Goal: Task Accomplishment & Management: Use online tool/utility

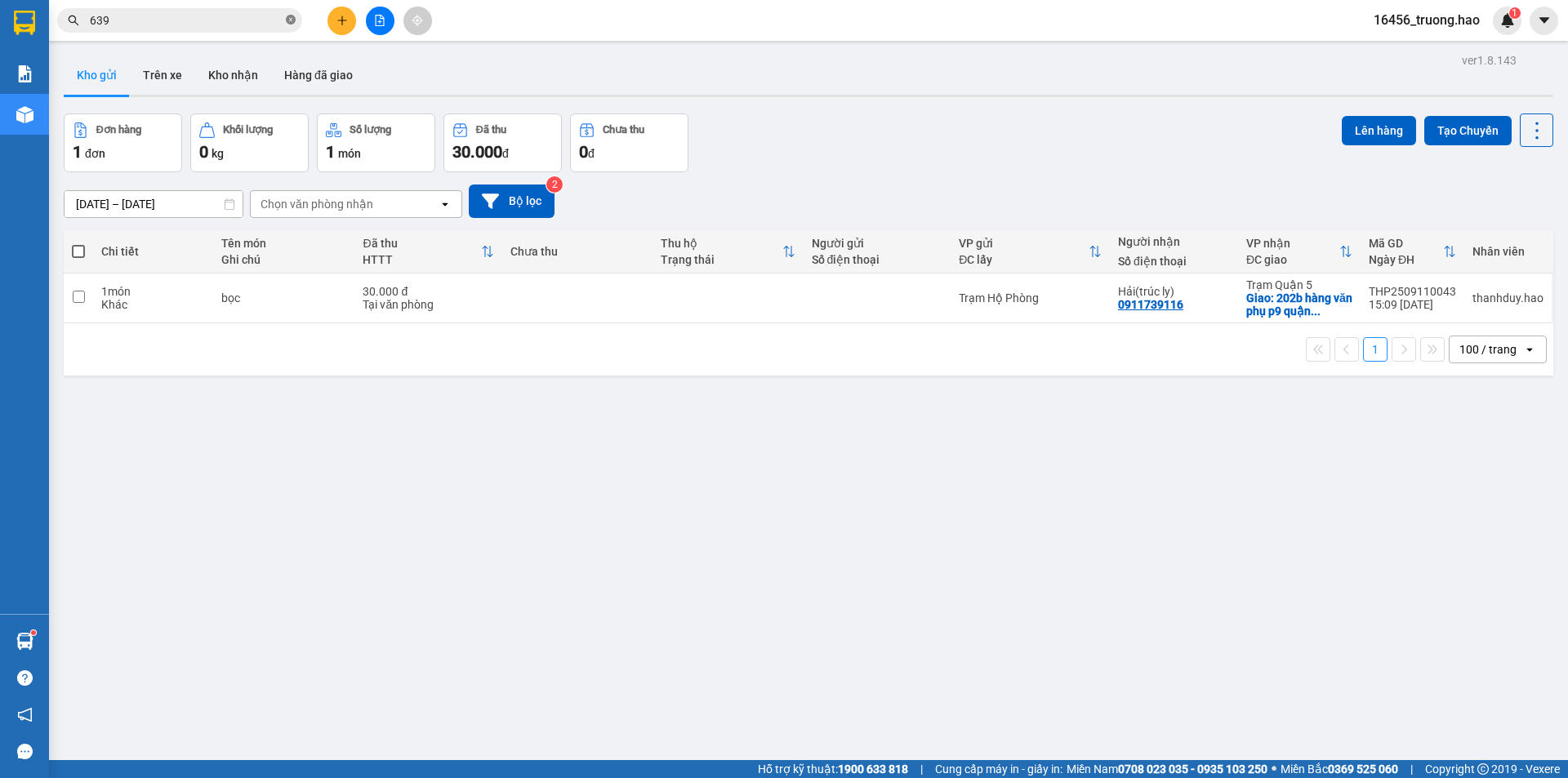
click at [289, 21] on icon "close-circle" at bounding box center [291, 19] width 10 height 10
click at [255, 19] on input "text" at bounding box center [186, 20] width 192 height 18
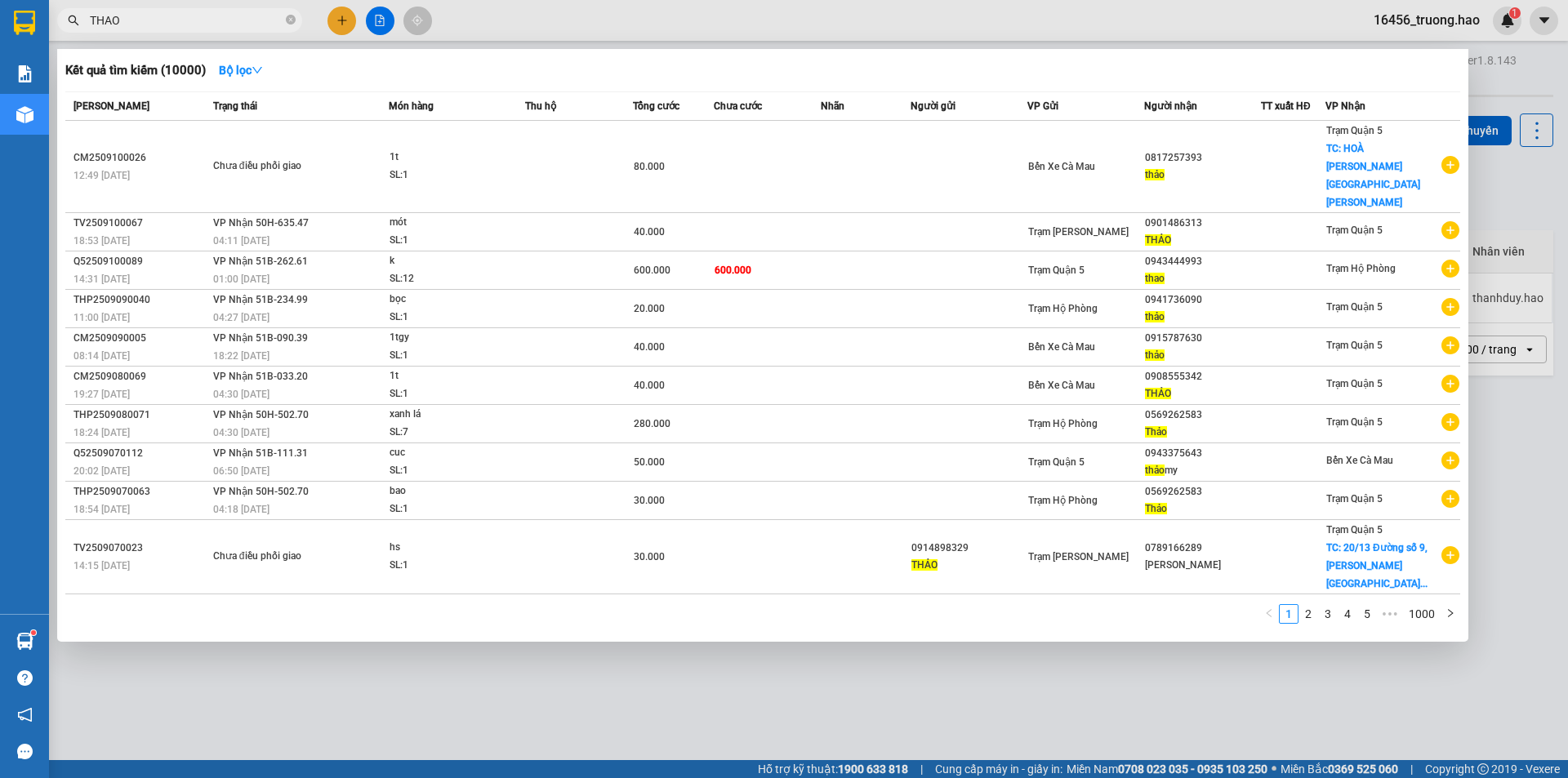
type input "THAO"
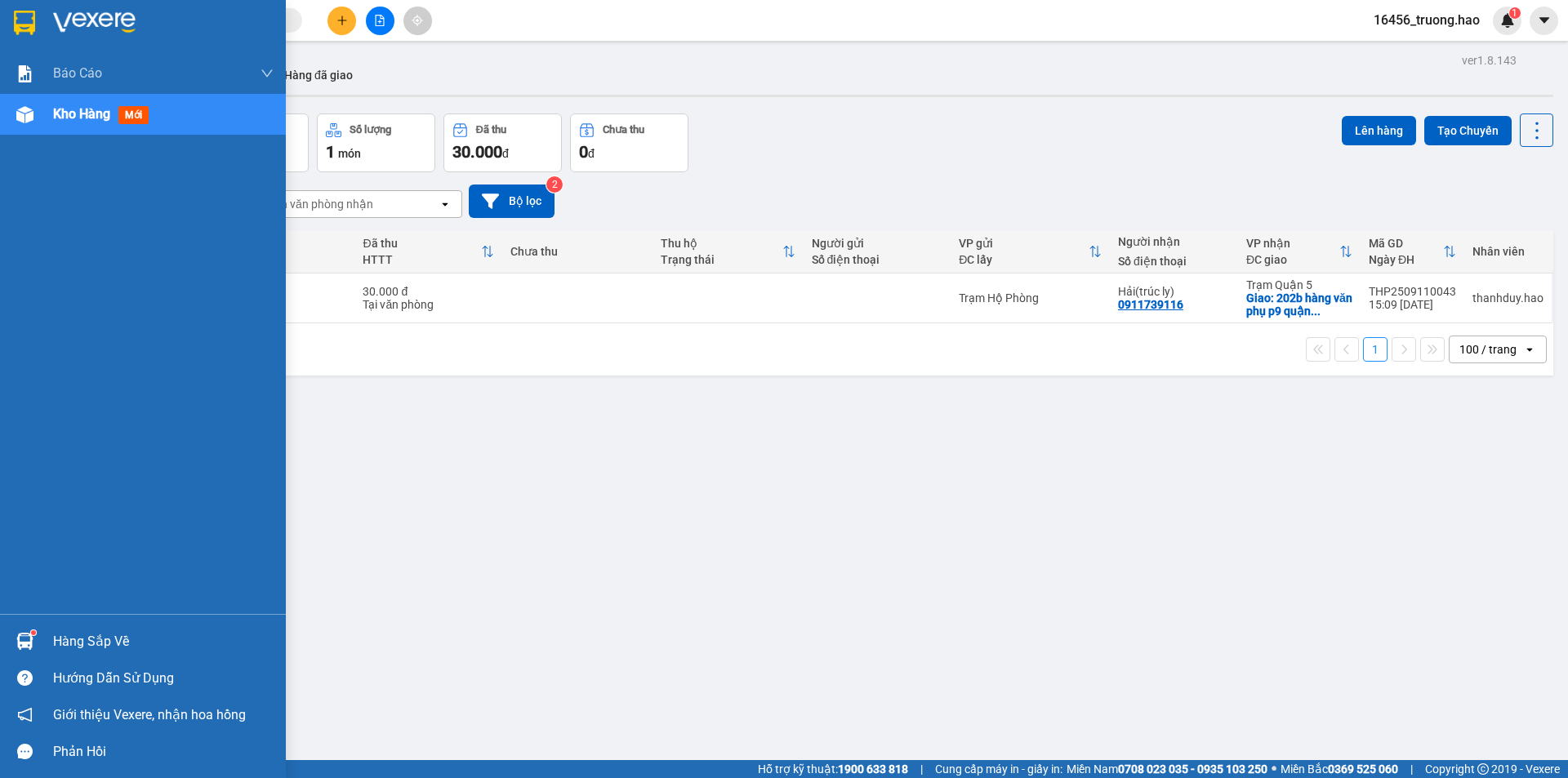
click at [143, 116] on span "mới" at bounding box center [133, 114] width 30 height 18
click at [137, 115] on span "mới" at bounding box center [133, 114] width 30 height 18
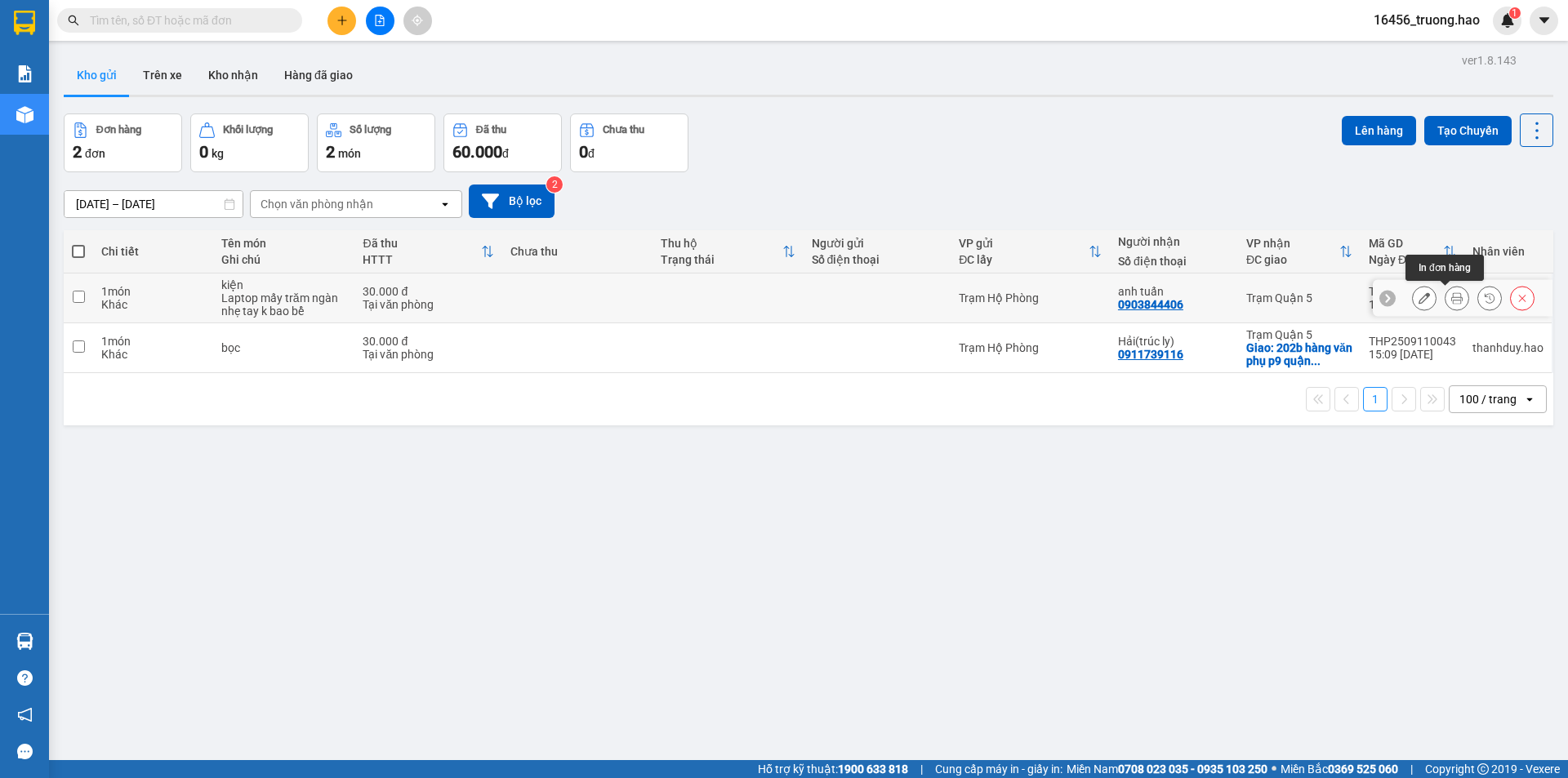
click at [1446, 295] on button at bounding box center [1457, 298] width 23 height 29
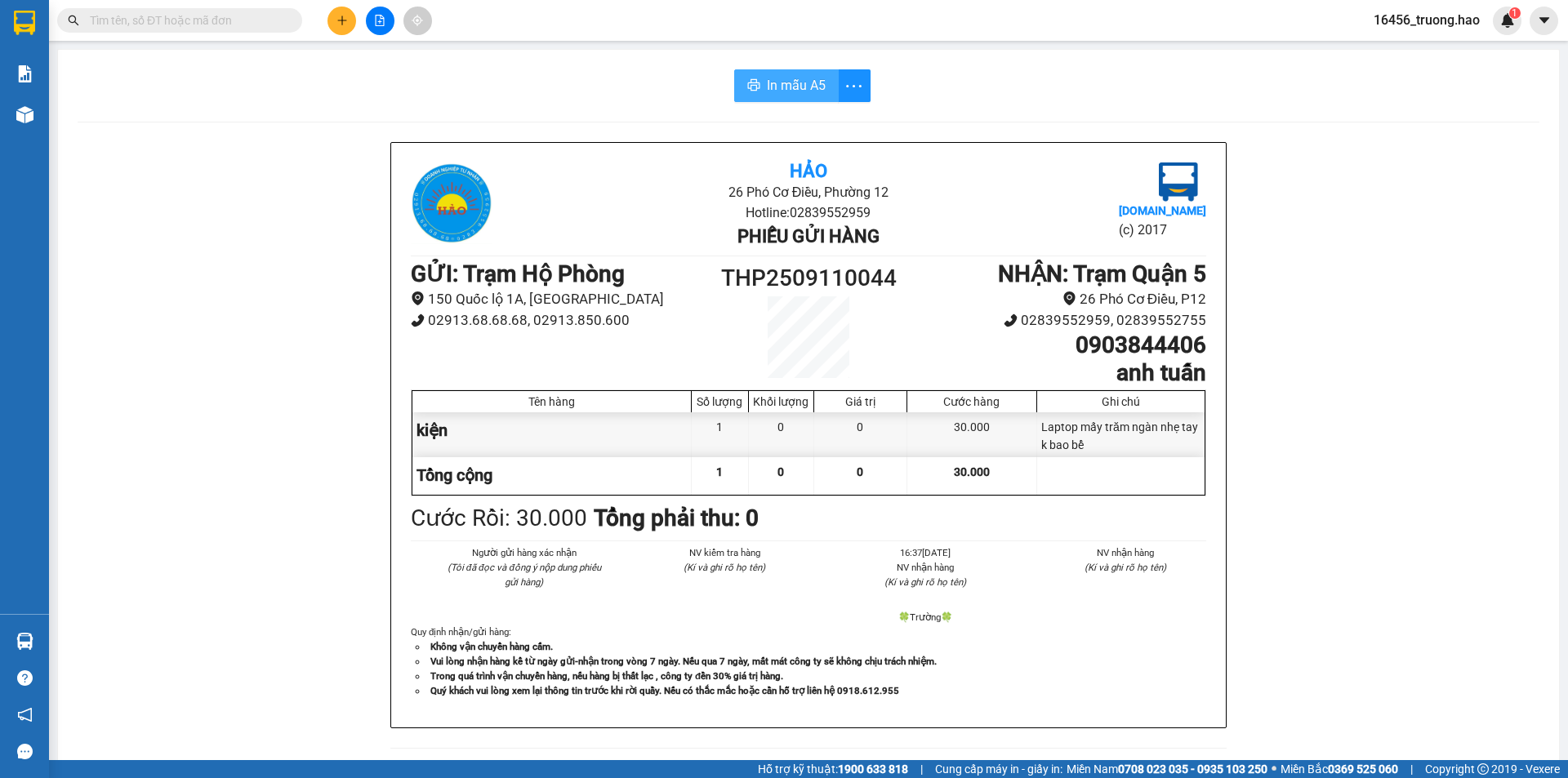
click at [783, 85] on span "In mẫu A5" at bounding box center [796, 85] width 59 height 20
click at [231, 15] on input "text" at bounding box center [186, 20] width 192 height 18
click at [211, 25] on input "text" at bounding box center [186, 20] width 192 height 18
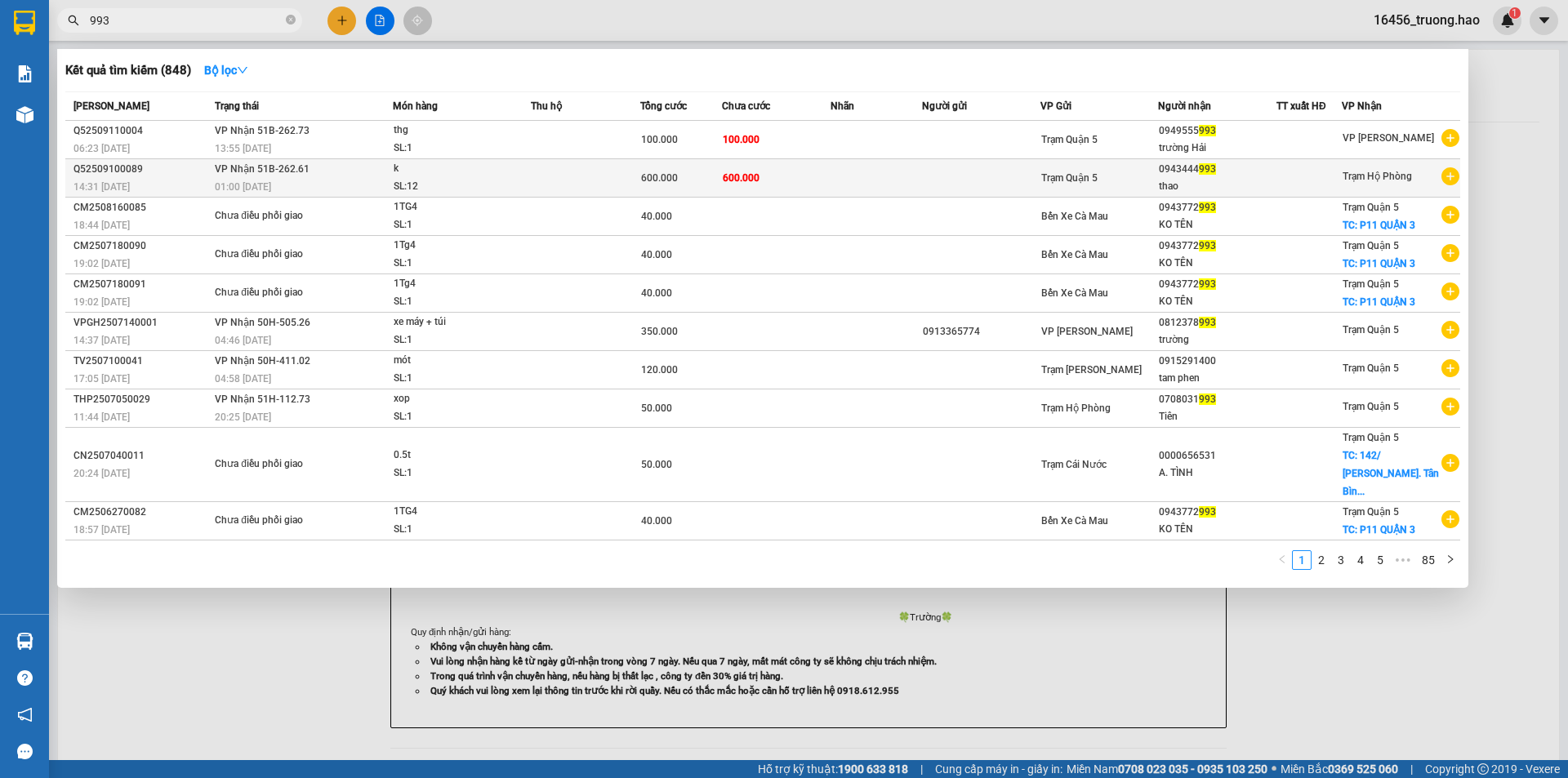
type input "993"
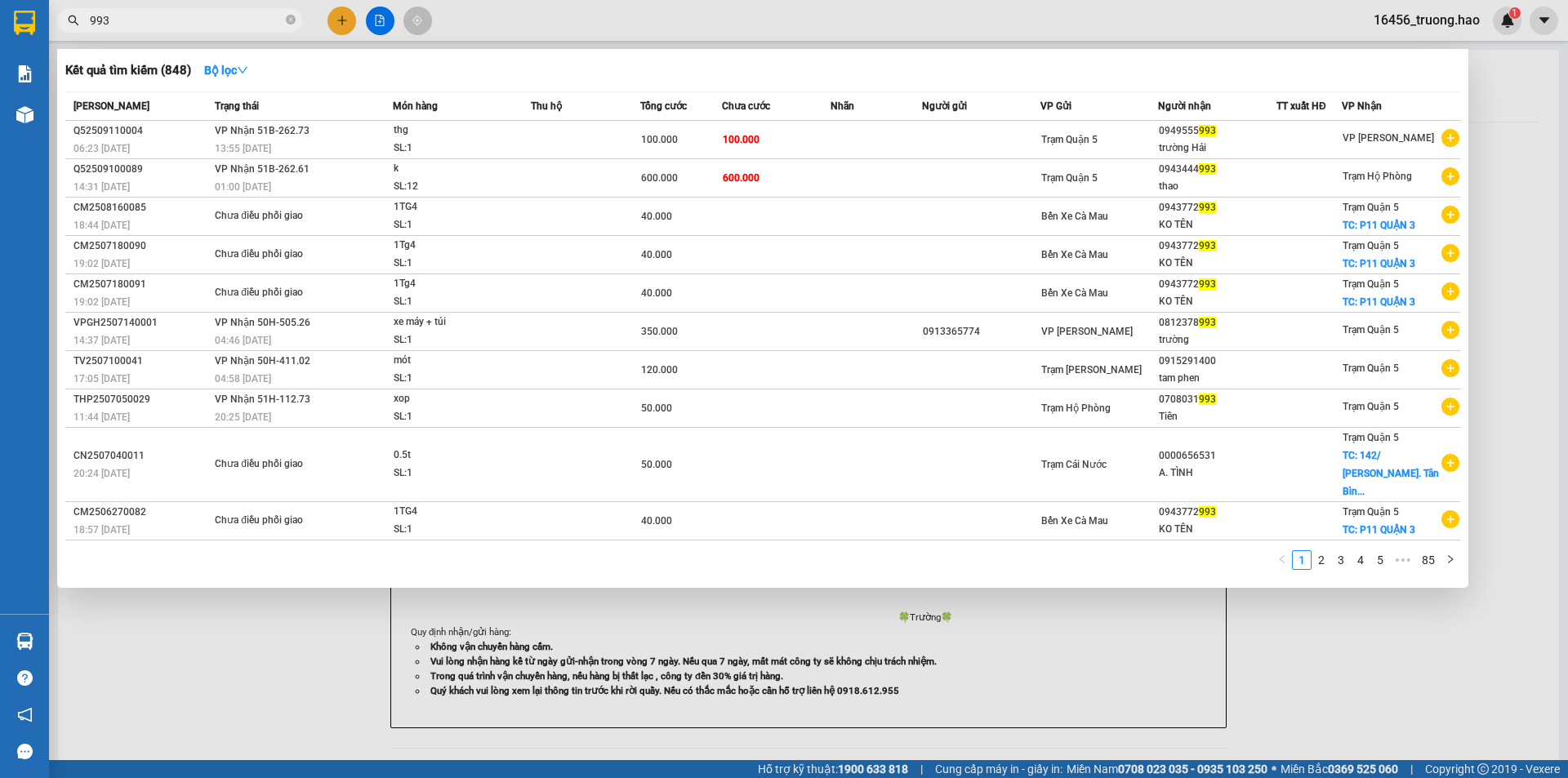
click at [1143, 177] on div "Trạm Quận 5" at bounding box center [1099, 177] width 117 height 18
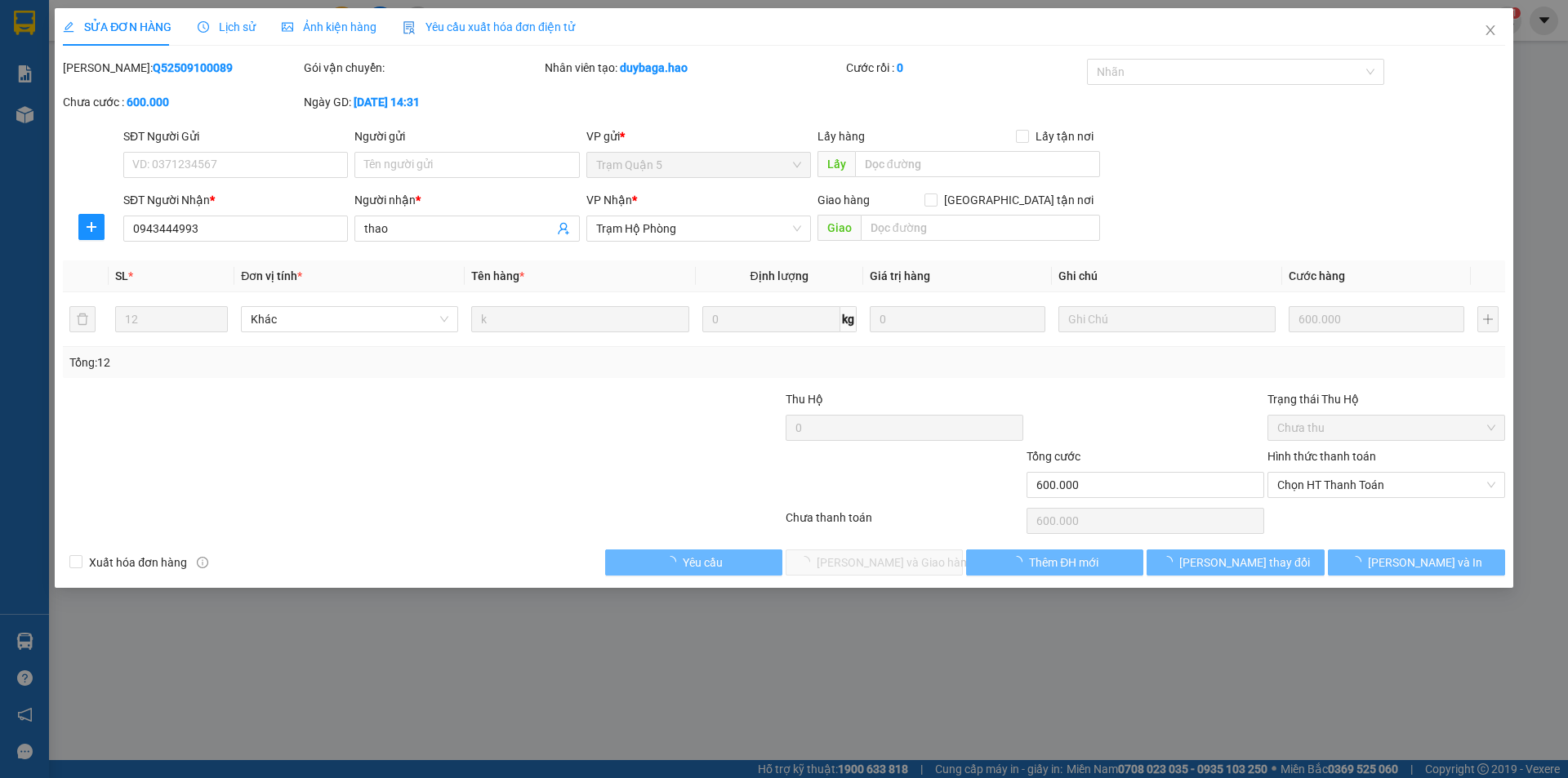
type input "0943444993"
type input "thao"
type input "600.000"
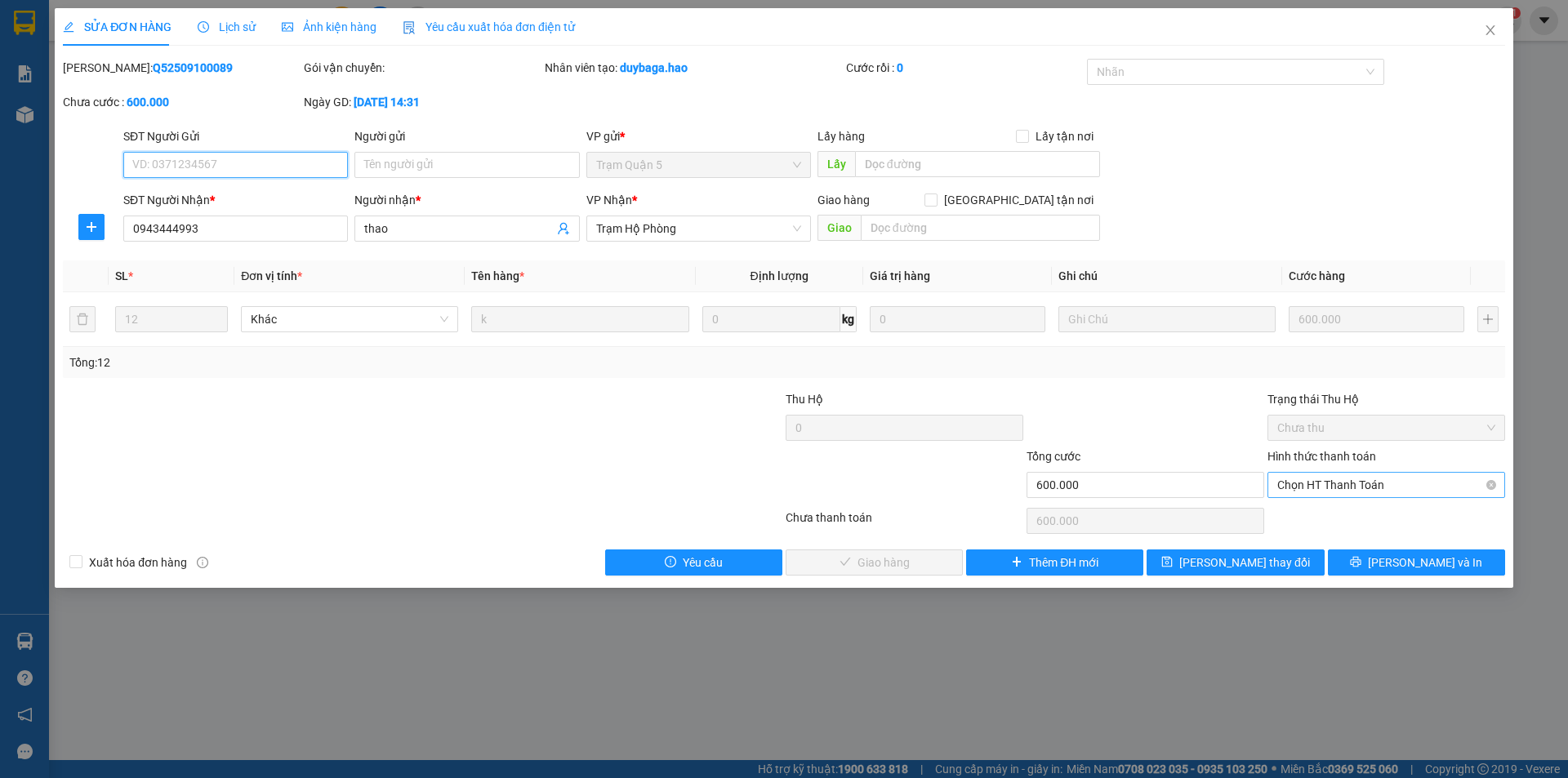
click at [1321, 488] on span "Chọn HT Thanh Toán" at bounding box center [1386, 485] width 218 height 25
click at [1314, 519] on div "Tại văn phòng" at bounding box center [1386, 517] width 218 height 18
type input "0"
click at [862, 568] on span "Lưu và Giao hàng" at bounding box center [895, 562] width 157 height 18
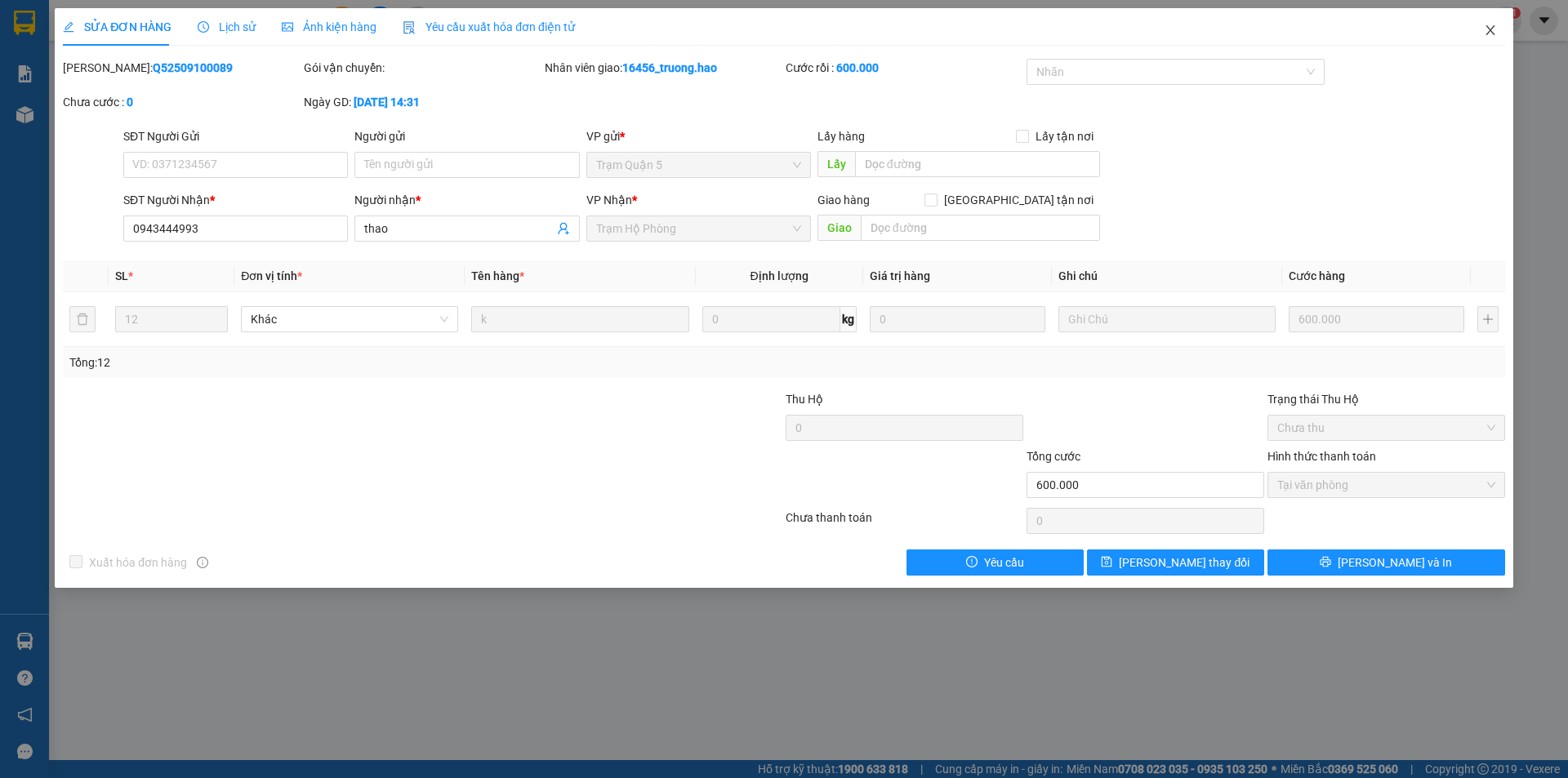
click at [1491, 30] on icon "close" at bounding box center [1490, 30] width 9 height 10
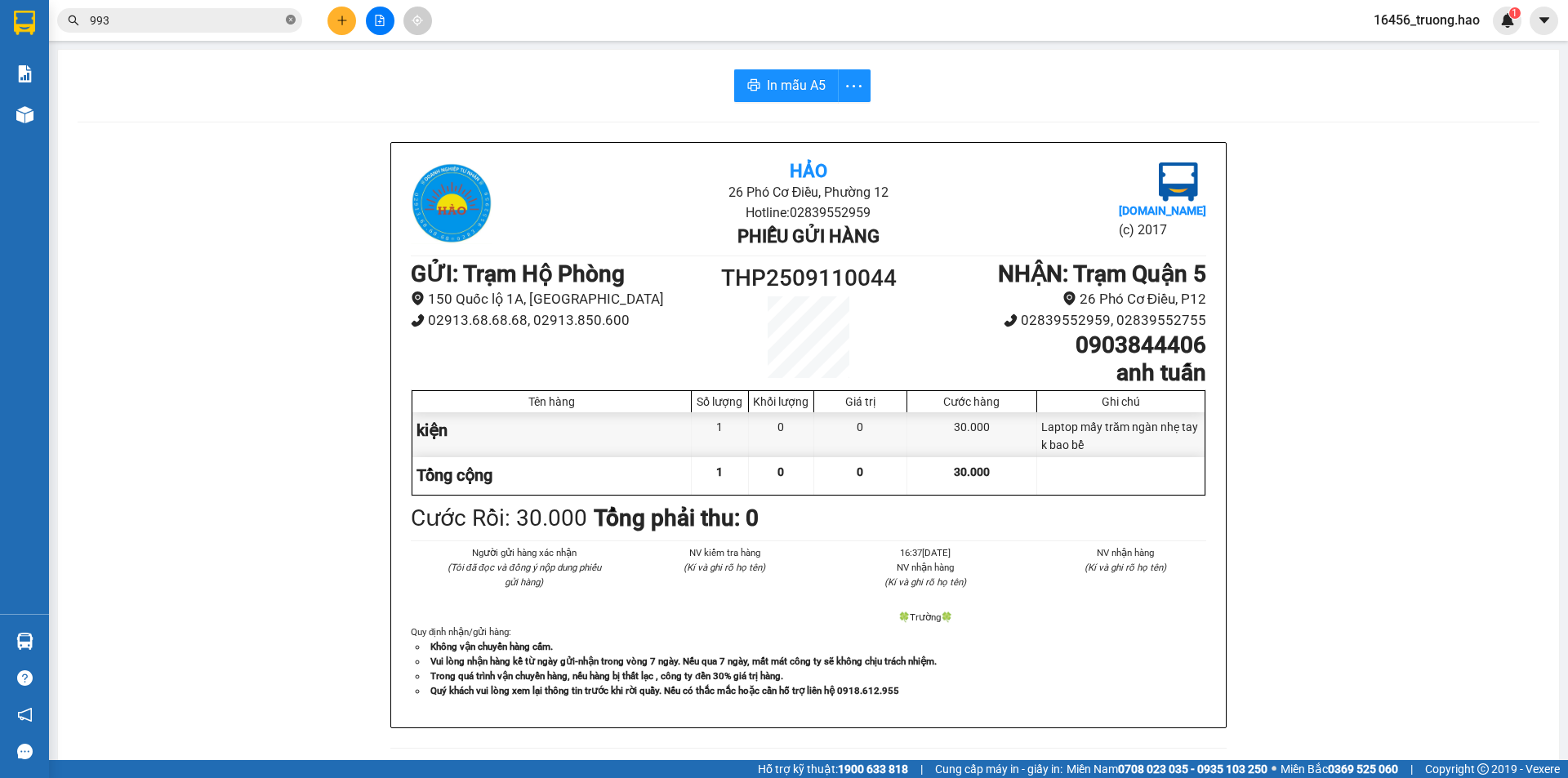
click at [290, 17] on icon "close-circle" at bounding box center [291, 19] width 10 height 10
click at [215, 19] on input "text" at bounding box center [186, 20] width 192 height 18
click at [207, 24] on input "text" at bounding box center [186, 20] width 192 height 18
click at [186, 22] on input "text" at bounding box center [186, 20] width 192 height 18
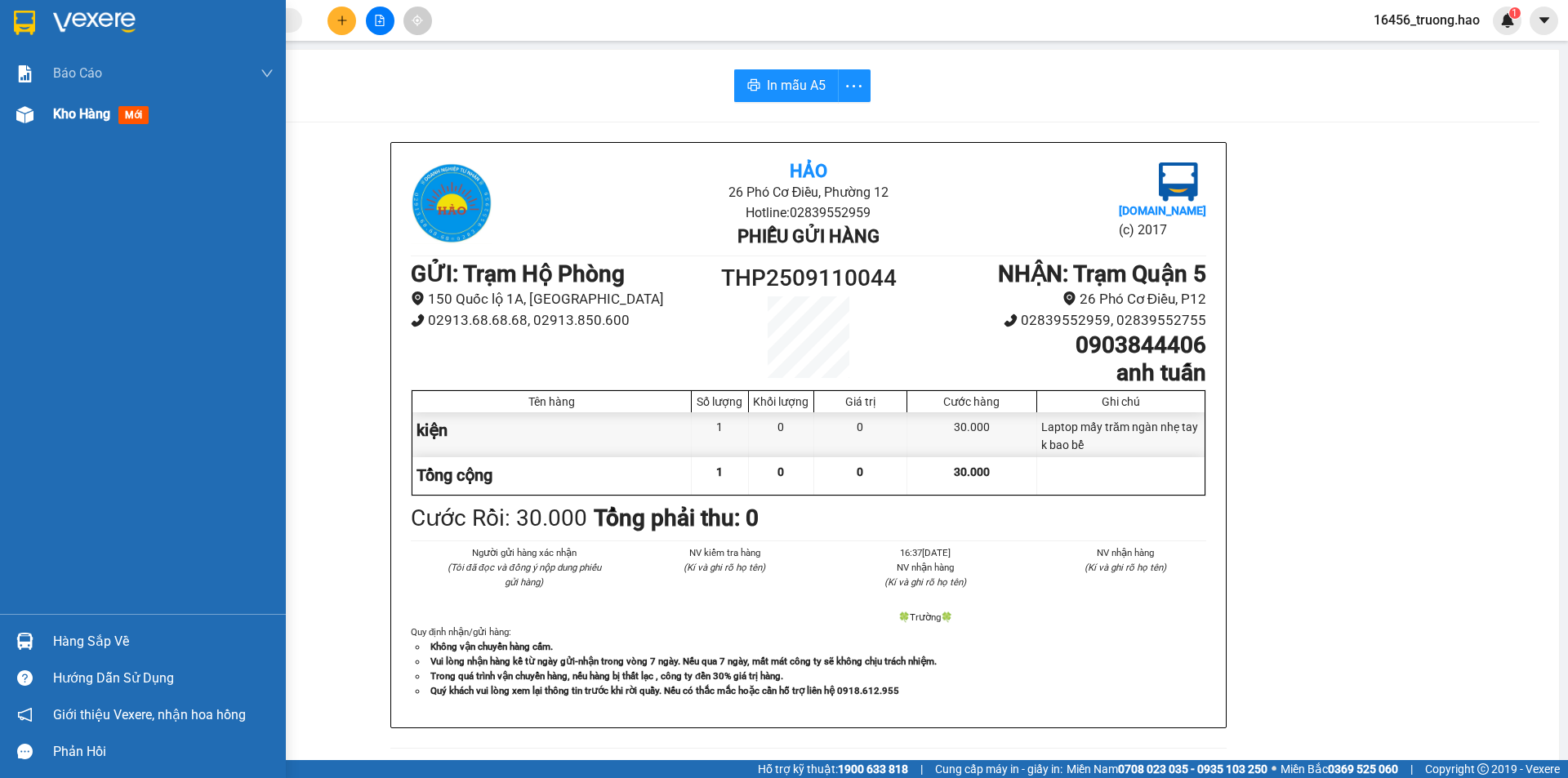
click at [140, 115] on span "mới" at bounding box center [133, 114] width 30 height 18
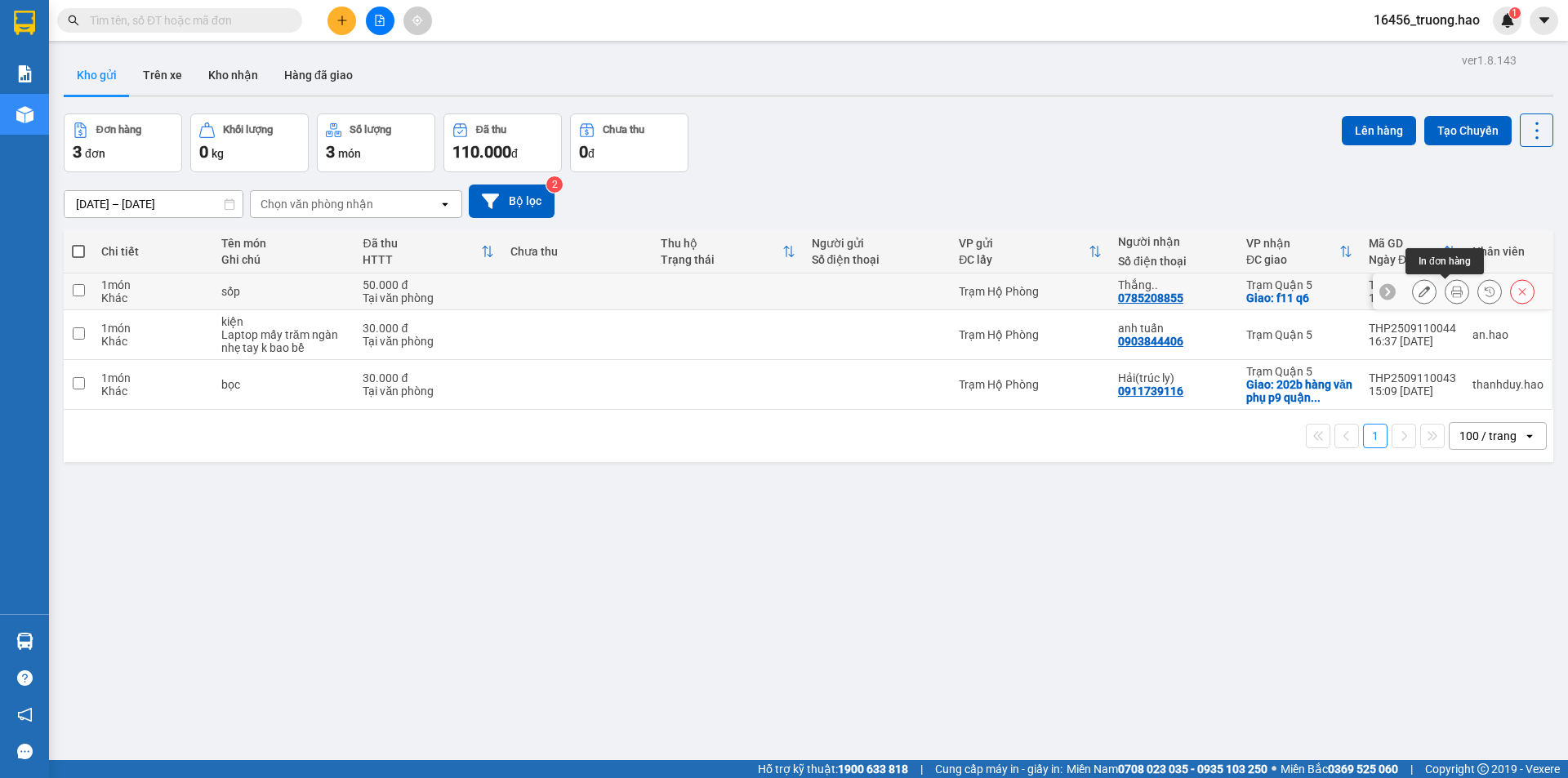
click at [1452, 289] on icon at bounding box center [1457, 291] width 11 height 11
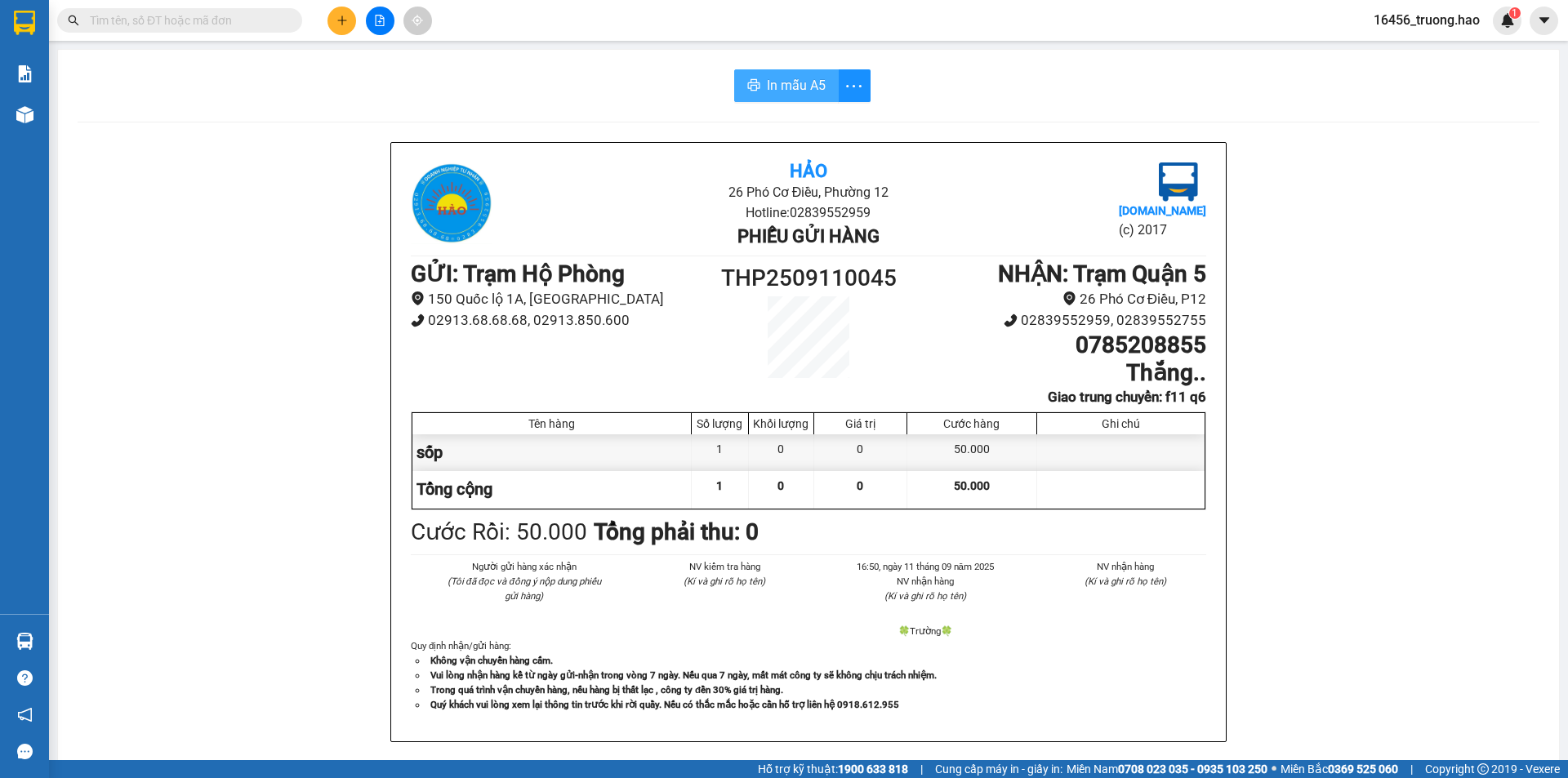
click at [804, 75] on span "In mẫu A5" at bounding box center [796, 85] width 59 height 20
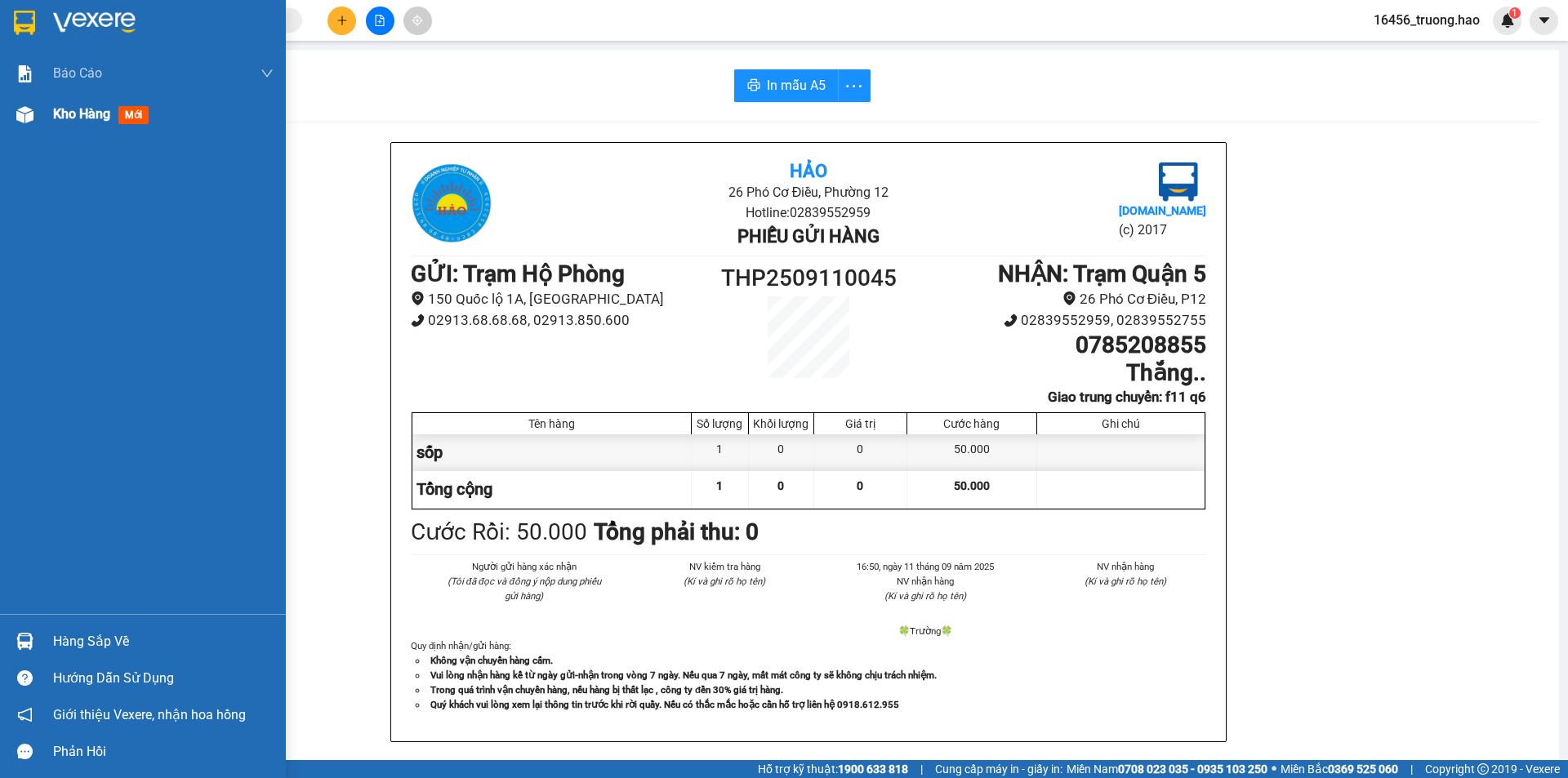
click at [116, 116] on div "Kho hàng mới" at bounding box center [104, 113] width 102 height 20
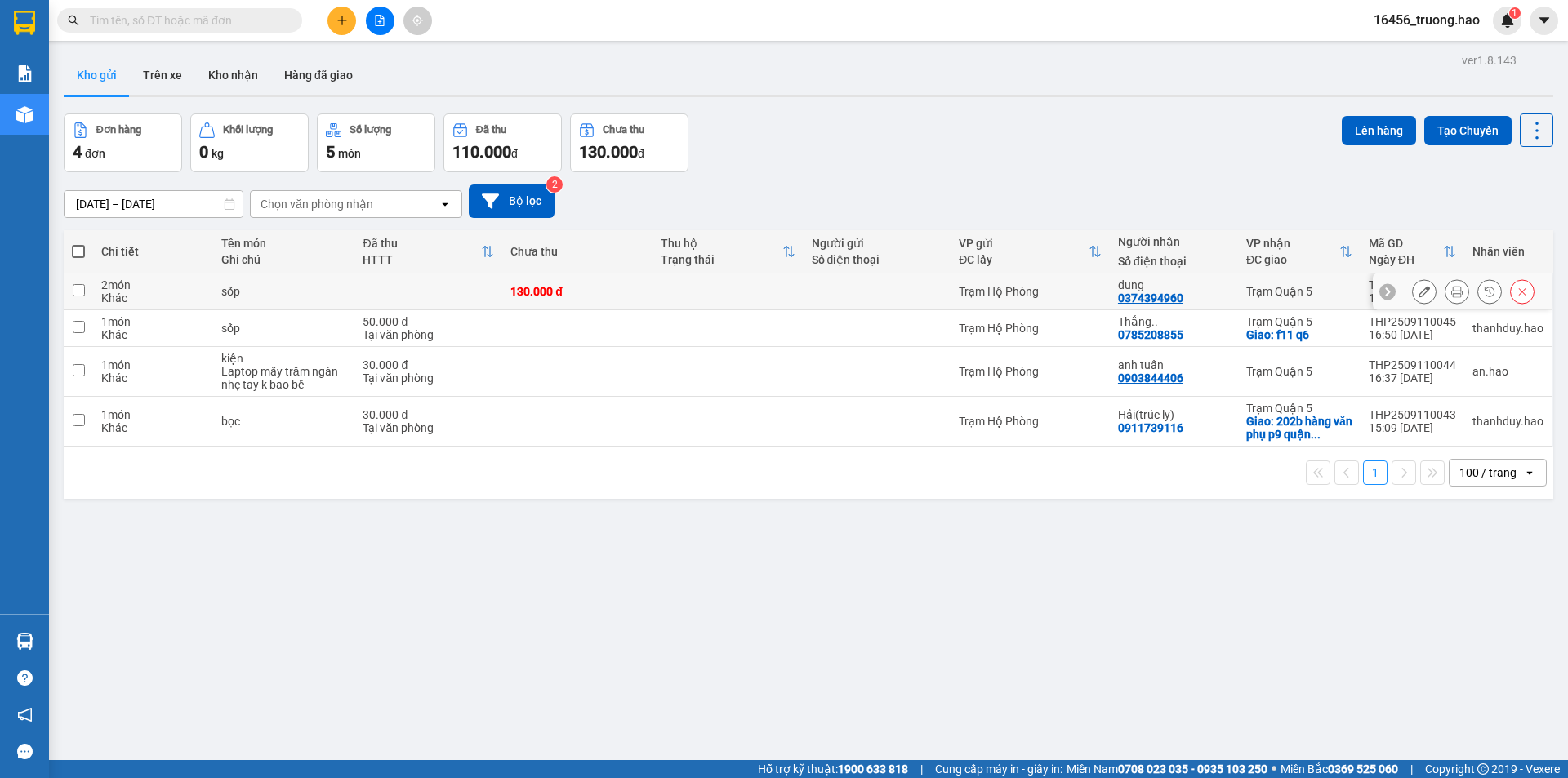
click at [1452, 289] on icon at bounding box center [1457, 291] width 11 height 11
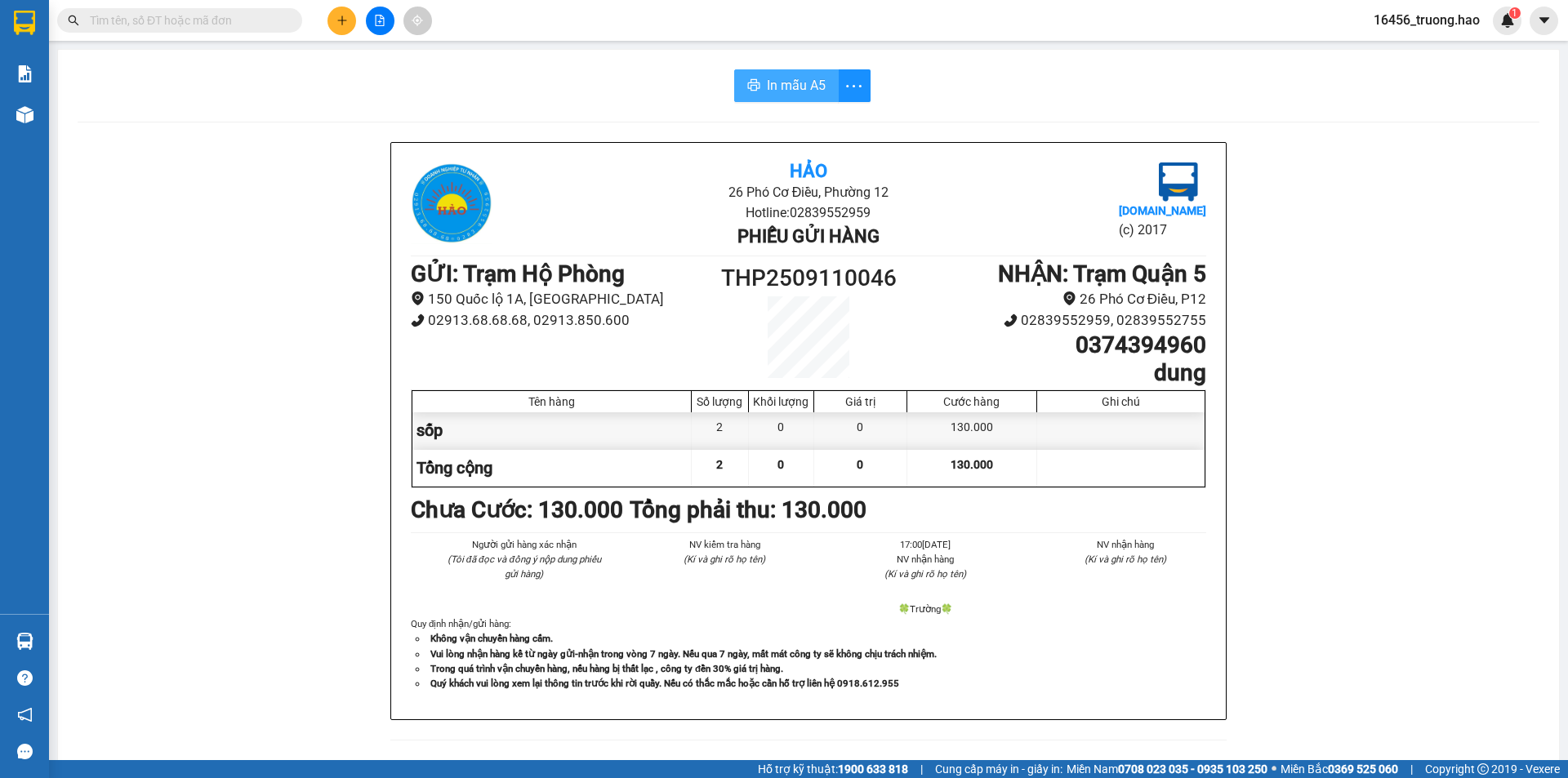
click at [791, 87] on span "In mẫu A5" at bounding box center [796, 85] width 59 height 20
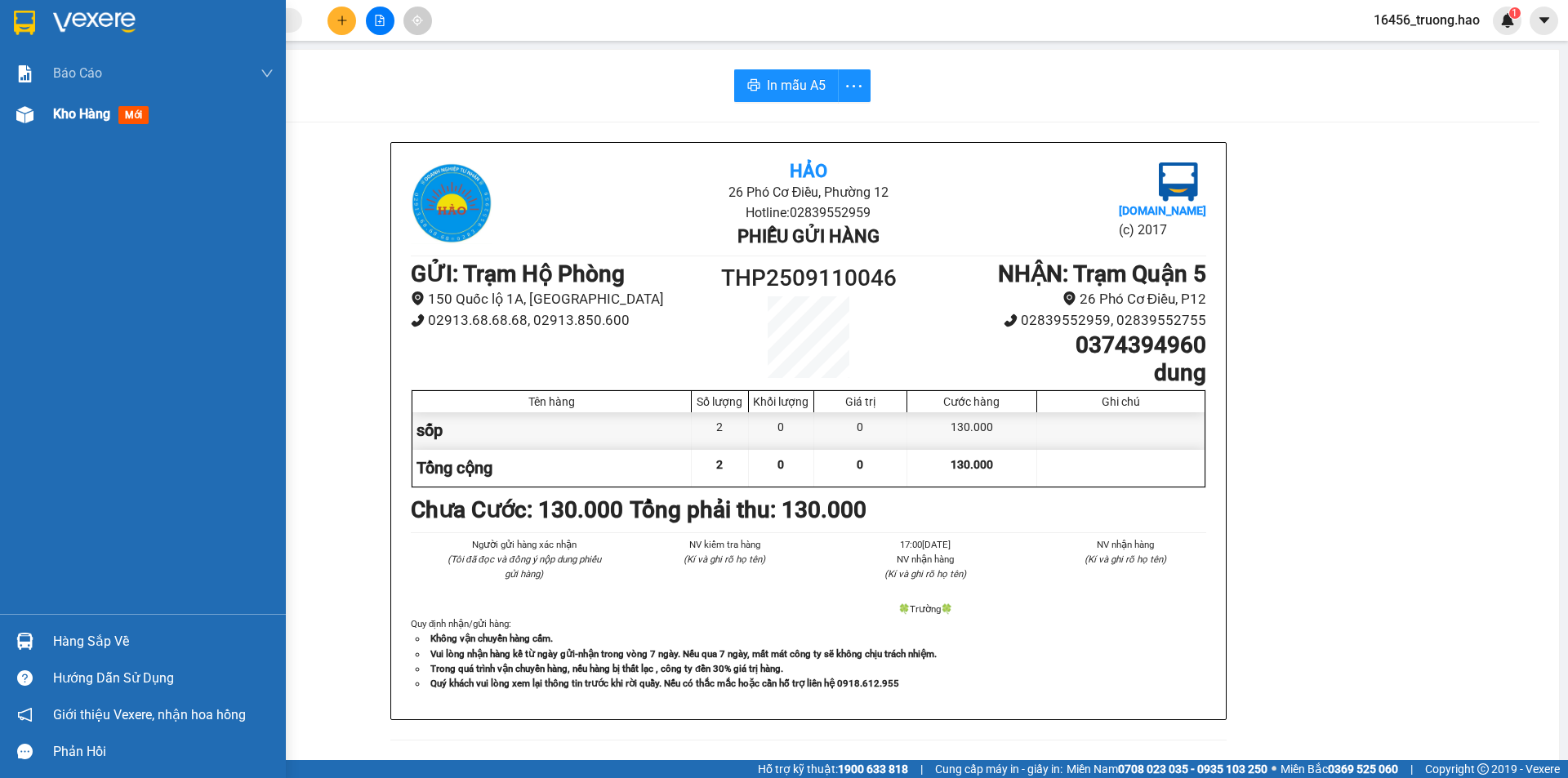
click at [131, 110] on span "mới" at bounding box center [133, 114] width 30 height 18
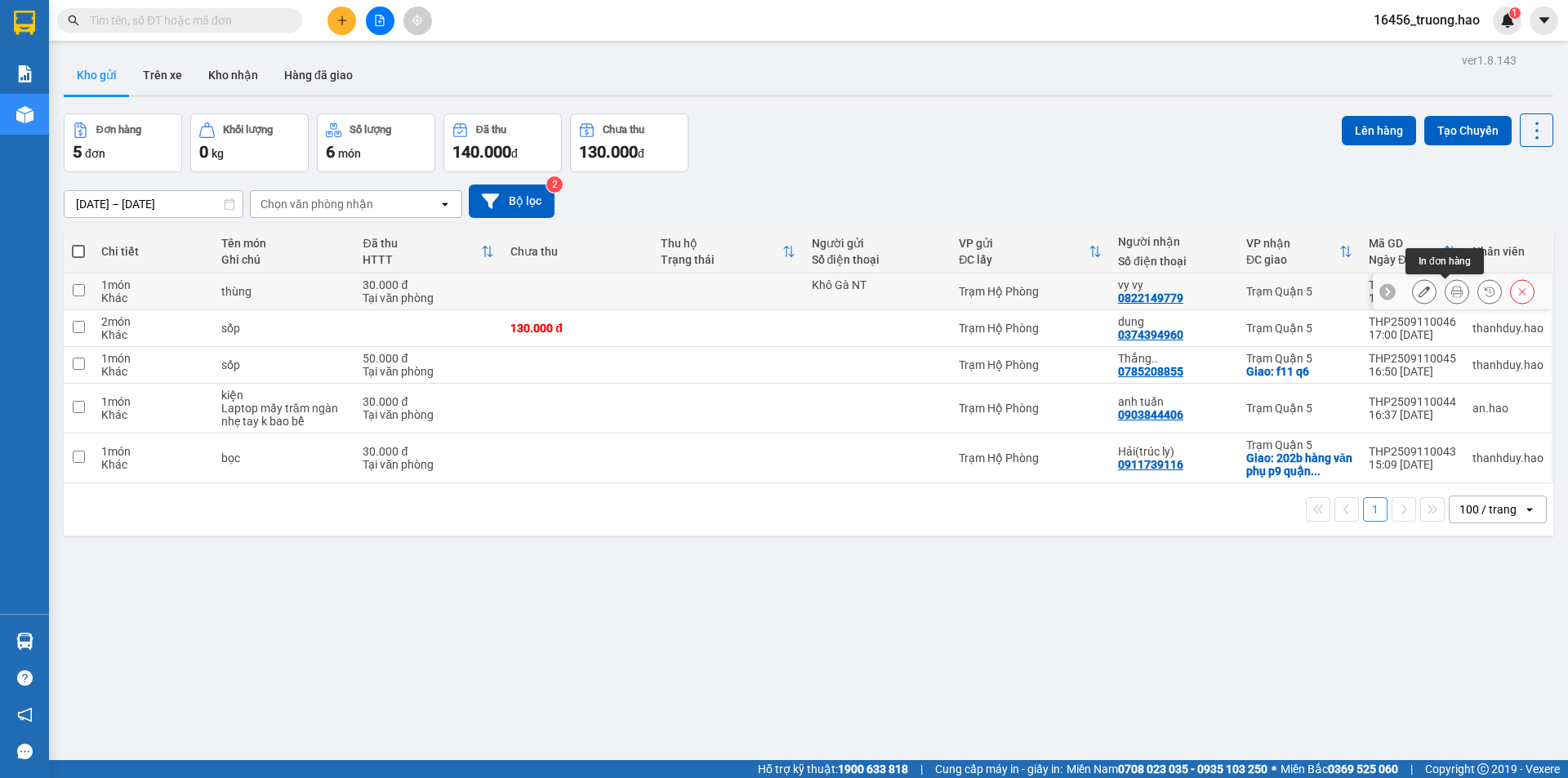
click at [1446, 295] on button at bounding box center [1457, 292] width 23 height 29
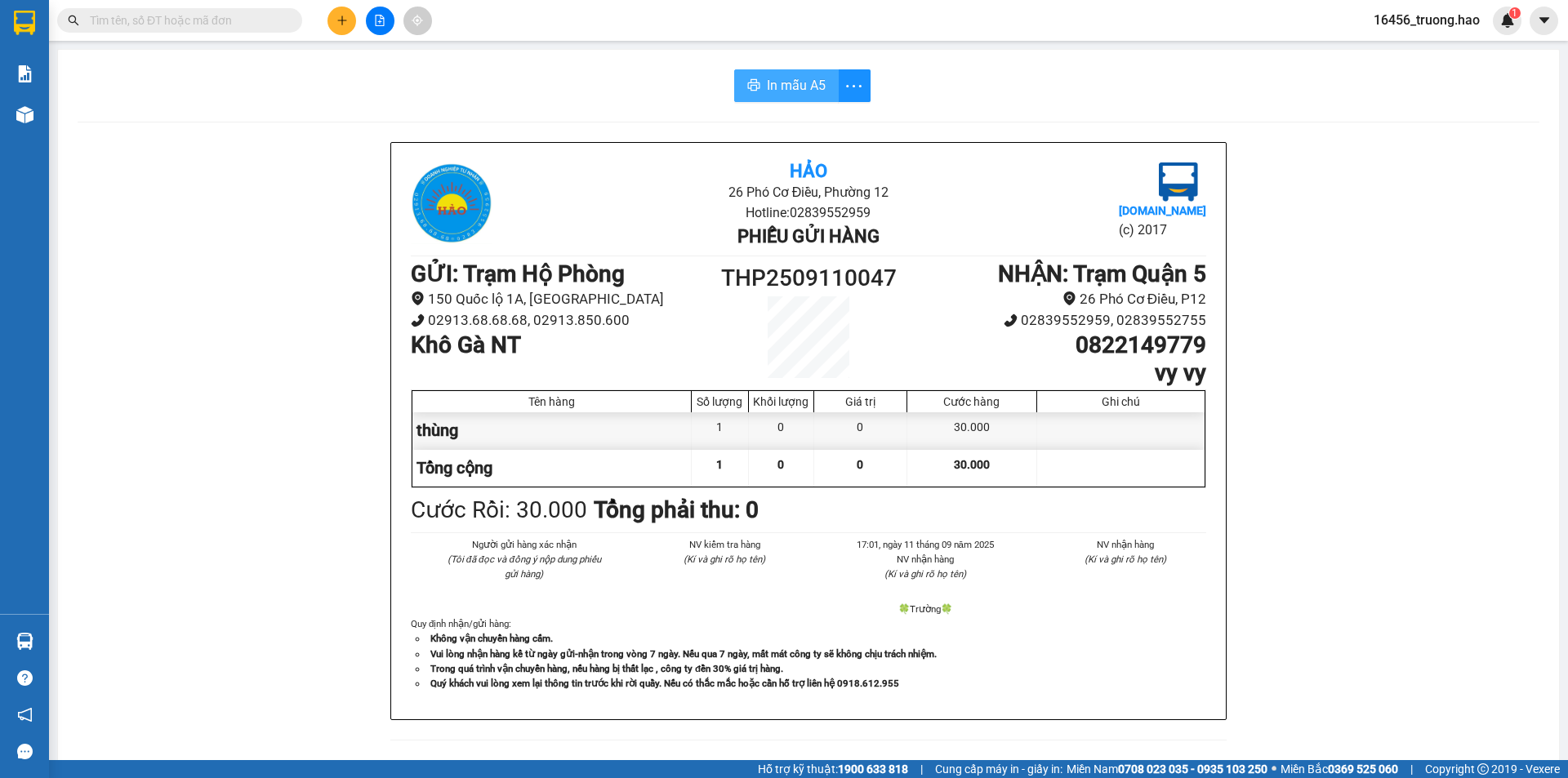
click at [800, 88] on span "In mẫu A5" at bounding box center [796, 85] width 59 height 20
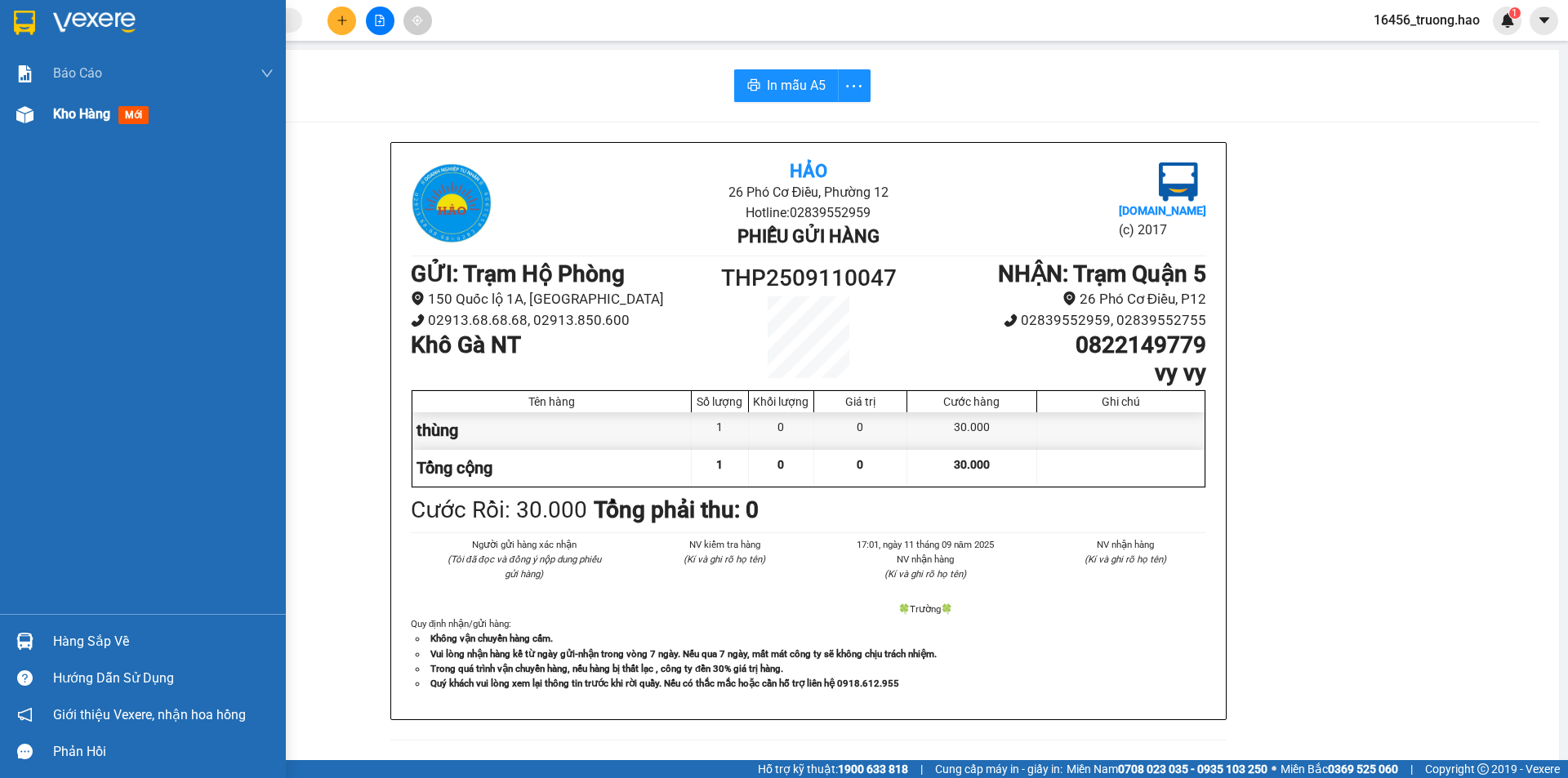
click at [129, 116] on span "mới" at bounding box center [133, 114] width 30 height 18
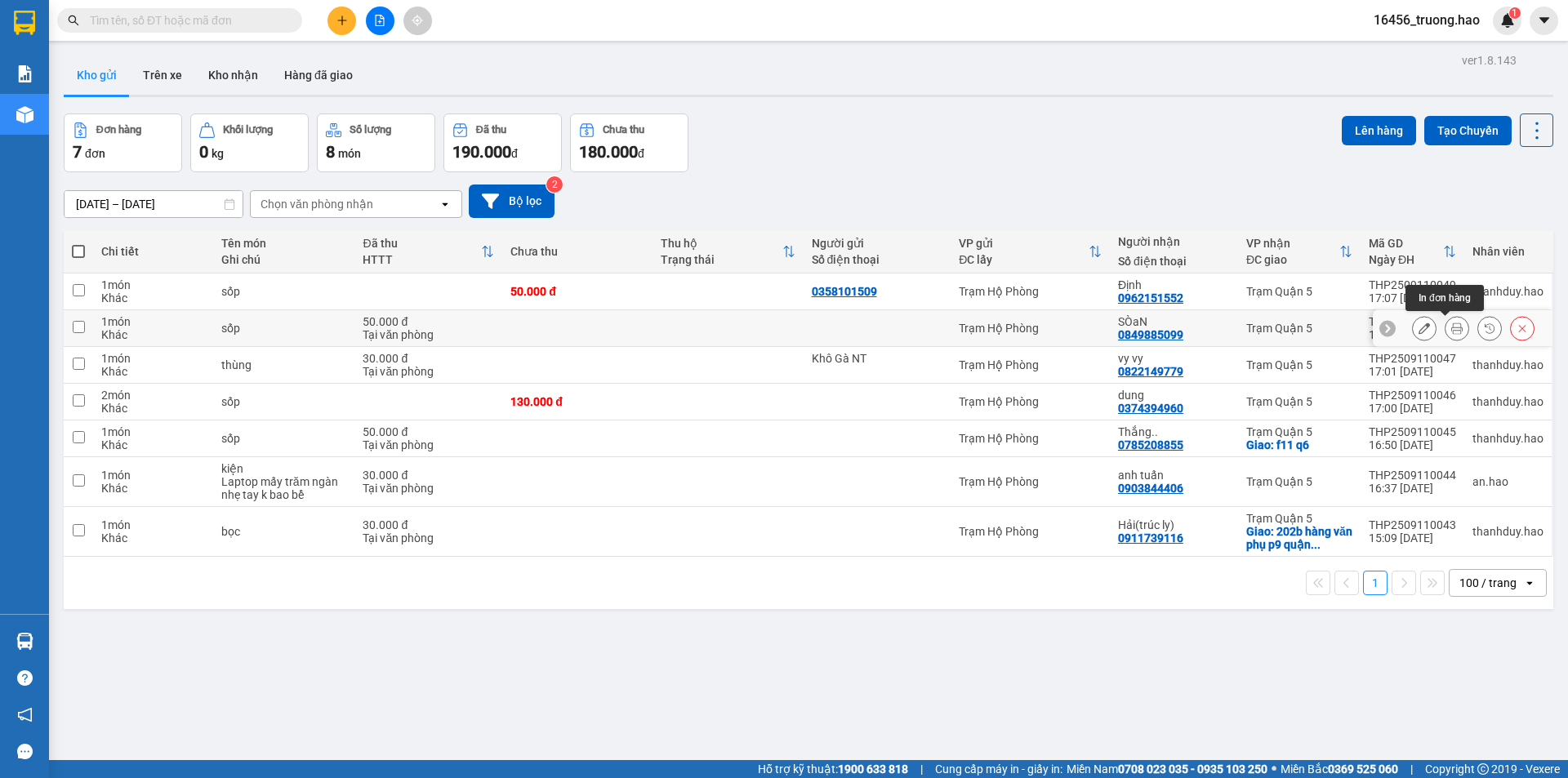
click at [1452, 325] on icon at bounding box center [1457, 329] width 11 height 11
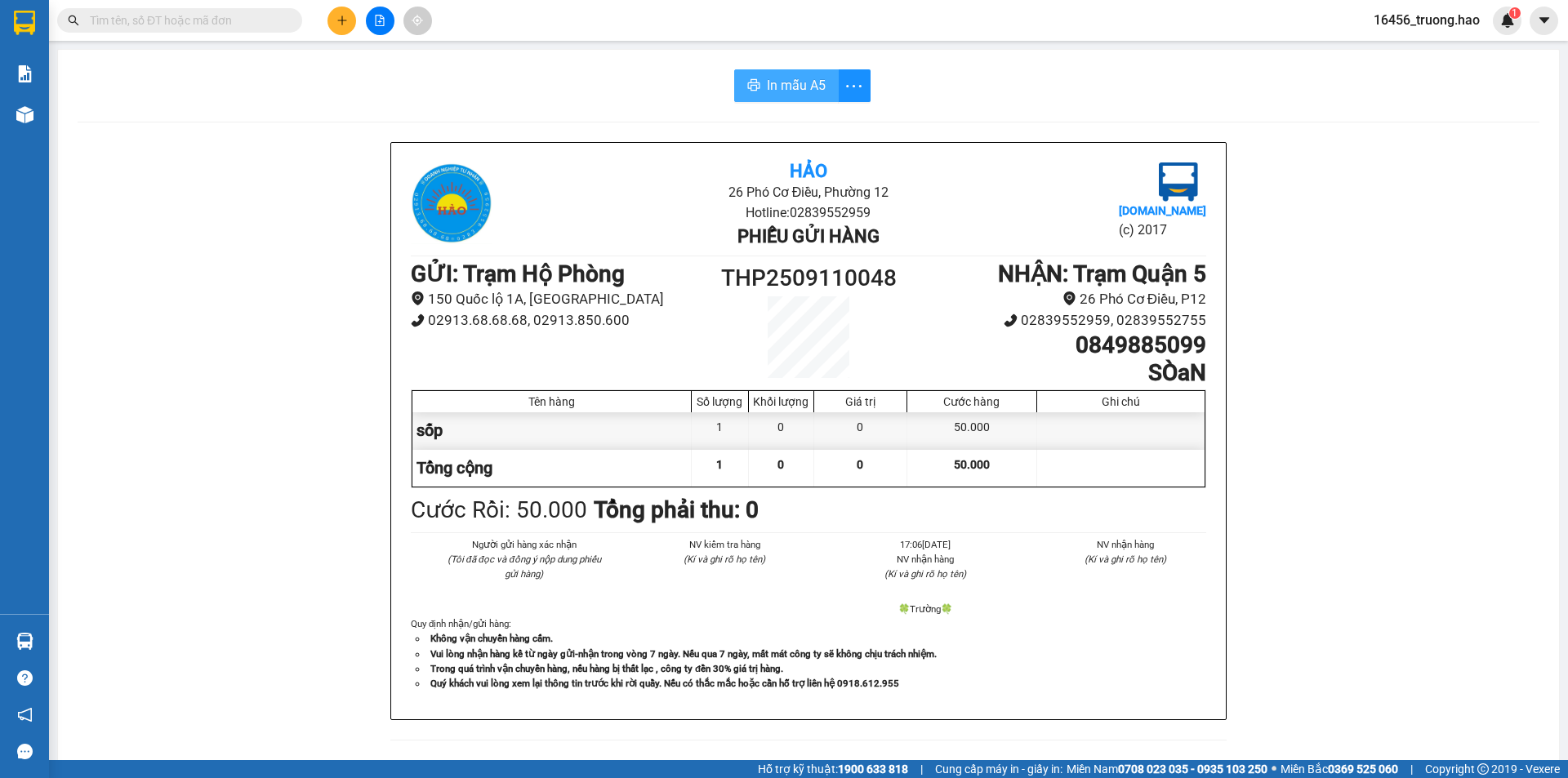
click at [800, 83] on span "In mẫu A5" at bounding box center [796, 85] width 59 height 20
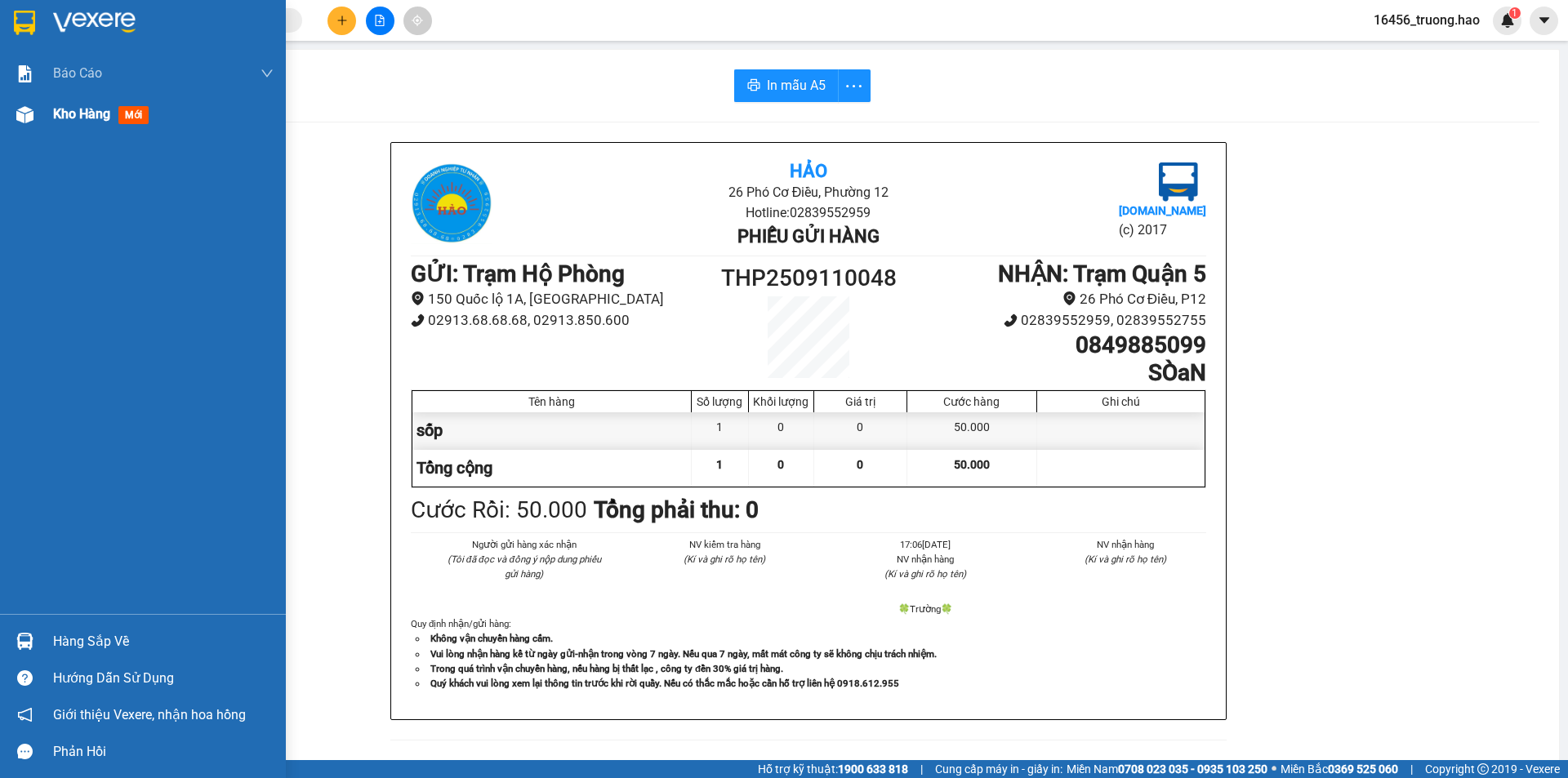
click at [145, 117] on span "mới" at bounding box center [133, 114] width 30 height 18
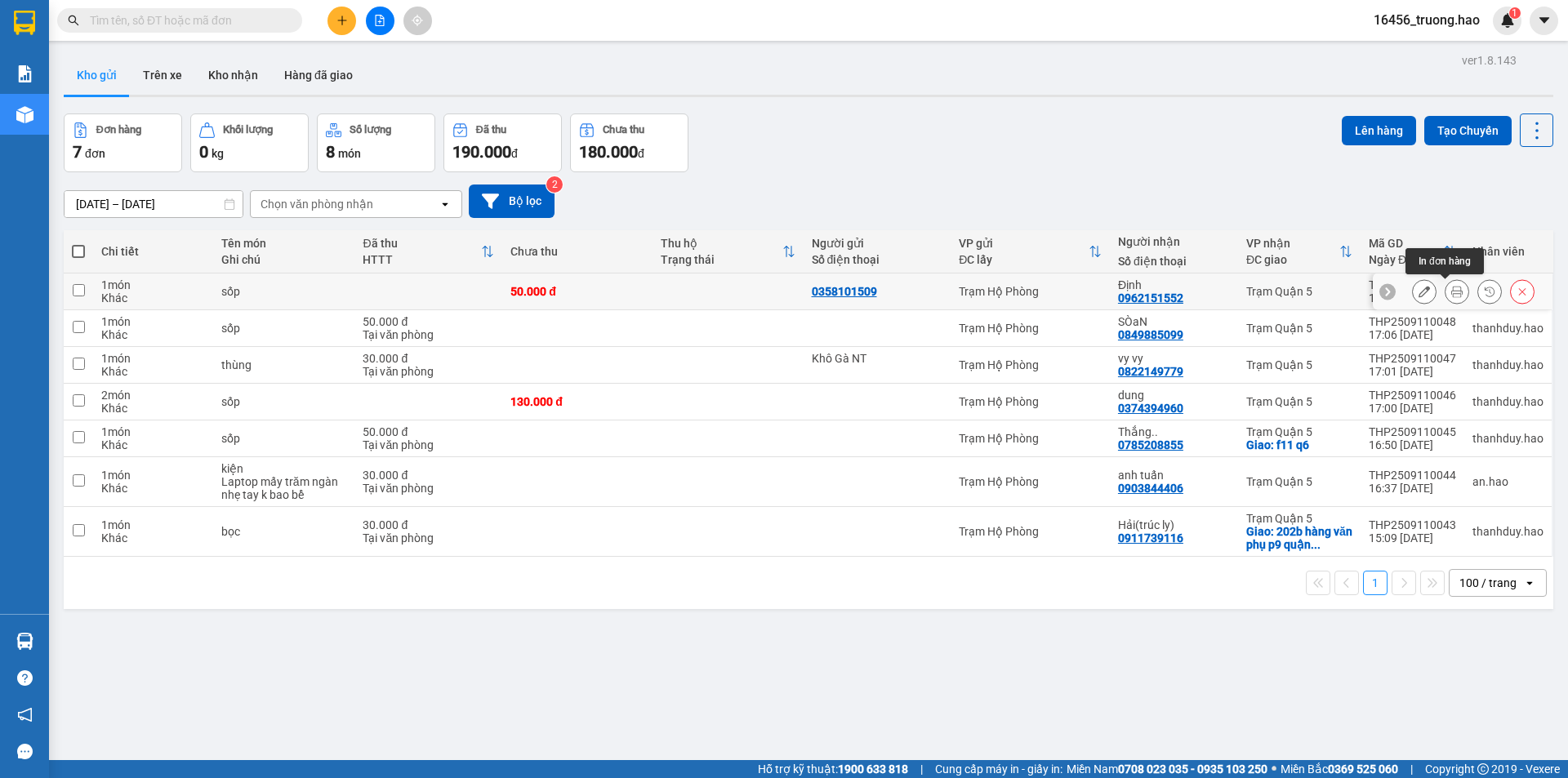
click at [1452, 289] on icon at bounding box center [1457, 291] width 11 height 11
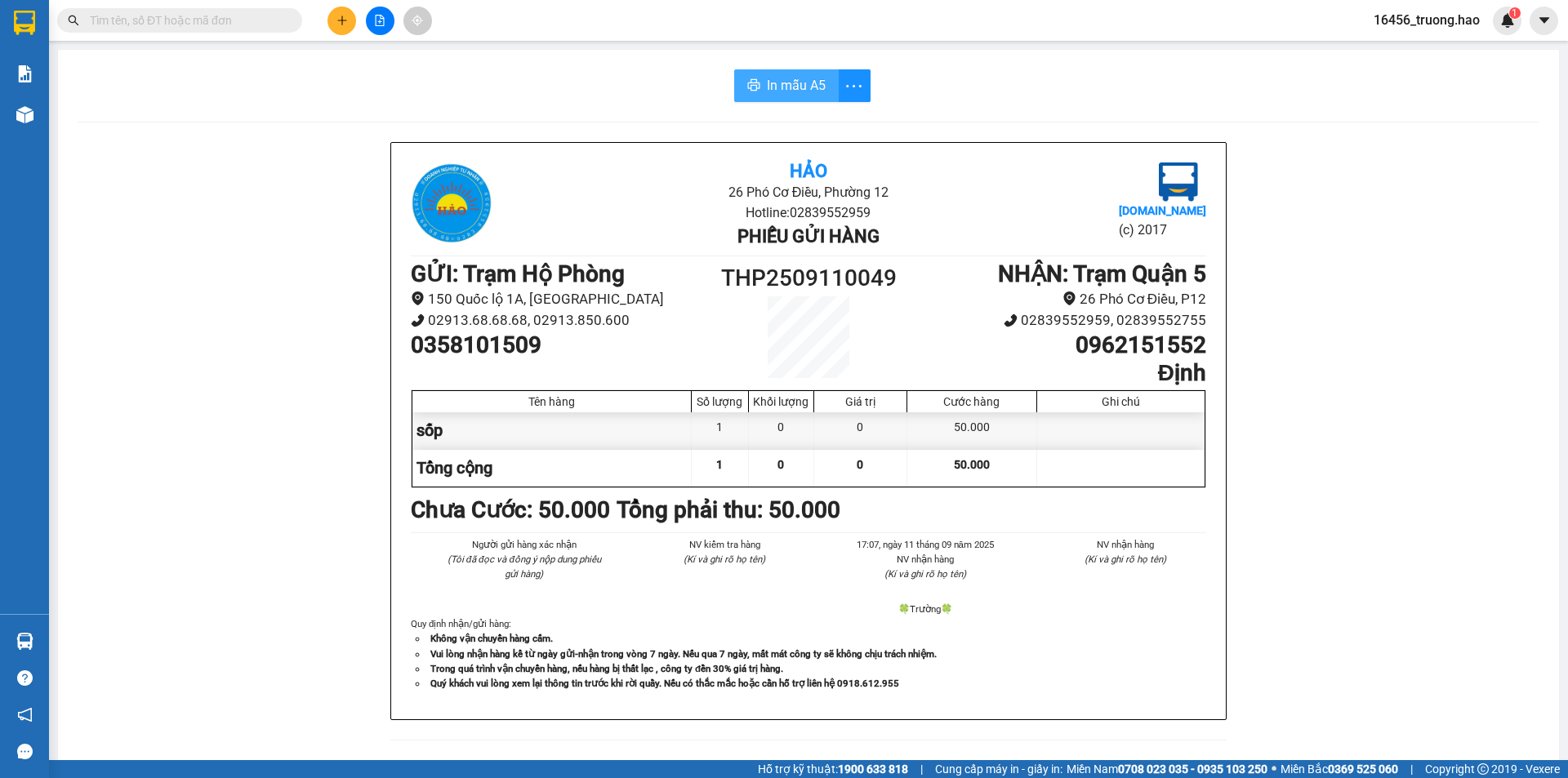
click at [790, 81] on span "In mẫu A5" at bounding box center [796, 85] width 59 height 20
click at [231, 23] on input "text" at bounding box center [186, 20] width 192 height 18
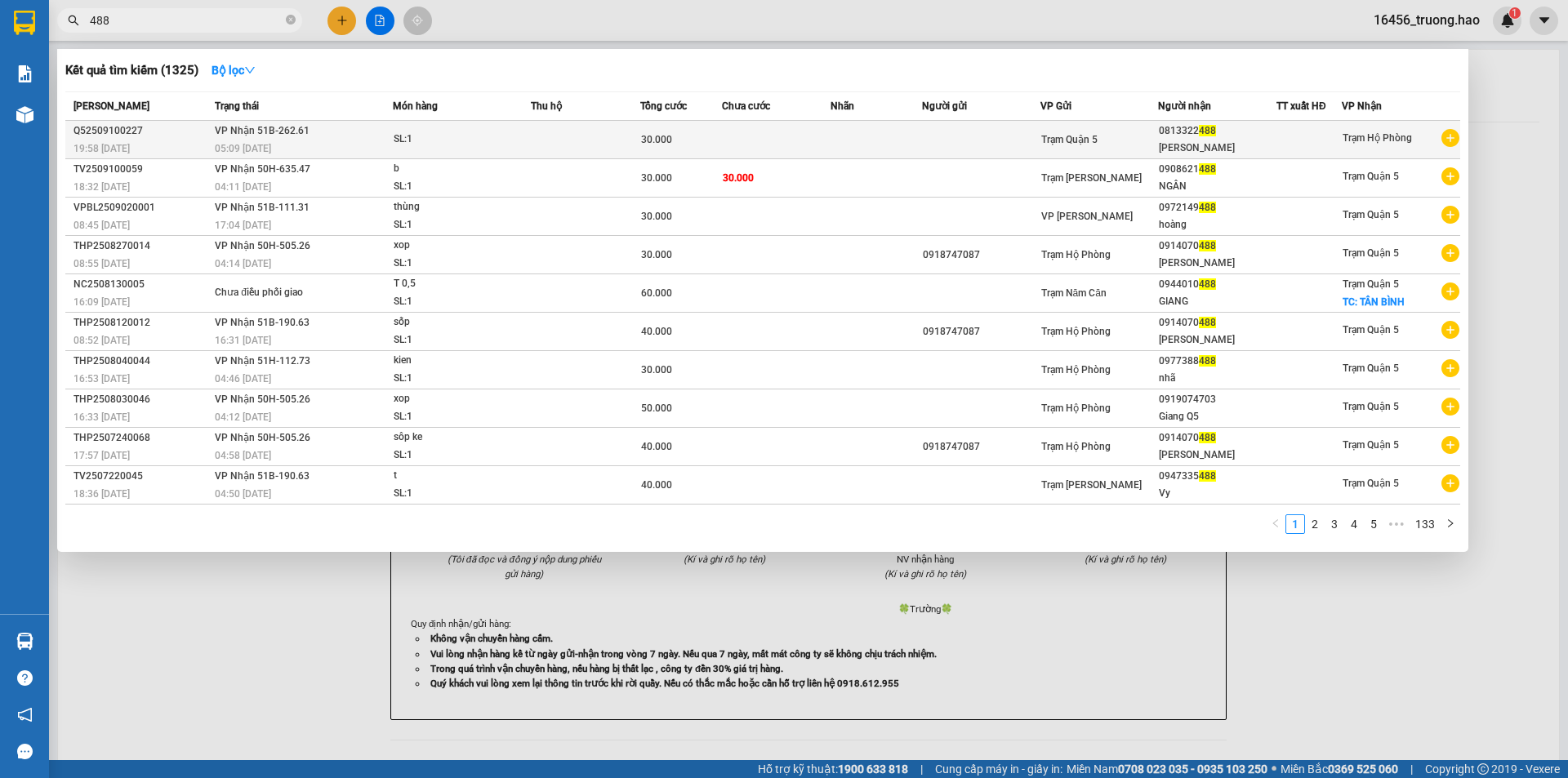
type input "488"
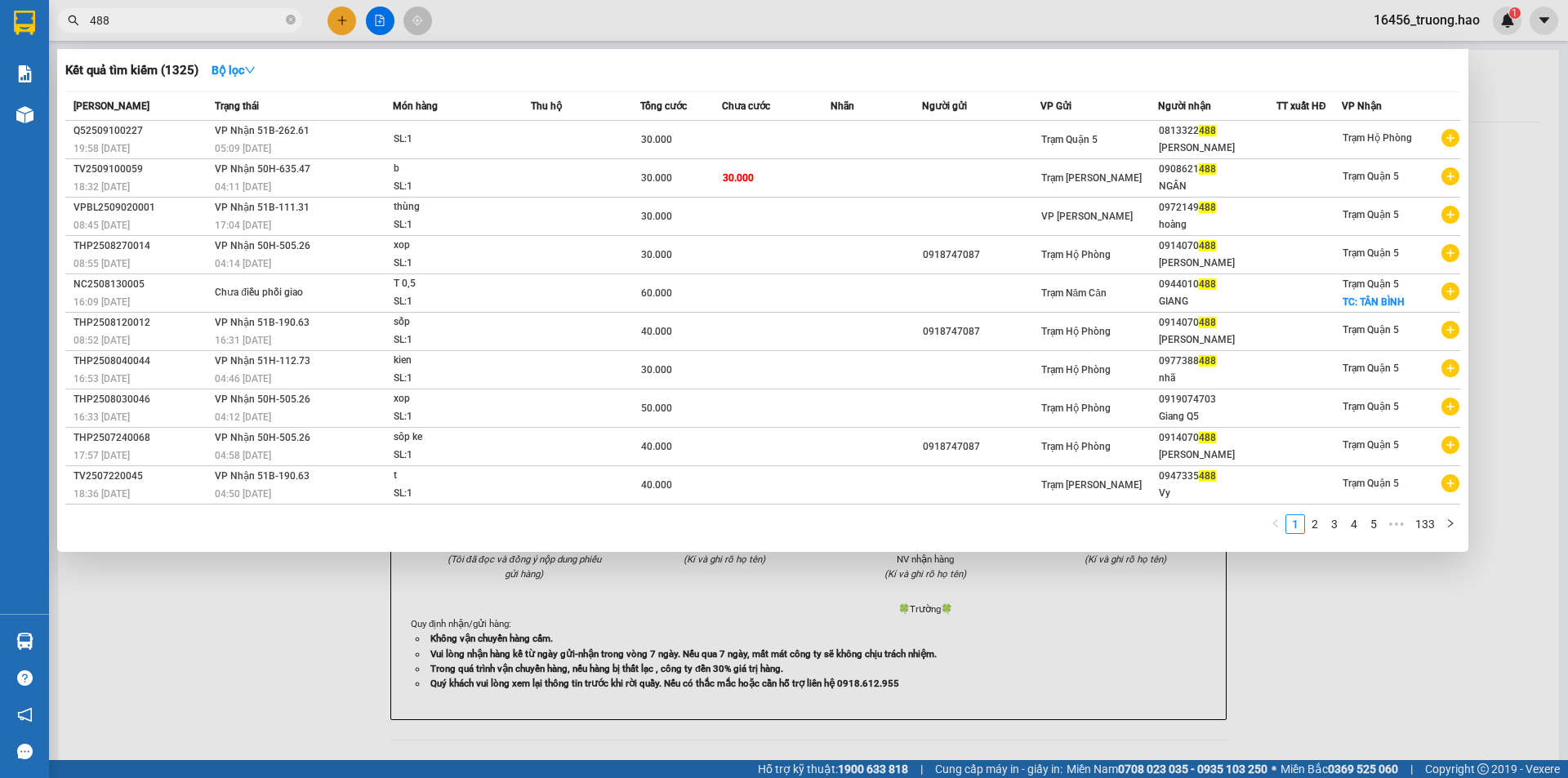
click at [332, 139] on td "VP Nhận 51B-262.61 05:09 - 11/09" at bounding box center [301, 140] width 182 height 38
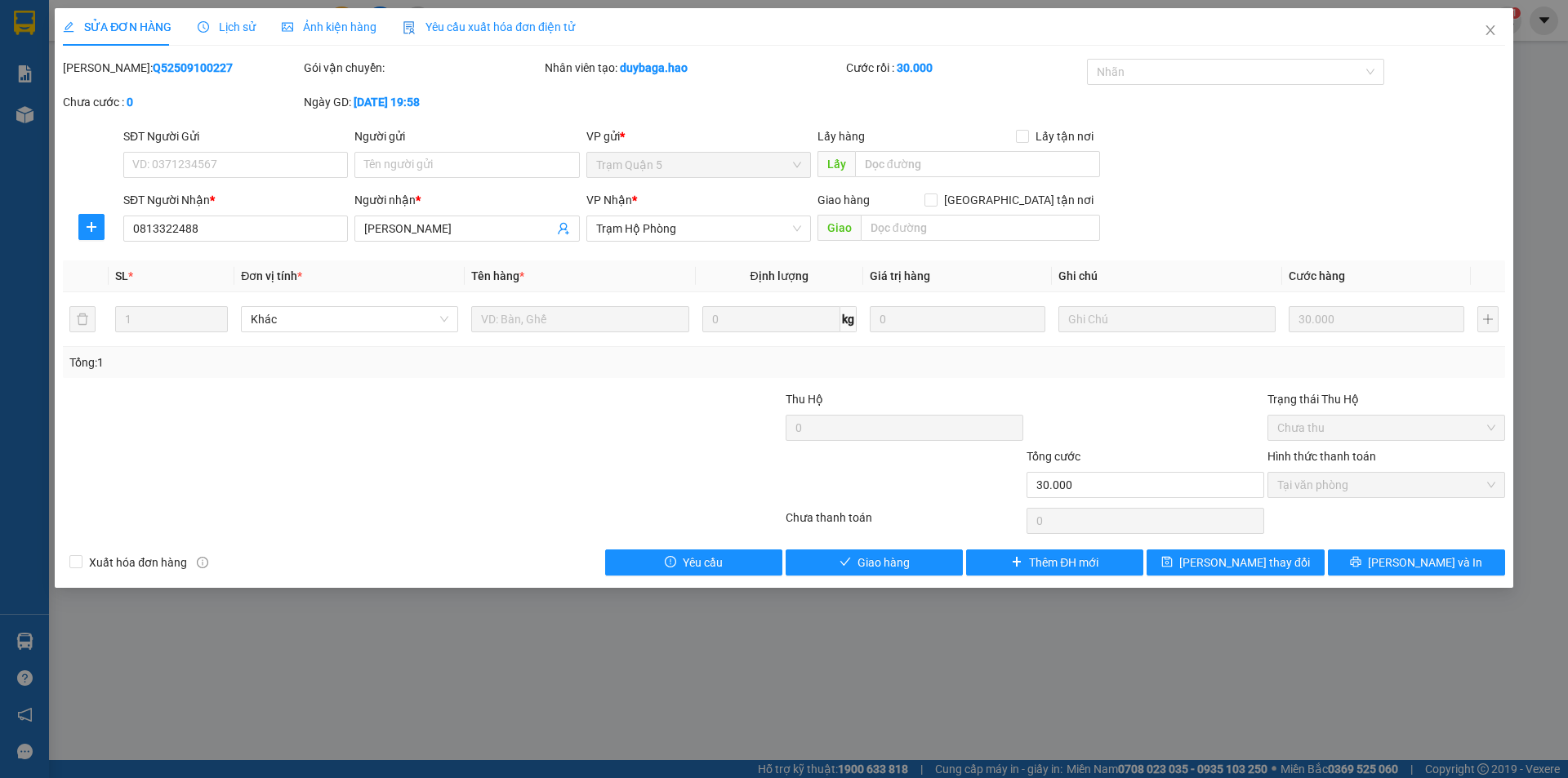
click at [308, 36] on div "Ảnh kiện hàng" at bounding box center [329, 27] width 94 height 37
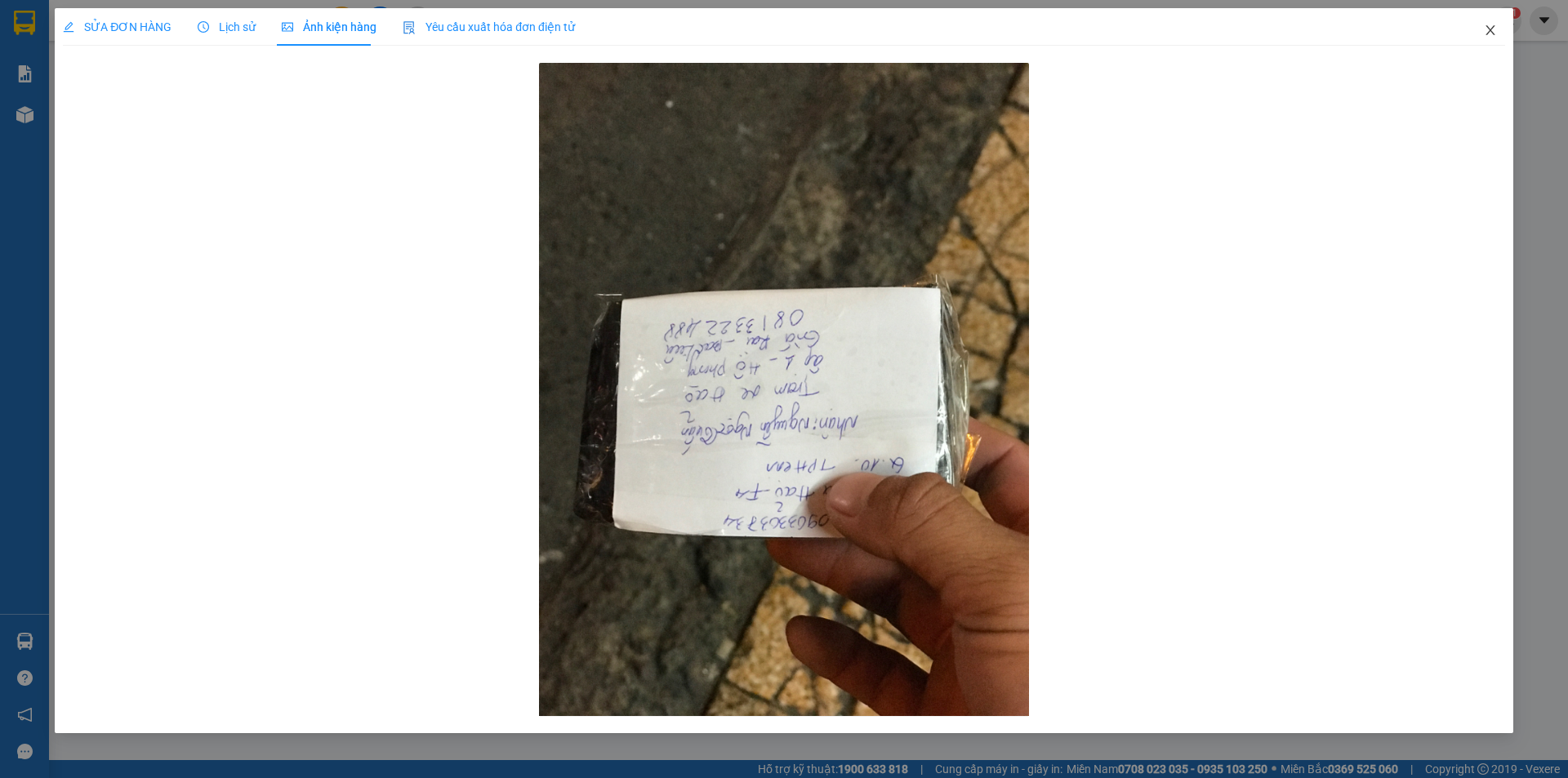
click at [1486, 28] on icon "close" at bounding box center [1491, 30] width 13 height 13
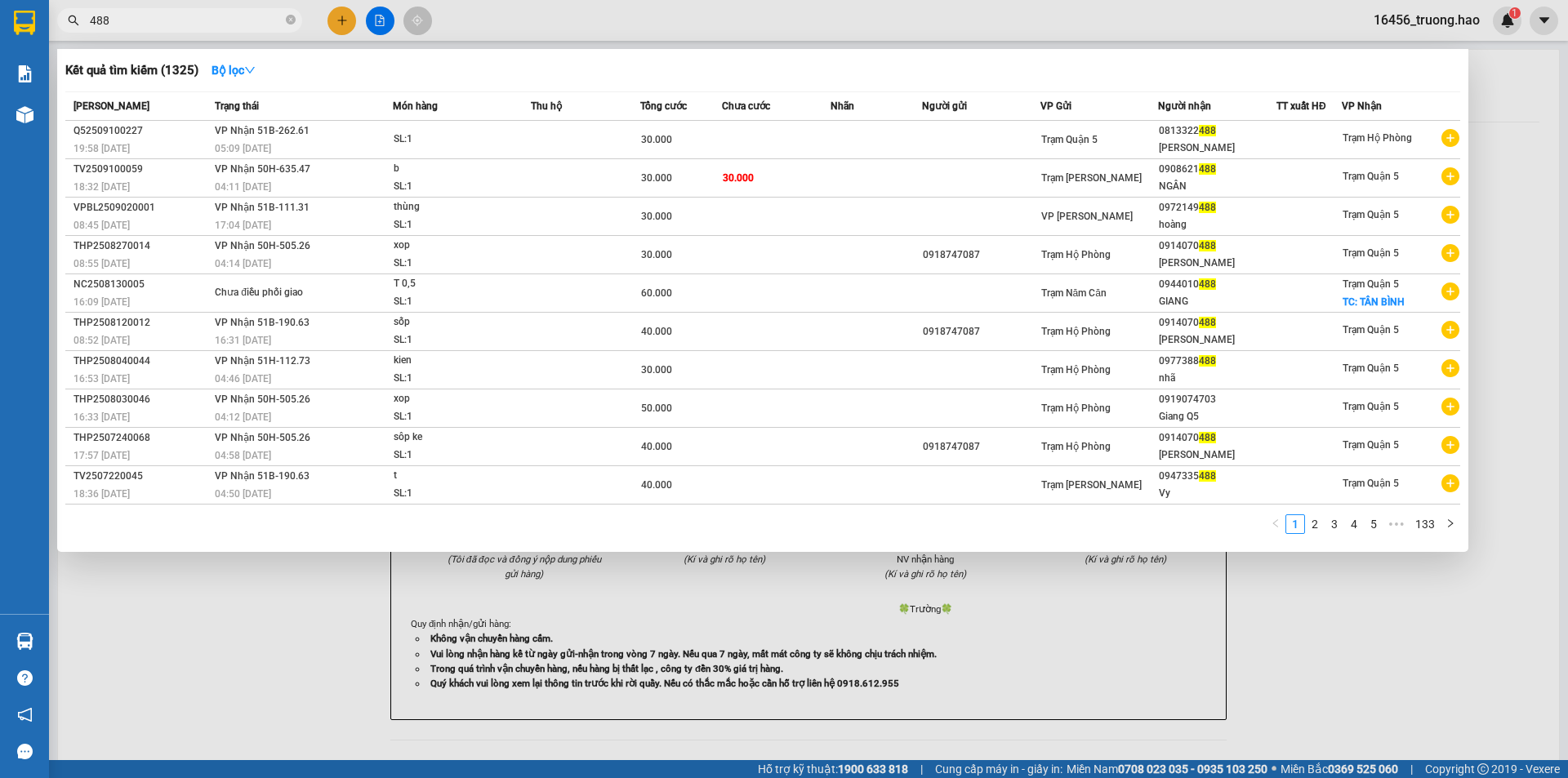
click at [127, 19] on input "488" at bounding box center [186, 20] width 192 height 18
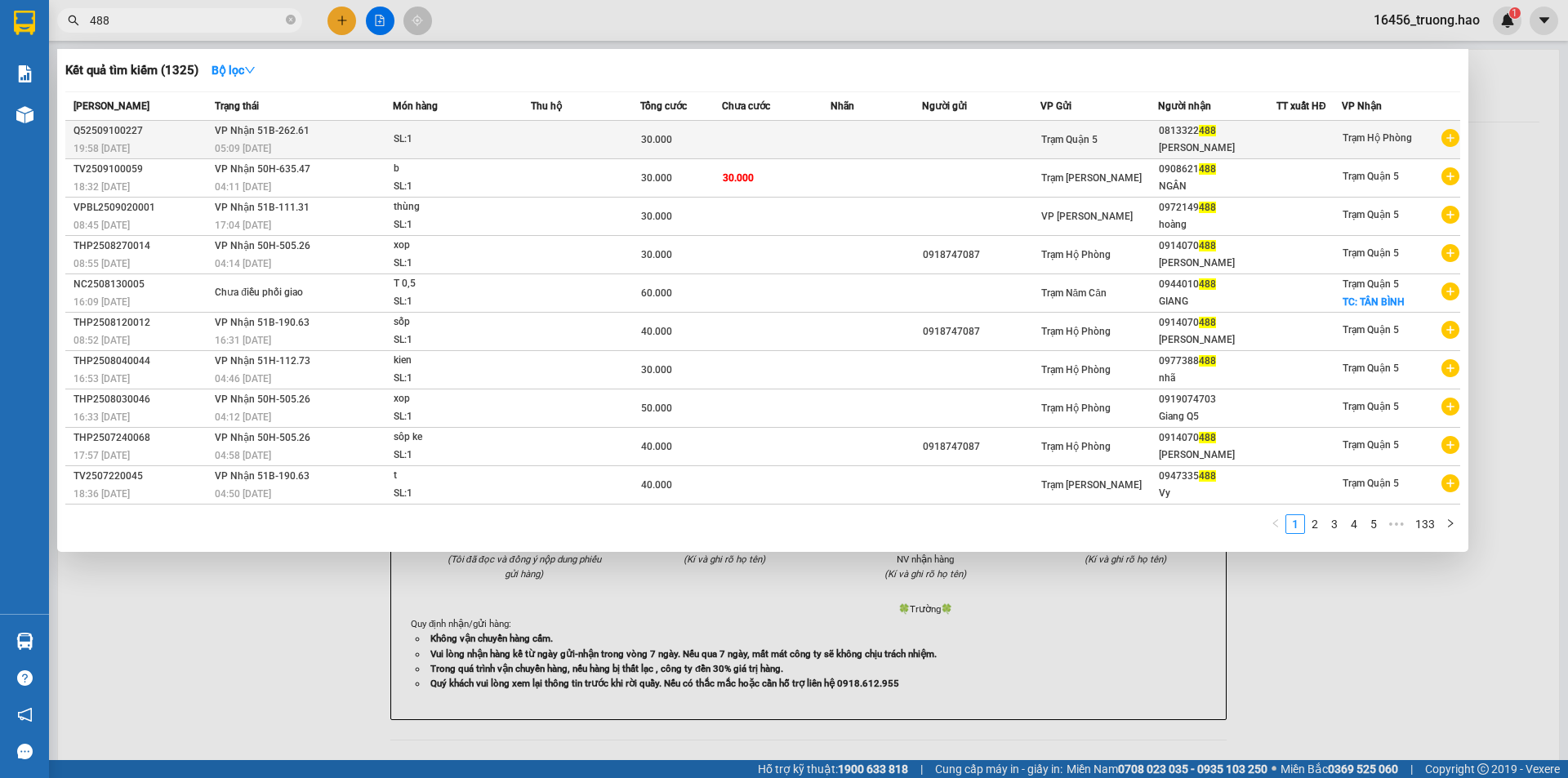
click at [259, 135] on span "VP Nhận 51B-262.61" at bounding box center [261, 130] width 94 height 11
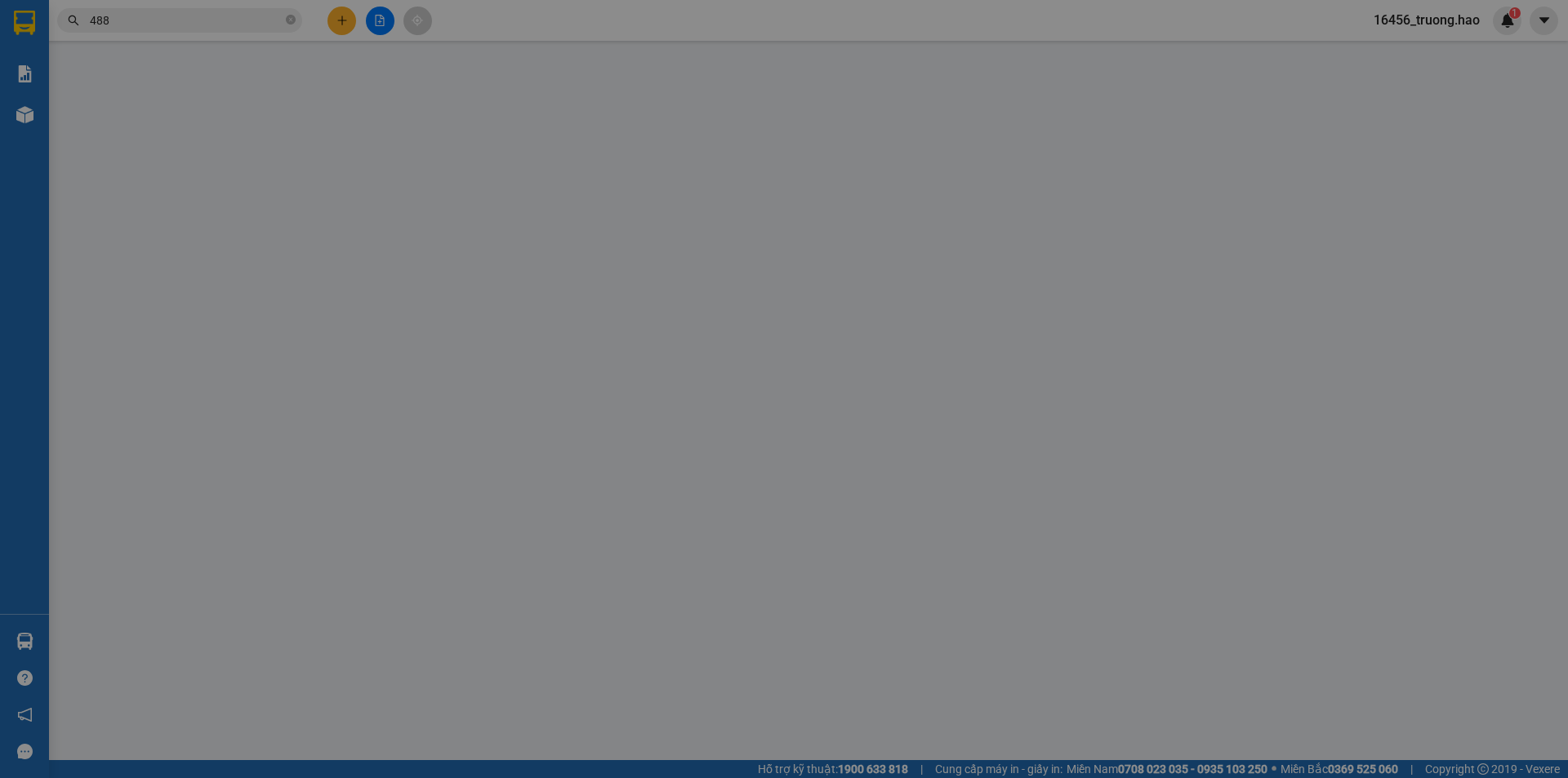
type input "0813322488"
type input "ngọc tuấn"
type input "30.000"
type input "0"
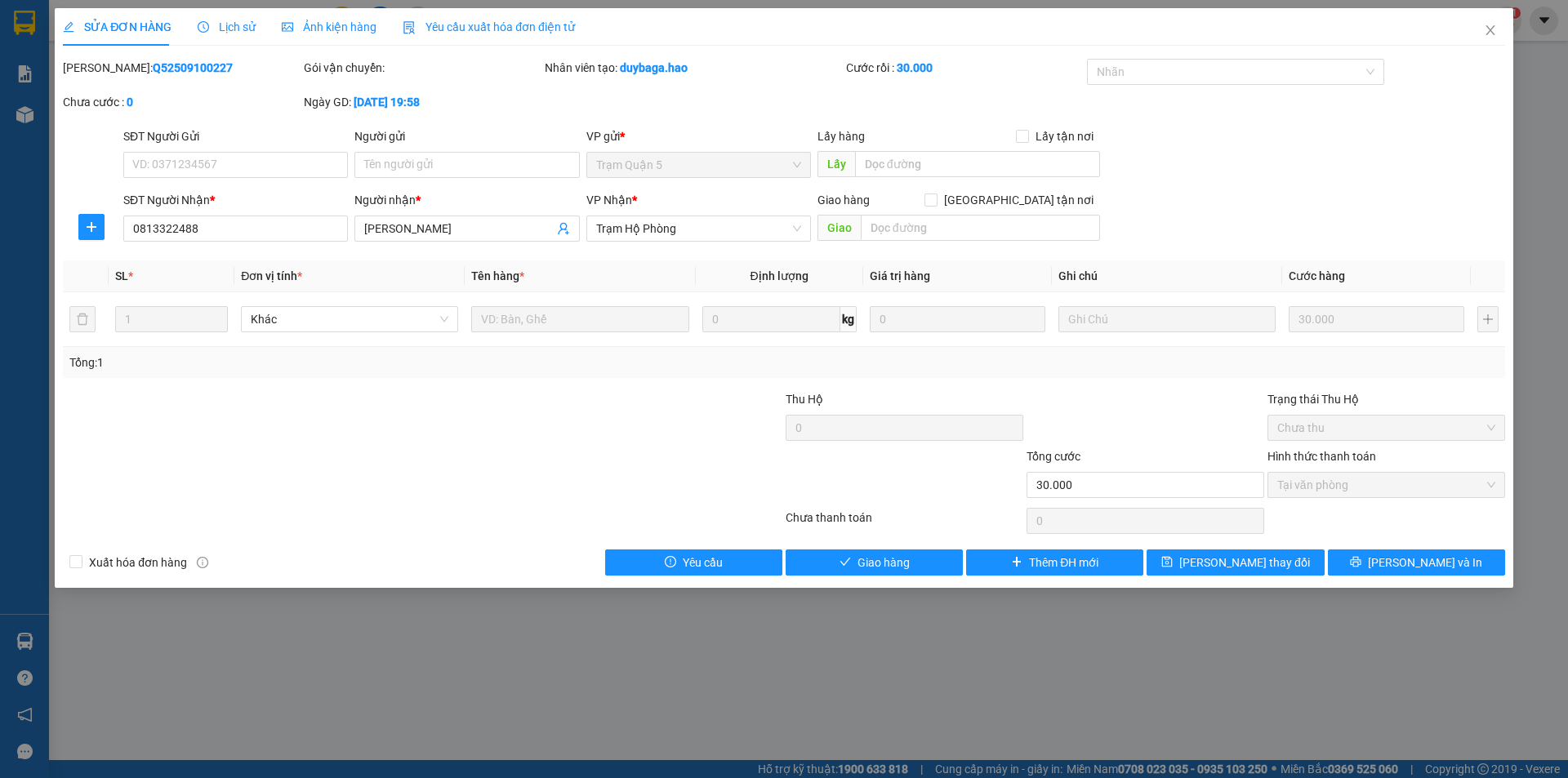
click at [335, 38] on div "Ảnh kiện hàng" at bounding box center [329, 27] width 94 height 37
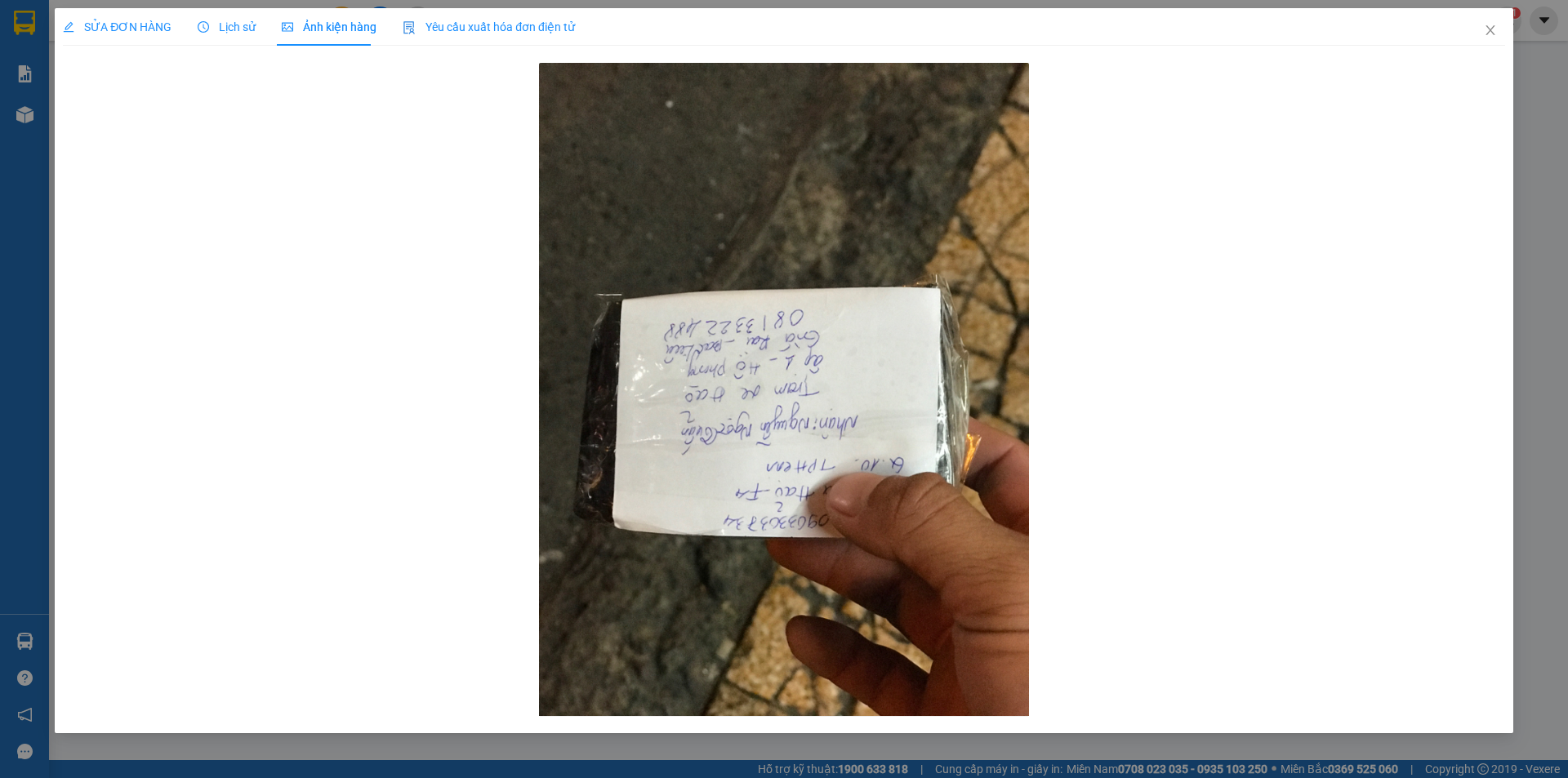
click at [145, 43] on div "SỬA ĐƠN HÀNG" at bounding box center [117, 27] width 109 height 37
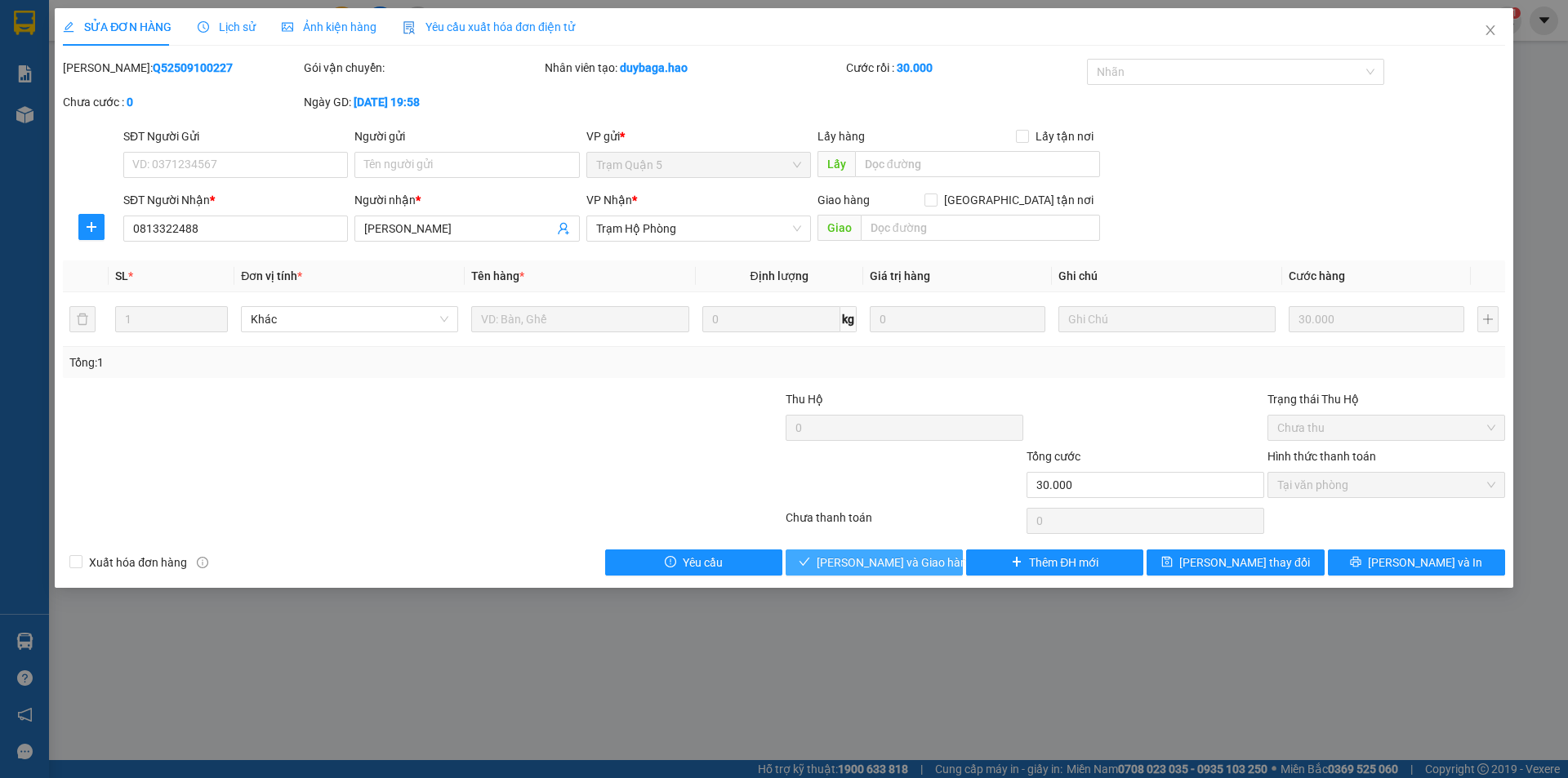
click at [915, 564] on span "Lưu và Giao hàng" at bounding box center [895, 562] width 157 height 18
click at [914, 565] on button "Giao hàng" at bounding box center [874, 562] width 177 height 26
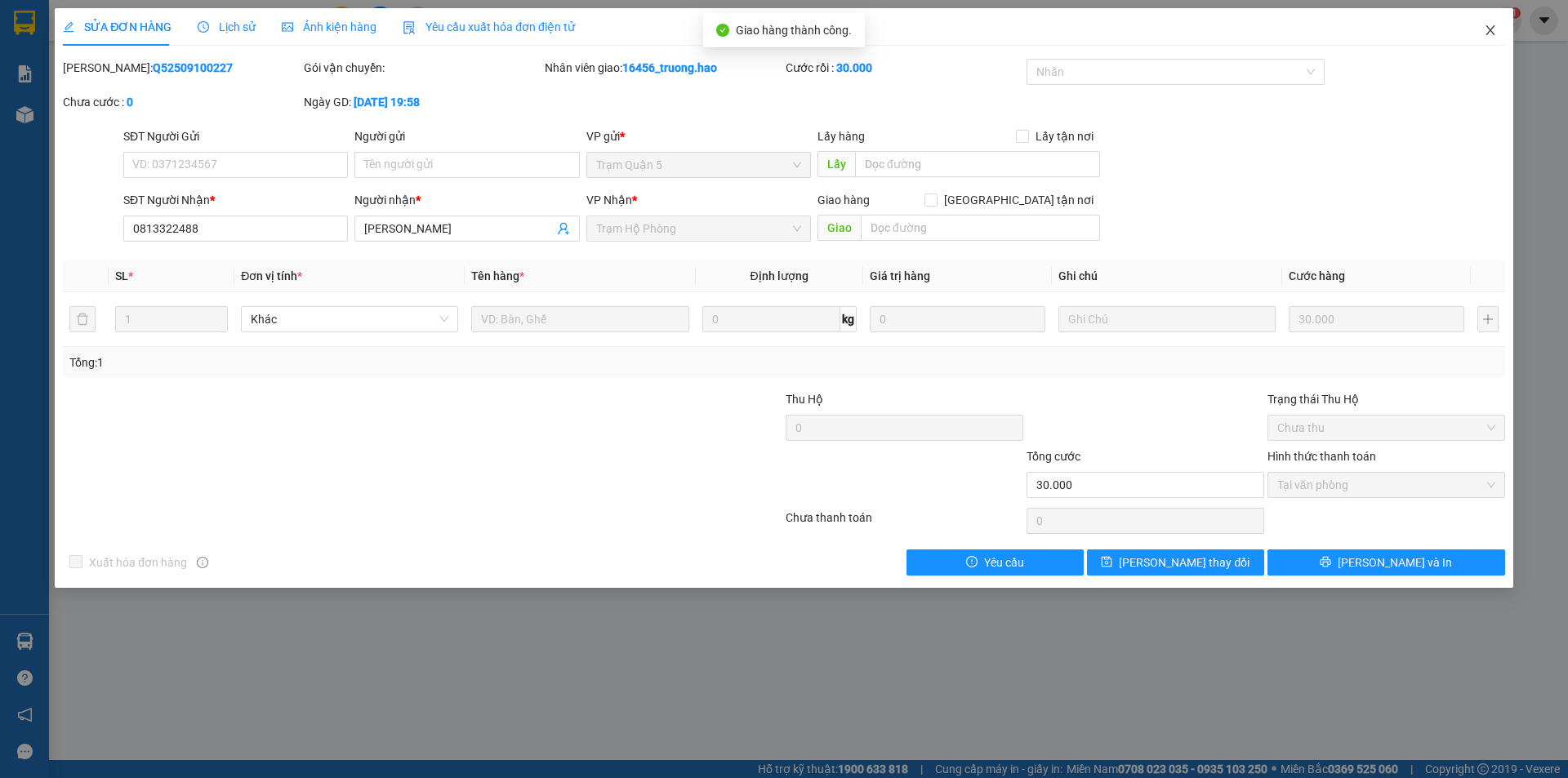
click at [1498, 26] on span "Close" at bounding box center [1491, 31] width 46 height 46
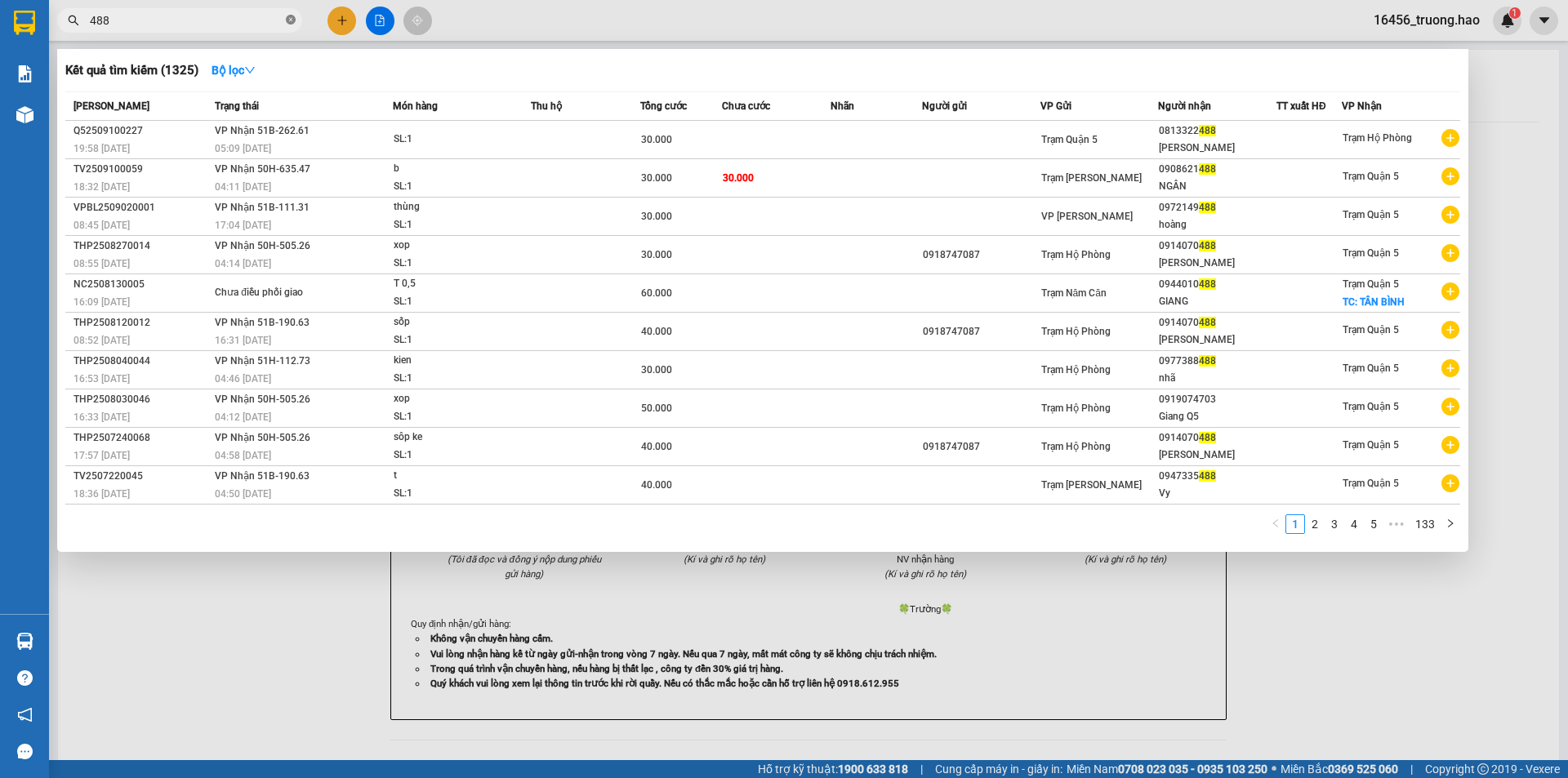
click at [292, 20] on icon "close-circle" at bounding box center [291, 19] width 10 height 10
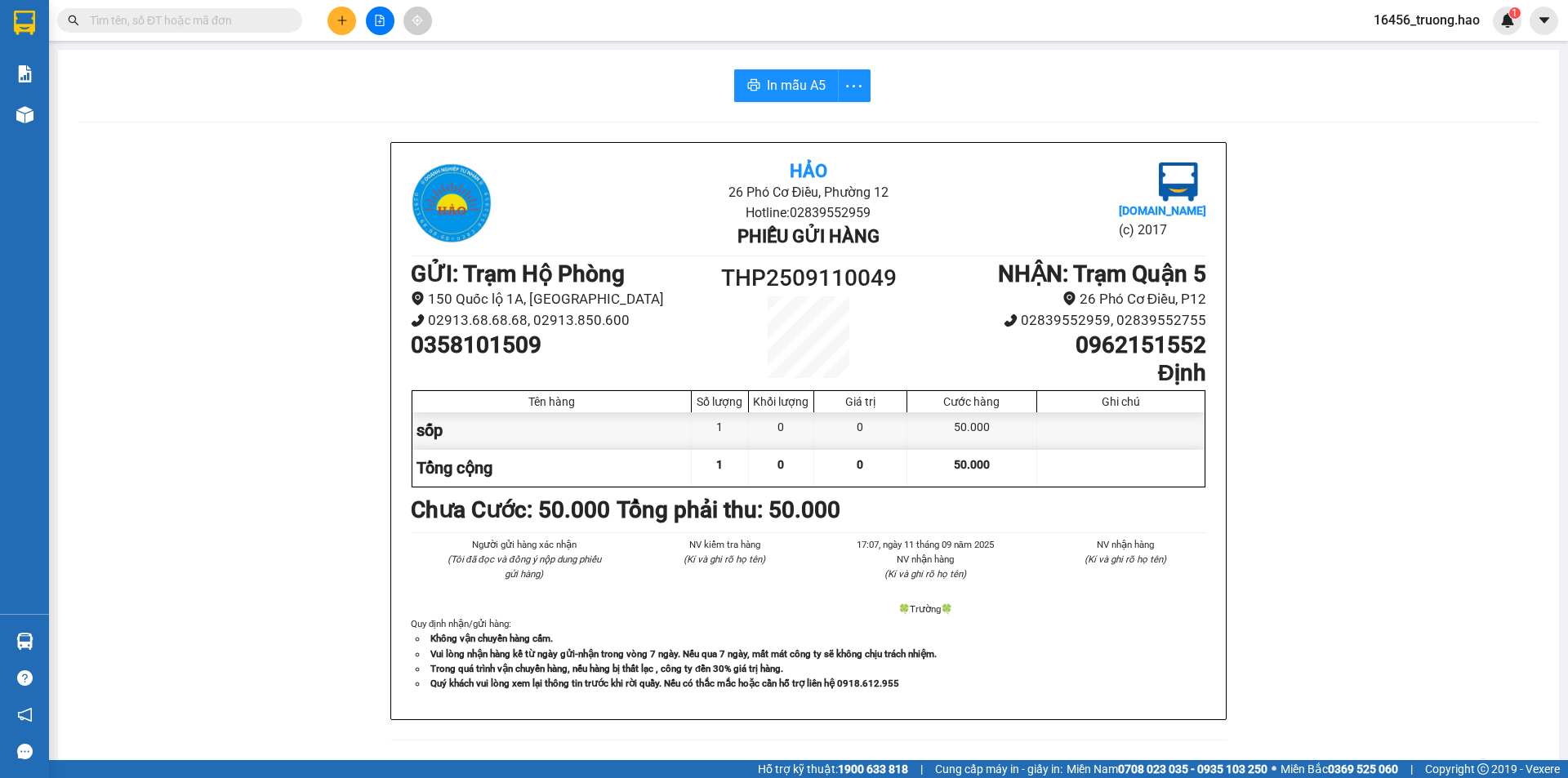
click at [252, 21] on input "text" at bounding box center [186, 20] width 192 height 18
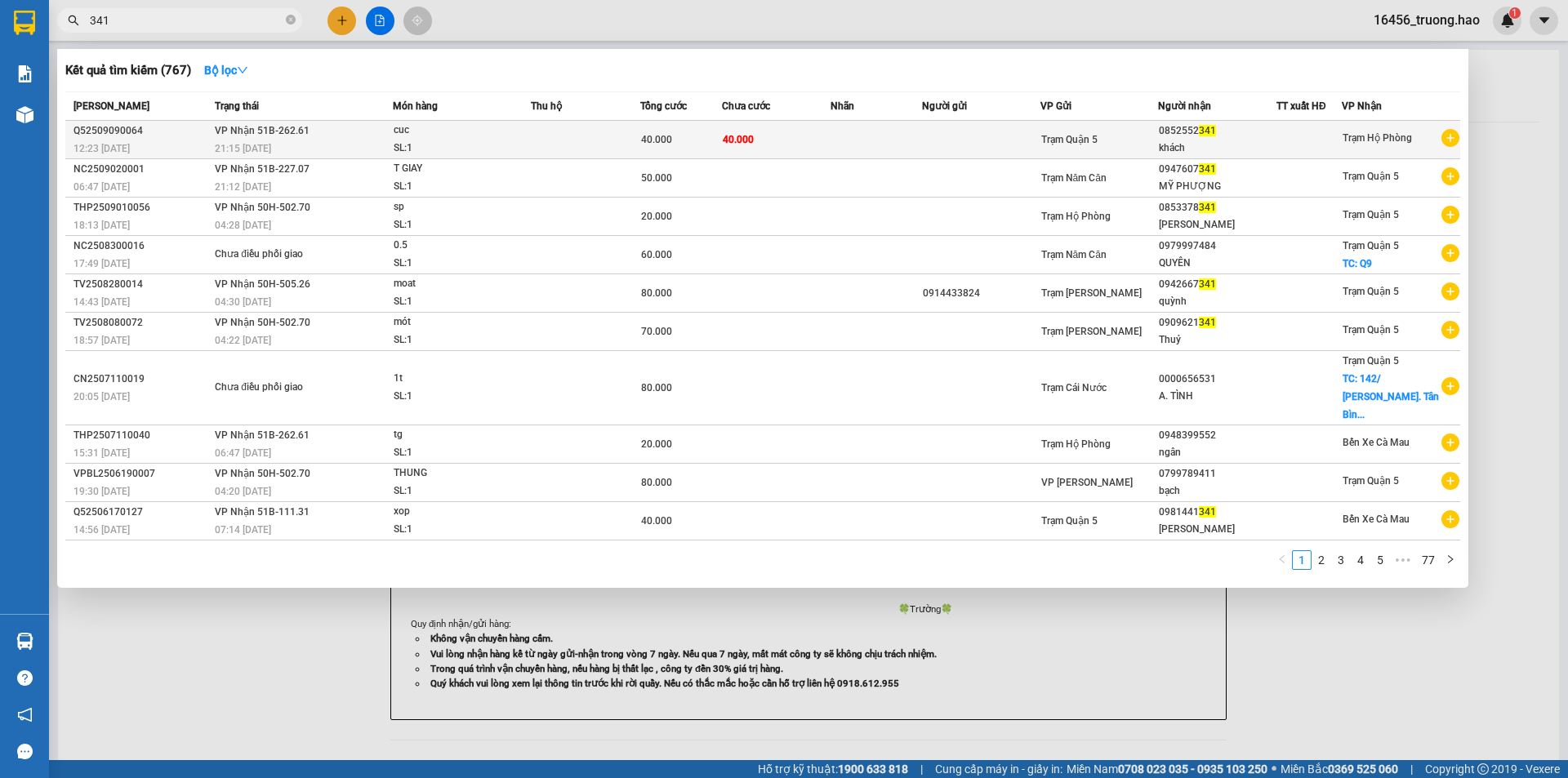
type input "341"
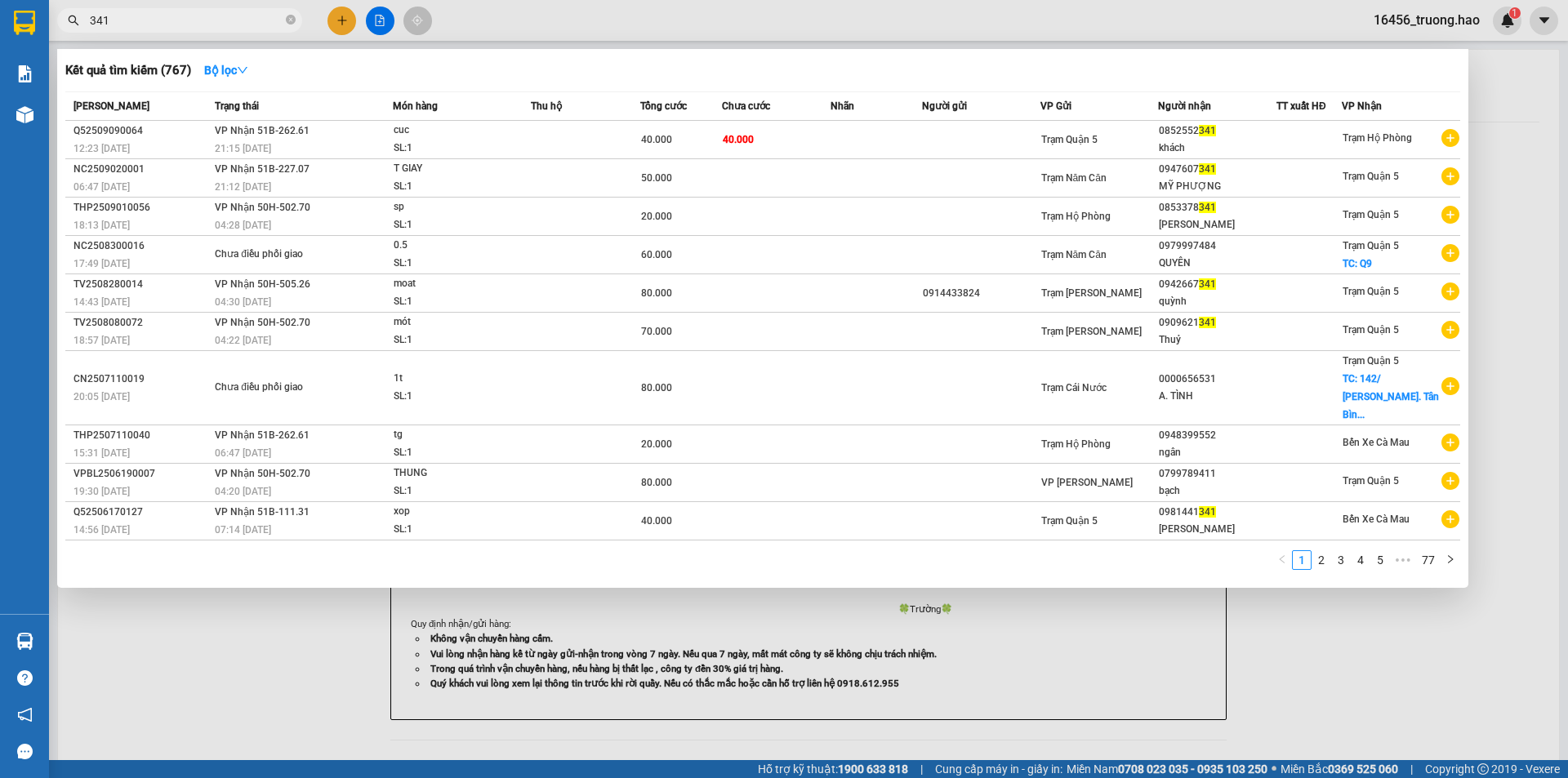
click at [762, 136] on td "40.000" at bounding box center [776, 140] width 110 height 38
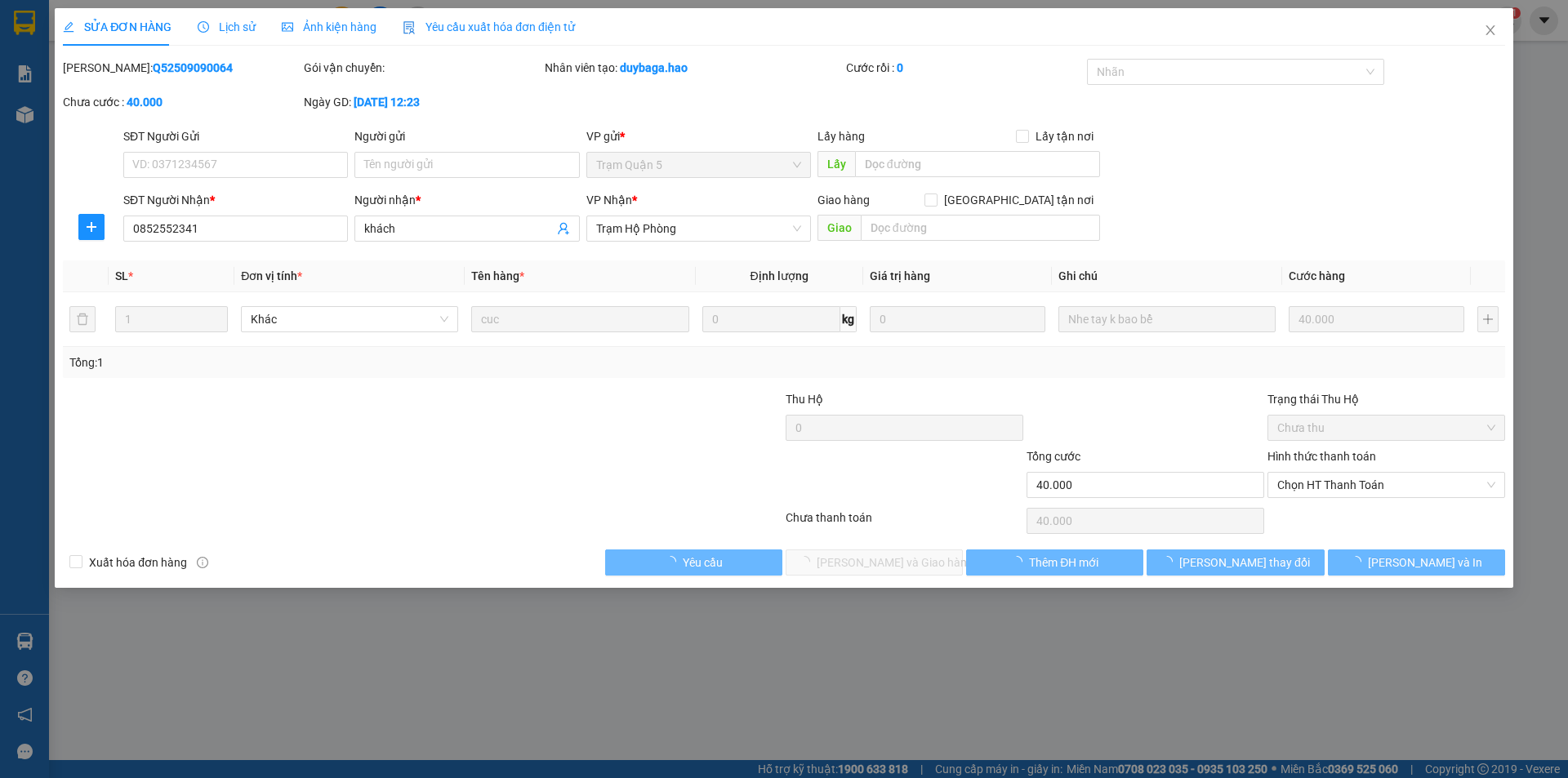
type input "0852552341"
type input "khách"
type input "40.000"
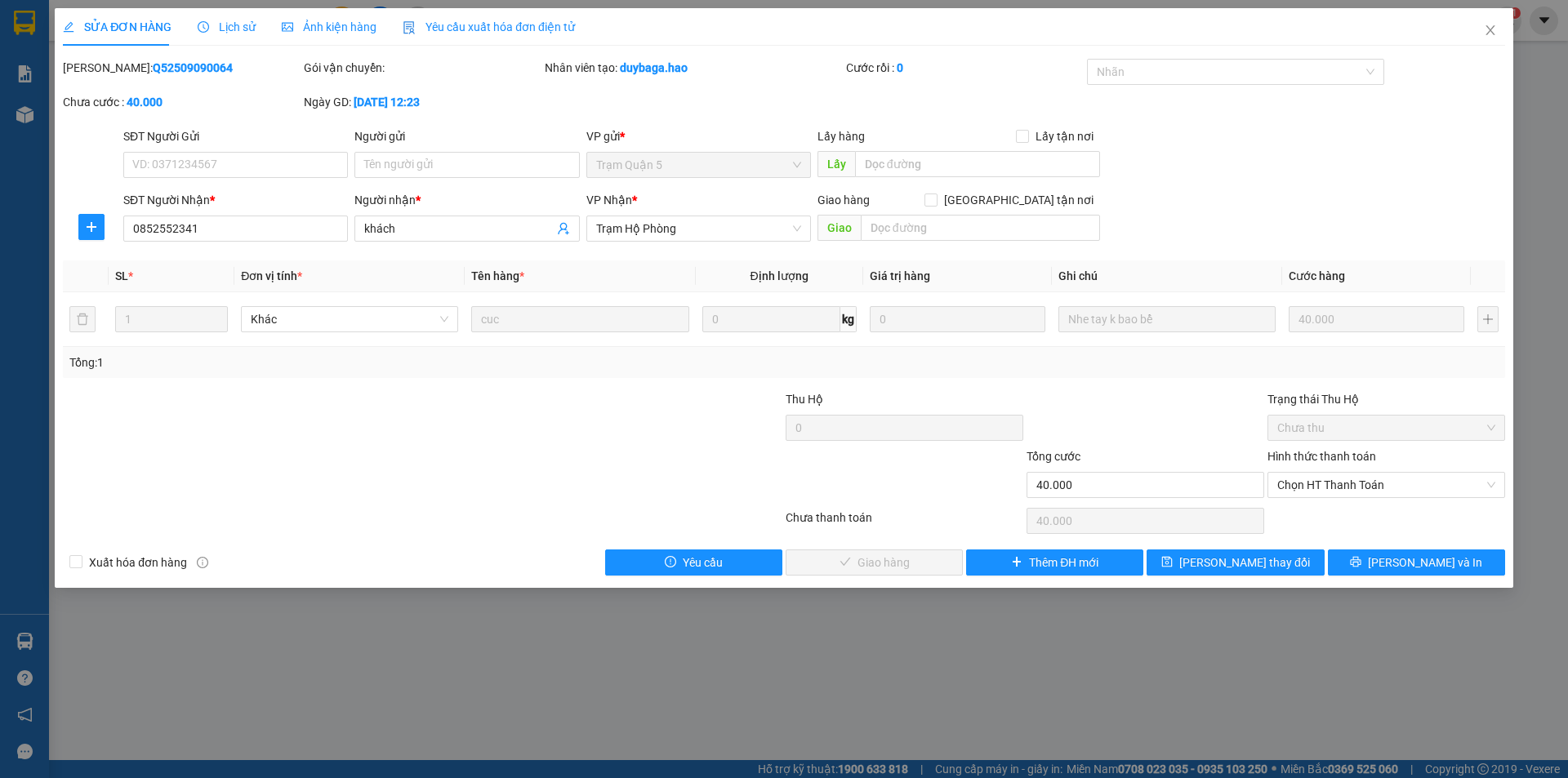
click at [340, 25] on span "Ảnh kiện hàng" at bounding box center [329, 27] width 94 height 13
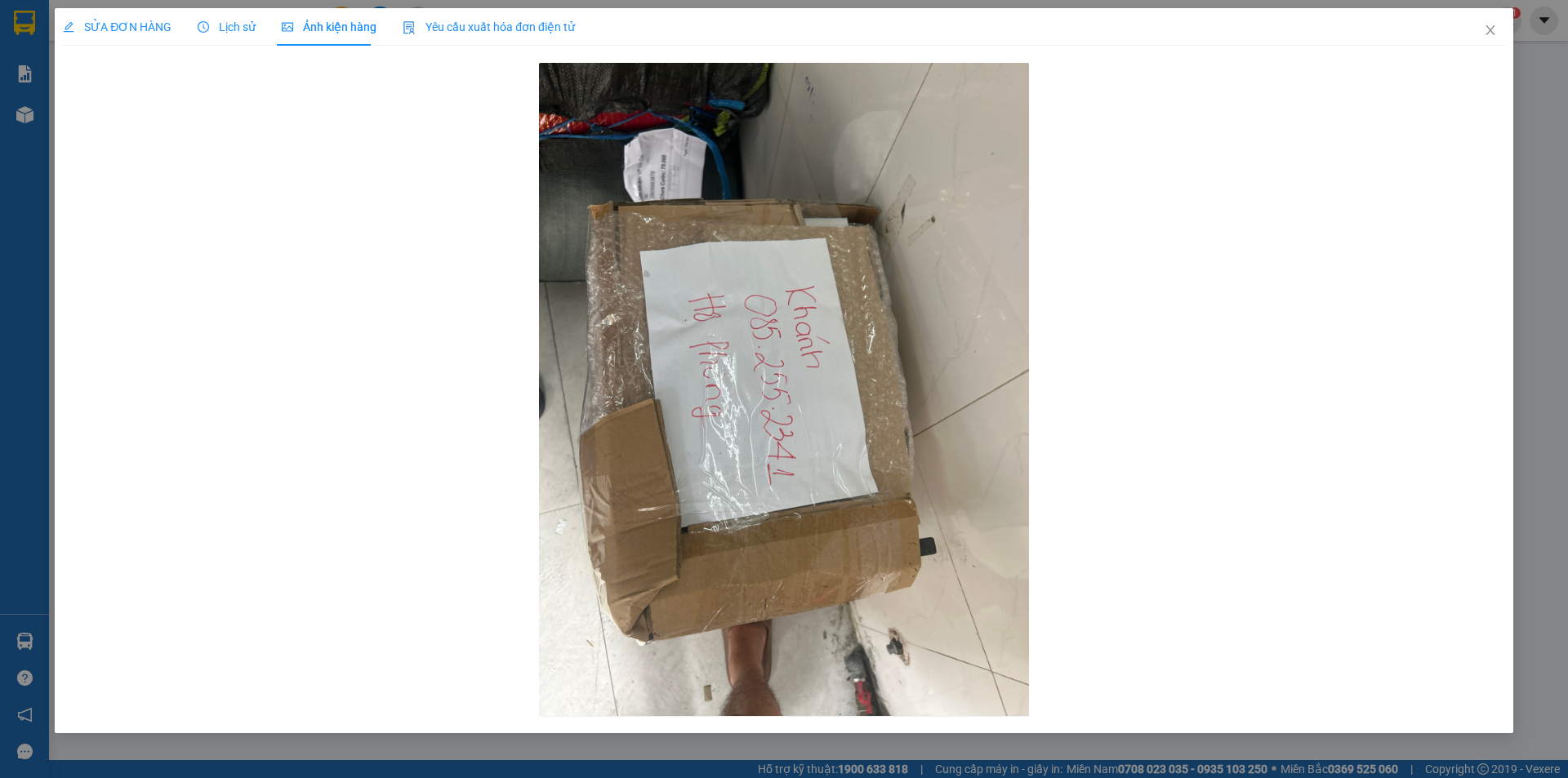
click at [159, 18] on div "SỬA ĐƠN HÀNG" at bounding box center [117, 27] width 109 height 18
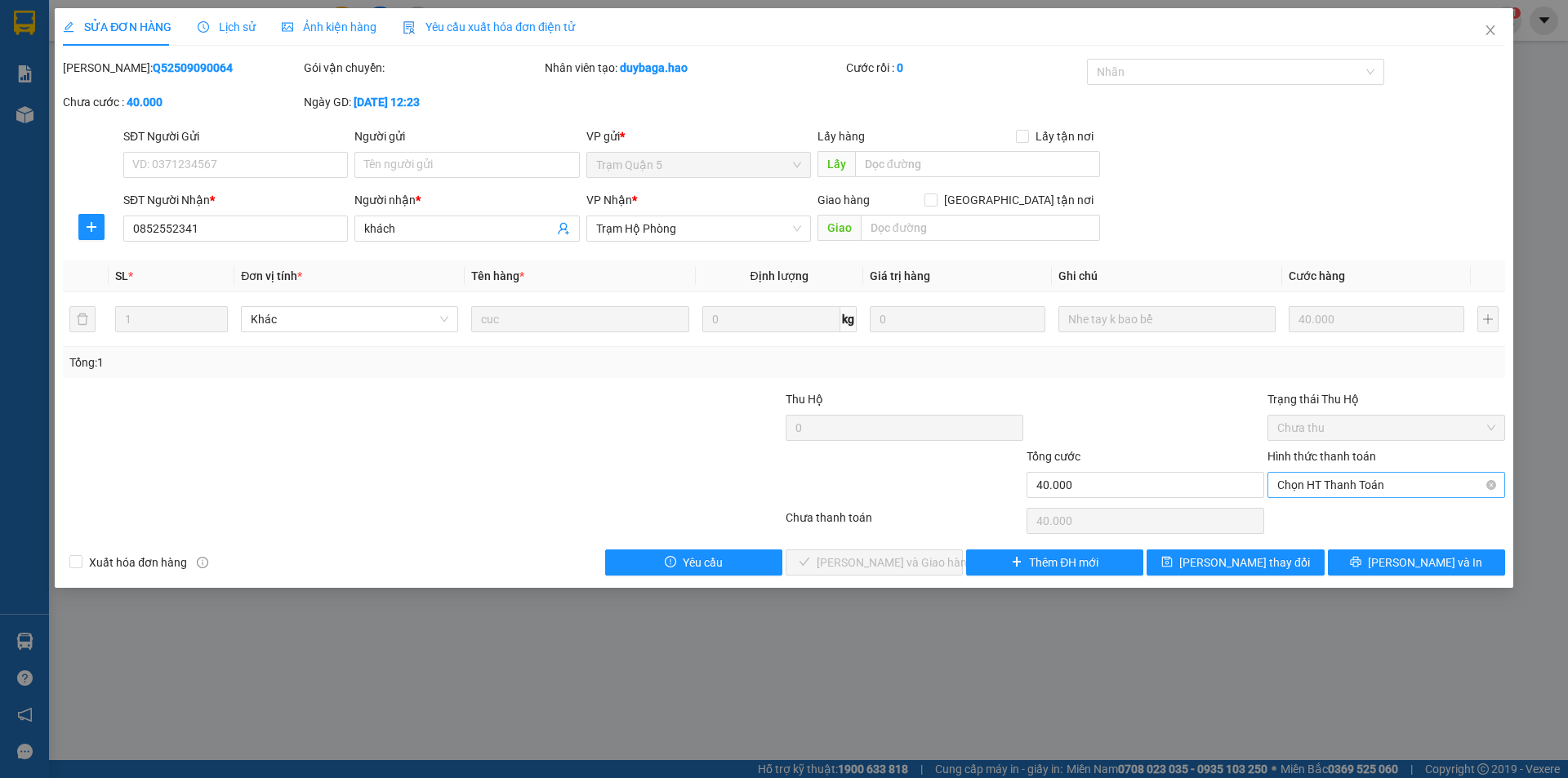
click at [1322, 478] on span "Chọn HT Thanh Toán" at bounding box center [1386, 485] width 218 height 25
click at [1309, 522] on div "Tại văn phòng" at bounding box center [1386, 517] width 218 height 18
type input "0"
click at [902, 565] on span "Lưu và Giao hàng" at bounding box center [895, 562] width 157 height 18
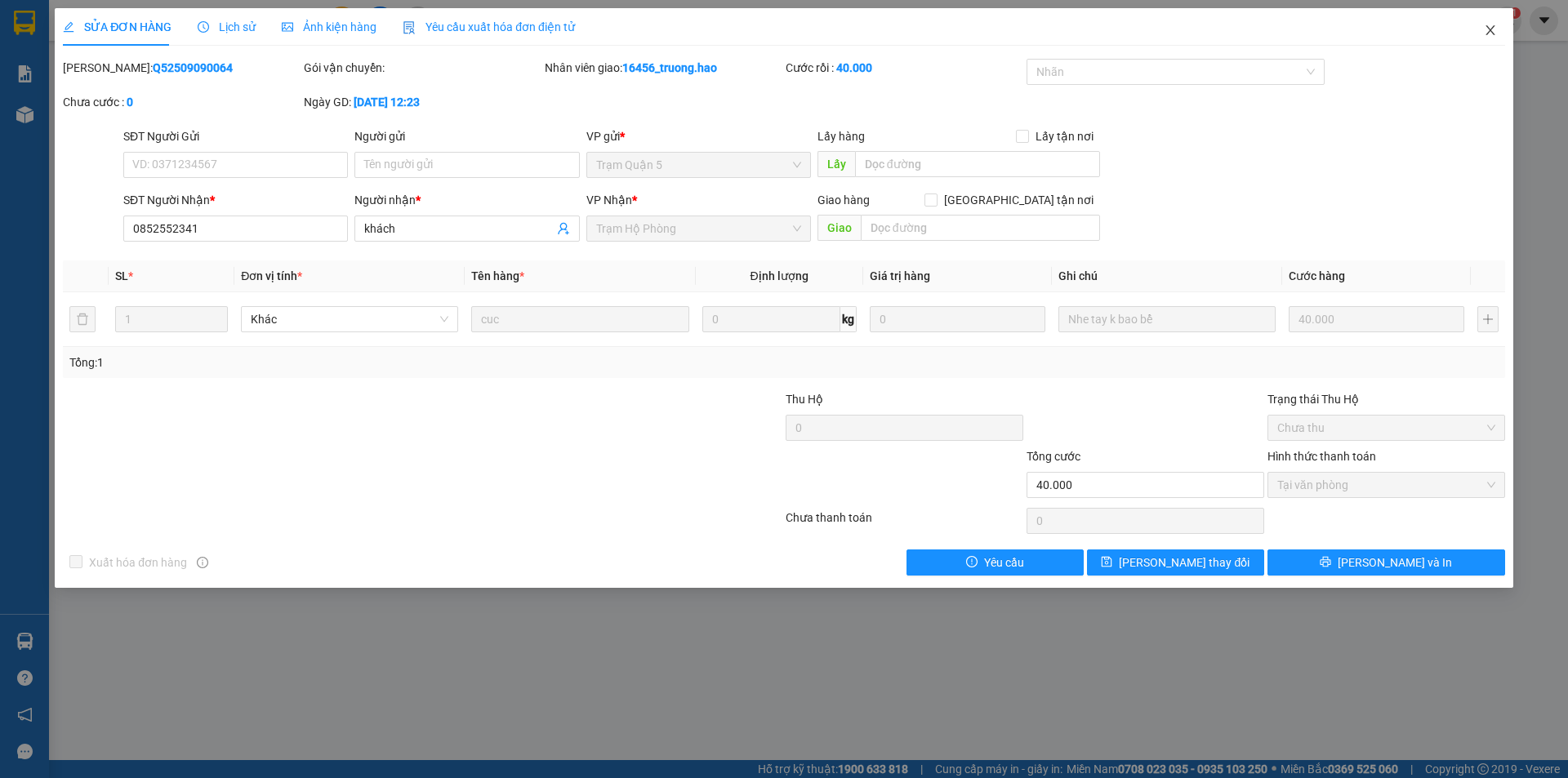
click at [1486, 31] on icon "close" at bounding box center [1491, 30] width 13 height 13
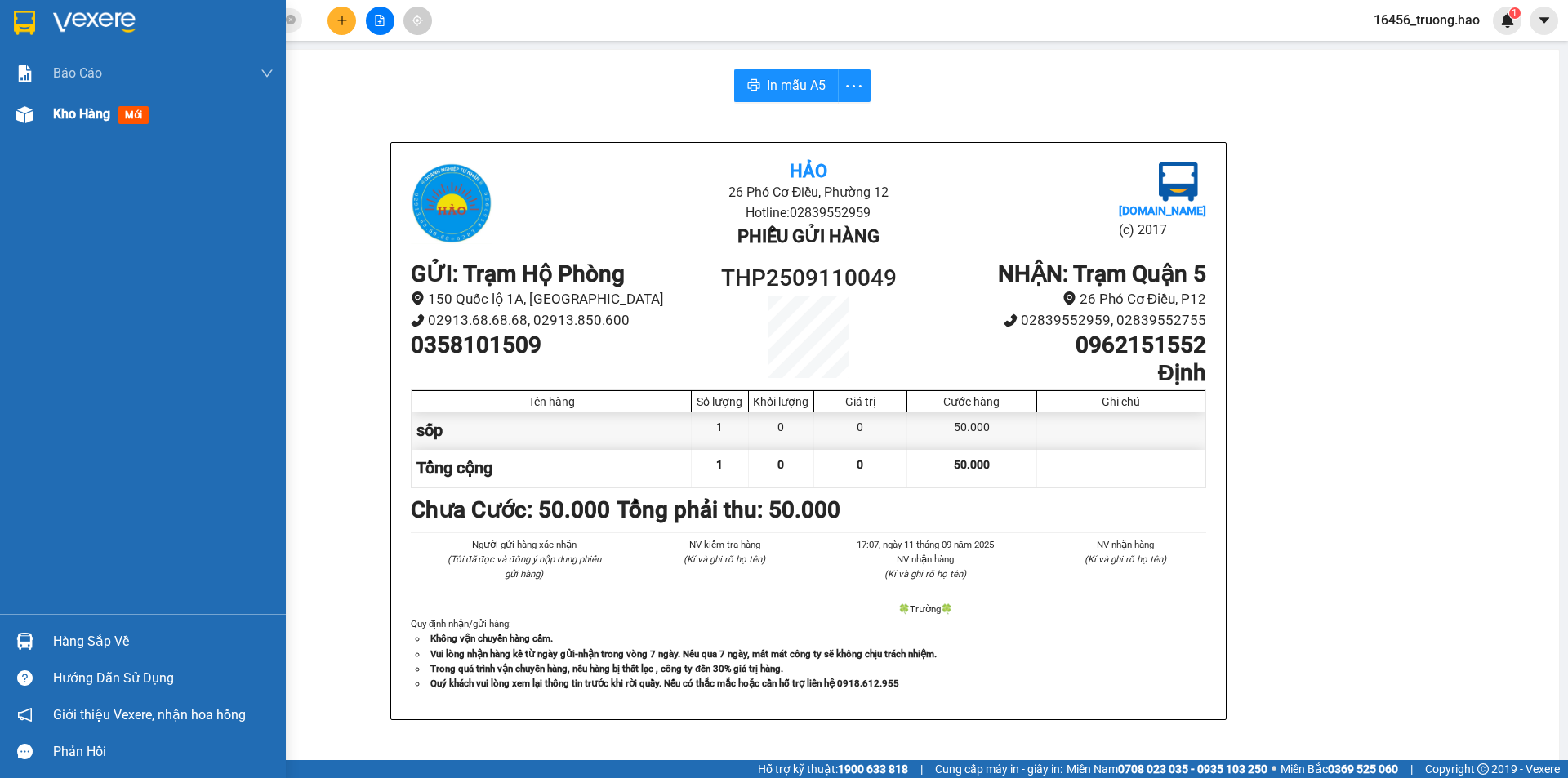
click at [128, 111] on span "mới" at bounding box center [133, 114] width 30 height 18
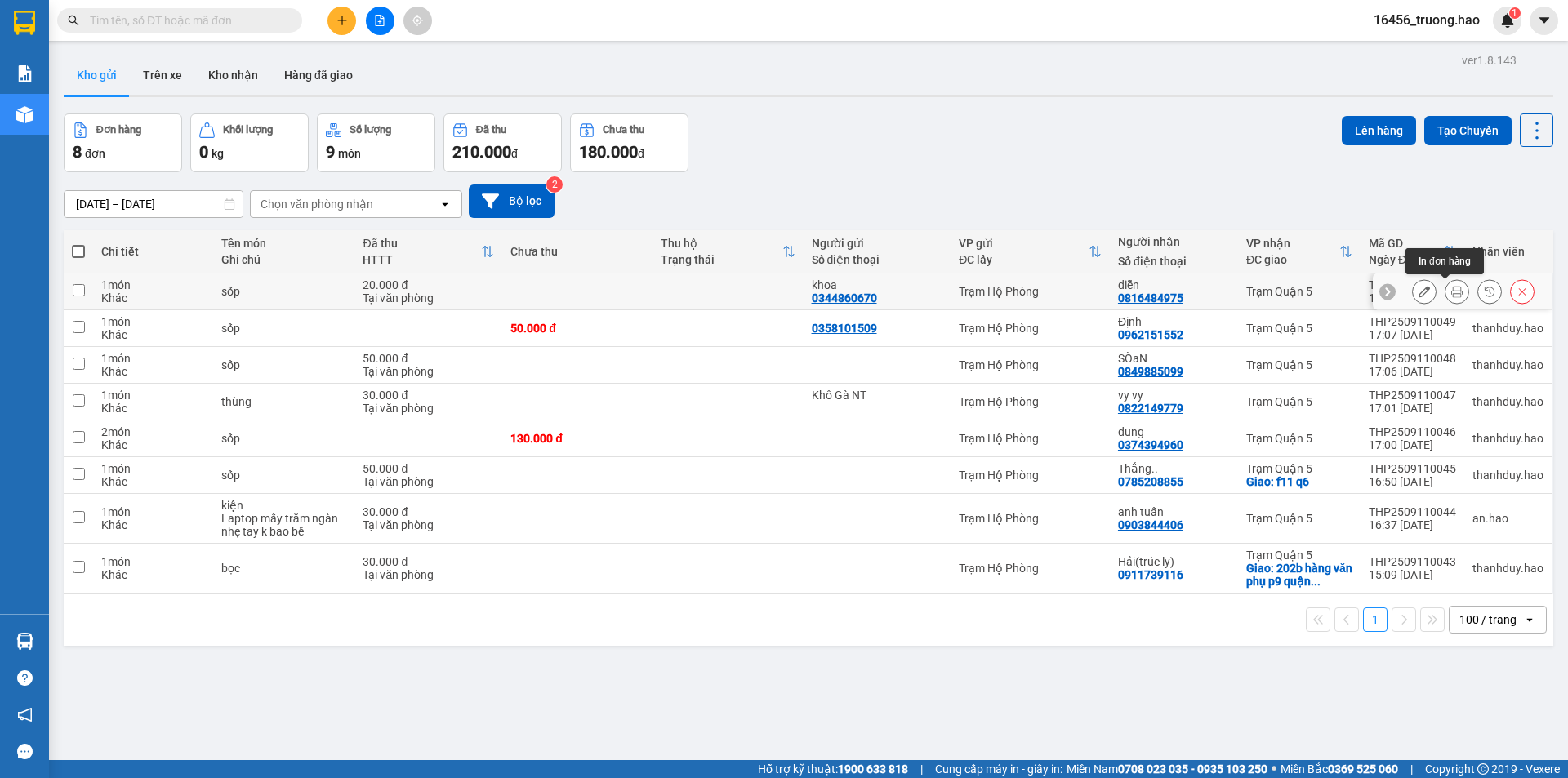
click at [1452, 286] on icon at bounding box center [1457, 291] width 11 height 11
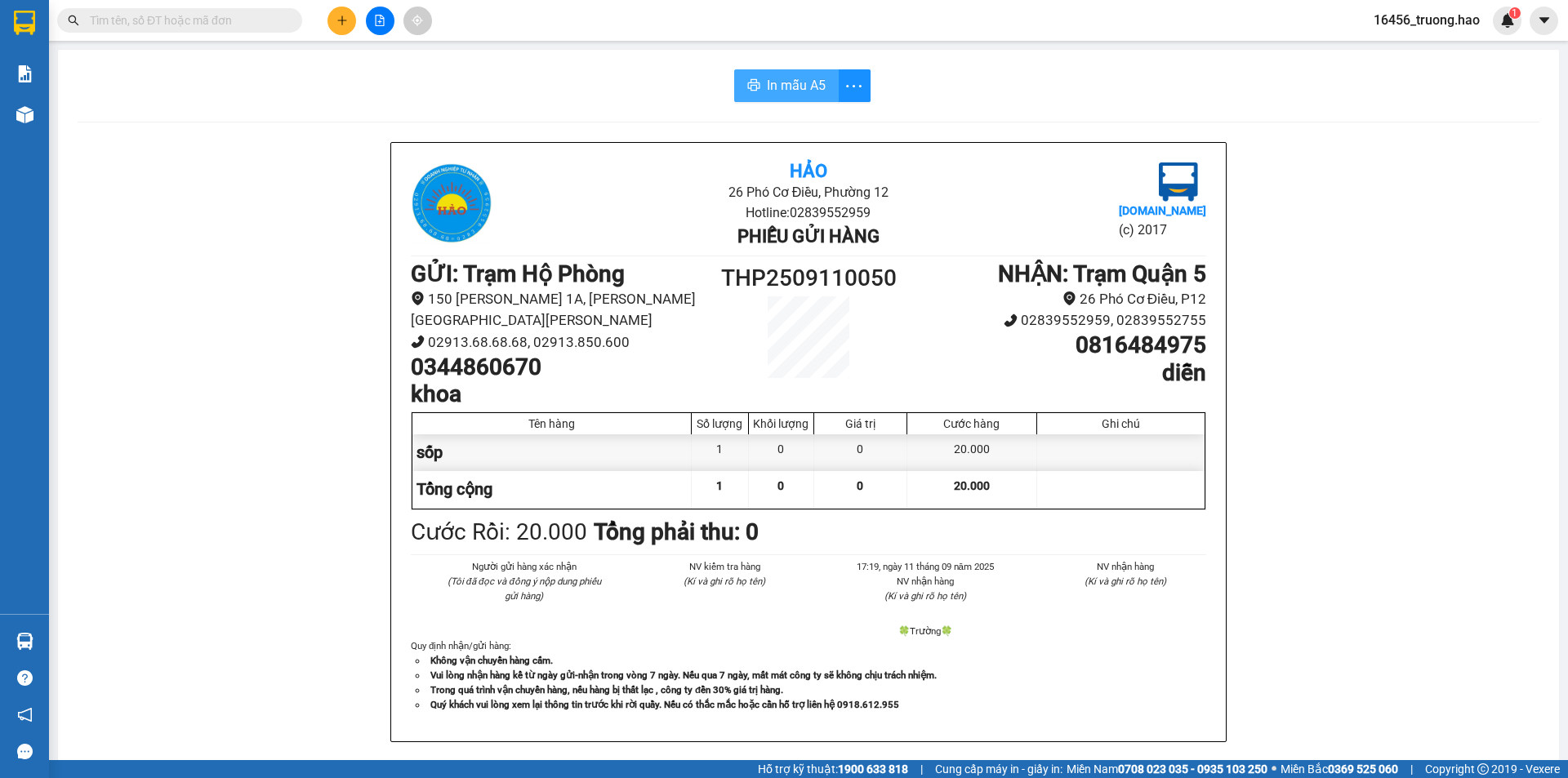
click at [807, 84] on span "In mẫu A5" at bounding box center [796, 85] width 59 height 20
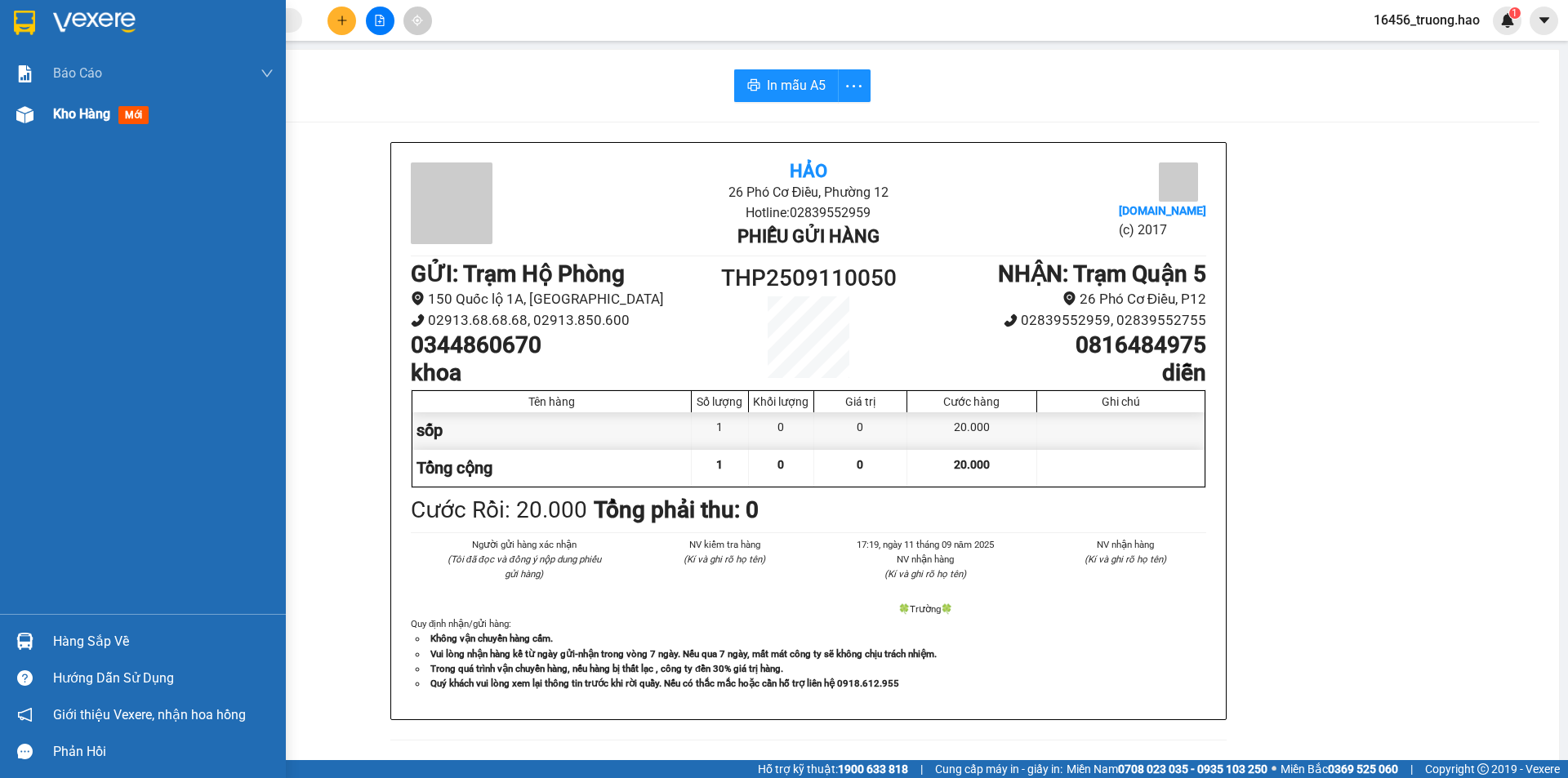
click at [123, 113] on span "mới" at bounding box center [133, 114] width 30 height 18
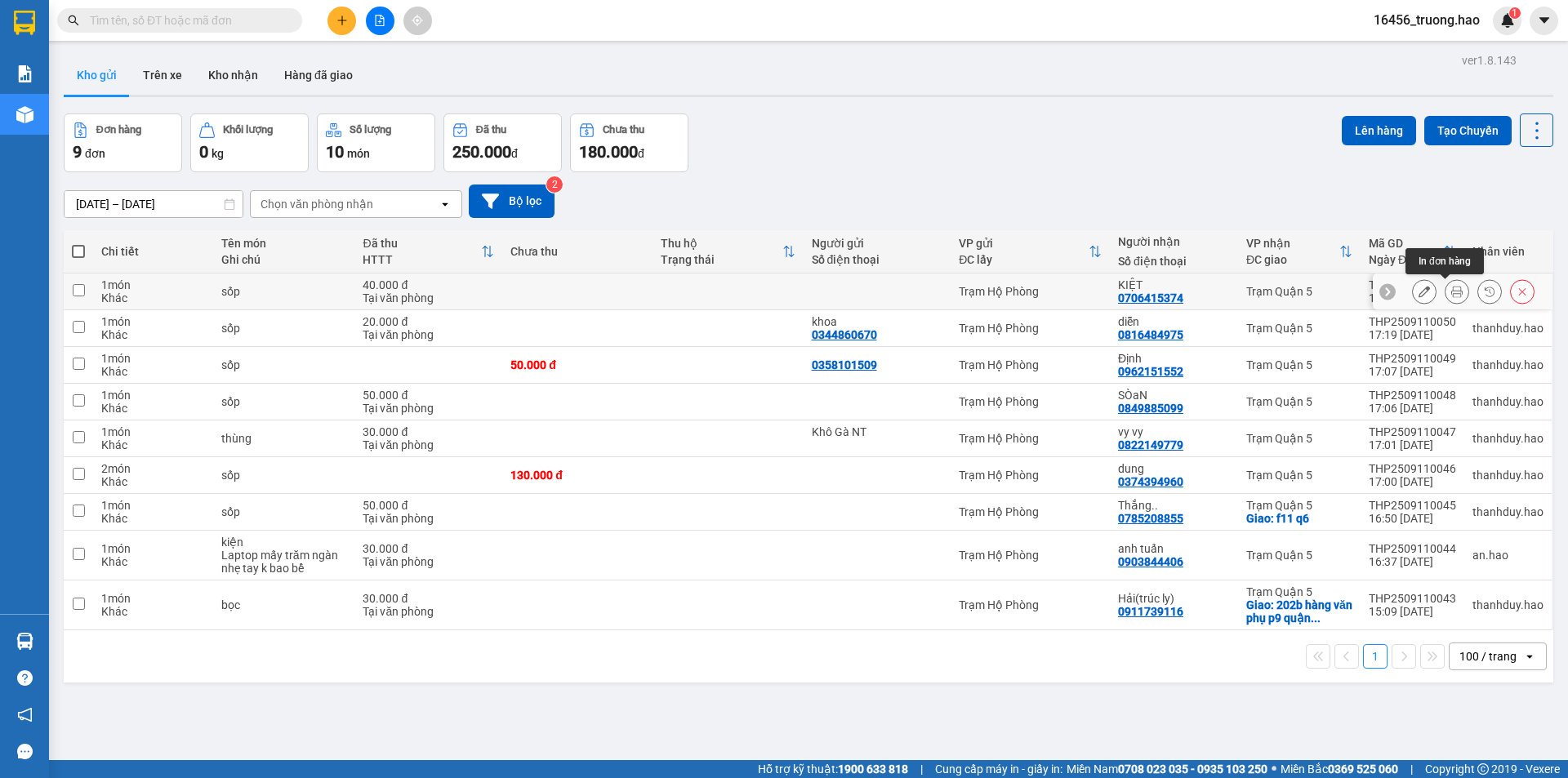
click at [1452, 292] on icon at bounding box center [1457, 291] width 11 height 11
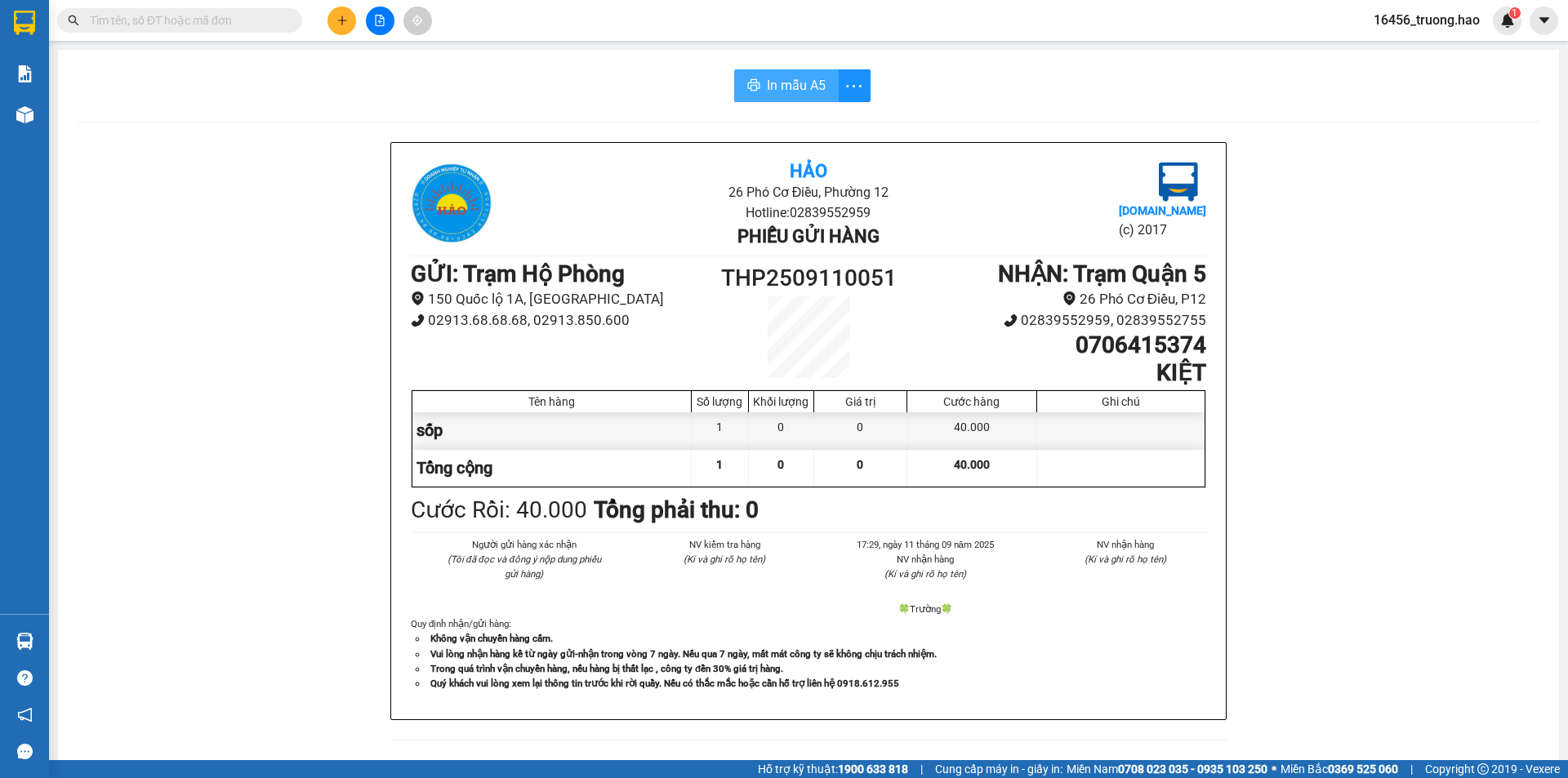
click at [775, 77] on span "In mẫu A5" at bounding box center [796, 85] width 59 height 20
click at [199, 20] on input "text" at bounding box center [186, 20] width 192 height 18
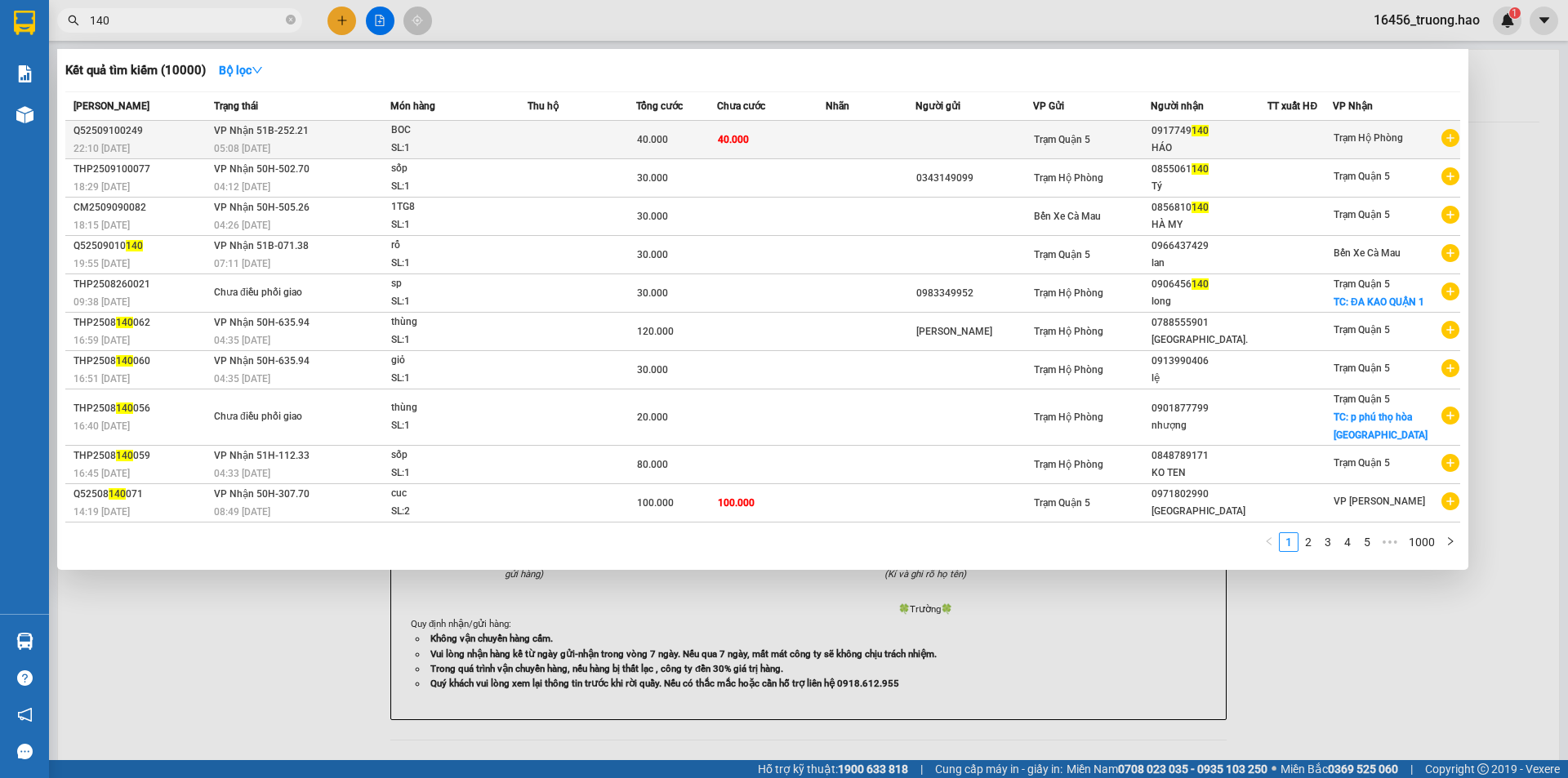
type input "140"
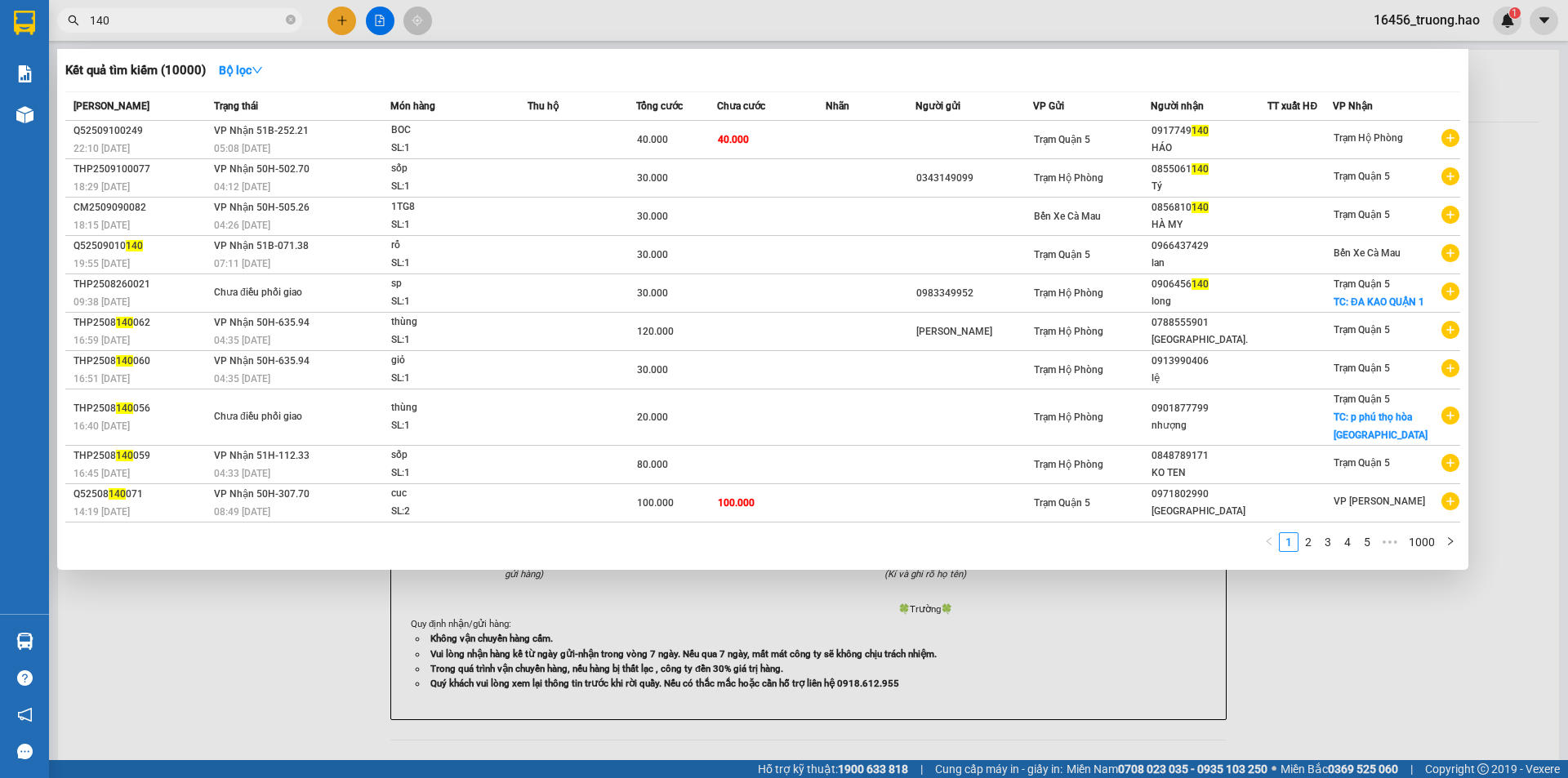
click at [743, 126] on td "40.000" at bounding box center [772, 140] width 109 height 38
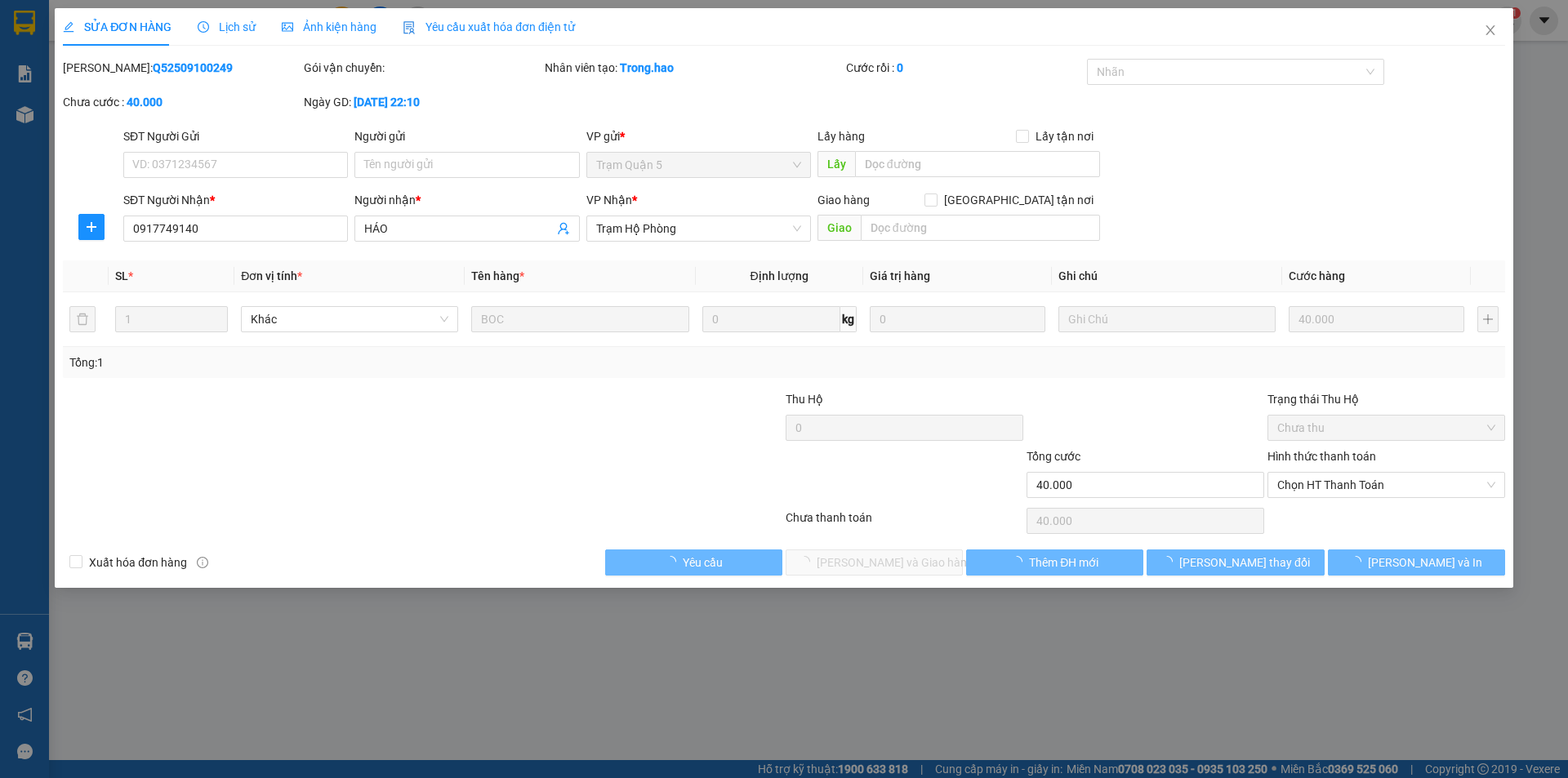
type input "0917749140"
type input "HÁO"
type input "40.000"
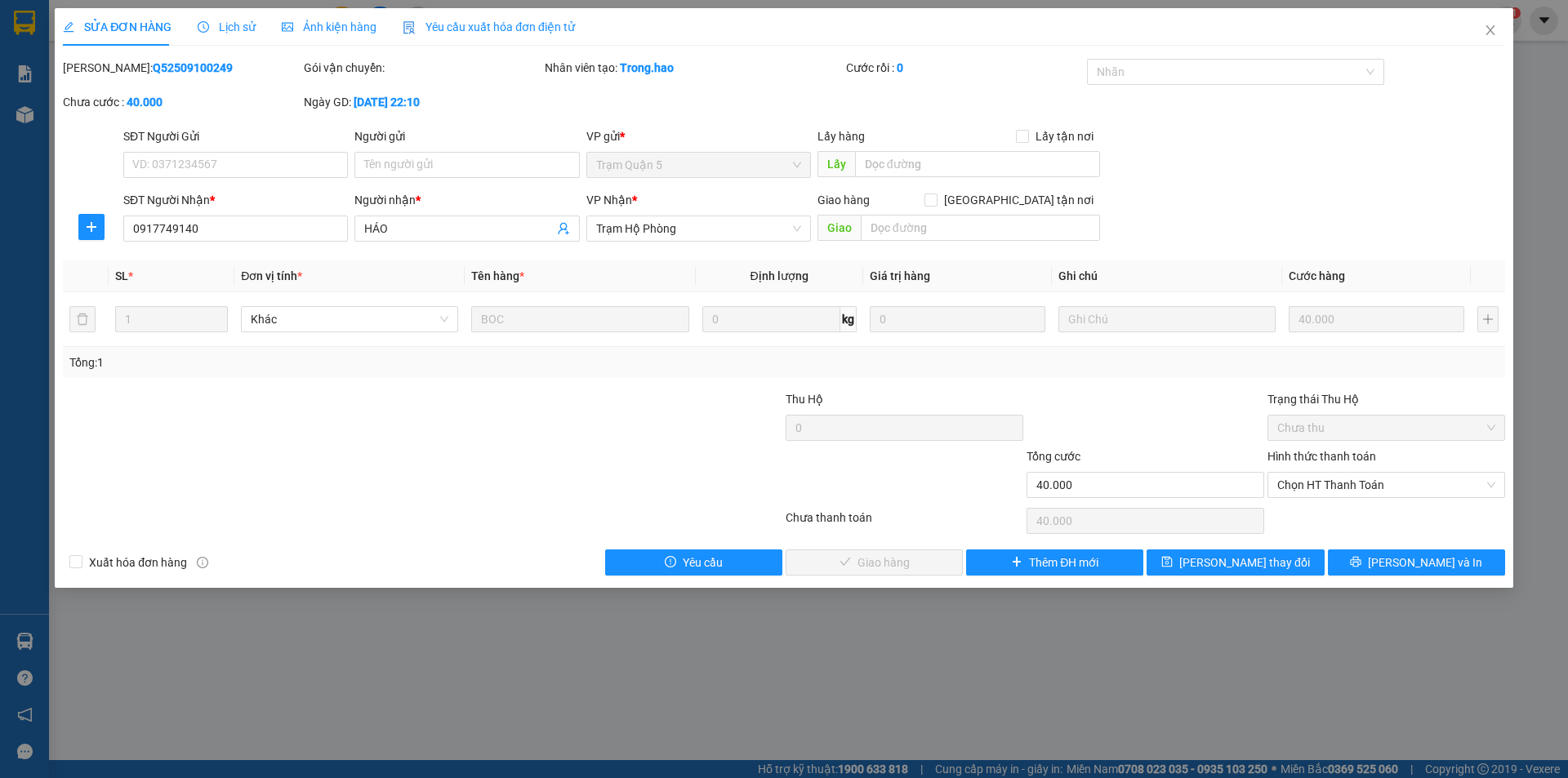
click at [353, 27] on span "Ảnh kiện hàng" at bounding box center [329, 27] width 94 height 13
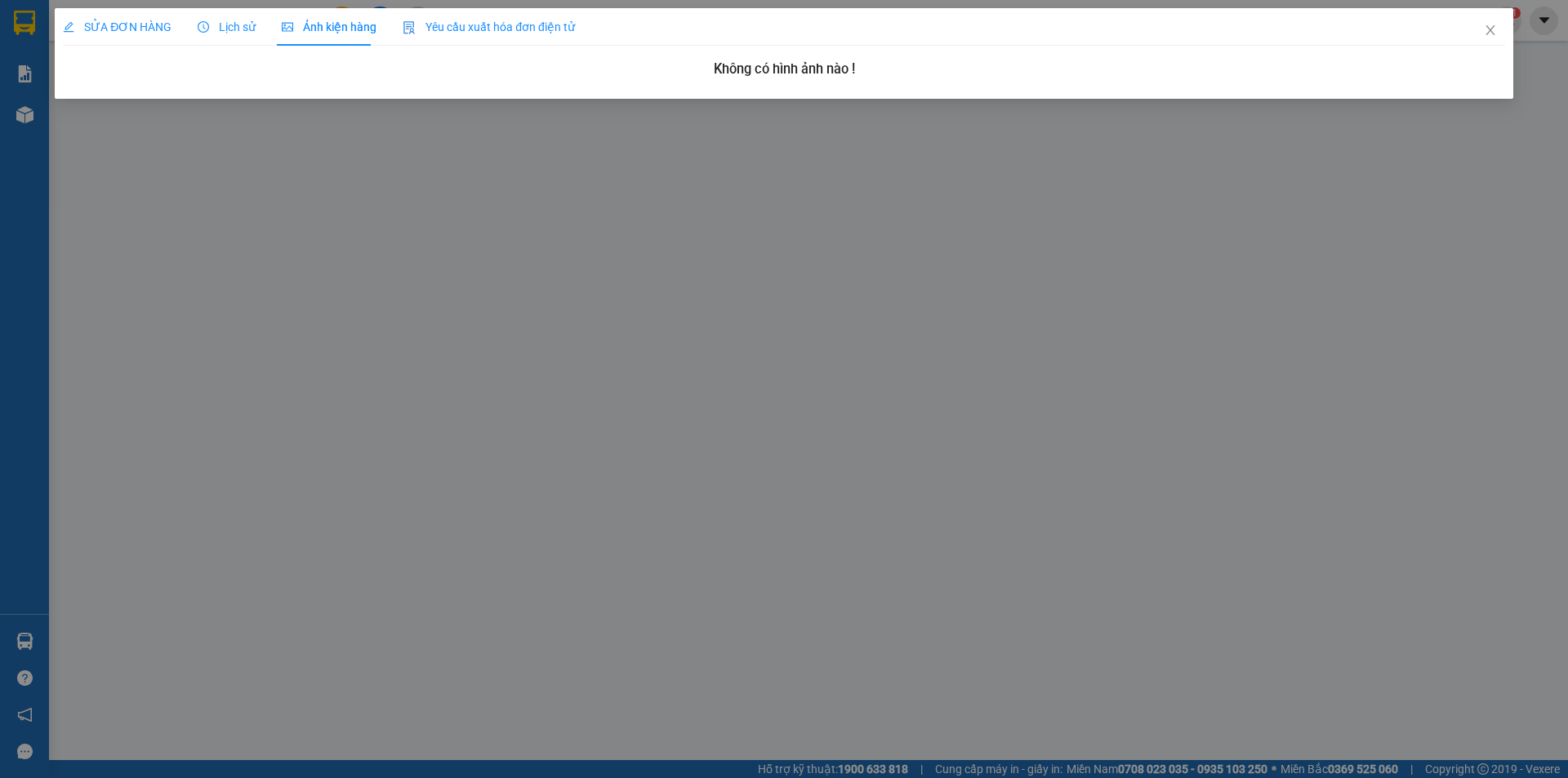
click at [150, 34] on div "SỬA ĐƠN HÀNG" at bounding box center [117, 27] width 109 height 18
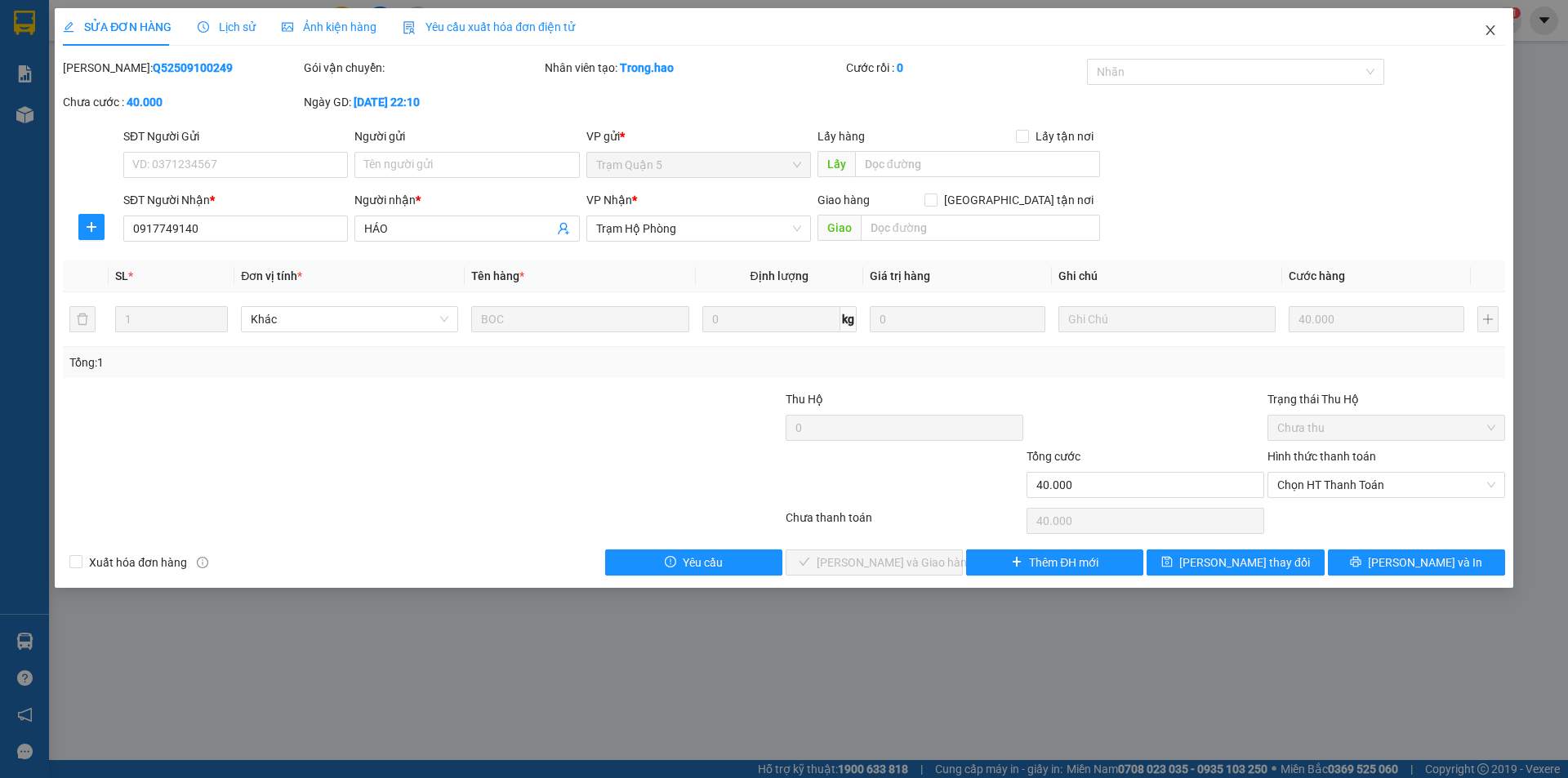
click at [1489, 30] on icon "close" at bounding box center [1490, 30] width 9 height 10
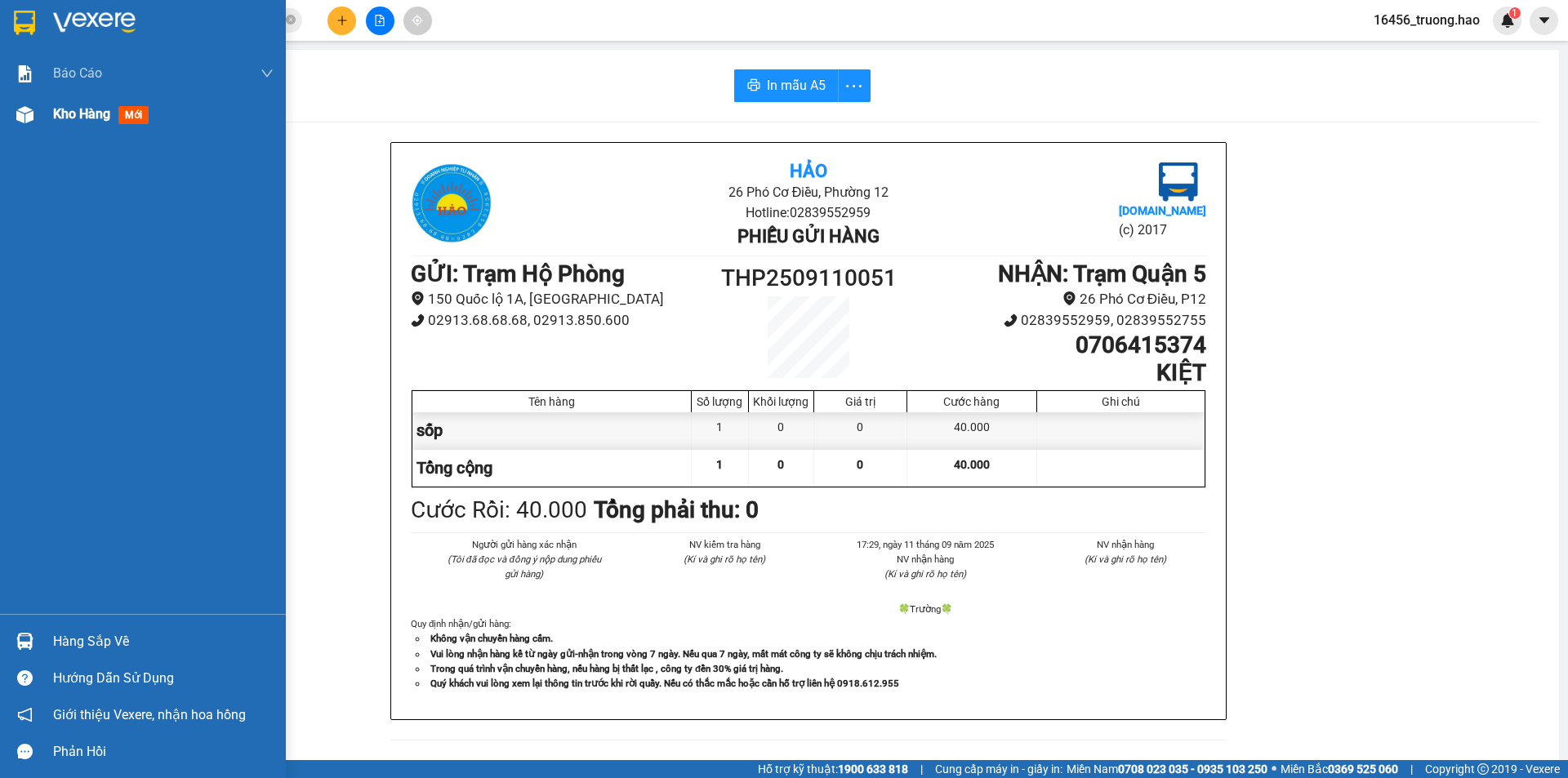
click at [86, 117] on span "Kho hàng" at bounding box center [82, 113] width 57 height 15
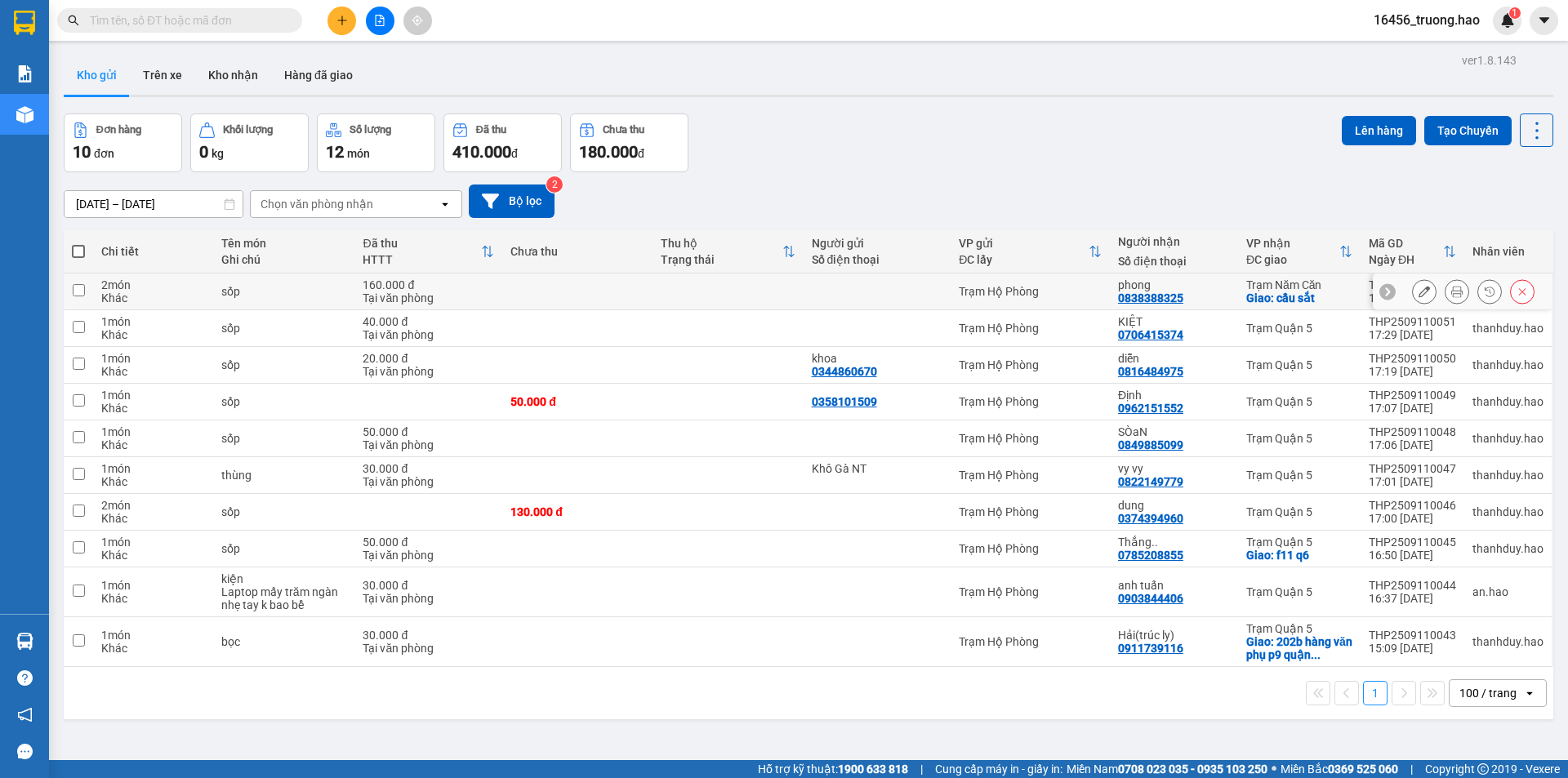
click at [1452, 291] on icon at bounding box center [1457, 291] width 11 height 11
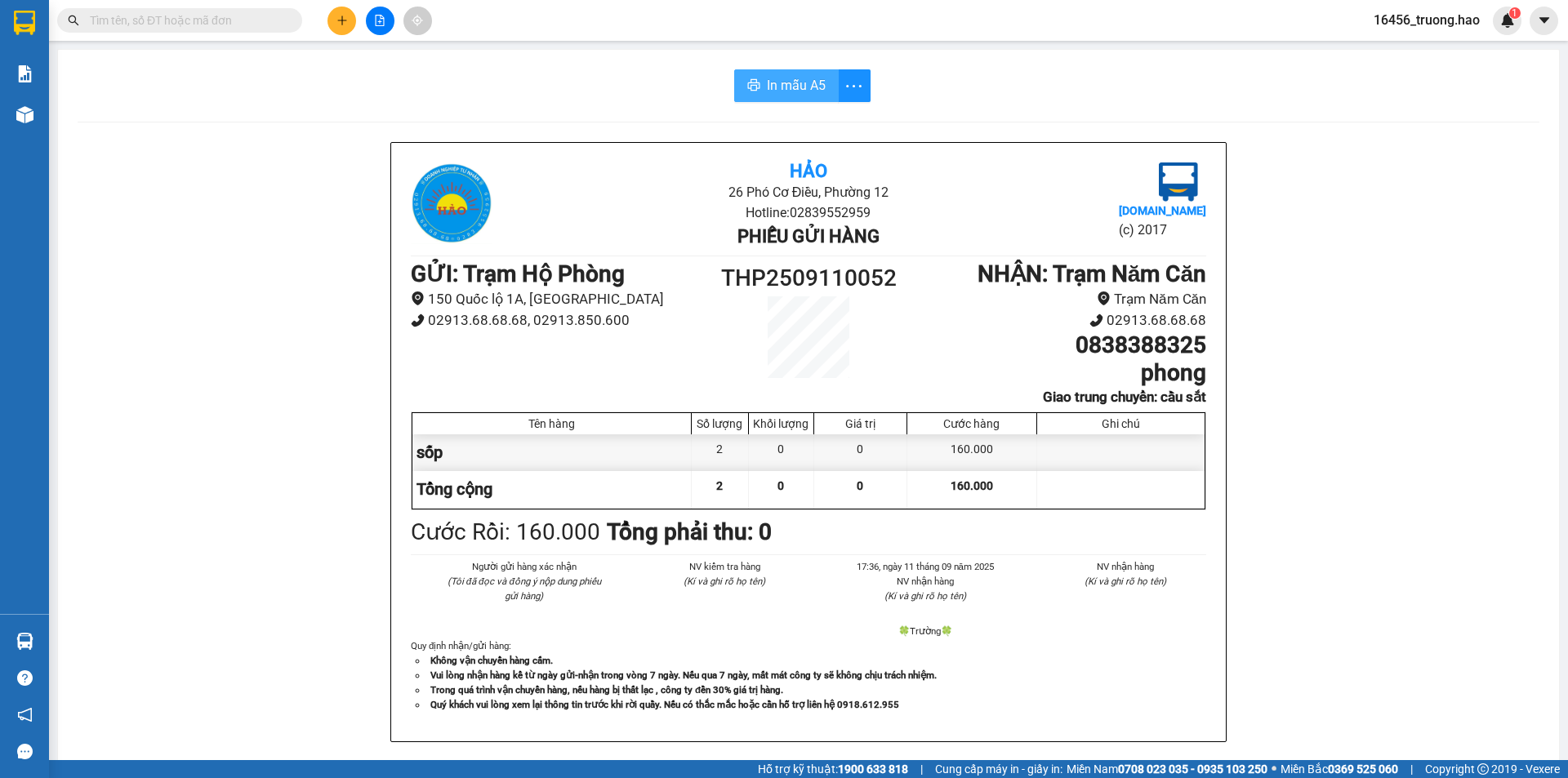
click at [794, 75] on span "In mẫu A5" at bounding box center [796, 85] width 59 height 20
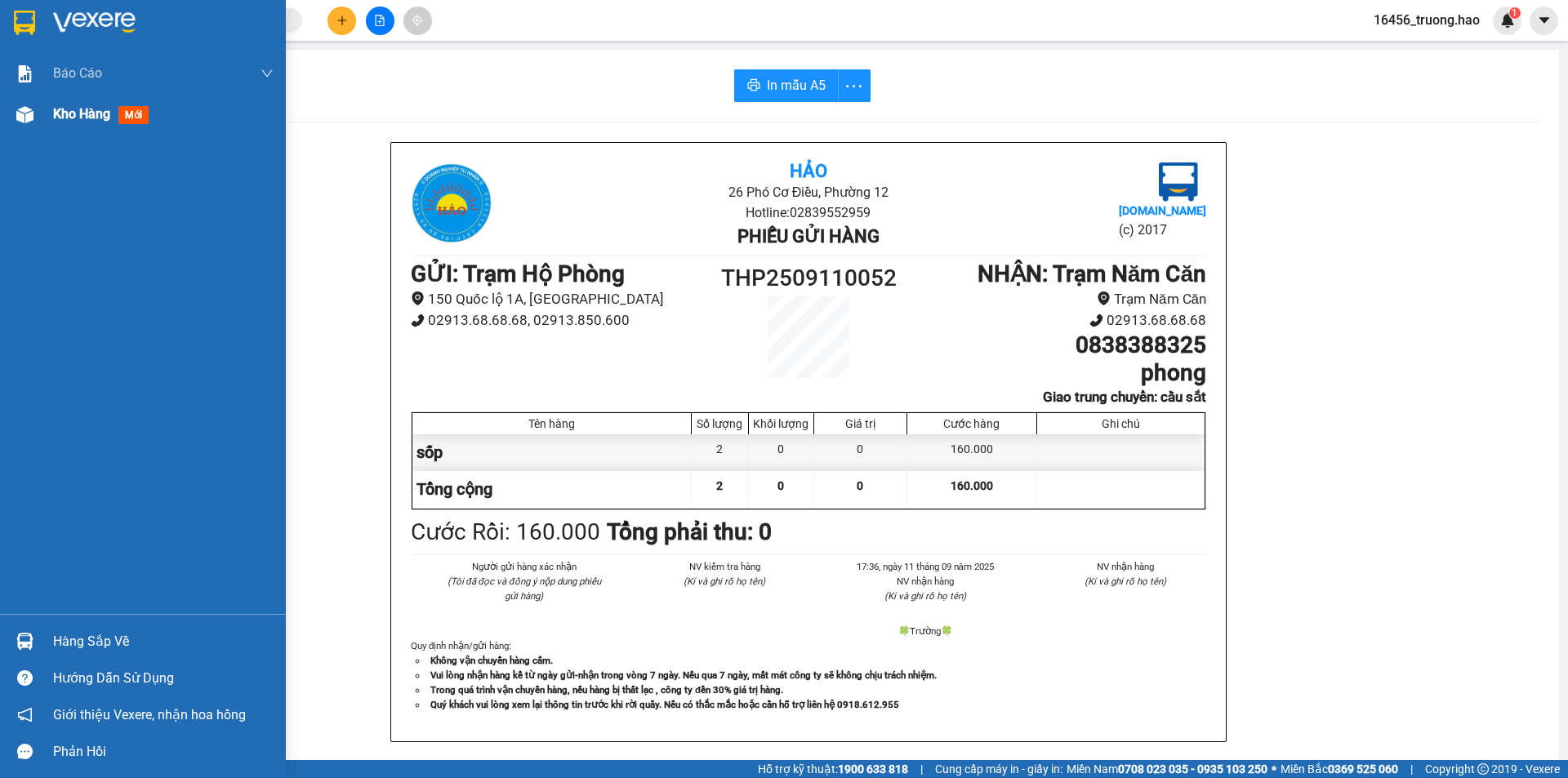
click at [83, 125] on div "Kho hàng mới" at bounding box center [163, 114] width 220 height 41
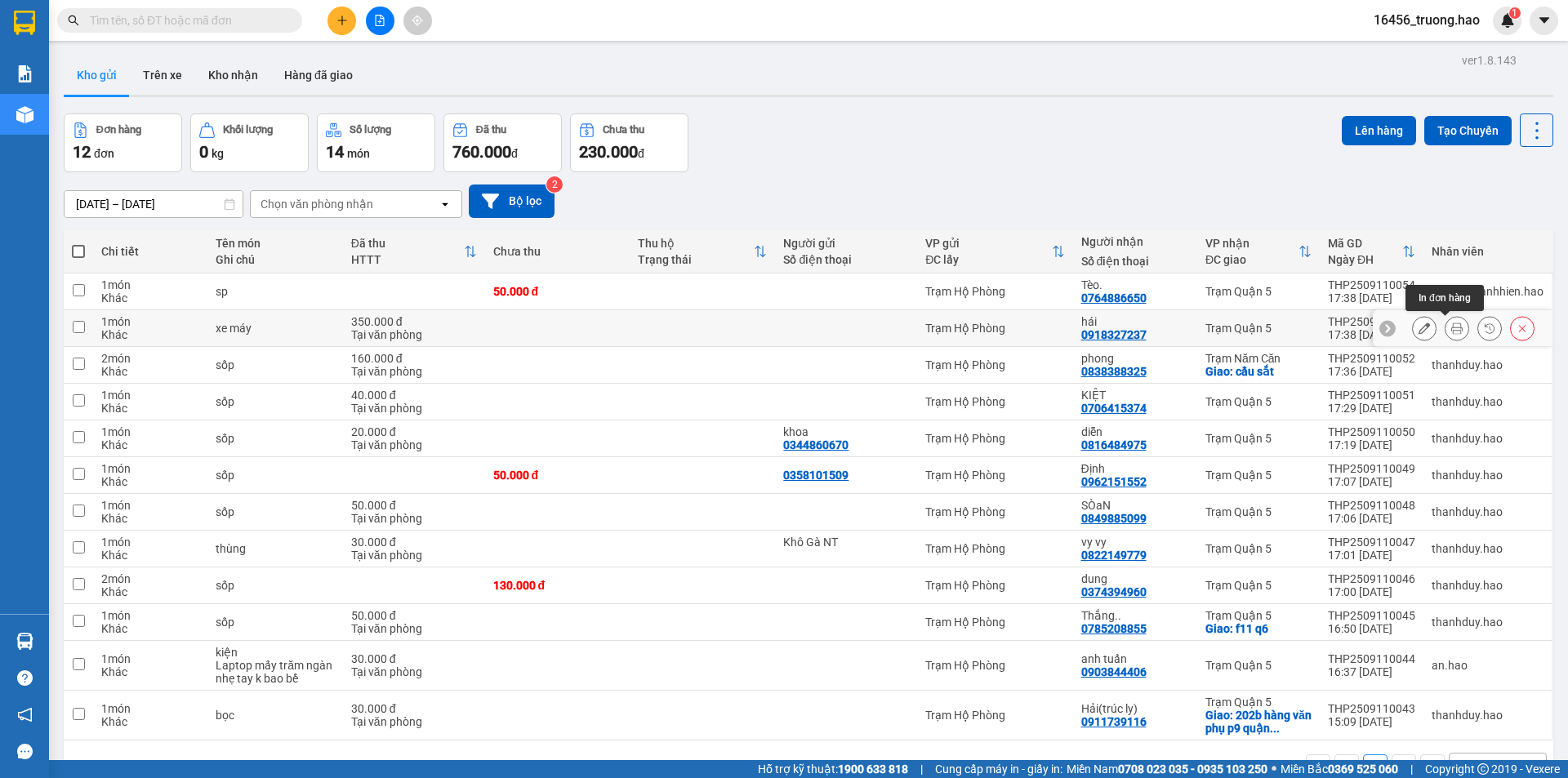
click at [1452, 331] on icon at bounding box center [1457, 329] width 11 height 11
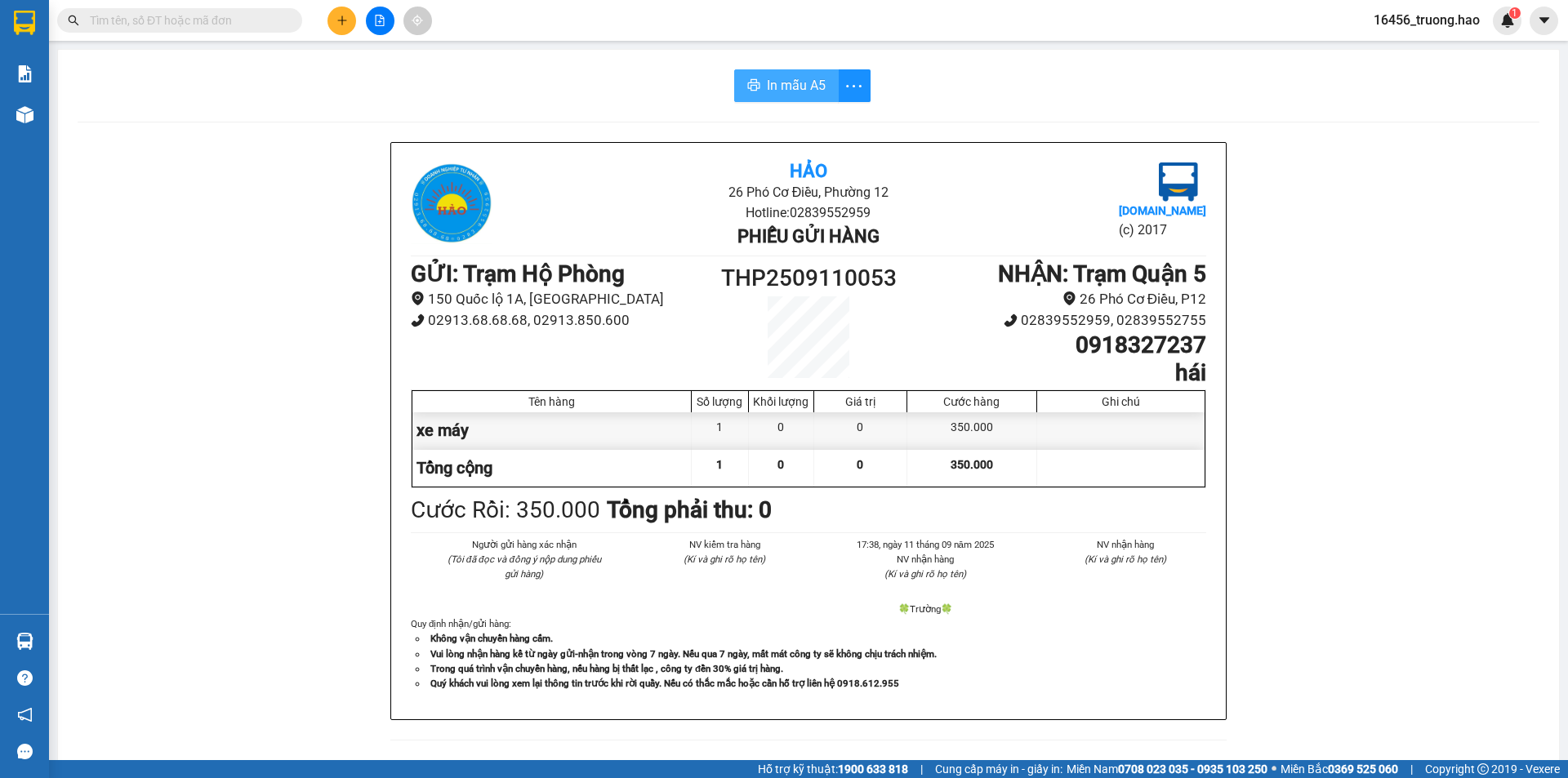
drag, startPoint x: 748, startPoint y: 73, endPoint x: 770, endPoint y: 85, distance: 25.1
click at [753, 78] on button "In mẫu A5" at bounding box center [787, 86] width 105 height 32
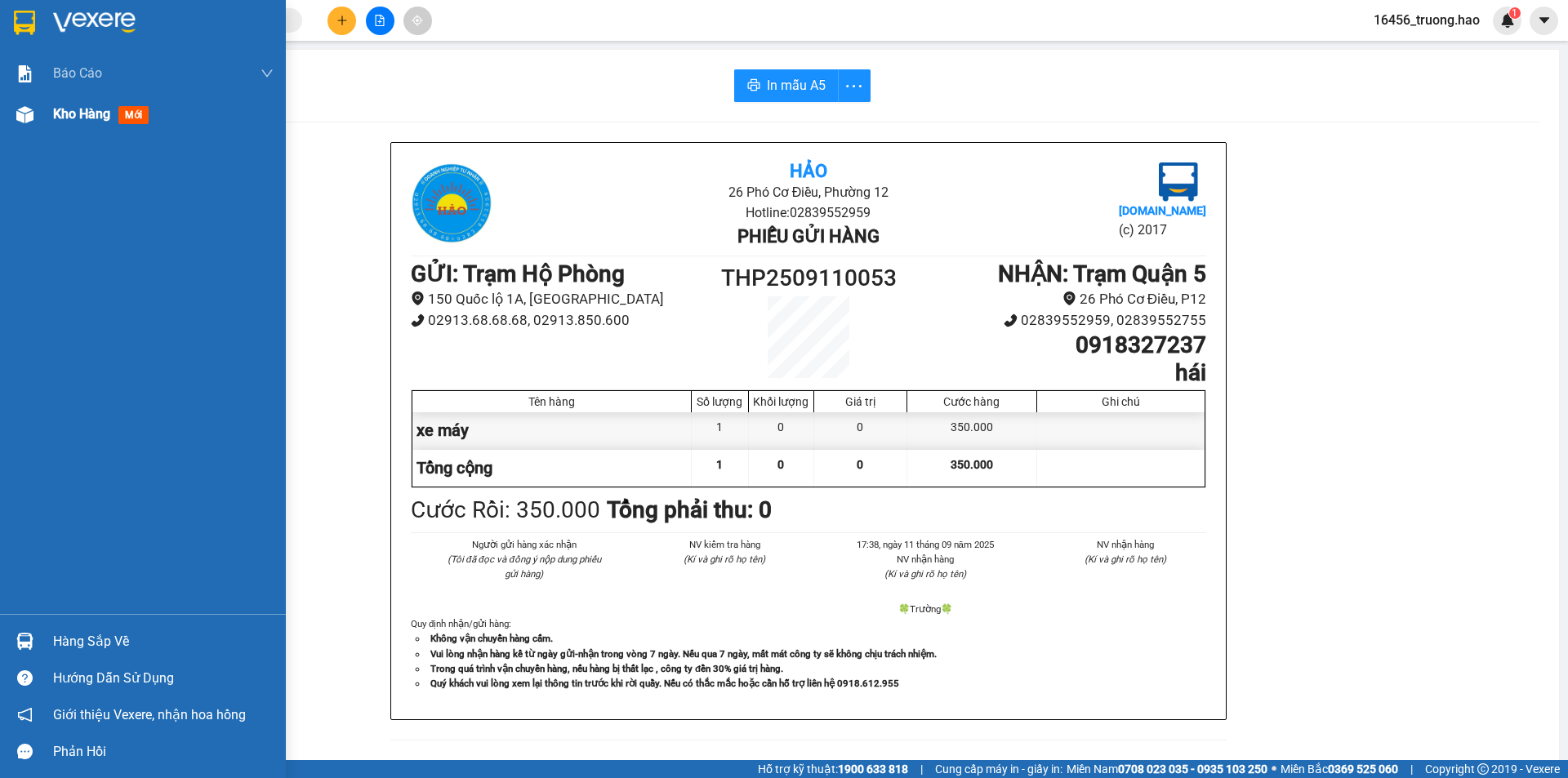
click at [62, 116] on span "Kho hàng" at bounding box center [82, 113] width 57 height 15
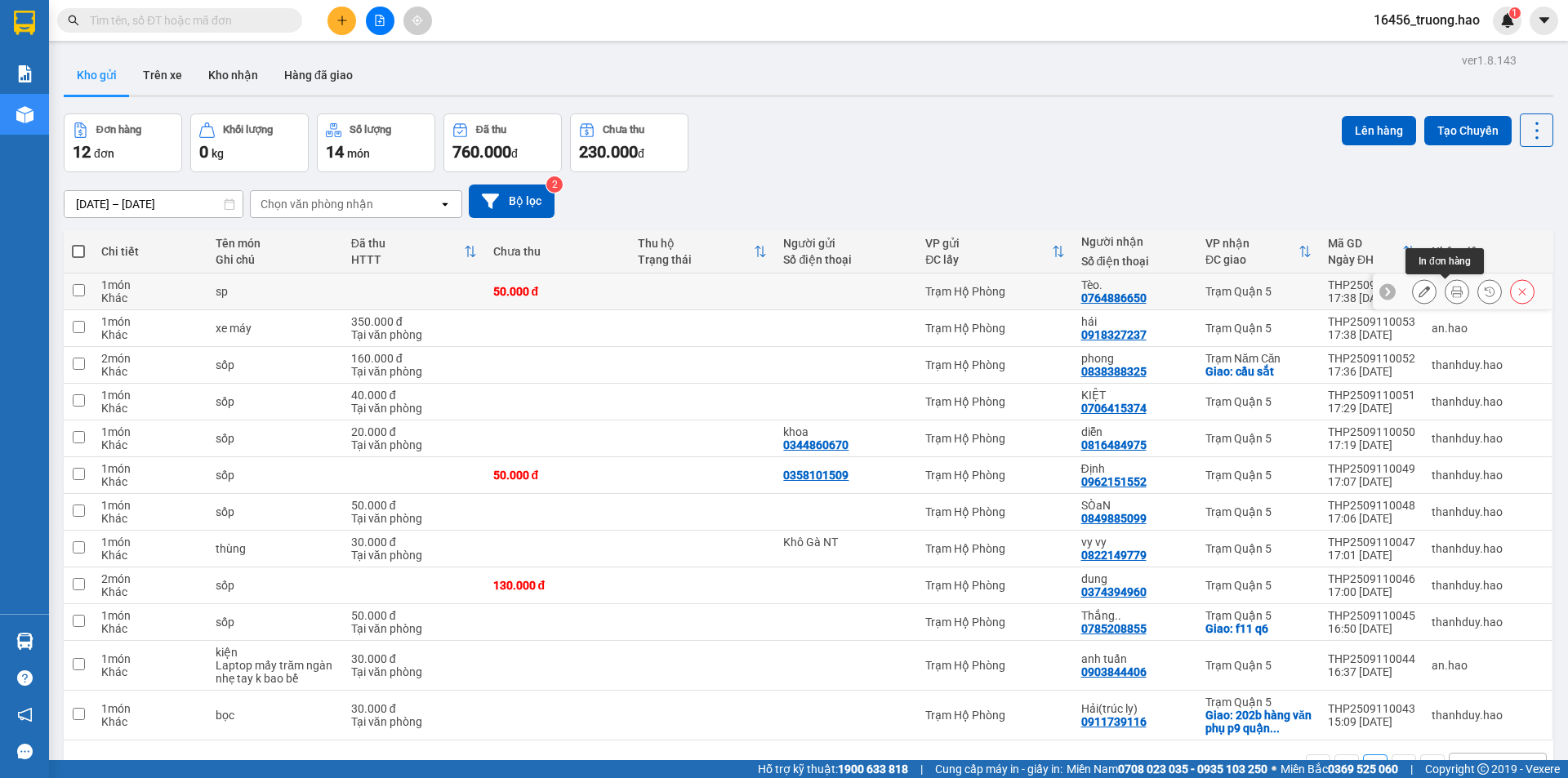
click at [1452, 289] on icon at bounding box center [1457, 291] width 11 height 11
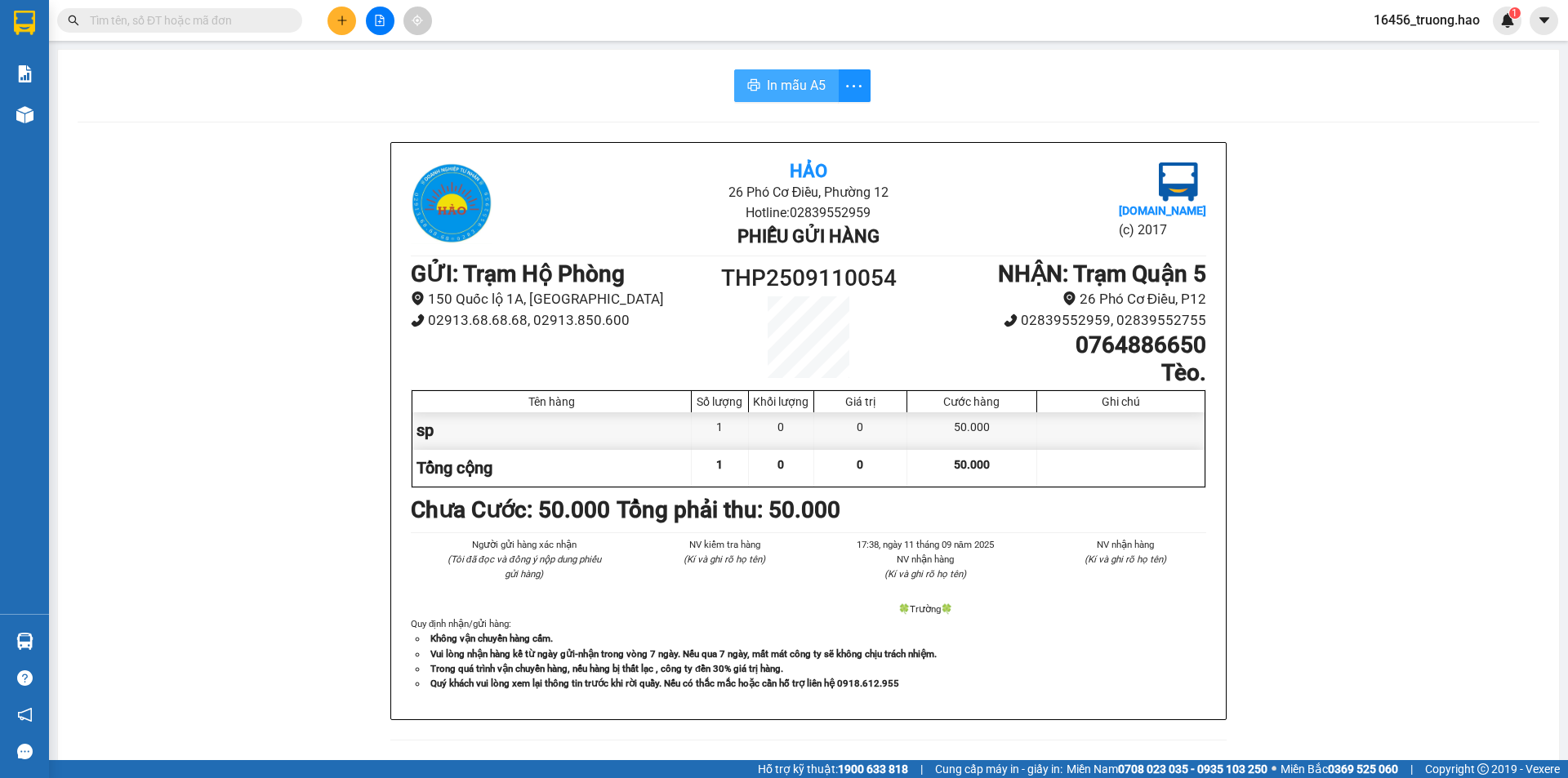
click at [767, 87] on span "In mẫu A5" at bounding box center [796, 85] width 59 height 20
drag, startPoint x: 1199, startPoint y: 654, endPoint x: 162, endPoint y: 373, distance: 1074.4
click at [178, 421] on div "Hảo 26 Phó Cơ Điều, Phường 12 Hotline: 02839552959 Phiếu gửi hàng [DOMAIN_NAME]…" at bounding box center [808, 716] width 1462 height 1148
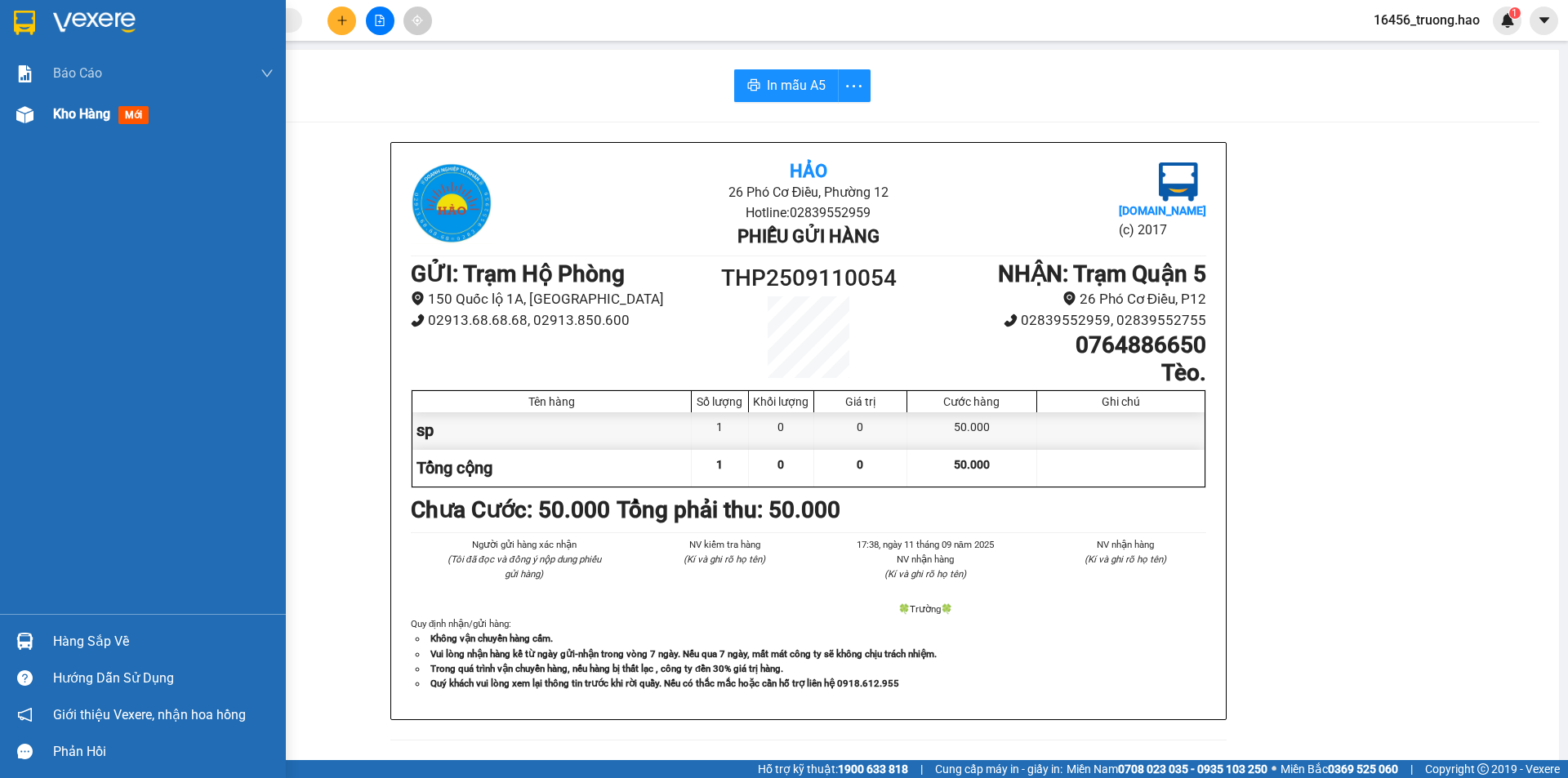
click at [70, 108] on span "Kho hàng" at bounding box center [82, 113] width 57 height 15
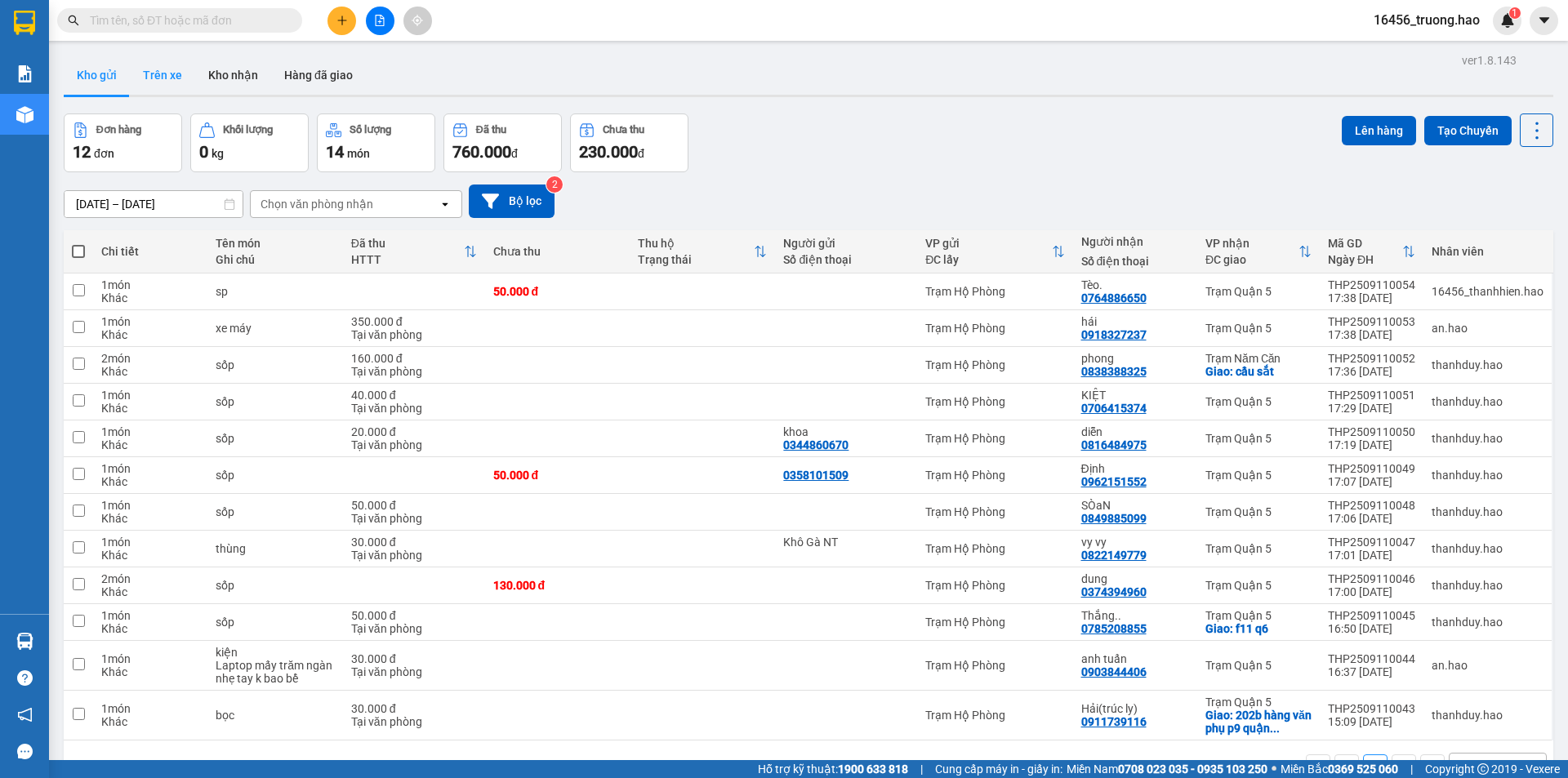
click at [191, 78] on button "Trên xe" at bounding box center [162, 74] width 66 height 39
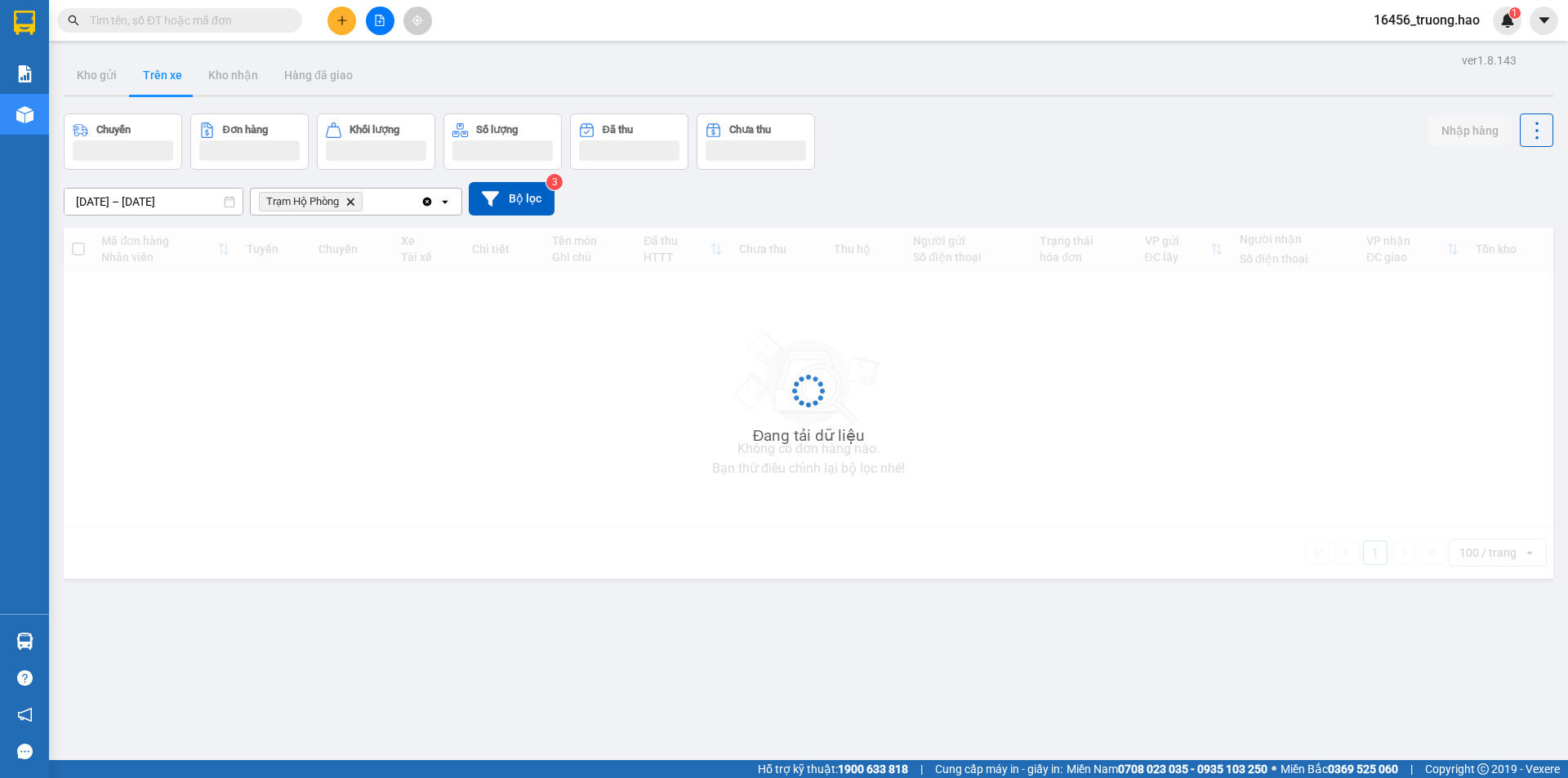
drag, startPoint x: 191, startPoint y: 78, endPoint x: 180, endPoint y: 119, distance: 42.4
click at [189, 85] on button "Trên xe" at bounding box center [162, 74] width 66 height 39
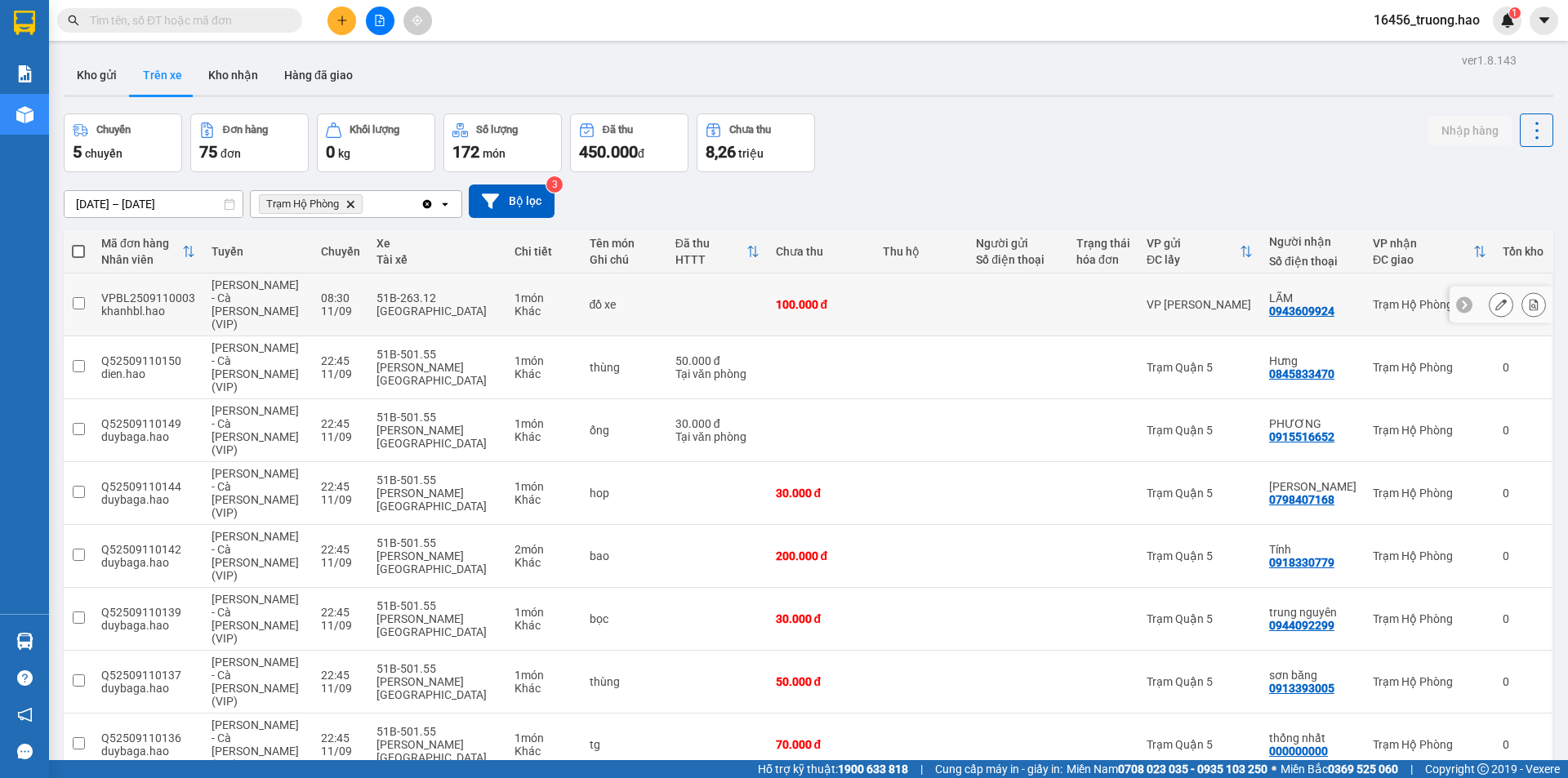
click at [530, 305] on div "Khác" at bounding box center [544, 311] width 59 height 13
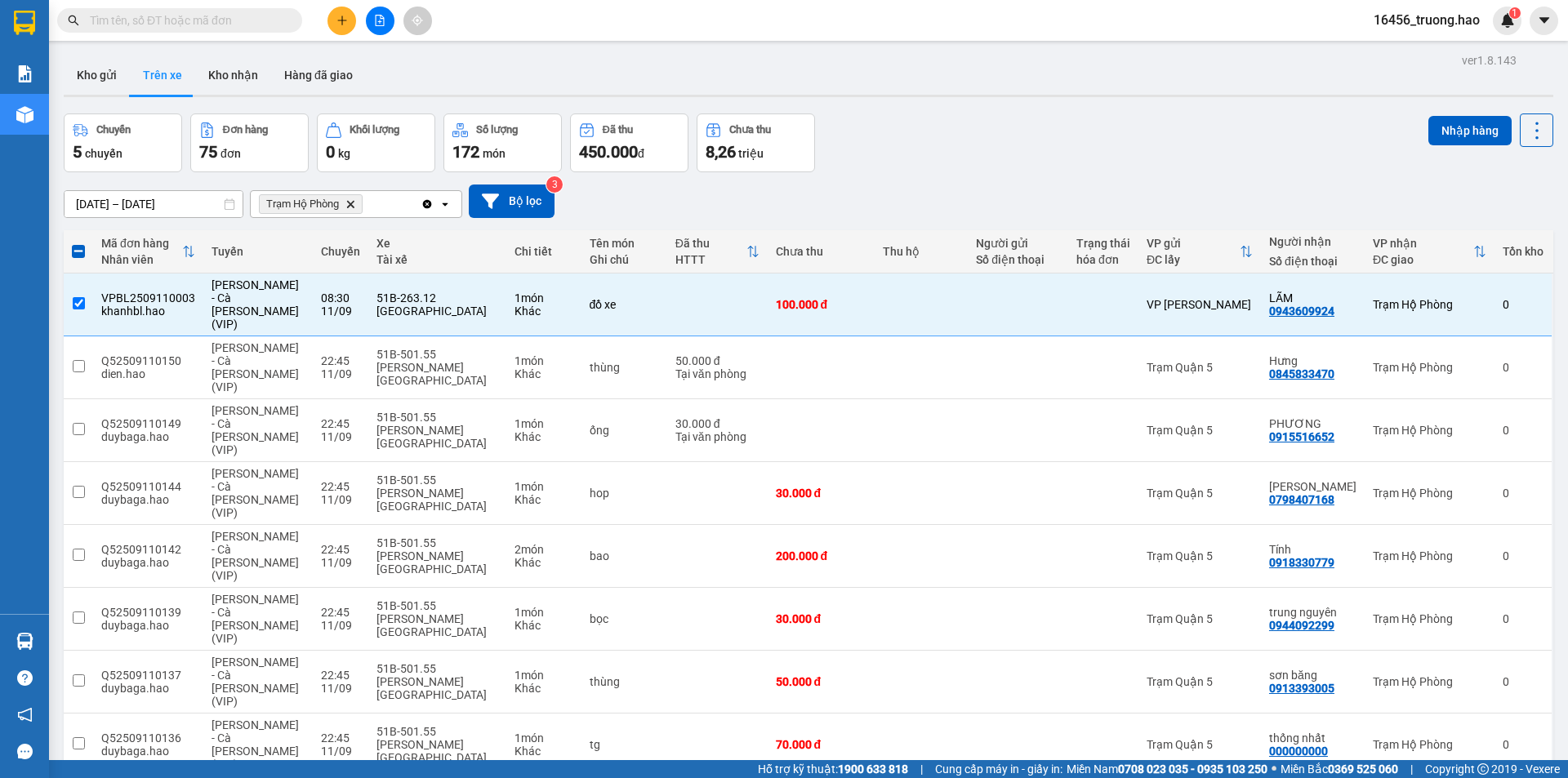
click at [1456, 114] on div "Nhập hàng" at bounding box center [1491, 130] width 125 height 33
click at [1457, 119] on button "Nhập hàng" at bounding box center [1470, 130] width 83 height 30
checkbox input "false"
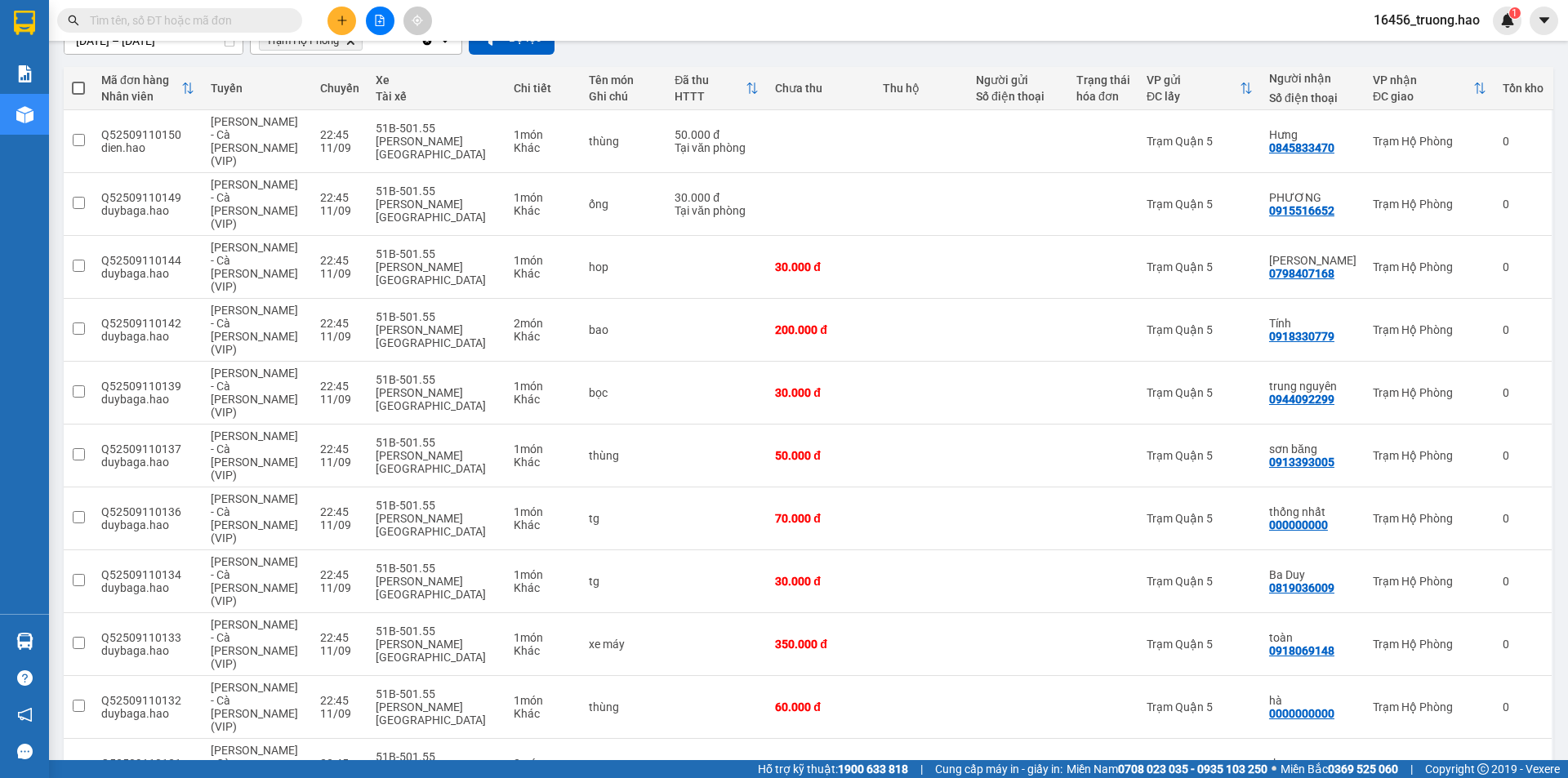
scroll to position [245, 0]
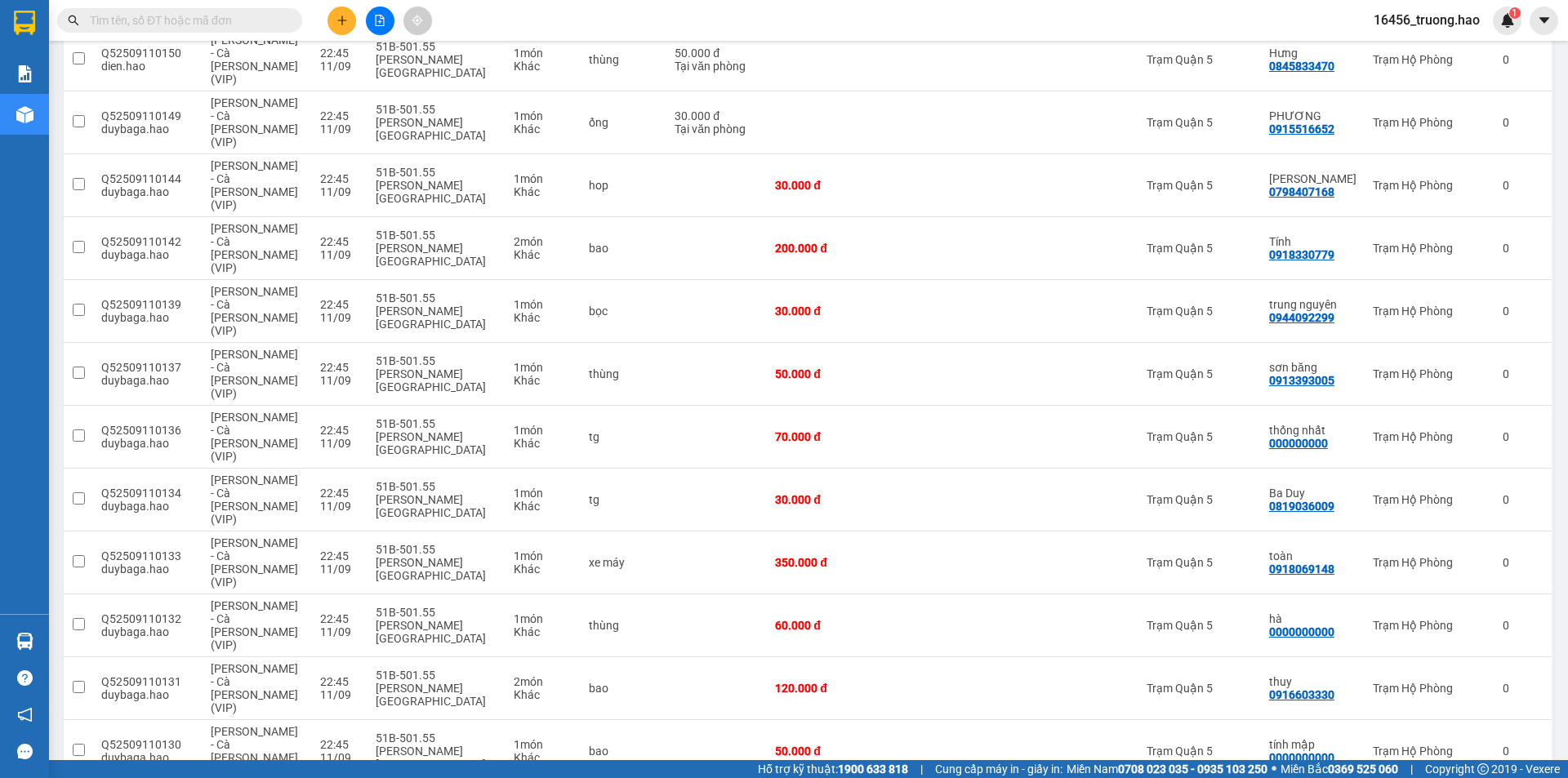
checkbox input "false"
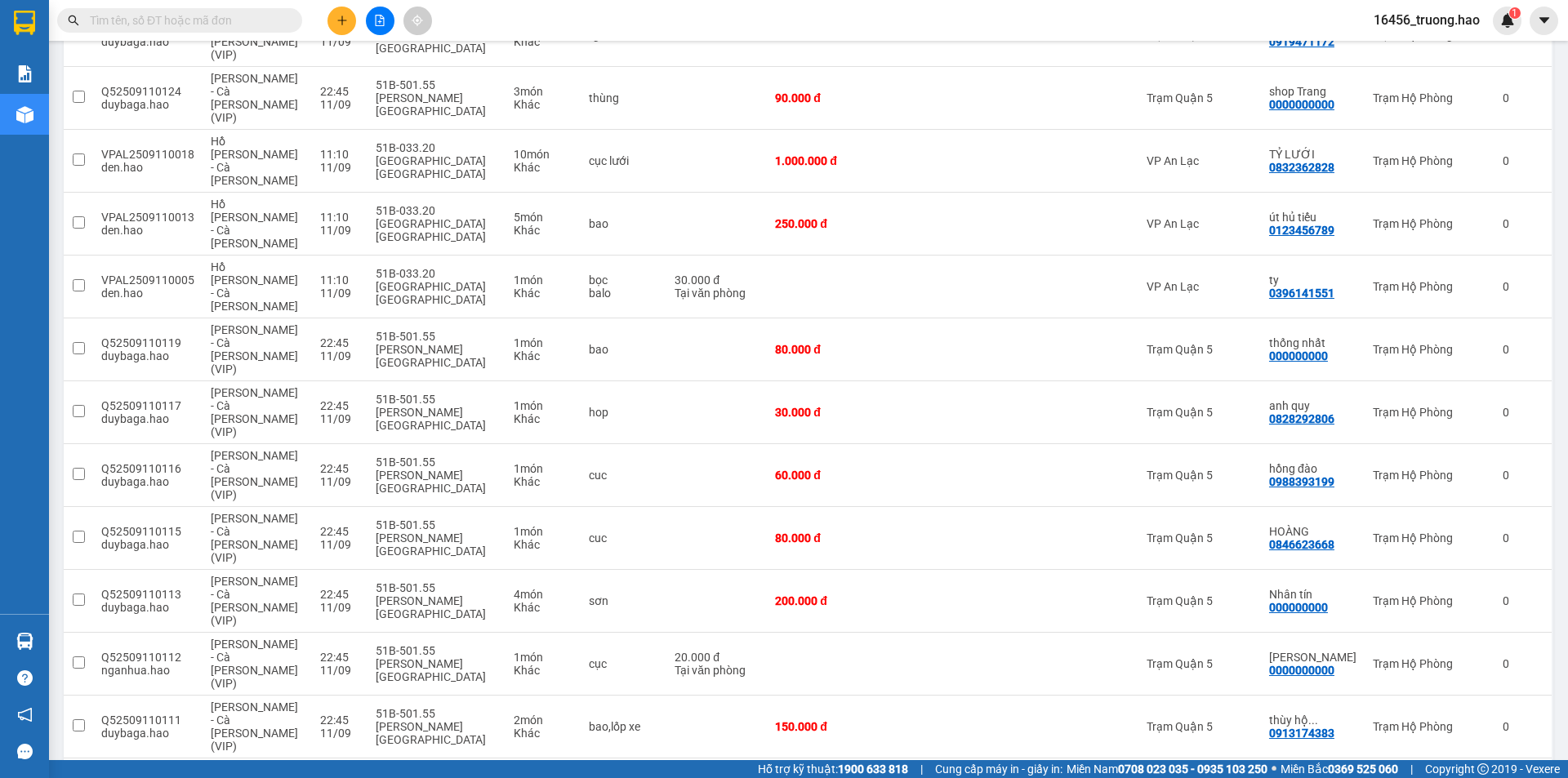
scroll to position [1143, 0]
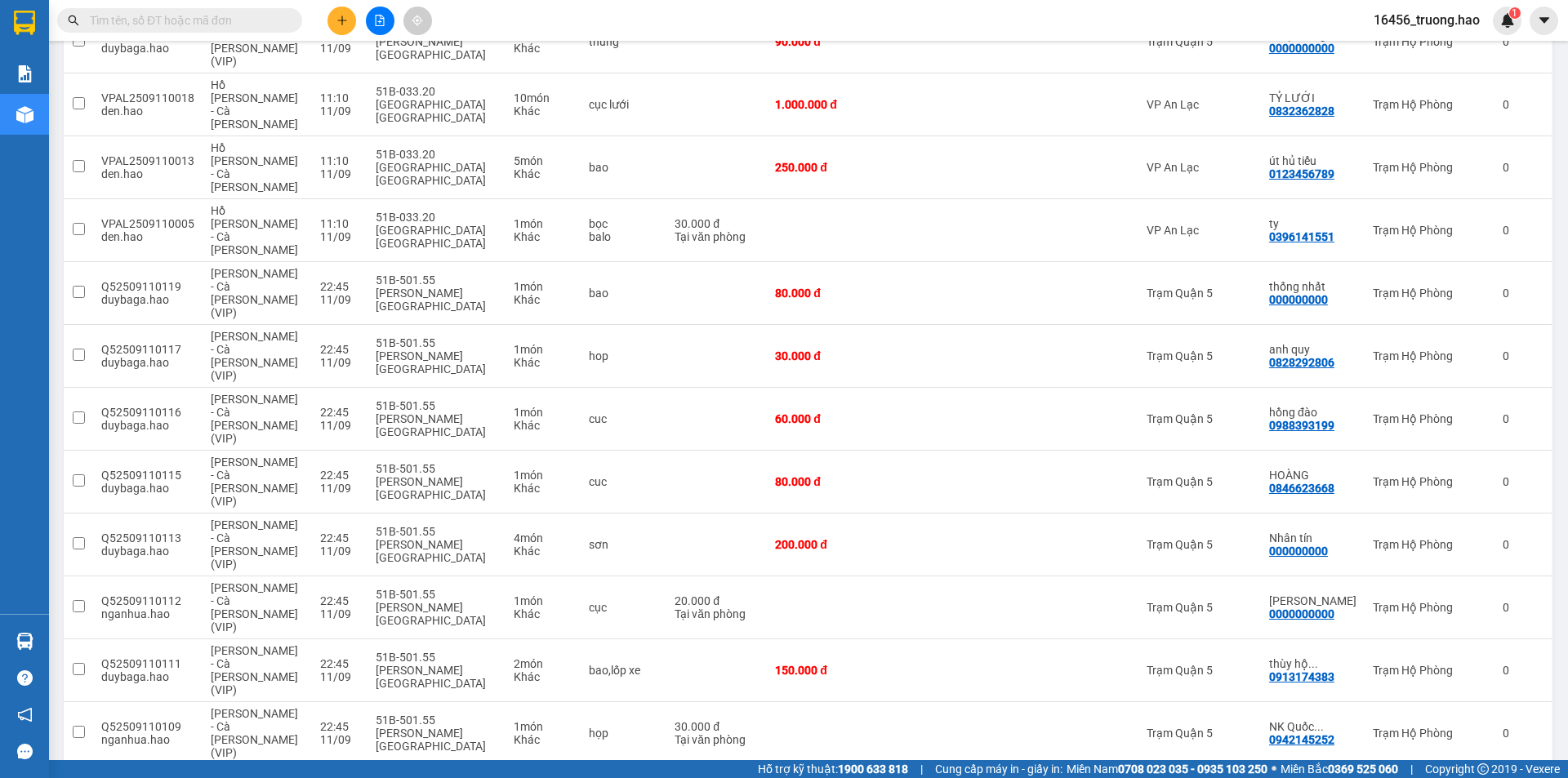
checkbox input "false"
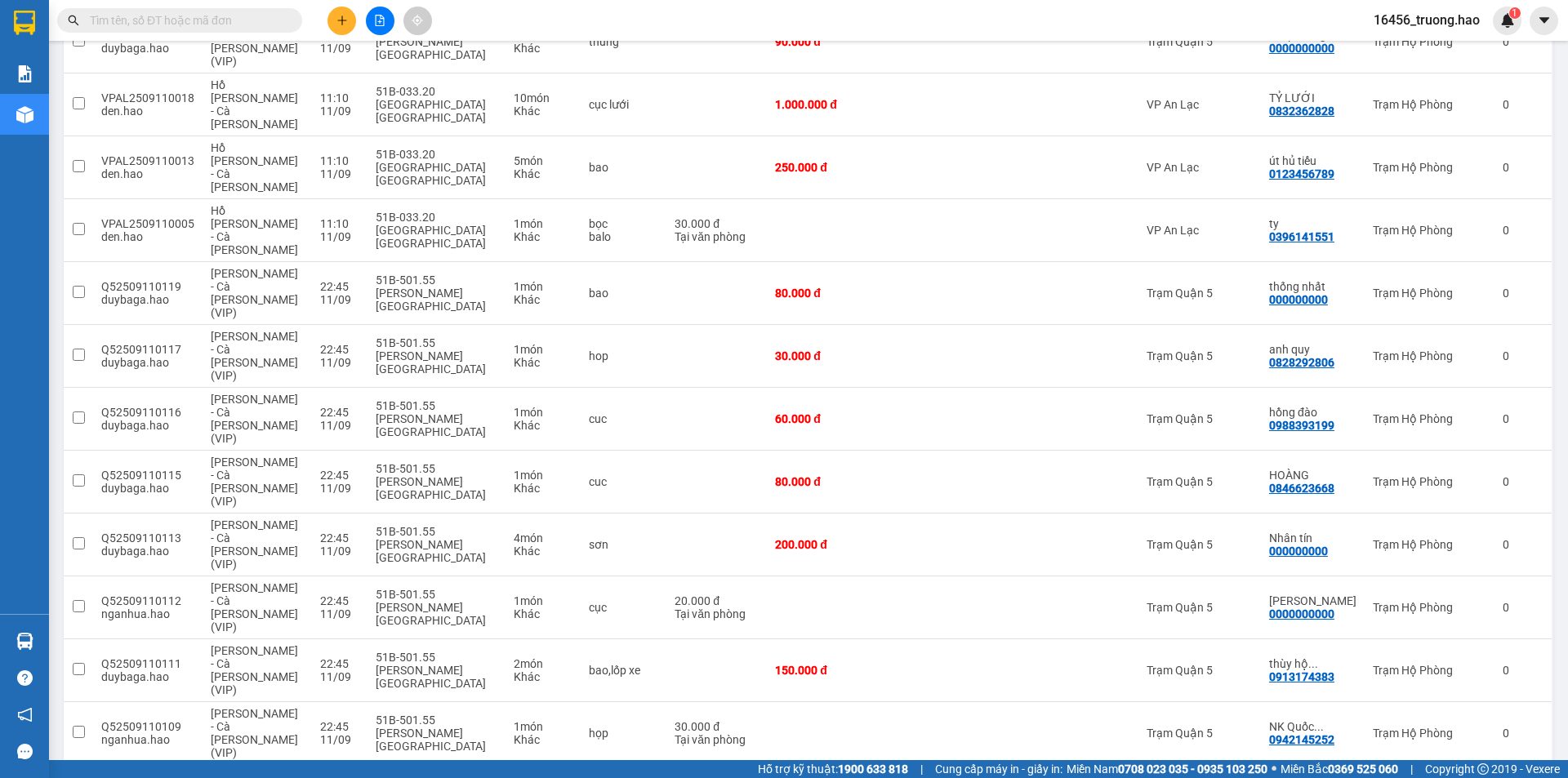
checkbox input "false"
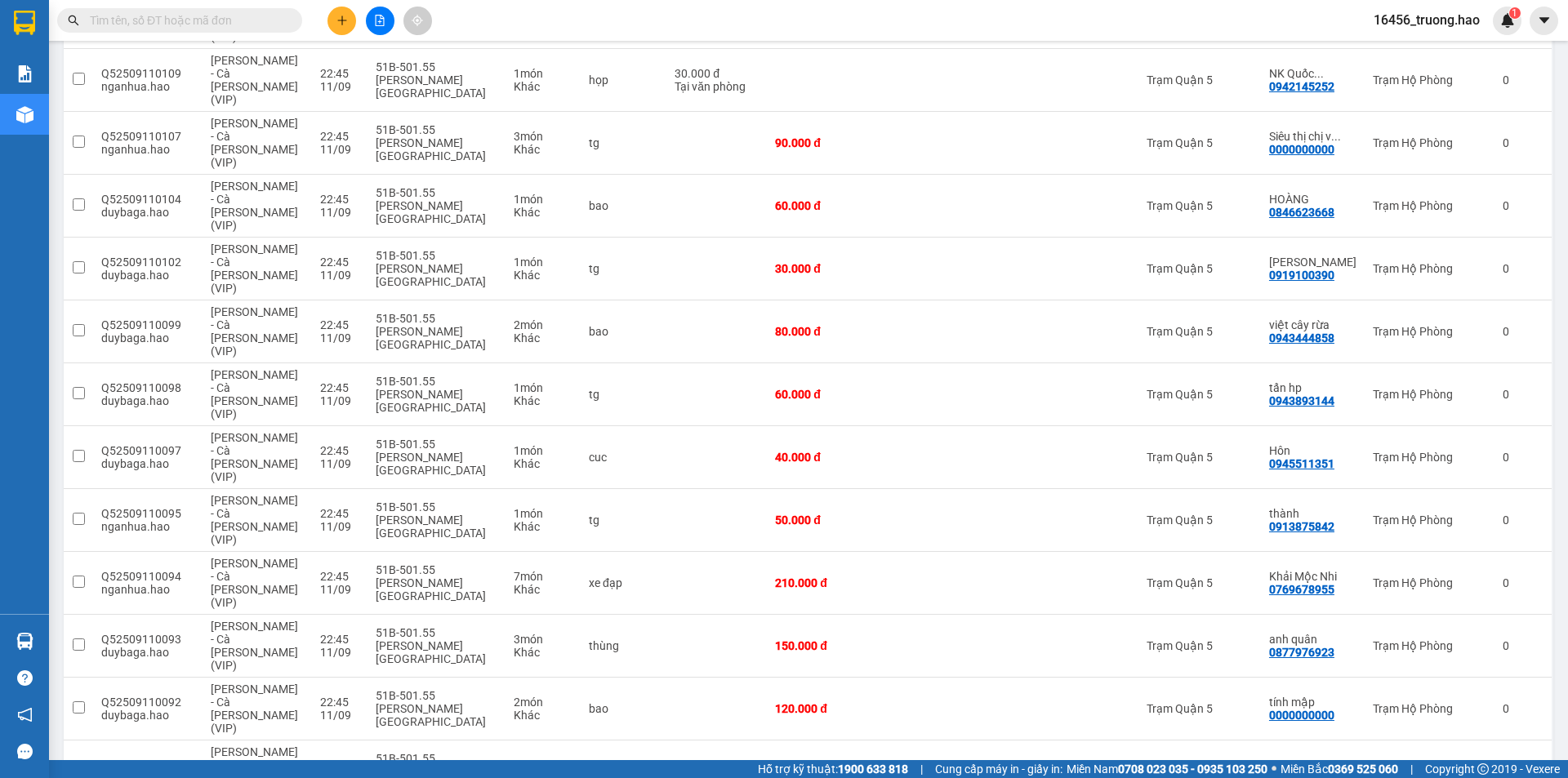
scroll to position [1878, 0]
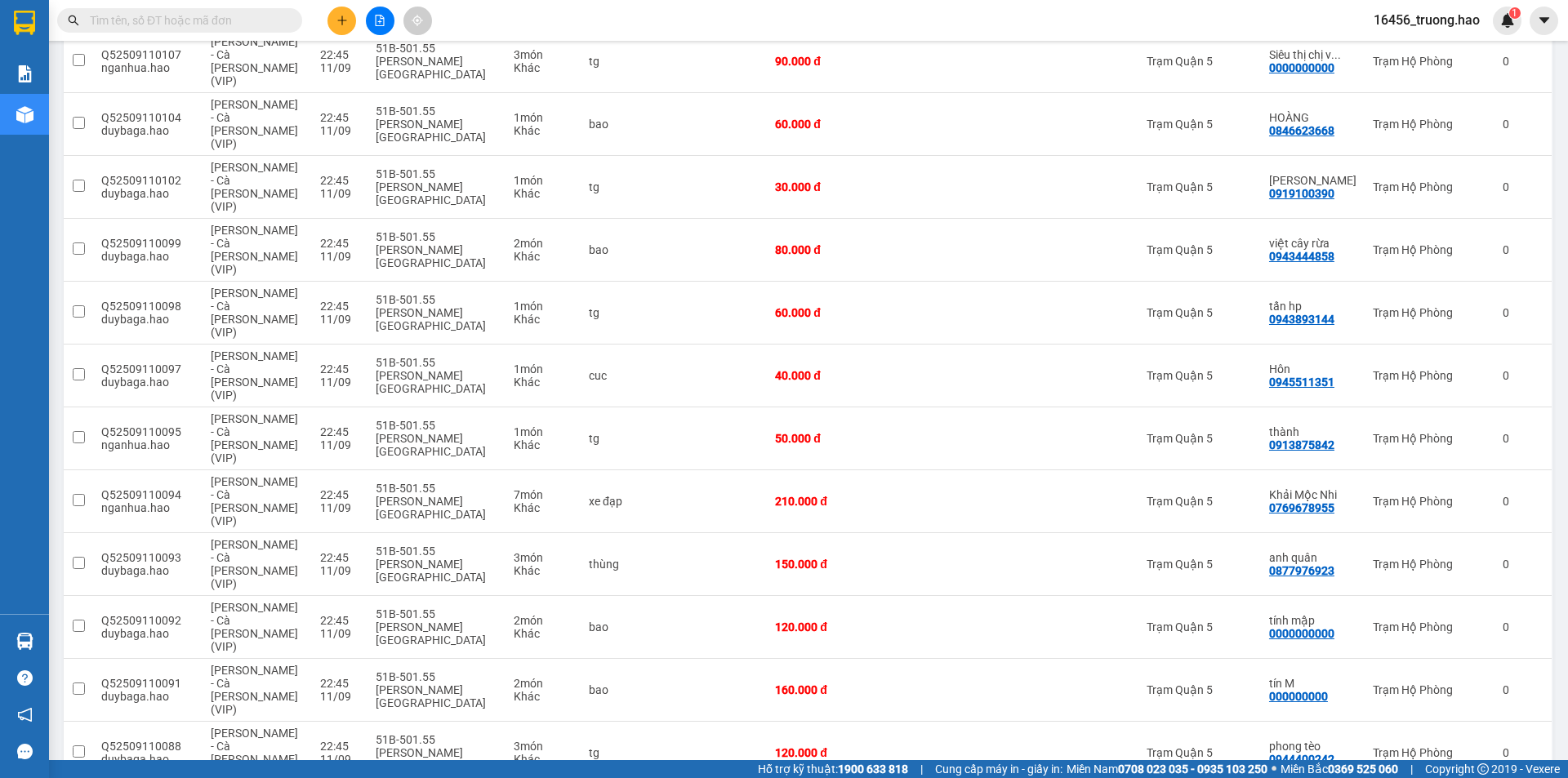
checkbox input "false"
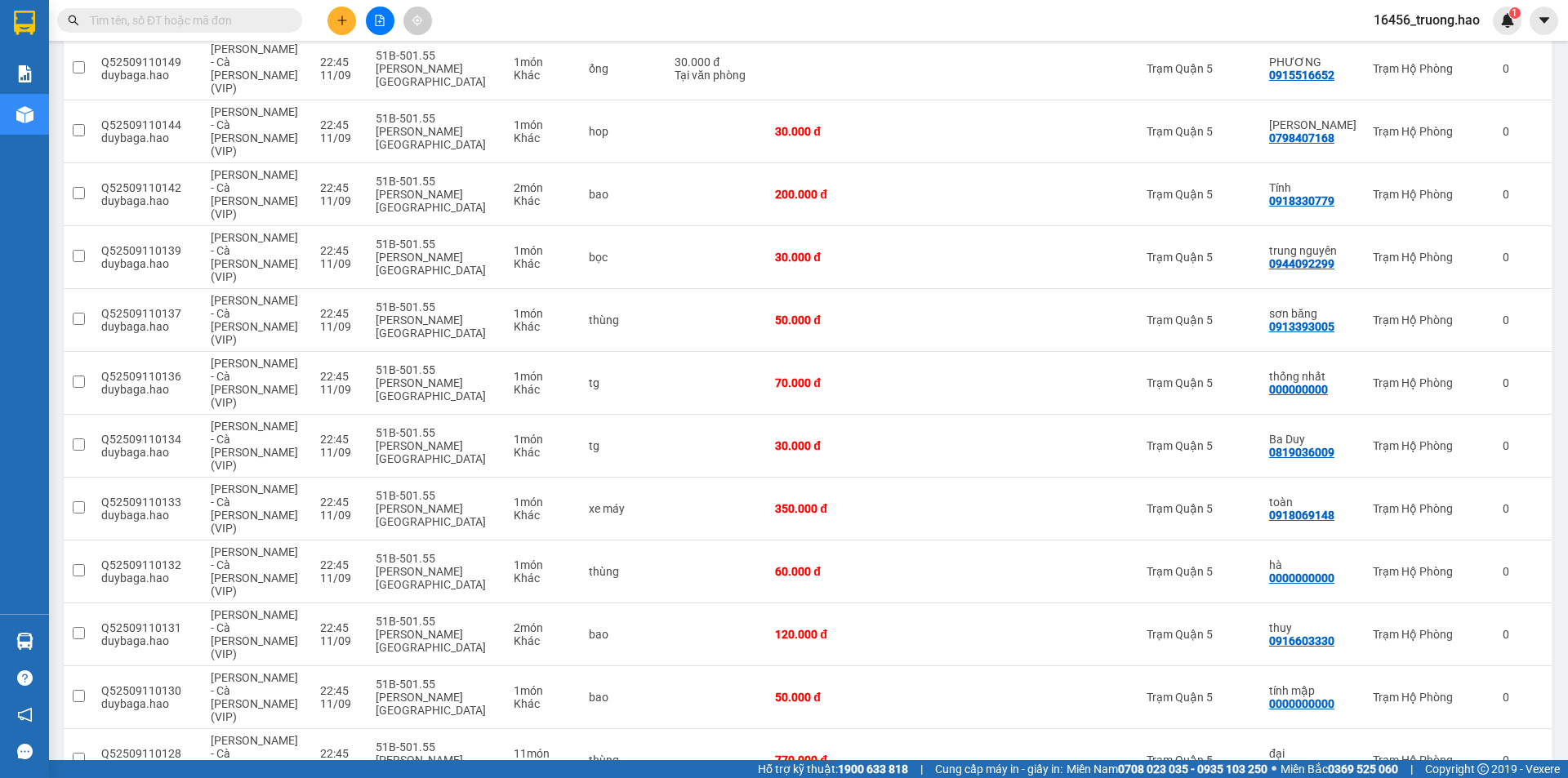
scroll to position [0, 0]
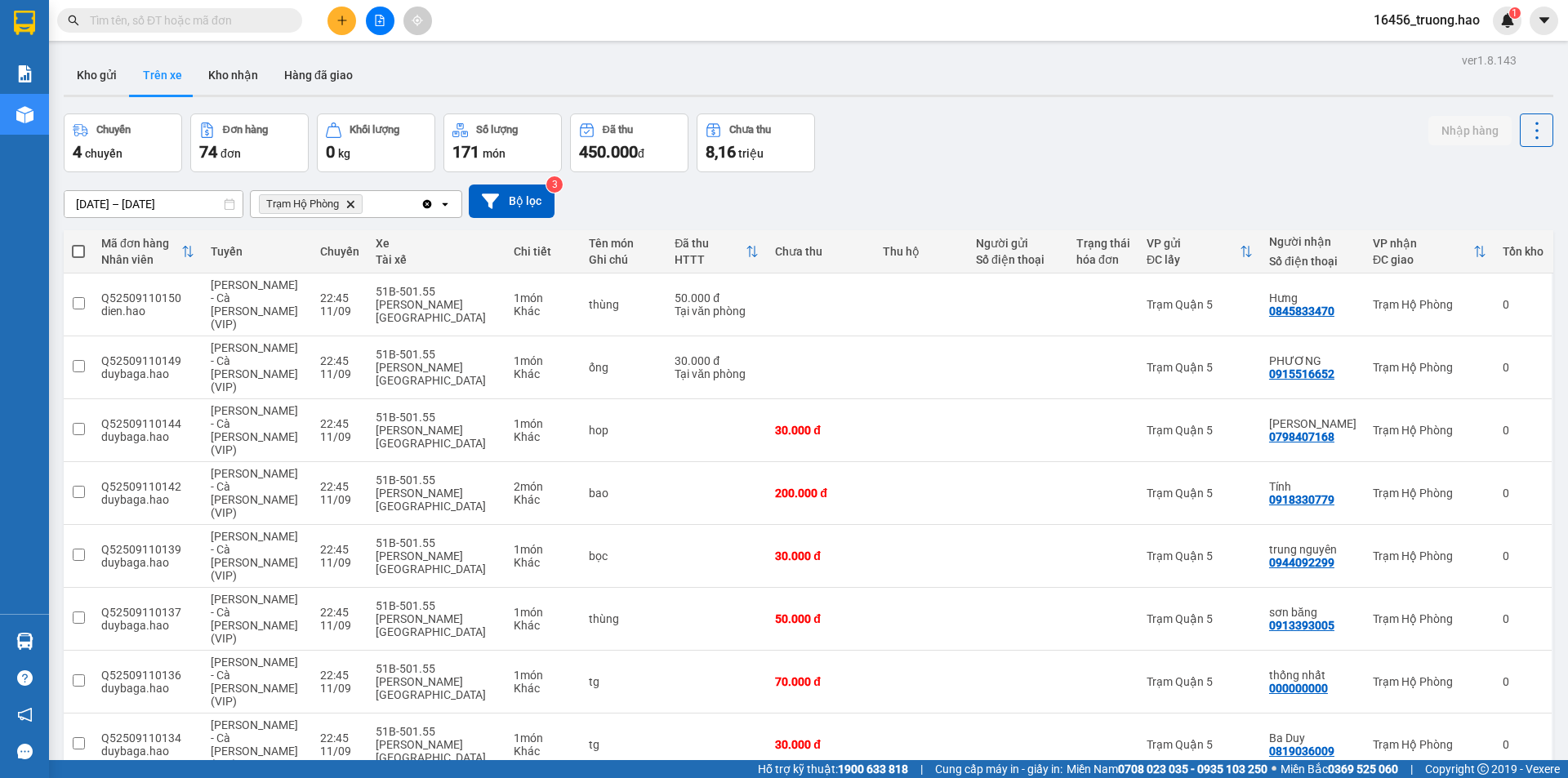
click at [57, 71] on main "ver 1.8.143 Kho gửi Trên xe Kho nhận Hàng đã giao Chuyến 4 chuyến Đơn hàng 74 đ…" at bounding box center [784, 380] width 1568 height 760
drag, startPoint x: 60, startPoint y: 70, endPoint x: 89, endPoint y: 68, distance: 29.1
click at [89, 68] on button "Kho gửi" at bounding box center [96, 74] width 66 height 39
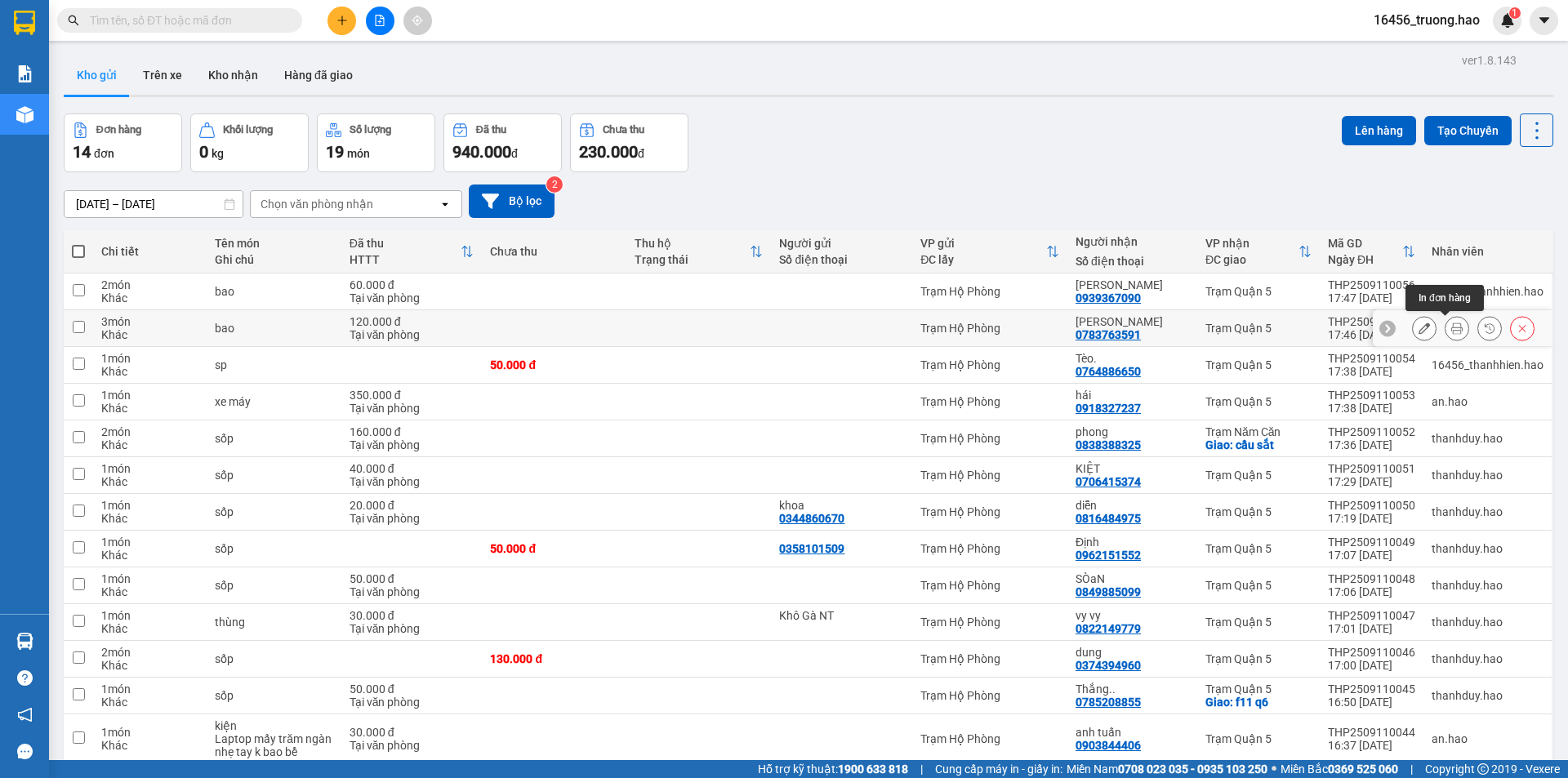
click at [1446, 329] on button at bounding box center [1457, 329] width 23 height 29
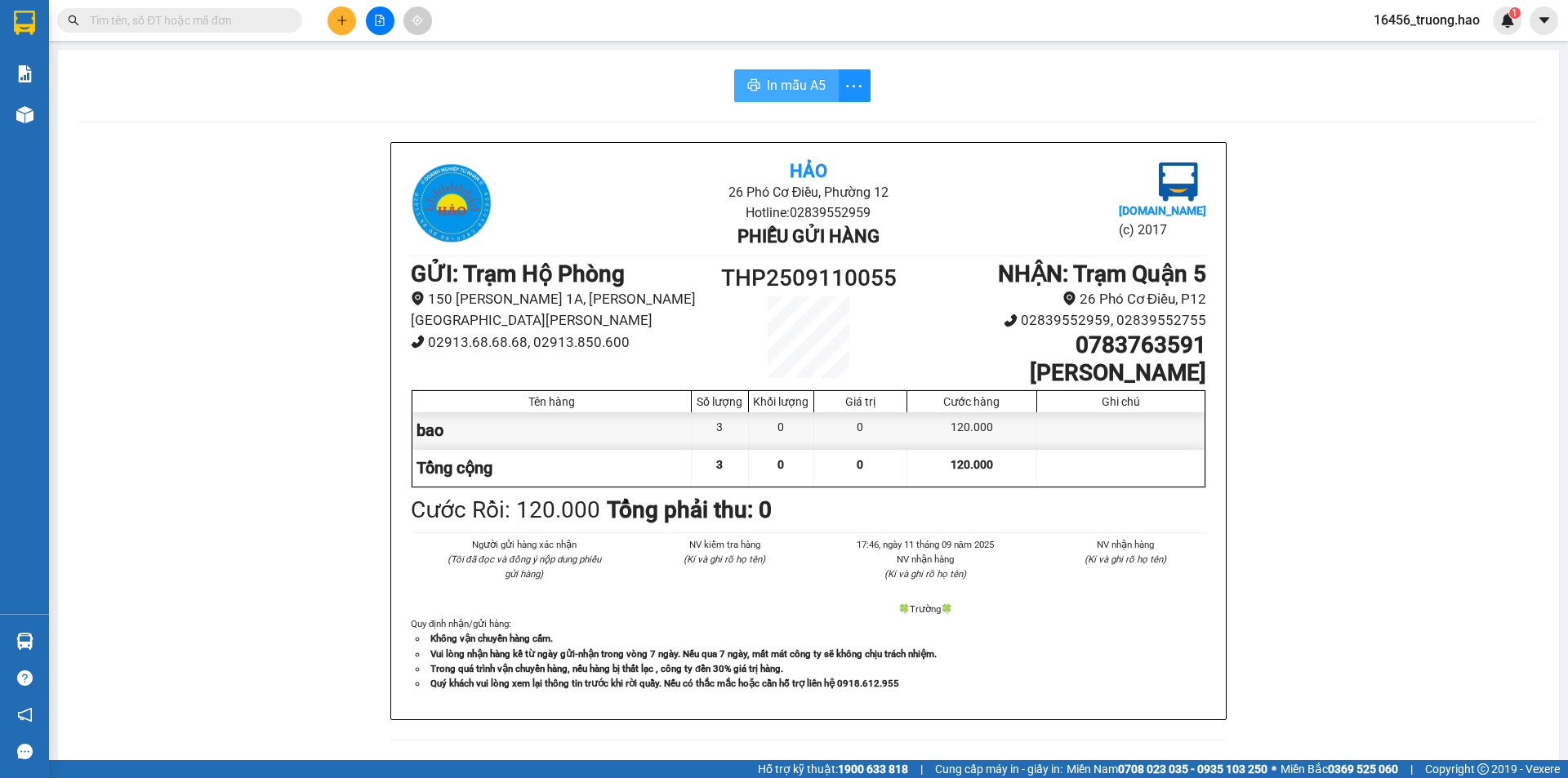
click at [790, 94] on span "In mẫu A5" at bounding box center [796, 85] width 59 height 20
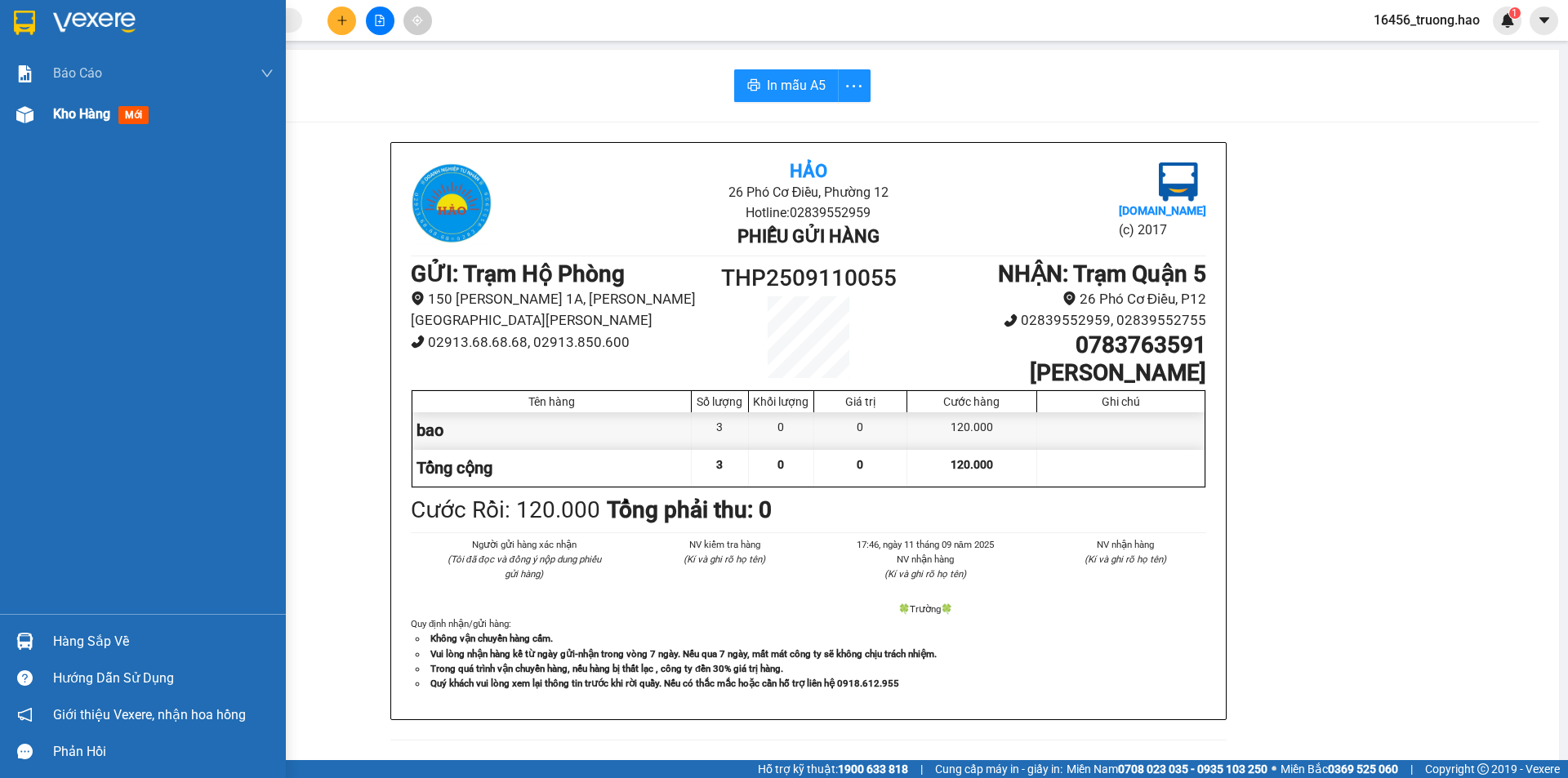
click at [29, 115] on img at bounding box center [25, 114] width 17 height 17
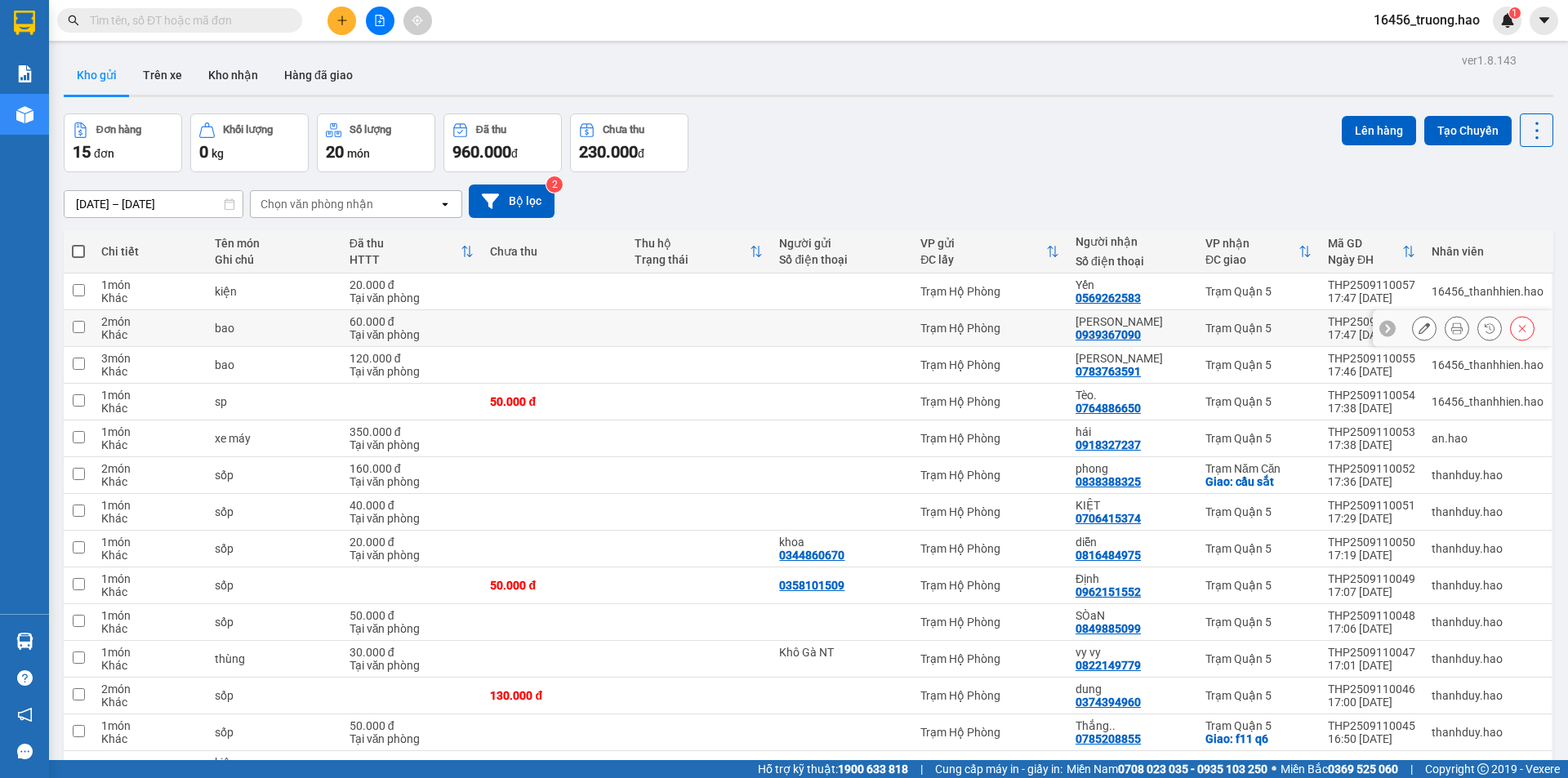
click at [1452, 323] on icon at bounding box center [1457, 329] width 11 height 11
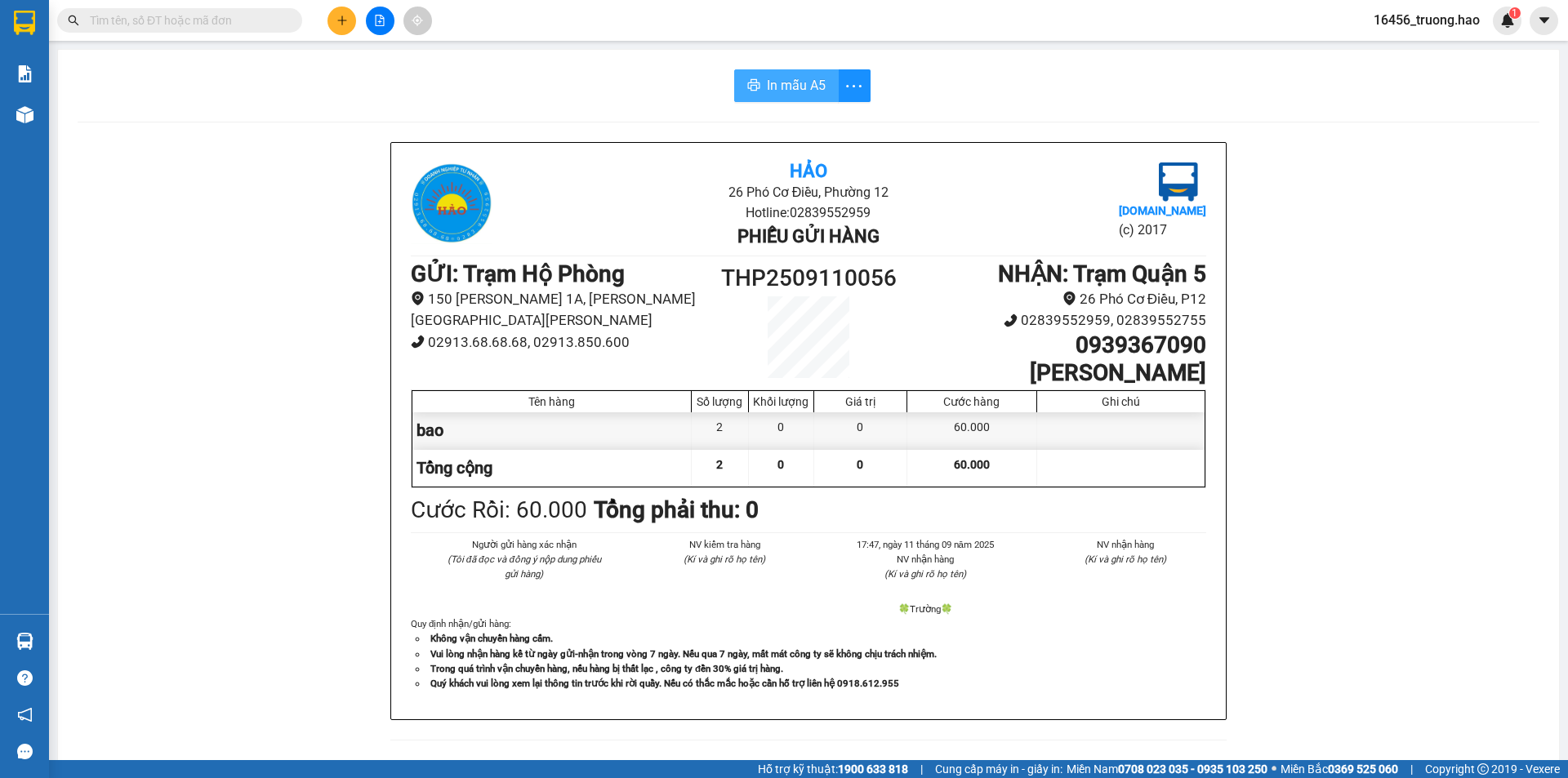
click at [796, 81] on span "In mẫu A5" at bounding box center [796, 85] width 59 height 20
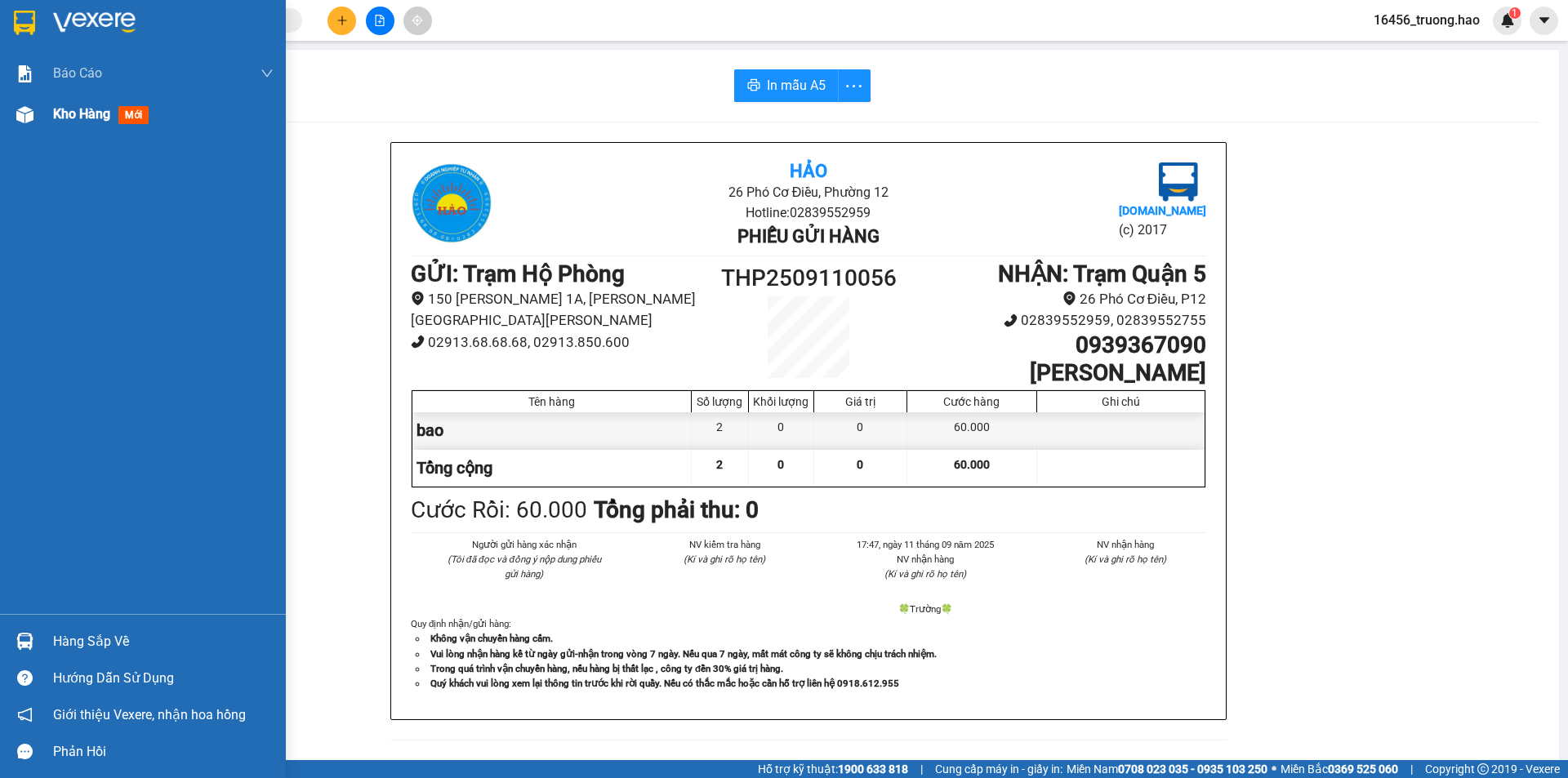
click at [64, 119] on span "Kho hàng" at bounding box center [82, 113] width 57 height 15
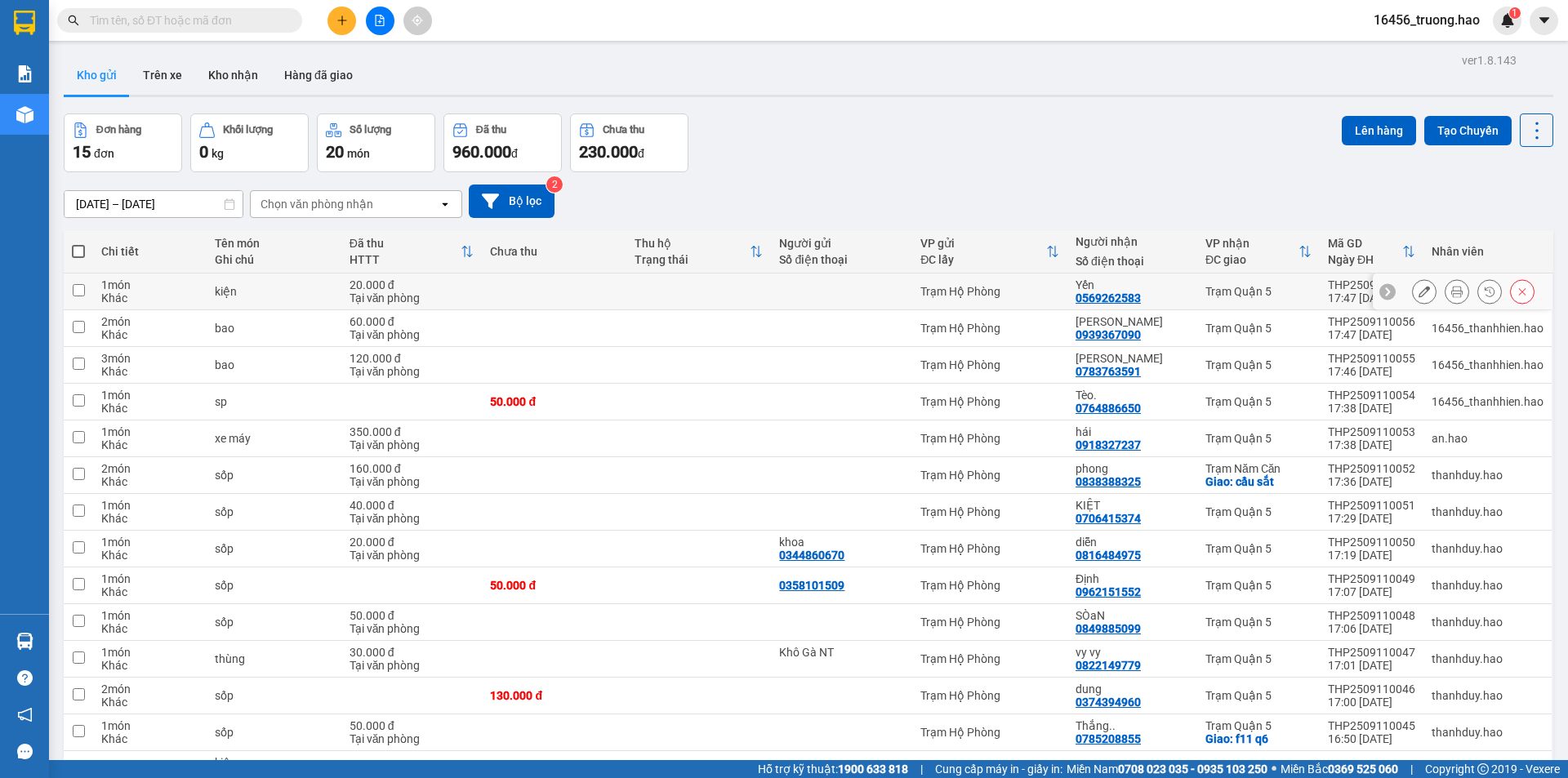
click at [1446, 288] on button at bounding box center [1457, 292] width 23 height 29
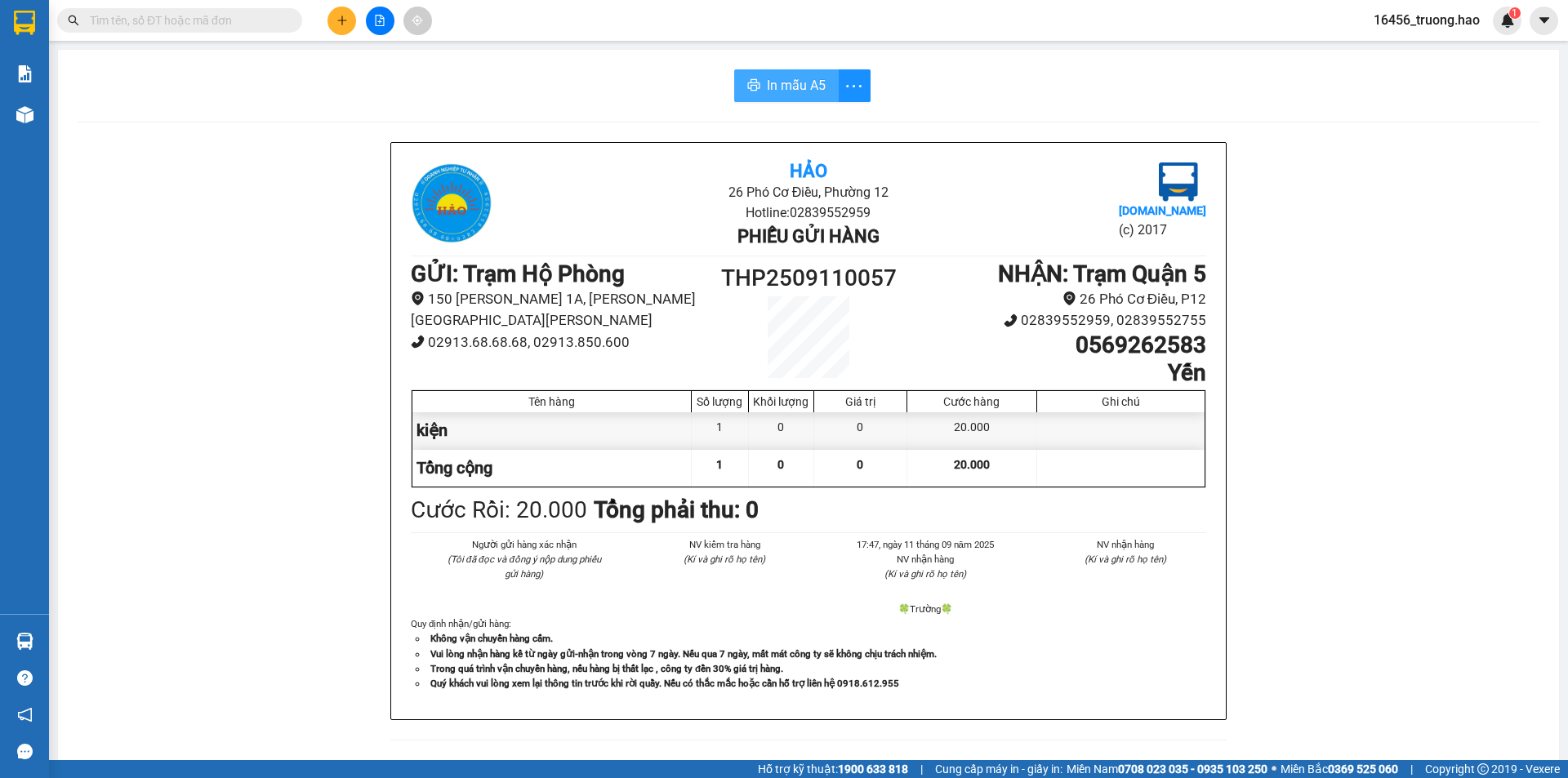
click at [795, 87] on span "In mẫu A5" at bounding box center [796, 85] width 59 height 20
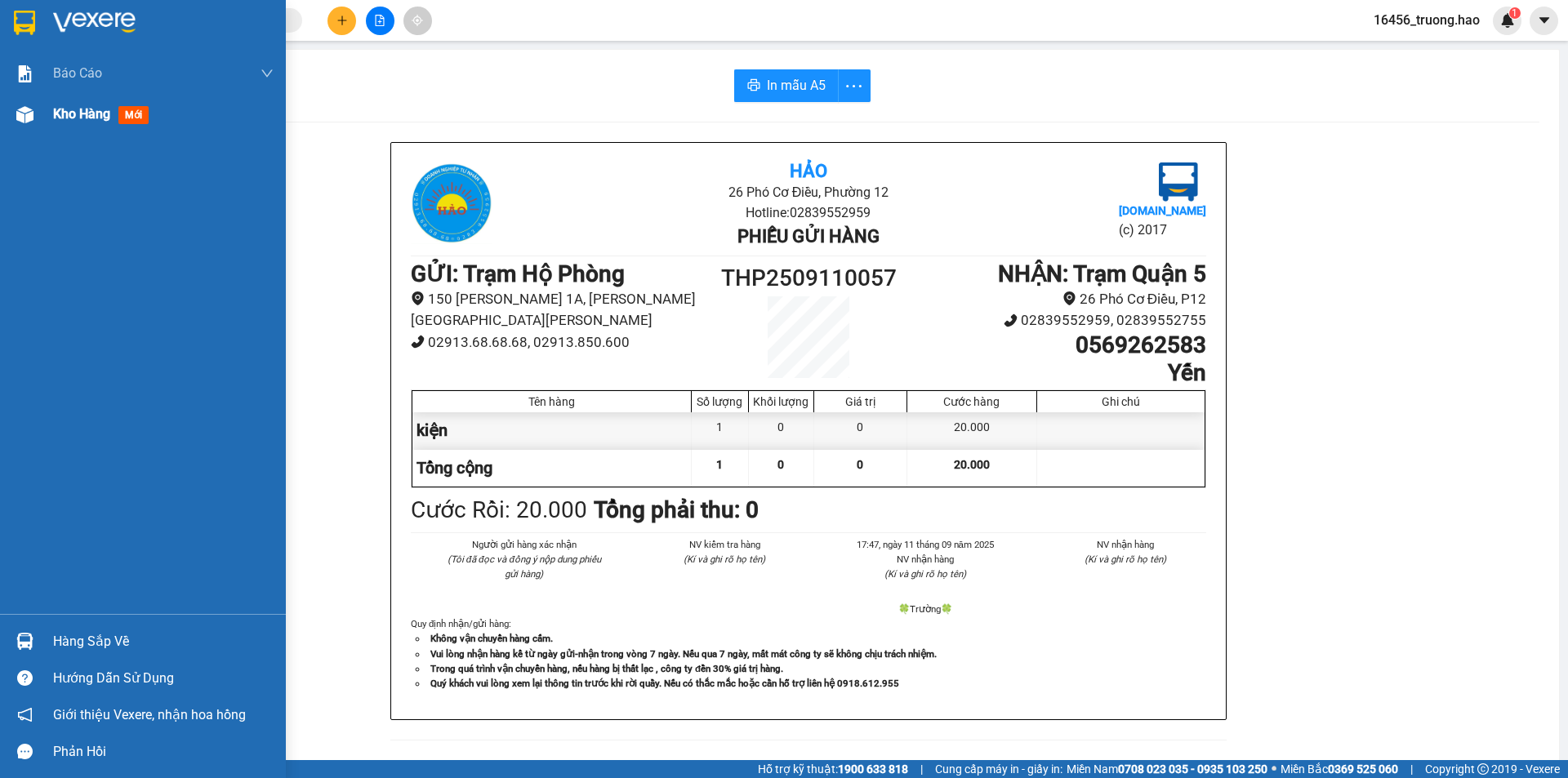
click at [53, 111] on div "Kho hàng mới" at bounding box center [143, 114] width 286 height 41
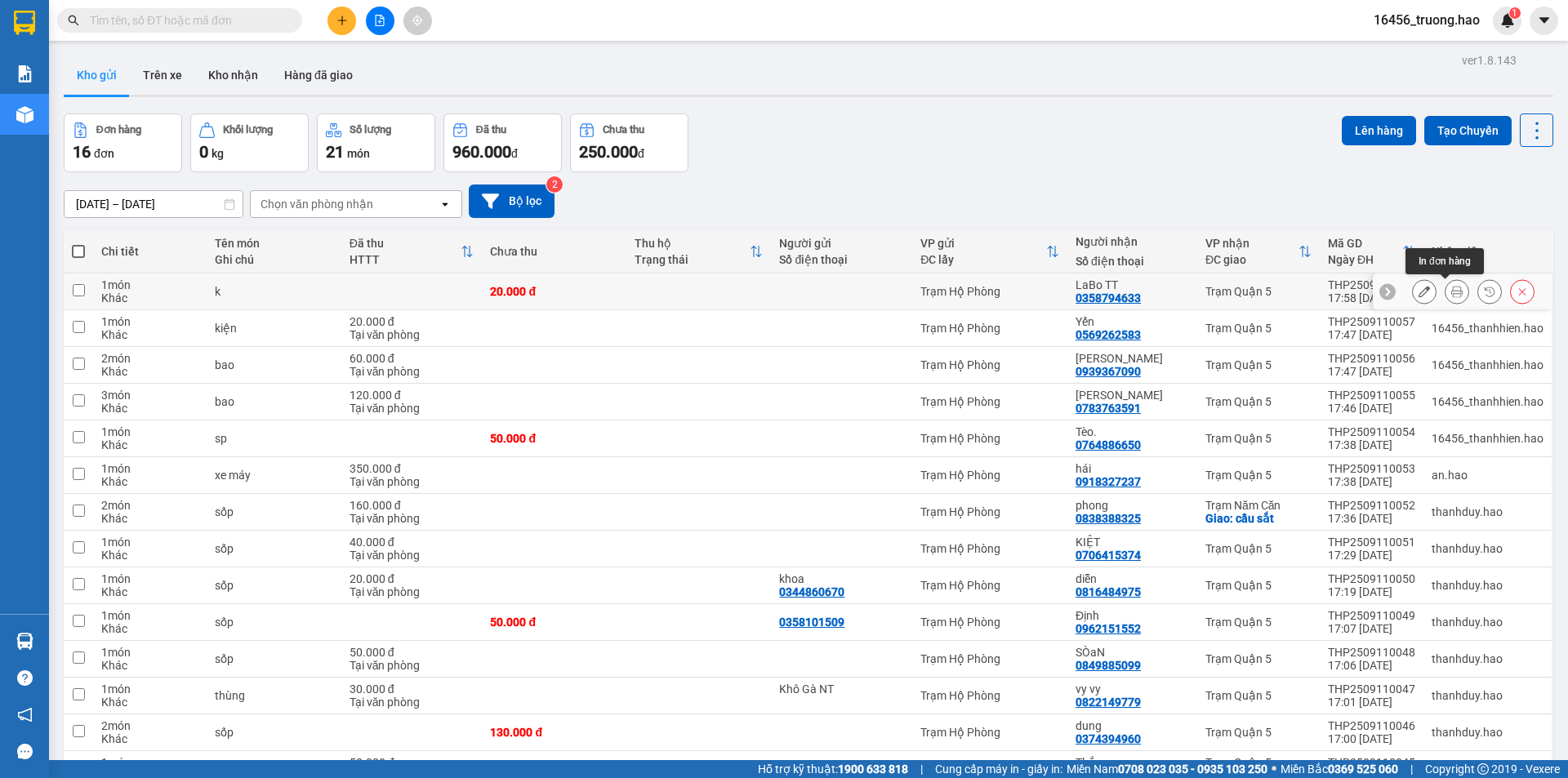
click at [1452, 288] on icon at bounding box center [1457, 291] width 11 height 11
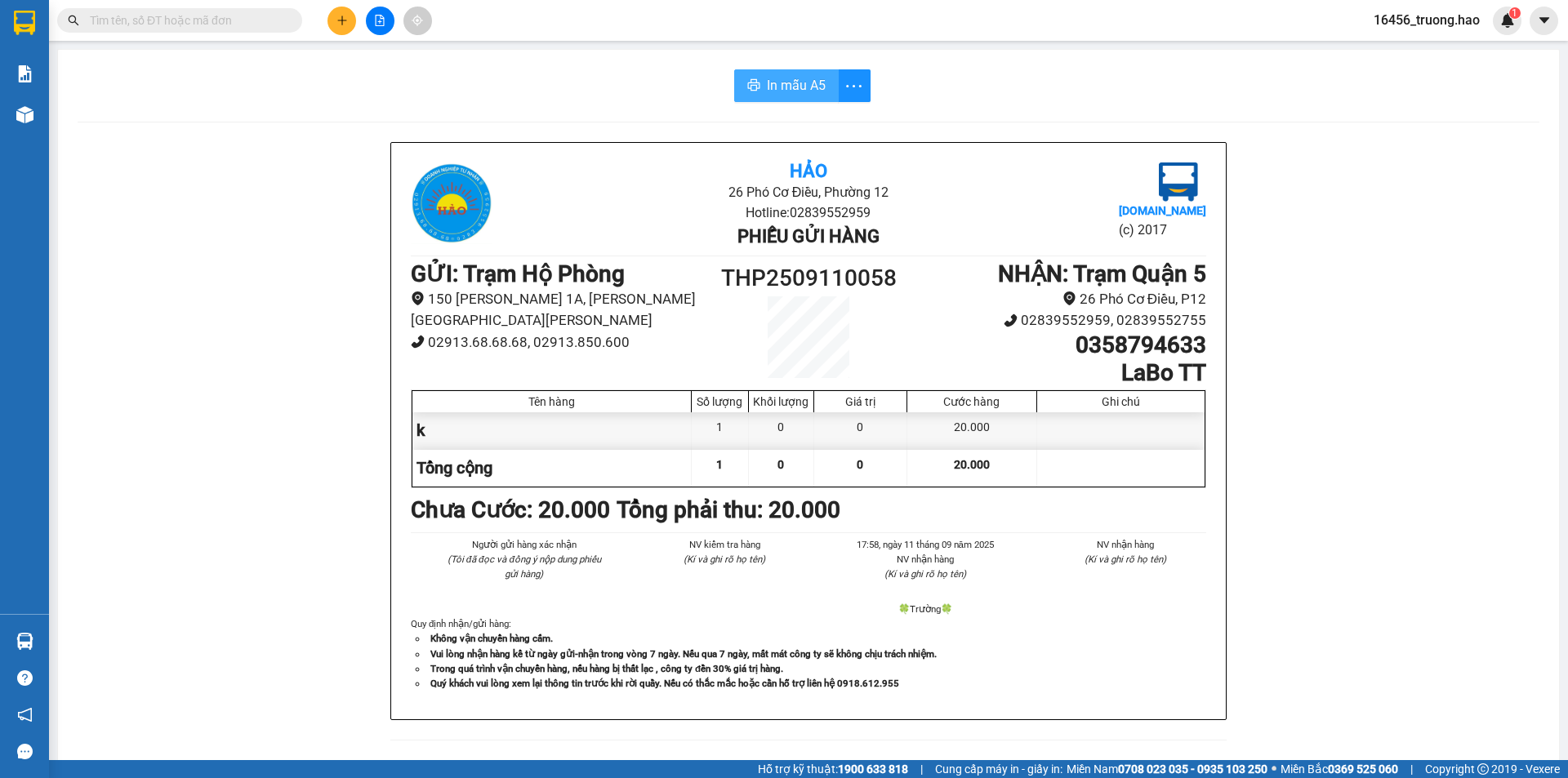
click at [782, 71] on button "In mẫu A5" at bounding box center [787, 86] width 105 height 32
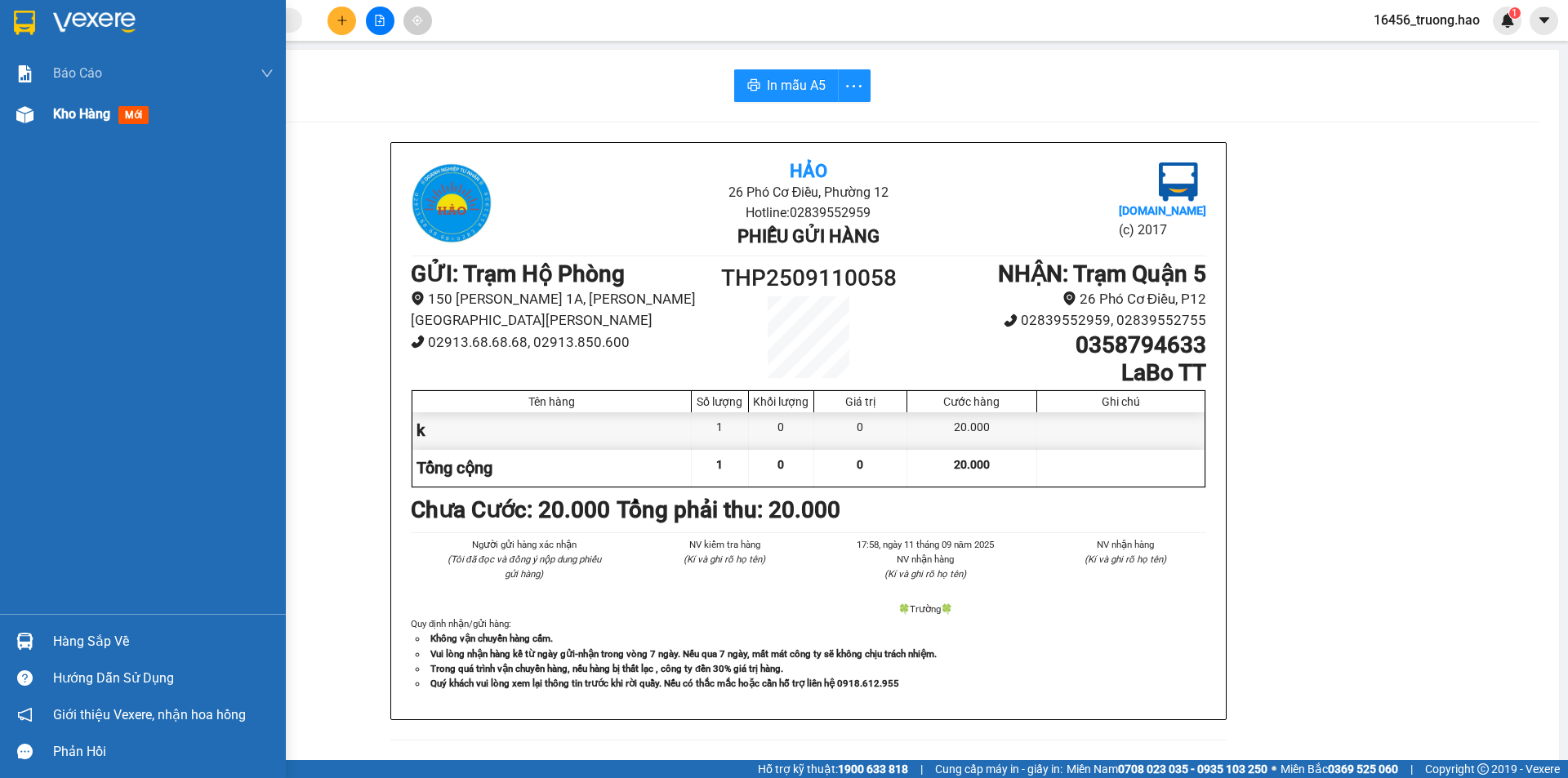
click at [81, 112] on span "Kho hàng" at bounding box center [82, 113] width 57 height 15
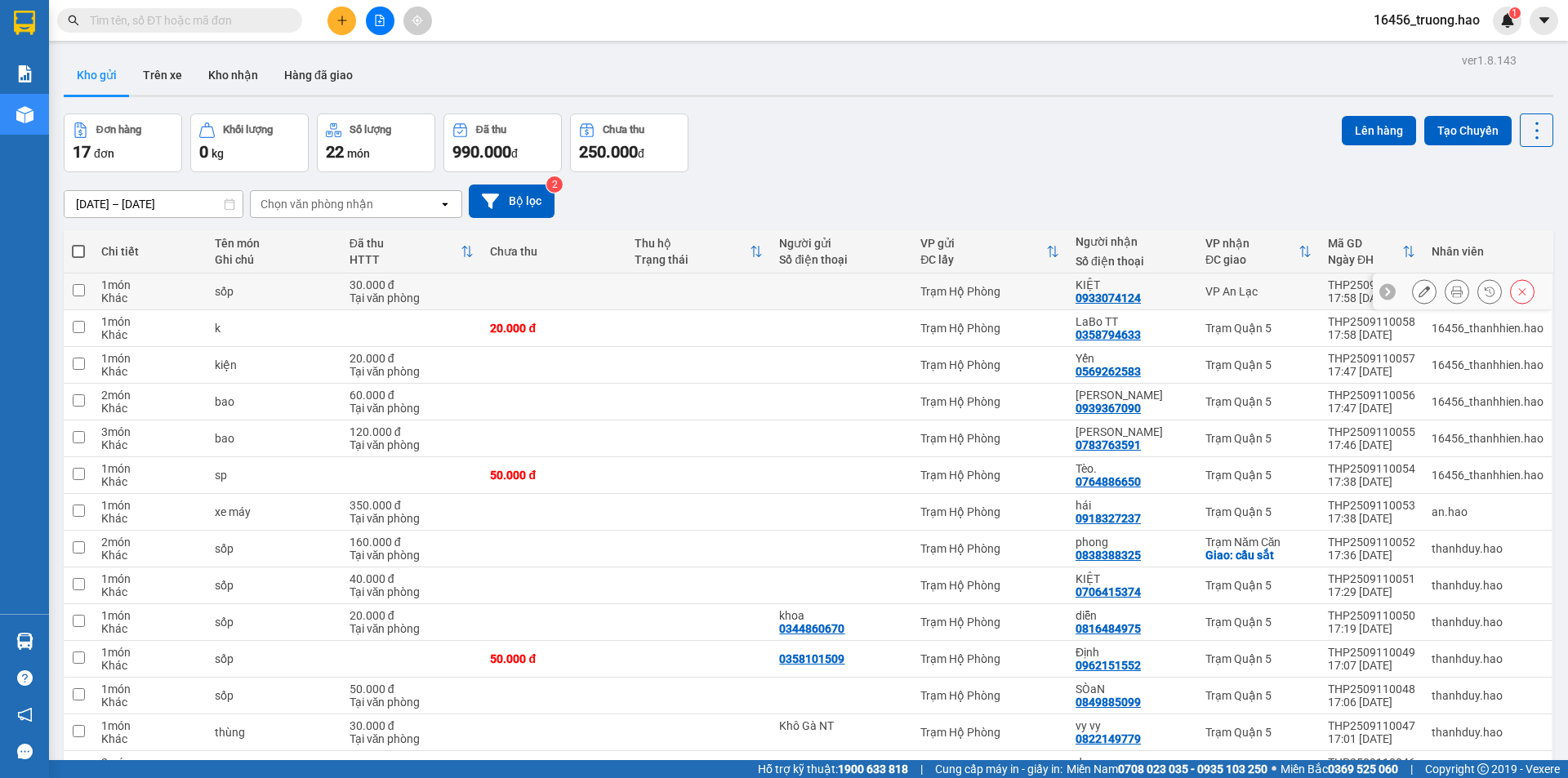
click at [1452, 287] on icon at bounding box center [1457, 291] width 11 height 11
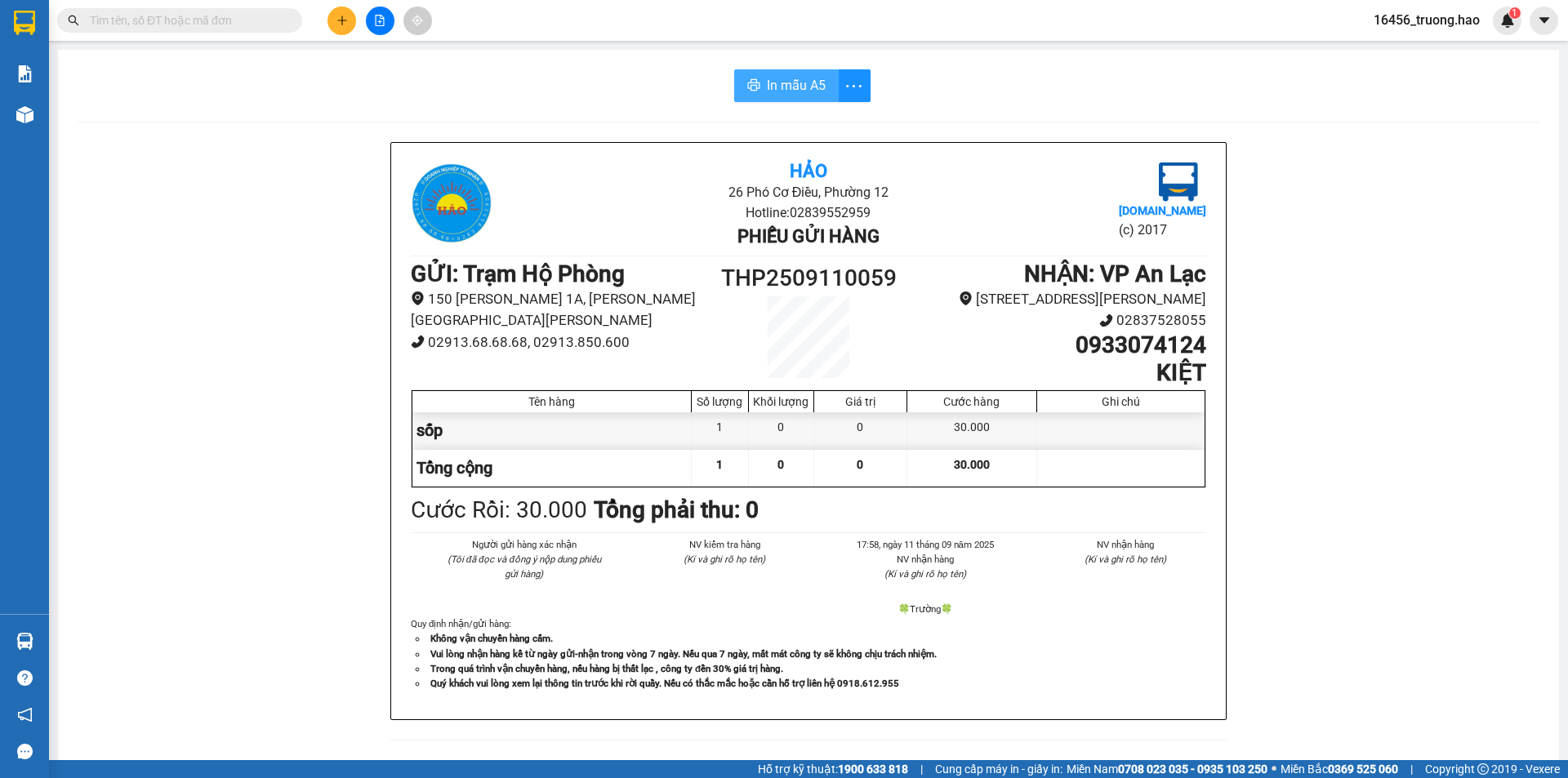
click at [770, 76] on span "In mẫu A5" at bounding box center [796, 85] width 59 height 20
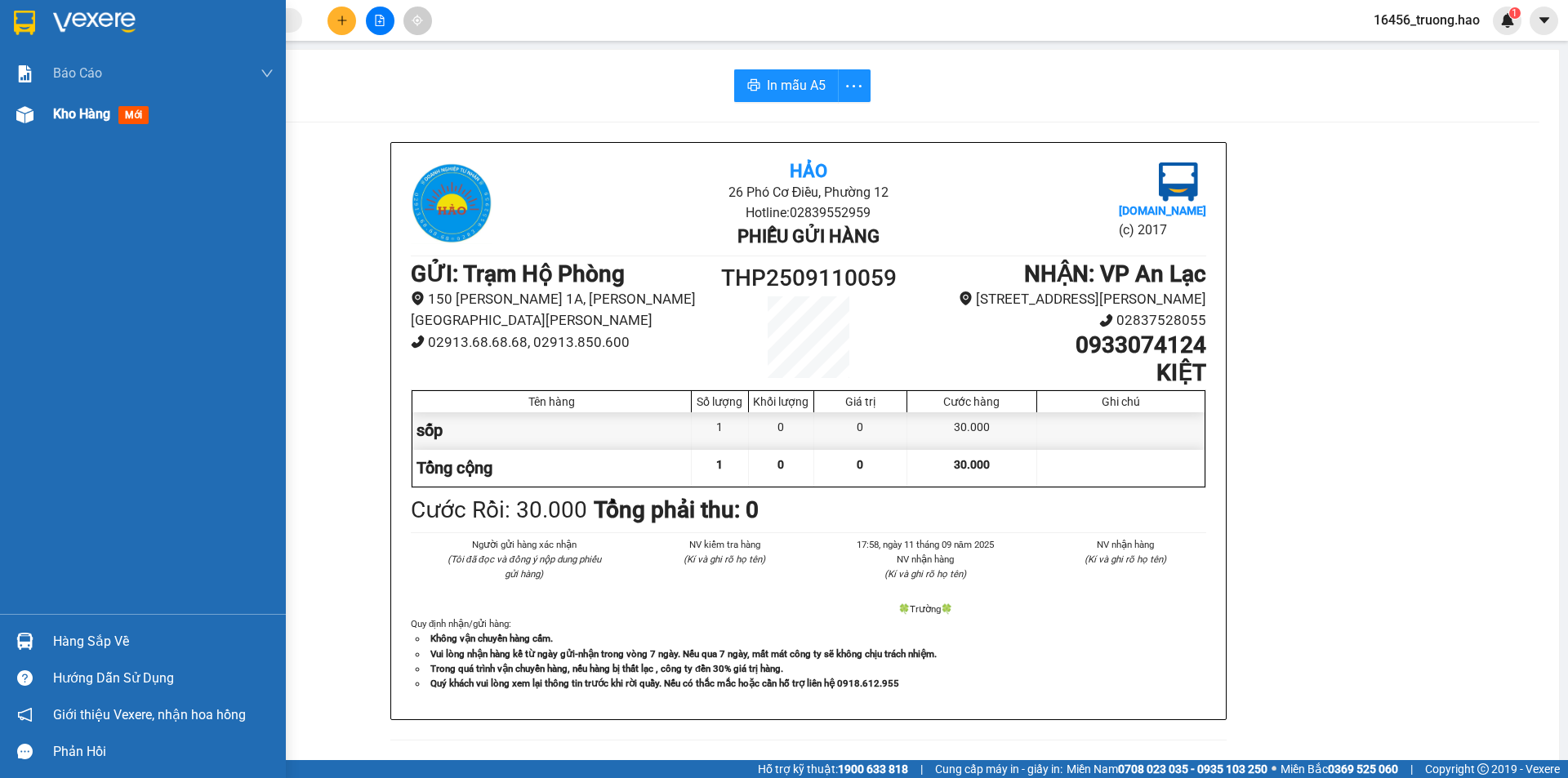
click at [99, 119] on span "Kho hàng" at bounding box center [82, 113] width 57 height 15
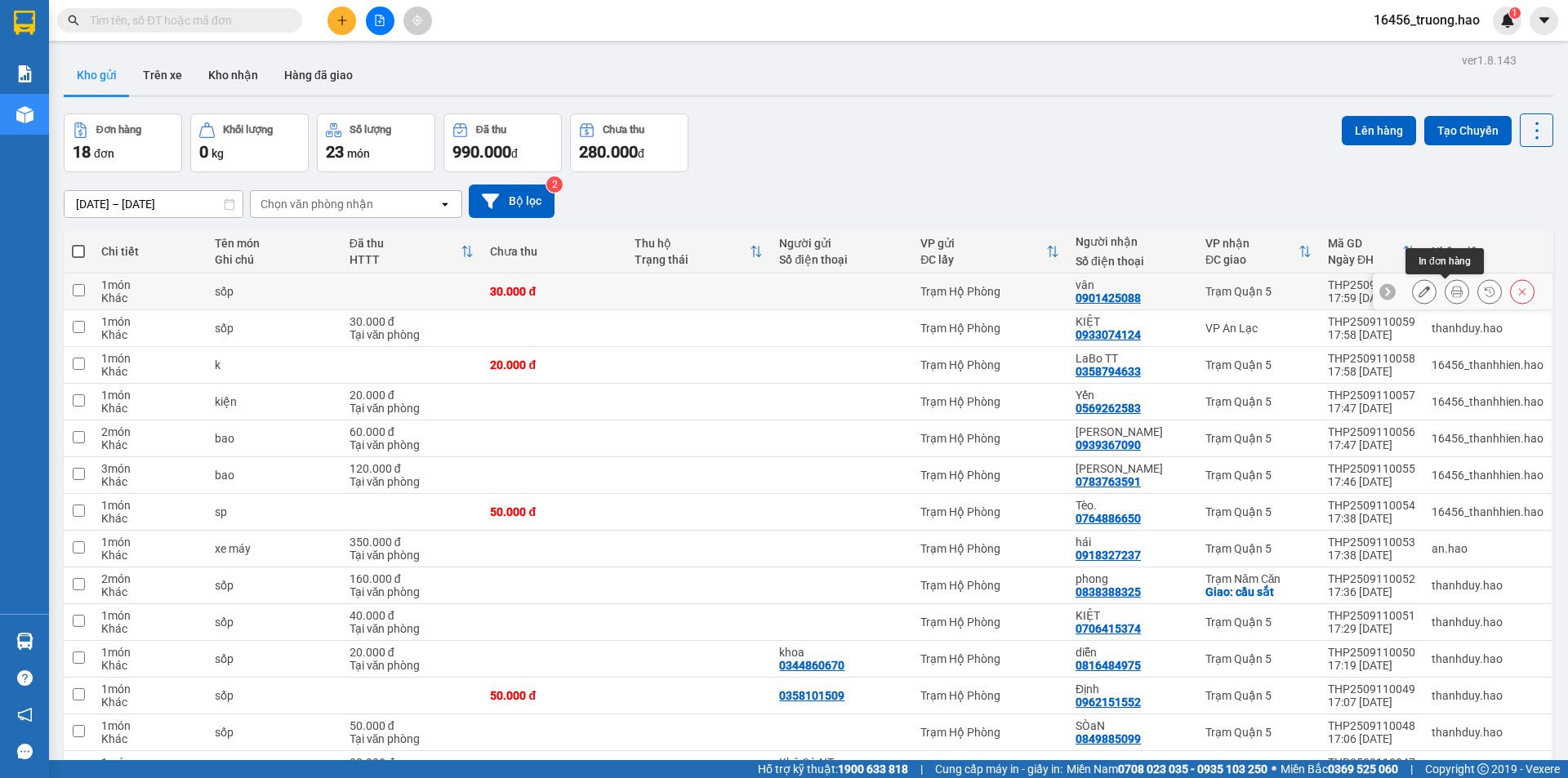
click at [1452, 289] on icon at bounding box center [1457, 291] width 11 height 11
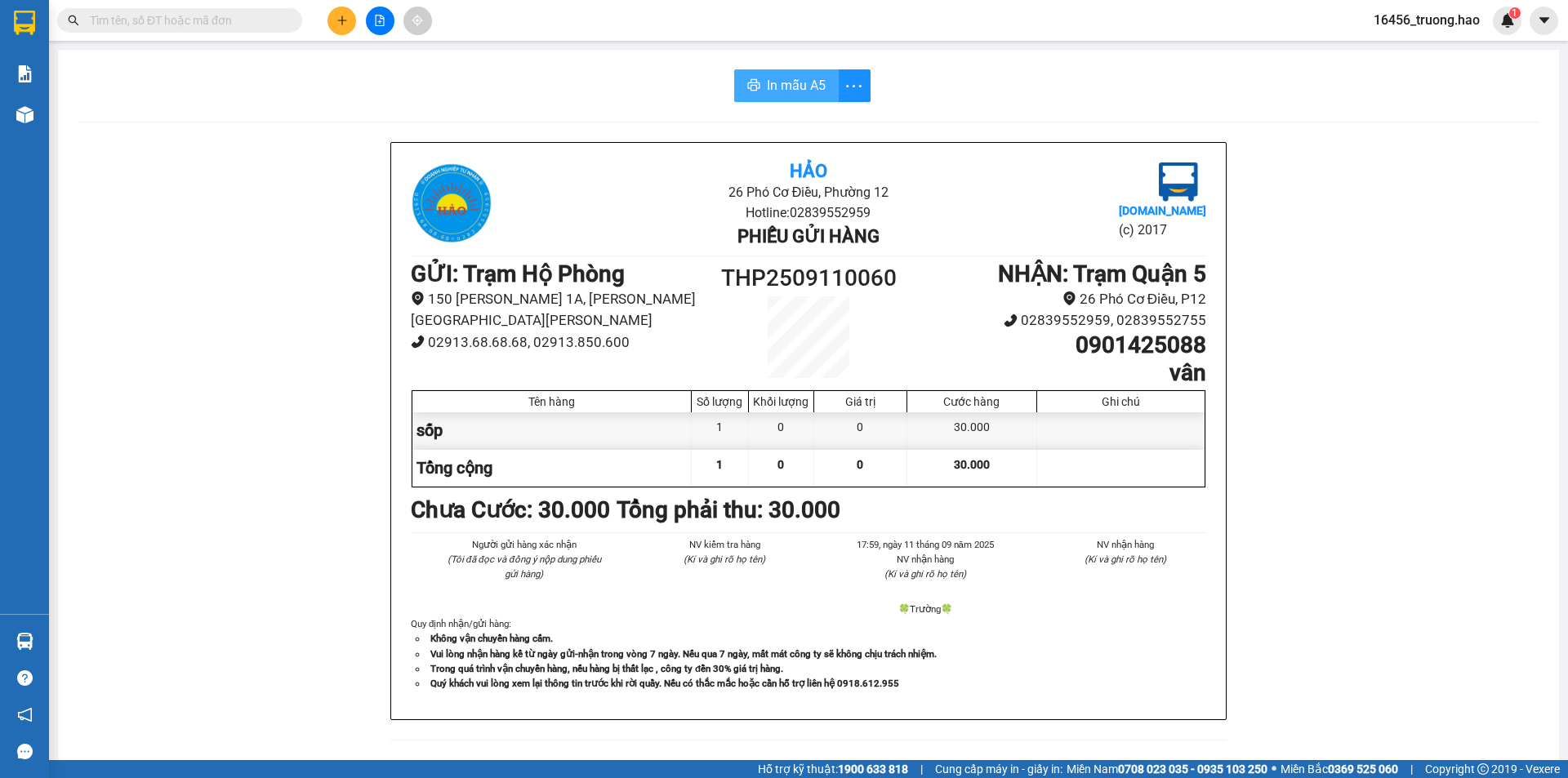
click at [794, 89] on span "In mẫu A5" at bounding box center [796, 85] width 59 height 20
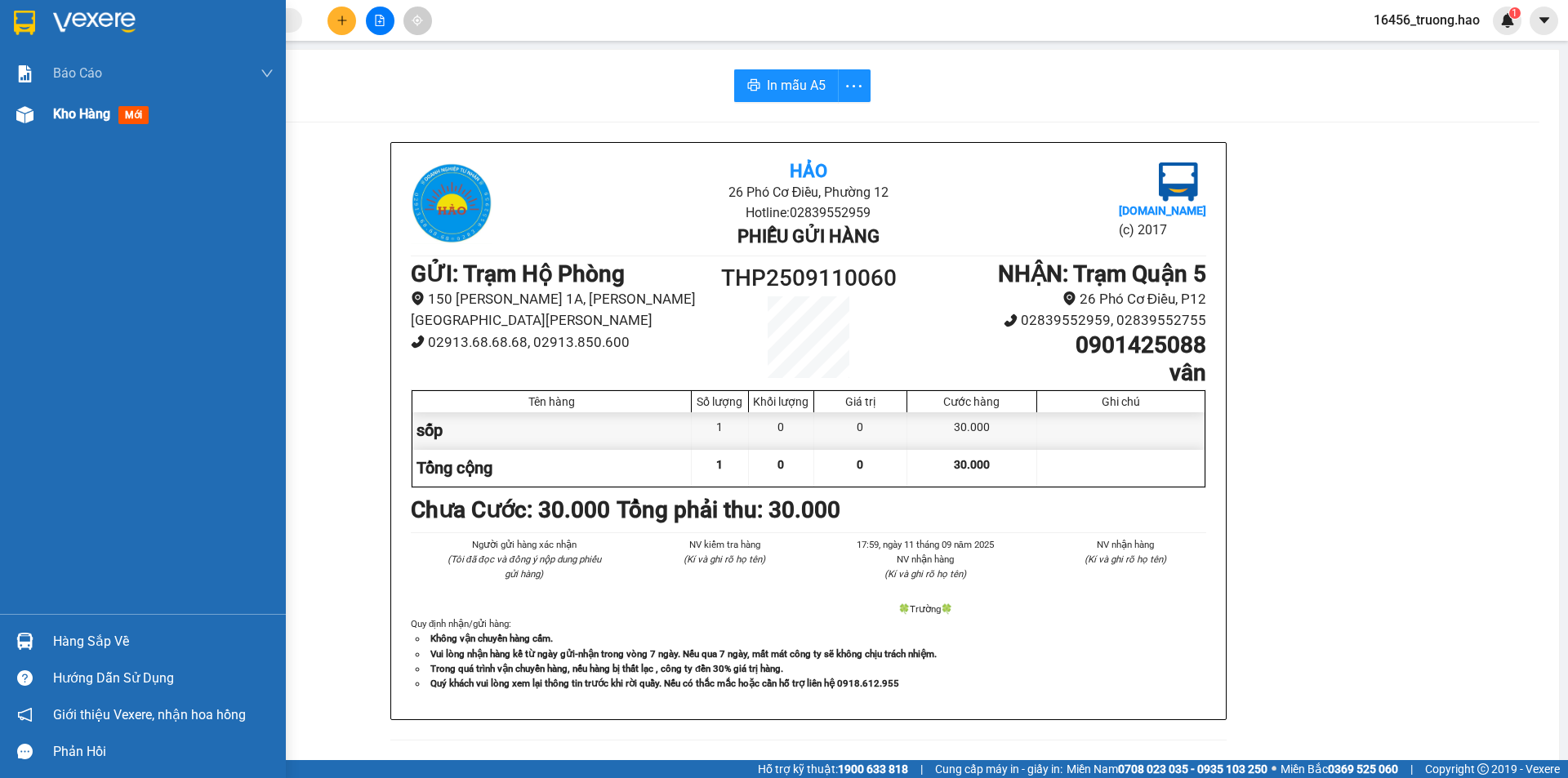
click at [77, 110] on span "Kho hàng" at bounding box center [82, 113] width 57 height 15
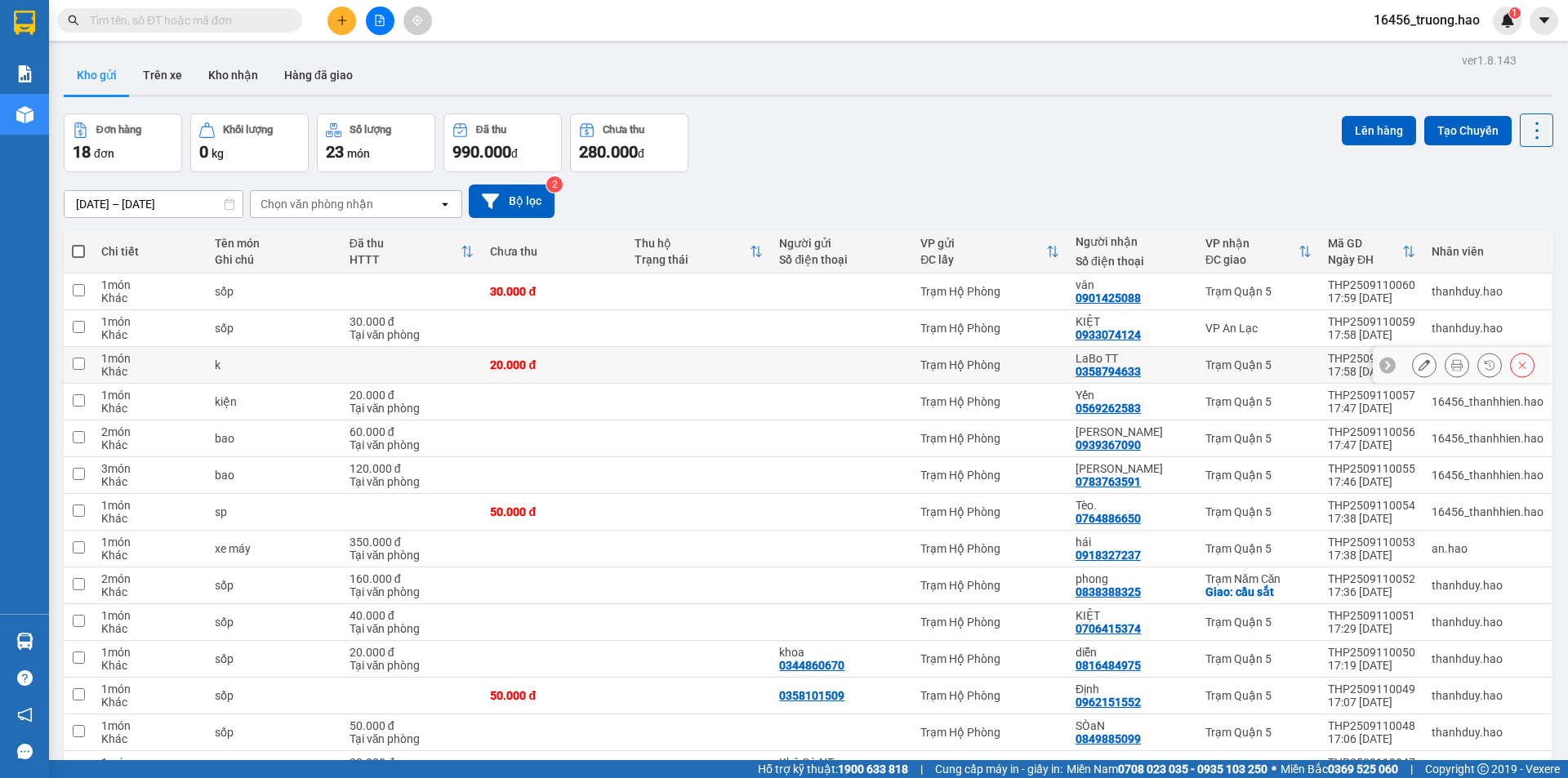
click at [984, 381] on td "Trạm Hộ Phòng" at bounding box center [990, 365] width 155 height 37
checkbox input "true"
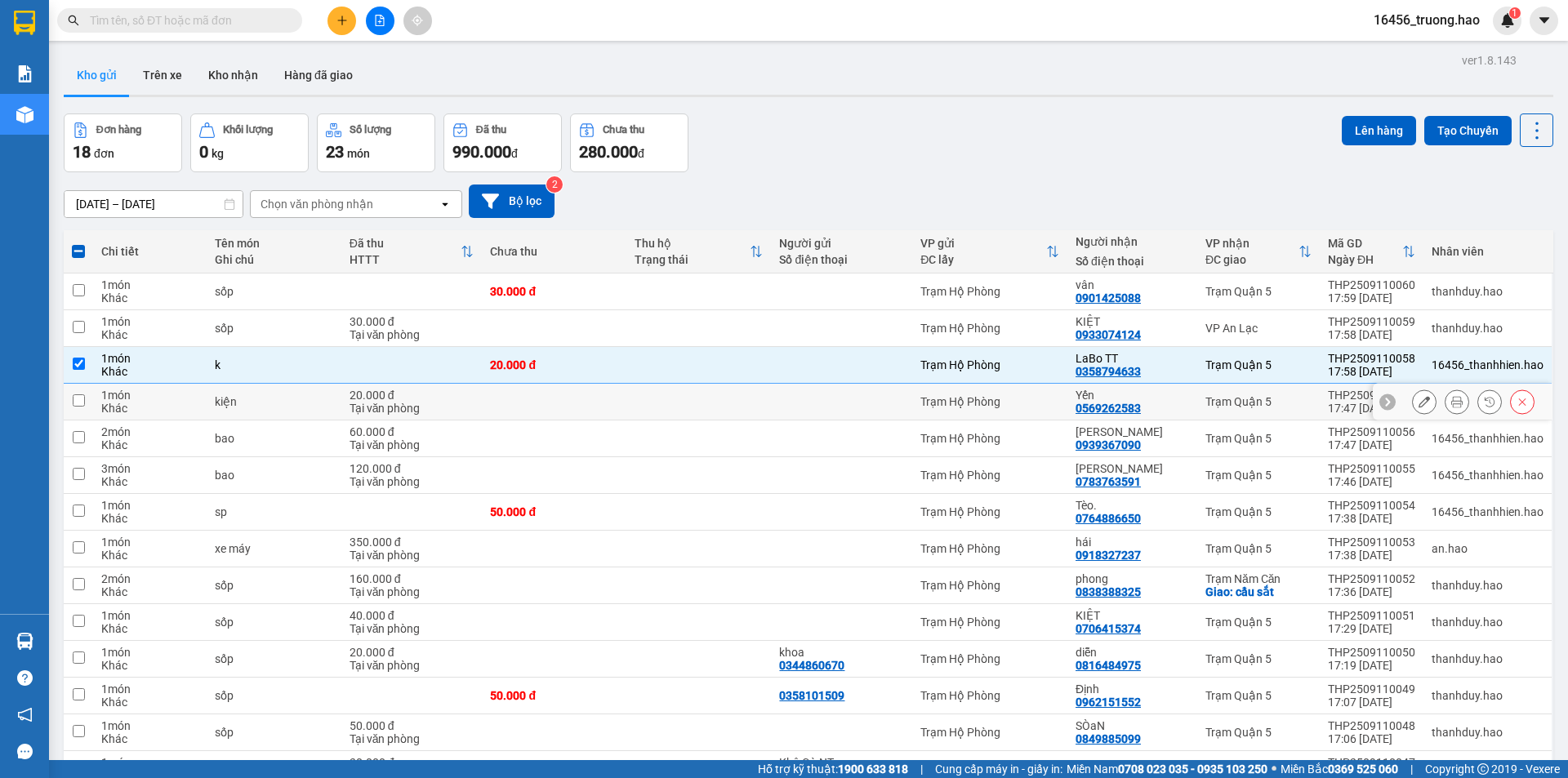
click at [973, 406] on div "Trạm Hộ Phòng" at bounding box center [990, 402] width 139 height 13
checkbox input "true"
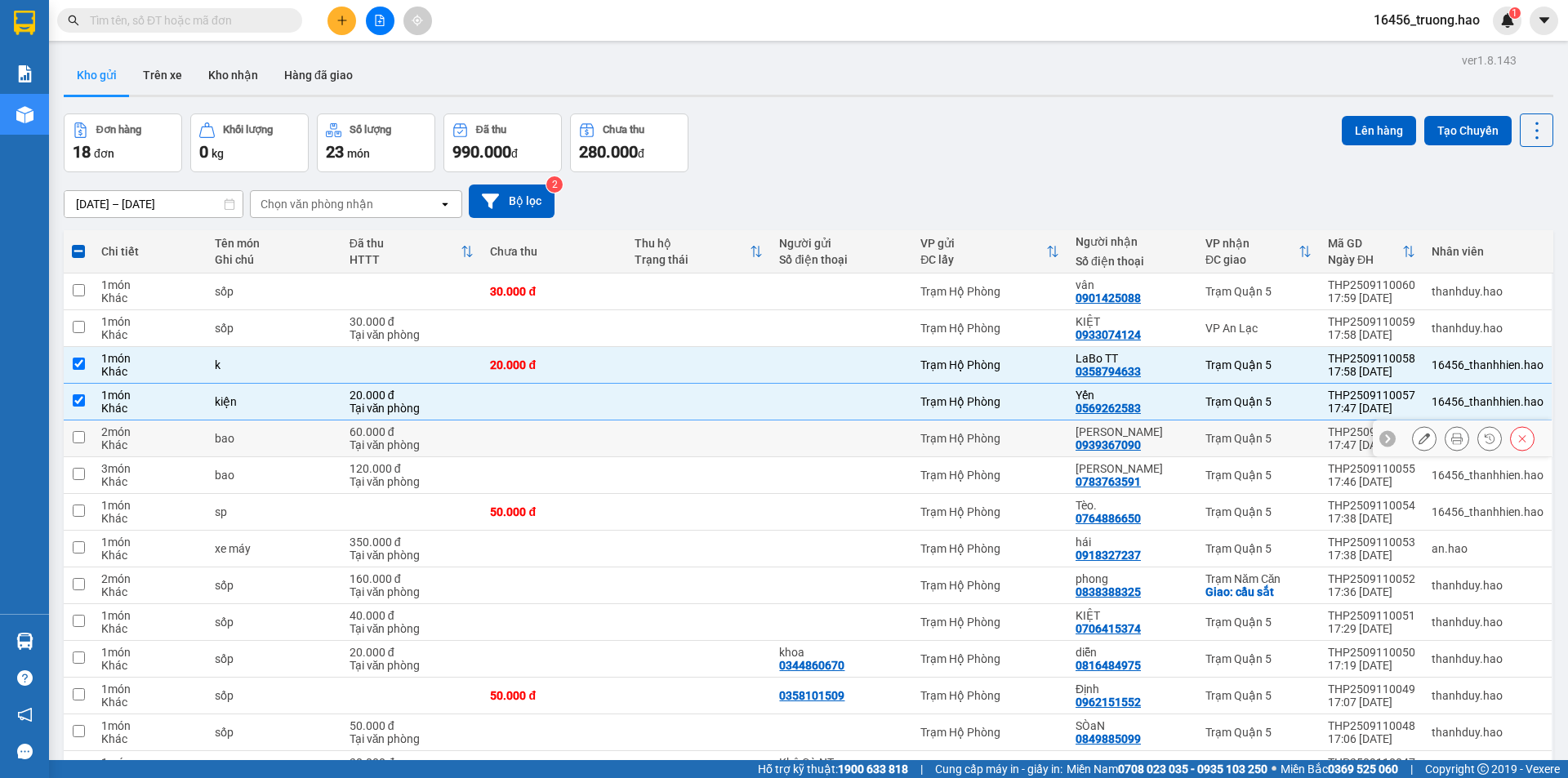
click at [976, 439] on div "Trạm Hộ Phòng" at bounding box center [990, 439] width 139 height 13
checkbox input "true"
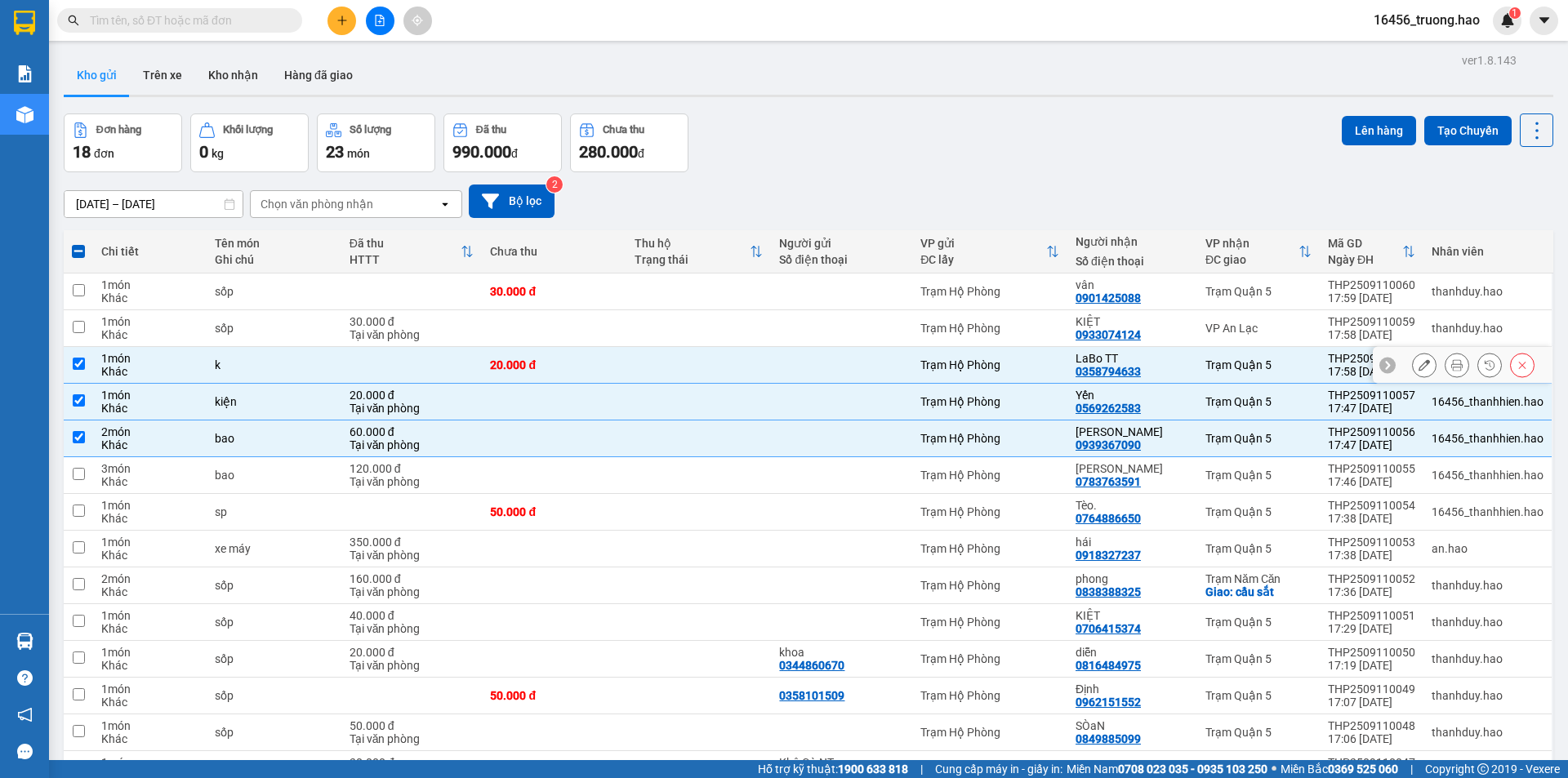
click at [1005, 358] on div "Trạm Hộ Phòng" at bounding box center [990, 365] width 139 height 13
checkbox input "false"
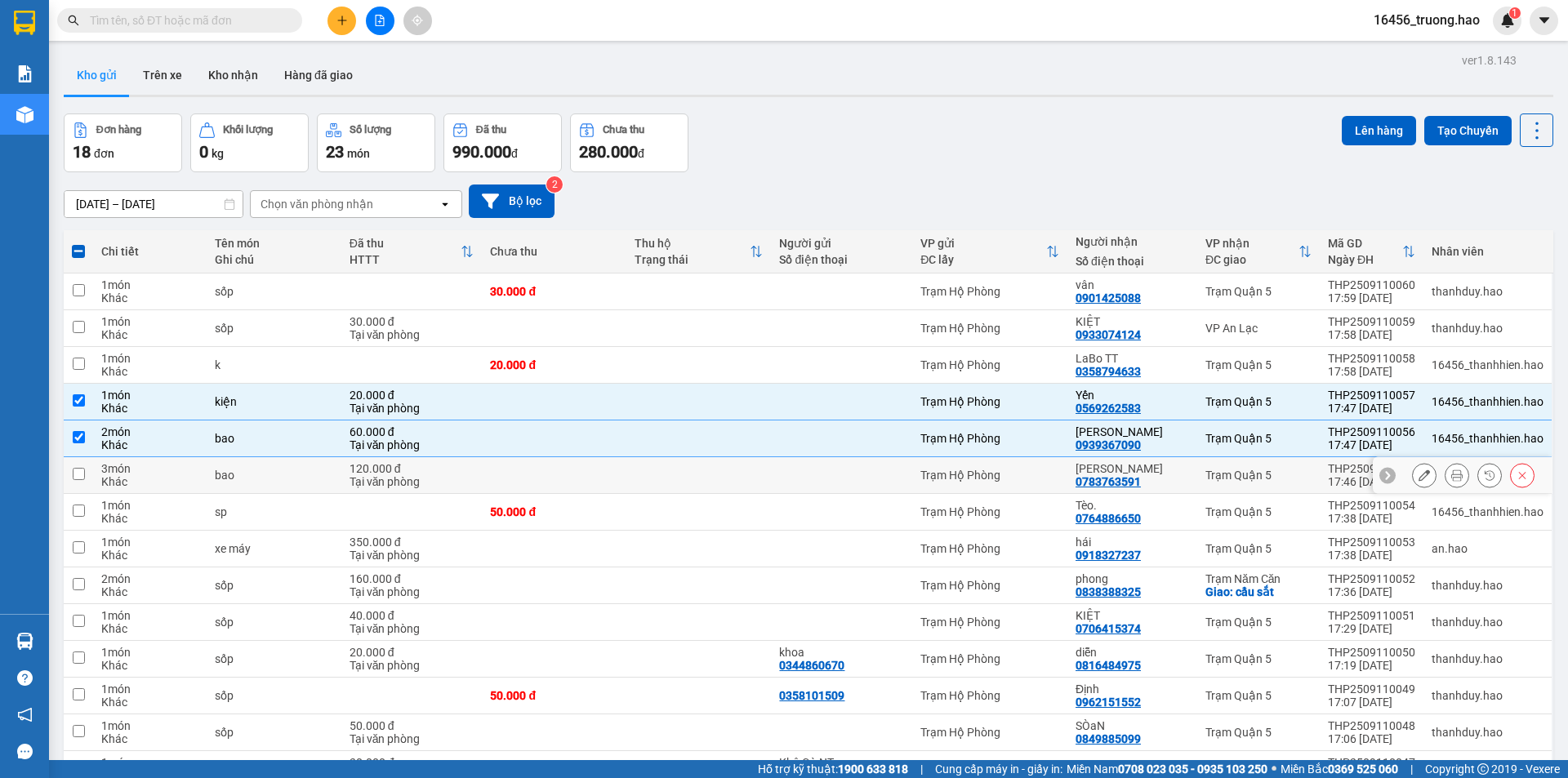
click at [1006, 472] on div "Trạm Hộ Phòng" at bounding box center [990, 475] width 139 height 13
checkbox input "true"
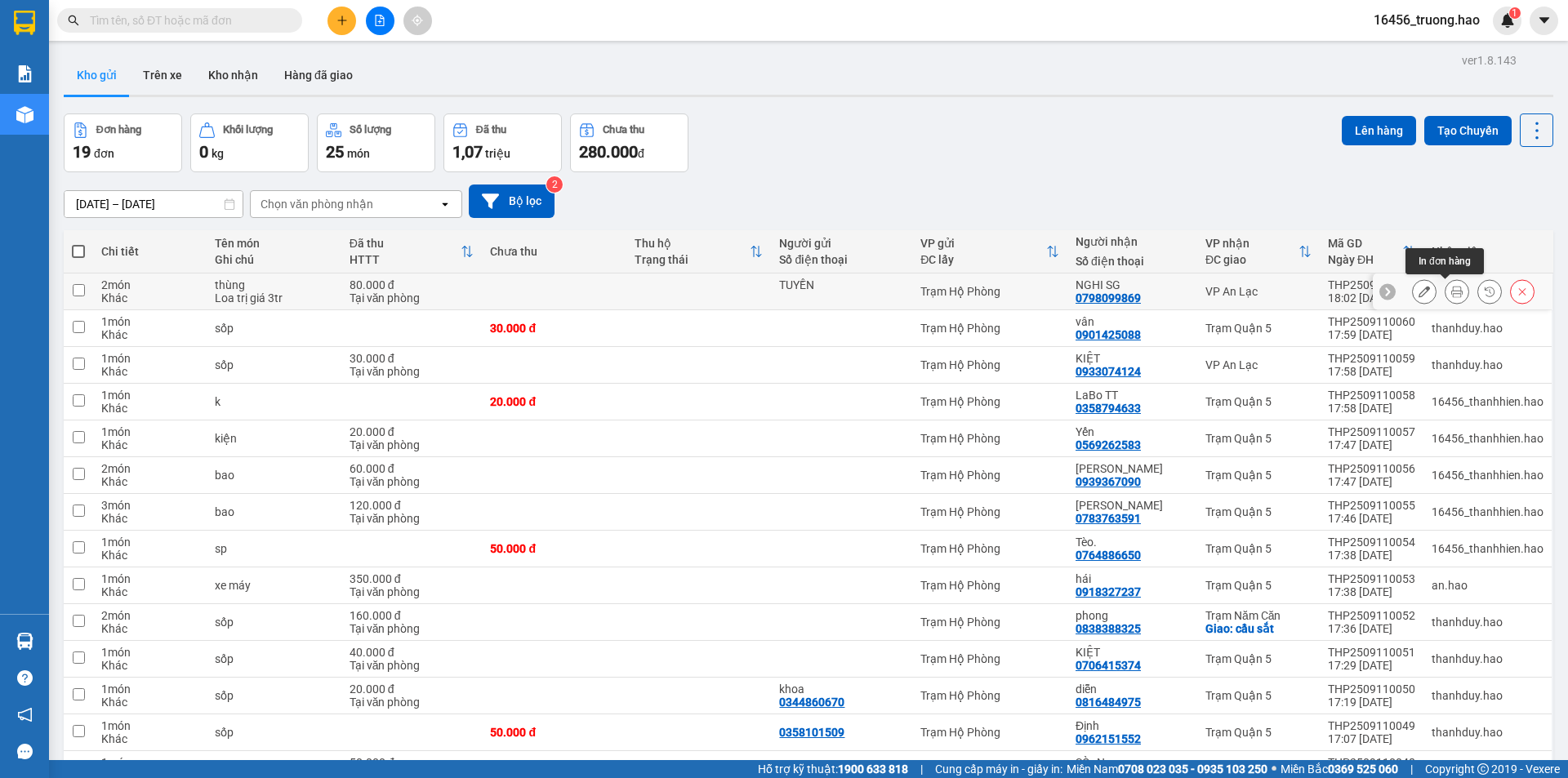
click at [1452, 287] on icon at bounding box center [1457, 291] width 11 height 11
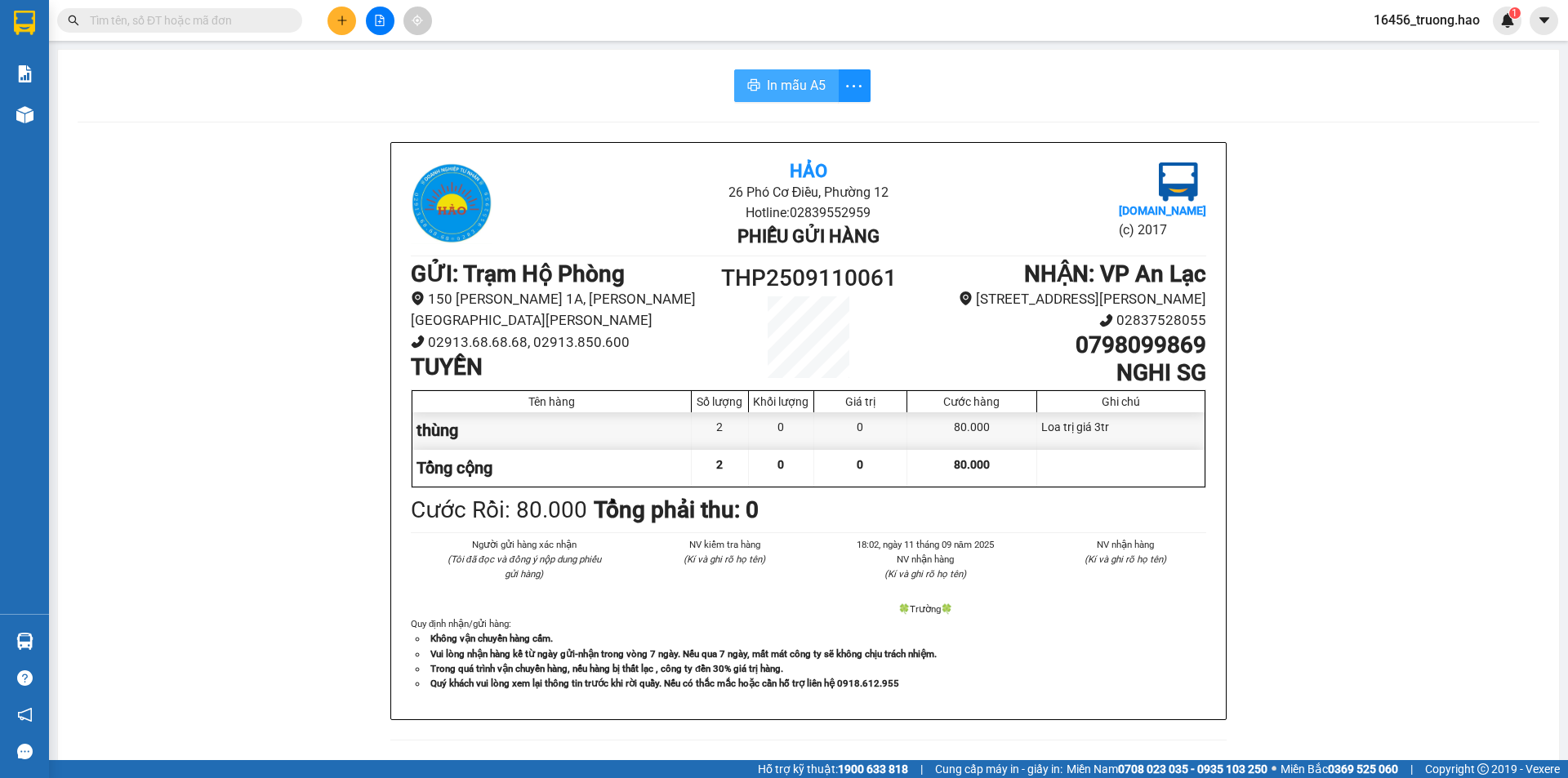
click at [767, 78] on span "In mẫu A5" at bounding box center [796, 85] width 59 height 20
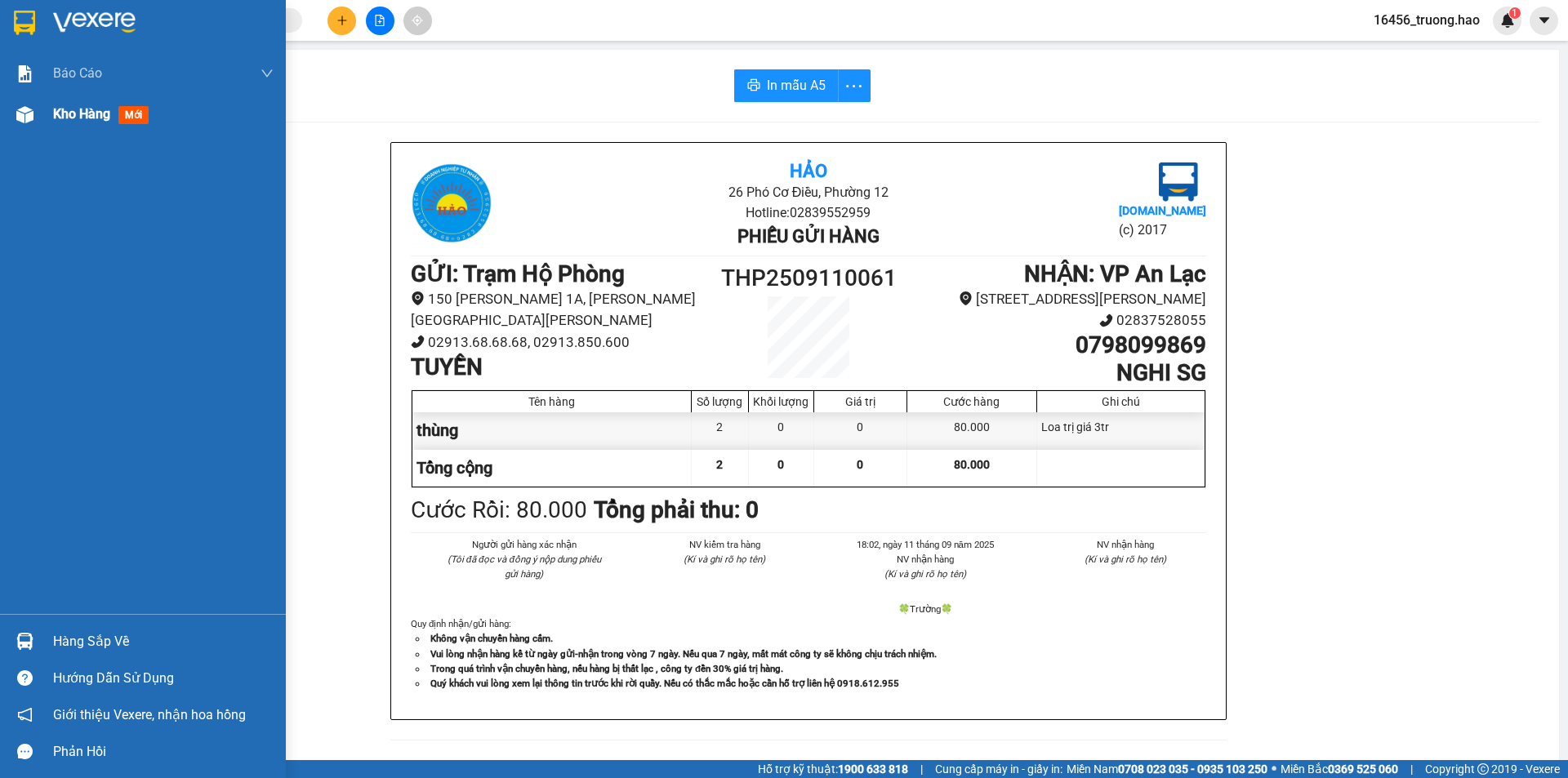
click at [85, 108] on span "Kho hàng" at bounding box center [82, 113] width 57 height 15
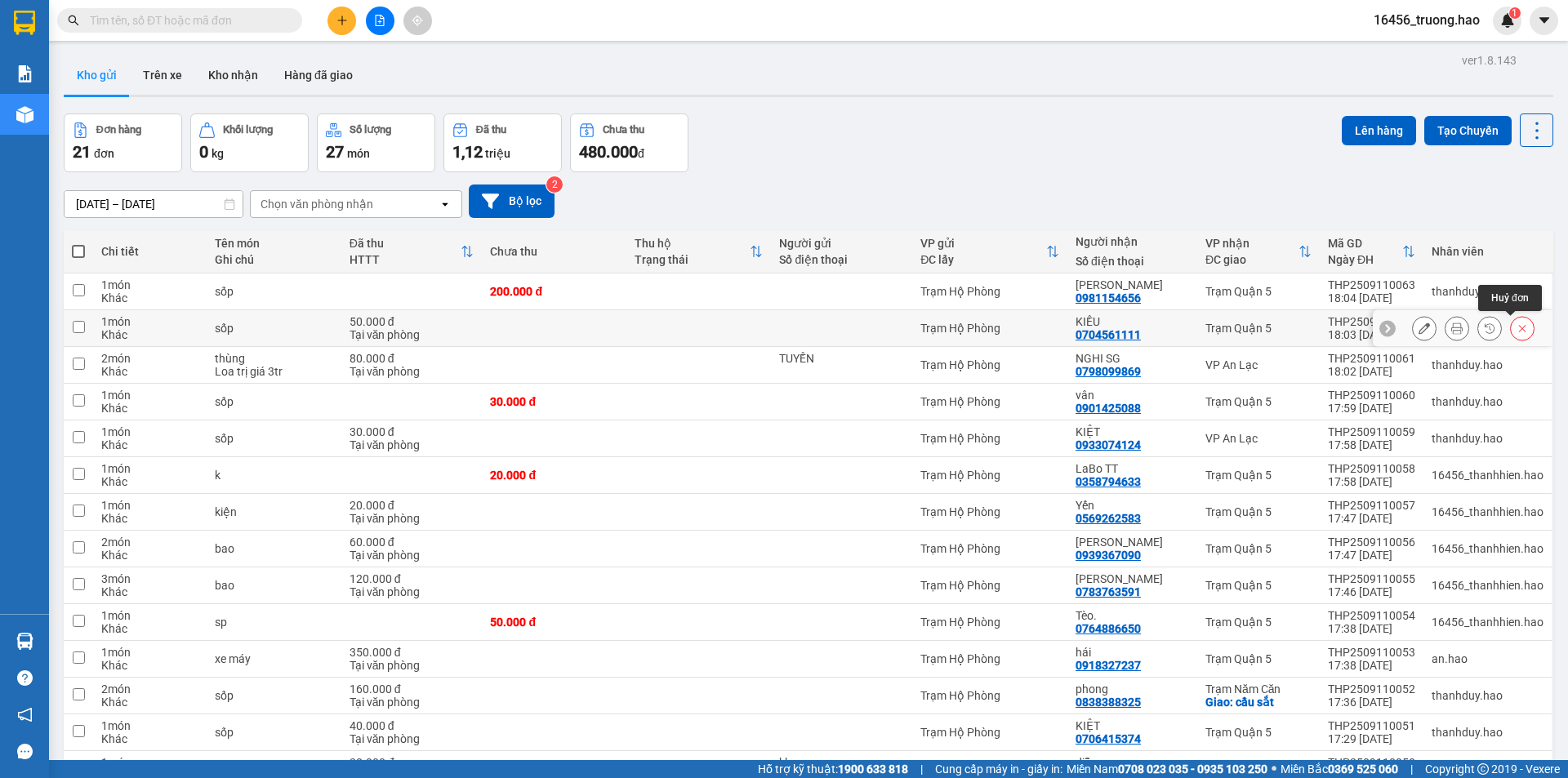
click at [1517, 331] on icon at bounding box center [1522, 329] width 11 height 11
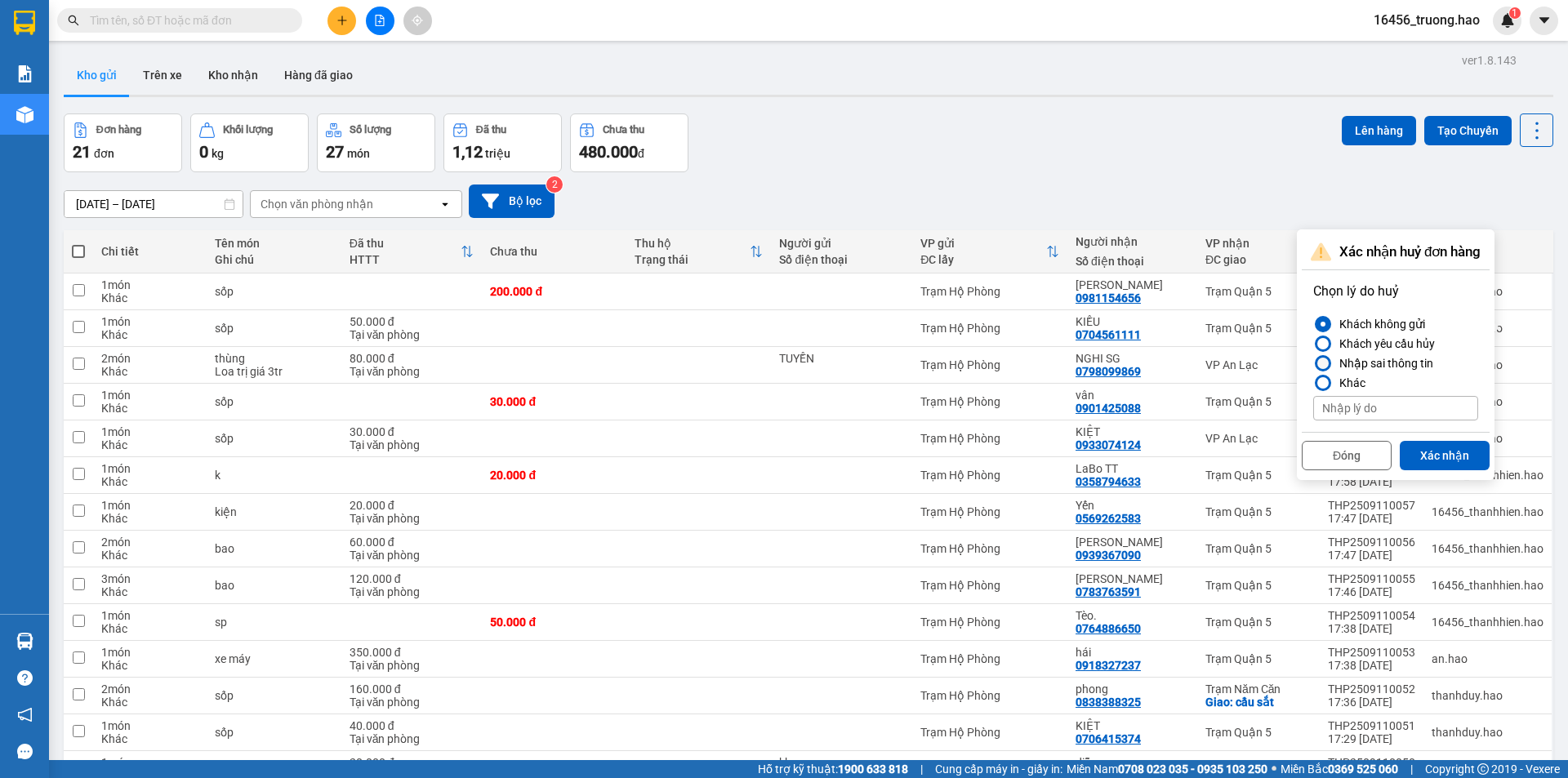
click at [1362, 357] on div "Nhập sai thông tin" at bounding box center [1382, 363] width 100 height 20
click at [1314, 364] on input "Nhập sai thông tin" at bounding box center [1314, 364] width 0 height 0
click at [1448, 450] on button "Xác nhận" at bounding box center [1445, 455] width 90 height 30
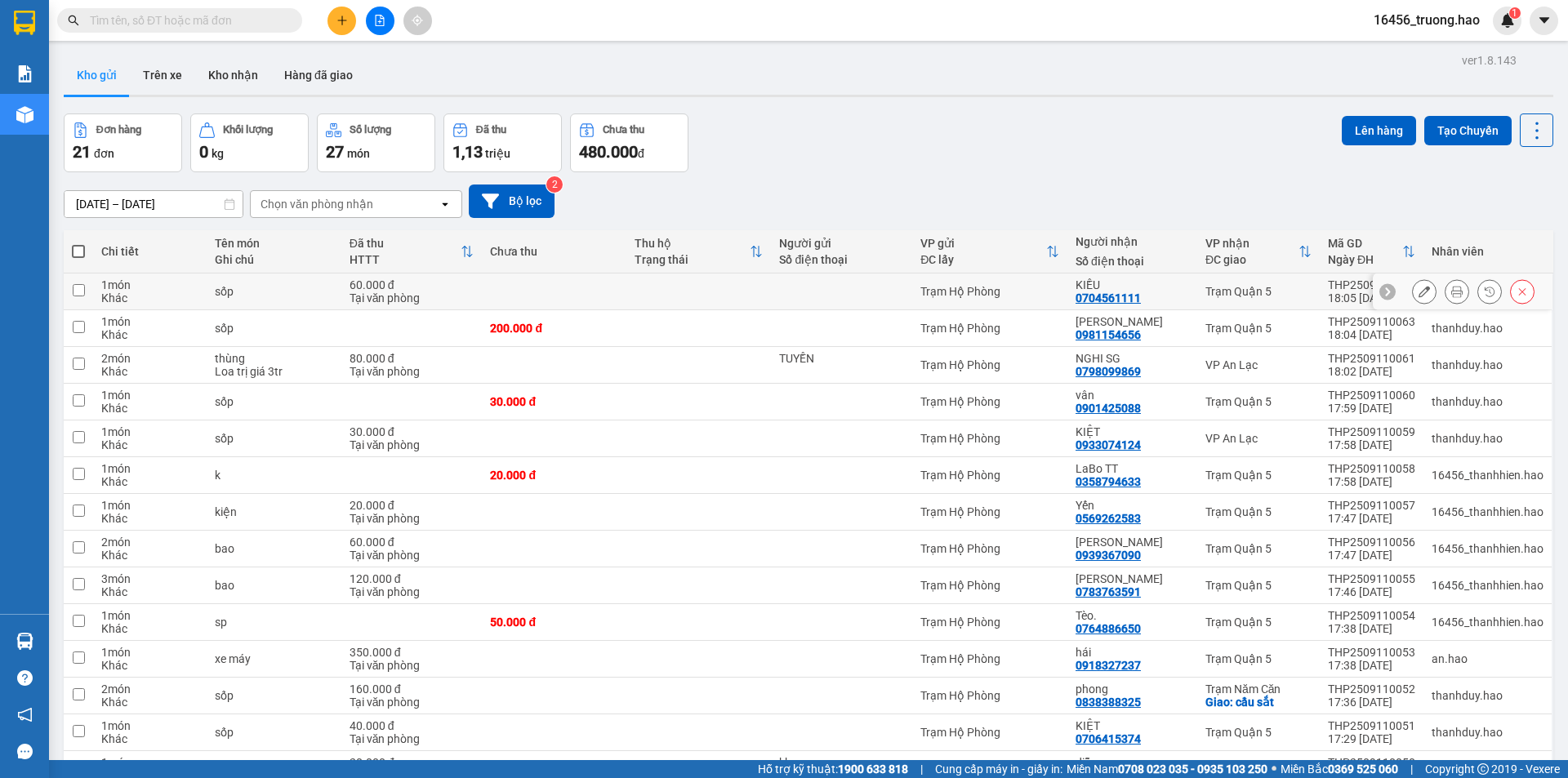
click at [1446, 284] on button at bounding box center [1457, 292] width 23 height 29
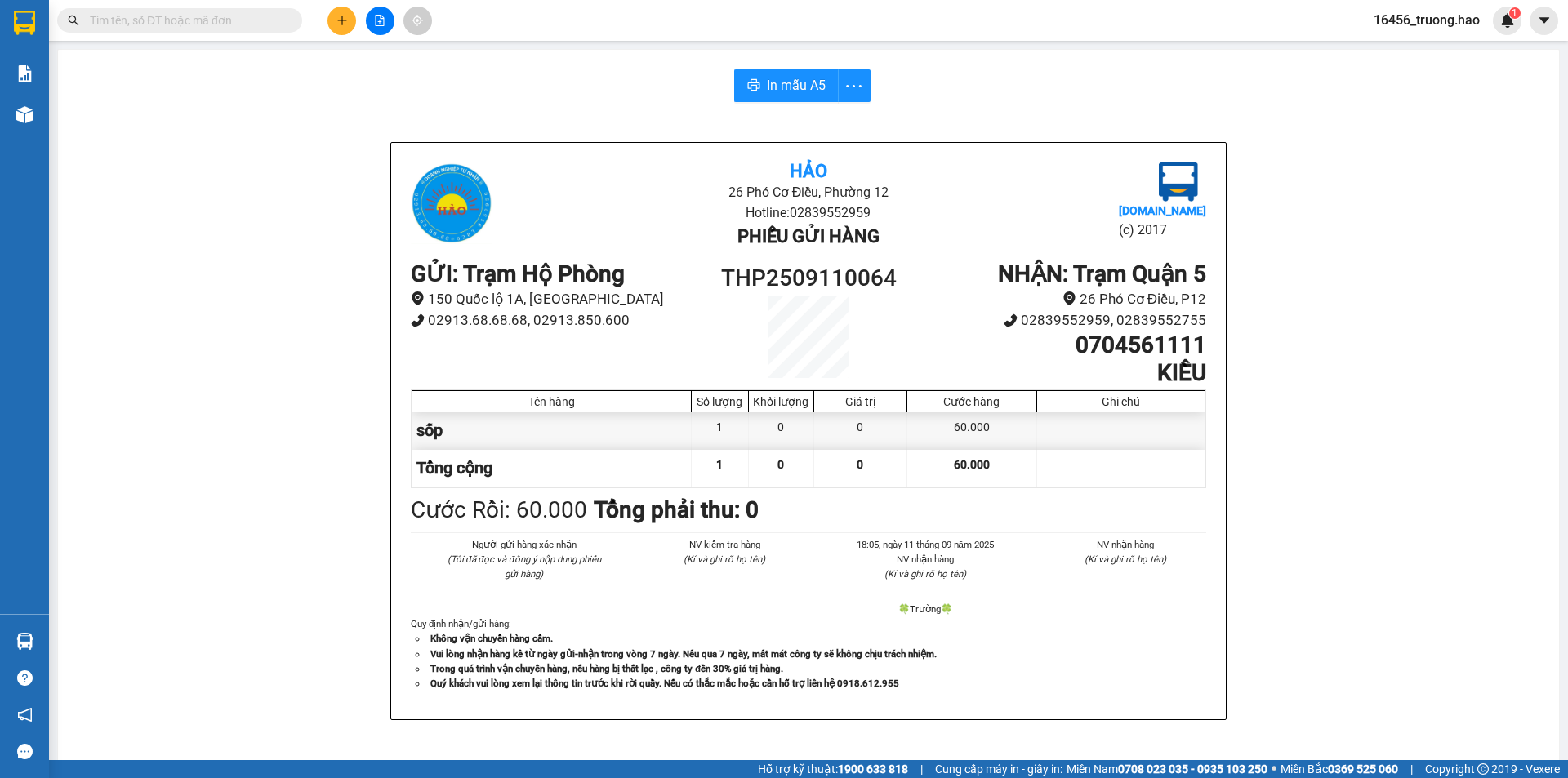
click at [747, 66] on div "In mẫu A5 Hảo 26 Phó Cơ Điều, Phường 12 Hotline: 02839552959 Phiếu gửi hàng [DO…" at bounding box center [809, 680] width 1501 height 1261
click at [792, 85] on span "In mẫu A5" at bounding box center [796, 85] width 59 height 20
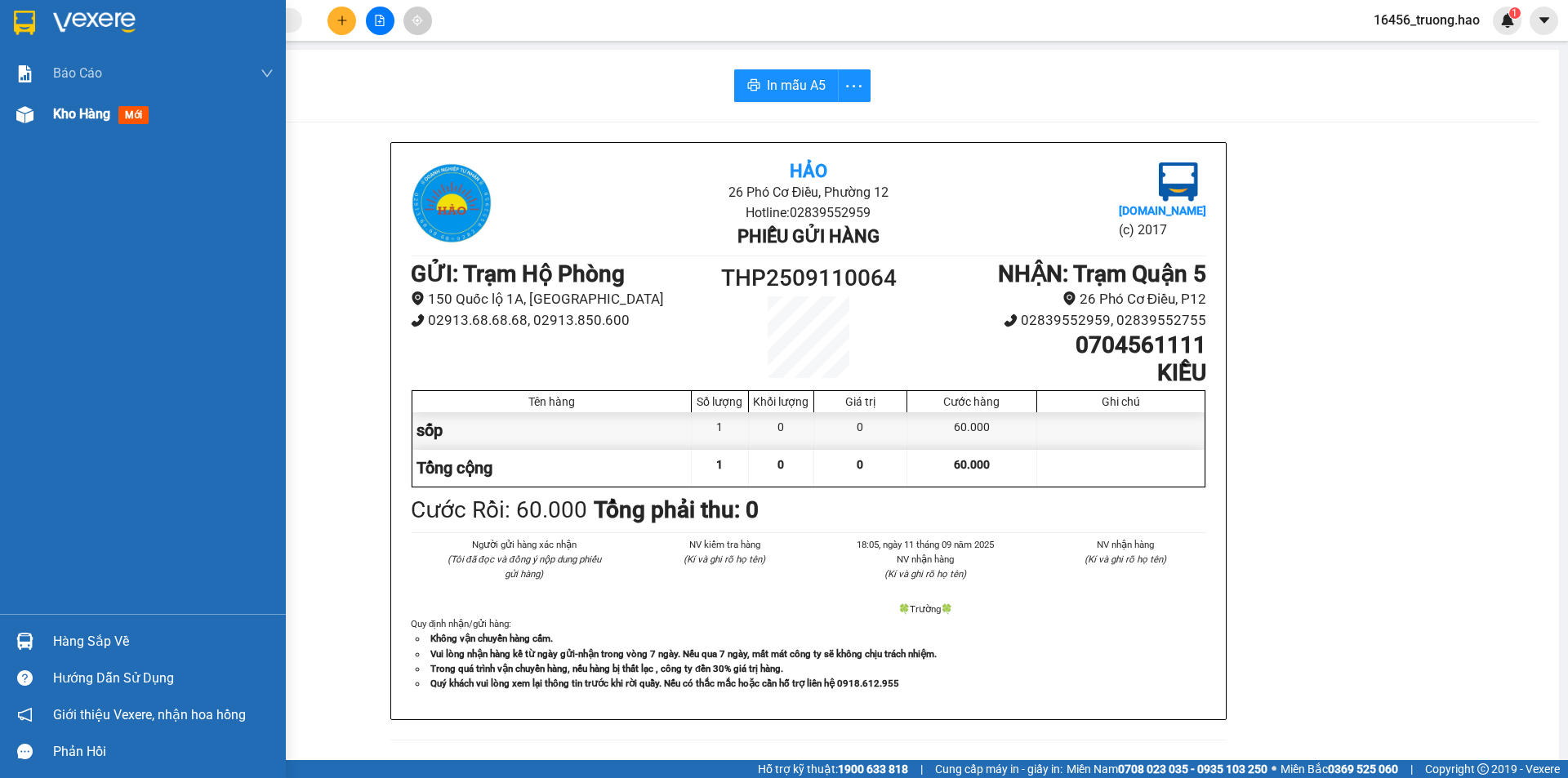
click at [68, 123] on div "Kho hàng mới" at bounding box center [104, 113] width 102 height 20
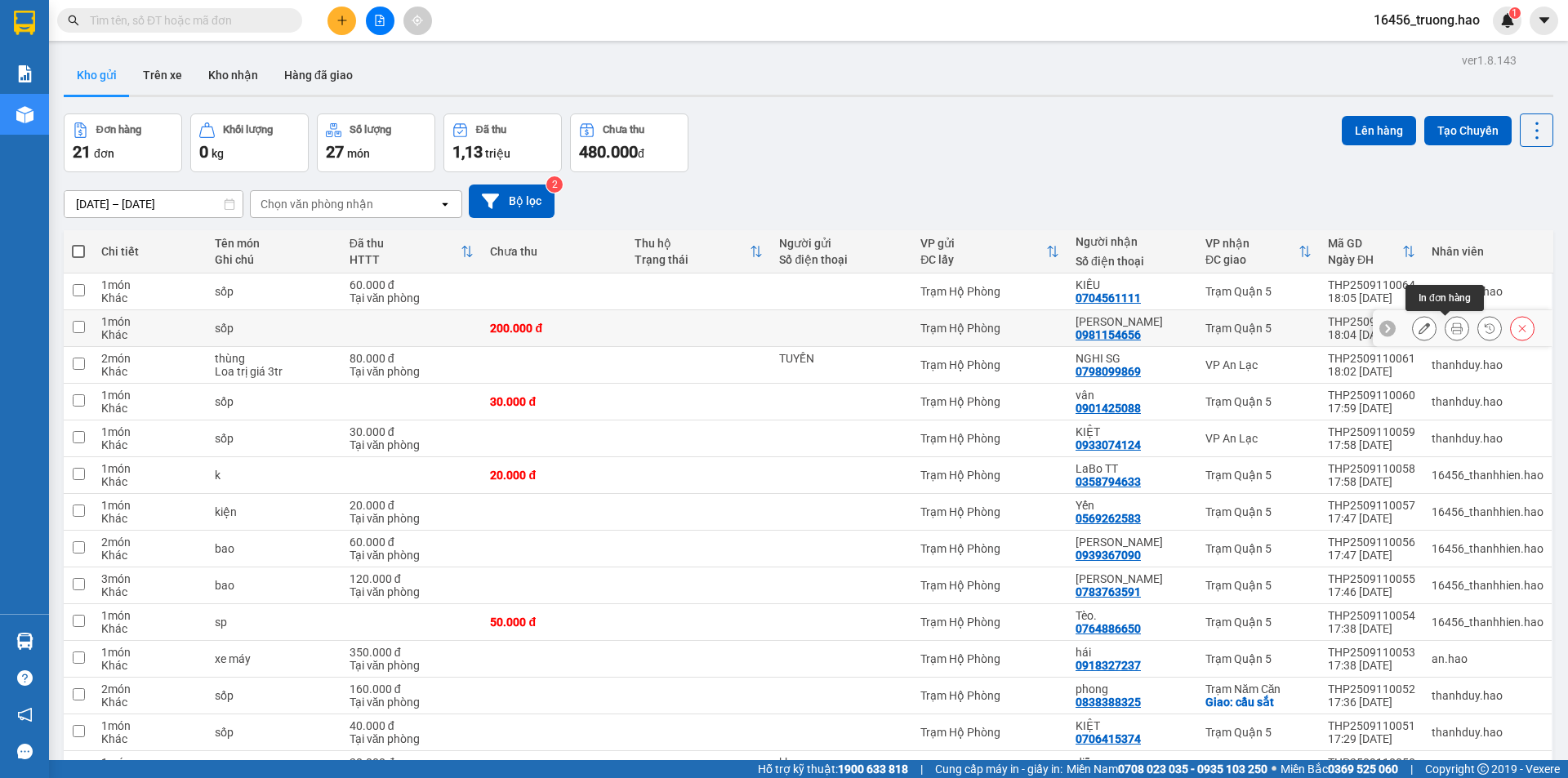
click at [1452, 325] on icon at bounding box center [1457, 329] width 11 height 11
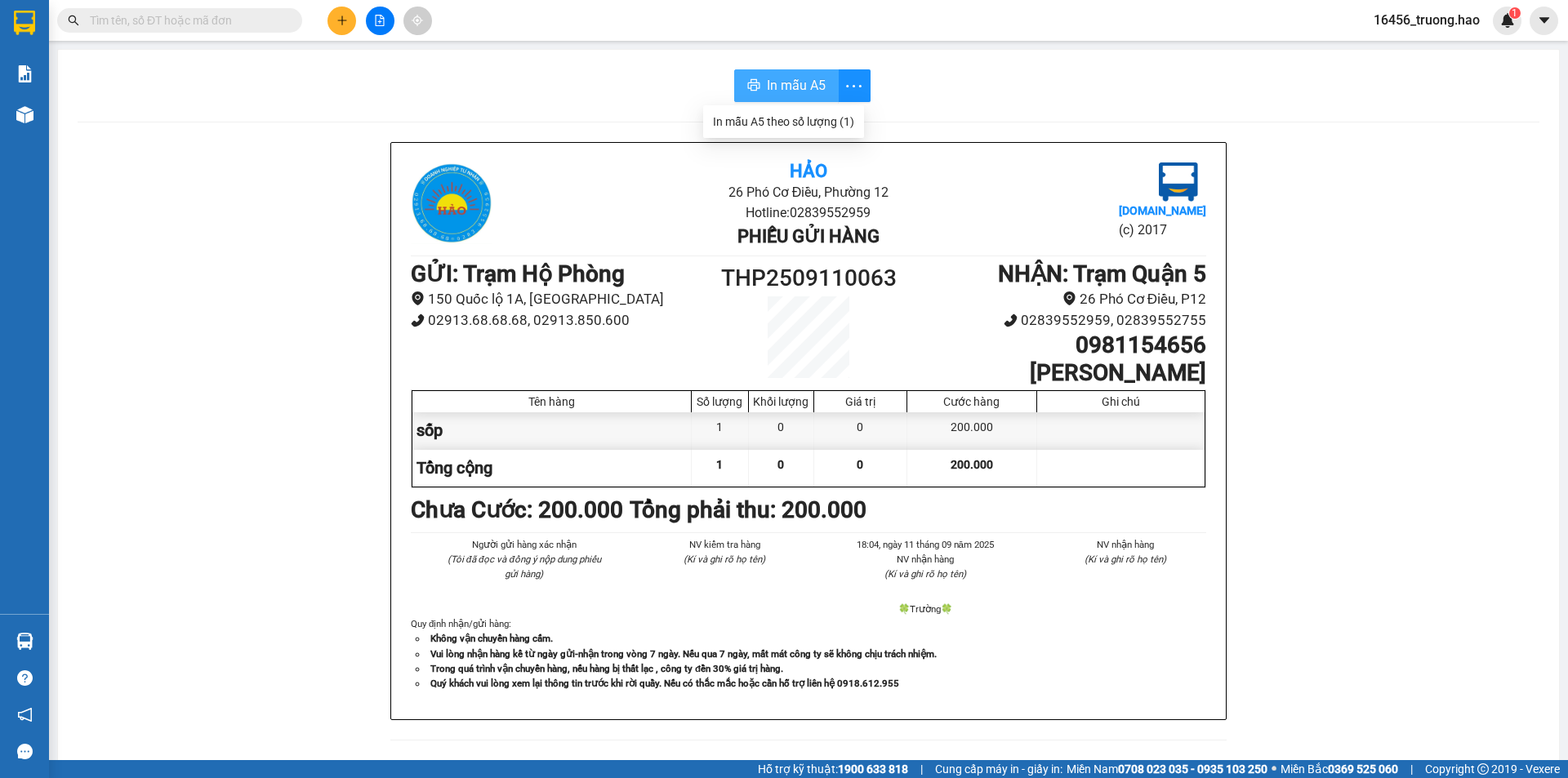
click at [805, 80] on span "In mẫu A5" at bounding box center [796, 85] width 59 height 20
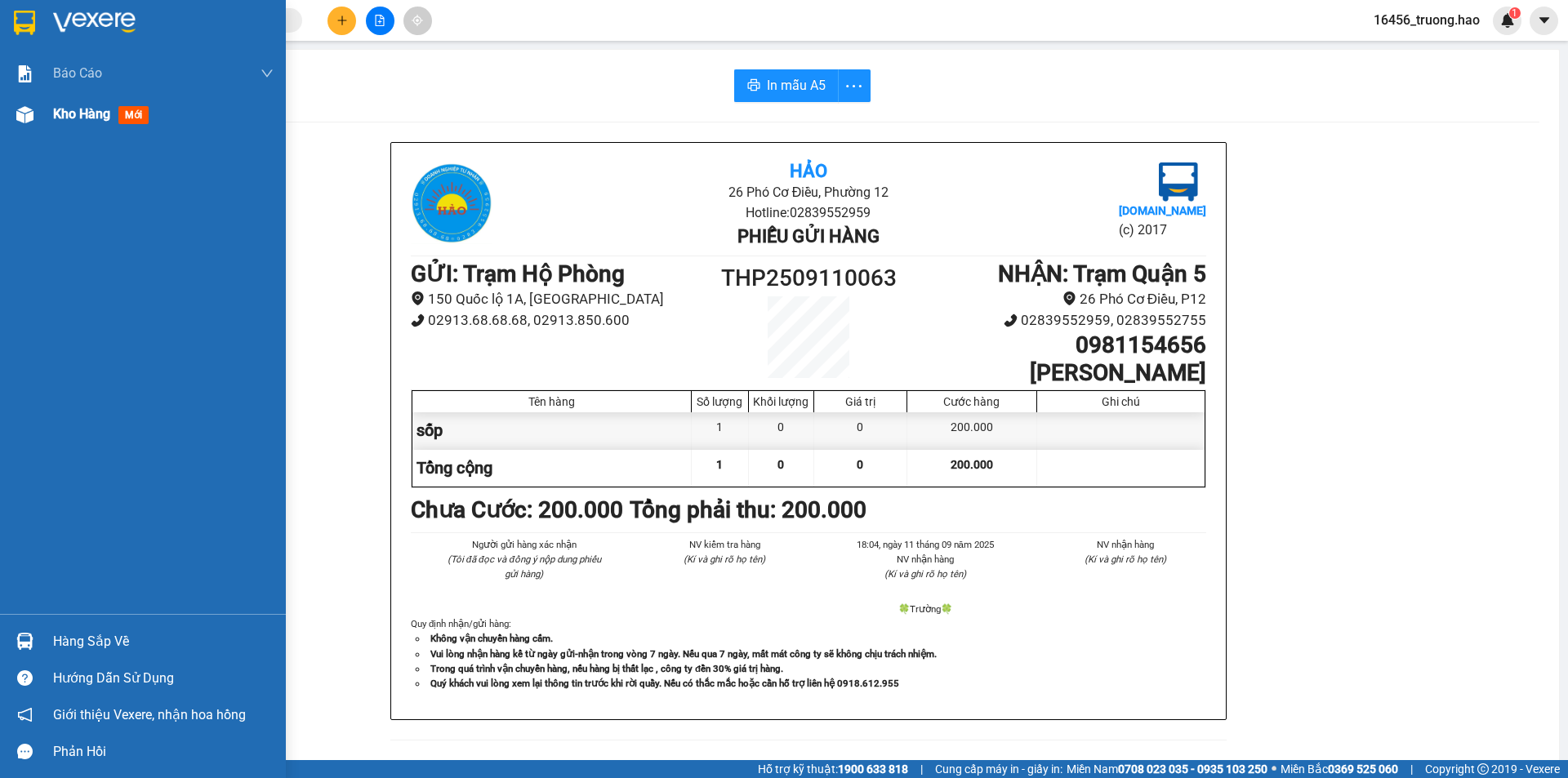
click at [79, 122] on span "Kho hàng" at bounding box center [82, 113] width 57 height 15
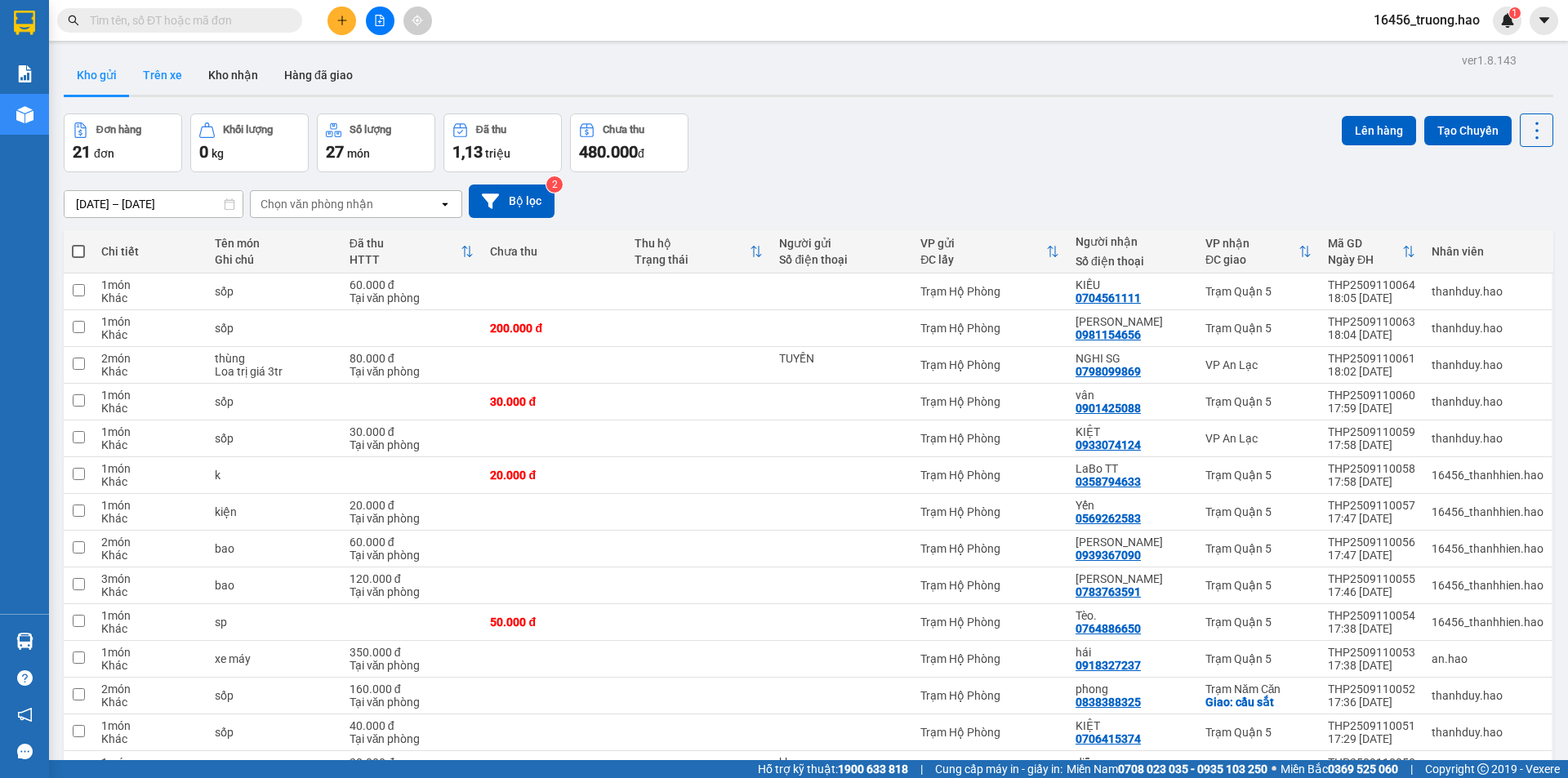
click at [151, 77] on button "Trên xe" at bounding box center [162, 74] width 66 height 39
click at [153, 75] on button "Trên xe" at bounding box center [162, 74] width 66 height 39
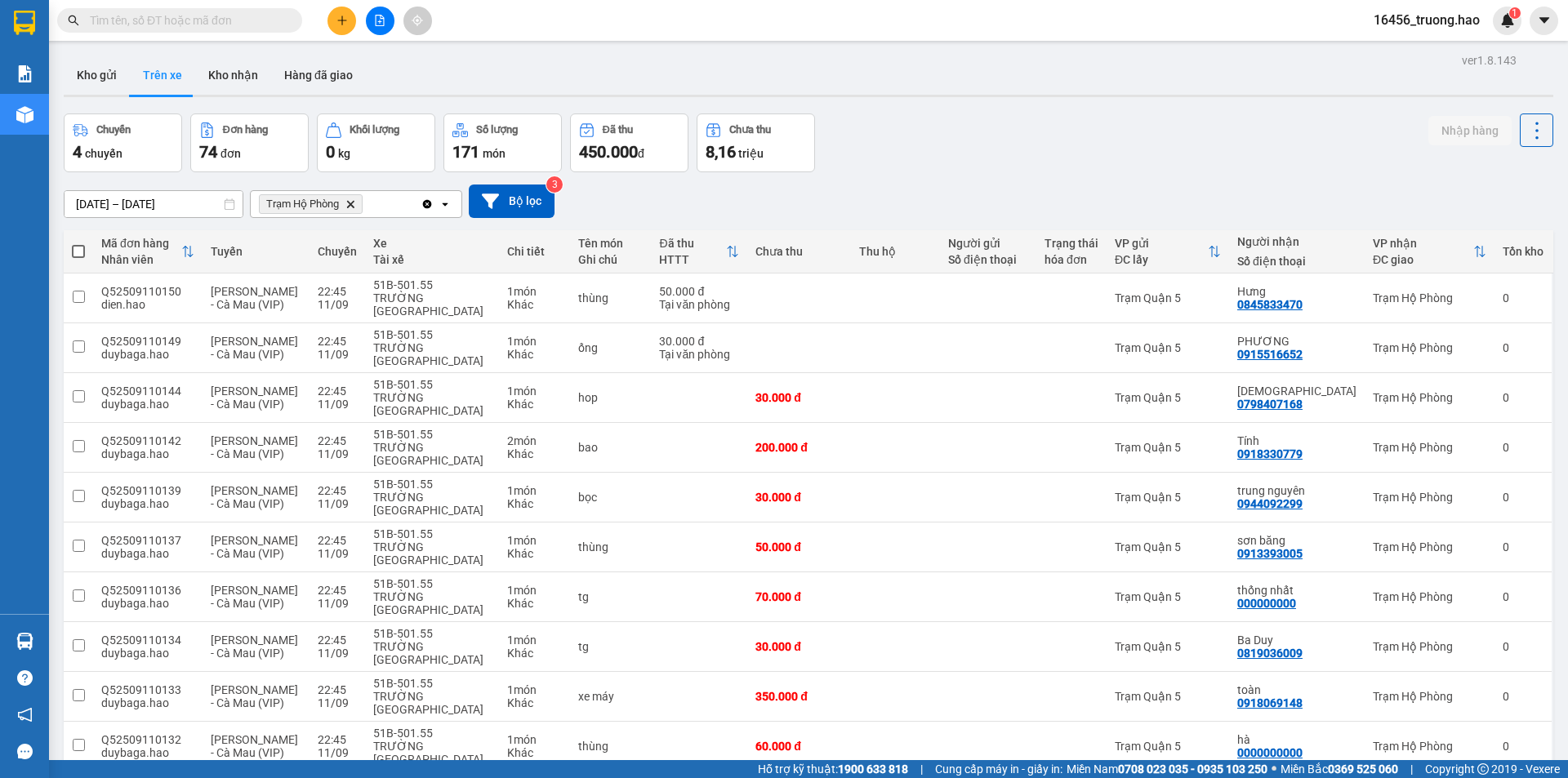
click at [134, 74] on button "Trên xe" at bounding box center [162, 74] width 66 height 39
click at [106, 62] on button "Kho gửi" at bounding box center [96, 74] width 66 height 39
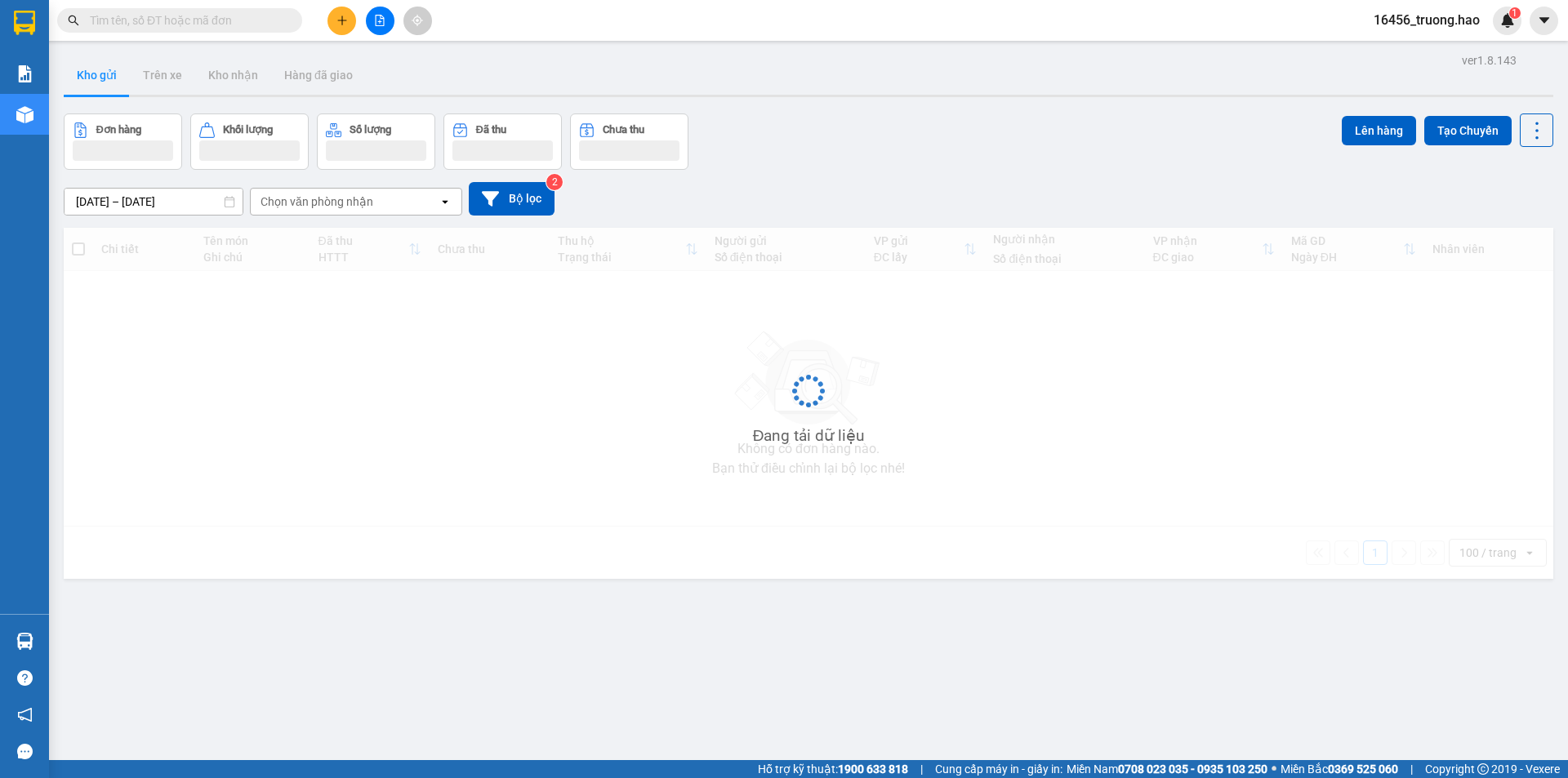
click at [106, 62] on button "Kho gửi" at bounding box center [96, 74] width 66 height 39
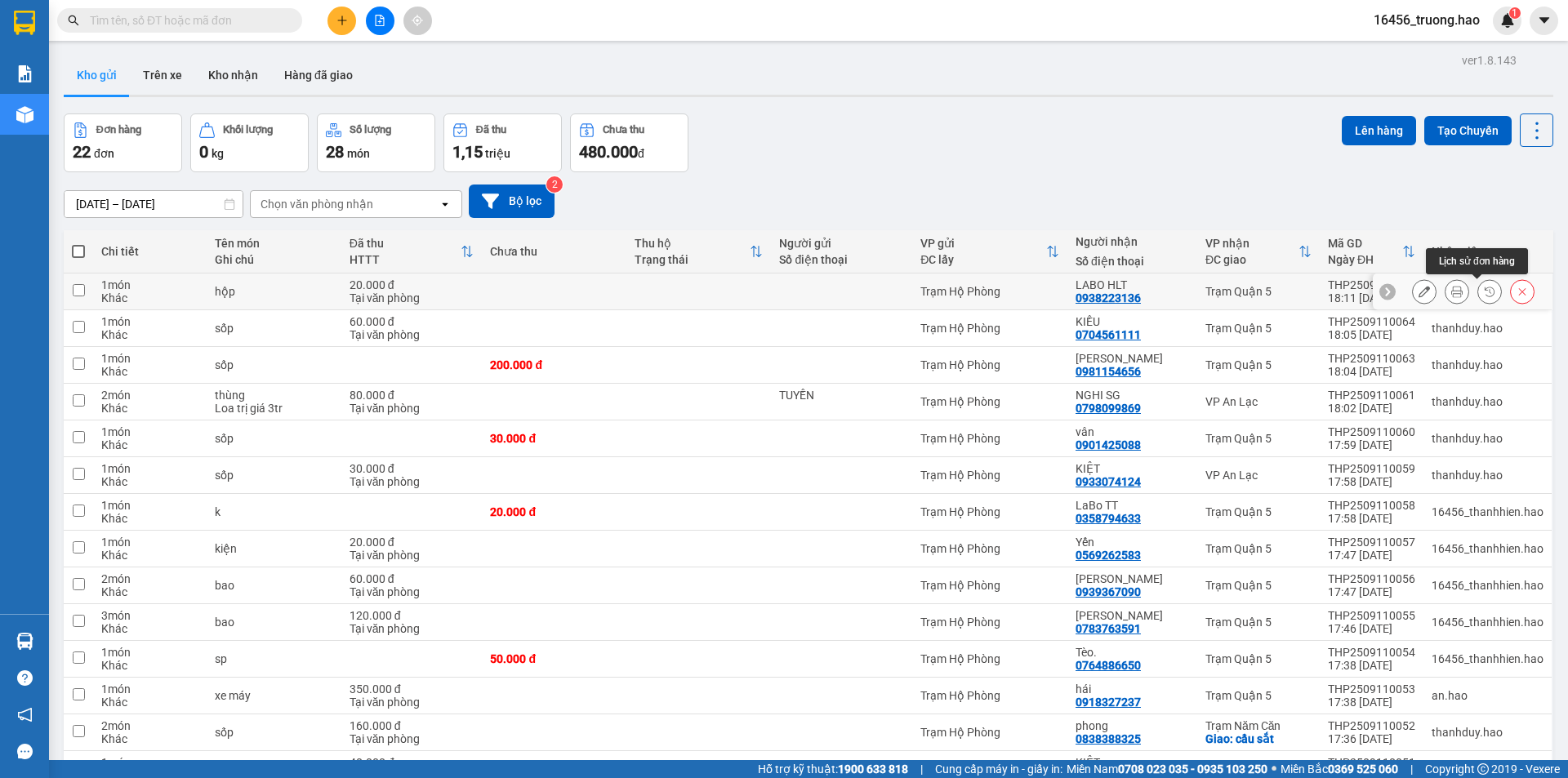
click at [1452, 289] on icon at bounding box center [1457, 291] width 11 height 11
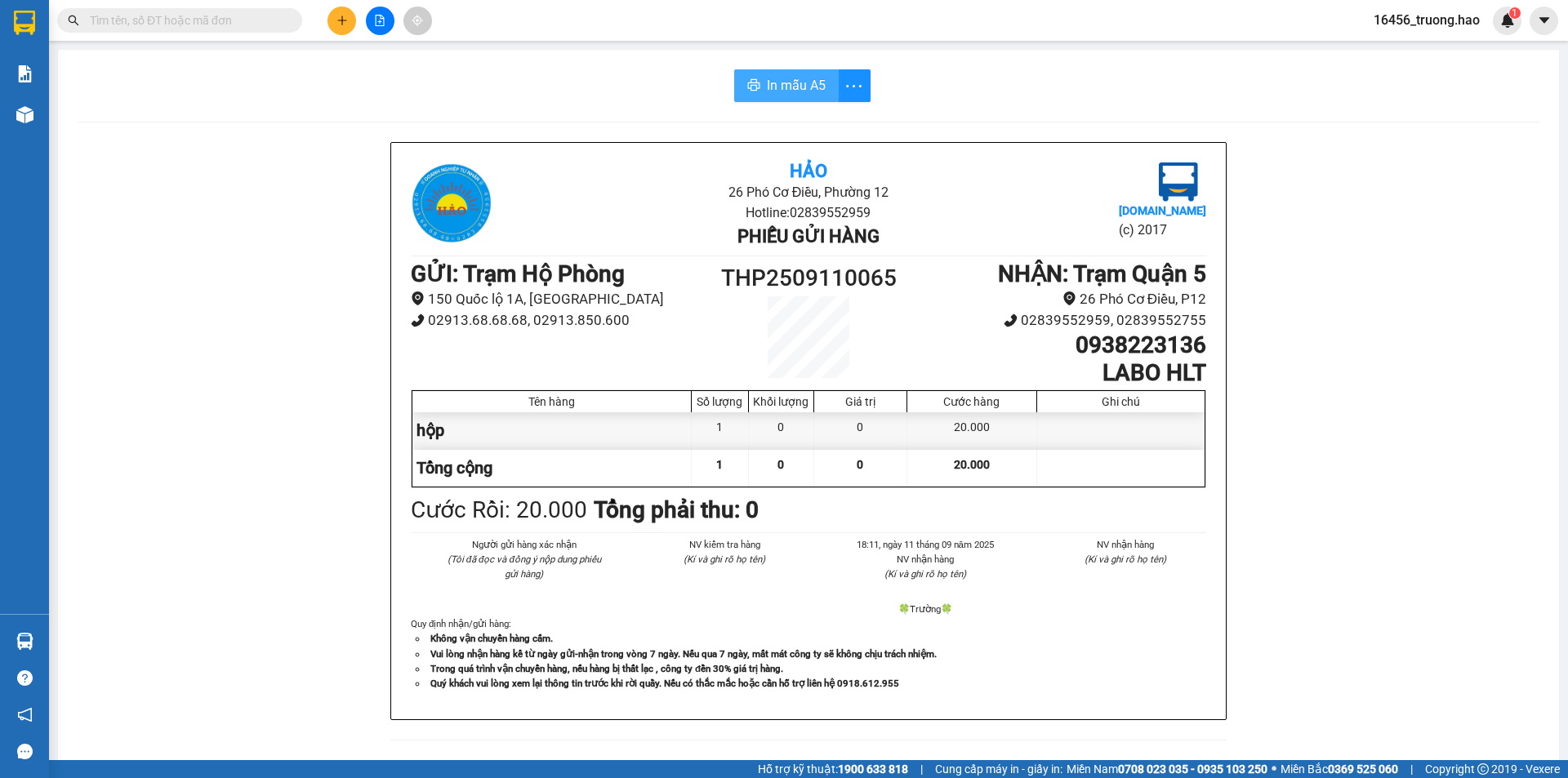
click at [758, 79] on button "In mẫu A5" at bounding box center [787, 86] width 105 height 32
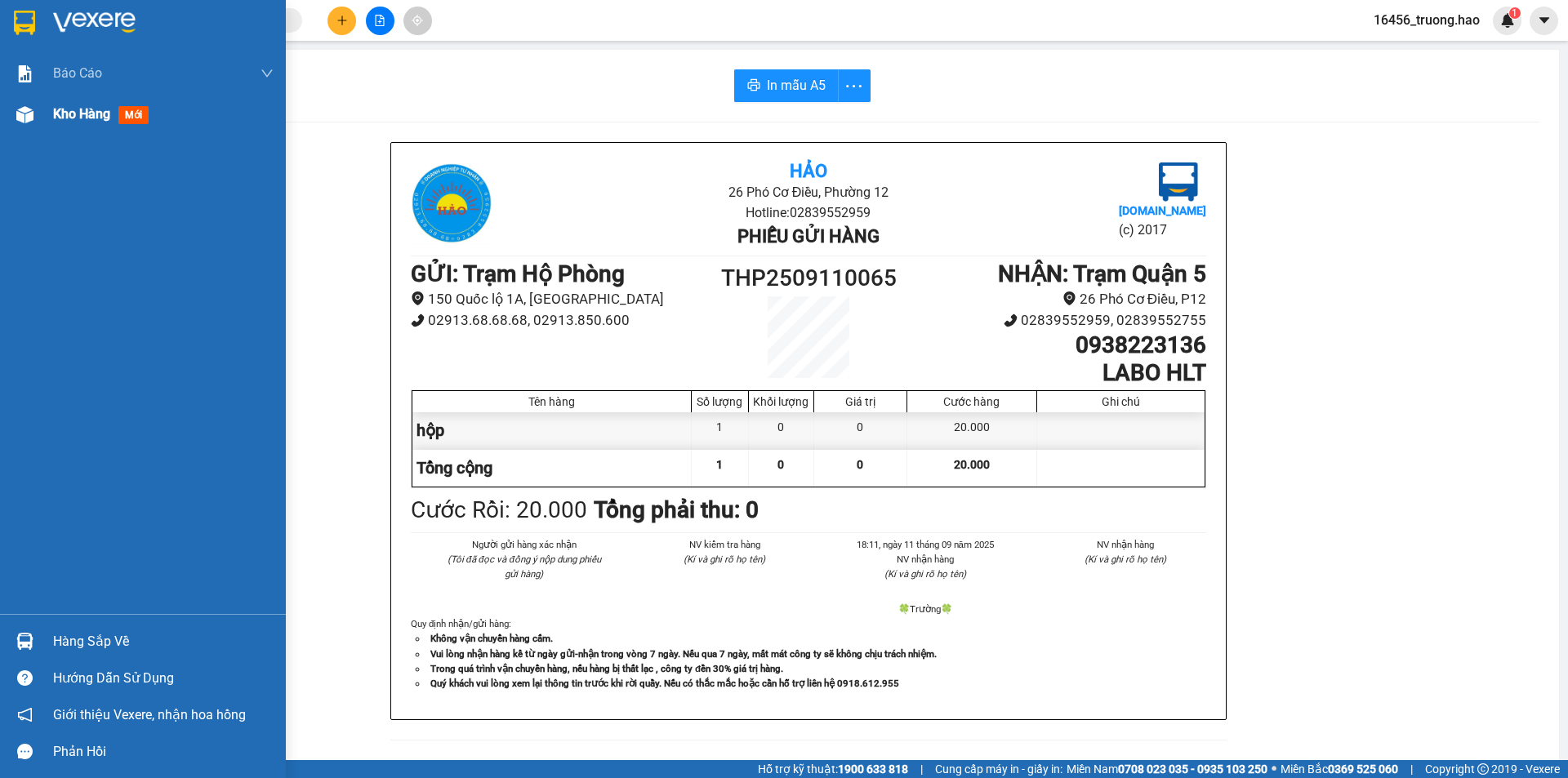
click at [25, 129] on div at bounding box center [25, 114] width 29 height 29
click at [71, 117] on span "Kho hàng" at bounding box center [82, 113] width 57 height 15
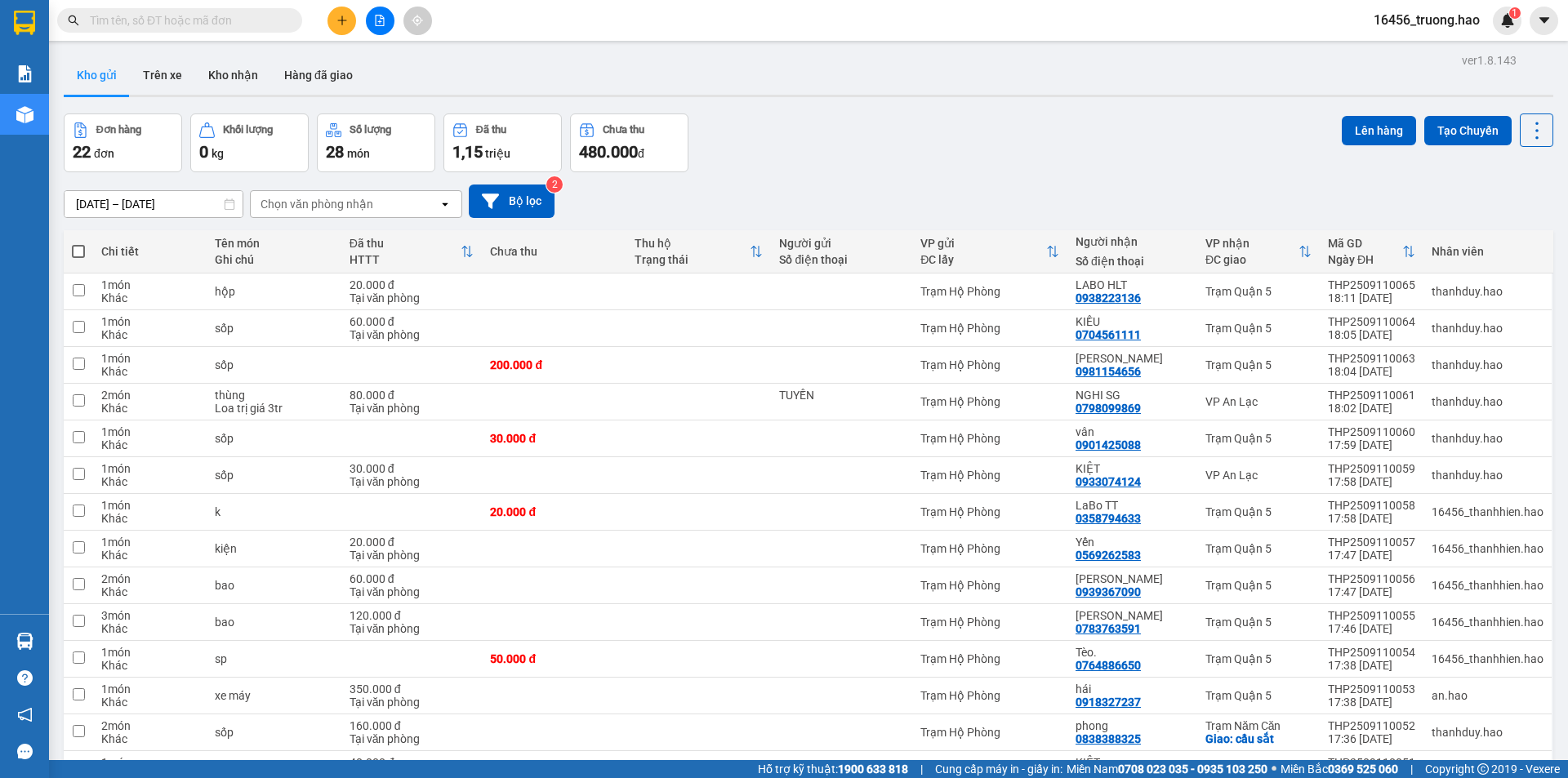
click at [201, 8] on div "Kết quả tìm kiếm ( 0 ) Bộ lọc No Data" at bounding box center [159, 21] width 318 height 29
click at [197, 29] on input "text" at bounding box center [186, 20] width 192 height 18
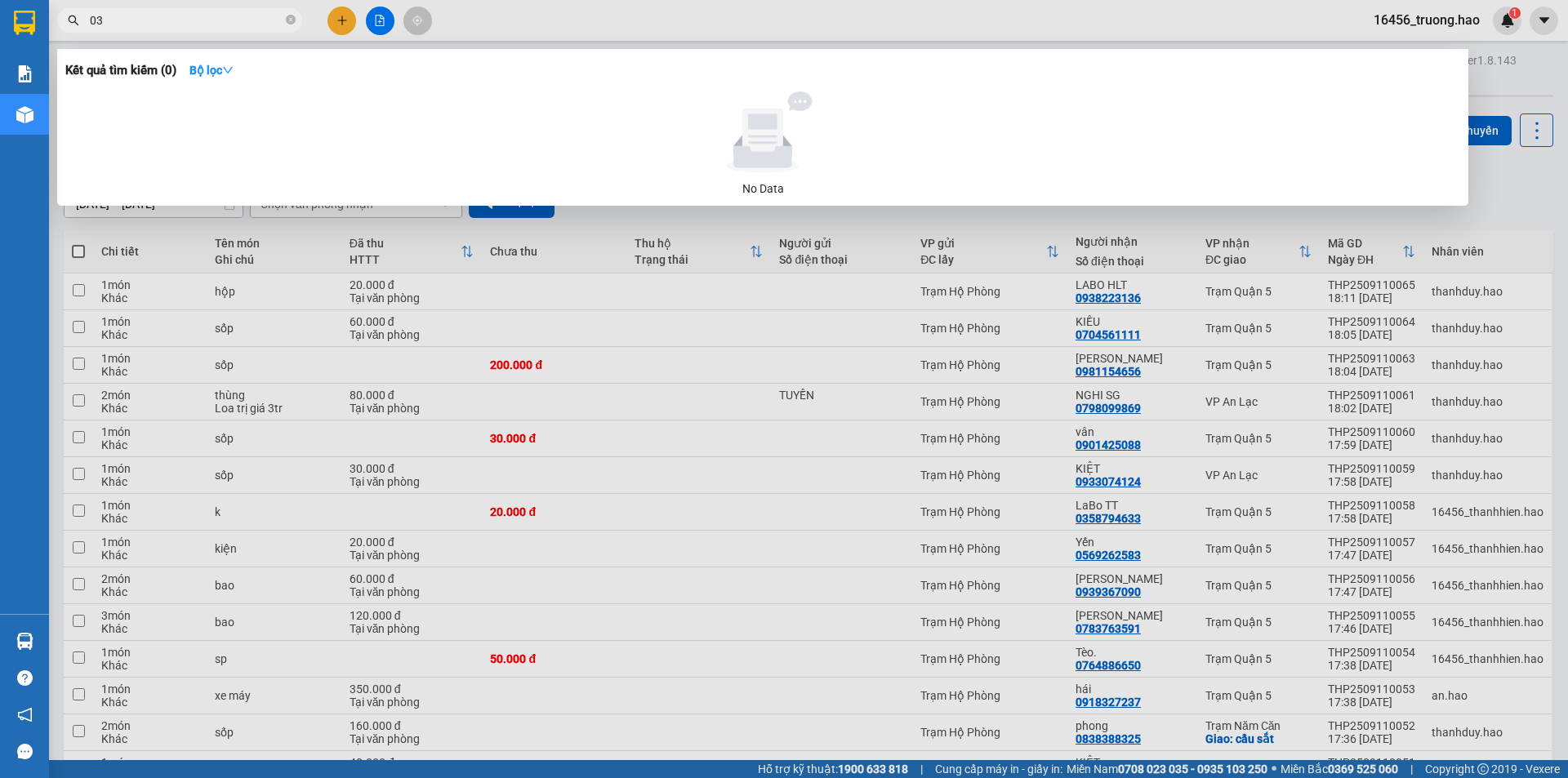
type input "0"
click at [204, 66] on strong "Bộ lọc" at bounding box center [211, 70] width 44 height 13
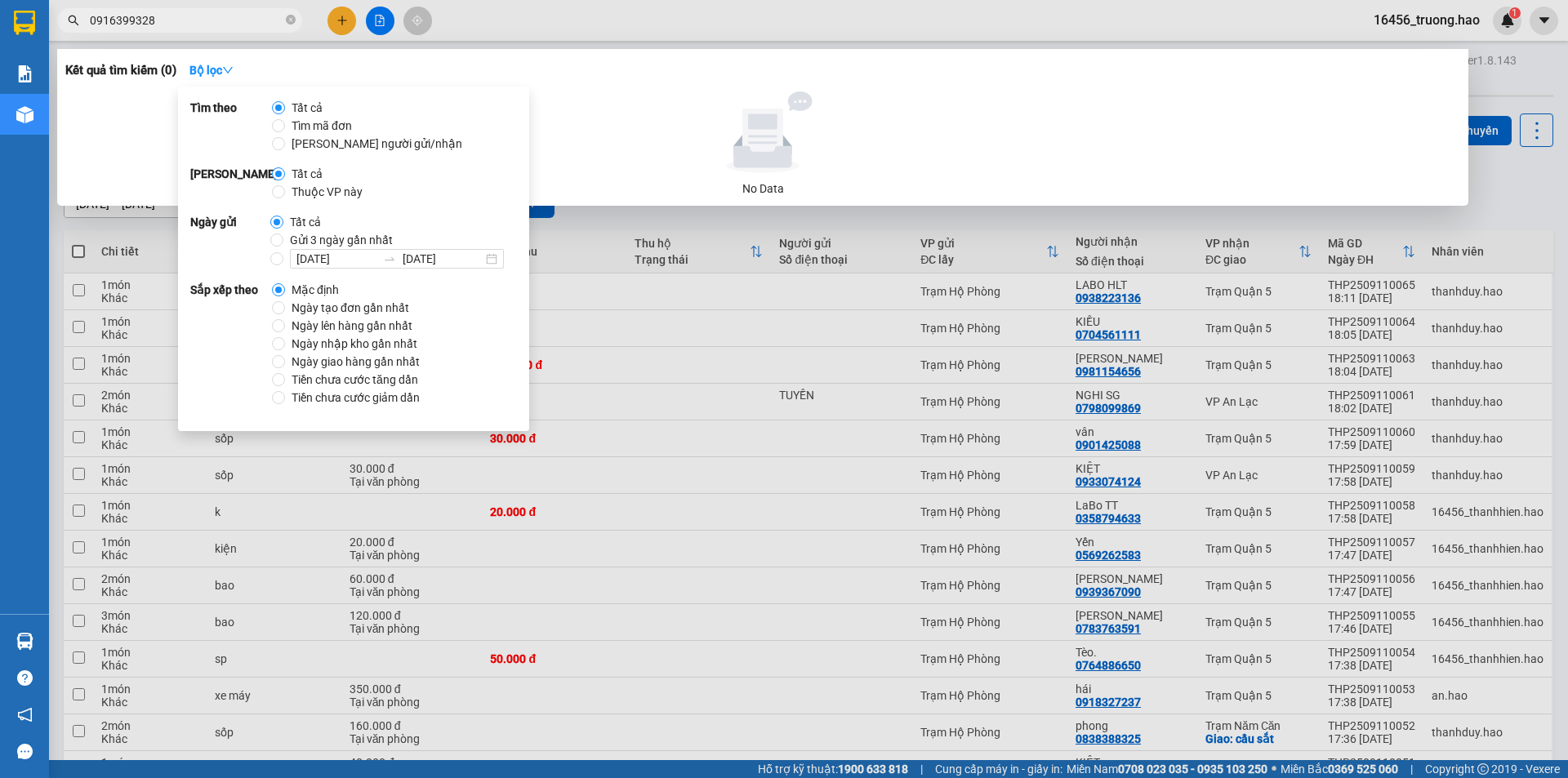
click at [596, 161] on div at bounding box center [762, 132] width 1382 height 82
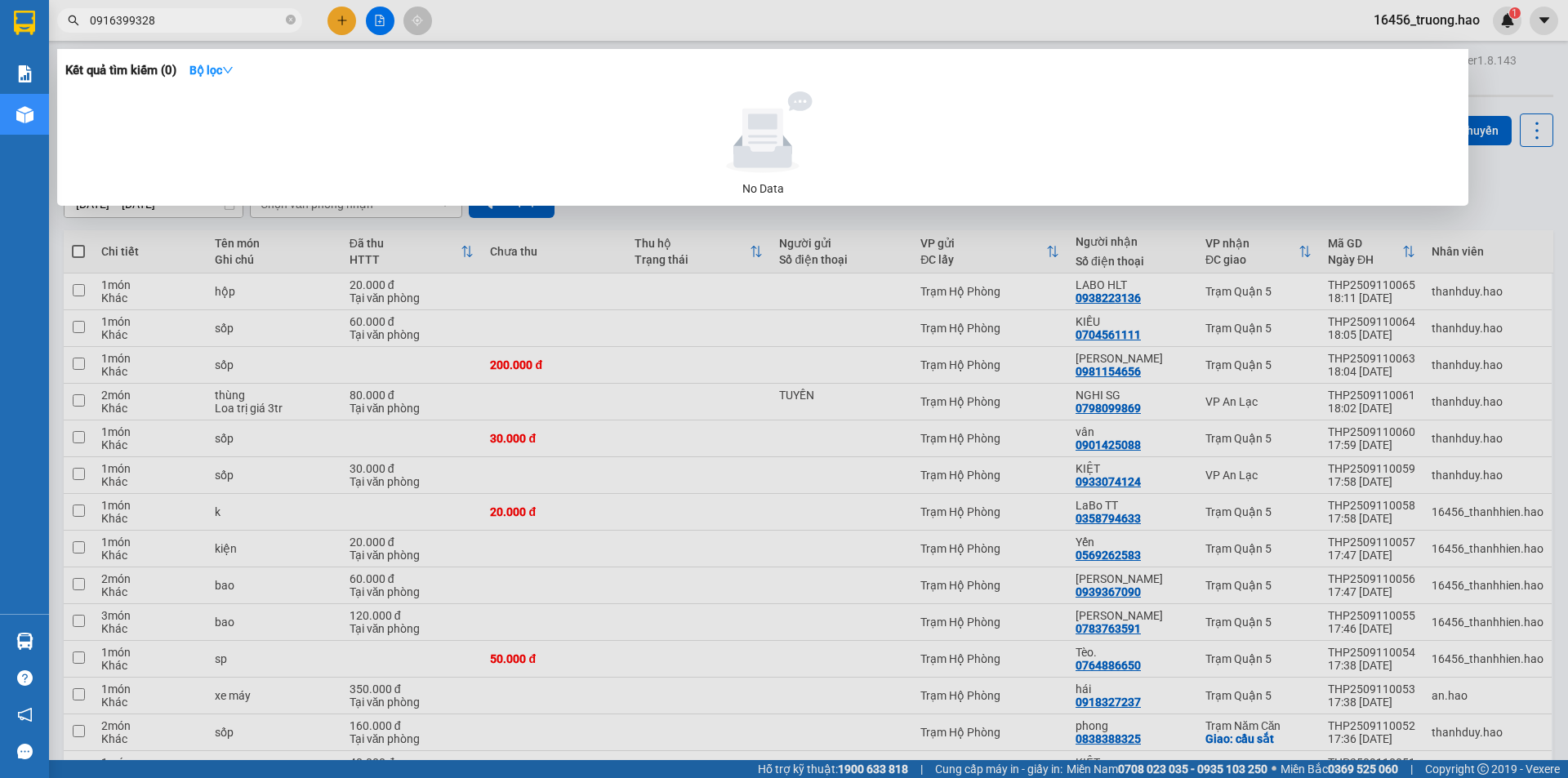
click at [119, 20] on input "0916399328" at bounding box center [186, 20] width 192 height 18
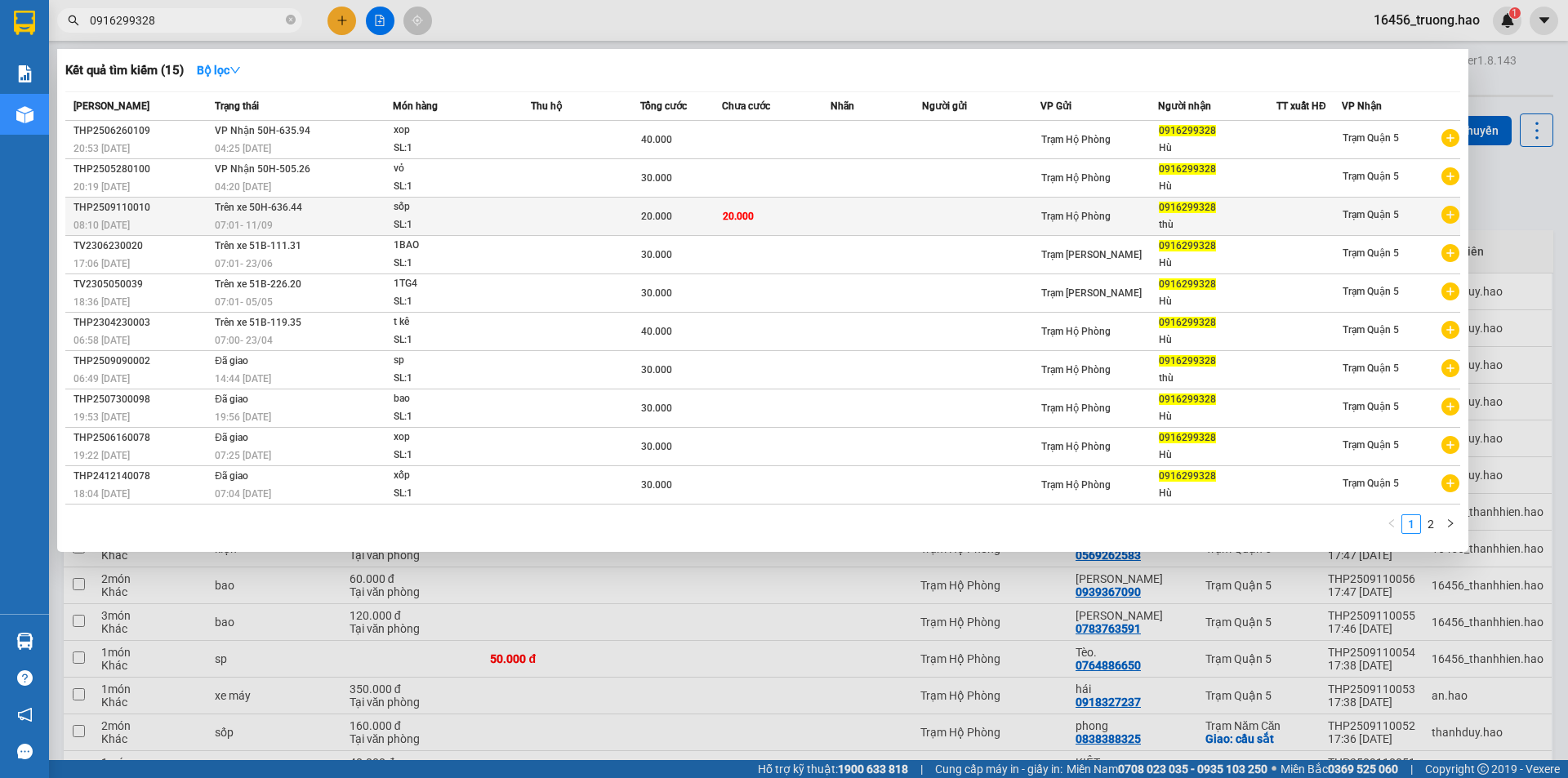
type input "0916299328"
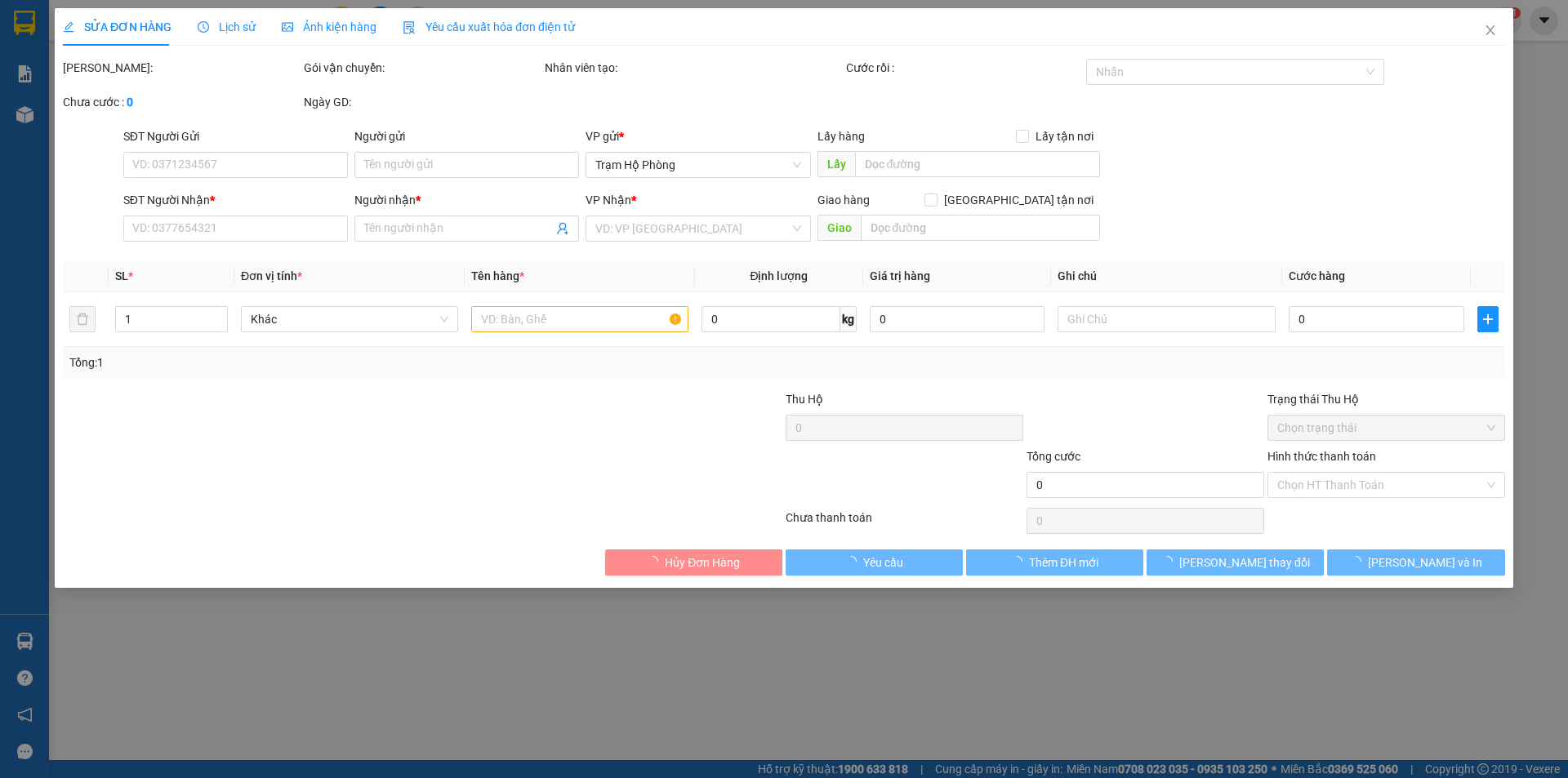
click at [334, 35] on div "Ảnh kiện hàng" at bounding box center [329, 27] width 94 height 37
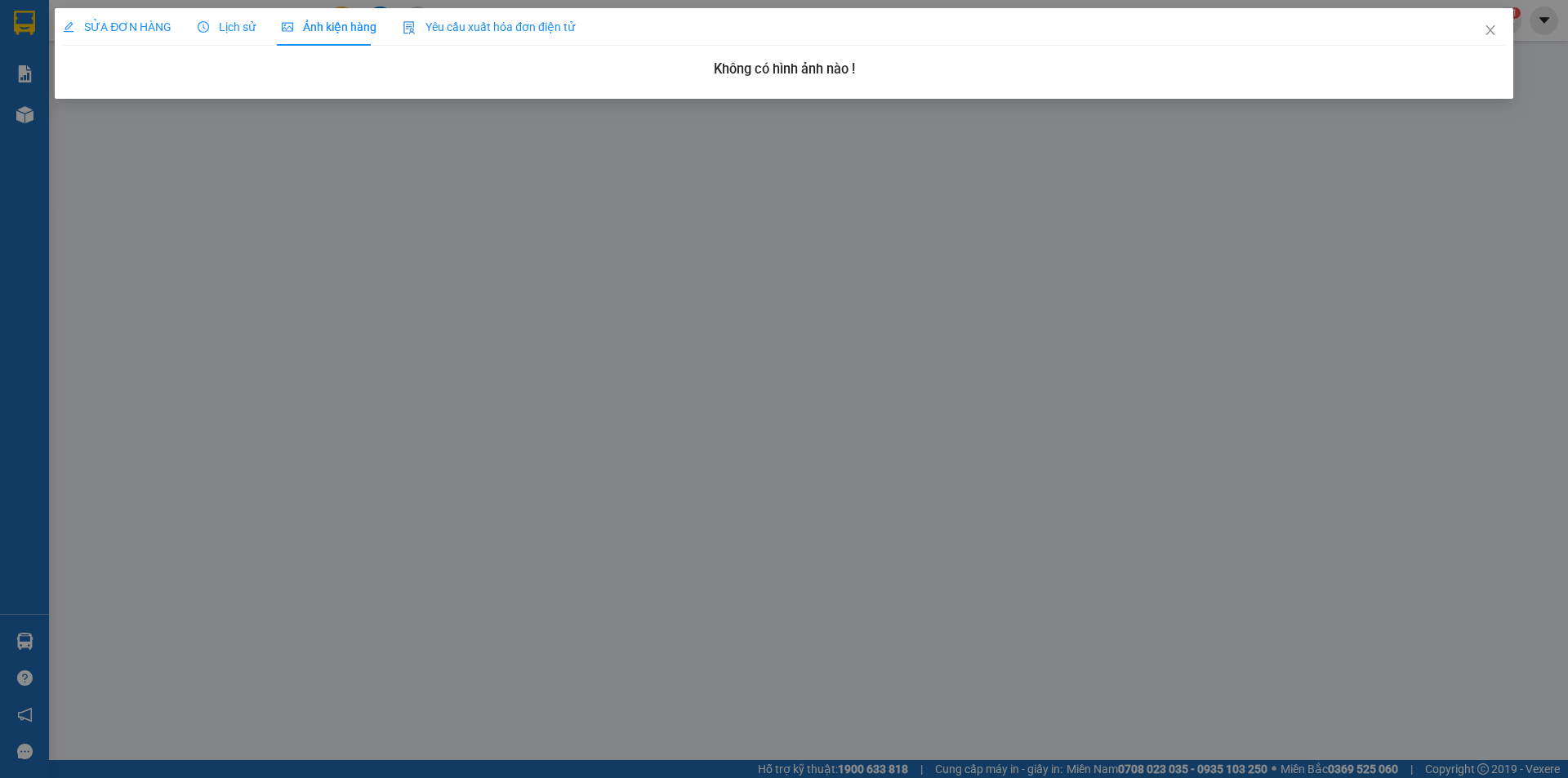
click at [220, 28] on span "Lịch sử" at bounding box center [226, 27] width 58 height 13
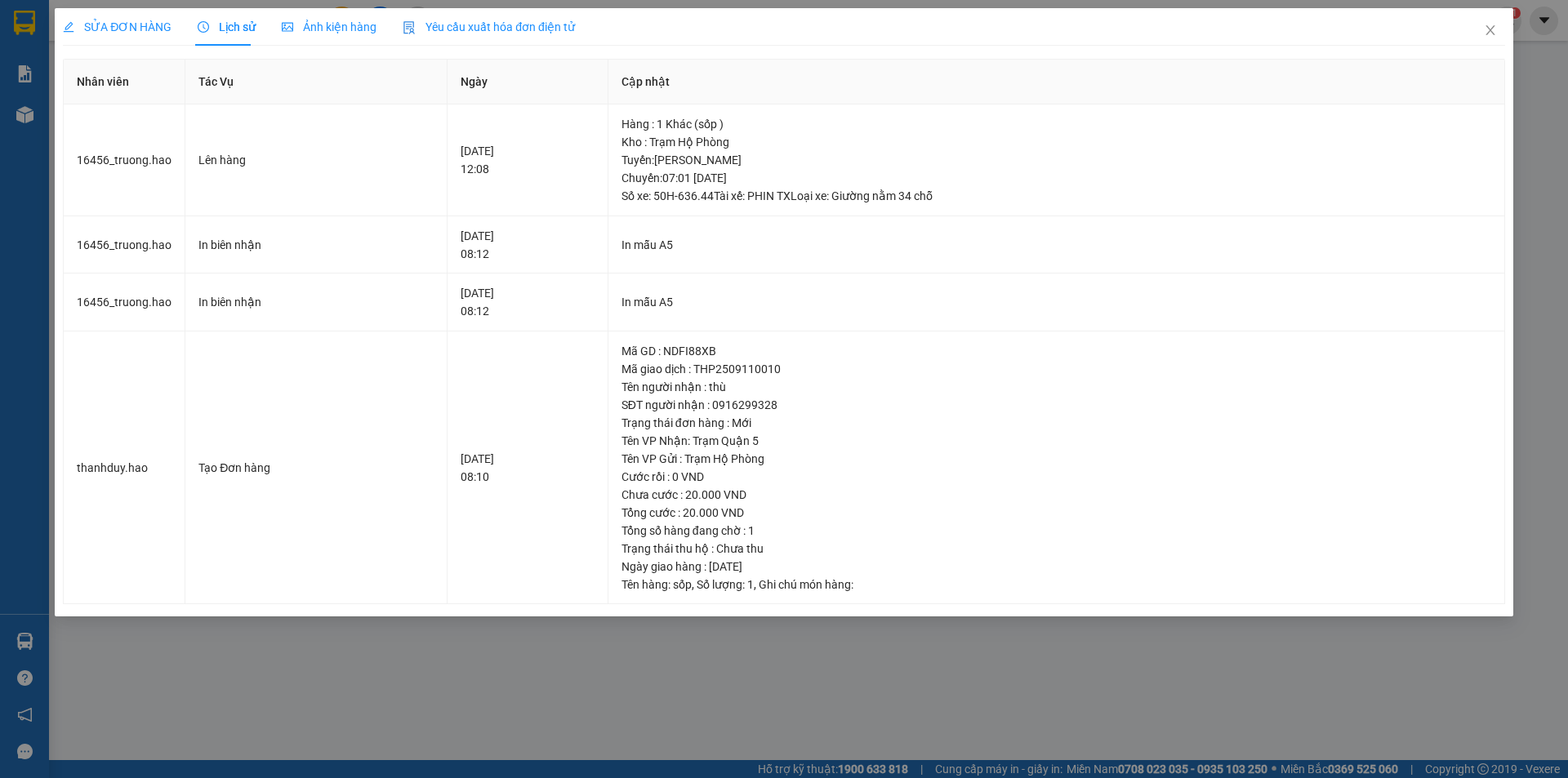
click at [169, 25] on span "SỬA ĐƠN HÀNG" at bounding box center [117, 27] width 109 height 13
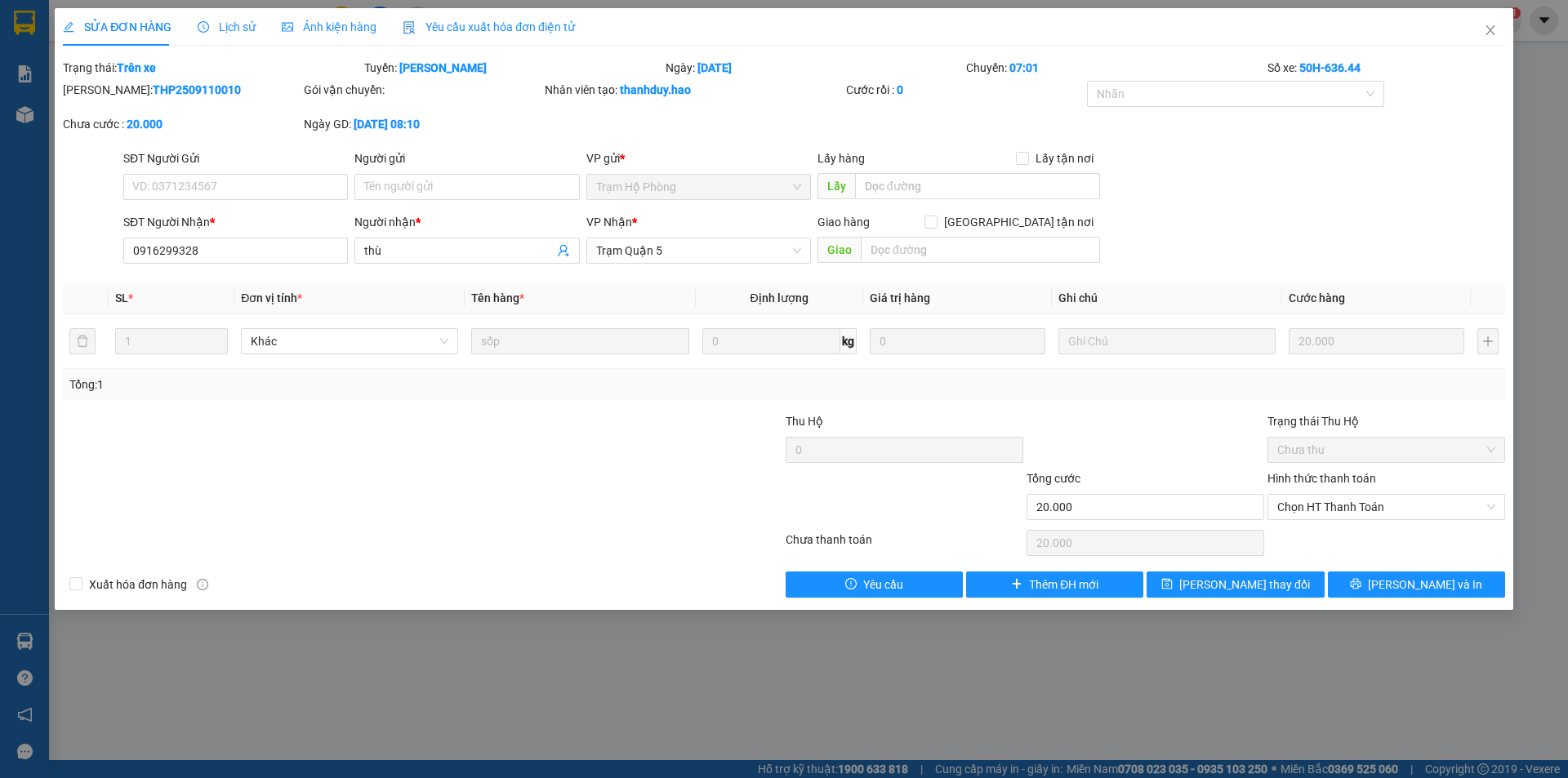
click at [102, 34] on div "SỬA ĐƠN HÀNG" at bounding box center [117, 27] width 109 height 18
click at [307, 28] on span "Ảnh kiện hàng" at bounding box center [329, 27] width 94 height 13
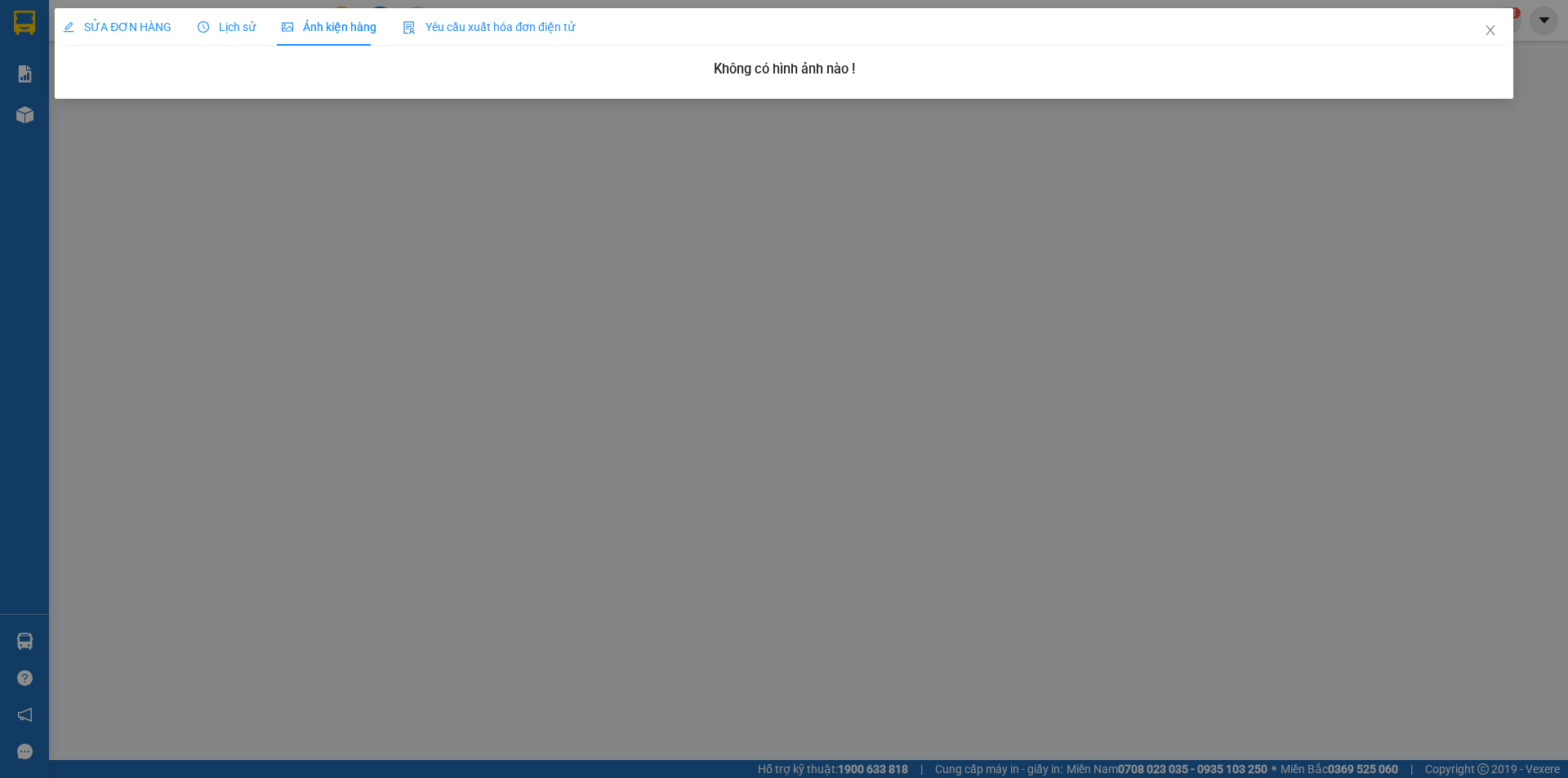
click at [133, 29] on span "SỬA ĐƠN HÀNG" at bounding box center [117, 27] width 109 height 13
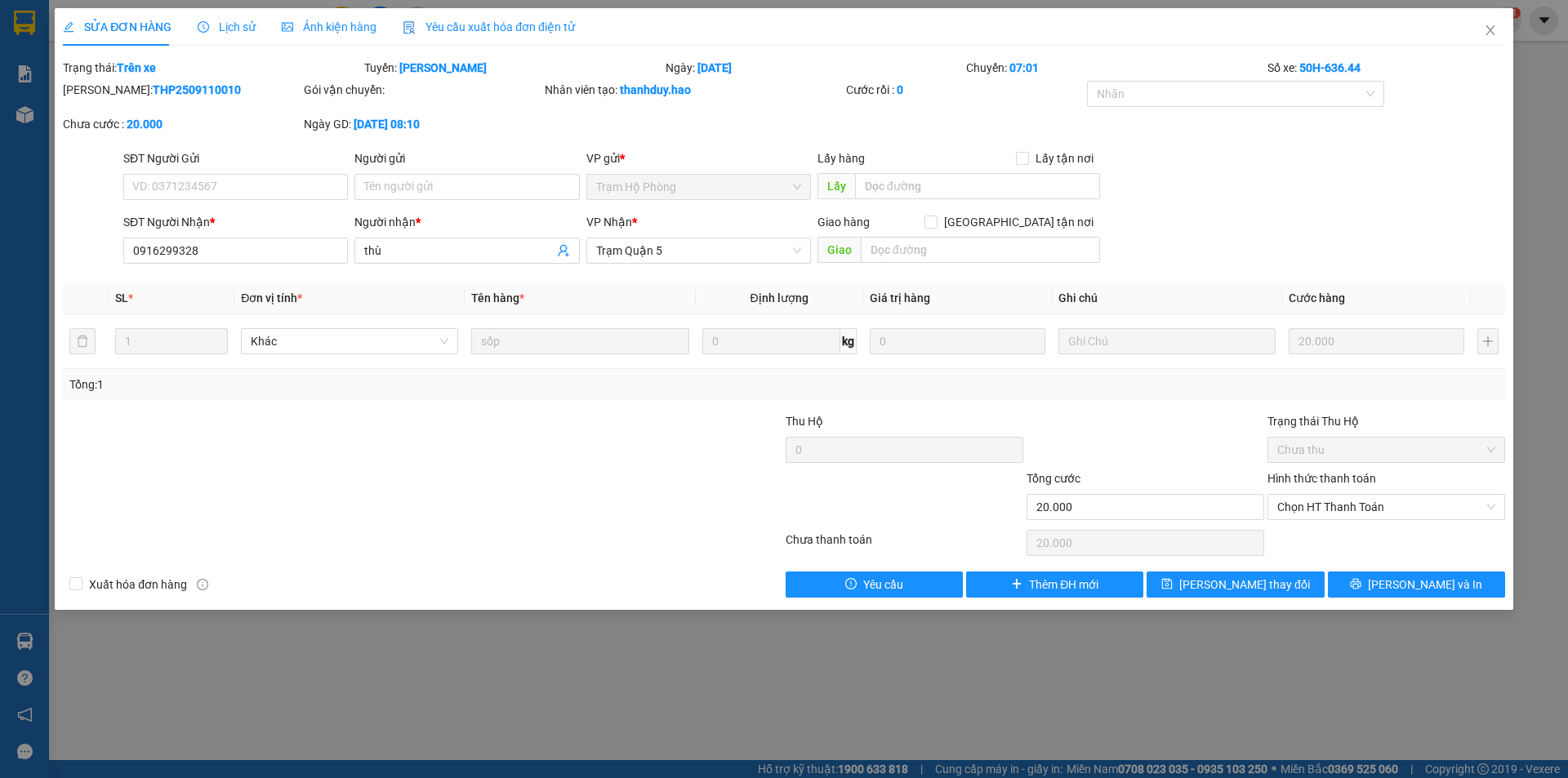
click at [347, 34] on div "Ảnh kiện hàng" at bounding box center [329, 27] width 94 height 18
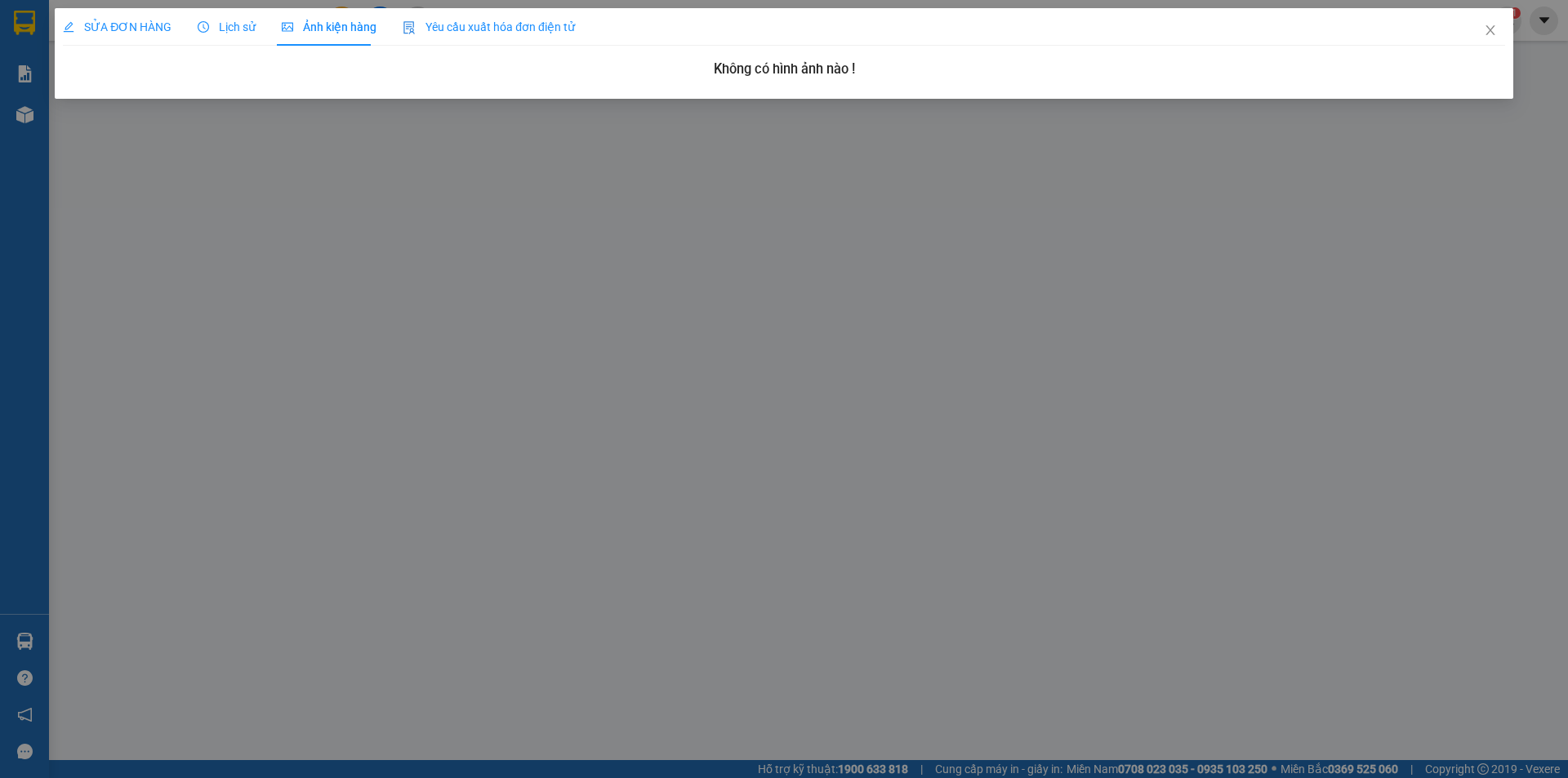
click at [139, 31] on span "SỬA ĐƠN HÀNG" at bounding box center [117, 27] width 109 height 13
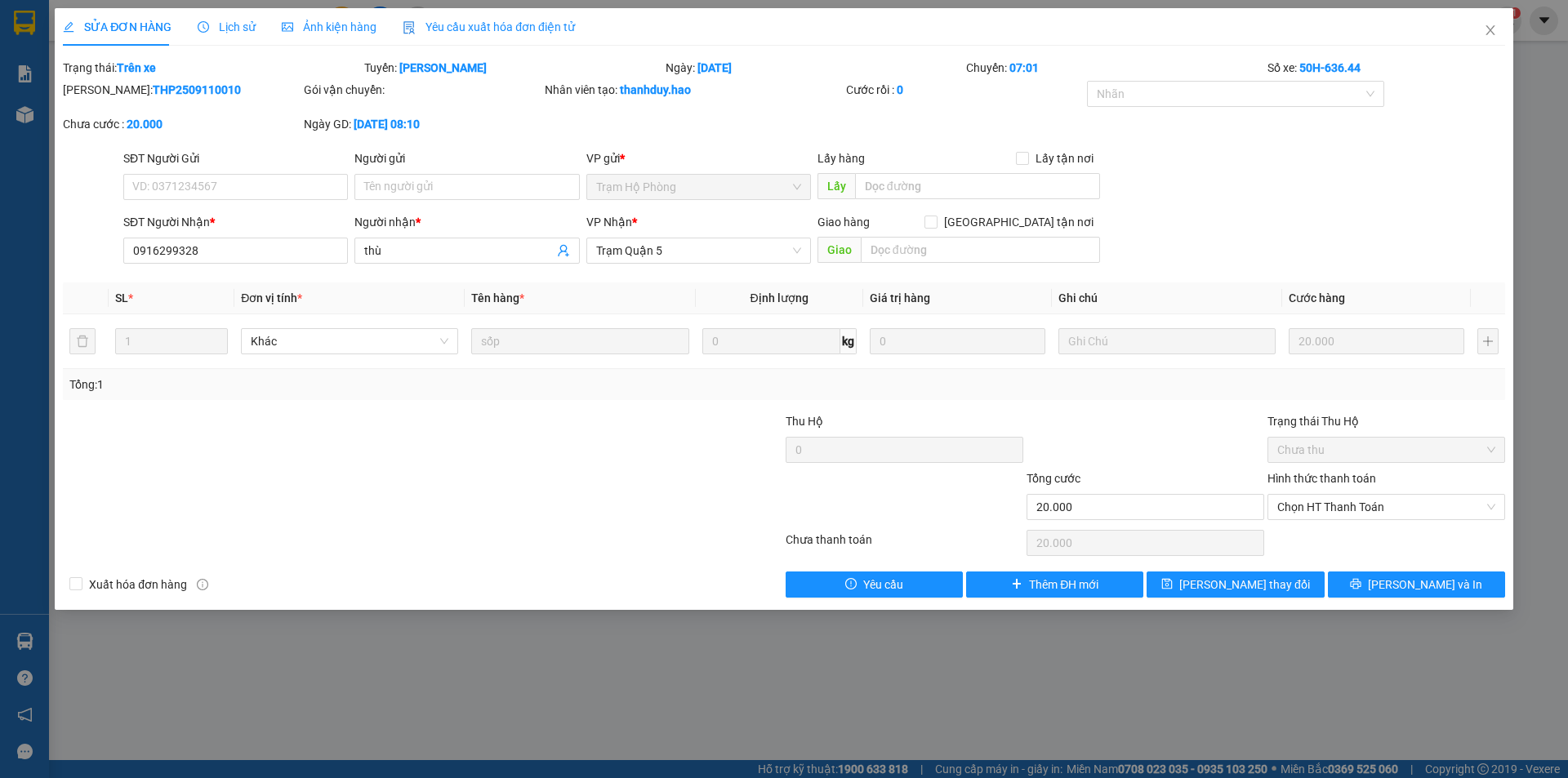
click at [791, 136] on form "Total Paid Fee 0 Total UnPaid Fee 20.000 Cash Collection Total Fee Trạng thái: …" at bounding box center [784, 104] width 1442 height 90
click at [1488, 27] on icon "close" at bounding box center [1491, 30] width 13 height 13
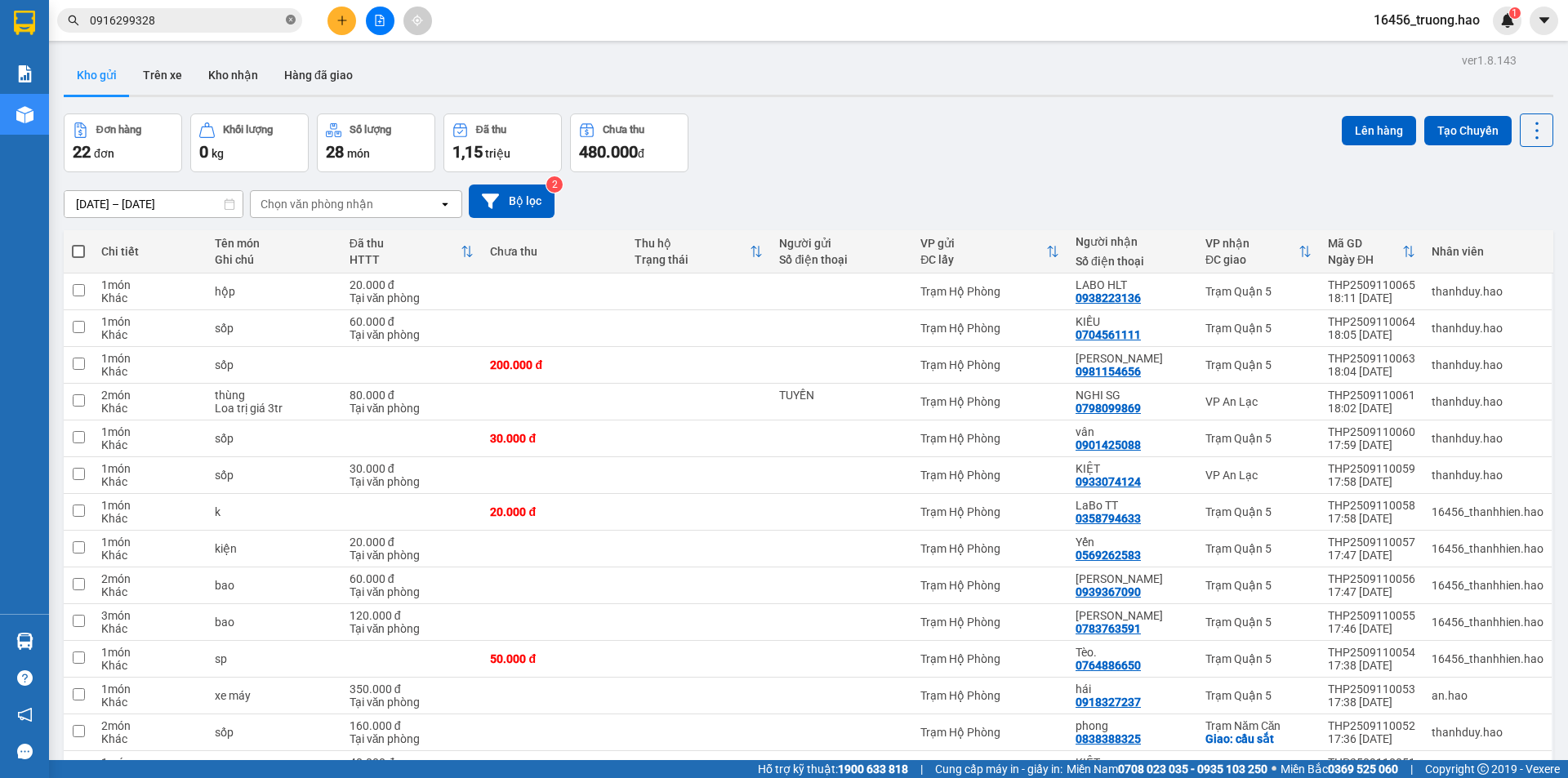
click at [291, 22] on icon "close-circle" at bounding box center [291, 19] width 10 height 10
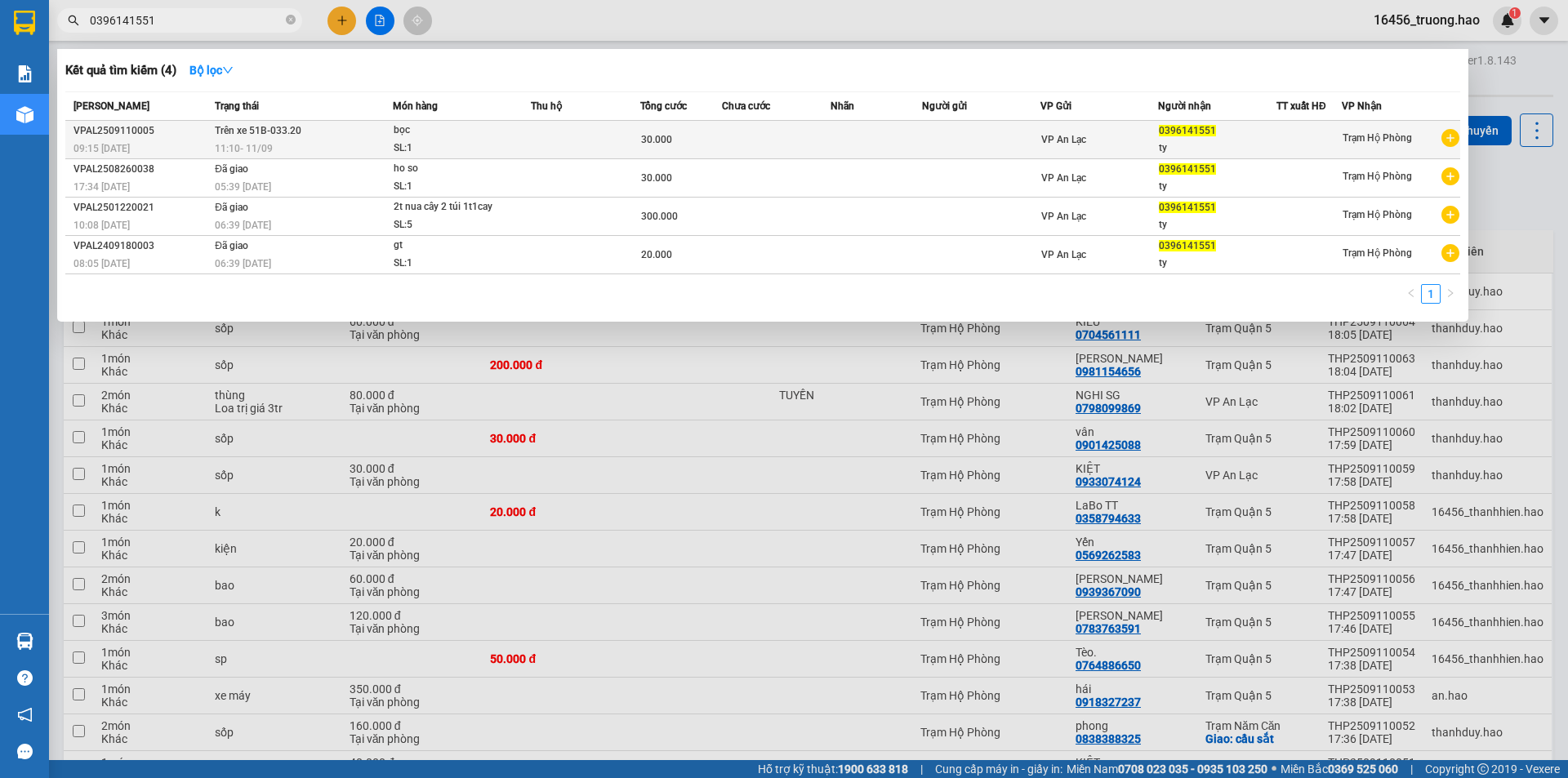
type input "0396141551"
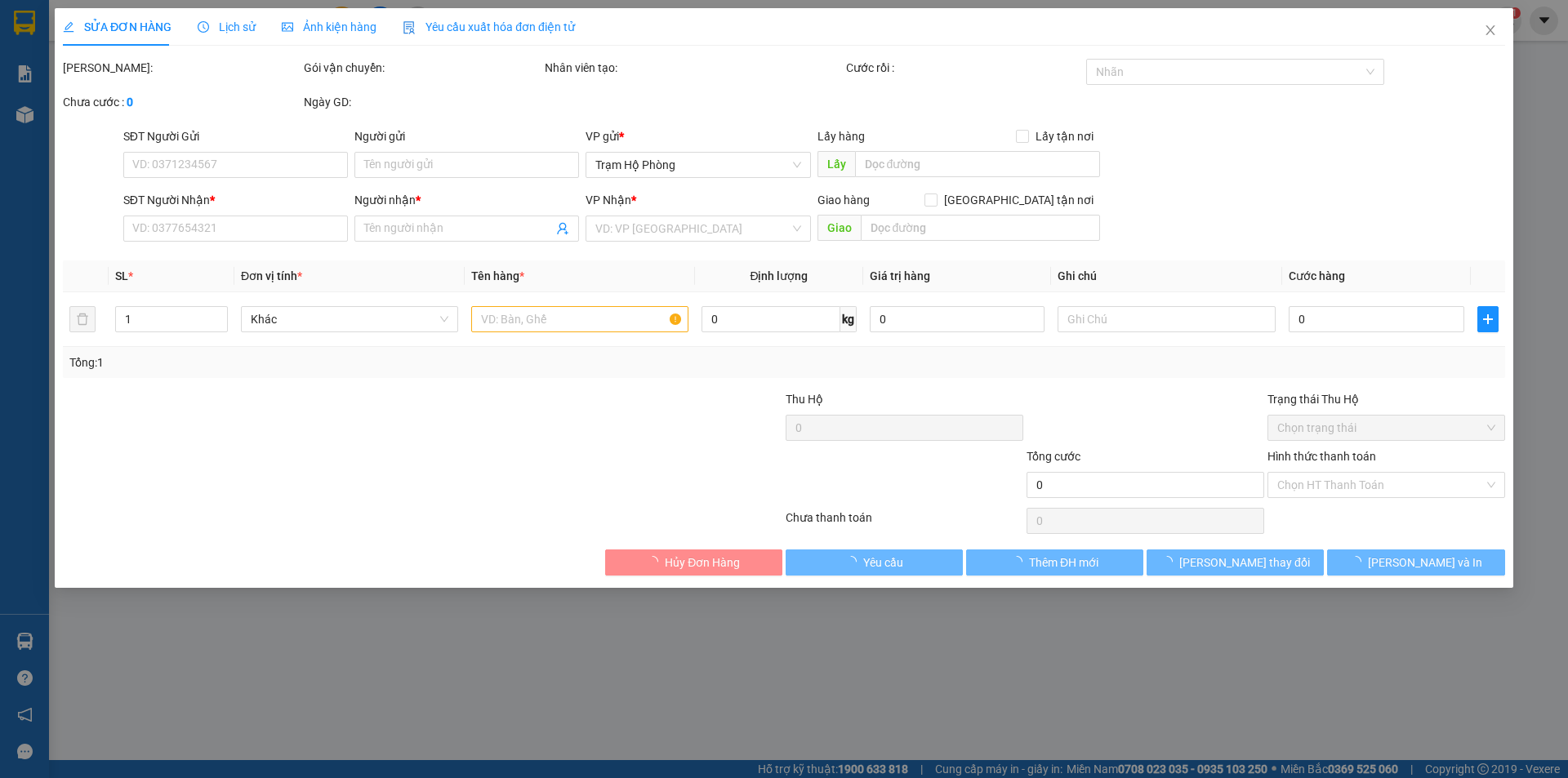
type input "0396141551"
type input "ty"
type input "30.000"
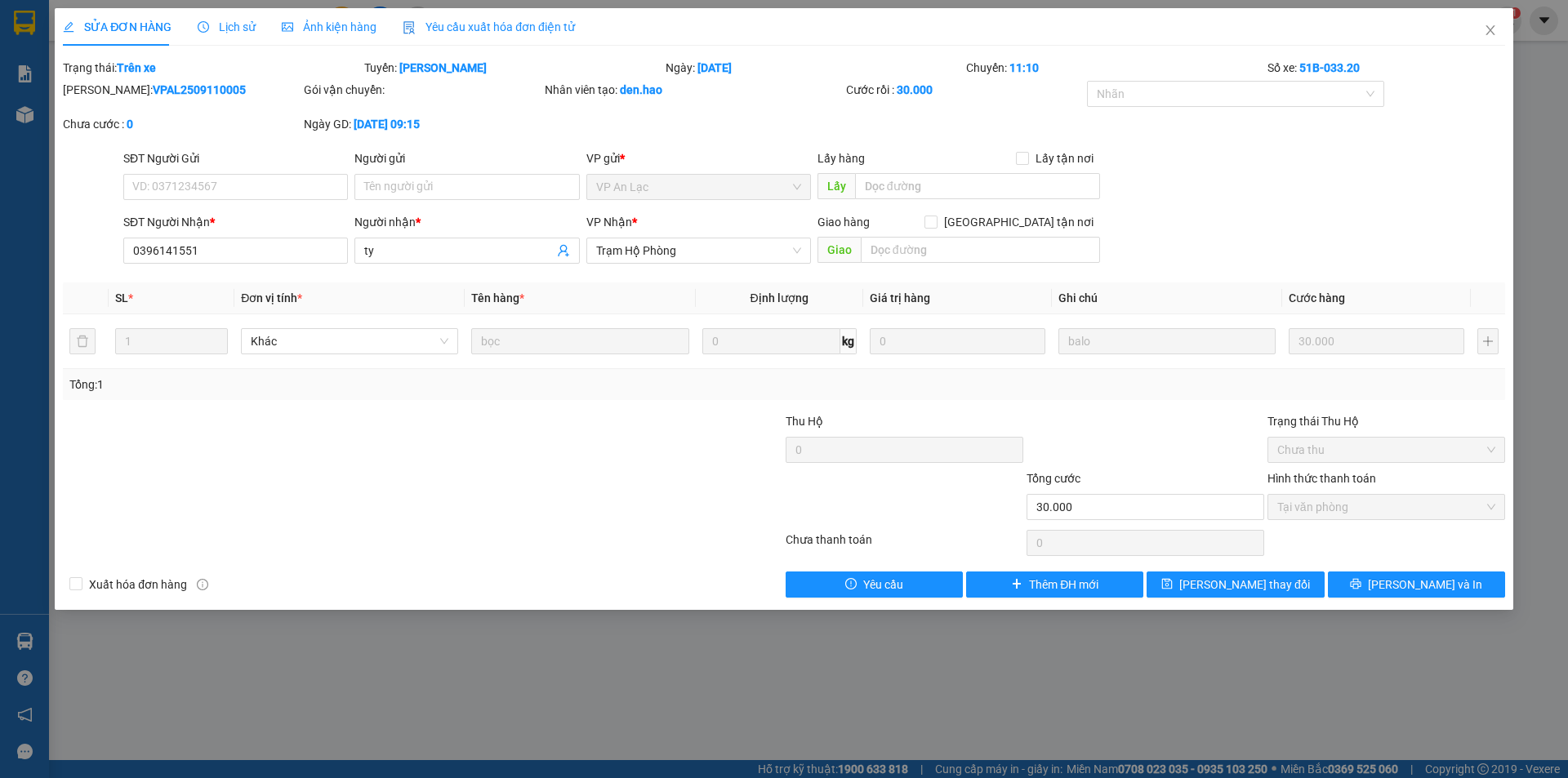
click at [347, 30] on span "Ảnh kiện hàng" at bounding box center [329, 27] width 94 height 13
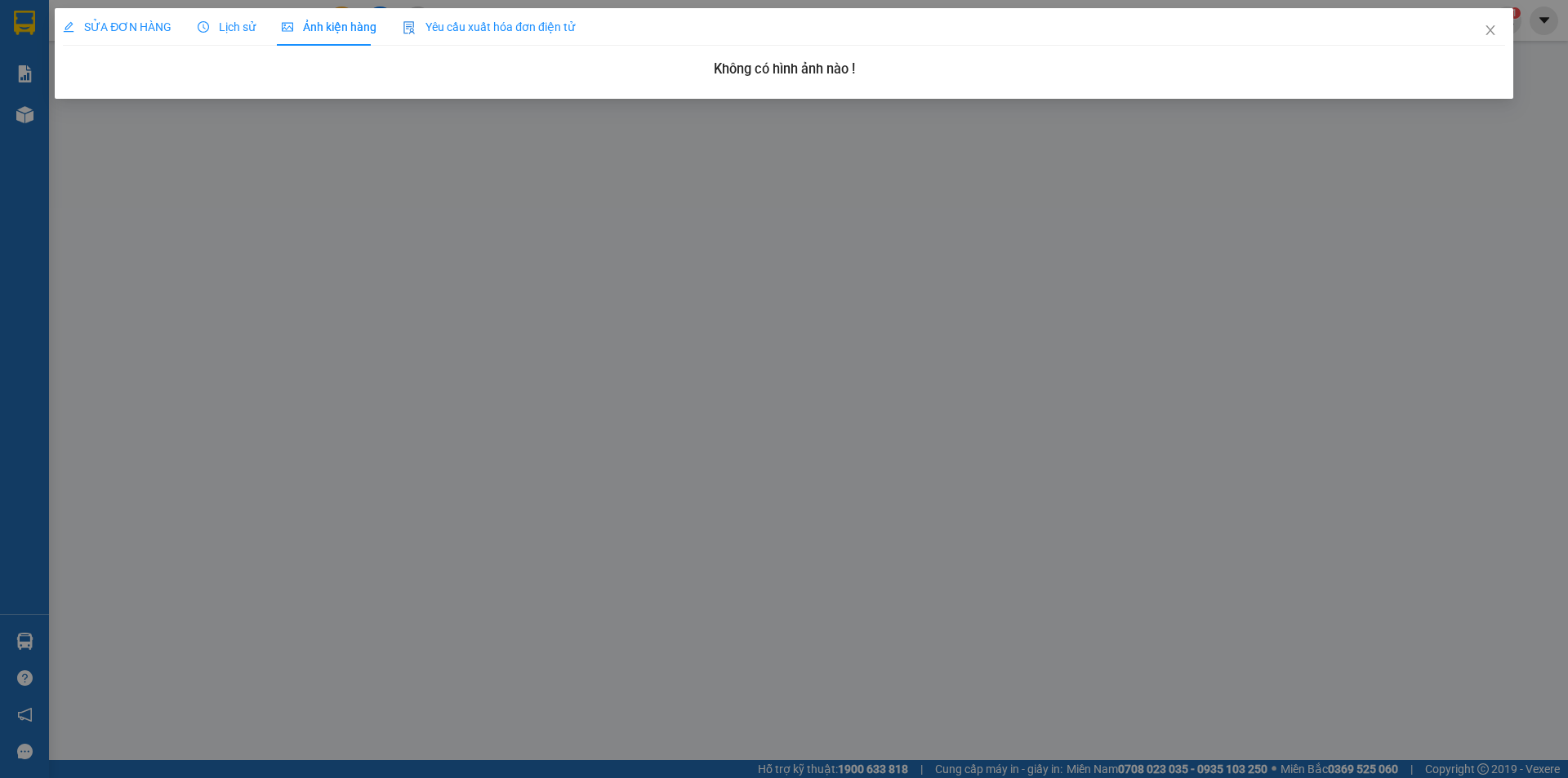
click at [247, 13] on div "Lịch sử" at bounding box center [226, 27] width 58 height 37
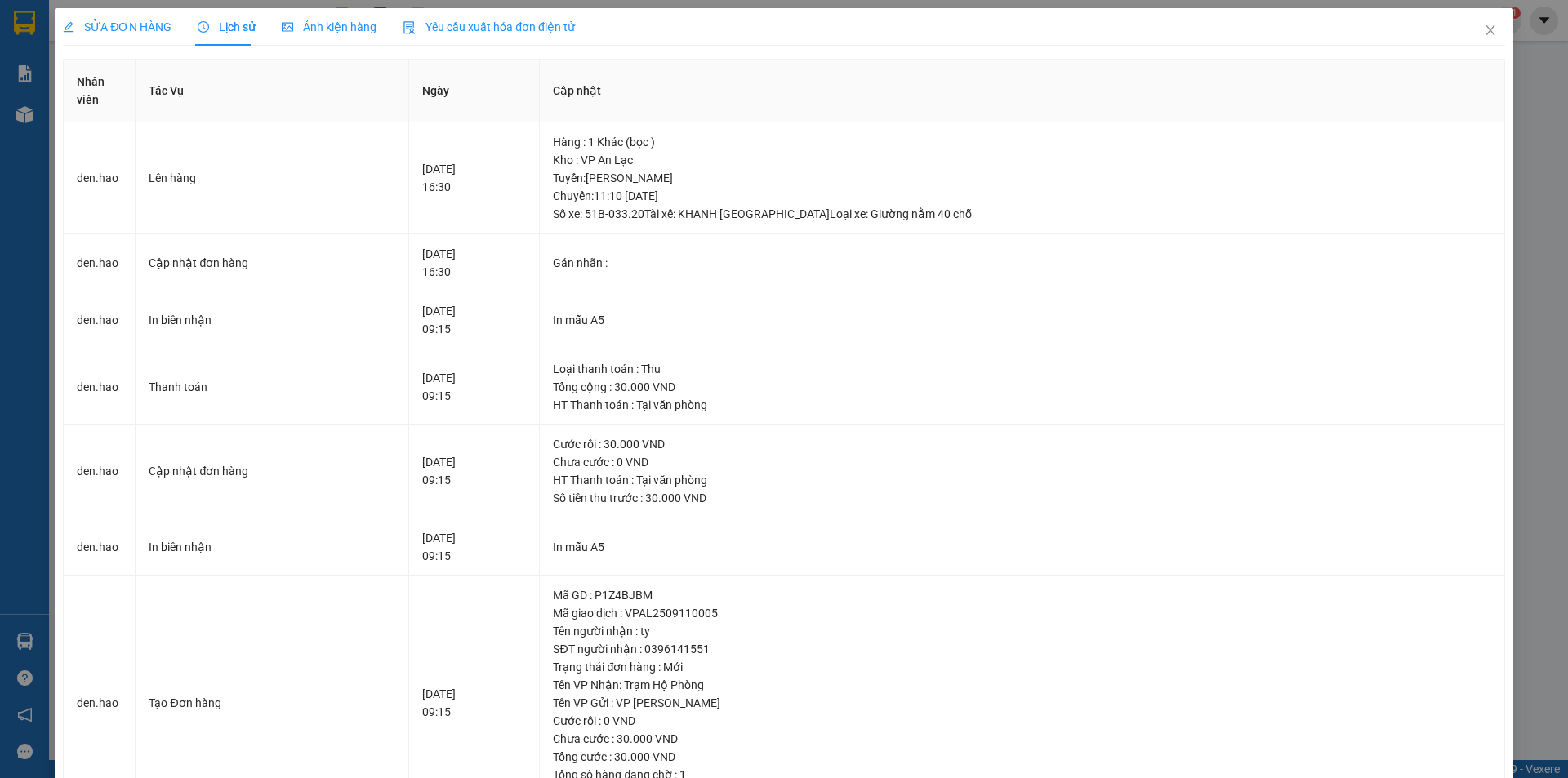
click at [106, 25] on span "SỬA ĐƠN HÀNG" at bounding box center [117, 27] width 109 height 13
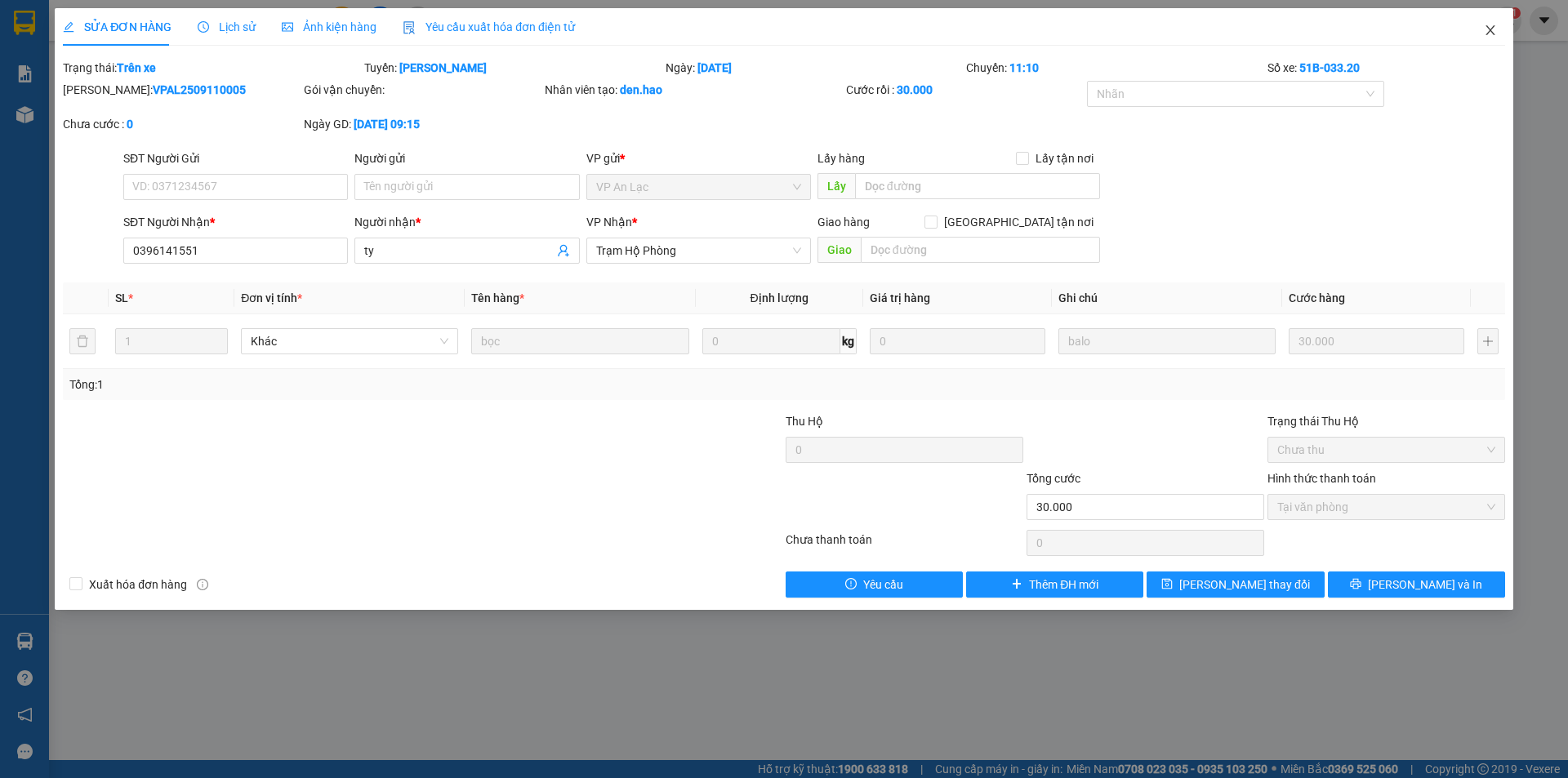
click at [1489, 26] on icon "close" at bounding box center [1491, 30] width 13 height 13
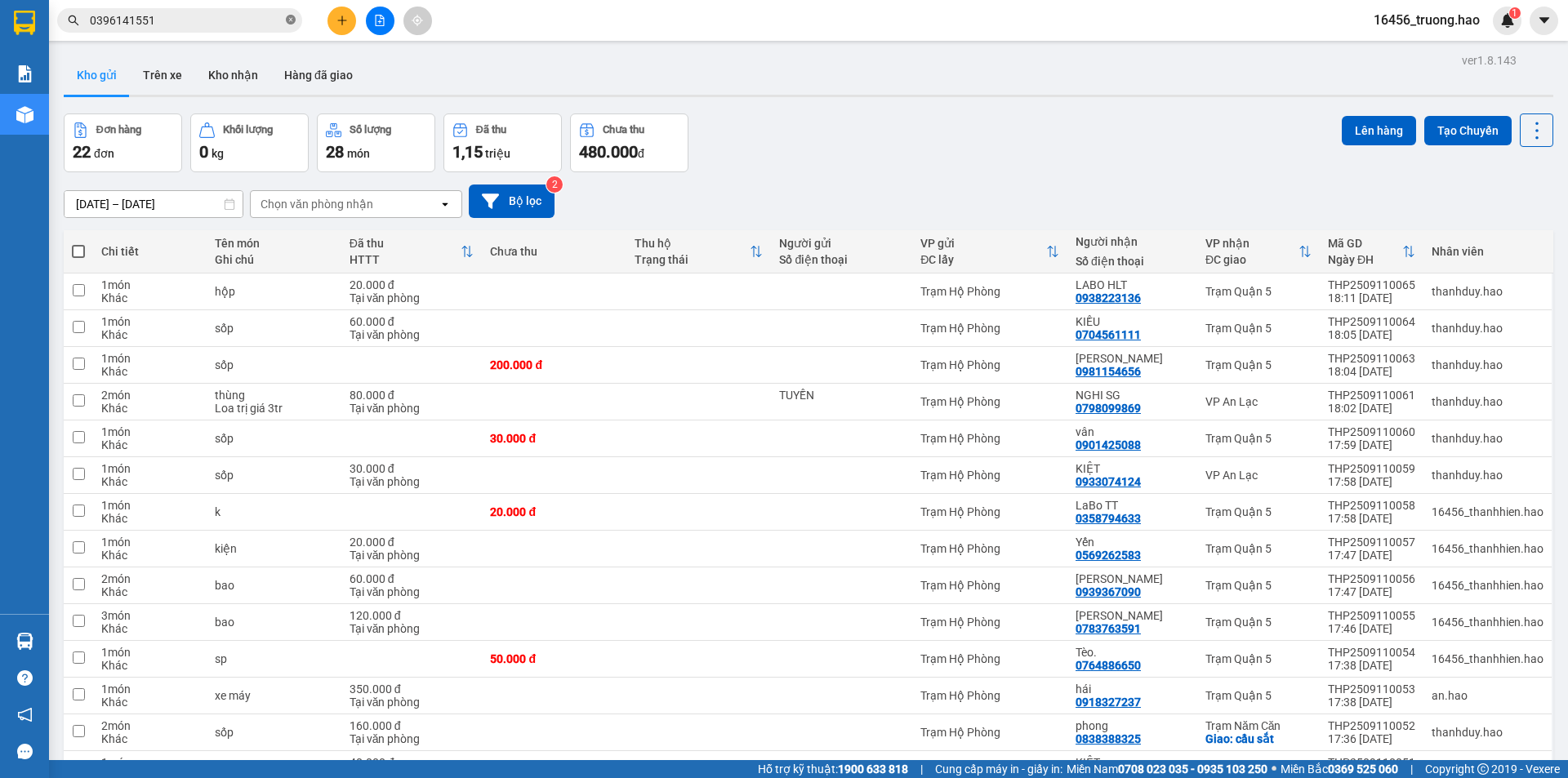
click at [288, 22] on icon "close-circle" at bounding box center [291, 19] width 10 height 10
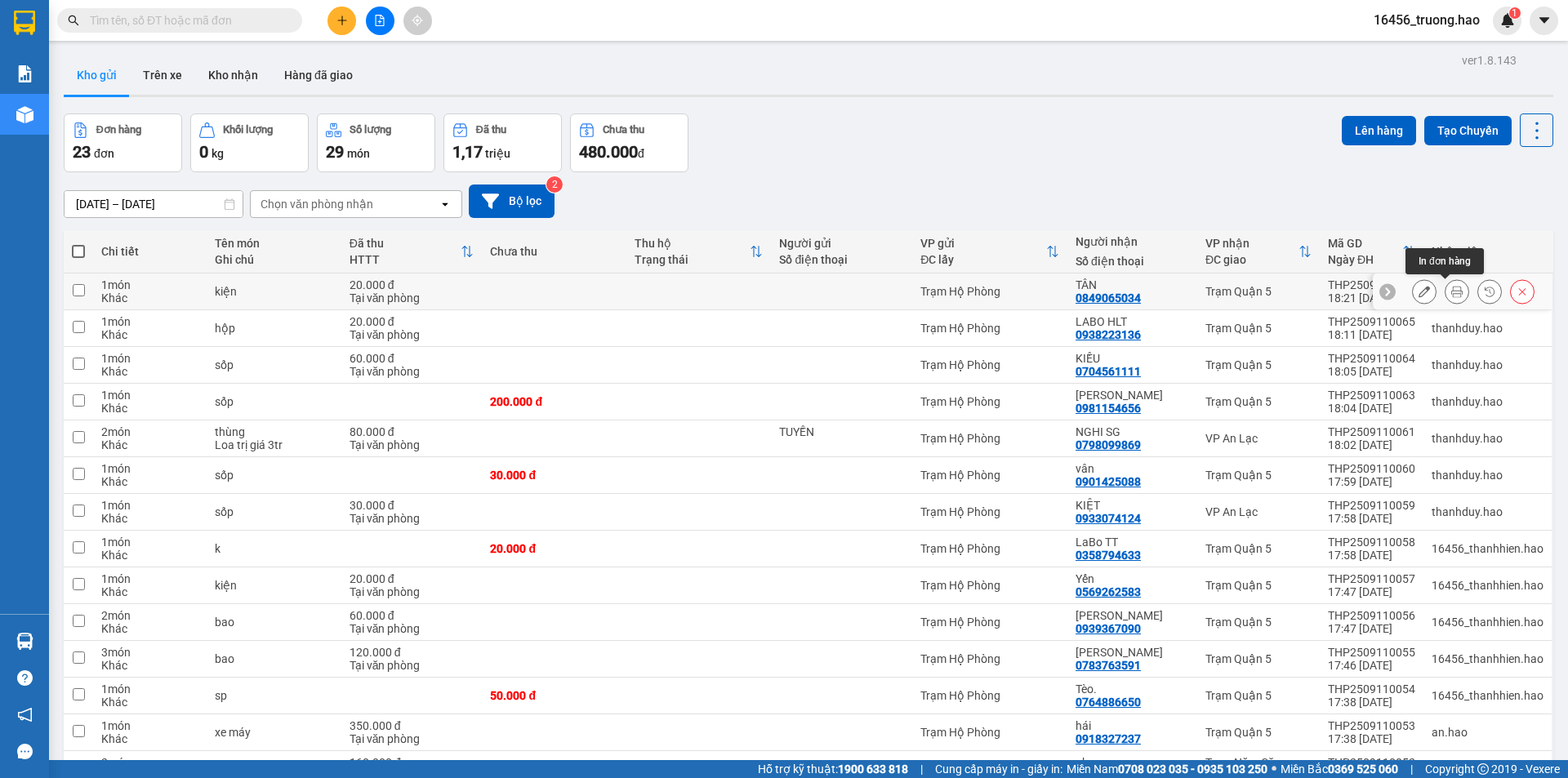
click at [1446, 284] on button at bounding box center [1457, 292] width 23 height 29
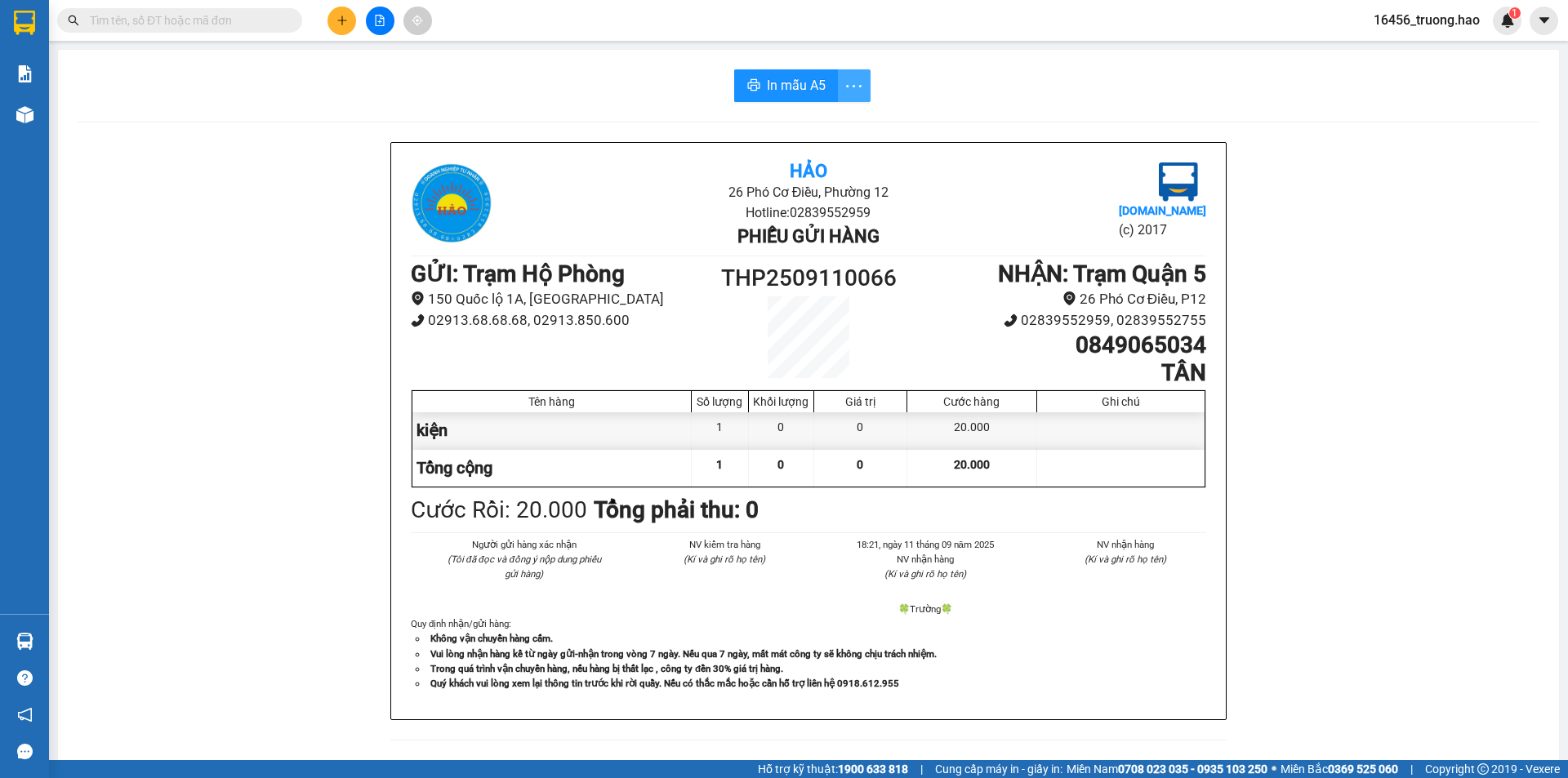
drag, startPoint x: 847, startPoint y: 97, endPoint x: 733, endPoint y: 85, distance: 114.6
click at [842, 97] on button "button" at bounding box center [854, 86] width 32 height 32
click at [798, 93] on span "In mẫu A5" at bounding box center [796, 85] width 59 height 20
click at [1216, 657] on div "Hảo 26 Phó Cơ Điều, Phường 12 Hotline: 02839552959 Phiếu gửi hàng [DOMAIN_NAME]…" at bounding box center [809, 430] width 834 height 576
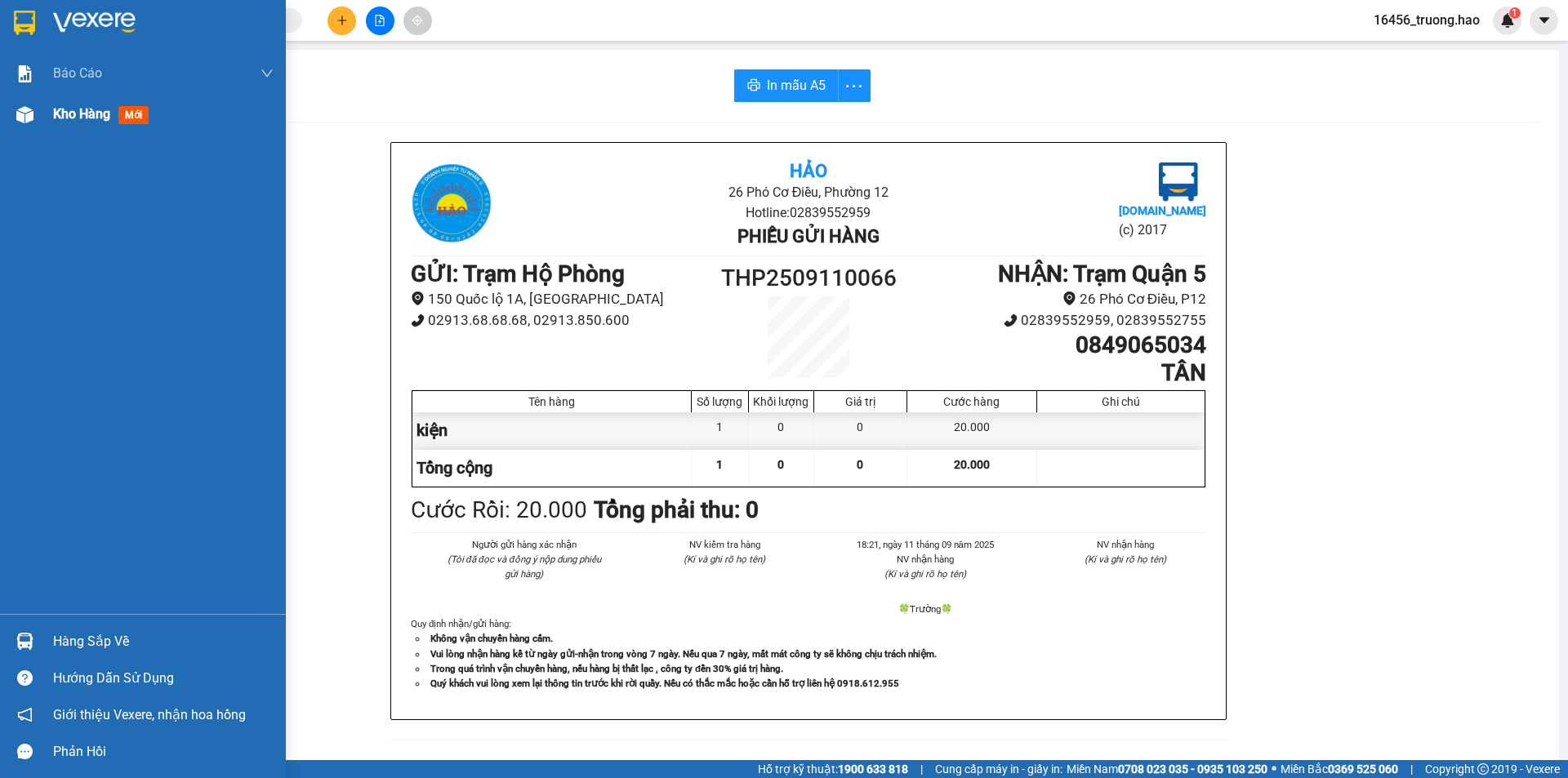
click at [85, 110] on span "Kho hàng" at bounding box center [82, 113] width 57 height 15
click at [83, 110] on span "Kho hàng" at bounding box center [82, 113] width 57 height 15
click at [84, 111] on span "Kho hàng" at bounding box center [82, 113] width 57 height 15
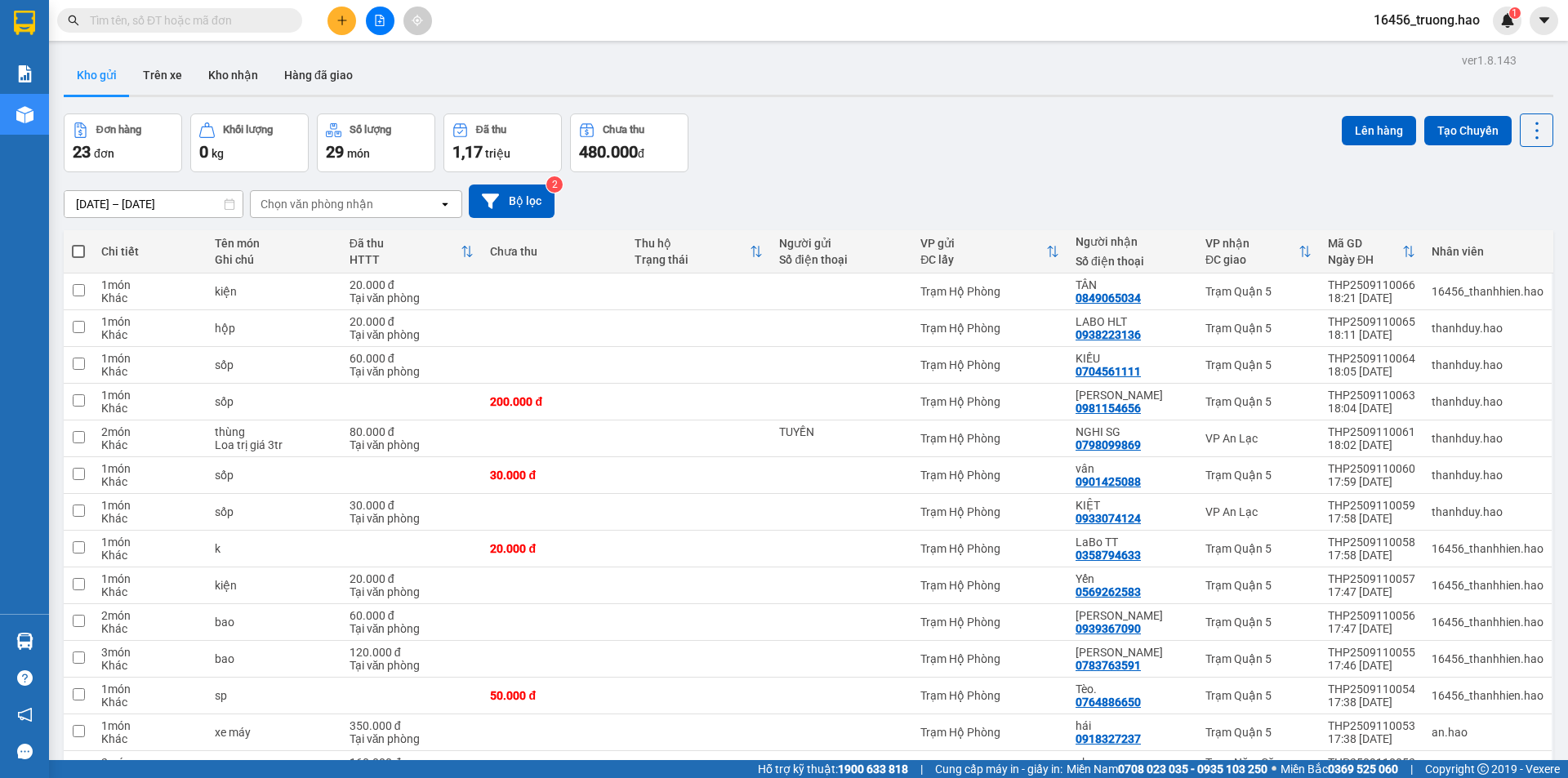
click at [213, 7] on div "Kết quả tìm kiếm ( 0 ) Bộ lọc No Data" at bounding box center [159, 21] width 318 height 29
click at [238, 18] on input "text" at bounding box center [186, 20] width 192 height 18
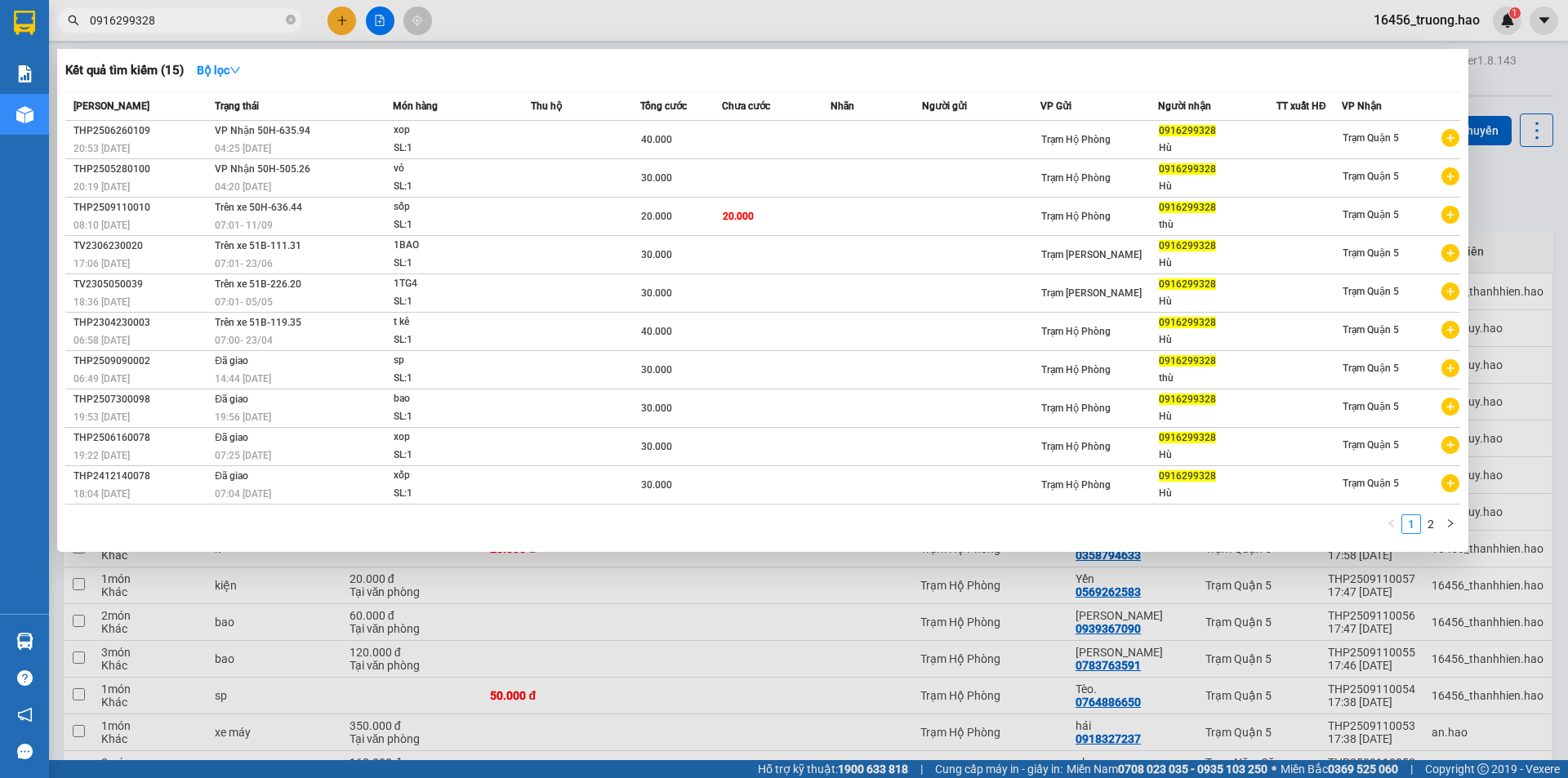
type input "0916299328"
drag, startPoint x: 295, startPoint y: 20, endPoint x: 282, endPoint y: 23, distance: 13.3
click at [291, 21] on span "0916299328" at bounding box center [179, 21] width 245 height 25
click at [282, 23] on input "0916299328" at bounding box center [186, 20] width 192 height 18
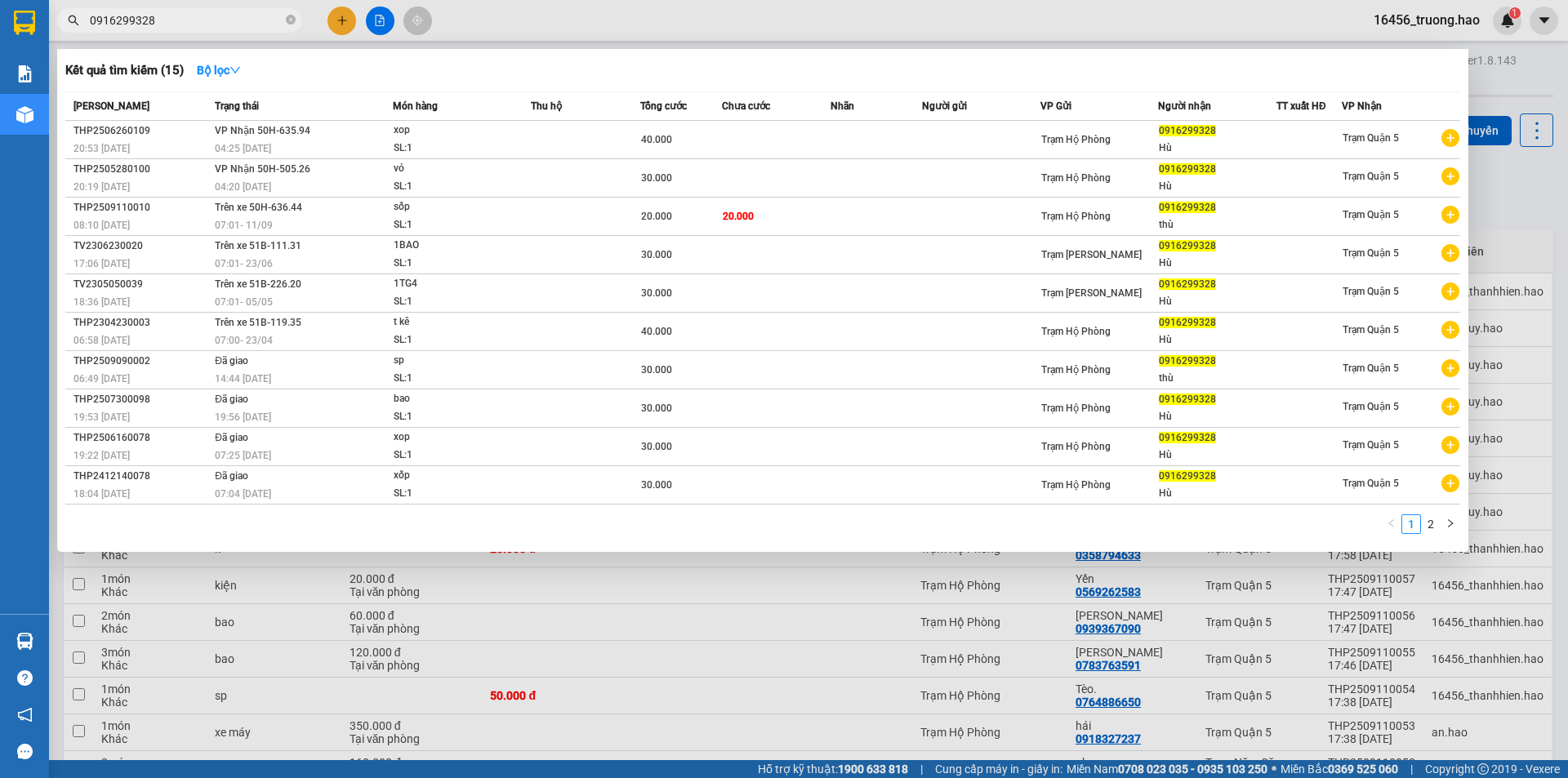
click at [282, 23] on input "0916299328" at bounding box center [186, 20] width 192 height 18
click at [291, 21] on icon "close-circle" at bounding box center [291, 19] width 10 height 10
click at [291, 21] on span at bounding box center [291, 20] width 10 height 18
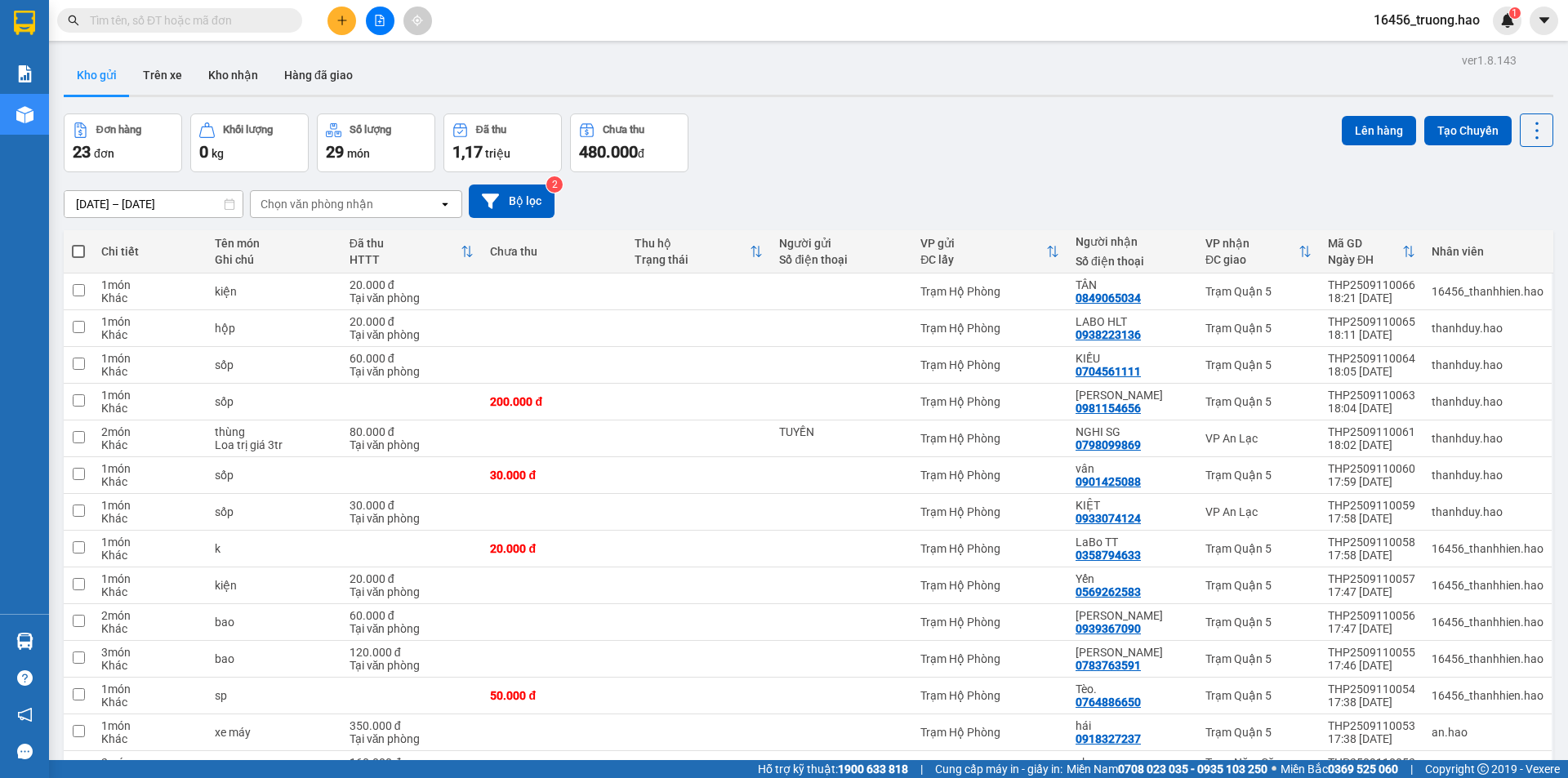
click at [291, 21] on span at bounding box center [291, 20] width 10 height 18
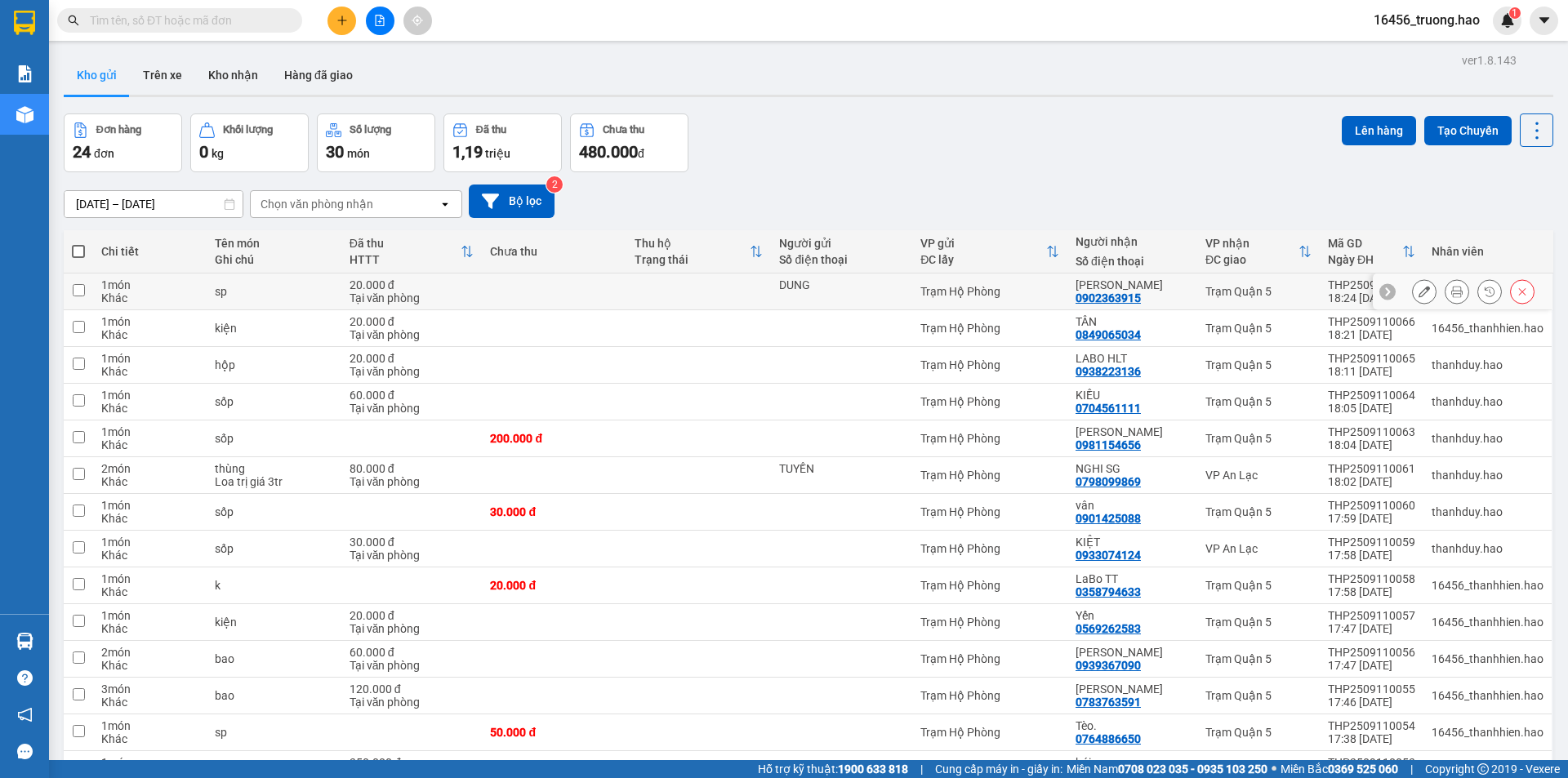
click at [1446, 283] on button at bounding box center [1457, 292] width 23 height 29
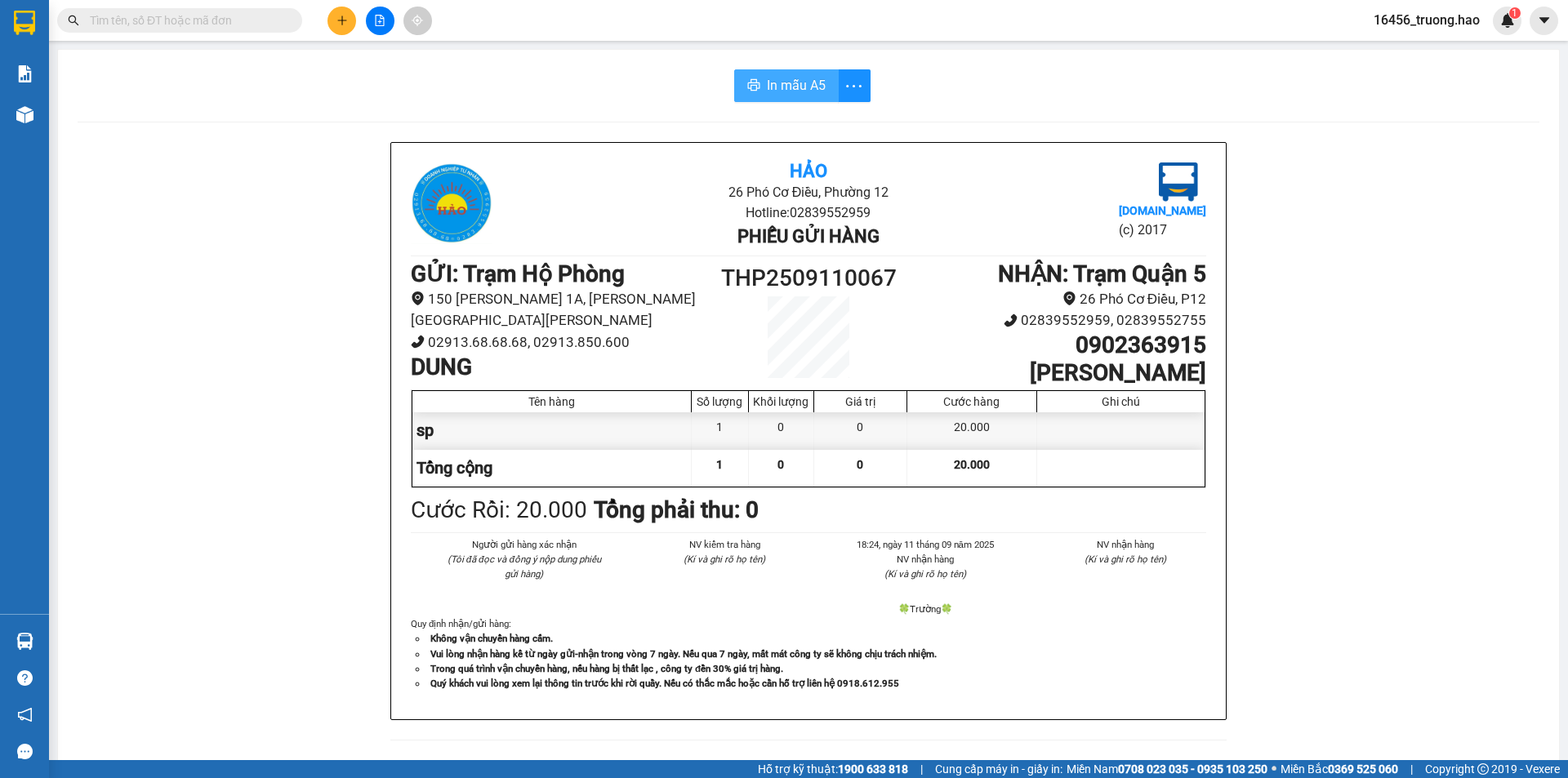
click at [793, 92] on span "In mẫu A5" at bounding box center [796, 85] width 59 height 20
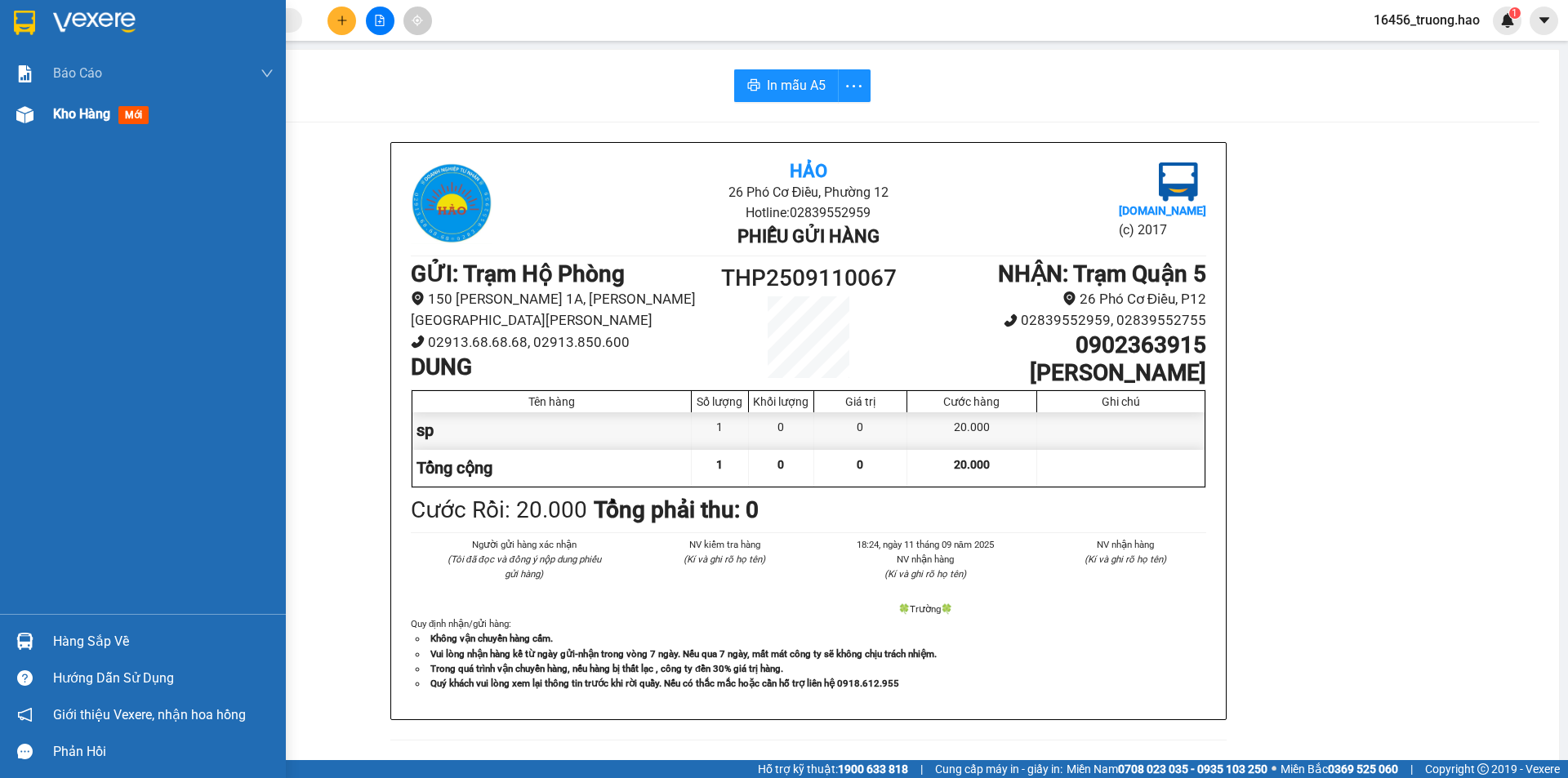
click at [92, 107] on span "Kho hàng" at bounding box center [82, 113] width 57 height 15
click at [96, 105] on div "Kho hàng mới" at bounding box center [104, 113] width 102 height 20
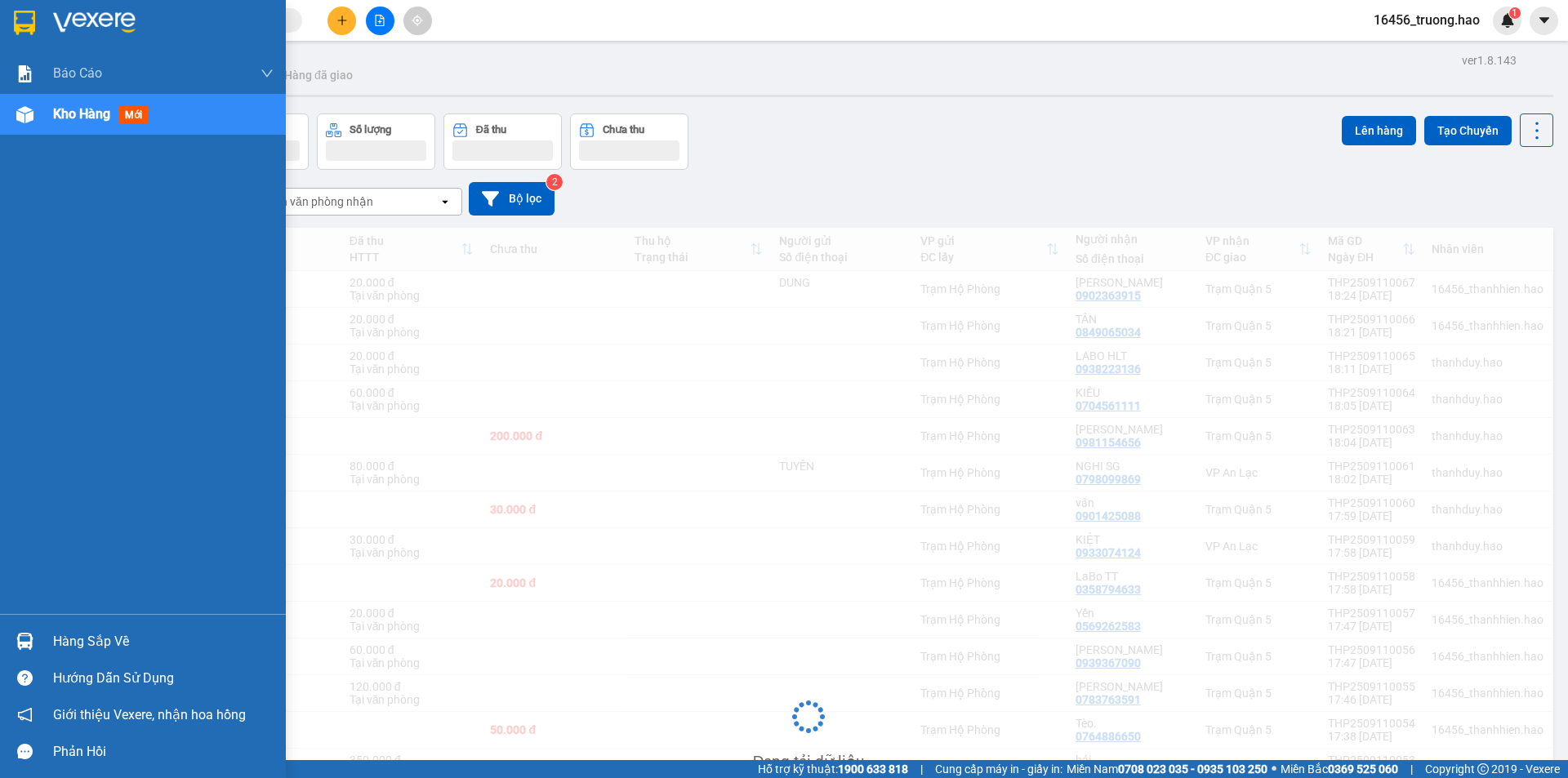
click at [96, 104] on div "Kho hàng mới" at bounding box center [104, 113] width 102 height 20
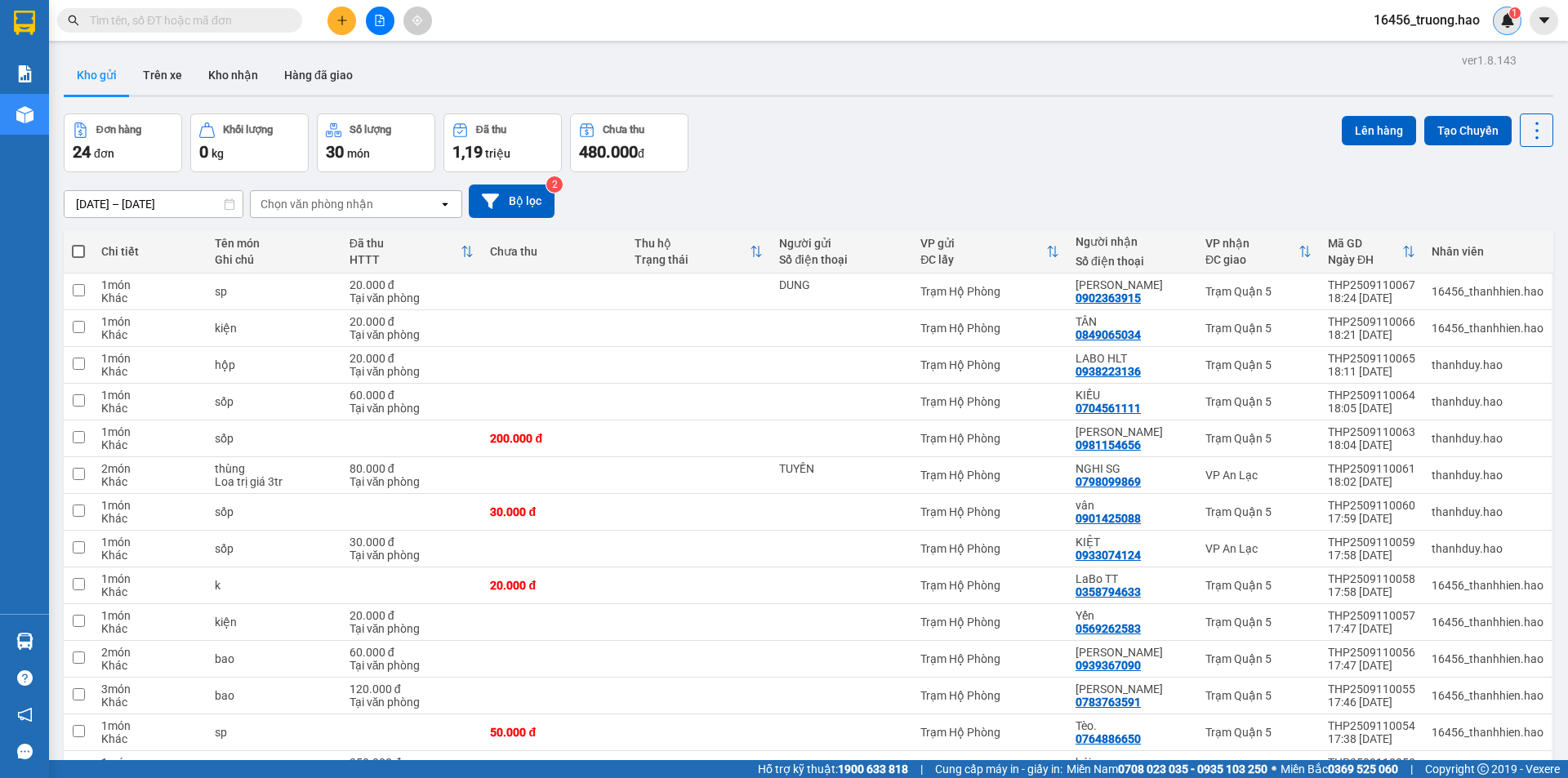
click at [1496, 18] on div "1" at bounding box center [1507, 21] width 29 height 29
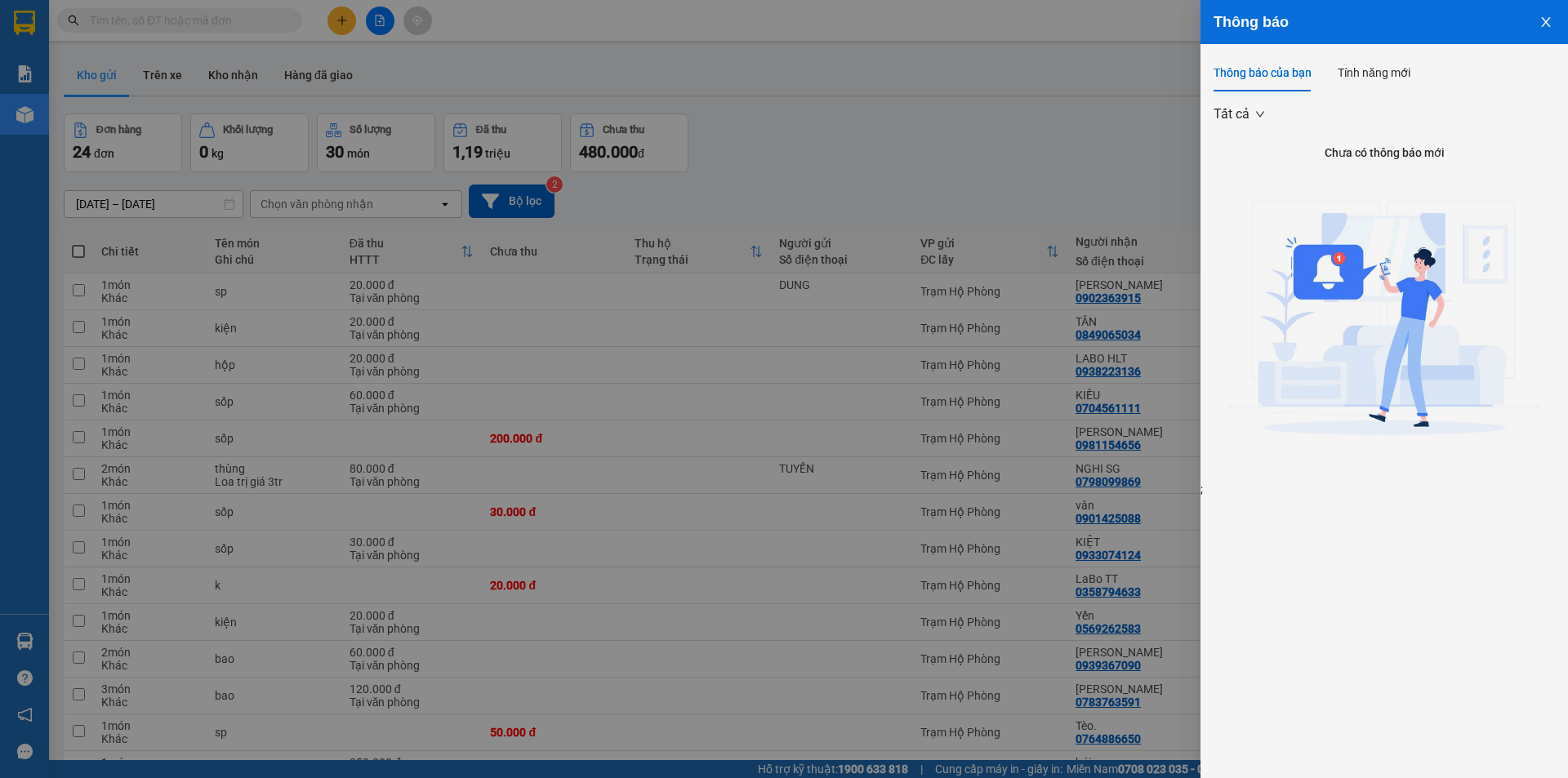
click at [1039, 131] on div at bounding box center [784, 389] width 1568 height 778
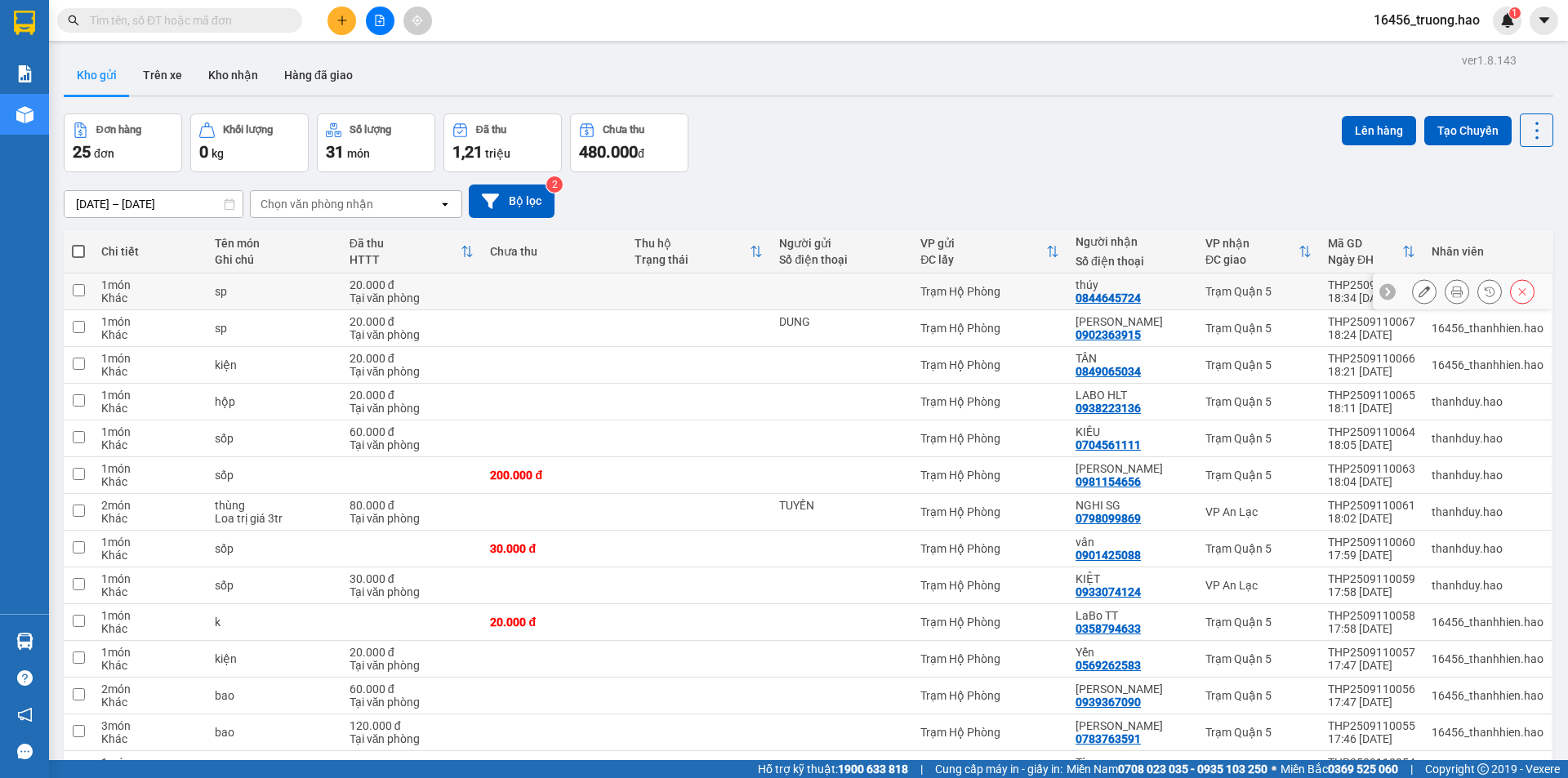
click at [1461, 292] on div at bounding box center [1473, 291] width 123 height 25
drag, startPoint x: 1453, startPoint y: 288, endPoint x: 1308, endPoint y: 260, distance: 147.7
click at [1452, 287] on button at bounding box center [1457, 292] width 23 height 29
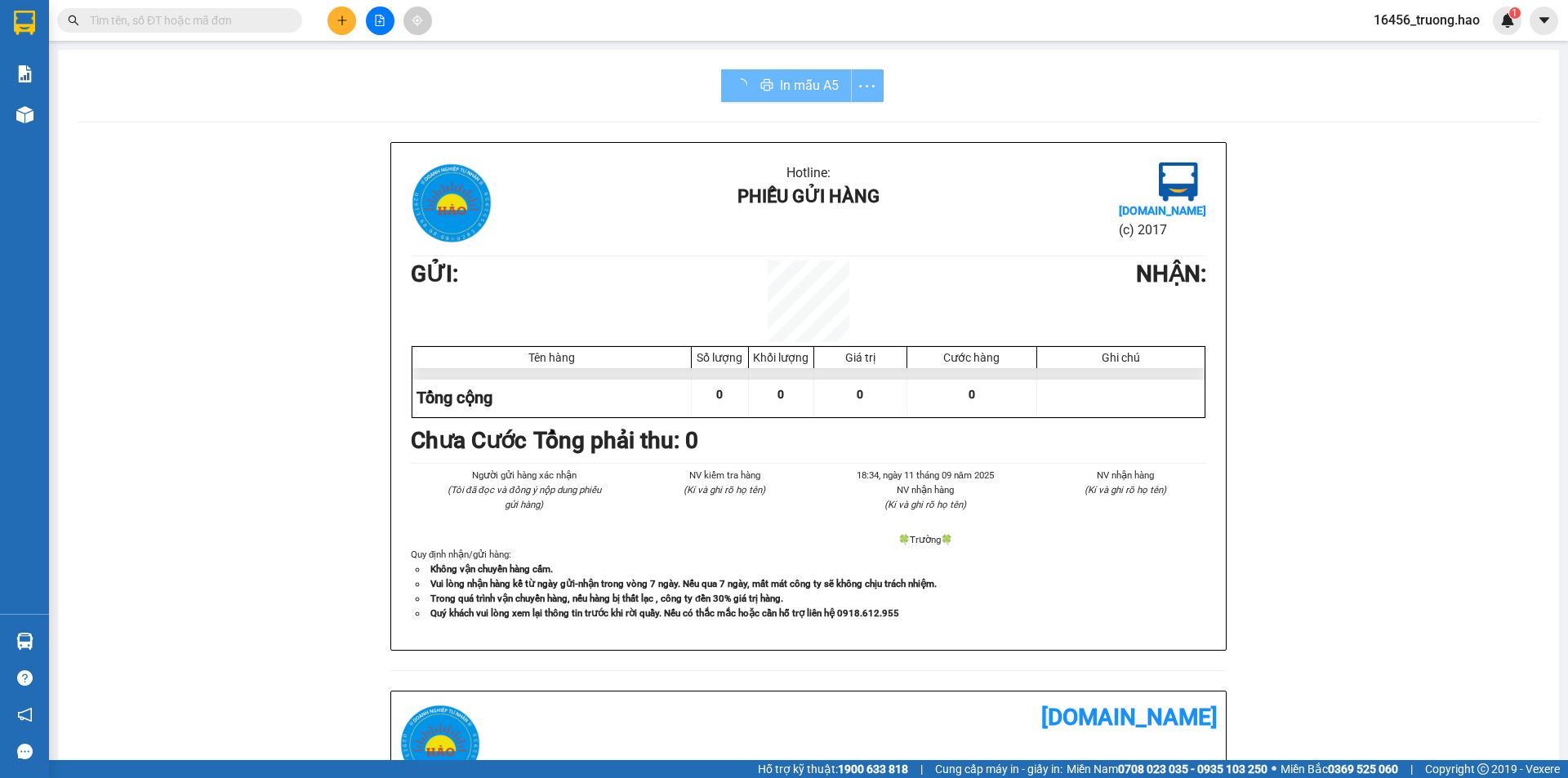
click at [781, 73] on div "In mẫu A5" at bounding box center [802, 86] width 163 height 32
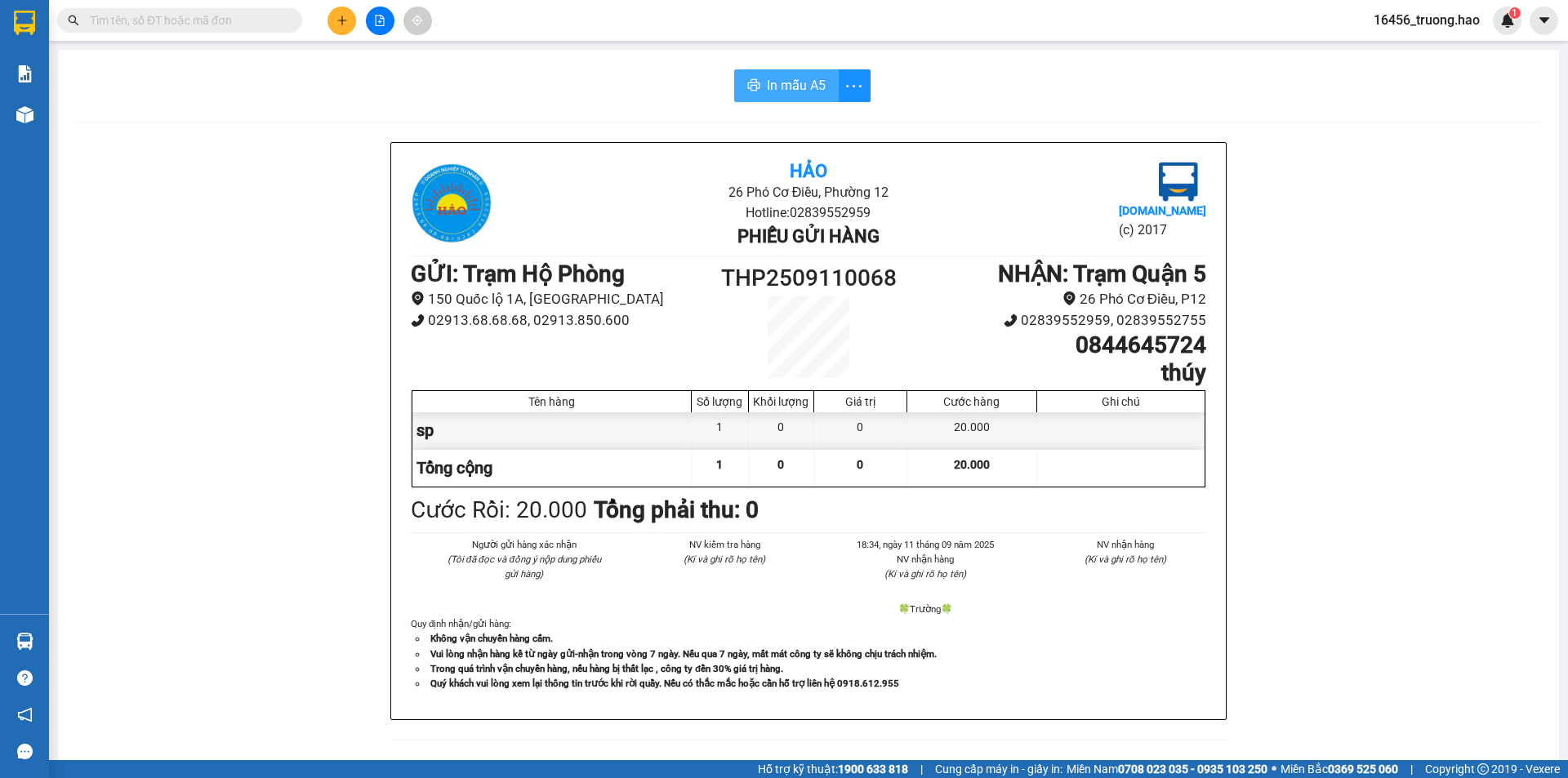
click at [781, 74] on button "In mẫu A5" at bounding box center [787, 86] width 105 height 32
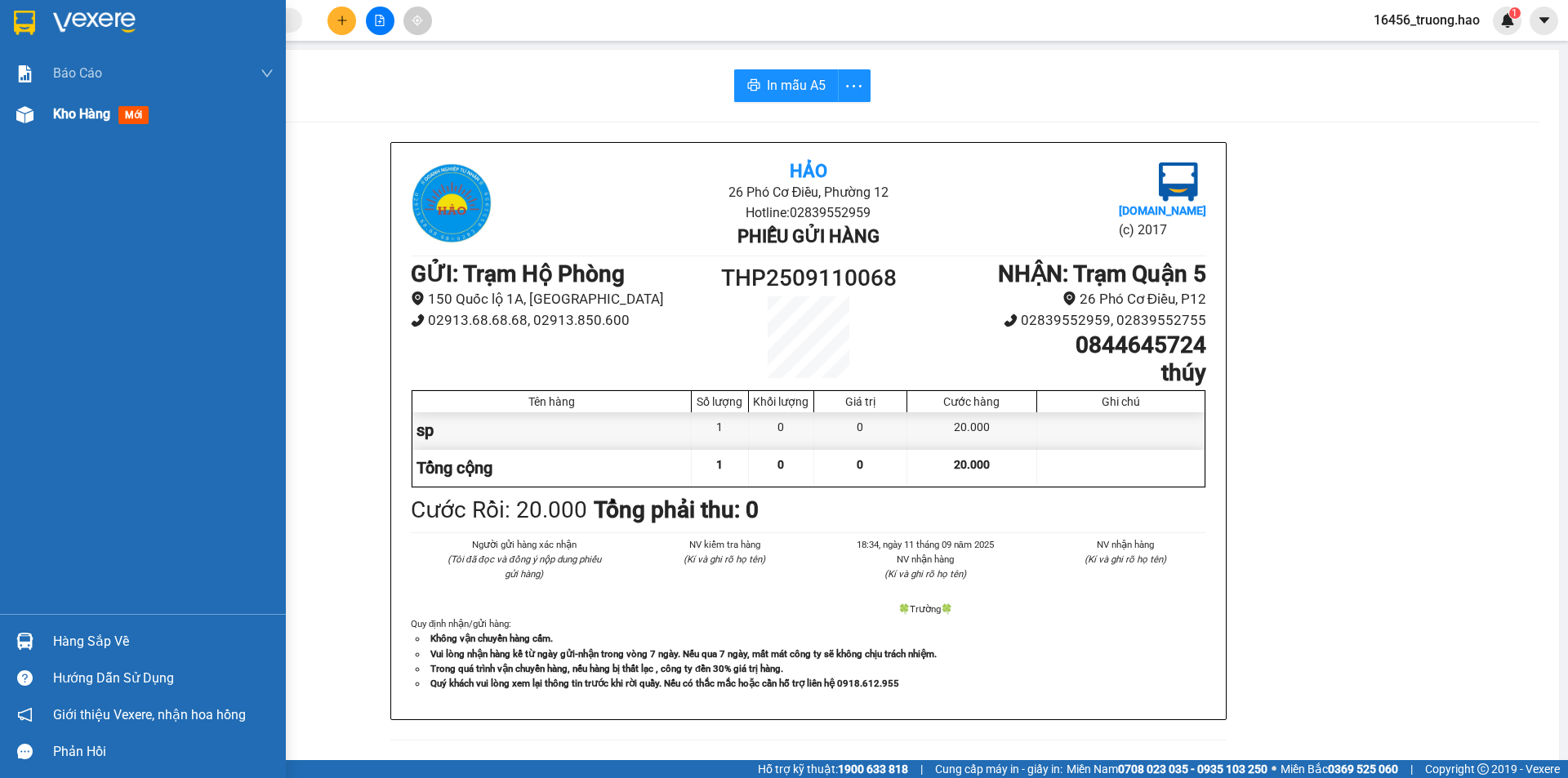
click at [95, 121] on span "Kho hàng" at bounding box center [82, 113] width 57 height 15
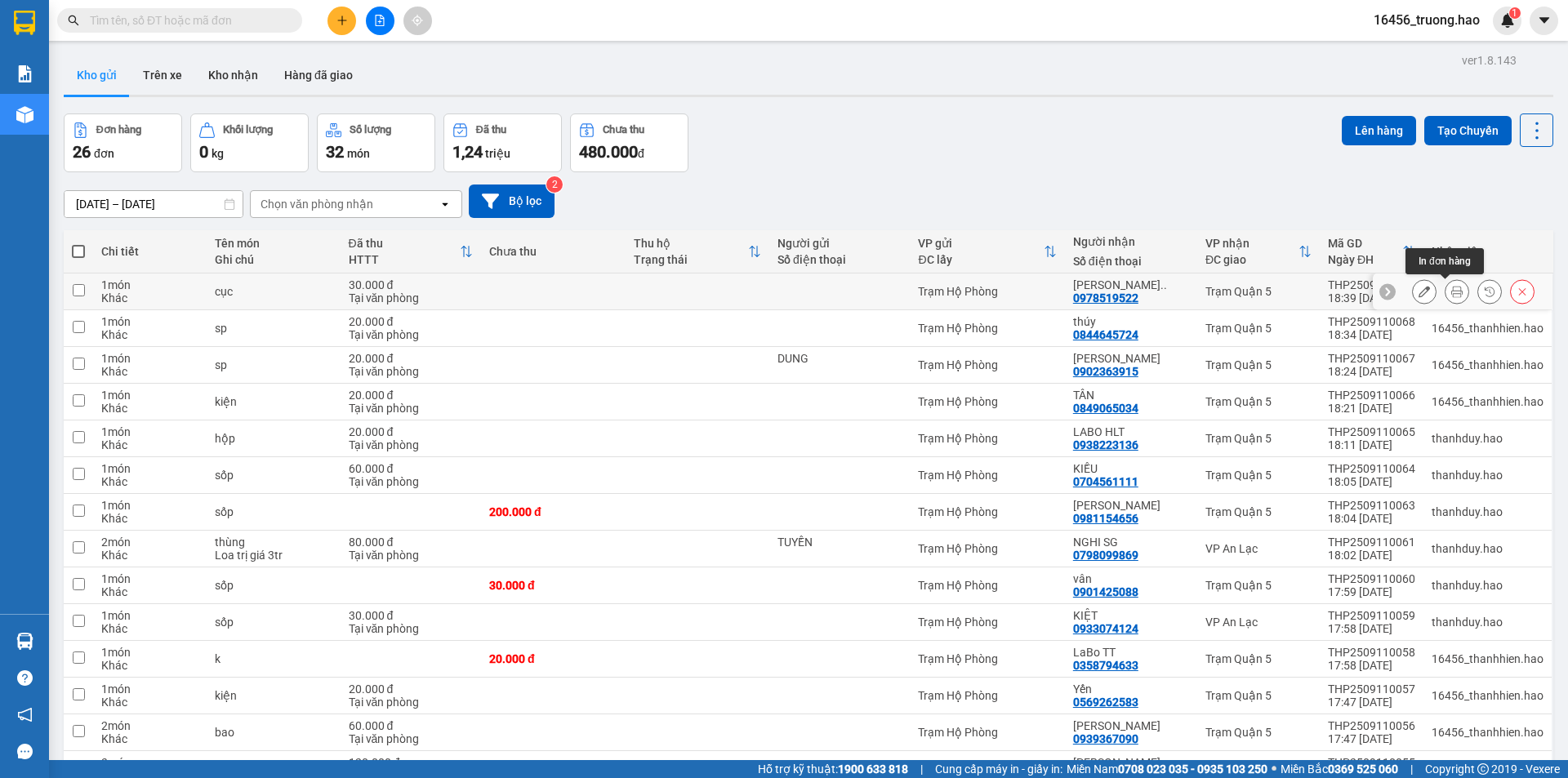
click at [1446, 295] on button at bounding box center [1457, 292] width 23 height 29
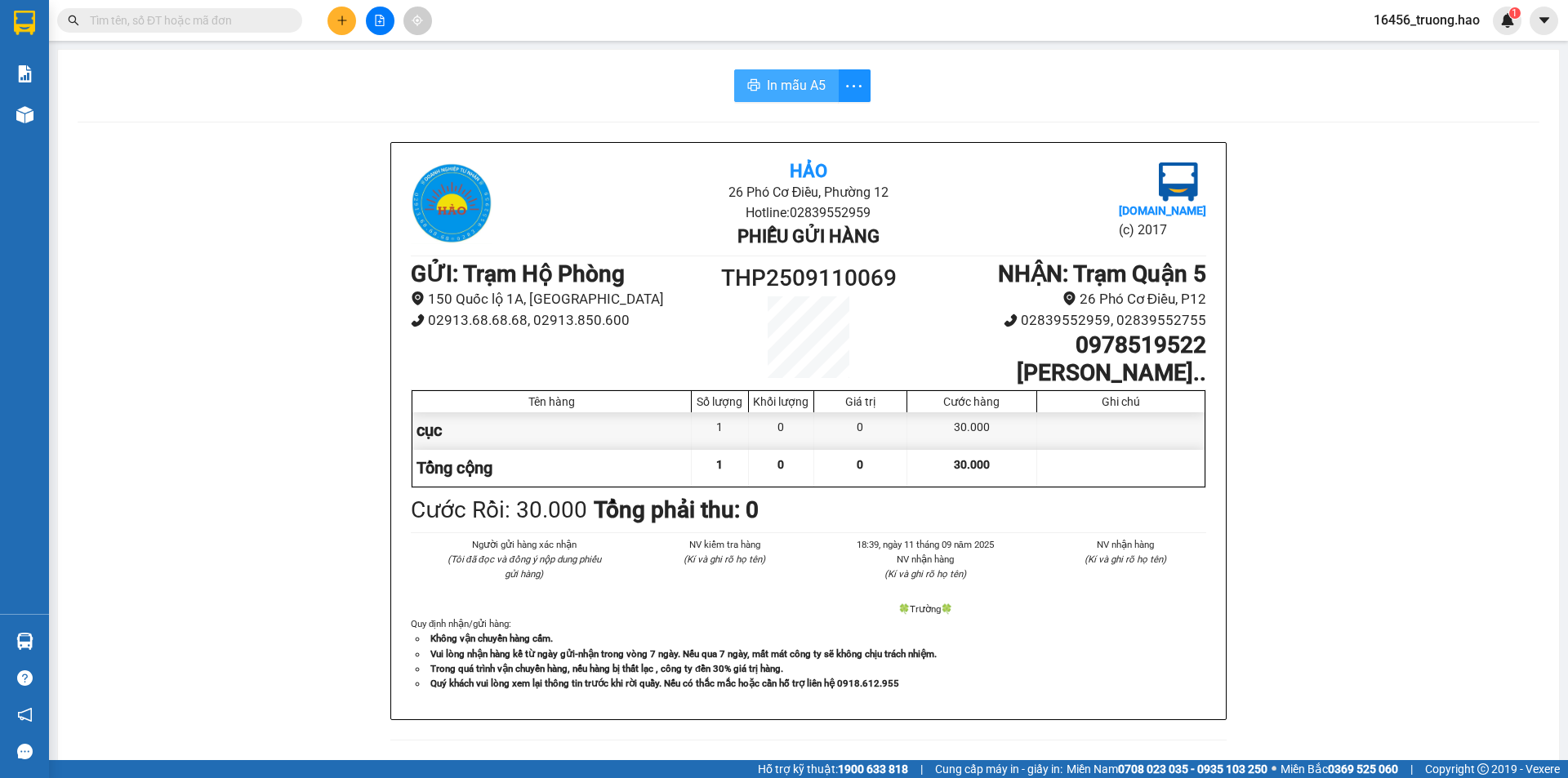
click at [794, 90] on span "In mẫu A5" at bounding box center [796, 85] width 59 height 20
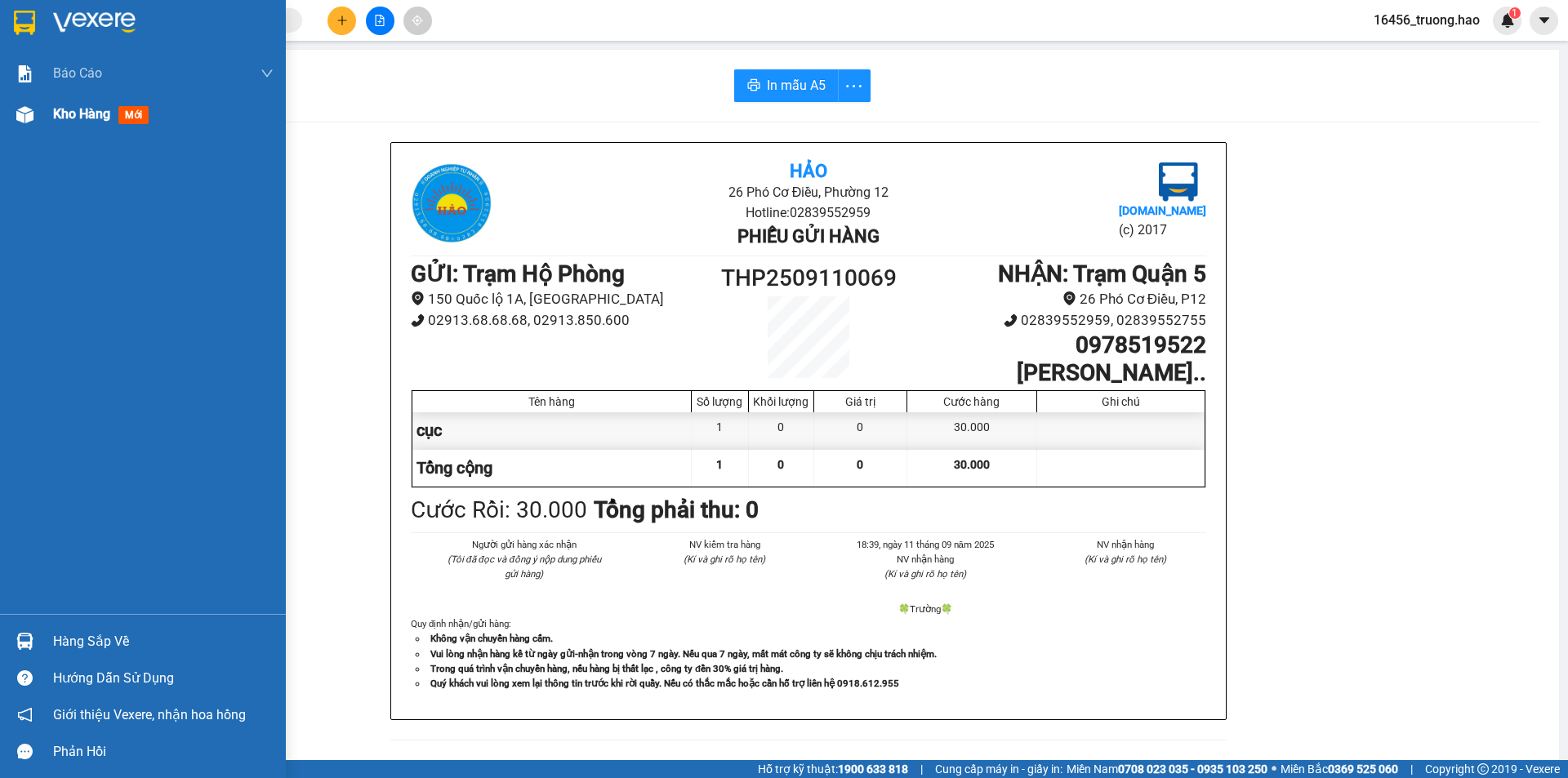
click at [69, 123] on div "Kho hàng mới" at bounding box center [104, 113] width 102 height 20
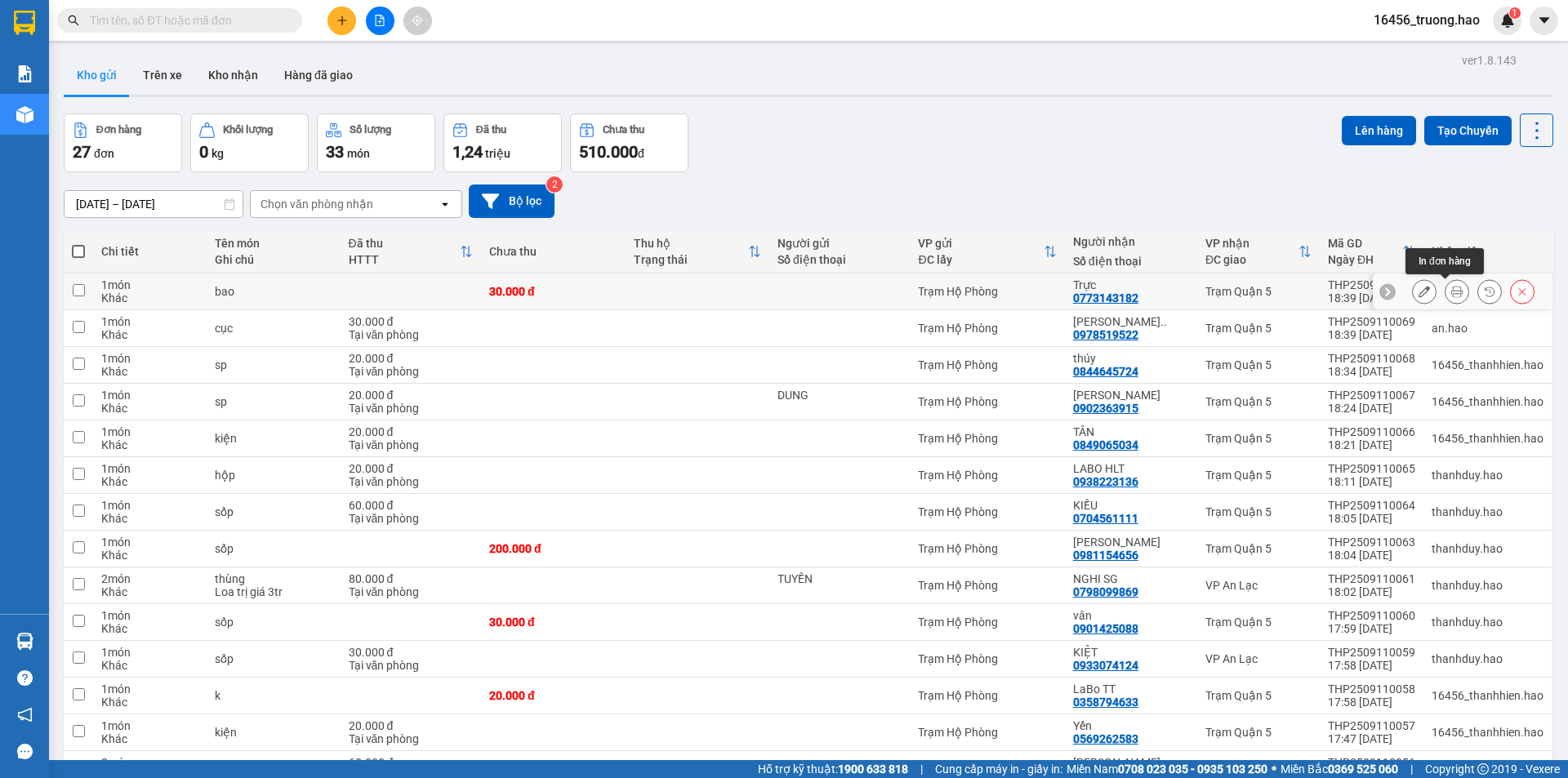
click at [1452, 290] on icon at bounding box center [1457, 291] width 11 height 11
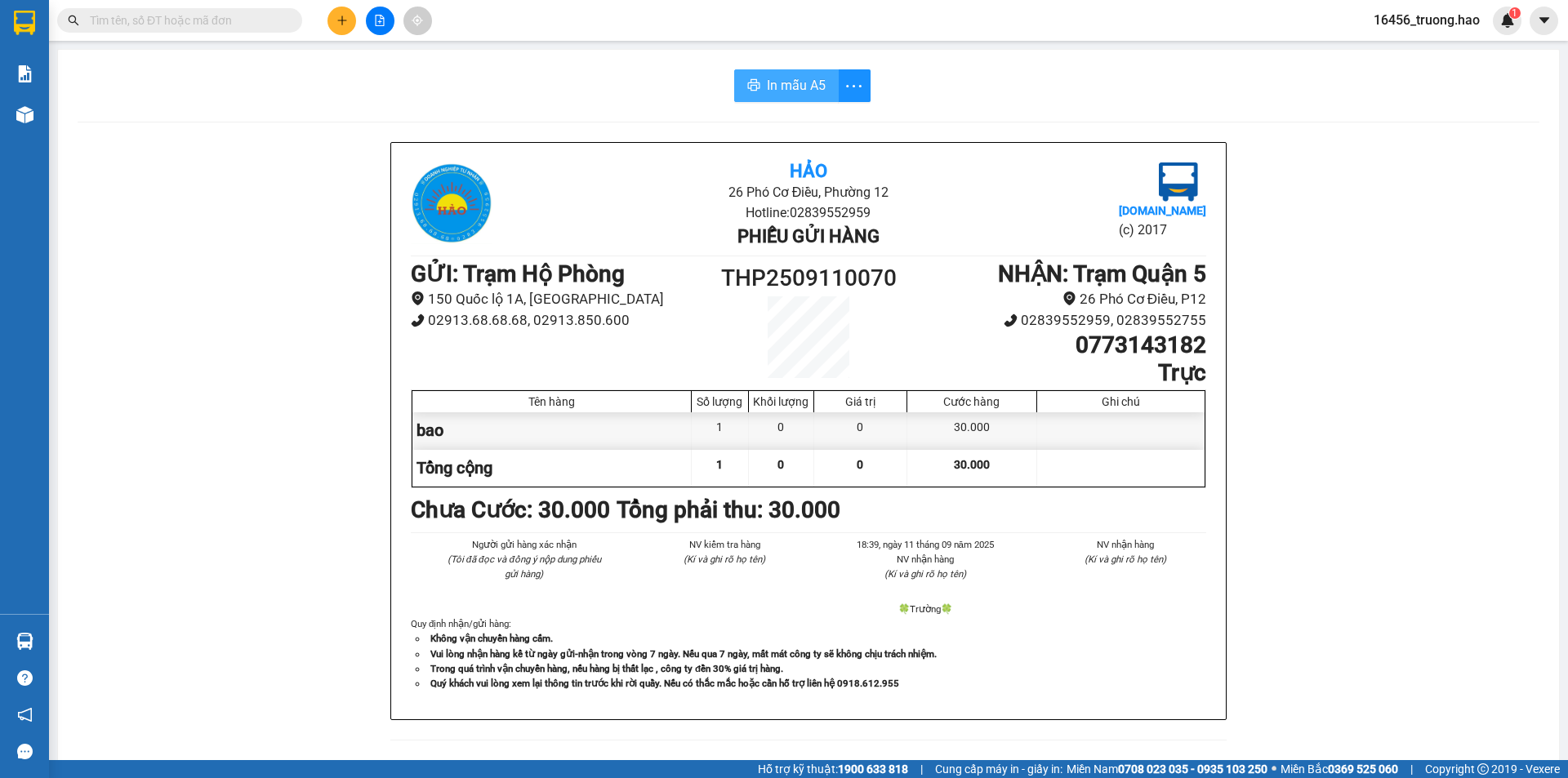
click at [779, 88] on span "In mẫu A5" at bounding box center [796, 85] width 59 height 20
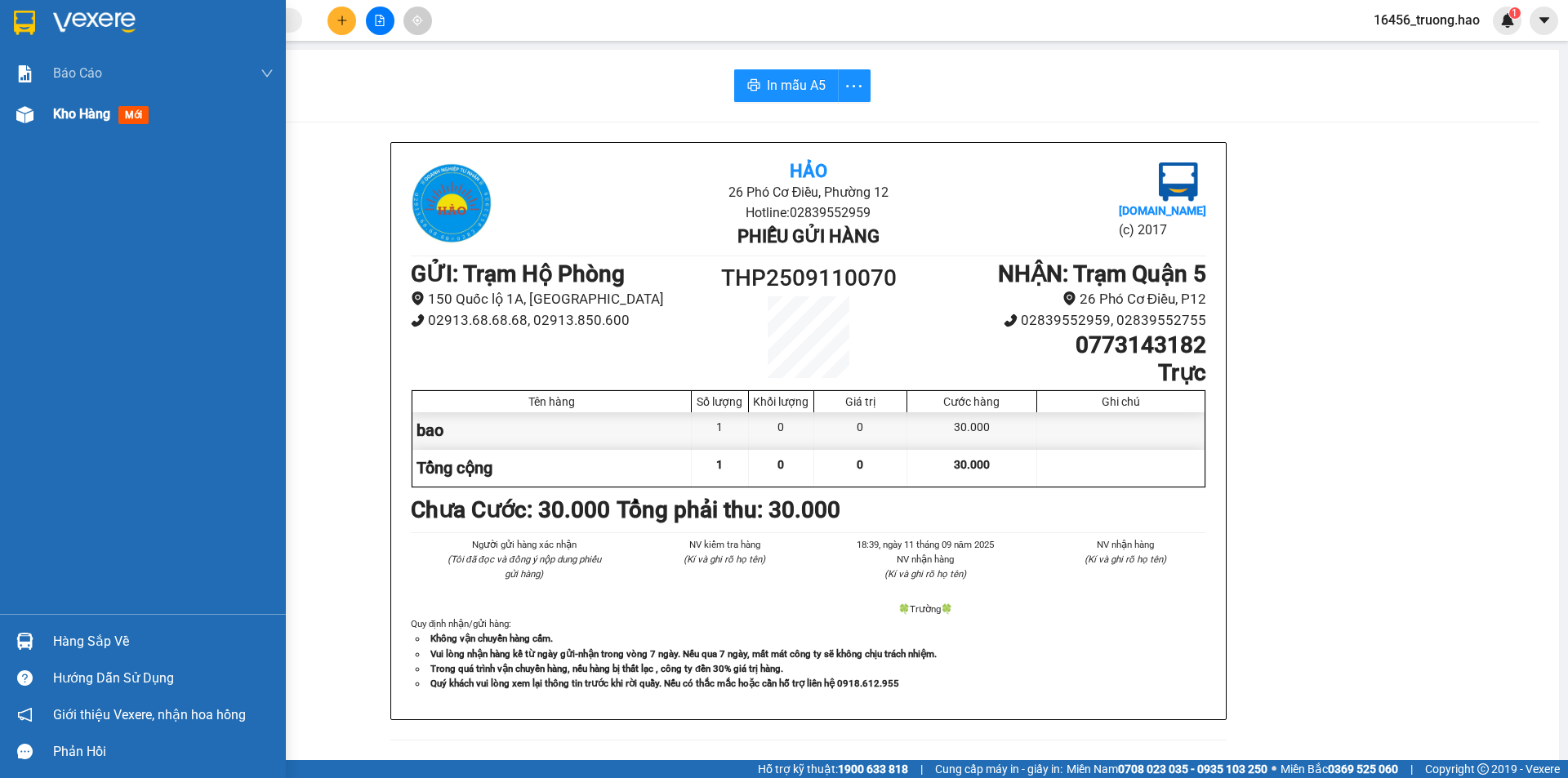
click at [88, 115] on span "Kho hàng" at bounding box center [82, 113] width 57 height 15
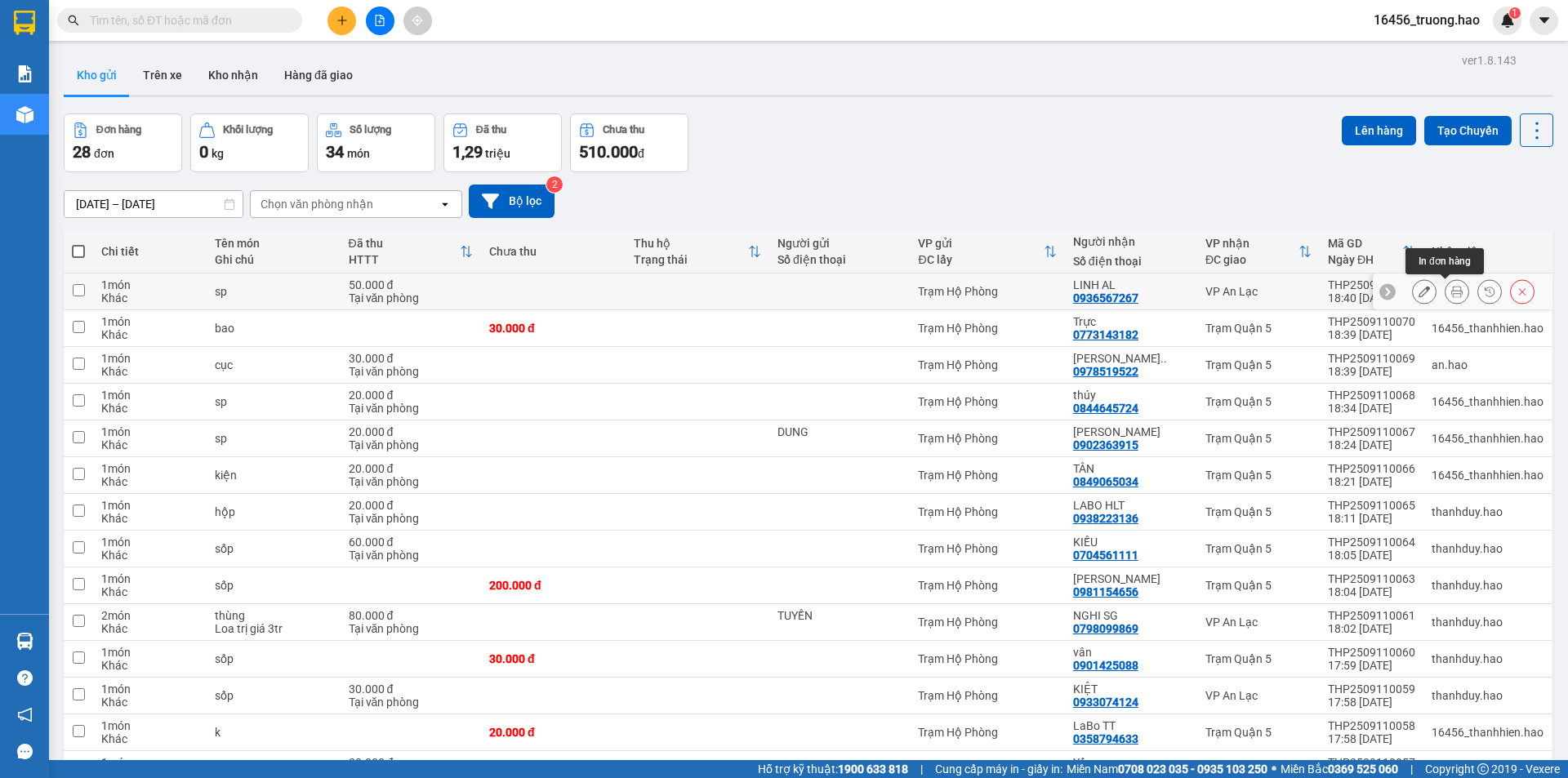
click at [1446, 291] on button at bounding box center [1457, 292] width 23 height 29
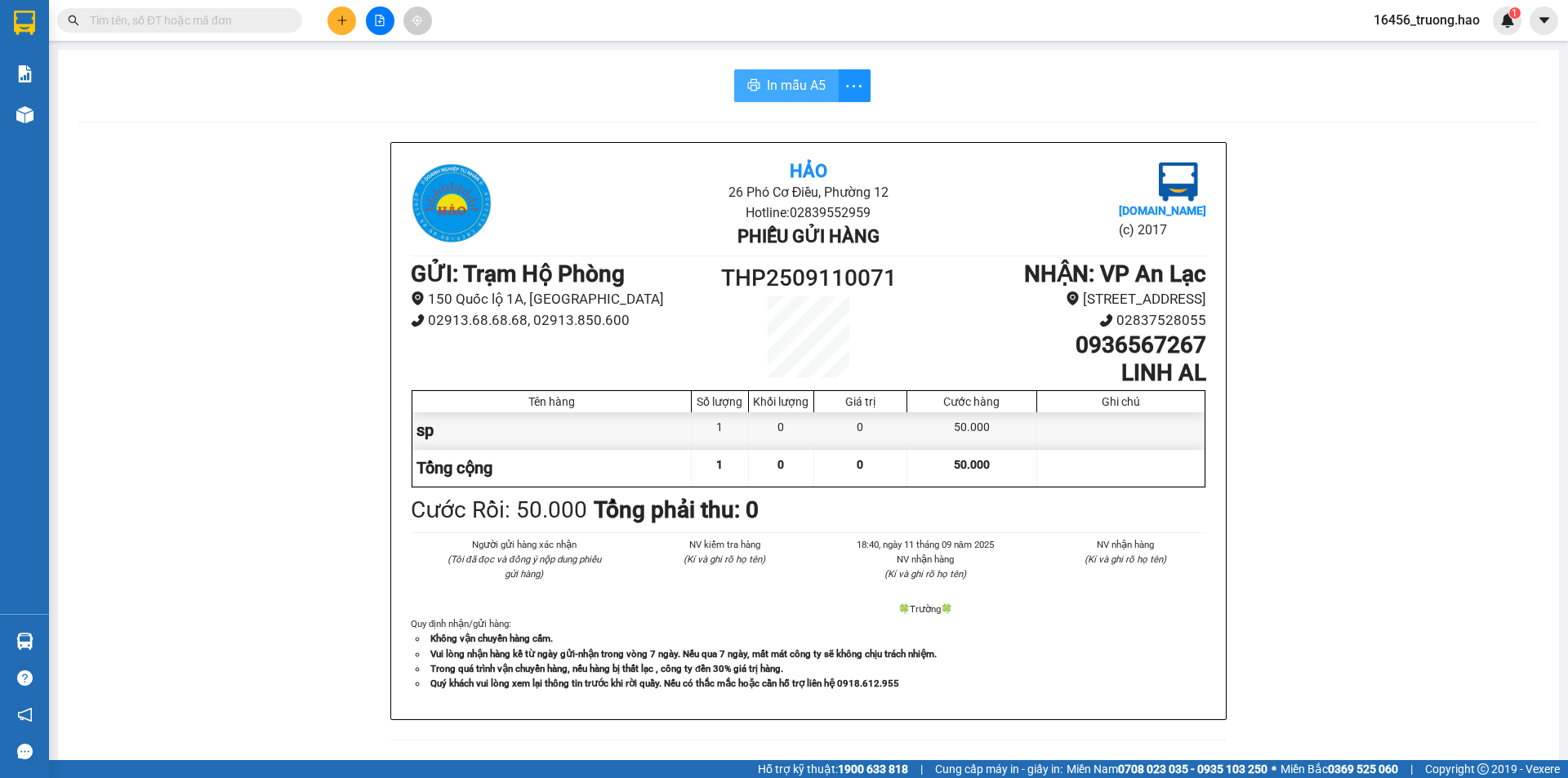
click at [740, 77] on button "In mẫu A5" at bounding box center [787, 86] width 105 height 32
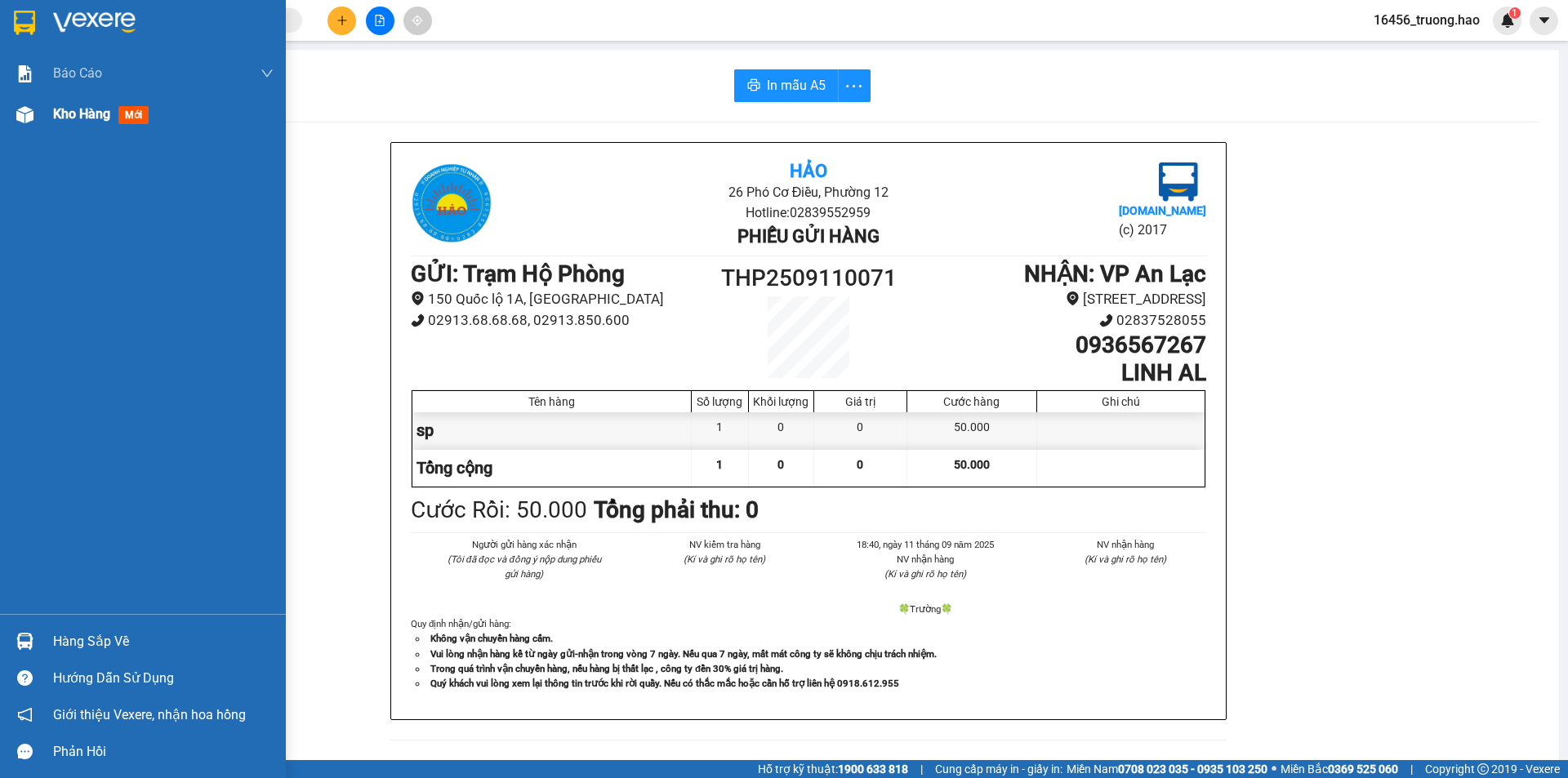
click at [76, 117] on span "Kho hàng" at bounding box center [82, 113] width 57 height 15
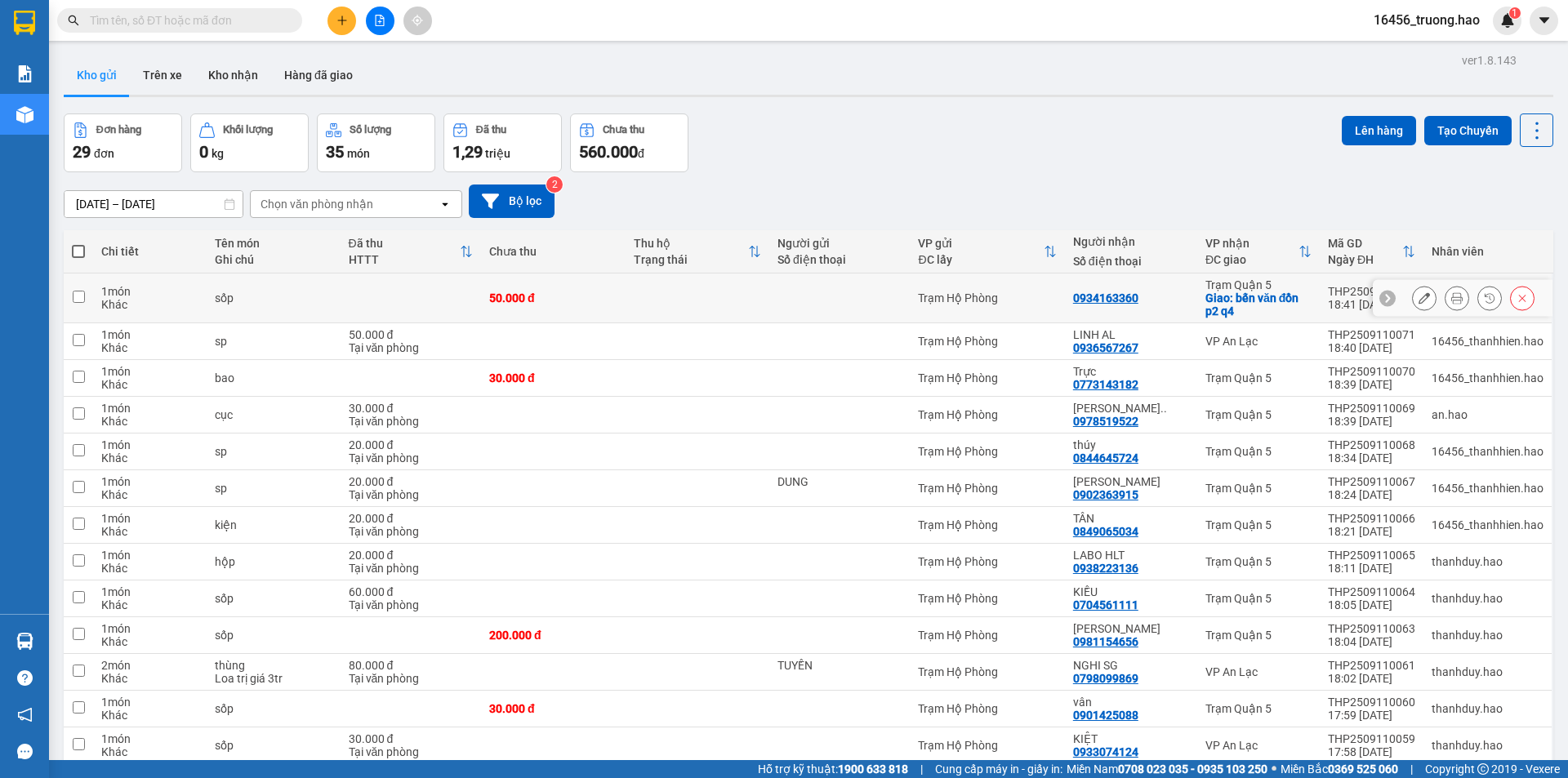
click at [1452, 299] on icon at bounding box center [1457, 298] width 11 height 11
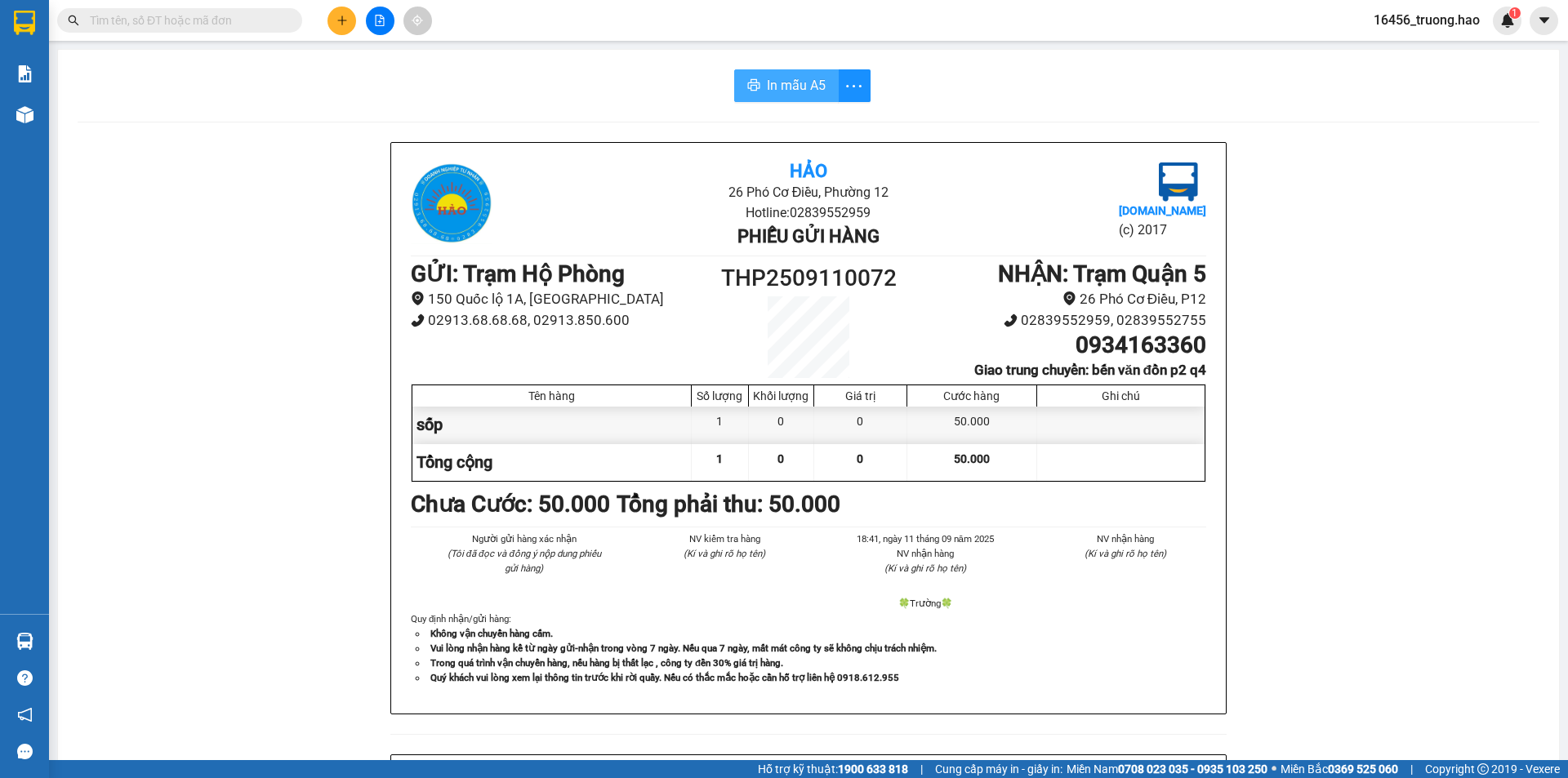
click at [789, 89] on span "In mẫu A5" at bounding box center [796, 85] width 59 height 20
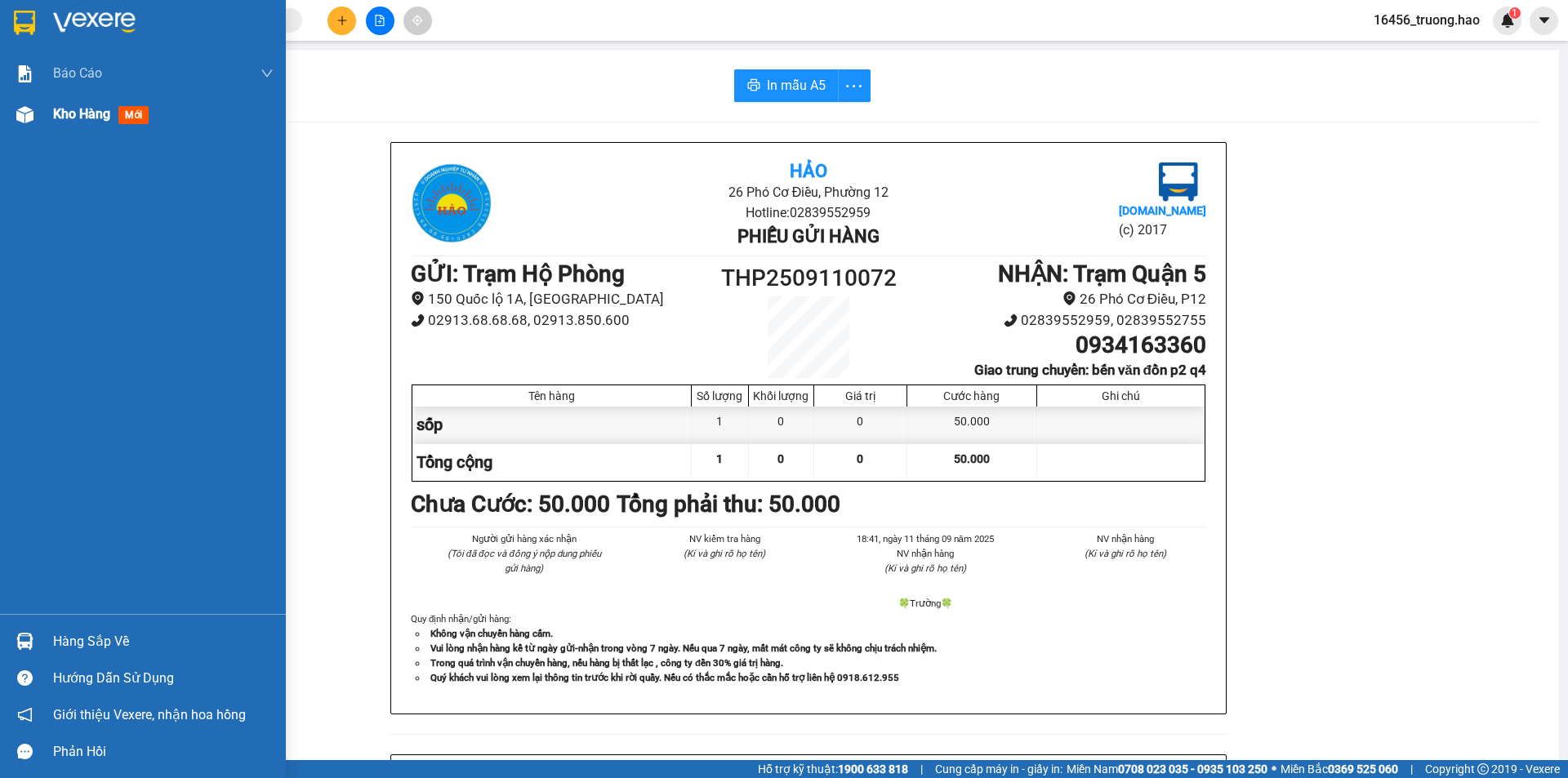
click at [79, 115] on span "Kho hàng" at bounding box center [82, 113] width 57 height 15
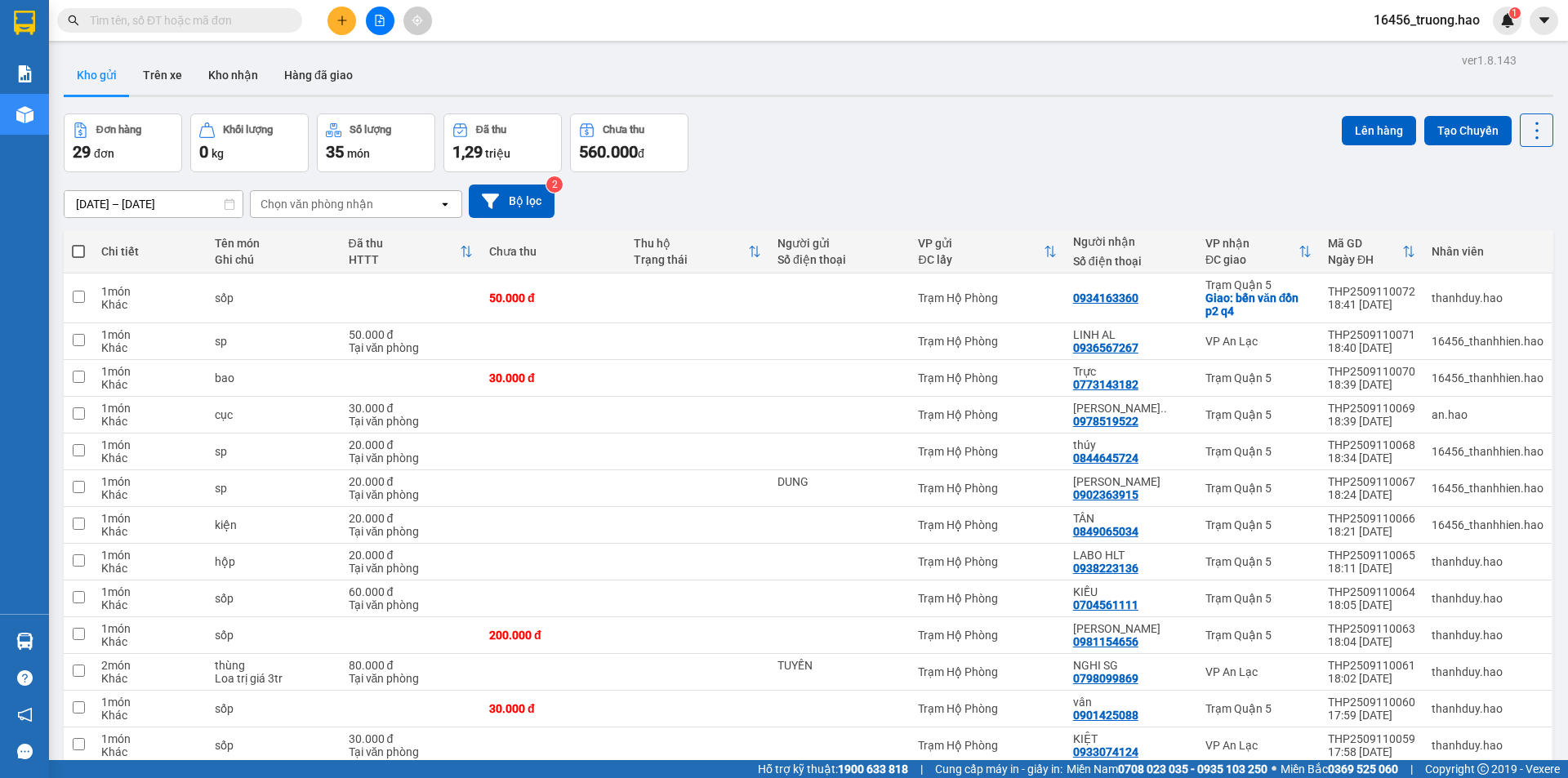
click at [191, 29] on input "text" at bounding box center [186, 20] width 192 height 18
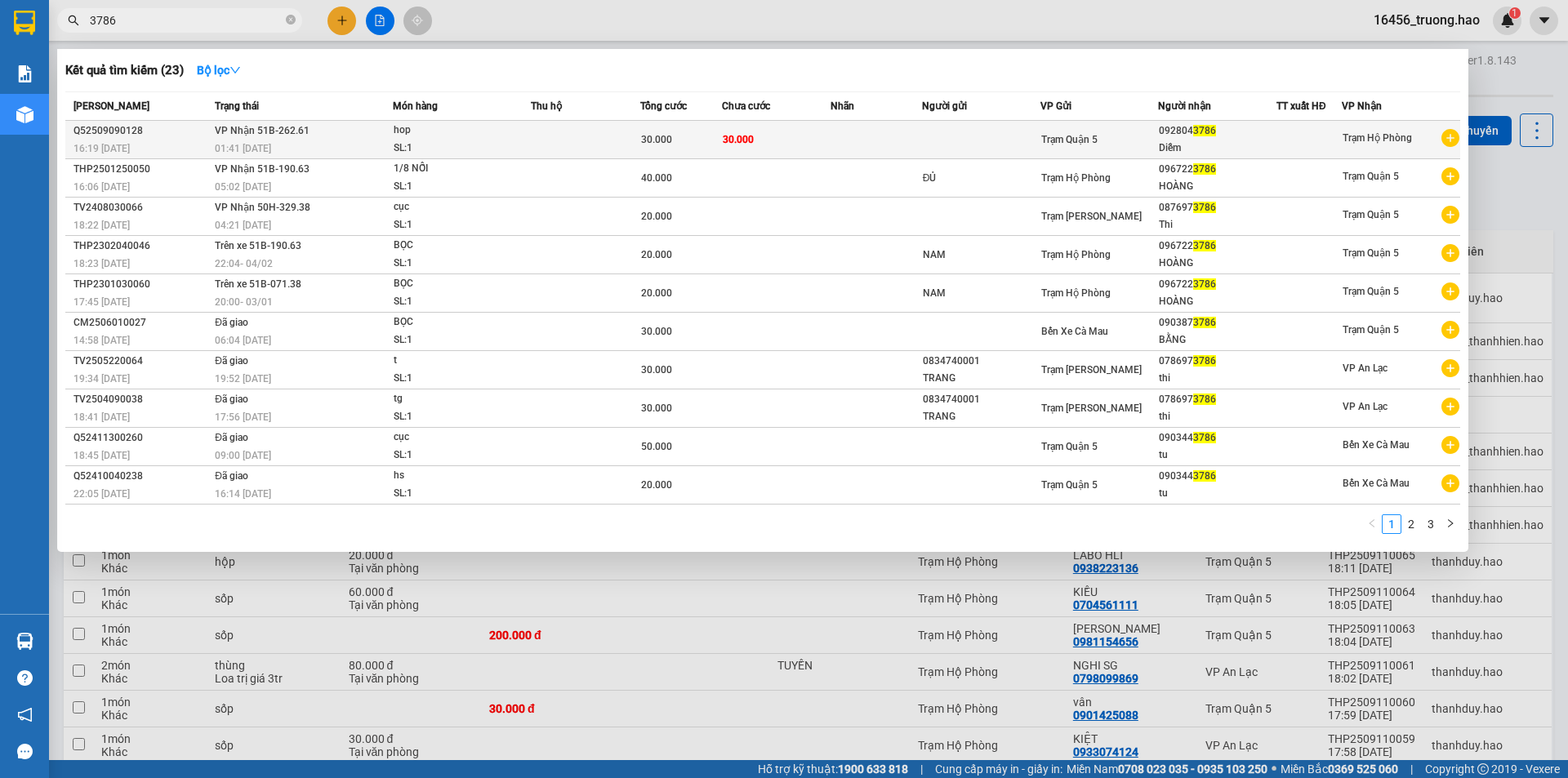
type input "3786"
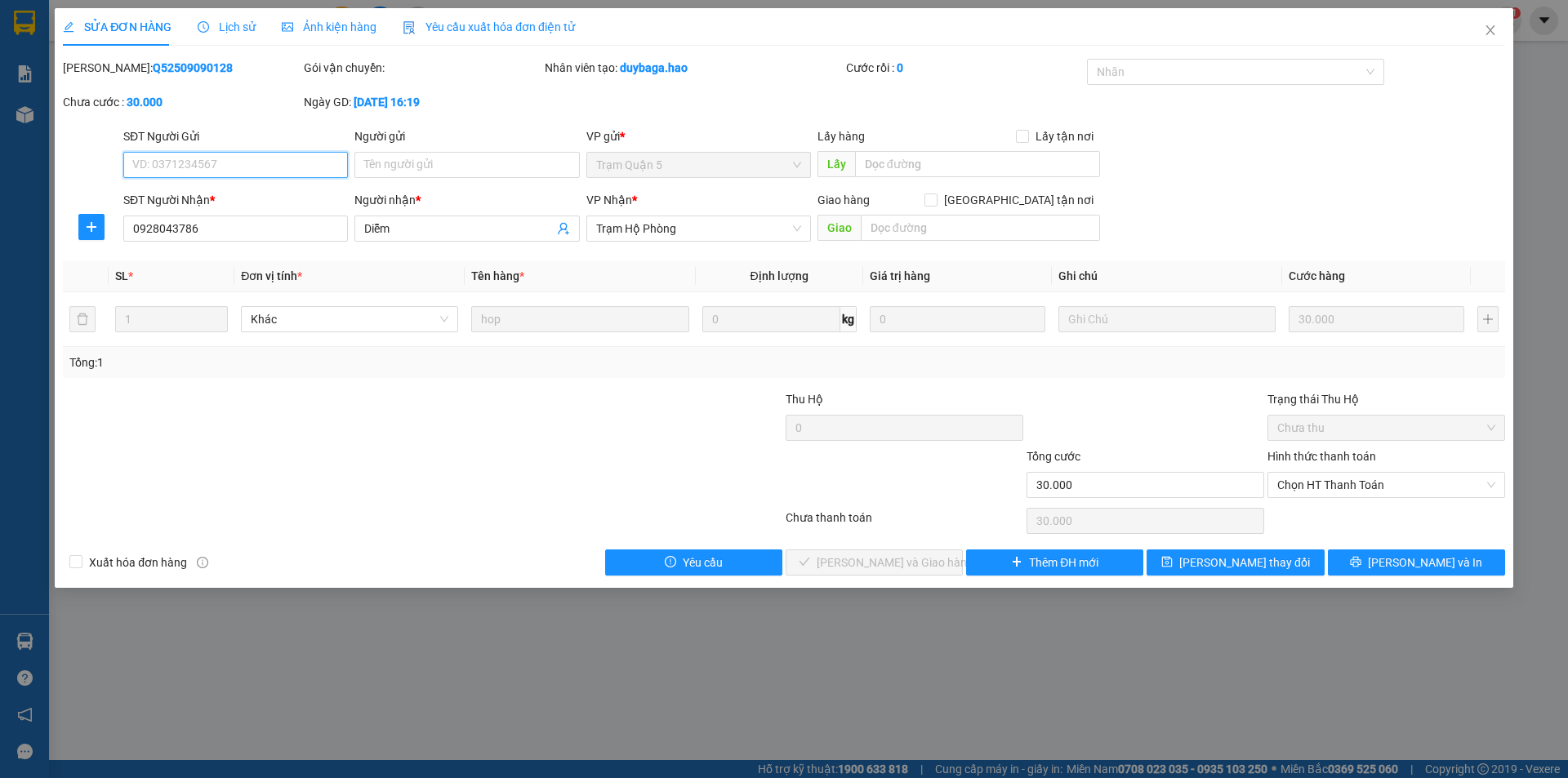
type input "0928043786"
type input "Diễm"
type input "30.000"
click at [322, 38] on div "Ảnh kiện hàng" at bounding box center [329, 27] width 94 height 37
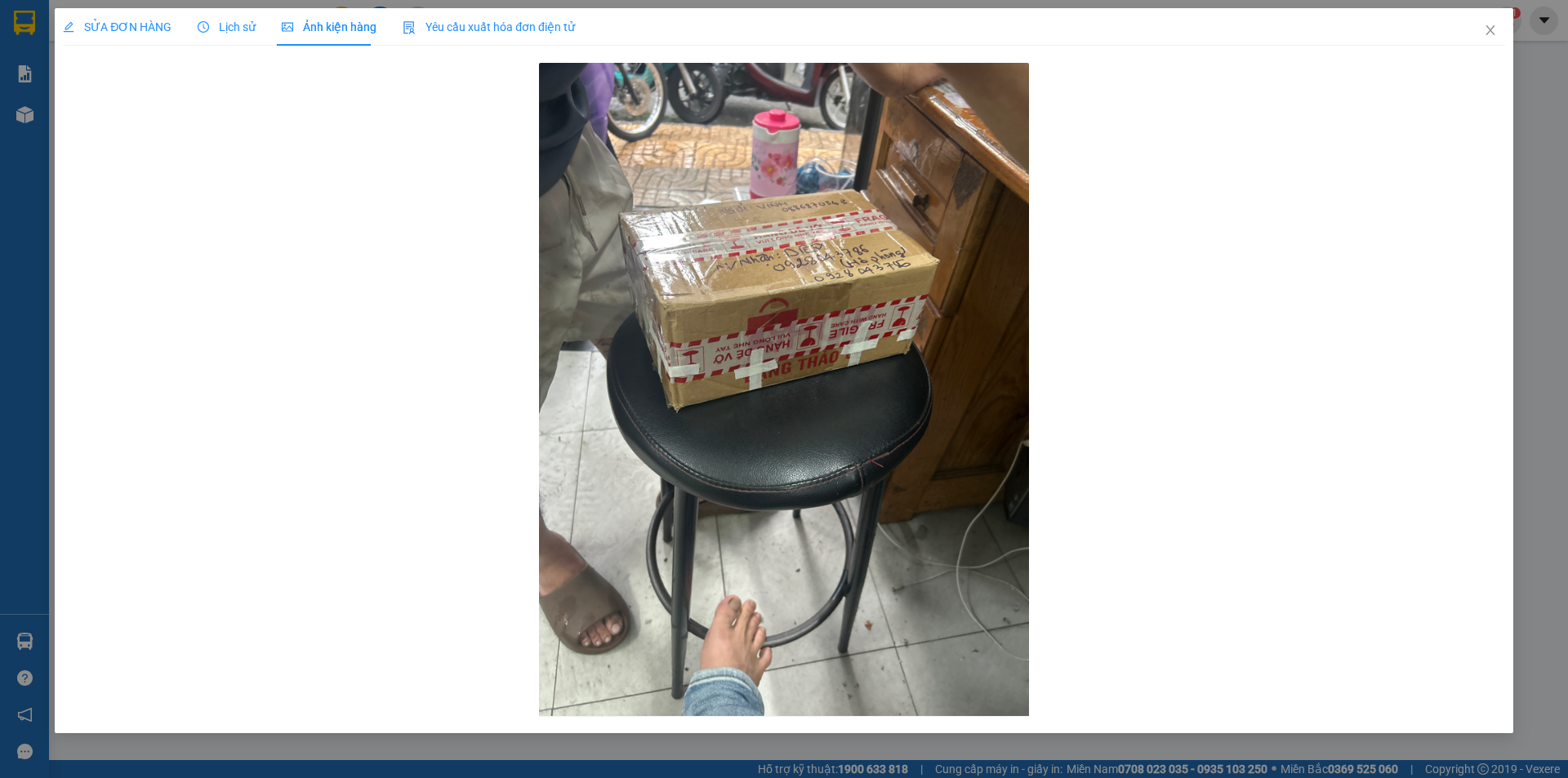
click at [236, 33] on span "Lịch sử" at bounding box center [226, 27] width 58 height 13
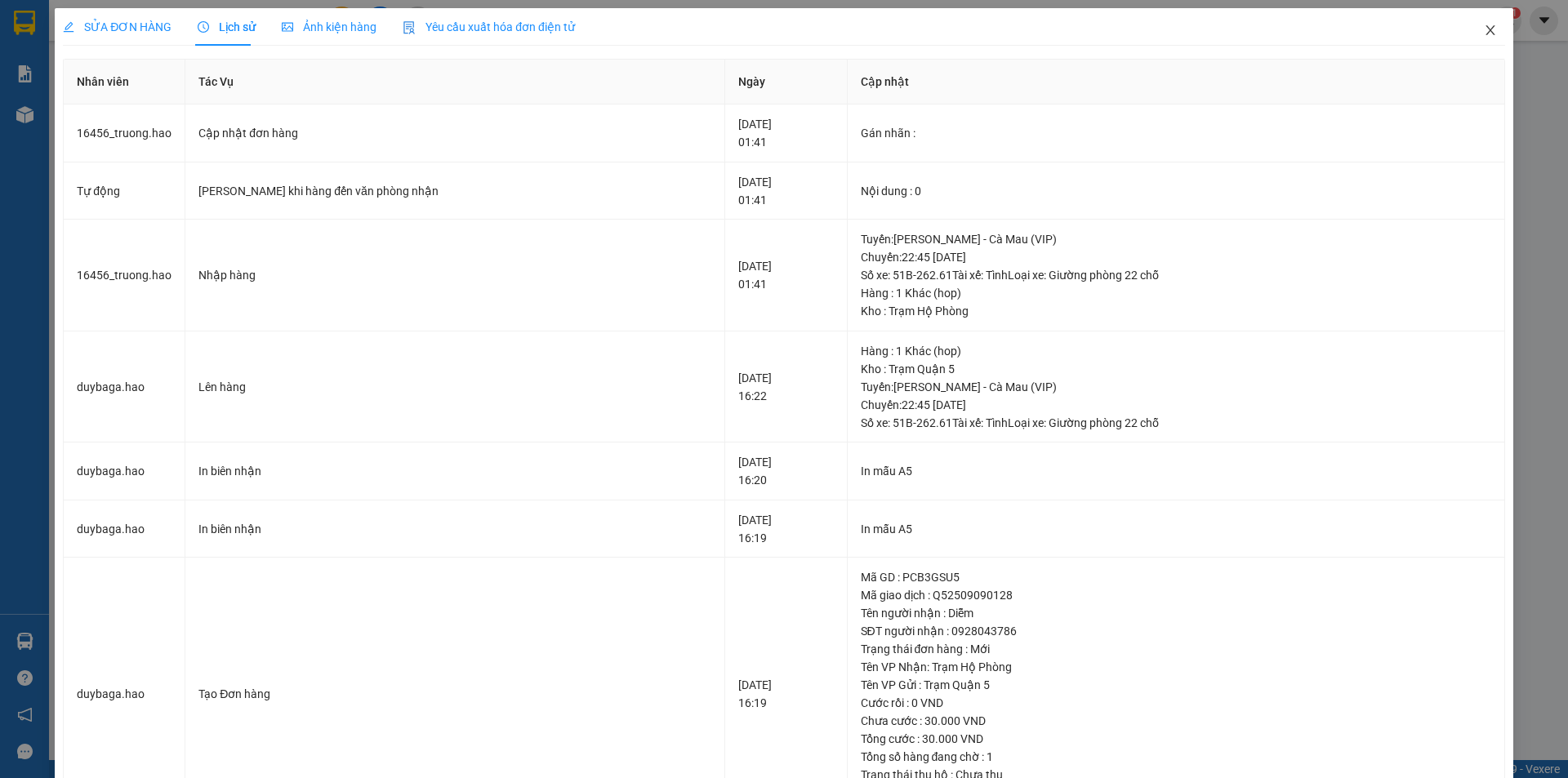
click at [1484, 26] on icon "close" at bounding box center [1491, 30] width 13 height 13
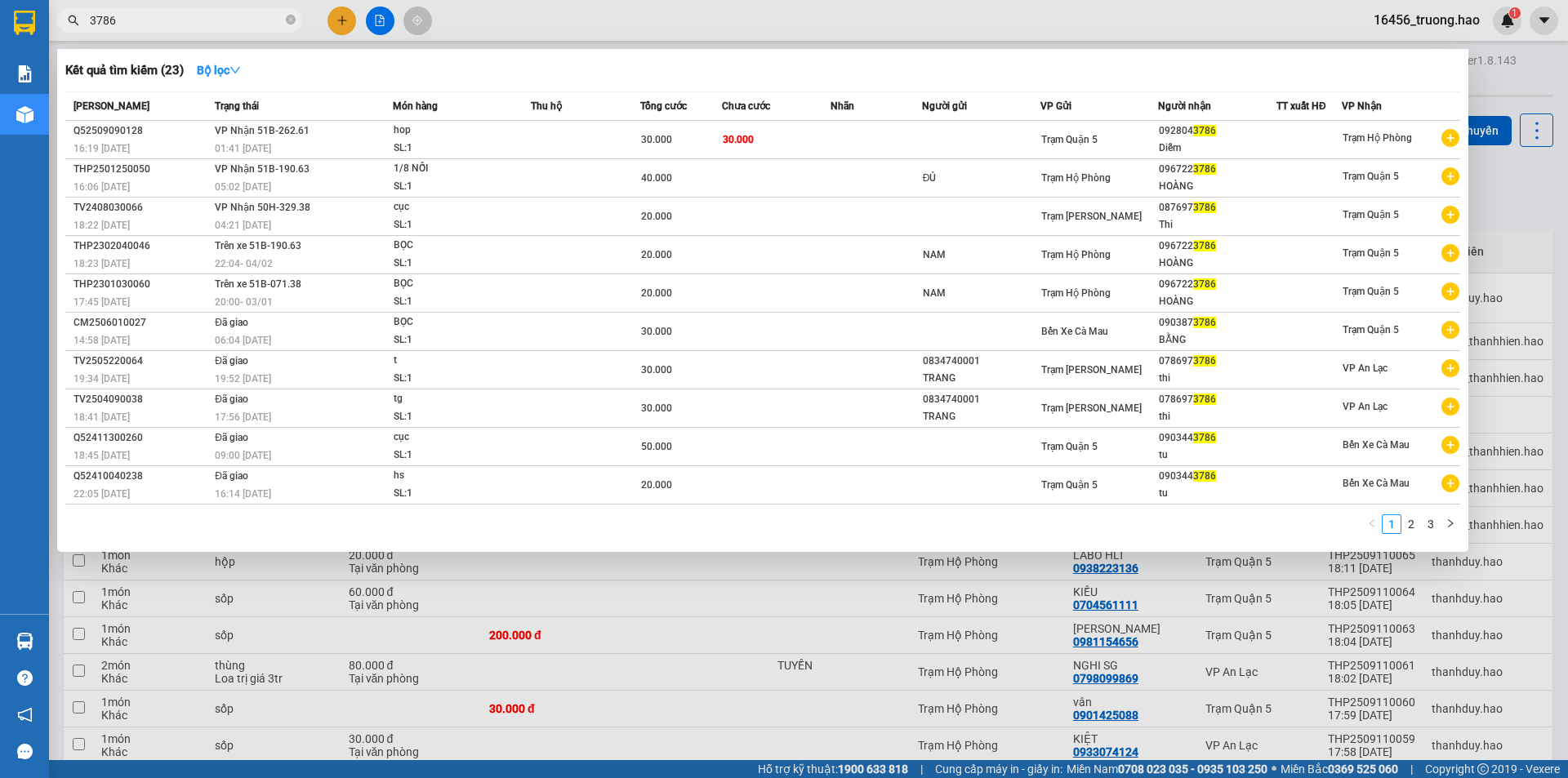
click at [233, 9] on span "3786" at bounding box center [179, 21] width 245 height 25
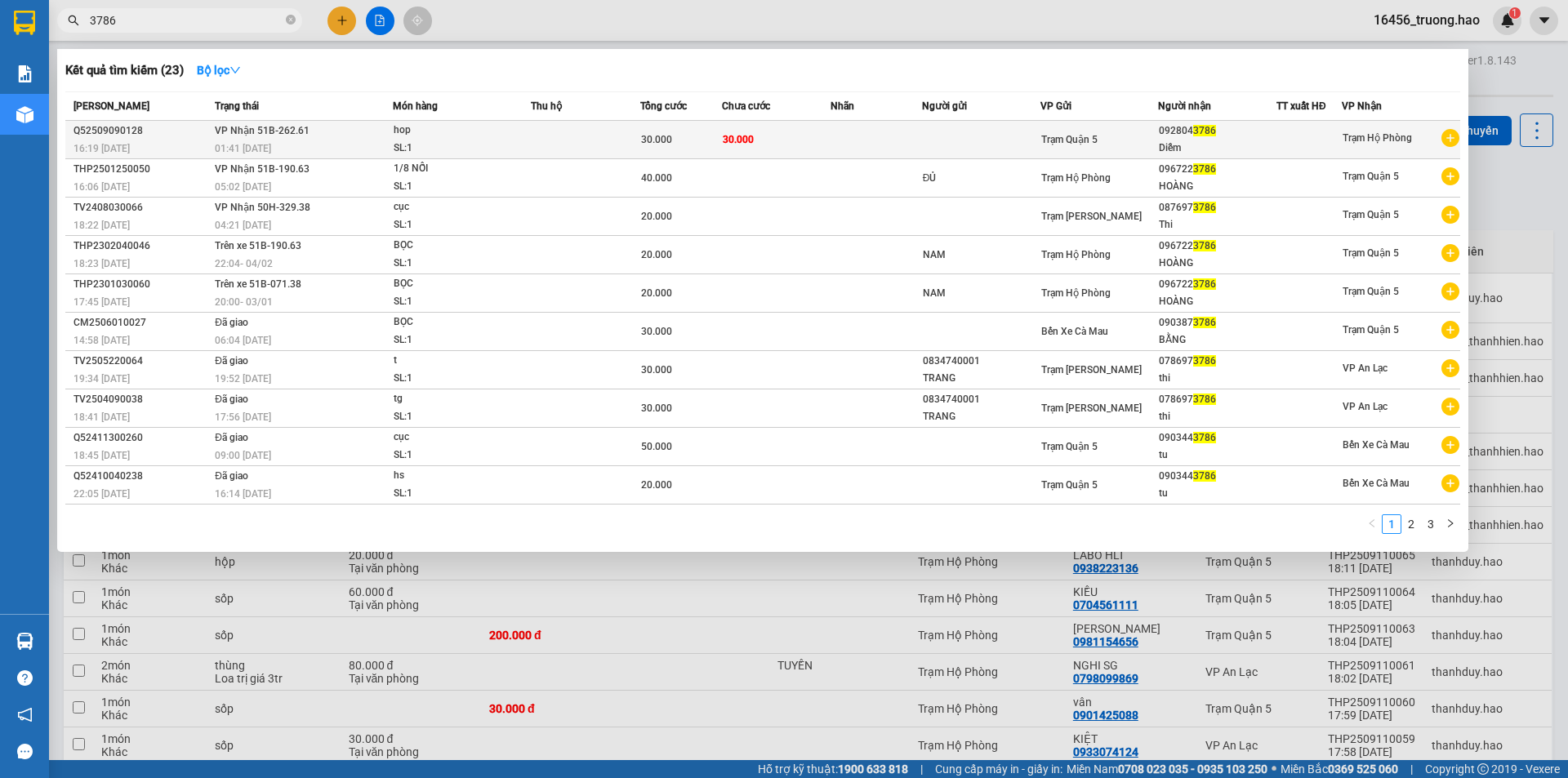
click at [1213, 150] on div "Diễm" at bounding box center [1217, 149] width 117 height 17
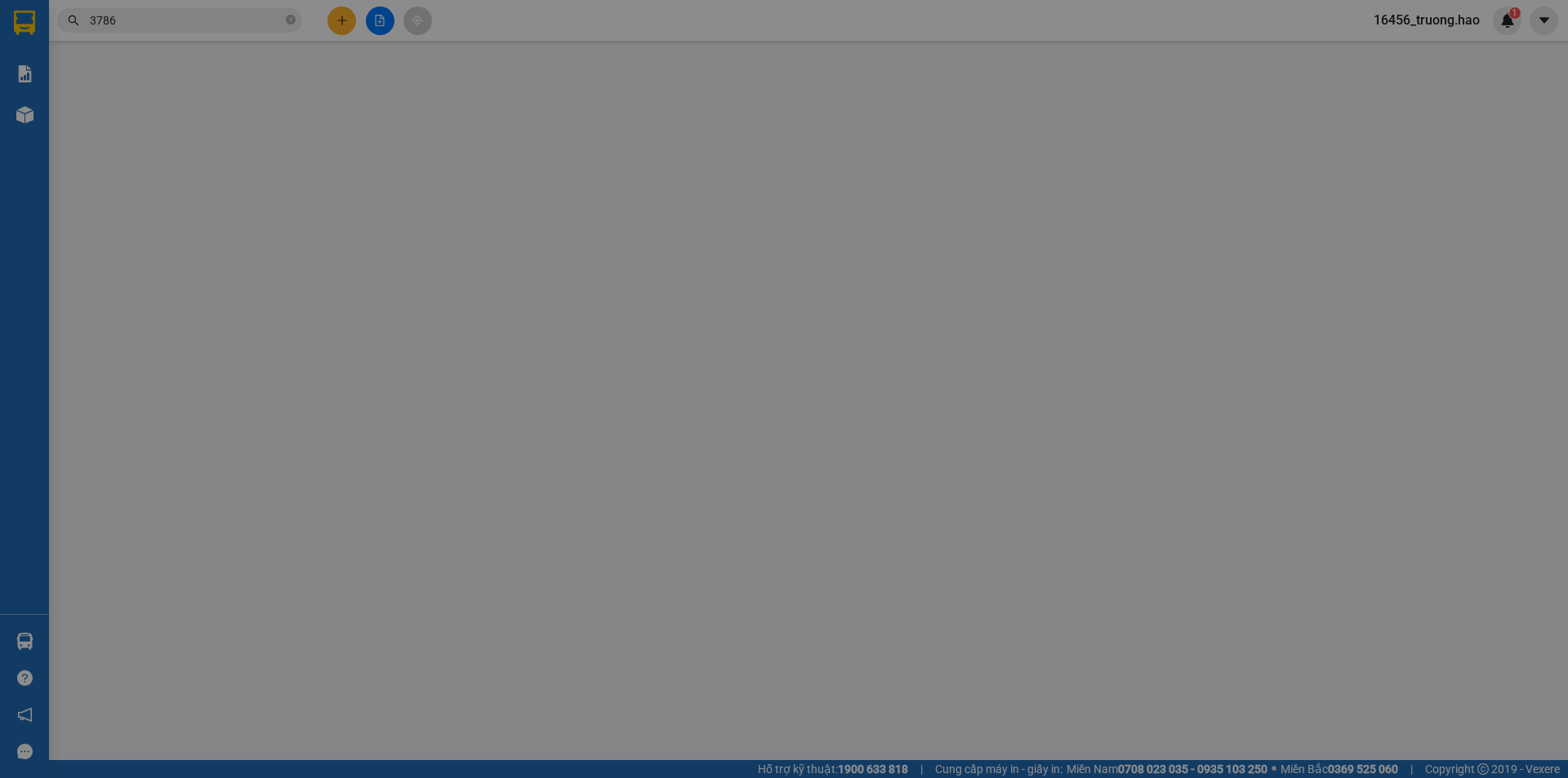
type input "0928043786"
type input "Diễm"
type input "30.000"
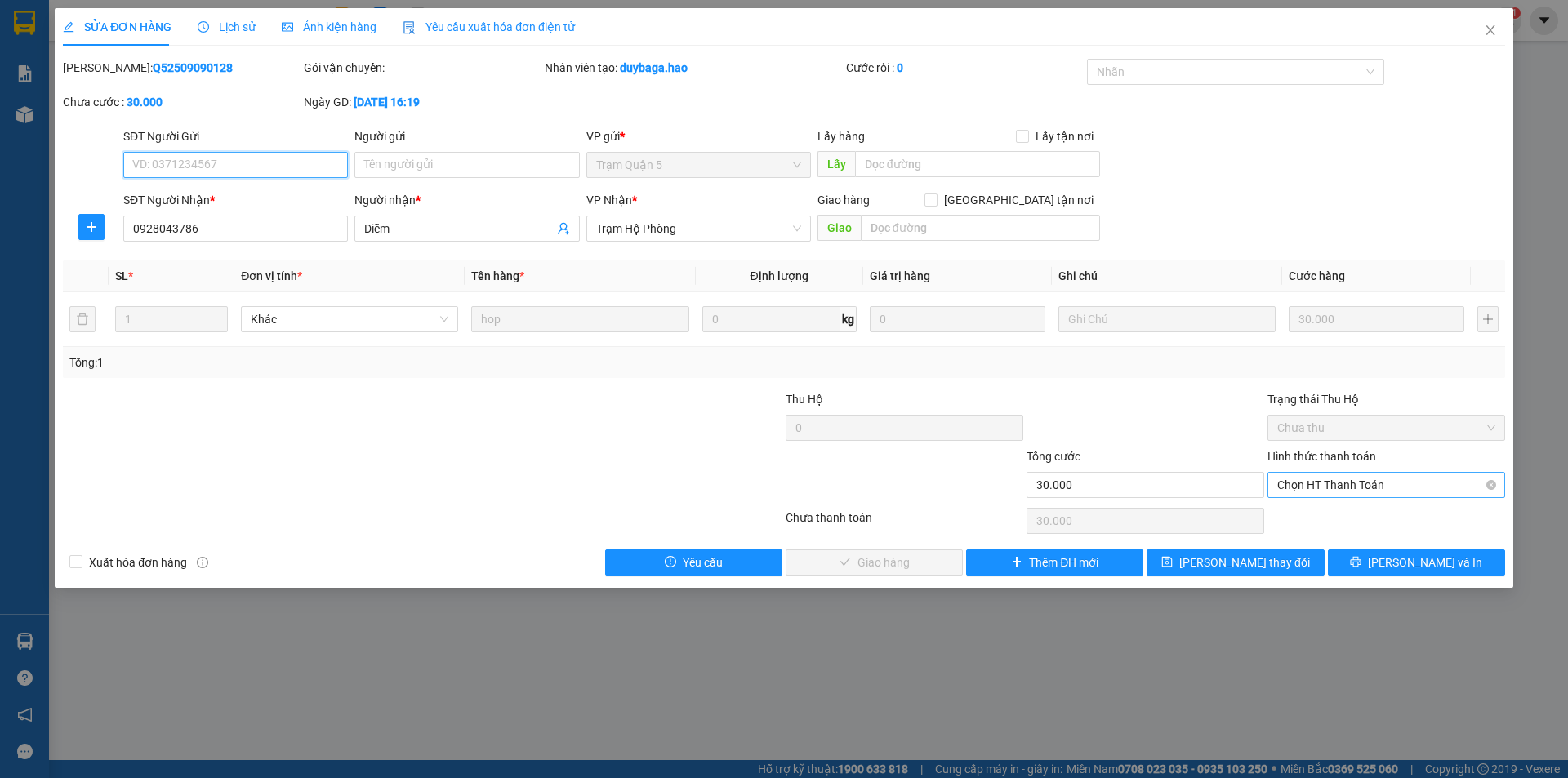
click at [1358, 486] on span "Chọn HT Thanh Toán" at bounding box center [1386, 485] width 218 height 25
click at [1355, 520] on div "Tại văn phòng" at bounding box center [1386, 517] width 218 height 18
type input "0"
click at [931, 547] on div "Total Paid Fee 0 Total UnPaid Fee 30.000 Cash Collection Total Fee Mã ĐH: Q5250…" at bounding box center [784, 317] width 1442 height 517
click at [945, 566] on div "Total Paid Fee 0 Total UnPaid Fee 30.000 Cash Collection Total Fee Mã ĐH: Q5250…" at bounding box center [784, 317] width 1442 height 517
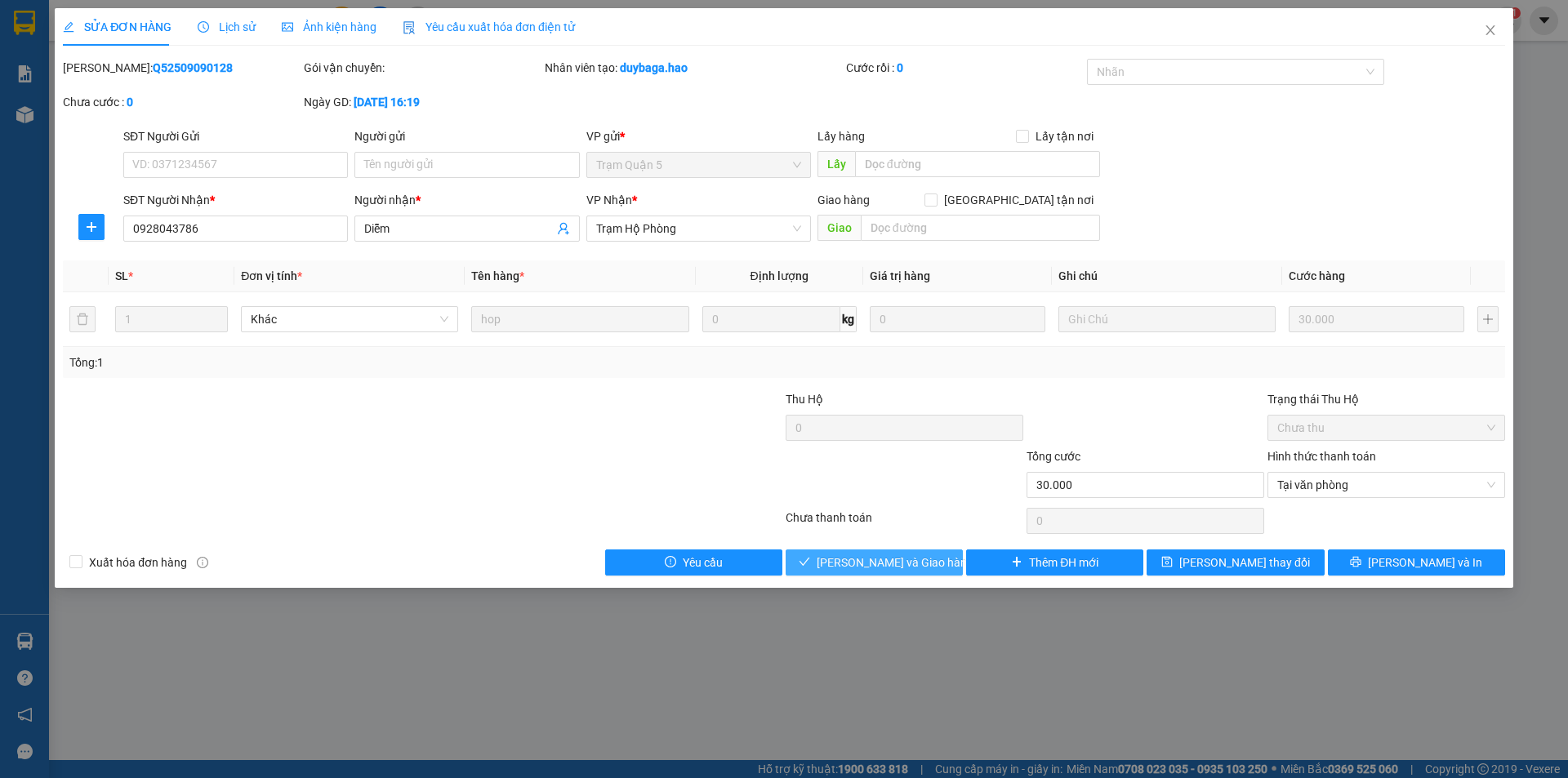
click at [945, 566] on button "Lưu và Giao hàng" at bounding box center [874, 562] width 177 height 26
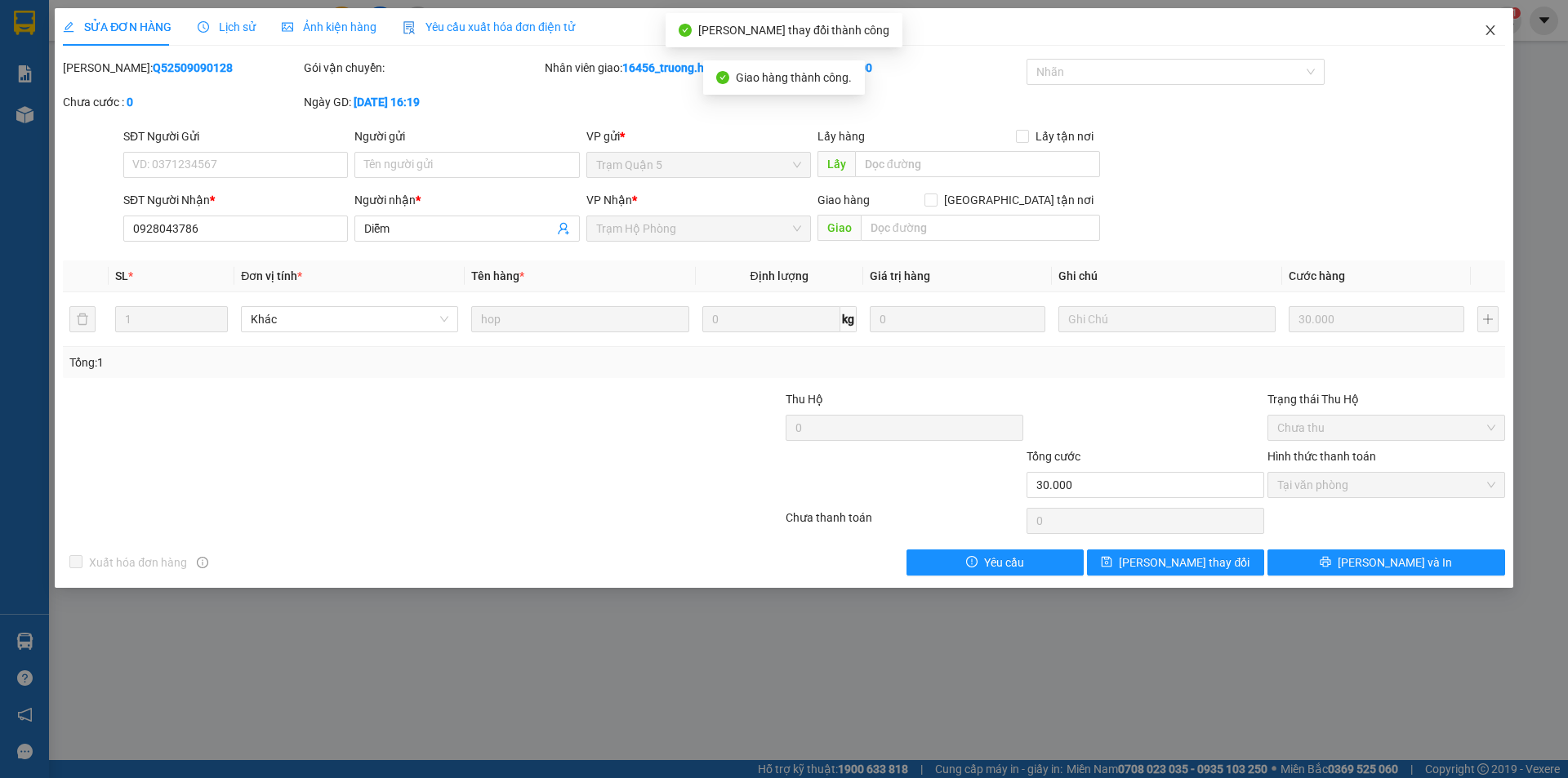
click at [1493, 36] on icon "close" at bounding box center [1491, 30] width 13 height 13
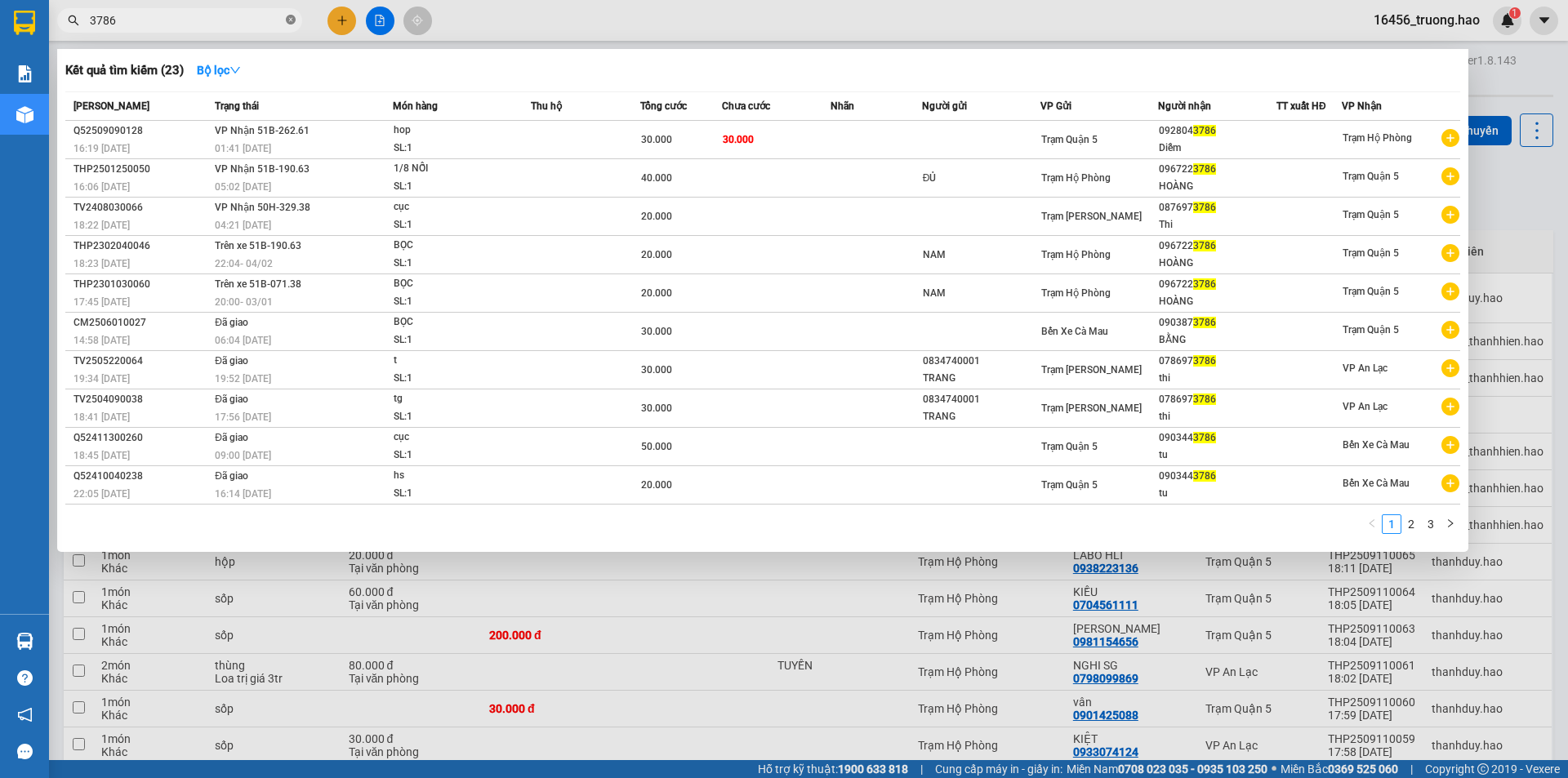
click at [289, 21] on icon "close-circle" at bounding box center [291, 19] width 10 height 10
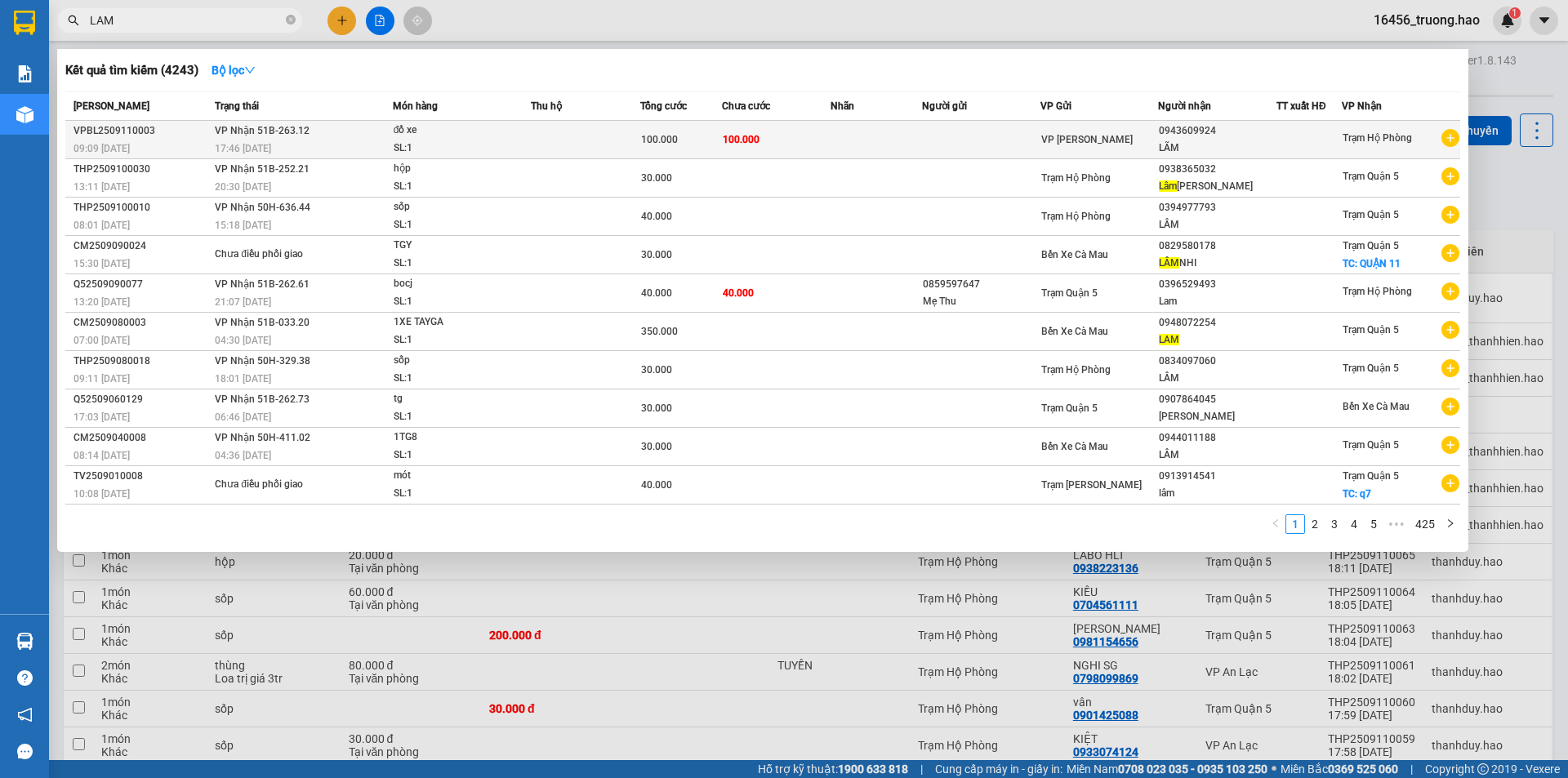
type input "LAM"
click at [573, 136] on td at bounding box center [585, 140] width 110 height 38
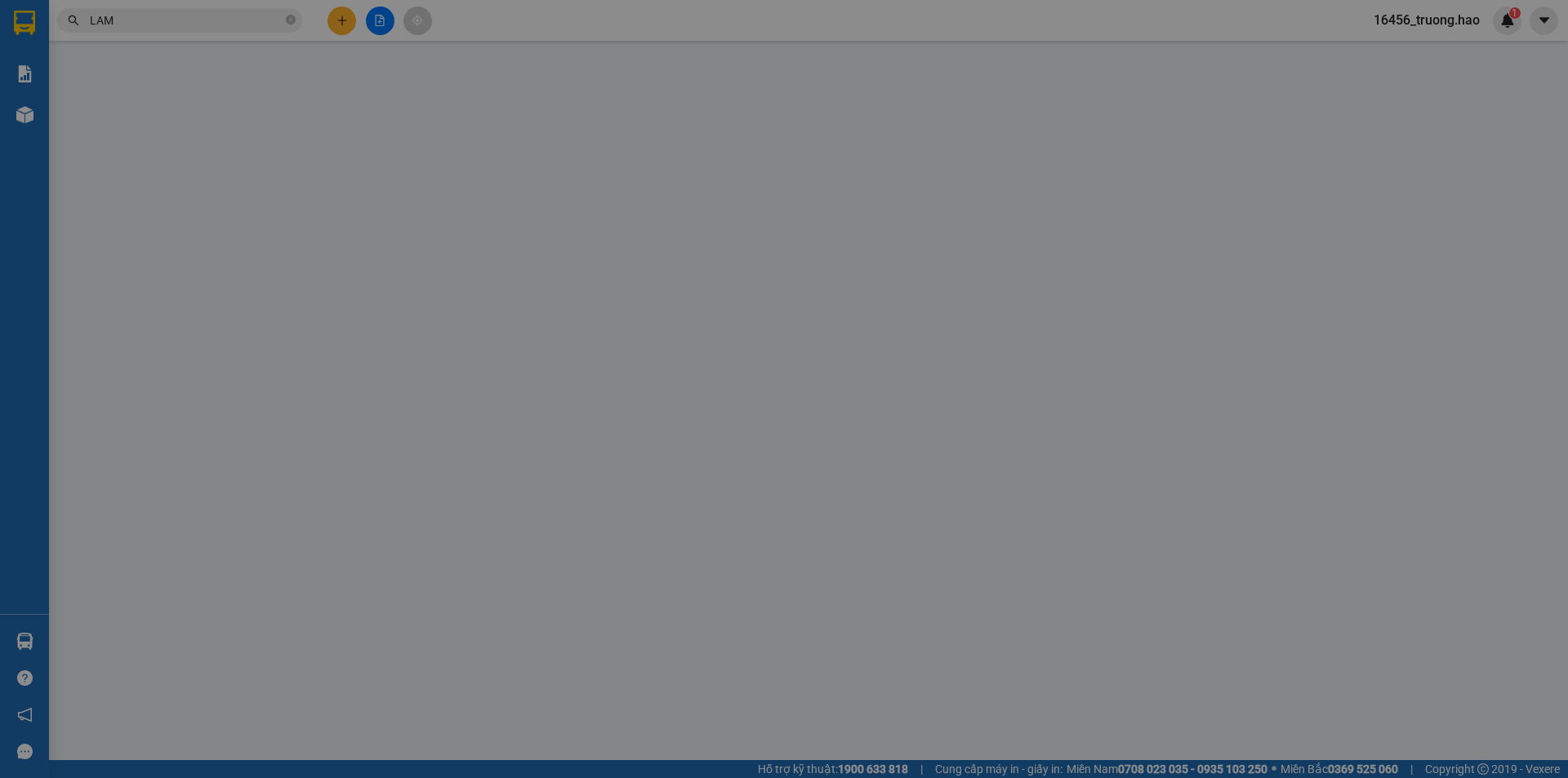
type input "0943609924"
type input "LÃM"
type input "100.000"
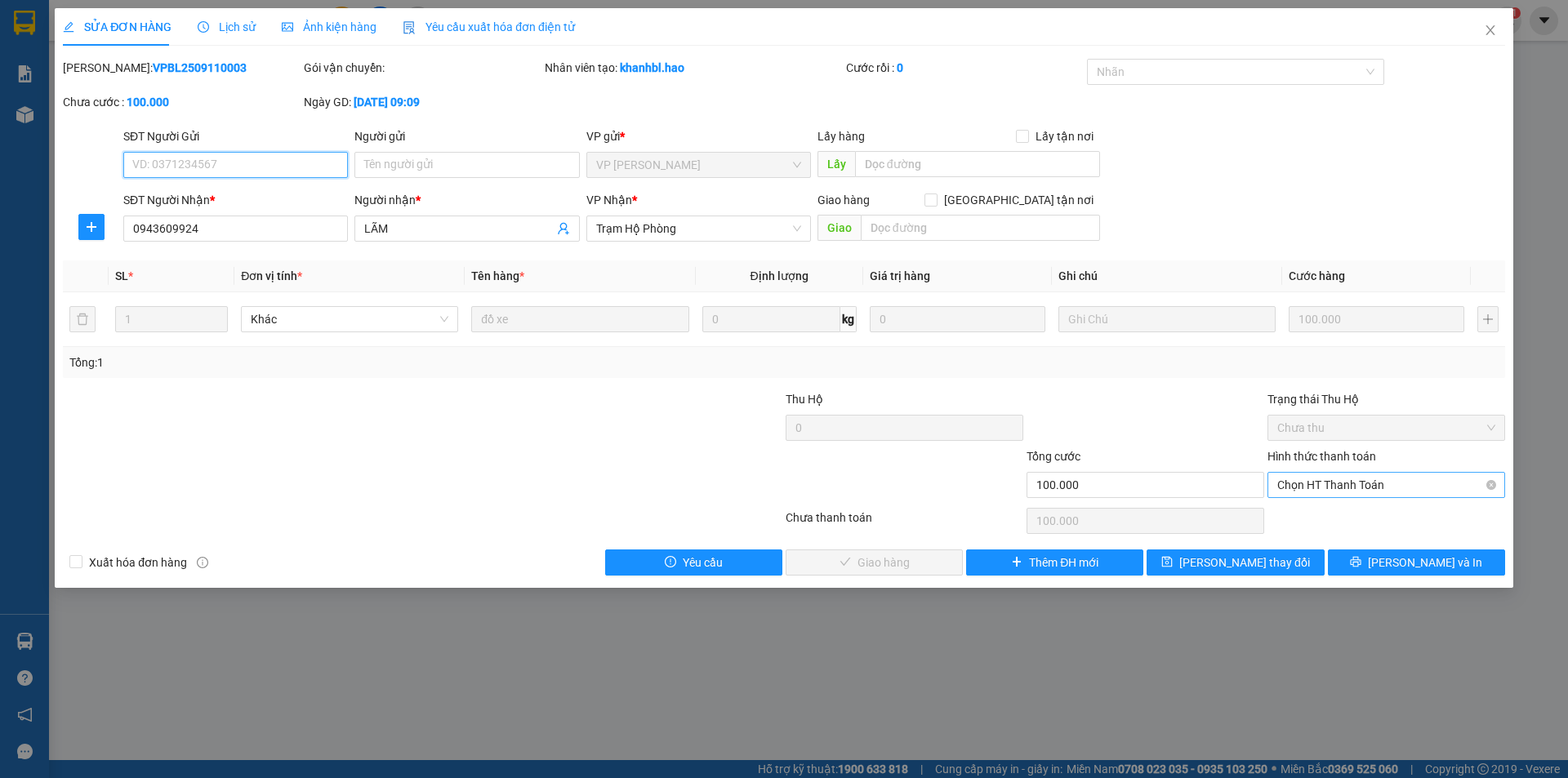
click at [1383, 492] on span "Chọn HT Thanh Toán" at bounding box center [1386, 485] width 218 height 25
click at [1377, 524] on div "Tại văn phòng" at bounding box center [1386, 517] width 218 height 18
type input "0"
click at [935, 568] on button "Lưu và Giao hàng" at bounding box center [874, 562] width 177 height 26
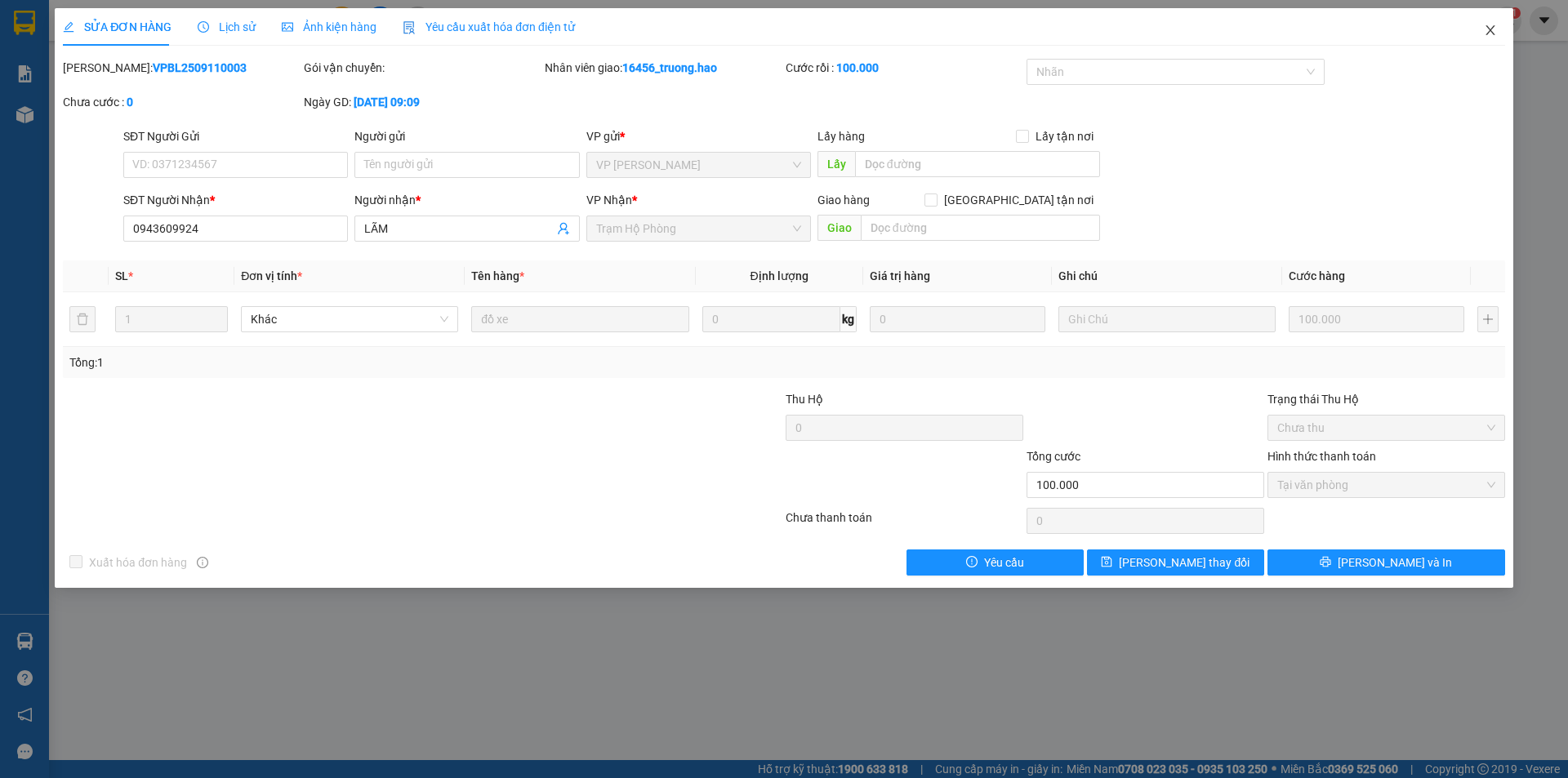
click at [1483, 30] on span "Close" at bounding box center [1491, 31] width 46 height 46
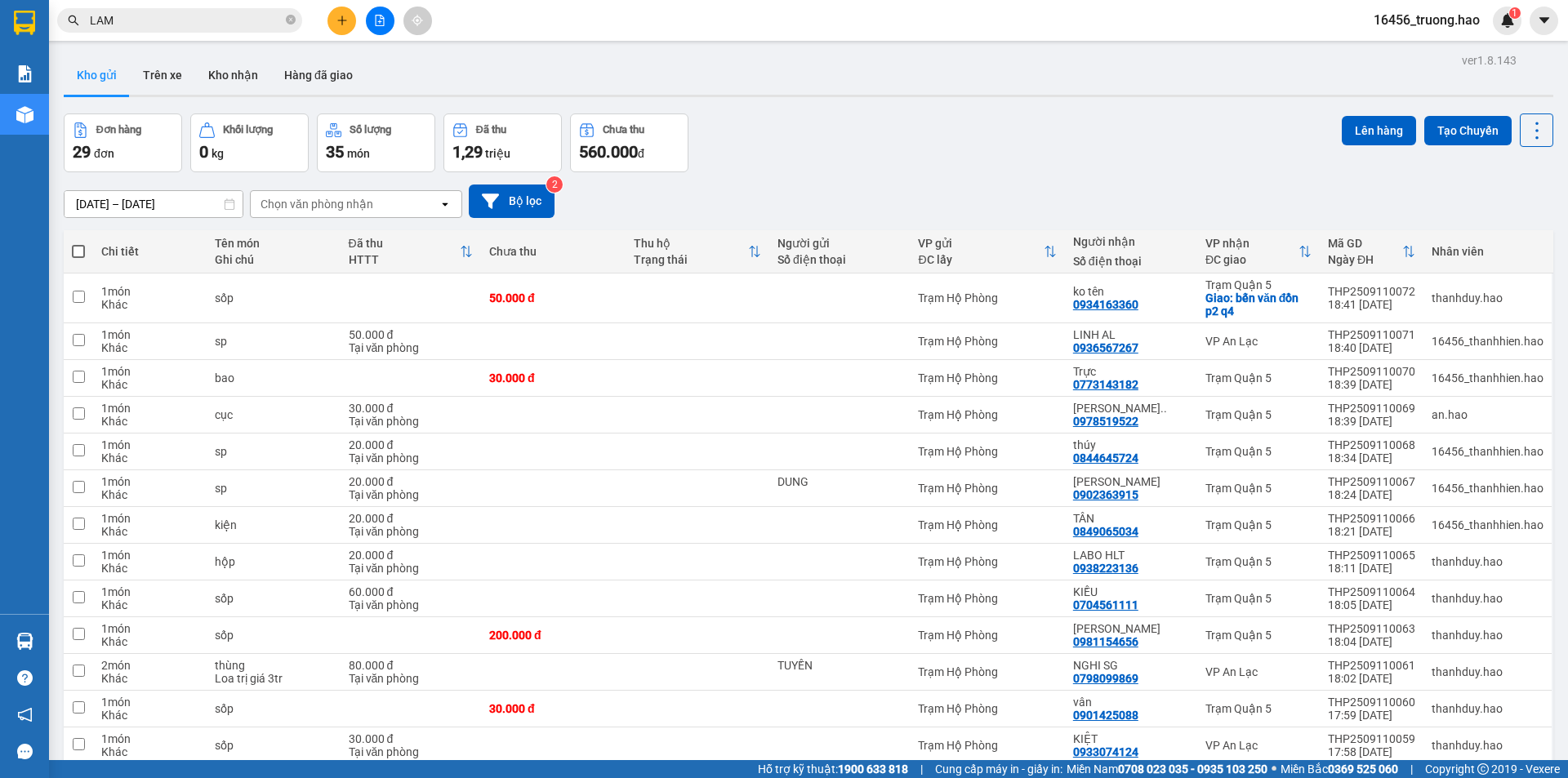
click at [181, 20] on input "LAM" at bounding box center [186, 20] width 192 height 18
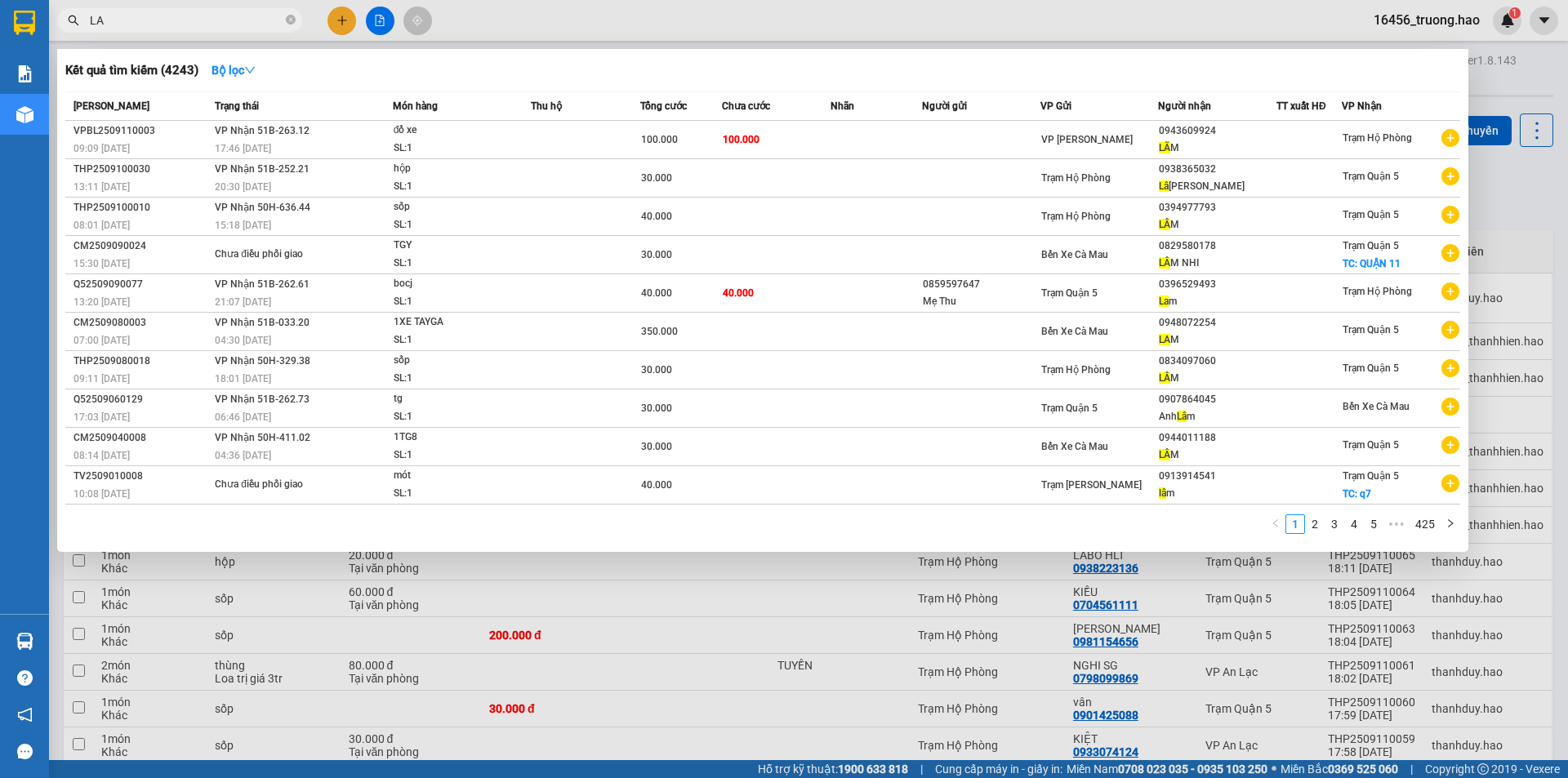
type input "L"
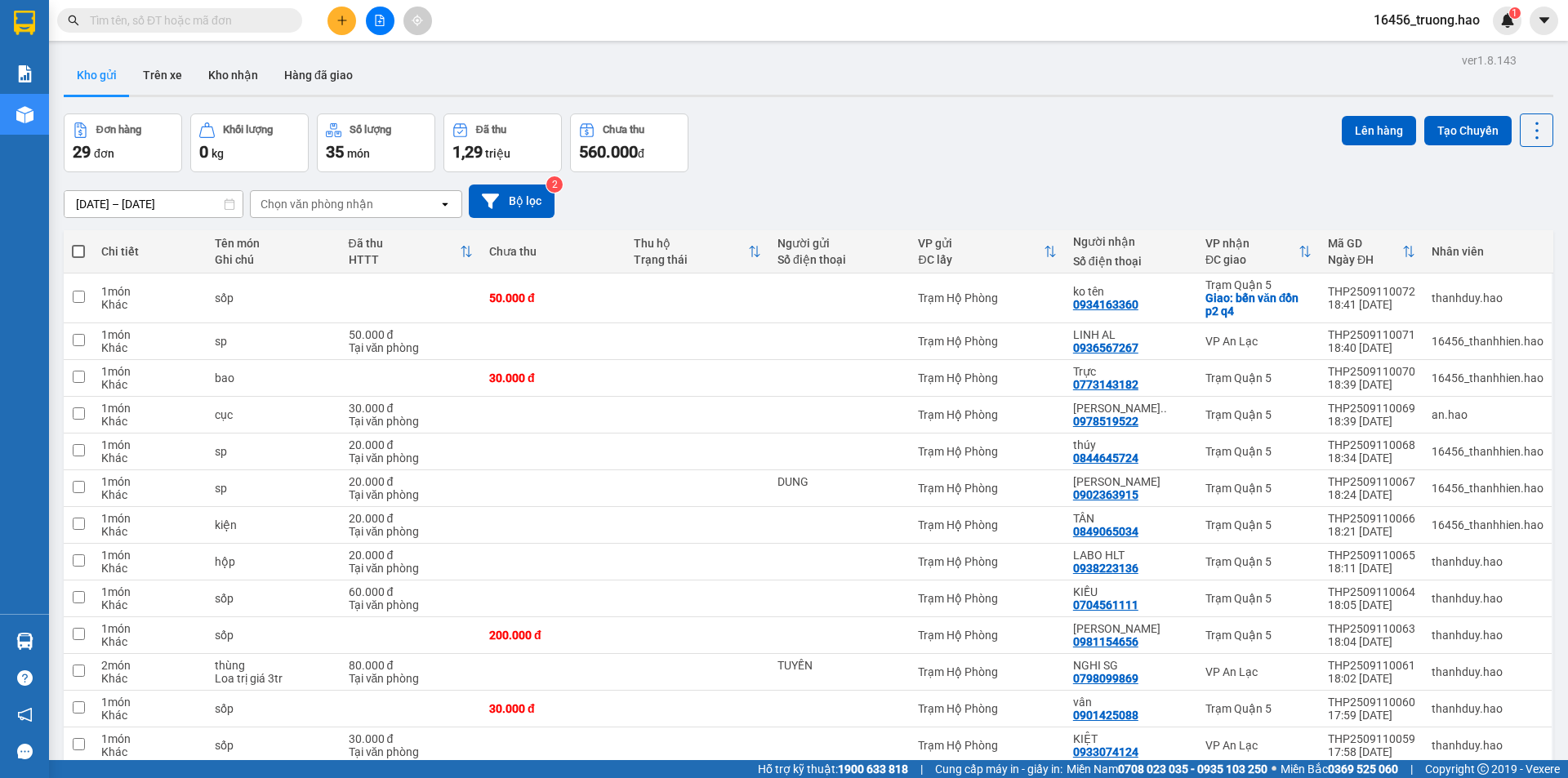
click at [151, 19] on input "text" at bounding box center [186, 20] width 192 height 18
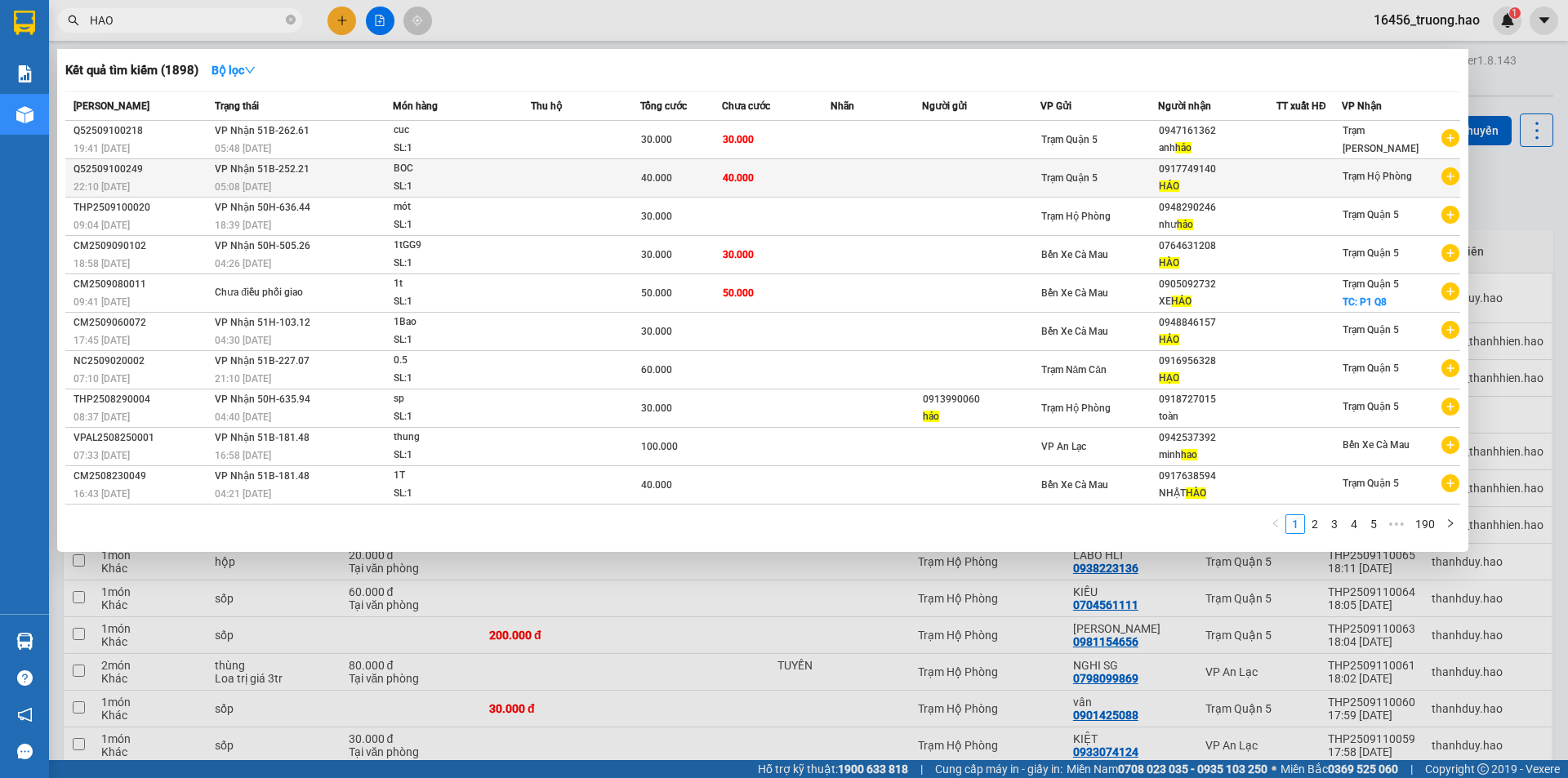
type input "HAO"
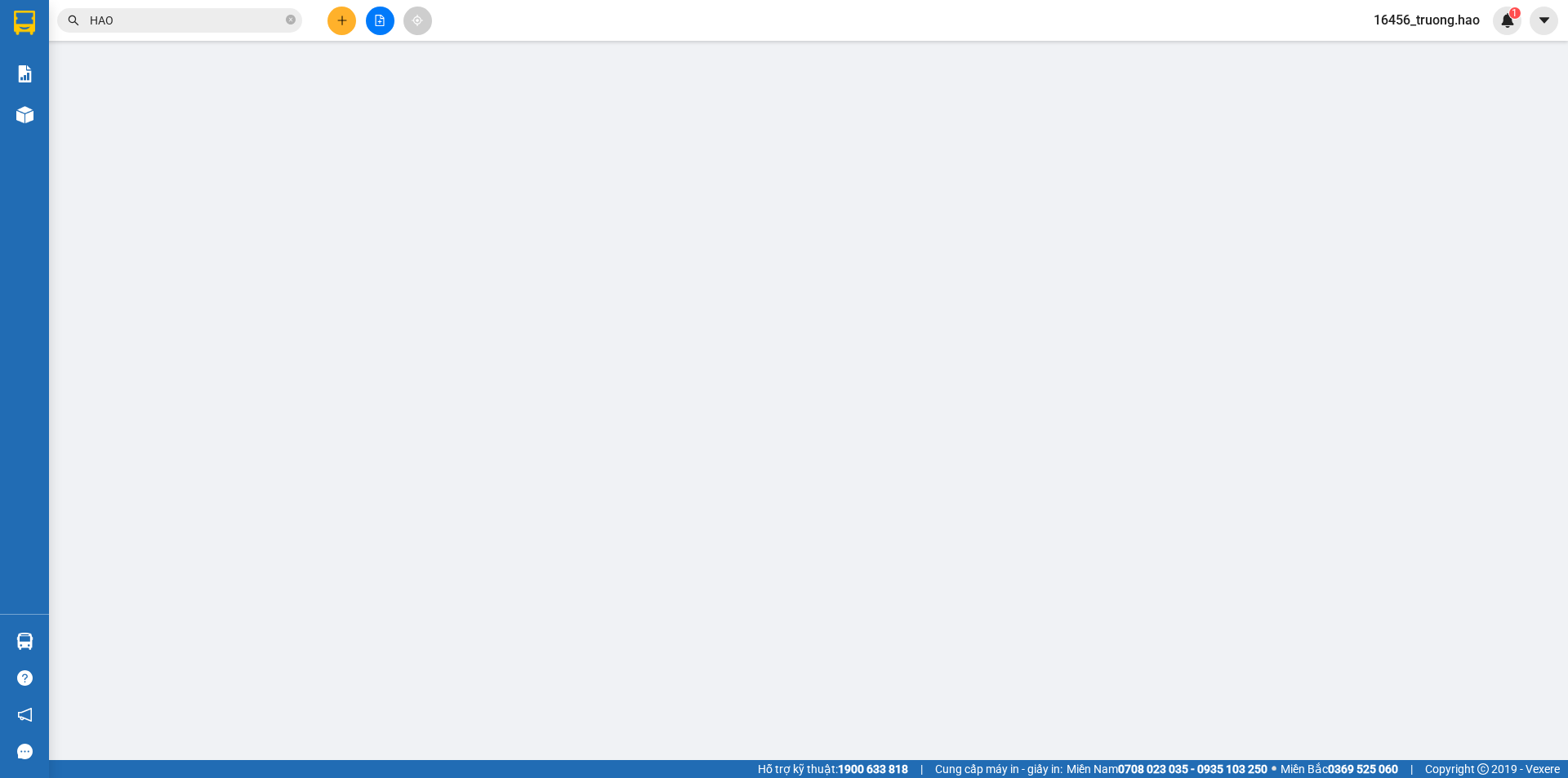
type input "0917749140"
type input "HÁO"
type input "40.000"
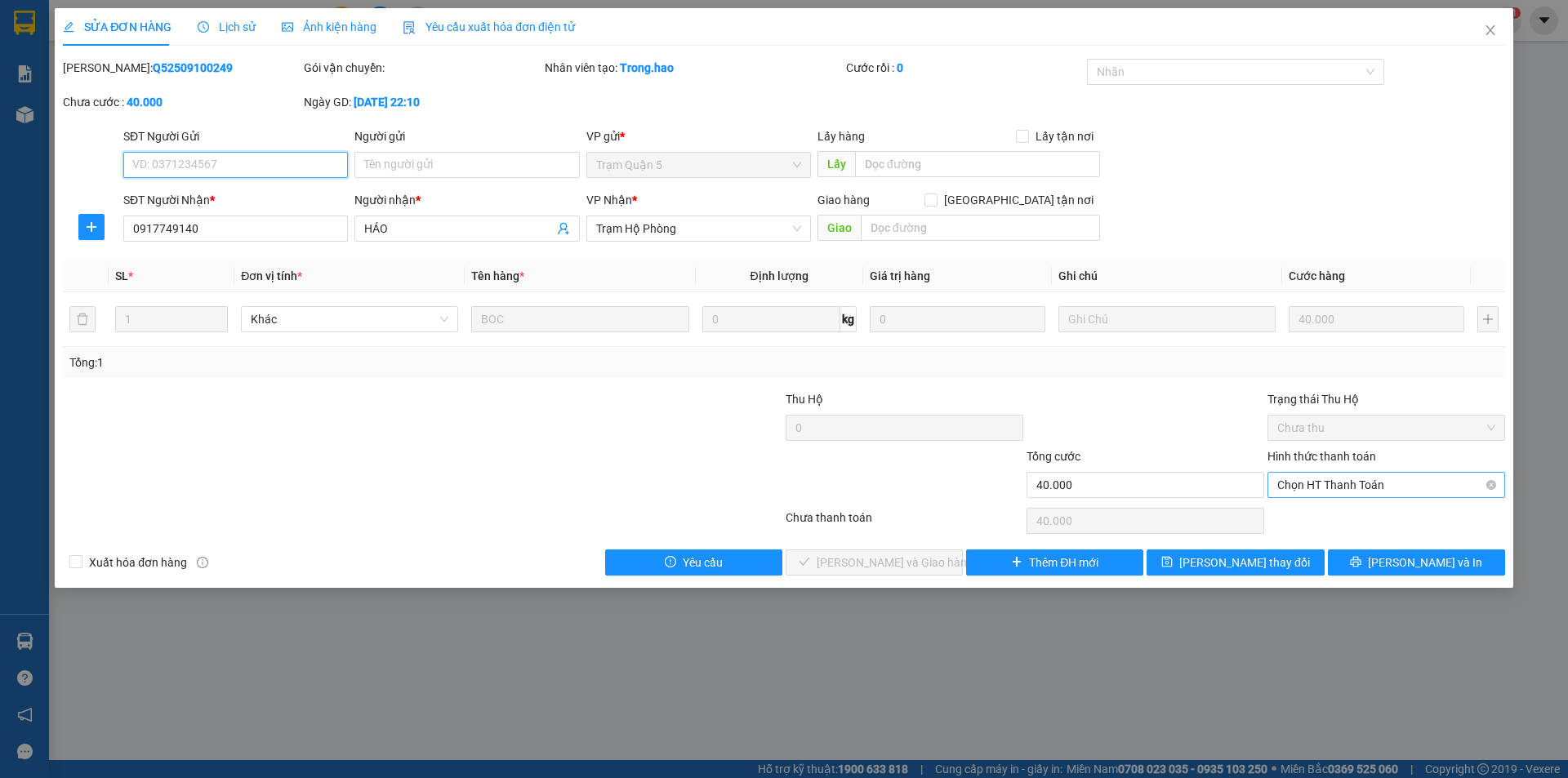
click at [1341, 489] on span "Chọn HT Thanh Toán" at bounding box center [1386, 485] width 218 height 25
click at [1327, 523] on div "Tại văn phòng" at bounding box center [1386, 517] width 218 height 18
type input "0"
click at [927, 564] on span "[PERSON_NAME] và [PERSON_NAME] hàng" at bounding box center [895, 562] width 157 height 18
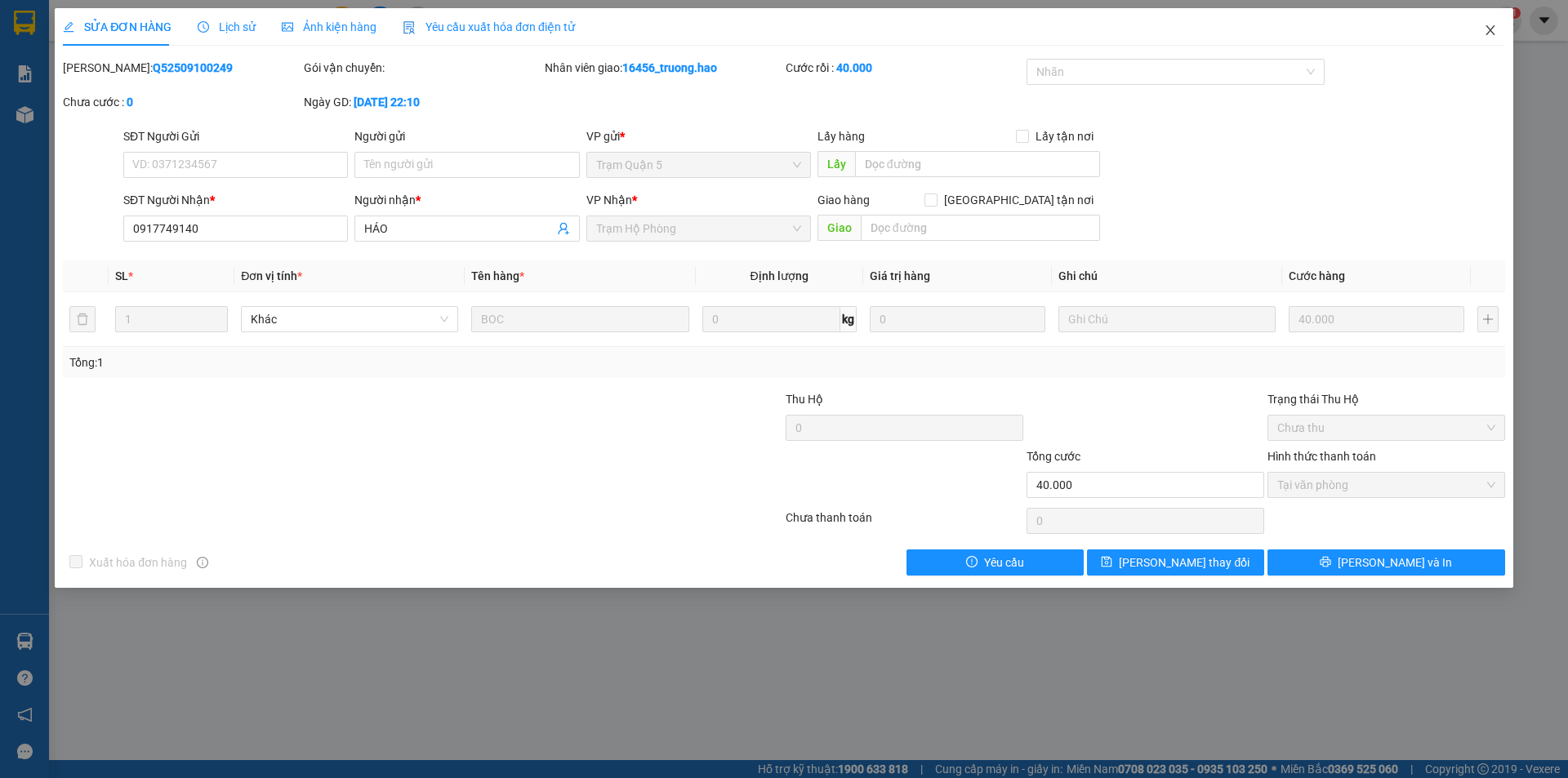
click at [1493, 30] on icon "close" at bounding box center [1491, 30] width 13 height 13
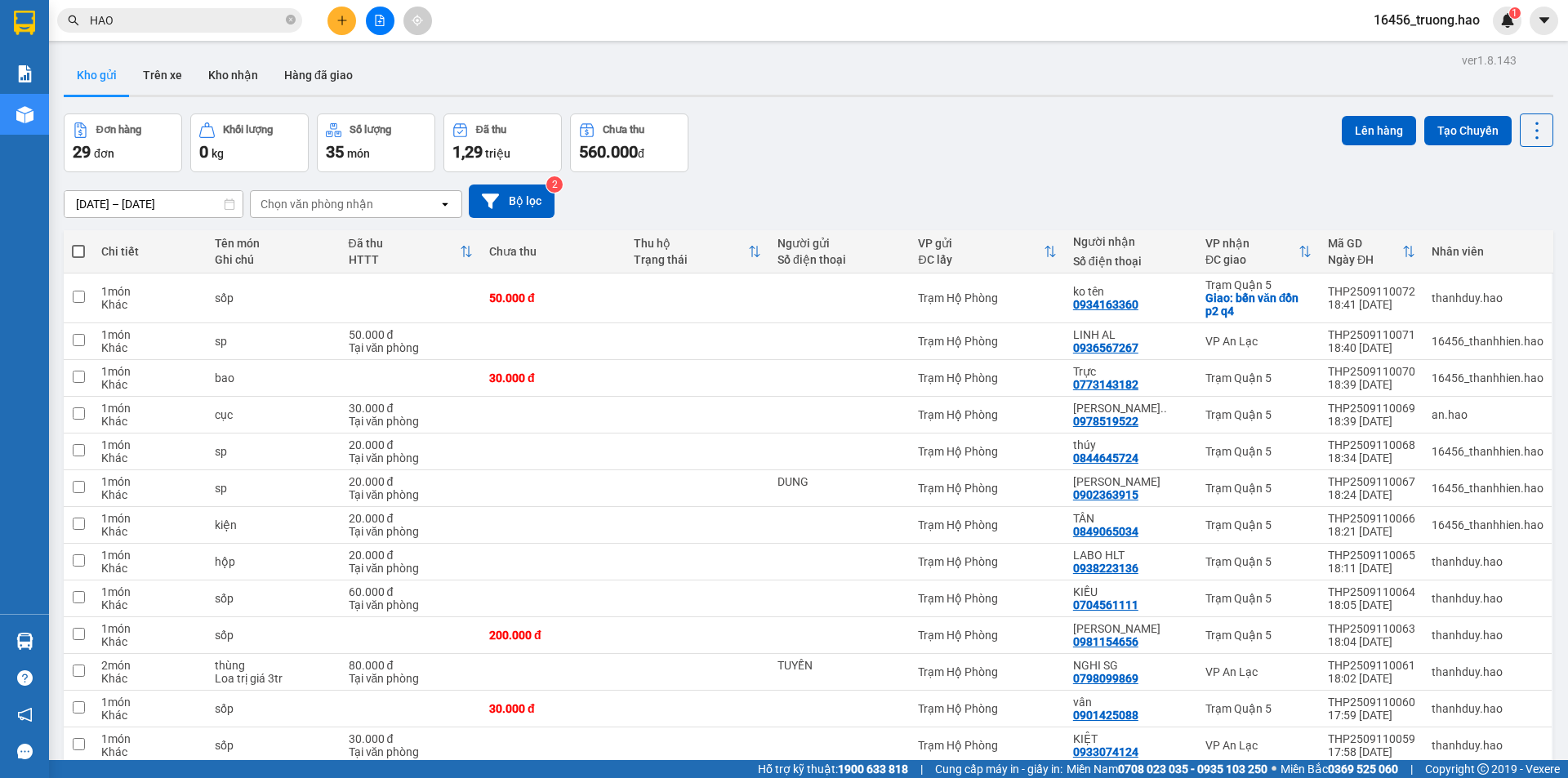
click at [910, 140] on div "Đơn hàng 29 đơn Khối lượng 0 kg Số lượng 35 món Đã thu 1,29 triệu Chưa thu 560.…" at bounding box center [809, 143] width 1490 height 59
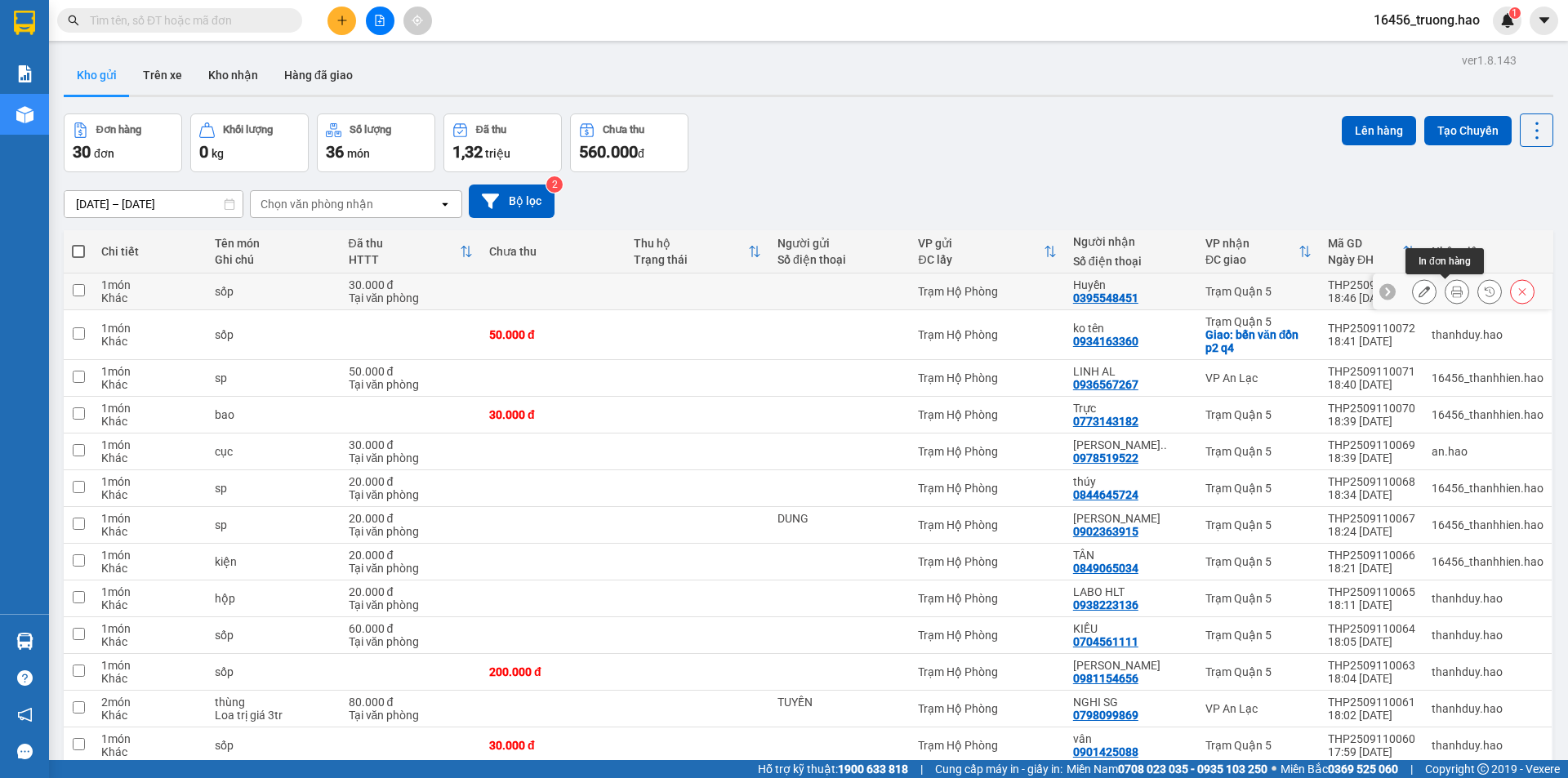
click at [1452, 295] on icon at bounding box center [1457, 291] width 11 height 11
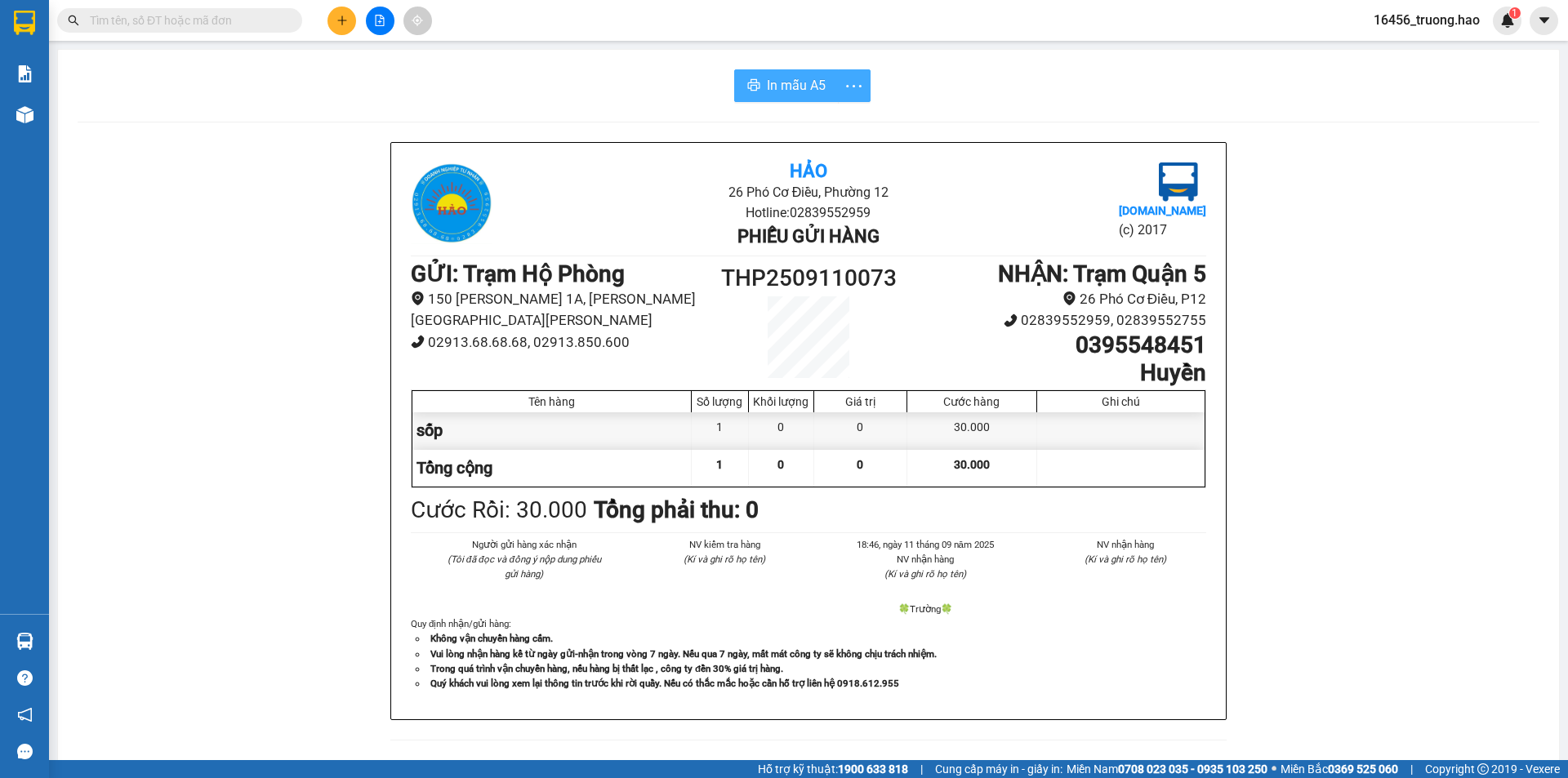
click at [811, 75] on span "In mẫu A5" at bounding box center [796, 85] width 59 height 20
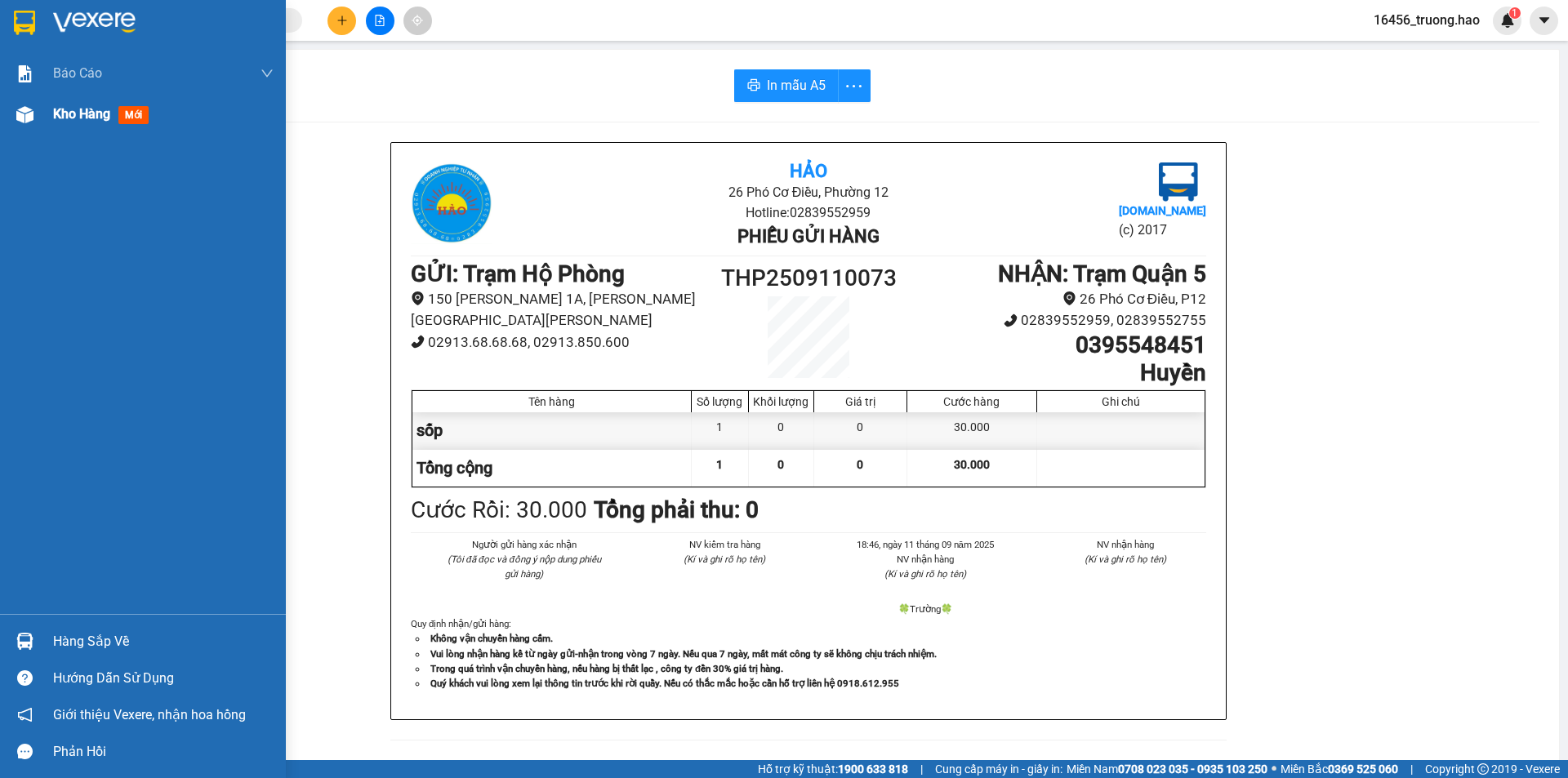
click at [65, 114] on span "Kho hàng" at bounding box center [82, 113] width 57 height 15
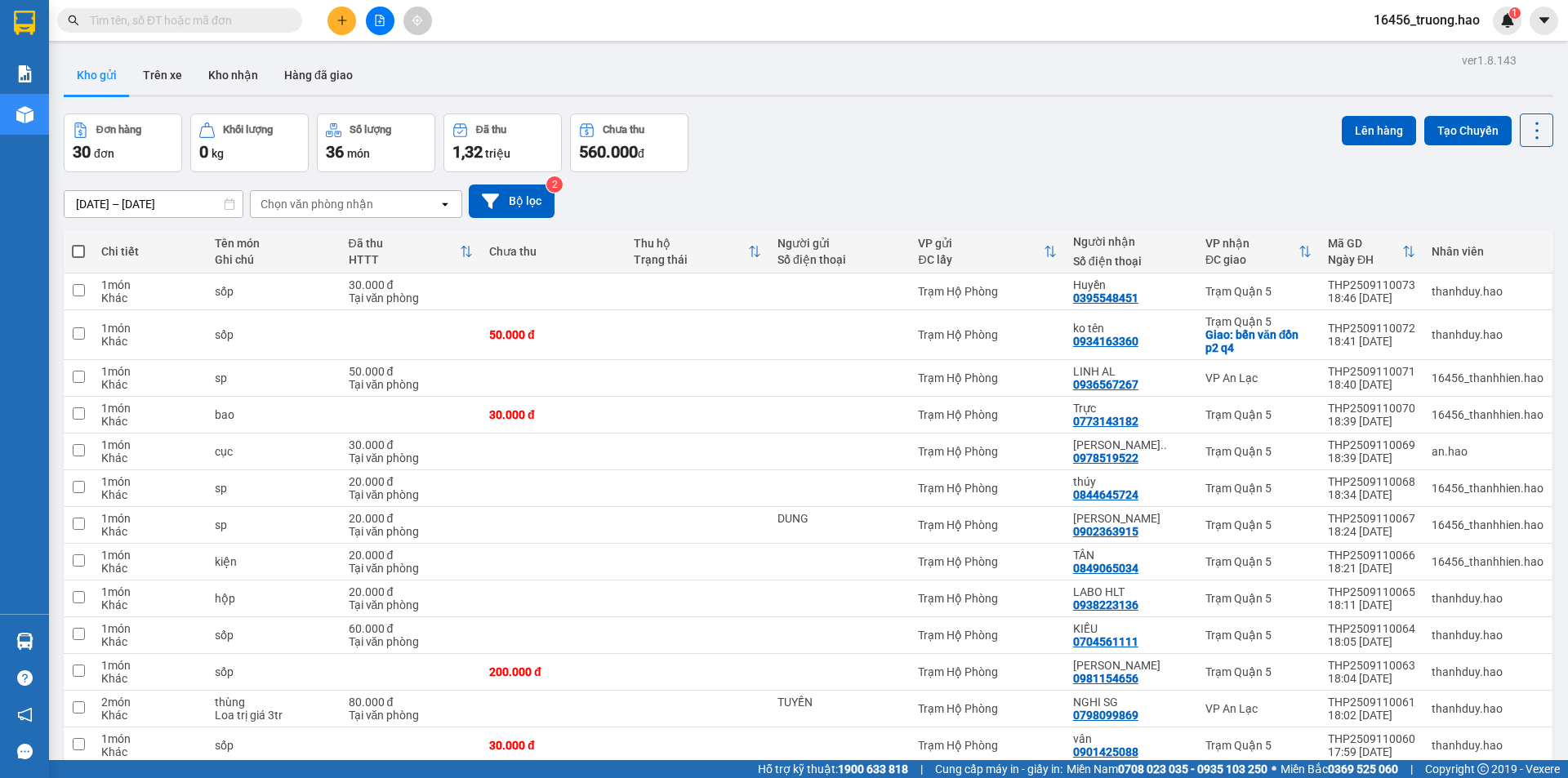
click at [237, 29] on input "text" at bounding box center [186, 20] width 192 height 18
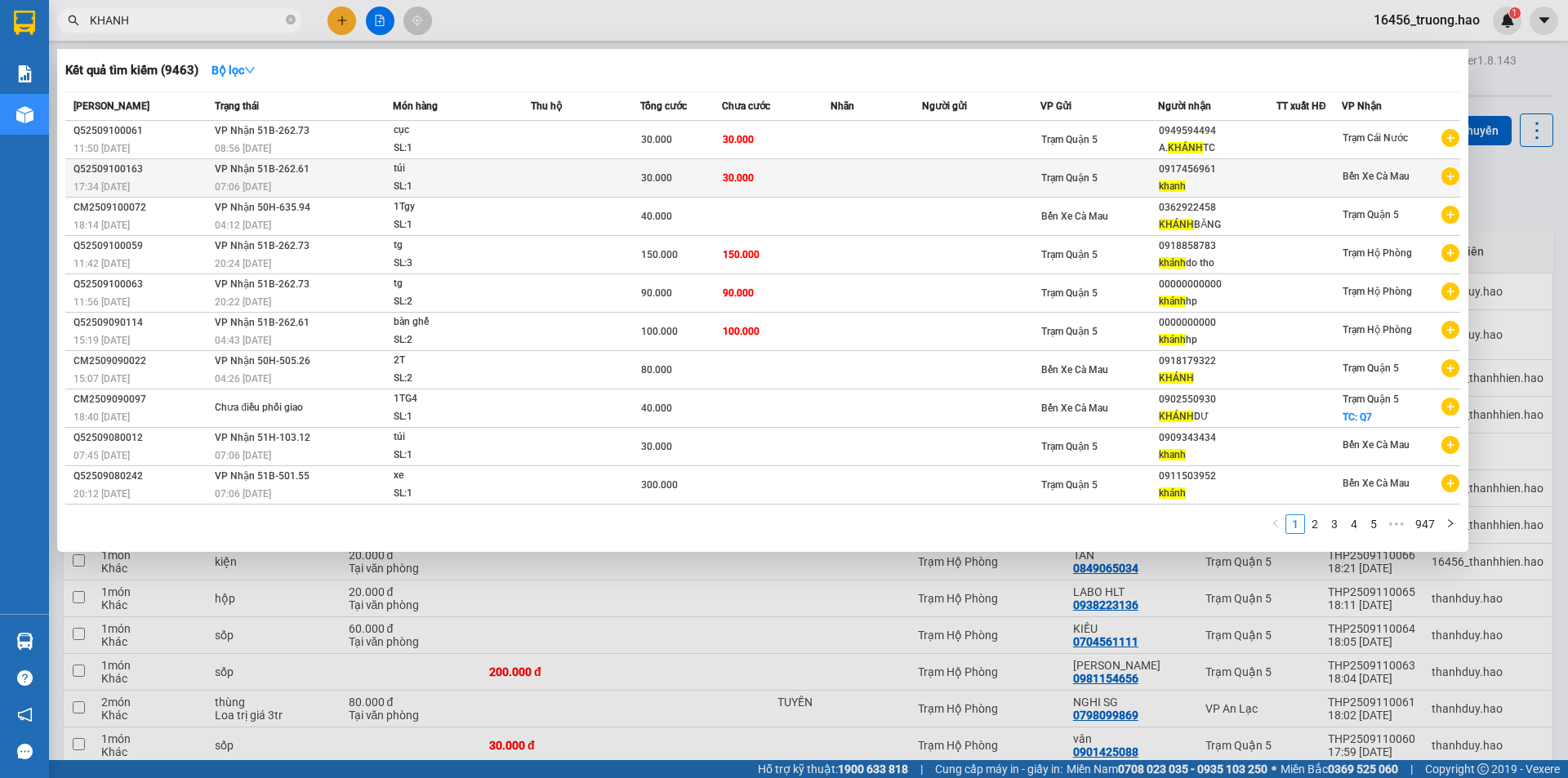
type input "KHANH"
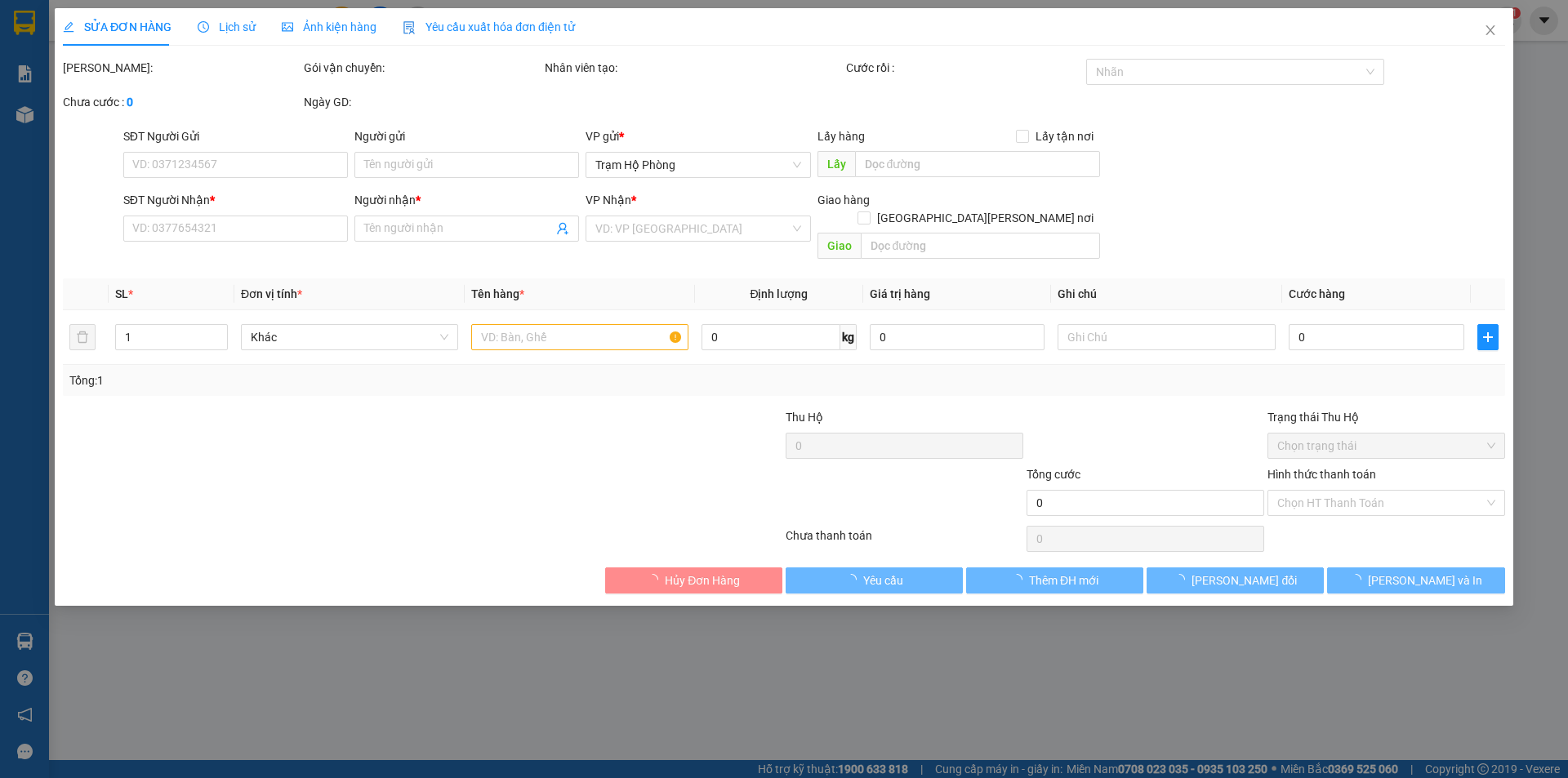
type input "0917456961"
type input "khanh"
type input "30.000"
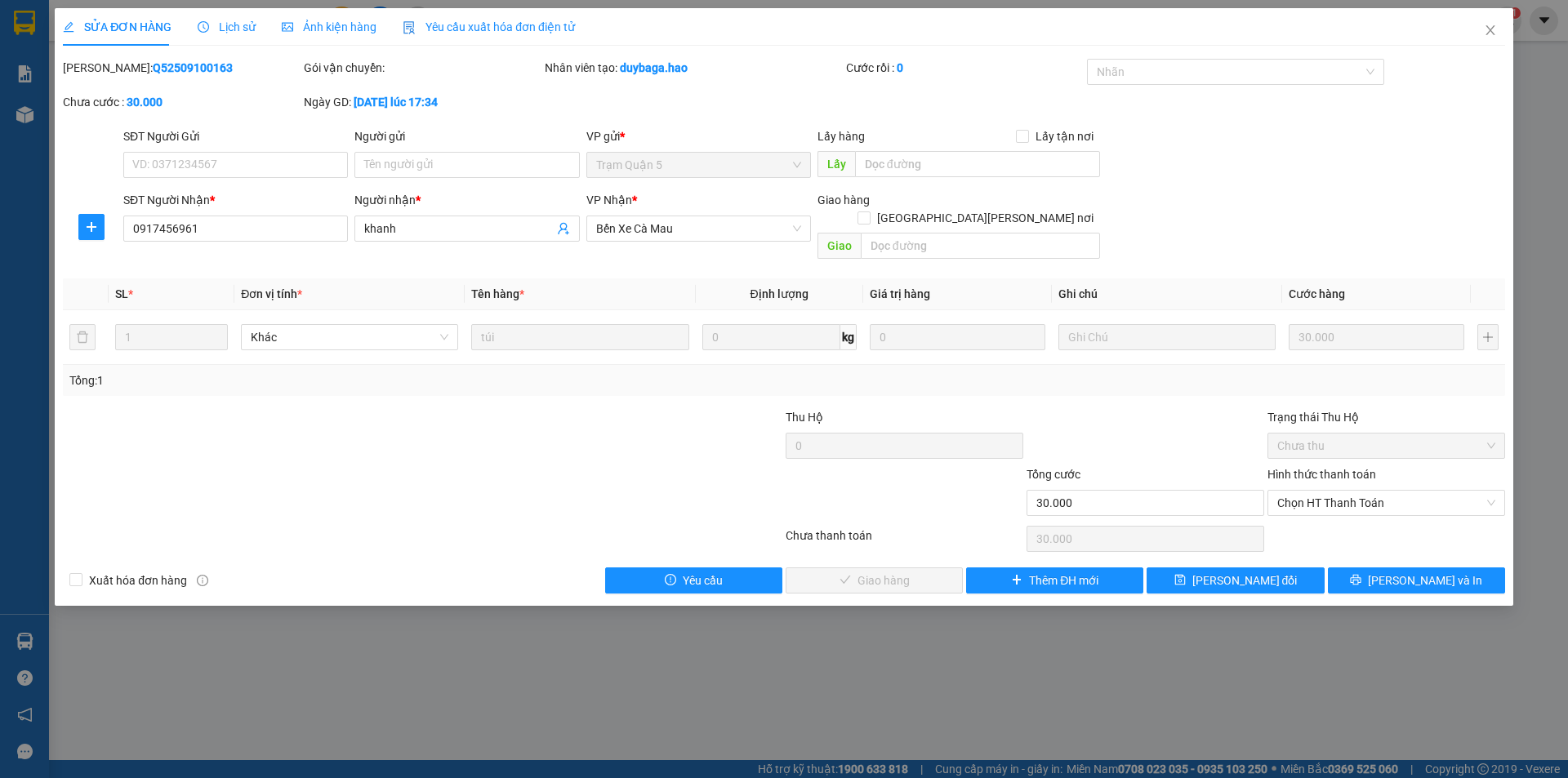
click at [365, 33] on span "Ảnh kiện hàng" at bounding box center [329, 27] width 94 height 13
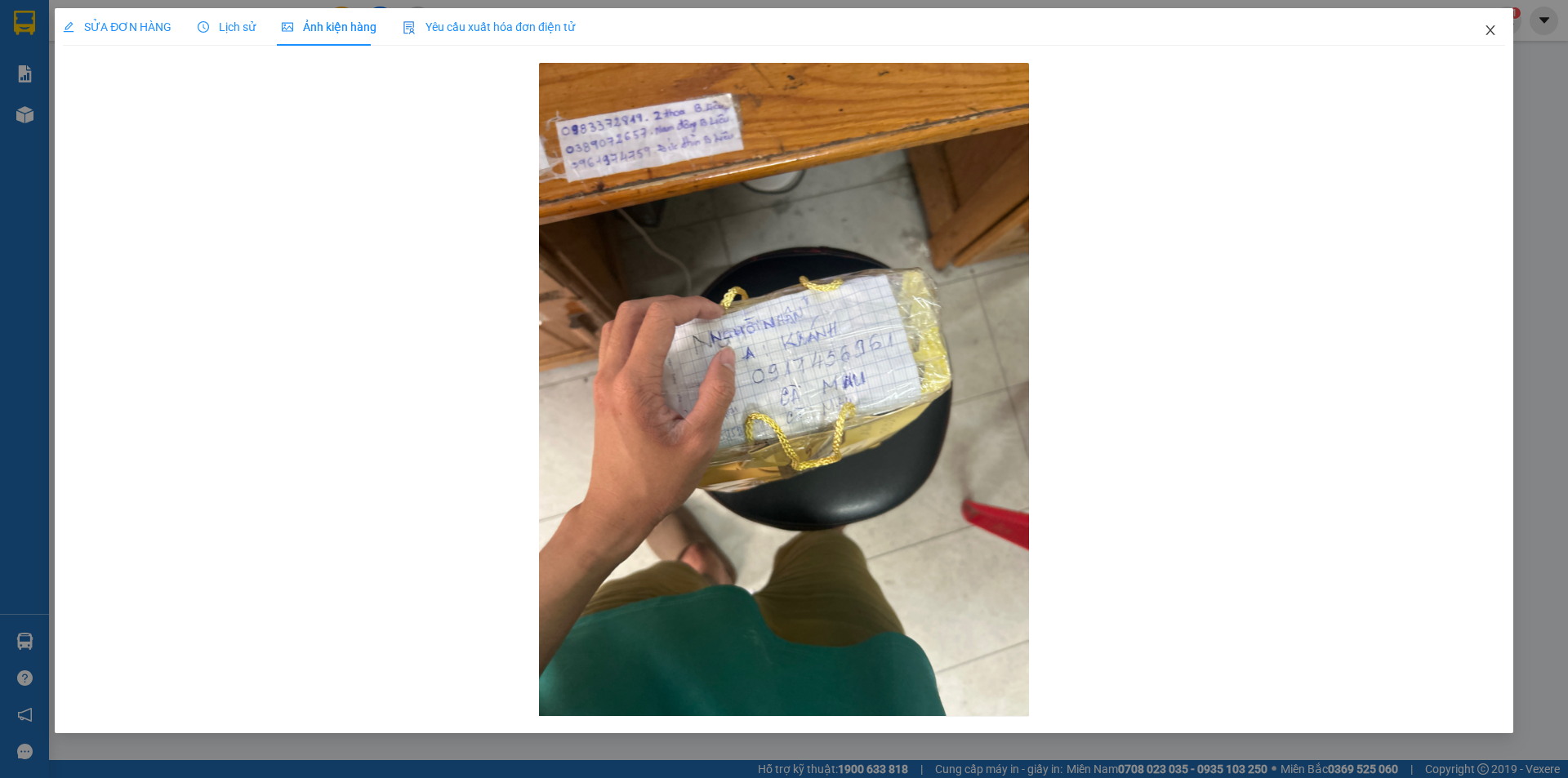
click at [1490, 31] on icon "close" at bounding box center [1490, 30] width 9 height 10
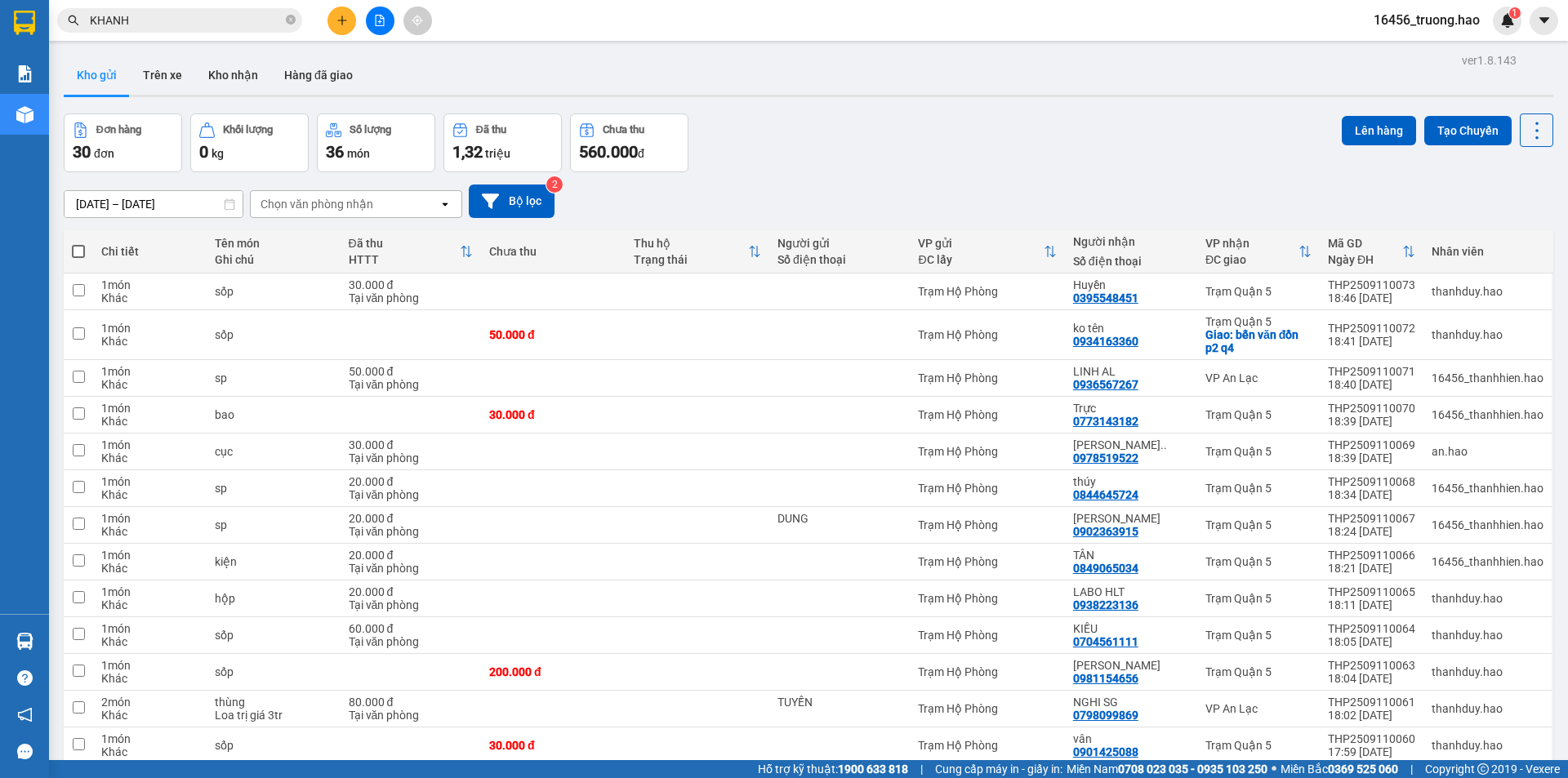
click at [135, 20] on input "KHANH" at bounding box center [186, 20] width 192 height 18
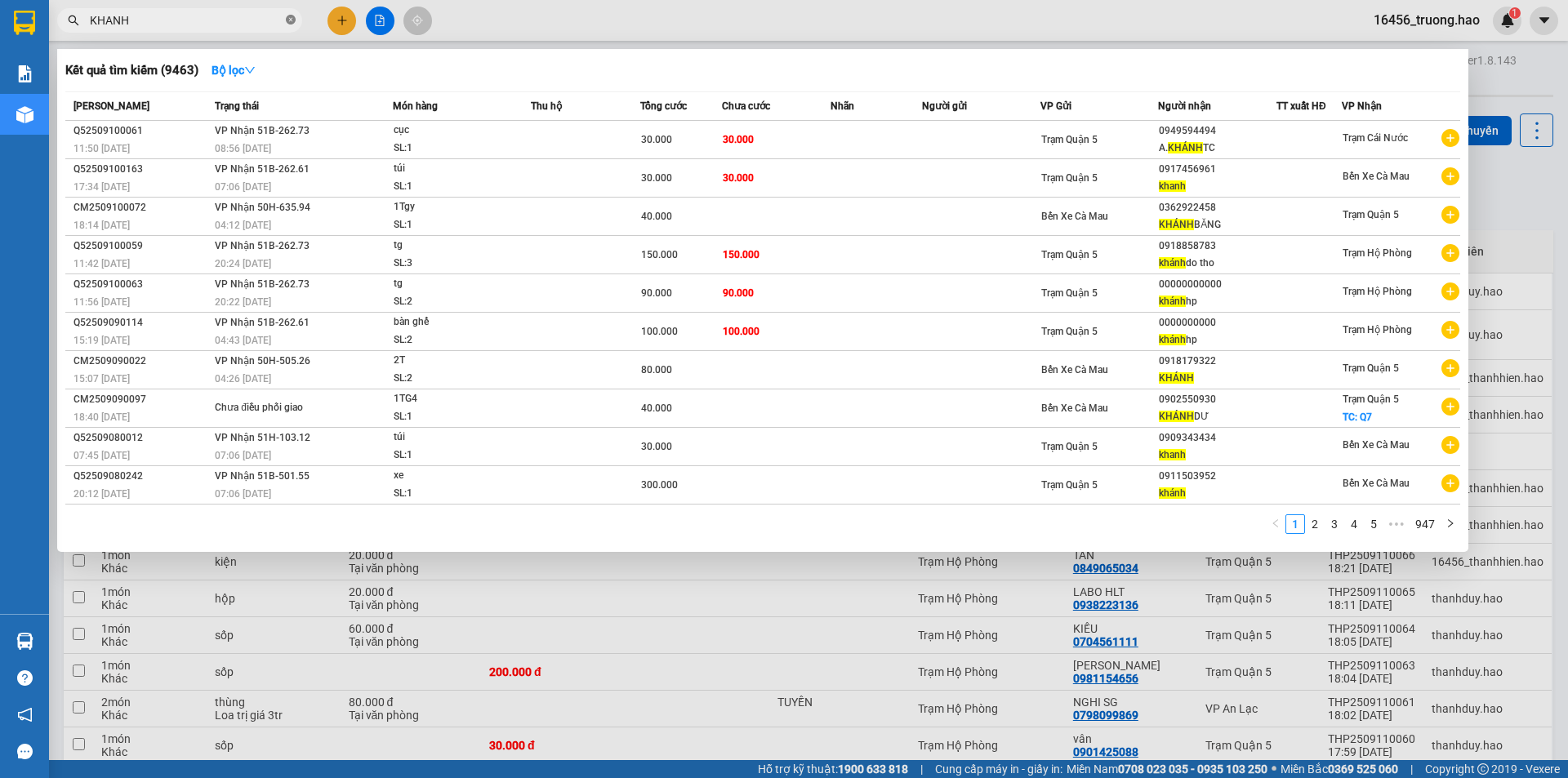
click at [291, 18] on icon "close-circle" at bounding box center [291, 19] width 10 height 10
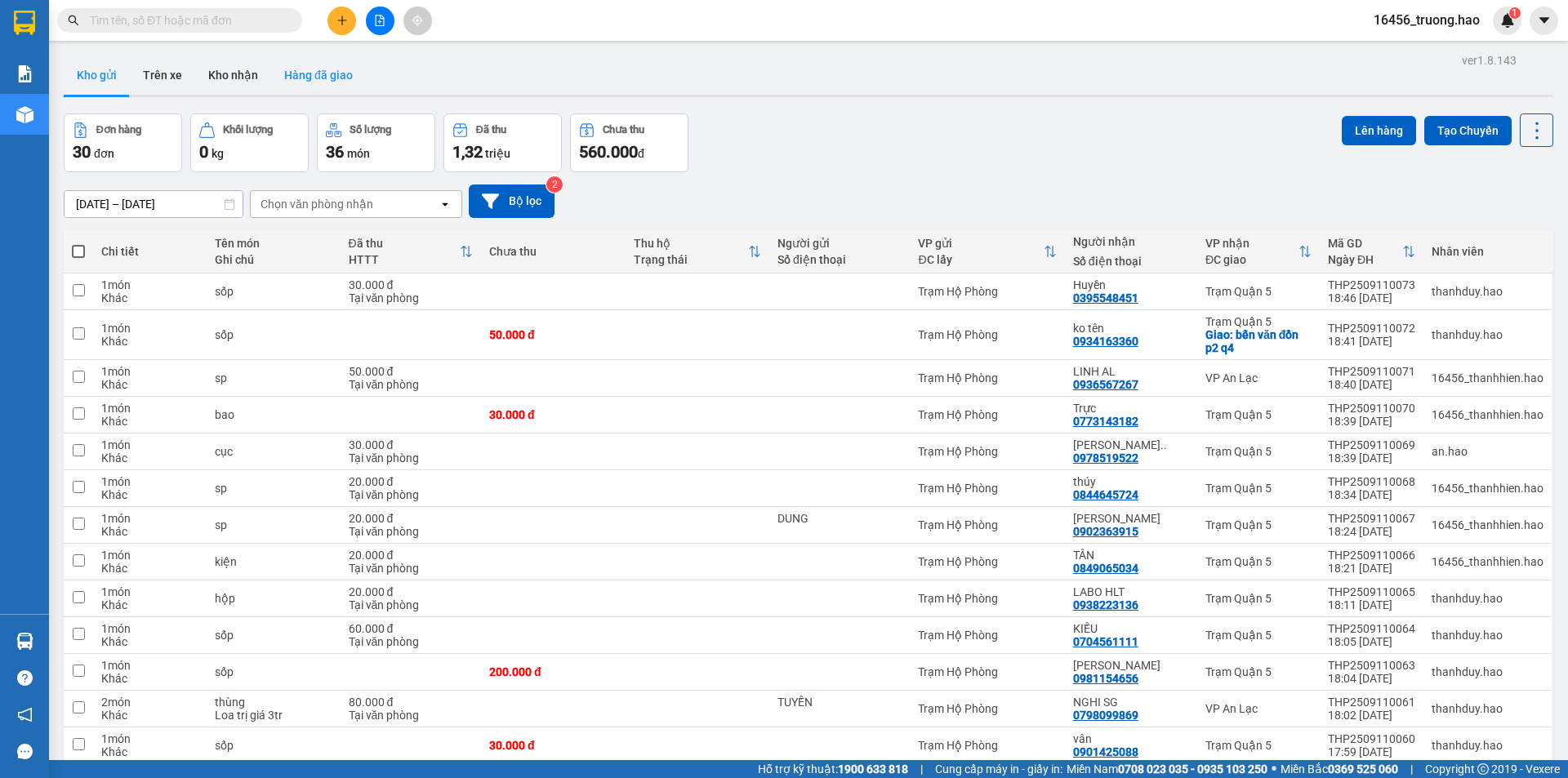
click at [352, 66] on button "Hàng đã giao" at bounding box center [318, 74] width 94 height 39
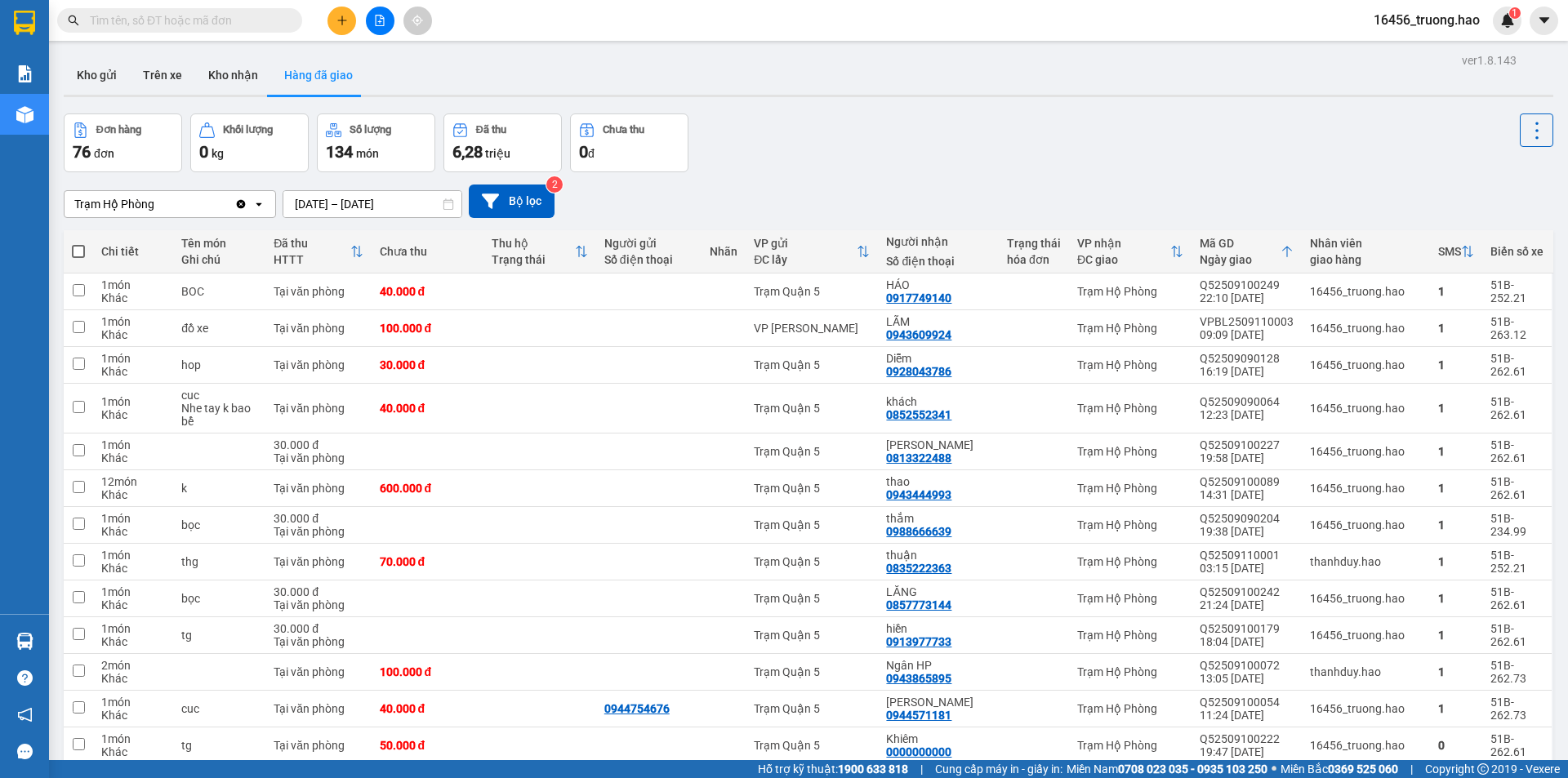
click at [828, 72] on div "Kho gửi Trên xe Kho nhận Hàng đã giao" at bounding box center [809, 76] width 1490 height 43
click at [969, 165] on div "Đơn hàng 76 đơn [PERSON_NAME] 0 kg Số [PERSON_NAME] 134 món Đã thu 6,28 [PERSON…" at bounding box center [809, 143] width 1490 height 59
drag, startPoint x: 220, startPoint y: 69, endPoint x: 223, endPoint y: 129, distance: 60.1
click at [219, 69] on button "Kho nhận" at bounding box center [233, 74] width 76 height 39
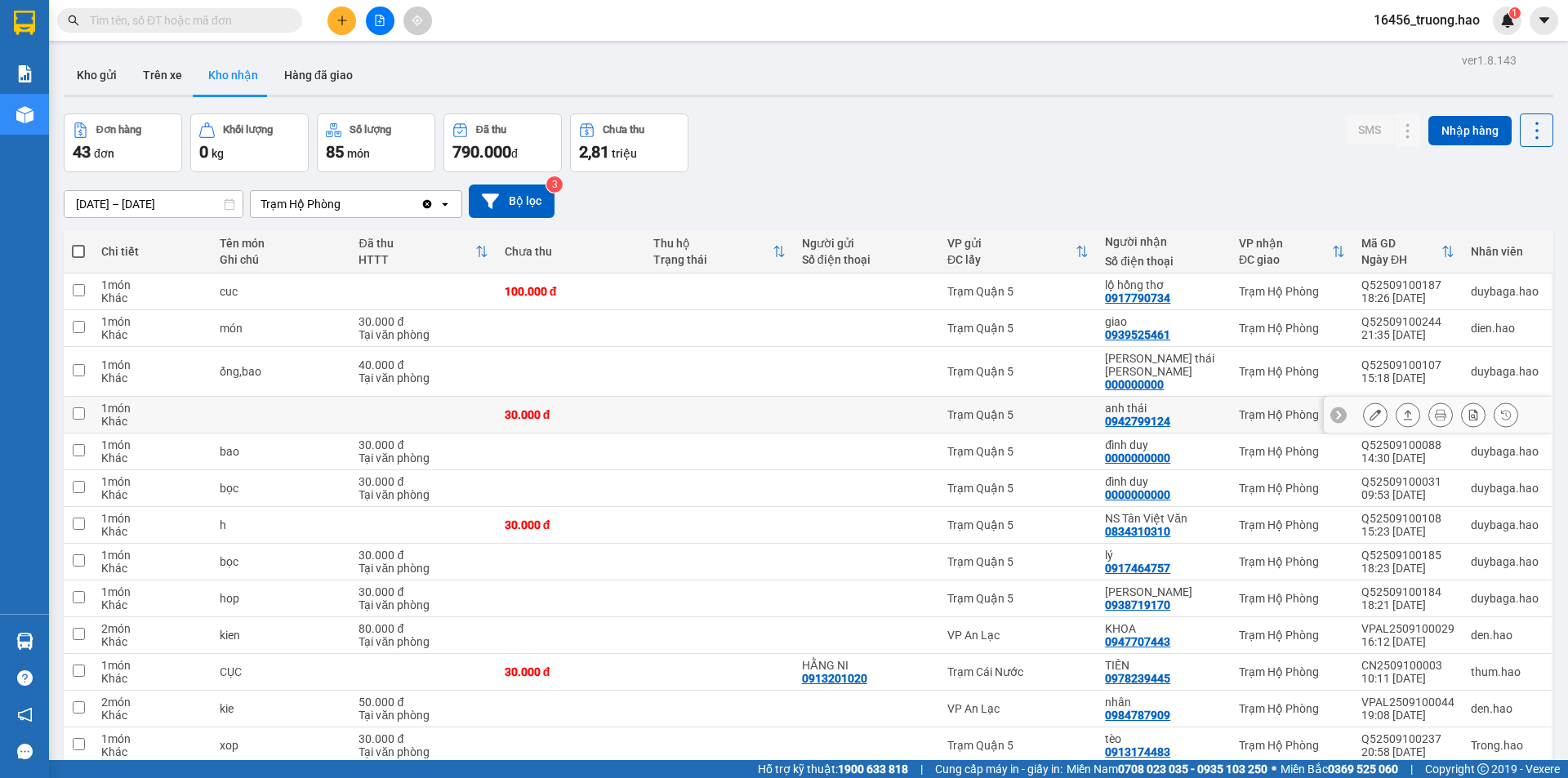
click at [1402, 409] on icon at bounding box center [1408, 415] width 11 height 11
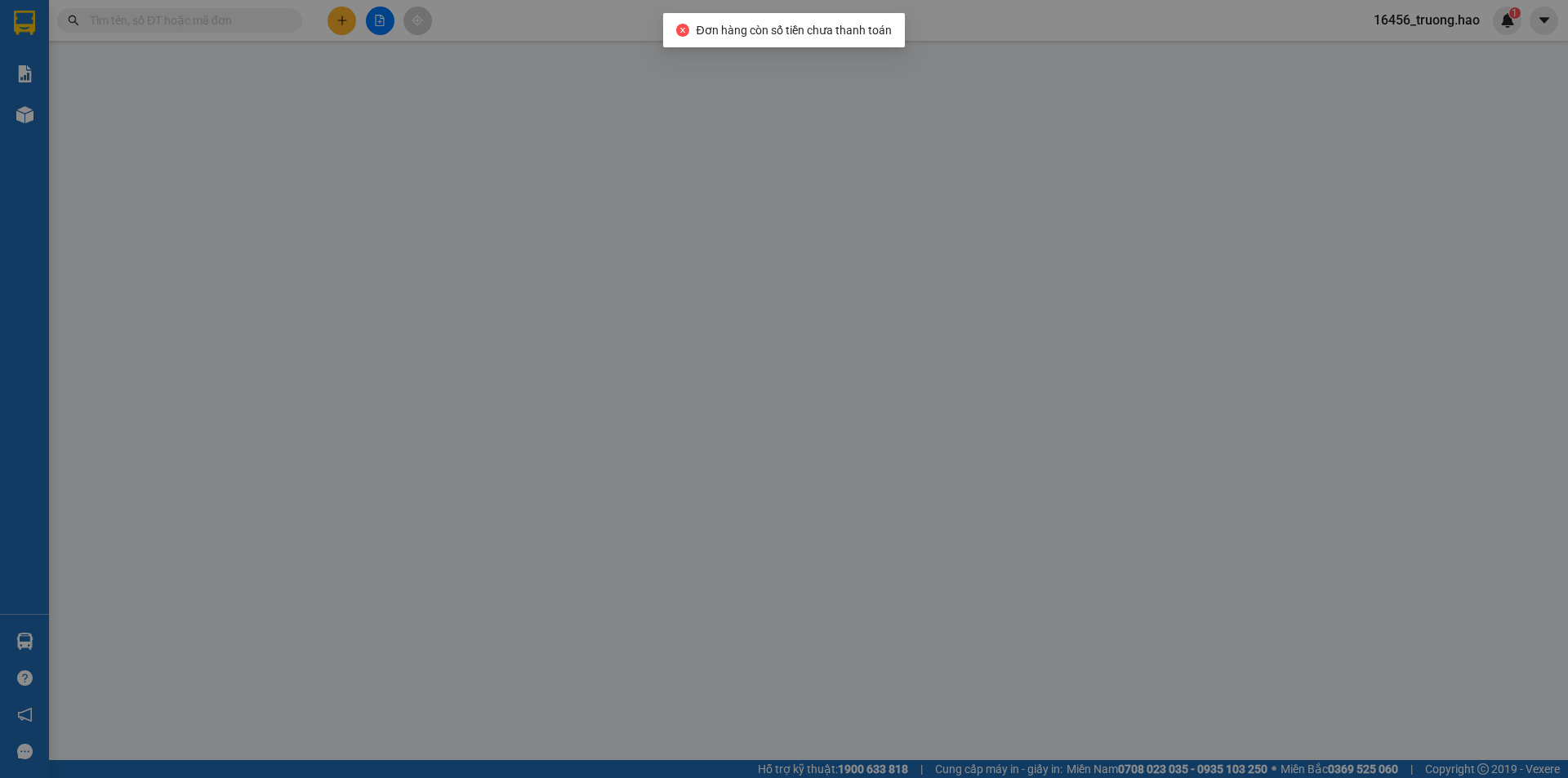
type input "0942799124"
type input "anh thái"
type input "30.000"
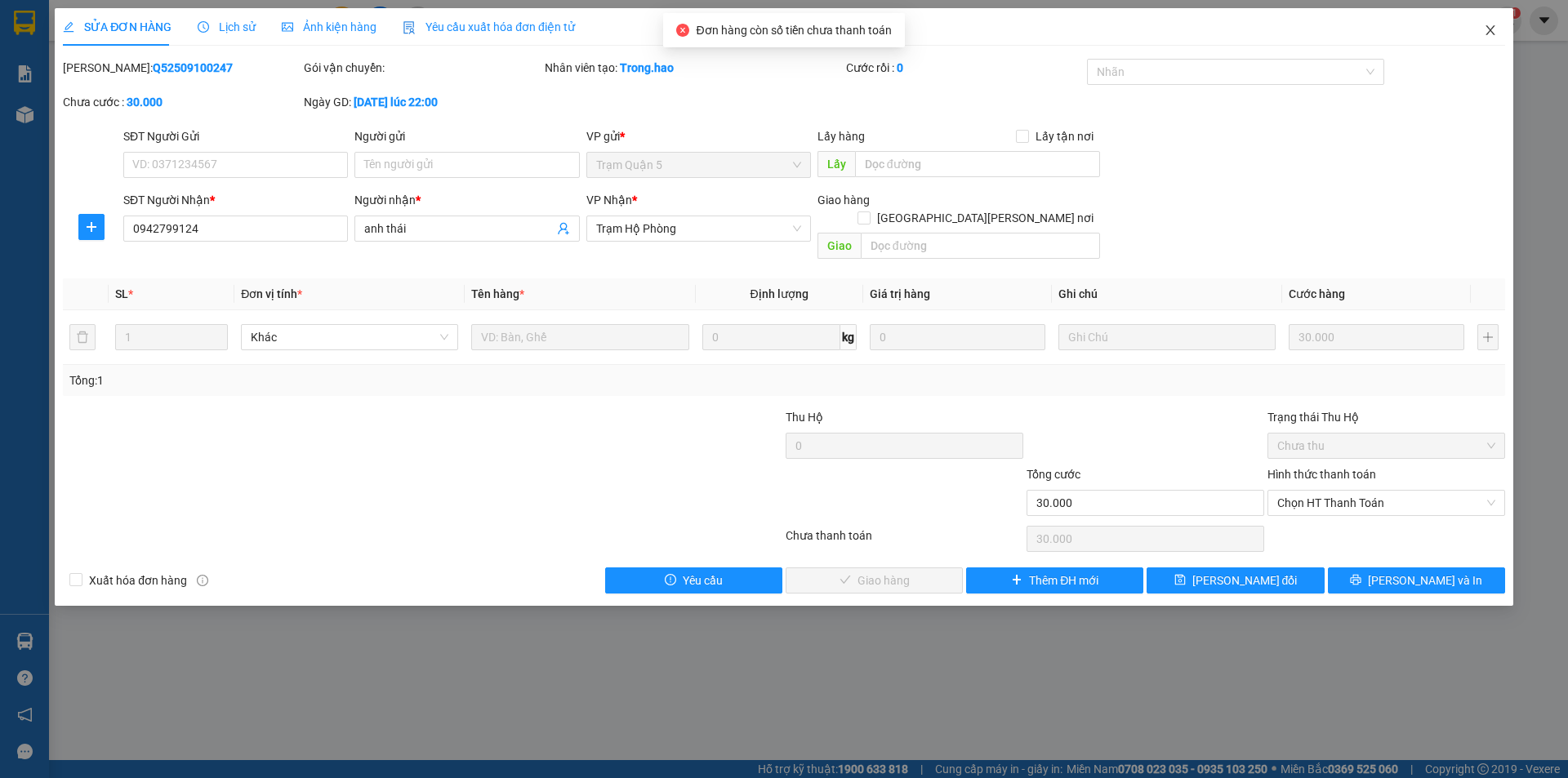
click at [1485, 29] on icon "close" at bounding box center [1491, 30] width 13 height 13
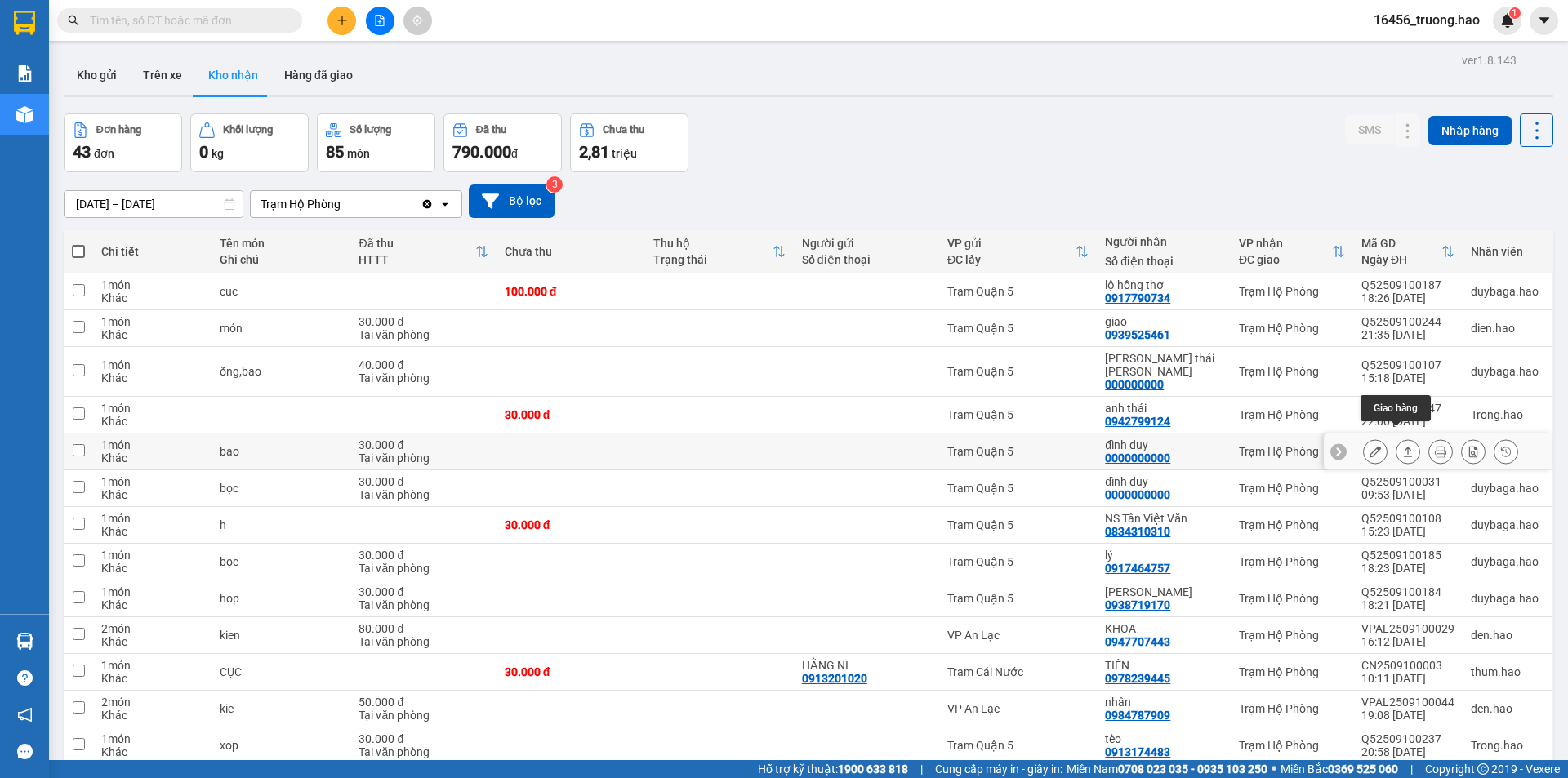
click at [1402, 446] on icon at bounding box center [1408, 451] width 11 height 11
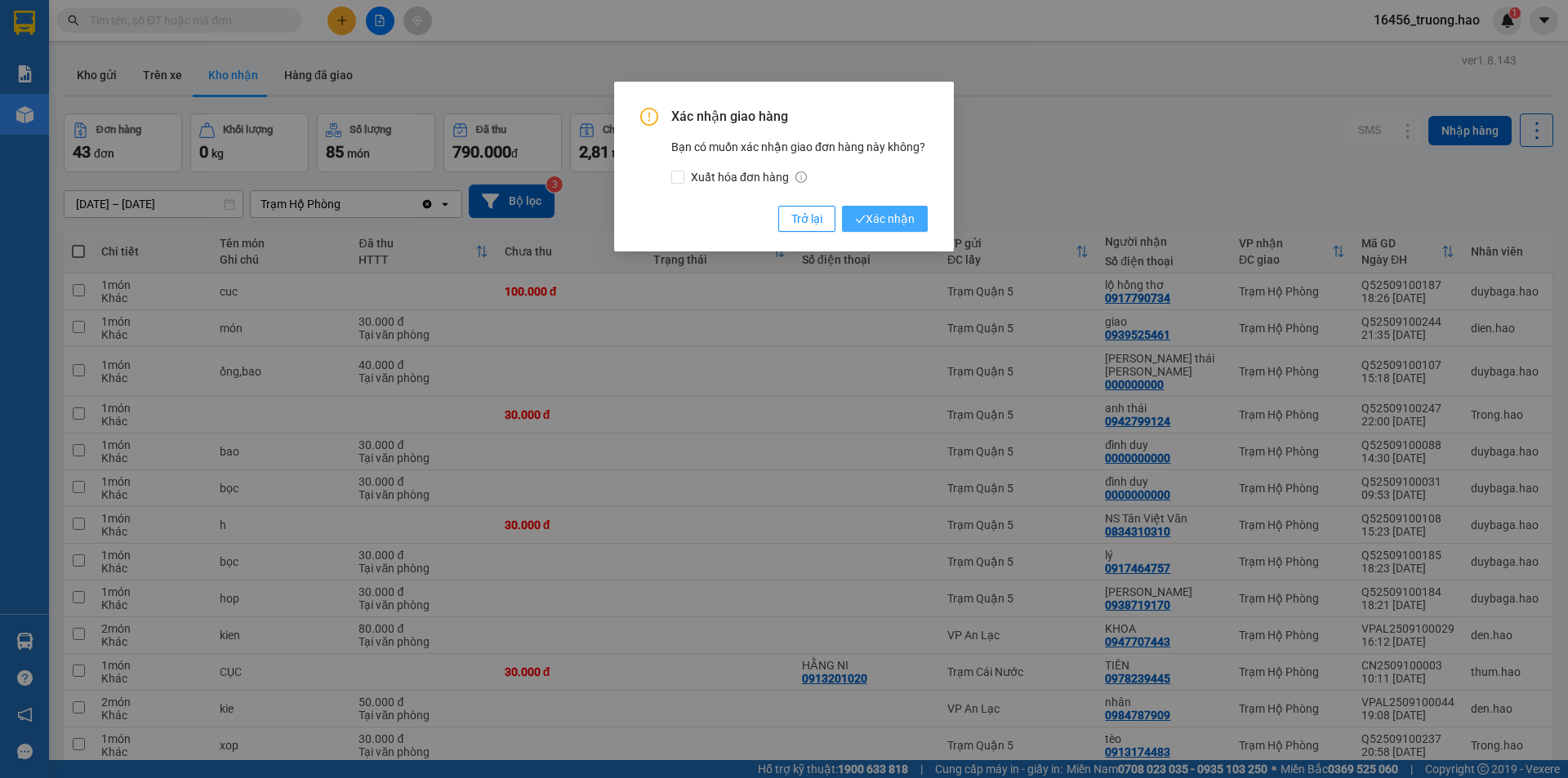
click at [885, 212] on span "Xác nhận" at bounding box center [885, 218] width 60 height 18
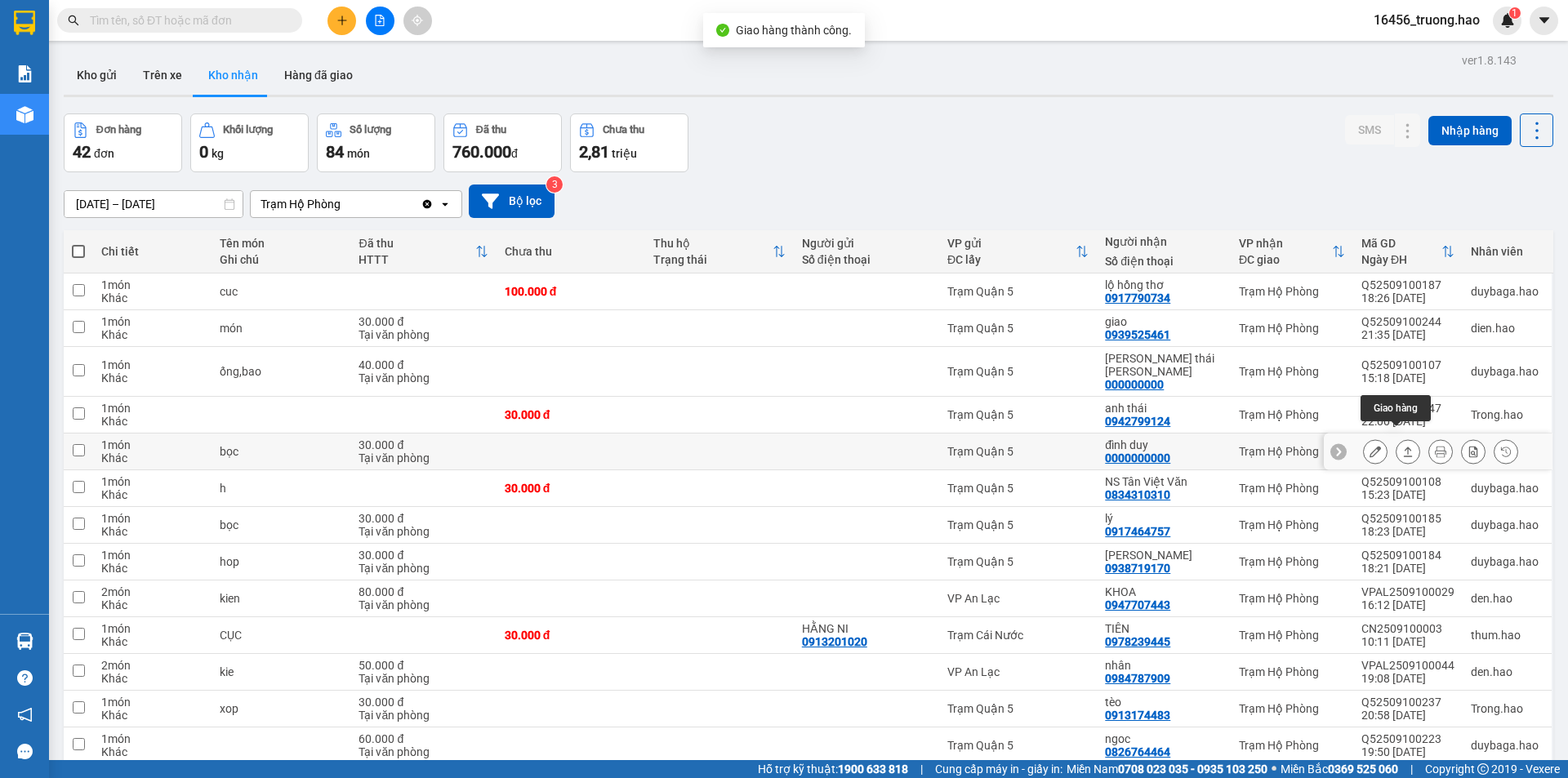
click at [1402, 446] on icon at bounding box center [1408, 451] width 11 height 11
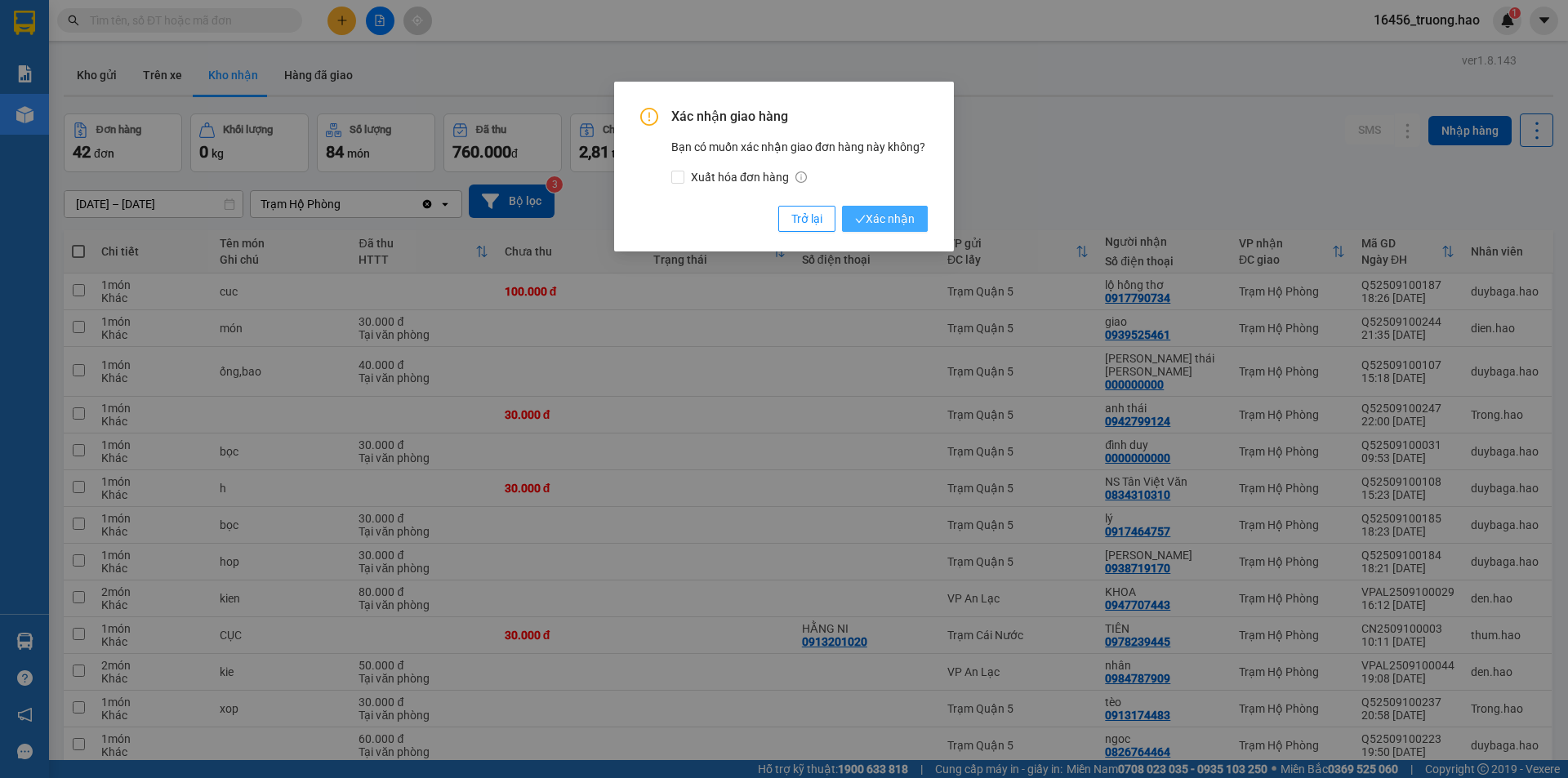
click at [891, 206] on button "Xác nhận" at bounding box center [885, 218] width 86 height 26
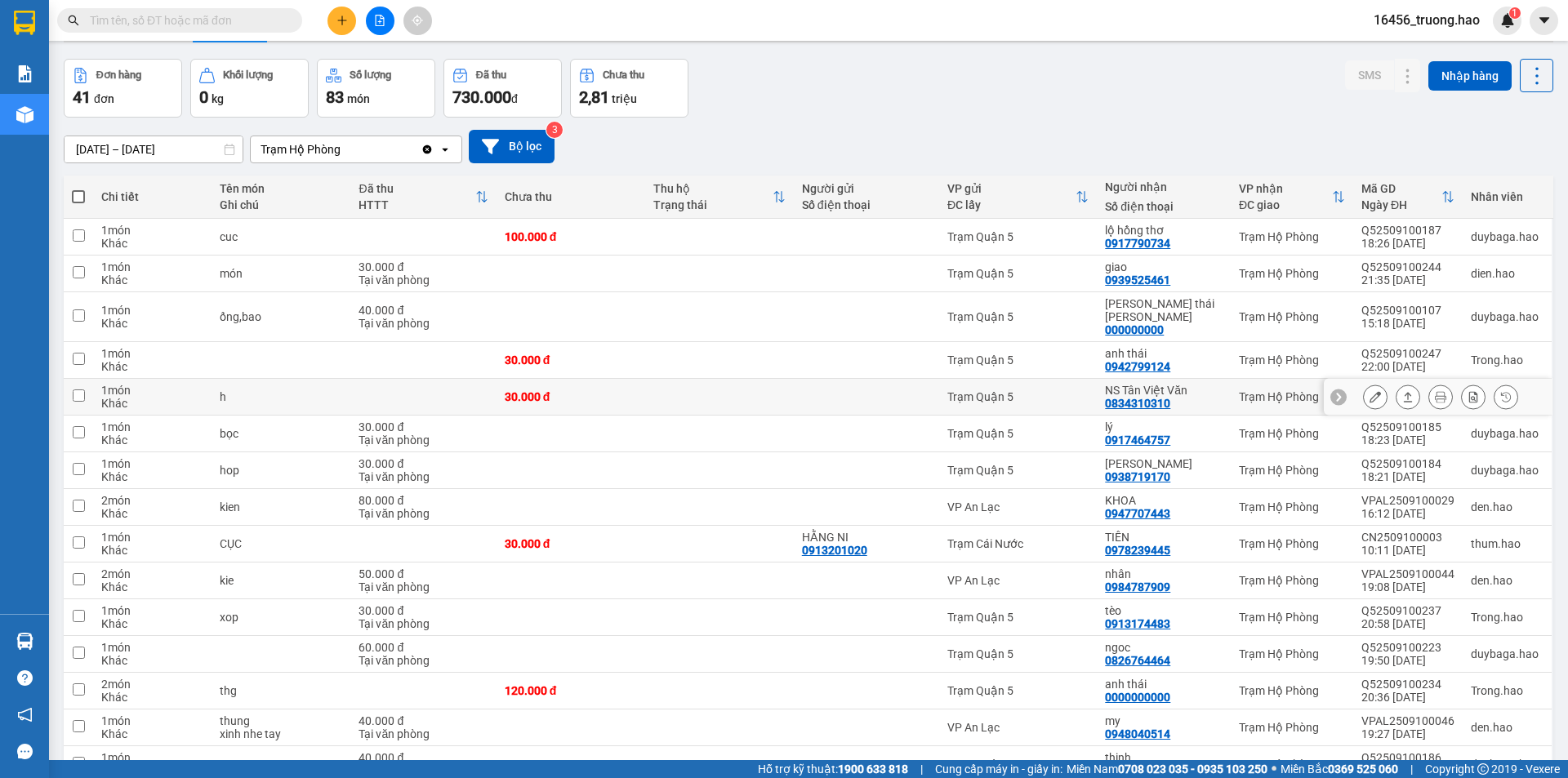
scroll to position [82, 0]
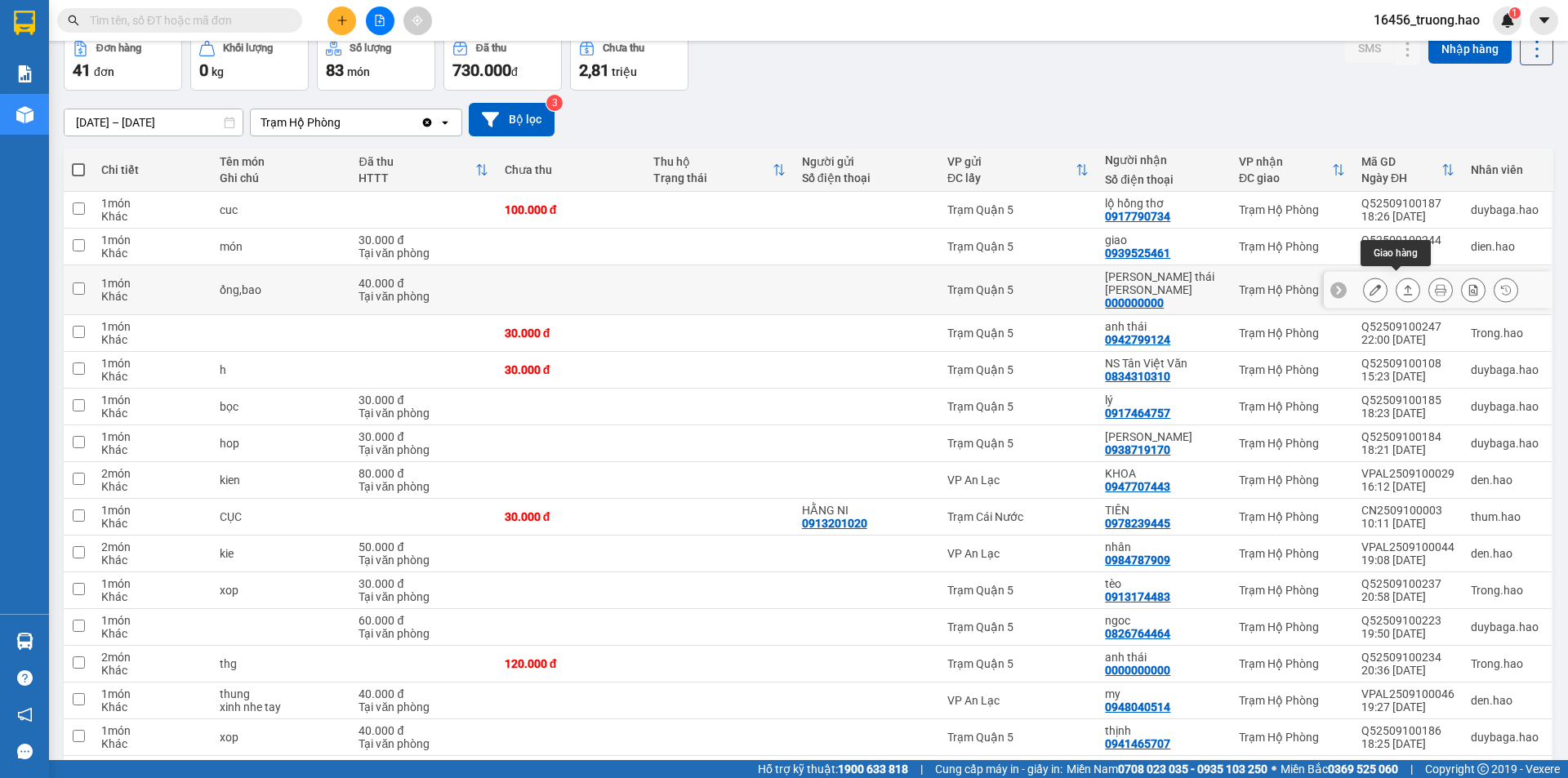
click at [1402, 284] on icon at bounding box center [1408, 289] width 11 height 11
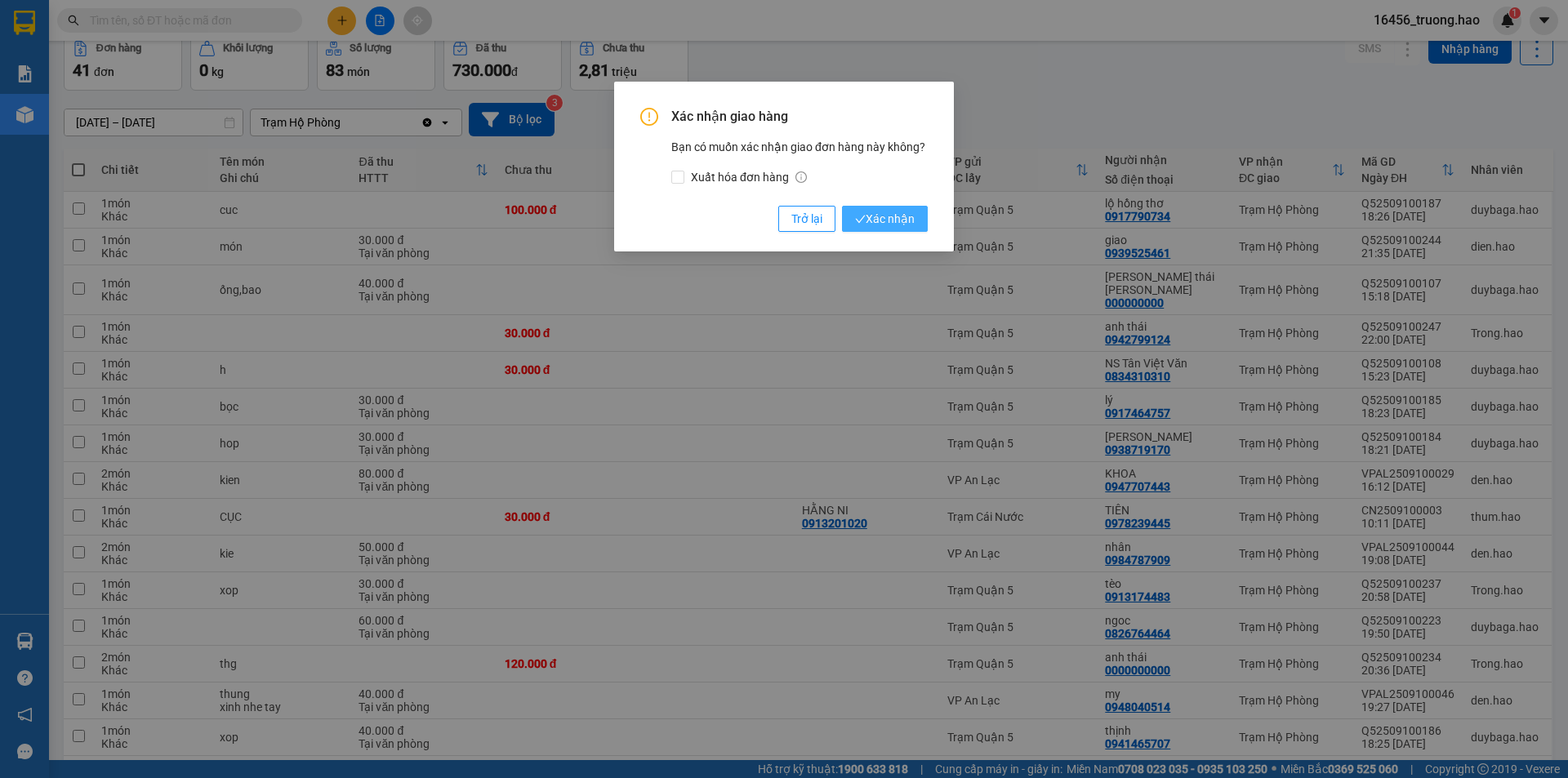
click at [887, 217] on span "Xác nhận" at bounding box center [885, 218] width 60 height 18
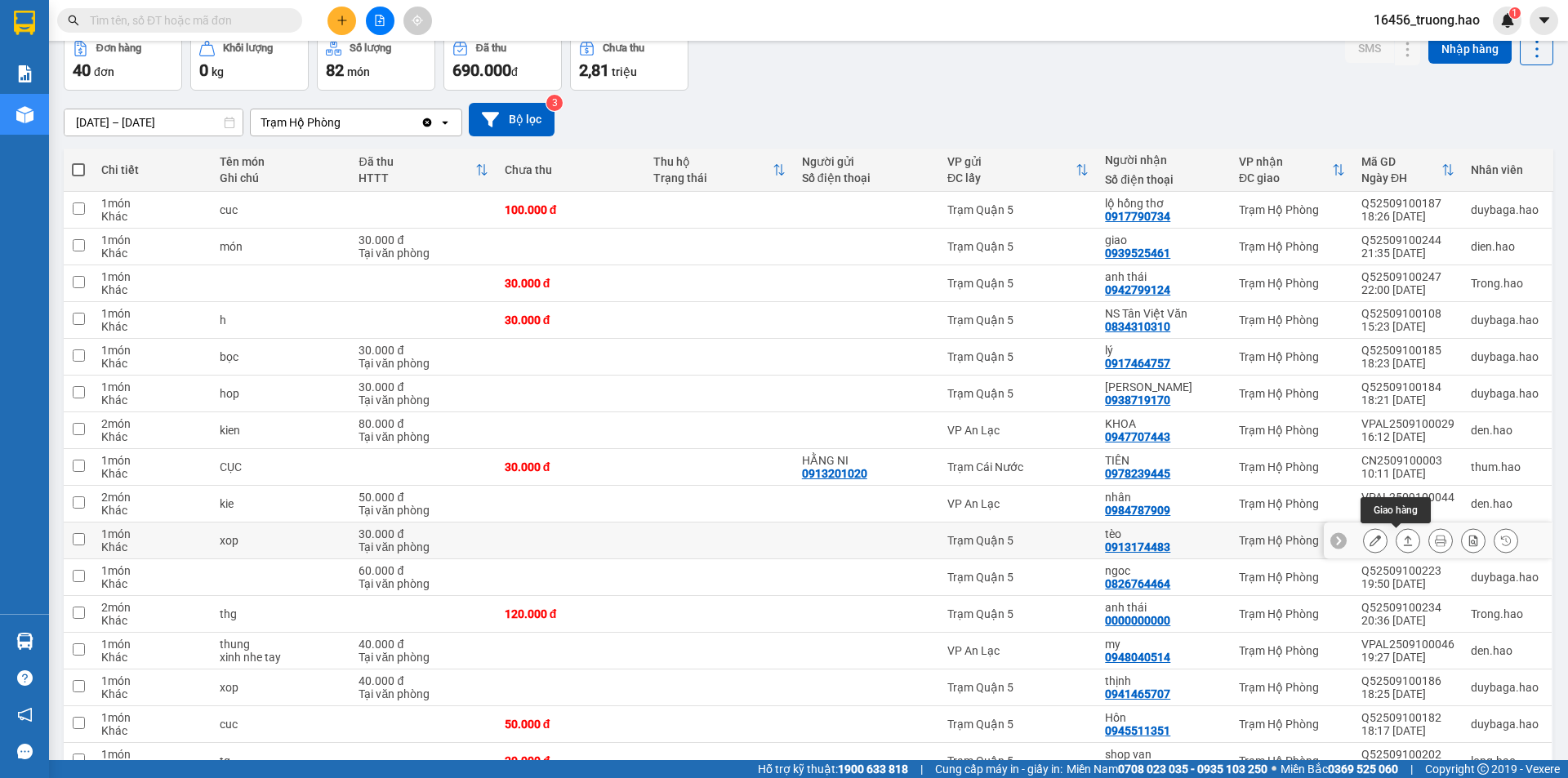
click at [1397, 535] on button at bounding box center [1408, 541] width 23 height 29
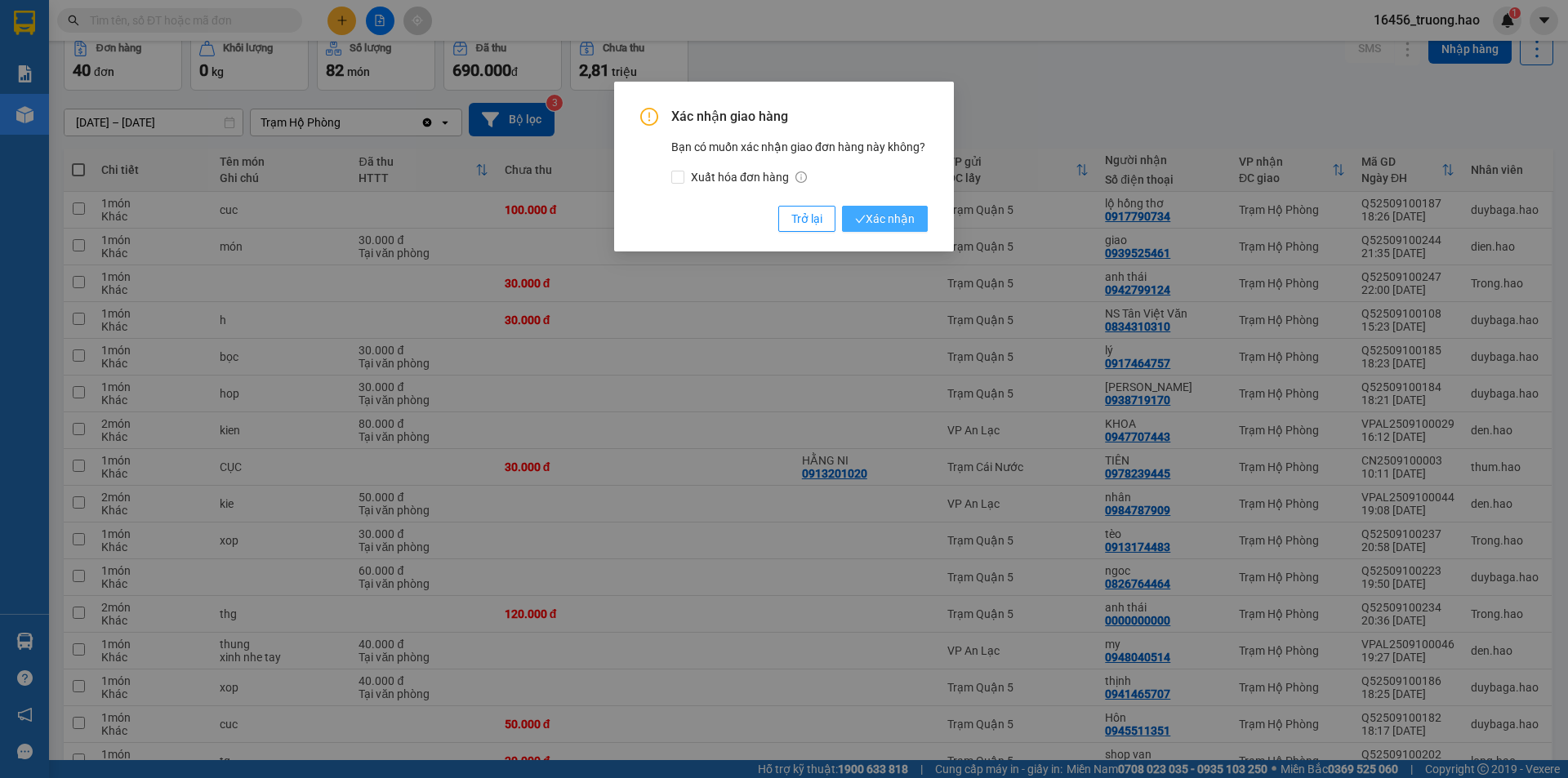
click at [880, 216] on span "Xác nhận" at bounding box center [885, 218] width 60 height 18
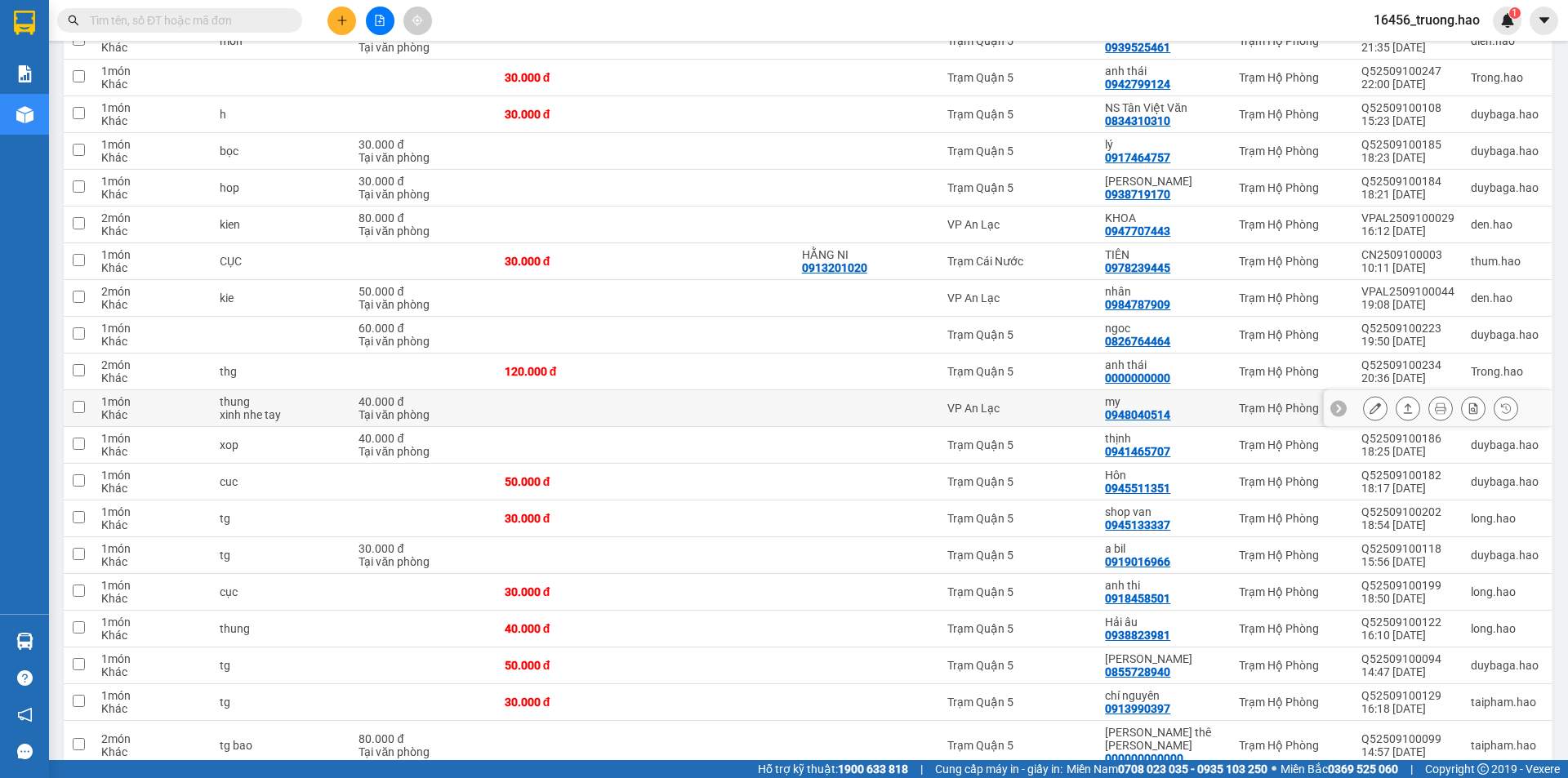
scroll to position [327, 0]
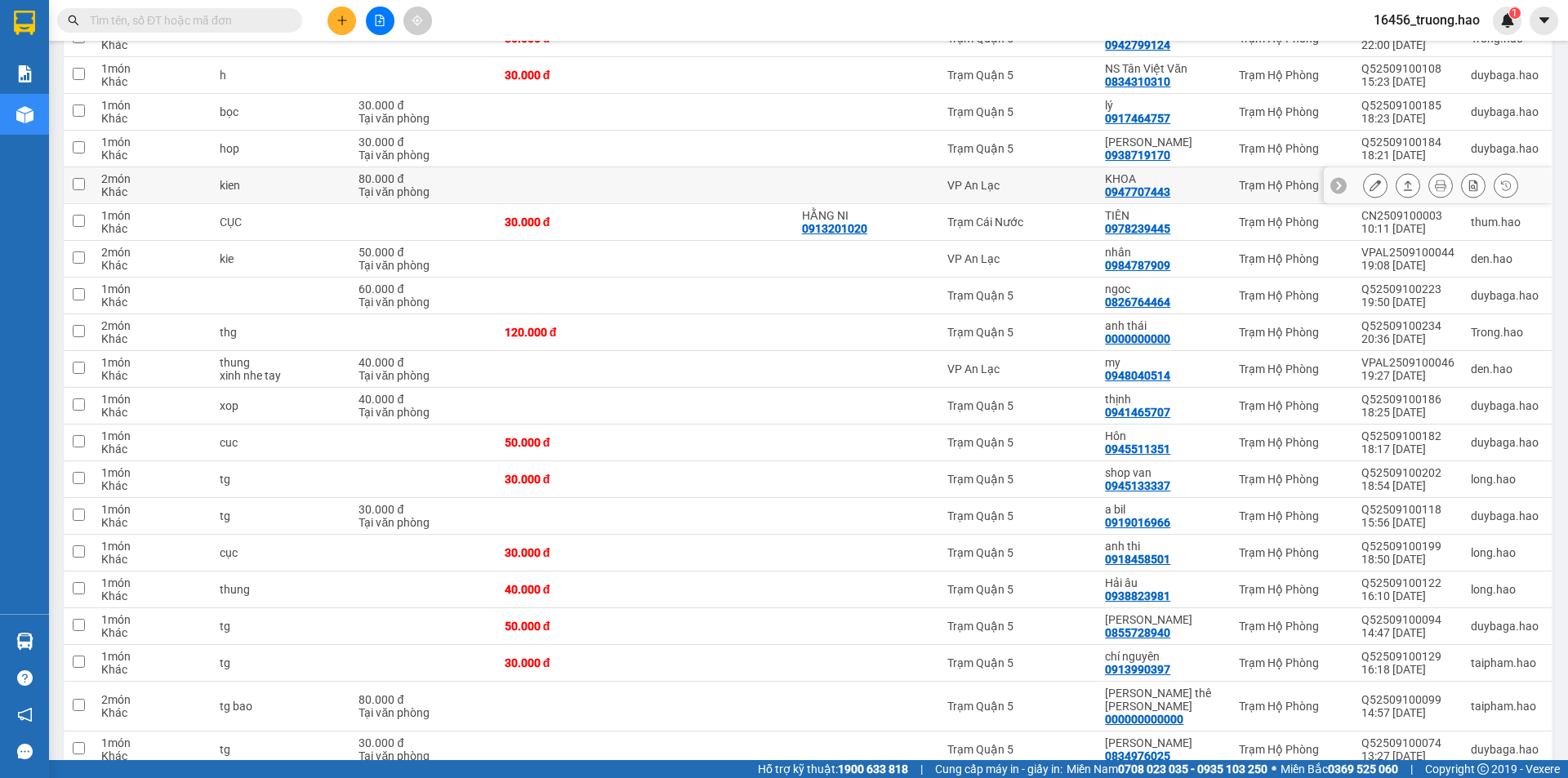
click at [1397, 178] on button at bounding box center [1408, 186] width 23 height 29
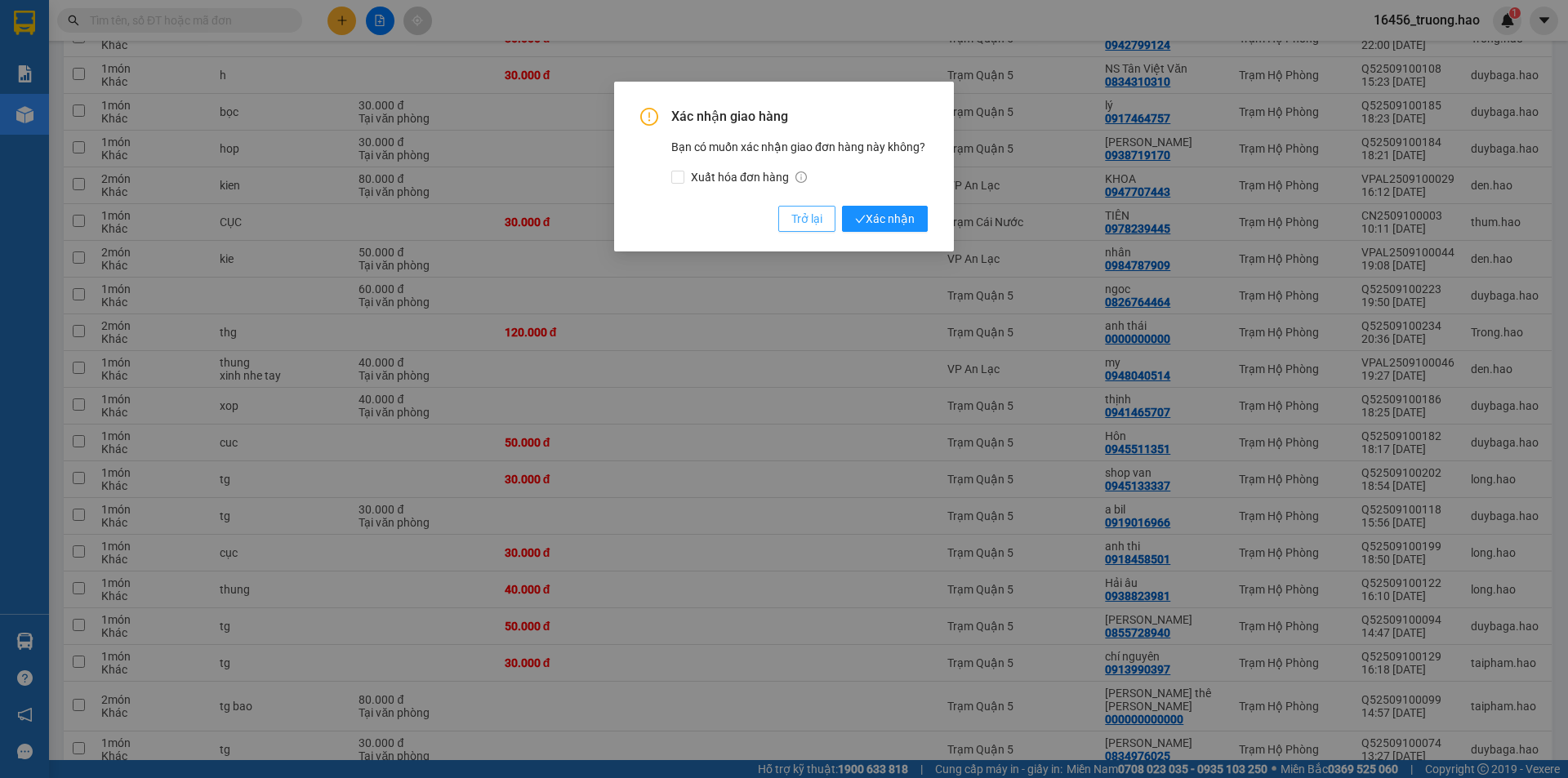
click at [814, 217] on span "Trở lại" at bounding box center [807, 218] width 31 height 18
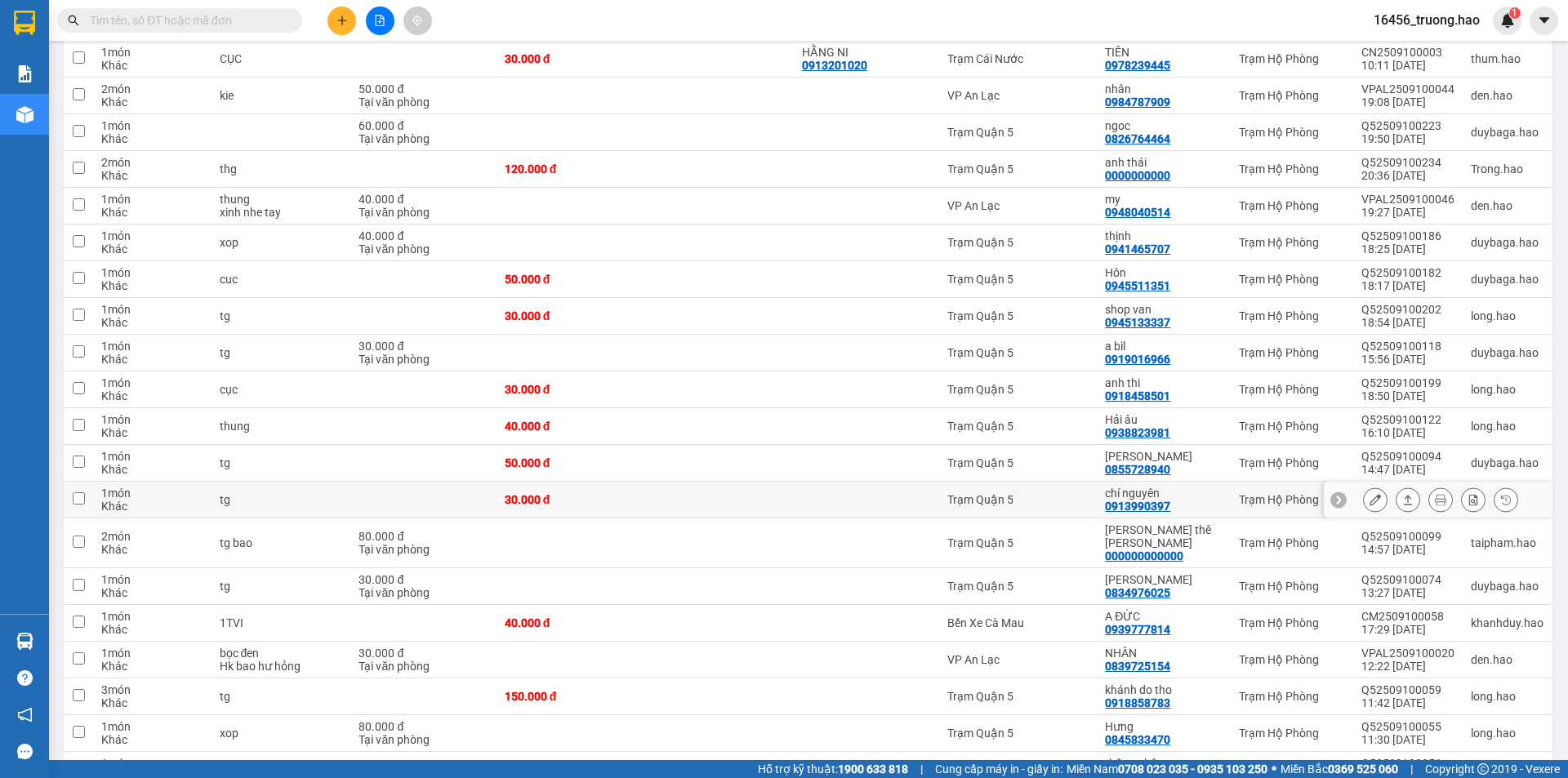
scroll to position [571, 0]
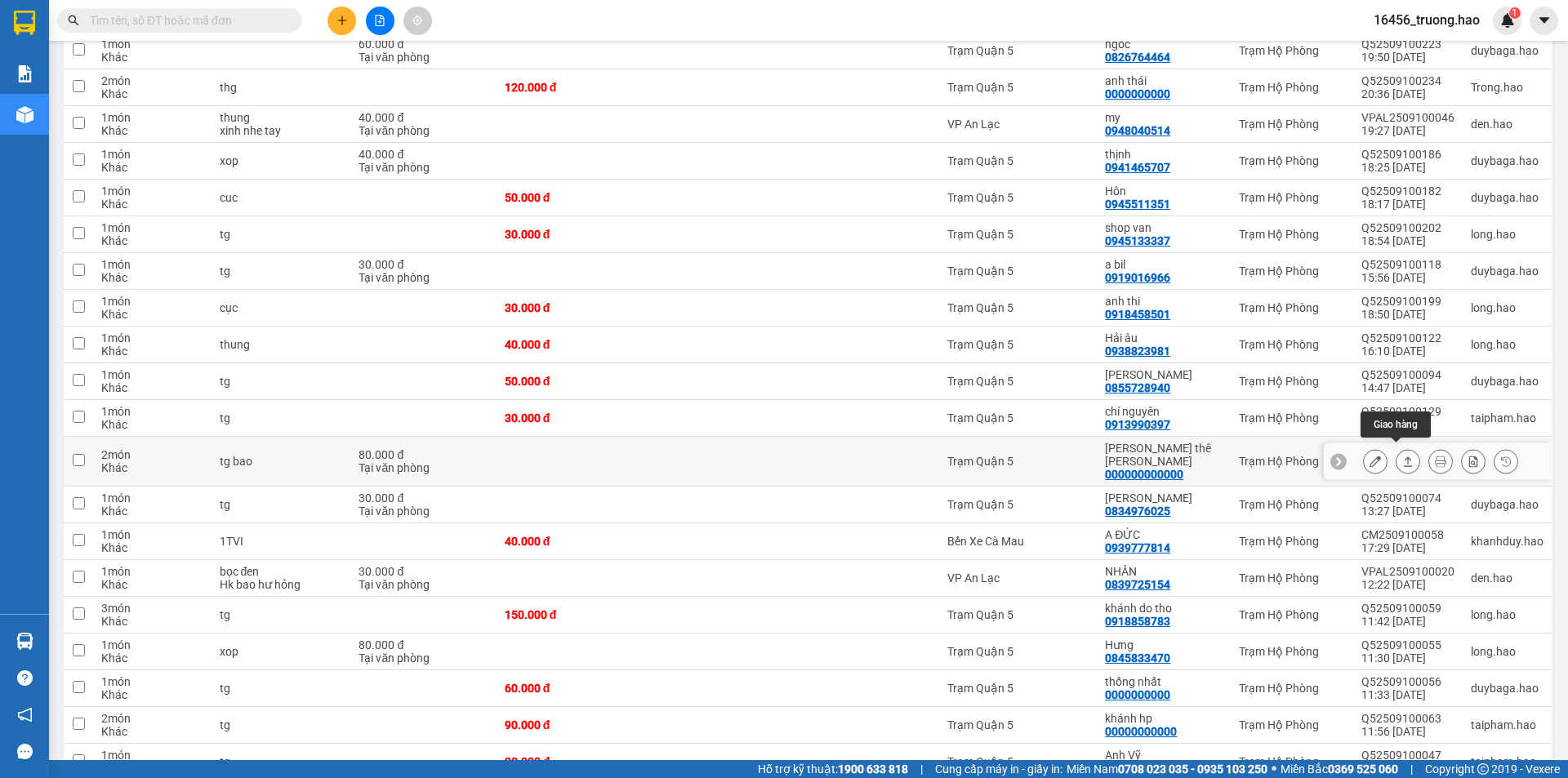
click at [1402, 455] on icon at bounding box center [1408, 461] width 11 height 11
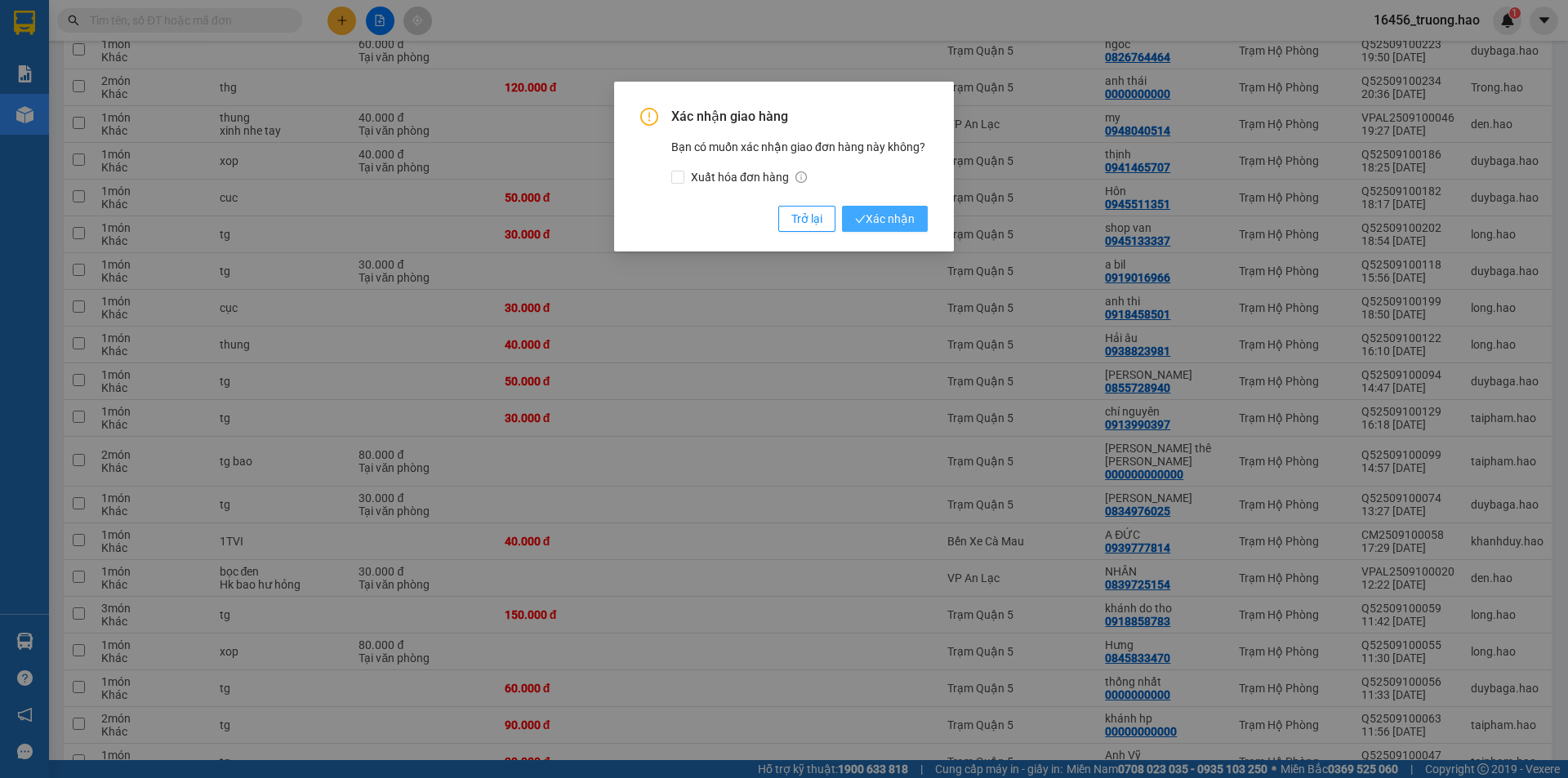
click at [869, 215] on span "Xác nhận" at bounding box center [885, 218] width 60 height 18
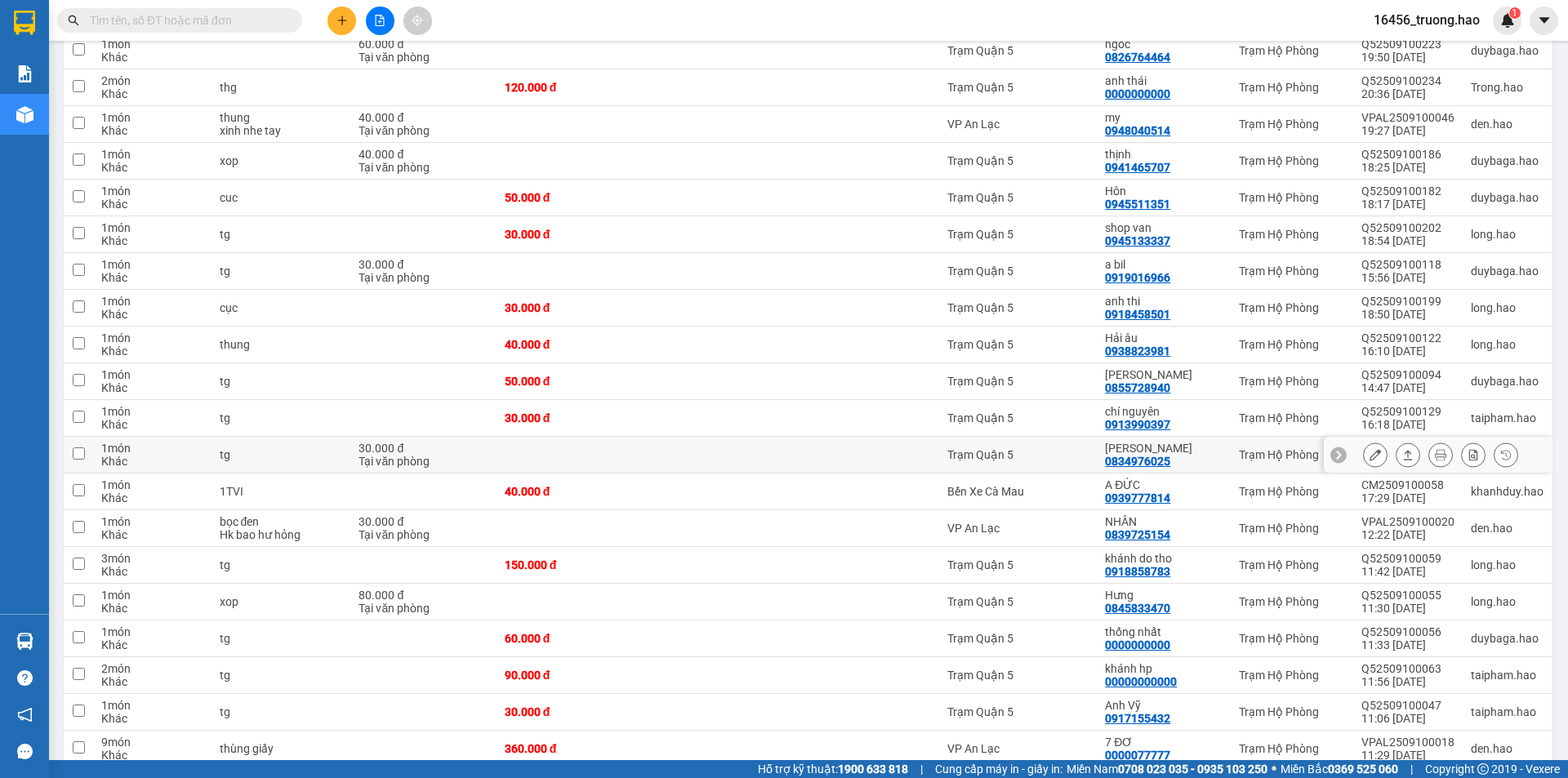
click at [1397, 448] on button at bounding box center [1408, 455] width 23 height 29
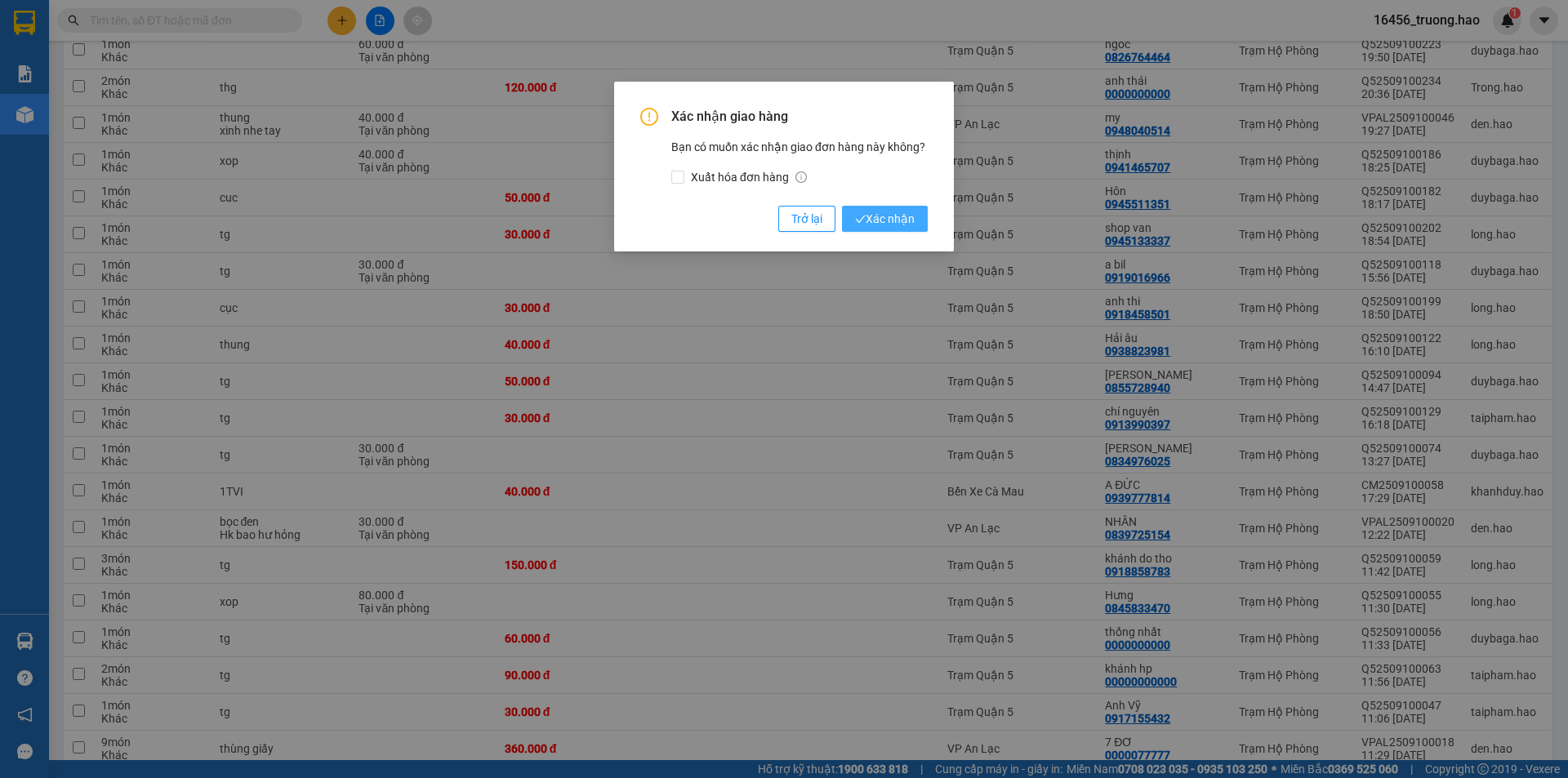
click at [892, 209] on button "Xác nhận" at bounding box center [885, 218] width 86 height 26
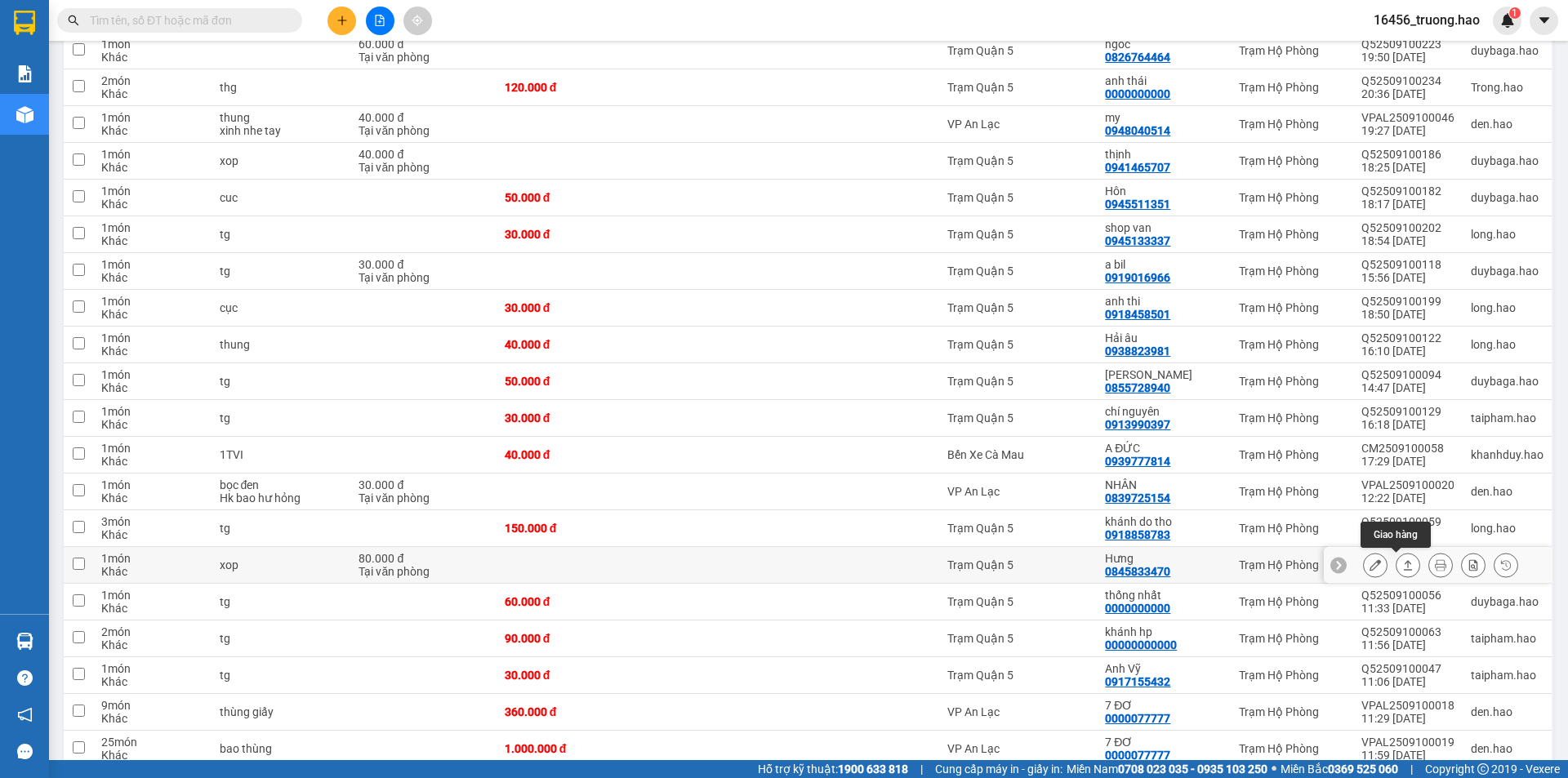
click at [1397, 557] on button at bounding box center [1408, 566] width 23 height 29
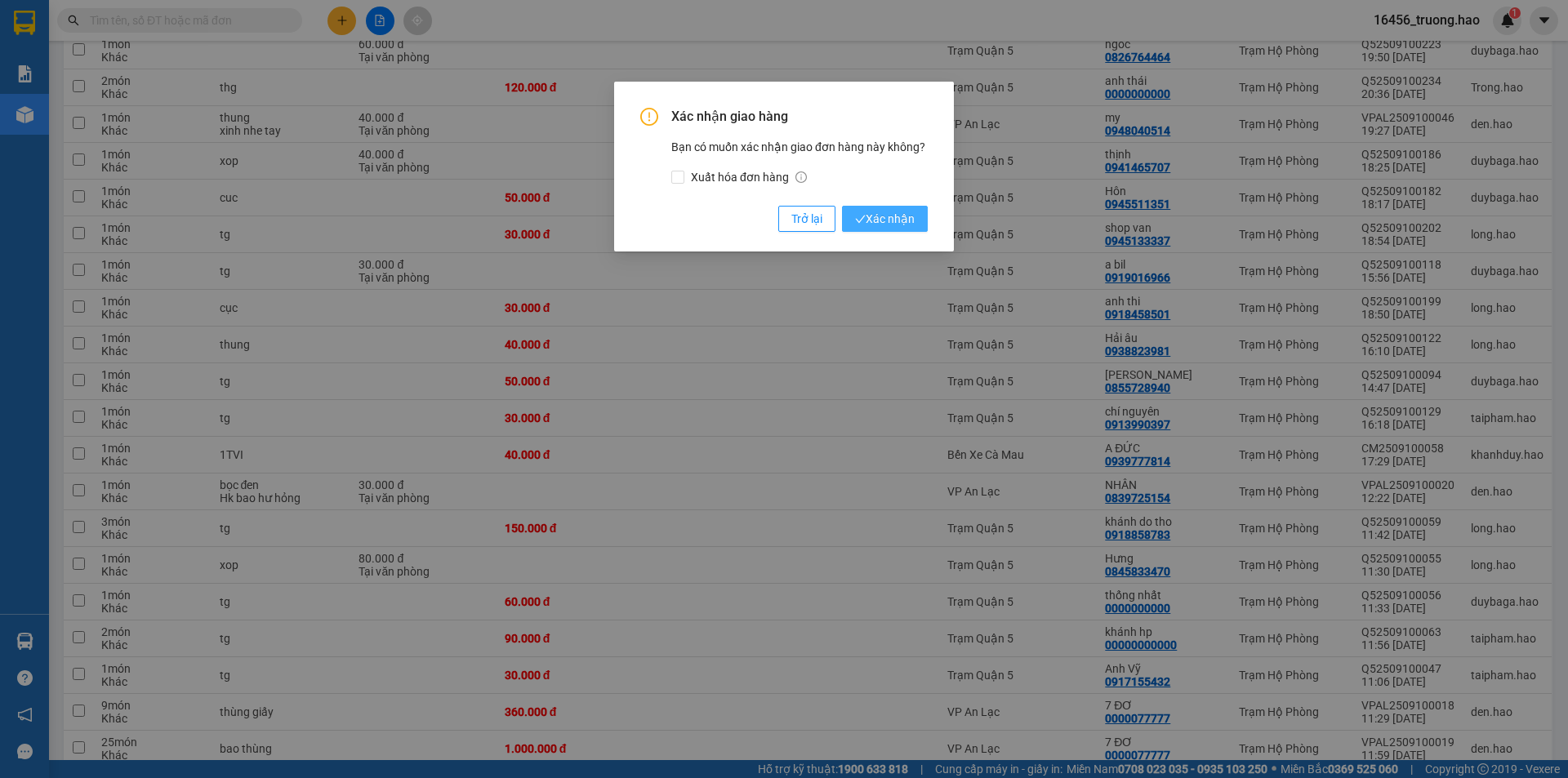
click at [892, 220] on span "Xác nhận" at bounding box center [885, 218] width 60 height 18
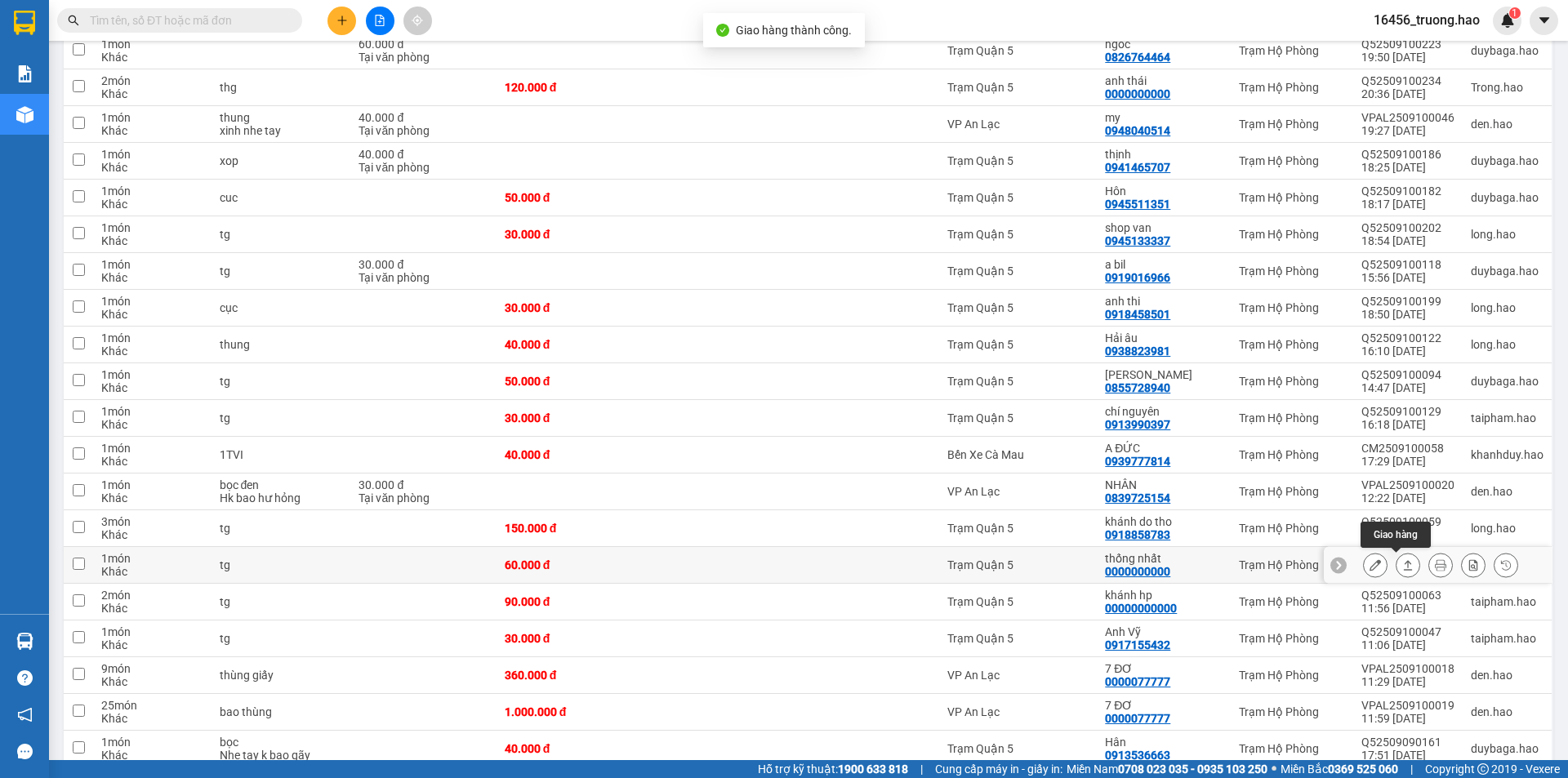
click at [1397, 557] on button at bounding box center [1408, 566] width 23 height 29
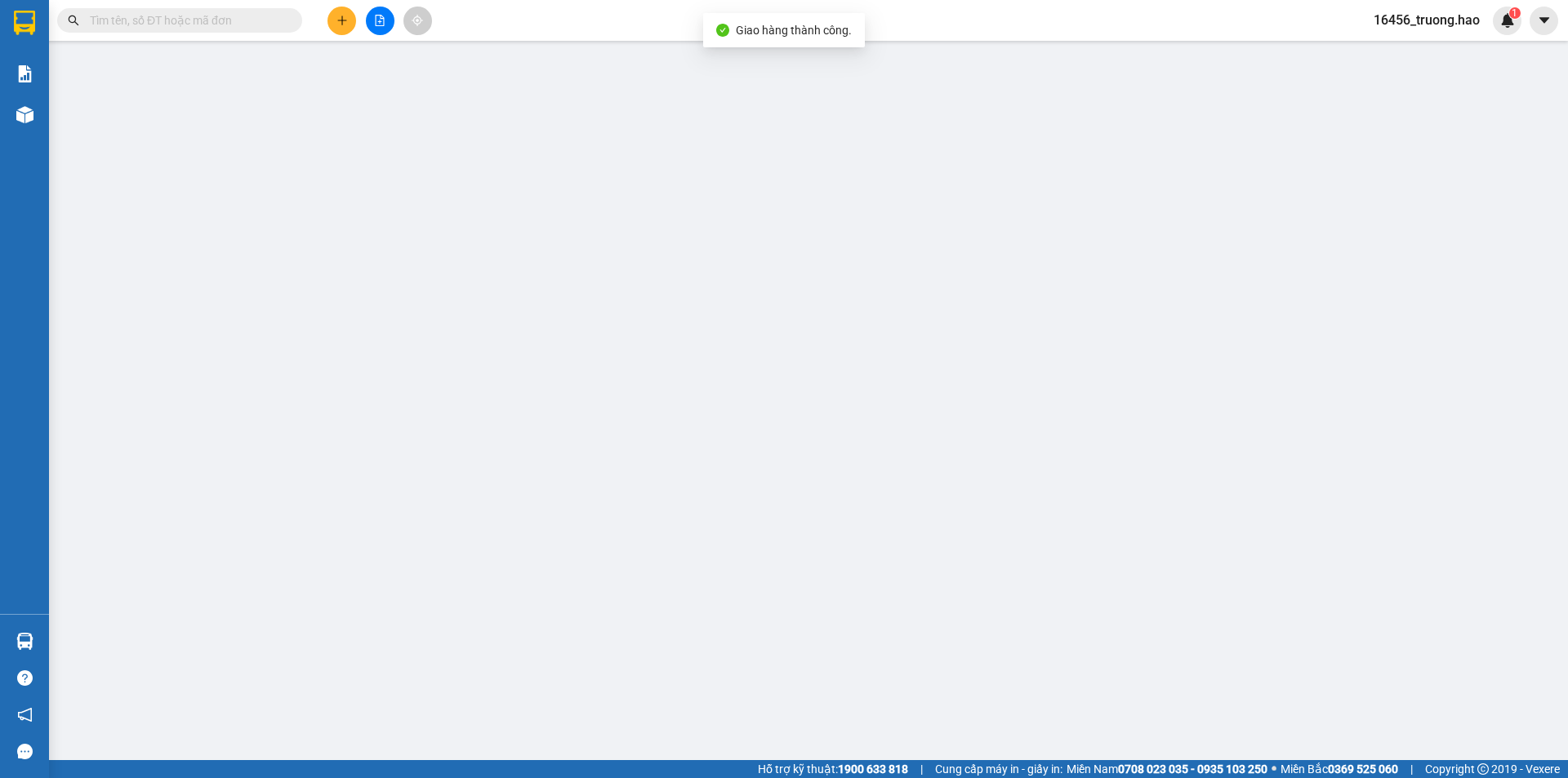
type input "0000000000"
type input "thống nhất"
type input "60.000"
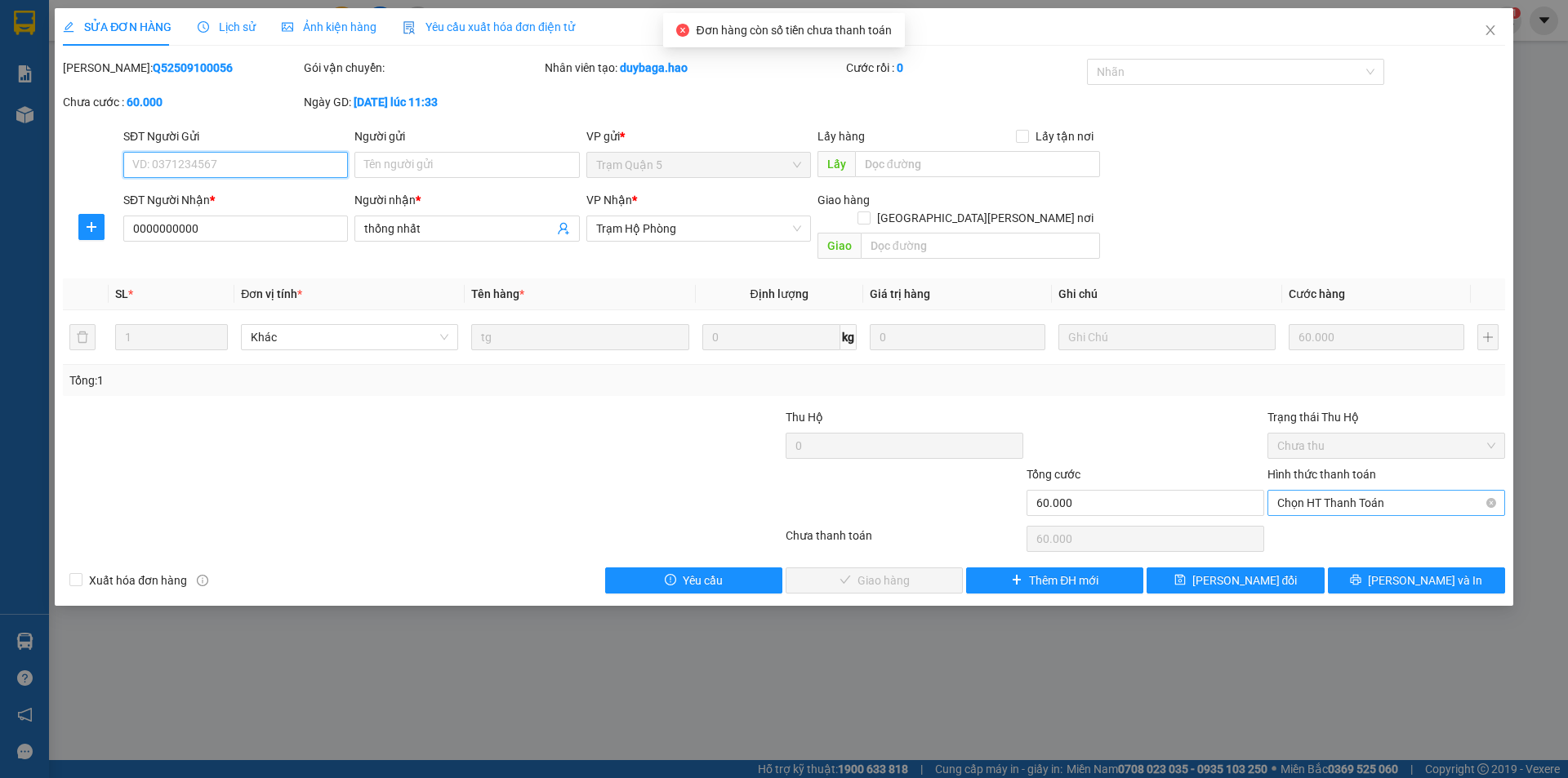
click at [1317, 490] on span "Chọn HT Thanh Toán" at bounding box center [1386, 503] width 218 height 25
click at [1309, 516] on div "Tại văn phòng" at bounding box center [1386, 517] width 218 height 18
type input "0"
click at [893, 571] on span "[PERSON_NAME] và [PERSON_NAME] hàng" at bounding box center [926, 580] width 220 height 18
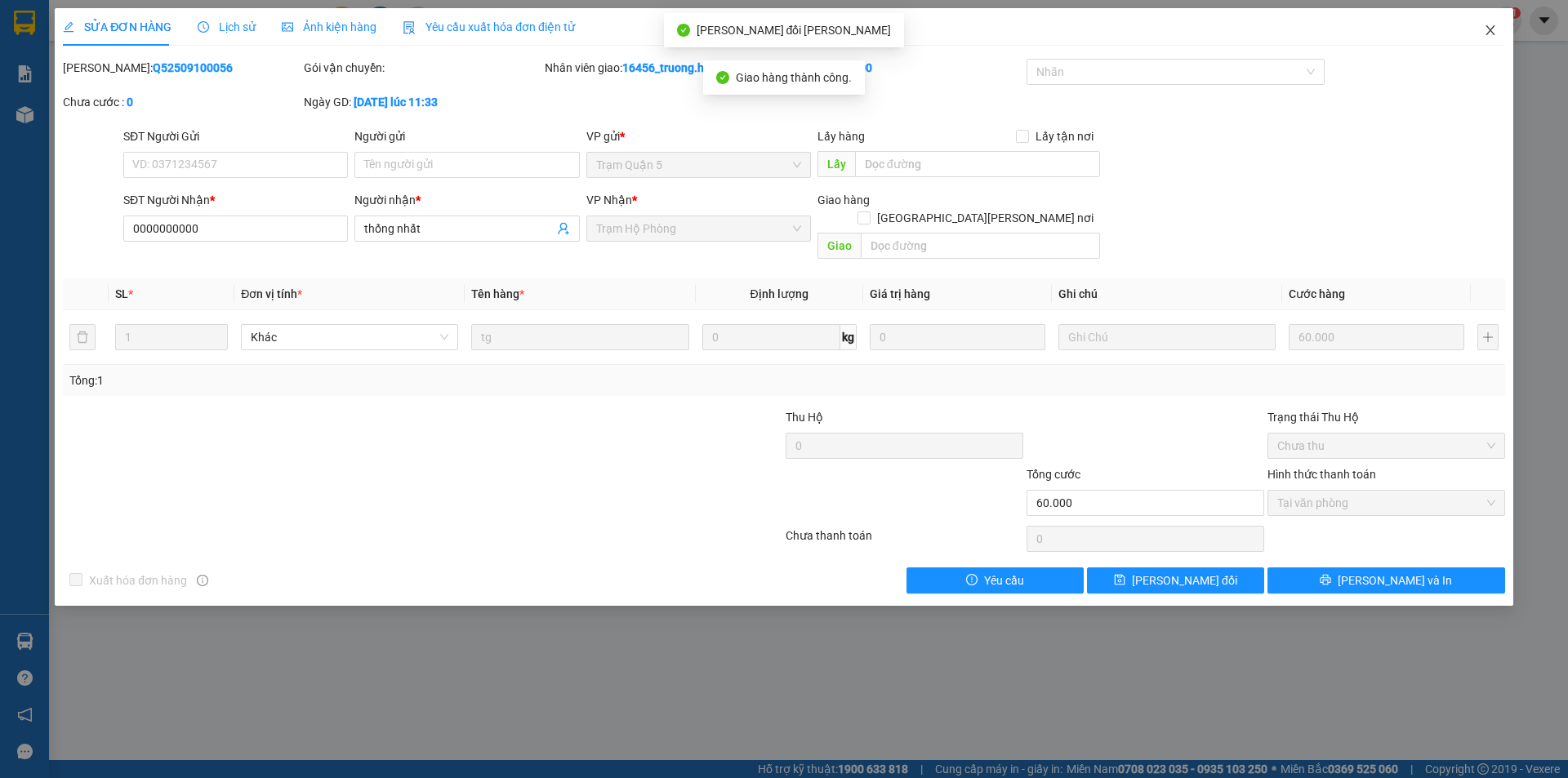
click at [1495, 26] on icon "close" at bounding box center [1491, 30] width 13 height 13
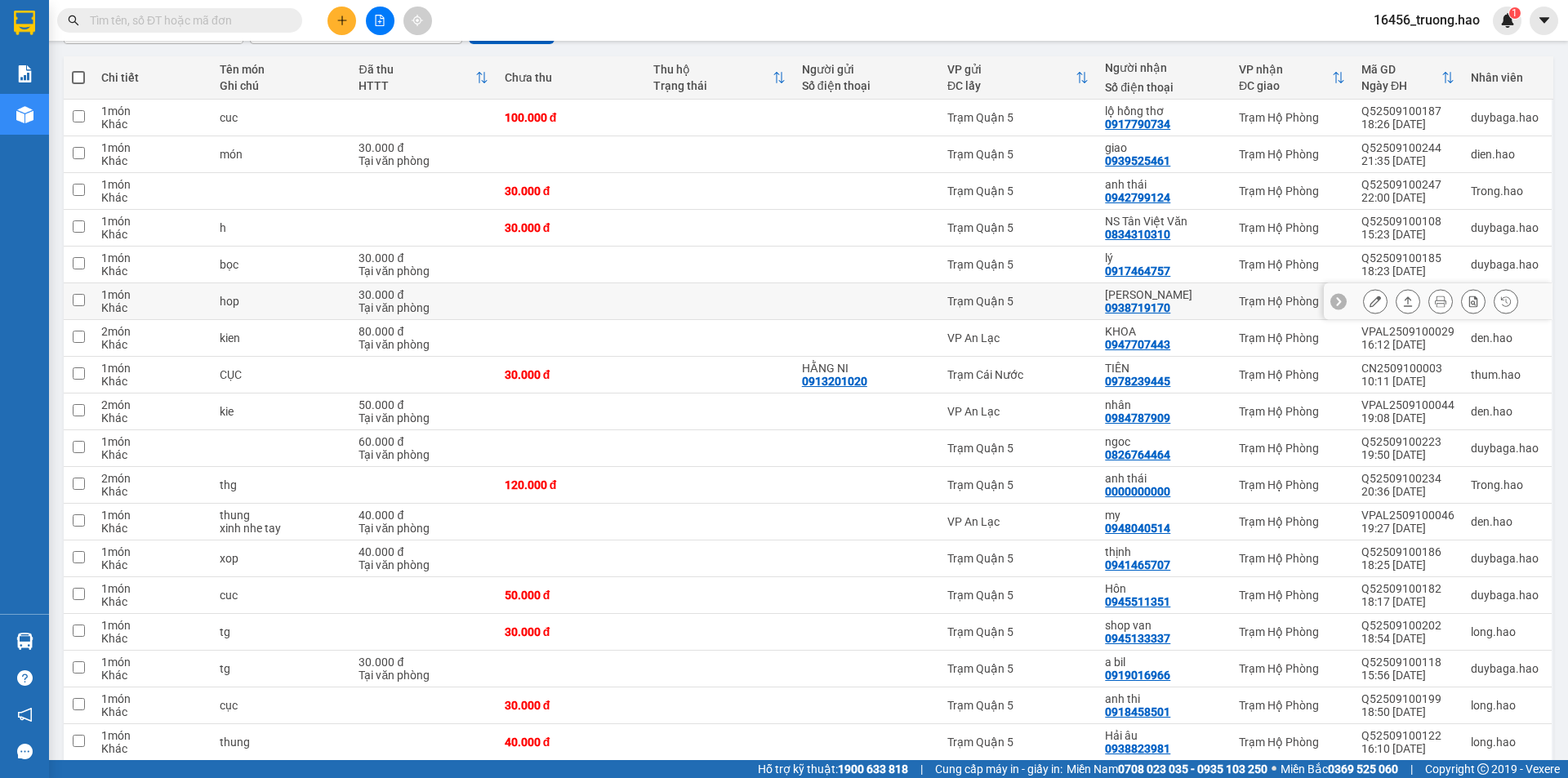
scroll to position [50, 0]
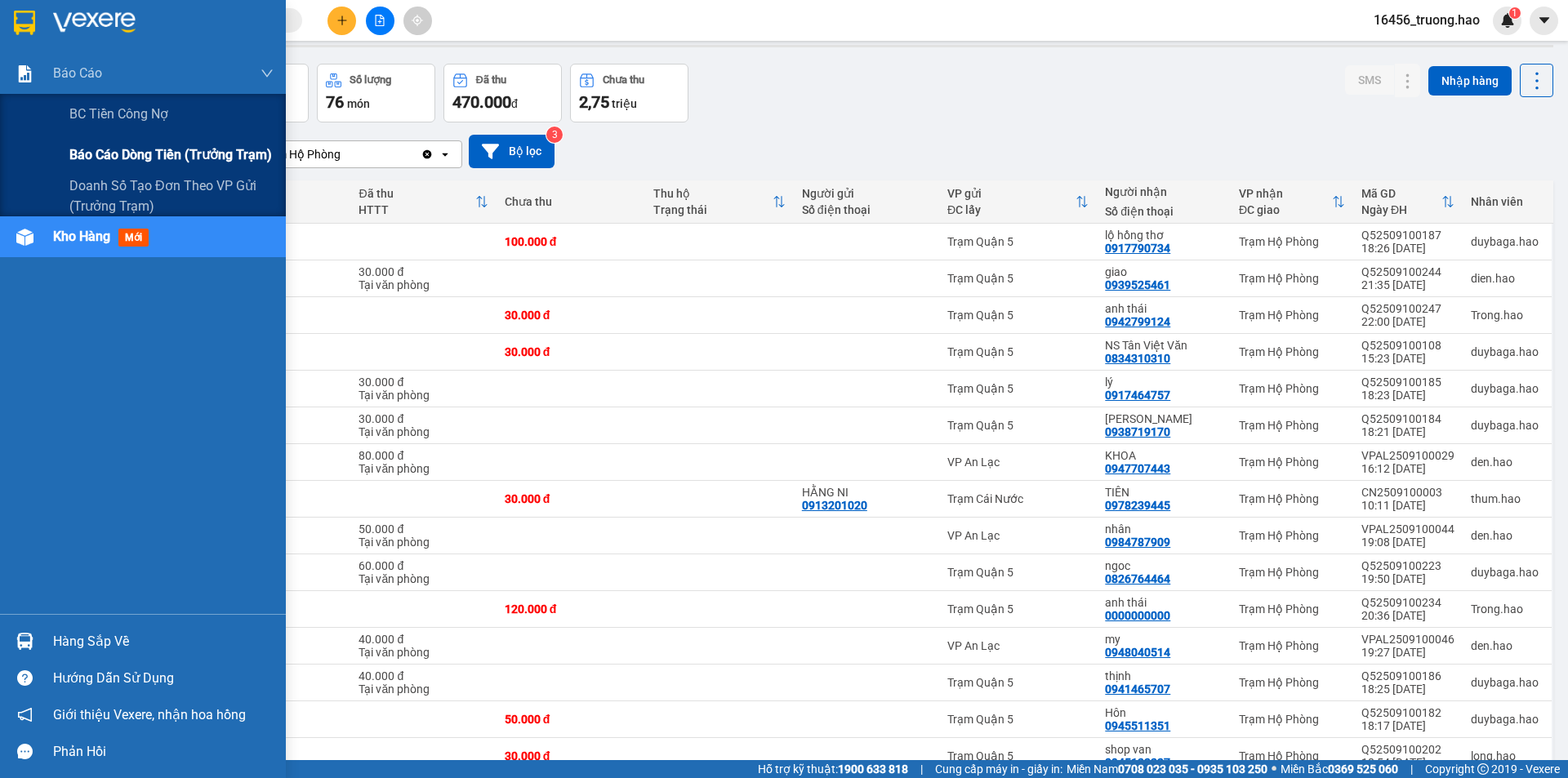
click at [107, 153] on span "Báo cáo dòng tiền (trưởng trạm)" at bounding box center [171, 154] width 203 height 20
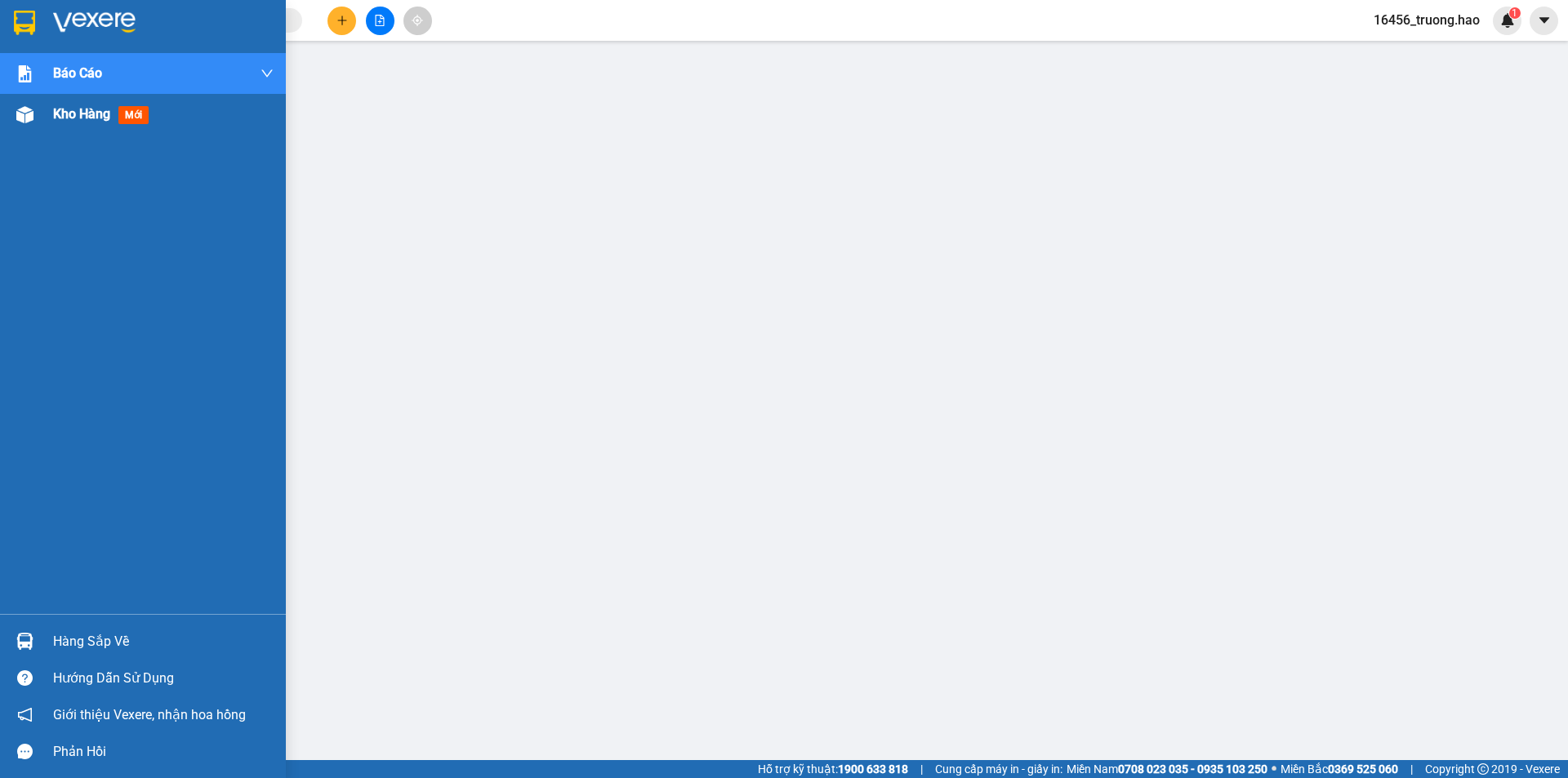
click at [26, 109] on img at bounding box center [25, 114] width 17 height 17
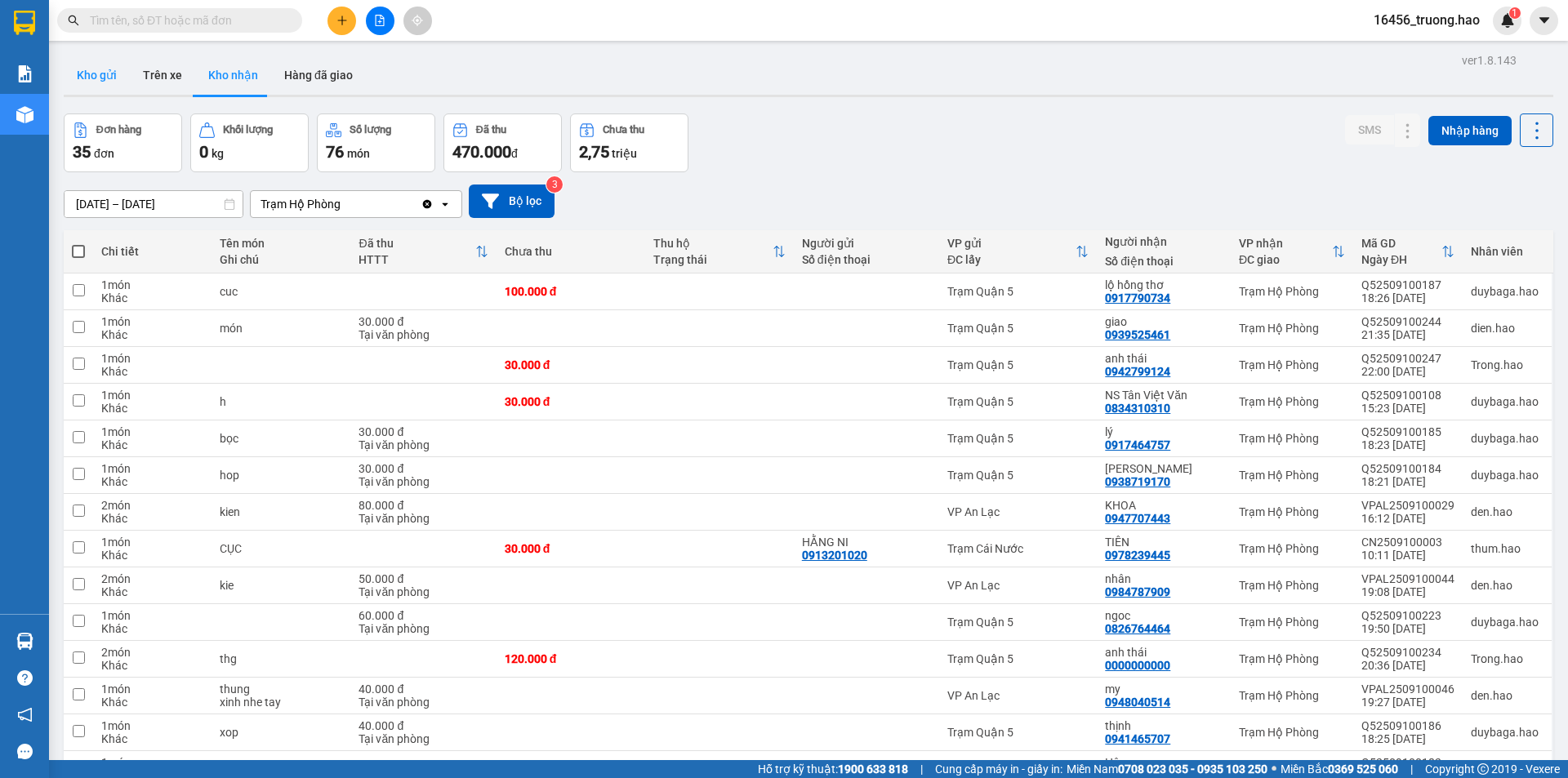
click at [67, 59] on button "Kho gửi" at bounding box center [96, 74] width 66 height 39
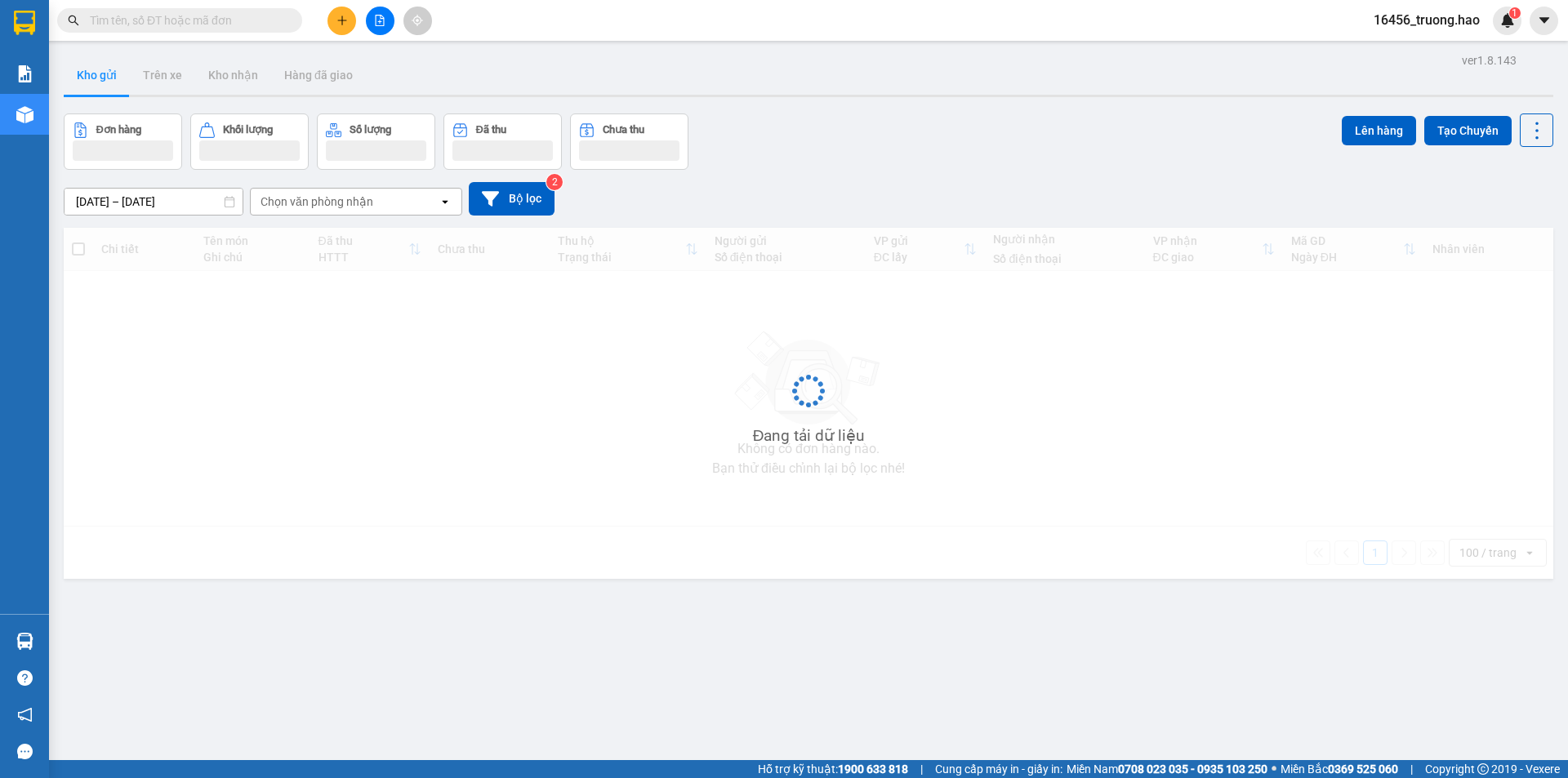
click at [71, 61] on button "Kho gửi" at bounding box center [96, 74] width 66 height 39
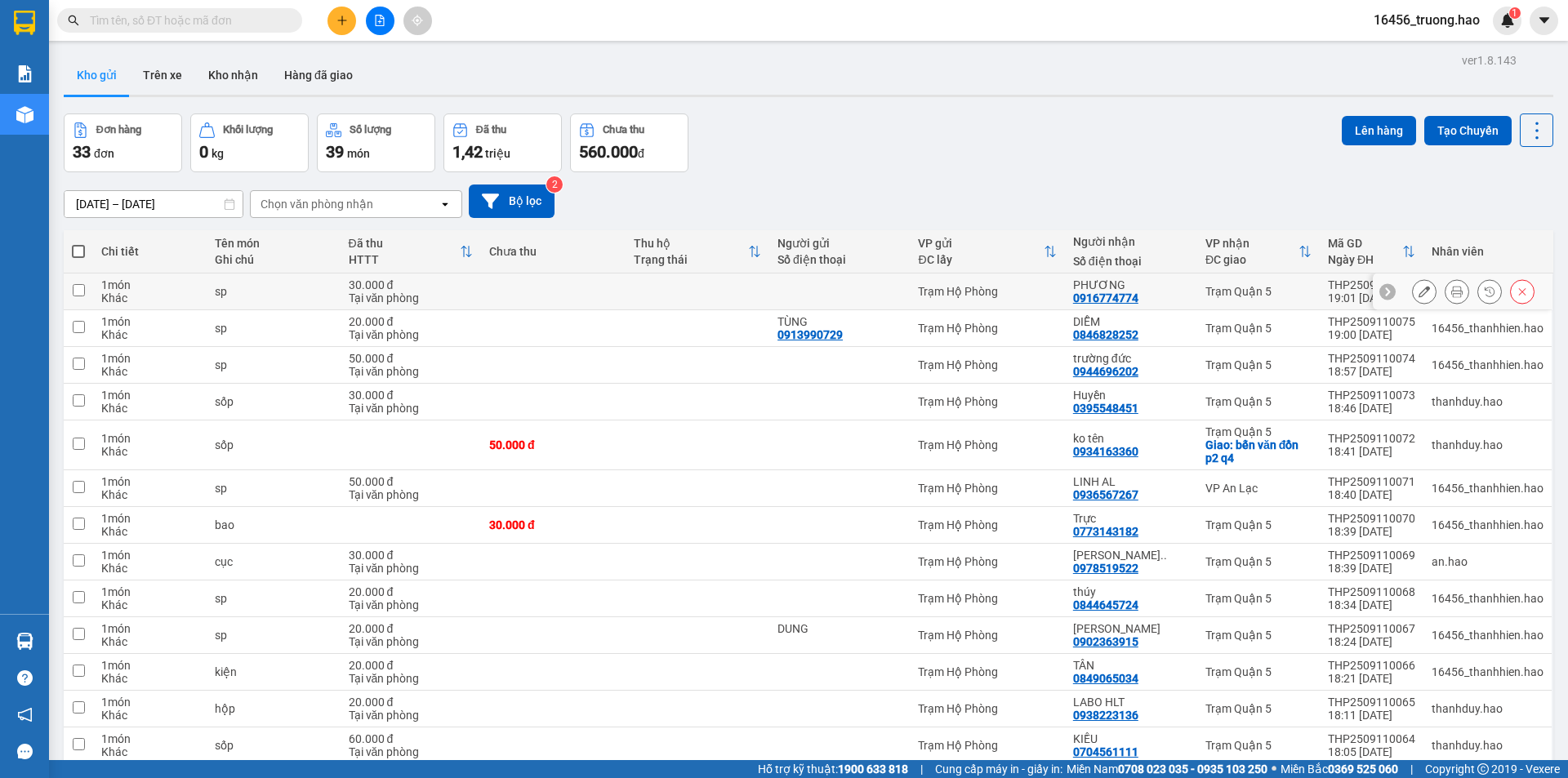
click at [1452, 287] on icon at bounding box center [1457, 291] width 11 height 11
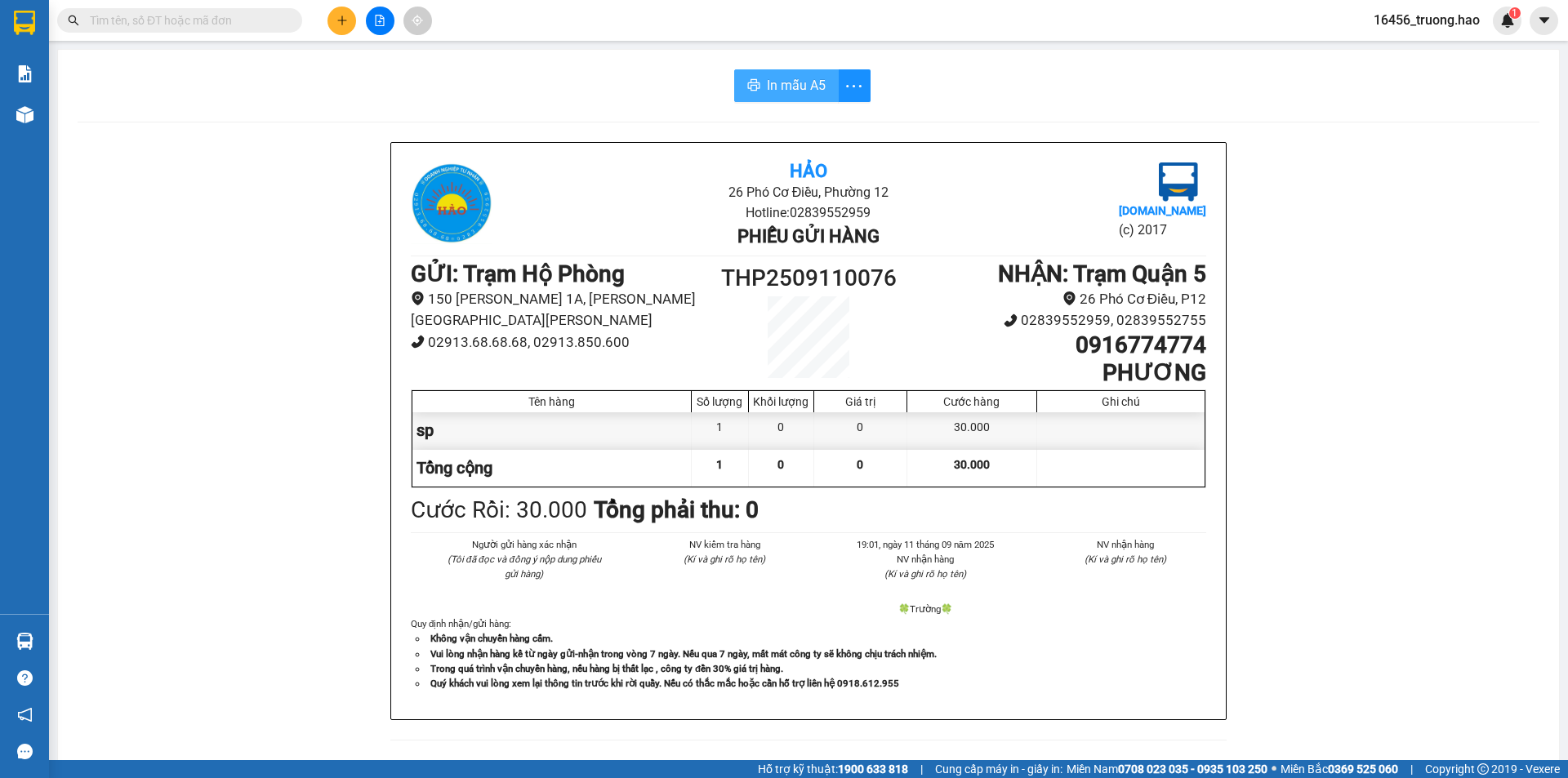
click at [782, 88] on span "In mẫu A5" at bounding box center [796, 85] width 59 height 20
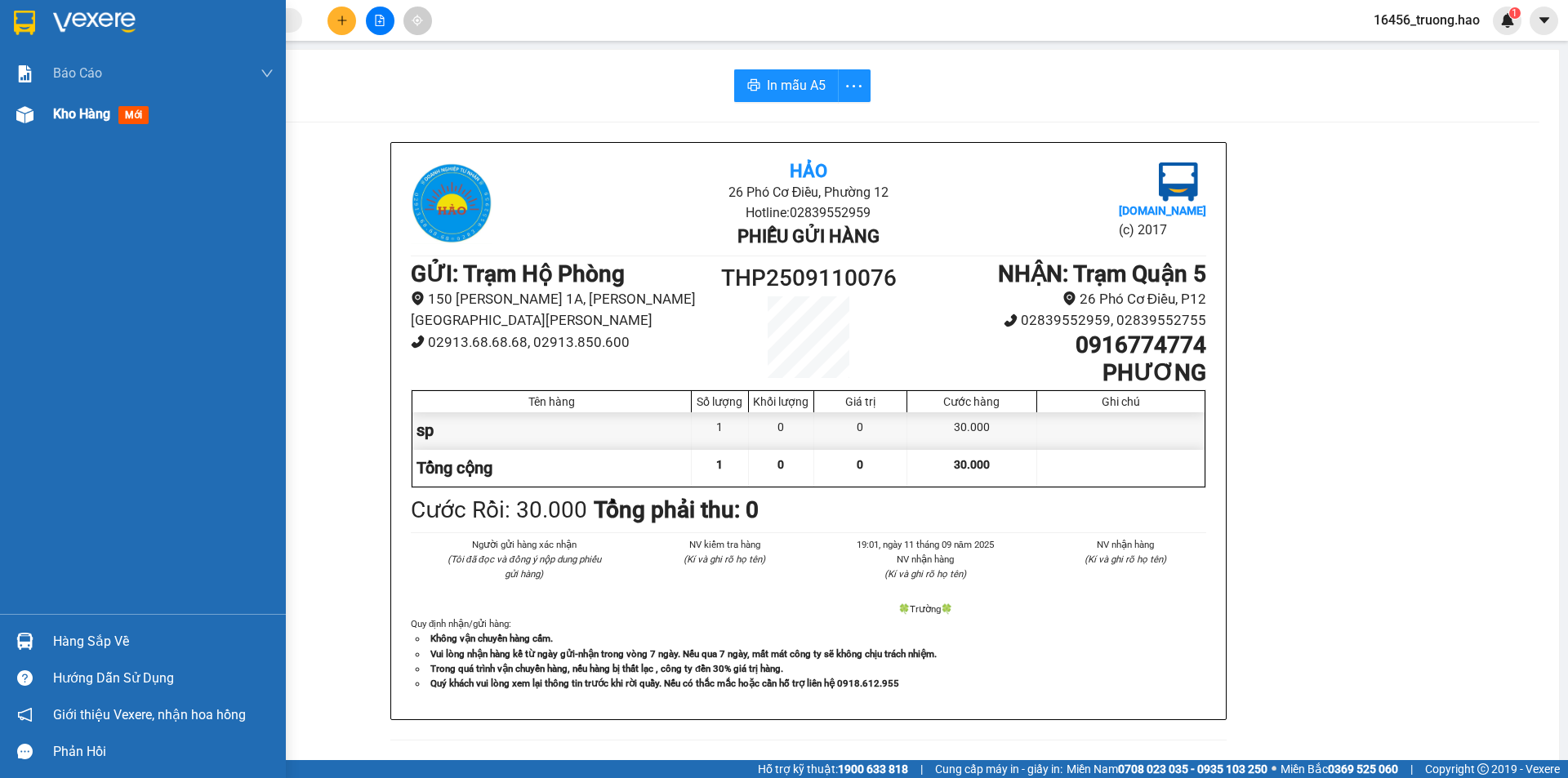
click at [123, 126] on div "Kho hàng mới" at bounding box center [163, 114] width 220 height 41
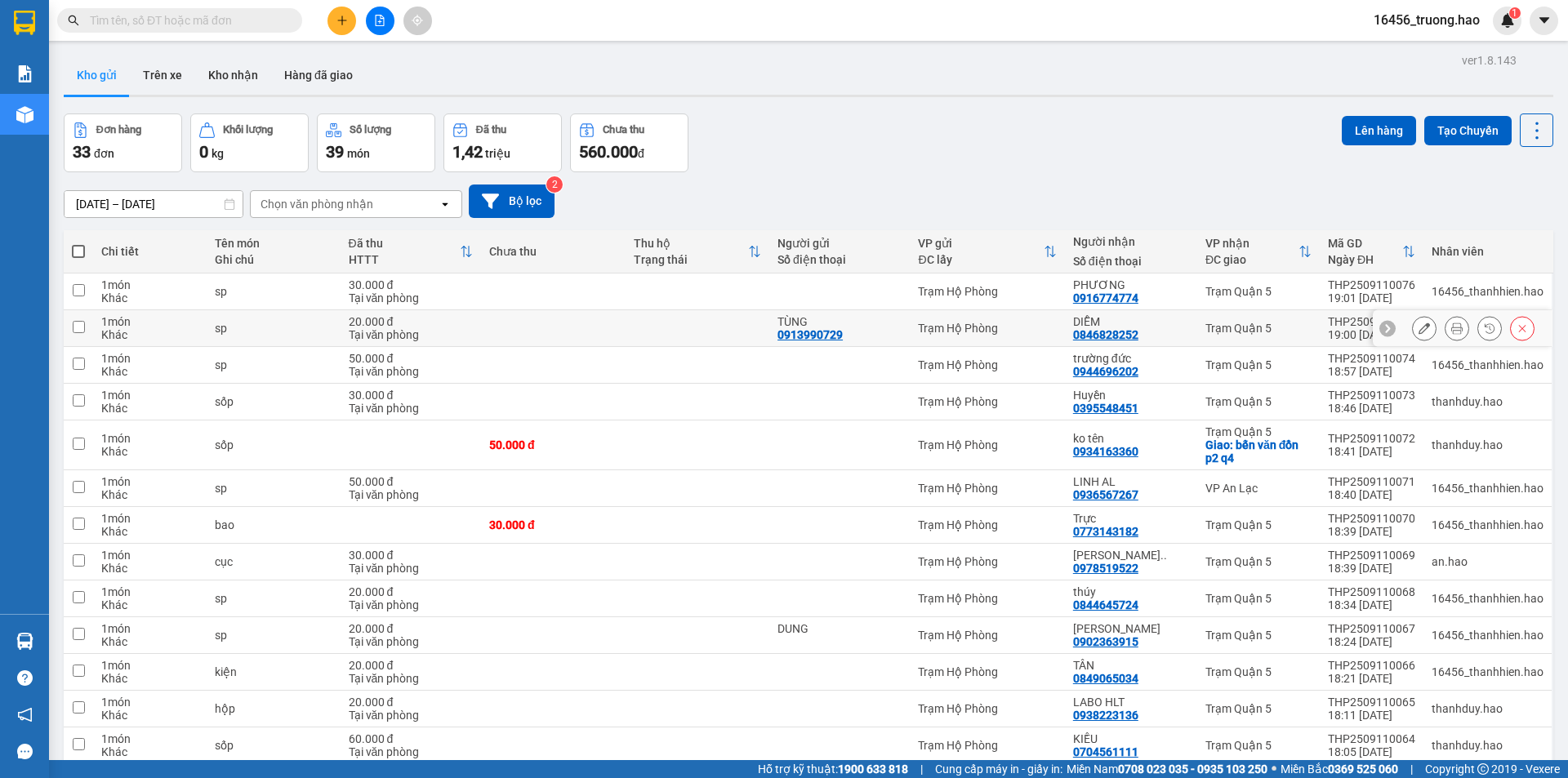
click at [1452, 325] on icon at bounding box center [1457, 329] width 11 height 11
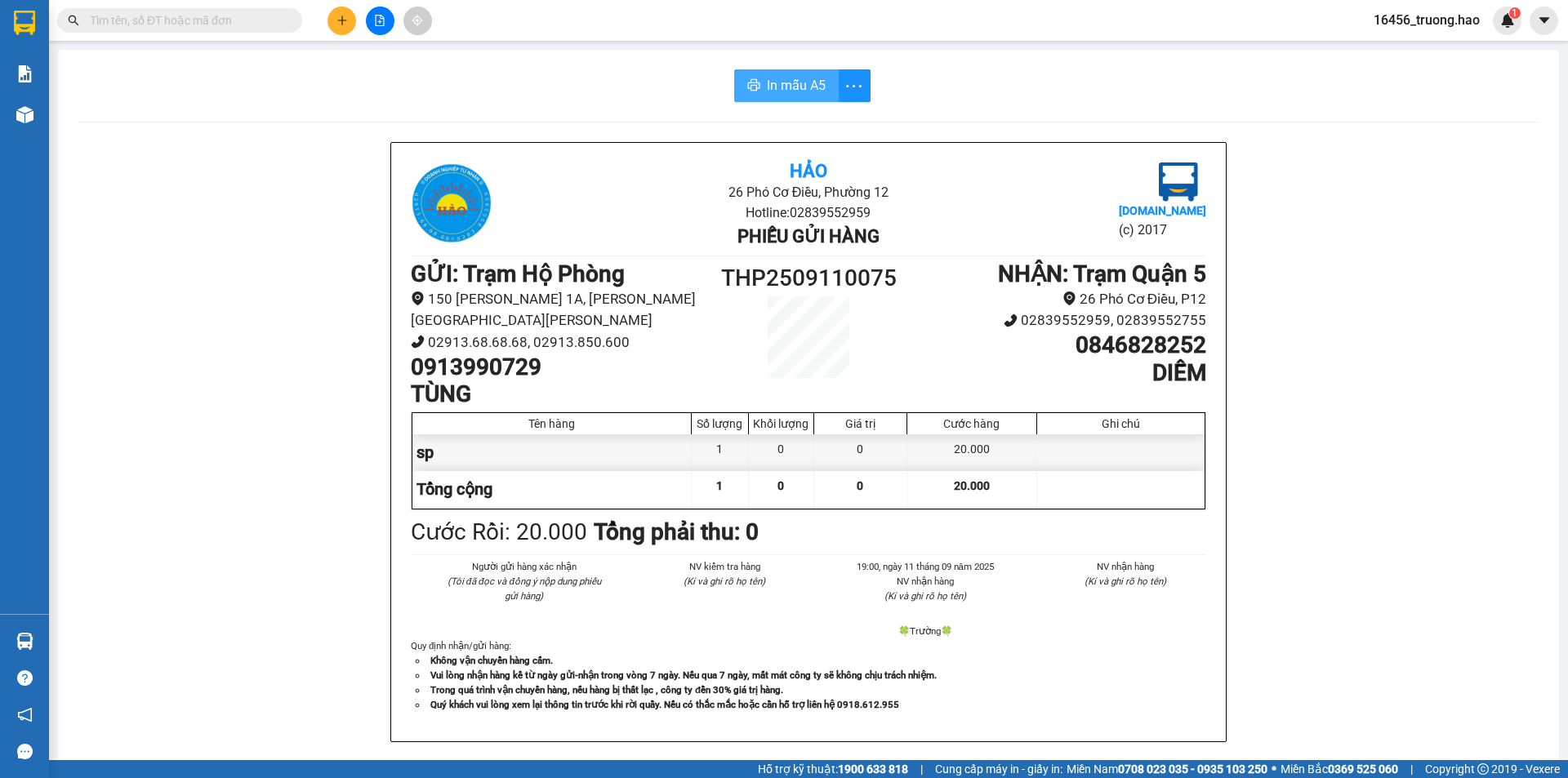
click at [774, 81] on span "In mẫu A5" at bounding box center [796, 85] width 59 height 20
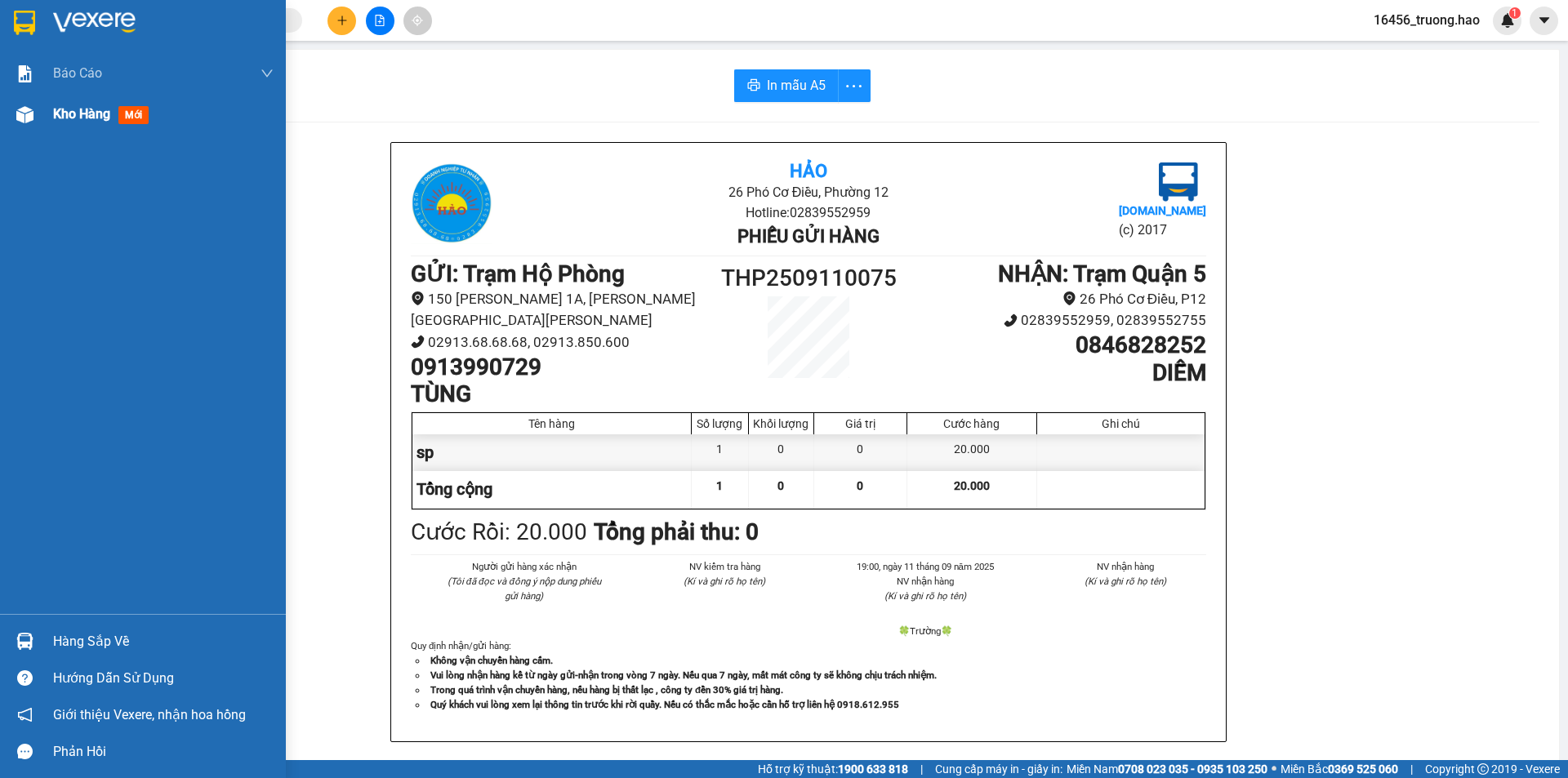
click at [50, 130] on div "Kho hàng mới" at bounding box center [143, 114] width 286 height 41
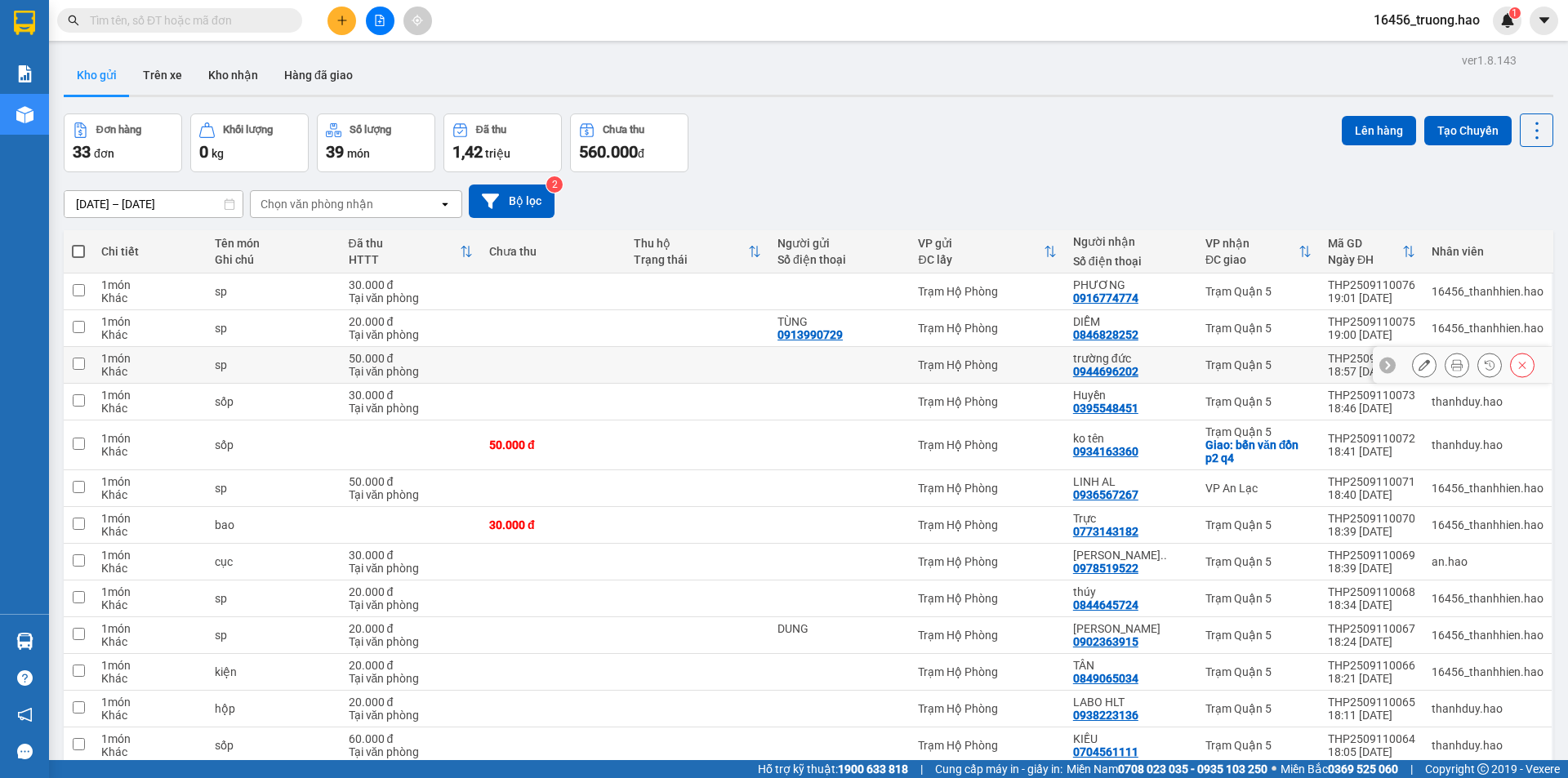
click at [1146, 364] on div "trường đức" at bounding box center [1132, 359] width 116 height 13
checkbox input "true"
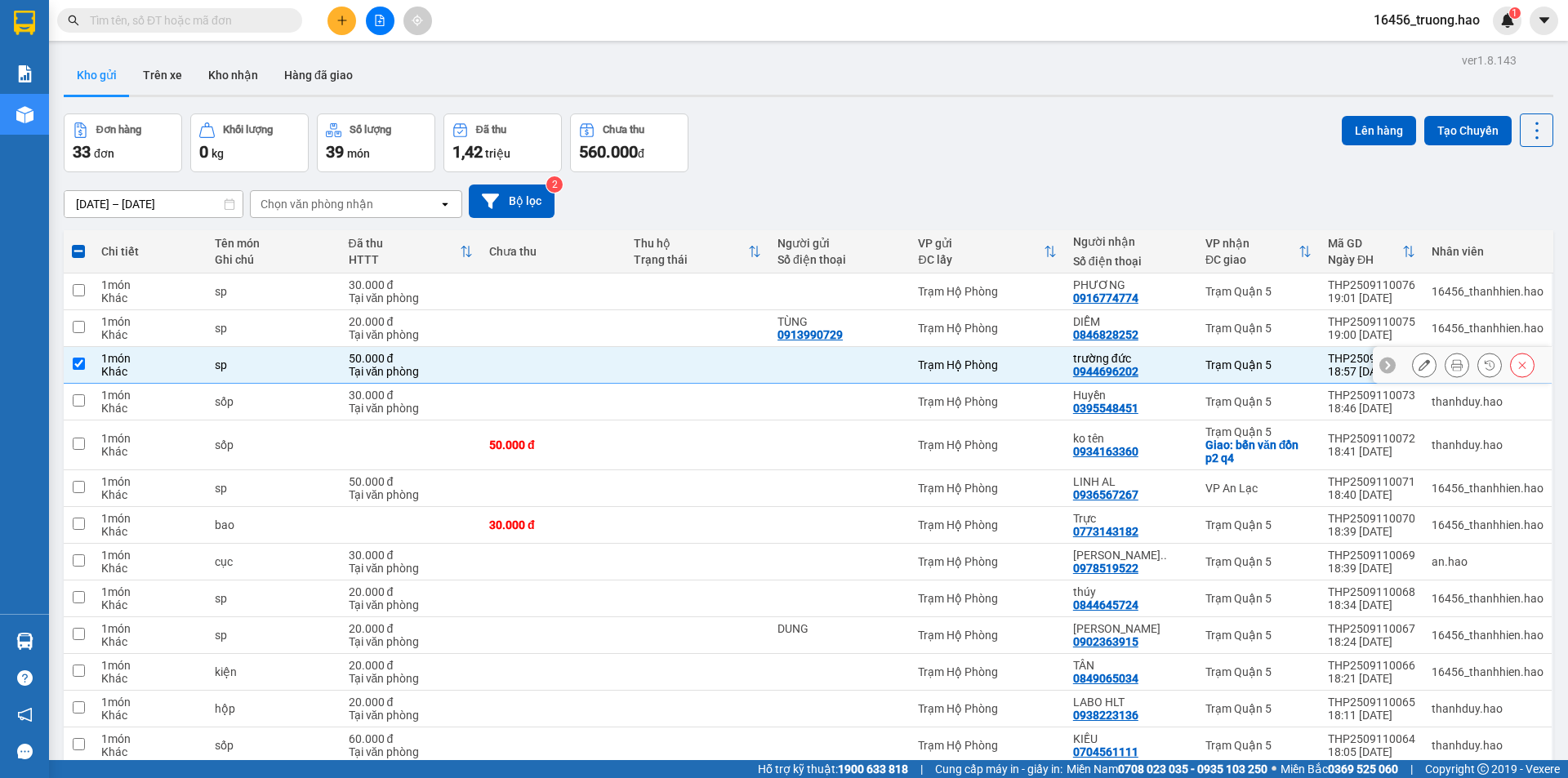
click at [1452, 359] on icon at bounding box center [1457, 365] width 11 height 11
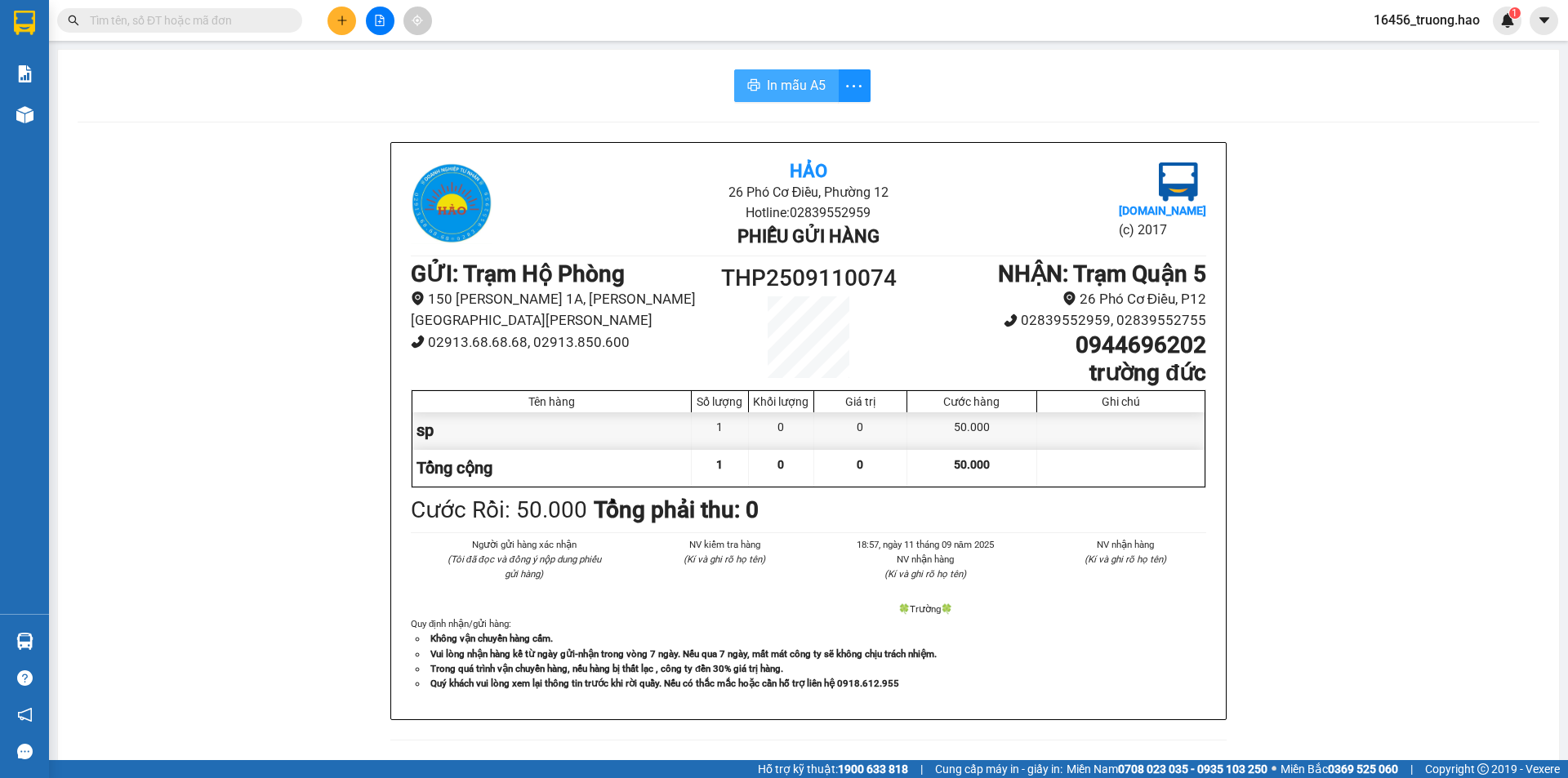
click at [780, 80] on span "In mẫu A5" at bounding box center [796, 85] width 59 height 20
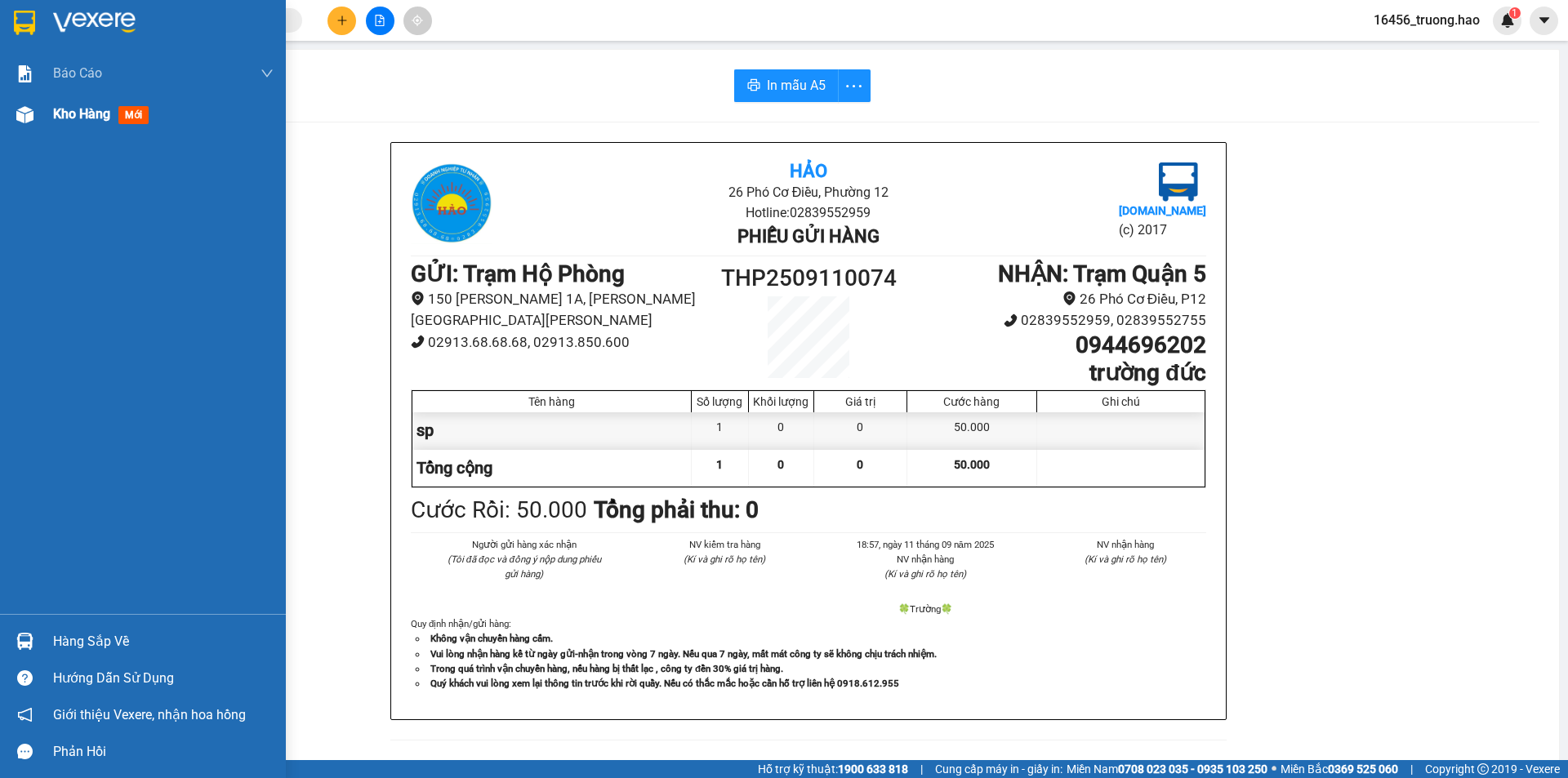
click at [66, 115] on span "Kho hàng" at bounding box center [82, 113] width 57 height 15
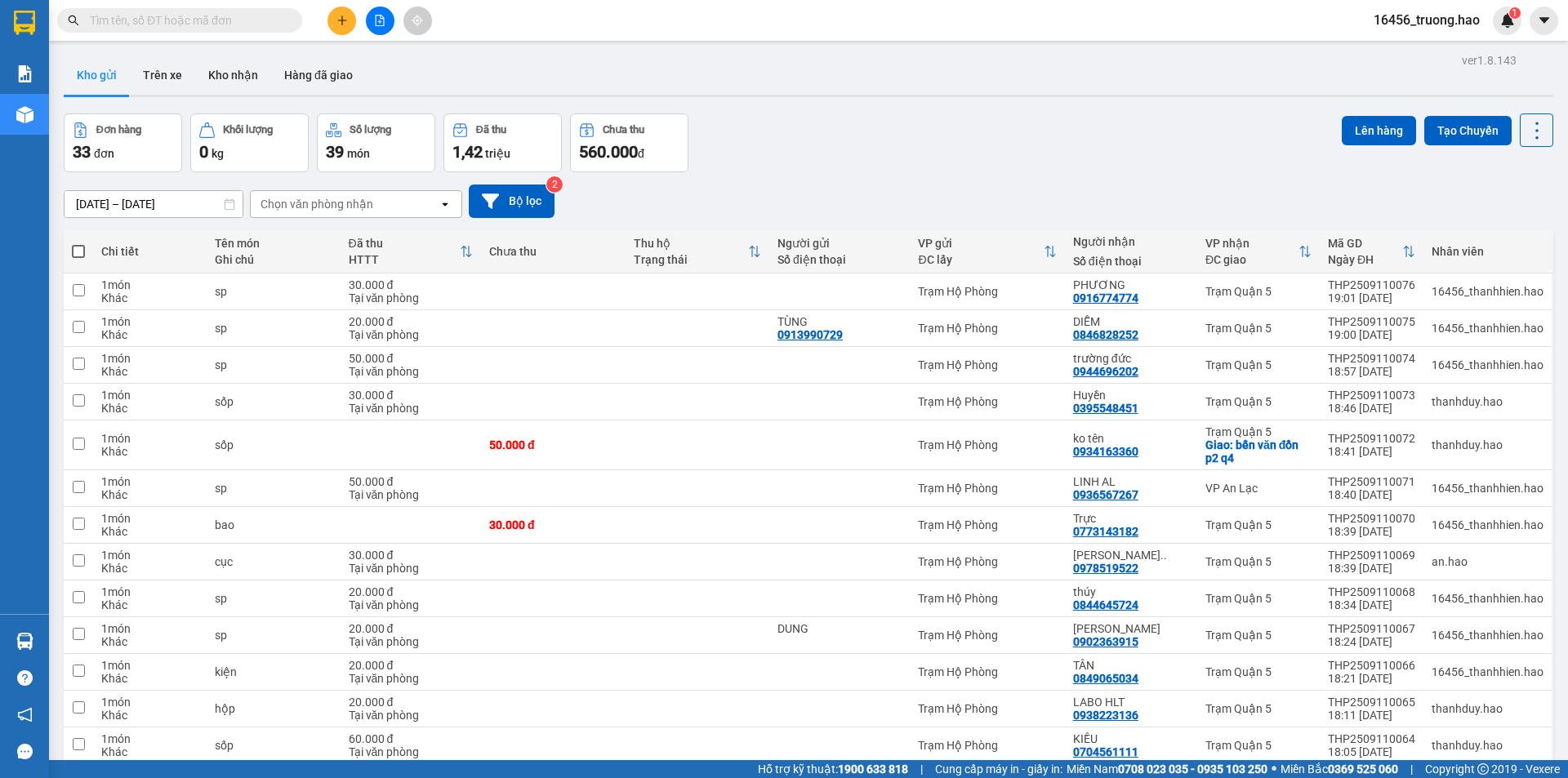
click at [908, 148] on div "Đơn hàng 33 đơn Khối lượng 0 kg Số lượng 39 món Đã thu 1,42 triệu Chưa thu 560.…" at bounding box center [809, 143] width 1490 height 59
click at [1026, 129] on div "Đơn hàng 33 đơn Khối lượng 0 kg Số lượng 39 món Đã thu 1,42 triệu Chưa thu 560.…" at bounding box center [809, 143] width 1490 height 59
click at [878, 151] on div "Đơn hàng 33 đơn Khối lượng 0 kg Số lượng 39 món Đã thu 1,42 triệu Chưa thu 560.…" at bounding box center [809, 143] width 1490 height 59
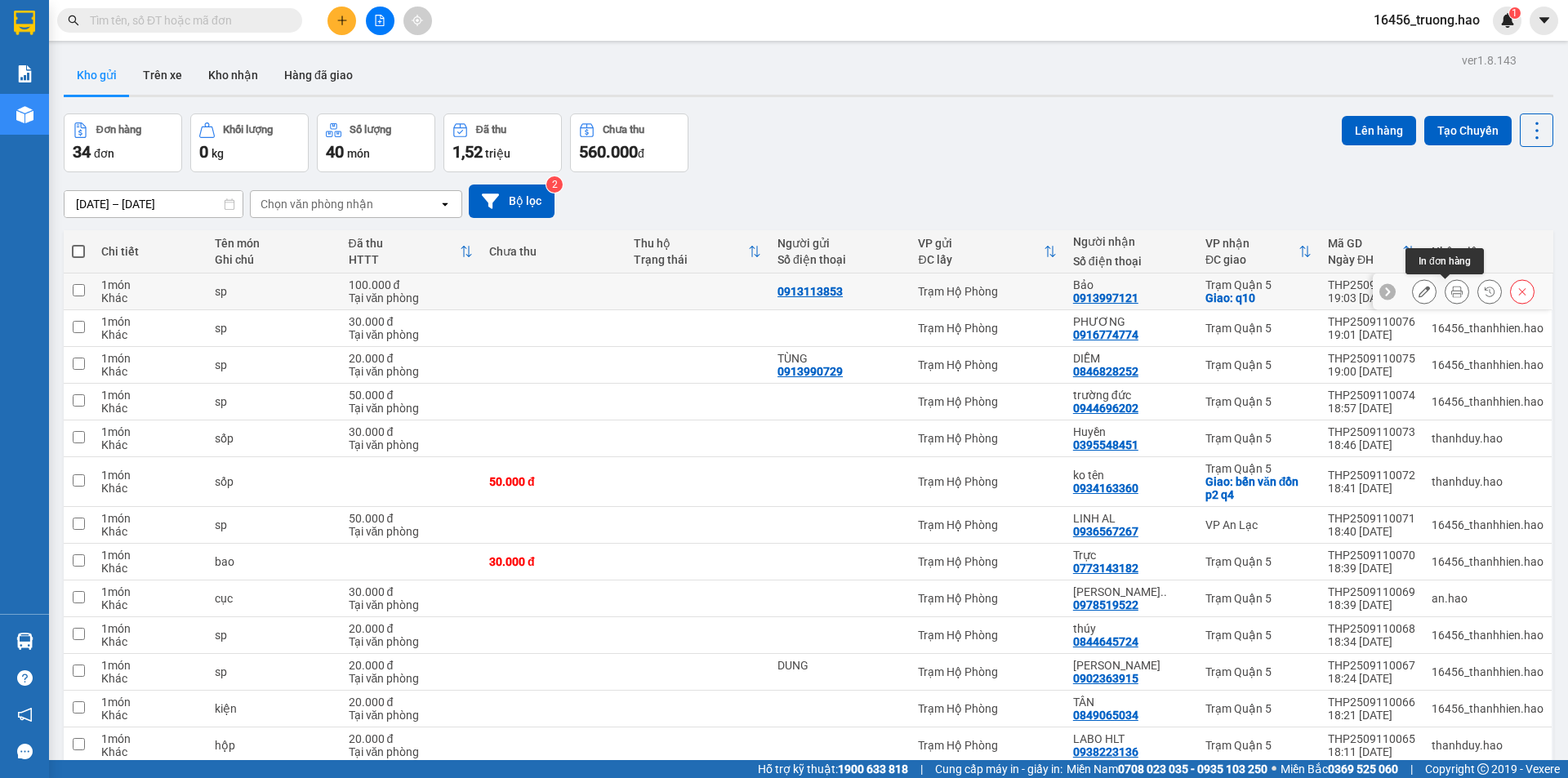
click at [1452, 292] on icon at bounding box center [1457, 291] width 11 height 11
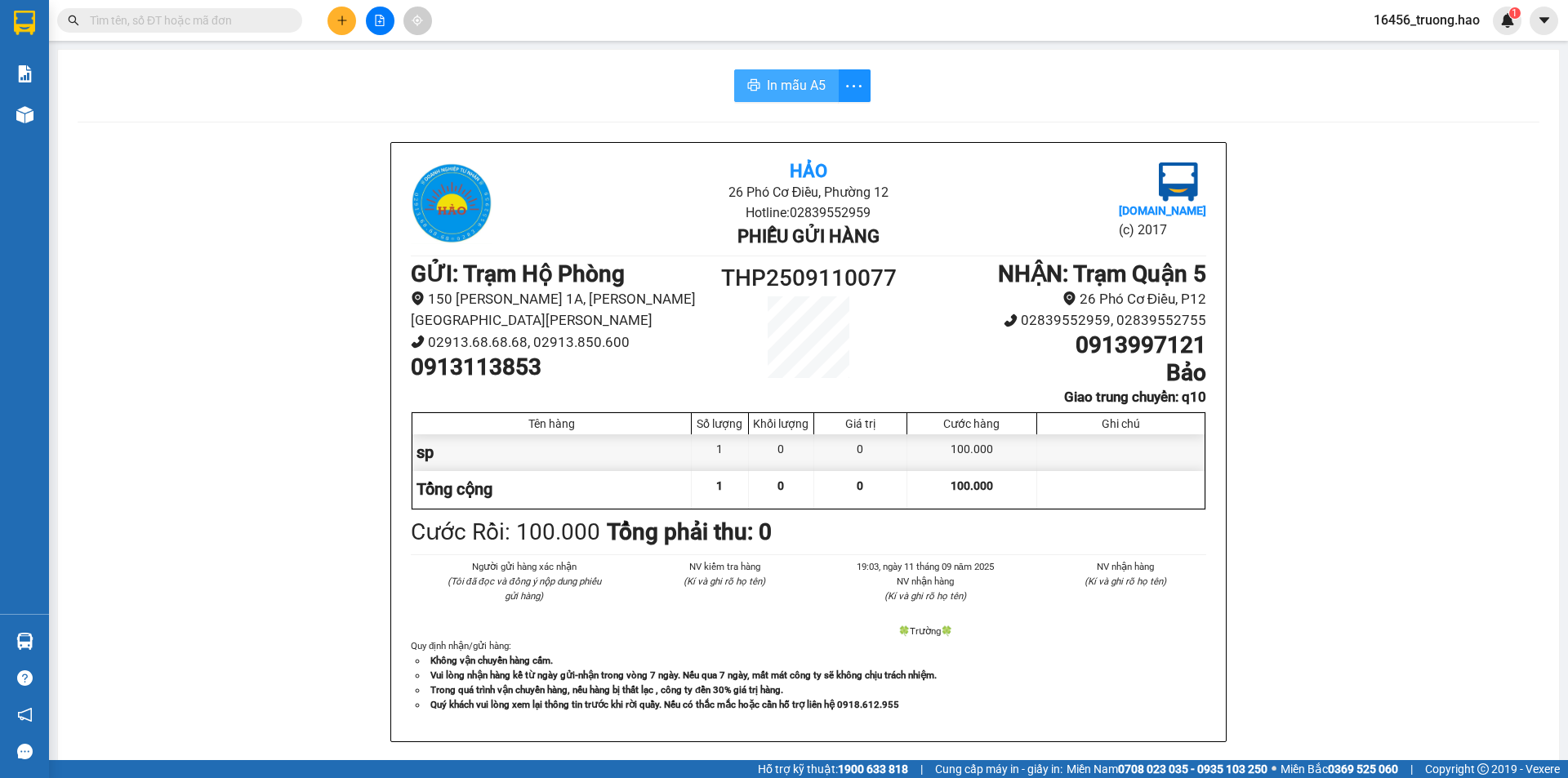
click at [780, 83] on span "In mẫu A5" at bounding box center [796, 85] width 59 height 20
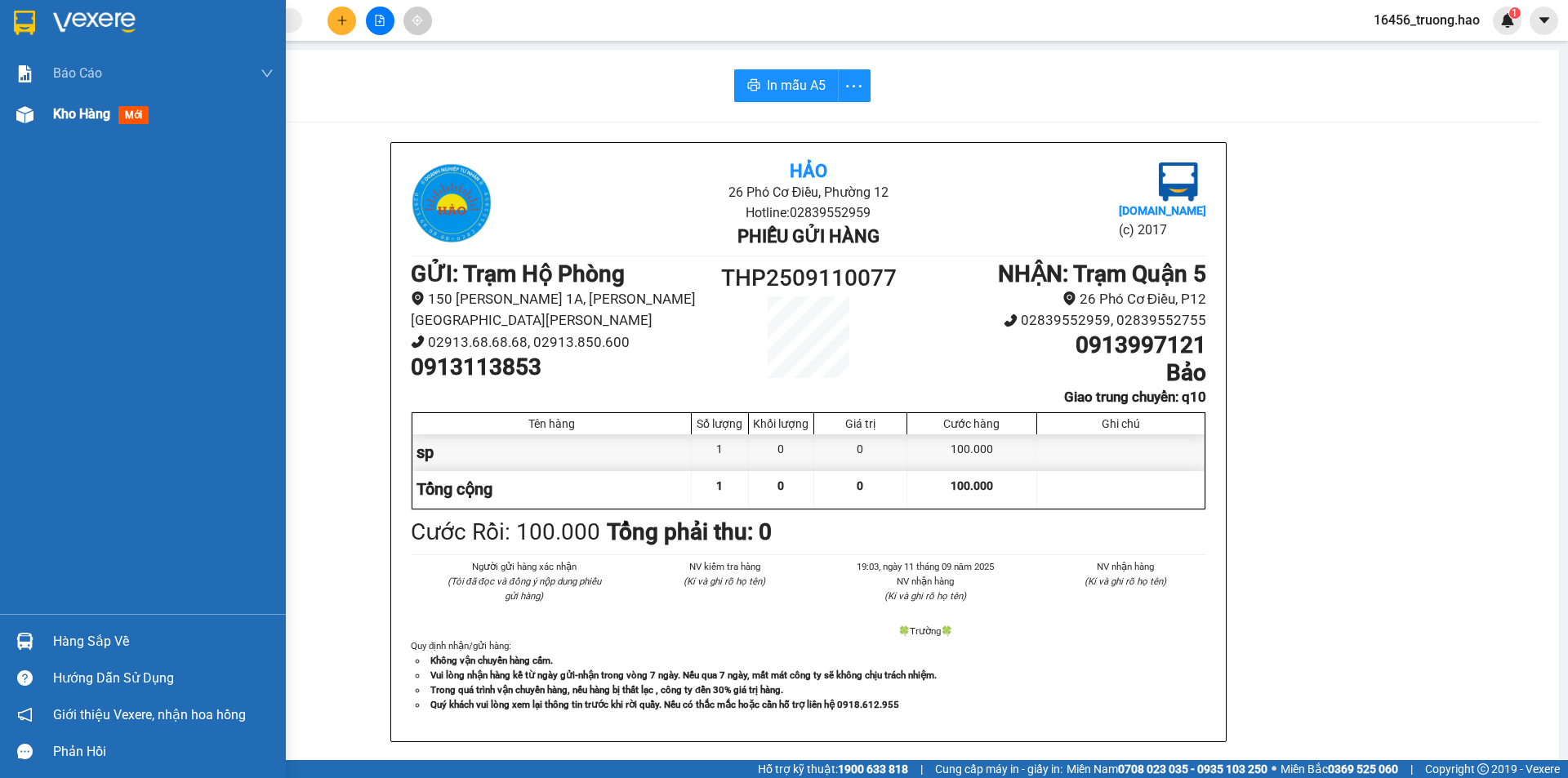
click at [63, 116] on span "Kho hàng" at bounding box center [82, 113] width 57 height 15
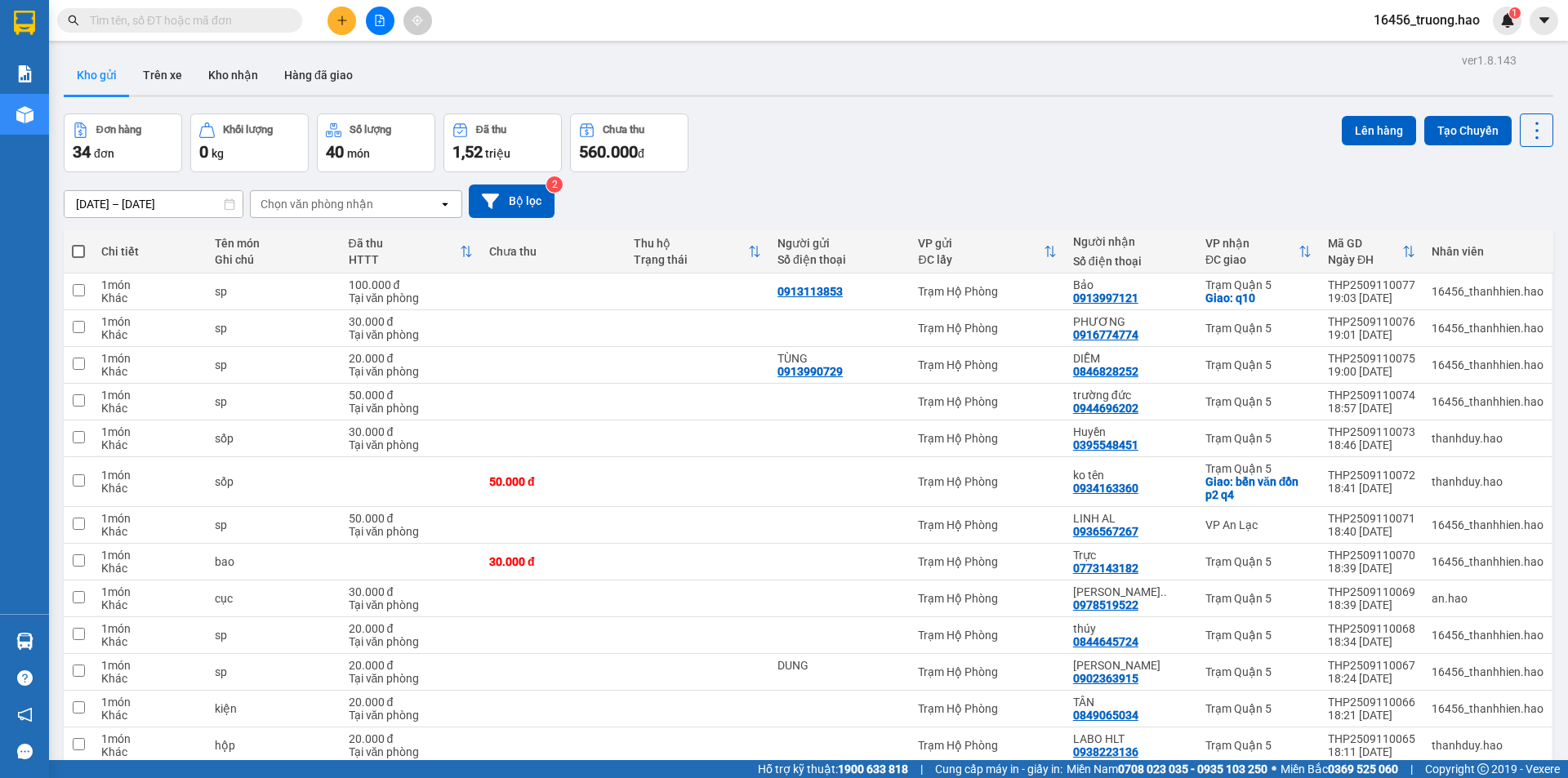
click at [945, 175] on div "[DATE] – [DATE] Press the down arrow key to interact with the calendar and sele…" at bounding box center [809, 201] width 1490 height 58
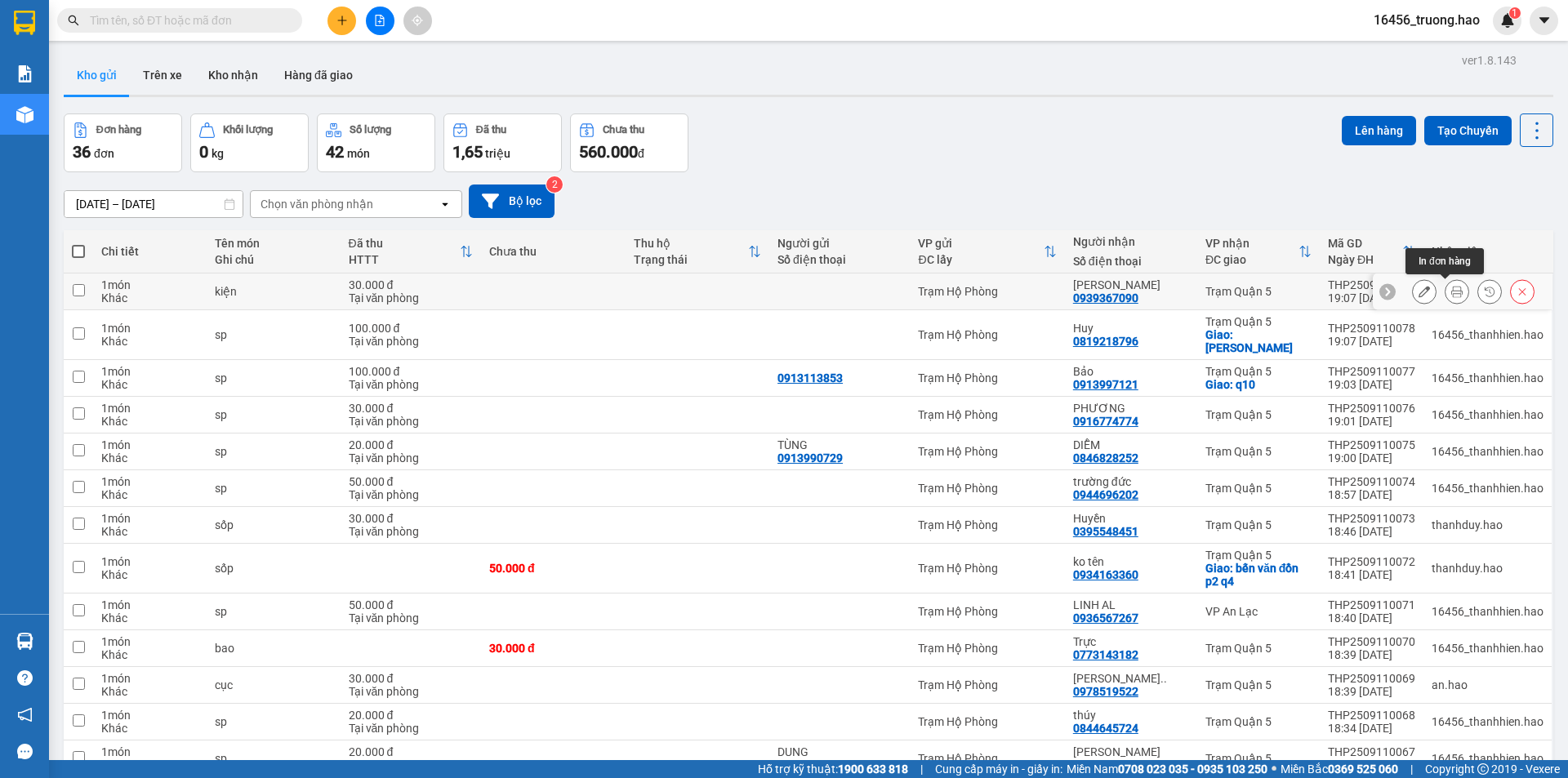
click at [1446, 288] on button at bounding box center [1457, 292] width 23 height 29
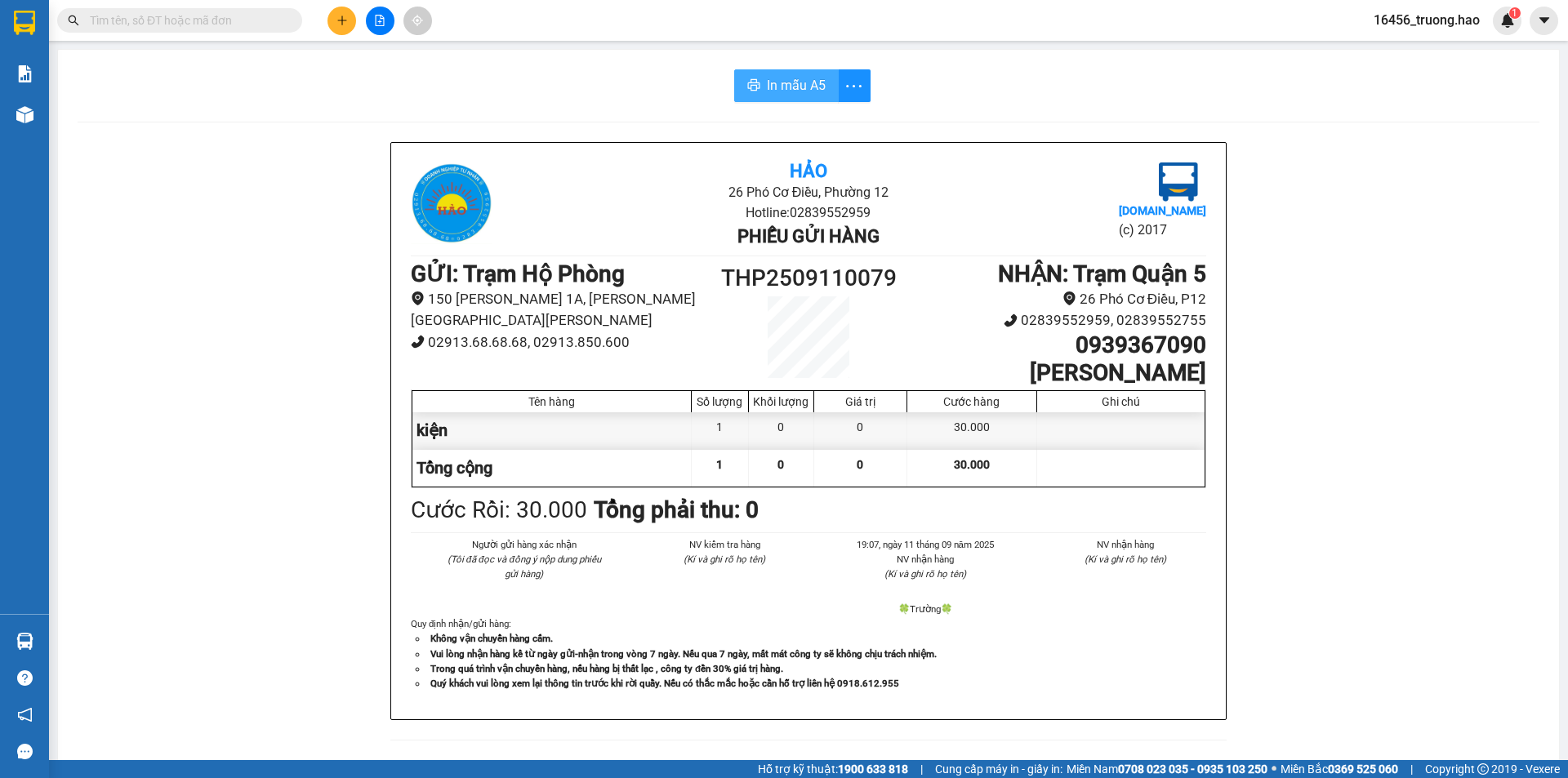
click at [744, 77] on button "In mẫu A5" at bounding box center [787, 86] width 105 height 32
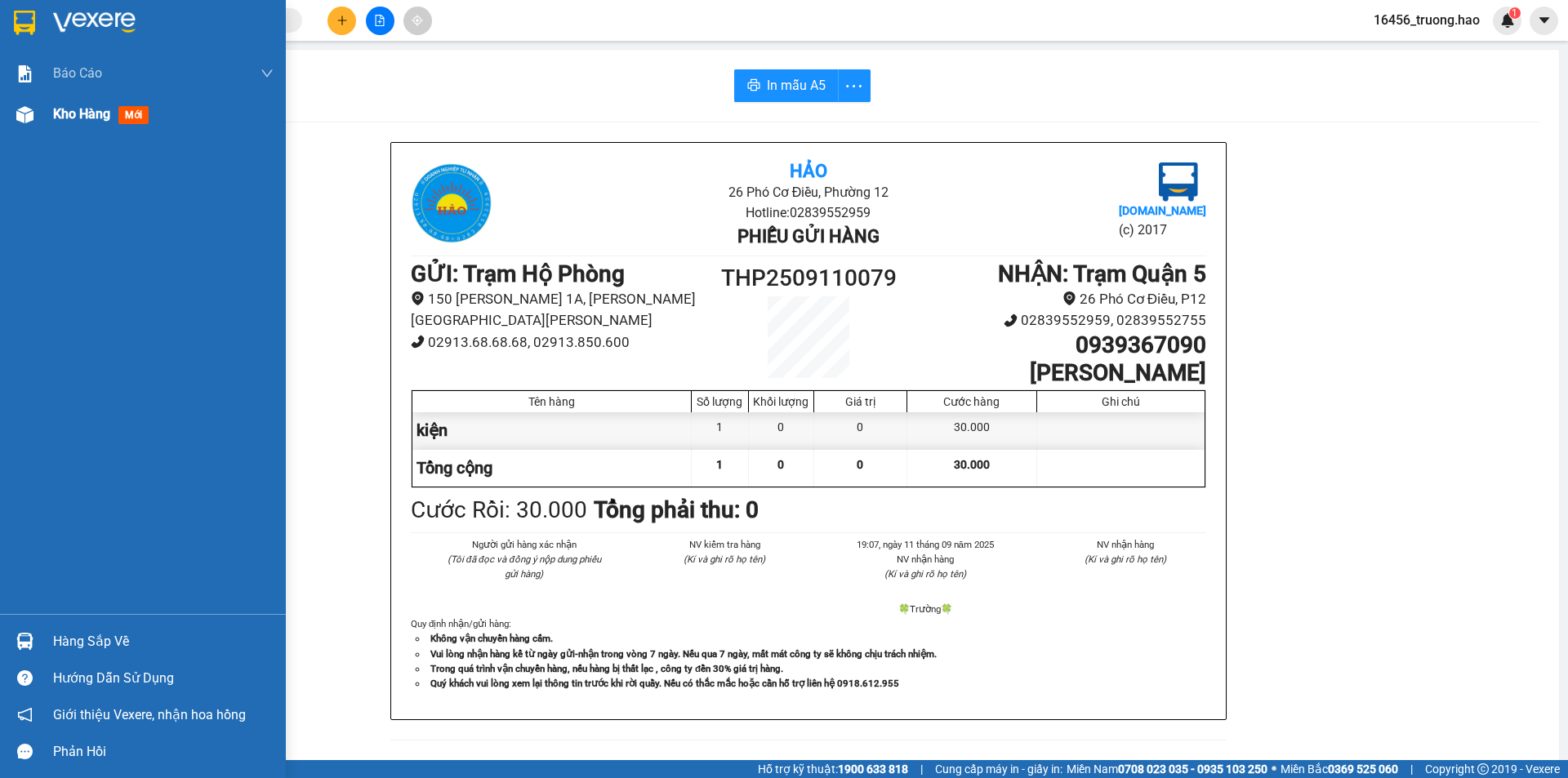
click at [121, 117] on span "mới" at bounding box center [133, 114] width 30 height 18
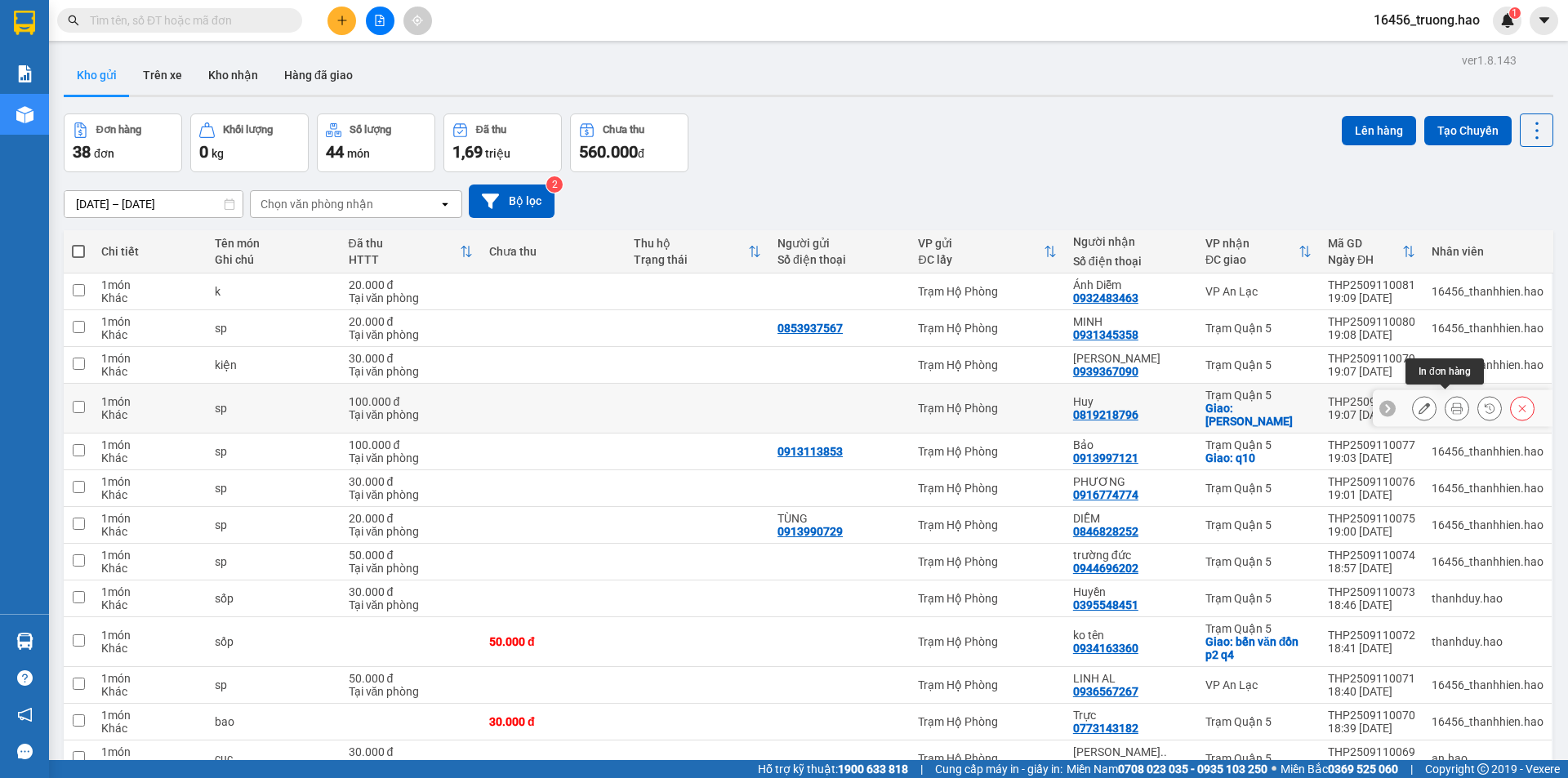
click at [1452, 403] on icon at bounding box center [1457, 409] width 11 height 11
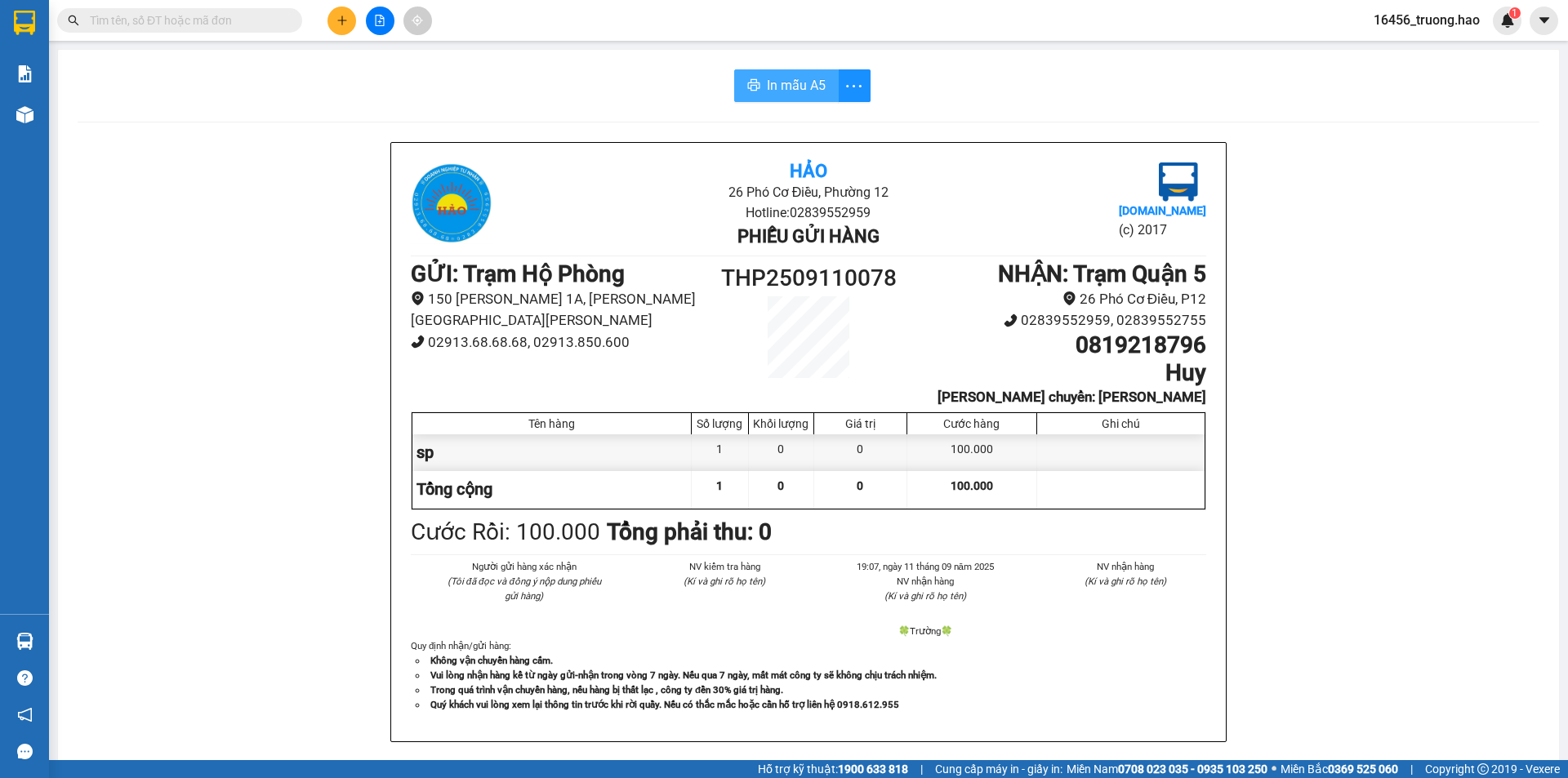
click at [769, 87] on span "In mẫu A5" at bounding box center [796, 85] width 59 height 20
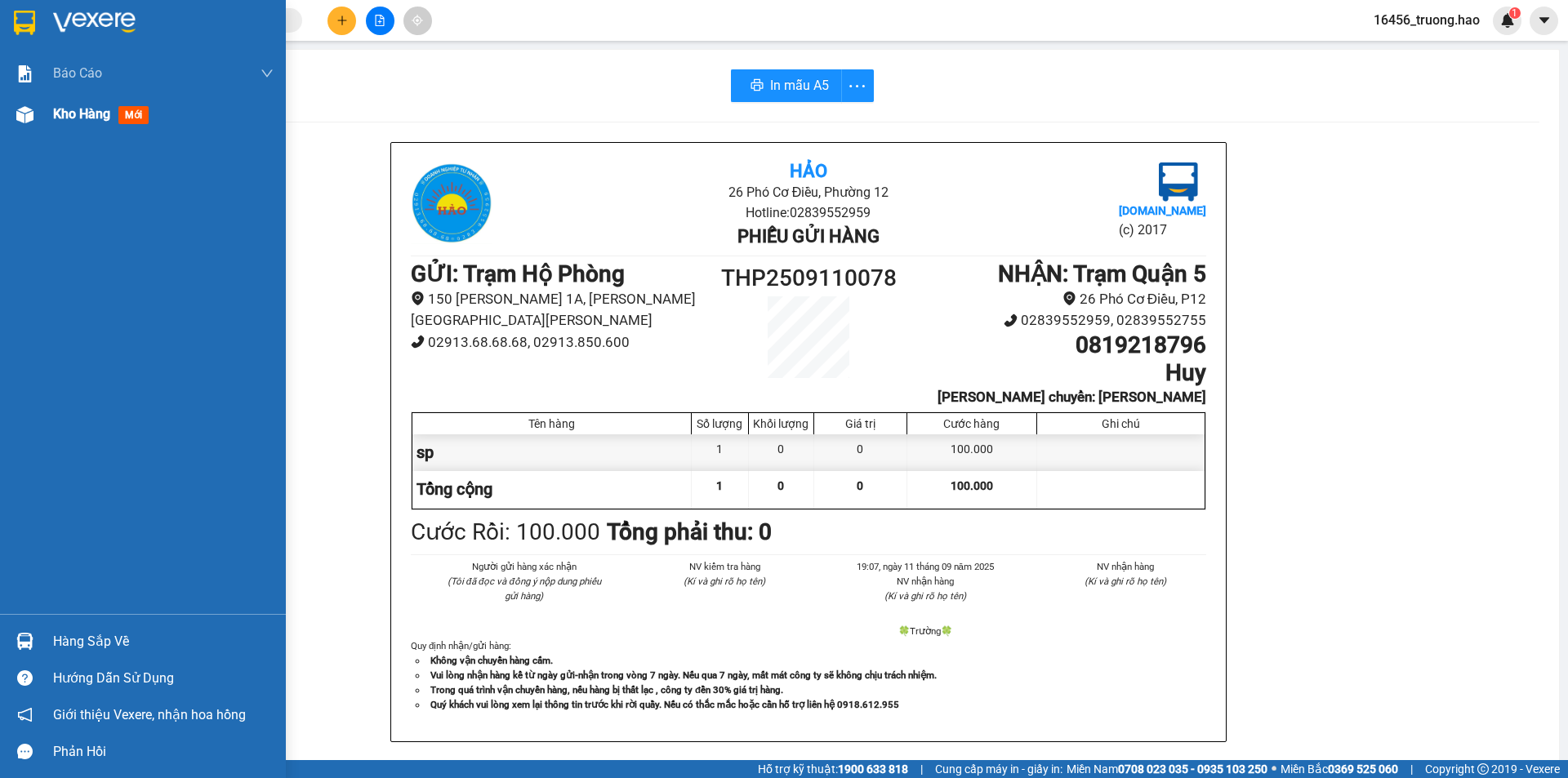
click at [95, 116] on span "Kho hàng" at bounding box center [82, 113] width 57 height 15
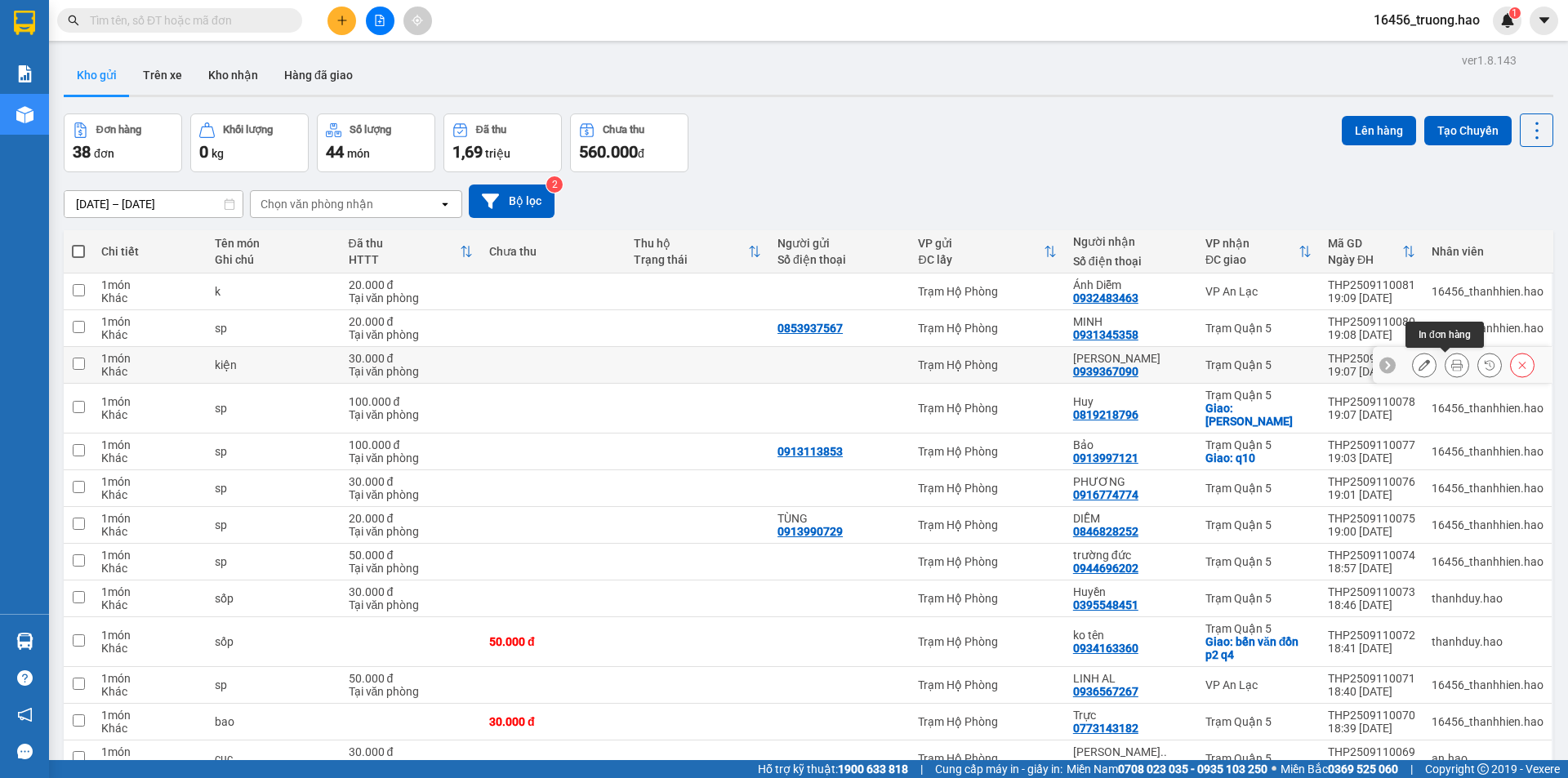
click at [1446, 358] on button at bounding box center [1457, 366] width 23 height 29
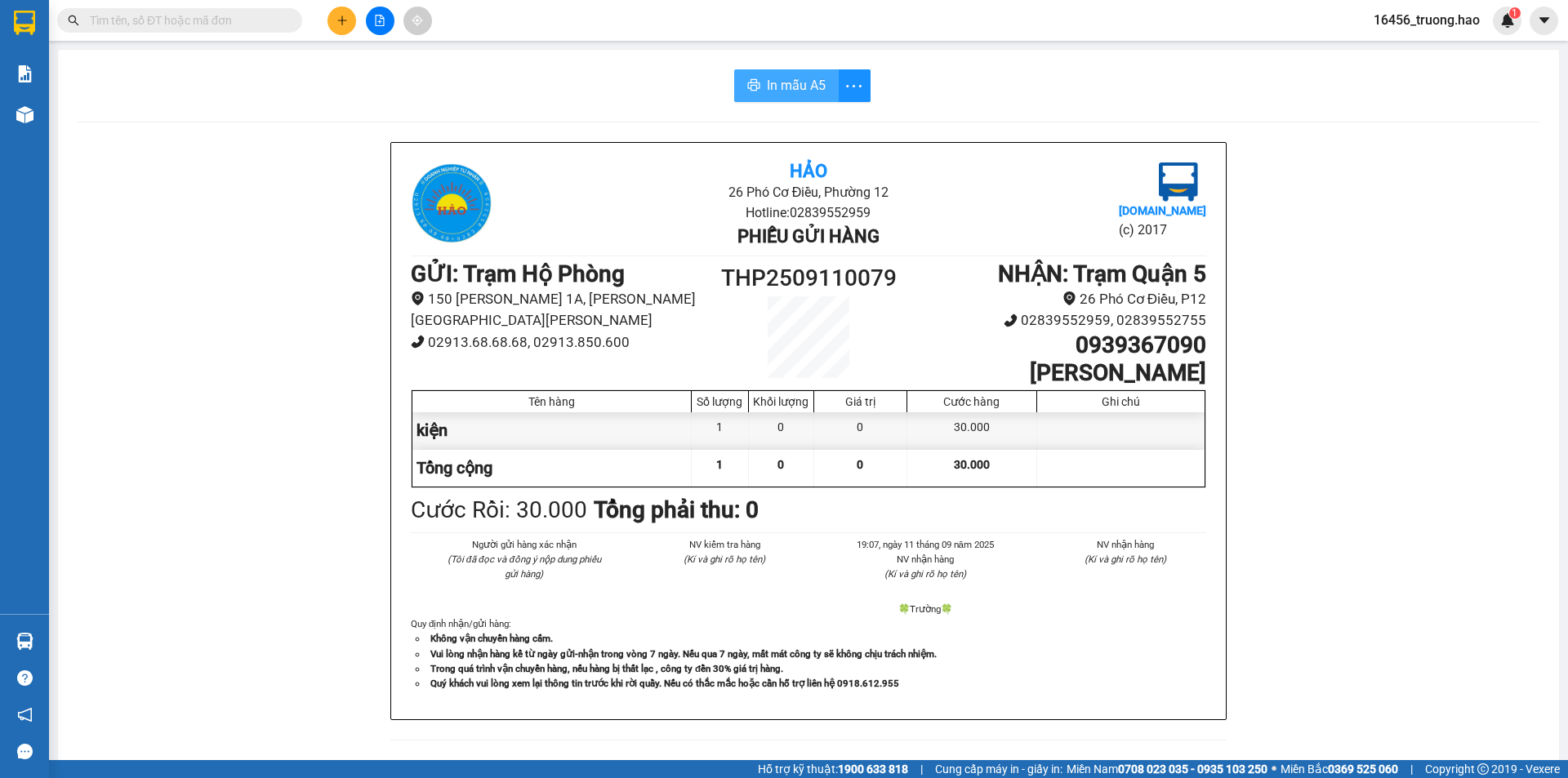
click at [816, 88] on span "In mẫu A5" at bounding box center [796, 85] width 59 height 20
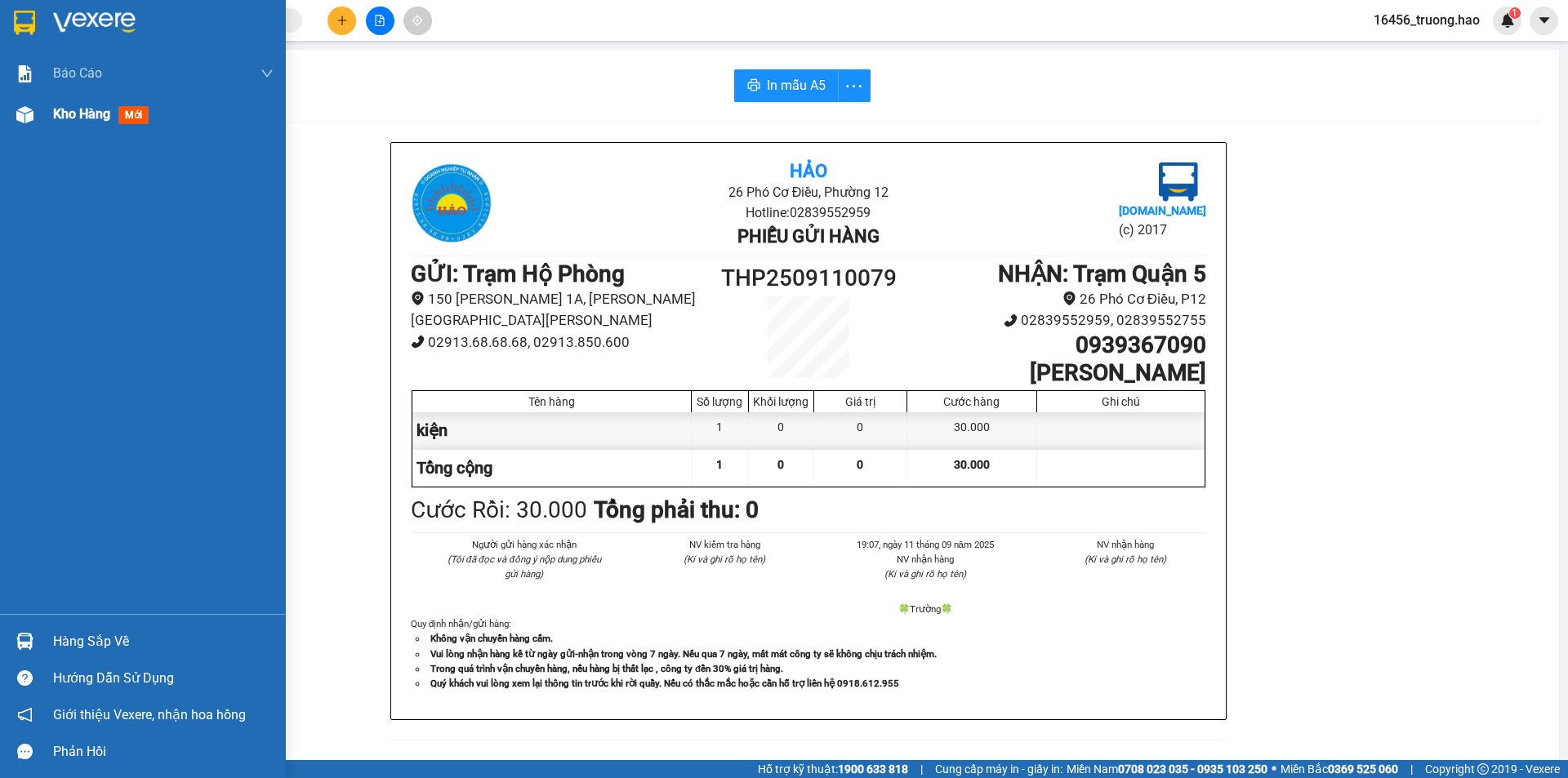
click at [85, 115] on span "Kho hàng" at bounding box center [82, 113] width 57 height 15
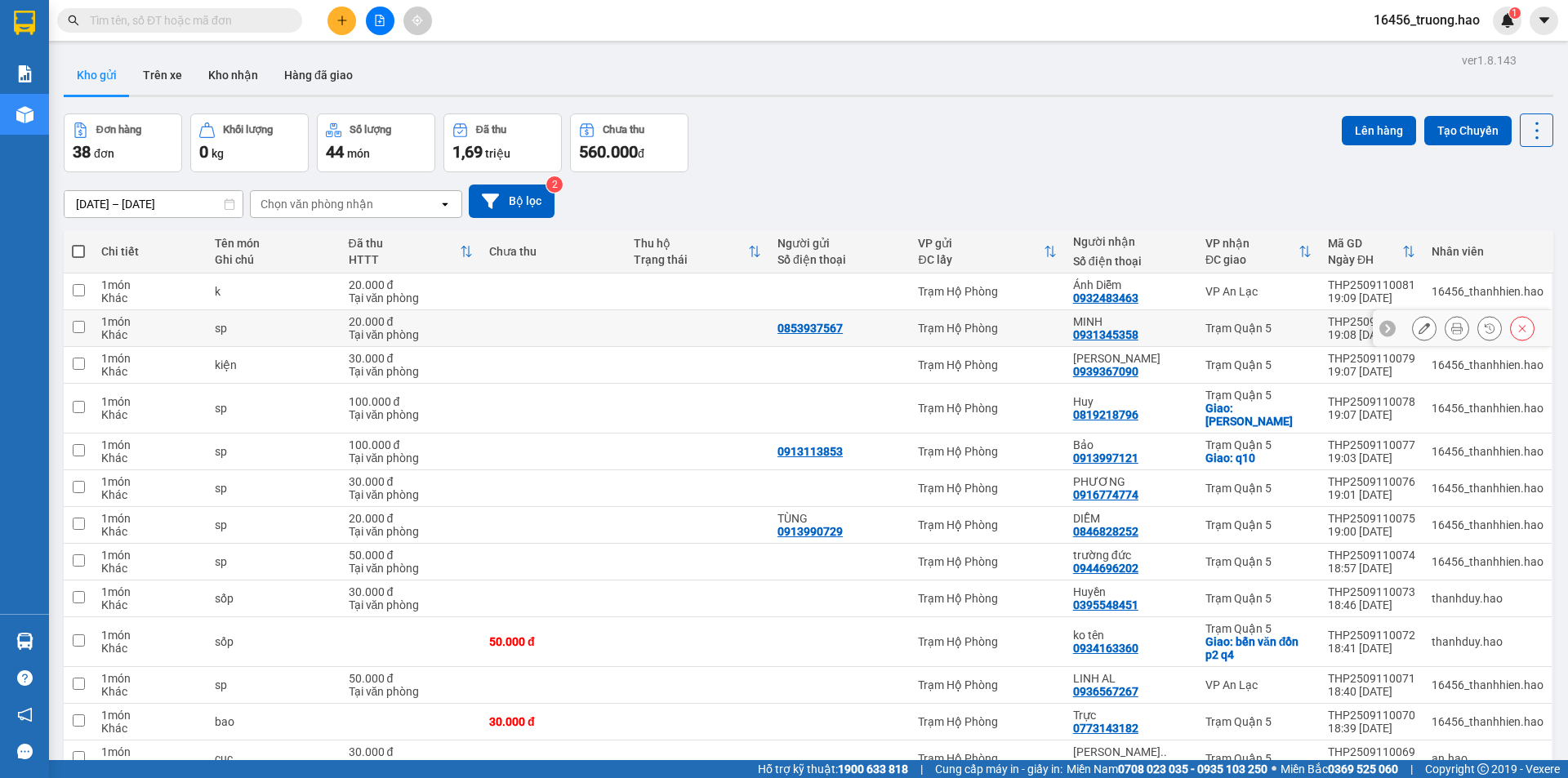
click at [1452, 328] on icon at bounding box center [1457, 329] width 11 height 11
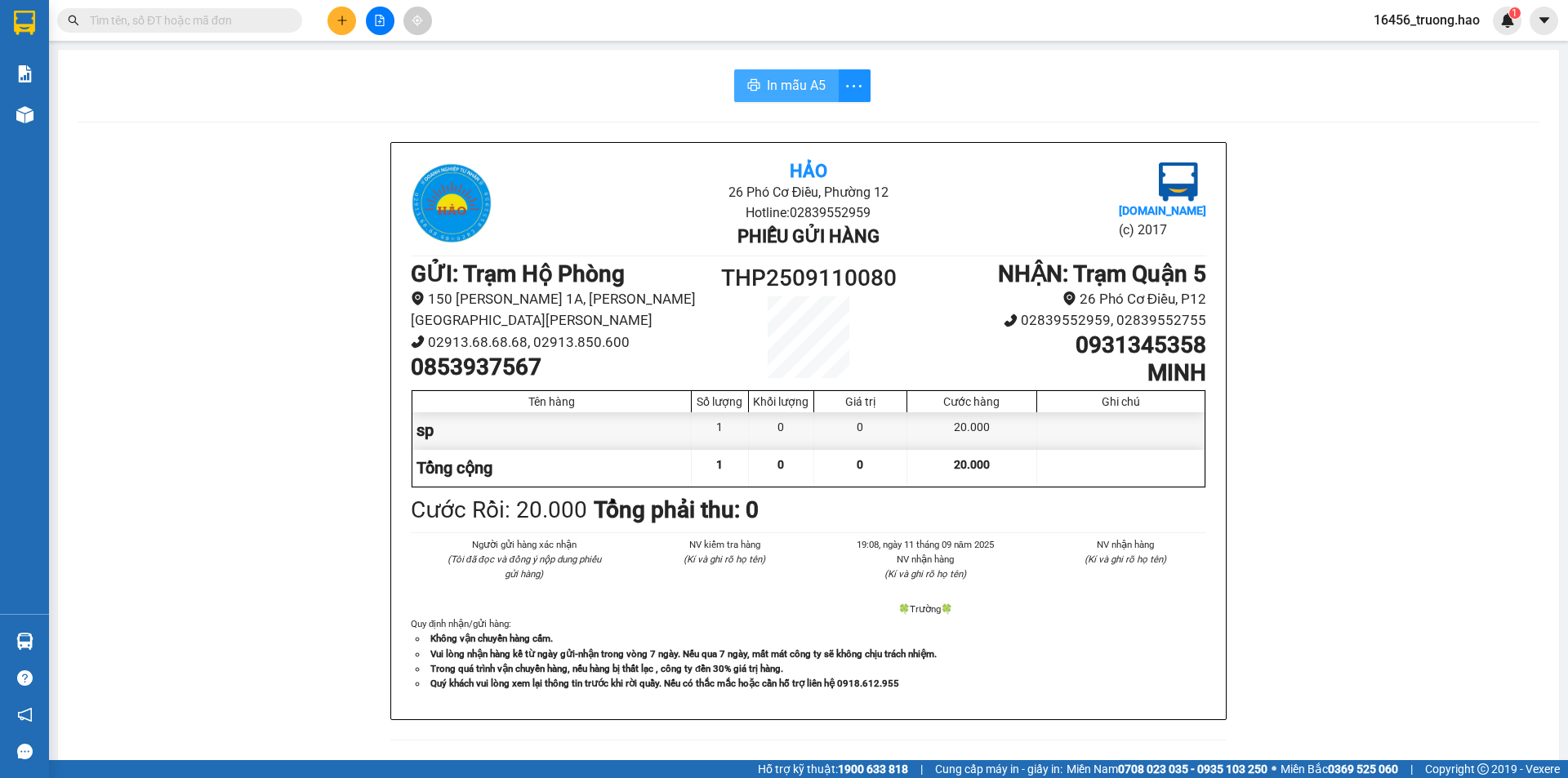
click at [806, 91] on span "In mẫu A5" at bounding box center [796, 85] width 59 height 20
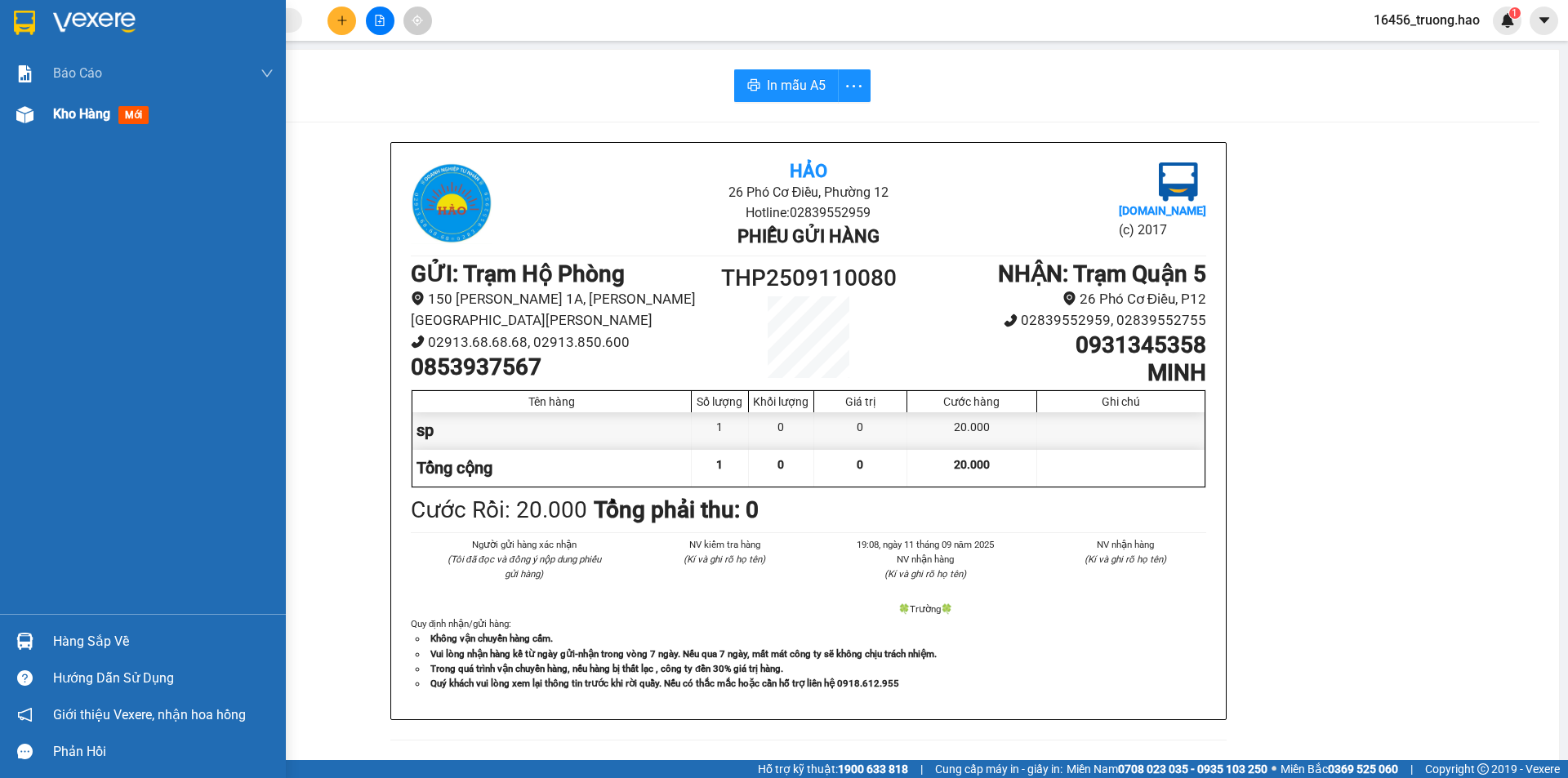
click at [76, 112] on span "Kho hàng" at bounding box center [82, 113] width 57 height 15
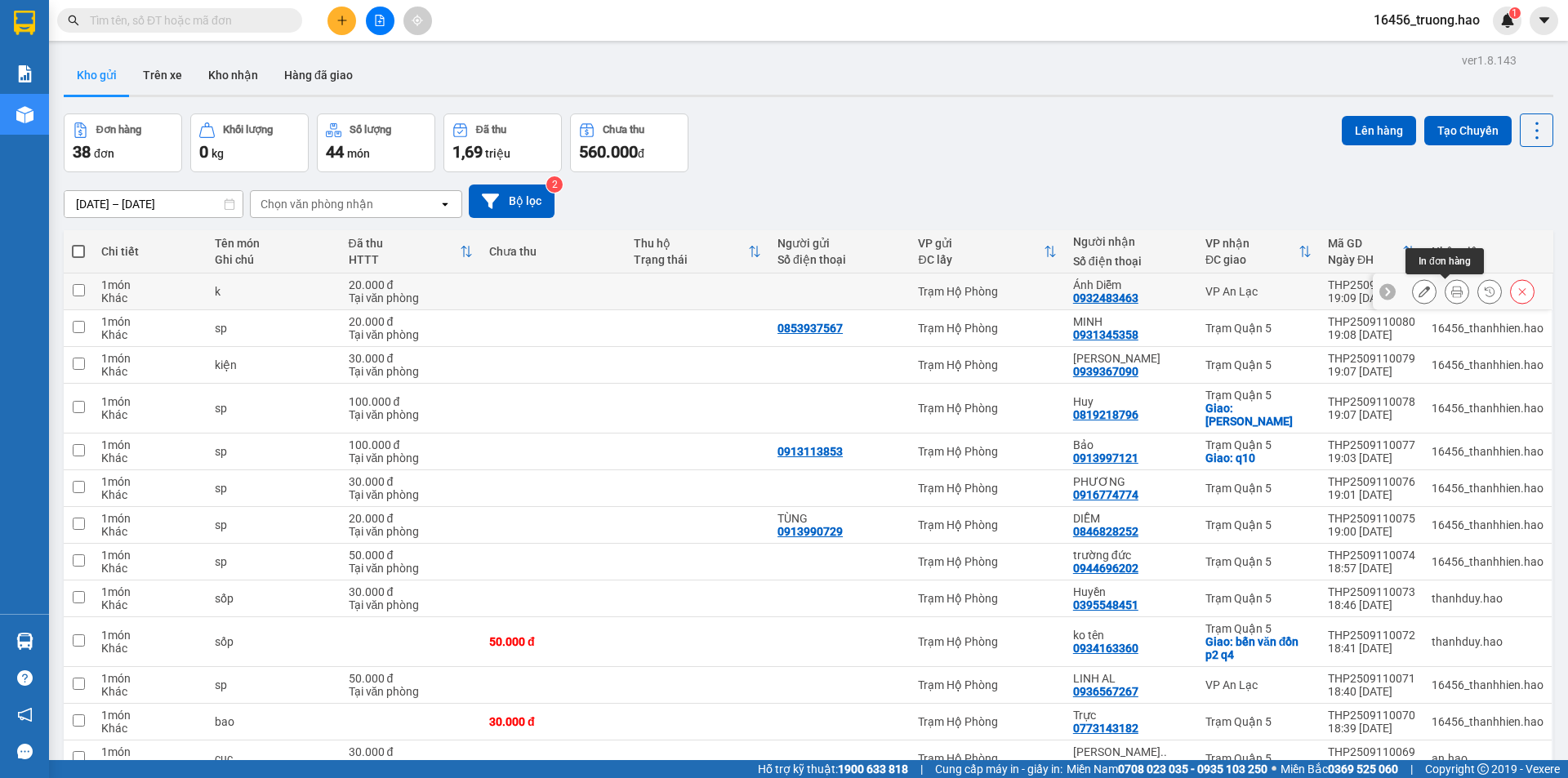
click at [1453, 293] on button at bounding box center [1457, 292] width 23 height 29
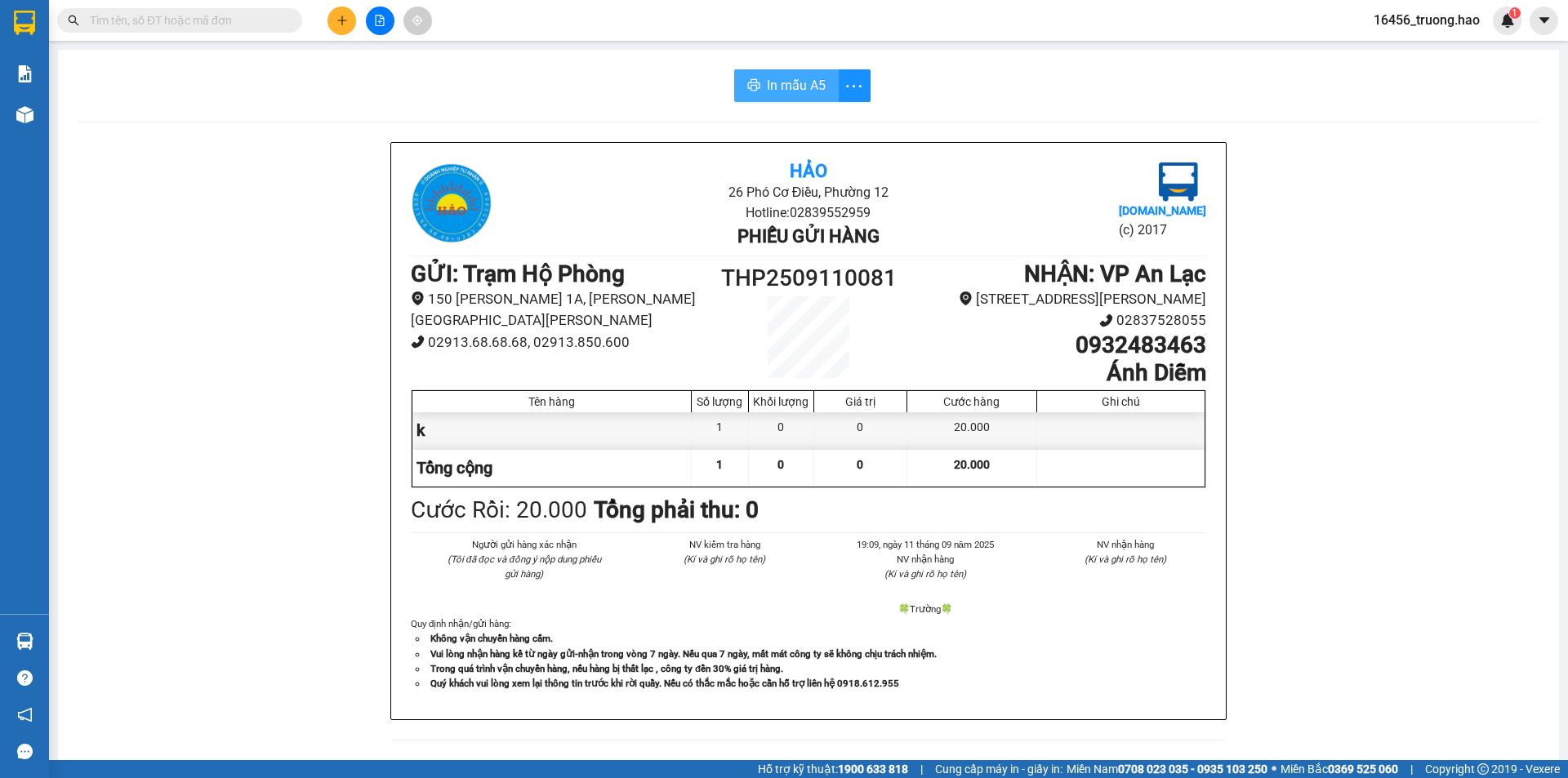
click at [787, 90] on span "In mẫu A5" at bounding box center [796, 85] width 59 height 20
click at [1336, 478] on div "Hảo 26 Phó Cơ Điều, Phường 12 Hotline: 02839552959 Phiếu gửi hàng Vexere.com (c…" at bounding box center [808, 716] width 1462 height 1148
click at [178, 20] on input "text" at bounding box center [186, 20] width 192 height 18
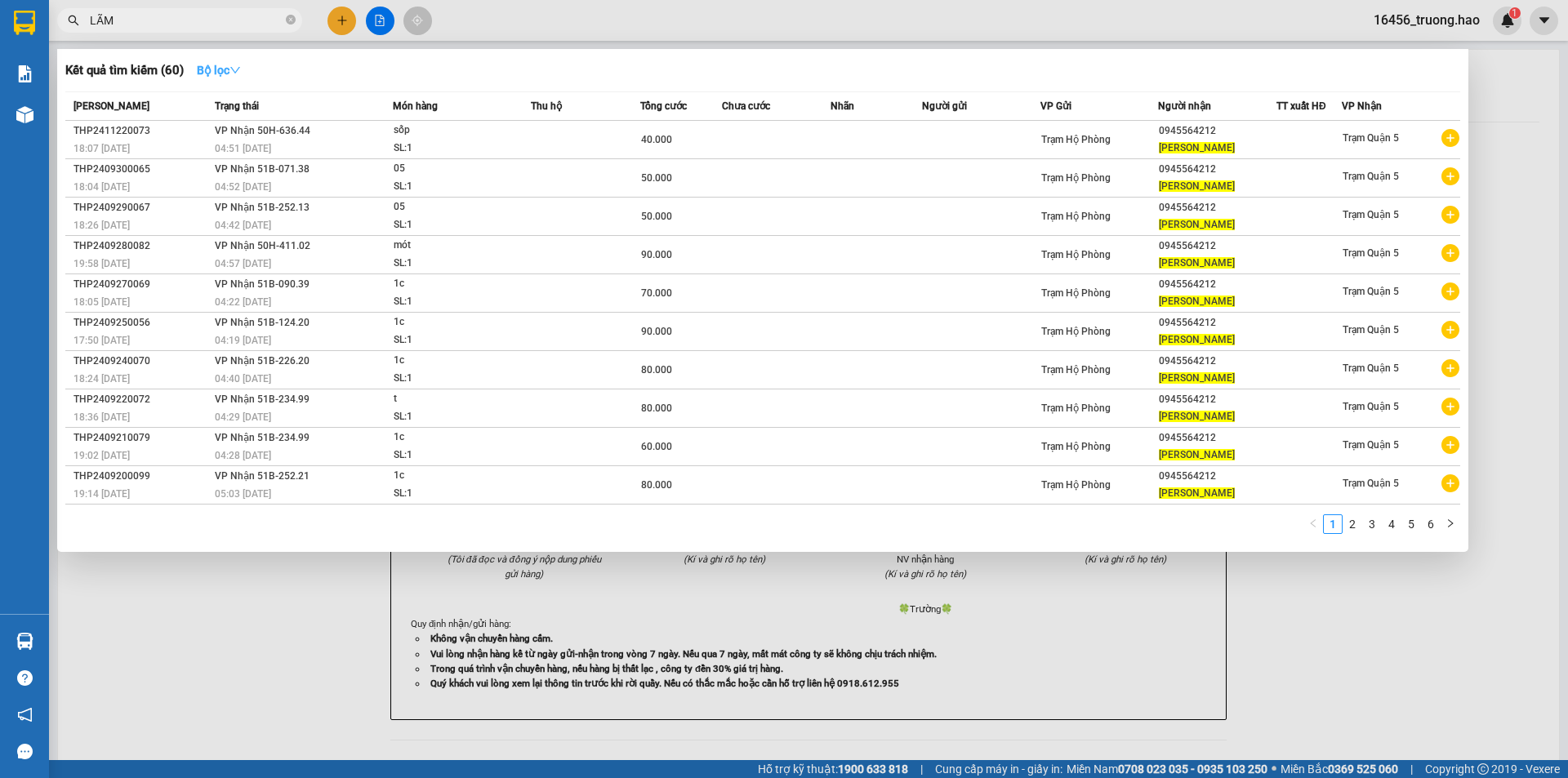
type input "LÃM"
click at [227, 64] on strong "Bộ lọc" at bounding box center [219, 70] width 44 height 13
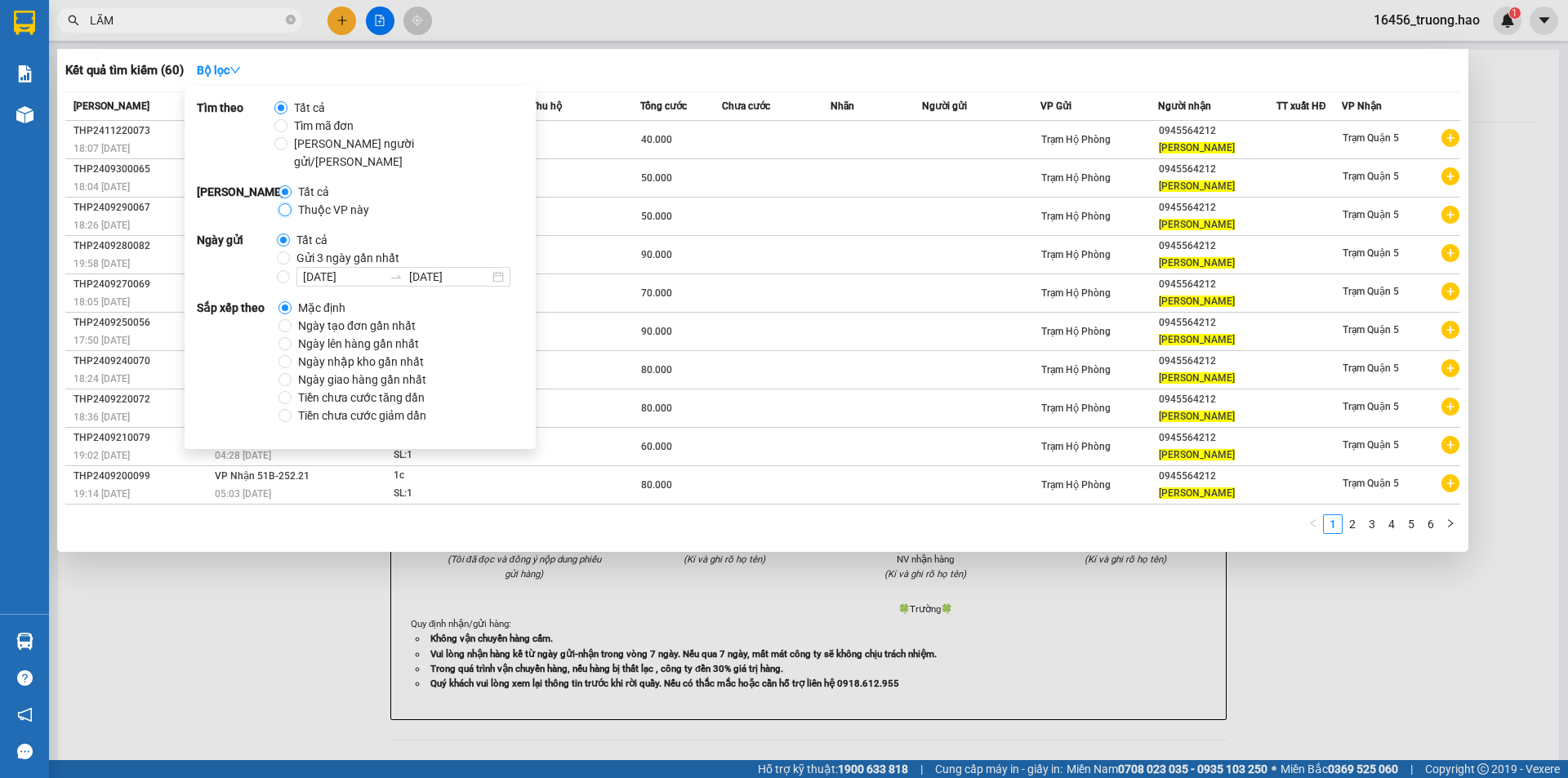
click at [285, 203] on input "Thuộc VP này" at bounding box center [285, 209] width 13 height 13
radio input "true"
radio input "false"
click at [280, 251] on input "Gửi 3 ngày gần nhất" at bounding box center [284, 258] width 13 height 13
radio input "true"
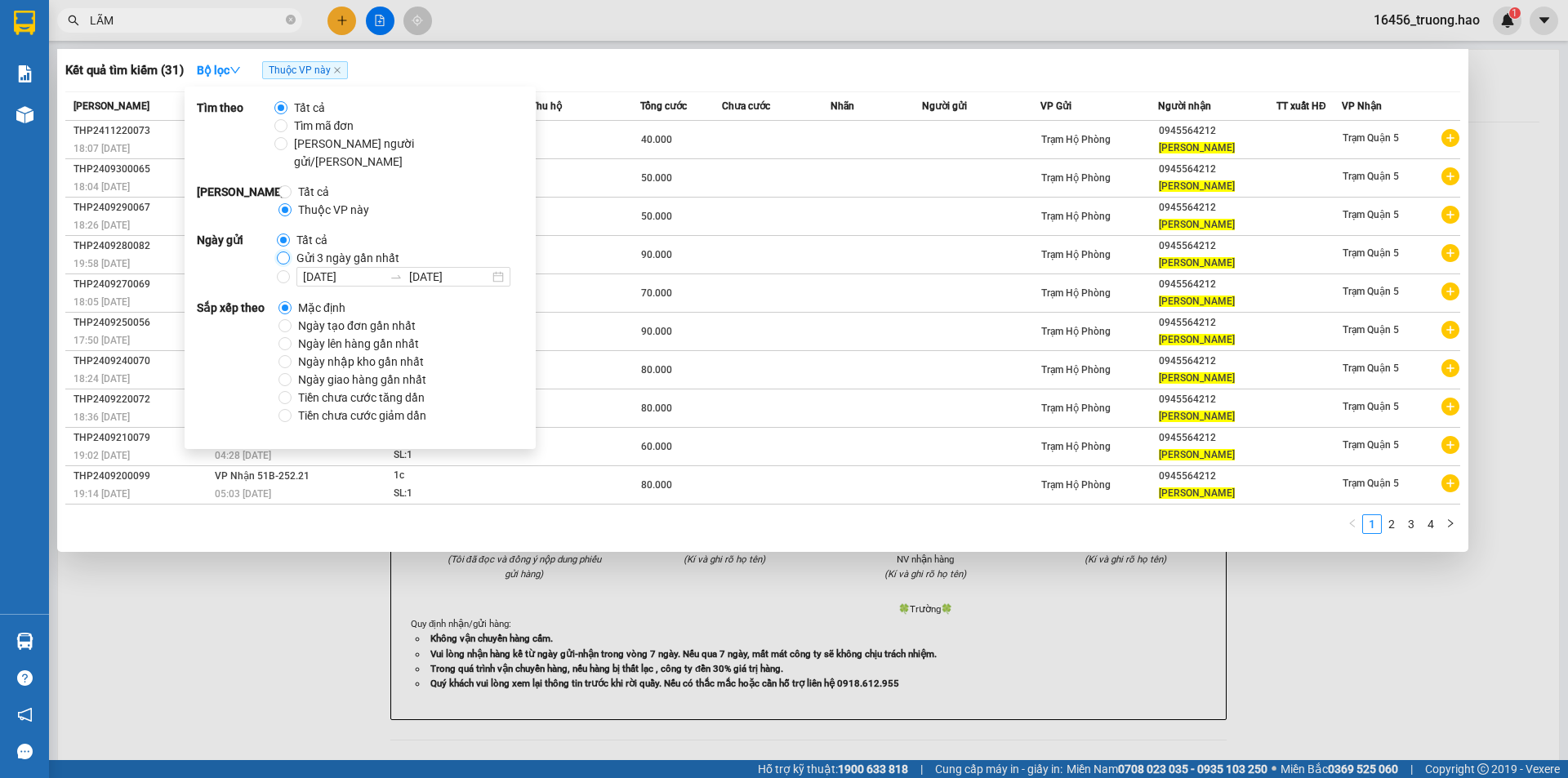
radio input "false"
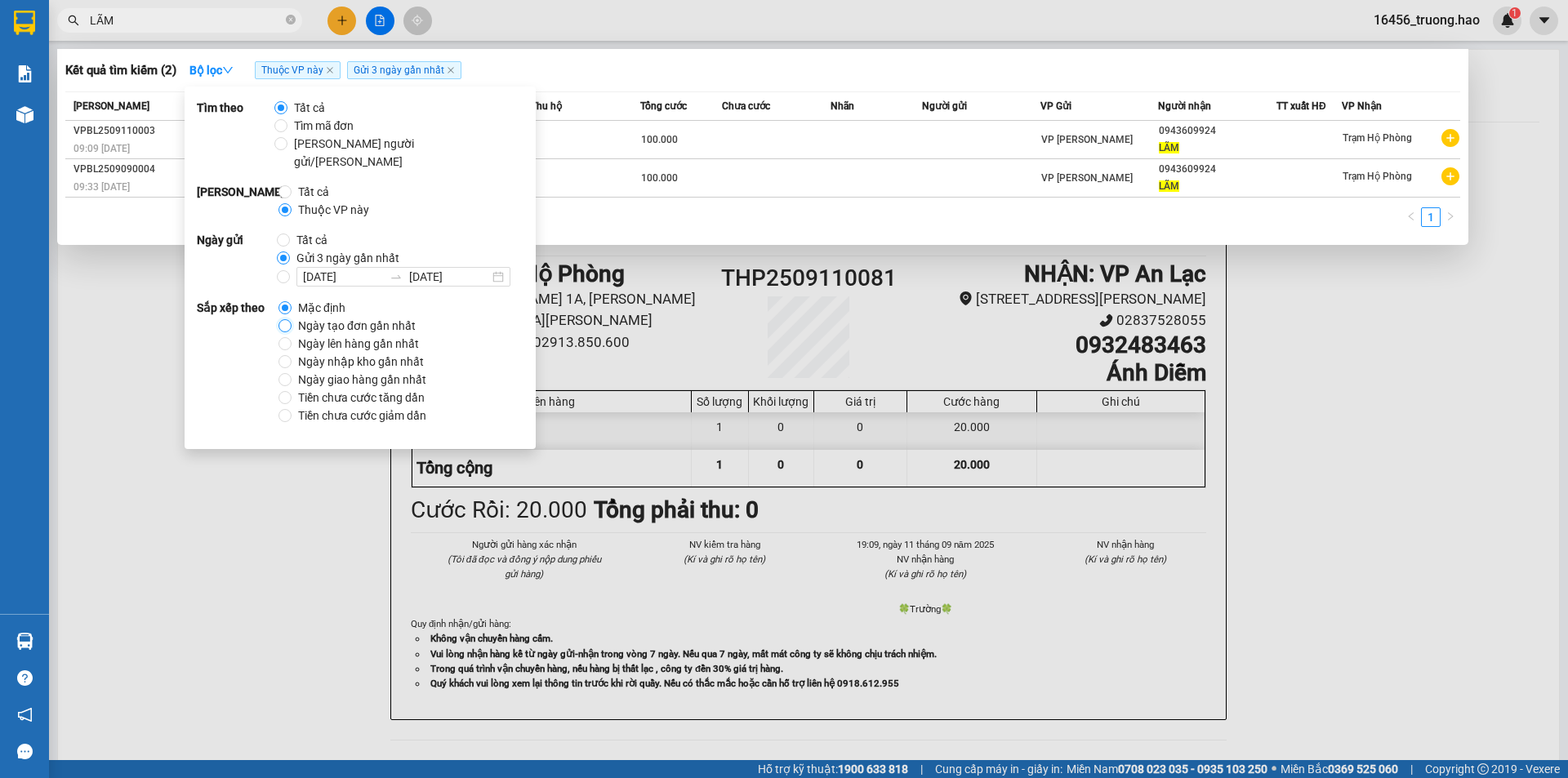
click at [288, 319] on input "Ngày tạo đơn gần nhất" at bounding box center [285, 326] width 13 height 13
radio input "true"
radio input "false"
click at [696, 76] on div "Kết quả tìm kiếm ( 2 ) Bộ lọc Thuộc VP này Gửi 3 ngày gần nhất Ngày tạo đơn gần…" at bounding box center [763, 70] width 1395 height 26
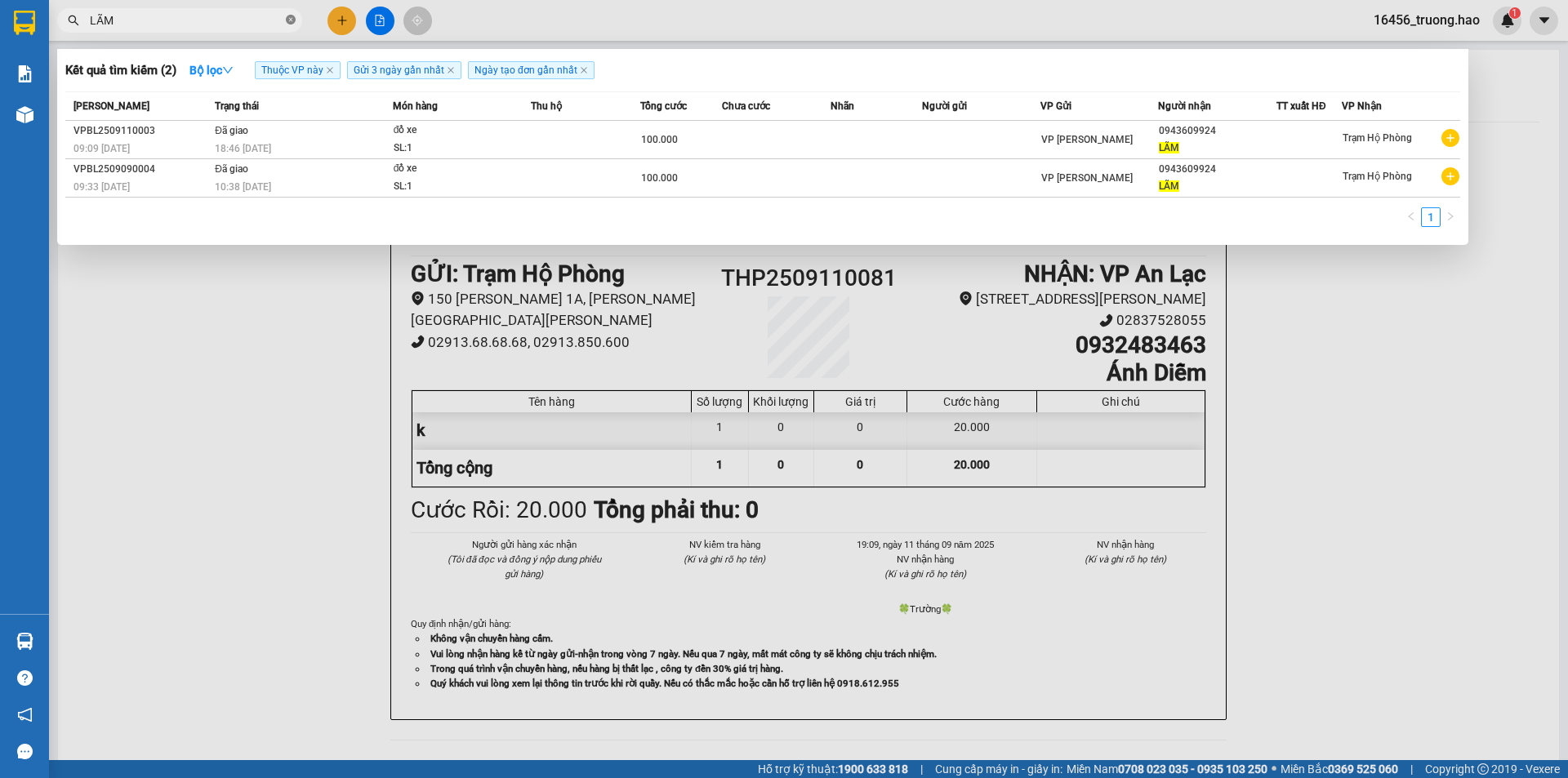
click at [290, 23] on icon "close-circle" at bounding box center [291, 19] width 10 height 10
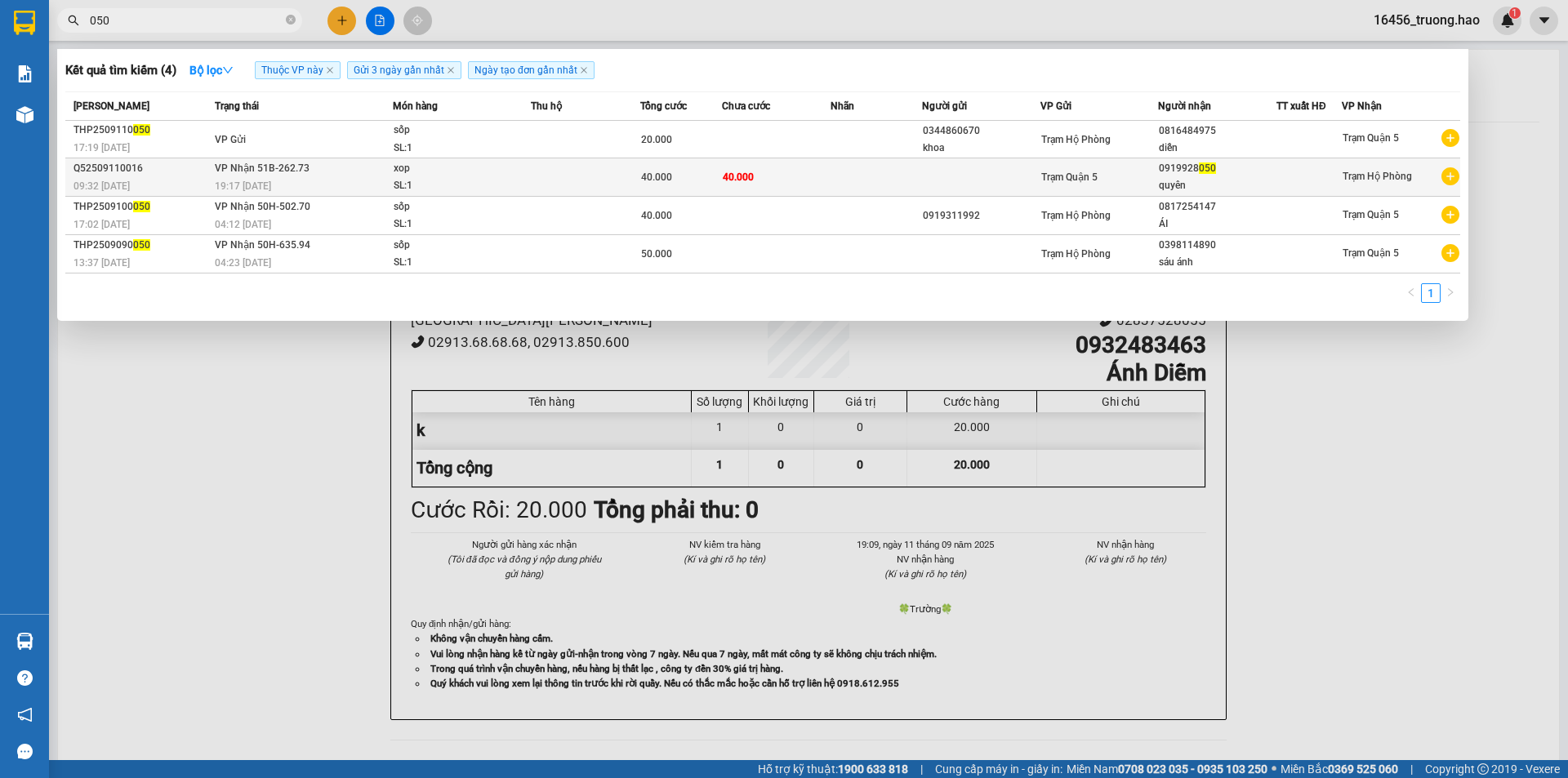
type input "050"
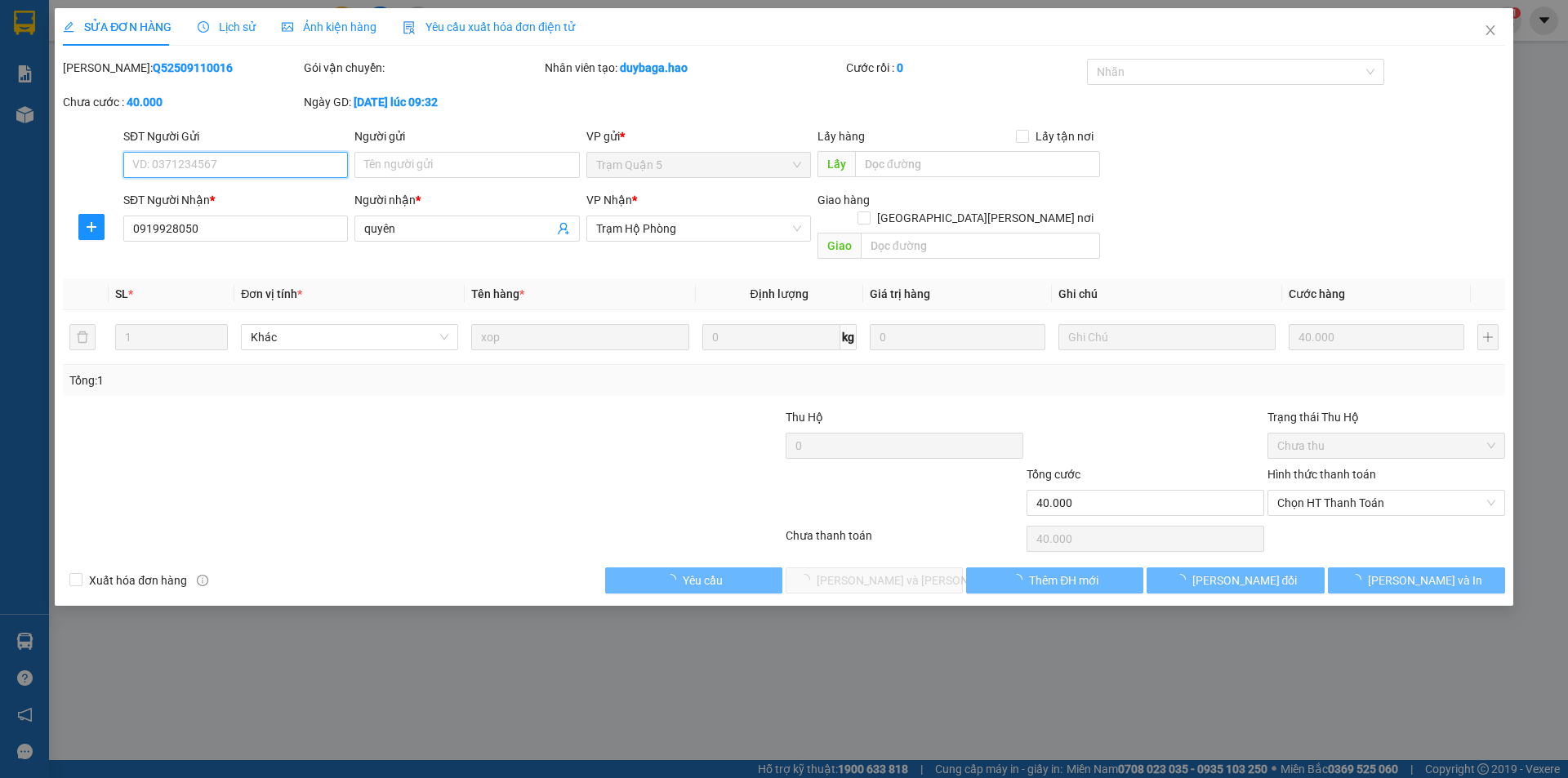
type input "0919928050"
type input "quyên"
type input "40.000"
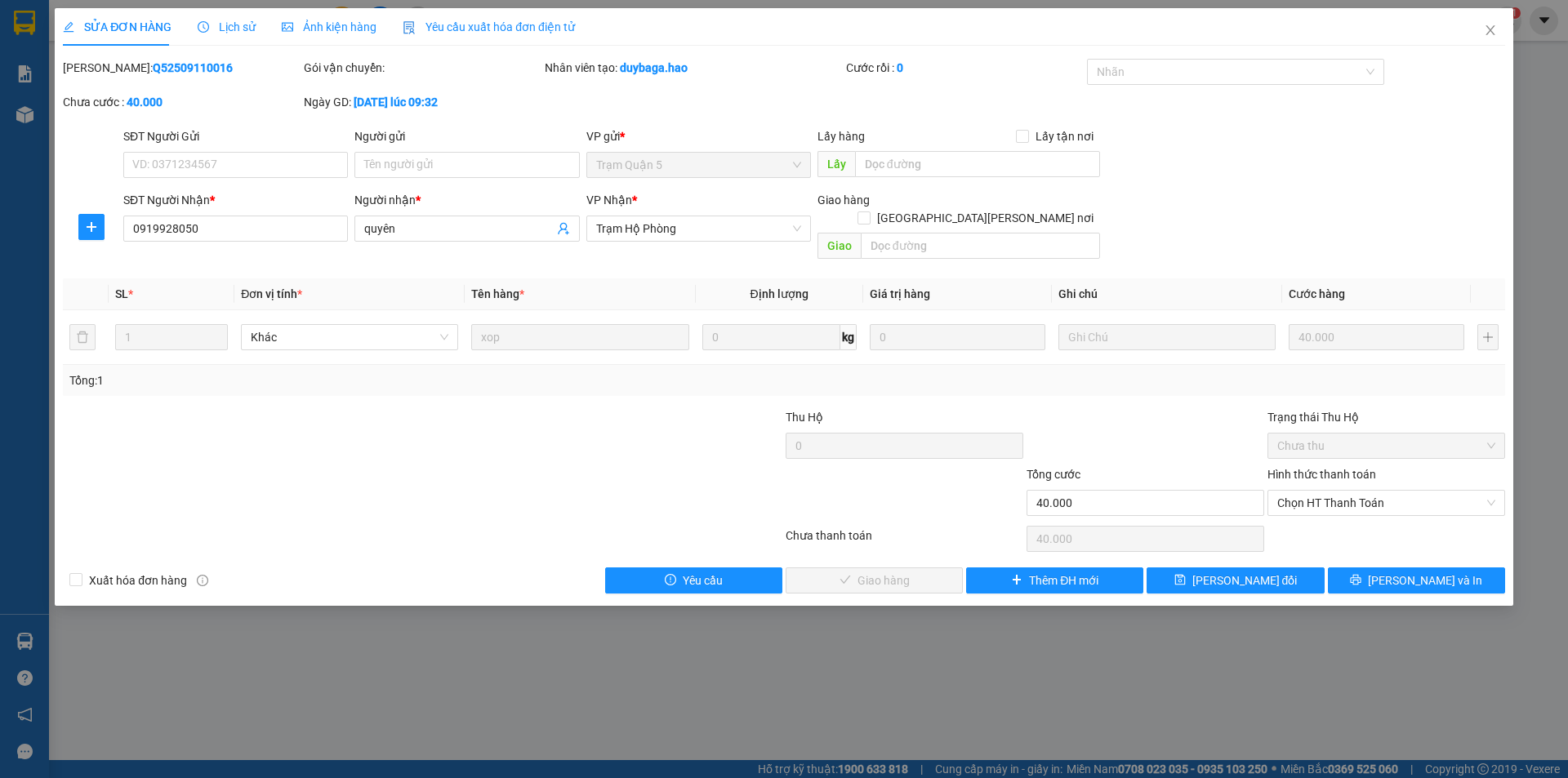
click at [315, 22] on span "Ảnh kiện hàng" at bounding box center [329, 27] width 94 height 13
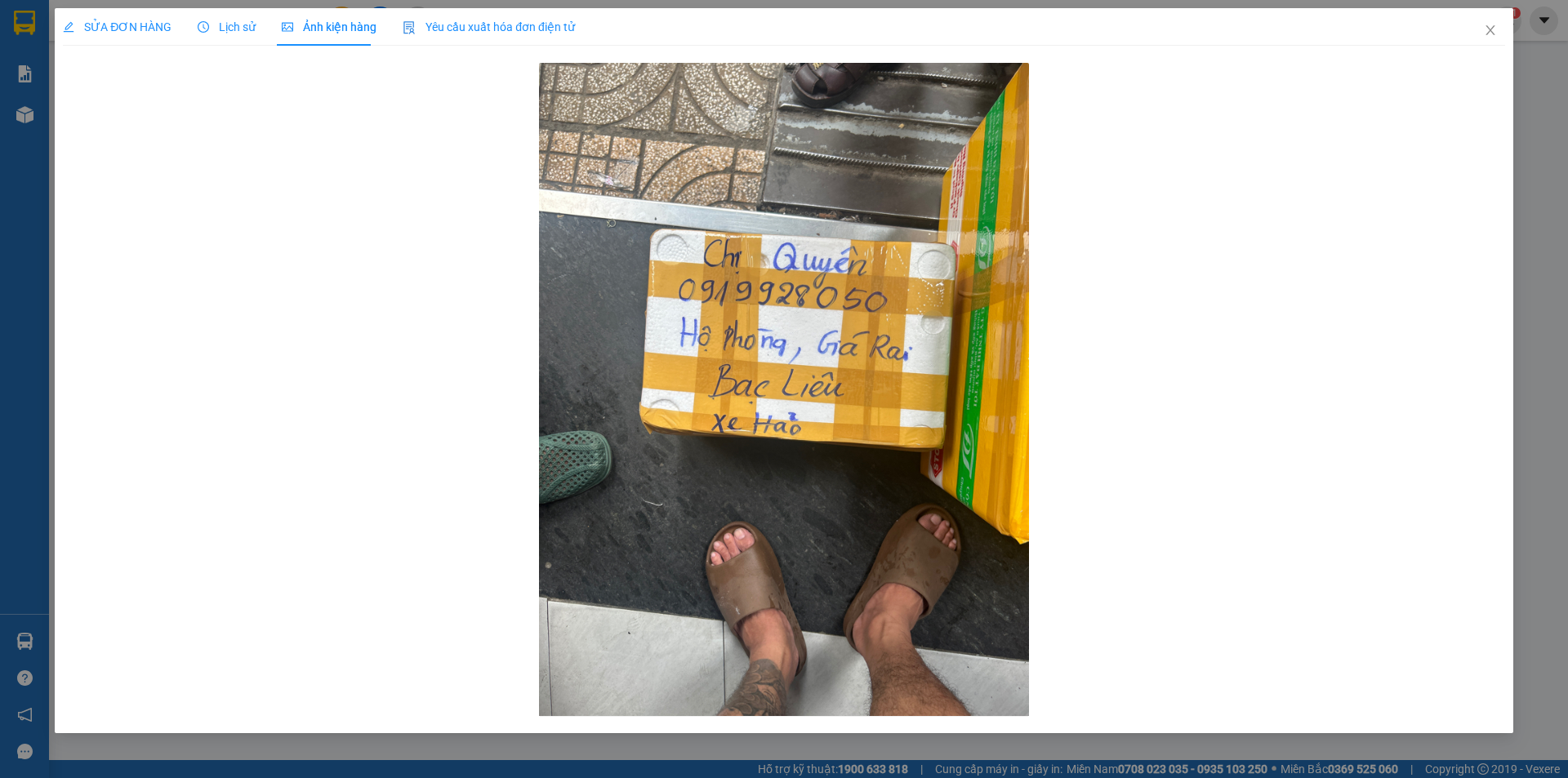
click at [148, 35] on div "SỬA ĐƠN HÀNG" at bounding box center [117, 27] width 109 height 18
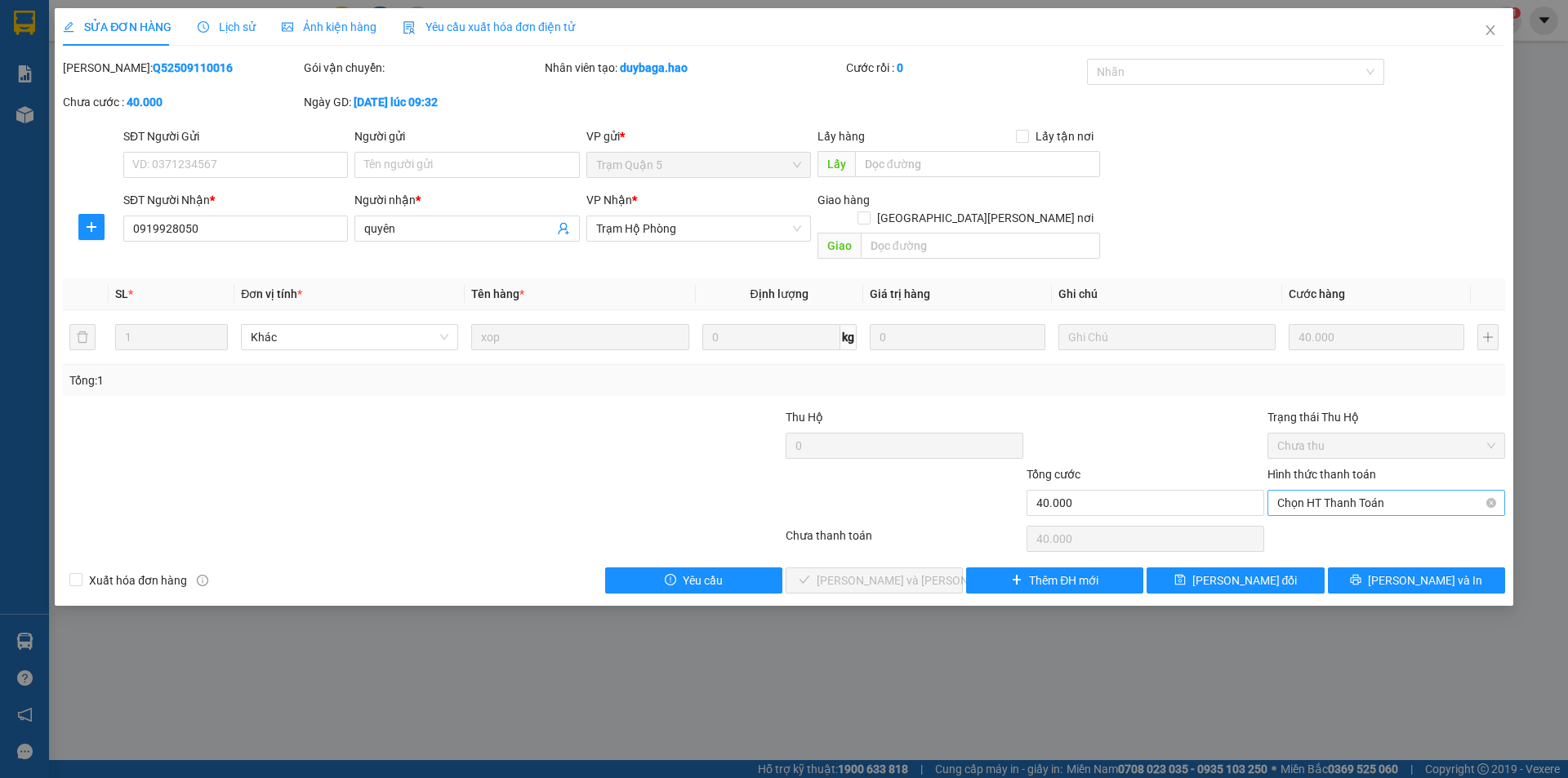
click at [1268, 489] on div "Chọn HT Thanh Toán" at bounding box center [1387, 502] width 238 height 26
click at [1306, 527] on div "Tại văn phòng" at bounding box center [1387, 517] width 238 height 26
type input "0"
click at [919, 571] on span "[PERSON_NAME] và [PERSON_NAME] hàng" at bounding box center [926, 580] width 220 height 18
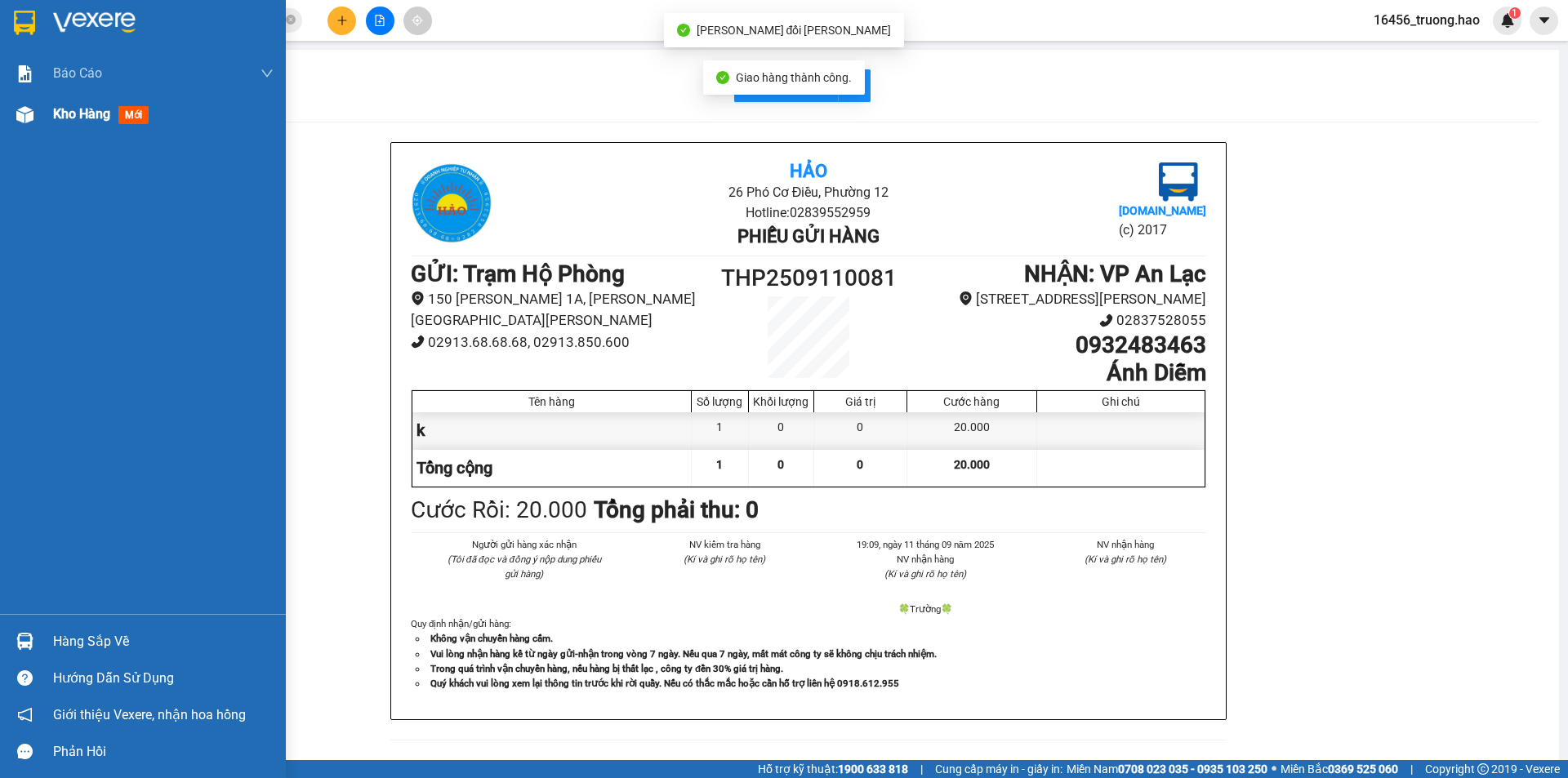
click at [90, 123] on div "In mẫu A5 Hảo 26 Phó Cơ Điều, Phường 12 Hotline: 02839552959 Phiếu gửi hàng Vex…" at bounding box center [809, 680] width 1501 height 1261
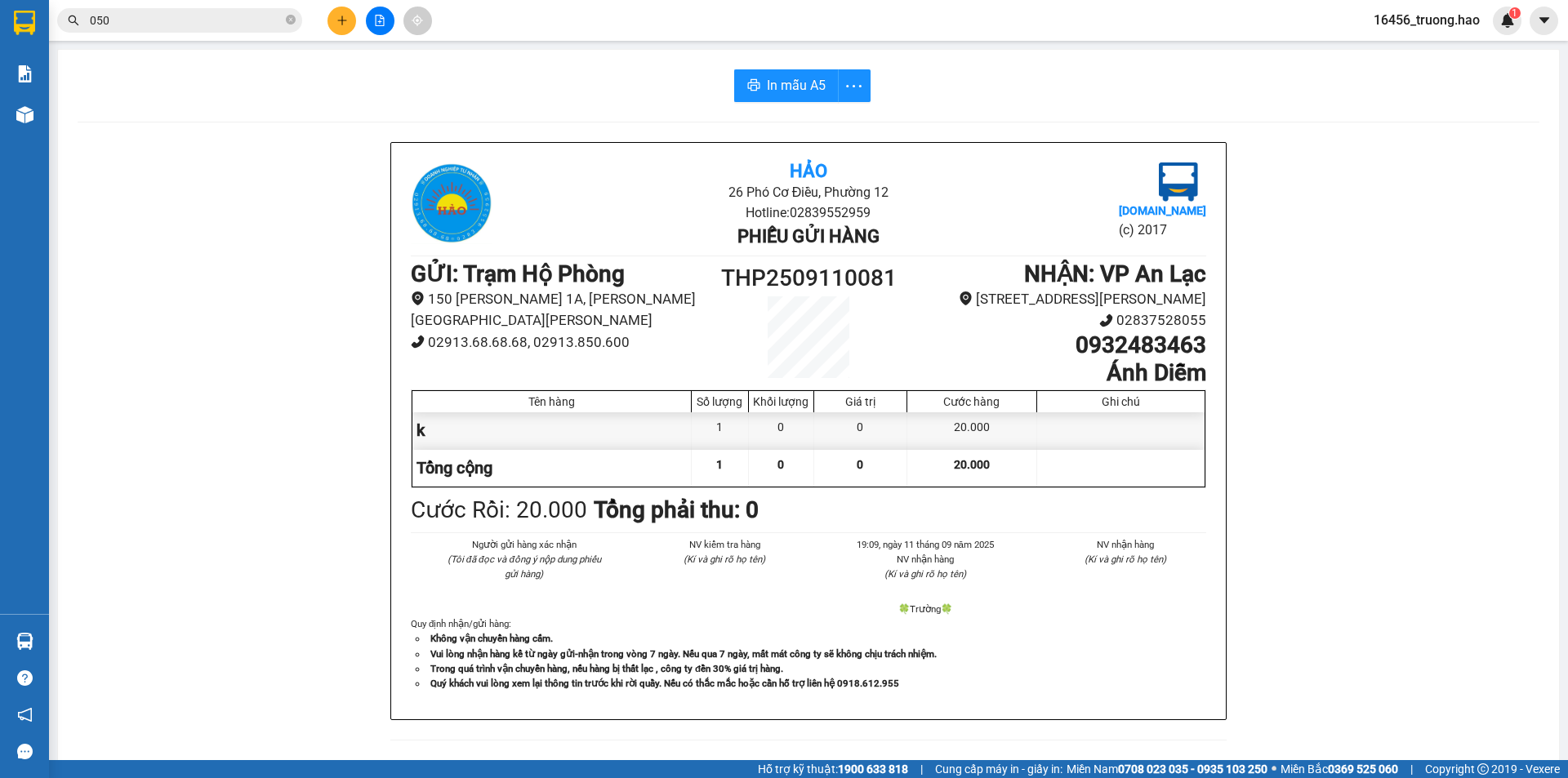
click at [210, 20] on input "050" at bounding box center [186, 20] width 192 height 18
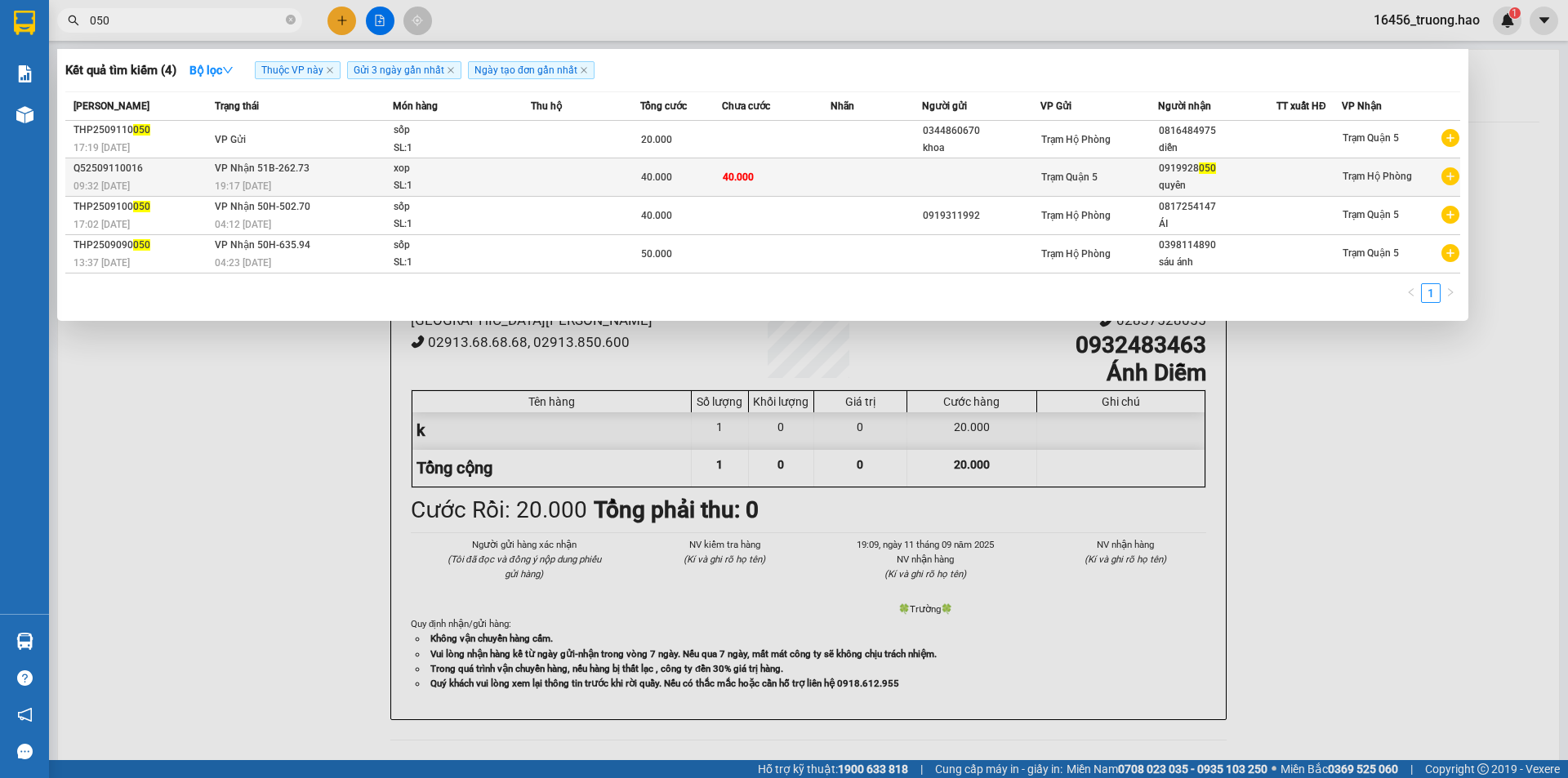
click at [810, 180] on td "40.000" at bounding box center [776, 177] width 110 height 38
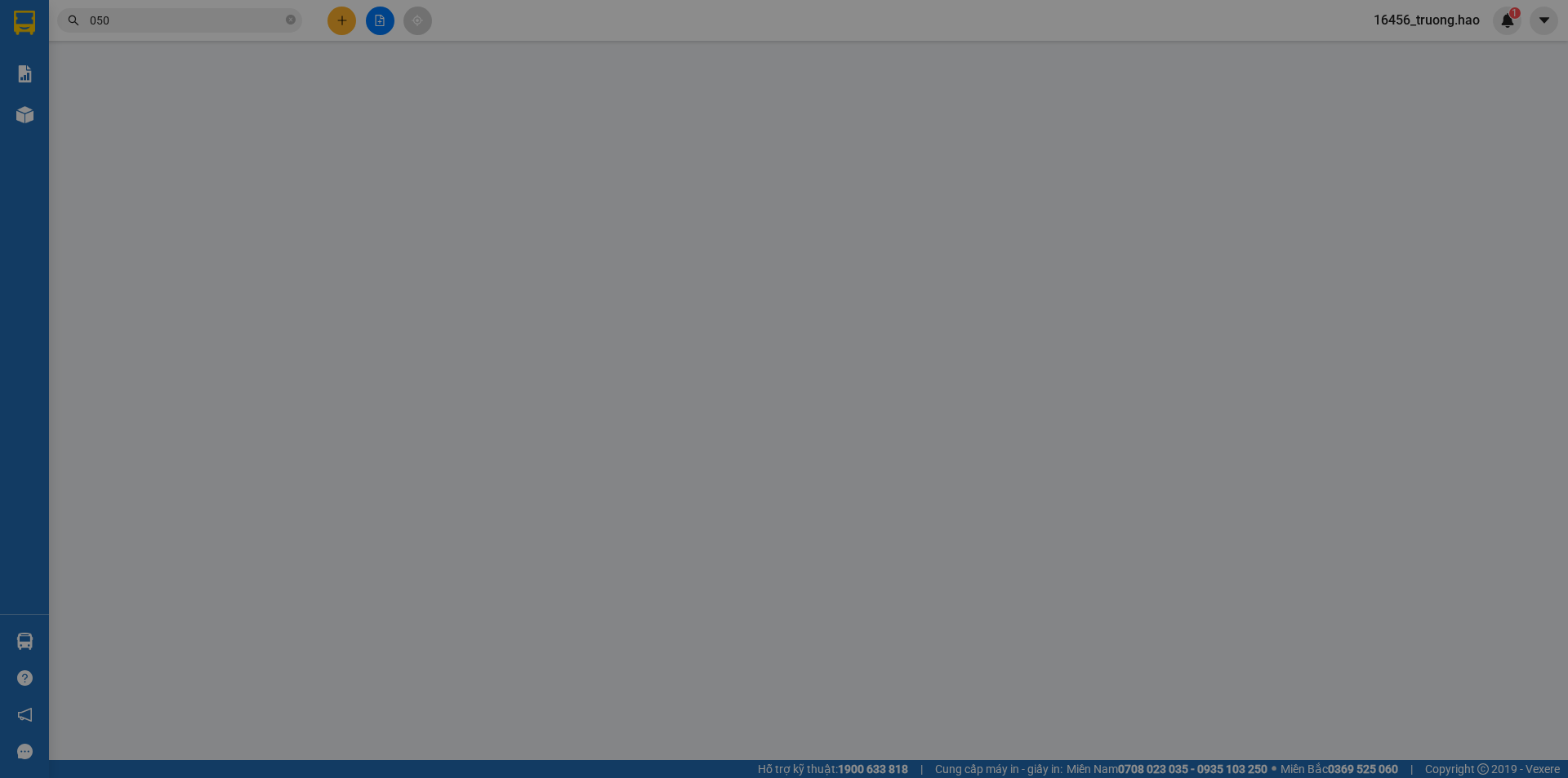
type input "0919928050"
type input "quyên"
type input "40.000"
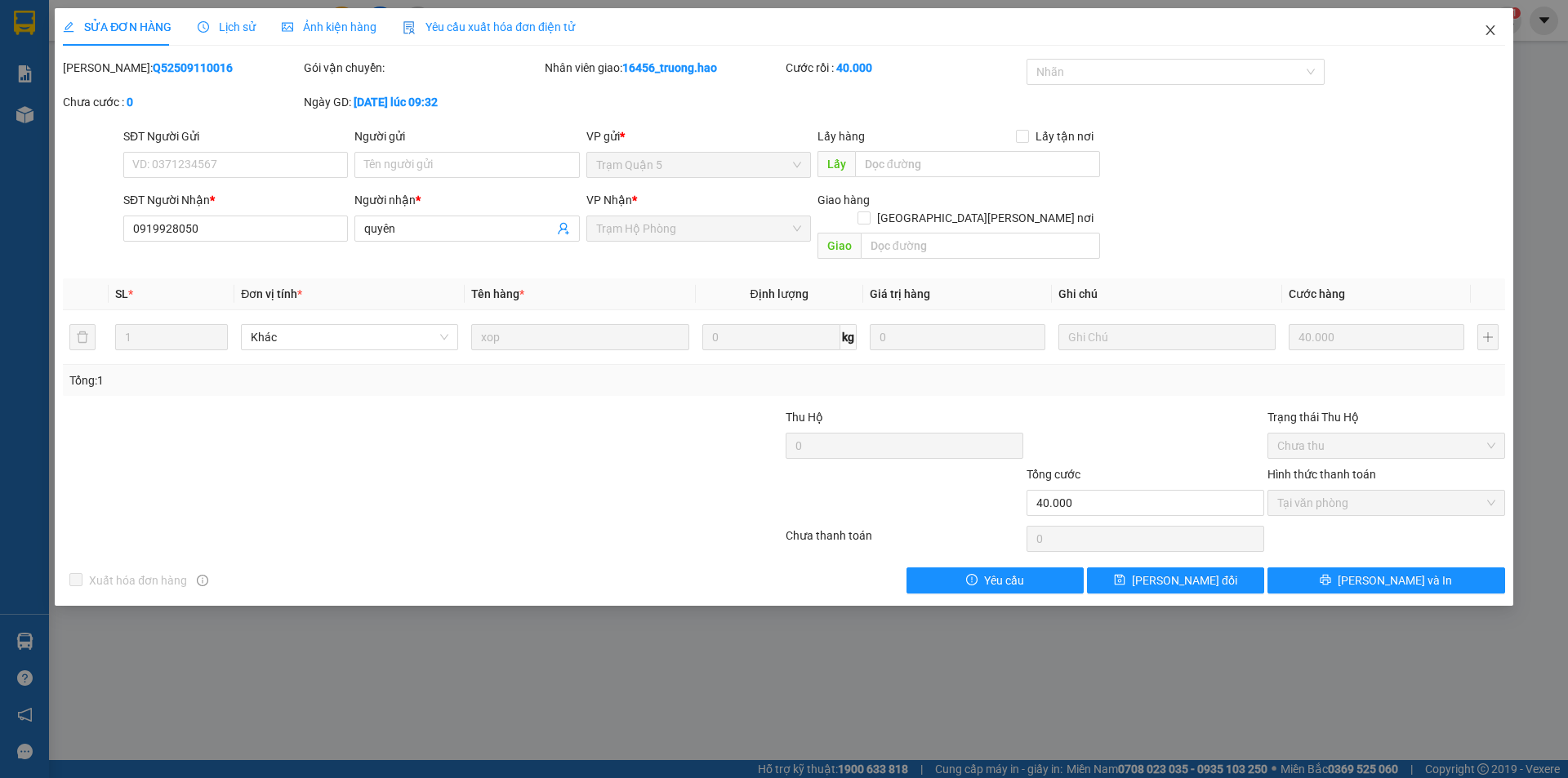
click at [1493, 36] on icon "close" at bounding box center [1491, 30] width 13 height 13
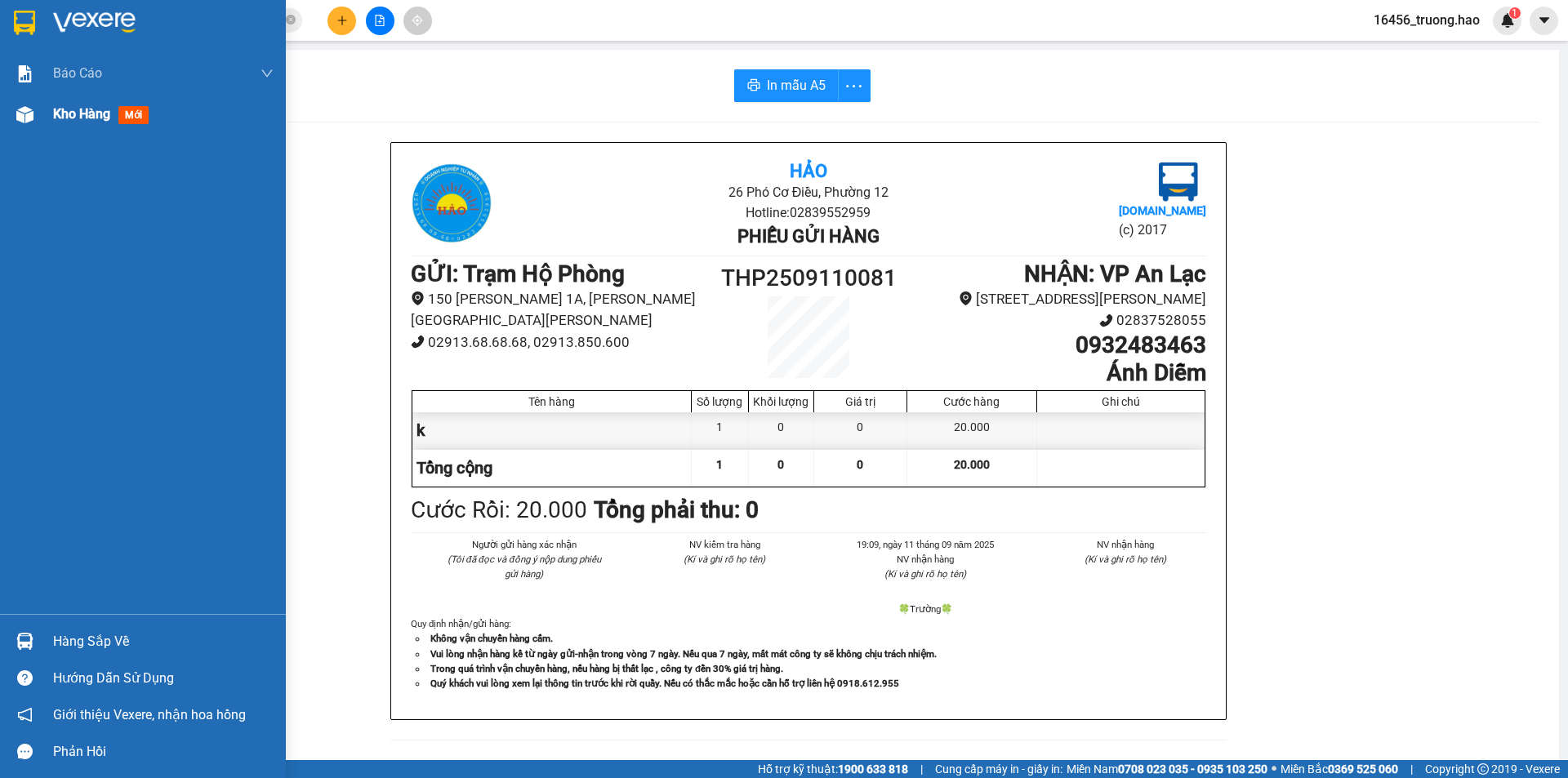
click at [54, 110] on span "Kho hàng" at bounding box center [82, 113] width 57 height 15
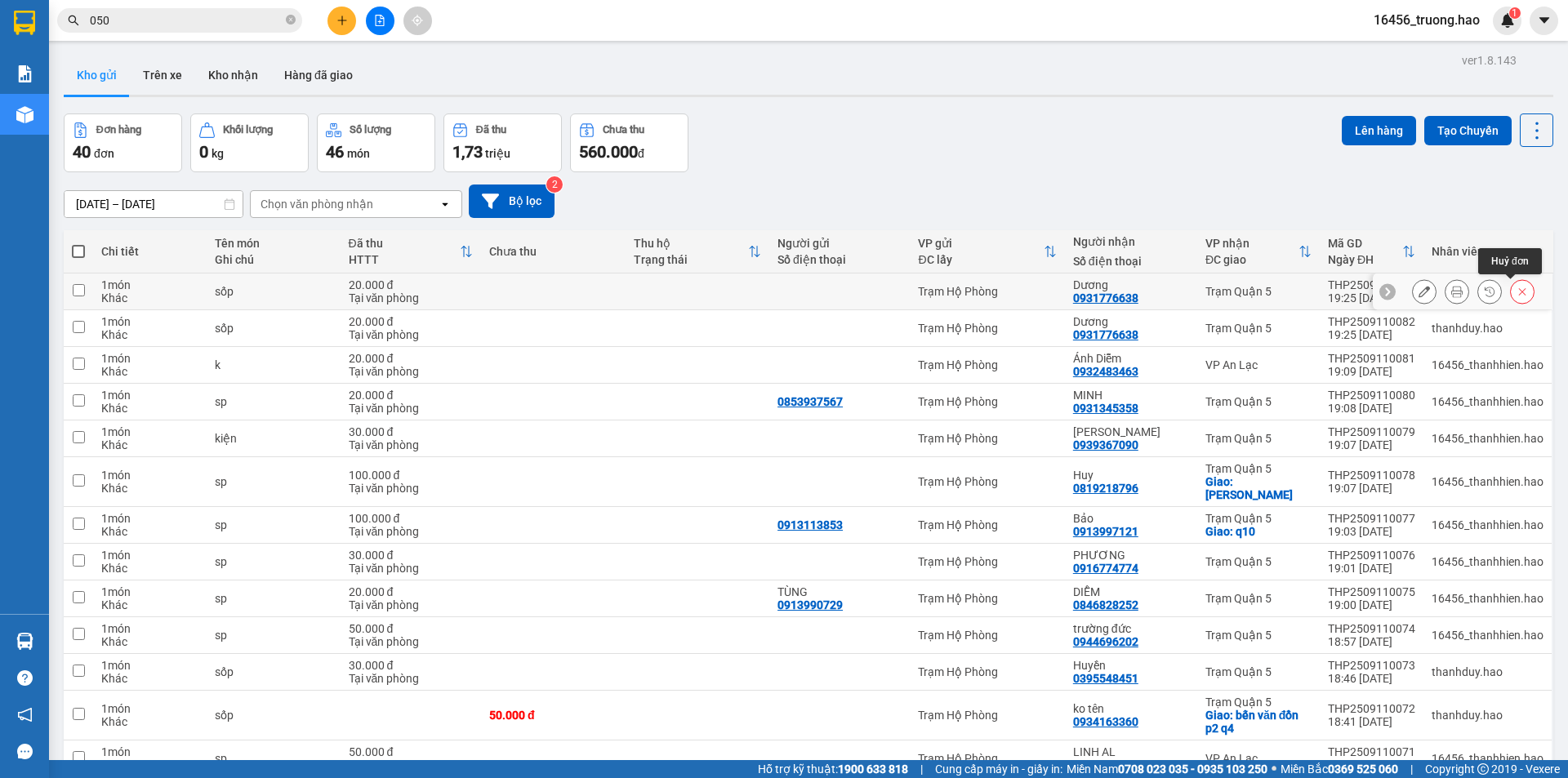
click at [1517, 293] on icon at bounding box center [1522, 291] width 11 height 11
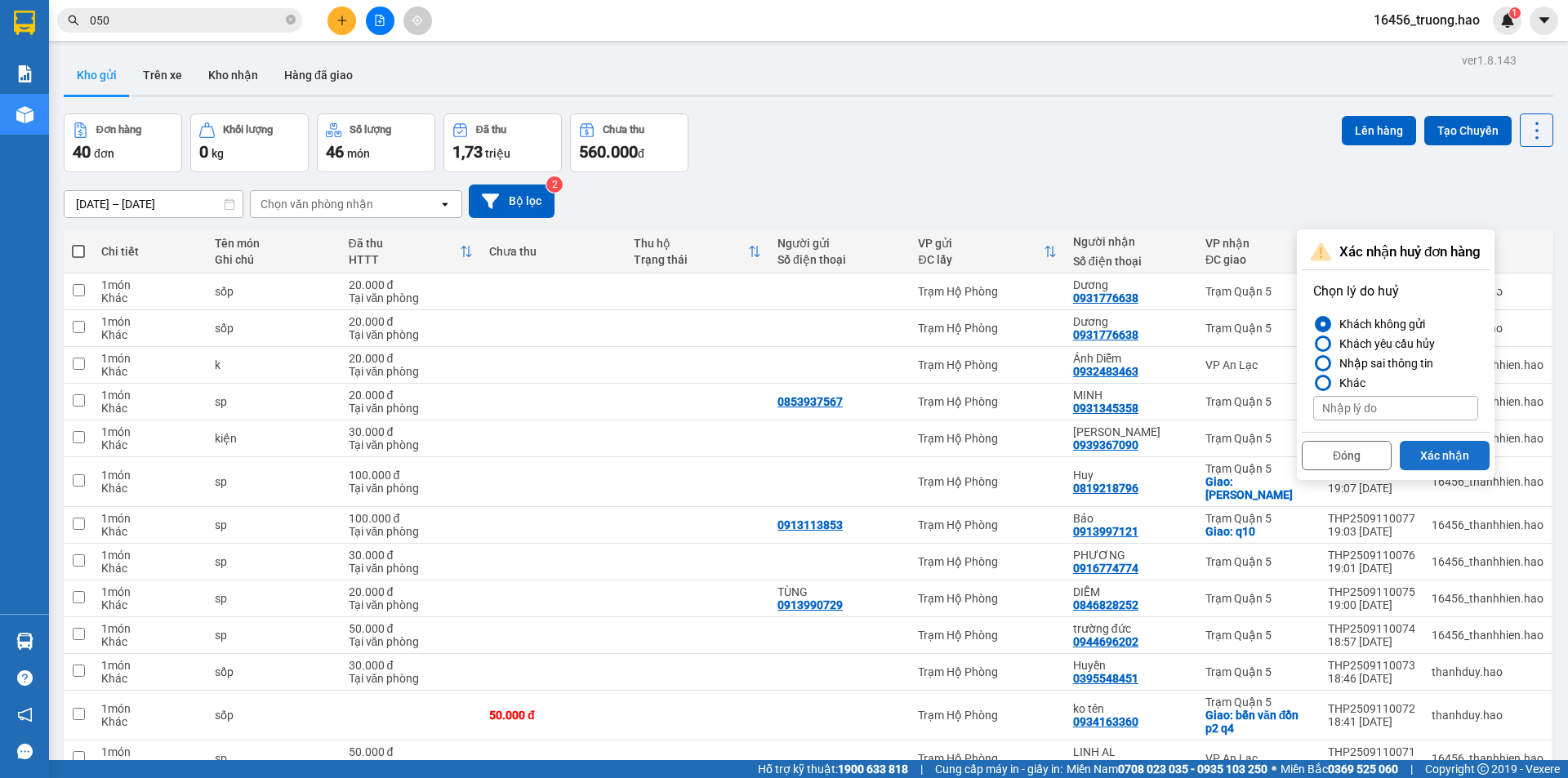
click at [1447, 457] on button "Xác nhận" at bounding box center [1445, 455] width 90 height 30
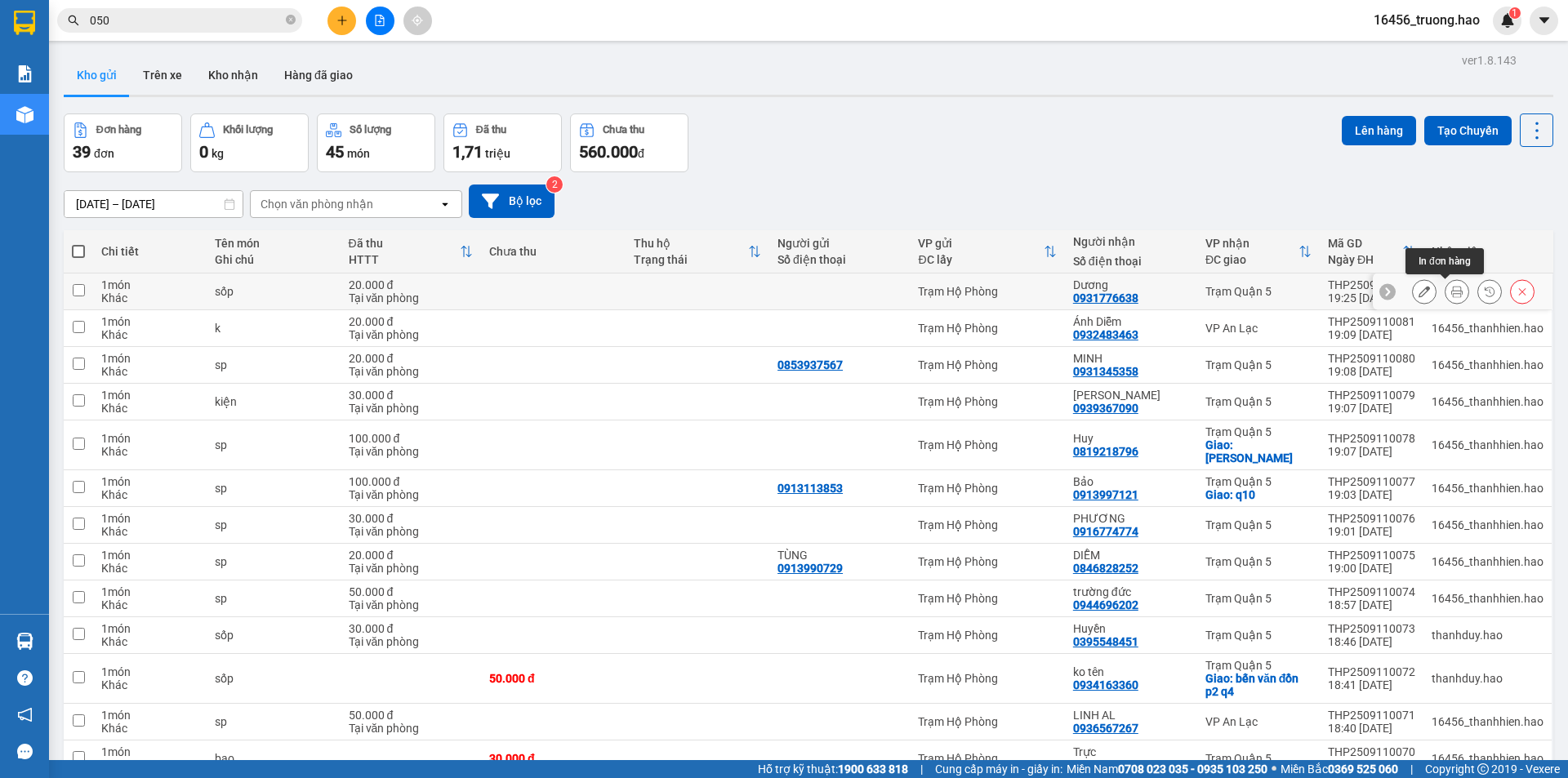
click at [1452, 295] on icon at bounding box center [1457, 291] width 11 height 11
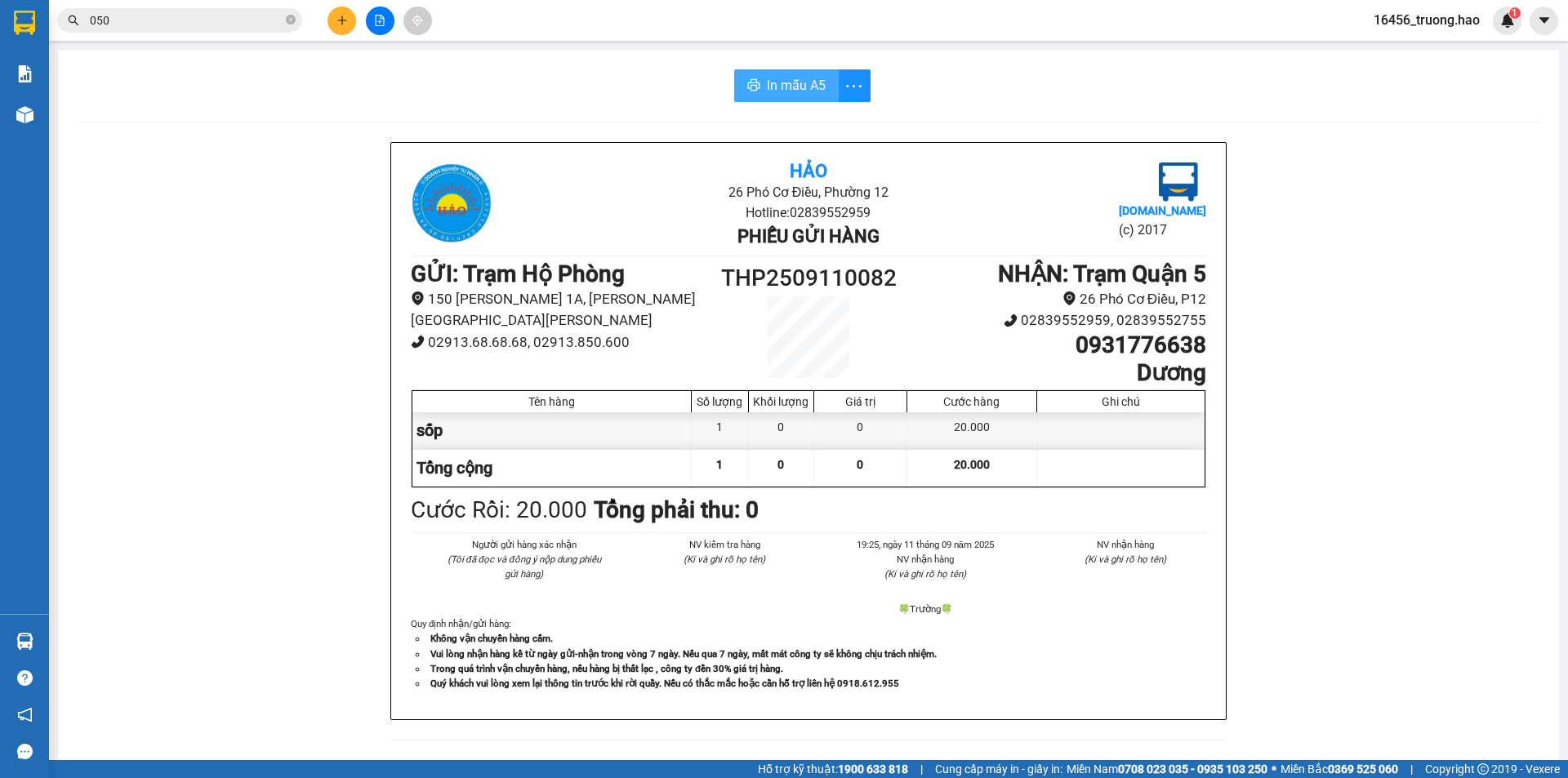
drag, startPoint x: 782, startPoint y: 92, endPoint x: 781, endPoint y: 107, distance: 15.0
click at [788, 91] on span "In mẫu A5" at bounding box center [796, 85] width 59 height 20
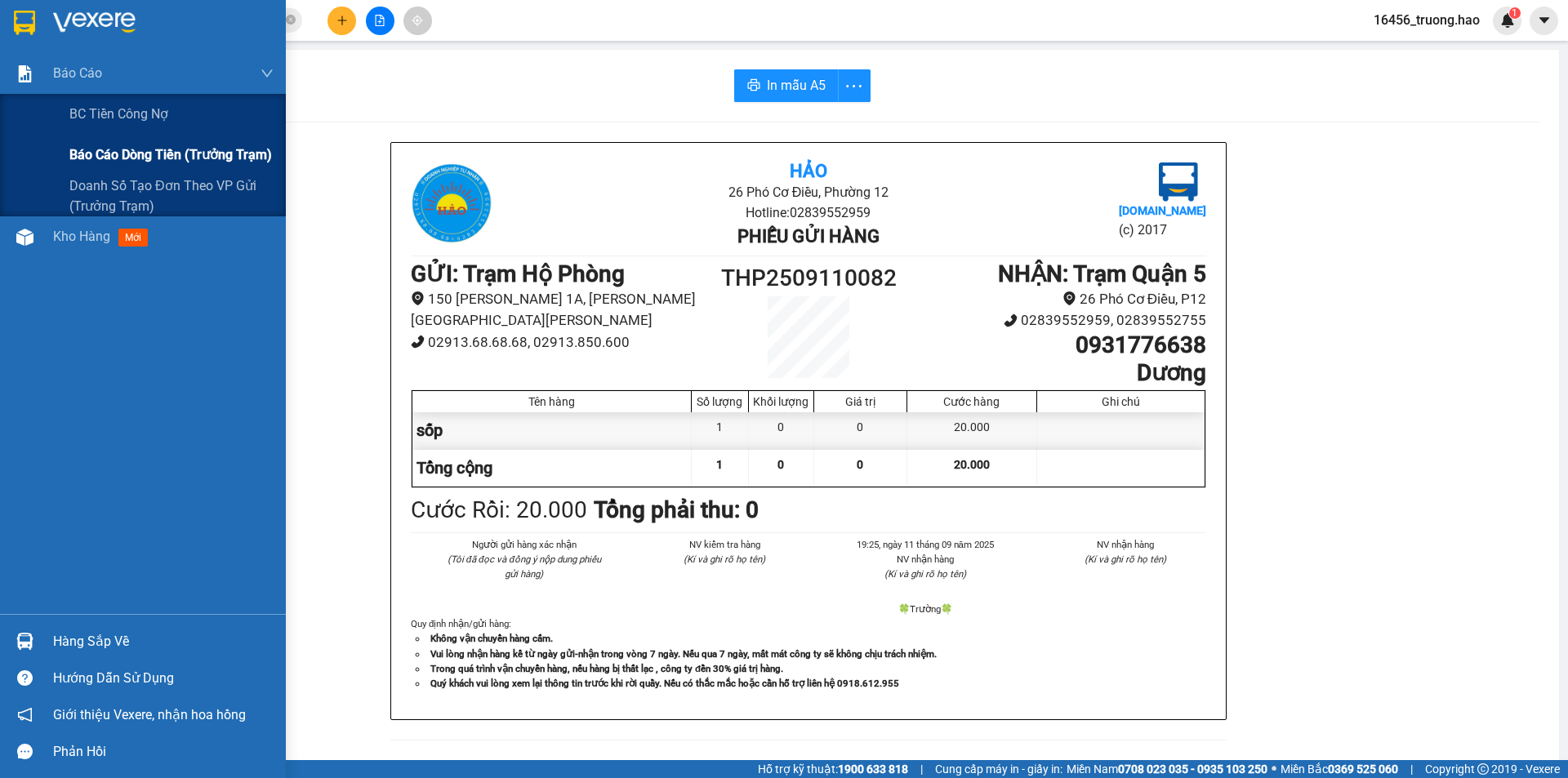
click at [169, 150] on span "Báo cáo dòng tiền (trưởng trạm)" at bounding box center [171, 154] width 203 height 20
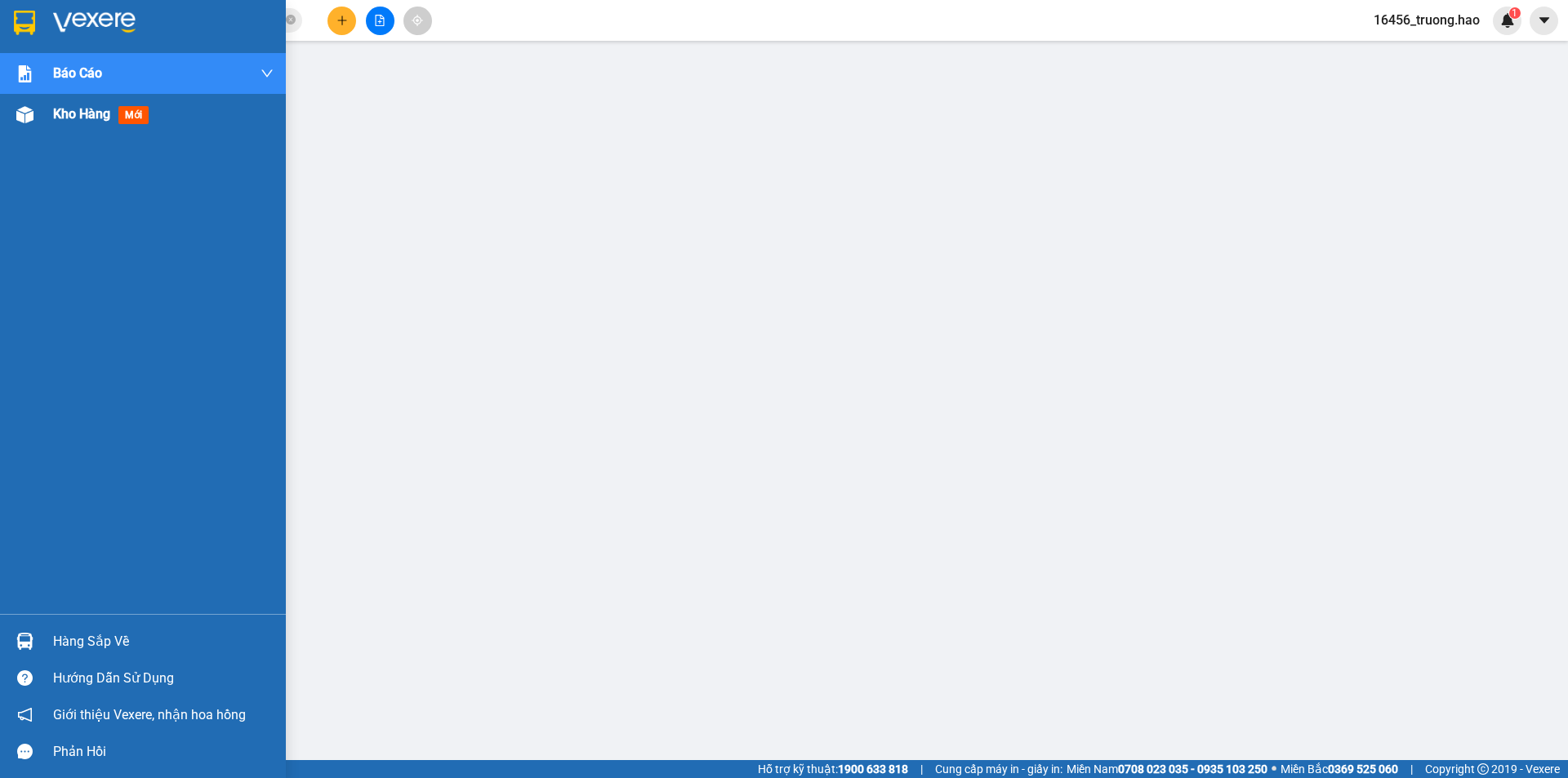
drag, startPoint x: 11, startPoint y: 120, endPoint x: 37, endPoint y: 117, distance: 26.2
click at [37, 117] on div at bounding box center [25, 114] width 29 height 29
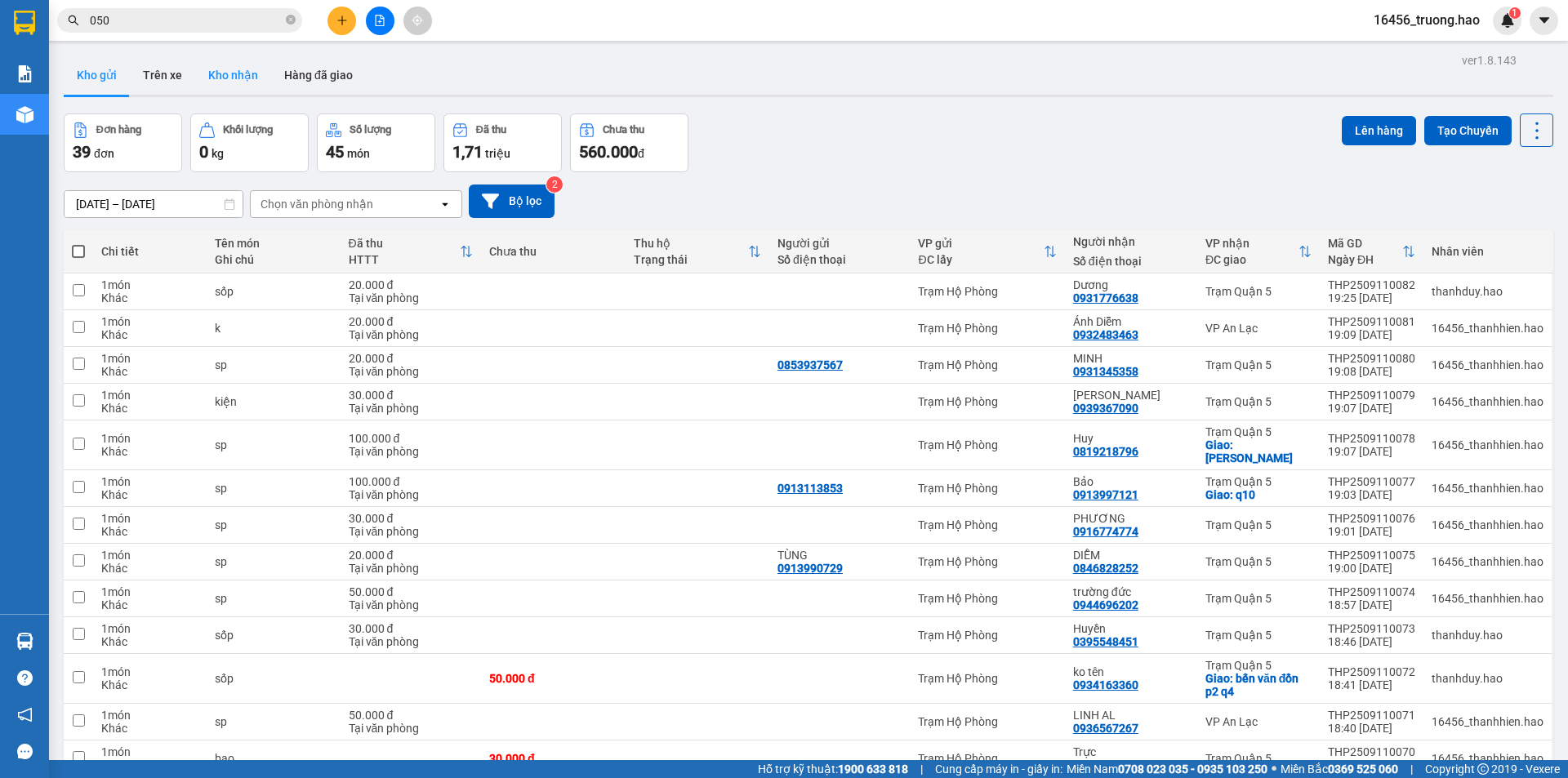
click at [237, 76] on button "Kho nhận" at bounding box center [233, 74] width 76 height 39
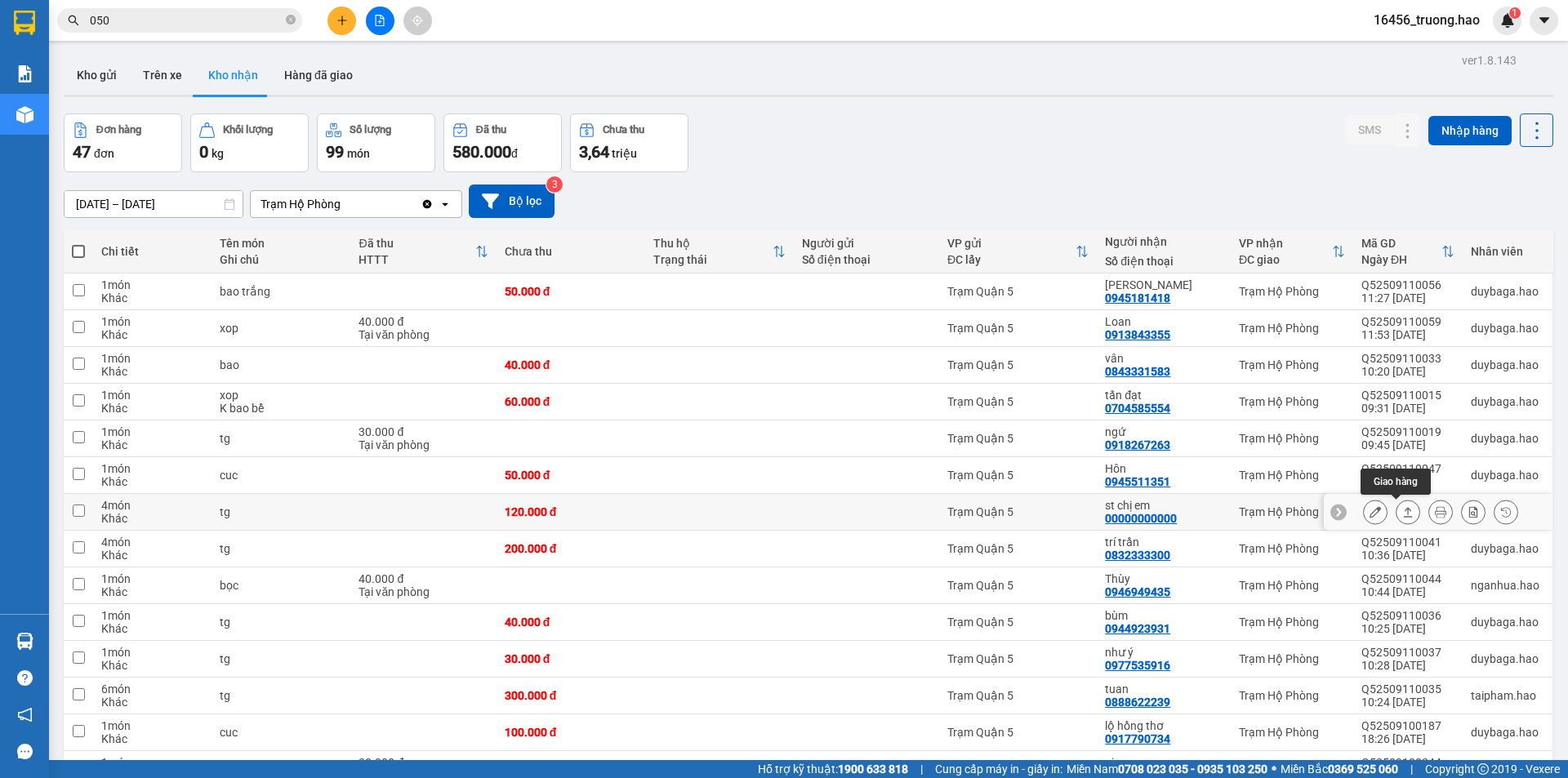
drag, startPoint x: 1379, startPoint y: 508, endPoint x: 1401, endPoint y: 510, distance: 22.1
click at [1383, 508] on div at bounding box center [1440, 512] width 155 height 25
click at [1402, 510] on icon at bounding box center [1408, 512] width 11 height 11
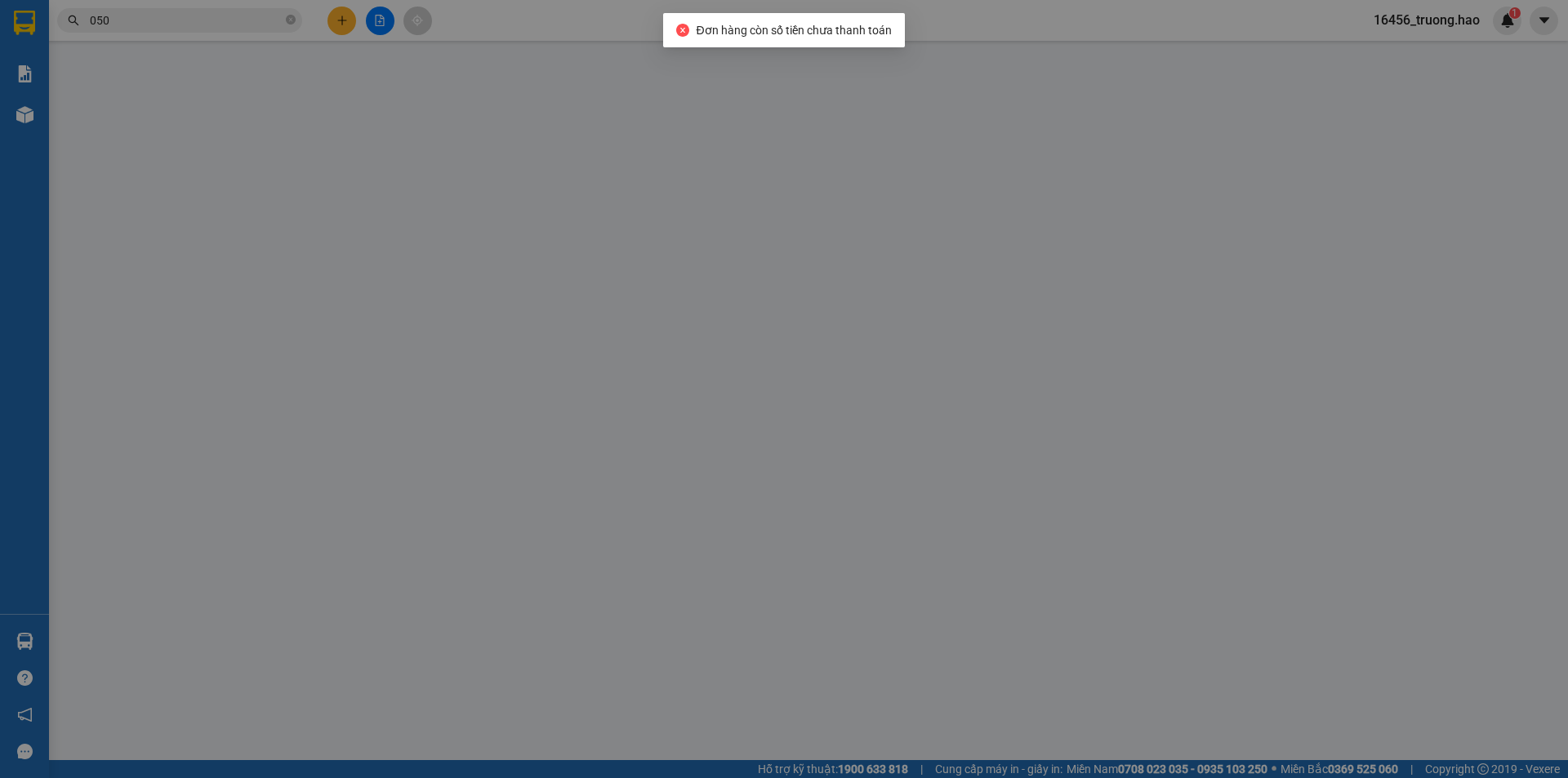
type input "00000000000"
type input "st chị em"
type input "120.000"
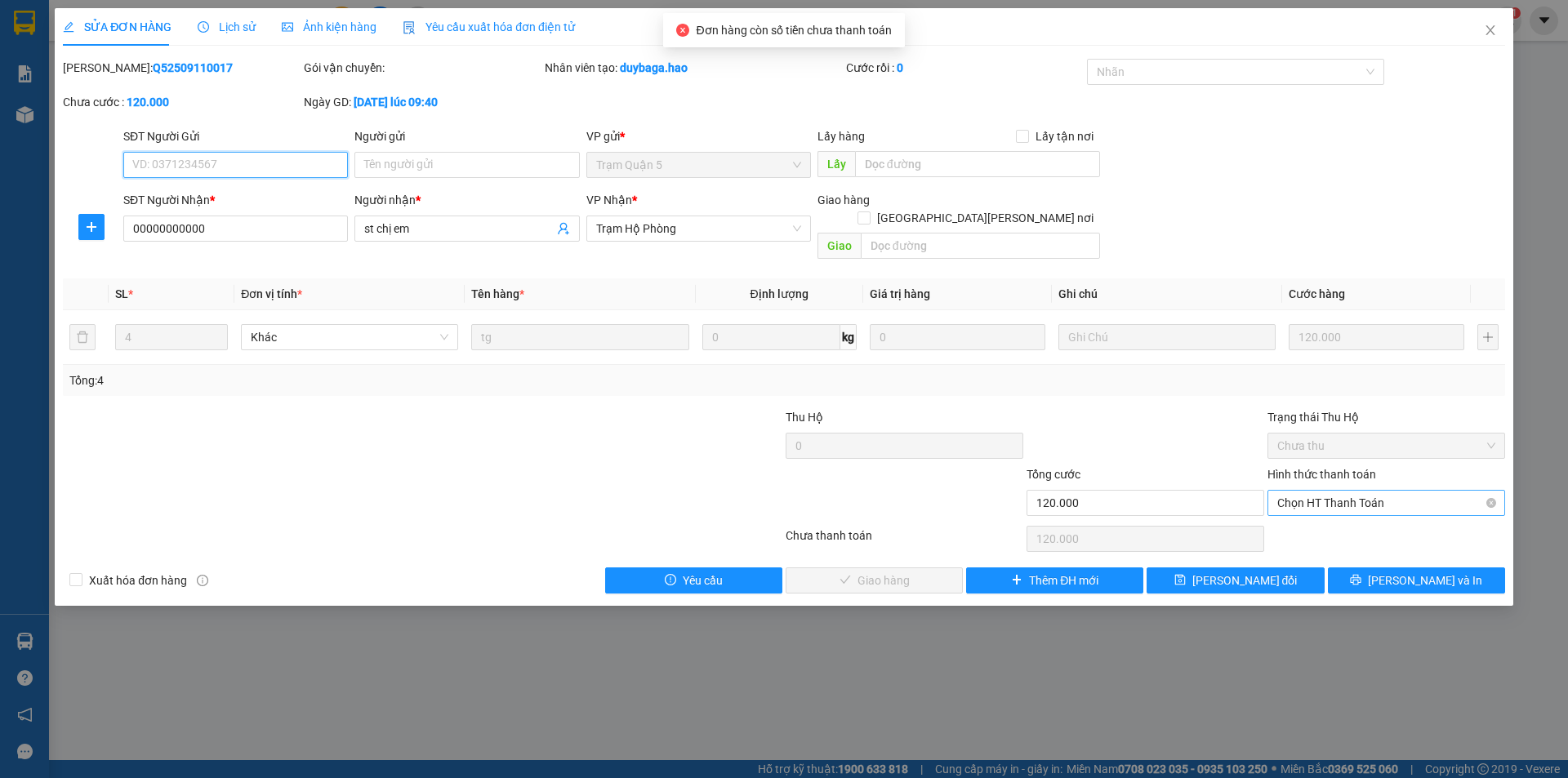
click at [1357, 490] on span "Chọn HT Thanh Toán" at bounding box center [1386, 503] width 218 height 25
click at [1367, 535] on div "Chọn HT Thanh Toán" at bounding box center [1386, 539] width 241 height 32
click at [1315, 467] on div "Hình thức thanh toán" at bounding box center [1387, 478] width 238 height 25
click at [1326, 490] on span "Chọn HT Thanh Toán" at bounding box center [1386, 503] width 218 height 25
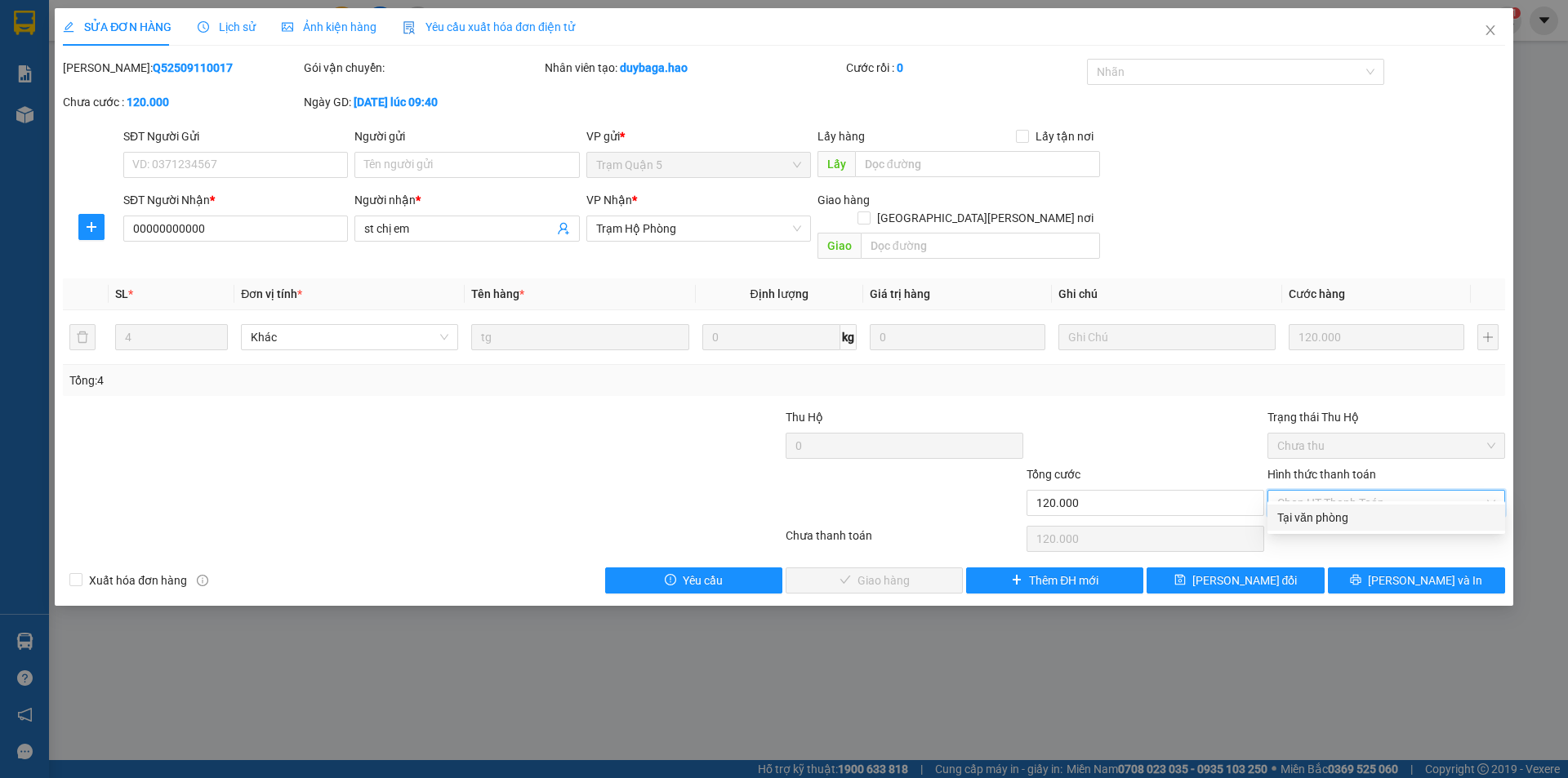
click at [1318, 514] on div "Tại văn phòng" at bounding box center [1386, 517] width 218 height 18
type input "0"
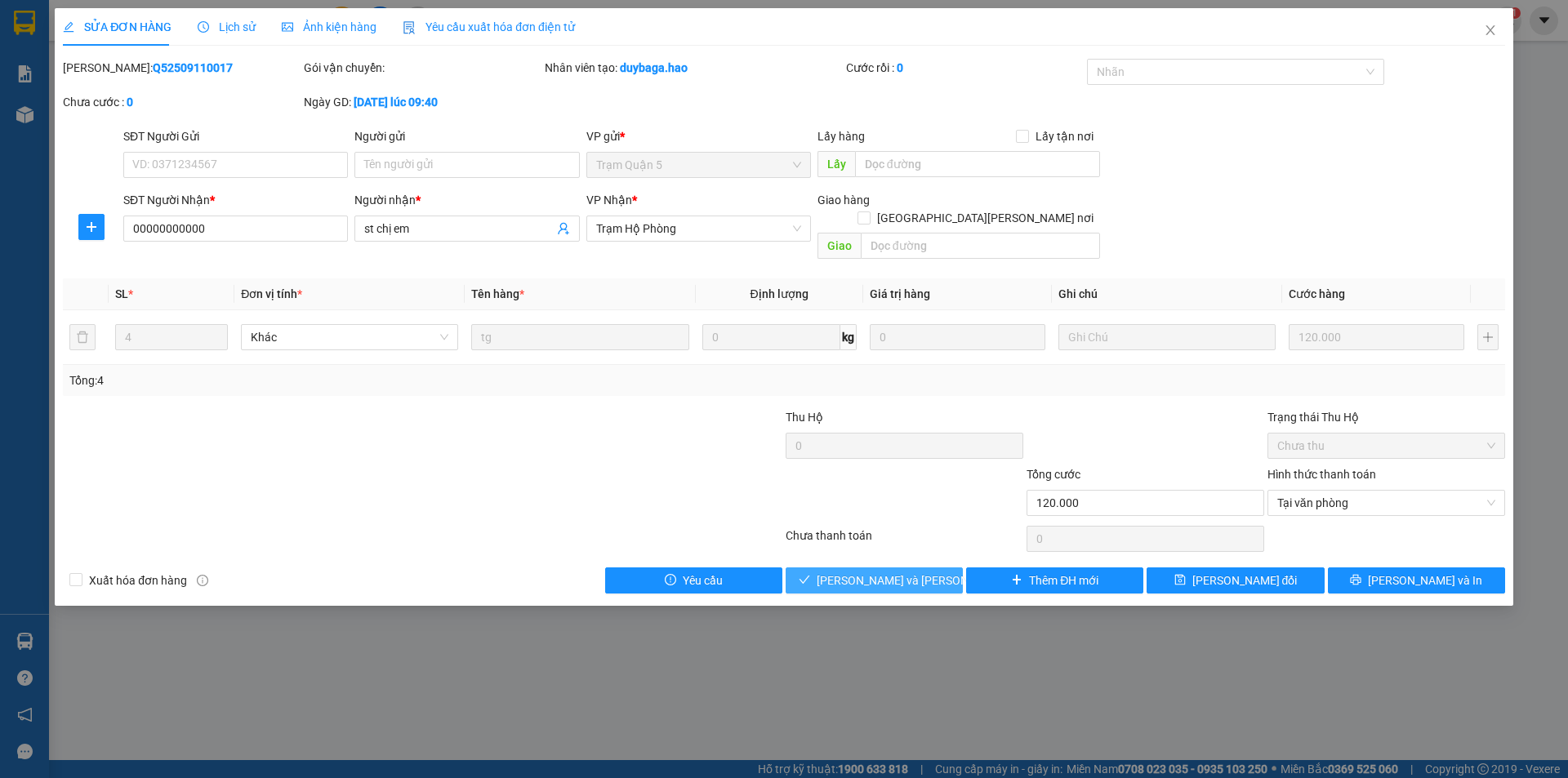
click at [932, 568] on button "[PERSON_NAME] và [PERSON_NAME] hàng" at bounding box center [874, 580] width 177 height 26
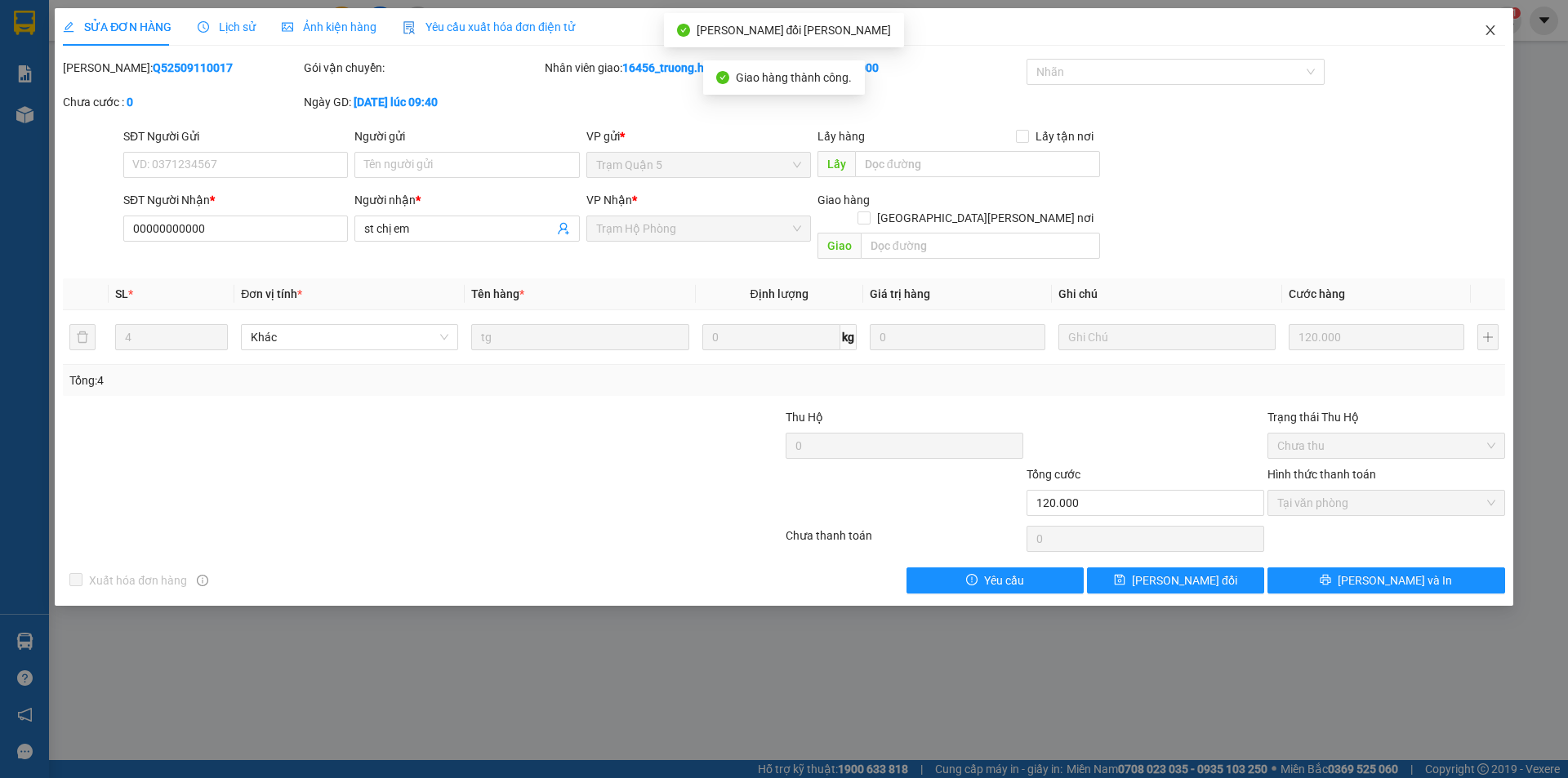
click at [1496, 30] on icon "close" at bounding box center [1491, 30] width 13 height 13
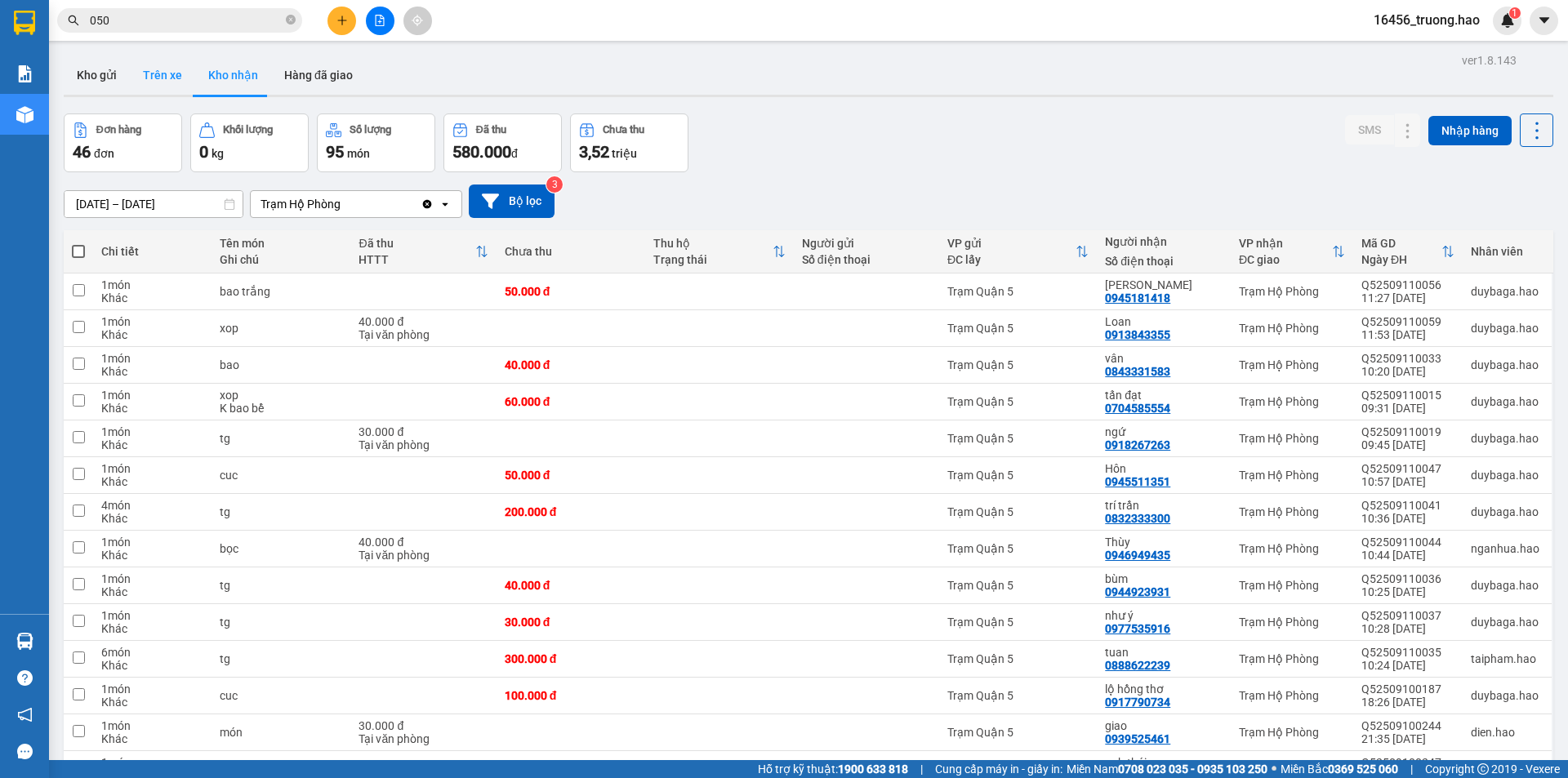
click at [151, 76] on button "Trên xe" at bounding box center [162, 74] width 66 height 39
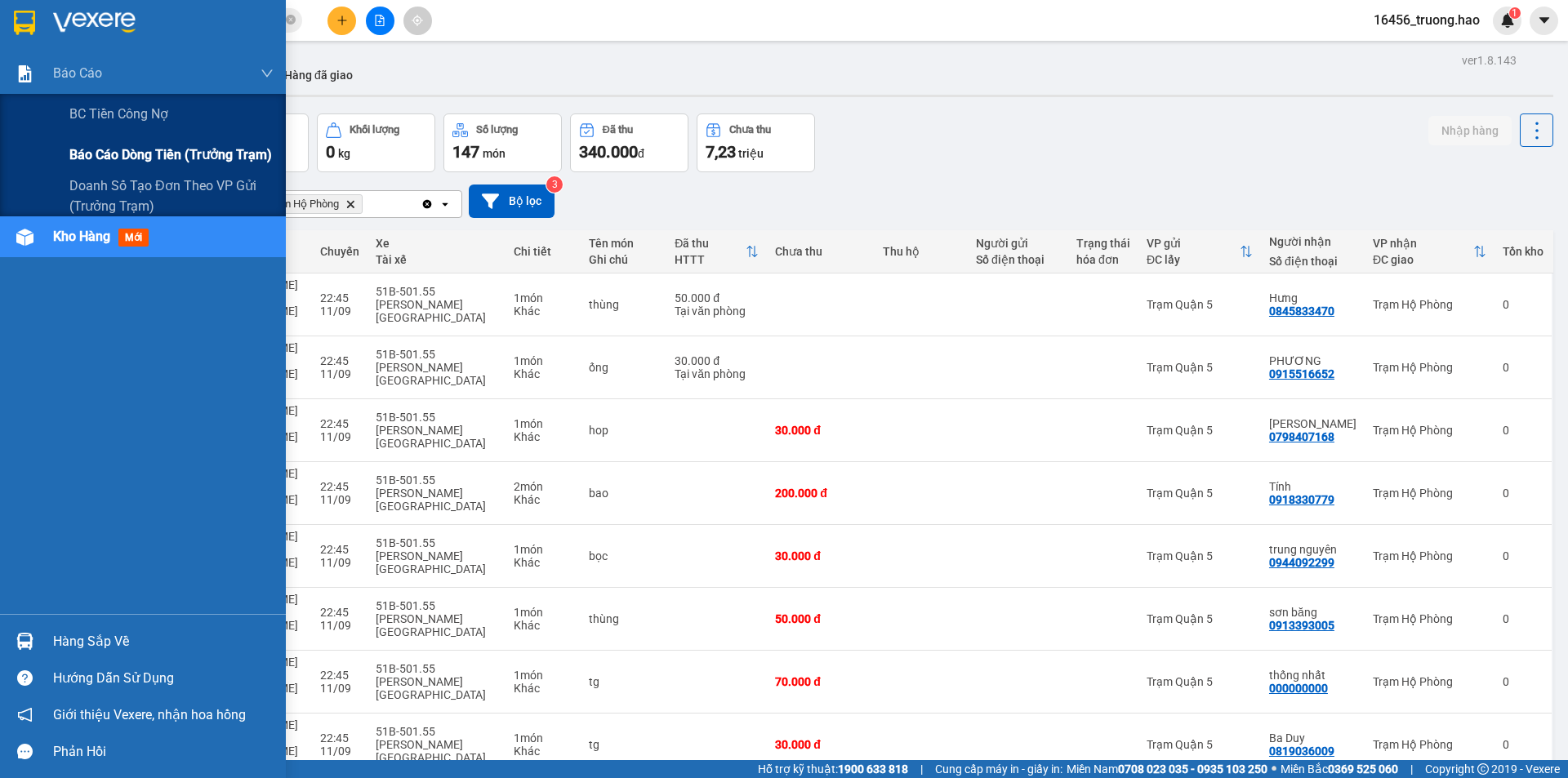
click at [89, 151] on span "Báo cáo dòng tiền (trưởng trạm)" at bounding box center [171, 154] width 203 height 20
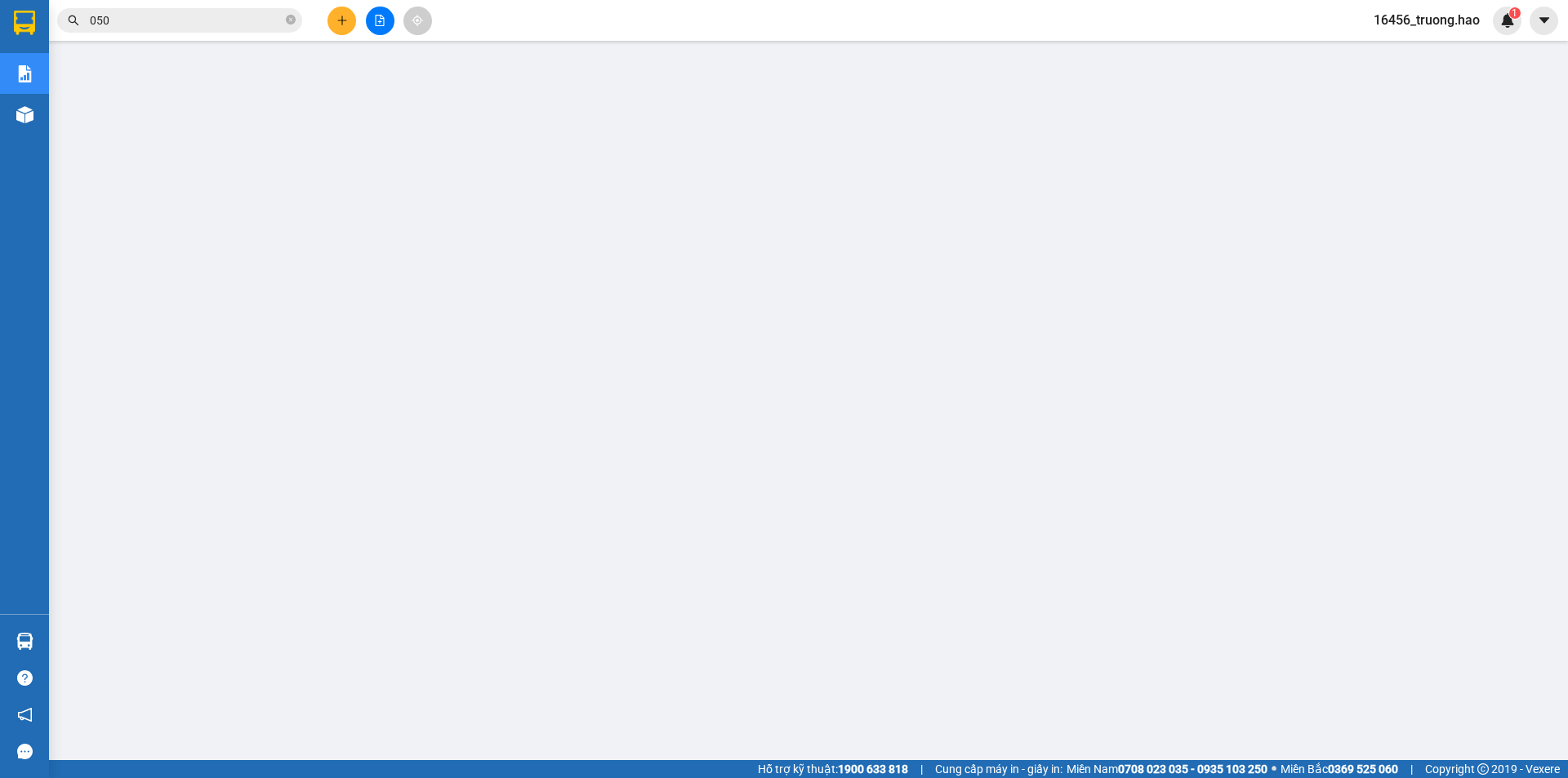
click at [161, 14] on input "050" at bounding box center [186, 20] width 192 height 18
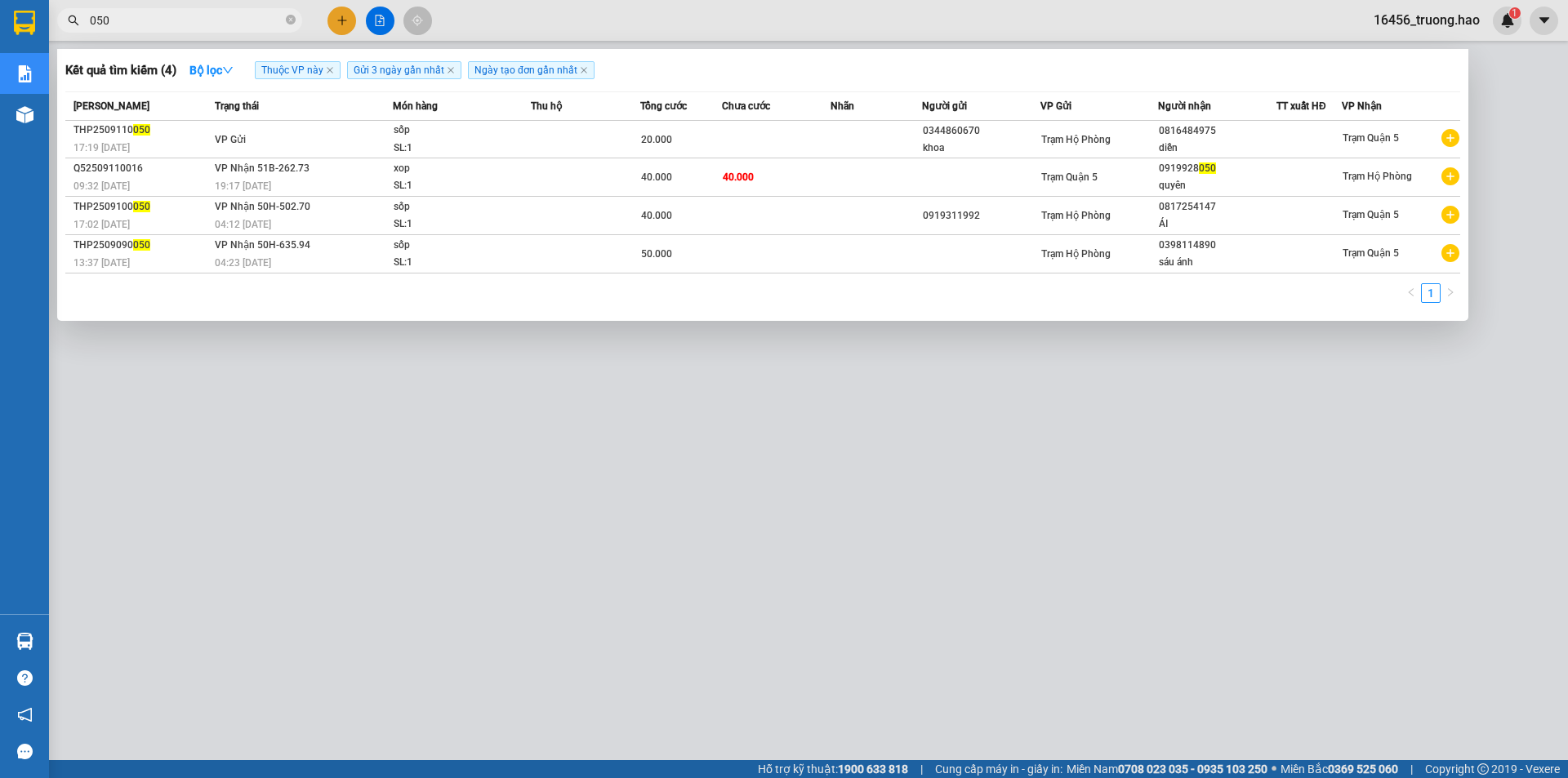
click at [152, 14] on input "050" at bounding box center [186, 20] width 192 height 18
click at [290, 26] on span at bounding box center [291, 21] width 10 height 15
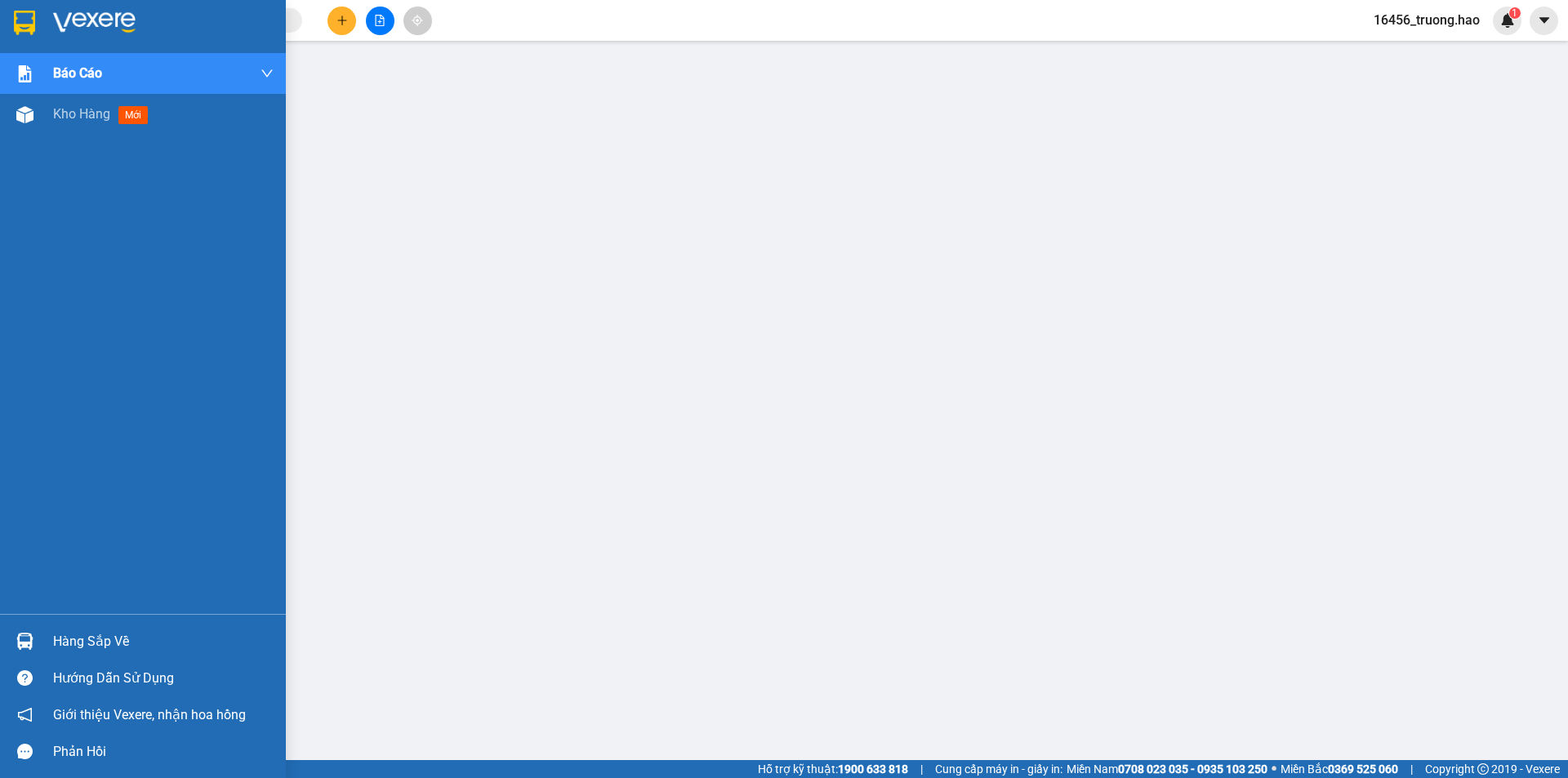
drag, startPoint x: 76, startPoint y: 106, endPoint x: 49, endPoint y: 136, distance: 40.4
click at [76, 106] on span "Kho hàng" at bounding box center [82, 113] width 57 height 15
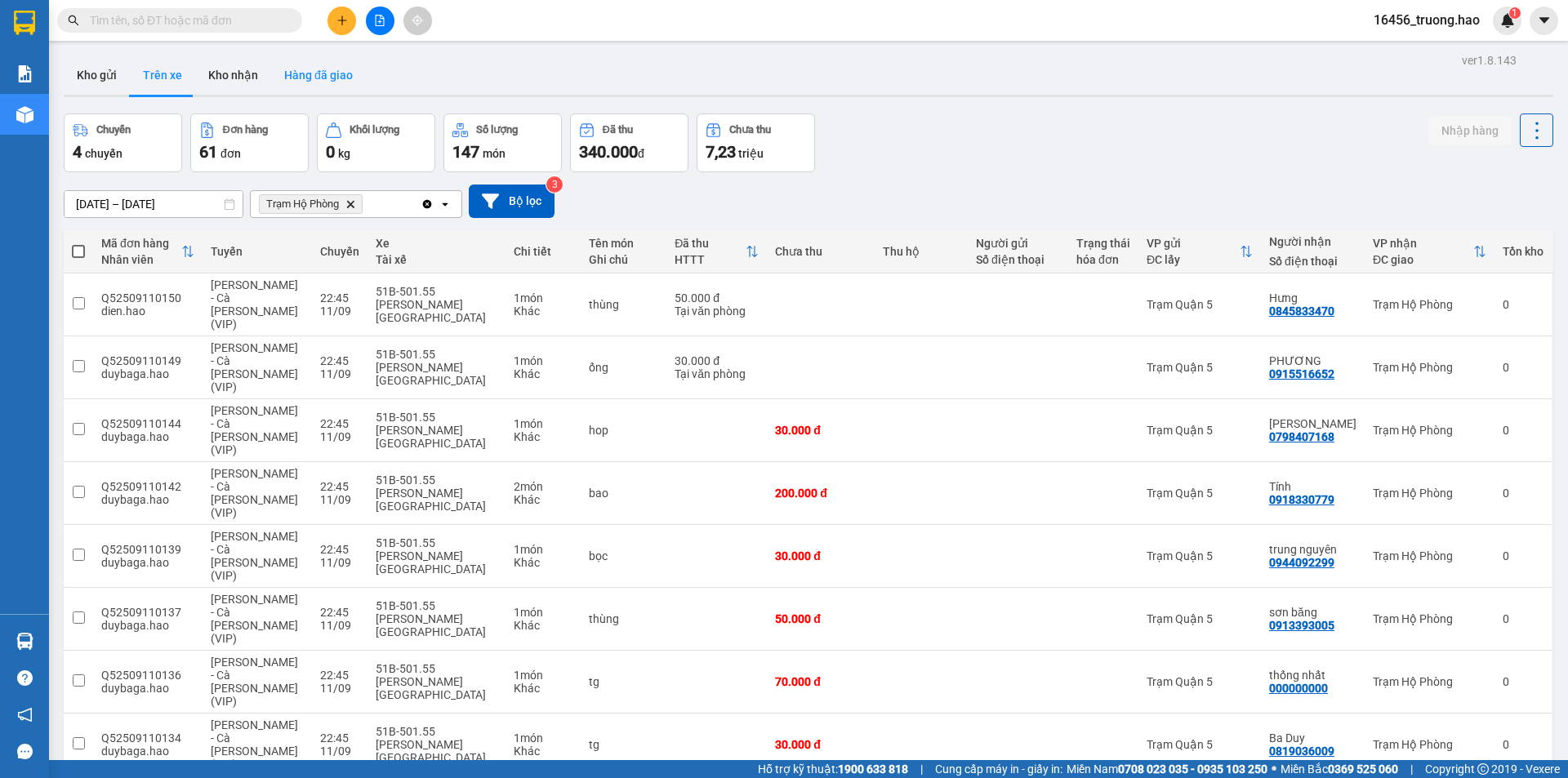
click at [313, 77] on button "Hàng đã giao" at bounding box center [318, 74] width 94 height 39
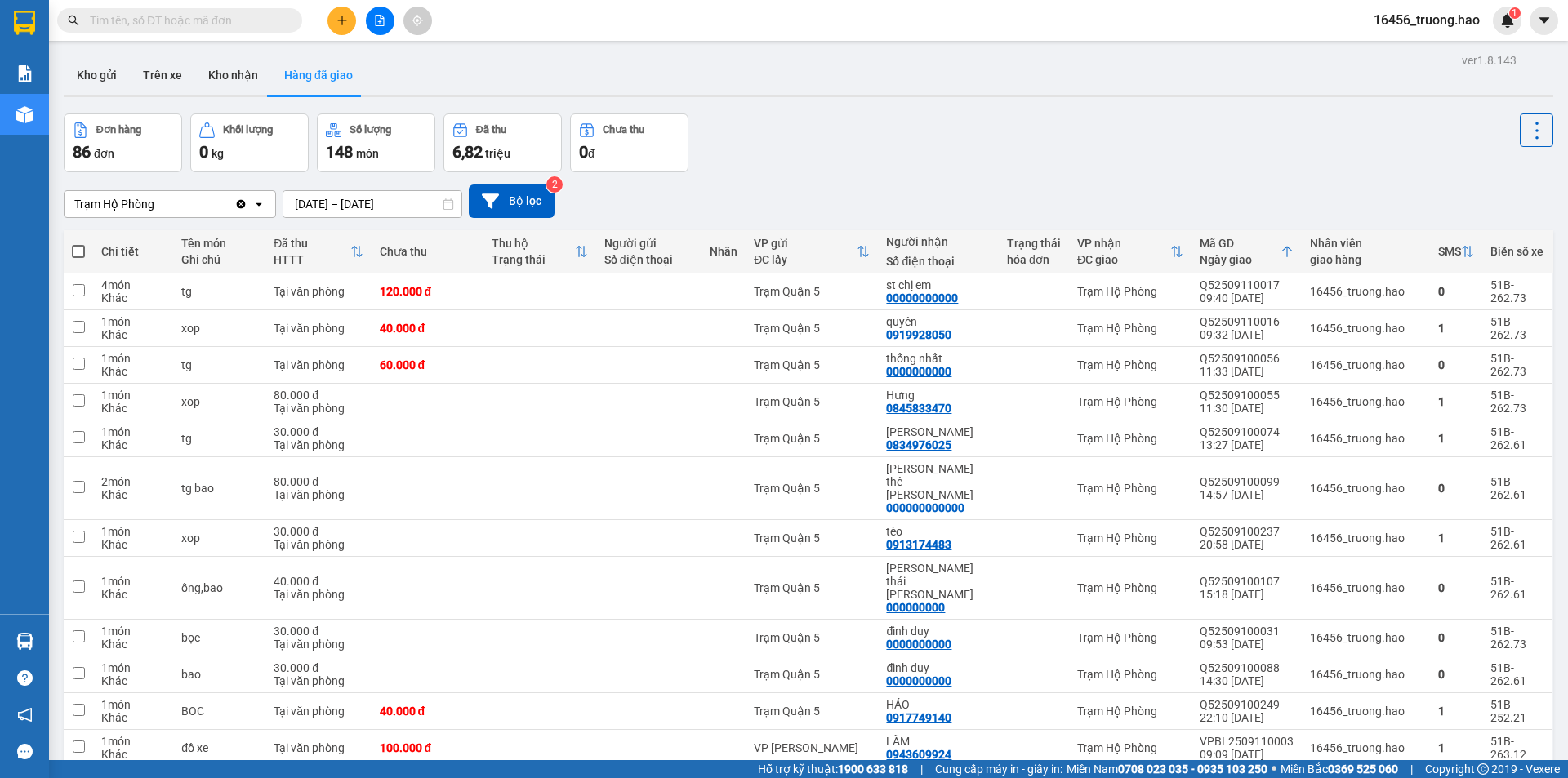
click at [281, 26] on input "text" at bounding box center [186, 20] width 192 height 18
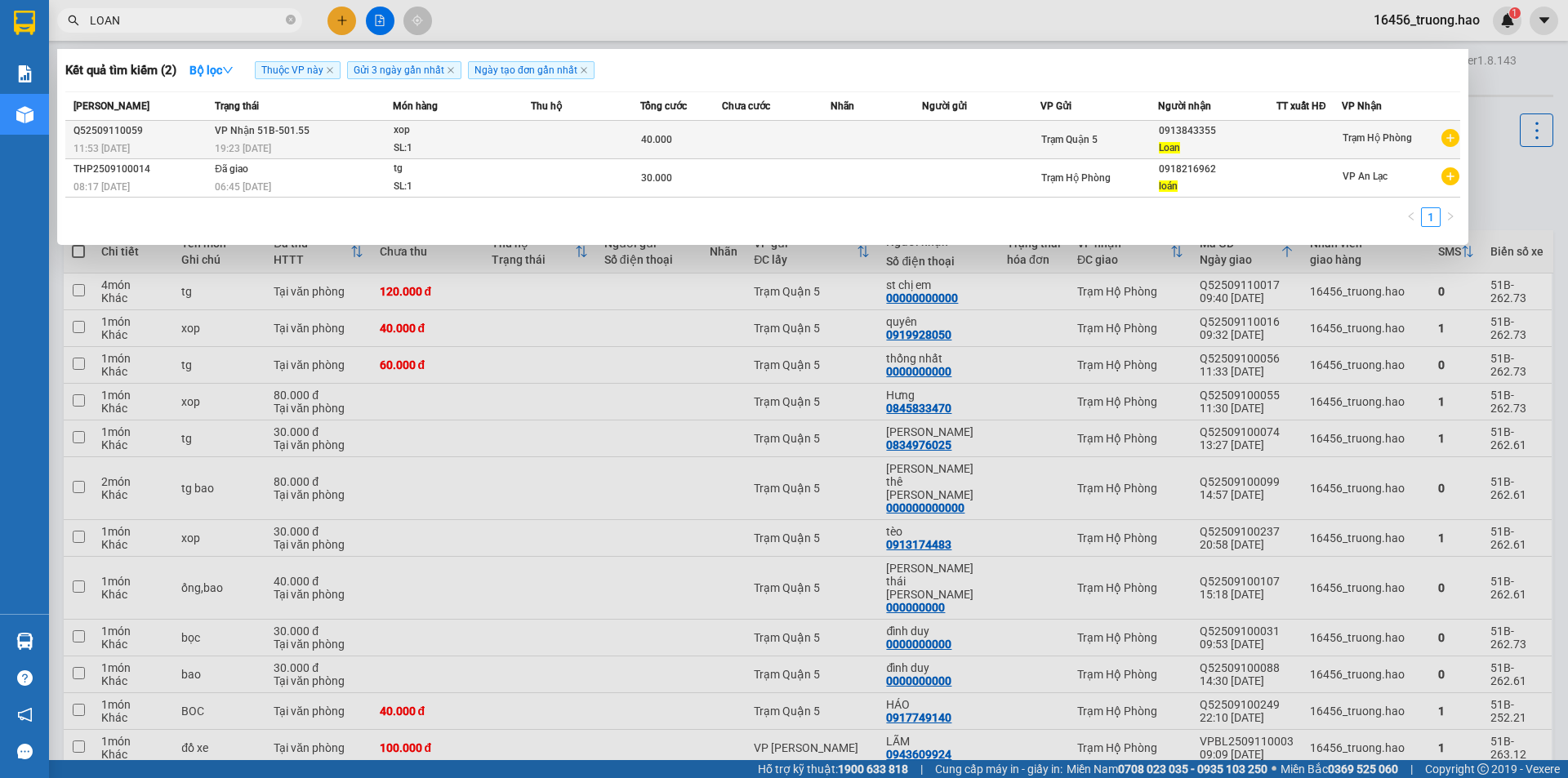
type input "LOAN"
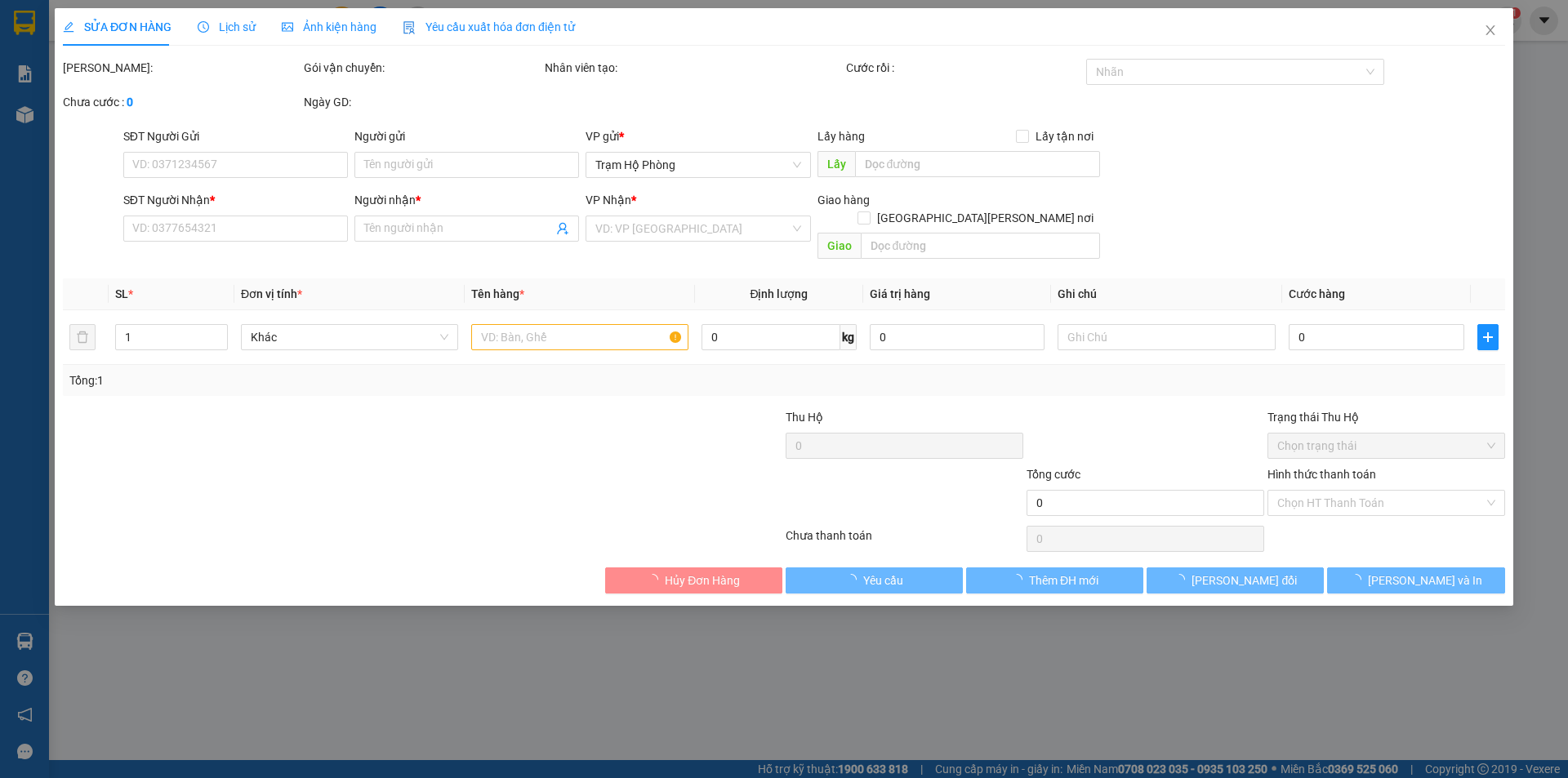
type input "0913843355"
type input "Loan"
type input "40.000"
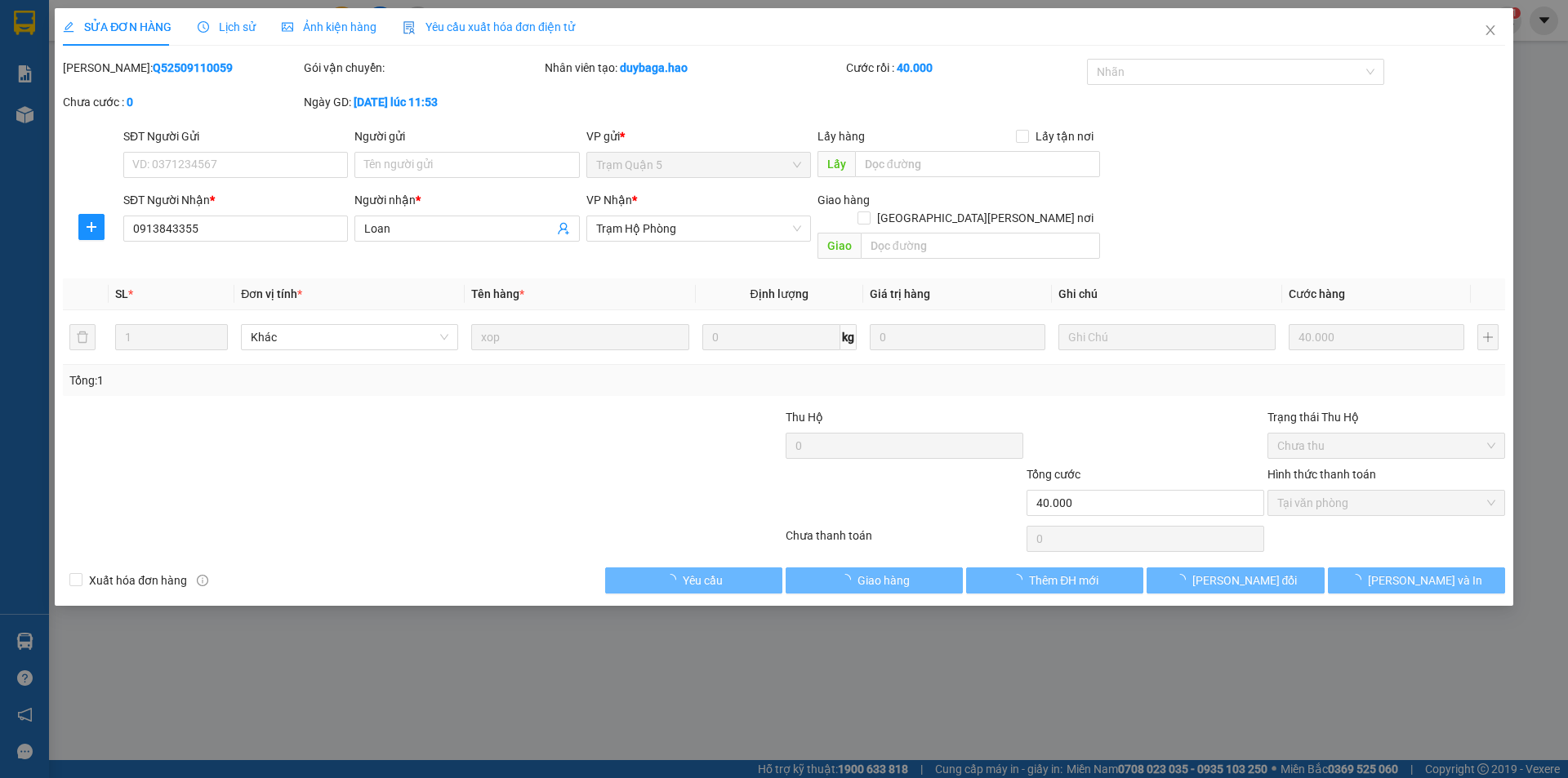
click at [309, 14] on div "Ảnh kiện hàng" at bounding box center [329, 27] width 94 height 37
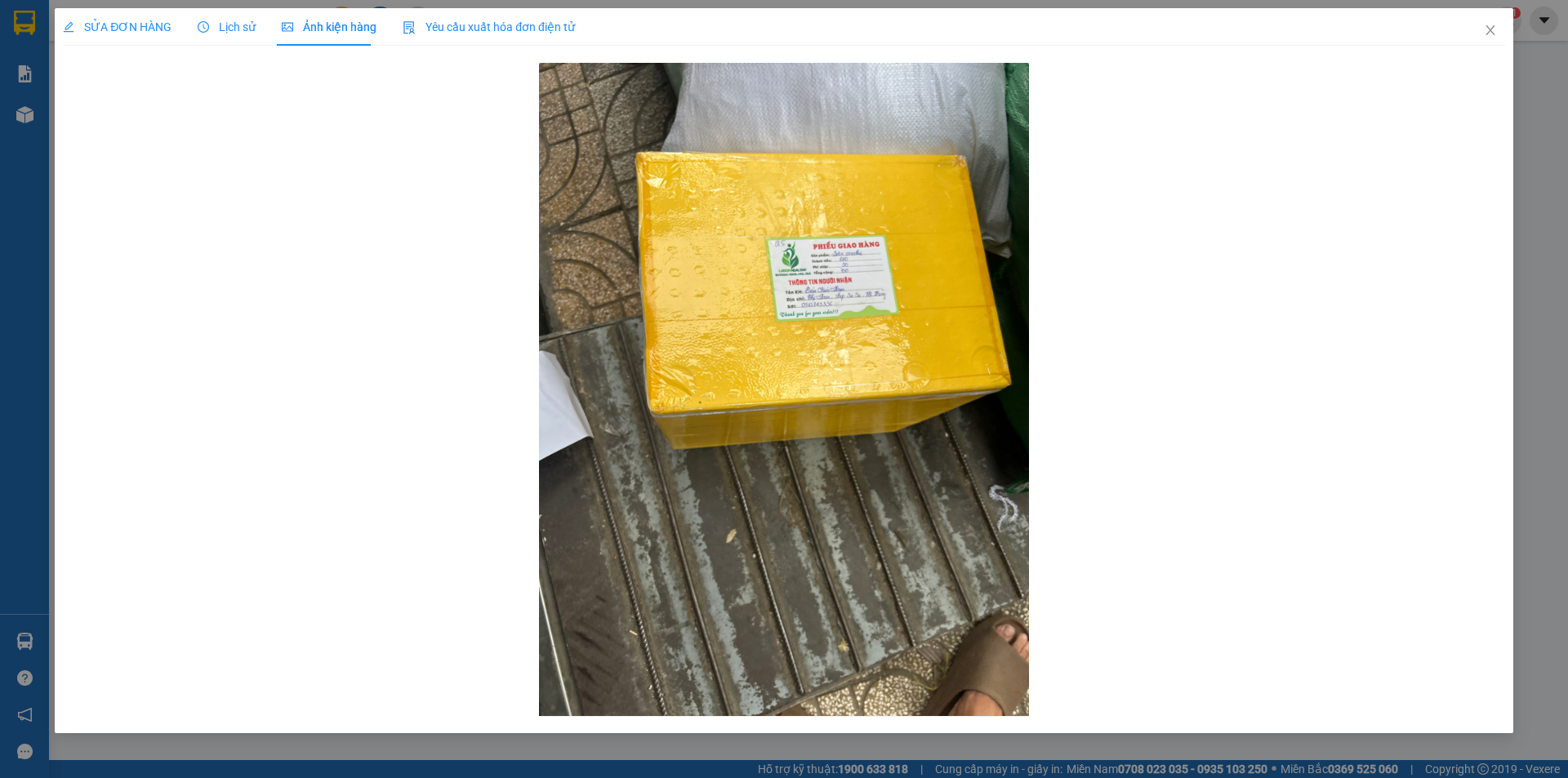
click at [114, 24] on span "SỬA ĐƠN HÀNG" at bounding box center [117, 27] width 109 height 13
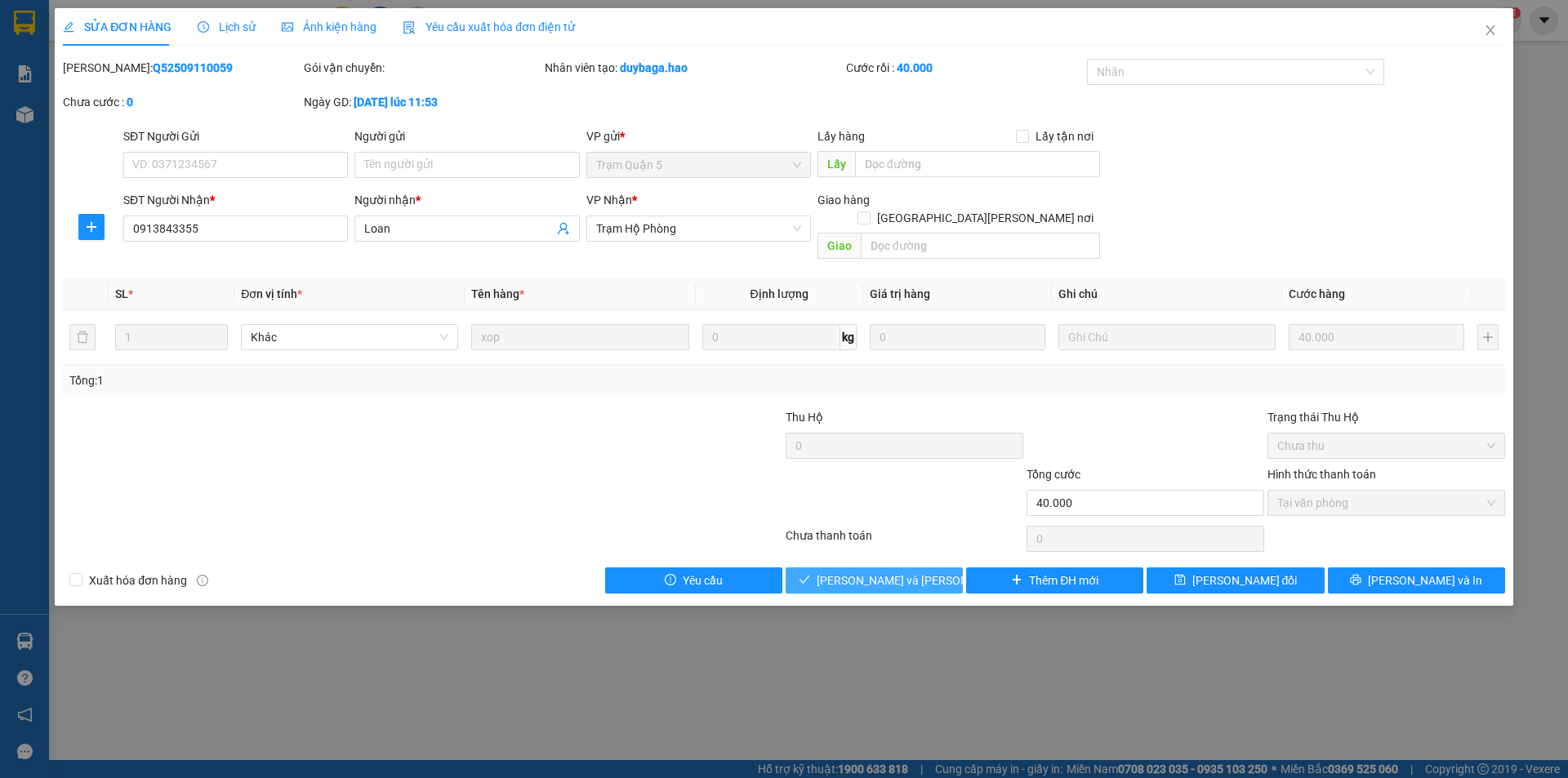
click at [879, 568] on button "[PERSON_NAME] và [PERSON_NAME] hàng" at bounding box center [874, 580] width 177 height 26
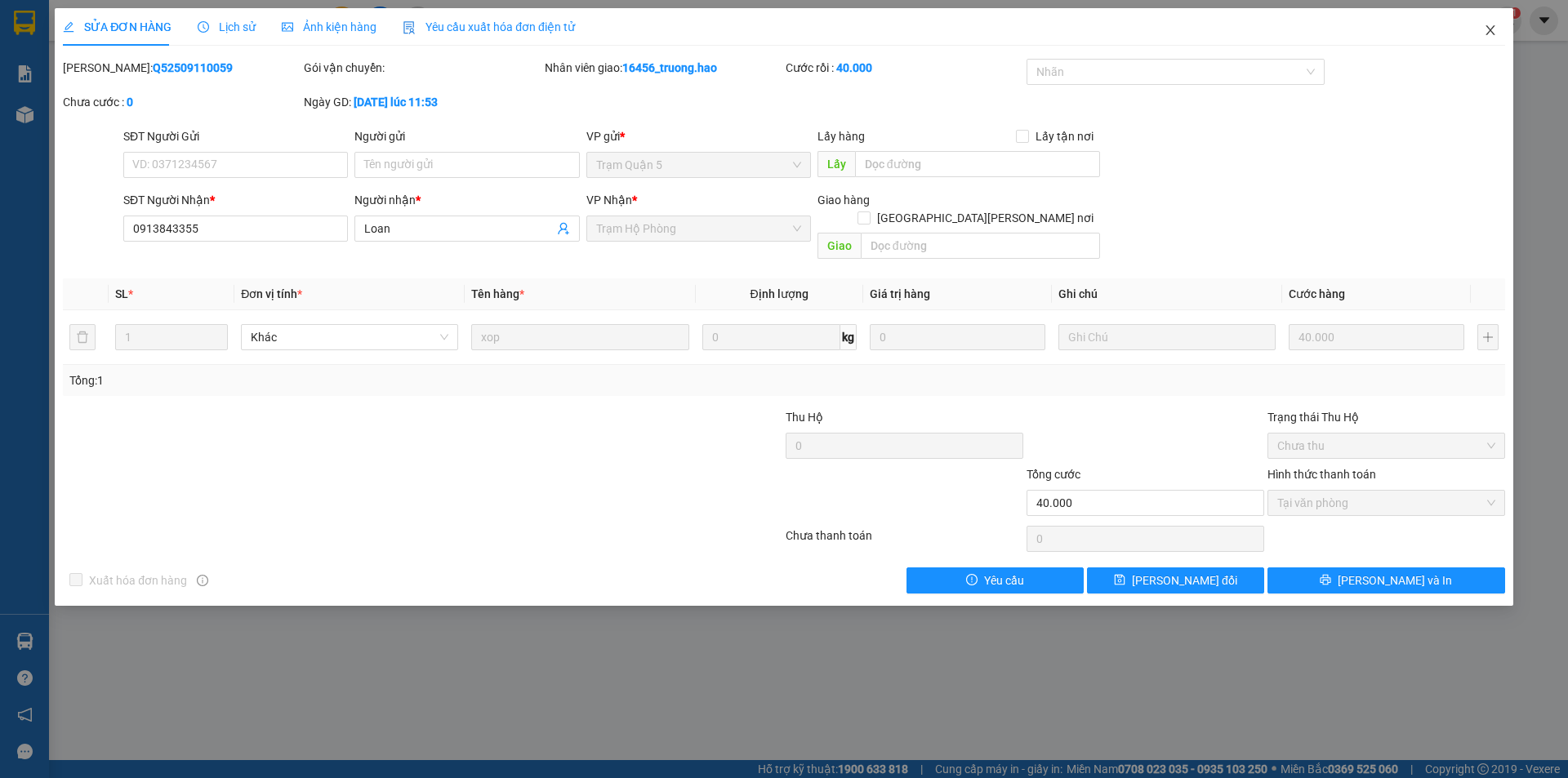
click at [1471, 14] on span "Close" at bounding box center [1491, 31] width 46 height 46
click at [1486, 28] on span "16456_truong.hao" at bounding box center [1426, 19] width 132 height 20
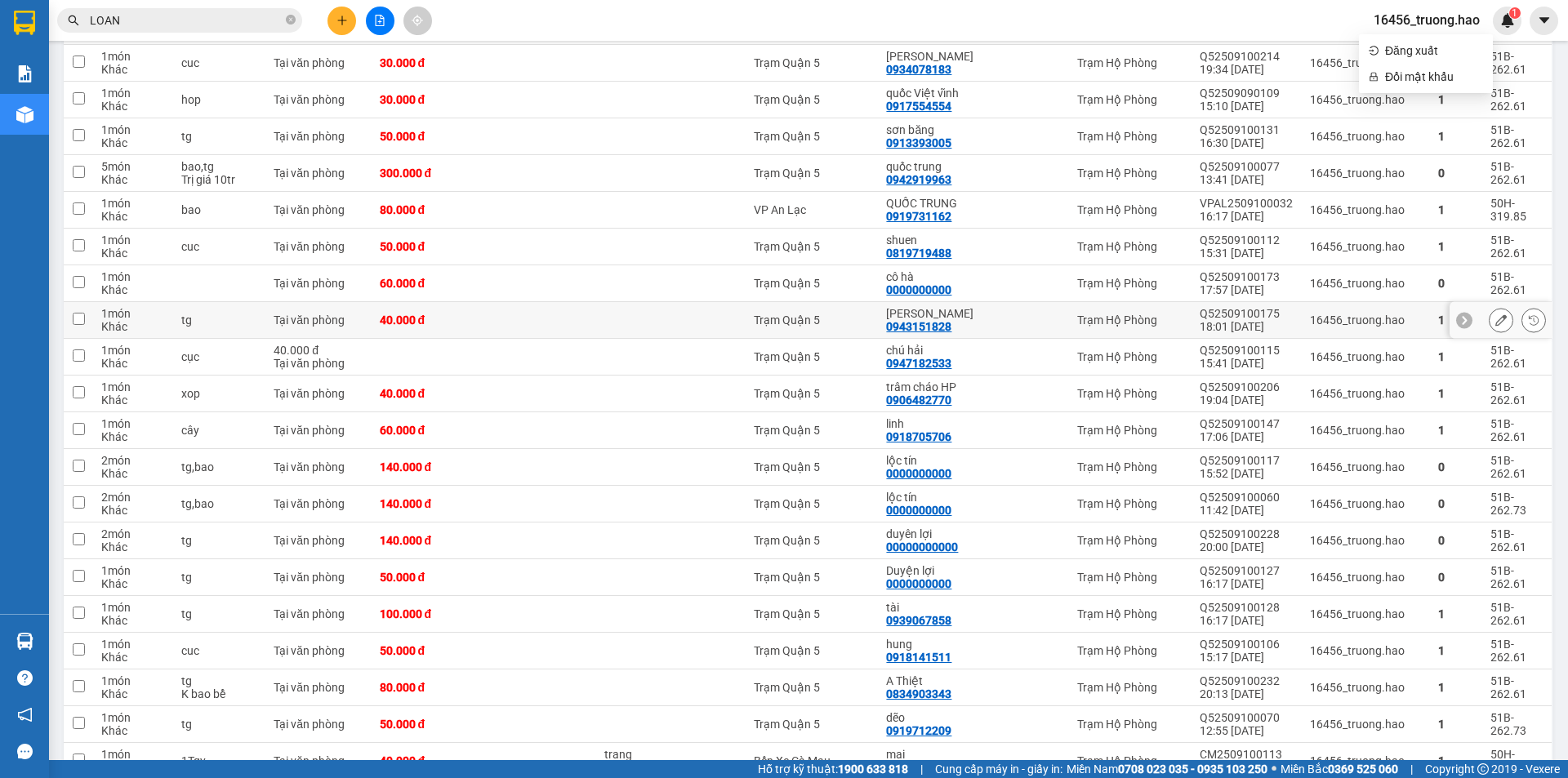
scroll to position [2790, 0]
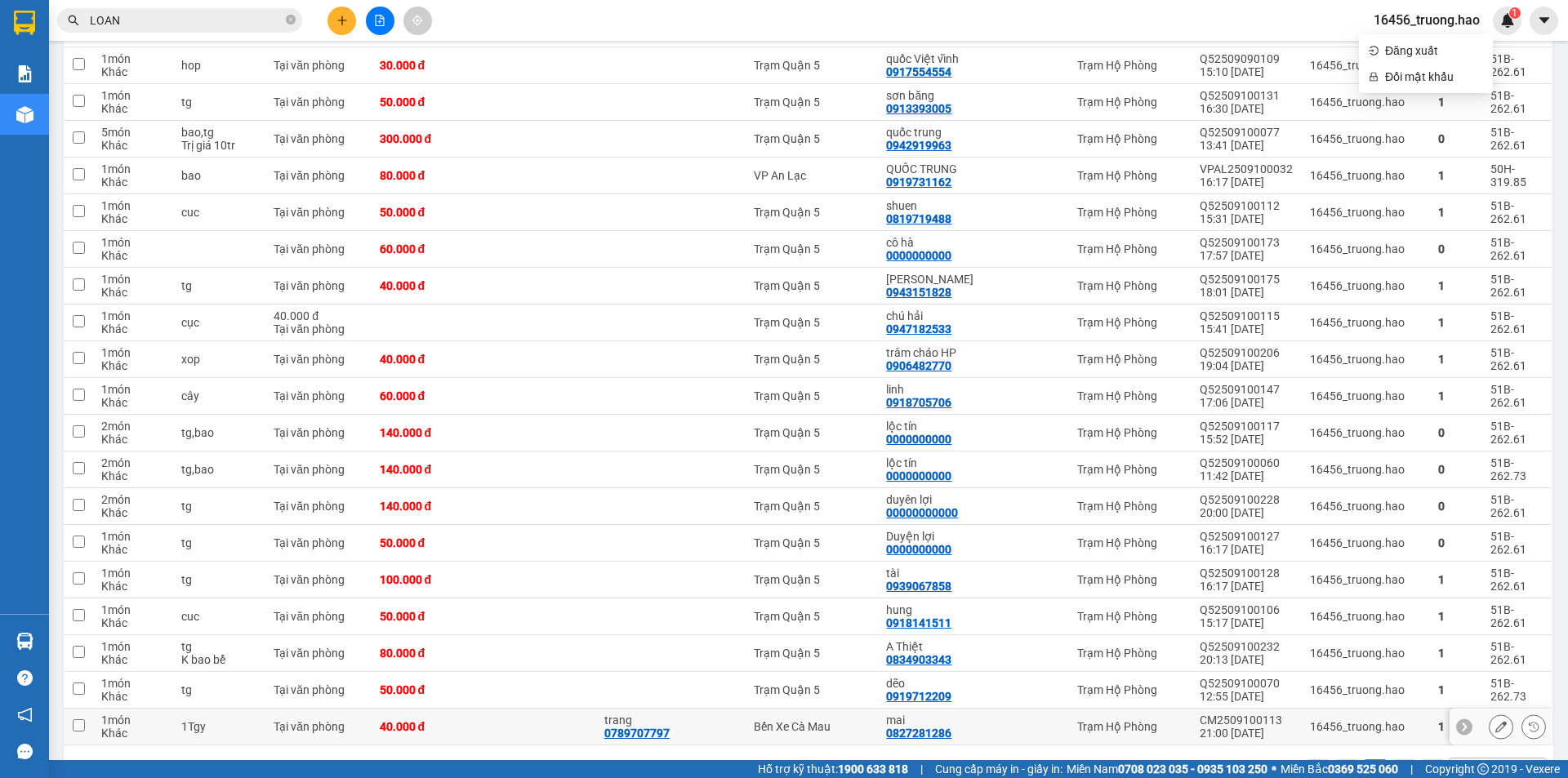
click at [918, 708] on td "mai 0827281286" at bounding box center [938, 727] width 121 height 37
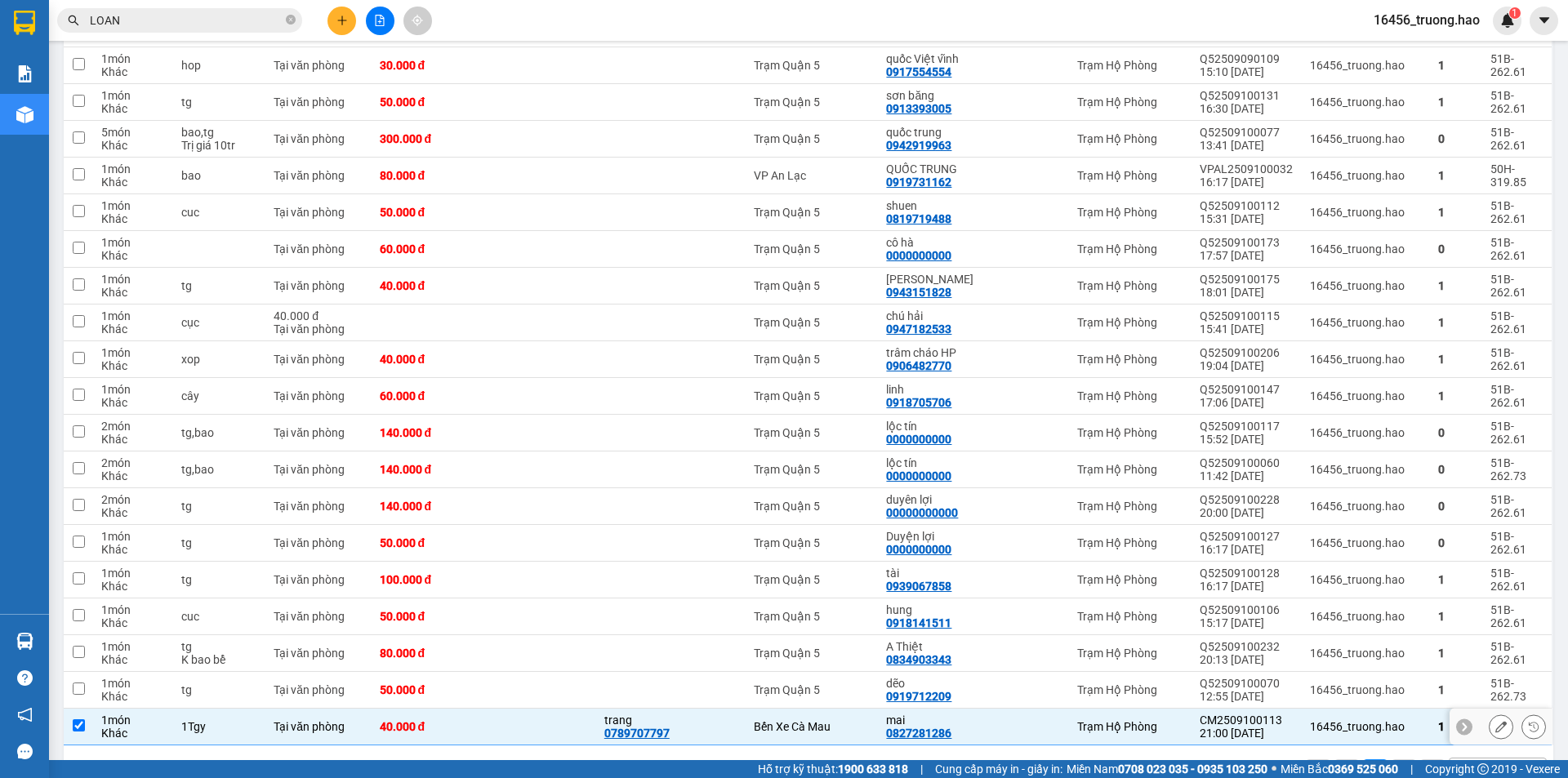
click at [858, 720] on div "Bến Xe Cà Mau" at bounding box center [812, 727] width 116 height 13
checkbox input "false"
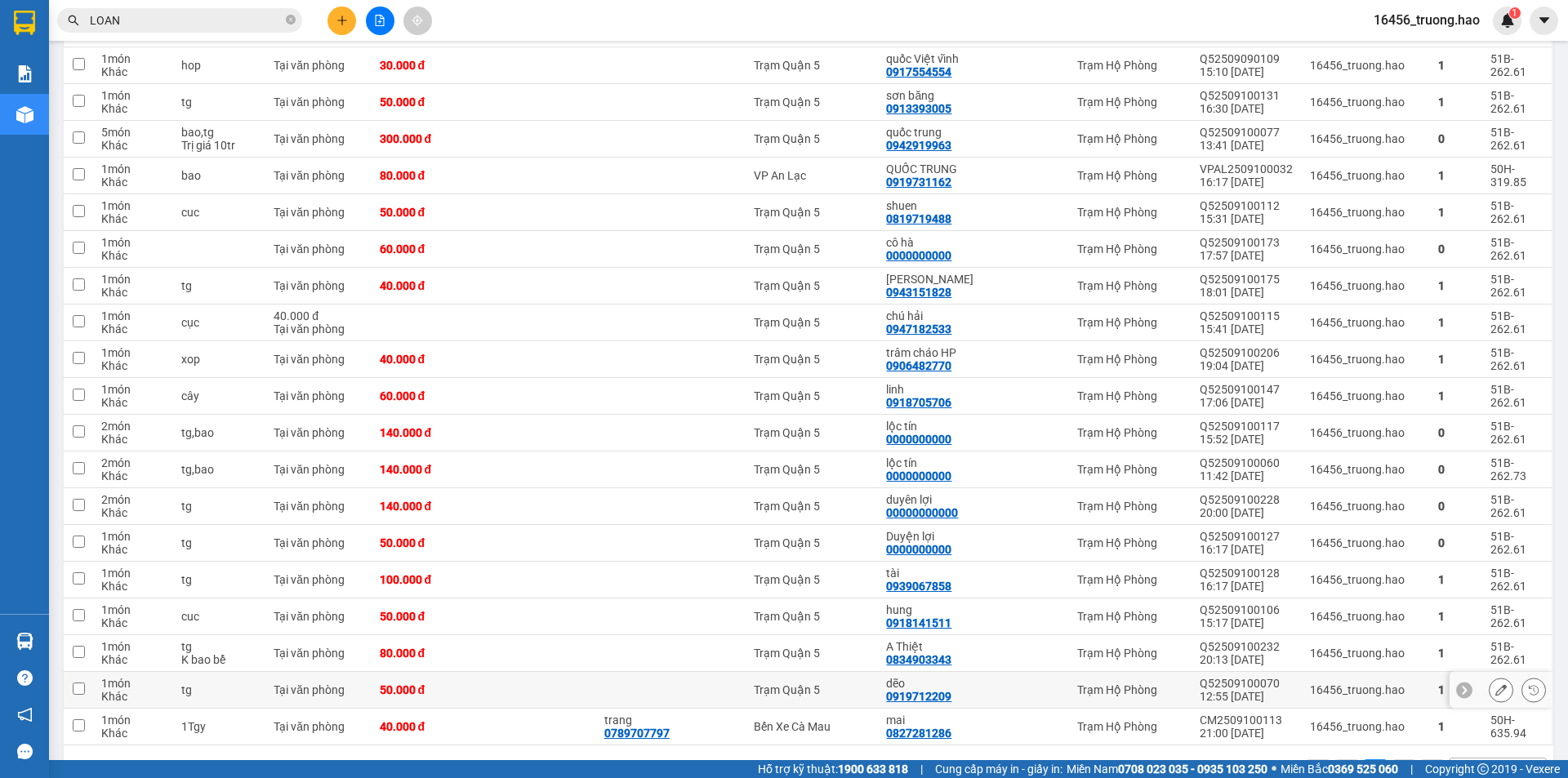
click at [650, 684] on div at bounding box center [648, 690] width 89 height 13
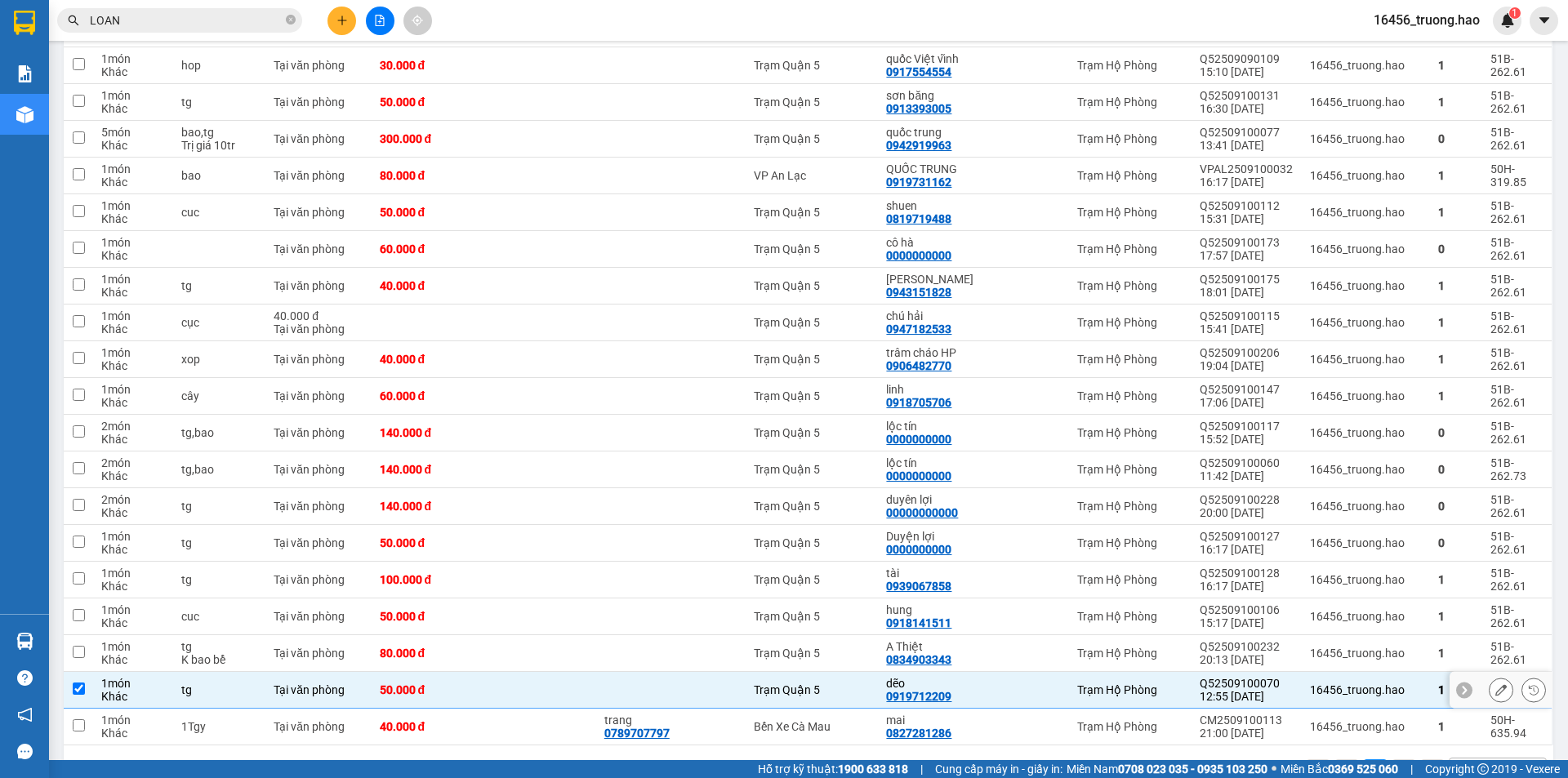
click at [655, 684] on div at bounding box center [648, 690] width 89 height 13
checkbox input "false"
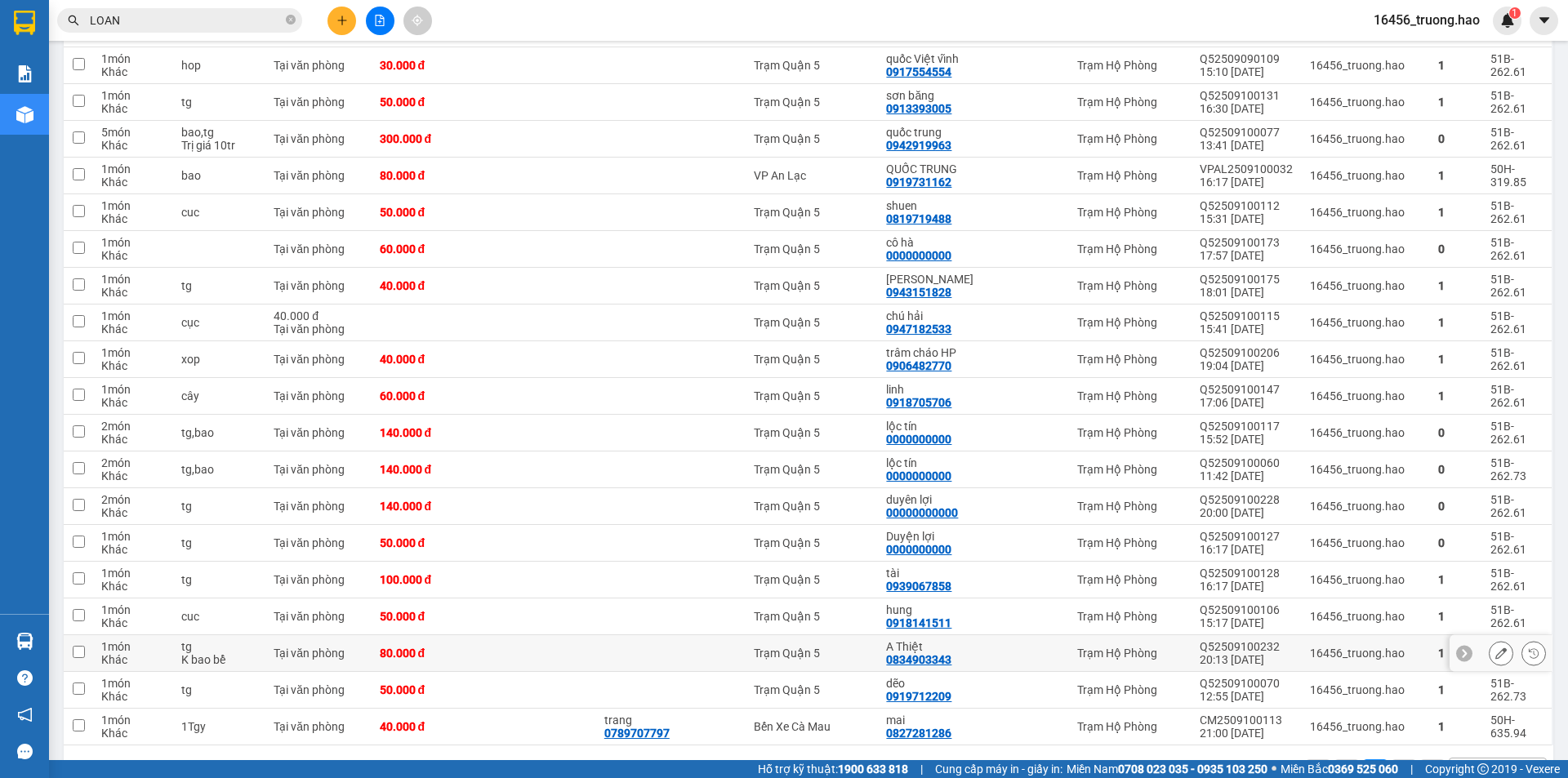
click at [642, 647] on div at bounding box center [648, 653] width 89 height 13
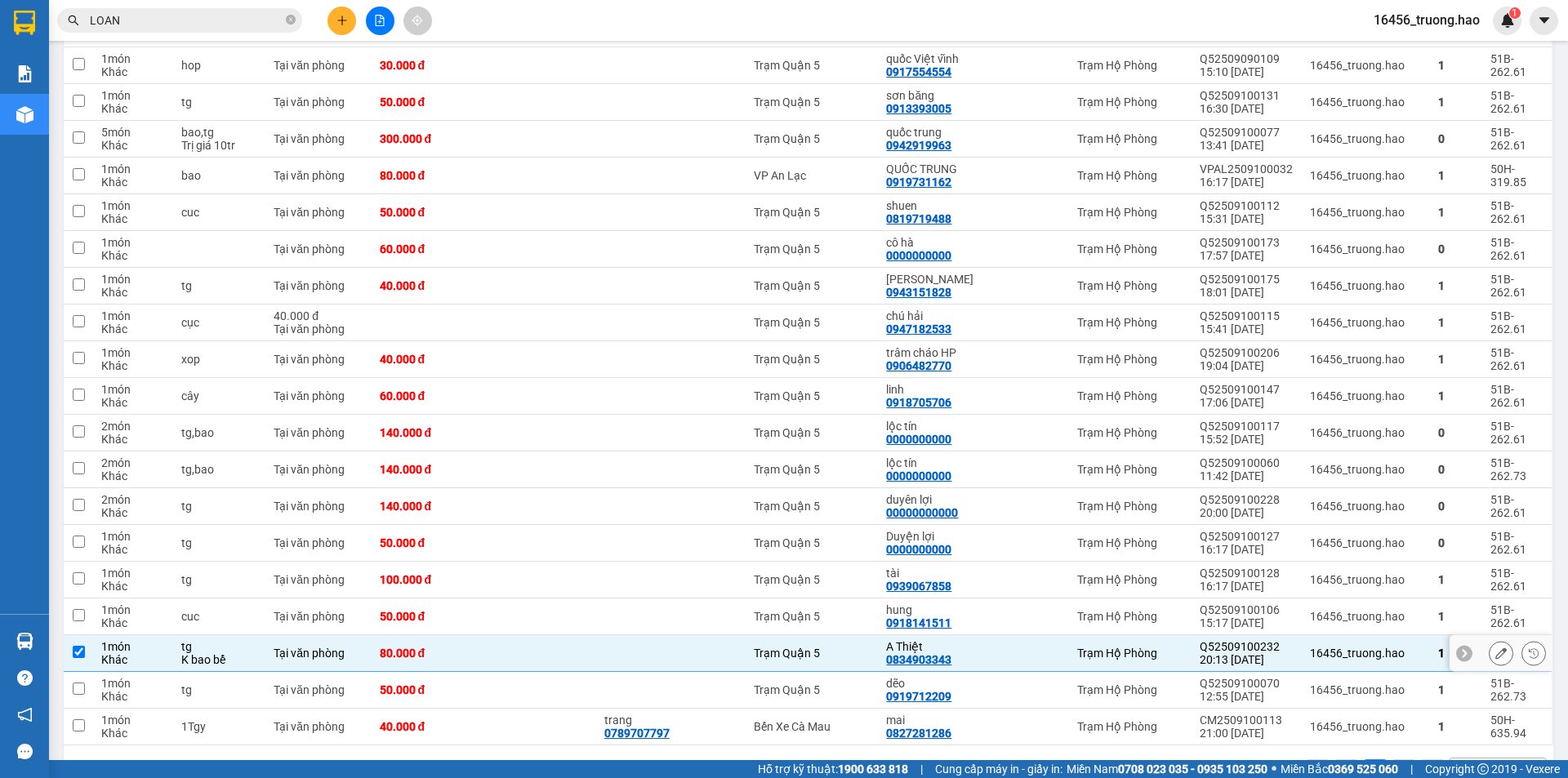
click at [644, 647] on div at bounding box center [648, 653] width 89 height 13
checkbox input "false"
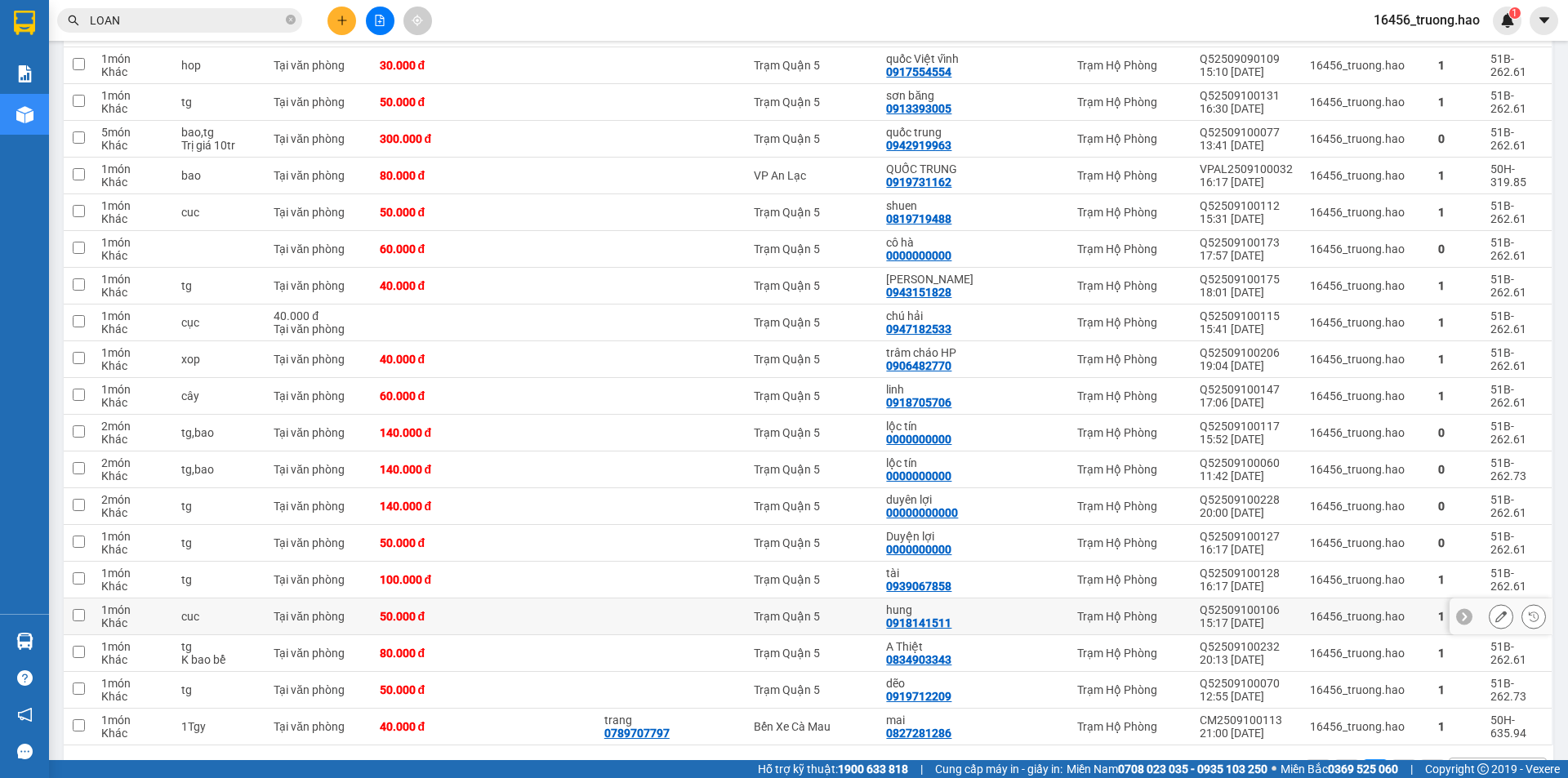
click at [614, 609] on div at bounding box center [648, 616] width 89 height 13
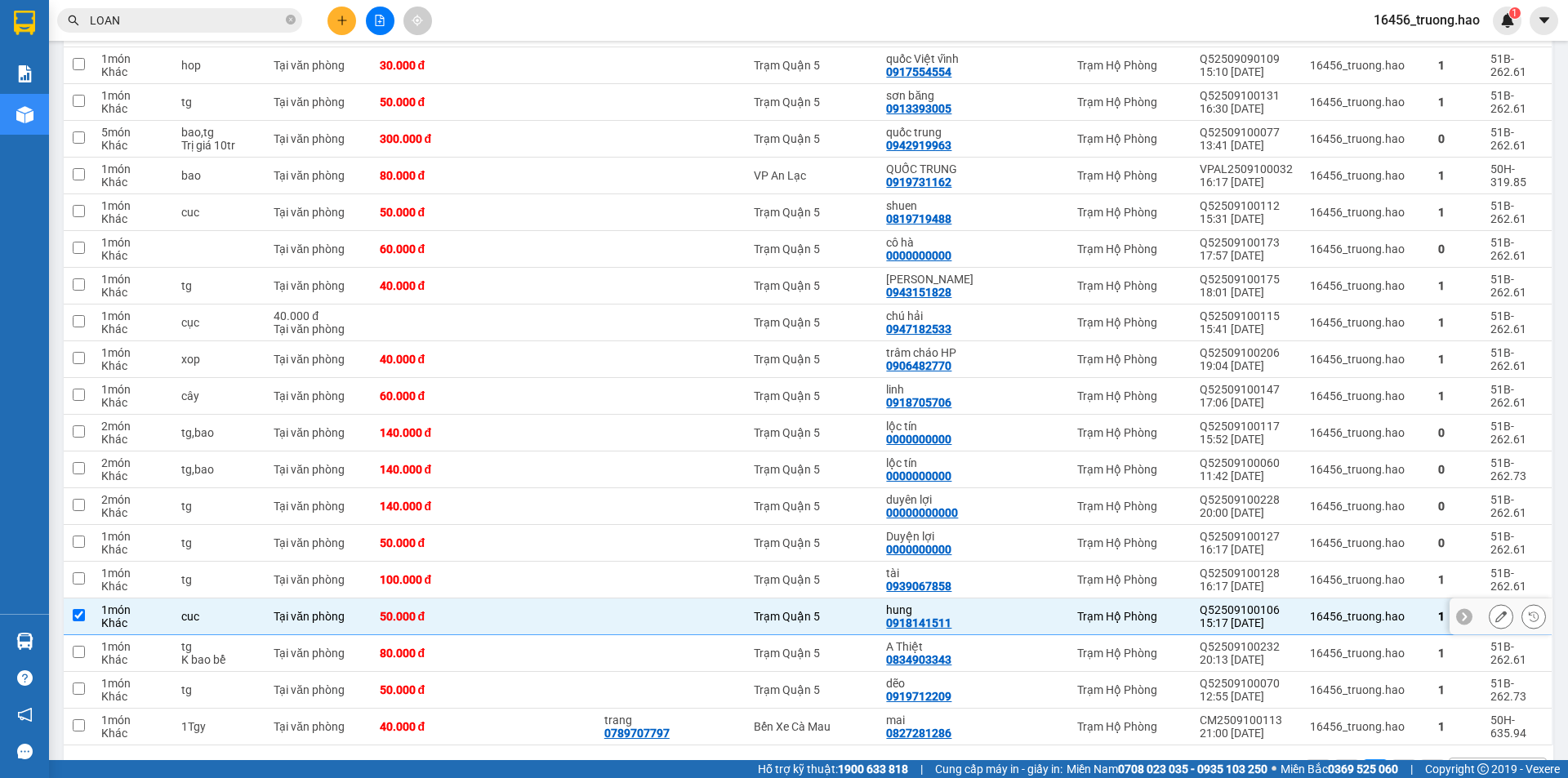
drag, startPoint x: 562, startPoint y: 552, endPoint x: 658, endPoint y: 539, distance: 96.9
click at [564, 598] on td at bounding box center [540, 616] width 112 height 37
checkbox input "false"
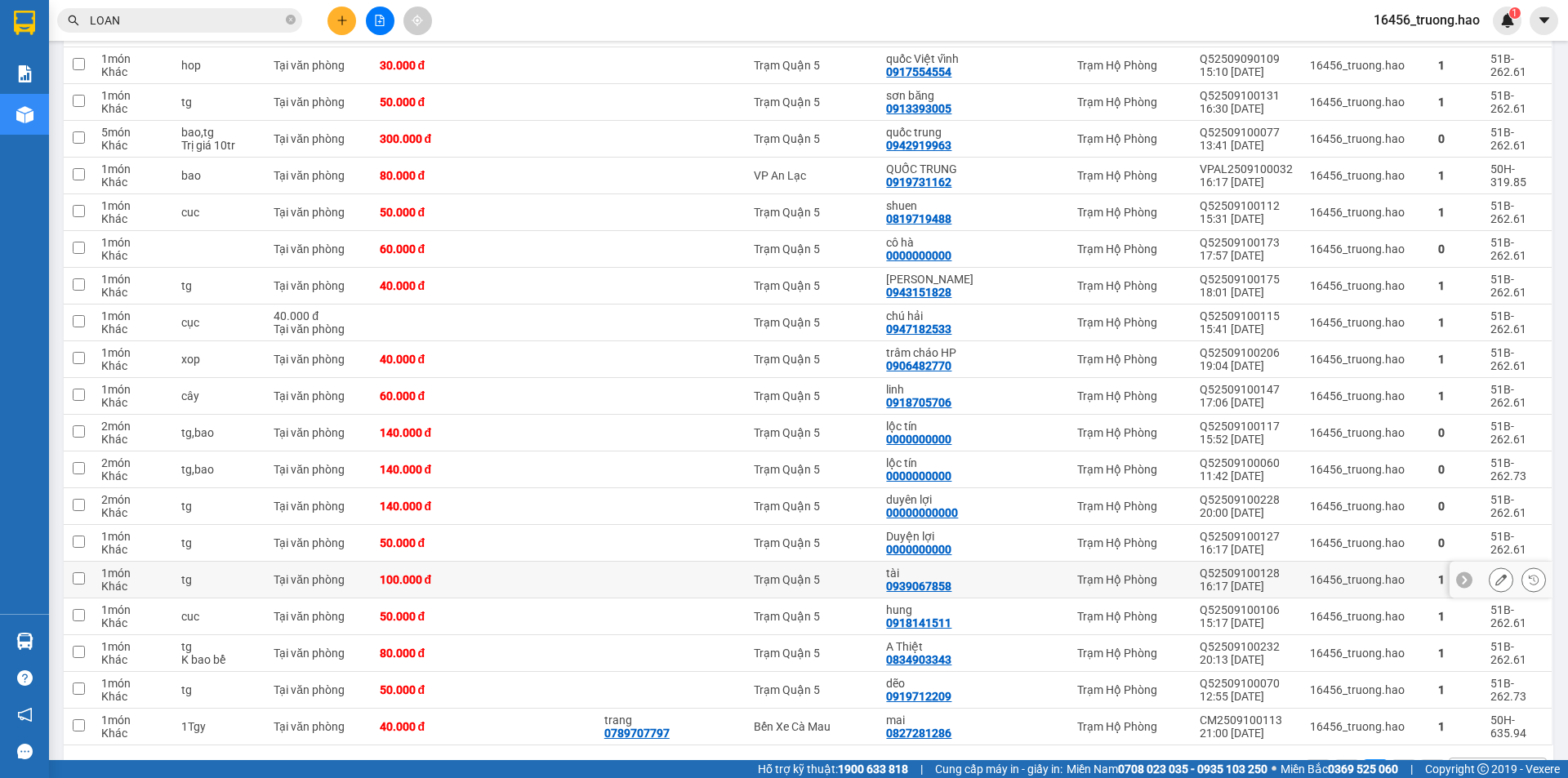
click at [673, 573] on div at bounding box center [648, 580] width 89 height 13
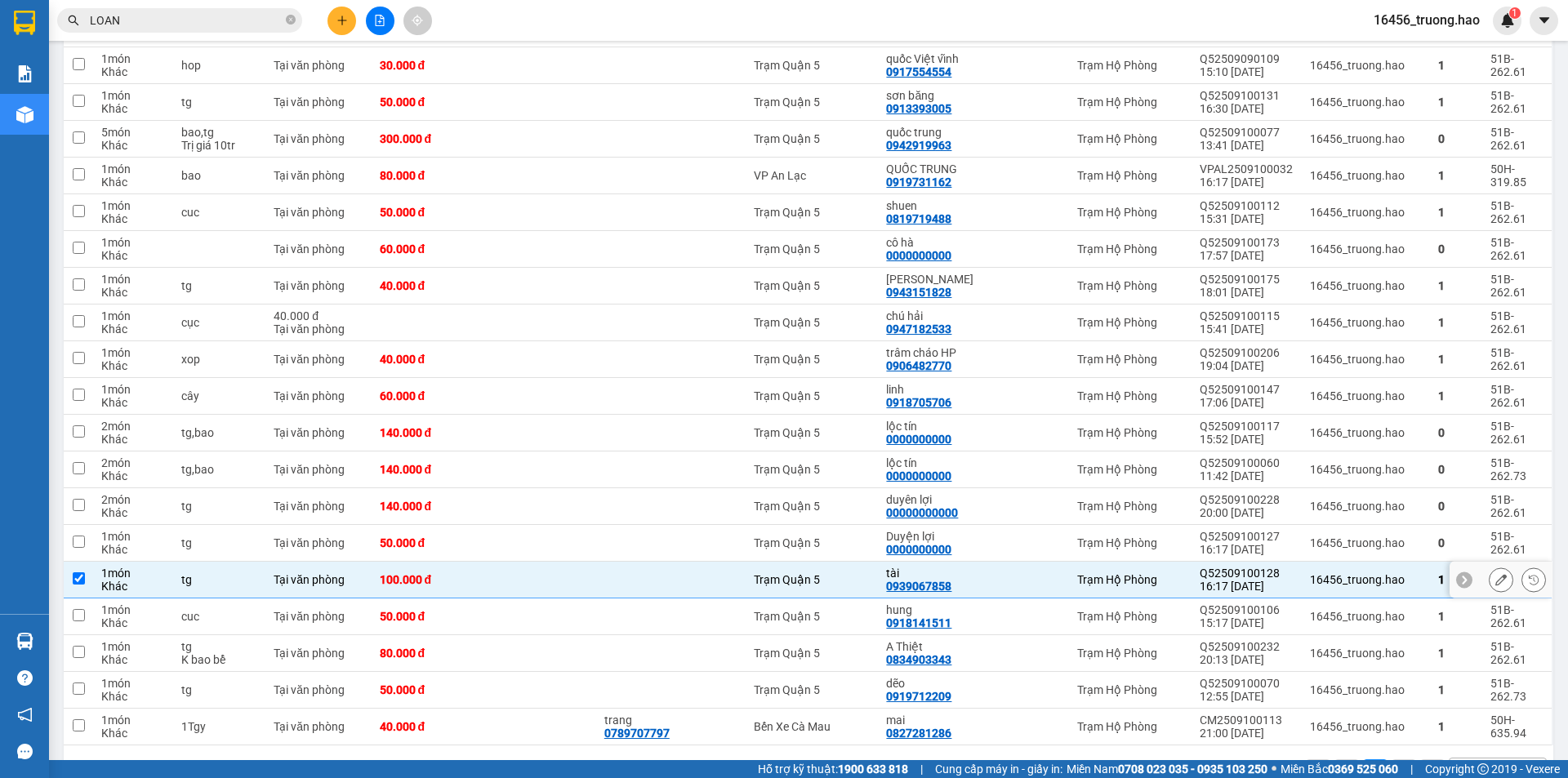
click at [670, 562] on td at bounding box center [649, 580] width 106 height 37
checkbox input "false"
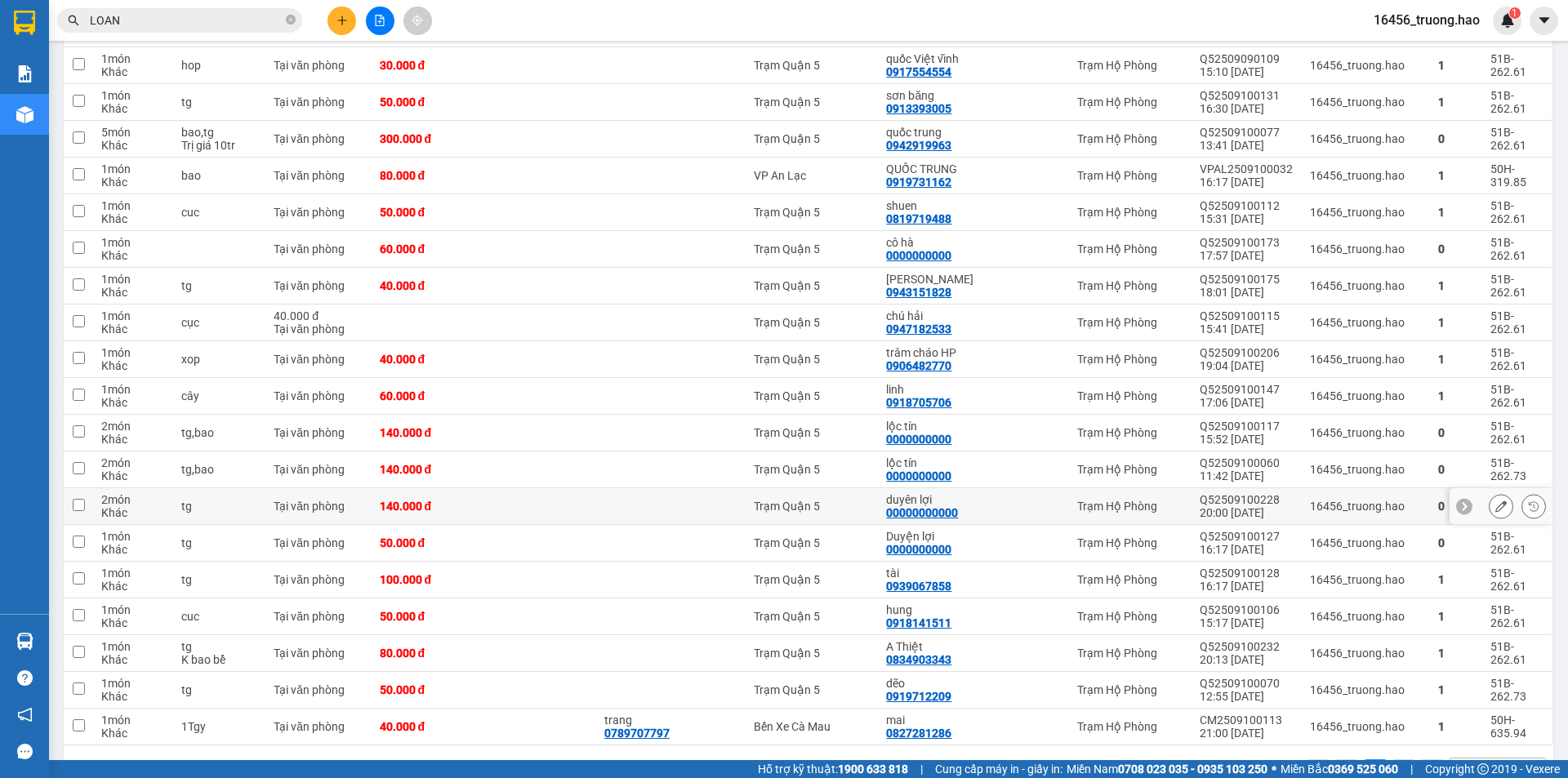
click at [598, 489] on td at bounding box center [649, 507] width 106 height 37
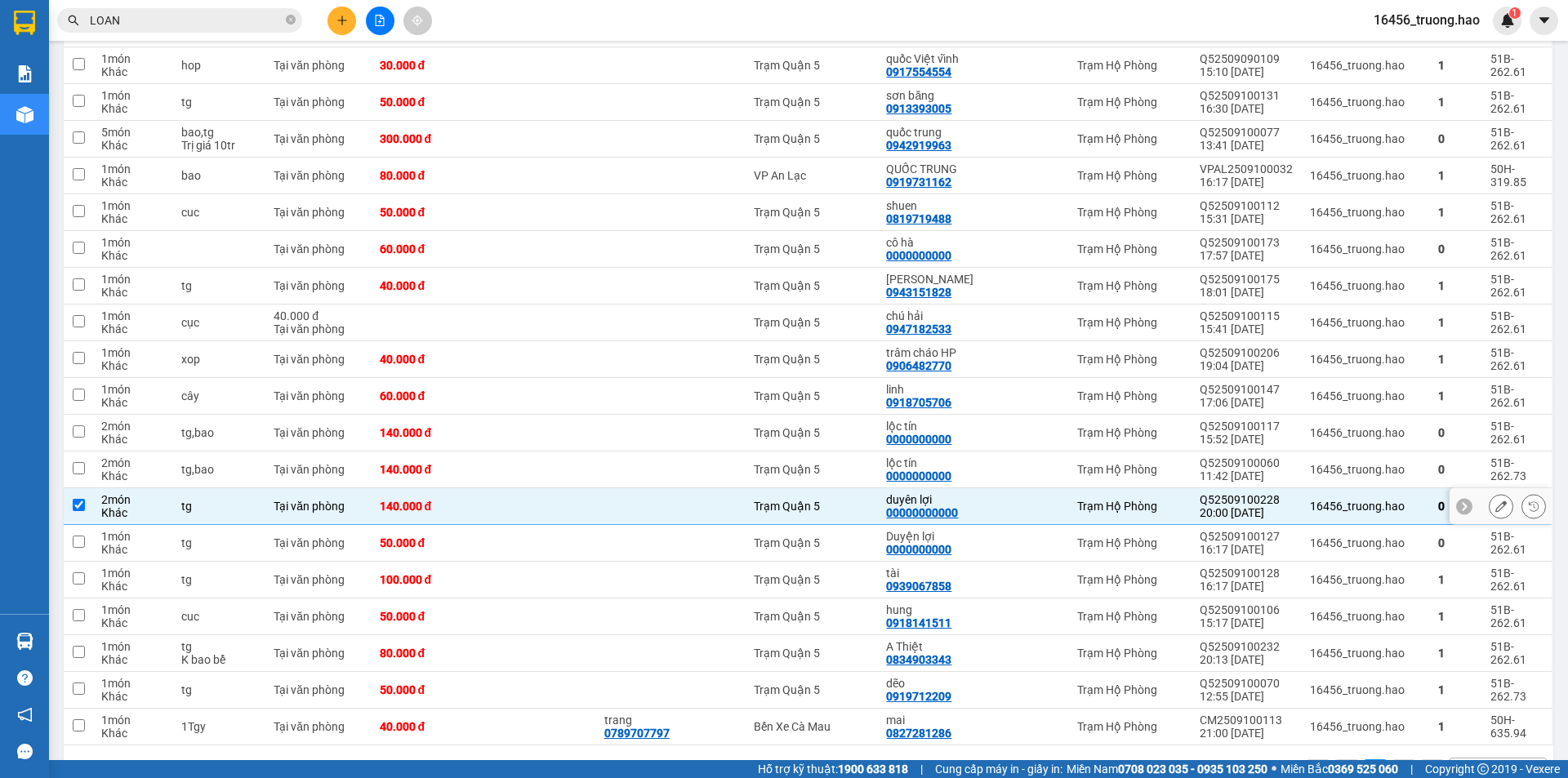
click at [602, 489] on td at bounding box center [649, 507] width 106 height 37
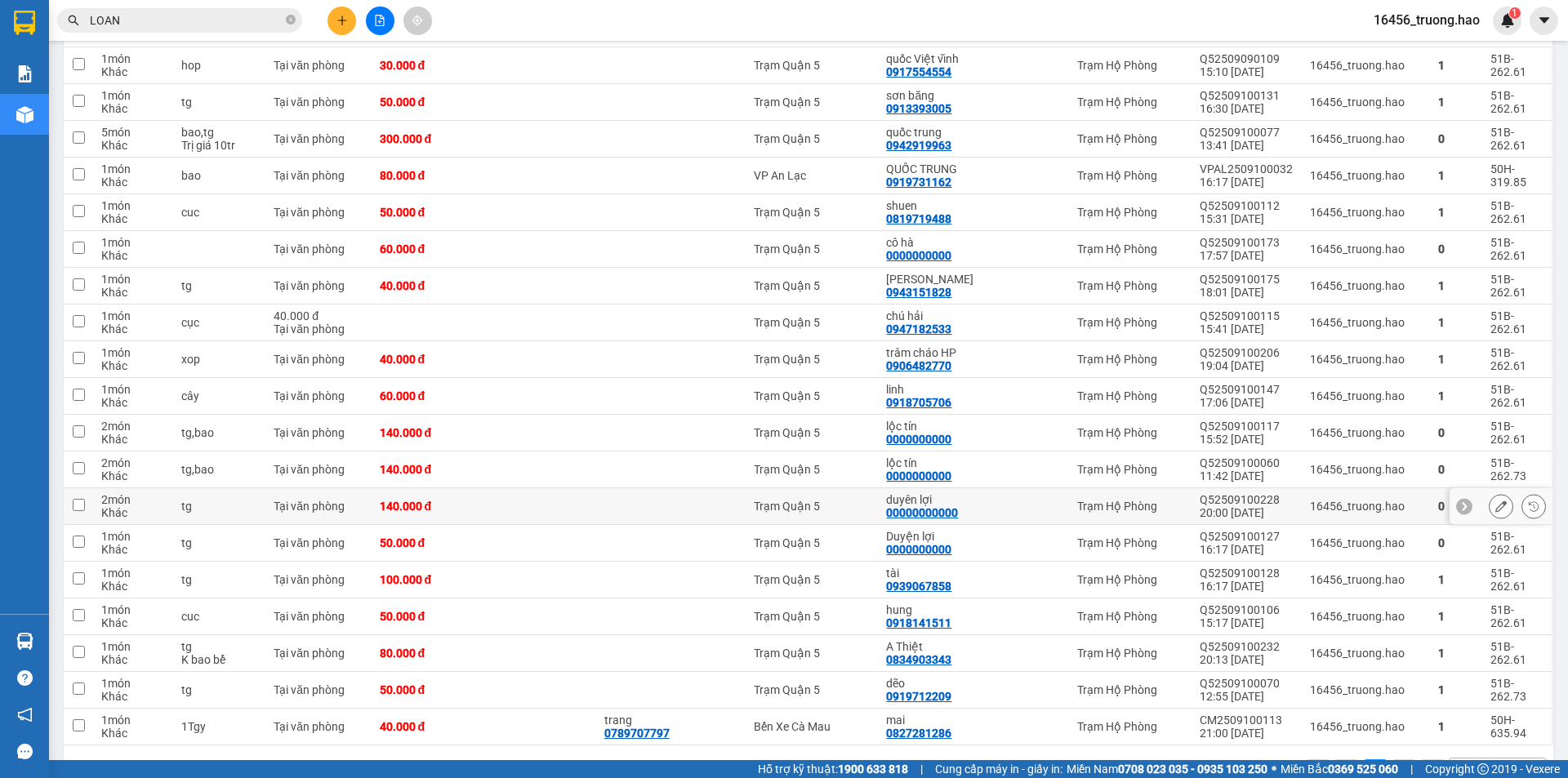
checkbox input "false"
click at [604, 525] on td at bounding box center [649, 543] width 106 height 37
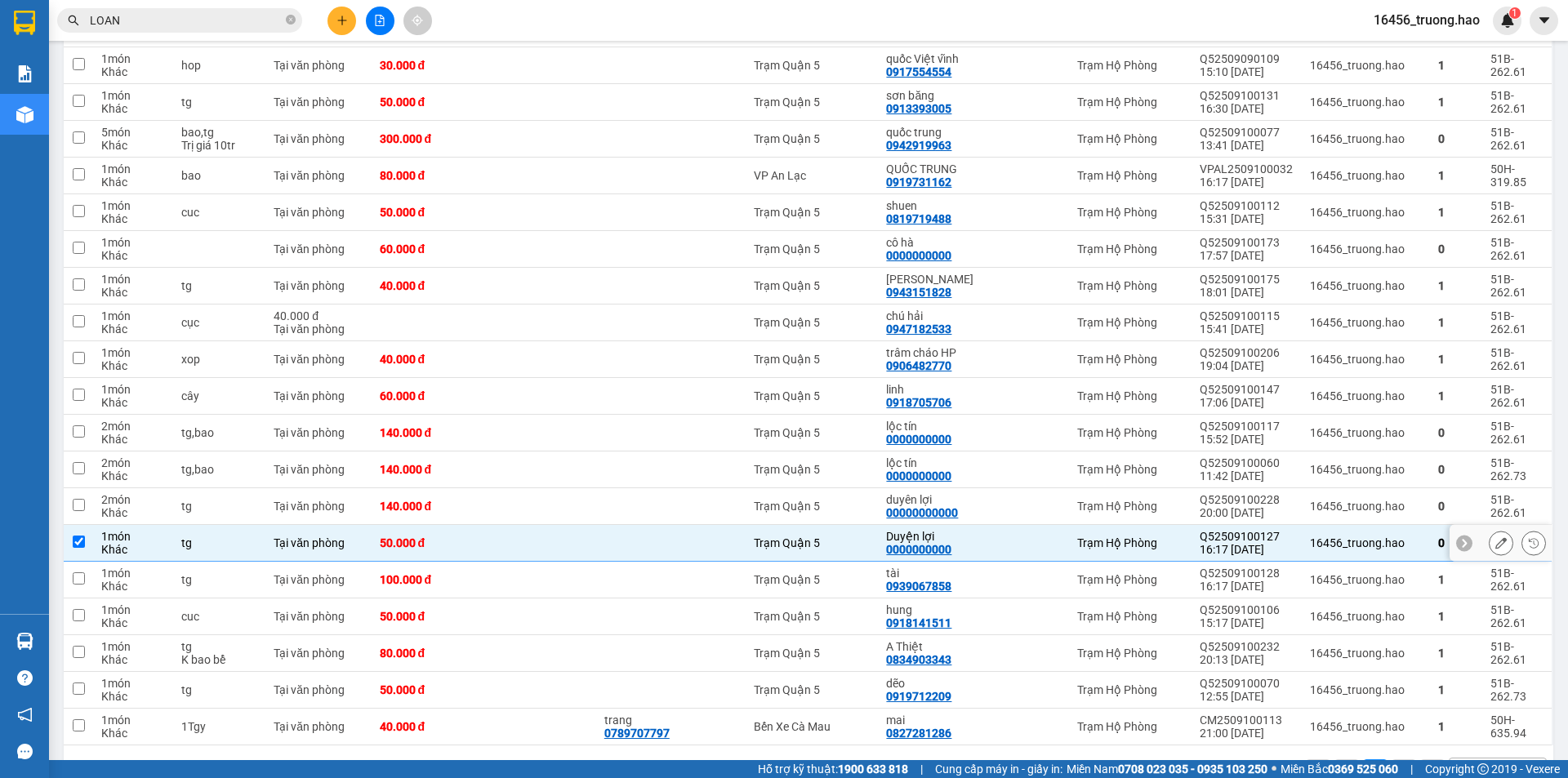
checkbox input "true"
click at [420, 500] on div "140.000 đ" at bounding box center [428, 507] width 96 height 13
checkbox input "true"
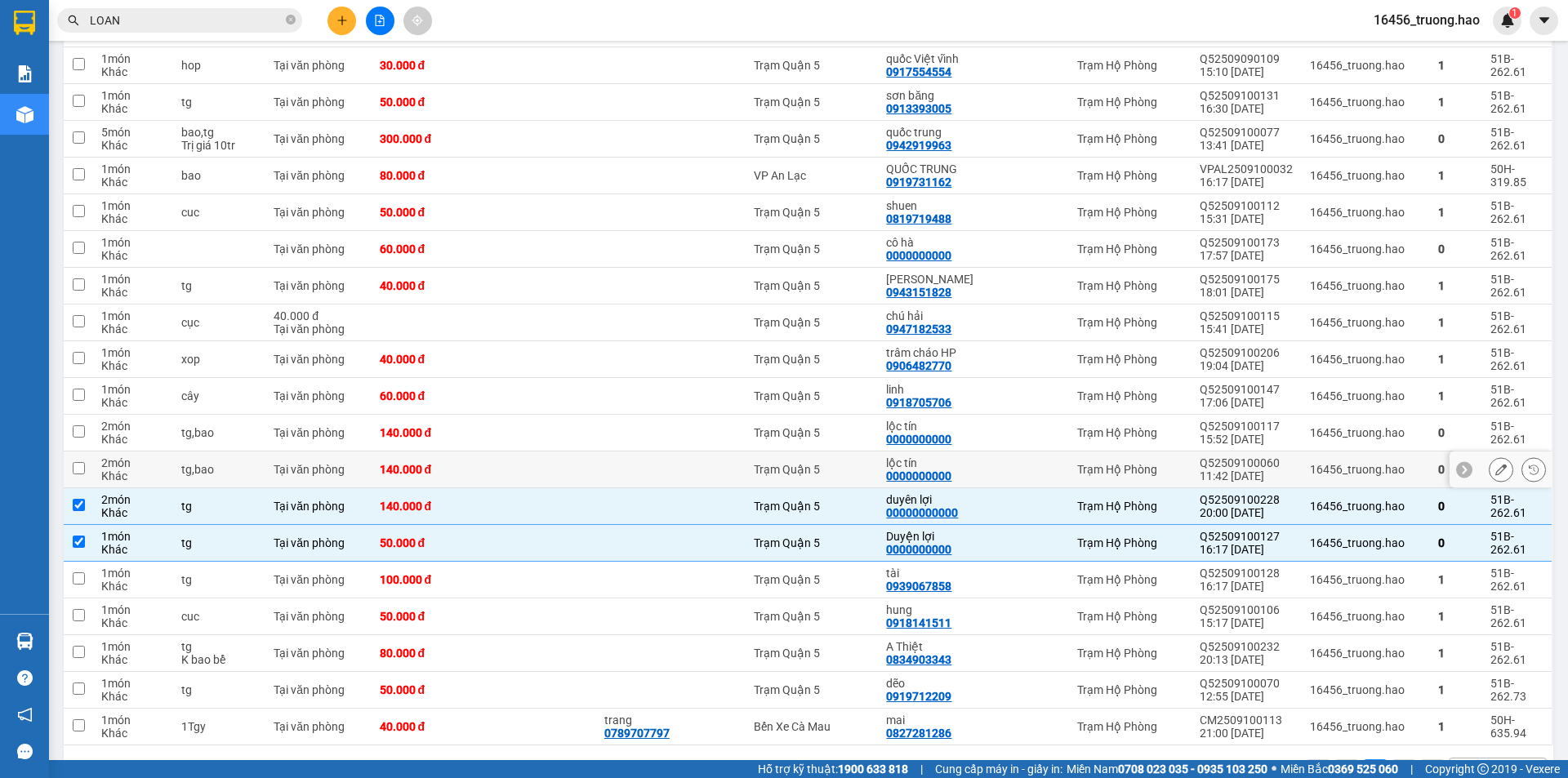
click at [822, 451] on td "Trạm Quận 5" at bounding box center [812, 469] width 132 height 37
checkbox input "true"
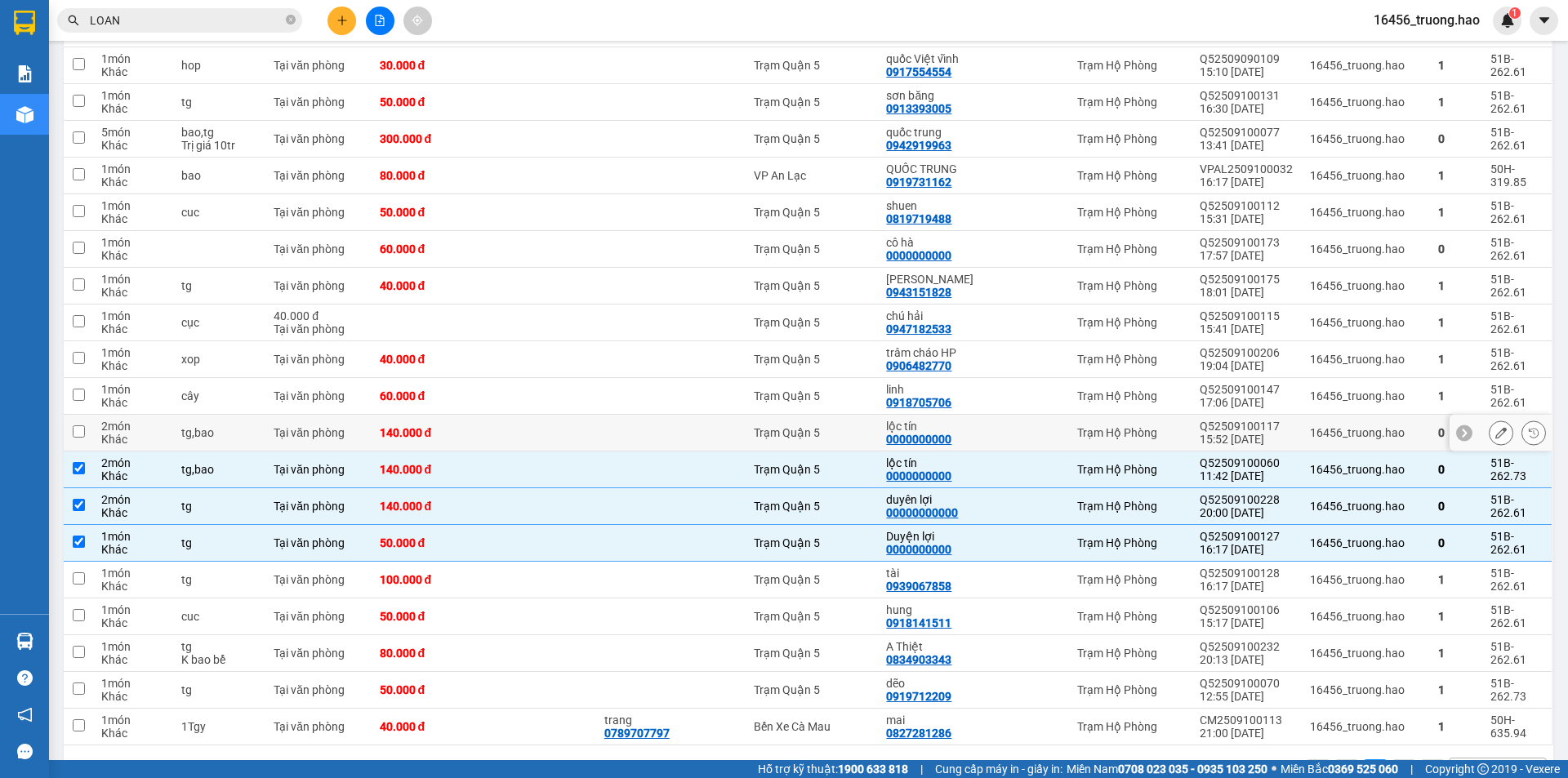
click at [862, 427] on div "Trạm Quận 5" at bounding box center [812, 433] width 116 height 13
checkbox input "true"
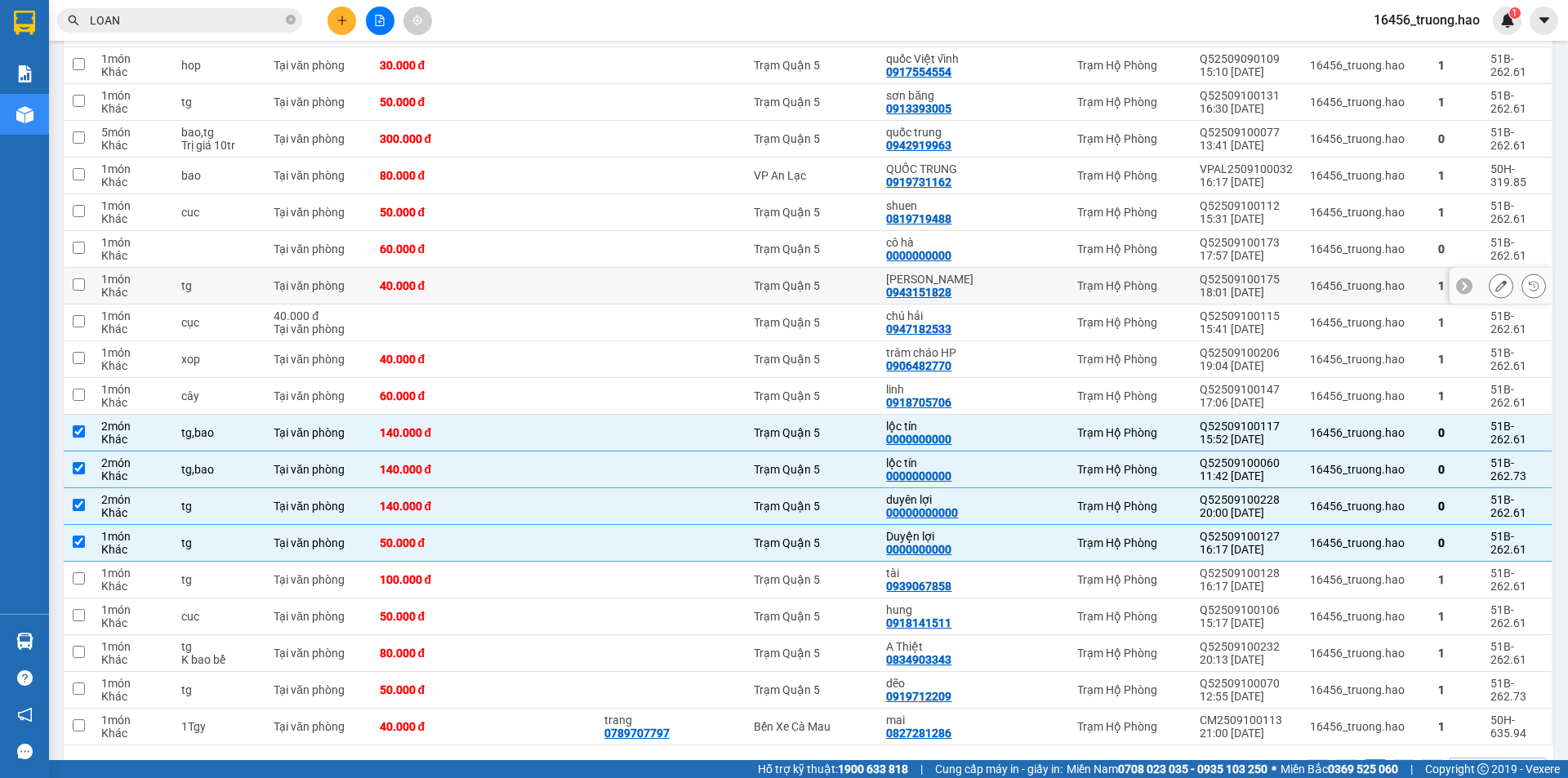
click at [700, 268] on td at bounding box center [649, 286] width 106 height 37
checkbox input "true"
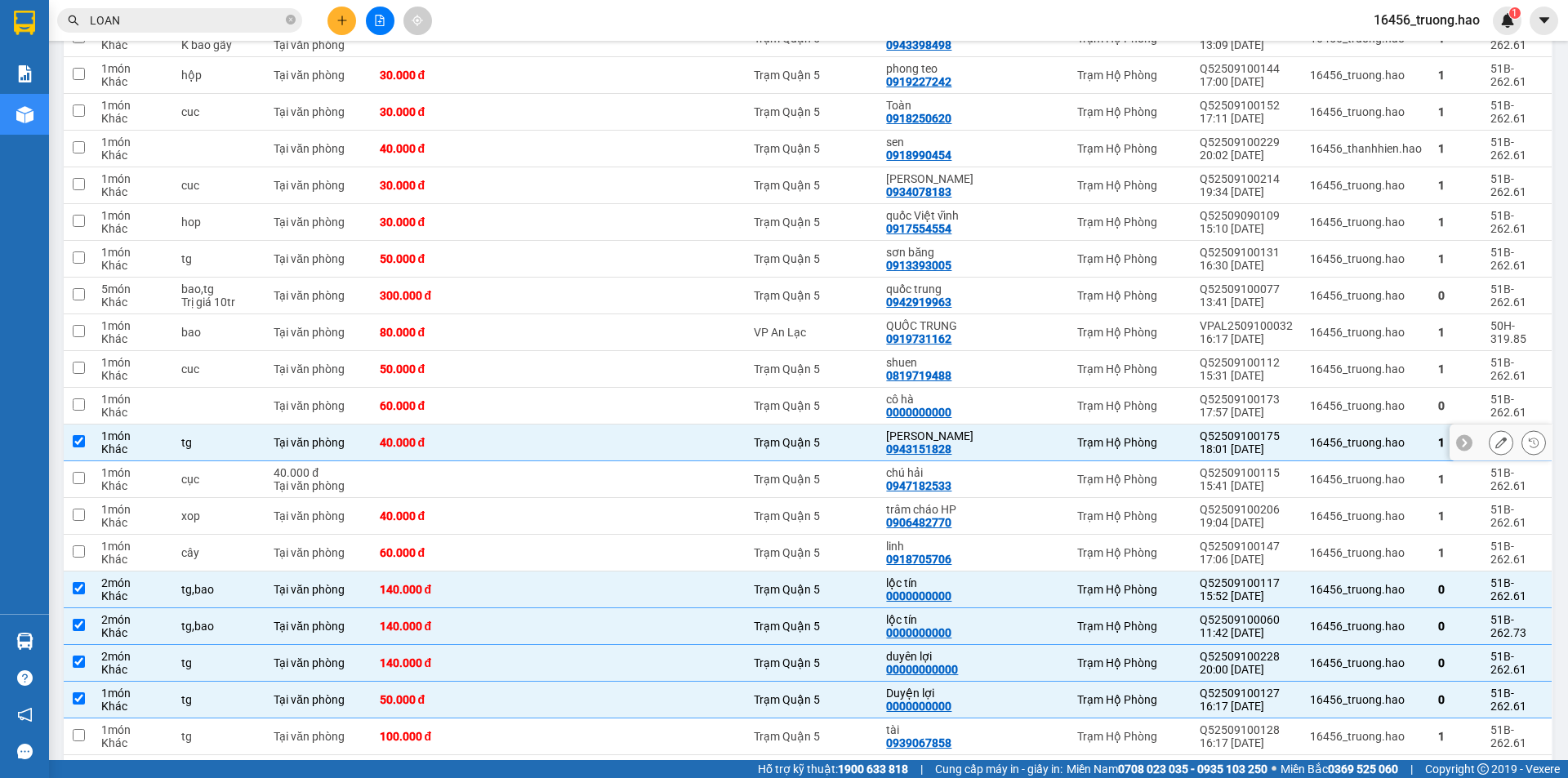
scroll to position [2626, 0]
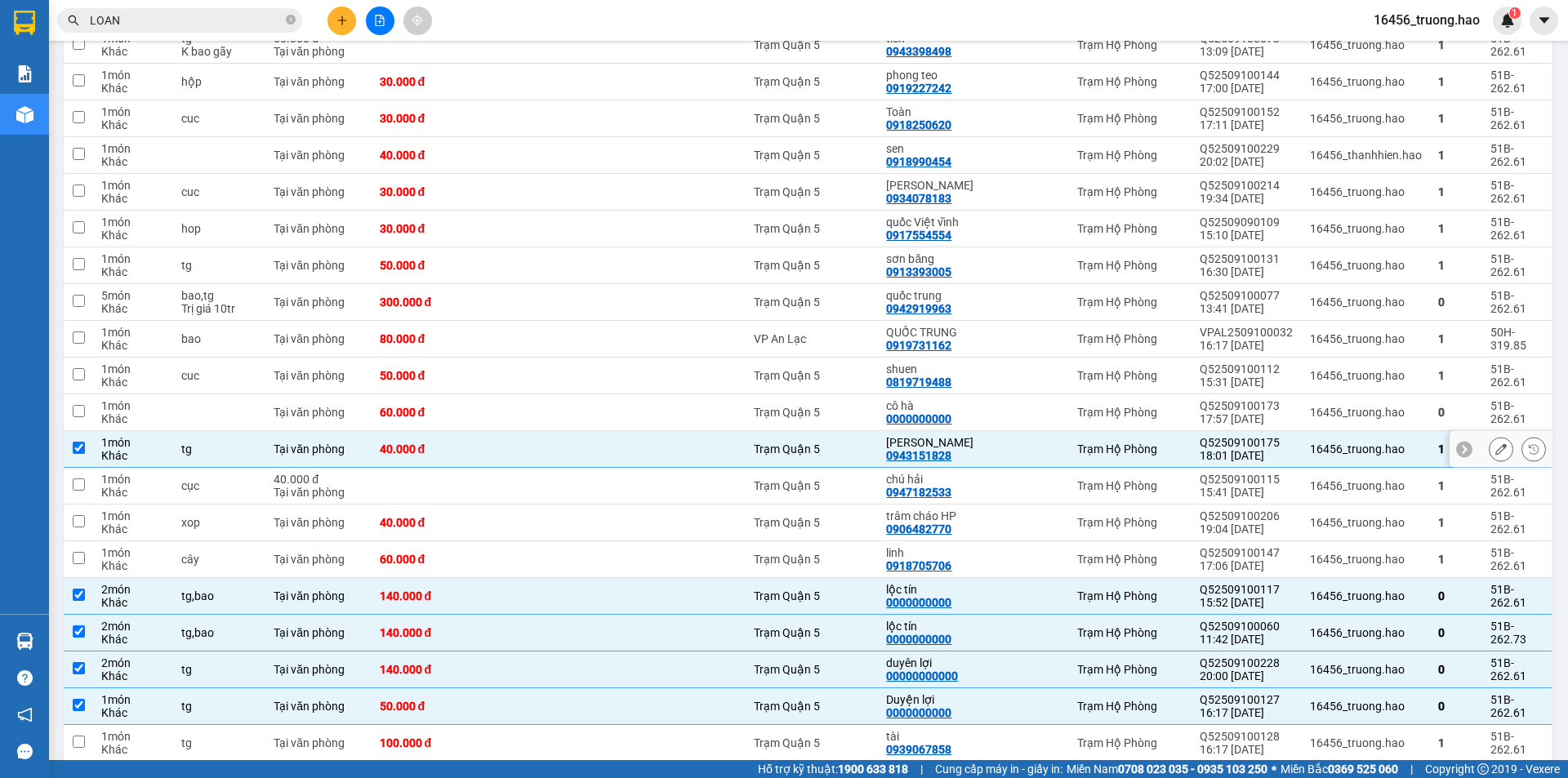
click at [980, 394] on td "cô hà 0000000000" at bounding box center [938, 412] width 121 height 37
checkbox input "true"
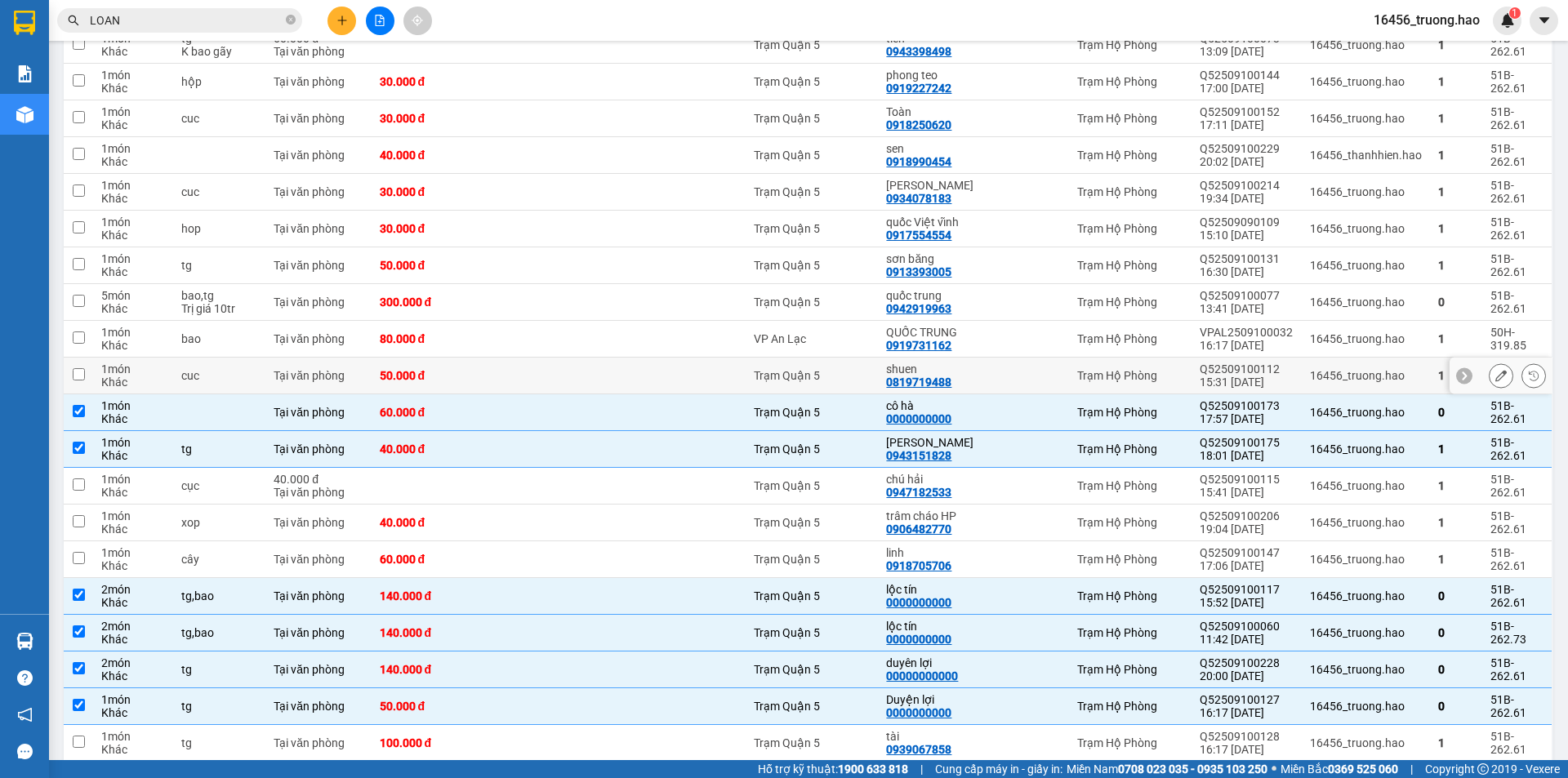
click at [939, 375] on div "0819719488" at bounding box center [918, 382] width 66 height 13
click at [920, 326] on div "QUỐC TRUNG" at bounding box center [938, 332] width 105 height 13
checkbox input "true"
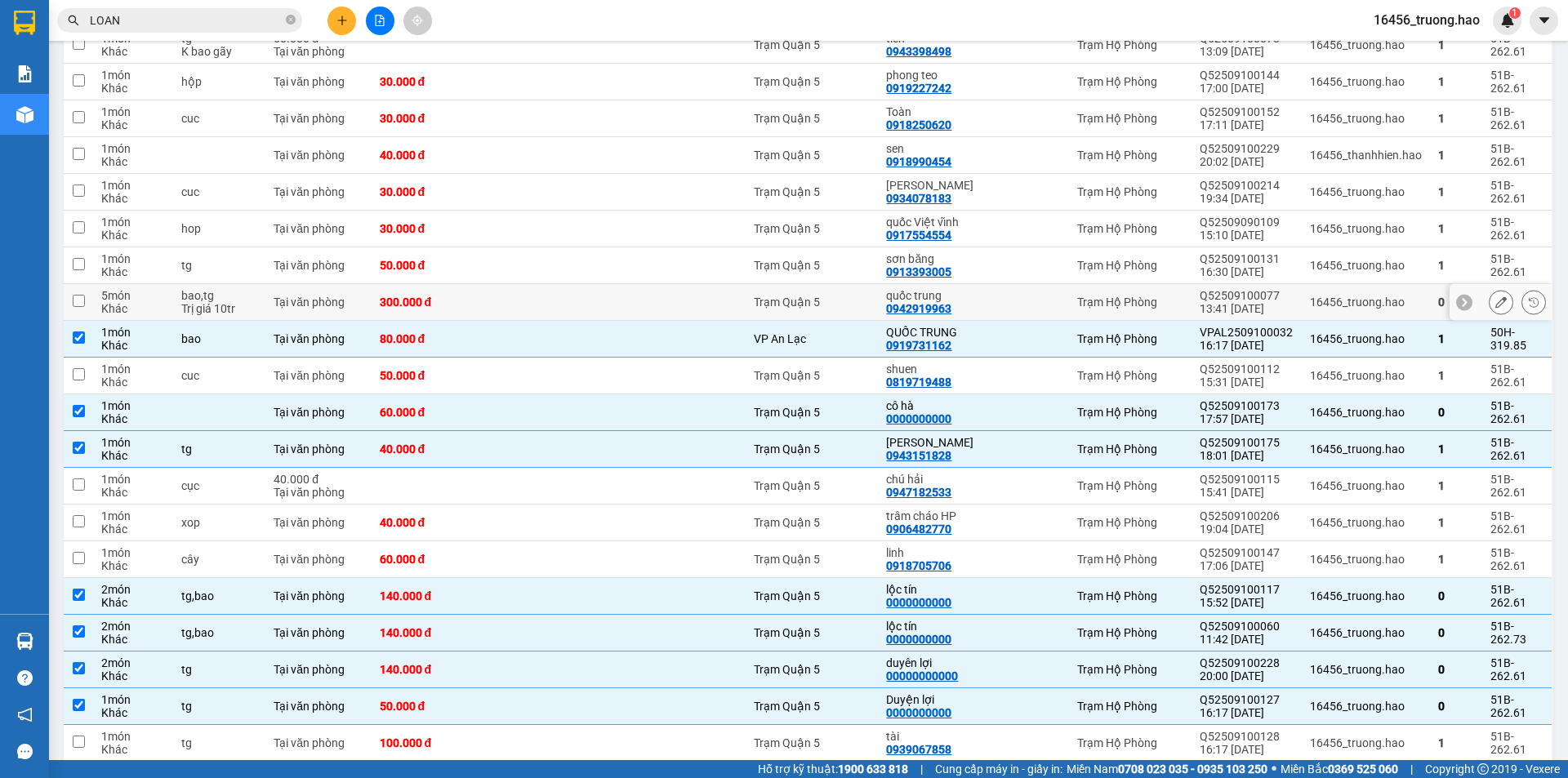
click at [931, 302] on div "0942919963" at bounding box center [918, 309] width 66 height 13
click at [942, 266] on div "0913393005" at bounding box center [918, 272] width 66 height 13
click at [956, 289] on div "quốc trung" at bounding box center [938, 296] width 105 height 13
checkbox input "true"
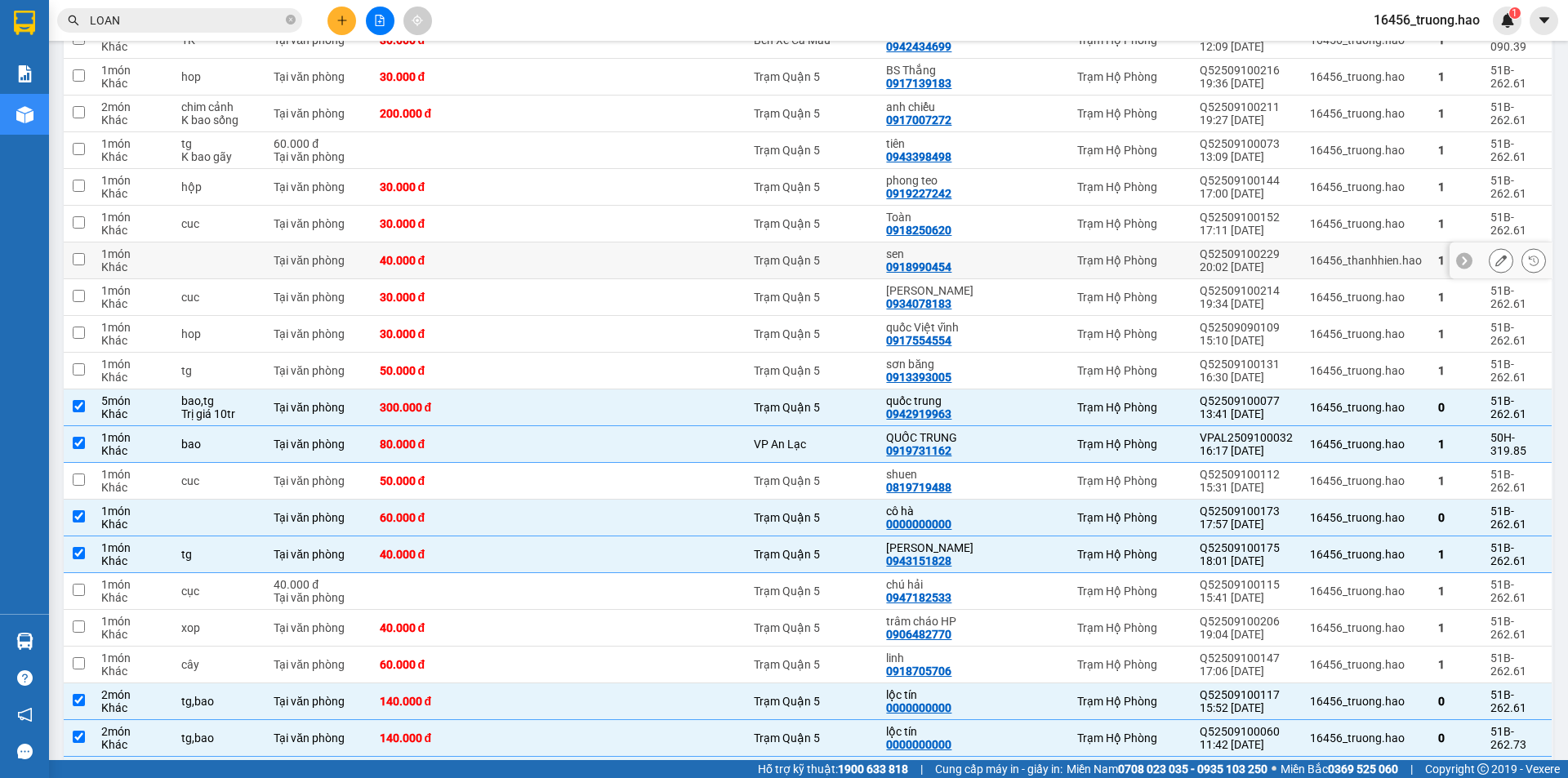
scroll to position [2464, 0]
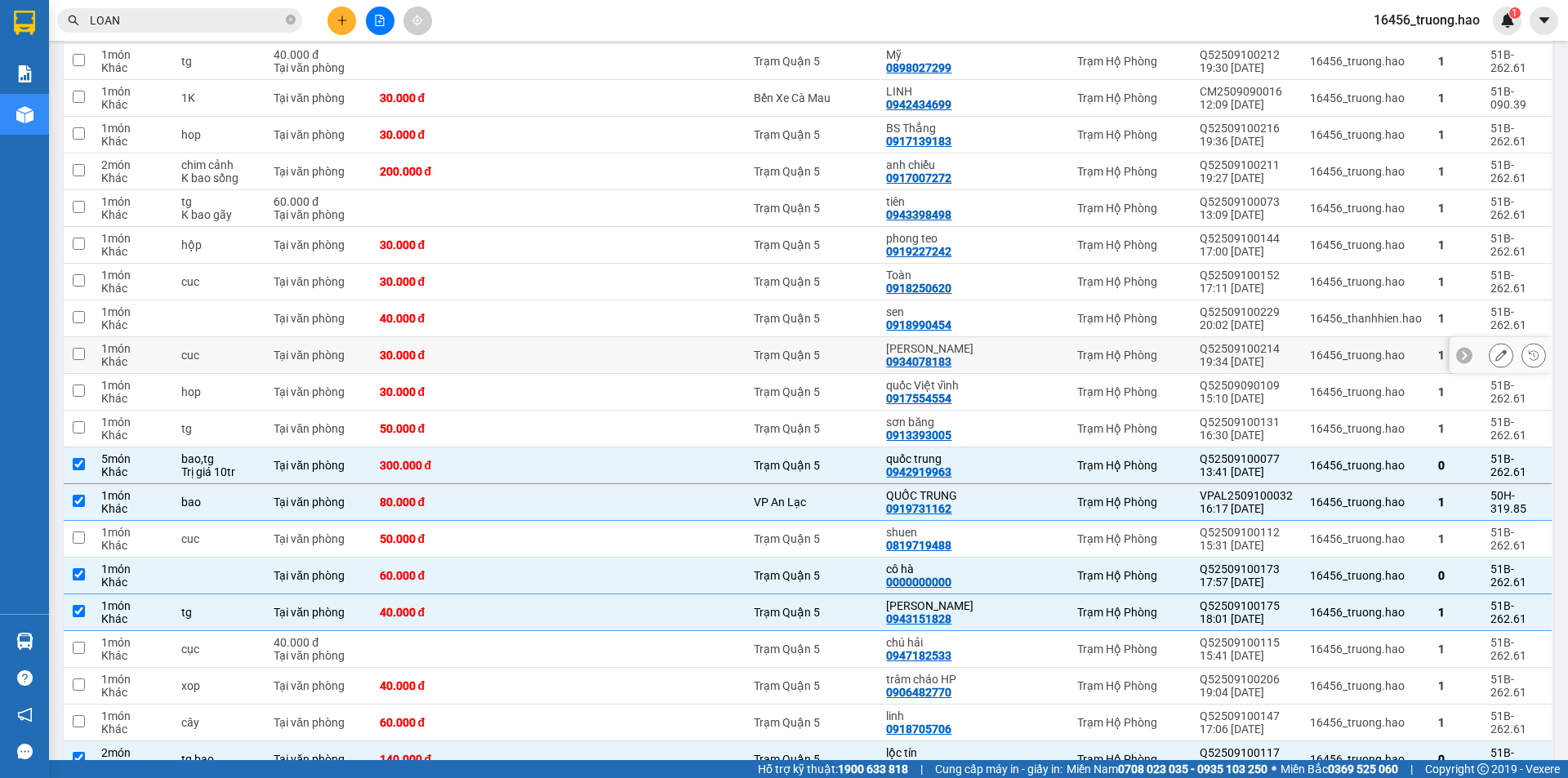
click at [933, 342] on div "HỒNG CÔNG" at bounding box center [938, 349] width 105 height 13
checkbox input "true"
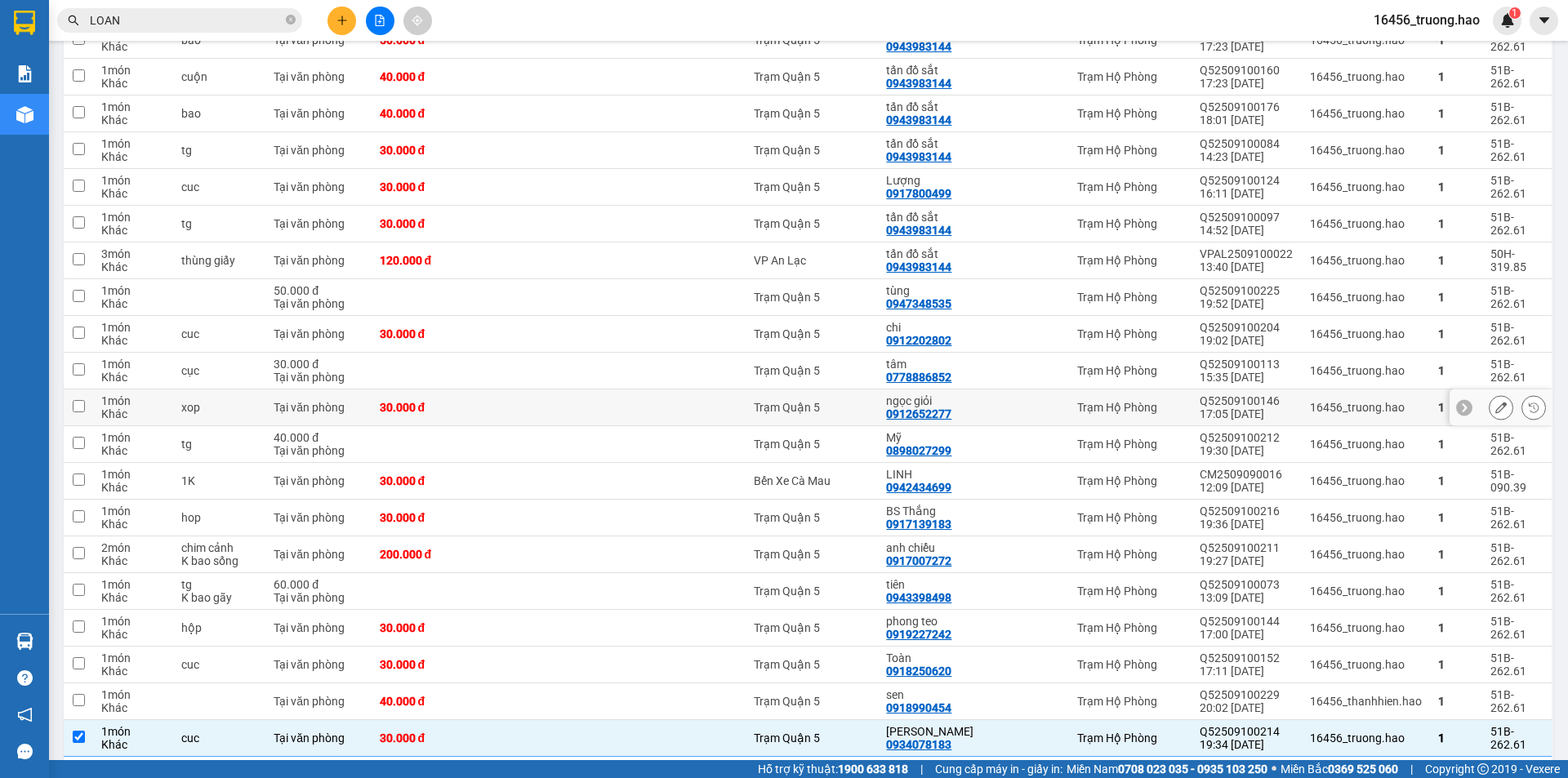
scroll to position [2055, 0]
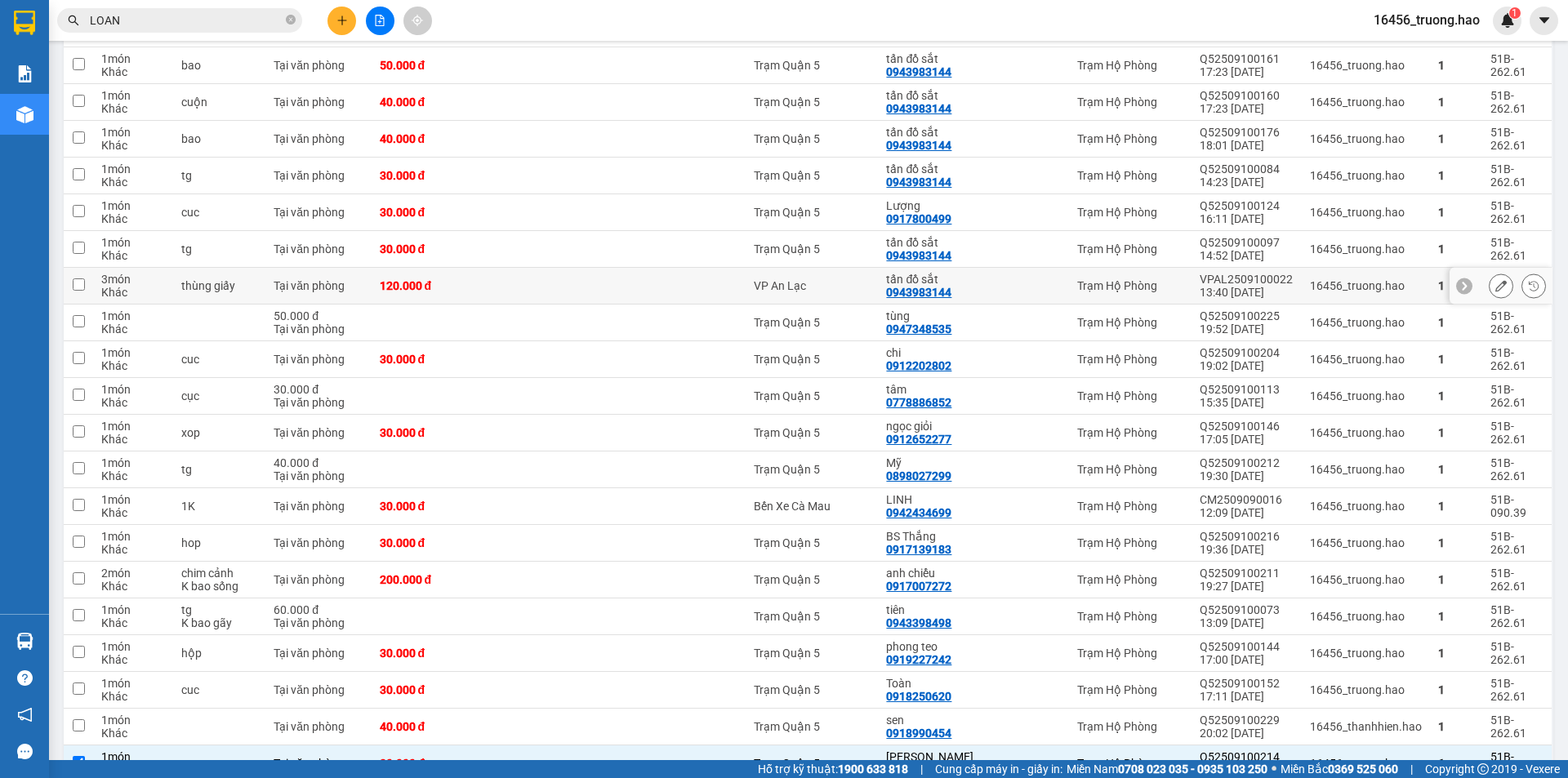
click at [928, 272] on div "tấn đồ sắt" at bounding box center [938, 279] width 105 height 13
checkbox input "true"
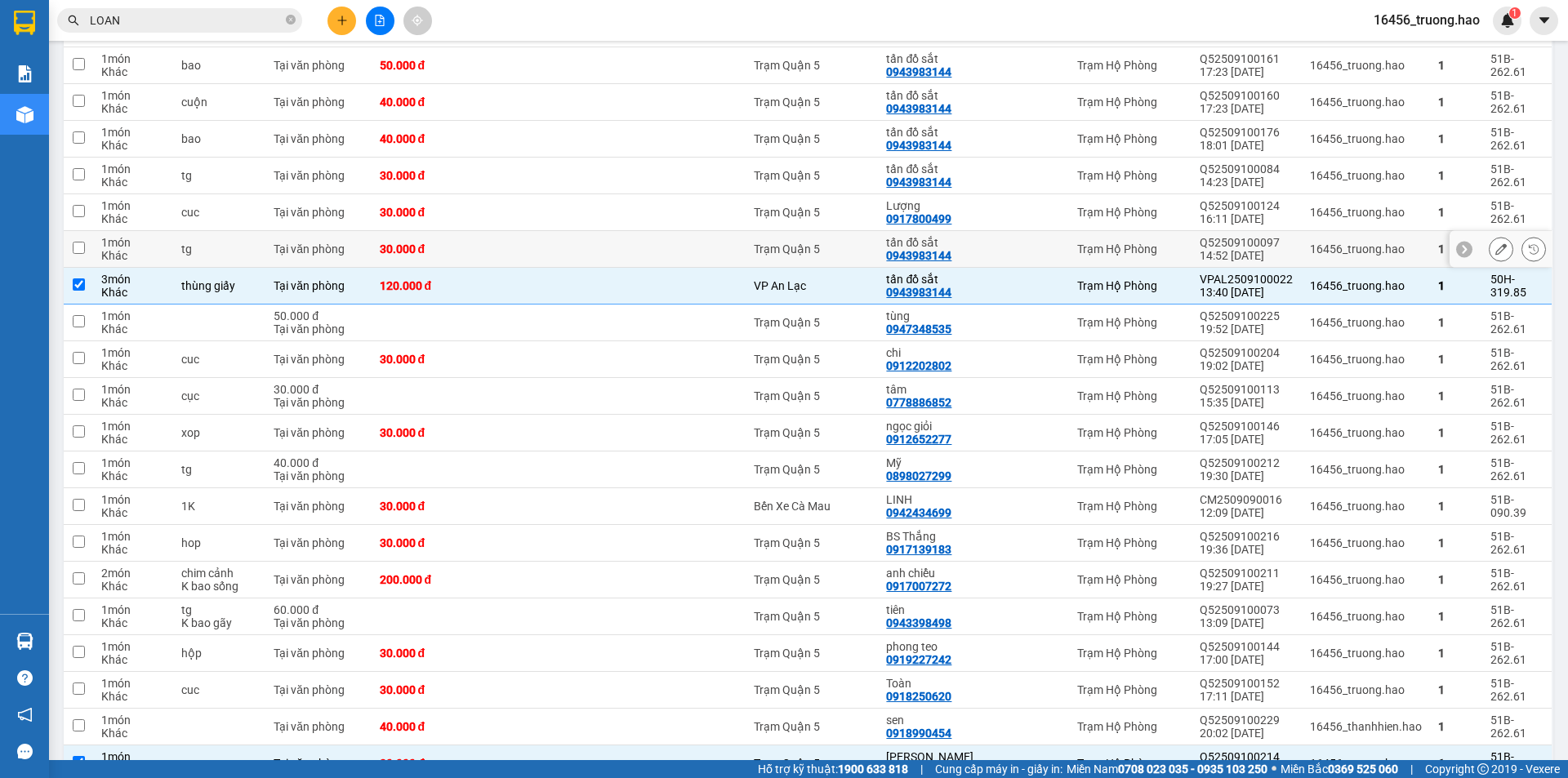
click at [930, 249] on div "0943983144" at bounding box center [918, 256] width 66 height 13
drag, startPoint x: 912, startPoint y: 117, endPoint x: 914, endPoint y: 100, distance: 17.1
click at [912, 163] on div "tấn đồ sắt" at bounding box center [938, 170] width 105 height 13
checkbox input "true"
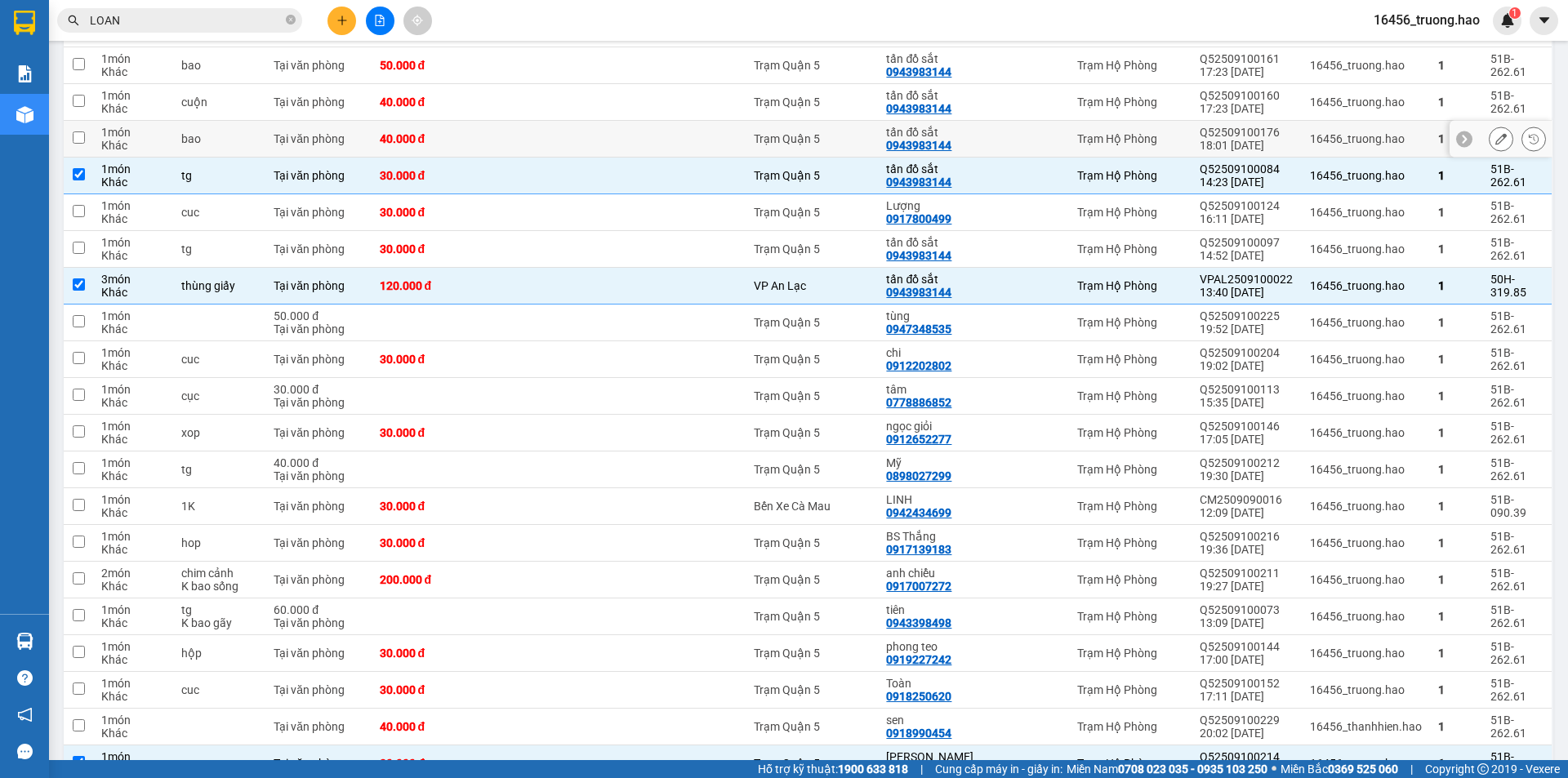
click at [917, 139] on div "0943983144" at bounding box center [918, 146] width 66 height 13
click at [935, 89] on div "tấn đồ sắt" at bounding box center [938, 95] width 105 height 13
checkbox input "true"
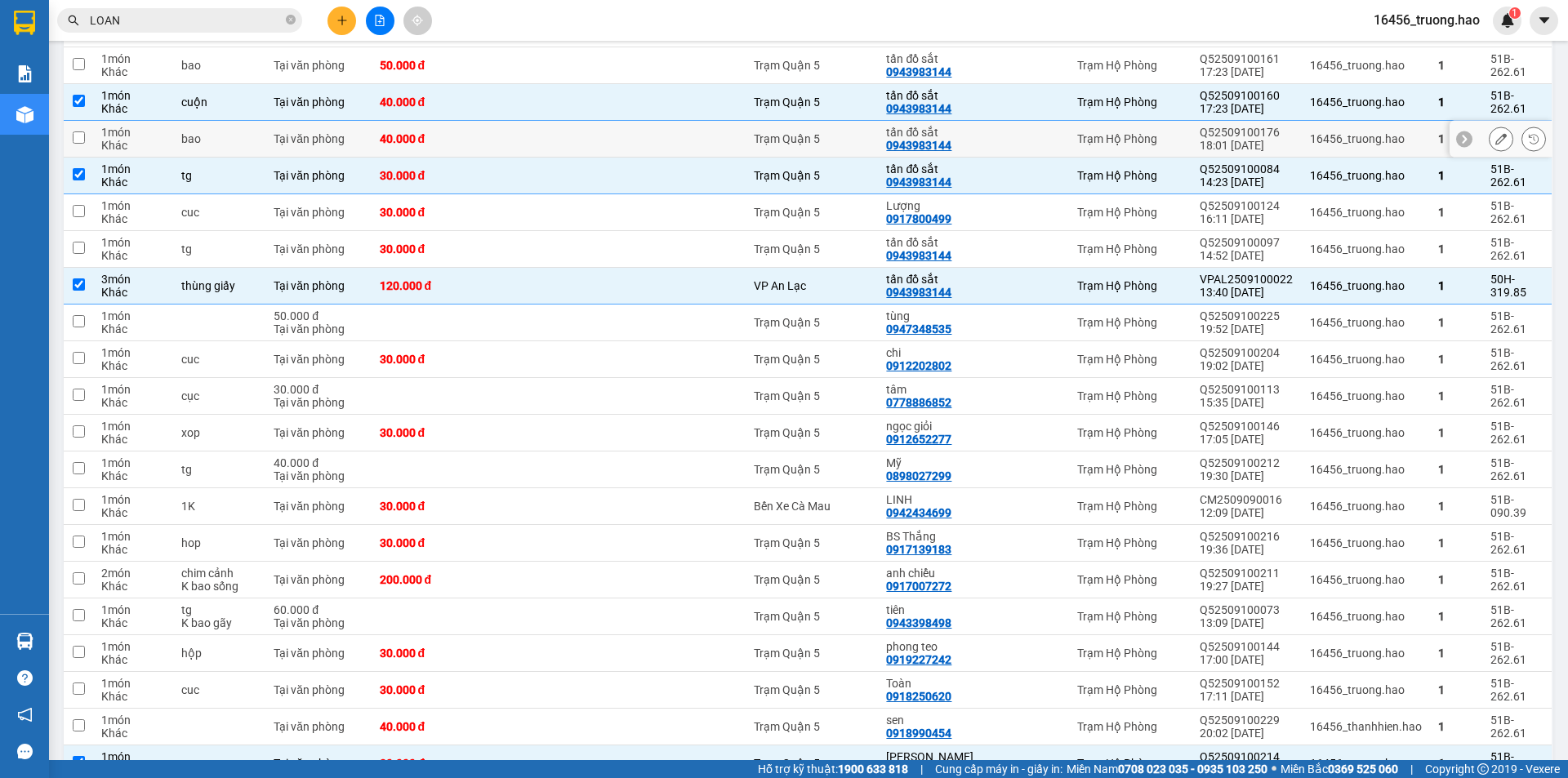
click at [932, 139] on div "0943983144" at bounding box center [918, 146] width 66 height 13
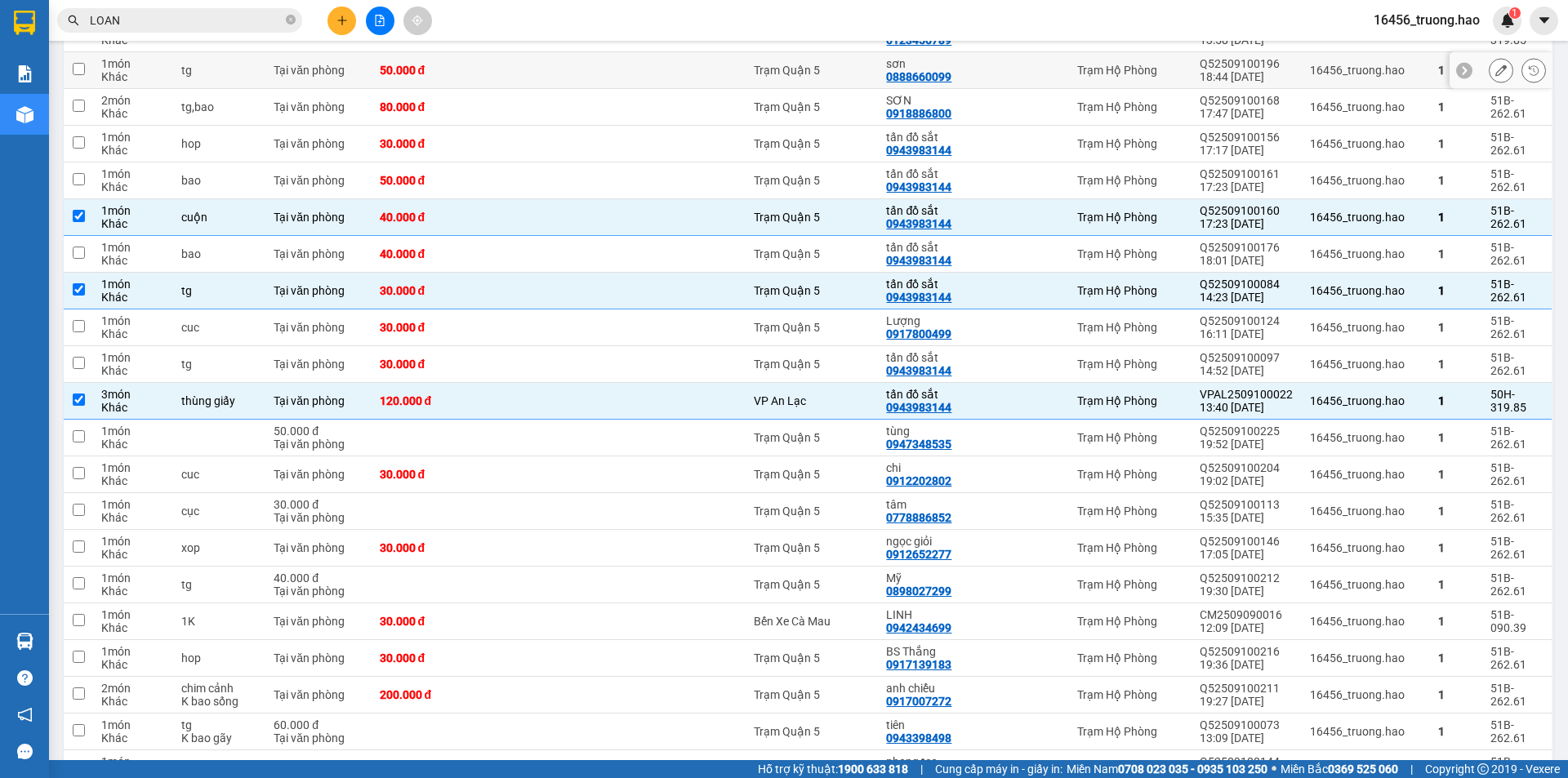
scroll to position [1810, 0]
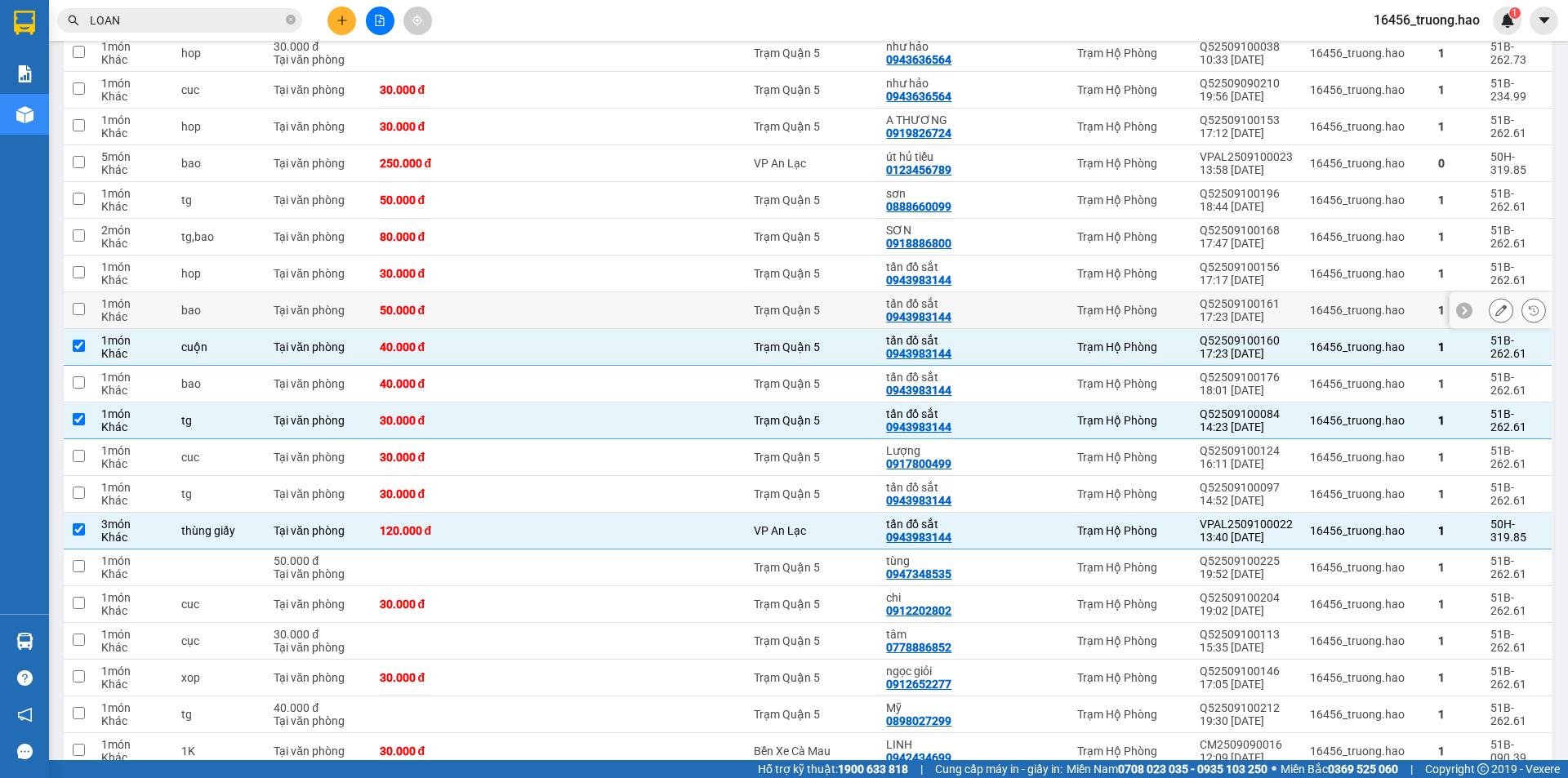
click at [987, 297] on div "tấn đồ sắt" at bounding box center [938, 304] width 105 height 13
checkbox input "true"
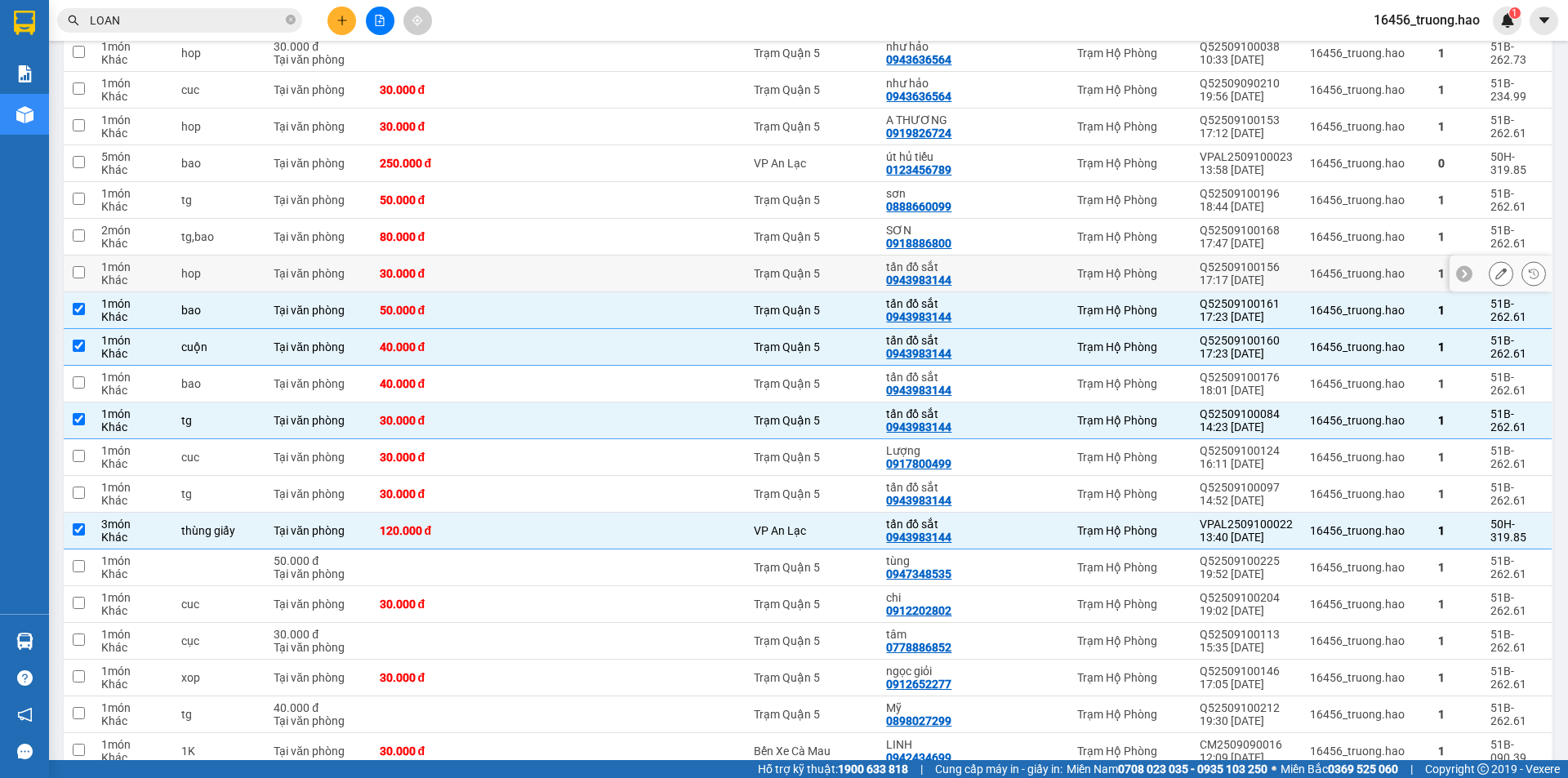
click at [980, 261] on div "tấn đồ sắt" at bounding box center [938, 268] width 105 height 13
checkbox input "true"
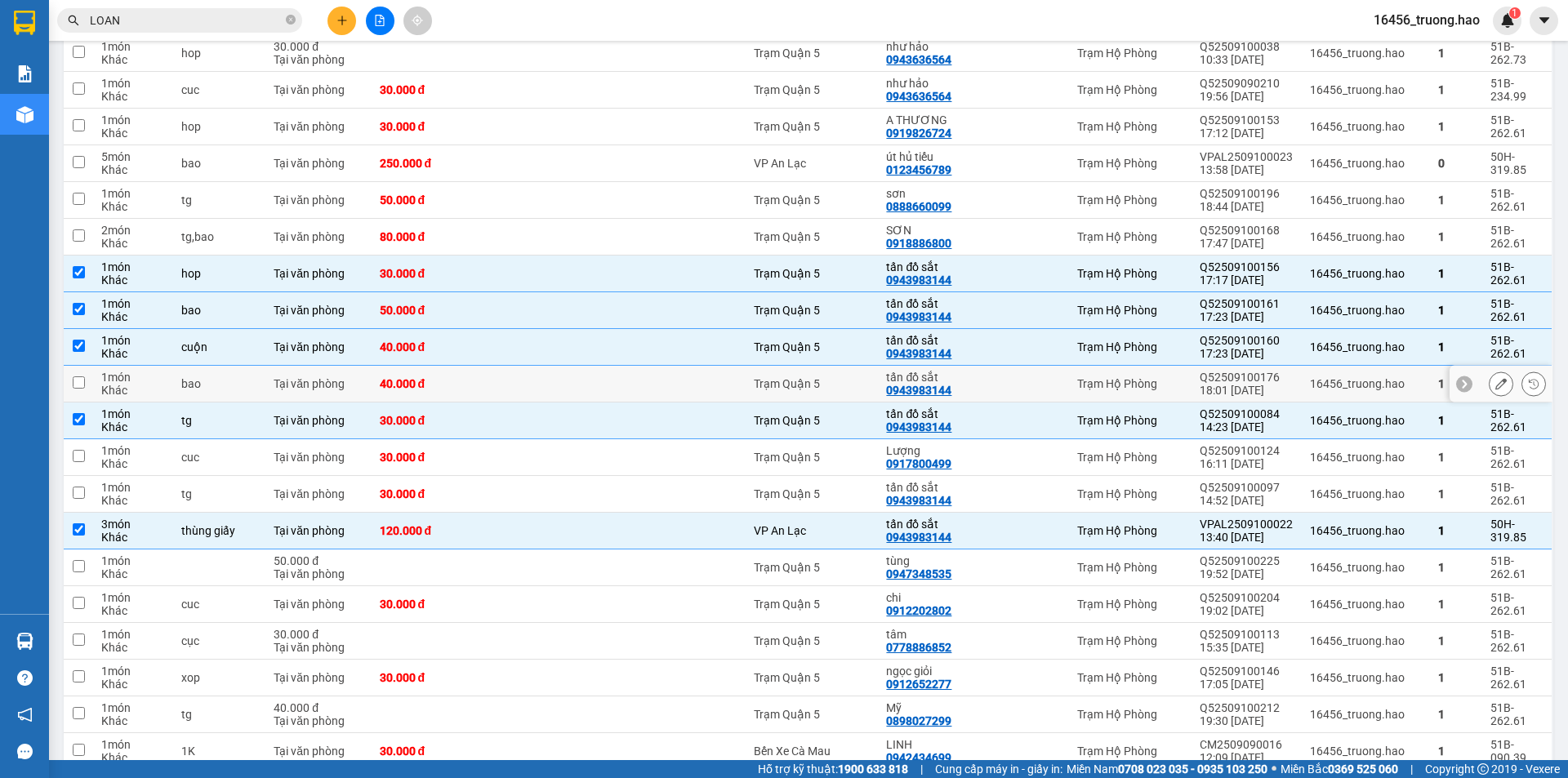
click at [969, 370] on div "tấn đồ sắt" at bounding box center [938, 377] width 105 height 13
checkbox input "true"
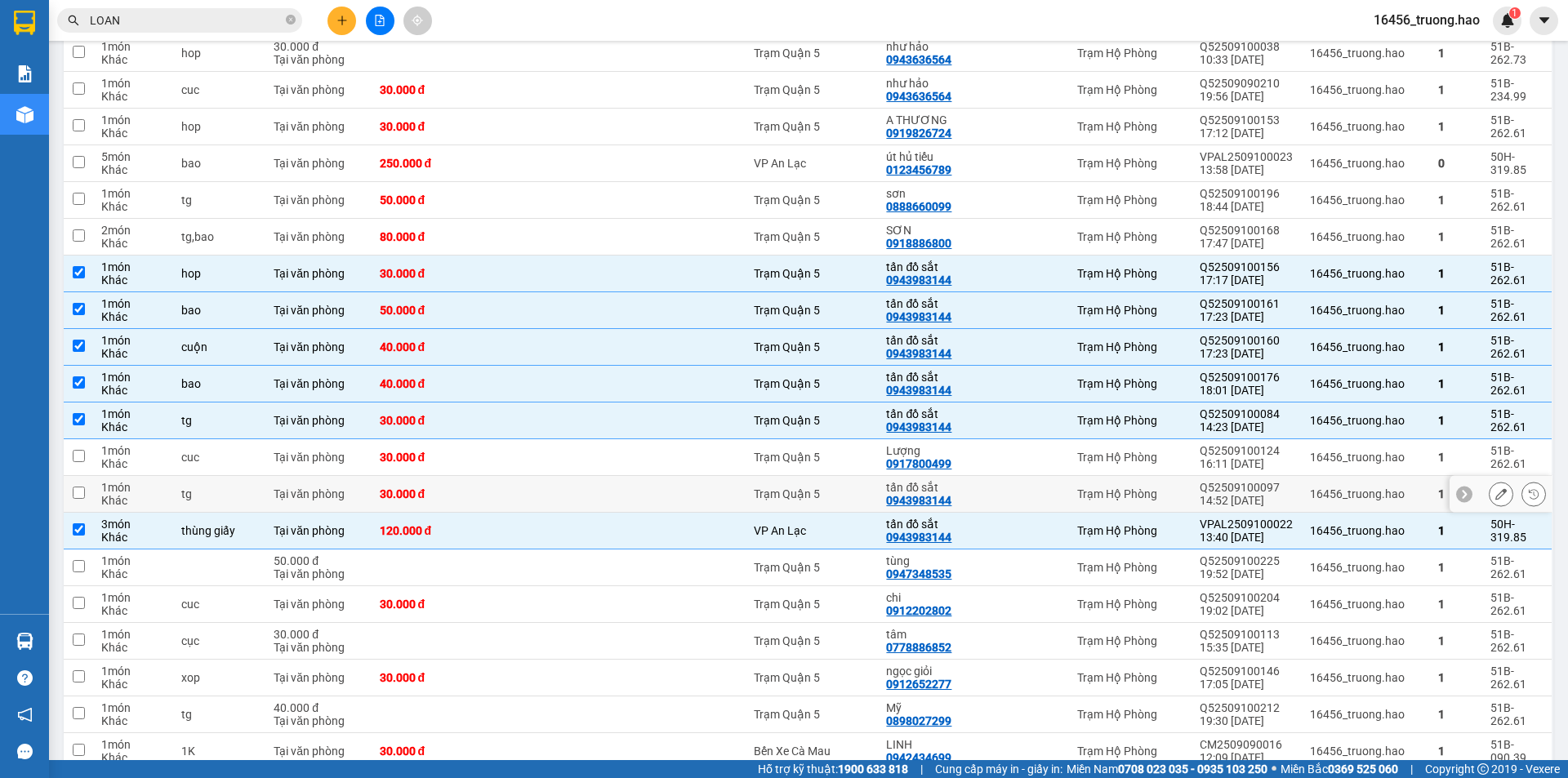
click at [971, 481] on div "tấn đồ sắt" at bounding box center [938, 488] width 105 height 13
checkbox input "true"
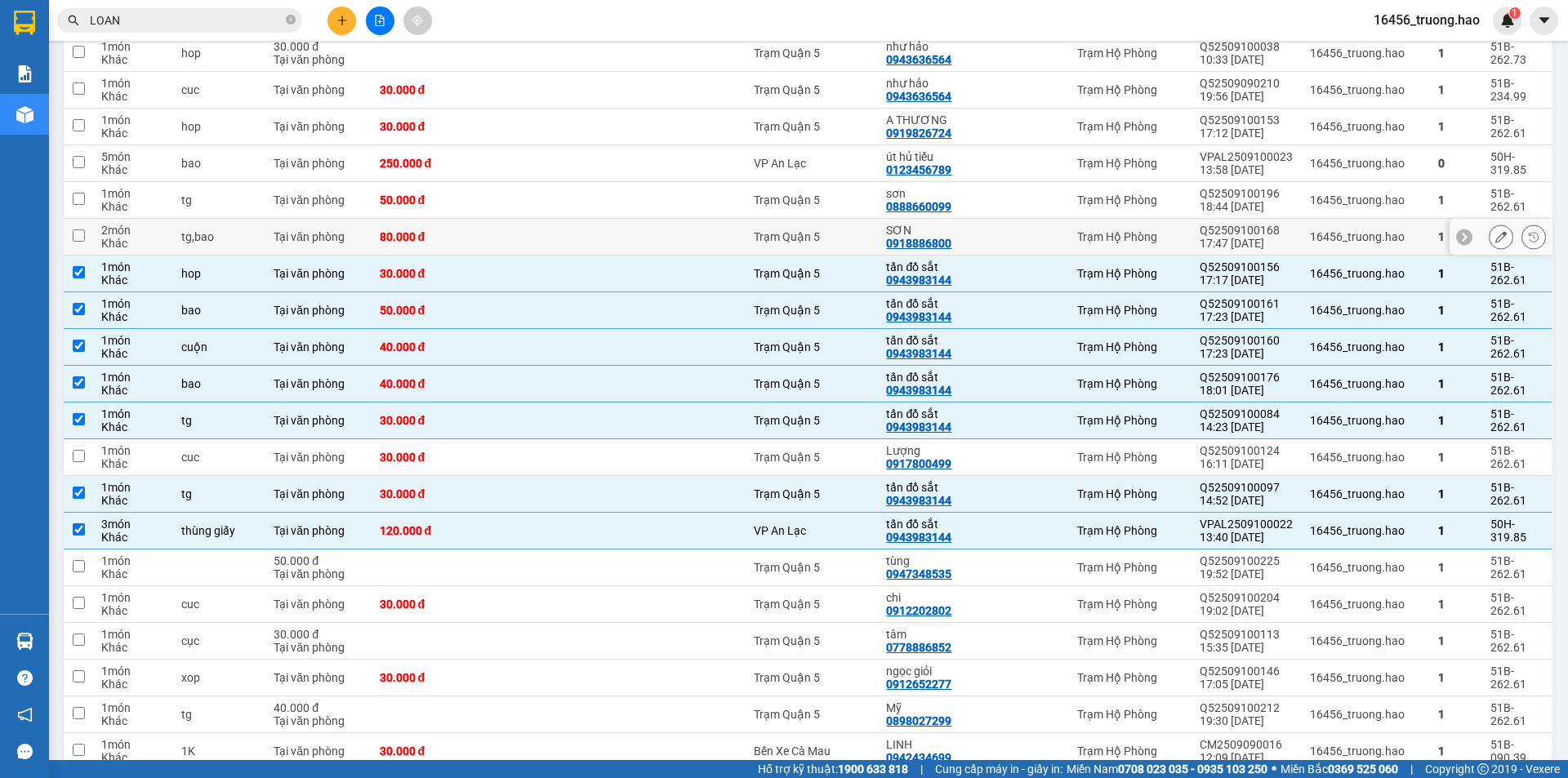
scroll to position [1728, 0]
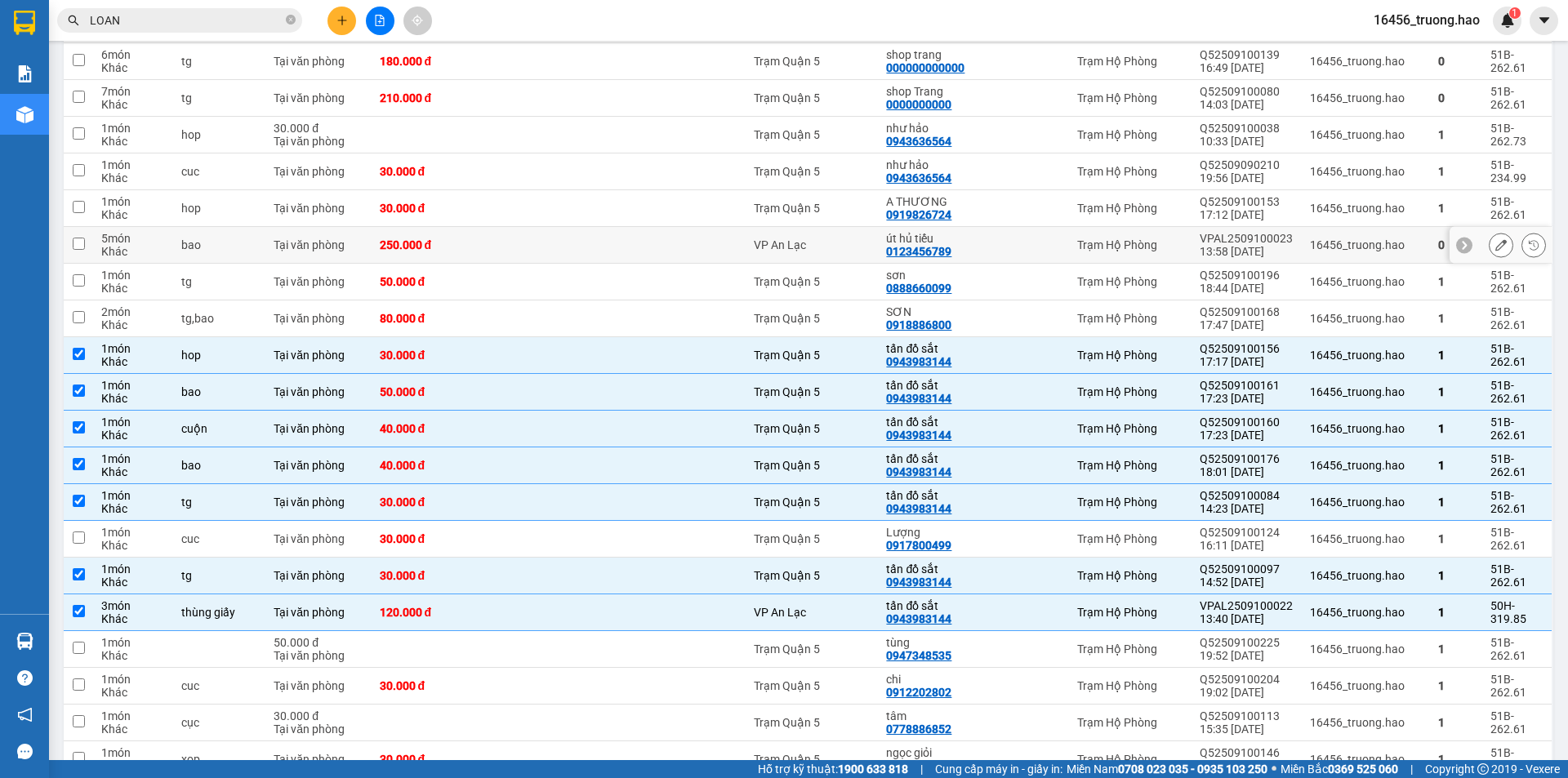
click at [725, 227] on td at bounding box center [724, 245] width 44 height 37
checkbox input "true"
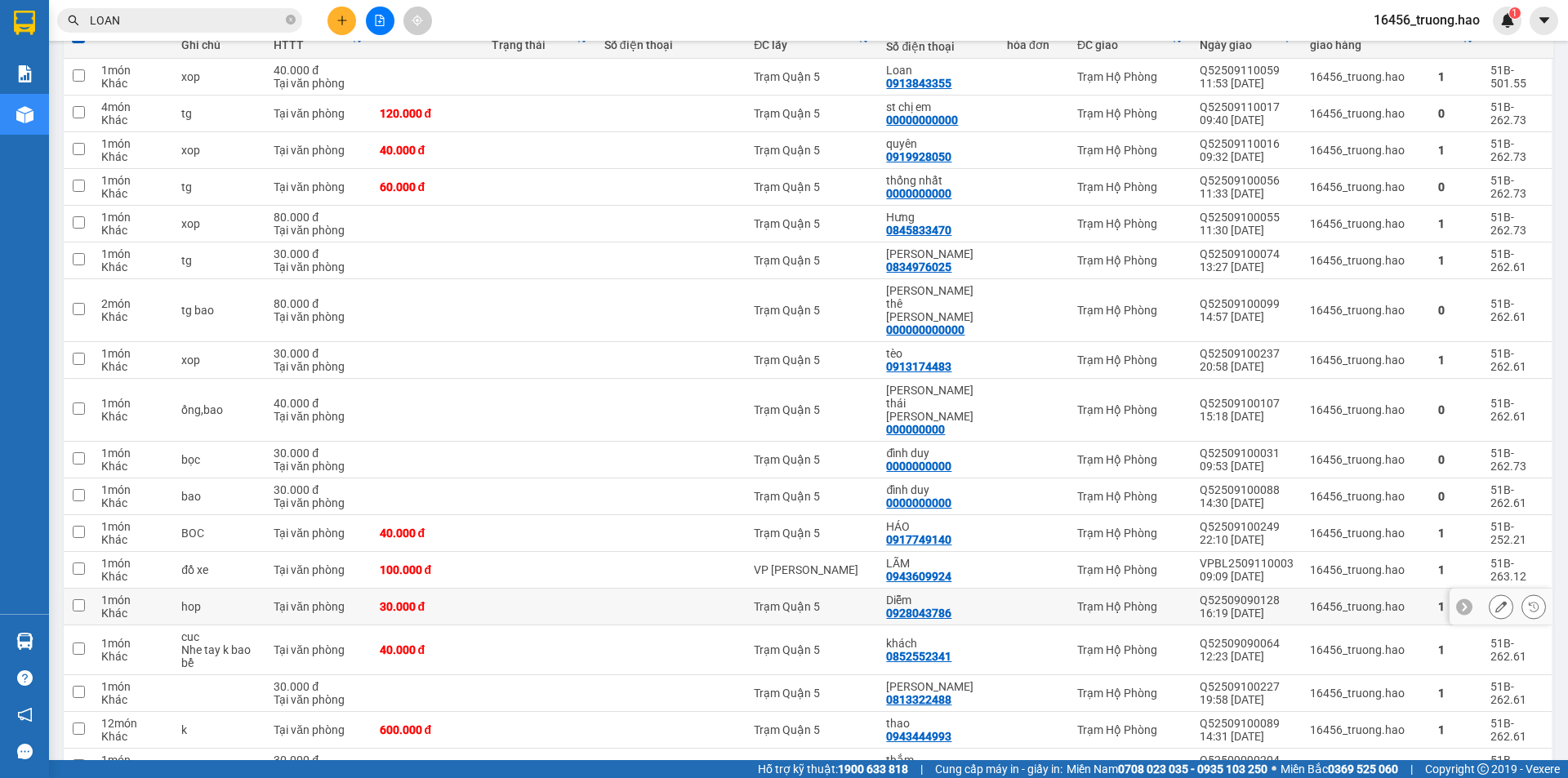
scroll to position [0, 0]
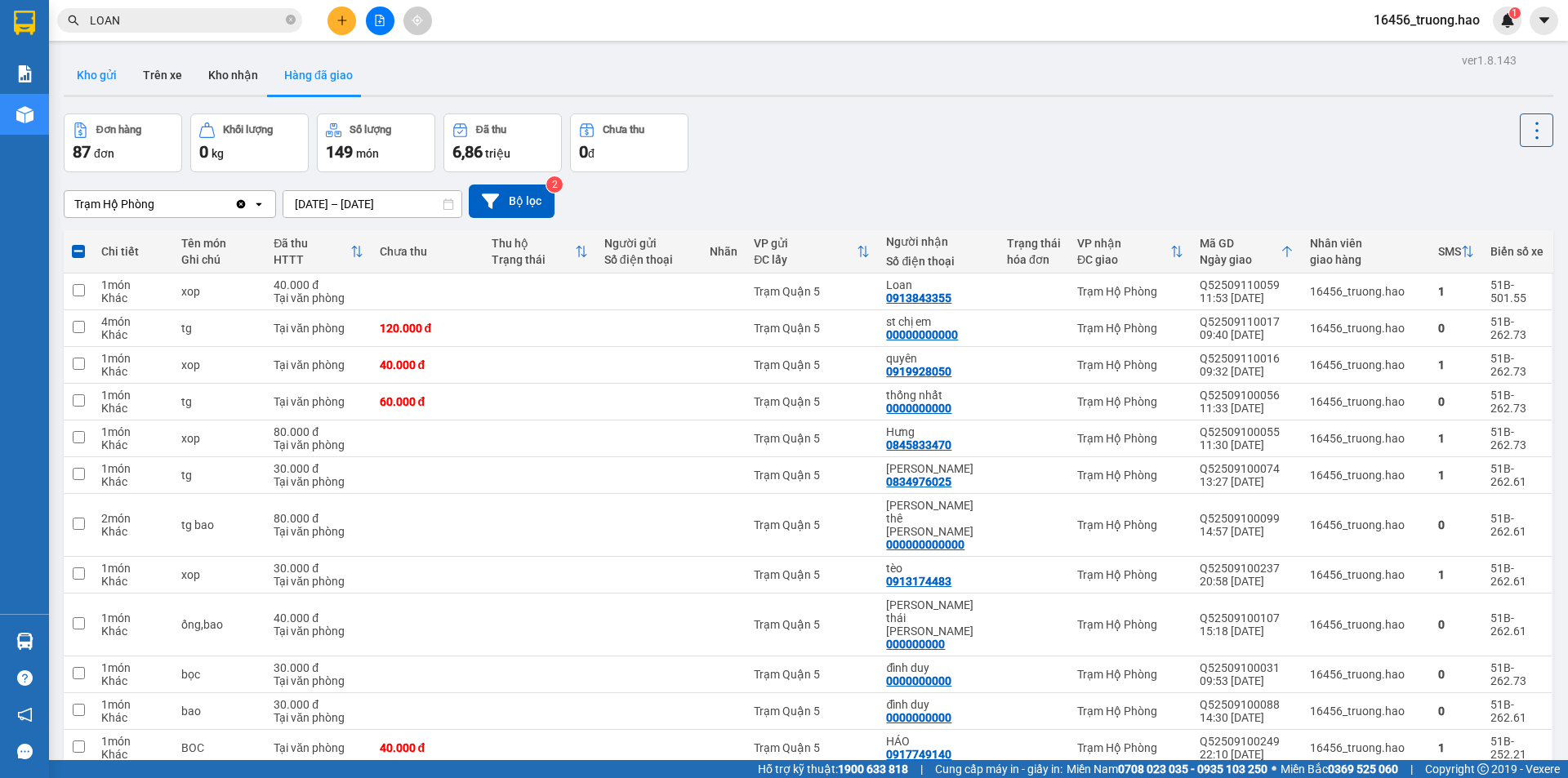
click at [81, 80] on button "Kho gửi" at bounding box center [96, 74] width 66 height 39
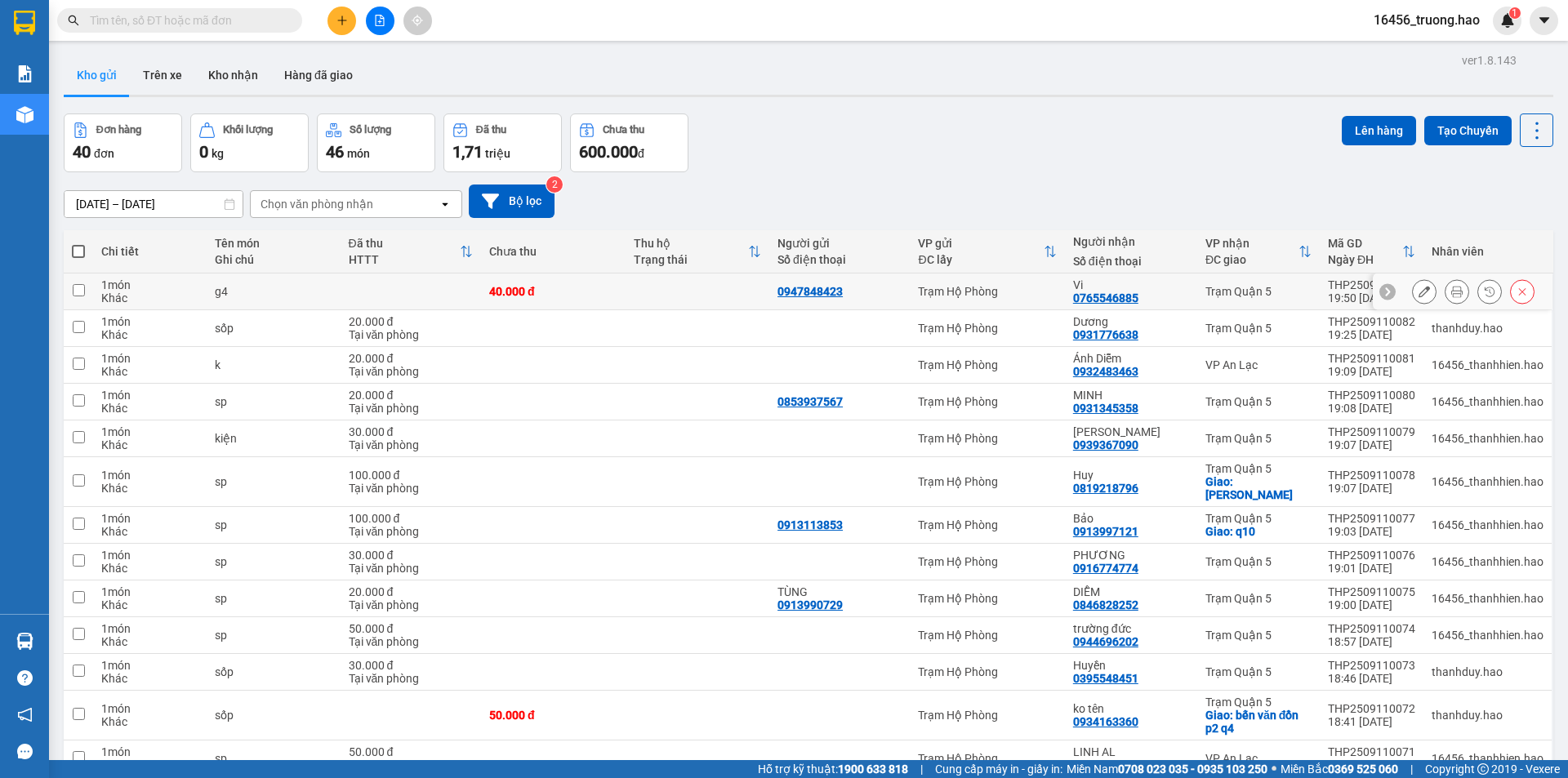
click at [1452, 291] on icon at bounding box center [1457, 291] width 11 height 11
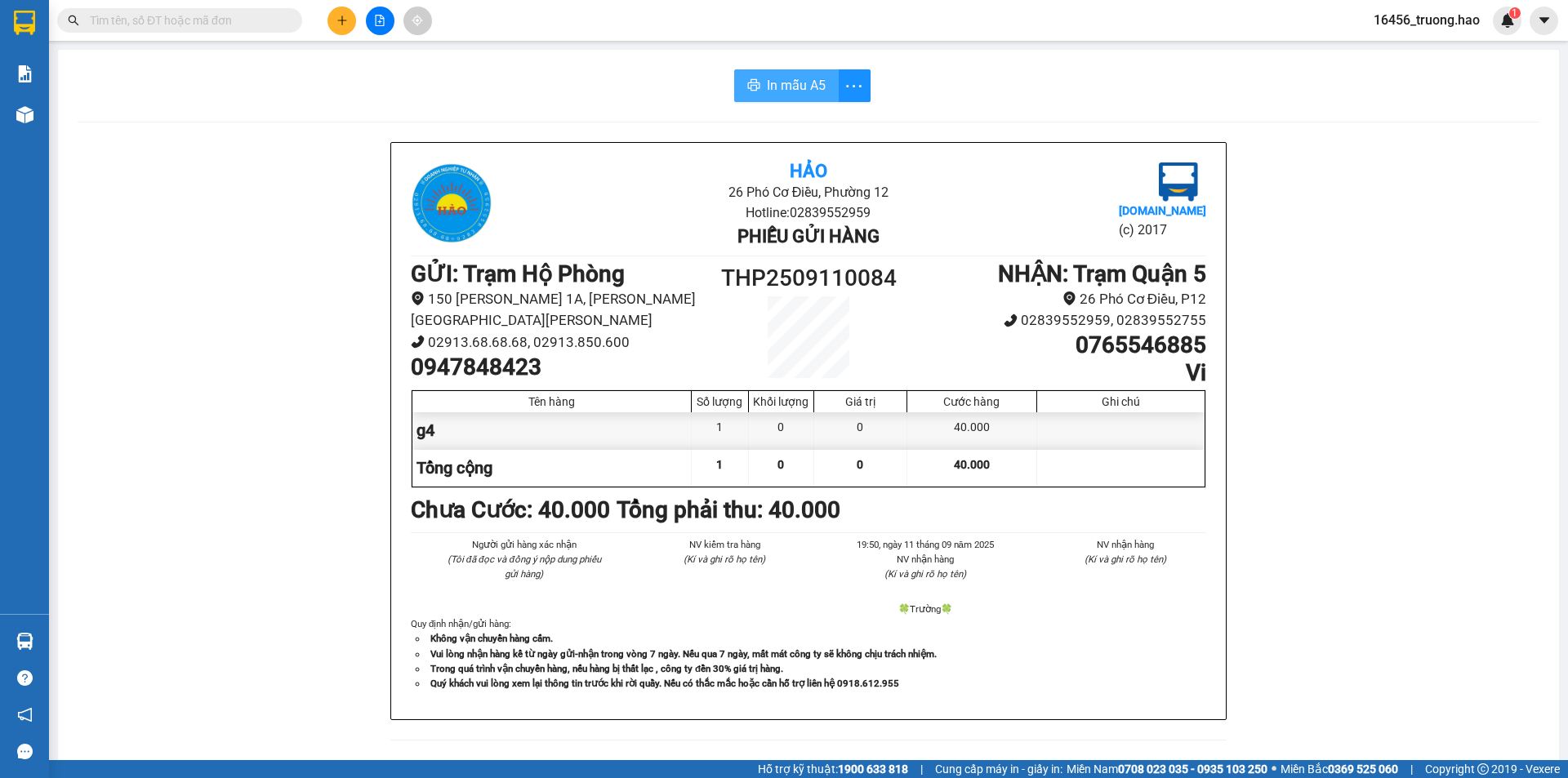
click at [789, 94] on span "In mẫu A5" at bounding box center [796, 85] width 59 height 20
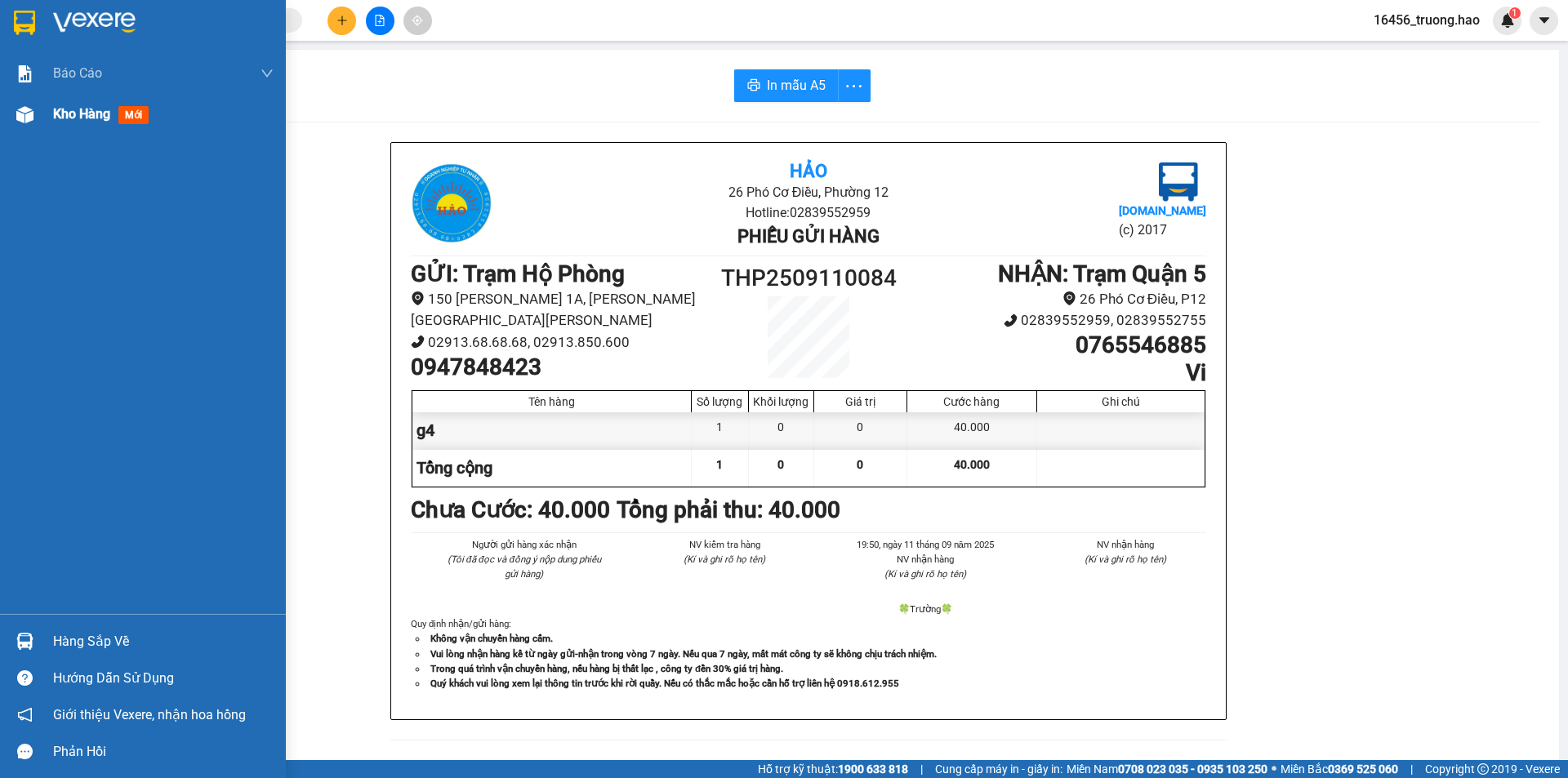
click at [77, 113] on span "Kho hàng" at bounding box center [82, 113] width 57 height 15
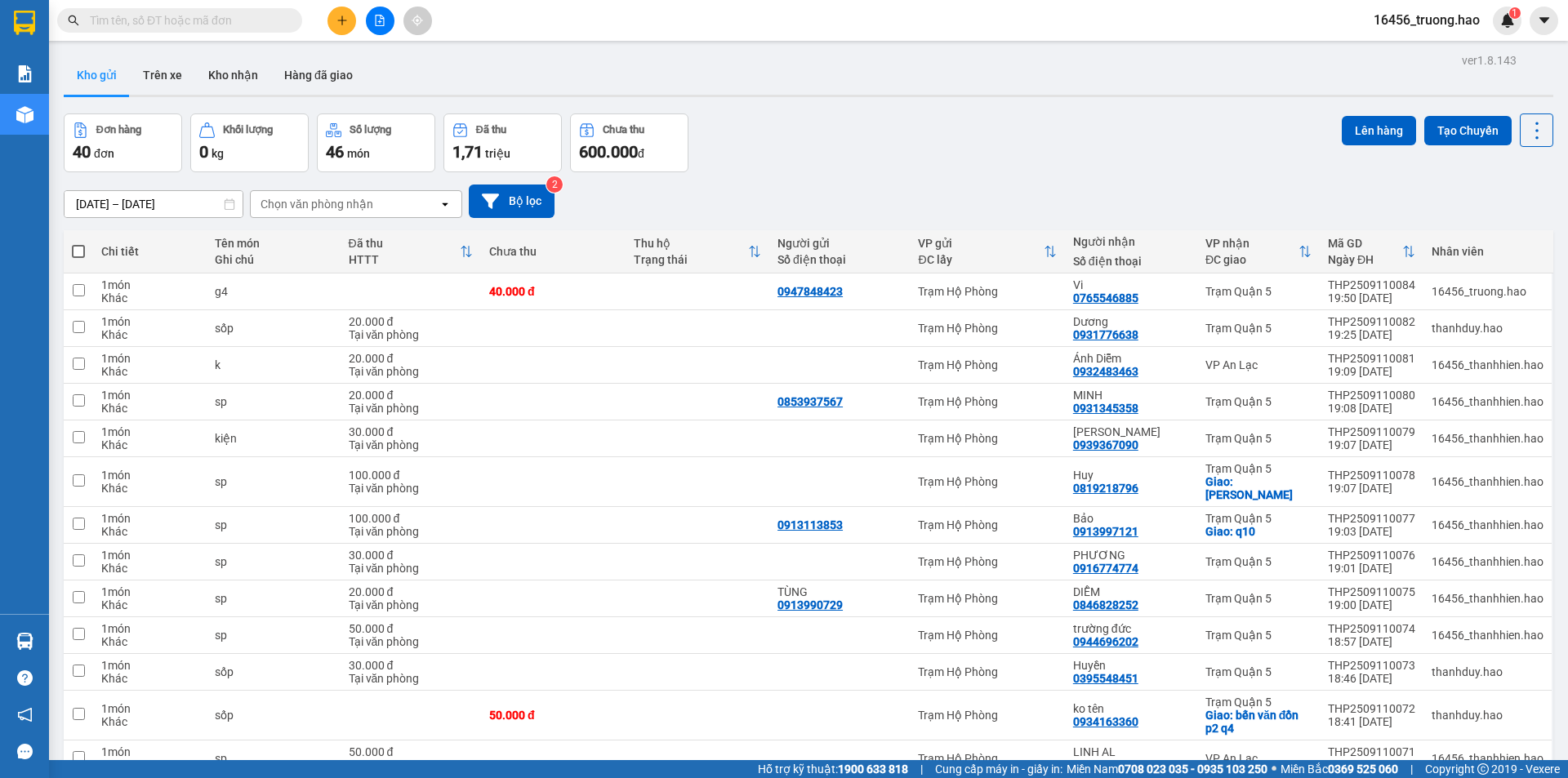
click at [102, 18] on input "text" at bounding box center [186, 20] width 192 height 18
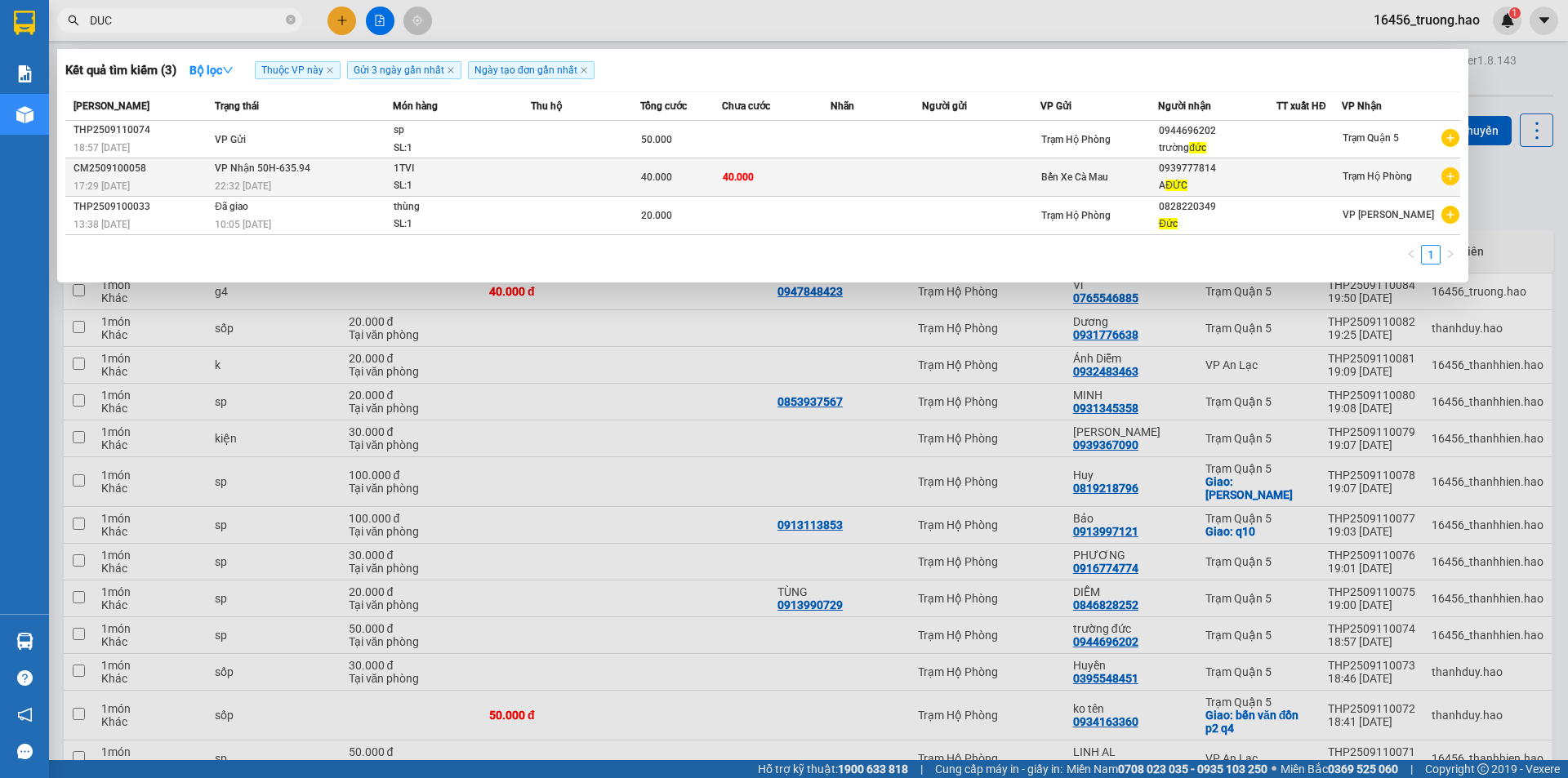
type input "DUC"
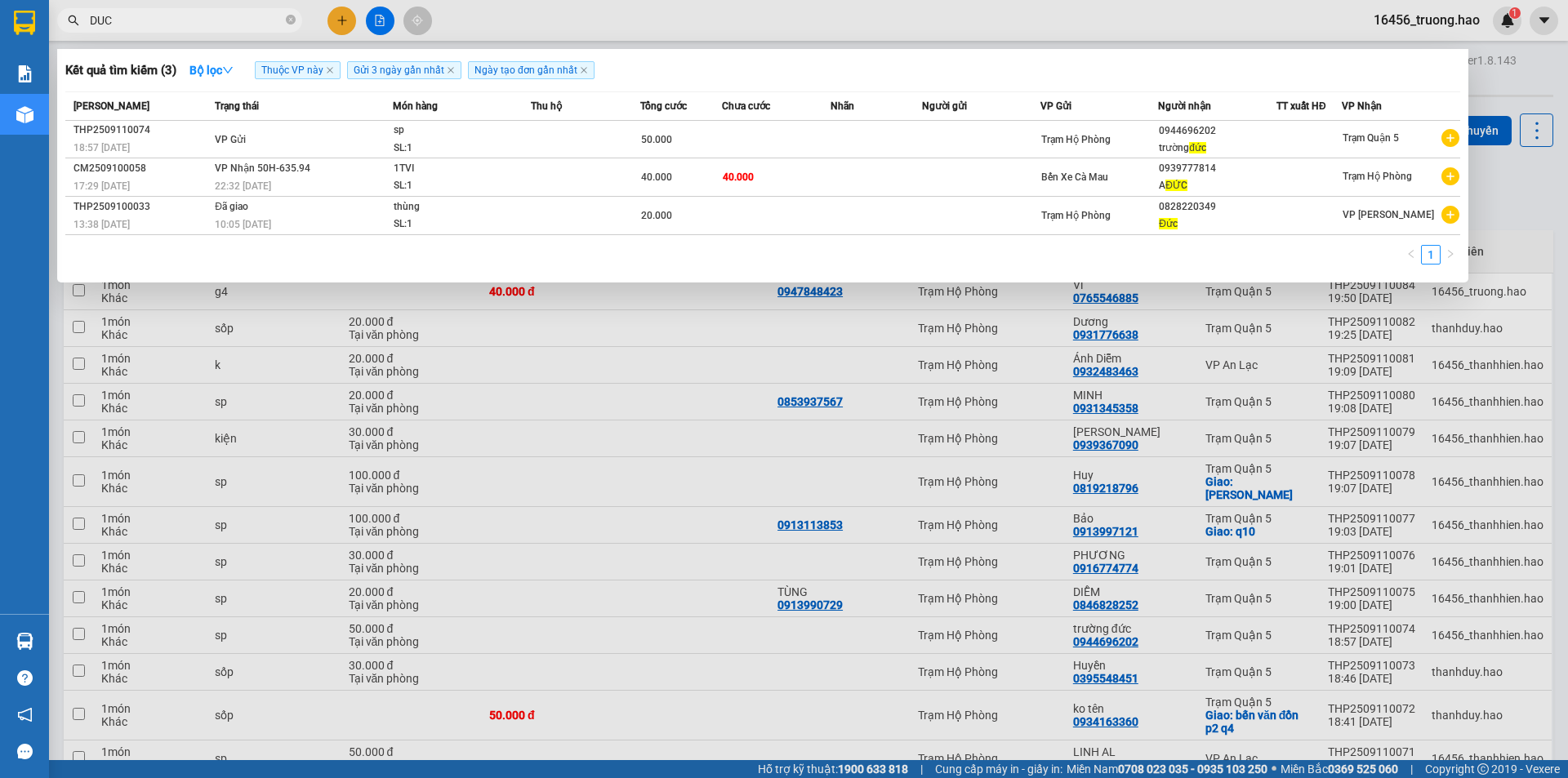
click at [347, 171] on td "[PERSON_NAME] 50H-635.94 22:32 [DATE]" at bounding box center [301, 177] width 182 height 38
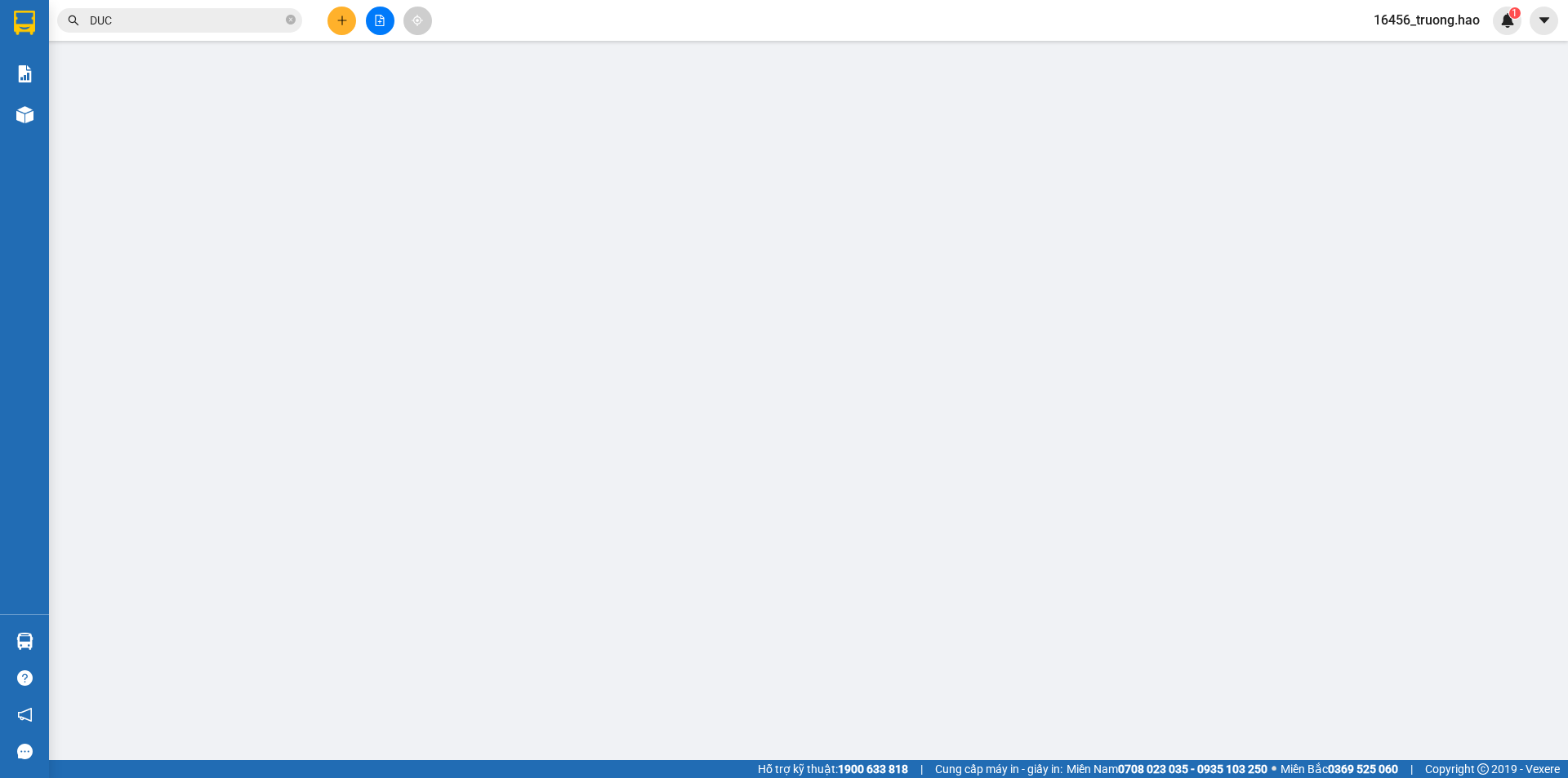
type input "0939777814"
type input "A ĐỨC"
type input "40.000"
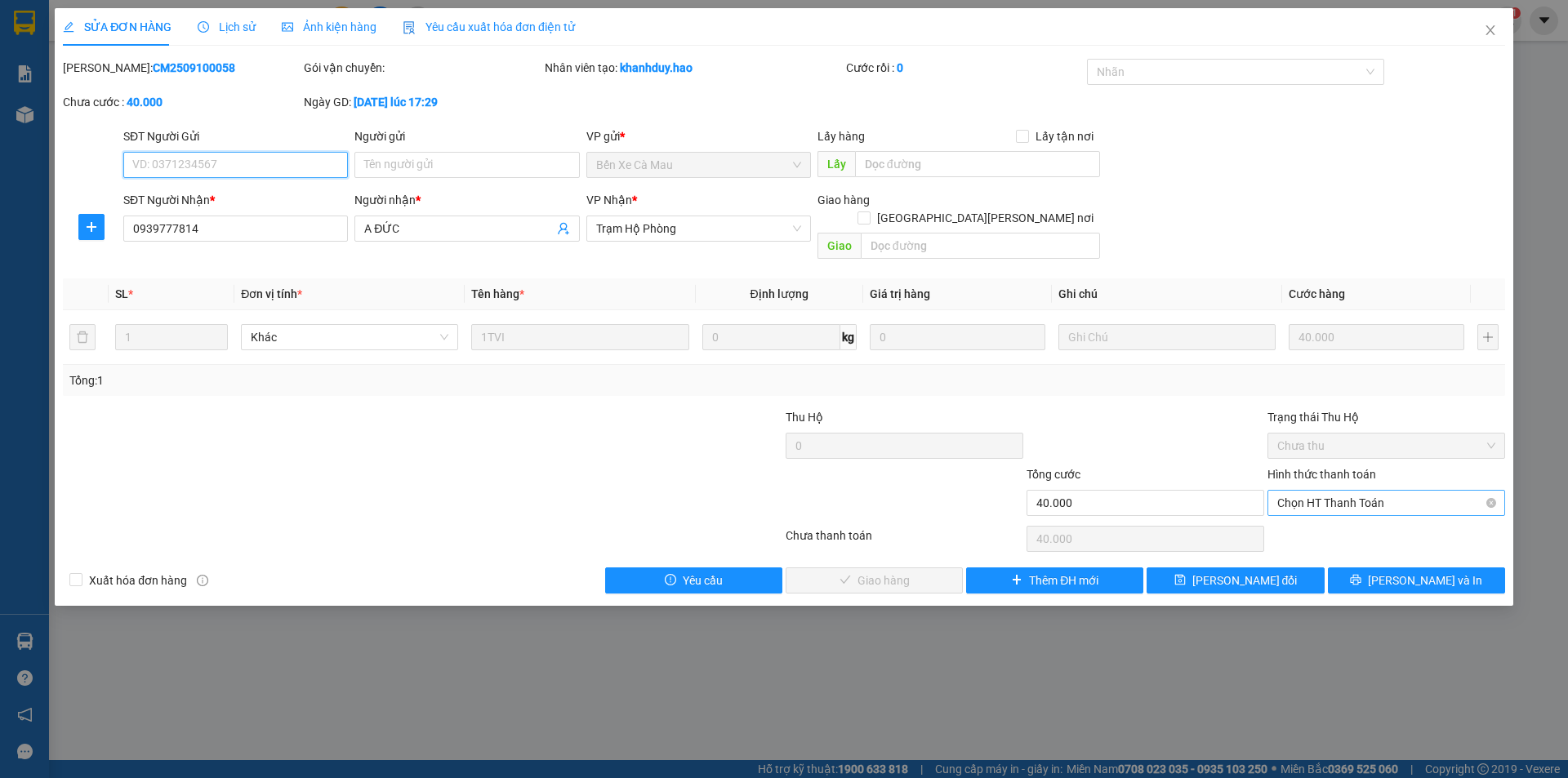
click at [1320, 490] on span "Chọn HT Thanh Toán" at bounding box center [1386, 503] width 218 height 25
click at [1317, 512] on div "Tại văn phòng" at bounding box center [1386, 517] width 218 height 18
type input "0"
click at [894, 571] on span "[PERSON_NAME] và [PERSON_NAME] hàng" at bounding box center [926, 580] width 220 height 18
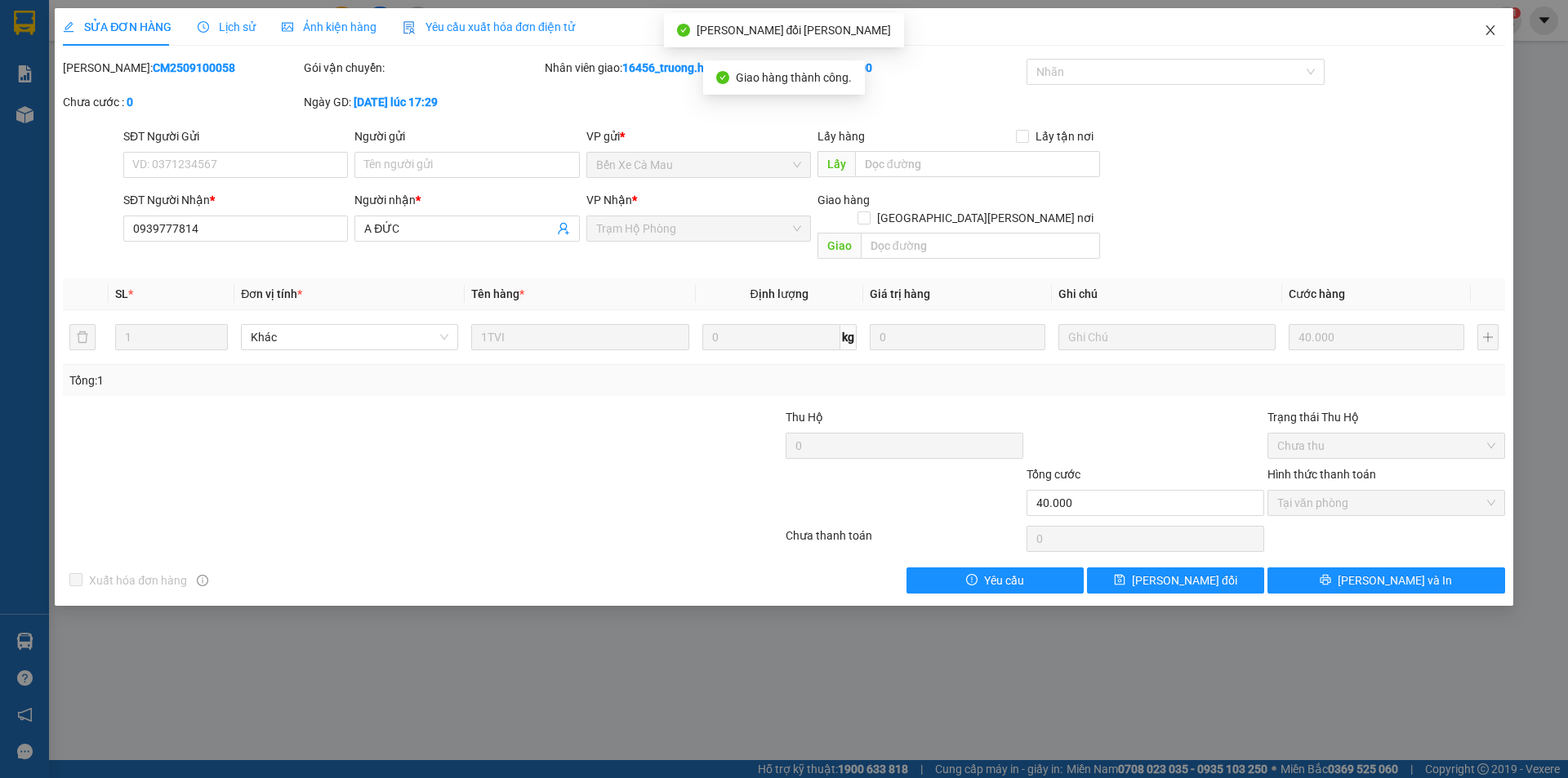
click at [1486, 31] on icon "close" at bounding box center [1491, 30] width 13 height 13
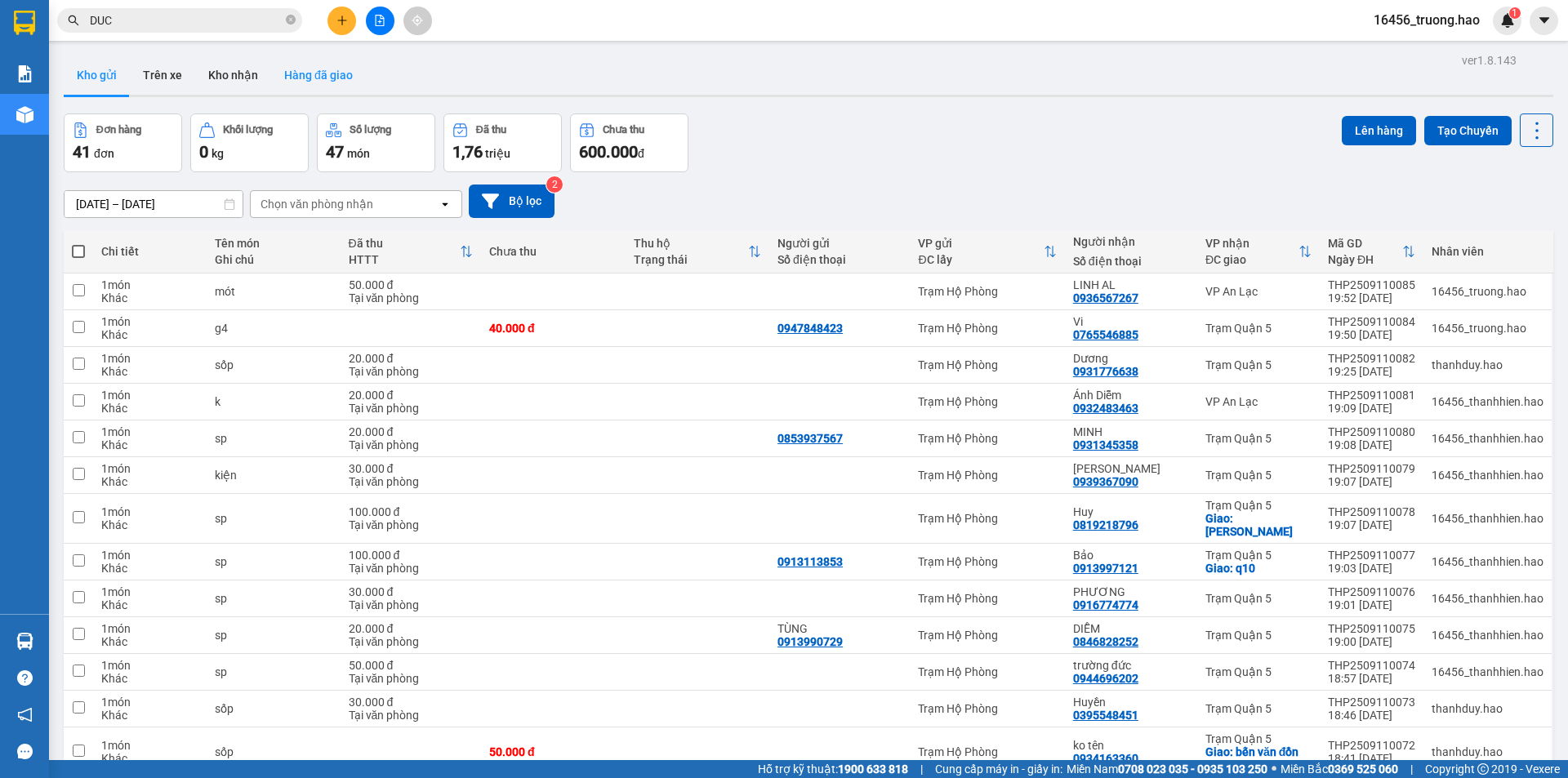
click at [328, 82] on button "Hàng đã giao" at bounding box center [318, 74] width 94 height 39
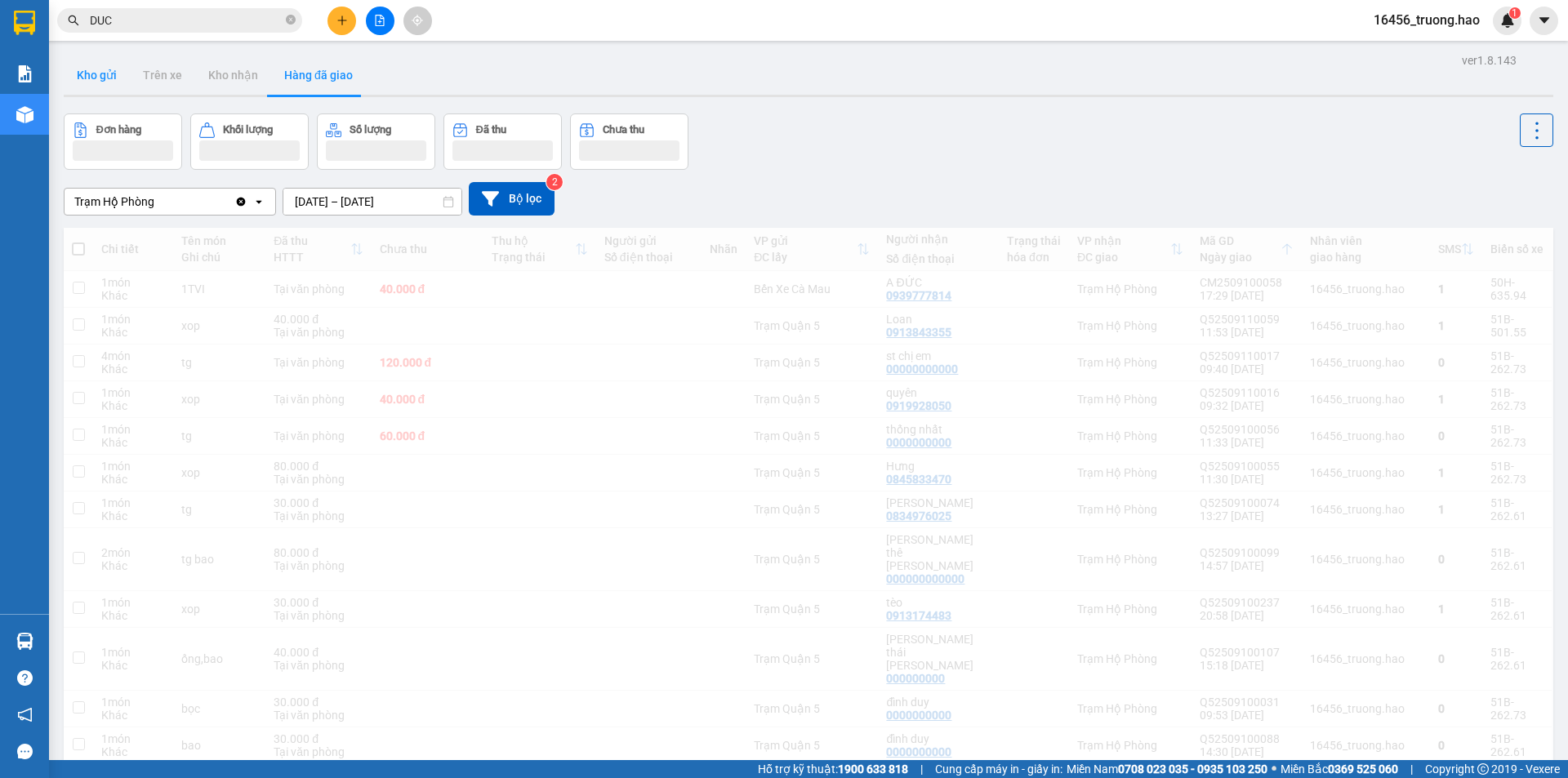
click at [84, 69] on button "Kho gửi" at bounding box center [96, 74] width 66 height 39
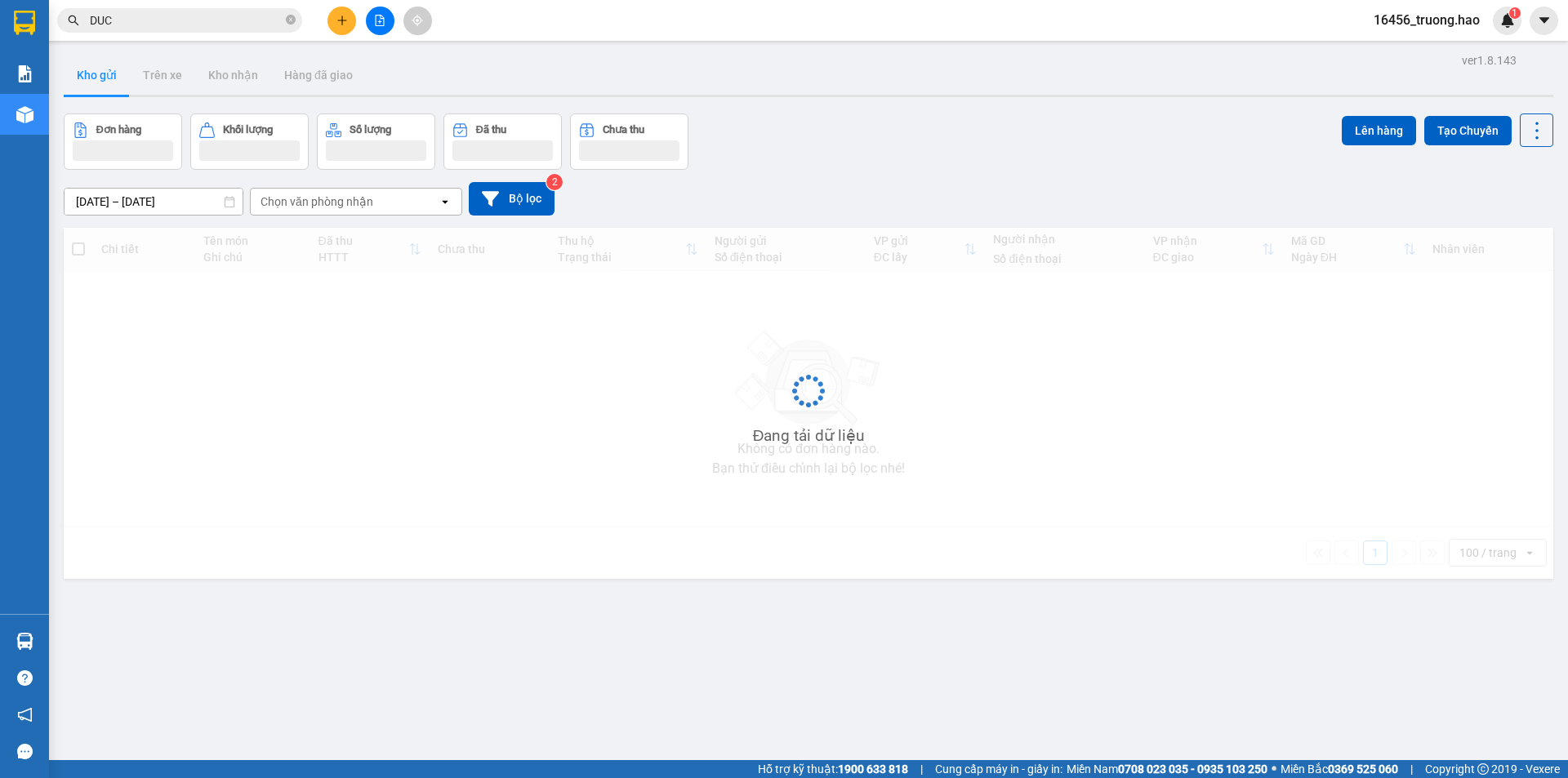
click at [89, 70] on button "Kho gửi" at bounding box center [96, 74] width 66 height 39
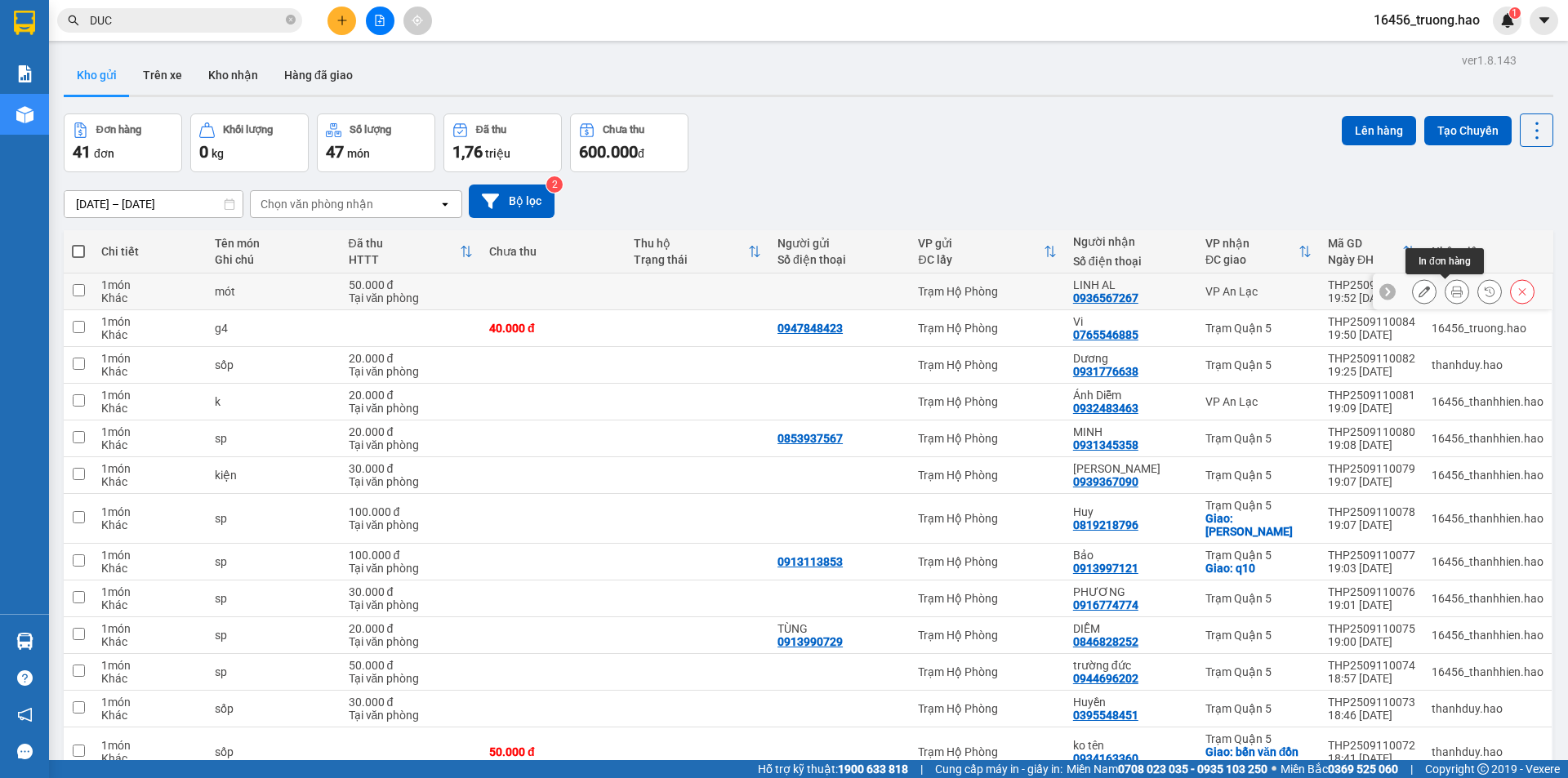
click at [1452, 289] on icon at bounding box center [1457, 291] width 11 height 11
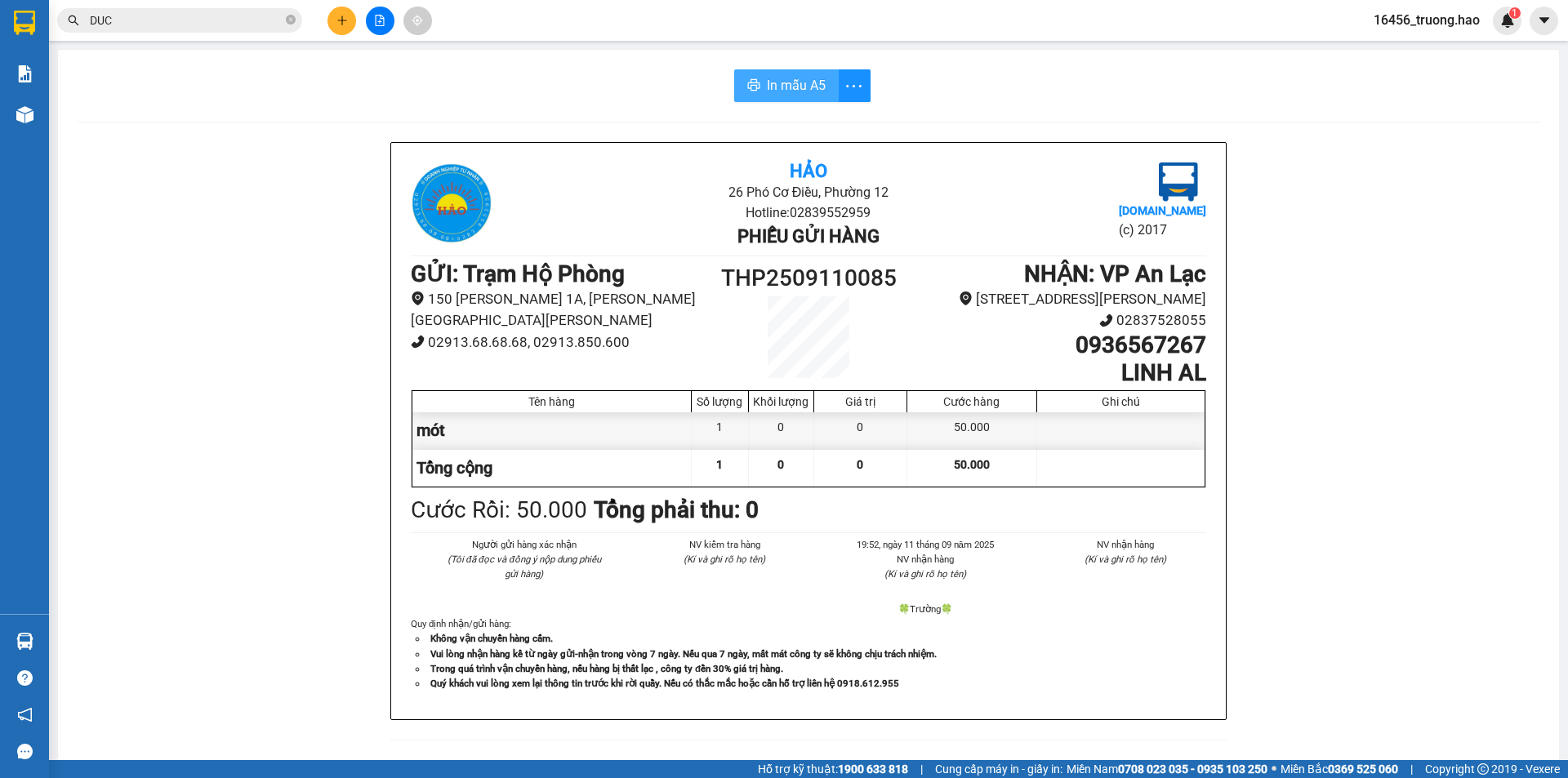
click at [806, 84] on span "In mẫu A5" at bounding box center [796, 85] width 59 height 20
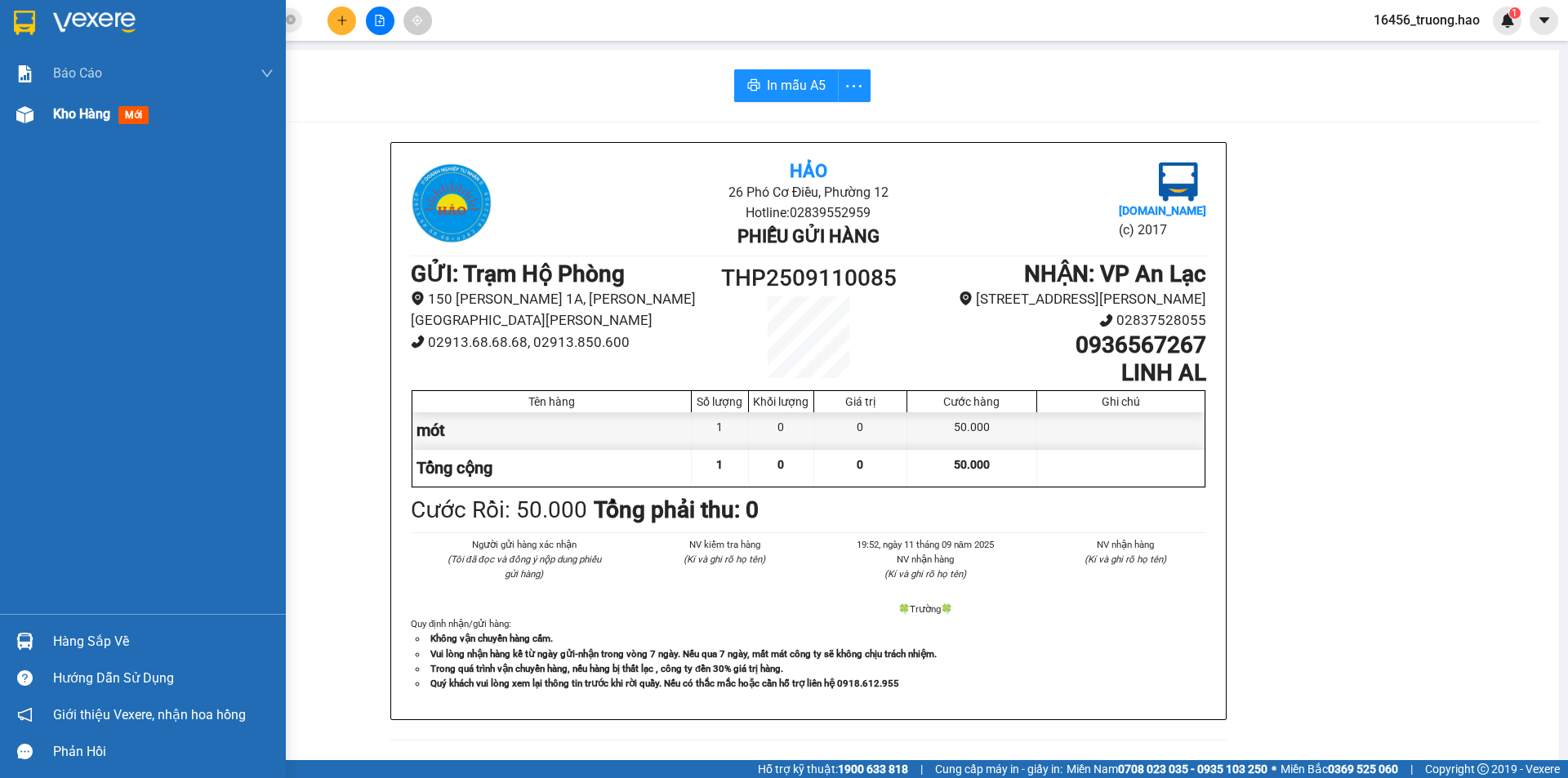
click at [47, 123] on div "Kho hàng mới" at bounding box center [143, 114] width 286 height 41
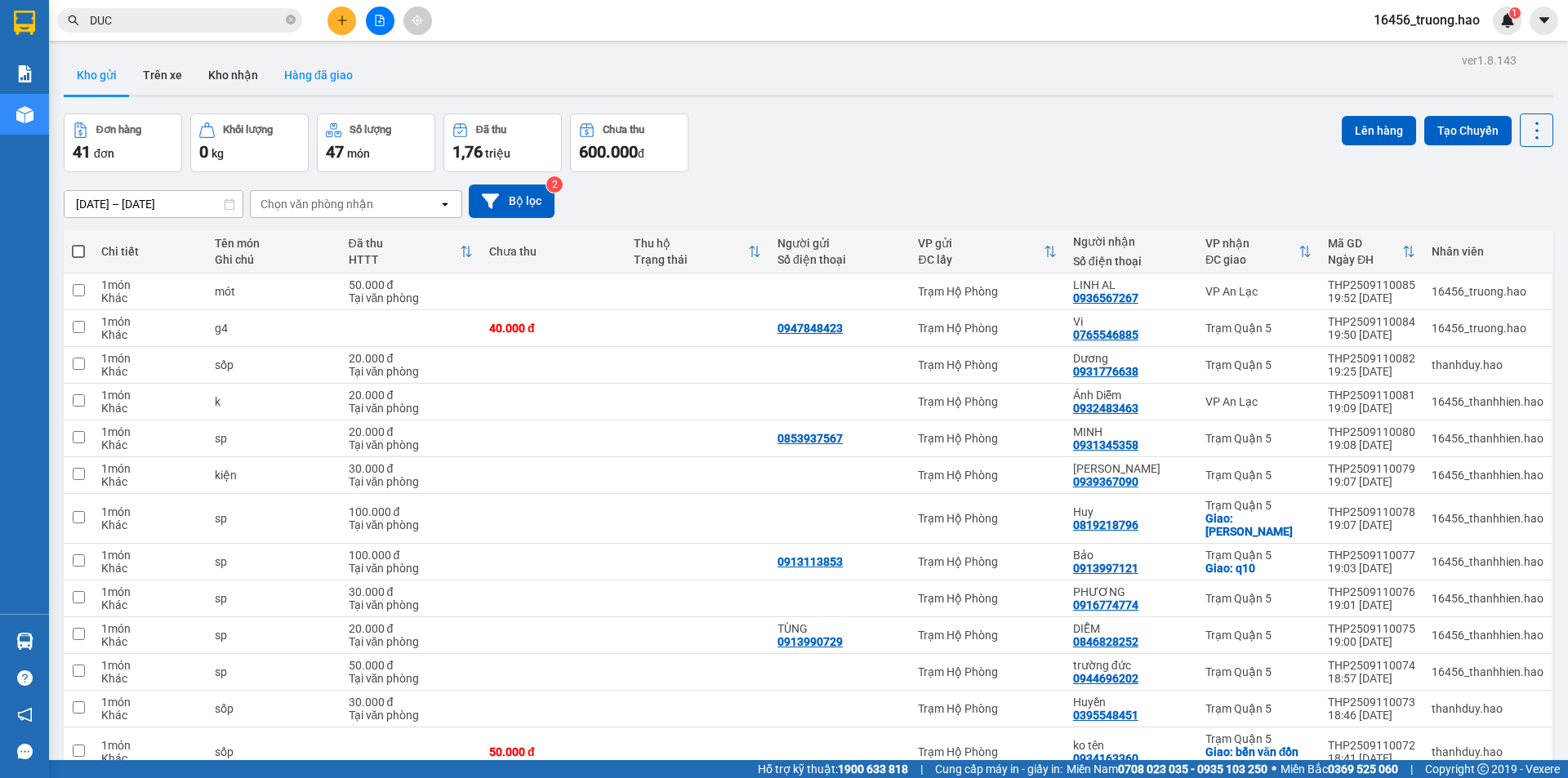
click at [307, 71] on button "Hàng đã giao" at bounding box center [318, 74] width 94 height 39
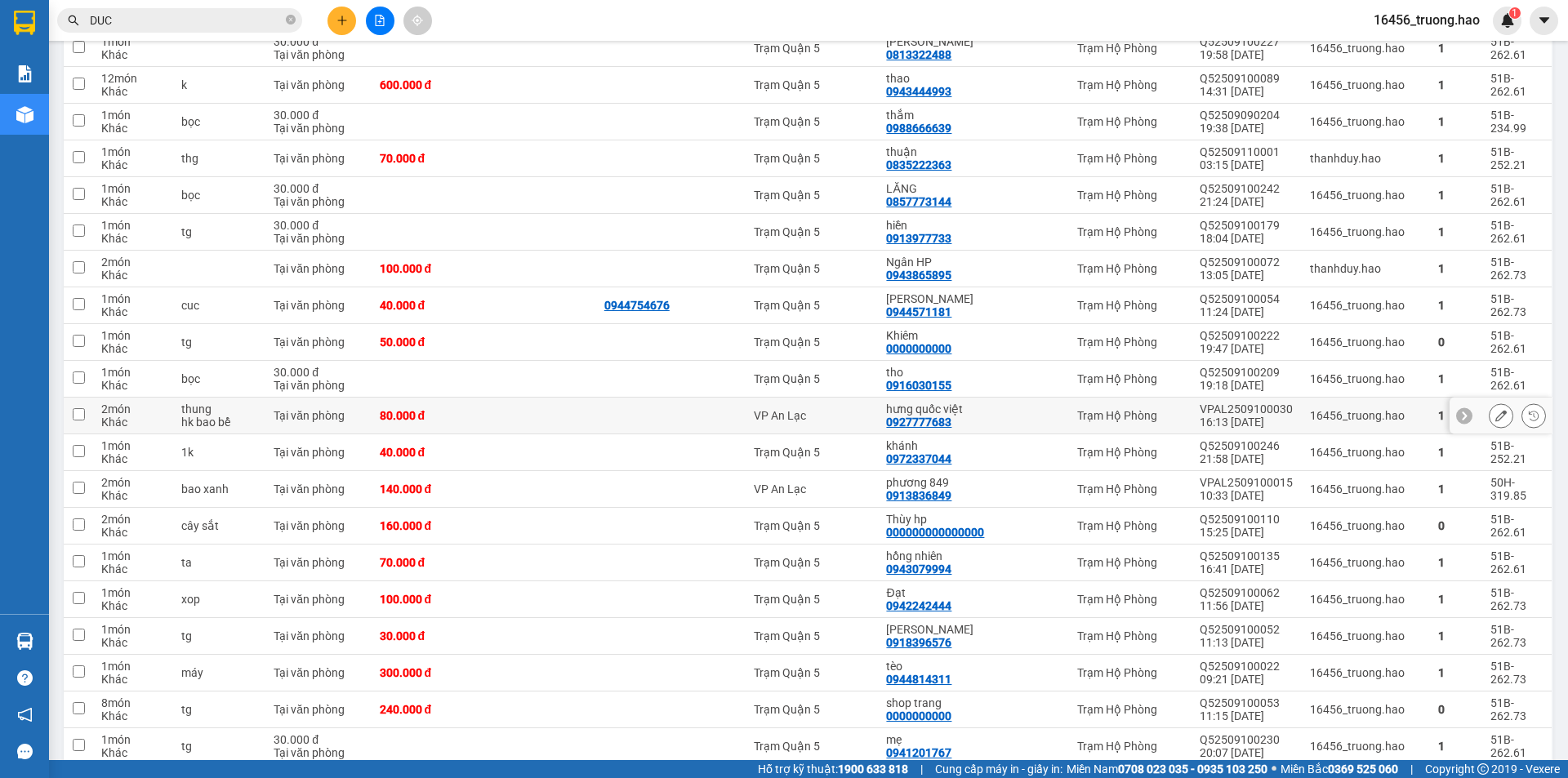
scroll to position [1463, 0]
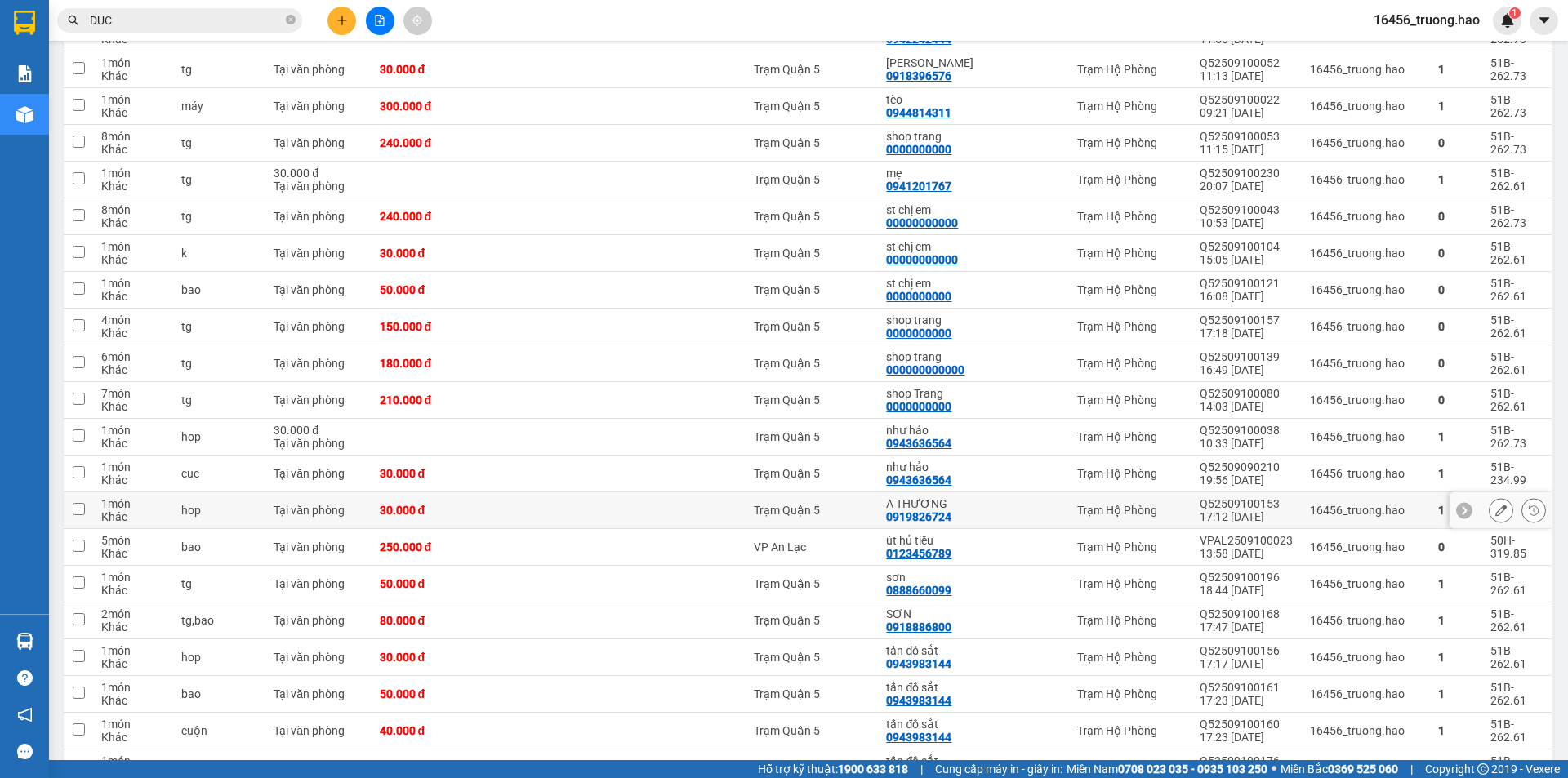
click at [837, 504] on div "Trạm Quận 5" at bounding box center [812, 510] width 116 height 13
checkbox input "true"
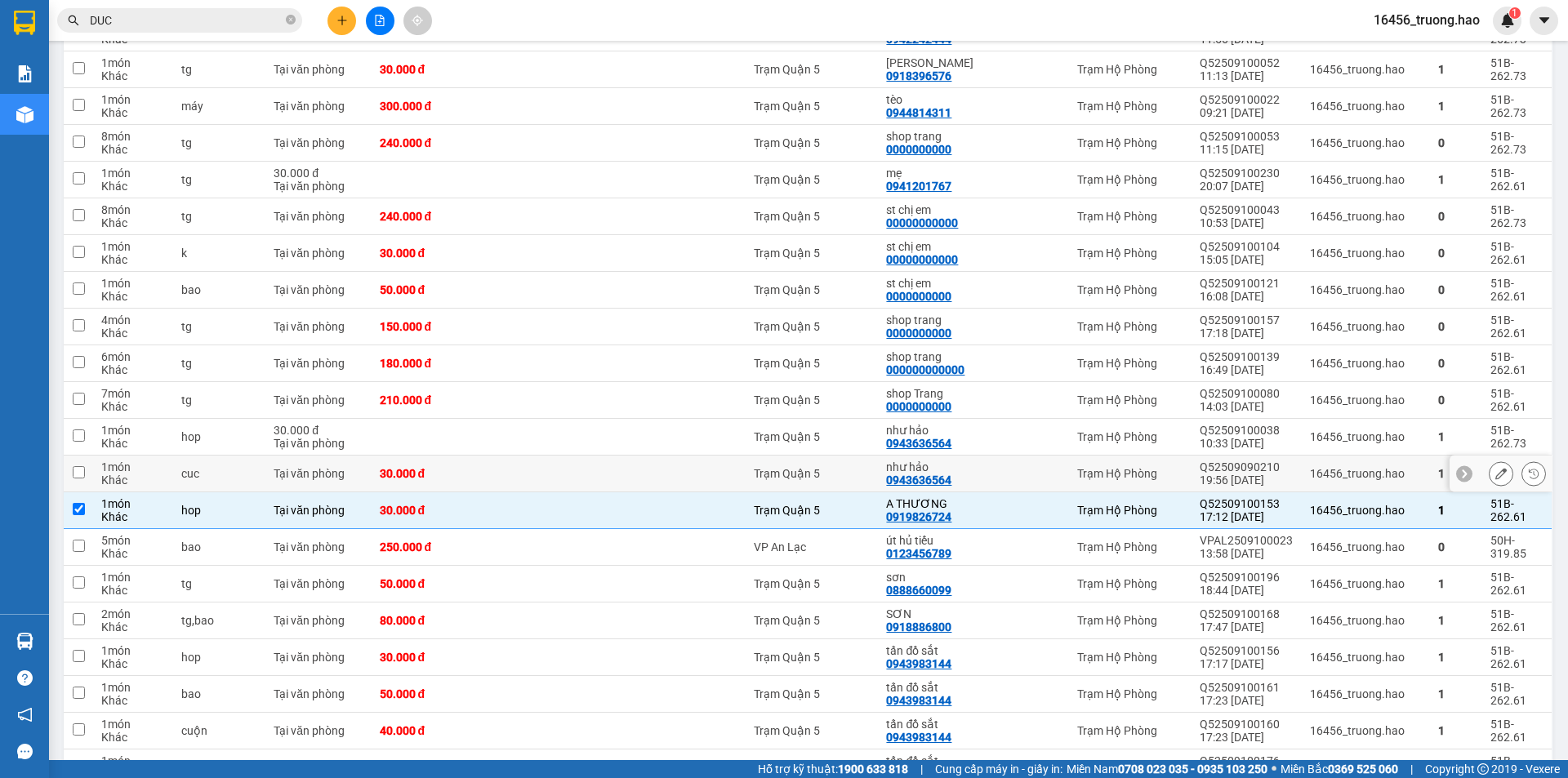
click at [907, 461] on div "như hảo" at bounding box center [938, 468] width 105 height 13
checkbox input "true"
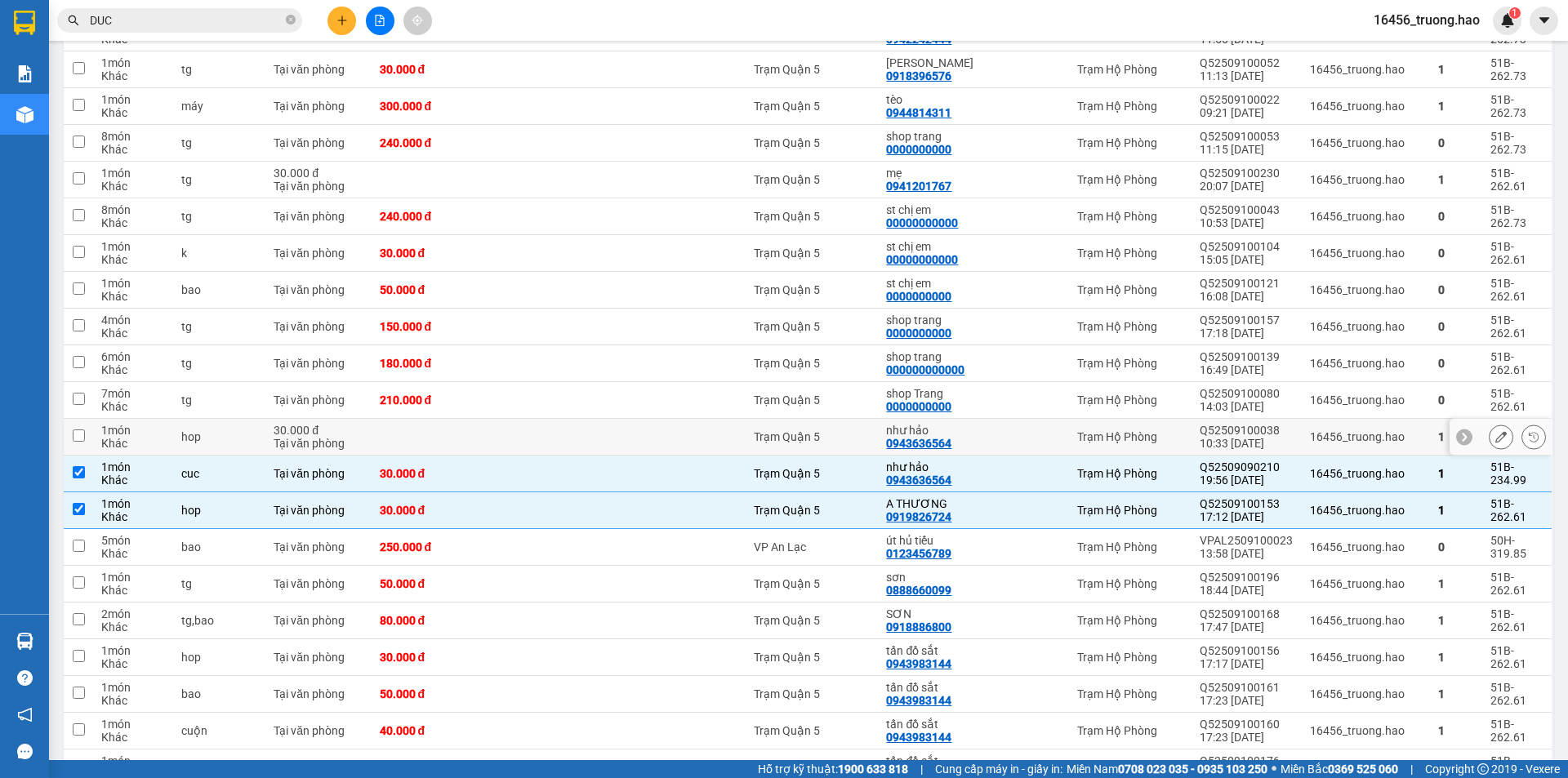
click at [936, 419] on td "như hảo 0943636564" at bounding box center [938, 437] width 121 height 37
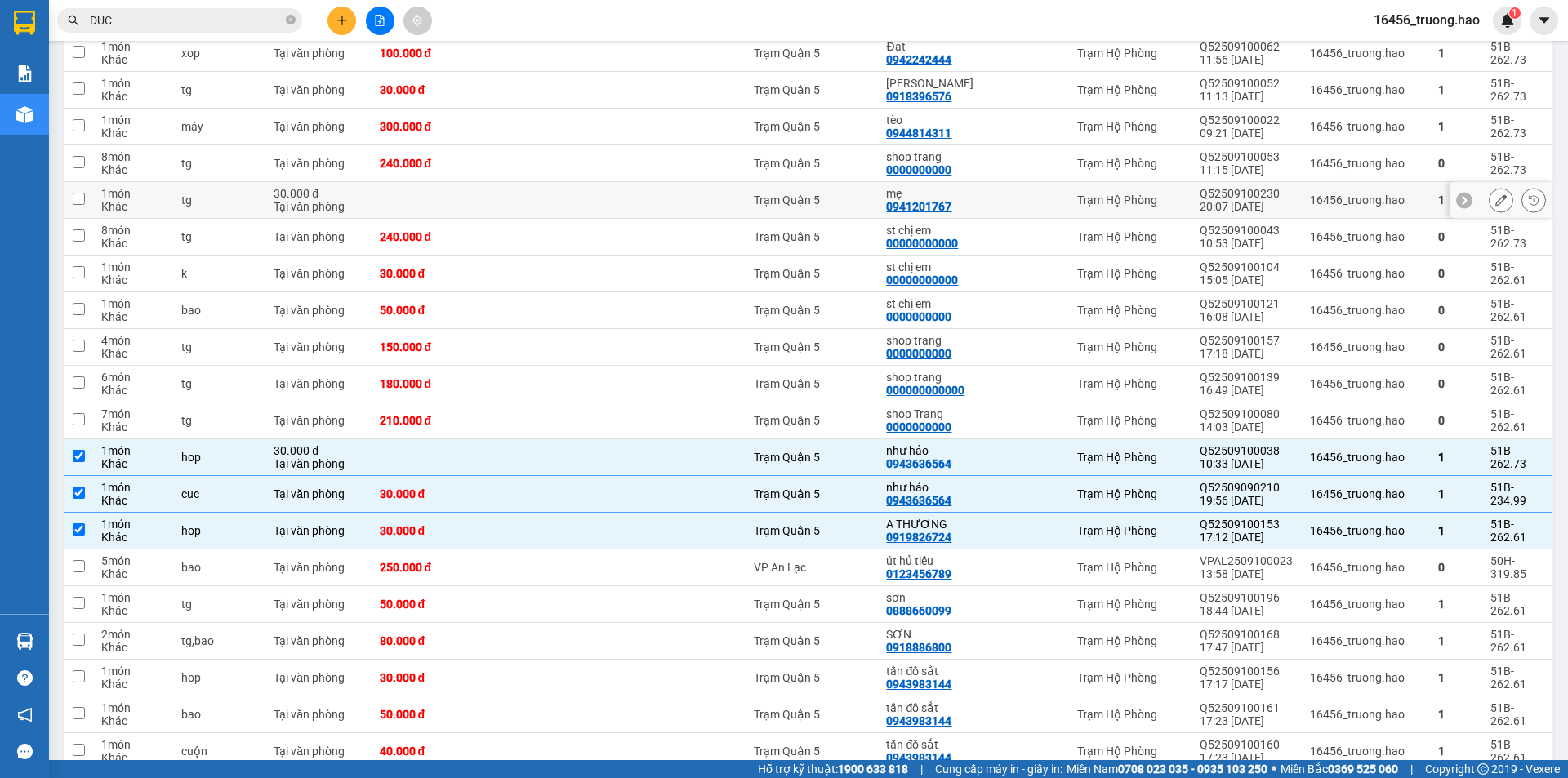
scroll to position [1300, 0]
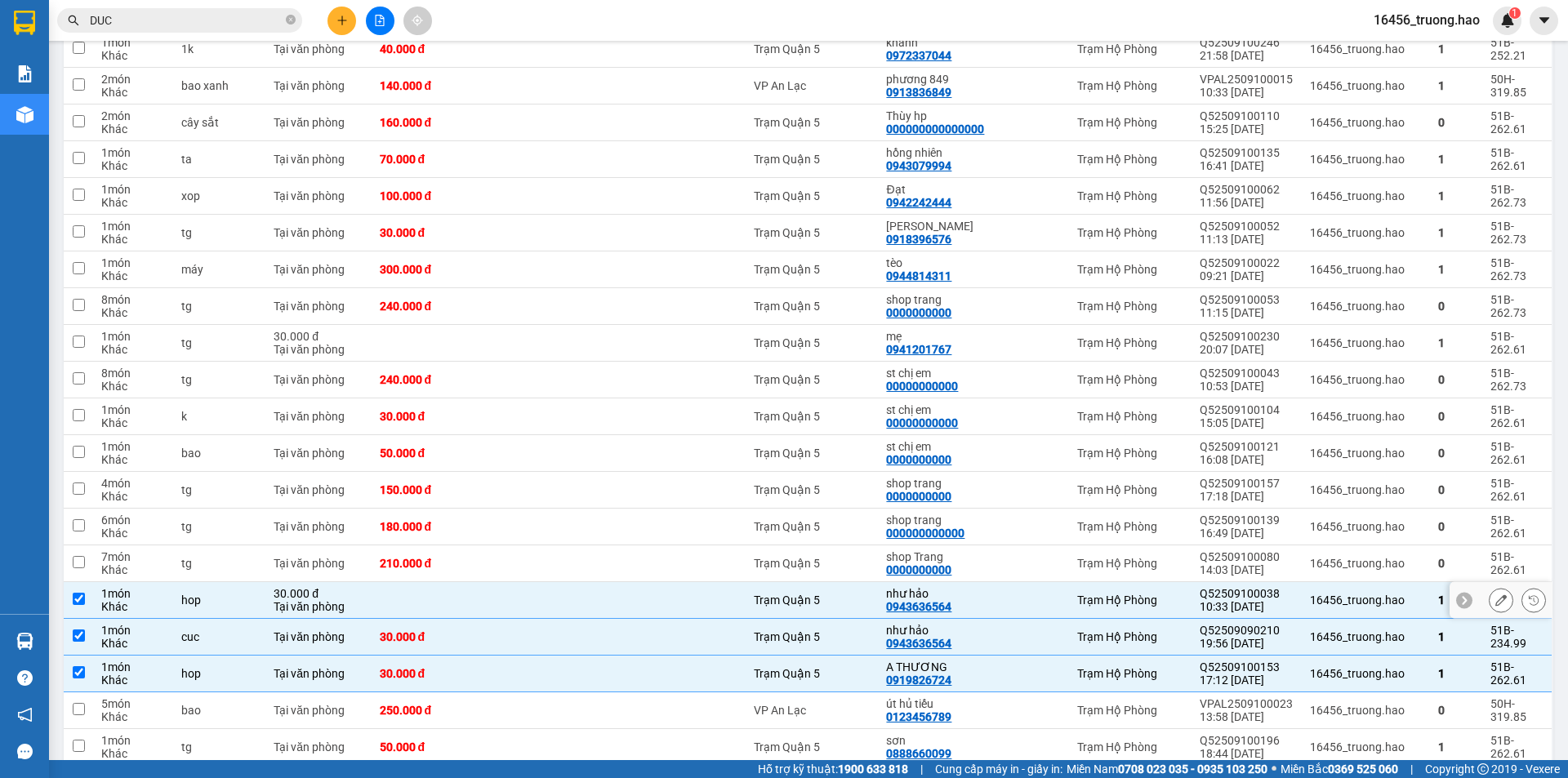
click at [960, 587] on div "như hảo" at bounding box center [938, 593] width 105 height 13
checkbox input "false"
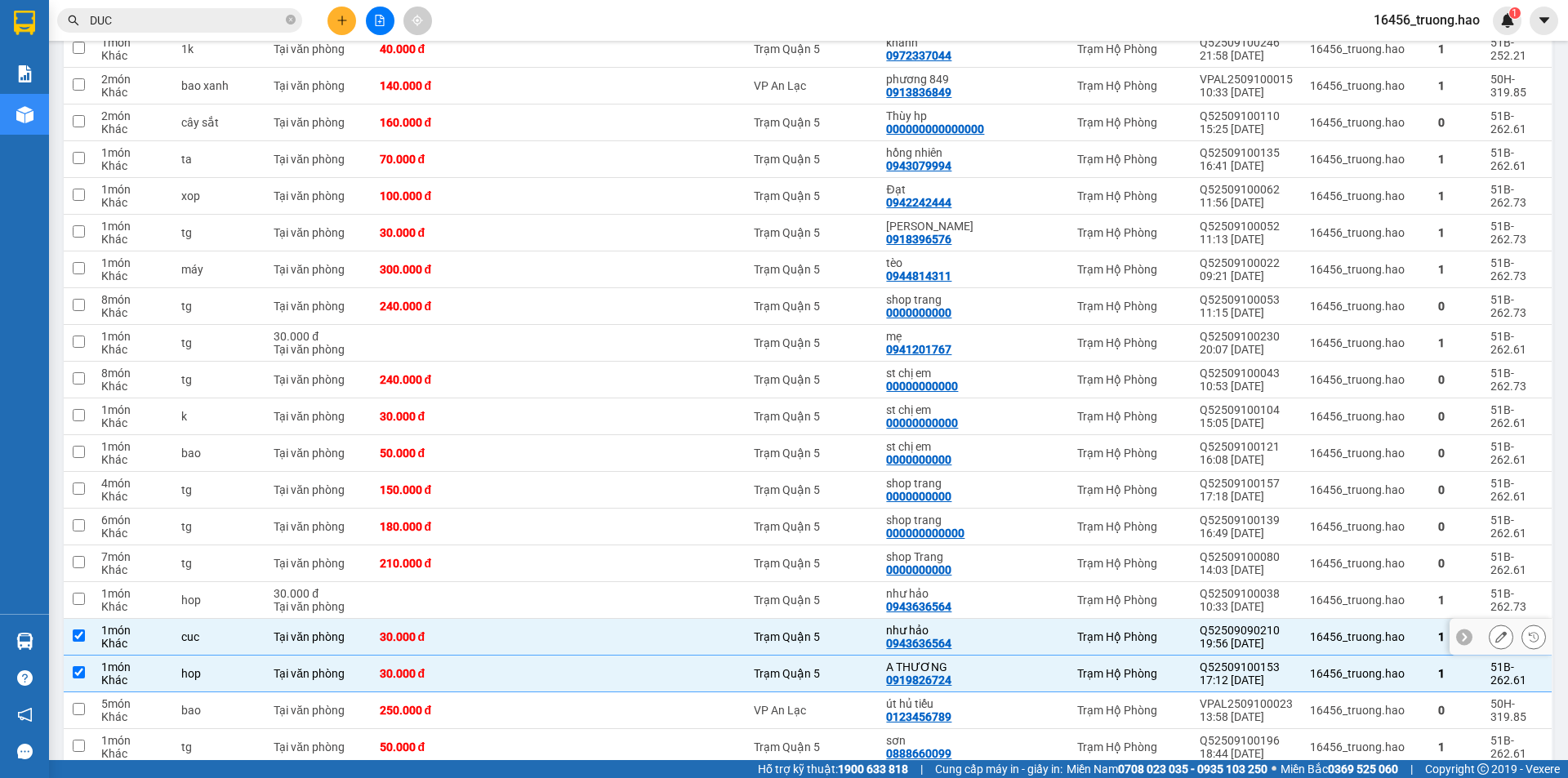
click at [982, 624] on div "như hảo" at bounding box center [938, 630] width 105 height 13
checkbox input "false"
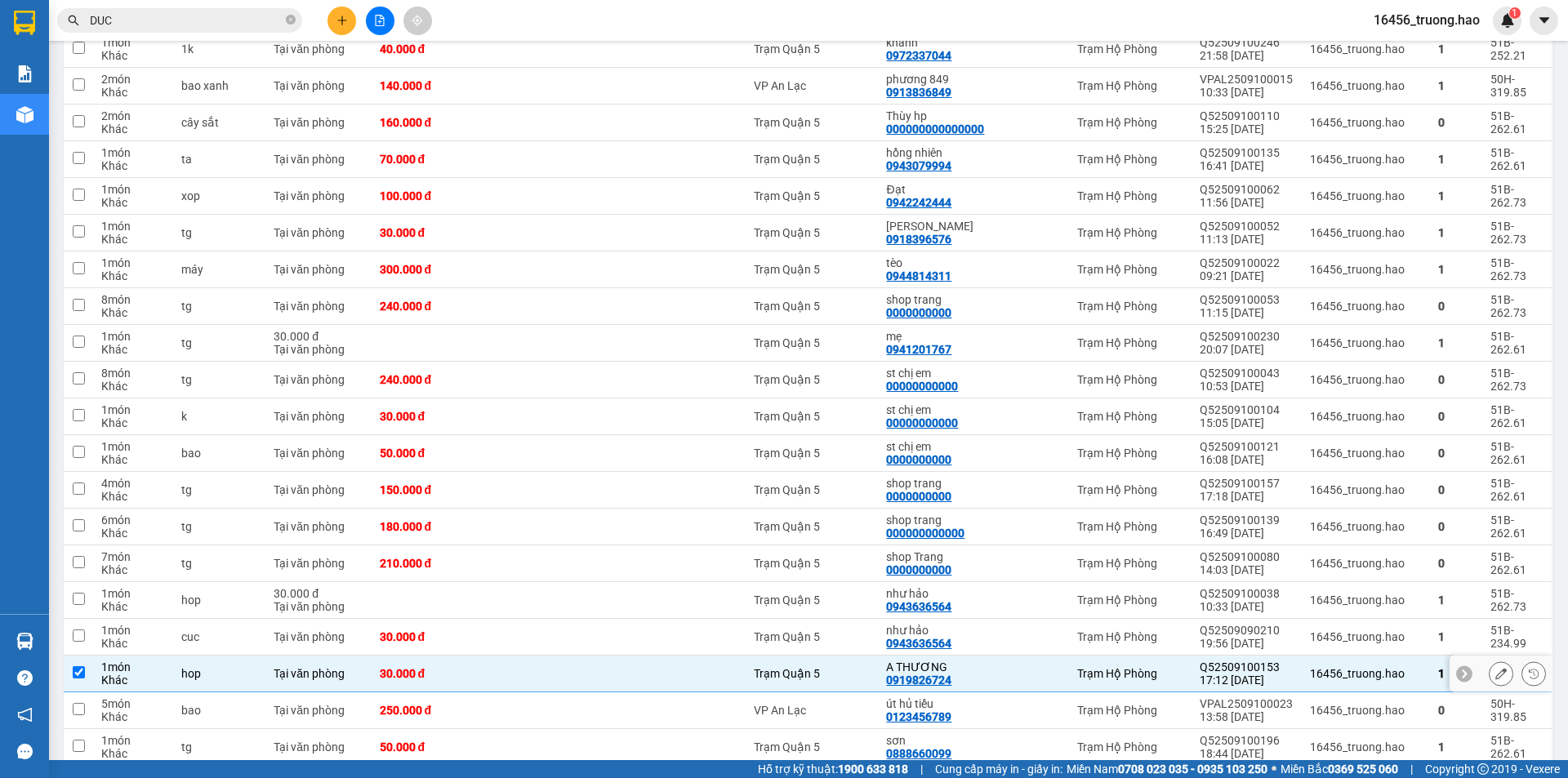
click at [969, 661] on div "A THƯƠNG" at bounding box center [938, 668] width 105 height 13
checkbox input "false"
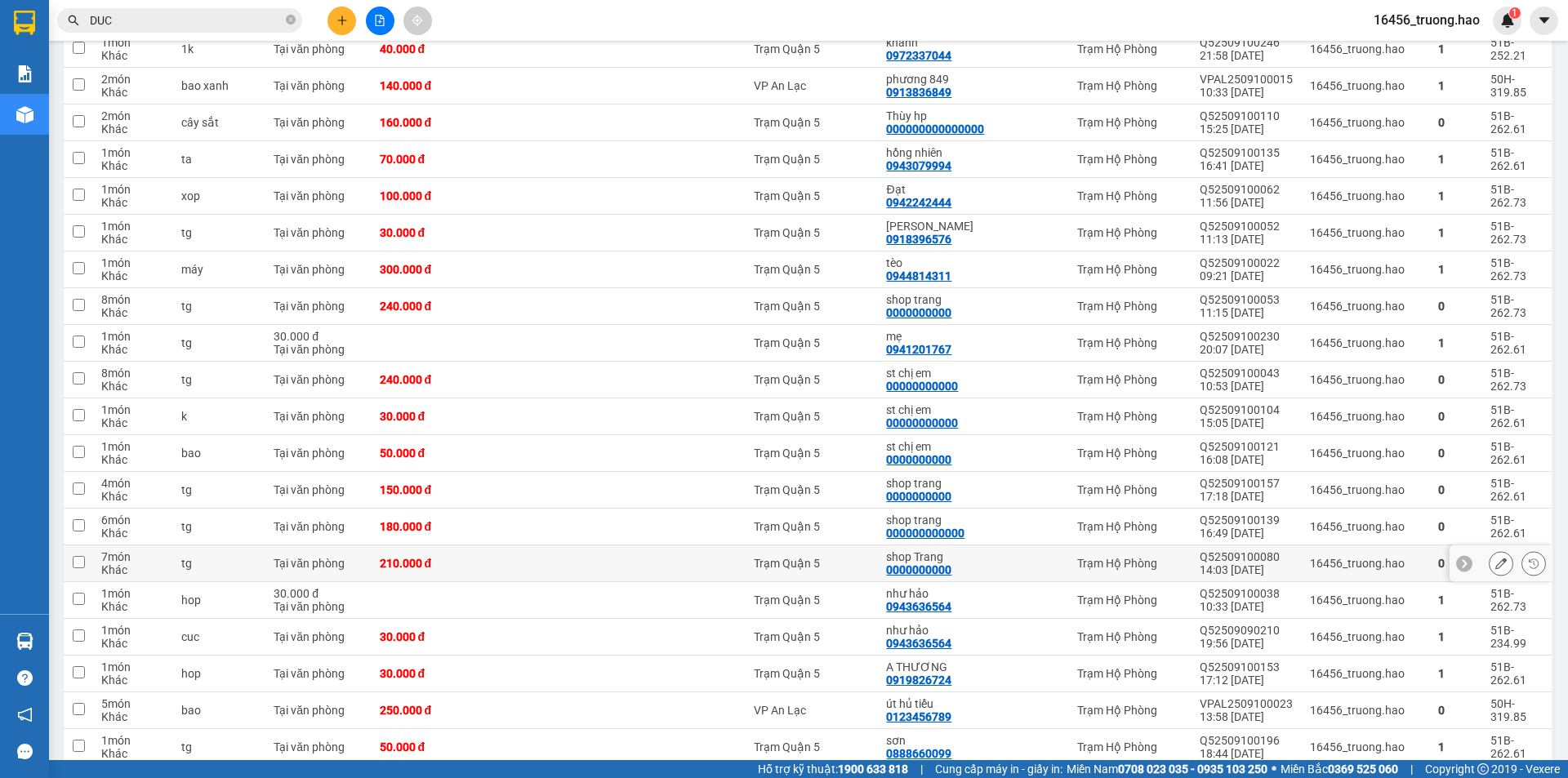
click at [968, 550] on div "shop Trang" at bounding box center [938, 557] width 105 height 13
checkbox input "true"
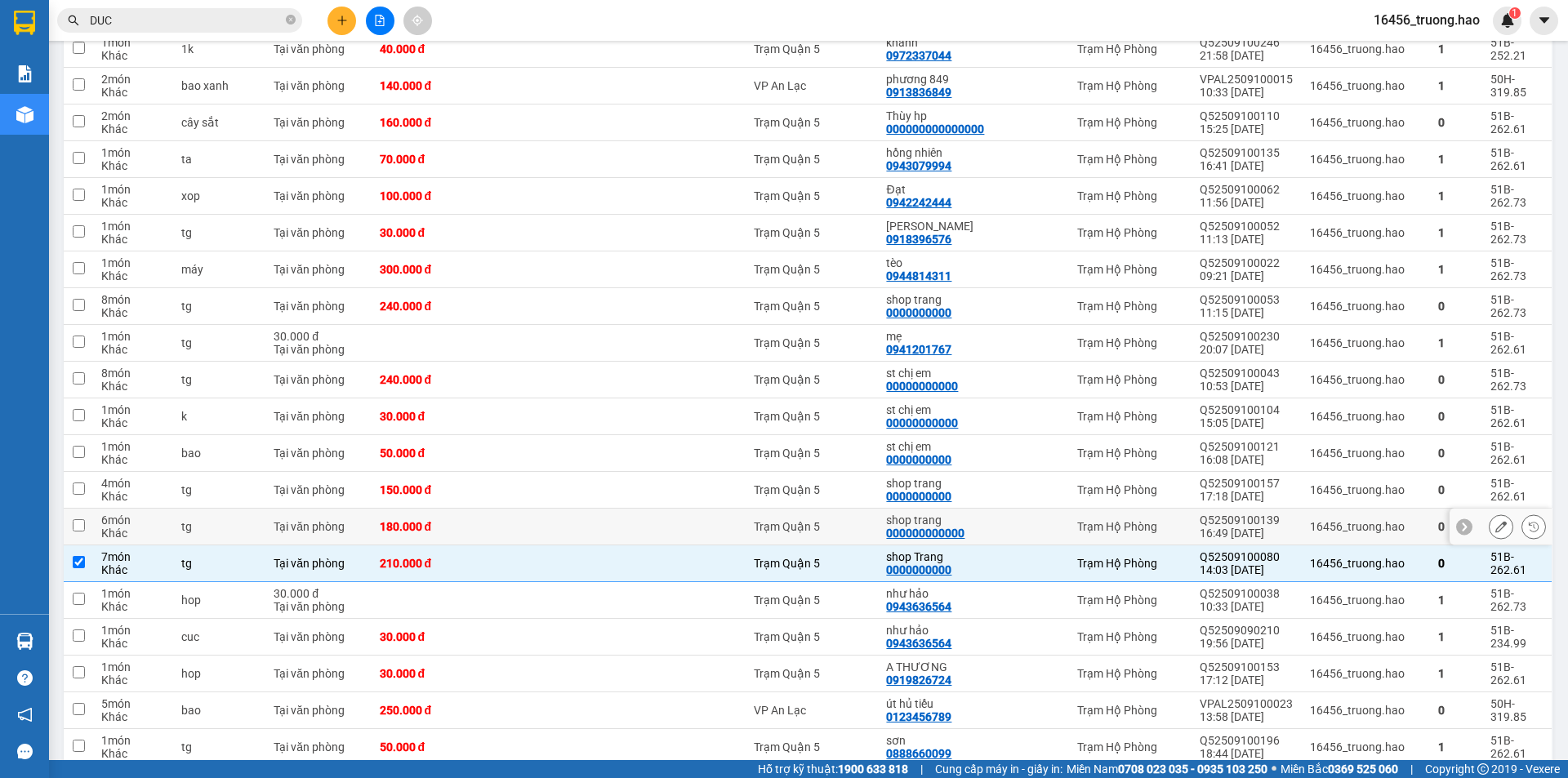
click at [965, 513] on div "shop trang" at bounding box center [938, 520] width 105 height 13
checkbox input "true"
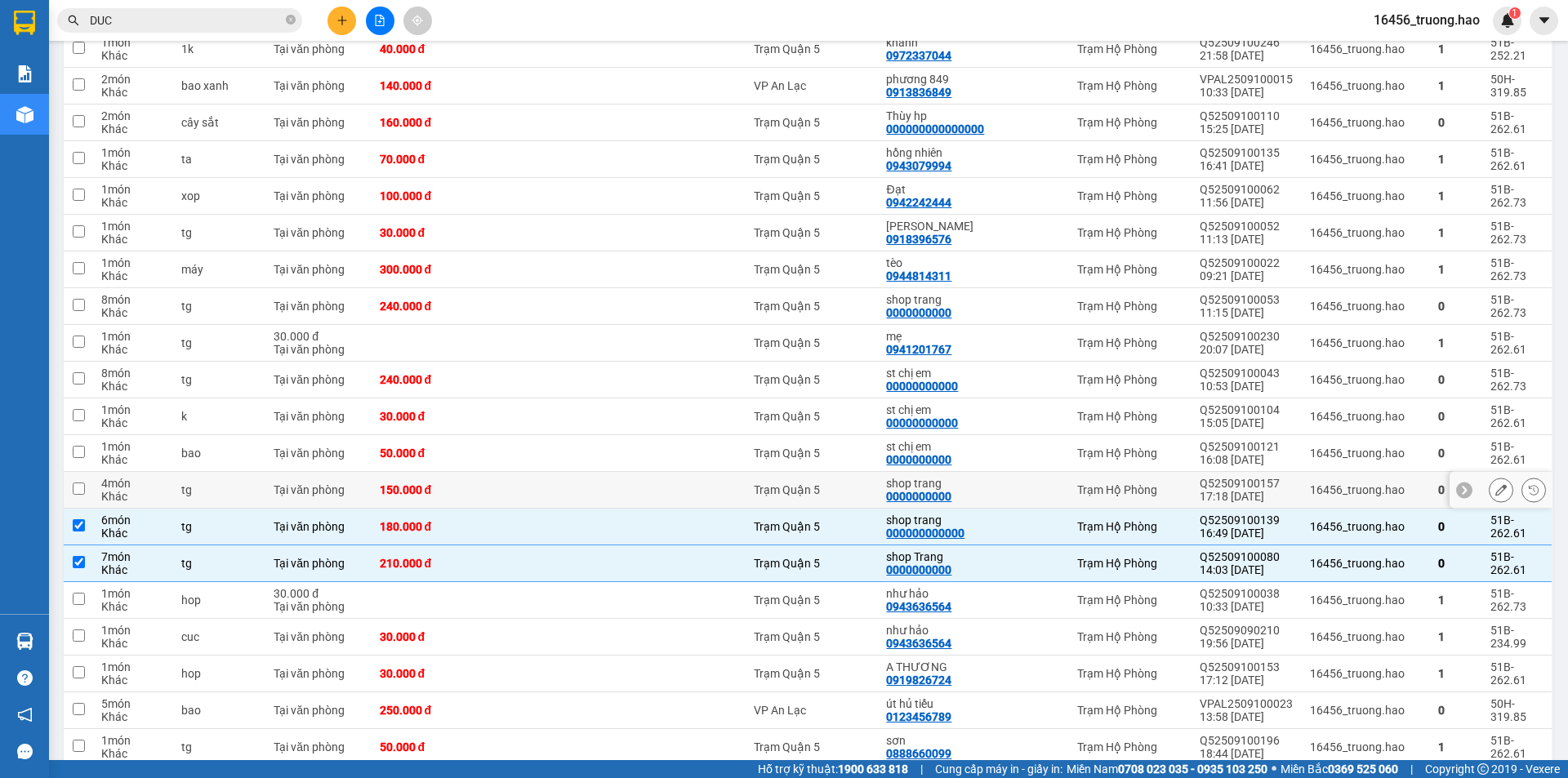
click at [971, 477] on div "shop trang 0000000000" at bounding box center [938, 489] width 105 height 26
checkbox input "true"
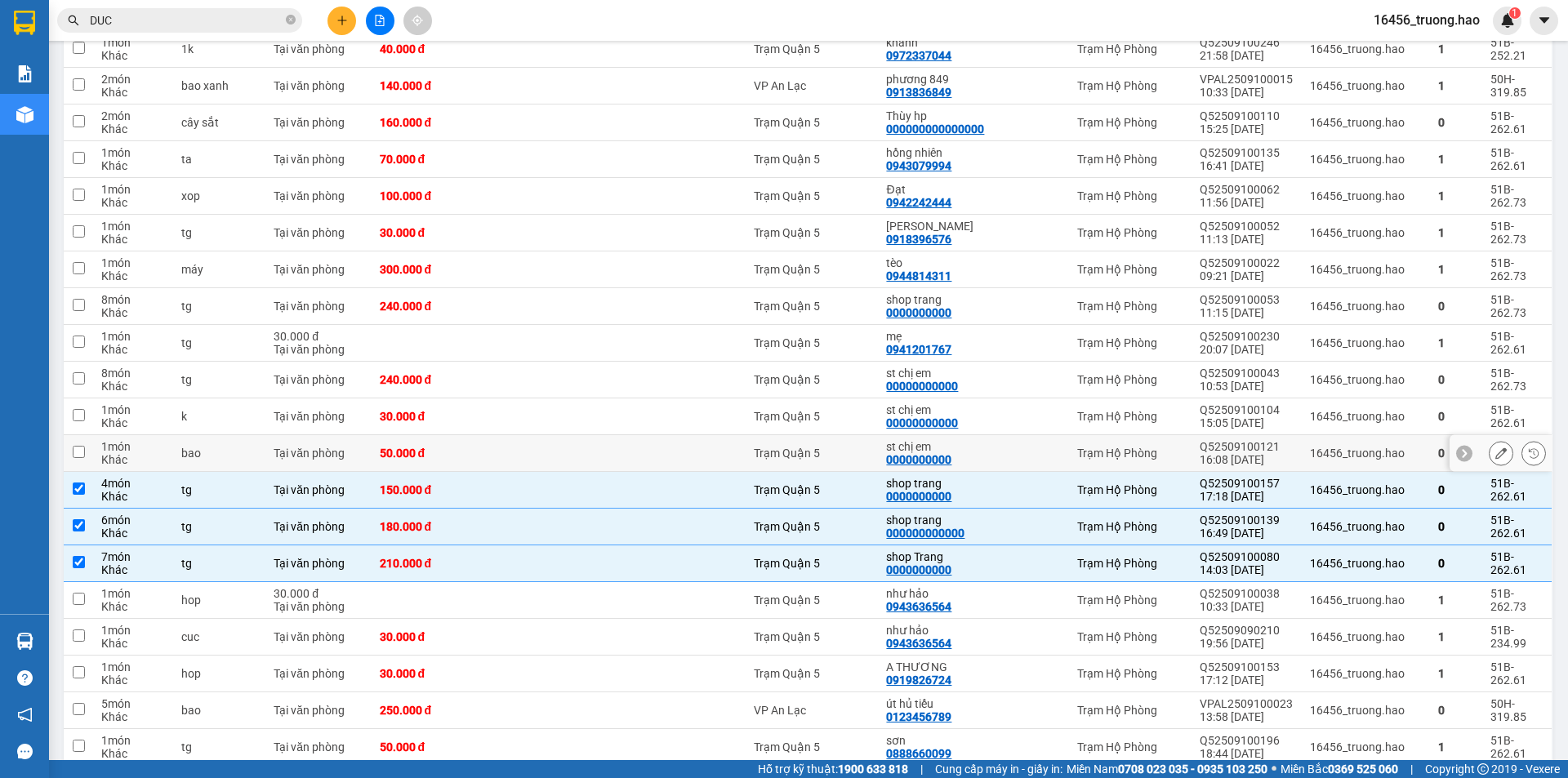
click at [974, 440] on div "st chị em" at bounding box center [938, 447] width 105 height 13
checkbox input "true"
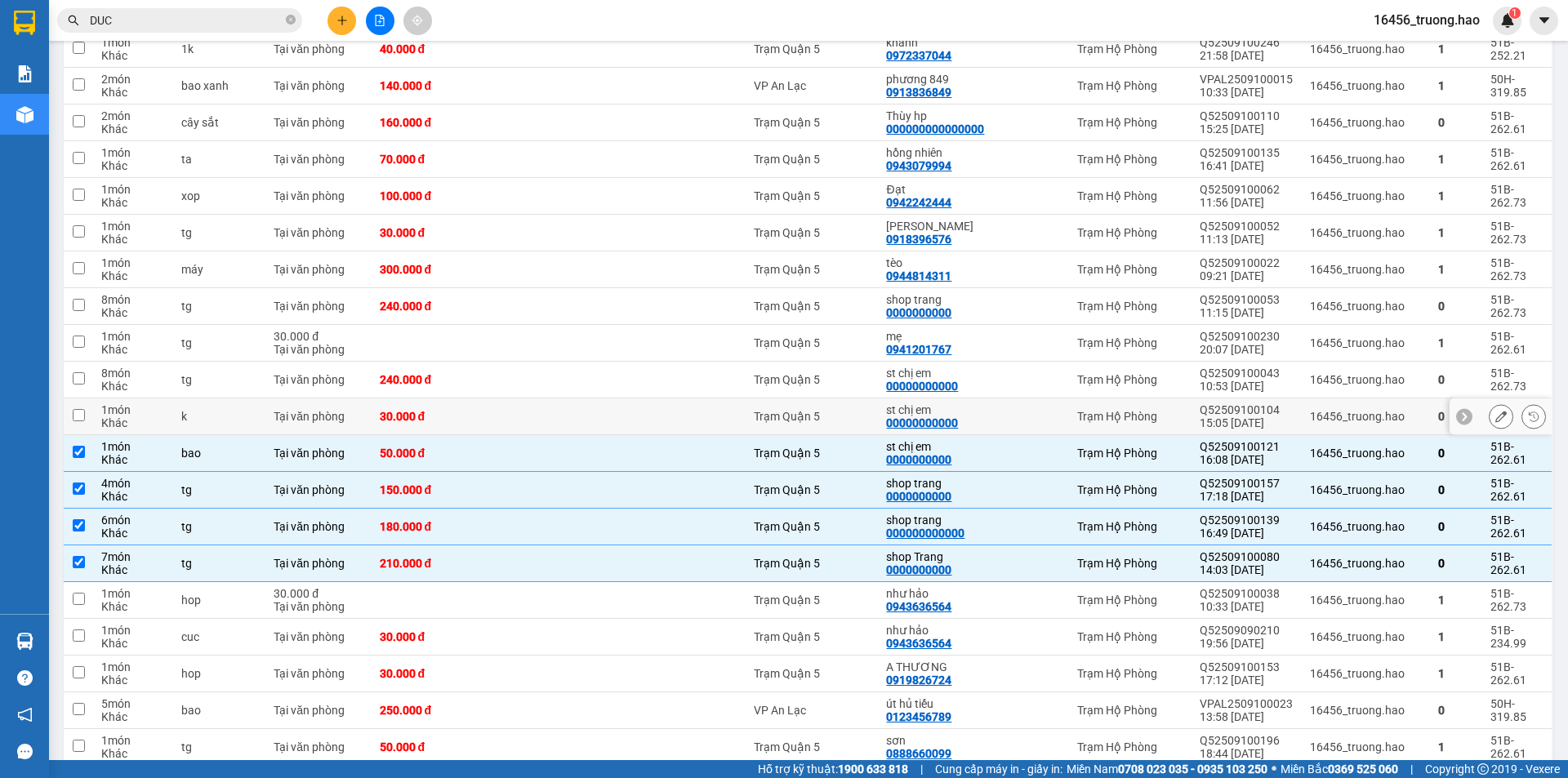
click at [982, 404] on div "st chị em" at bounding box center [938, 410] width 105 height 13
checkbox input "true"
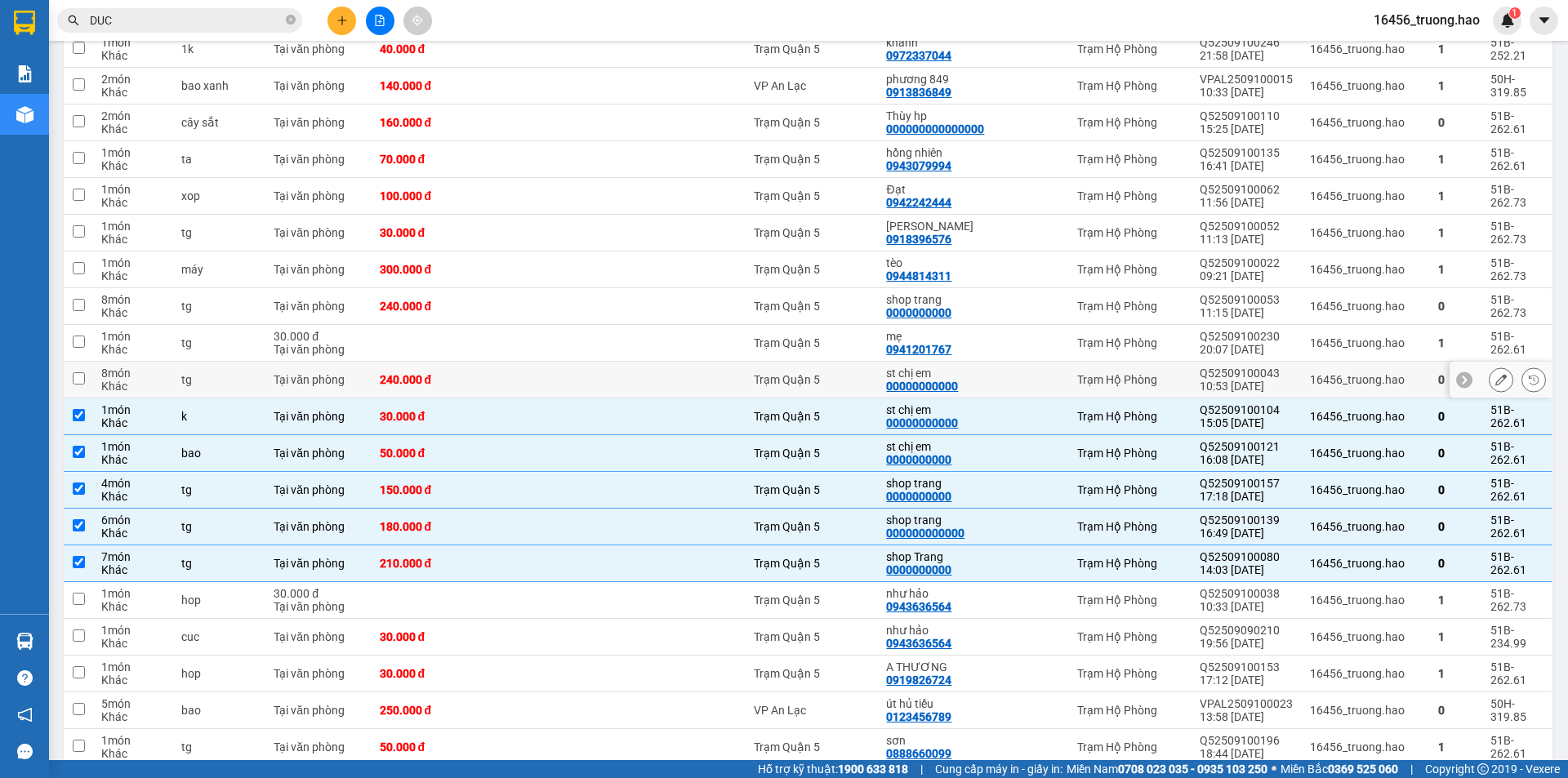
click at [982, 367] on div "st chị em" at bounding box center [938, 373] width 105 height 13
checkbox input "true"
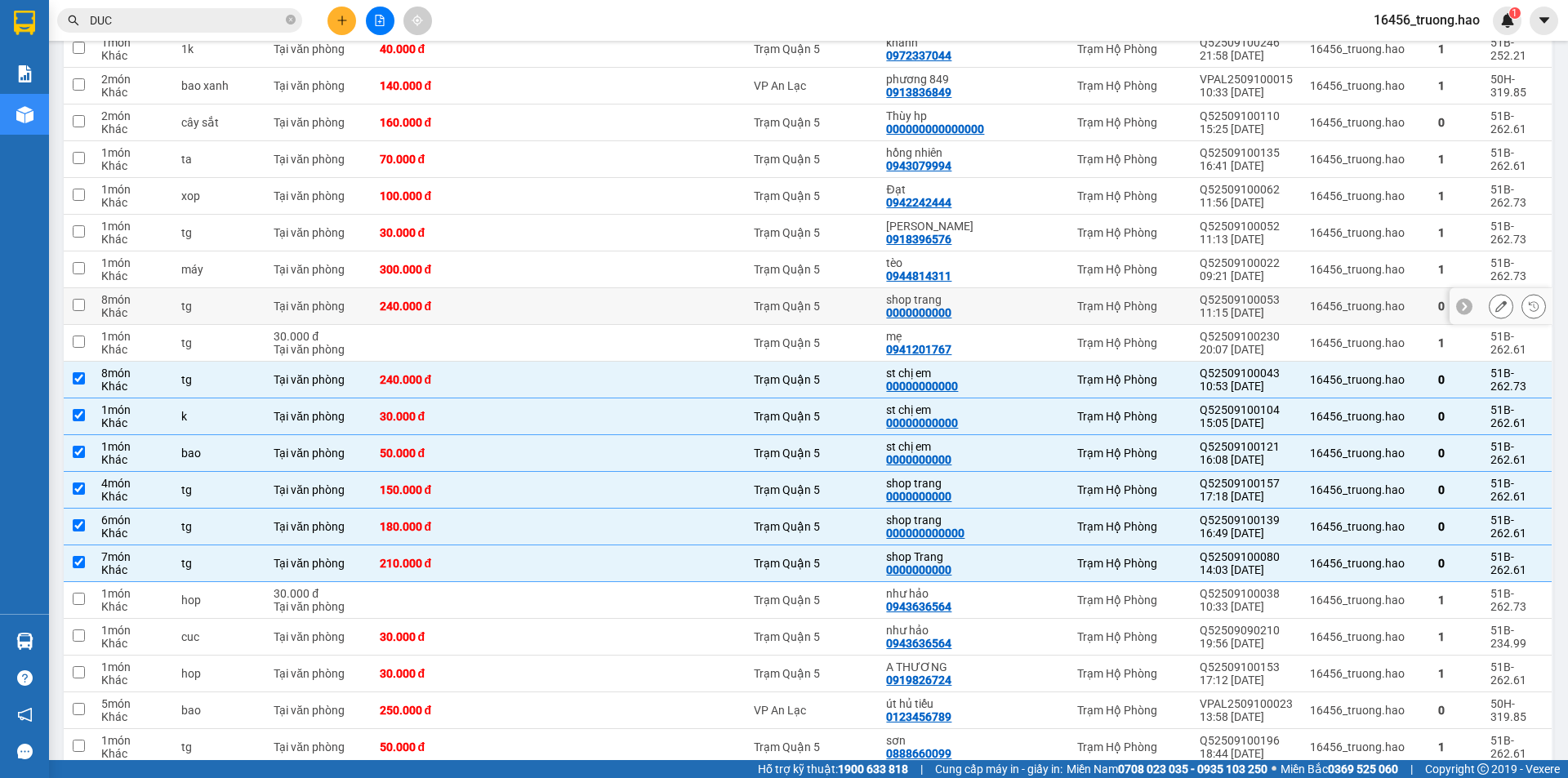
click at [948, 293] on div "shop trang" at bounding box center [938, 300] width 105 height 13
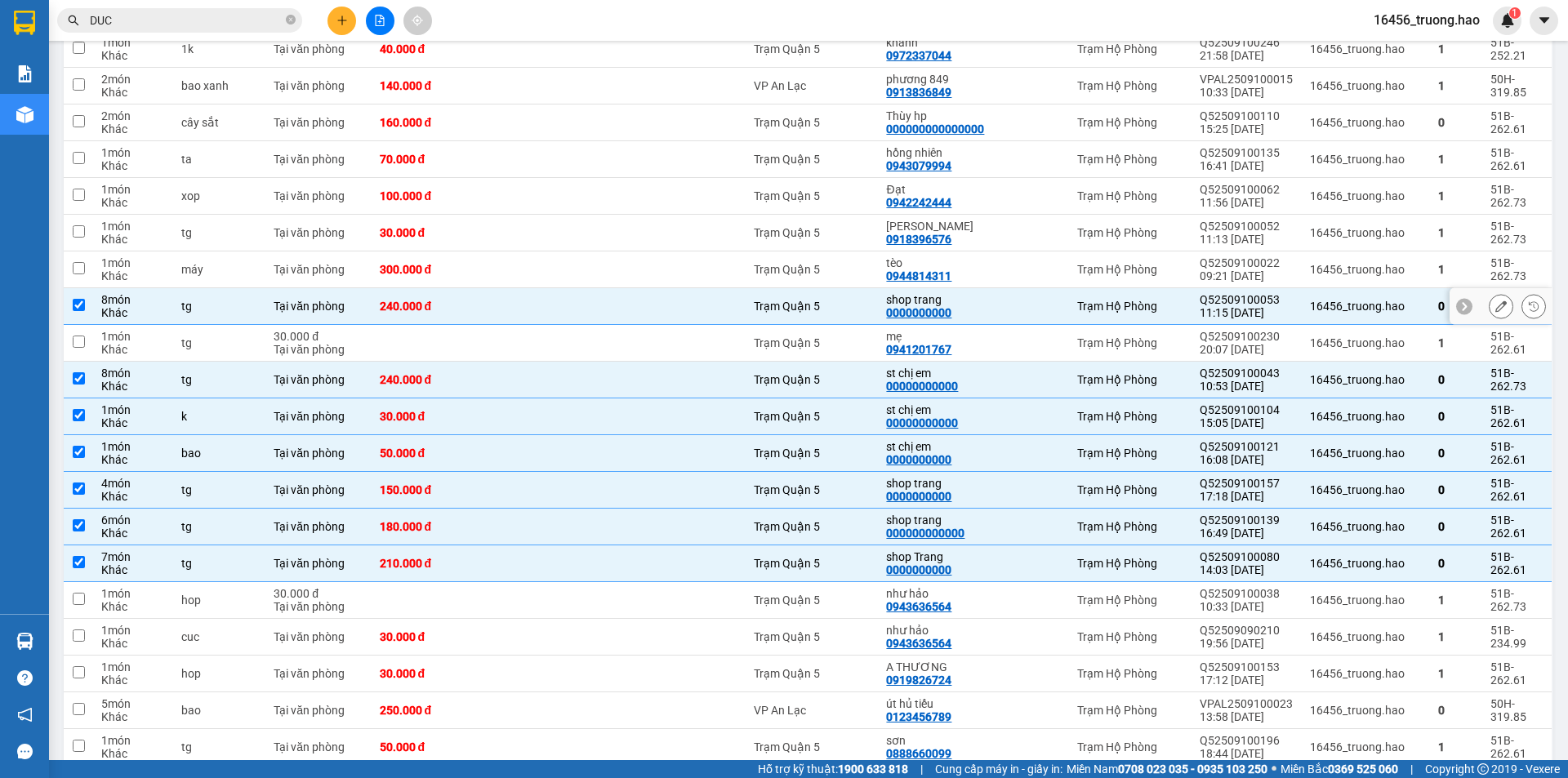
click at [677, 300] on div at bounding box center [648, 307] width 89 height 13
checkbox input "false"
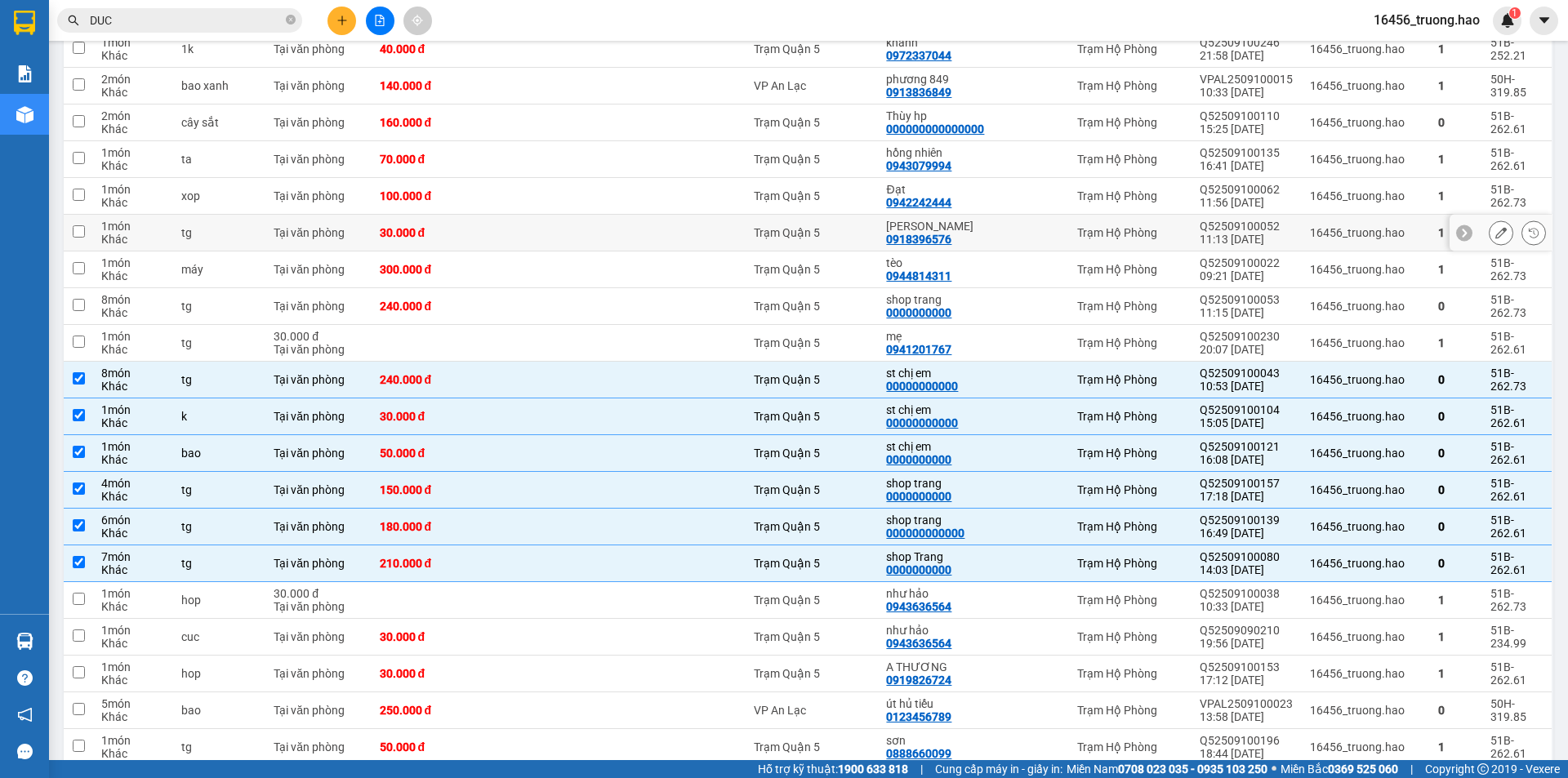
click at [730, 214] on td at bounding box center [724, 232] width 44 height 37
checkbox input "true"
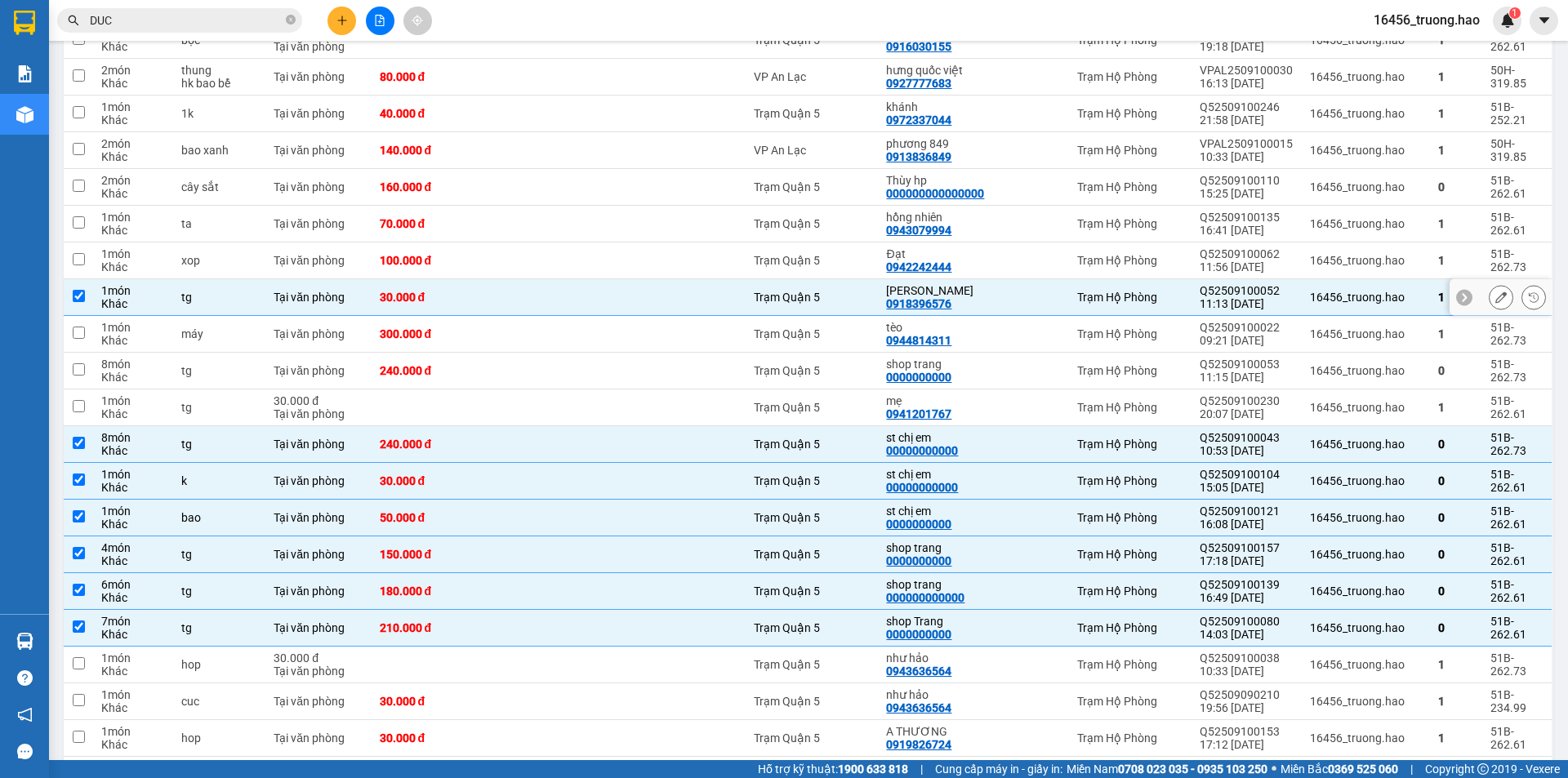
scroll to position [1137, 0]
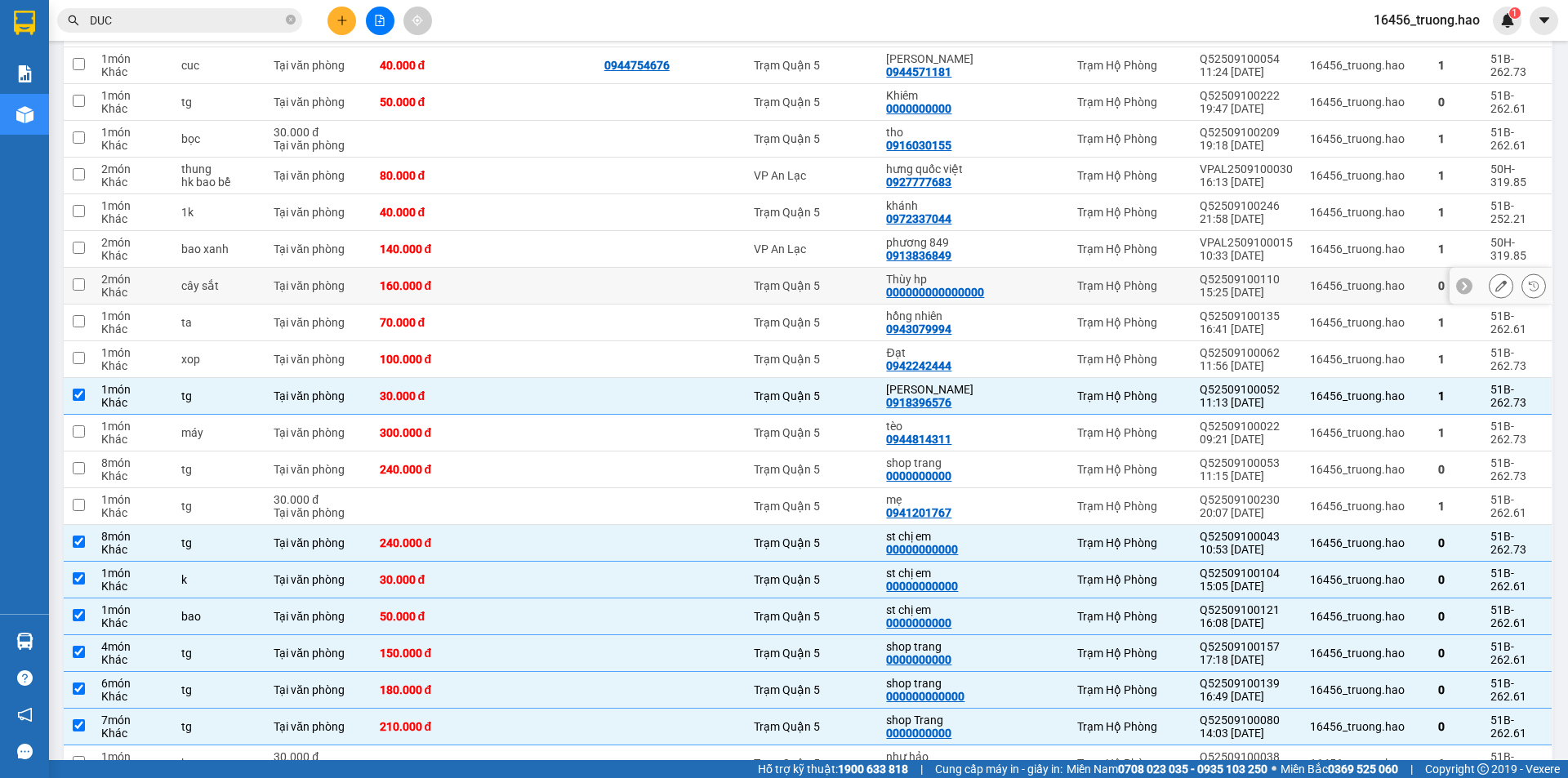
click at [897, 286] on div "000000000000000" at bounding box center [935, 292] width 98 height 13
click at [910, 286] on div "000000000000000" at bounding box center [935, 292] width 98 height 13
click at [1019, 279] on div at bounding box center [1034, 286] width 54 height 13
checkbox input "true"
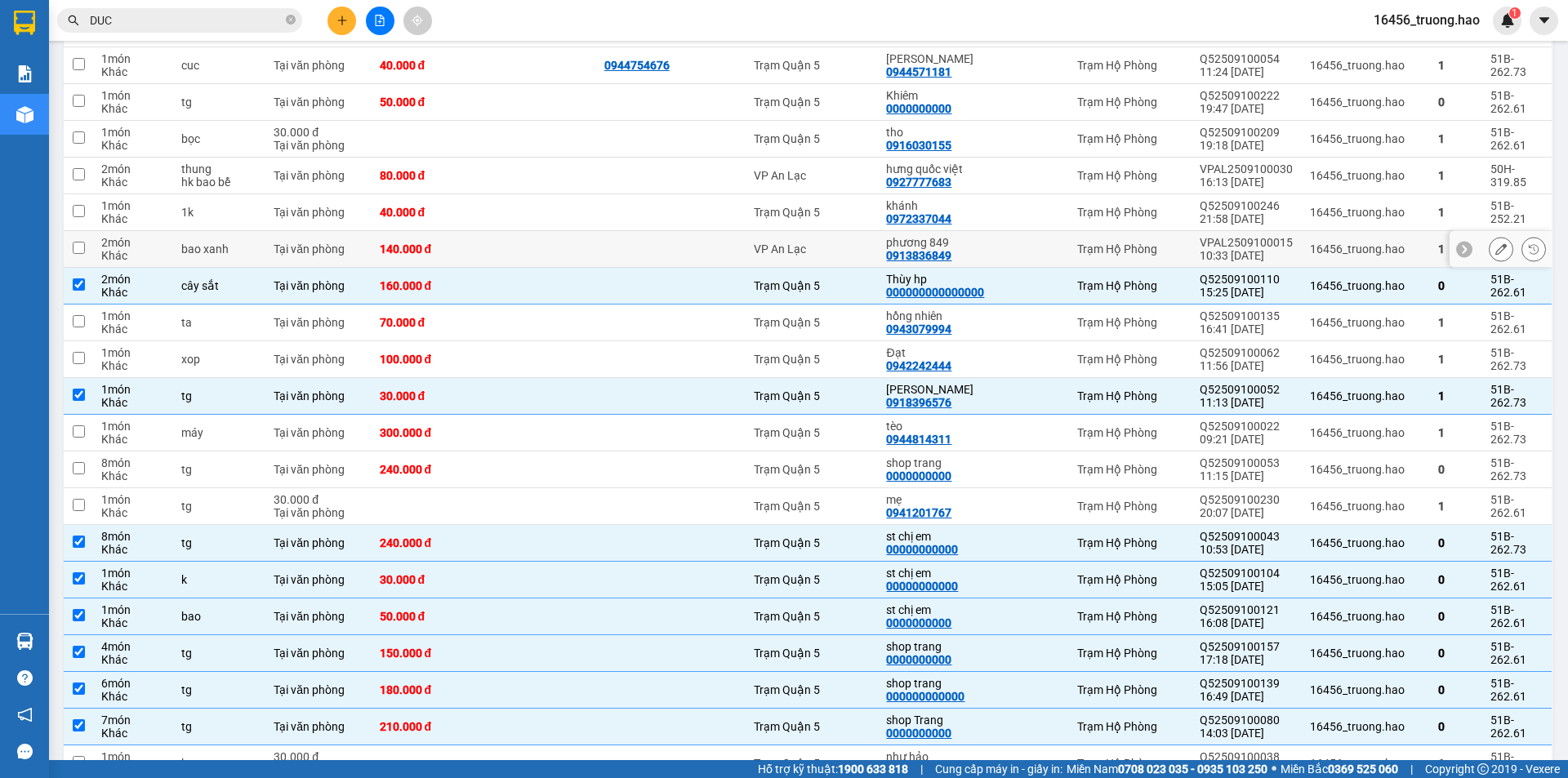
click at [967, 236] on div "phương 849" at bounding box center [938, 243] width 105 height 13
checkbox input "true"
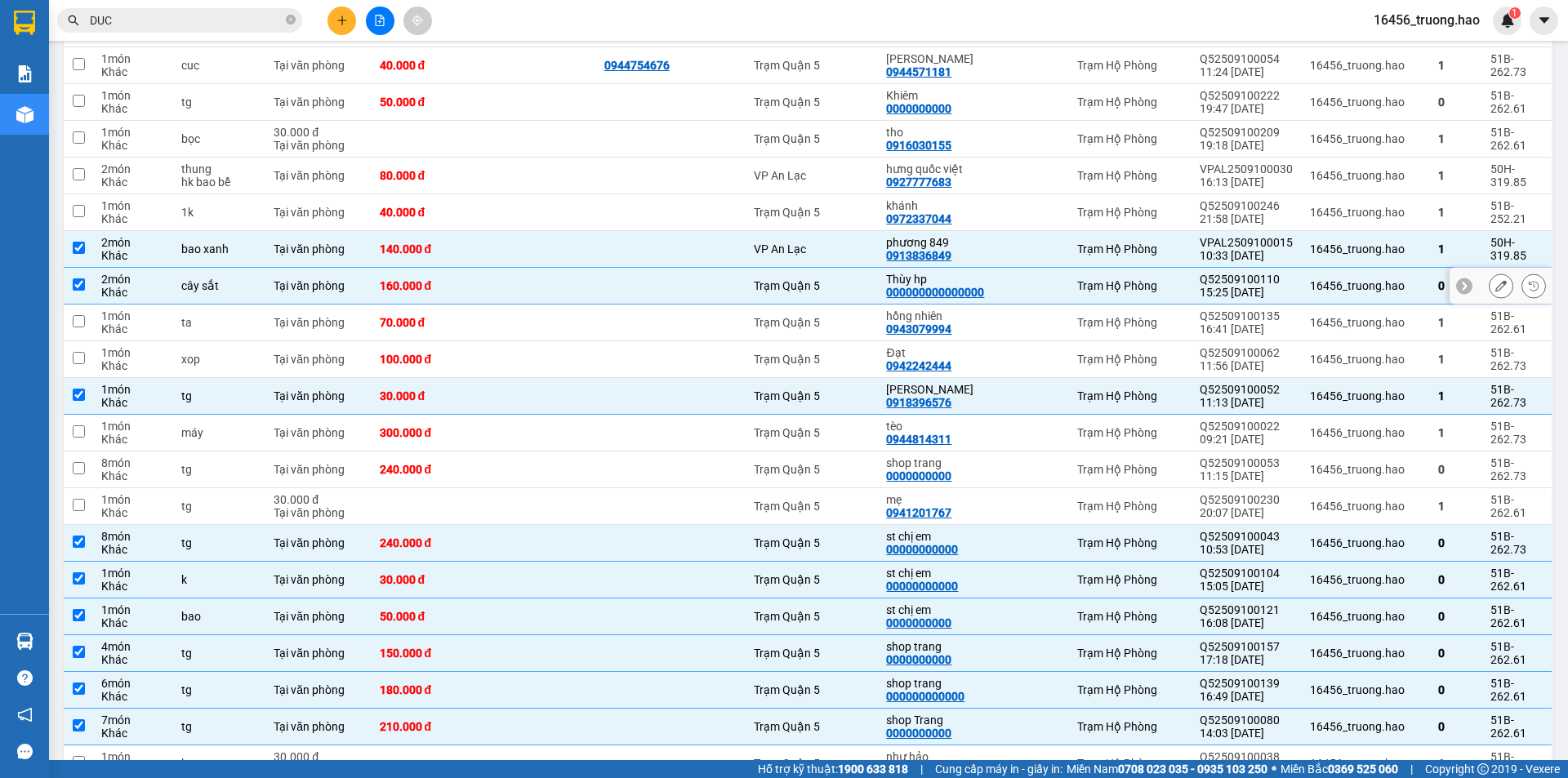
click at [957, 286] on div "000000000000000" at bounding box center [935, 292] width 98 height 13
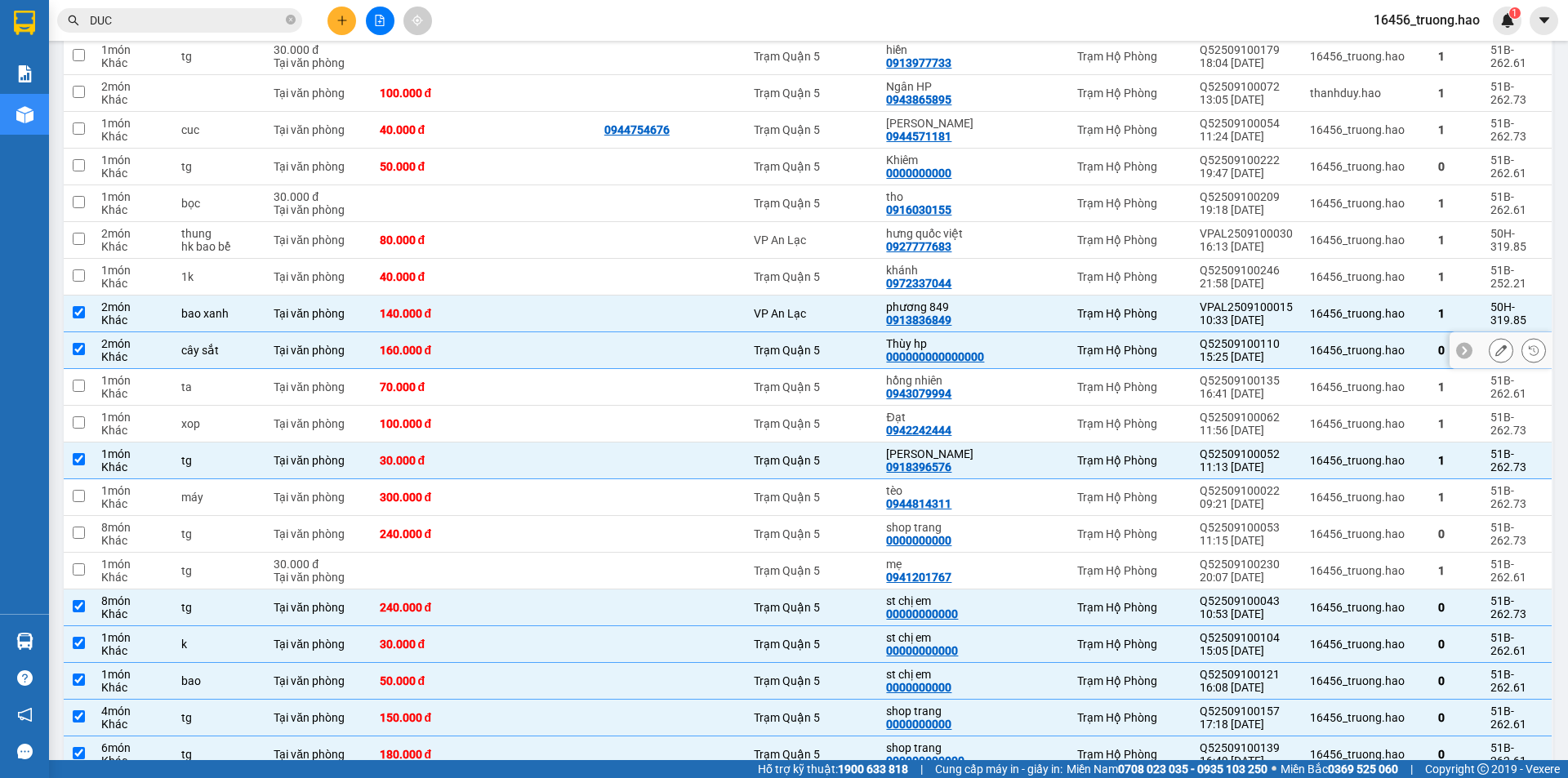
scroll to position [973, 0]
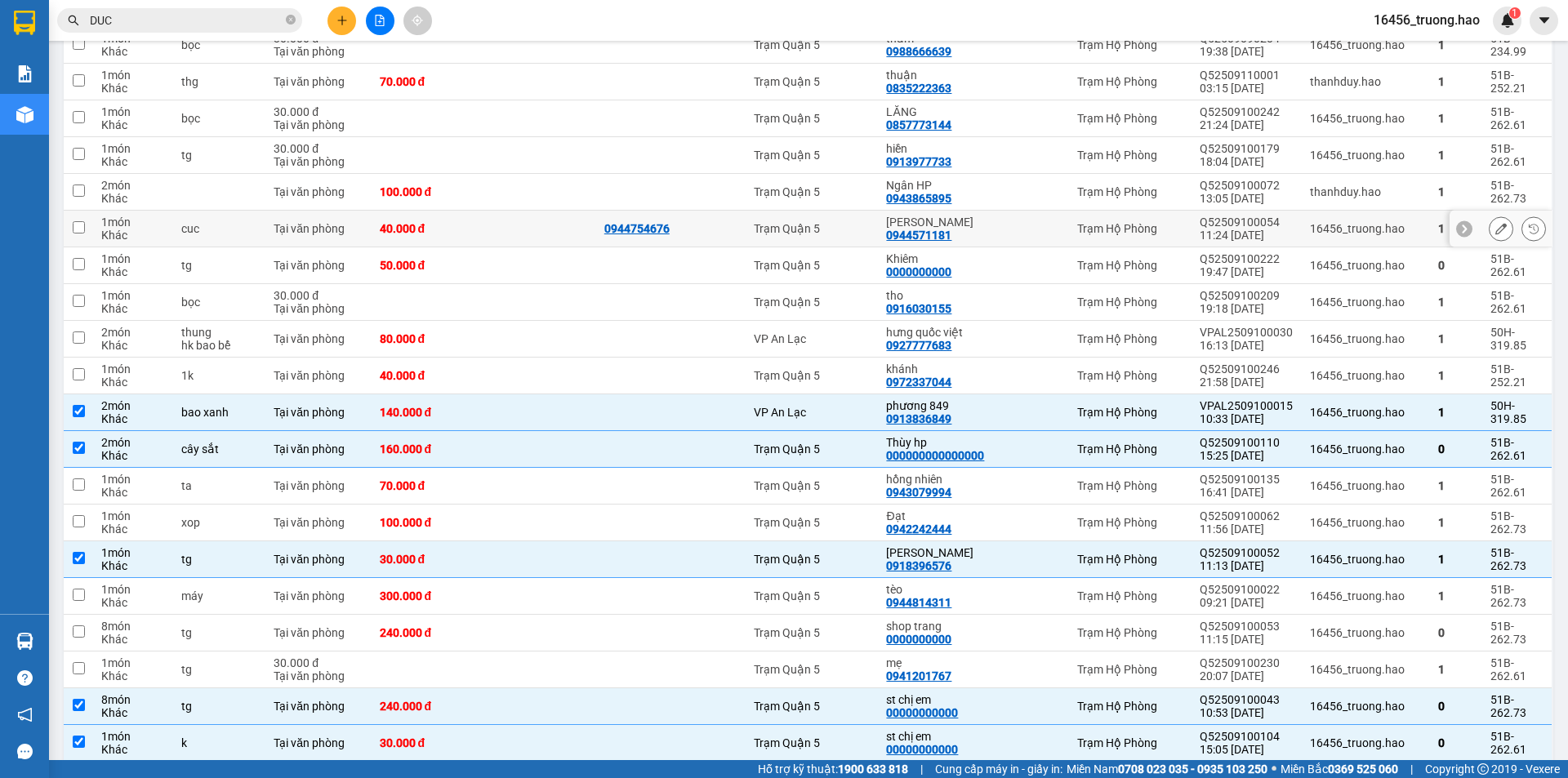
click at [958, 215] on div "[PERSON_NAME]" at bounding box center [938, 222] width 105 height 13
checkbox input "true"
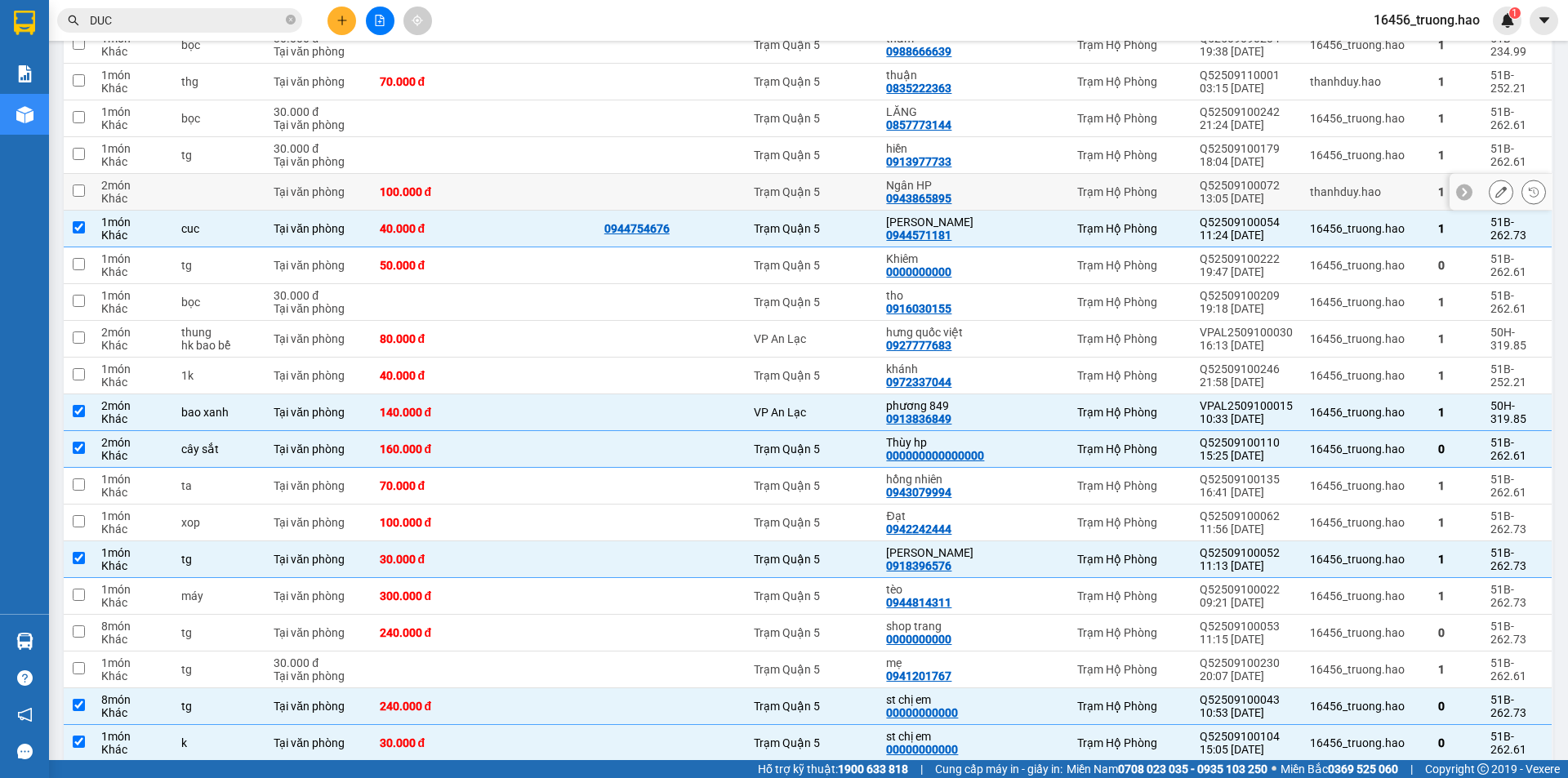
click at [959, 179] on div "Ngân HP" at bounding box center [938, 186] width 105 height 13
checkbox input "true"
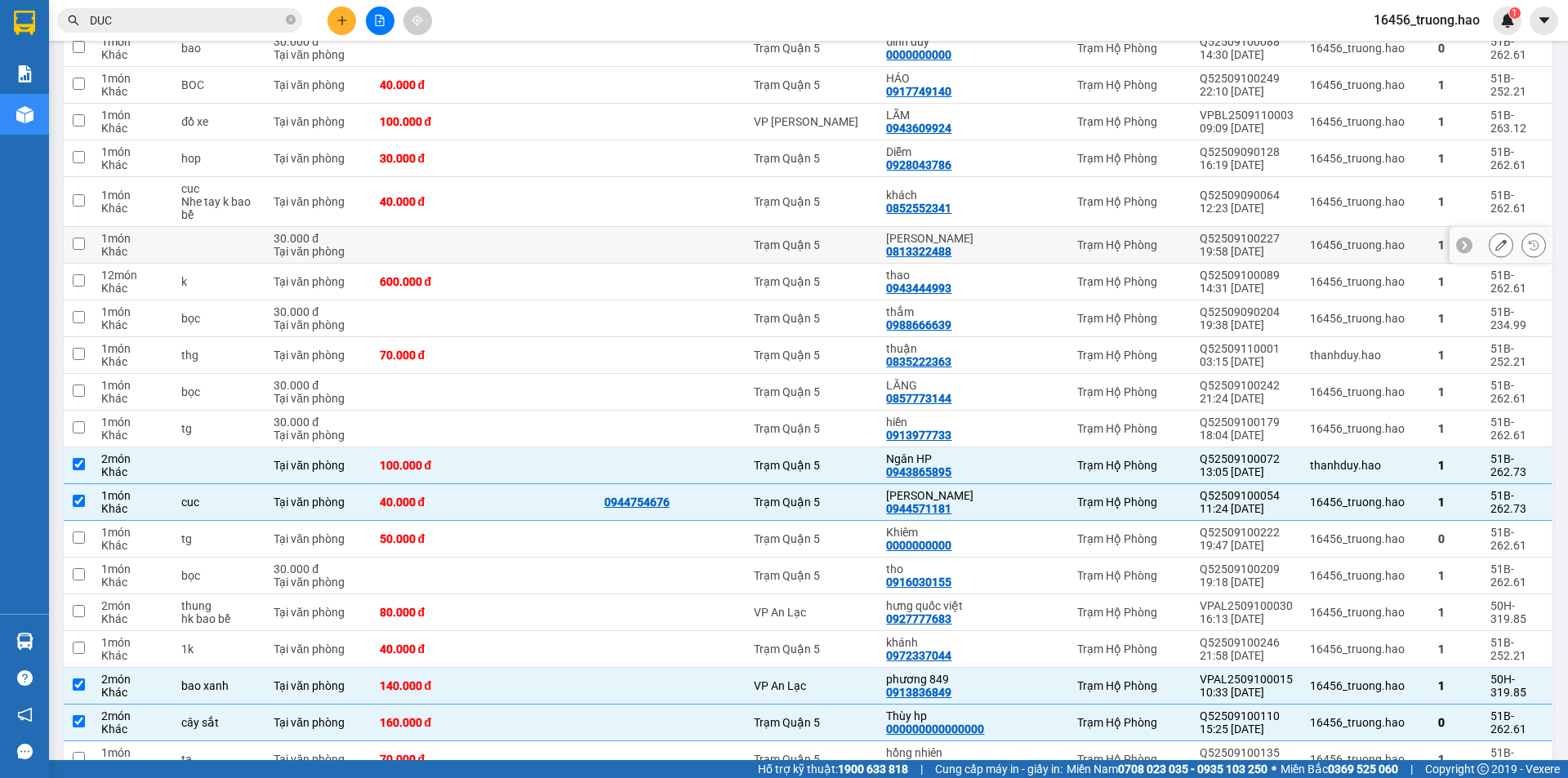
scroll to position [484, 0]
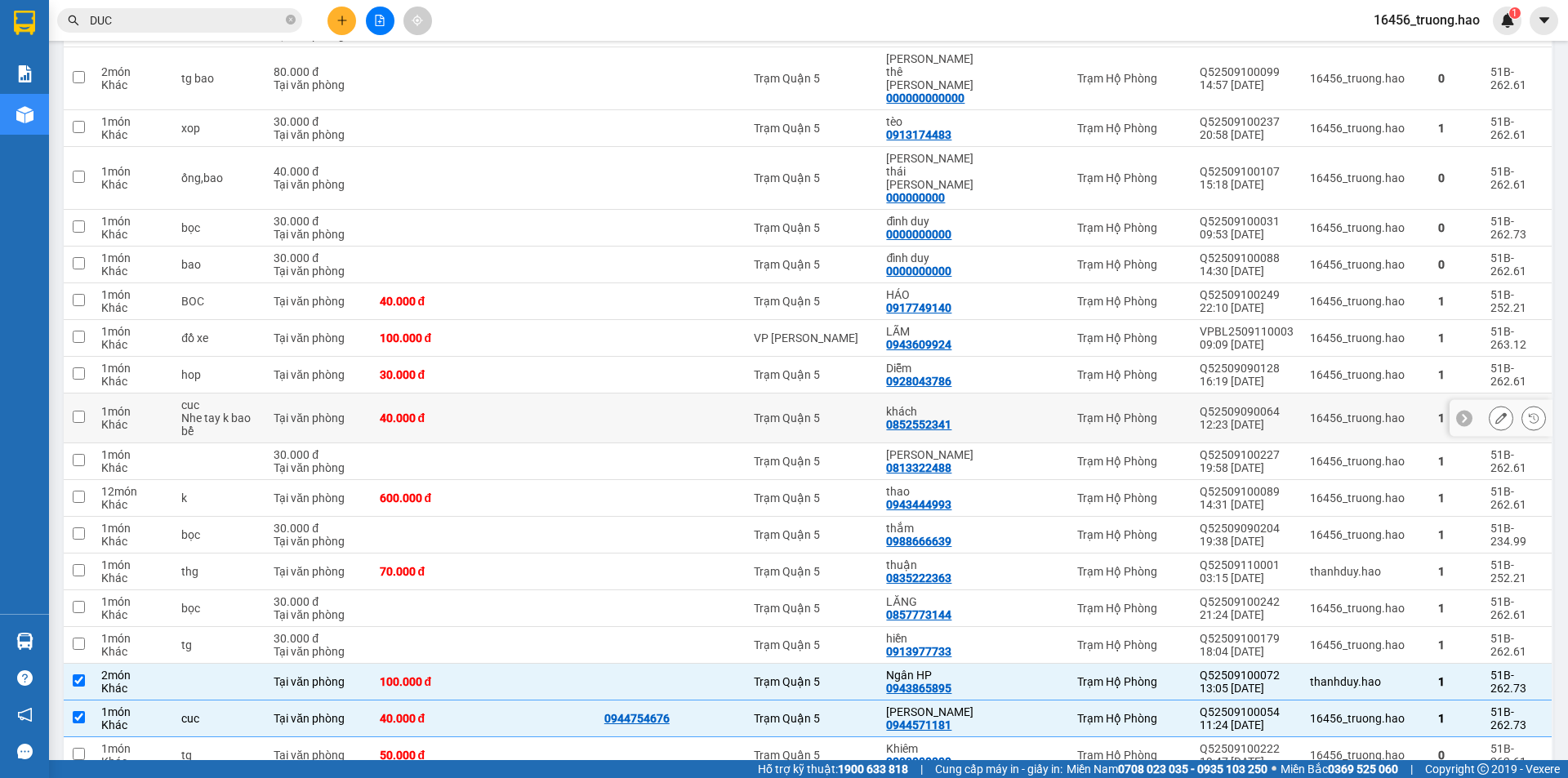
click at [515, 393] on td at bounding box center [540, 418] width 112 height 50
checkbox input "true"
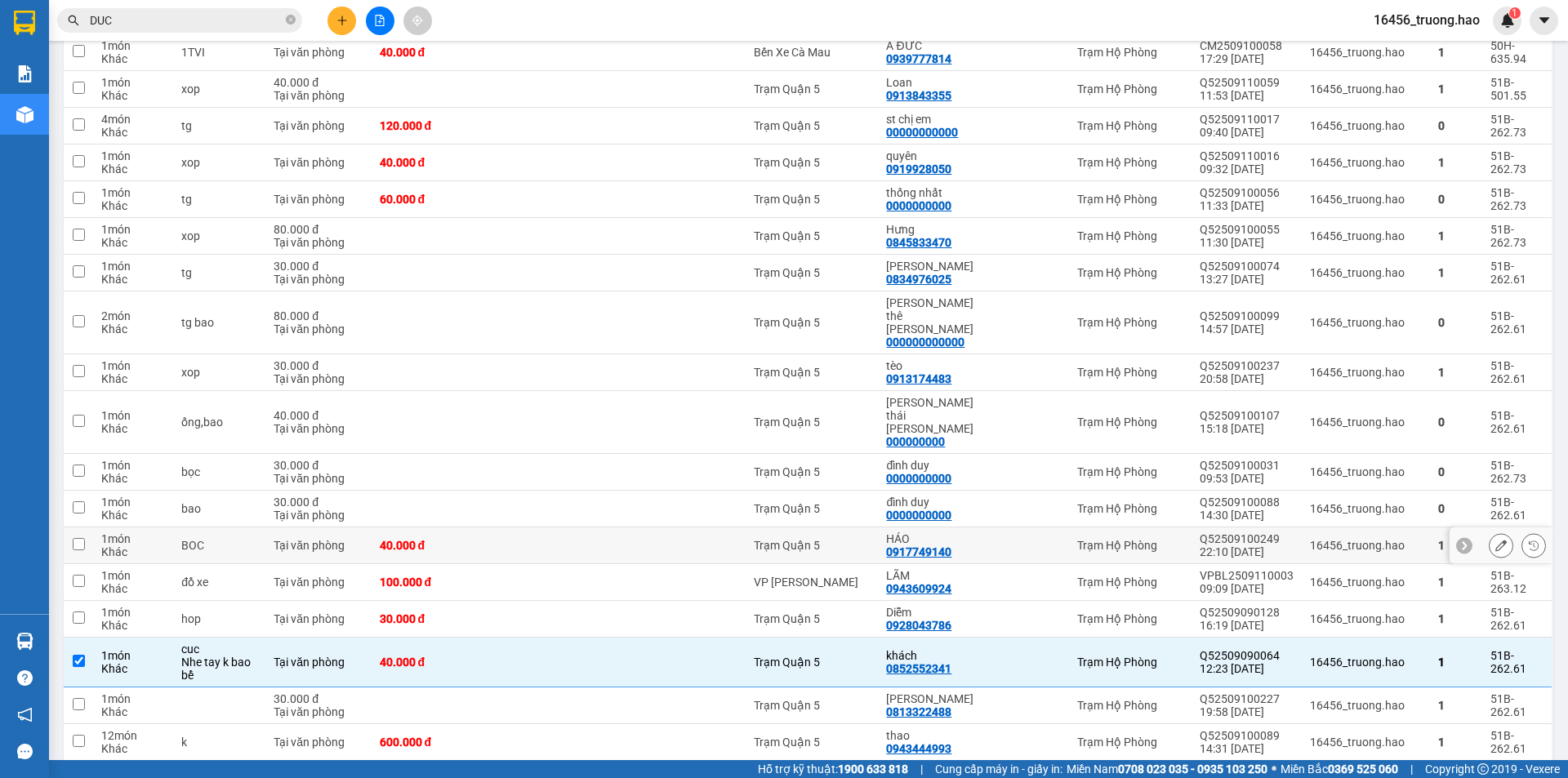
scroll to position [238, 0]
click at [925, 200] on div "0000000000" at bounding box center [918, 207] width 66 height 13
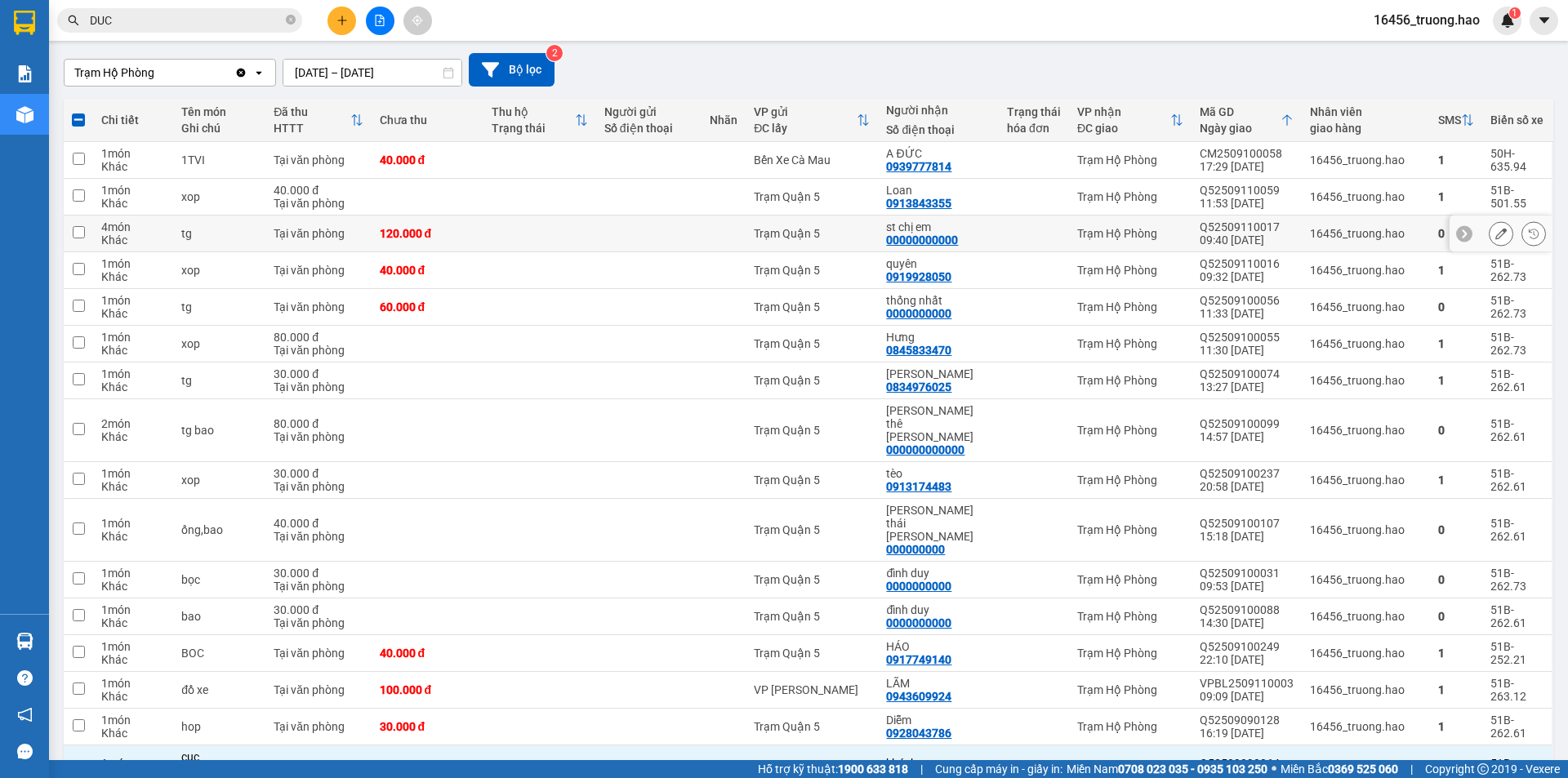
scroll to position [75, 0]
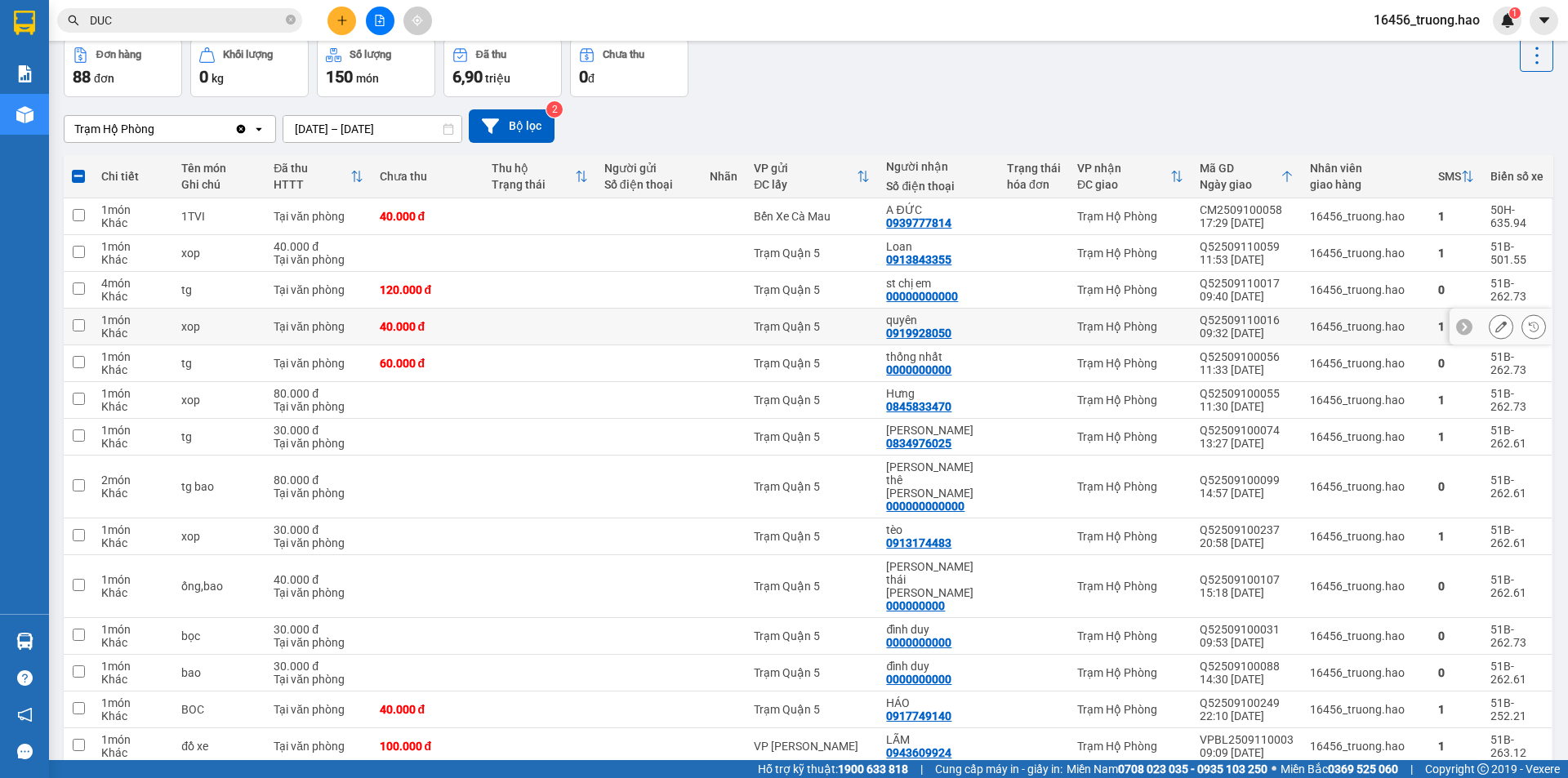
click at [697, 329] on td at bounding box center [649, 327] width 106 height 37
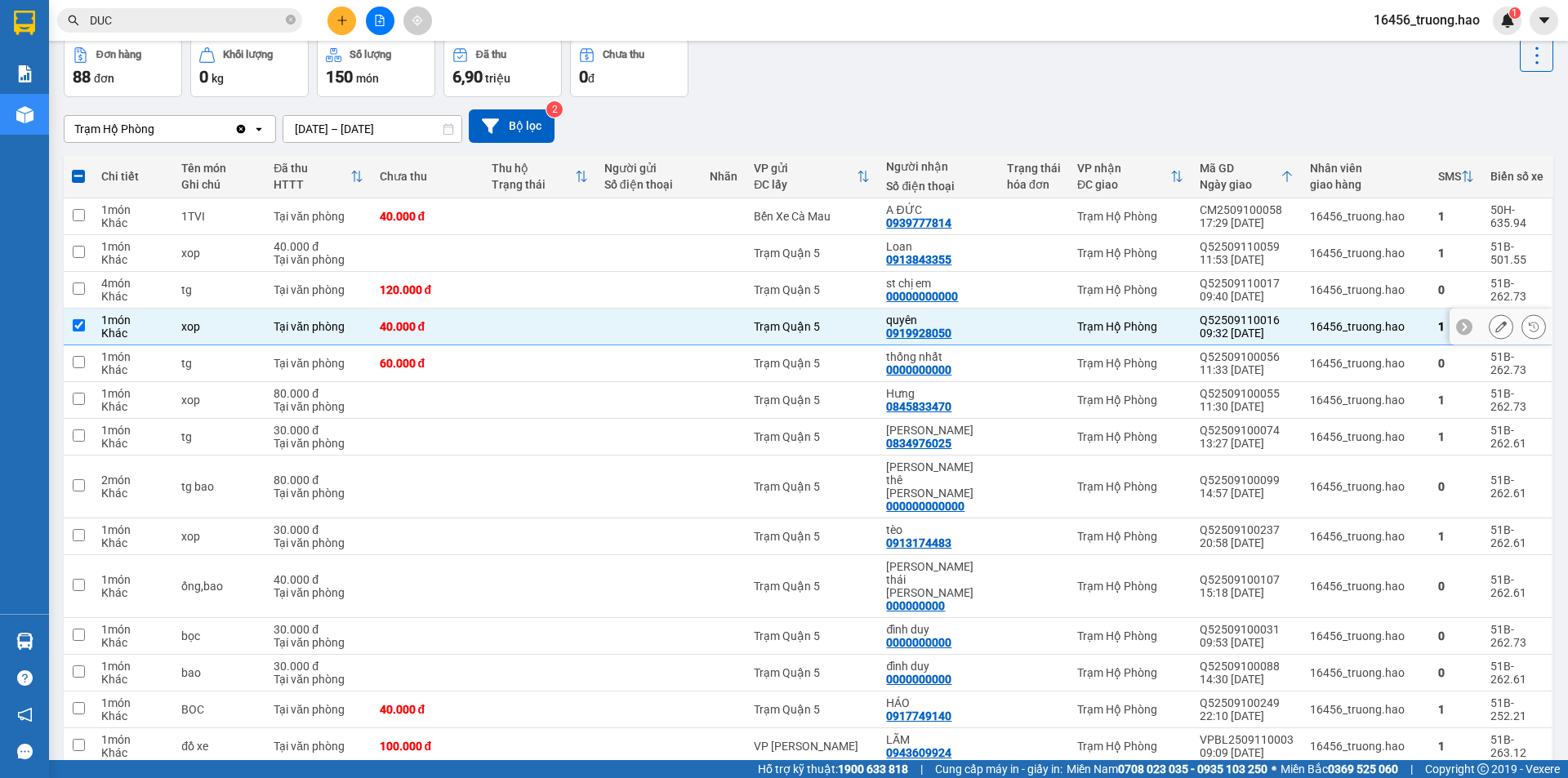
click at [697, 329] on td at bounding box center [649, 327] width 106 height 37
checkbox input "false"
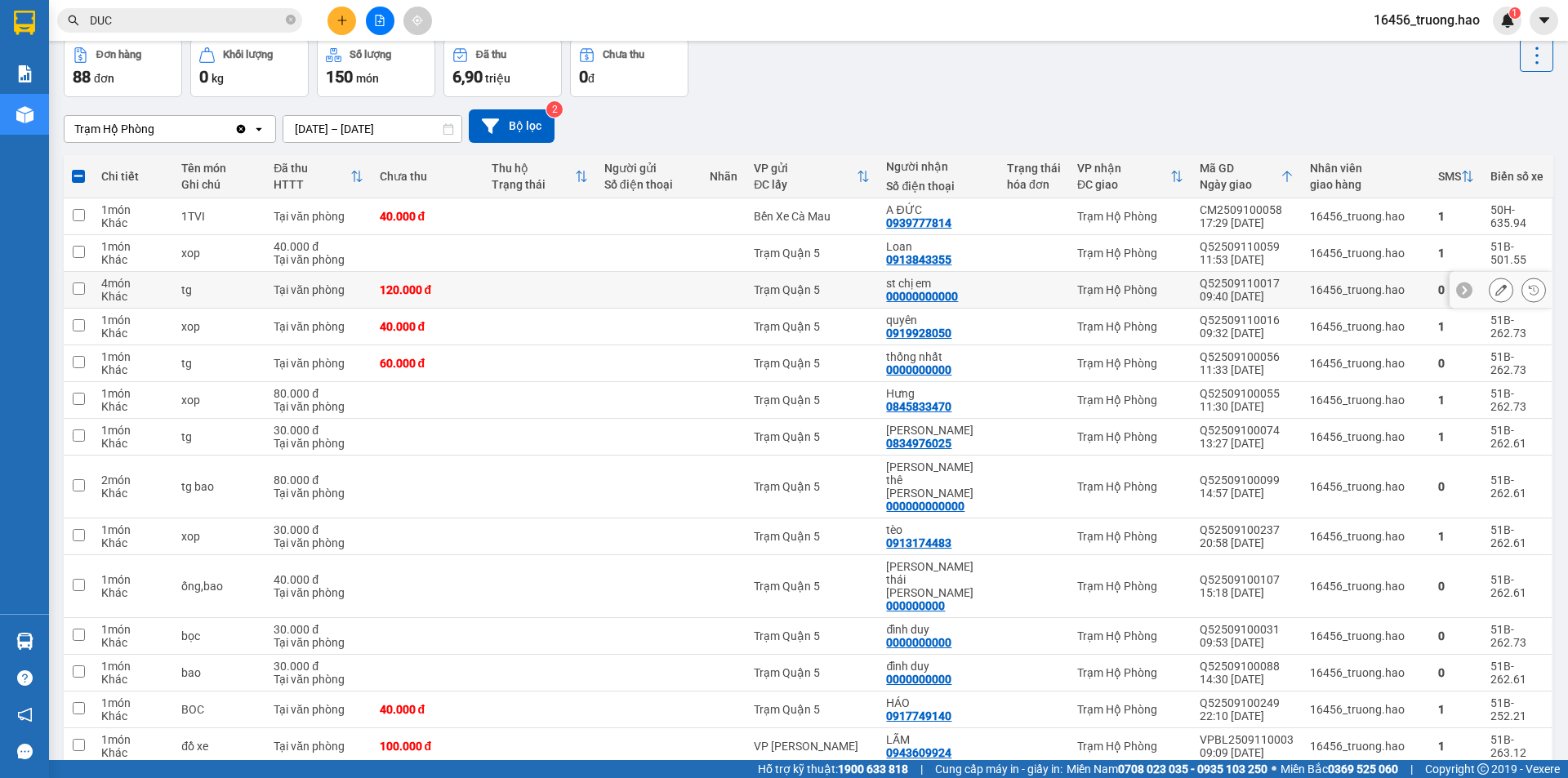
click at [764, 291] on div "Trạm Quận 5" at bounding box center [812, 290] width 116 height 13
checkbox input "true"
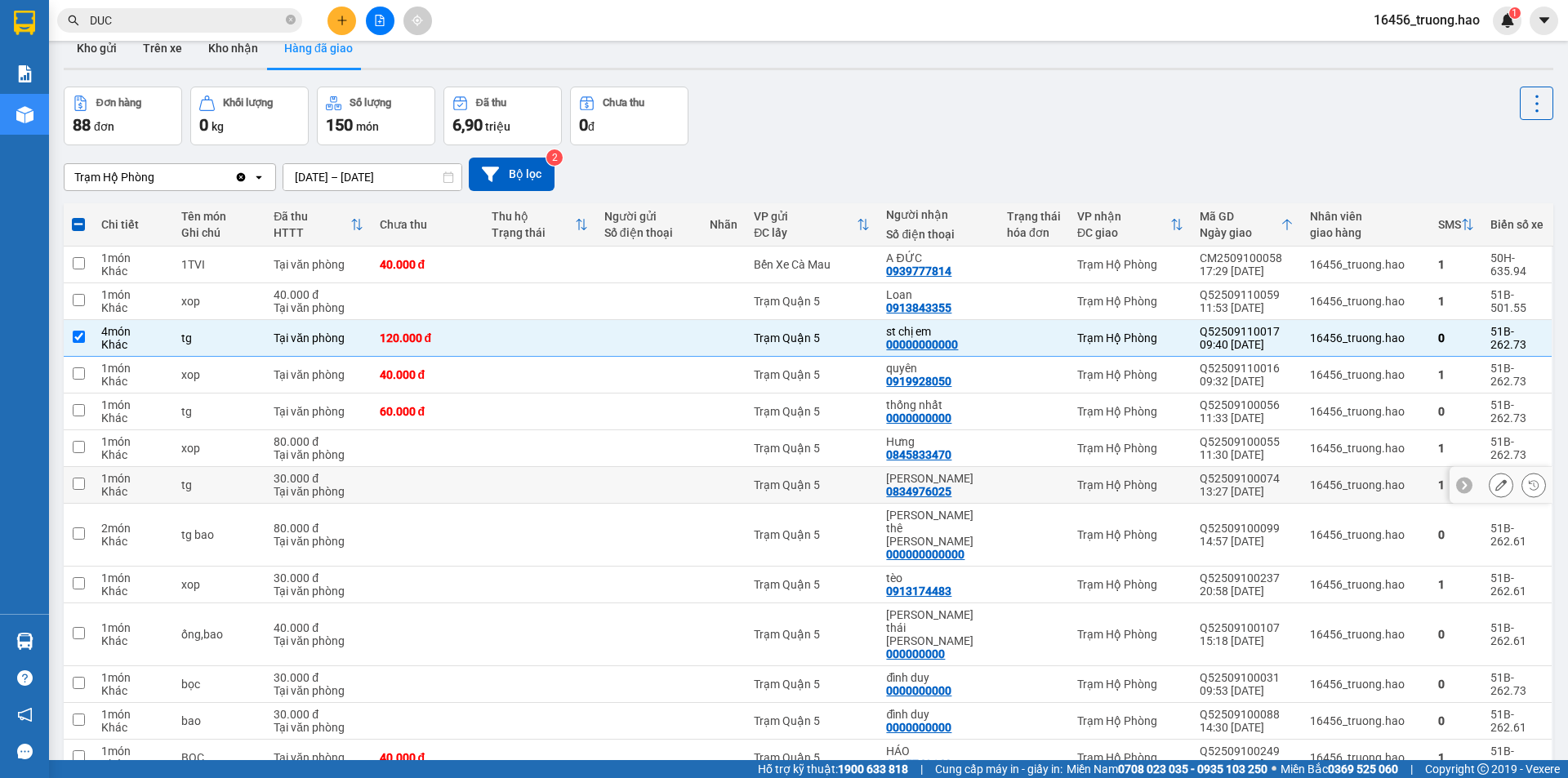
scroll to position [0, 0]
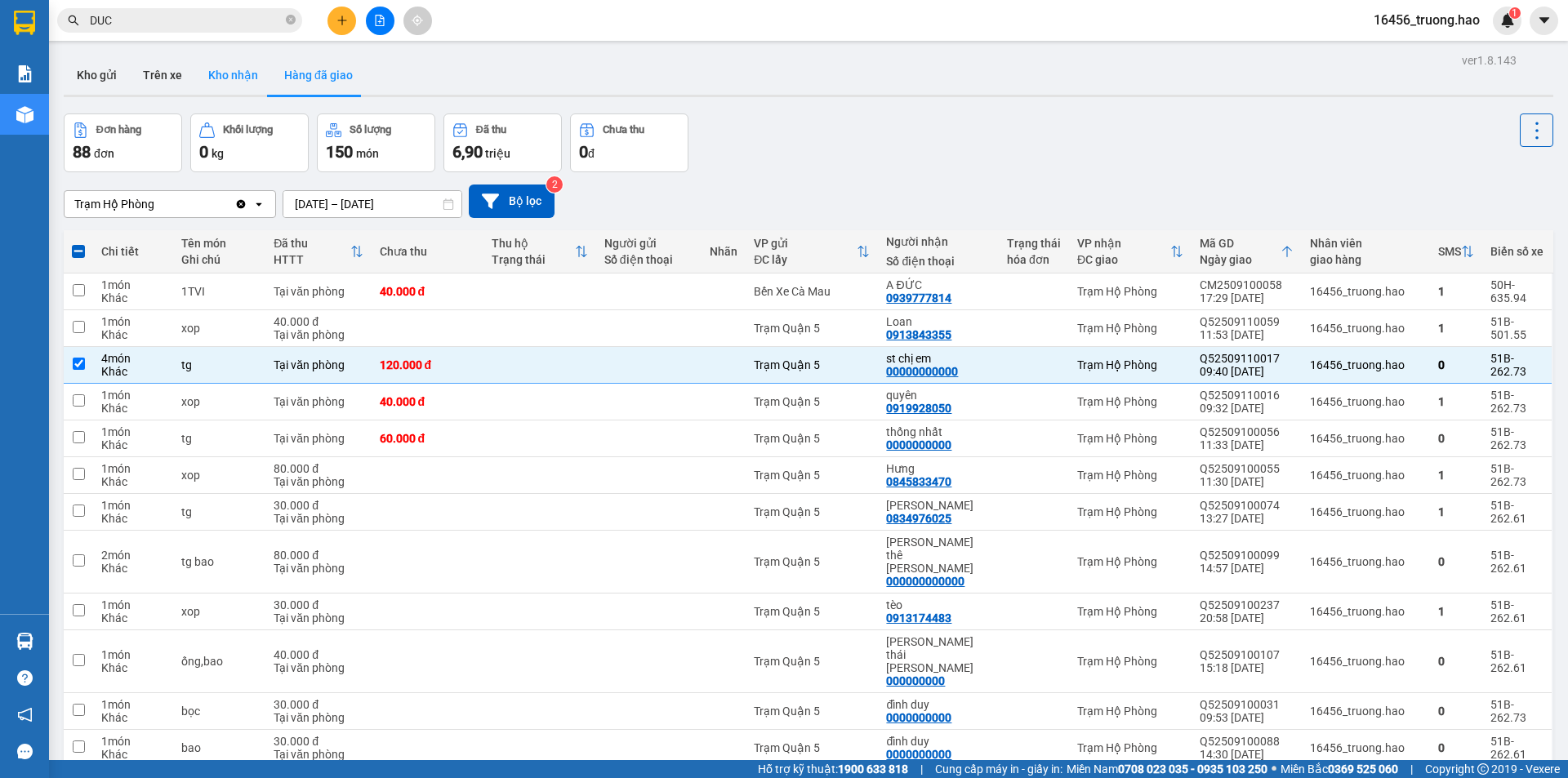
click at [246, 65] on button "Kho nhận" at bounding box center [233, 74] width 76 height 39
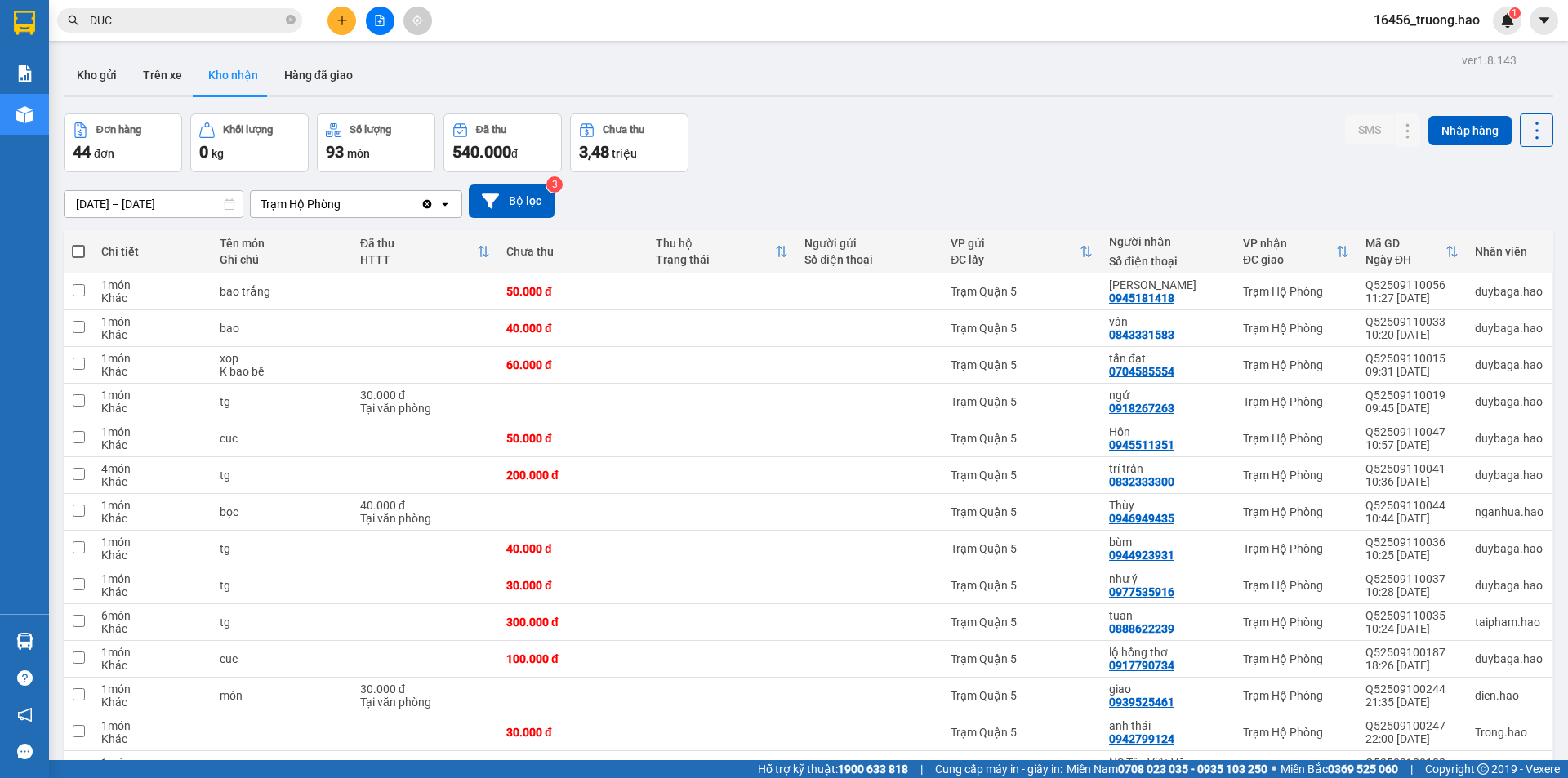
click at [249, 19] on input "DUC" at bounding box center [186, 20] width 192 height 18
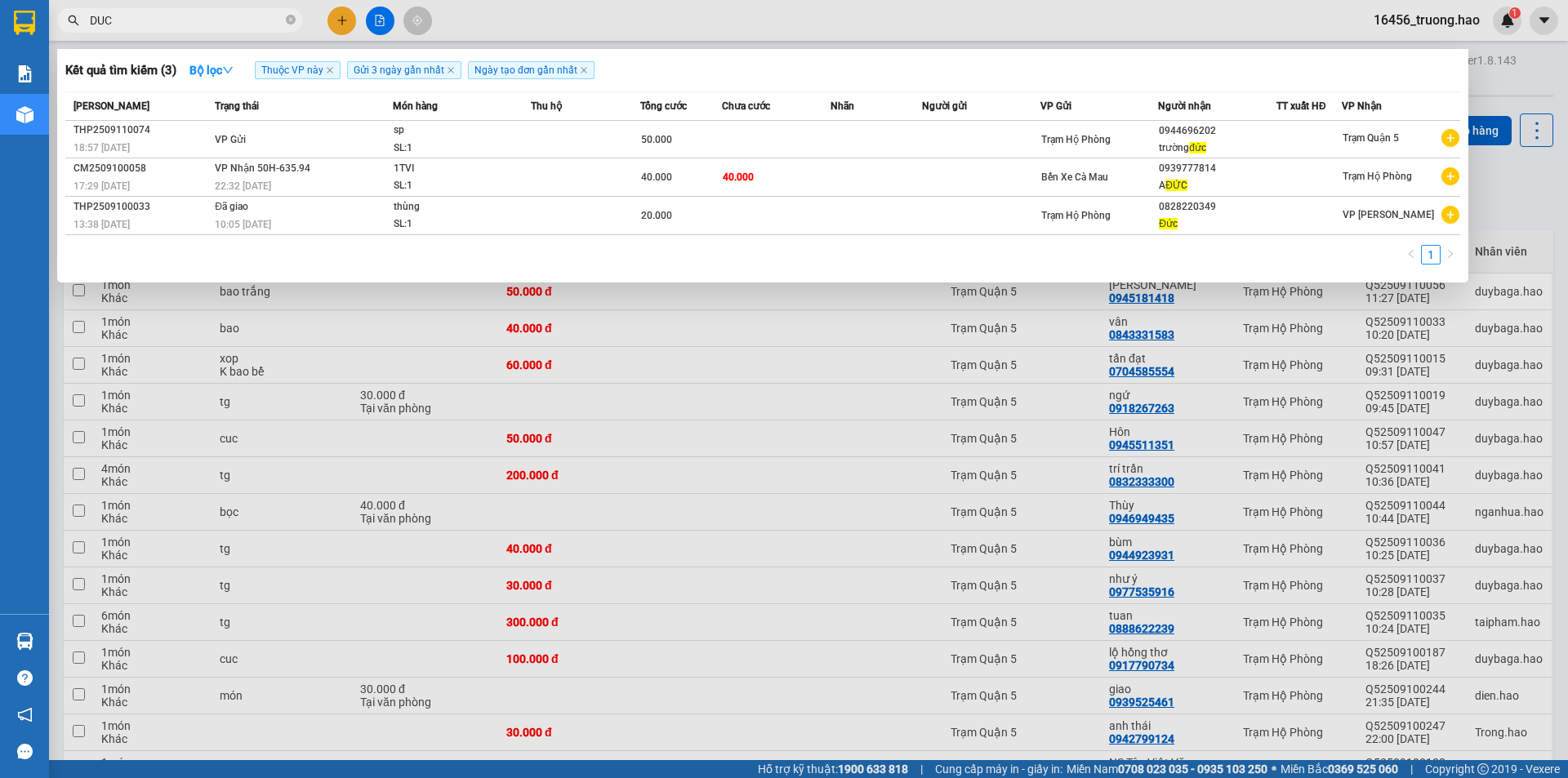
click at [249, 19] on input "DUC" at bounding box center [186, 20] width 192 height 18
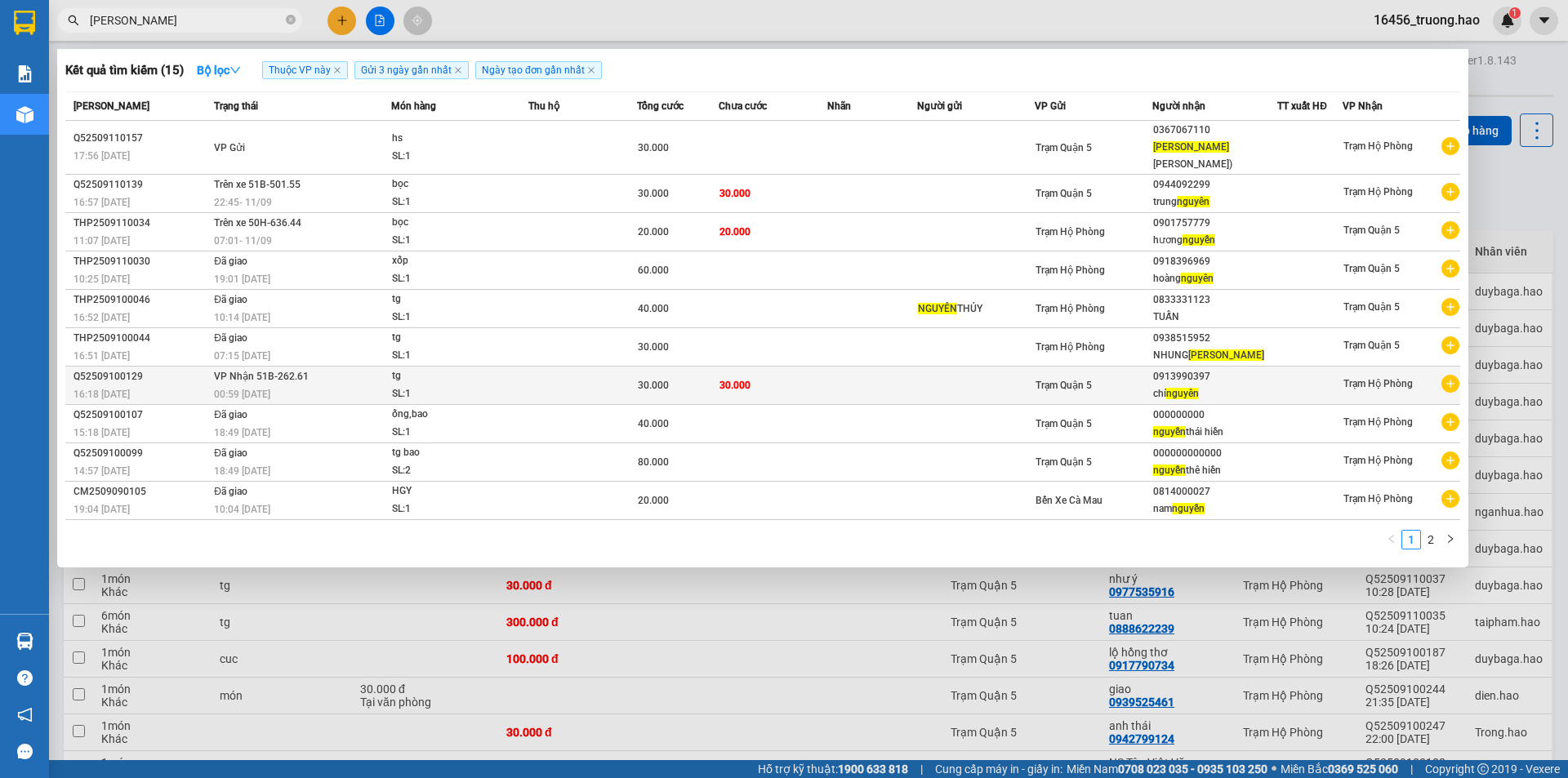
type input "NGUYEN"
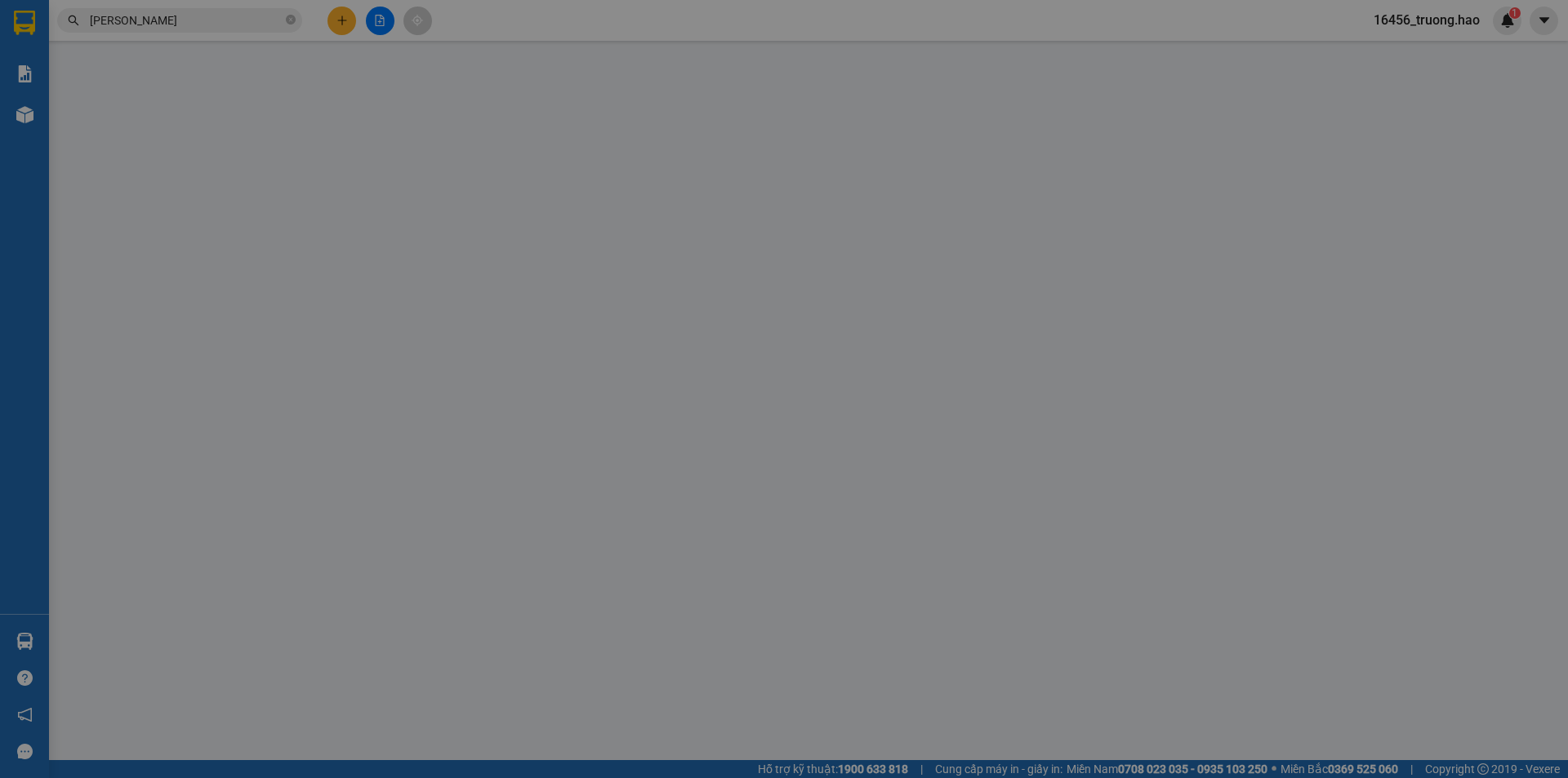
type input "0913990397"
type input "chí nguyên"
type input "30.000"
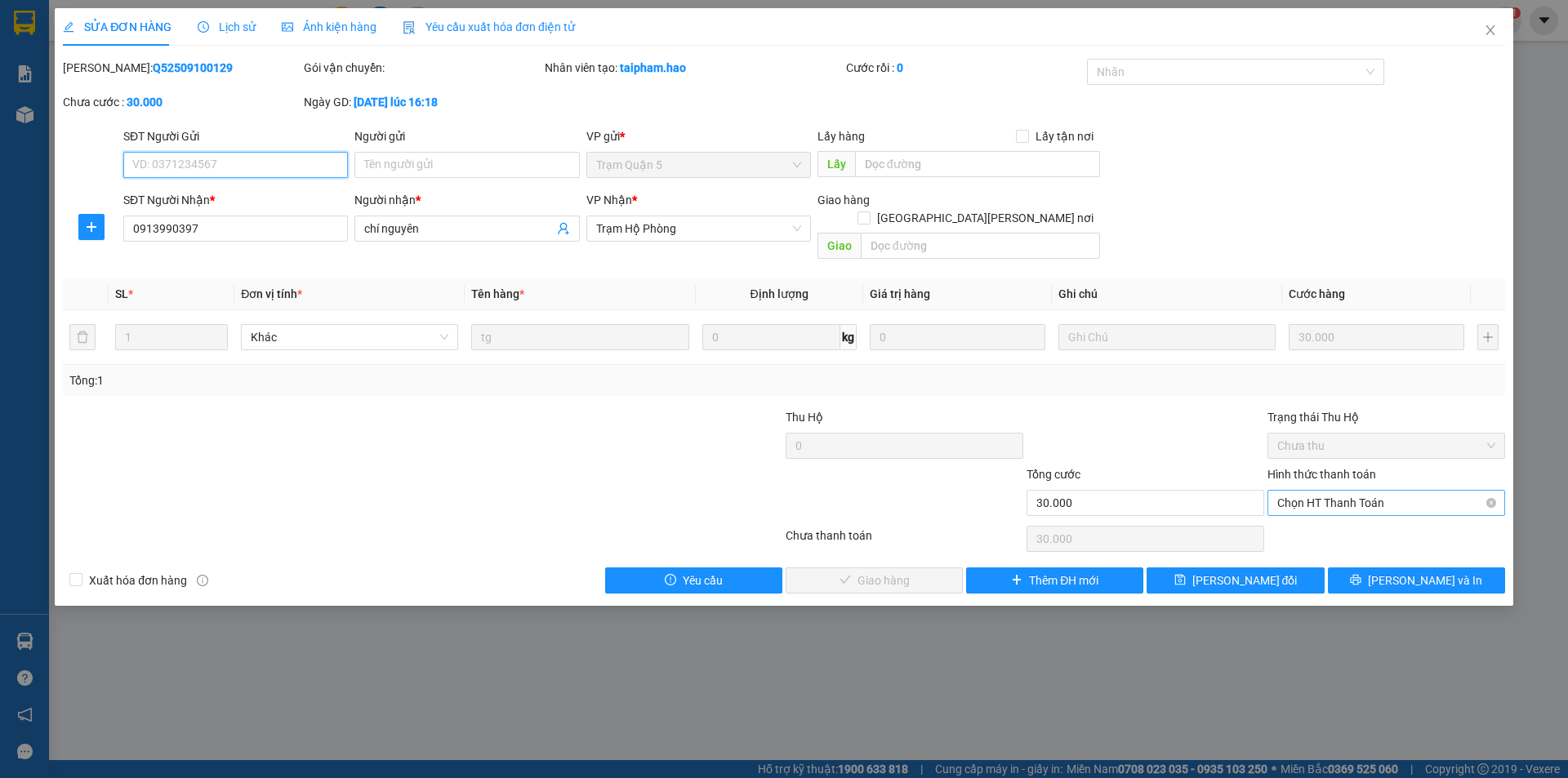
click at [1332, 490] on span "Chọn HT Thanh Toán" at bounding box center [1386, 503] width 218 height 25
click at [1326, 535] on div "Chọn HT Thanh Toán" at bounding box center [1386, 539] width 241 height 32
click at [1333, 490] on span "Chọn HT Thanh Toán" at bounding box center [1386, 503] width 218 height 25
click at [1317, 513] on div "Tại văn phòng" at bounding box center [1386, 517] width 218 height 18
type input "0"
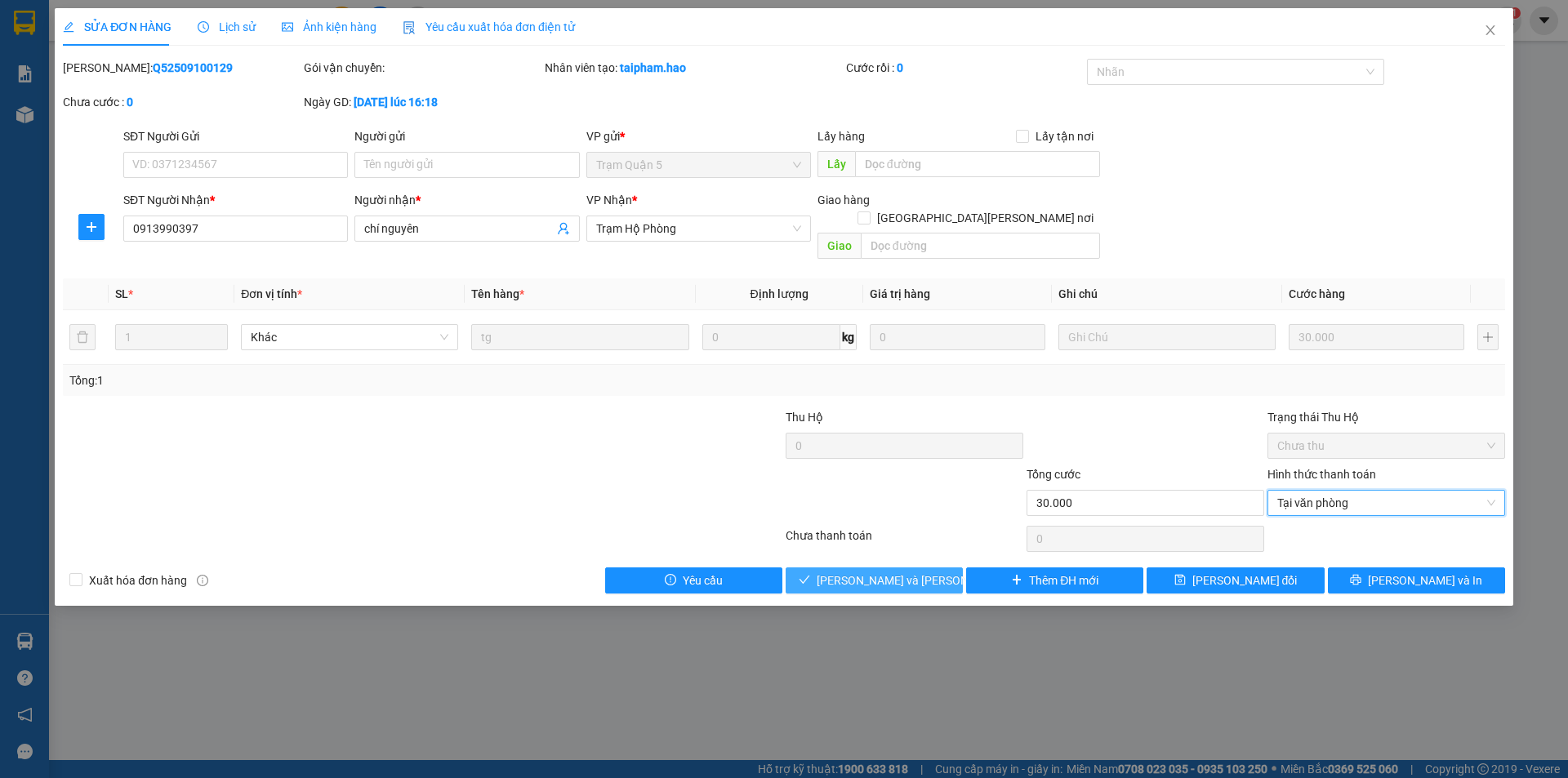
drag, startPoint x: 901, startPoint y: 561, endPoint x: 936, endPoint y: 424, distance: 141.4
click at [906, 571] on span "[PERSON_NAME] và [PERSON_NAME] hàng" at bounding box center [926, 580] width 220 height 18
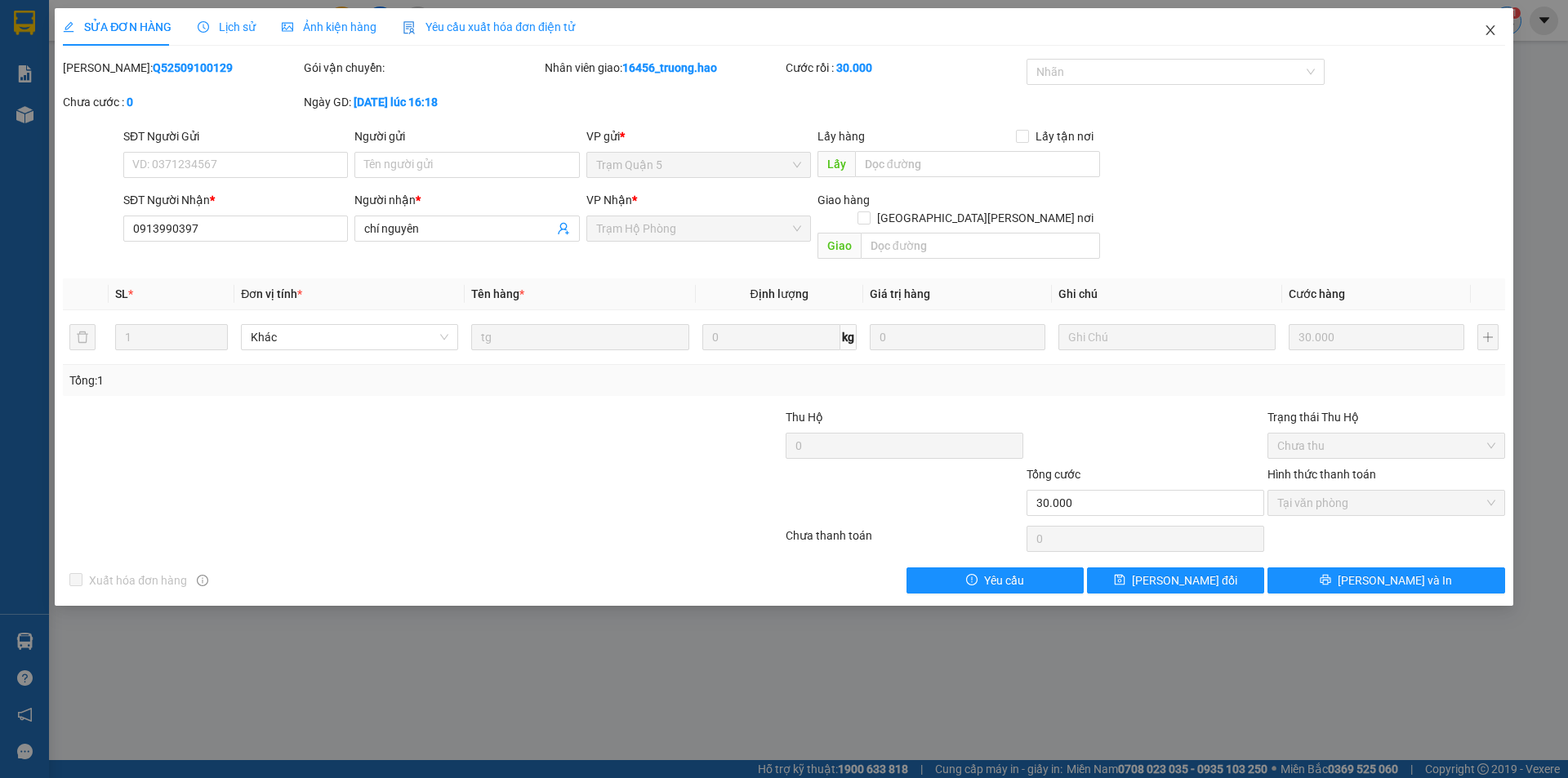
drag, startPoint x: 1495, startPoint y: 28, endPoint x: 1509, endPoint y: 22, distance: 15.2
click at [1498, 28] on span "Close" at bounding box center [1491, 31] width 46 height 46
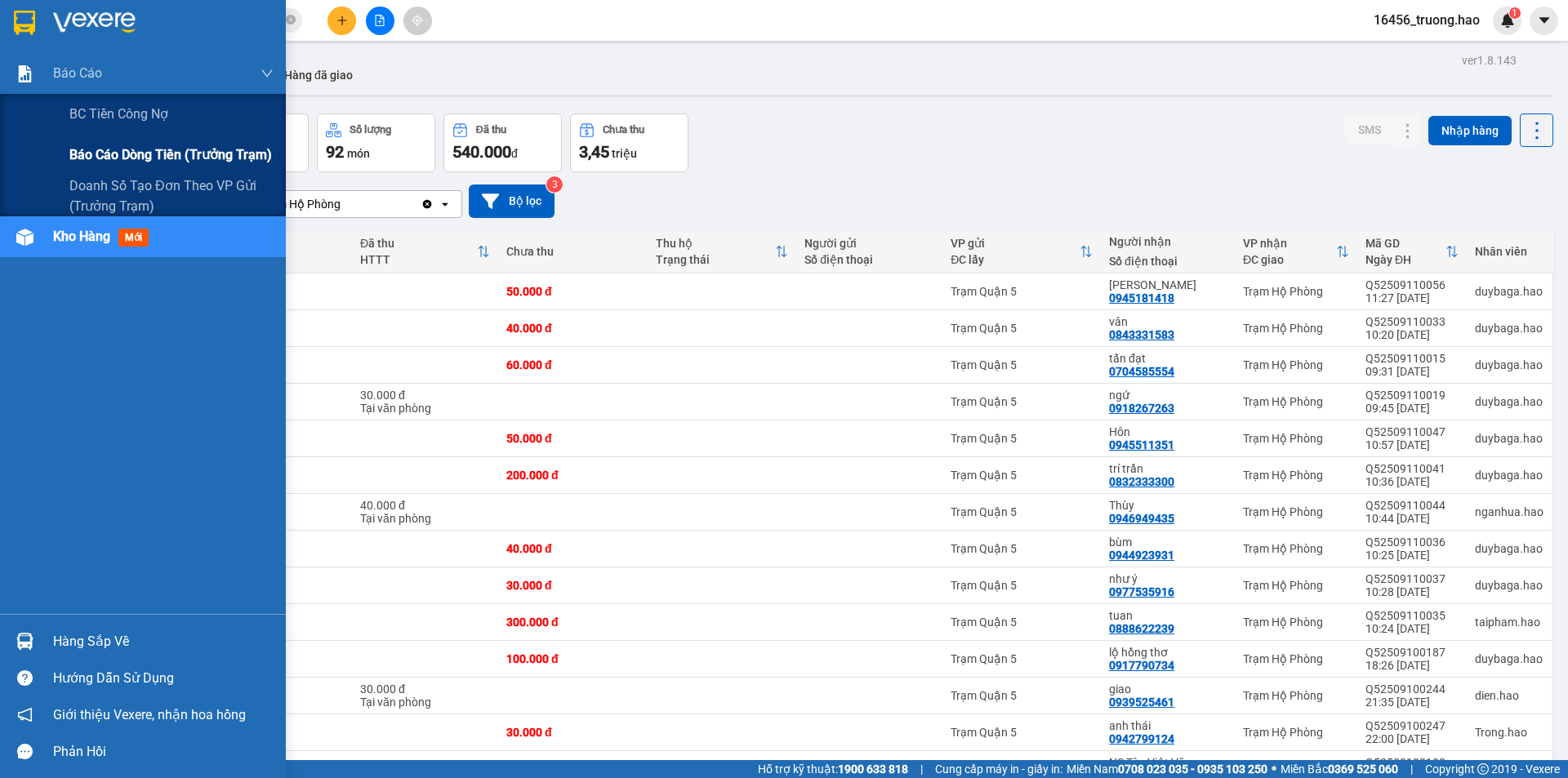
click at [140, 141] on div "Báo cáo dòng tiền (trưởng trạm)" at bounding box center [171, 154] width 204 height 41
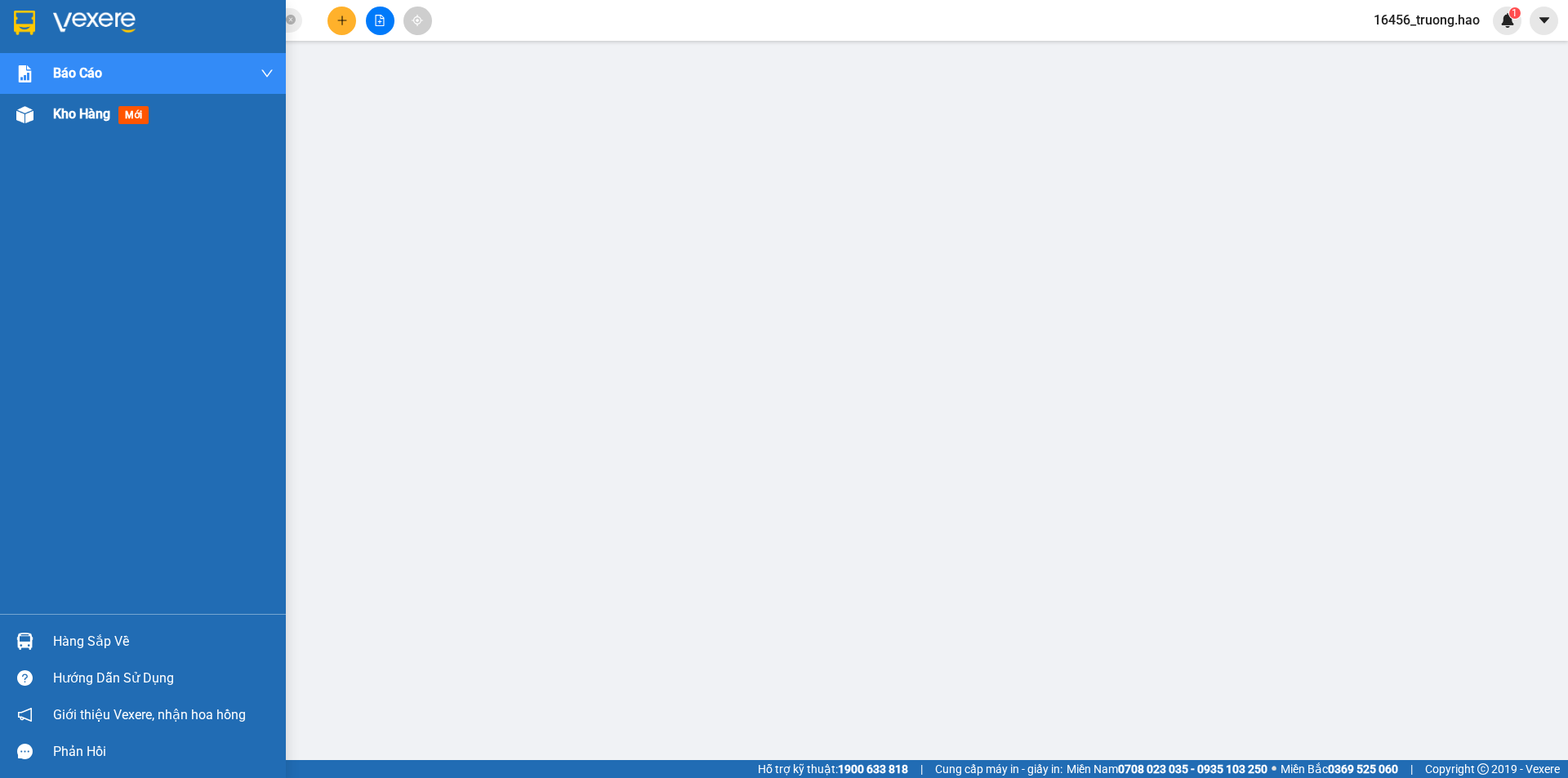
click at [26, 121] on img at bounding box center [25, 114] width 17 height 17
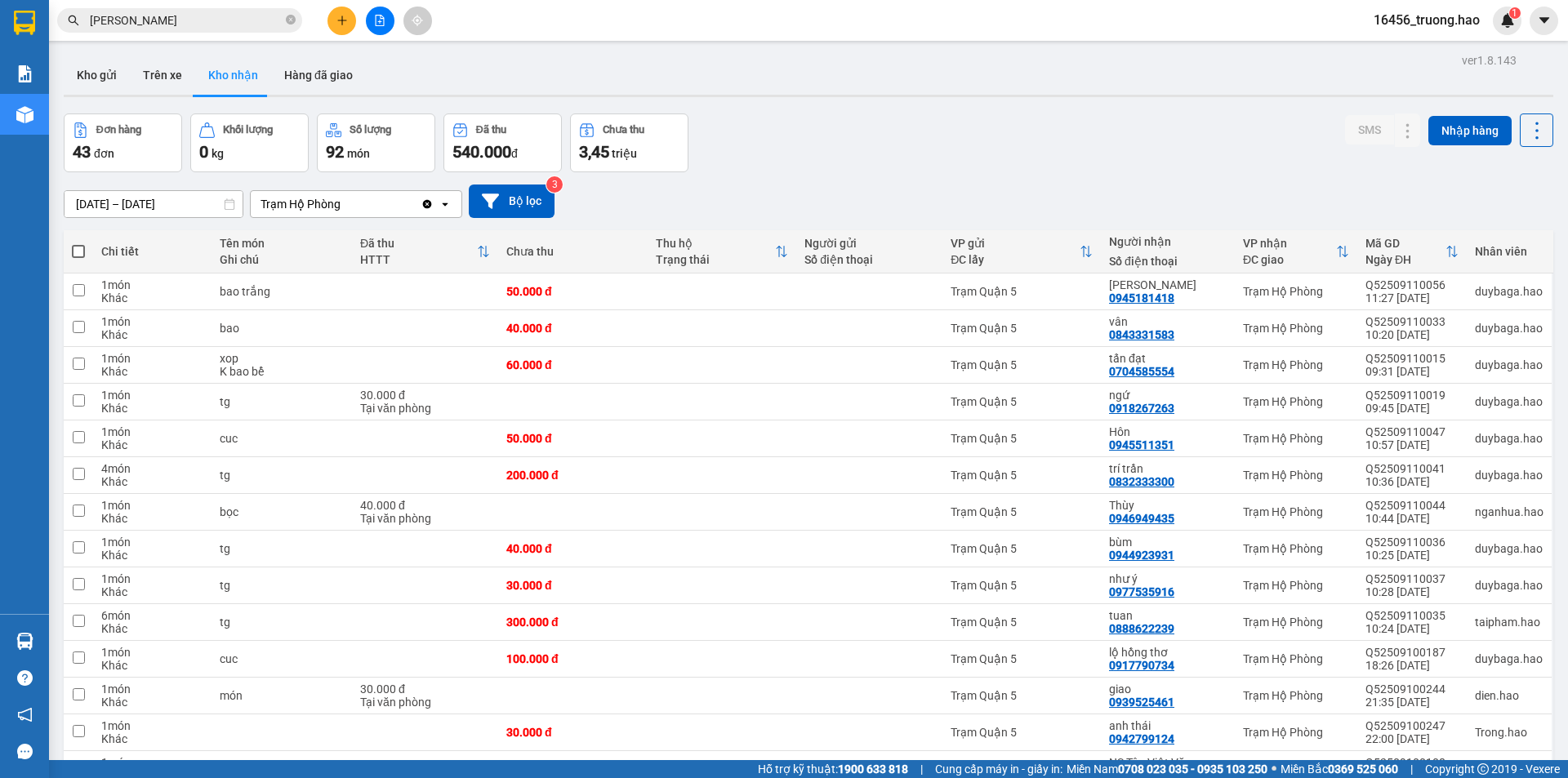
click at [235, 80] on button "Kho nhận" at bounding box center [233, 74] width 76 height 39
drag, startPoint x: 369, startPoint y: 70, endPoint x: 354, endPoint y: 71, distance: 15.0
click at [367, 70] on div "Kho gửi Trên xe Kho nhận Hàng đã giao" at bounding box center [809, 76] width 1490 height 43
click at [354, 71] on button "Hàng đã giao" at bounding box center [318, 74] width 94 height 39
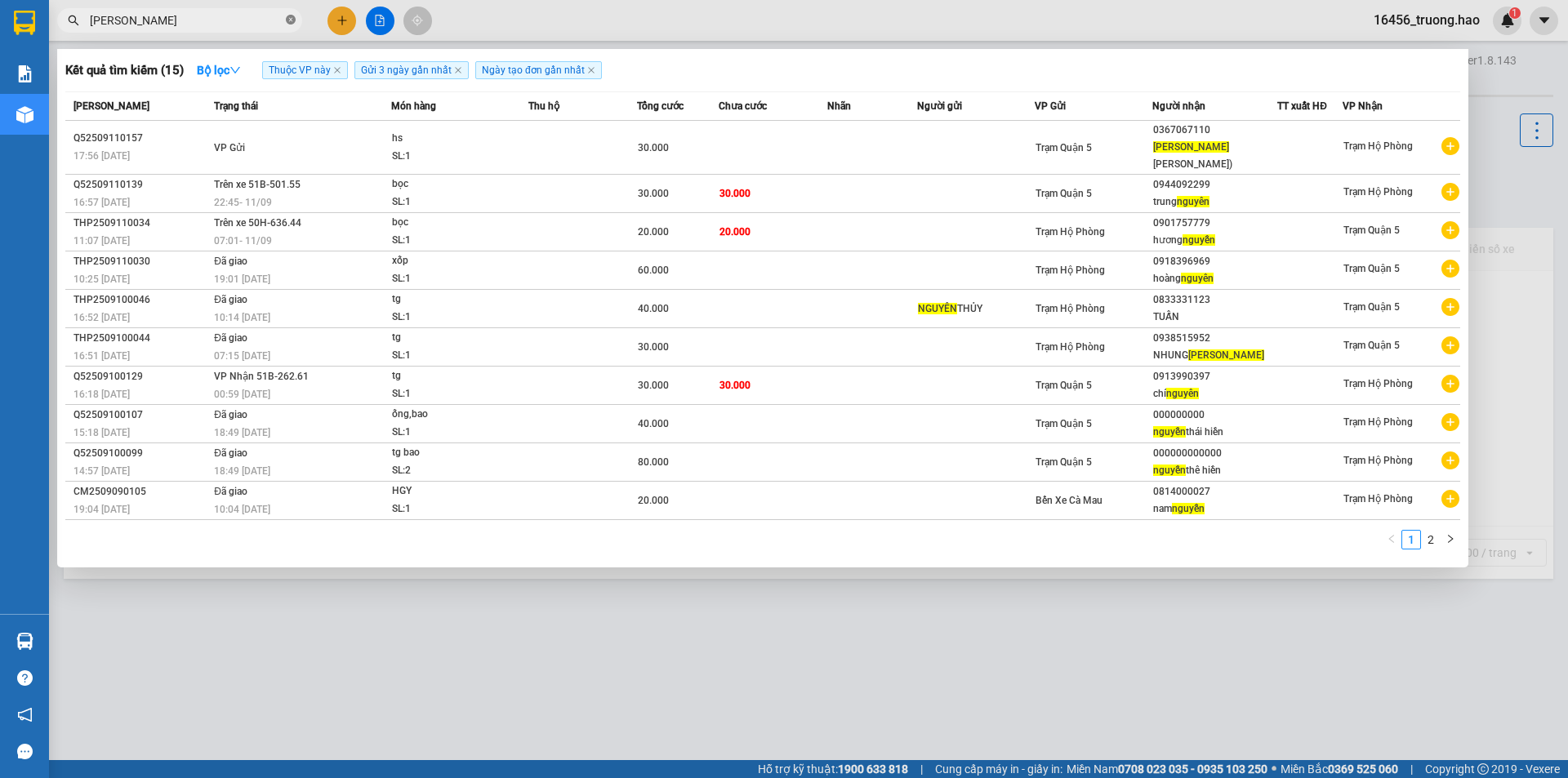
click at [291, 18] on icon "close-circle" at bounding box center [291, 19] width 10 height 10
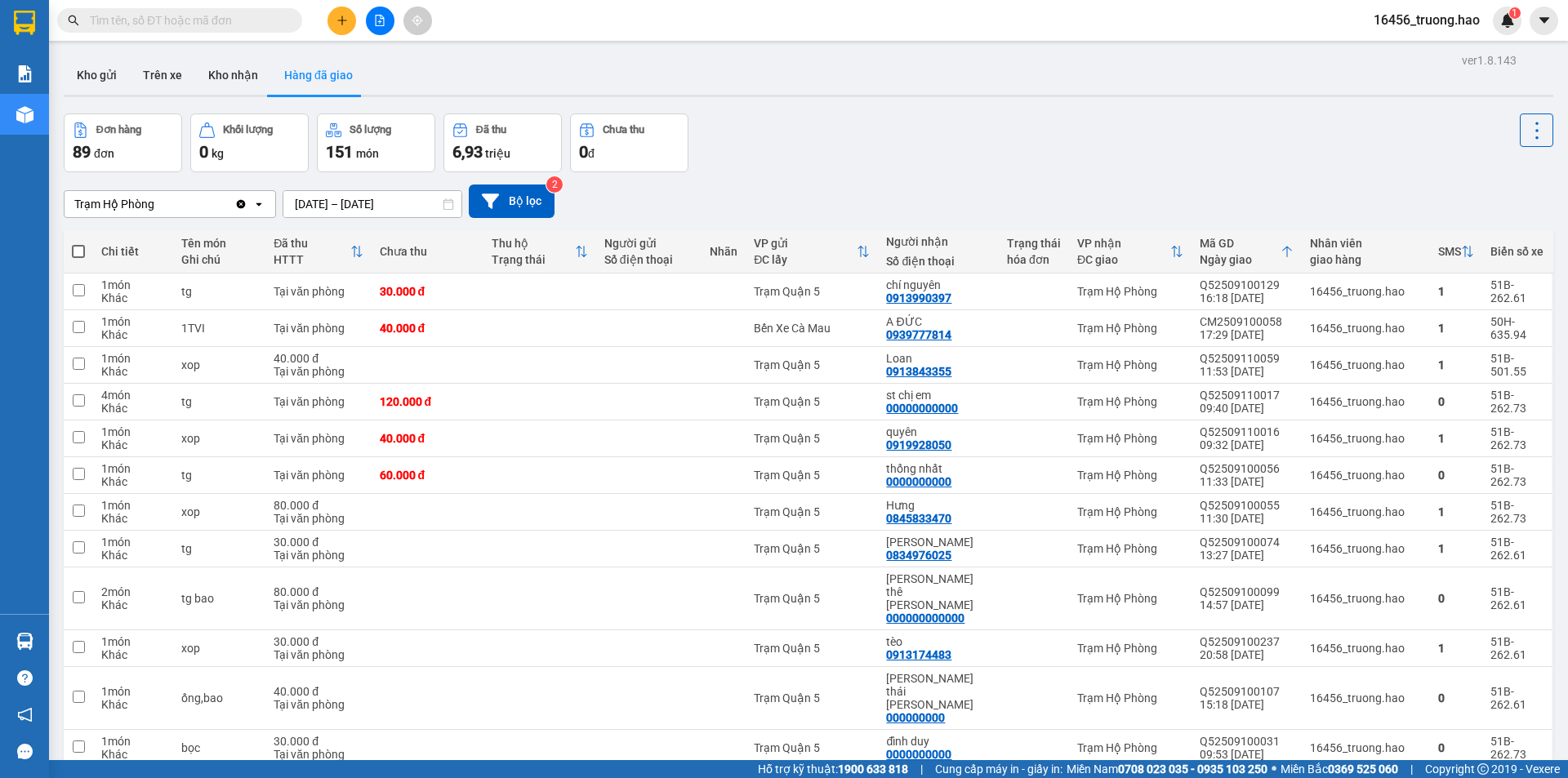
click at [811, 157] on div "Đơn hàng 89 đơn Khối lượng 0 kg Số lượng 151 món Đã thu 6,93 triệu Chưa thu 0 đ" at bounding box center [809, 143] width 1490 height 59
drag, startPoint x: 76, startPoint y: 57, endPoint x: 85, endPoint y: 70, distance: 15.8
click at [77, 60] on button "Kho gửi" at bounding box center [96, 74] width 66 height 39
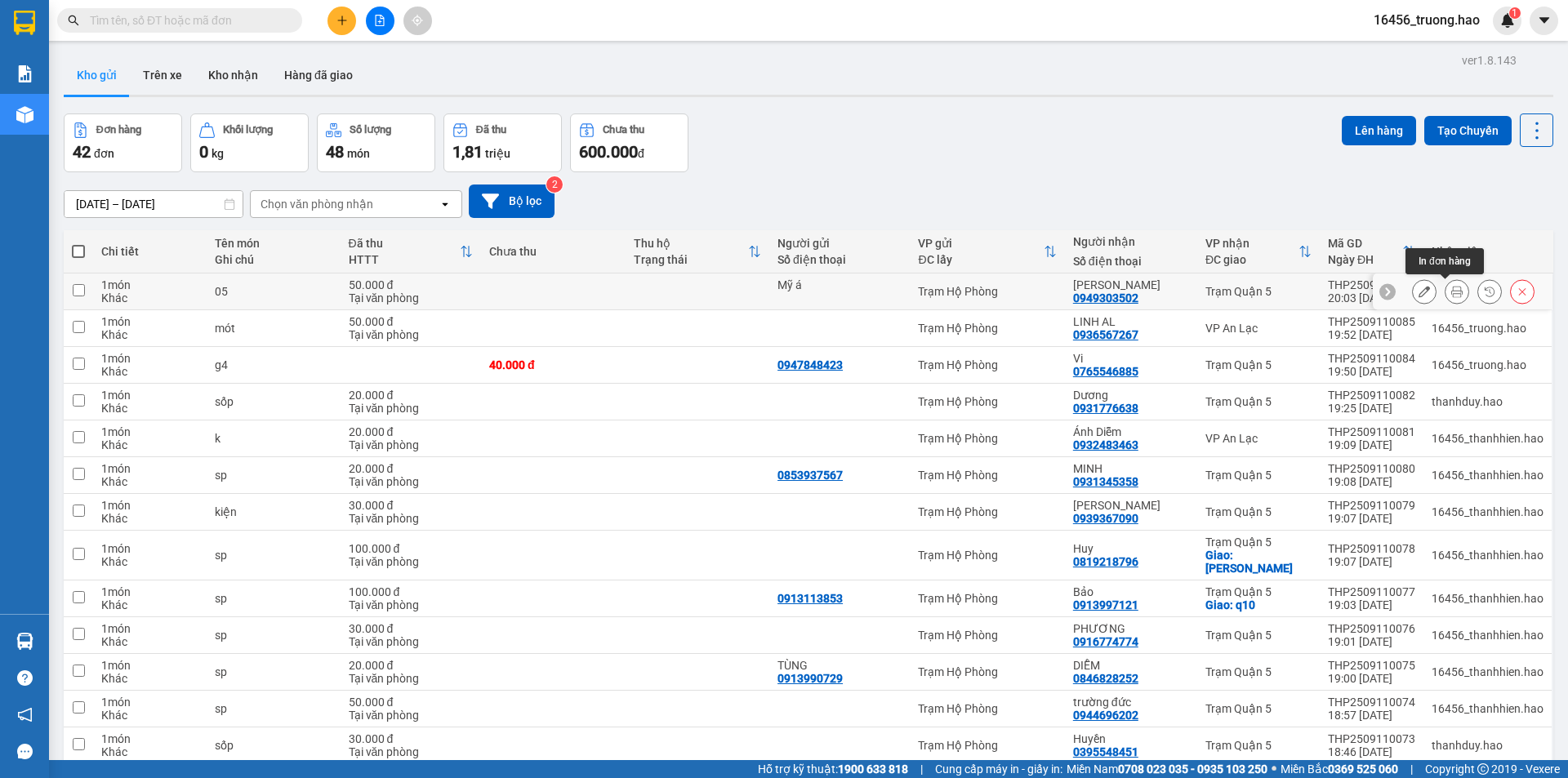
click at [1452, 288] on icon at bounding box center [1457, 291] width 11 height 11
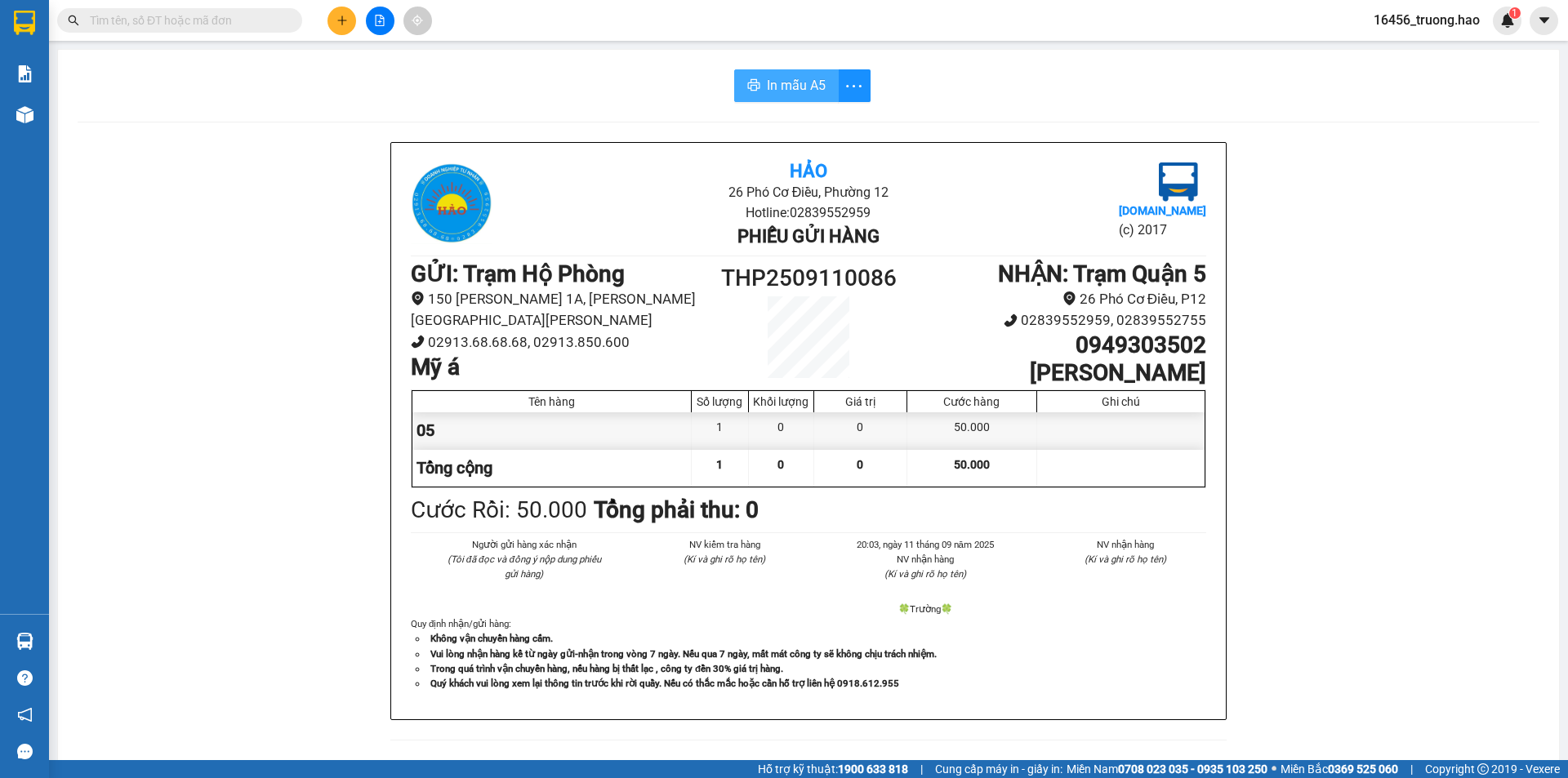
click at [794, 86] on span "In mẫu A5" at bounding box center [796, 85] width 59 height 20
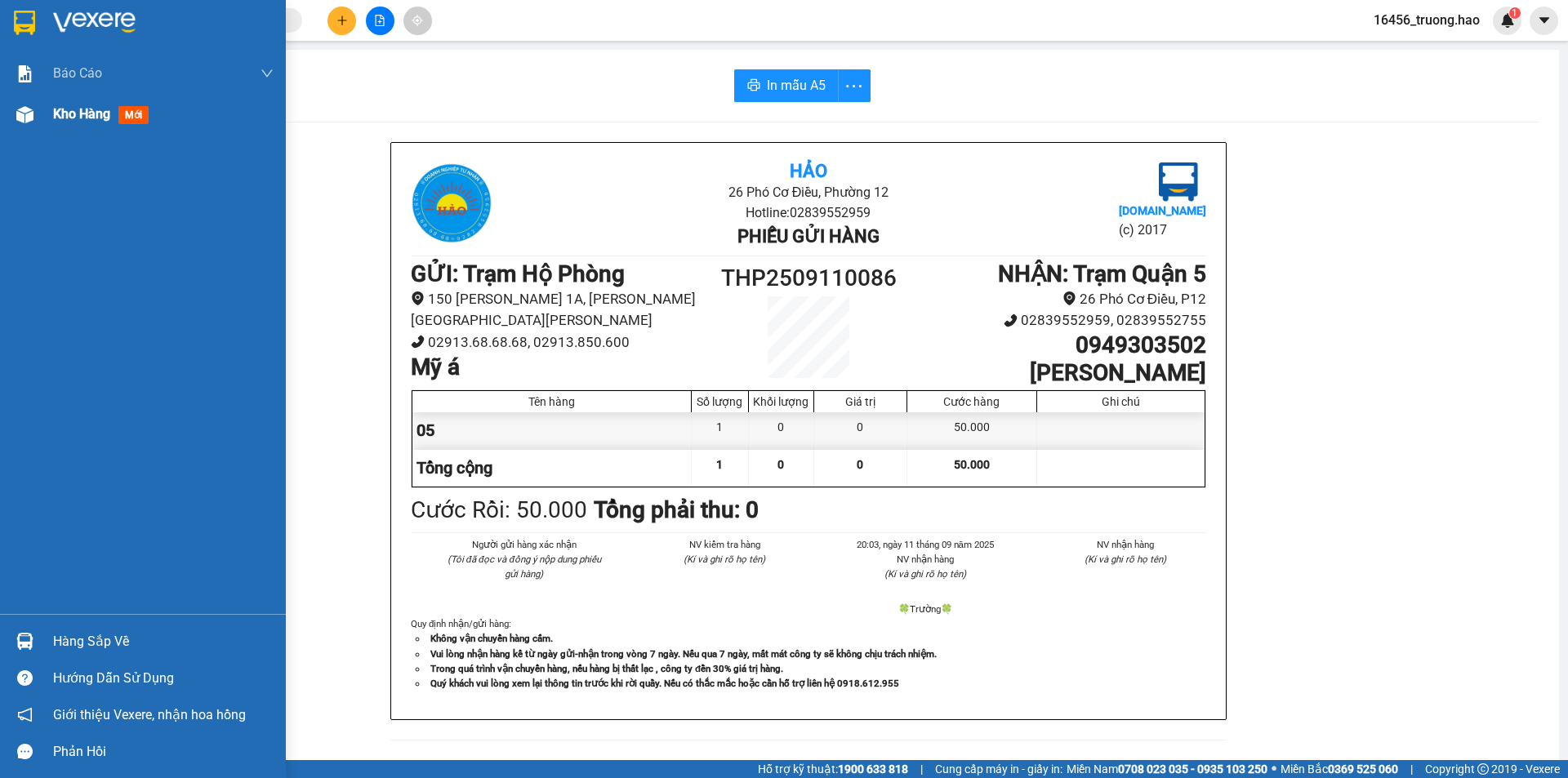
click at [79, 121] on span "Kho hàng" at bounding box center [82, 113] width 57 height 15
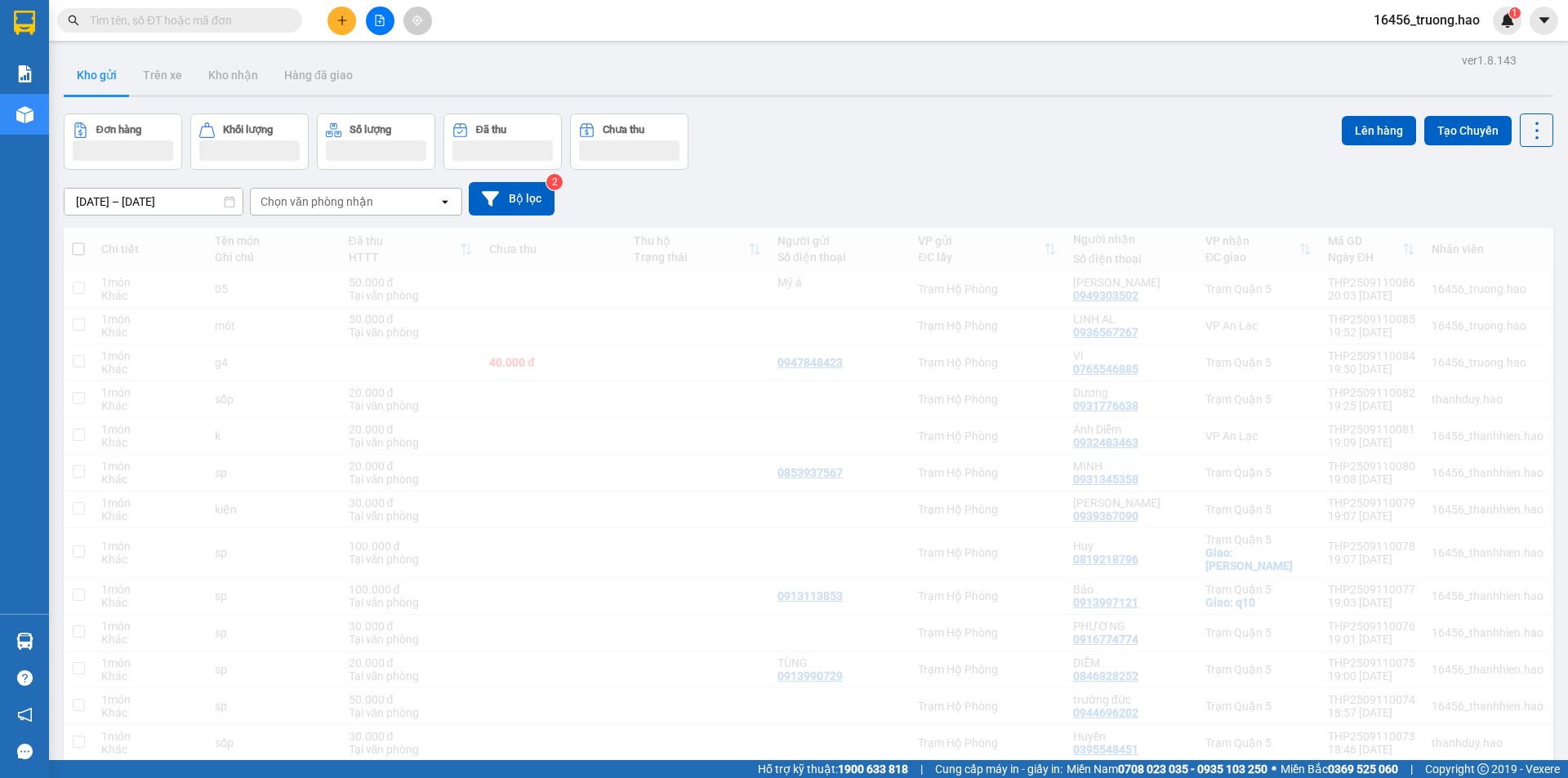
click at [493, 60] on div "Kho gửi Trên xe Kho nhận Hàng đã giao" at bounding box center [809, 76] width 1490 height 43
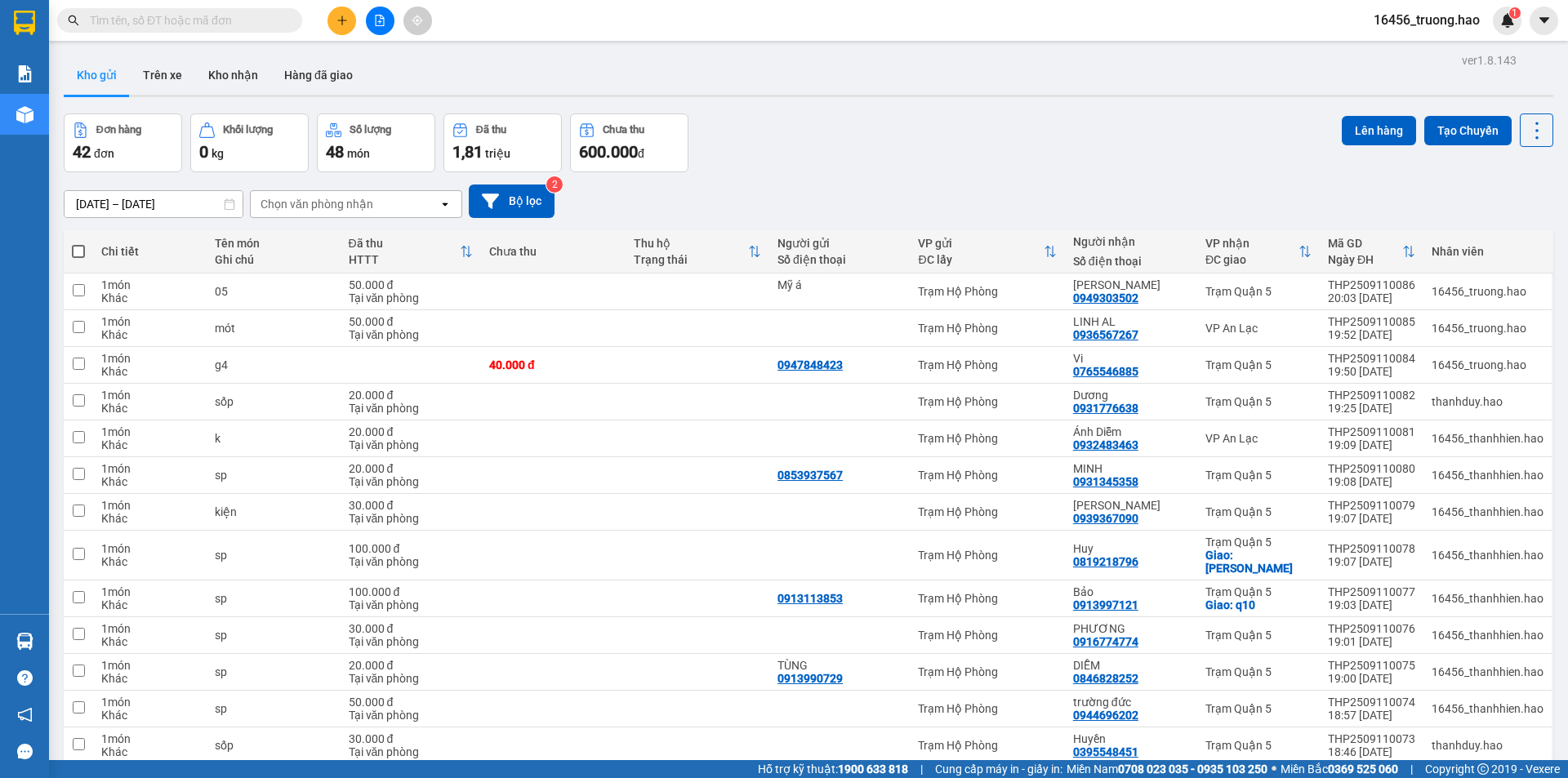
click at [480, 63] on div "Kho gửi Trên xe Kho nhận Hàng đã giao" at bounding box center [809, 76] width 1490 height 43
click at [214, 79] on button "Kho nhận" at bounding box center [233, 74] width 76 height 39
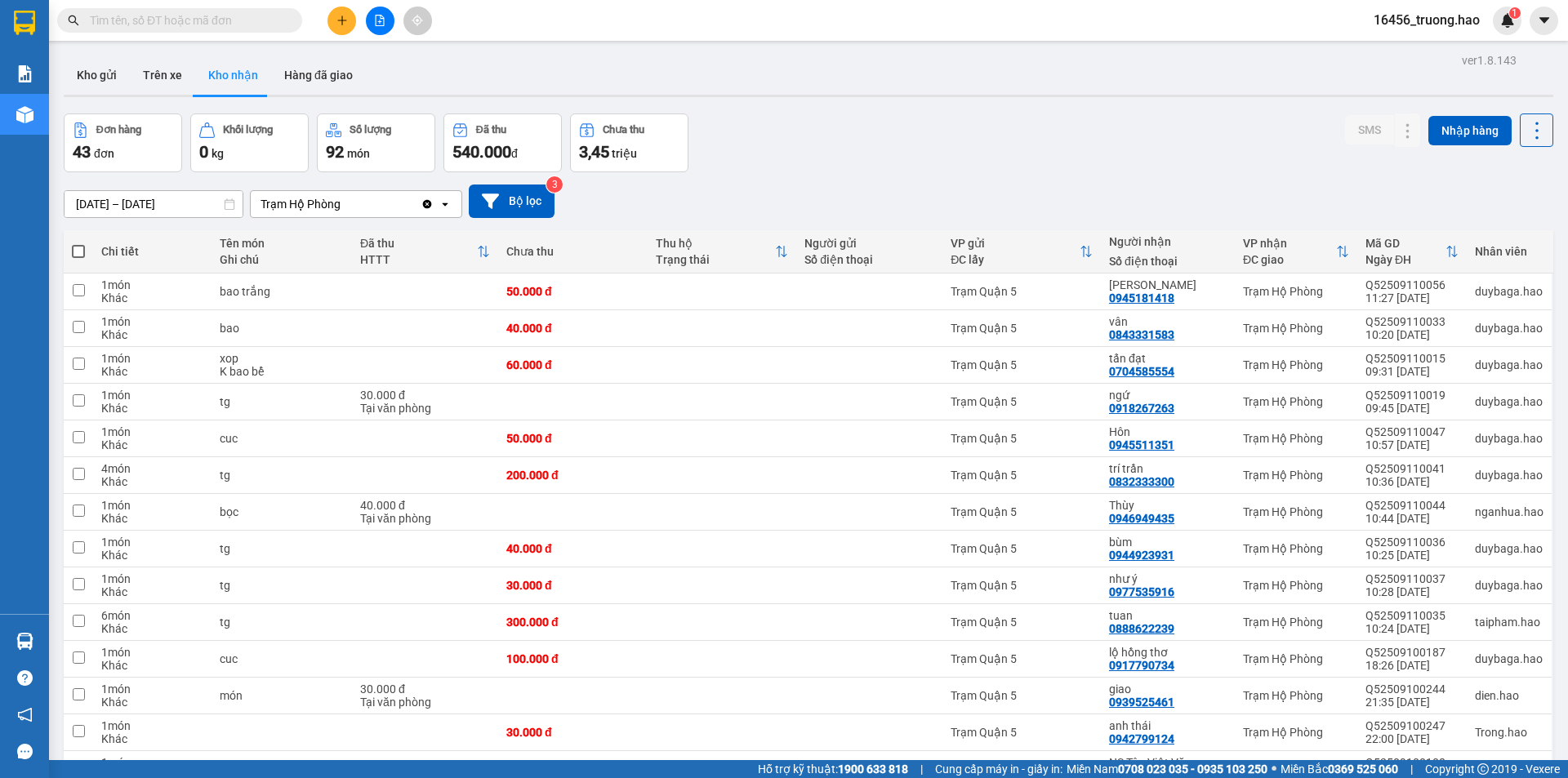
click at [1021, 151] on div "Đơn hàng 43 đơn Khối lượng 0 kg Số lượng 92 món Đã thu 540.000 đ Chưa thu 3,45 …" at bounding box center [809, 143] width 1490 height 59
click at [85, 67] on button "Kho gửi" at bounding box center [96, 74] width 66 height 39
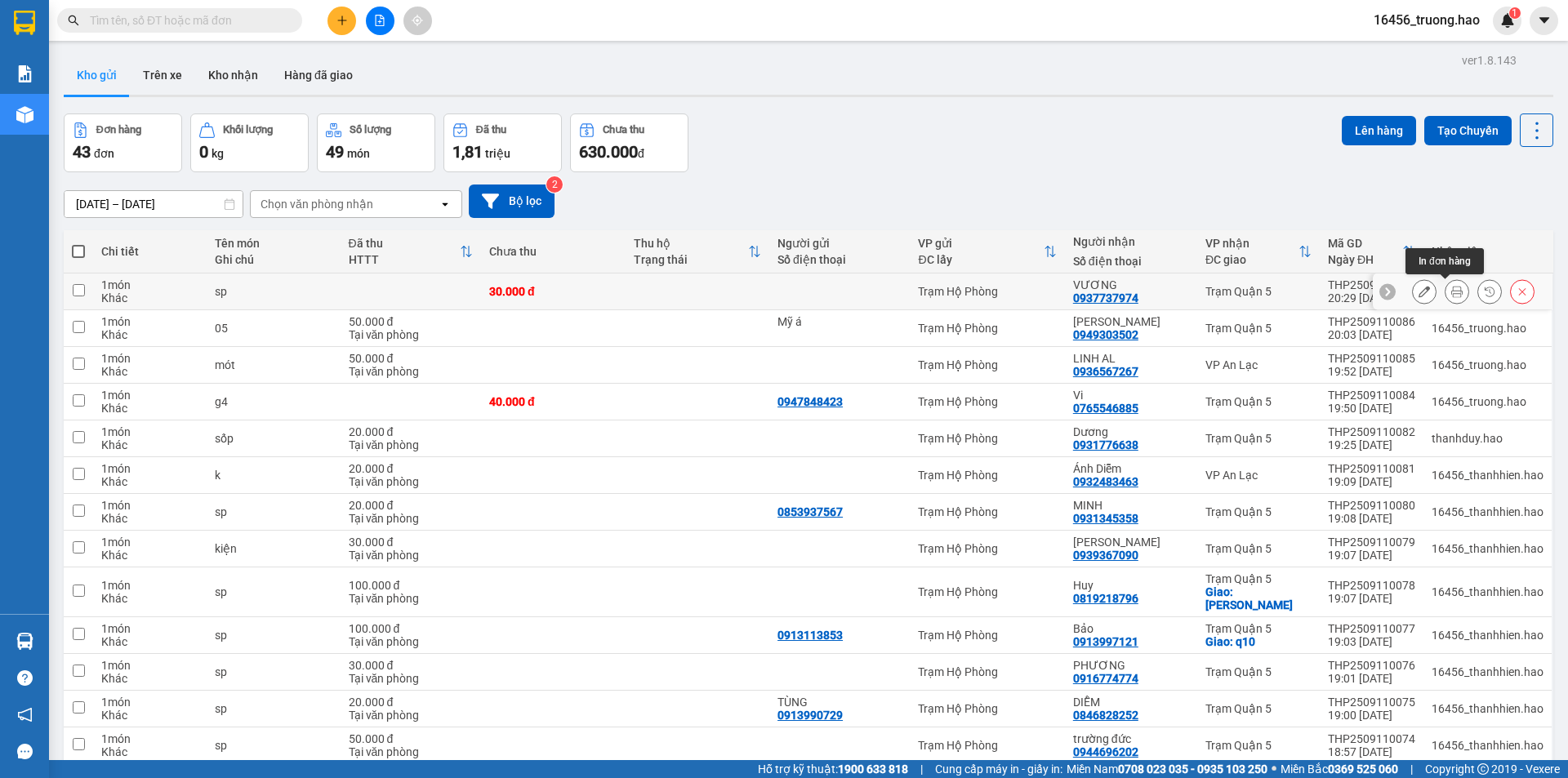
click at [1452, 292] on icon at bounding box center [1457, 291] width 11 height 11
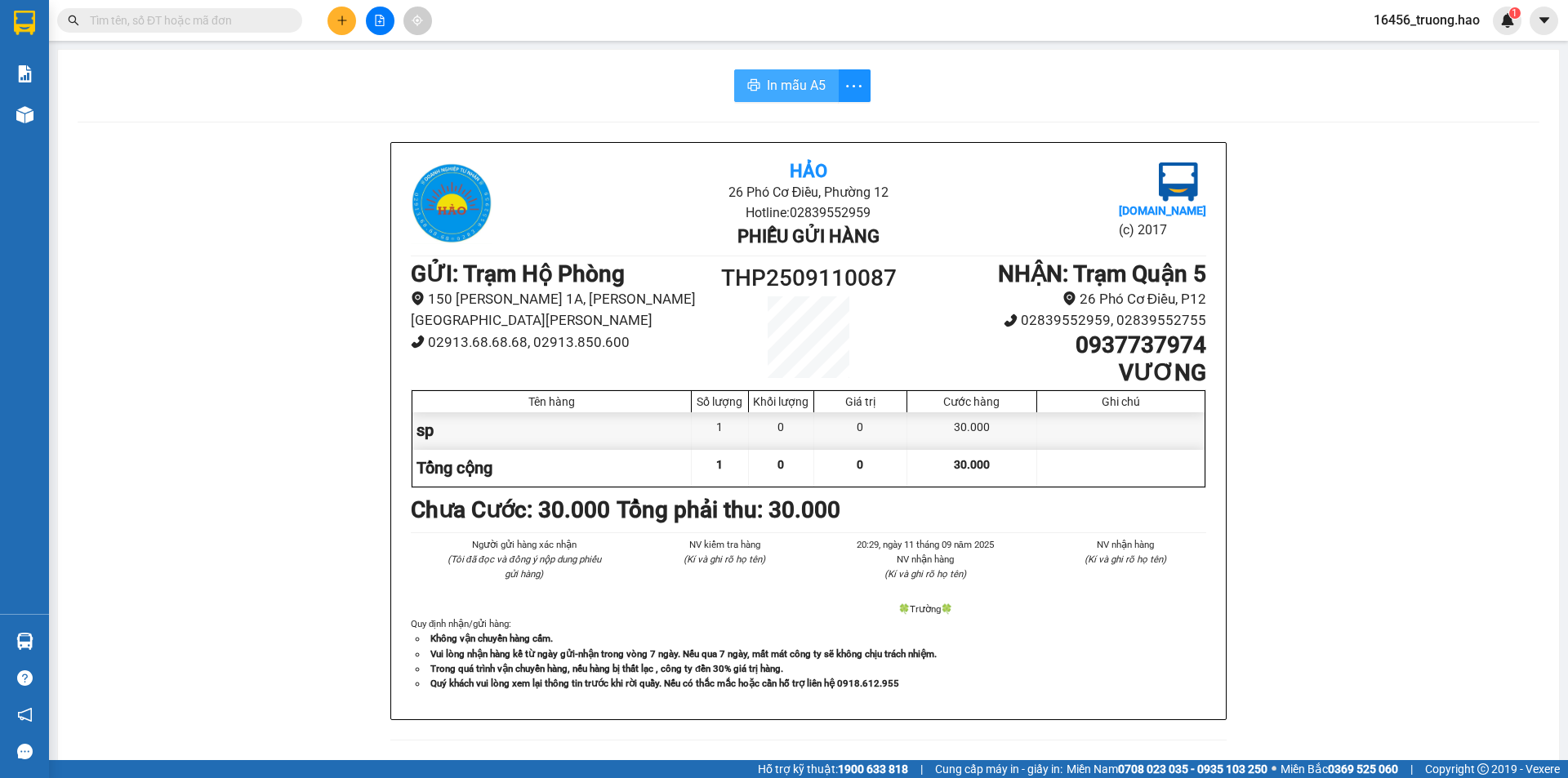
click at [797, 88] on span "In mẫu A5" at bounding box center [796, 85] width 59 height 20
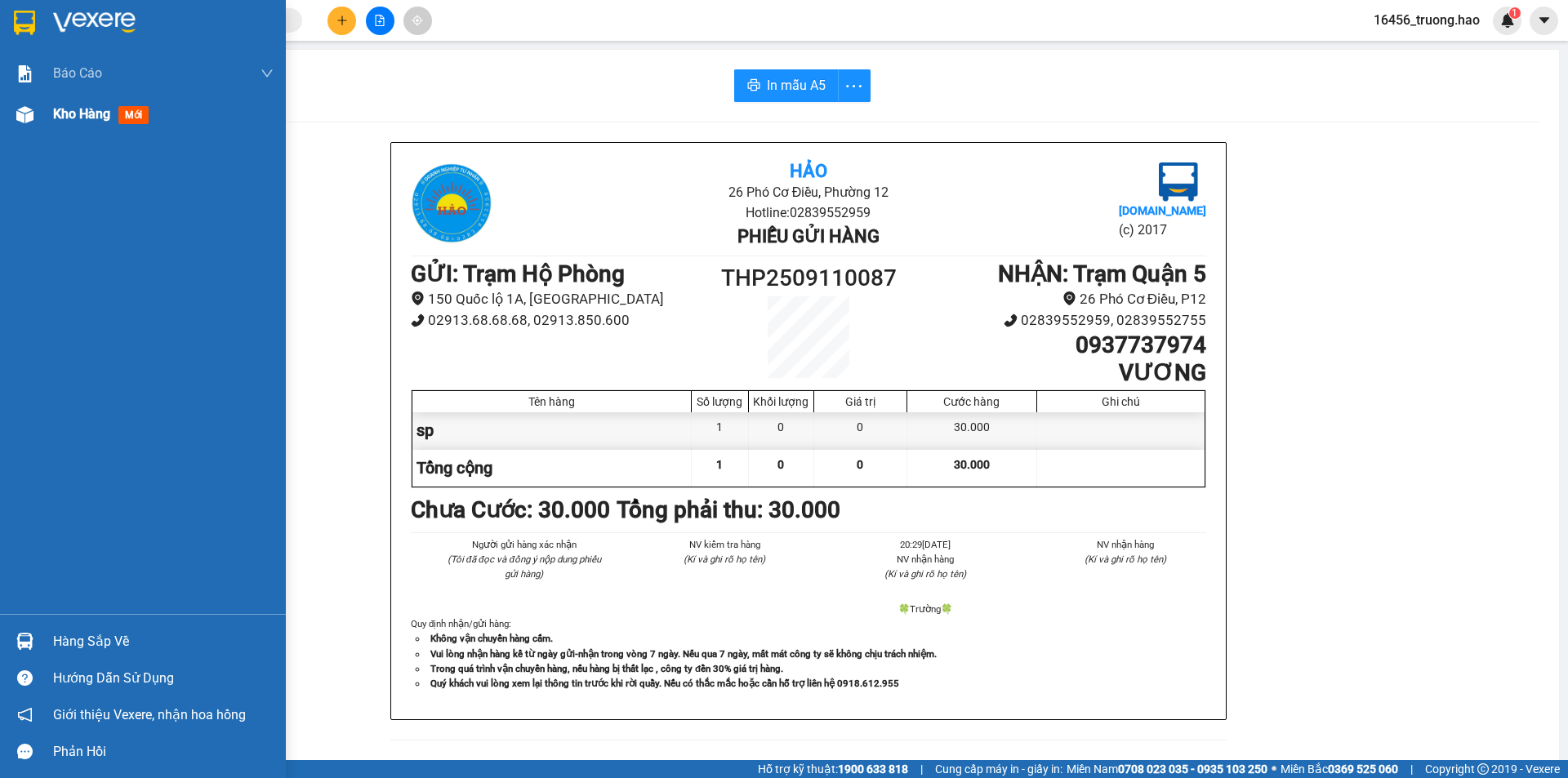
click span "Kho hàng"
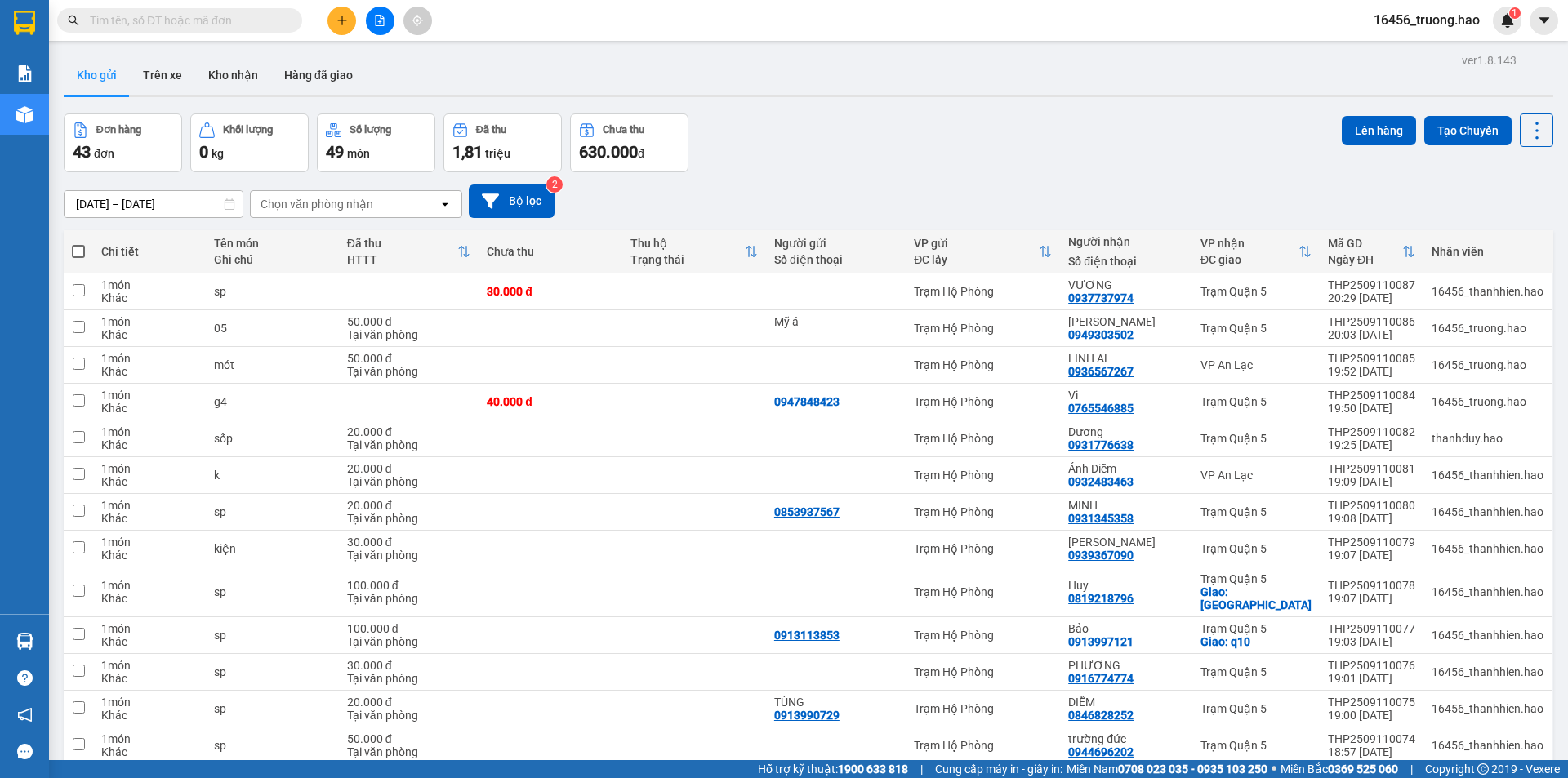
click input "text"
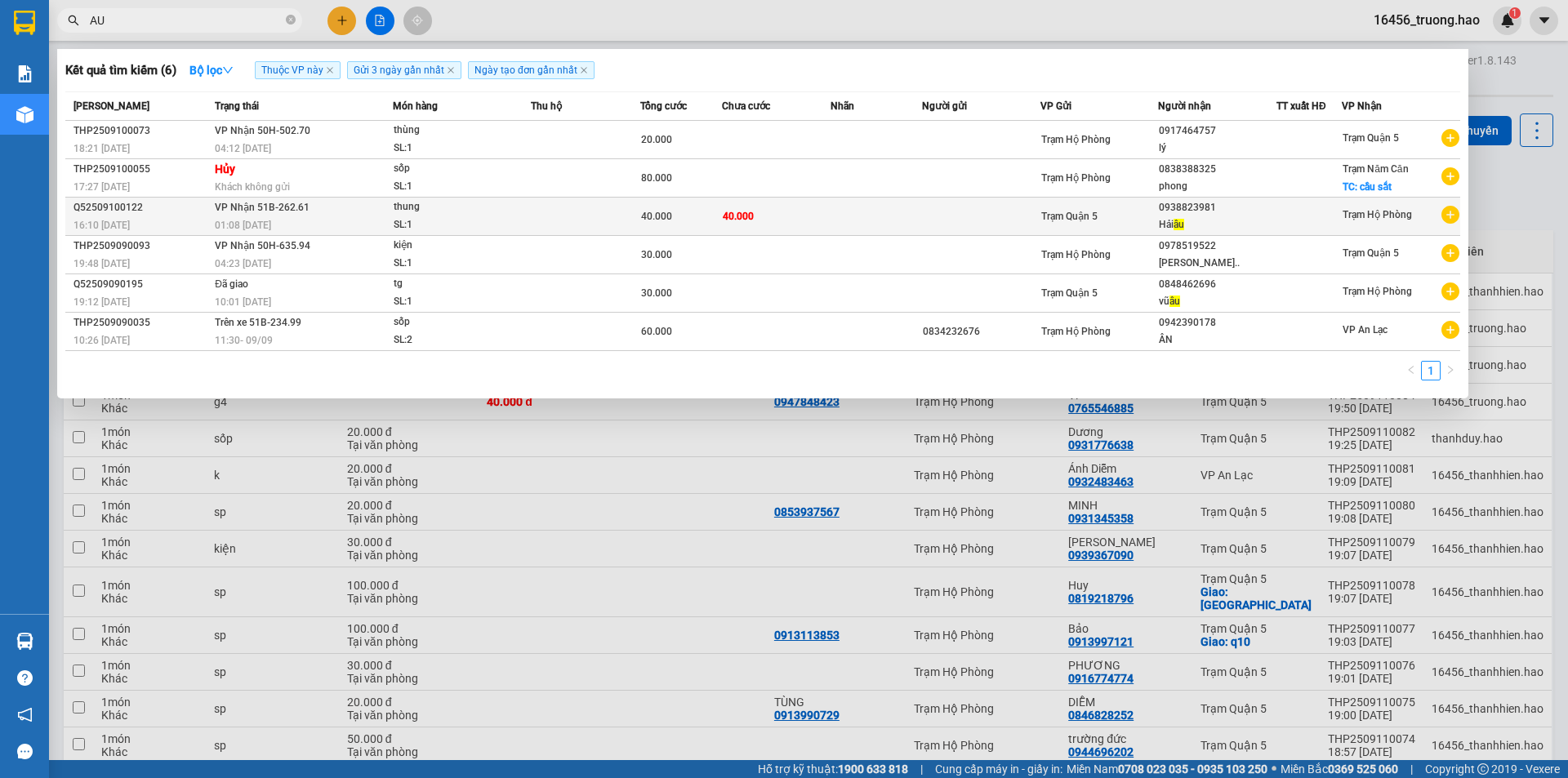
type input "AU"
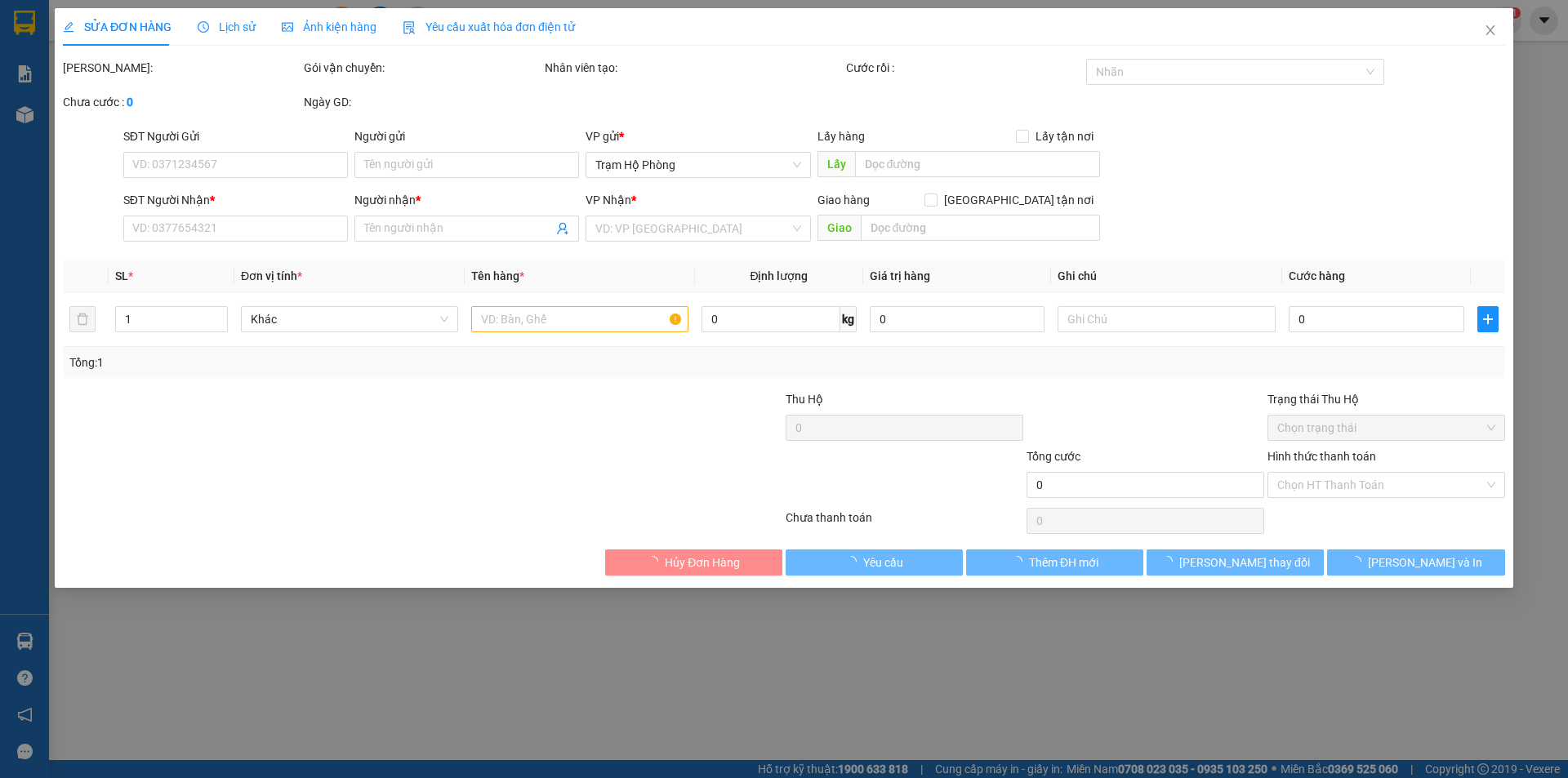
type input "0938823981"
type input "Hải âu"
type input "40.000"
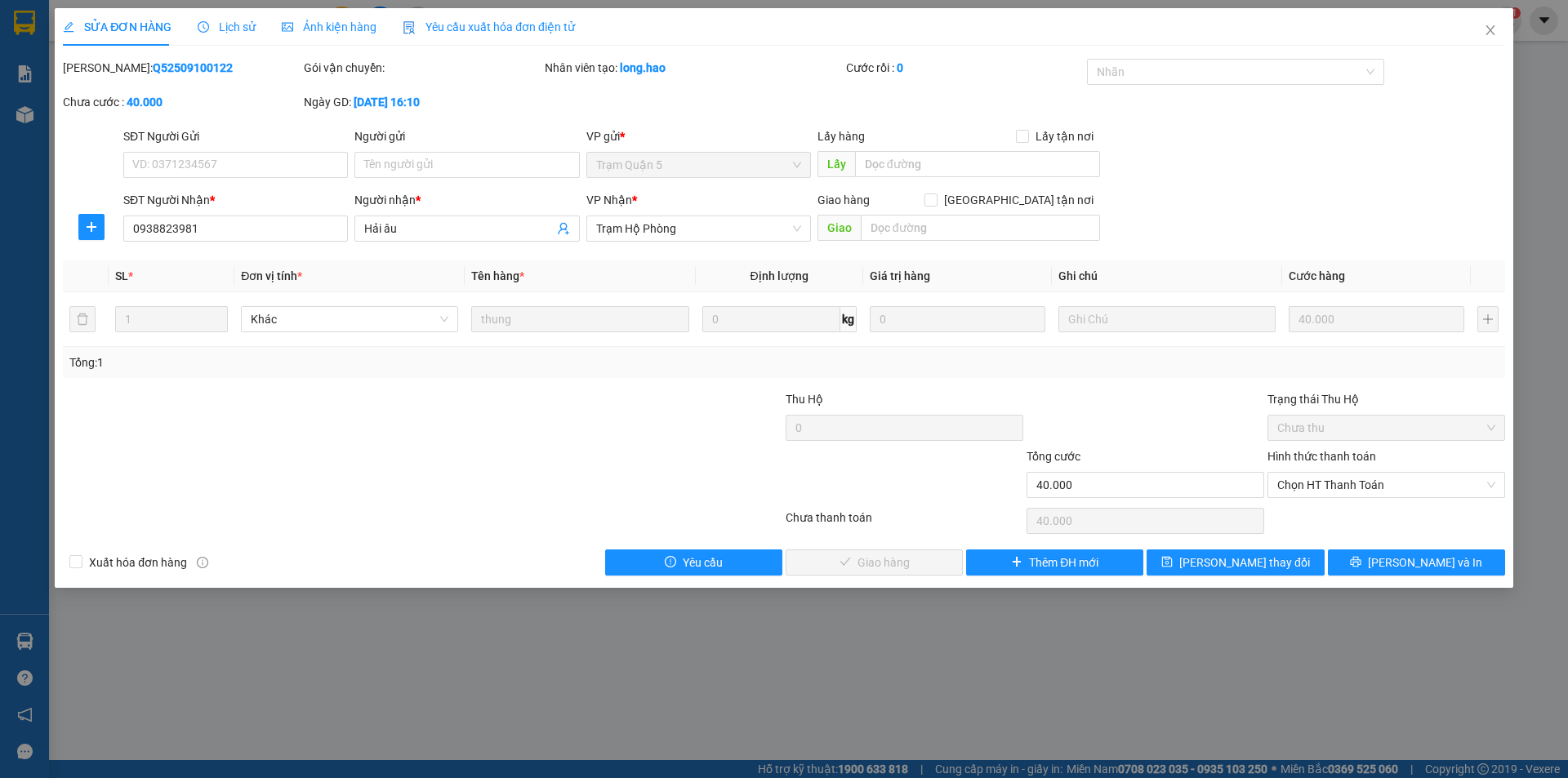
click div "Hình thức thanh toán"
click span "Chọn HT Thanh Toán"
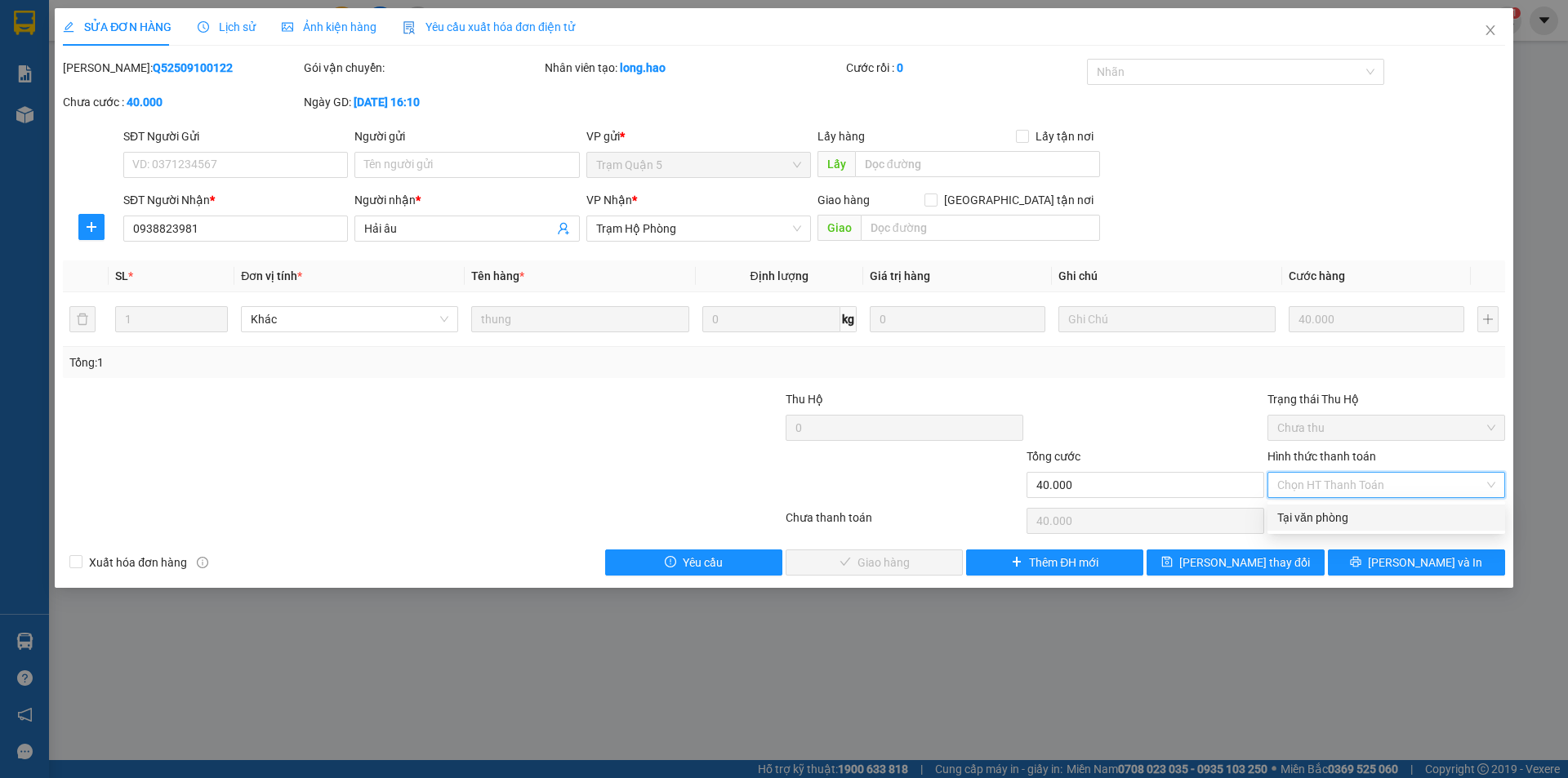
click div "Tại văn phòng"
type input "0"
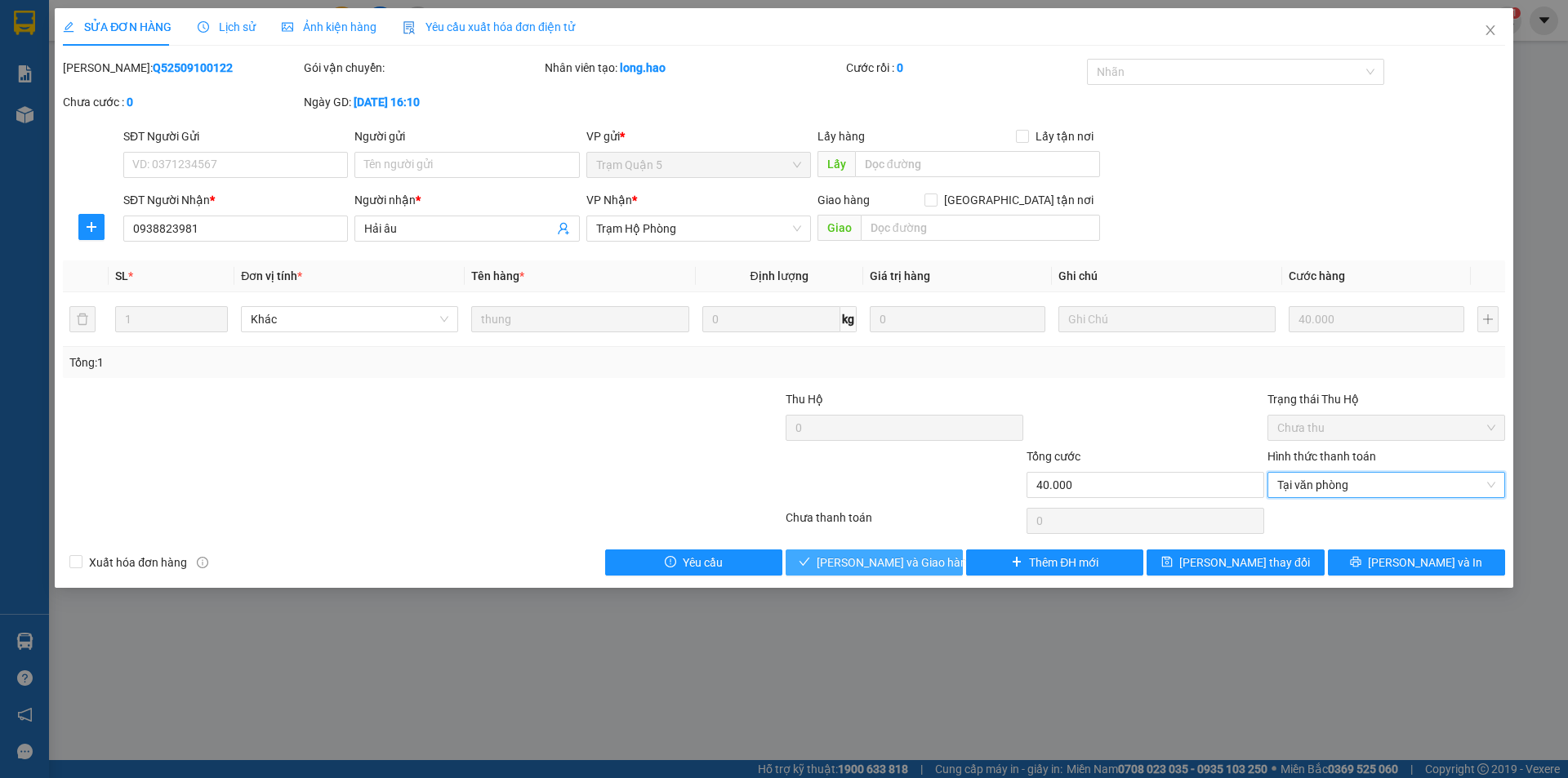
click span "Lưu và Giao hàng"
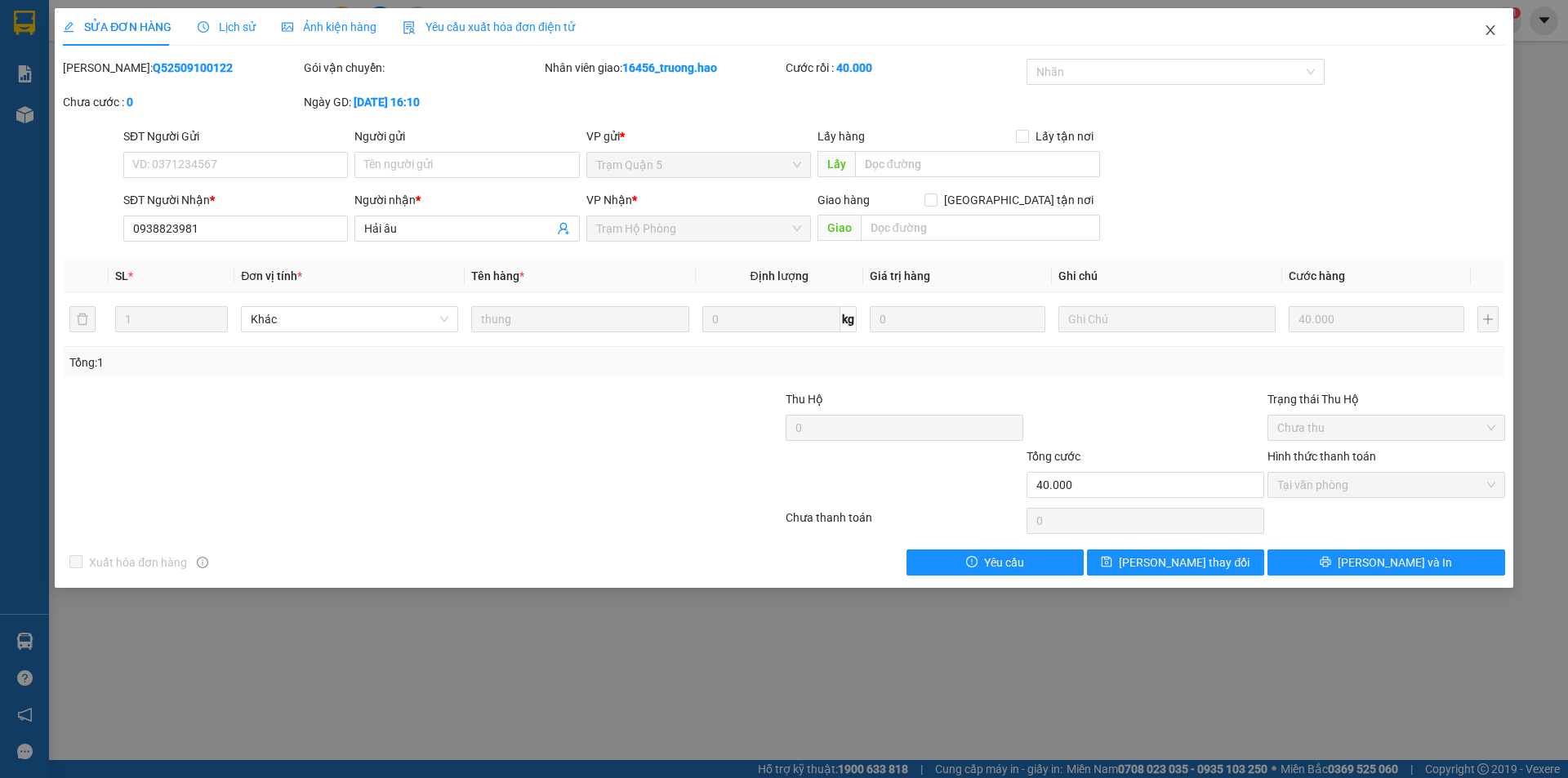
click icon "close"
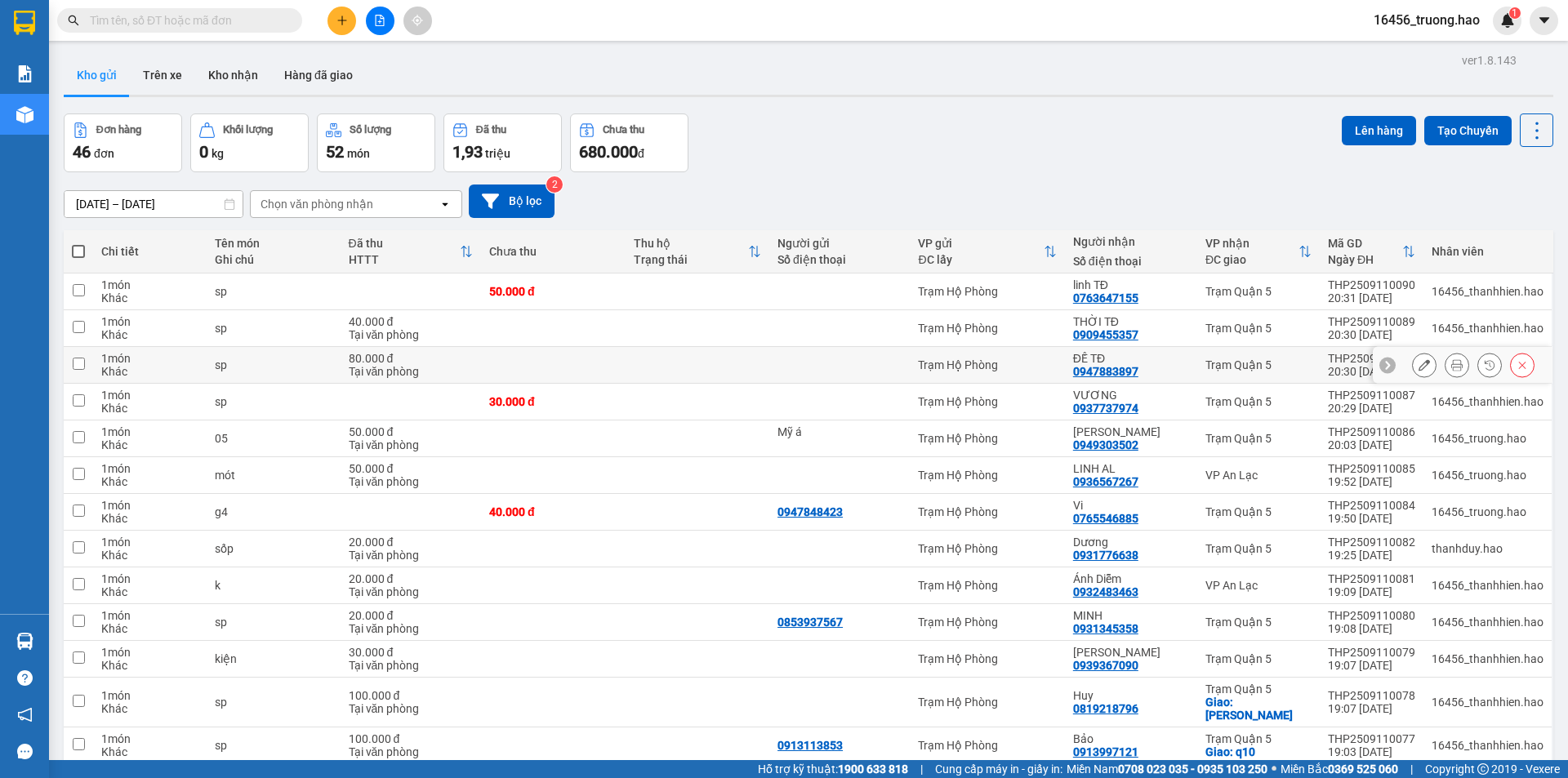
click at [1157, 361] on div "ĐẾ TĐ" at bounding box center [1132, 359] width 116 height 13
checkbox input "true"
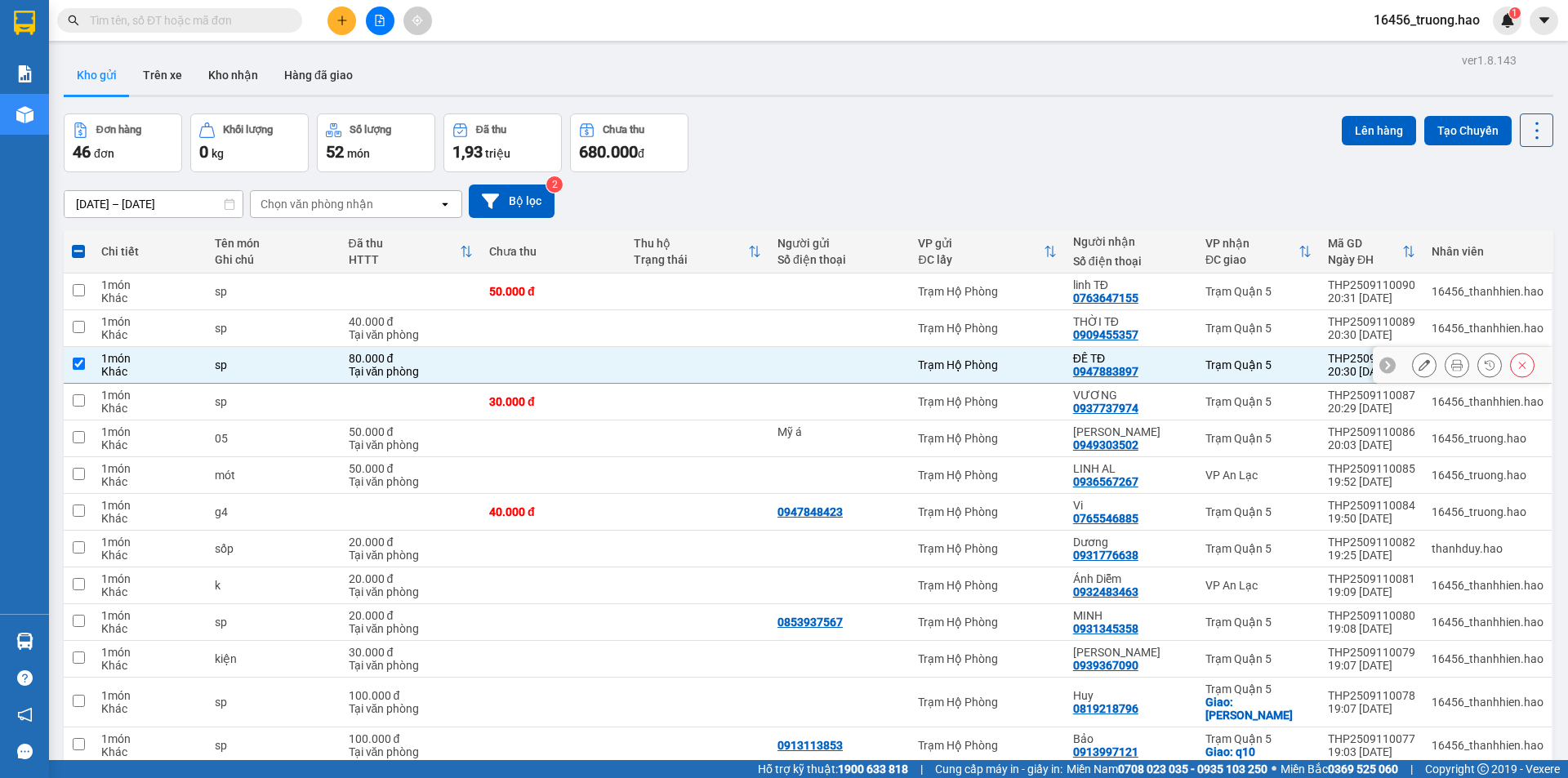
click at [1452, 365] on icon at bounding box center [1457, 365] width 11 height 11
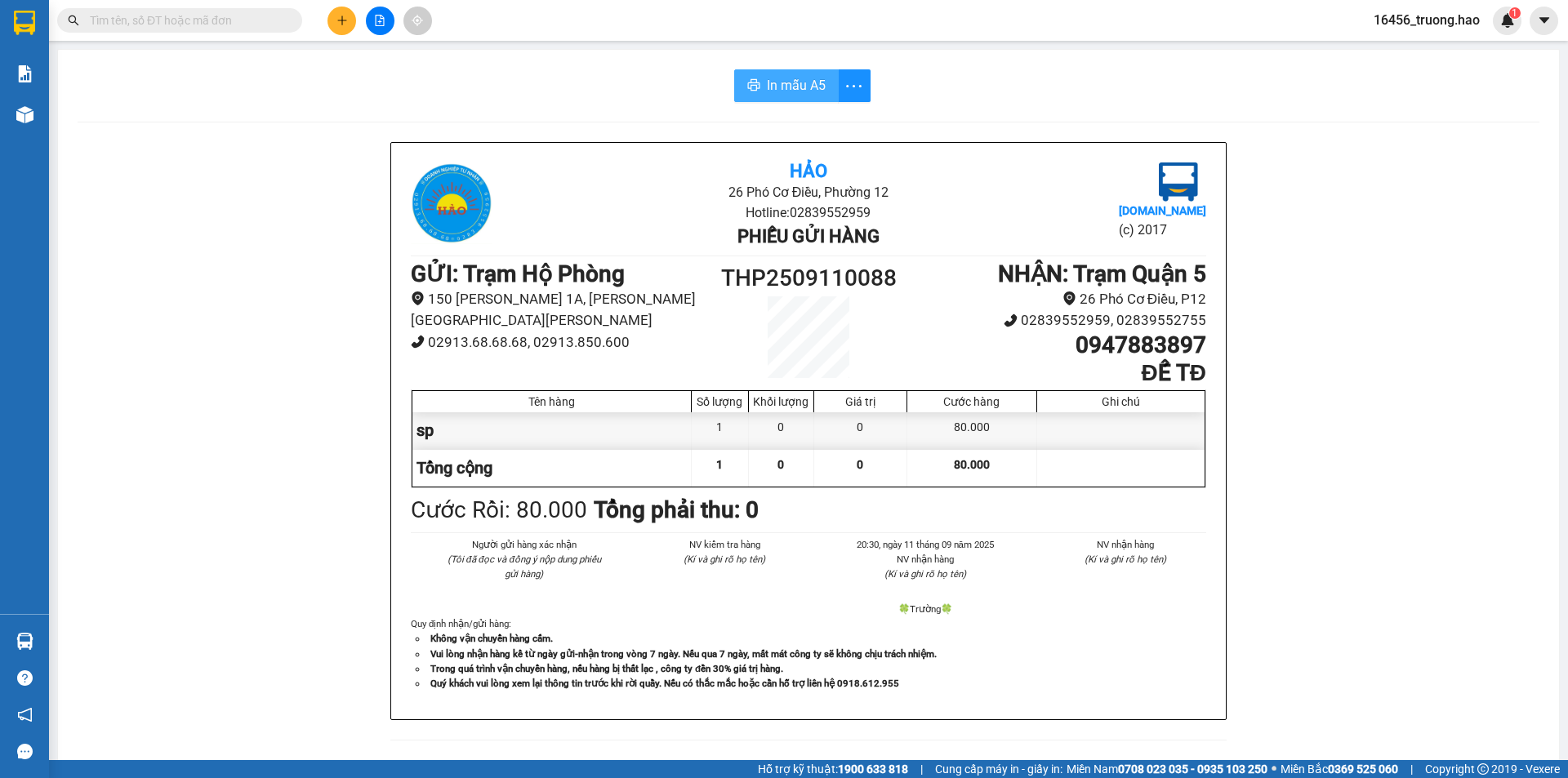
click at [788, 90] on span "In mẫu A5" at bounding box center [796, 85] width 59 height 20
click at [799, 85] on span "In mẫu A5" at bounding box center [796, 85] width 59 height 20
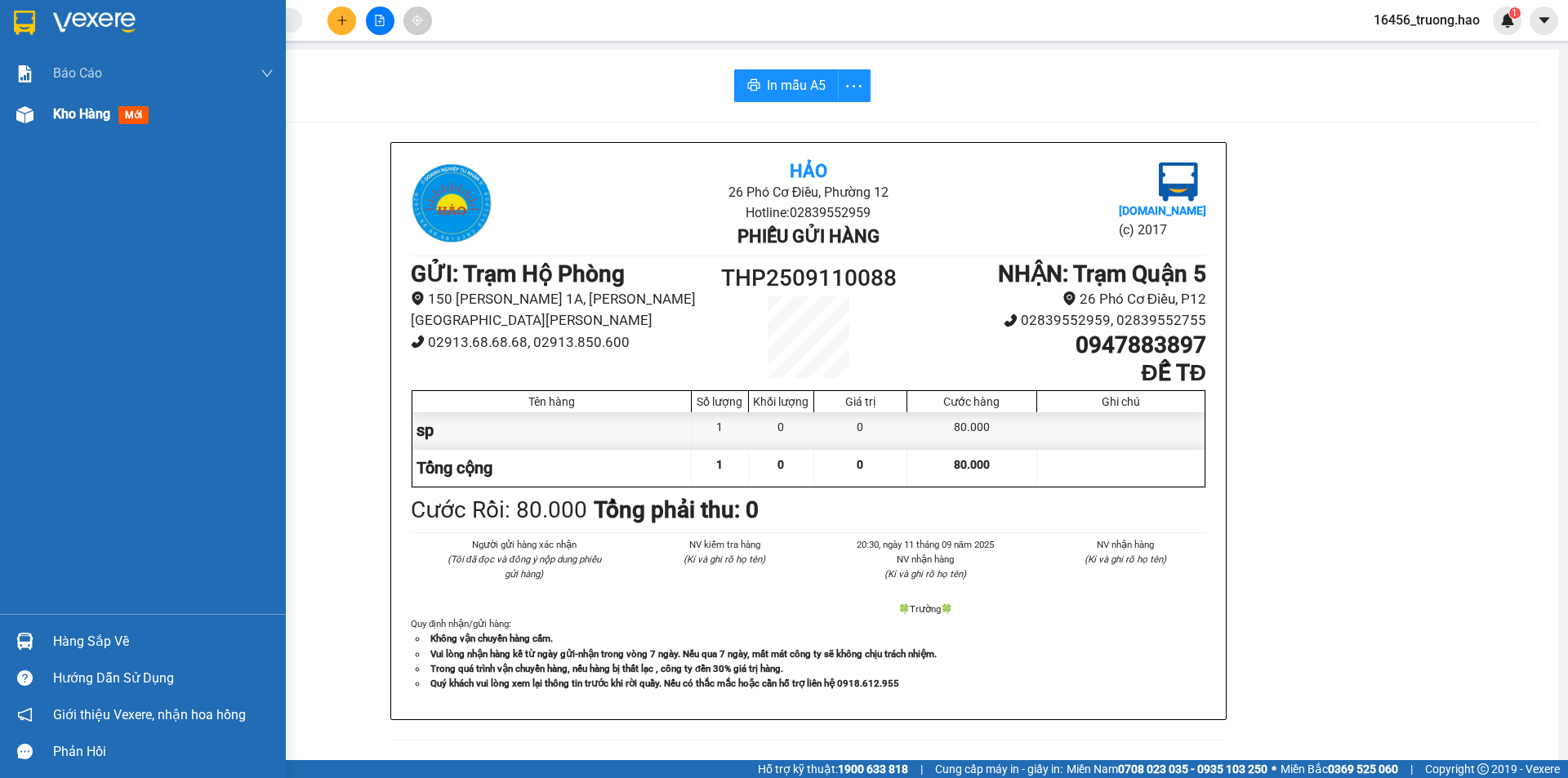
click at [19, 95] on div "Kho hàng mới" at bounding box center [143, 114] width 286 height 41
click at [29, 110] on img at bounding box center [25, 114] width 17 height 17
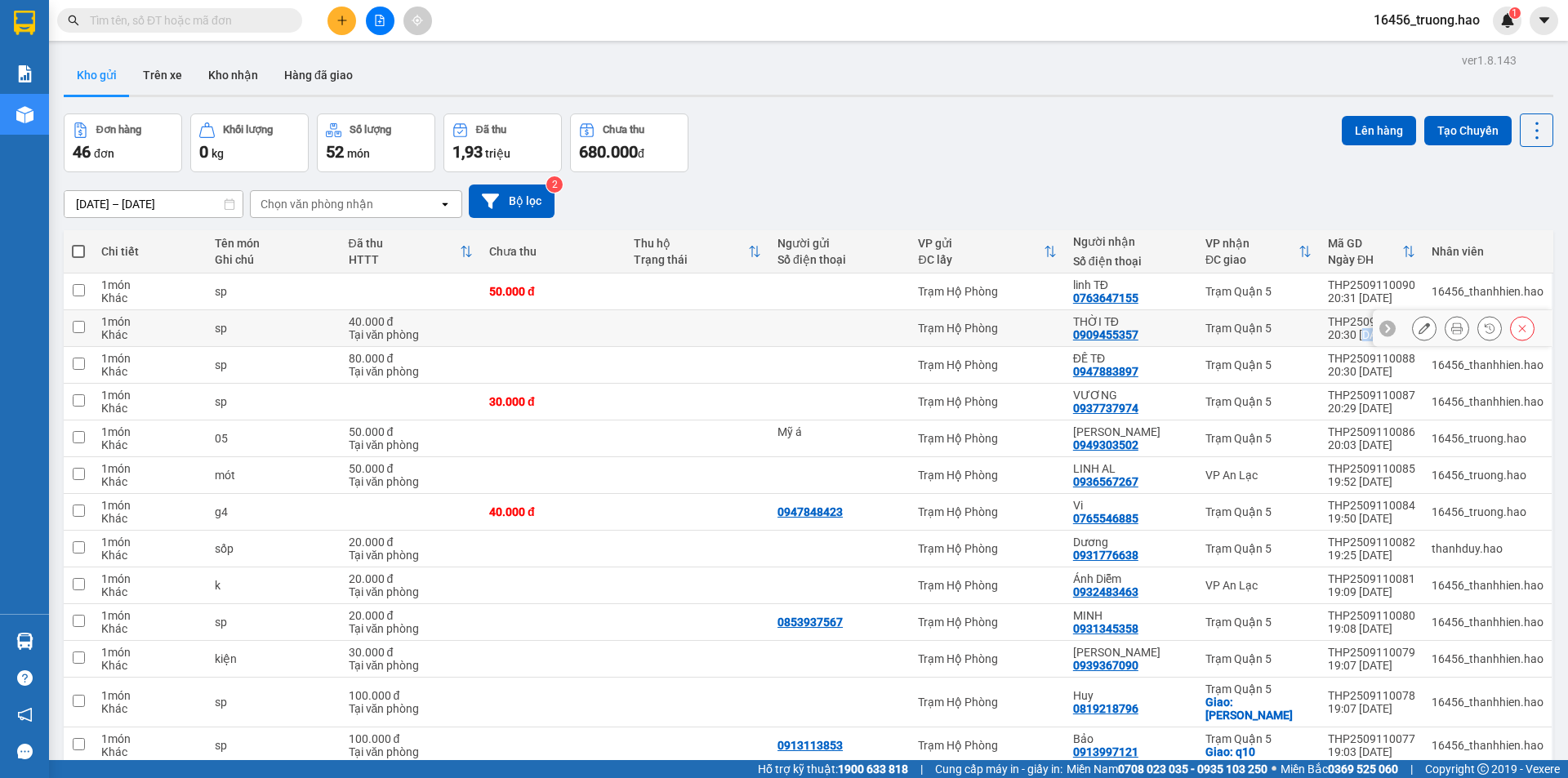
click at [1361, 331] on tr "1 món Khác sp 40.000 [PERSON_NAME] văn [PERSON_NAME] Hộ [PERSON_NAME] TĐ 090945…" at bounding box center [809, 329] width 1490 height 37
checkbox input "true"
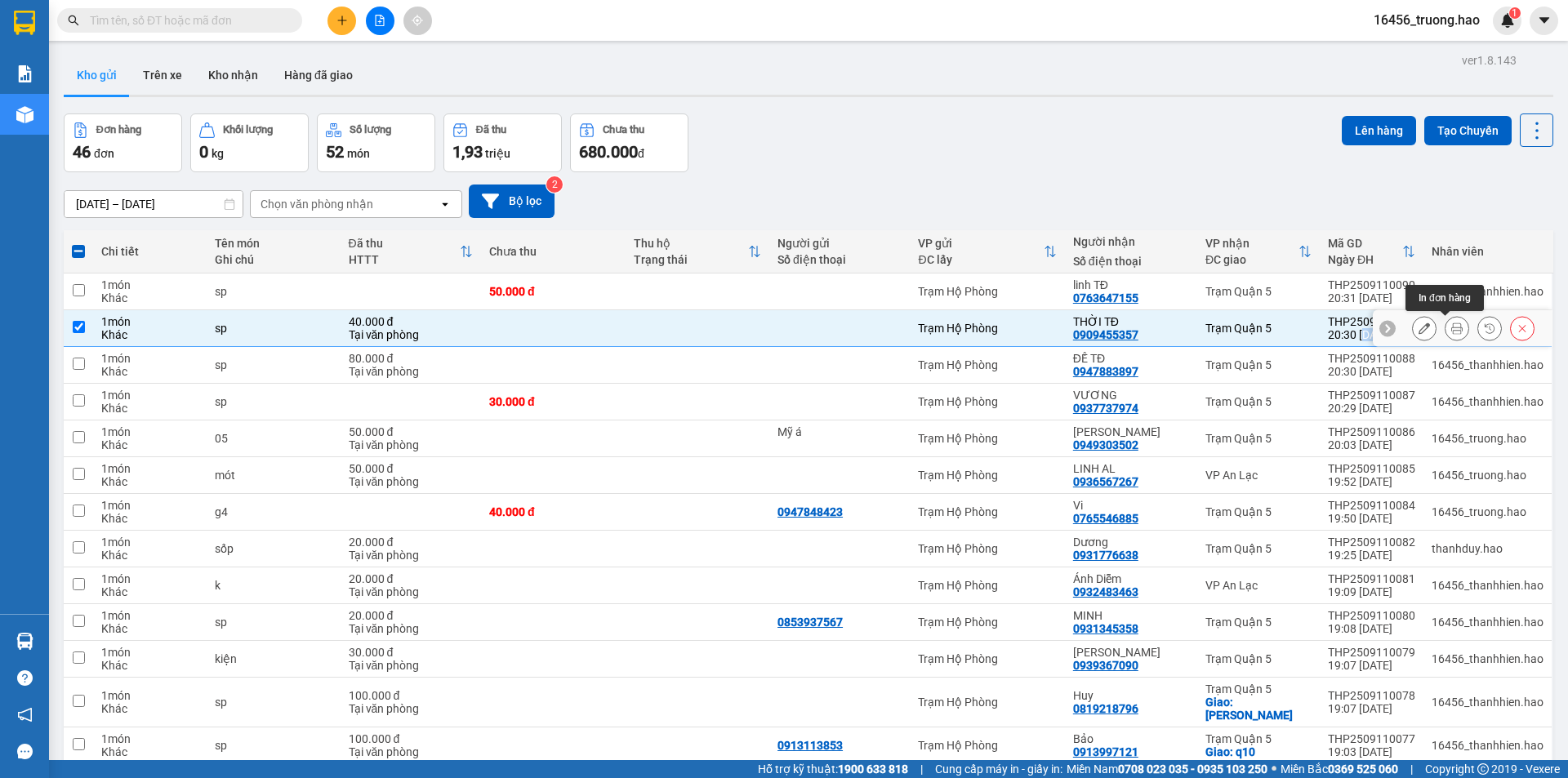
click at [1452, 329] on icon at bounding box center [1457, 329] width 11 height 11
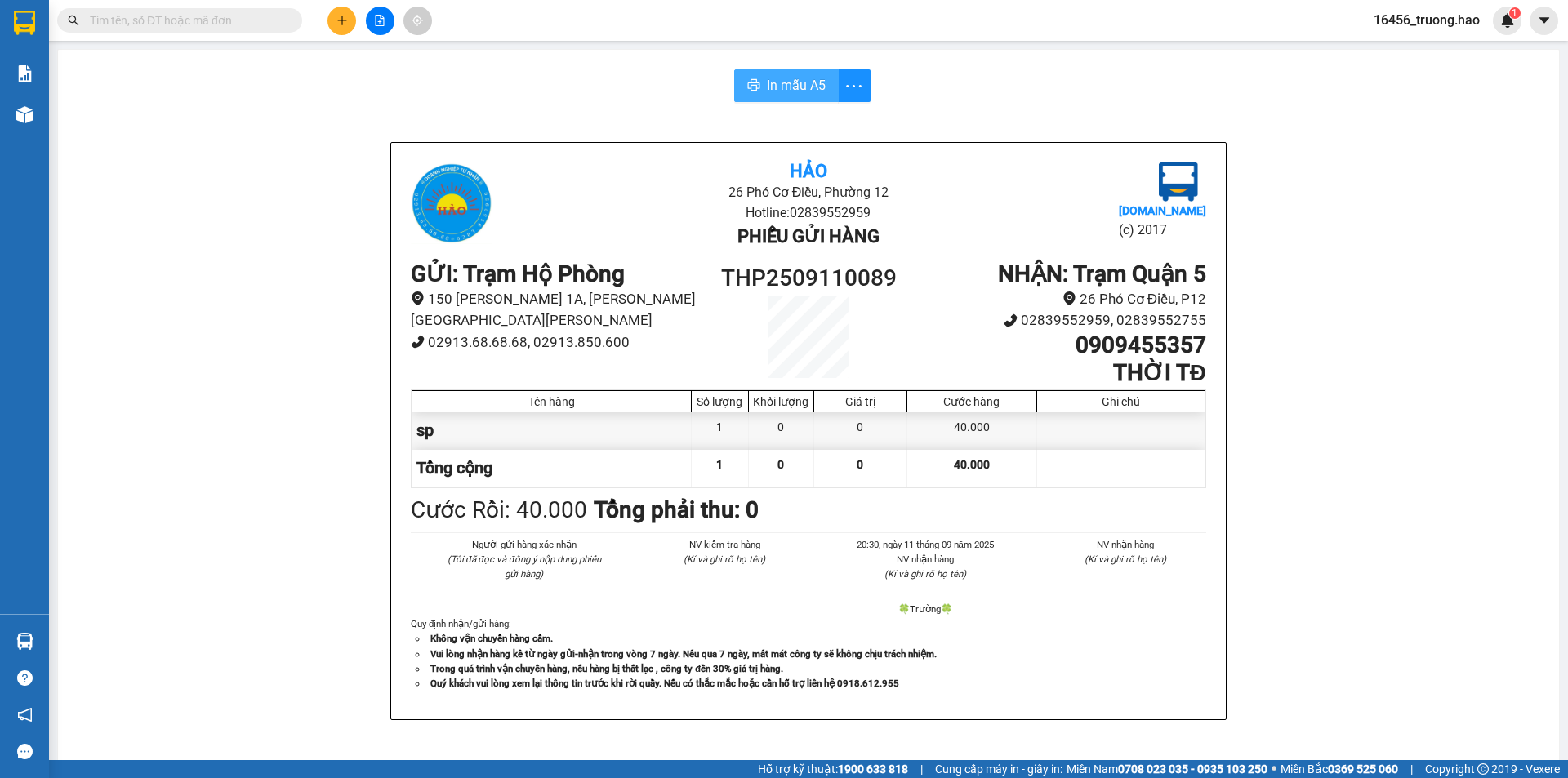
click at [771, 83] on span "In mẫu A5" at bounding box center [796, 85] width 59 height 20
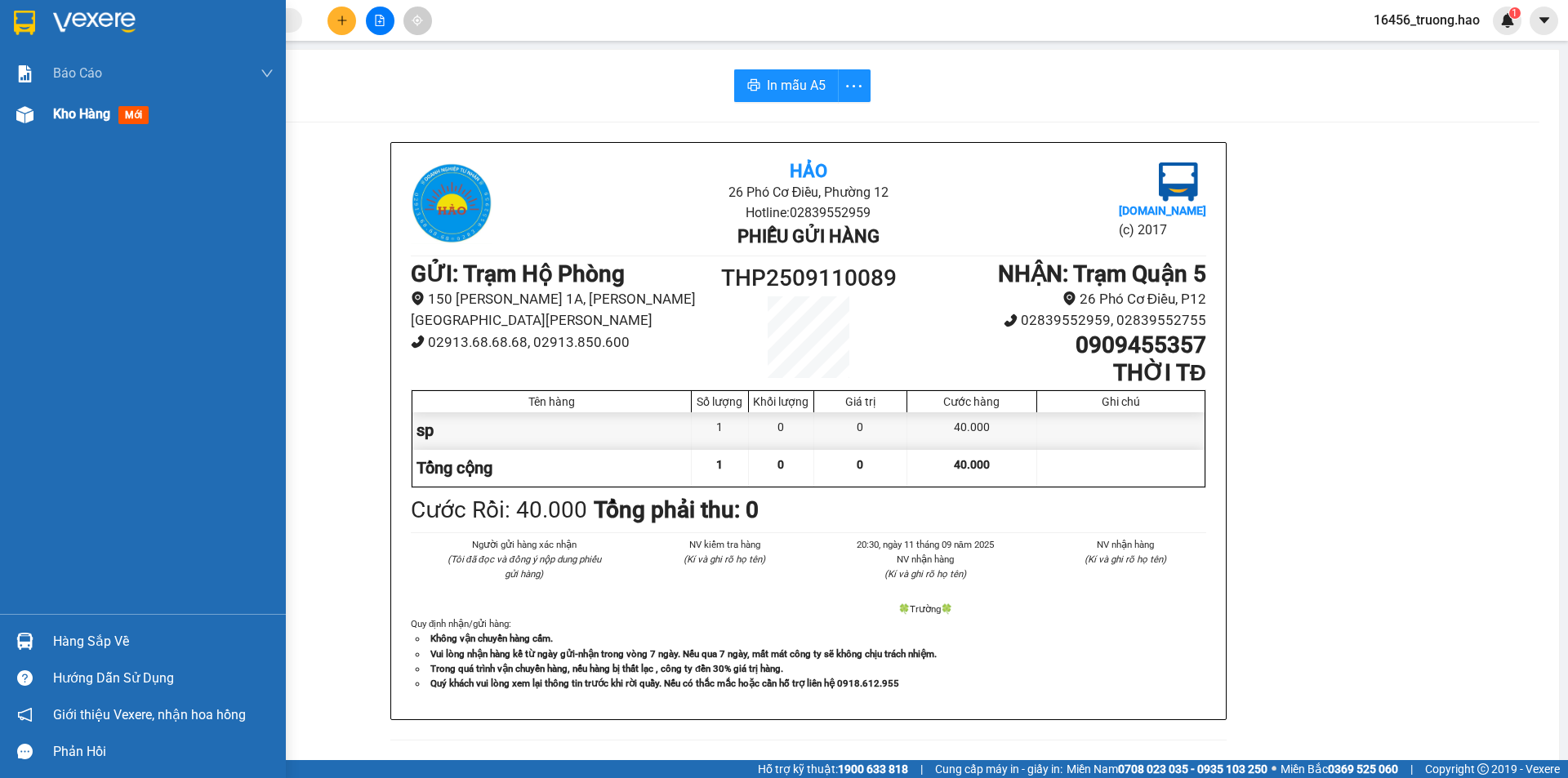
click at [54, 120] on span "Kho hàng" at bounding box center [82, 113] width 57 height 15
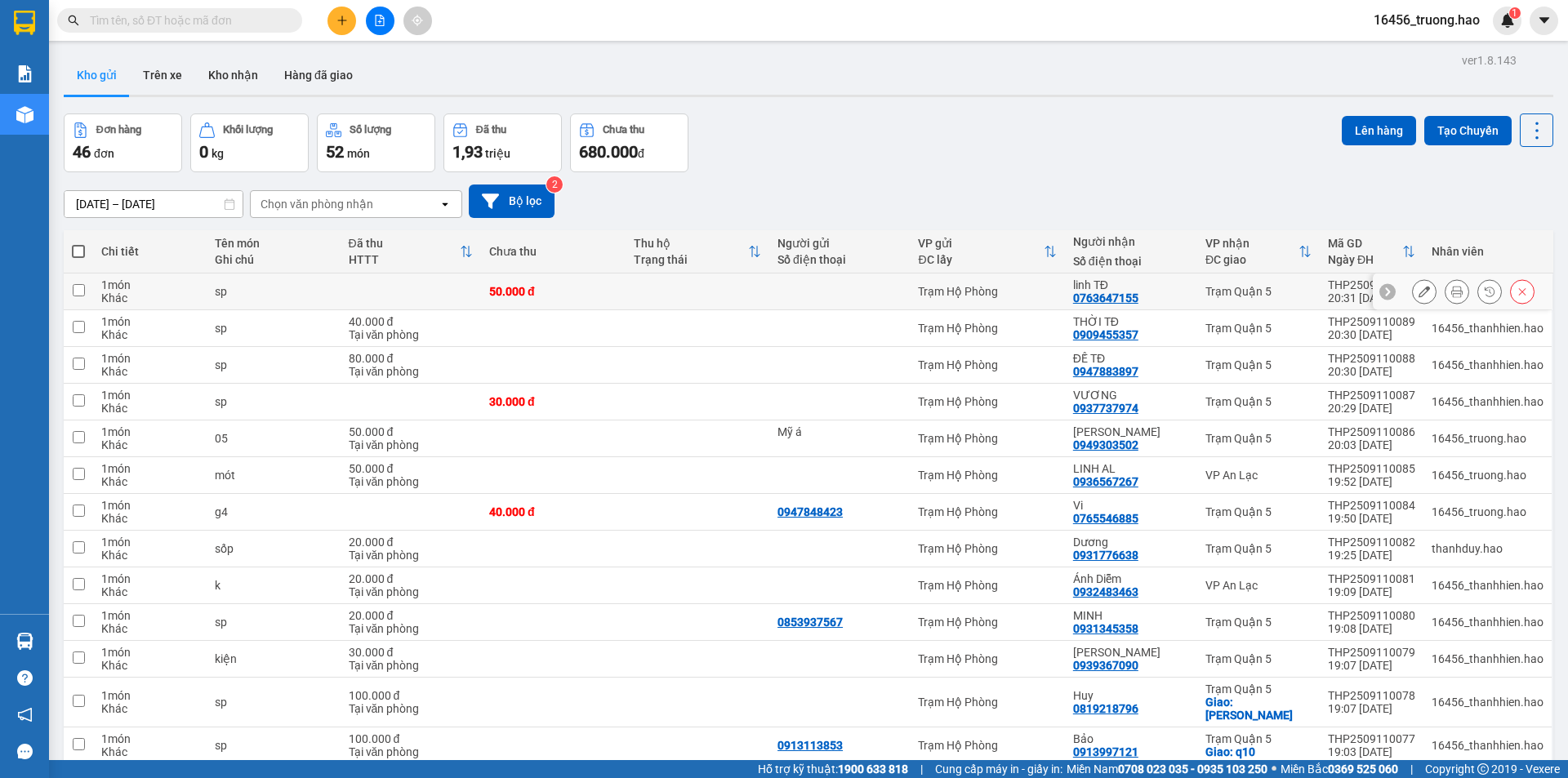
click at [1452, 289] on icon at bounding box center [1457, 291] width 11 height 11
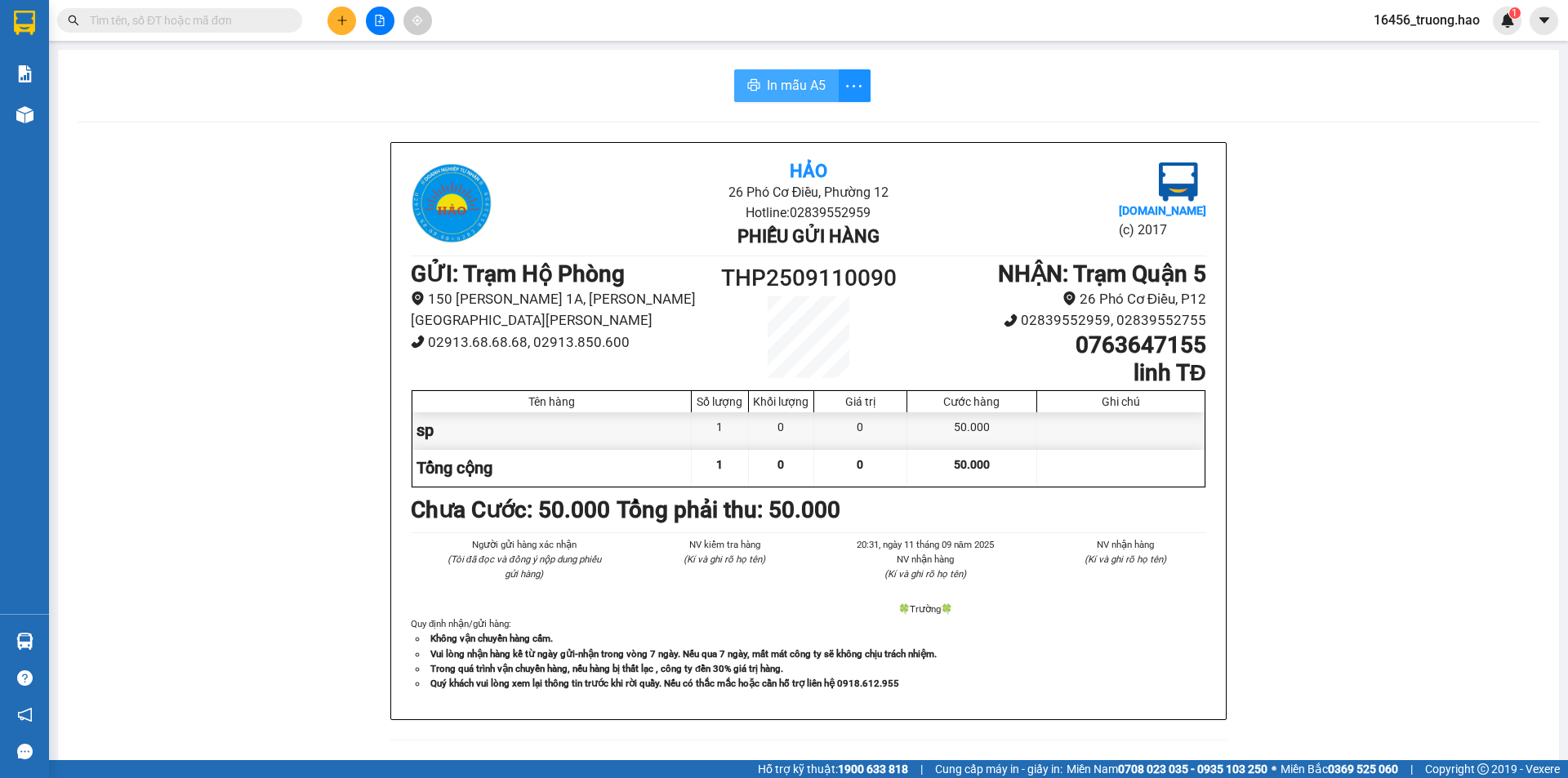
click at [775, 77] on span "In mẫu A5" at bounding box center [796, 85] width 59 height 20
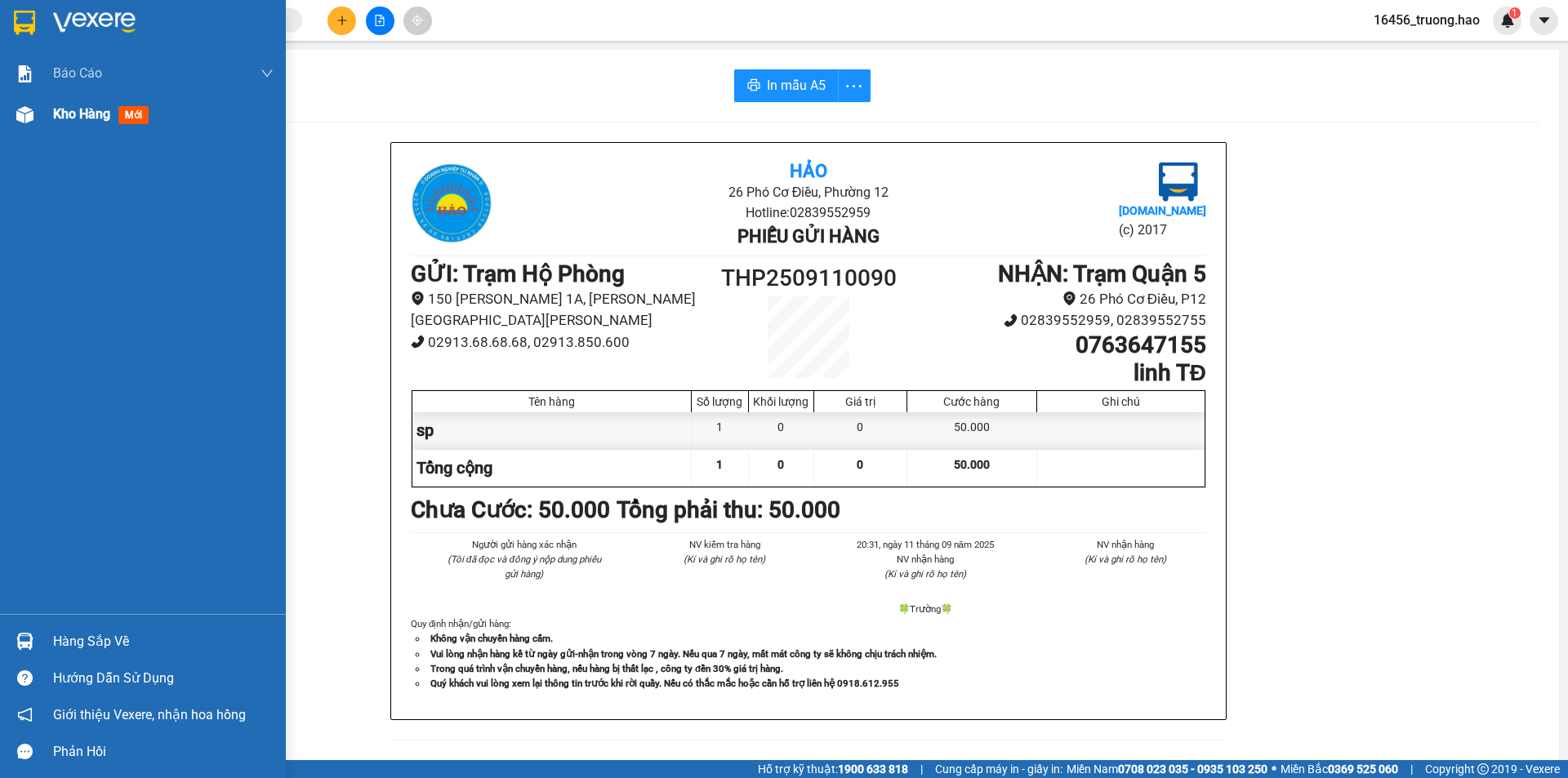
click at [31, 114] on img at bounding box center [25, 114] width 17 height 17
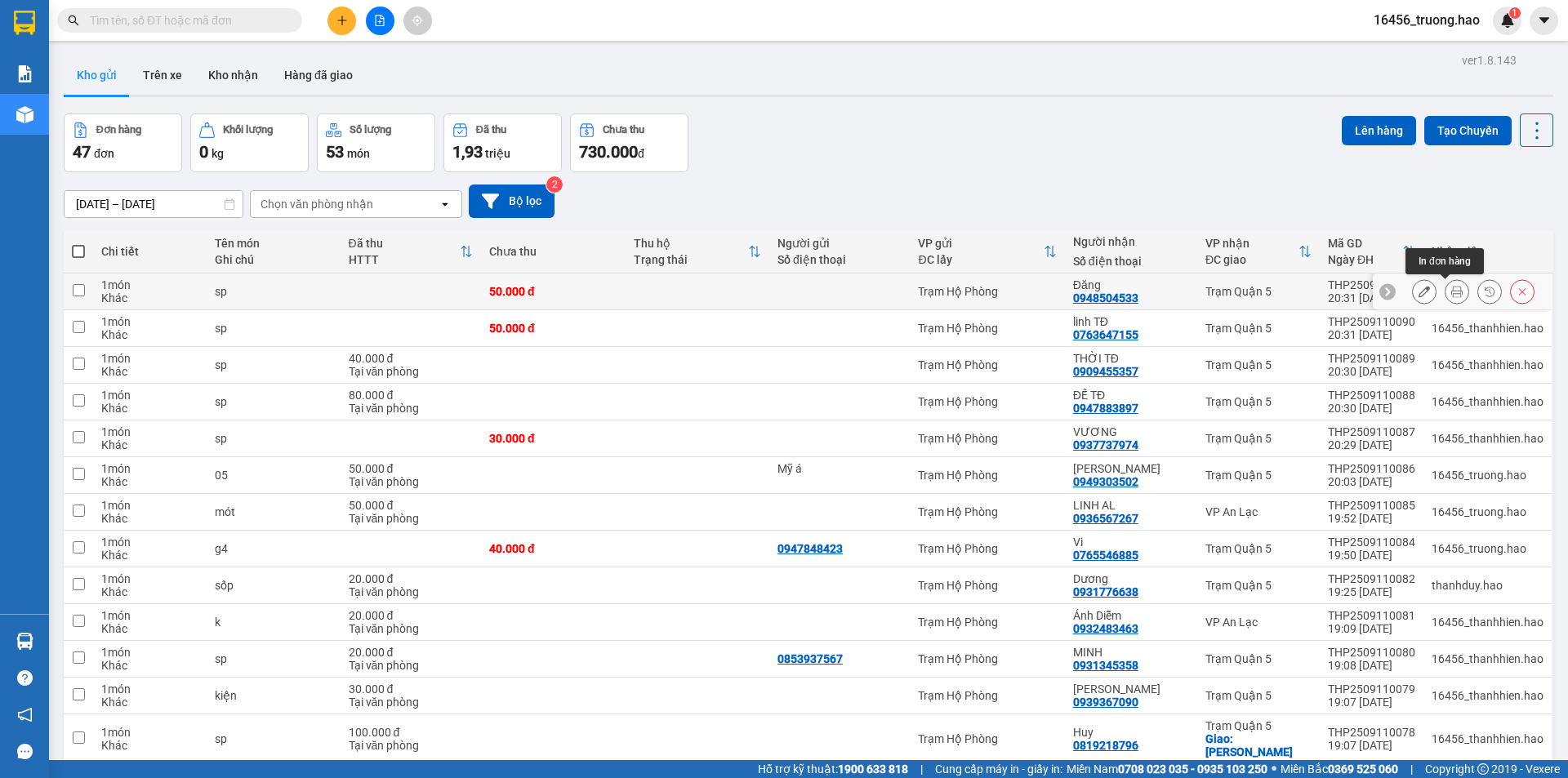
click at [1452, 290] on icon at bounding box center [1457, 291] width 11 height 11
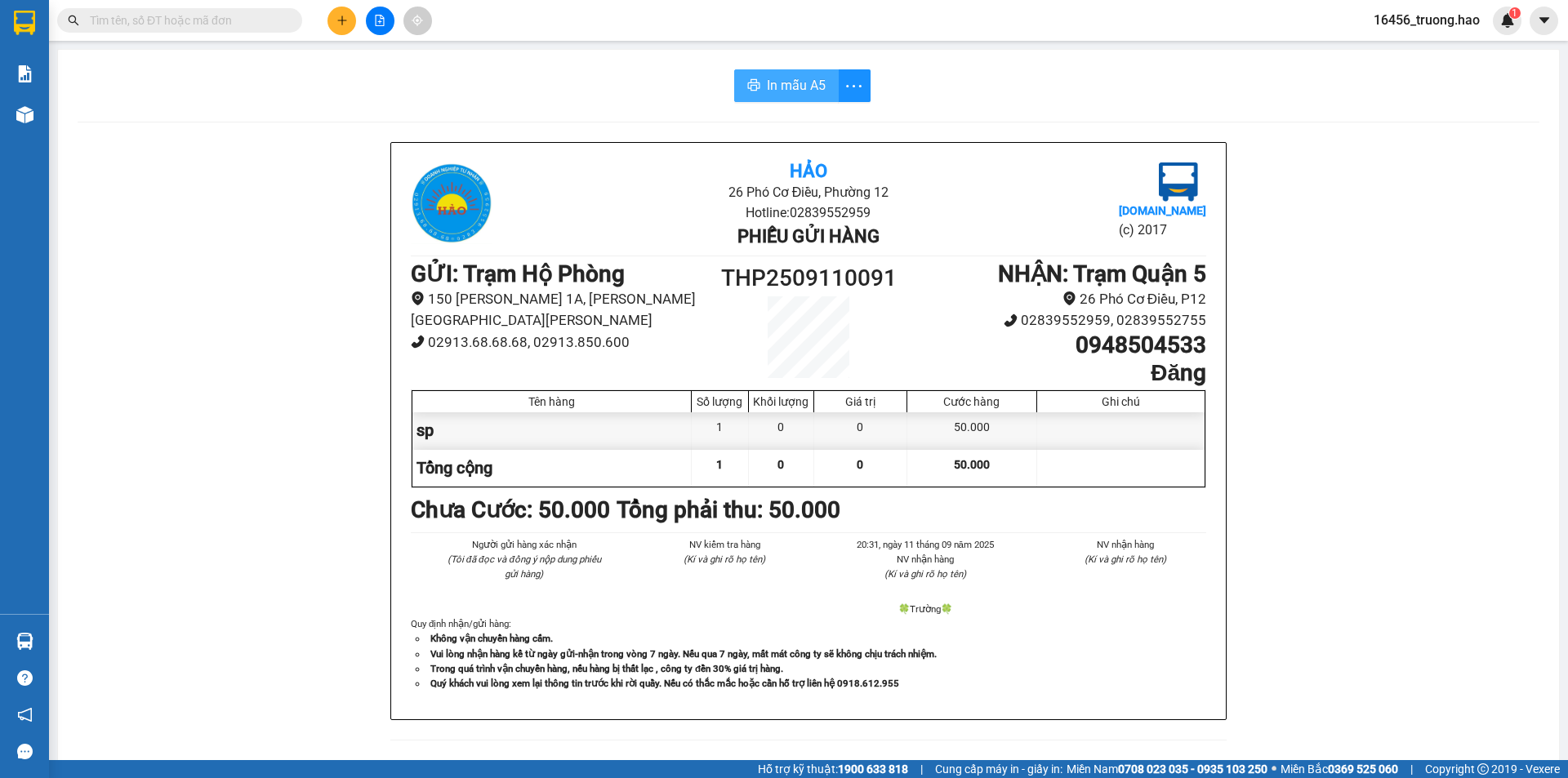
click at [778, 83] on span "In mẫu A5" at bounding box center [796, 85] width 59 height 20
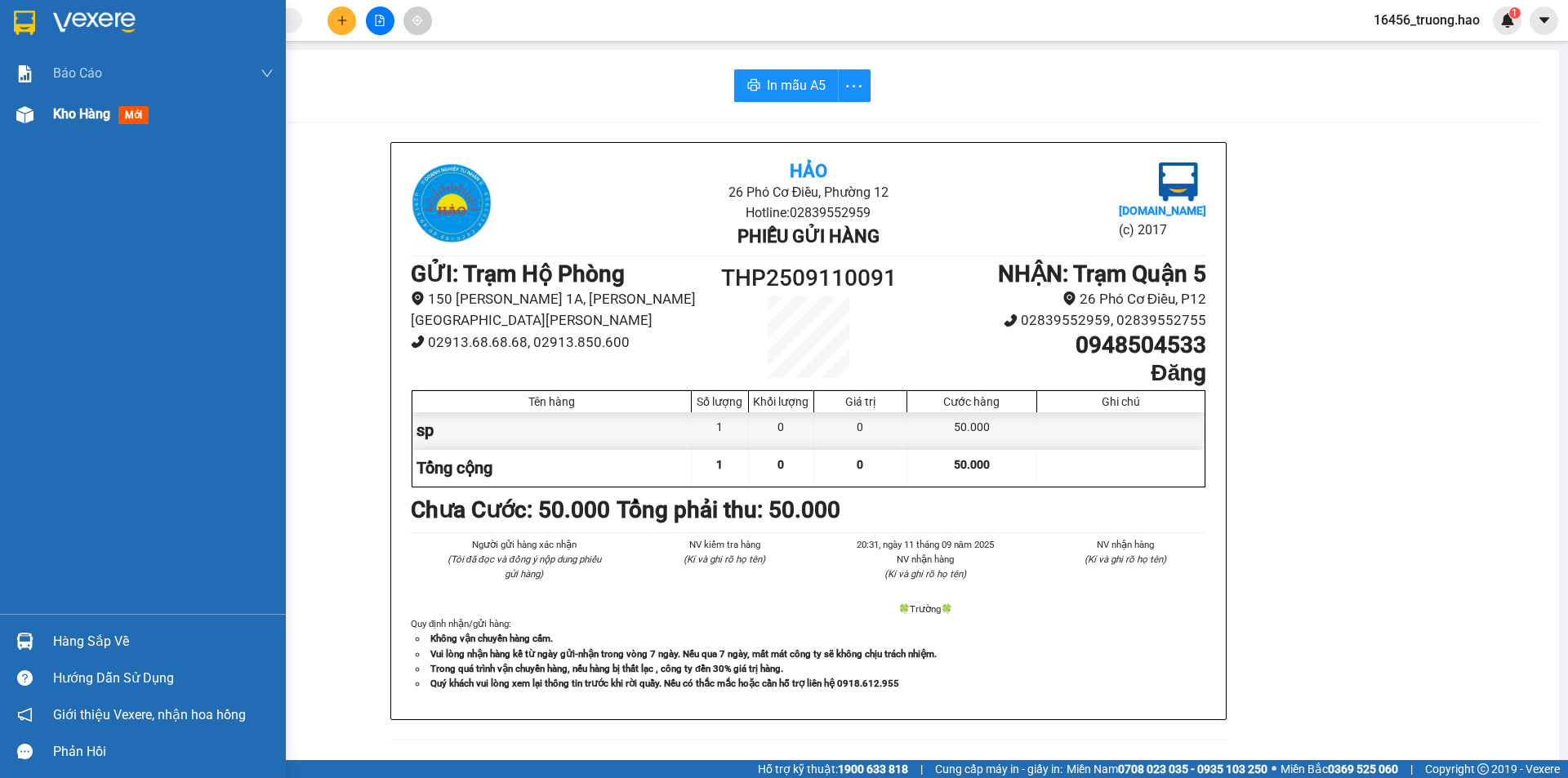
click at [78, 106] on span "Kho hàng" at bounding box center [82, 113] width 57 height 15
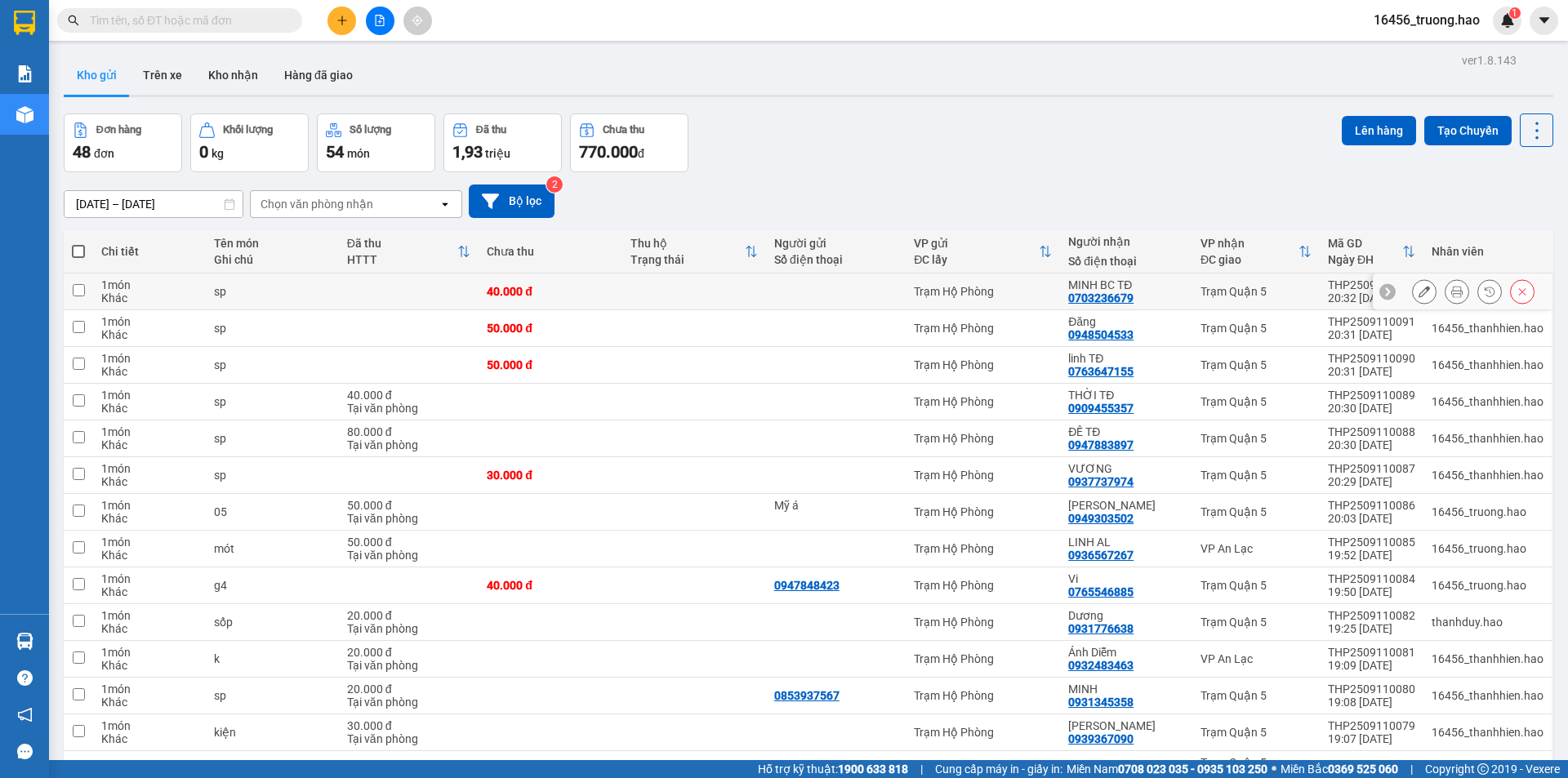
click at [1452, 292] on icon at bounding box center [1457, 291] width 11 height 11
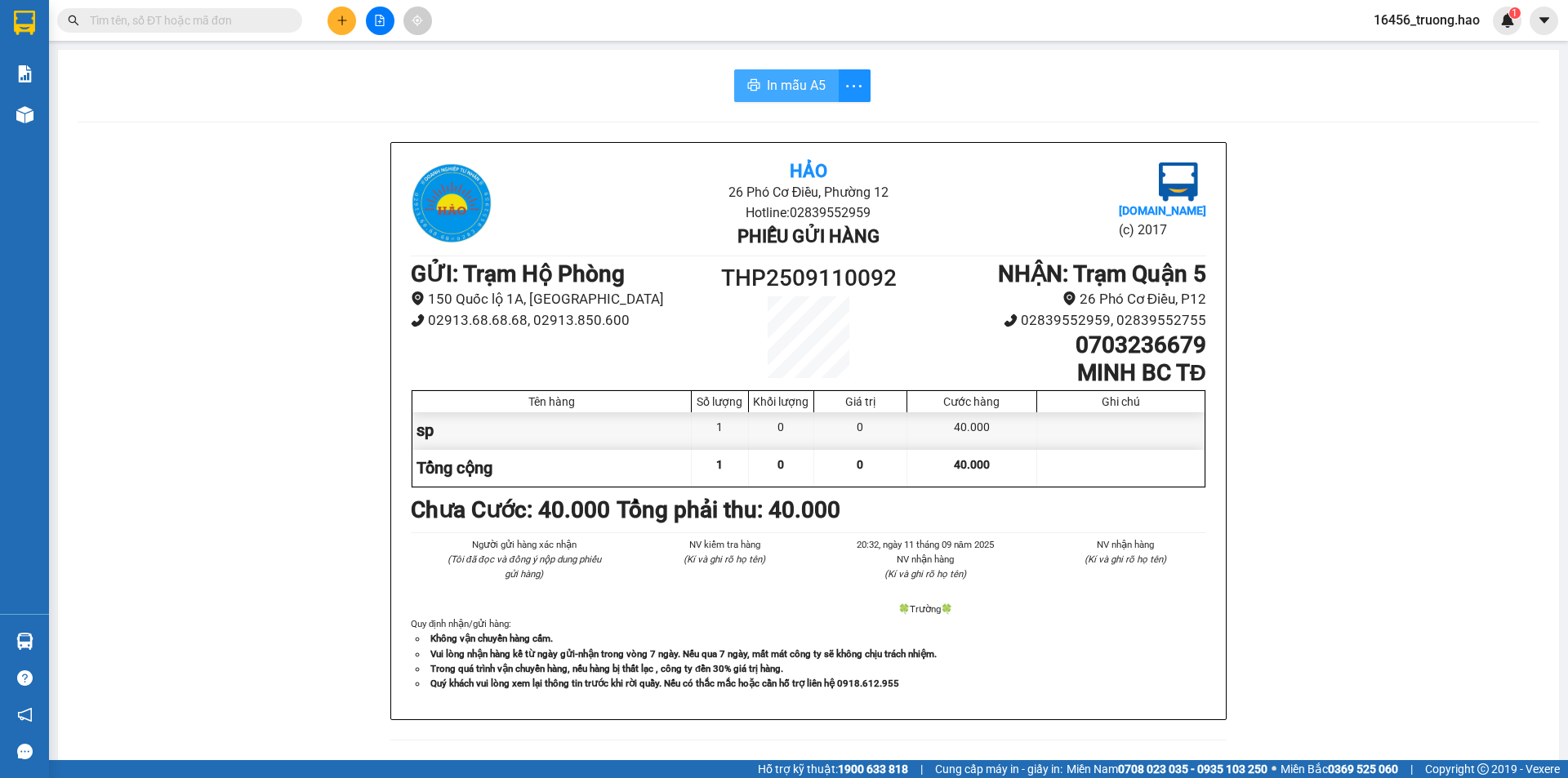
click at [800, 79] on span "In mẫu A5" at bounding box center [796, 85] width 59 height 20
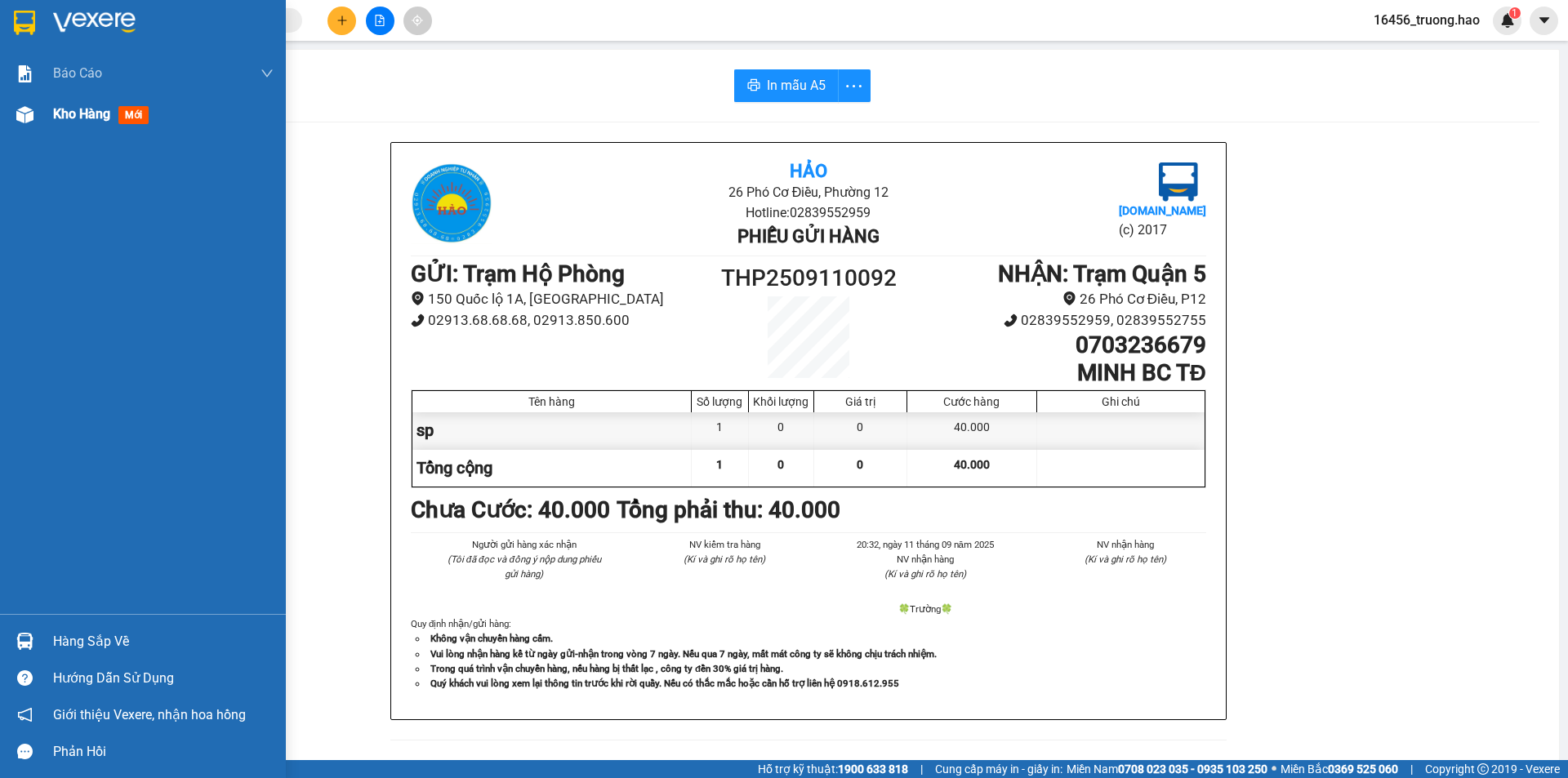
click at [69, 111] on span "Kho hàng" at bounding box center [82, 113] width 57 height 15
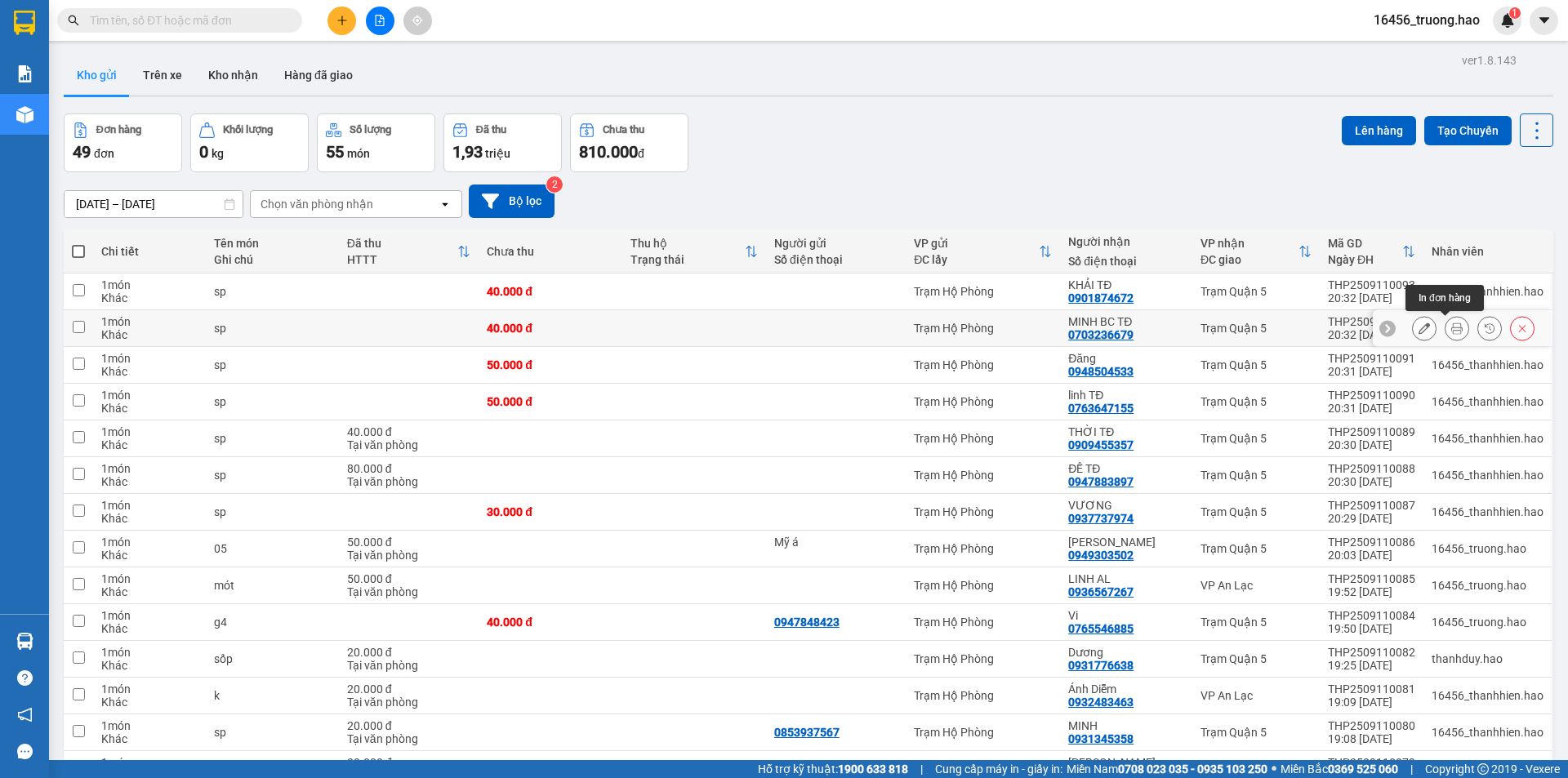
click at [1452, 327] on icon at bounding box center [1457, 329] width 11 height 11
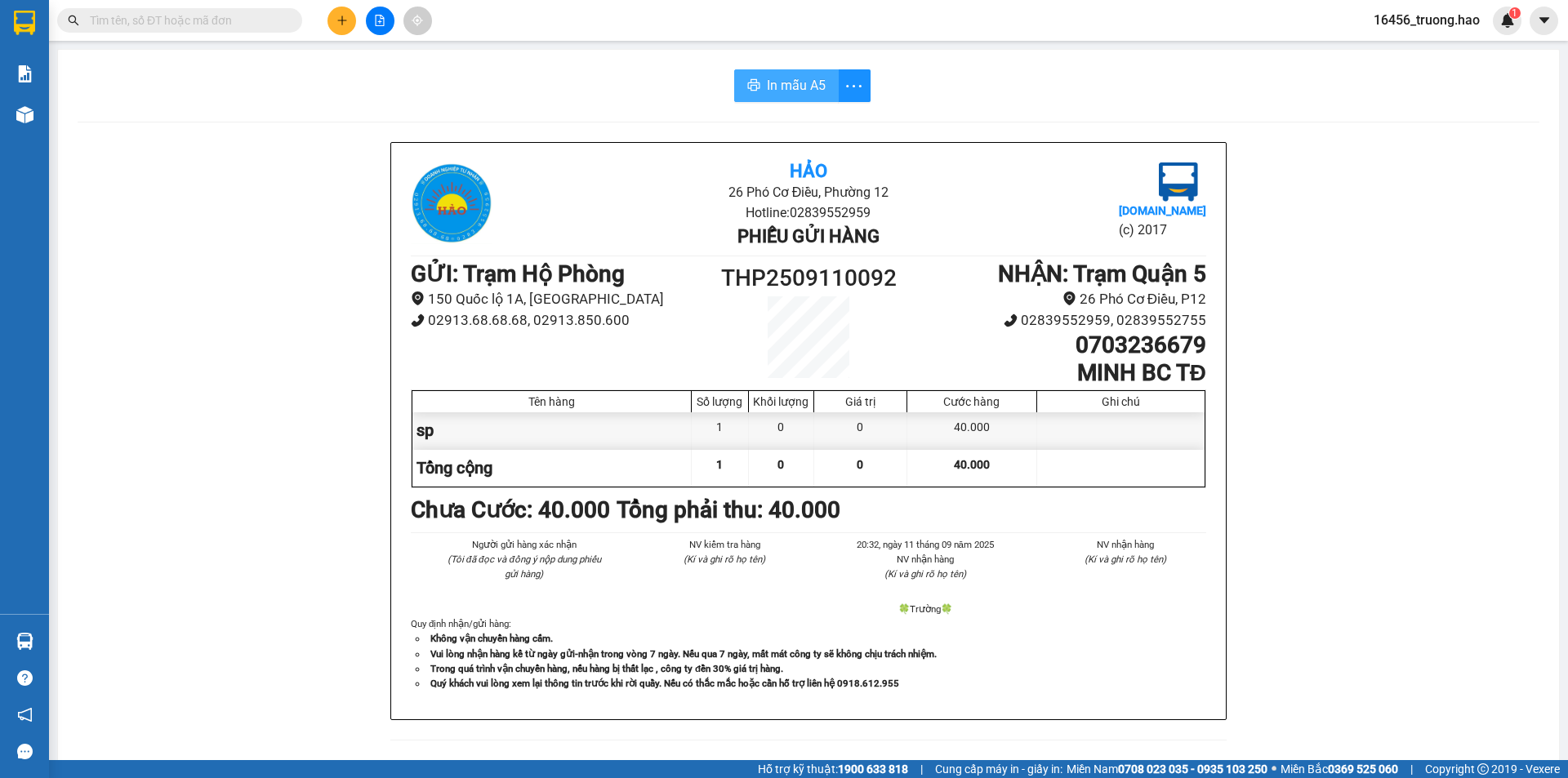
click at [788, 81] on span "In mẫu A5" at bounding box center [796, 85] width 59 height 20
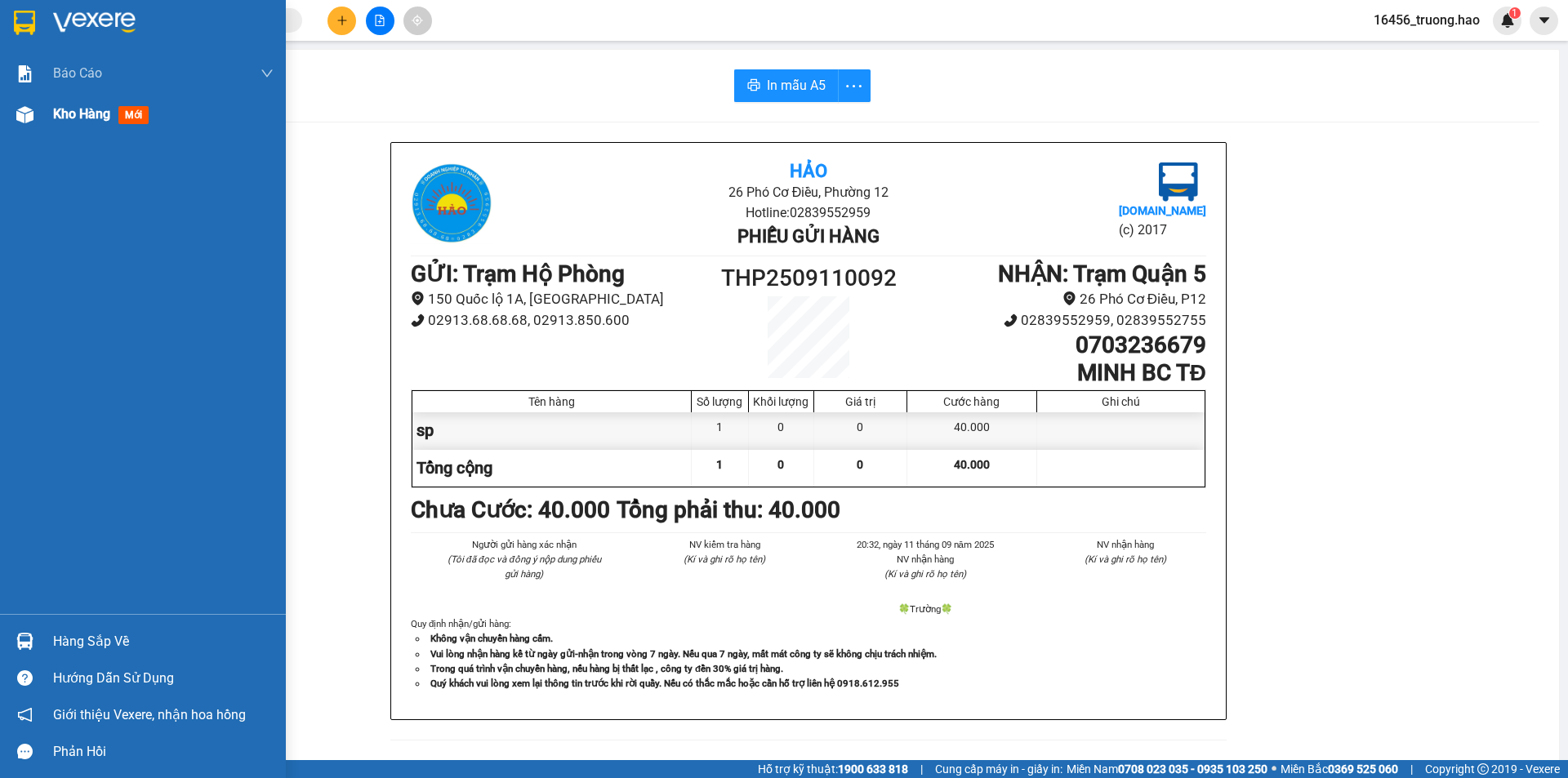
drag, startPoint x: 108, startPoint y: 117, endPoint x: 100, endPoint y: 112, distance: 9.4
click at [109, 117] on span "Kho hàng" at bounding box center [82, 113] width 57 height 15
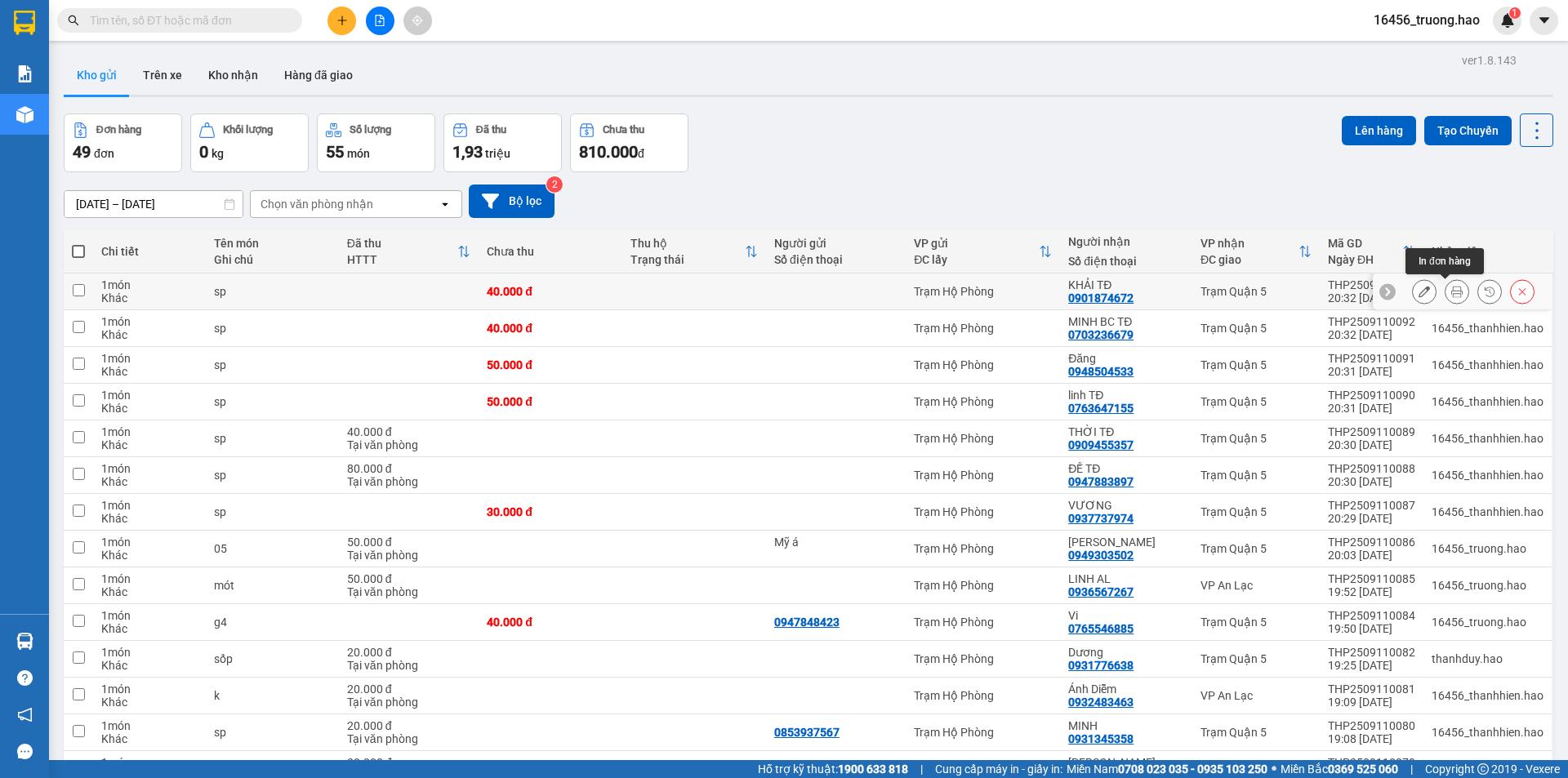
click at [1452, 286] on icon at bounding box center [1457, 291] width 11 height 11
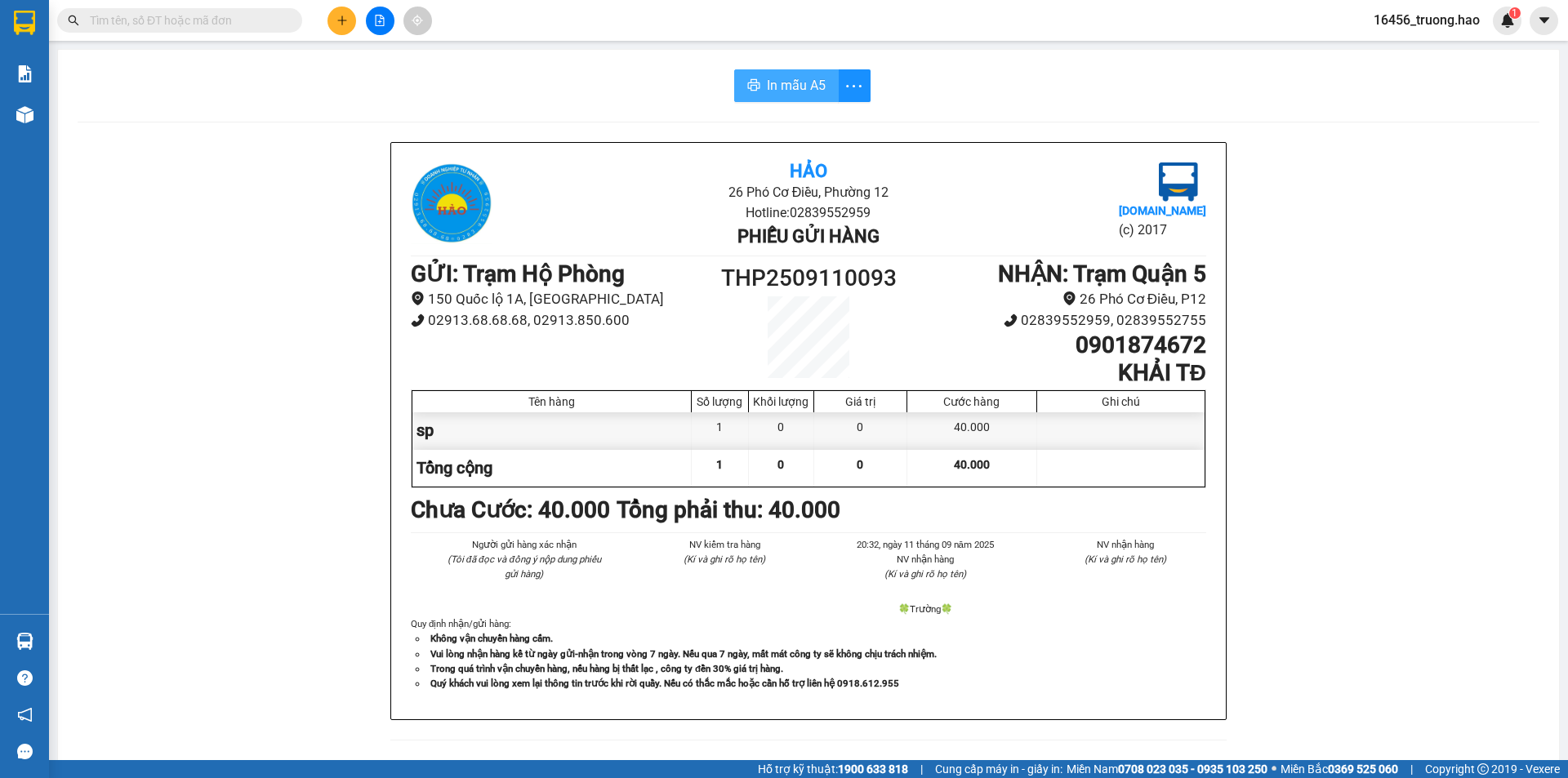
click at [770, 76] on span "In mẫu A5" at bounding box center [796, 85] width 59 height 20
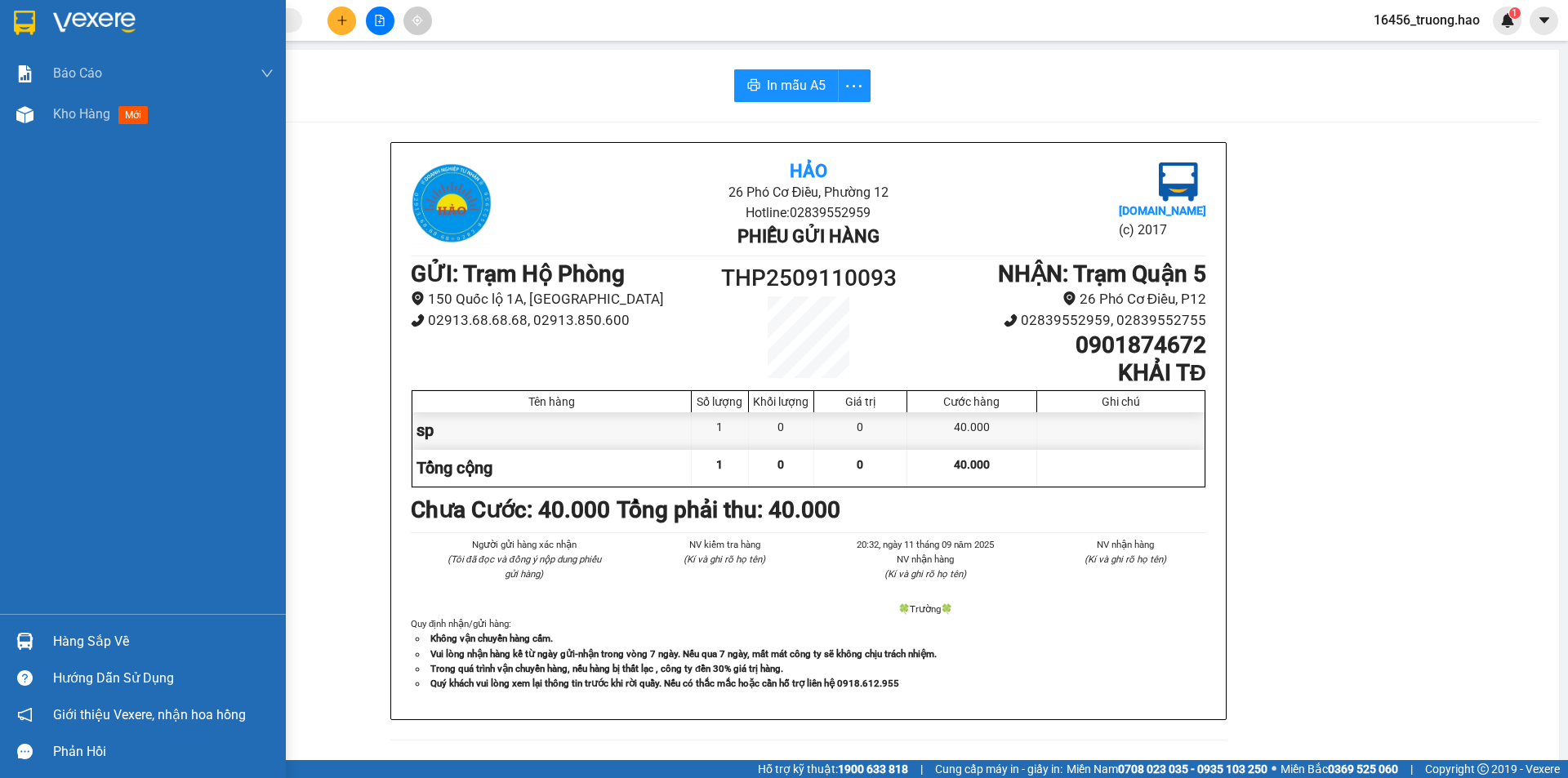
click at [60, 135] on div "Báo cáo BC tiền công nợ Báo cáo dòng tiền (trưởng trạm) Doanh số tạo đơn theo V…" at bounding box center [143, 333] width 286 height 561
click at [71, 118] on span "Kho hàng" at bounding box center [82, 113] width 57 height 15
drag, startPoint x: 57, startPoint y: 108, endPoint x: 64, endPoint y: 33, distance: 75.3
click at [56, 108] on span "Kho hàng" at bounding box center [82, 113] width 57 height 15
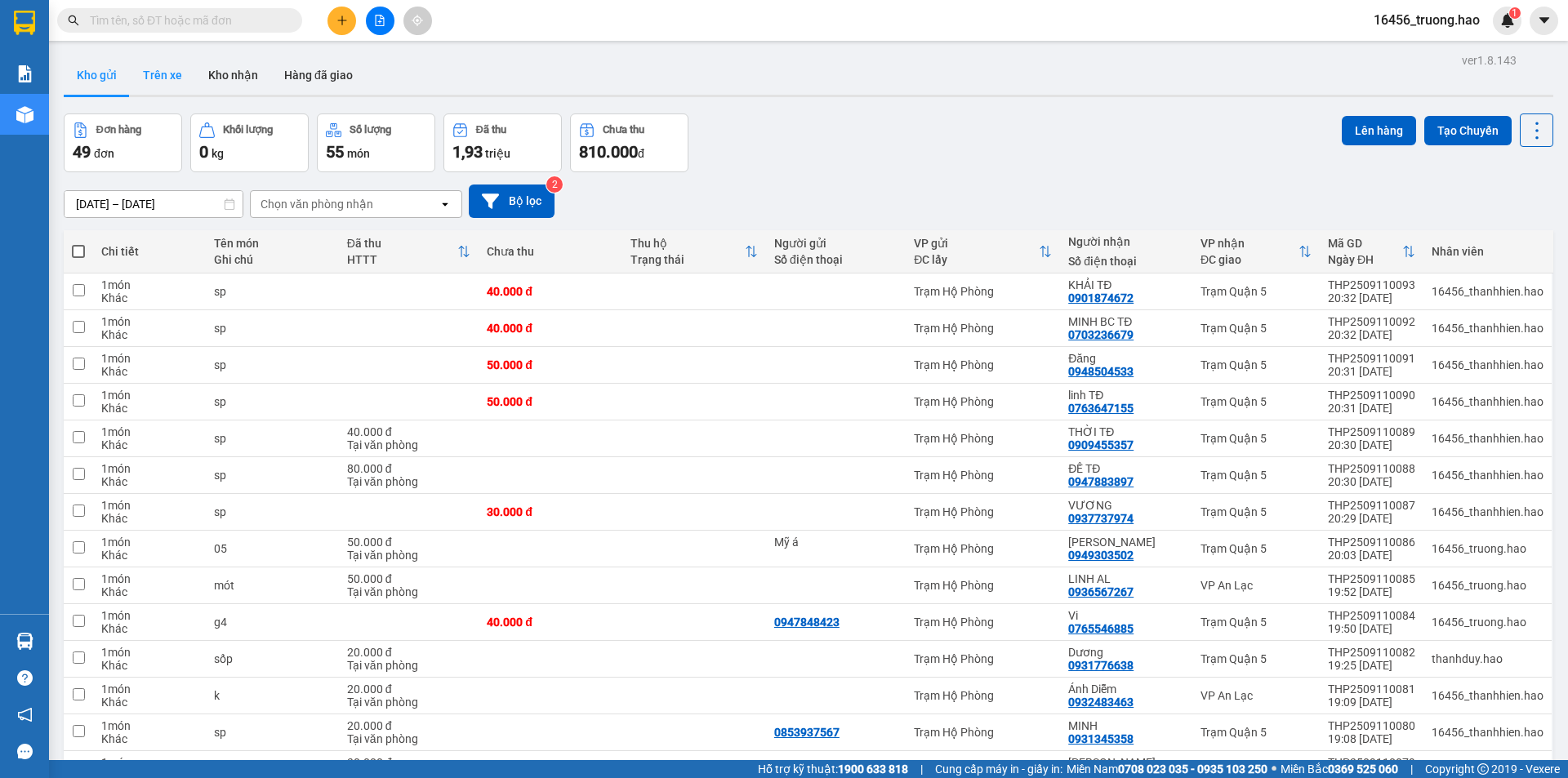
click at [172, 76] on button "Trên xe" at bounding box center [162, 74] width 66 height 39
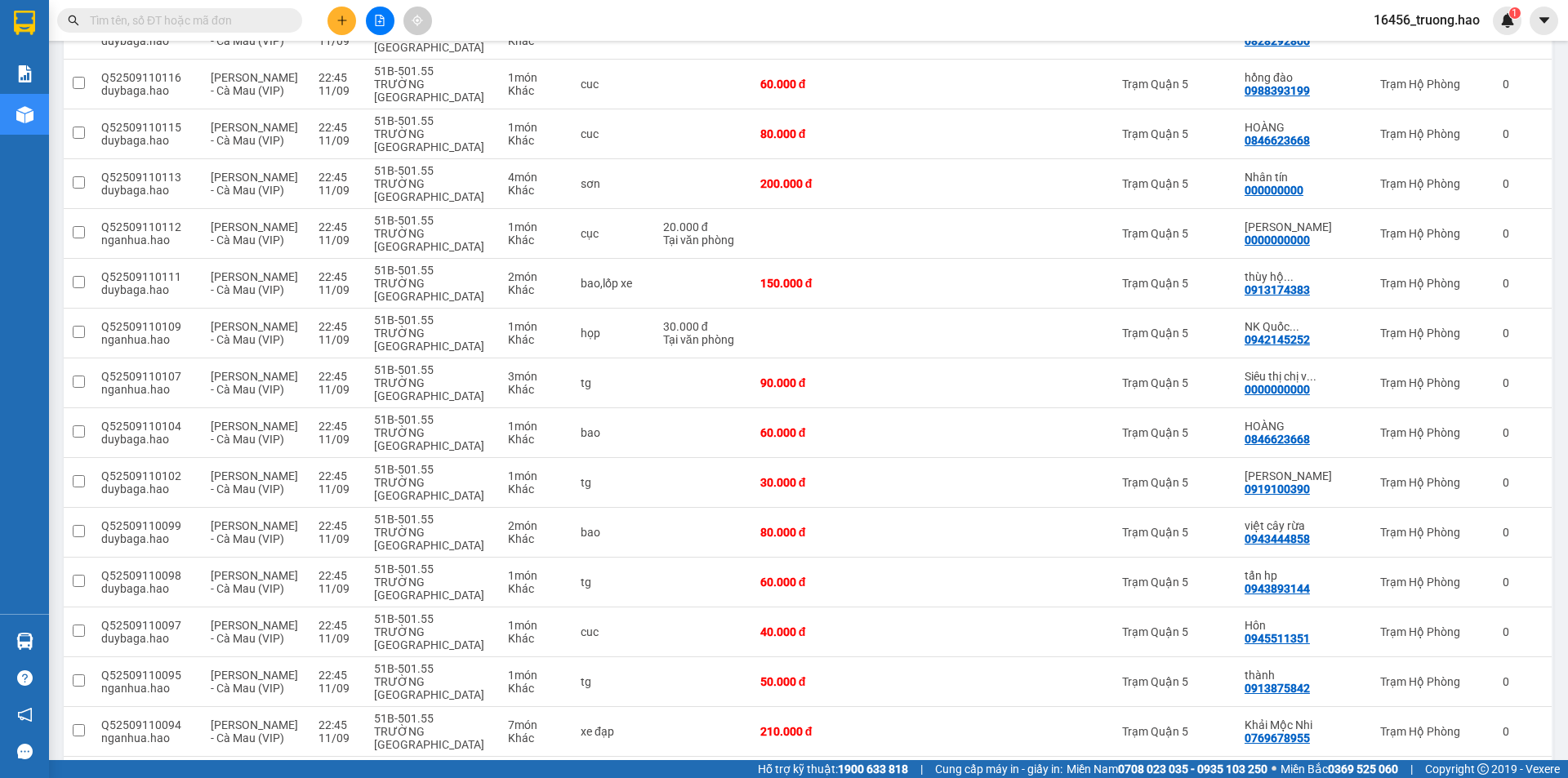
scroll to position [1675, 0]
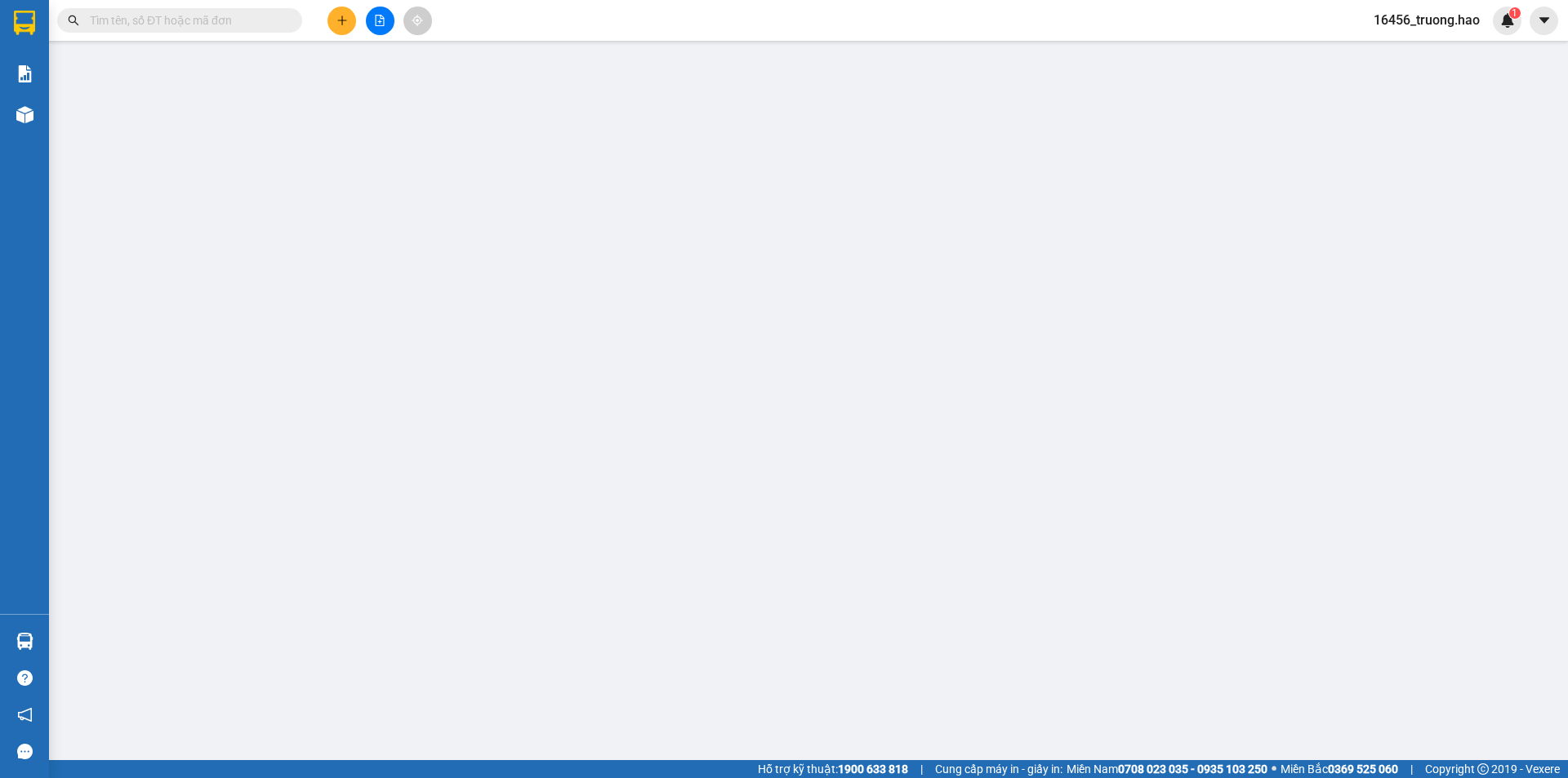
type input "0000000000"
type input "quốc trung"
type input "120.000"
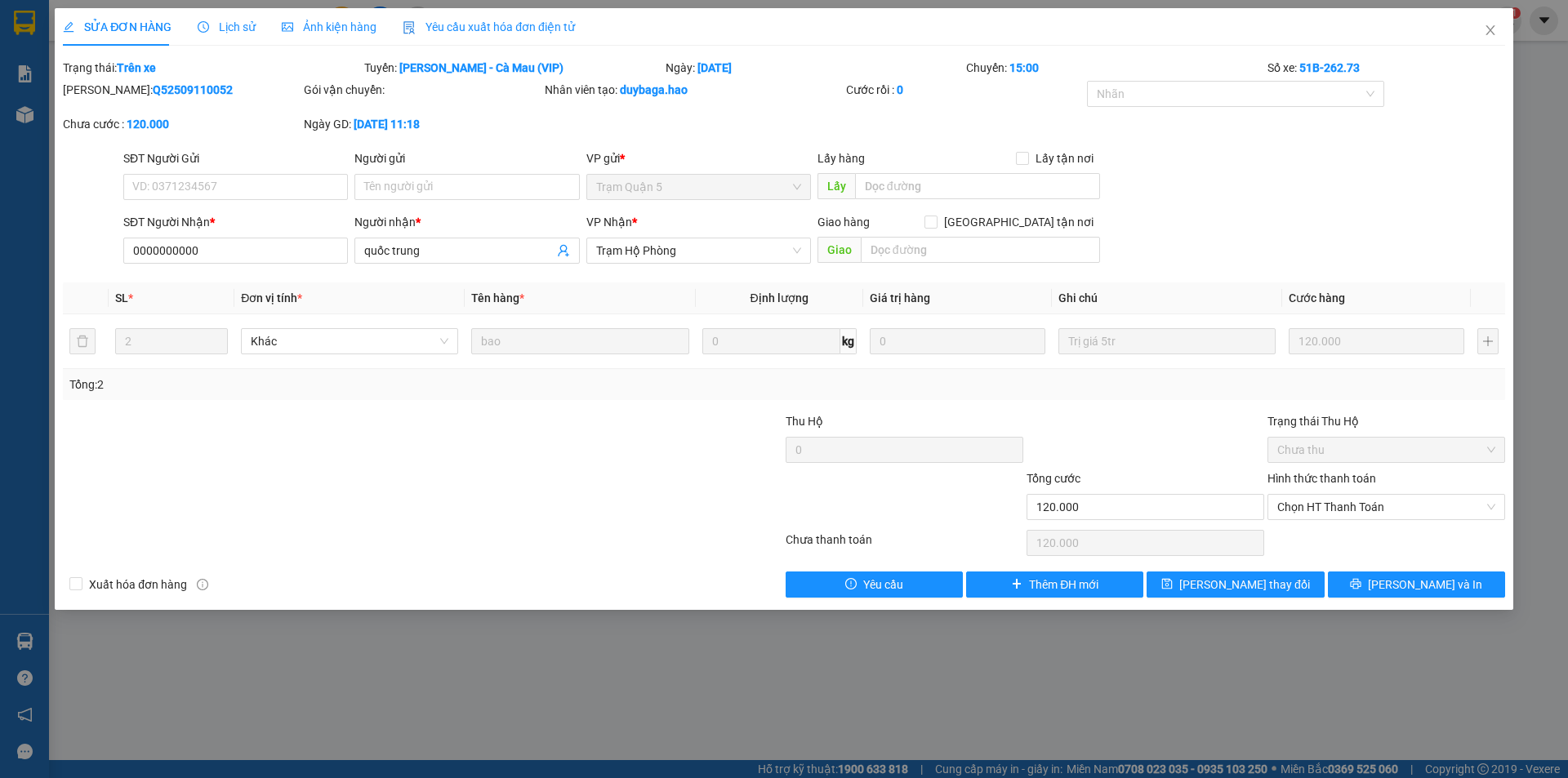
click at [345, 33] on span "Ảnh kiện hàng" at bounding box center [329, 27] width 94 height 13
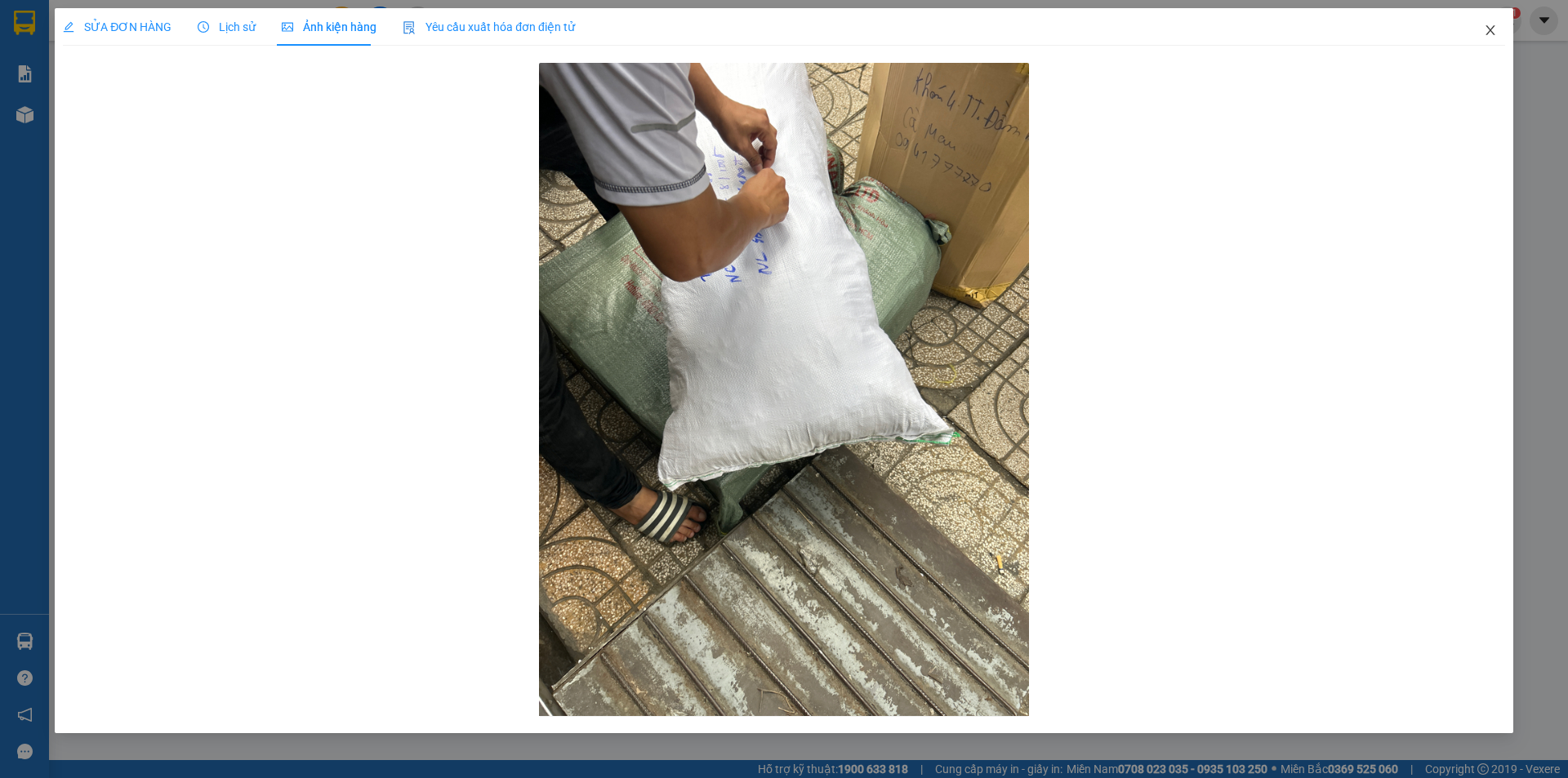
click at [1494, 25] on icon "close" at bounding box center [1491, 30] width 13 height 13
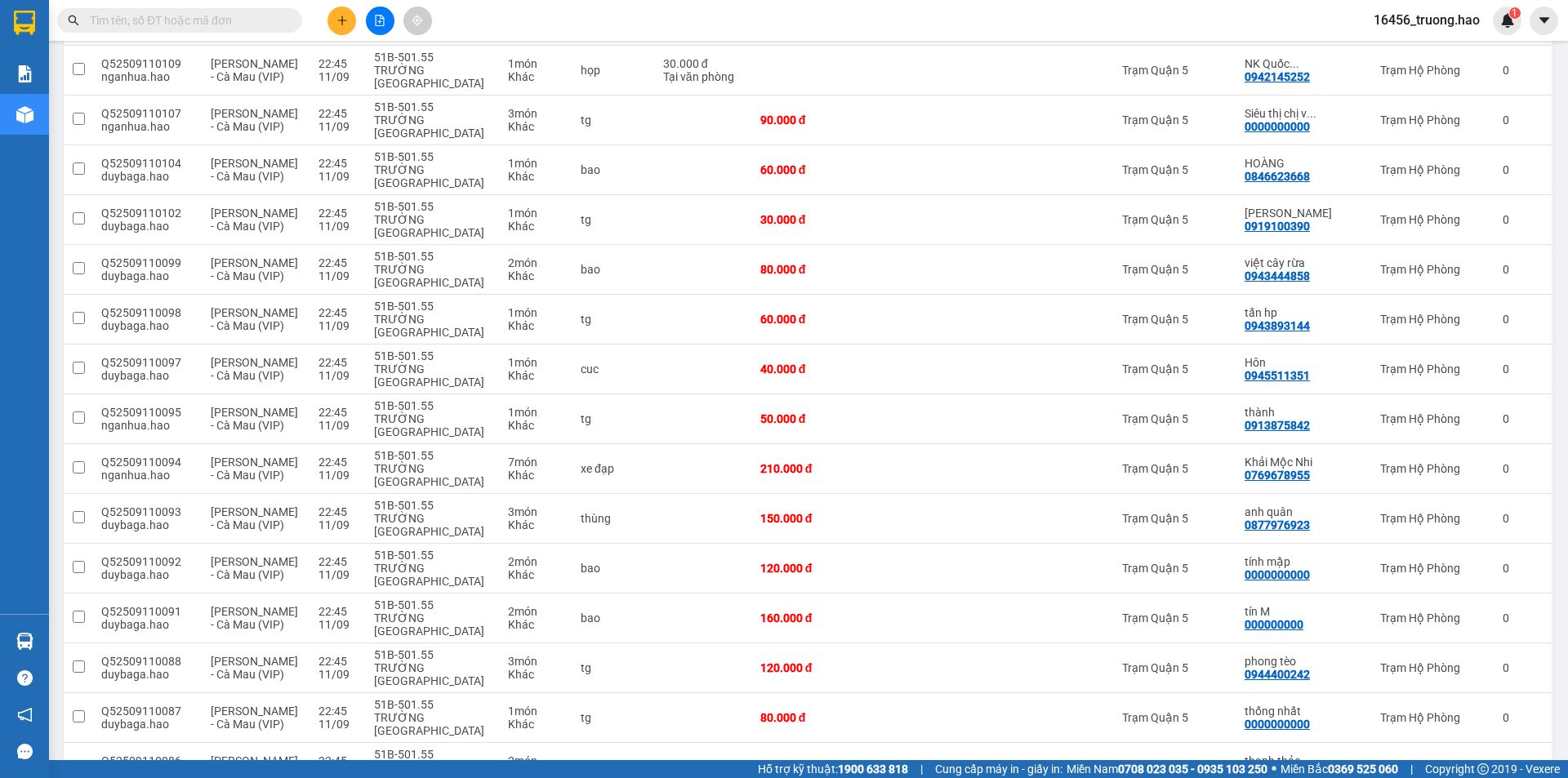
scroll to position [1675, 0]
checkbox input "false"
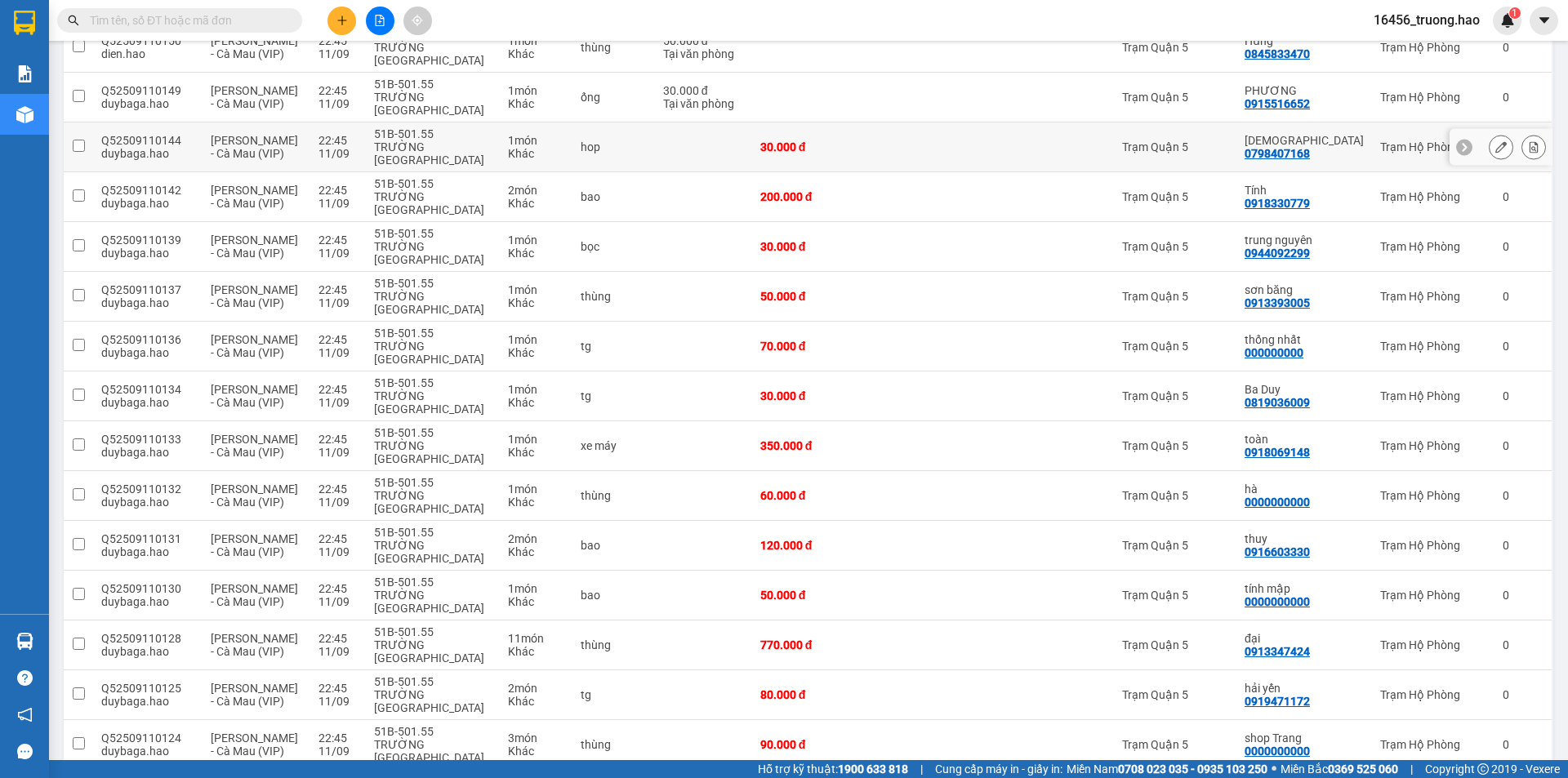
scroll to position [0, 0]
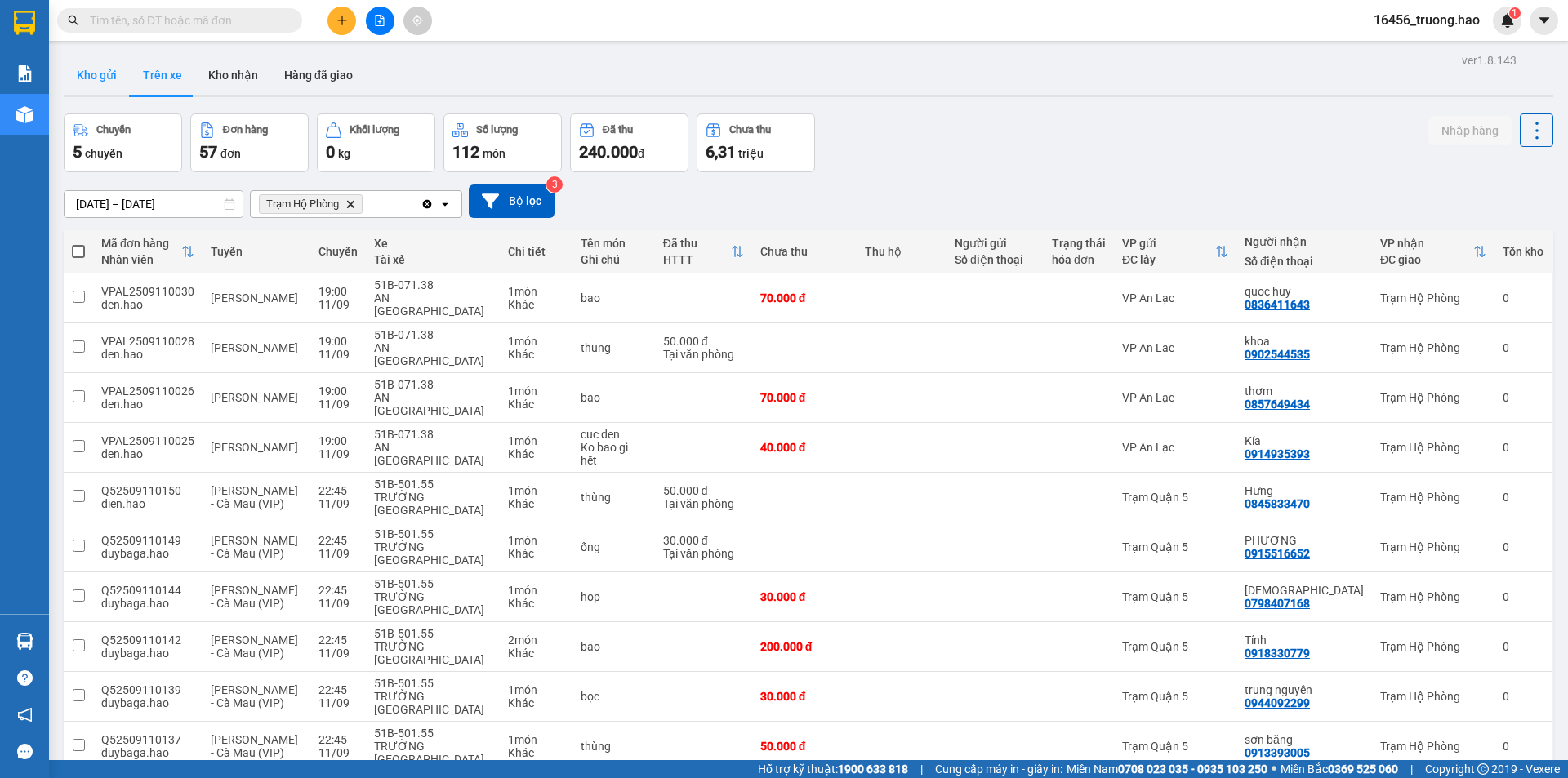
click at [117, 73] on button "Kho gửi" at bounding box center [96, 74] width 66 height 39
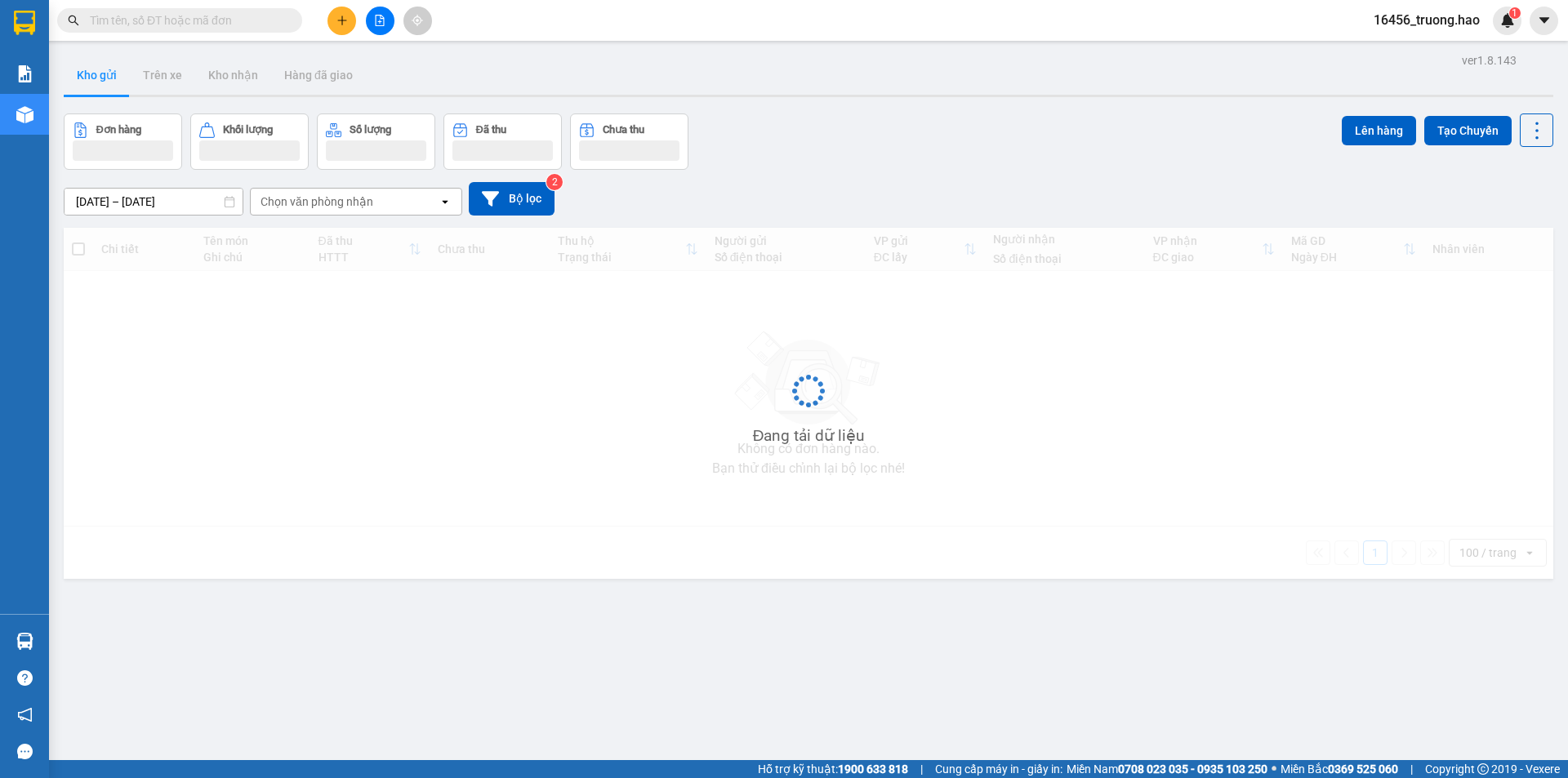
click at [347, 22] on icon "plus" at bounding box center [342, 20] width 11 height 11
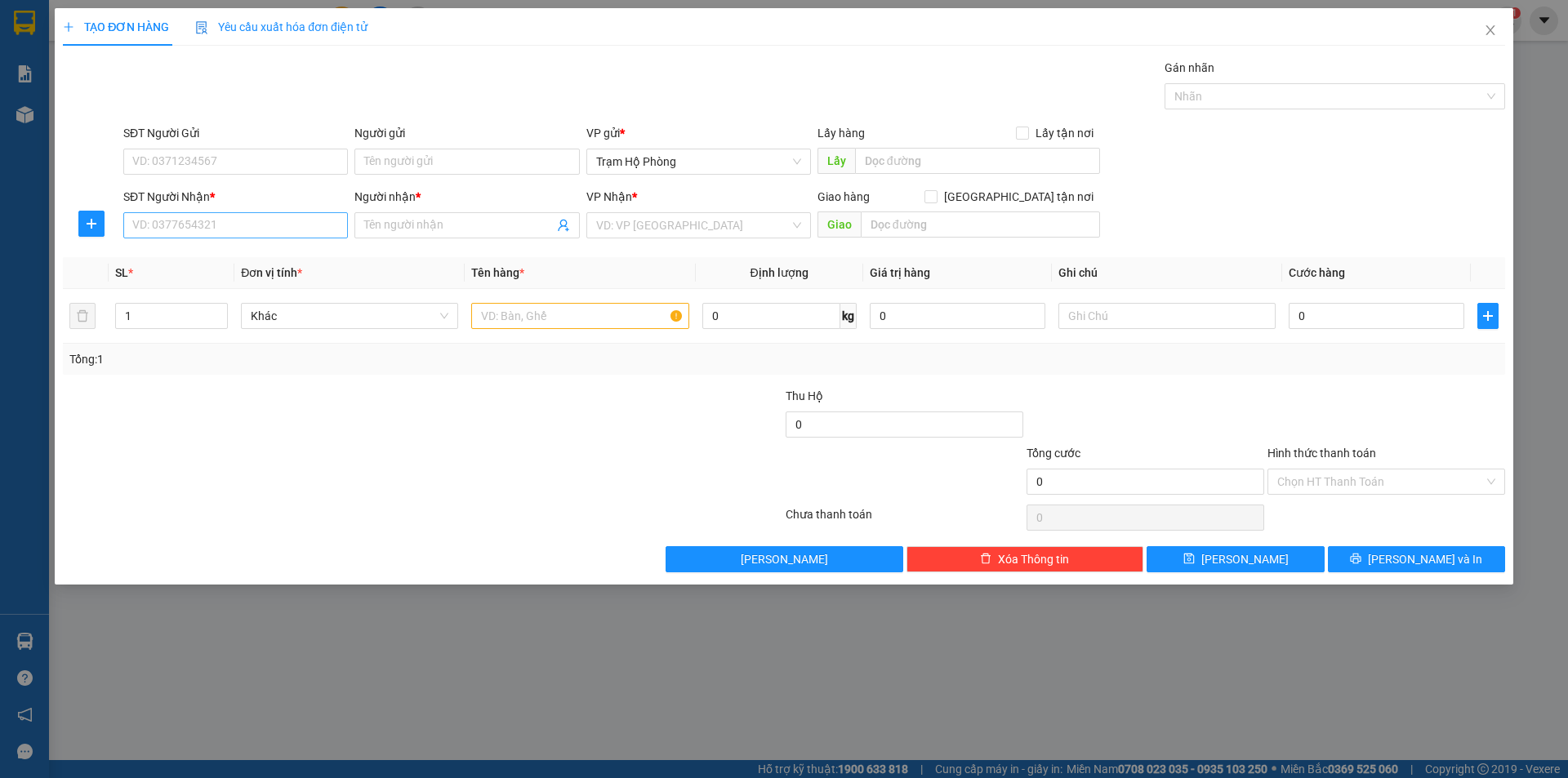
click at [230, 232] on div "SĐT Người Nhận * VD: 0377654321" at bounding box center [235, 216] width 225 height 57
click at [230, 228] on input "SĐT Người Nhận *" at bounding box center [235, 225] width 225 height 26
type input "0859057322"
click at [244, 255] on div "0859057322 - ko tên" at bounding box center [235, 258] width 205 height 18
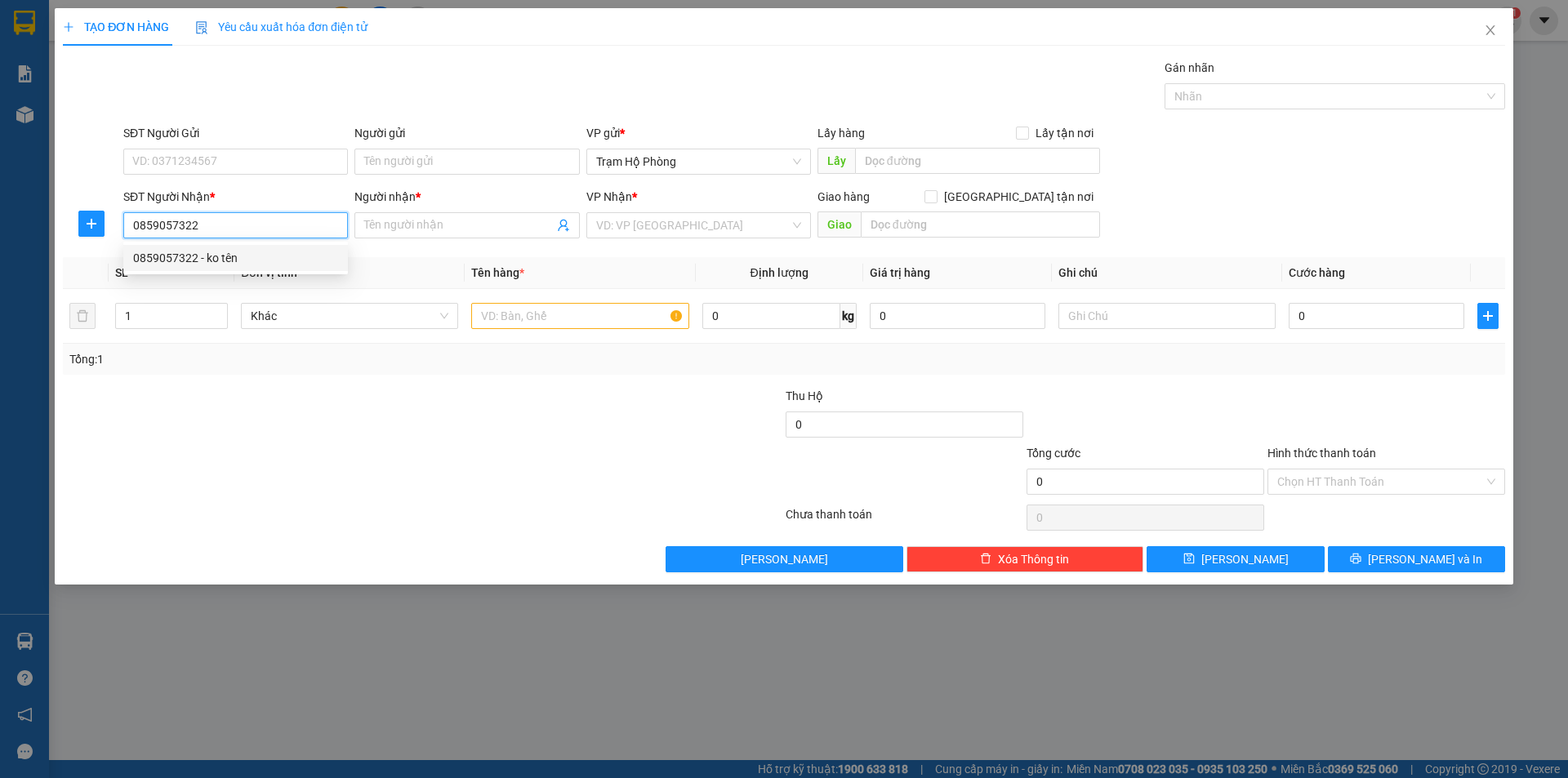
type input "ko tên"
checkbox input "true"
type input "Bình Tân"
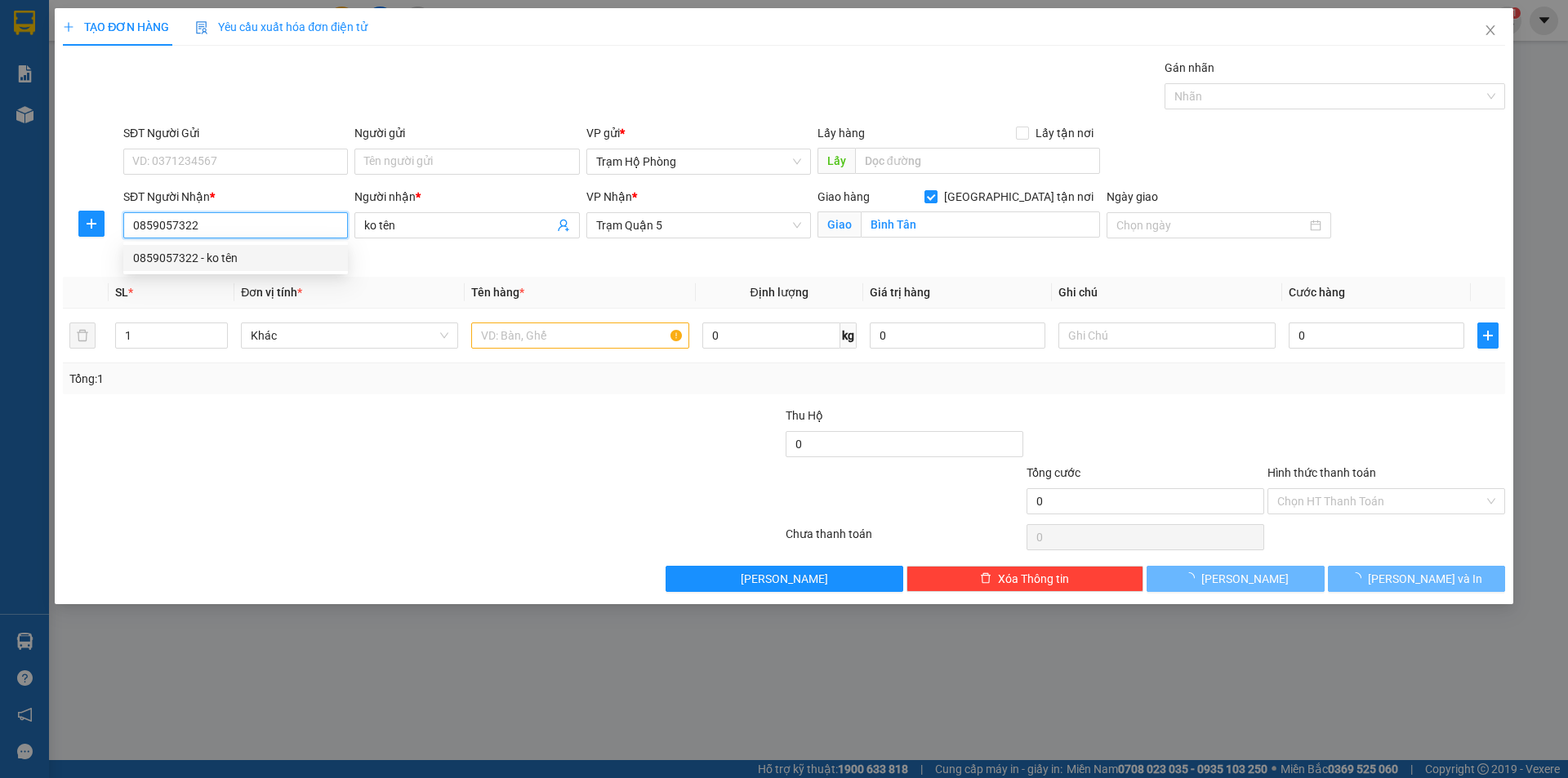
type input "30.000"
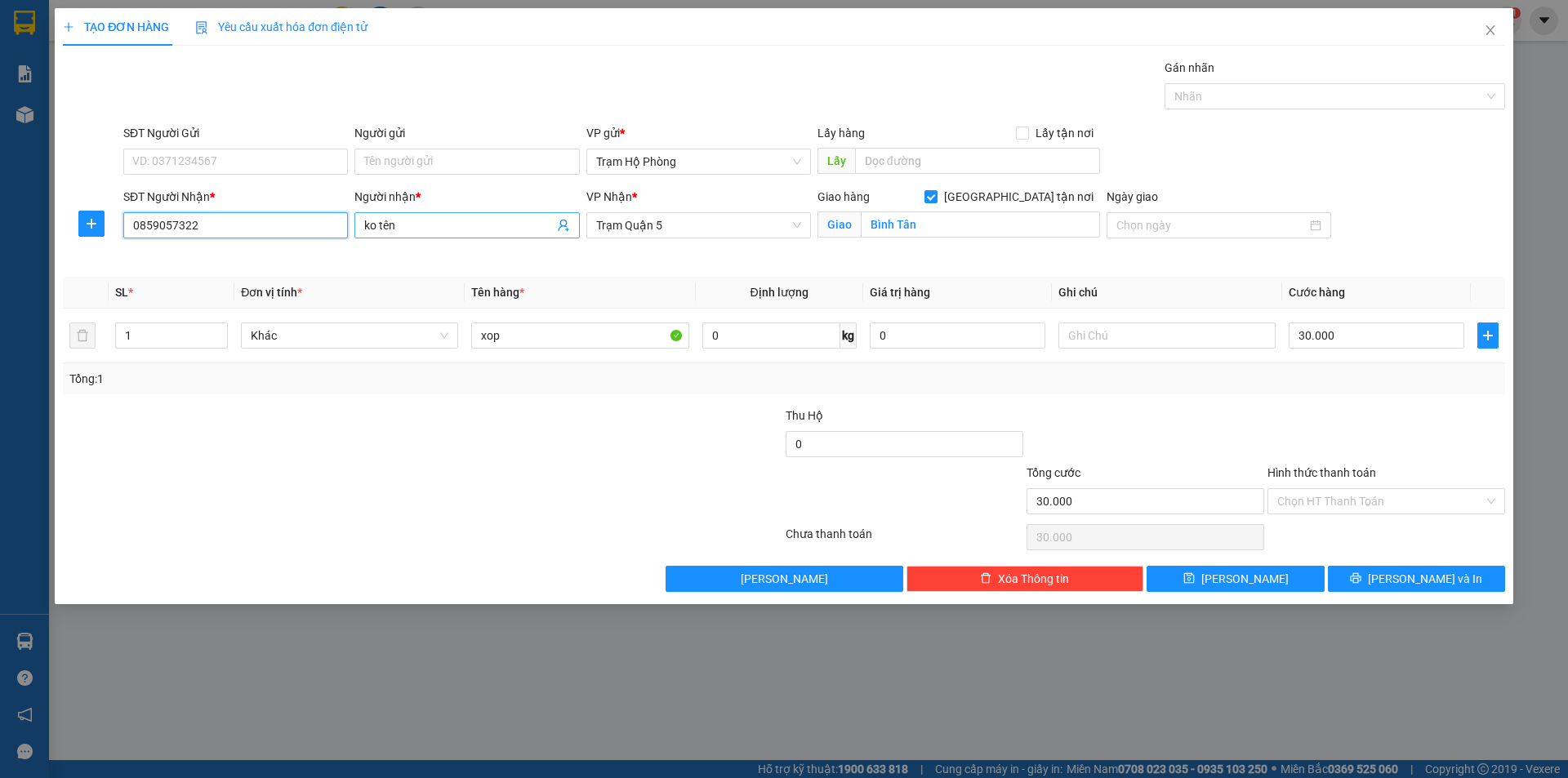
type input "0859057322"
click at [470, 224] on input "ko tên" at bounding box center [458, 225] width 189 height 18
type input "k"
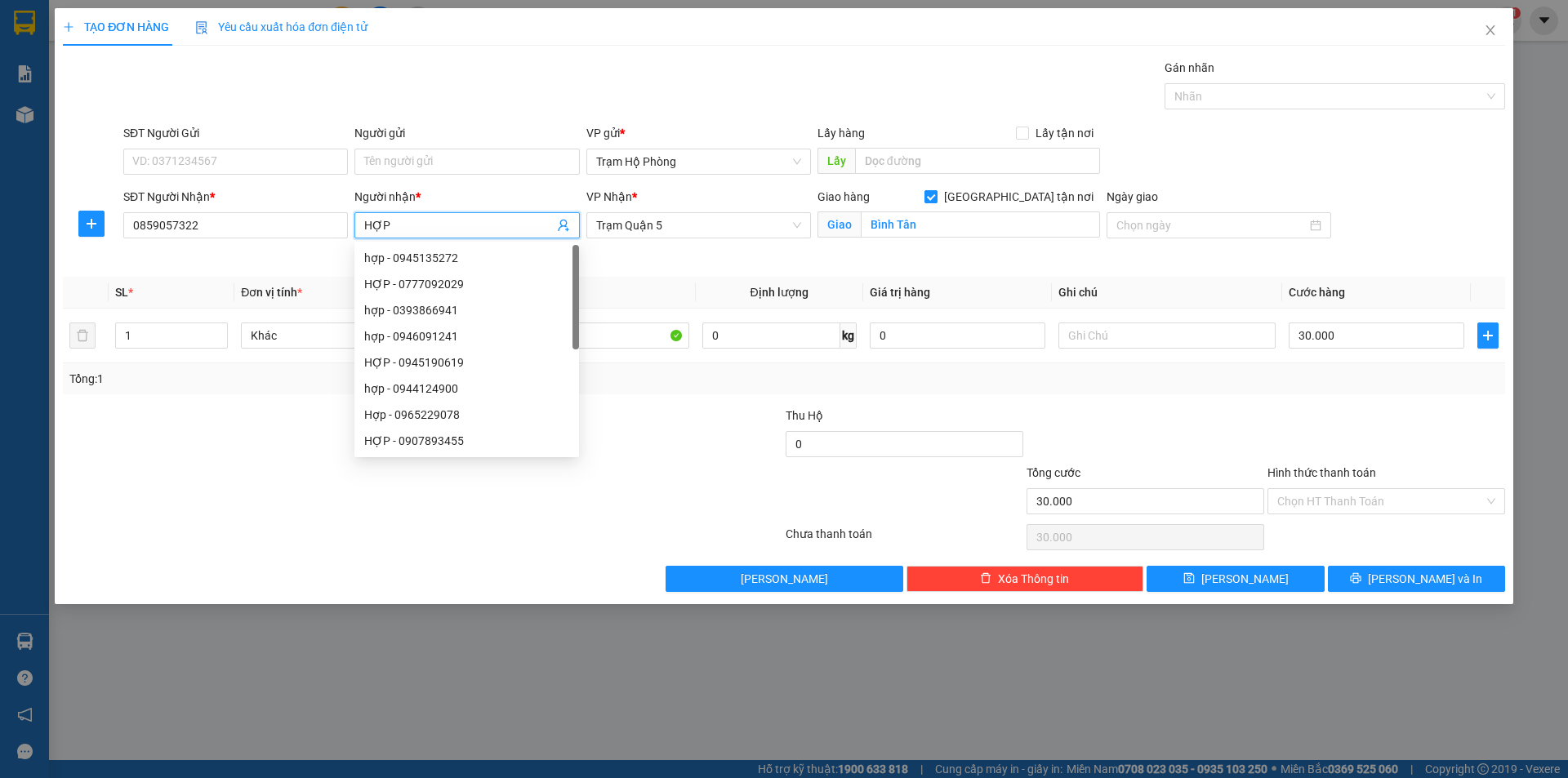
type input "HỢP"
click at [936, 195] on input "[GEOGRAPHIC_DATA] tận nơi" at bounding box center [931, 196] width 11 height 11
checkbox input "false"
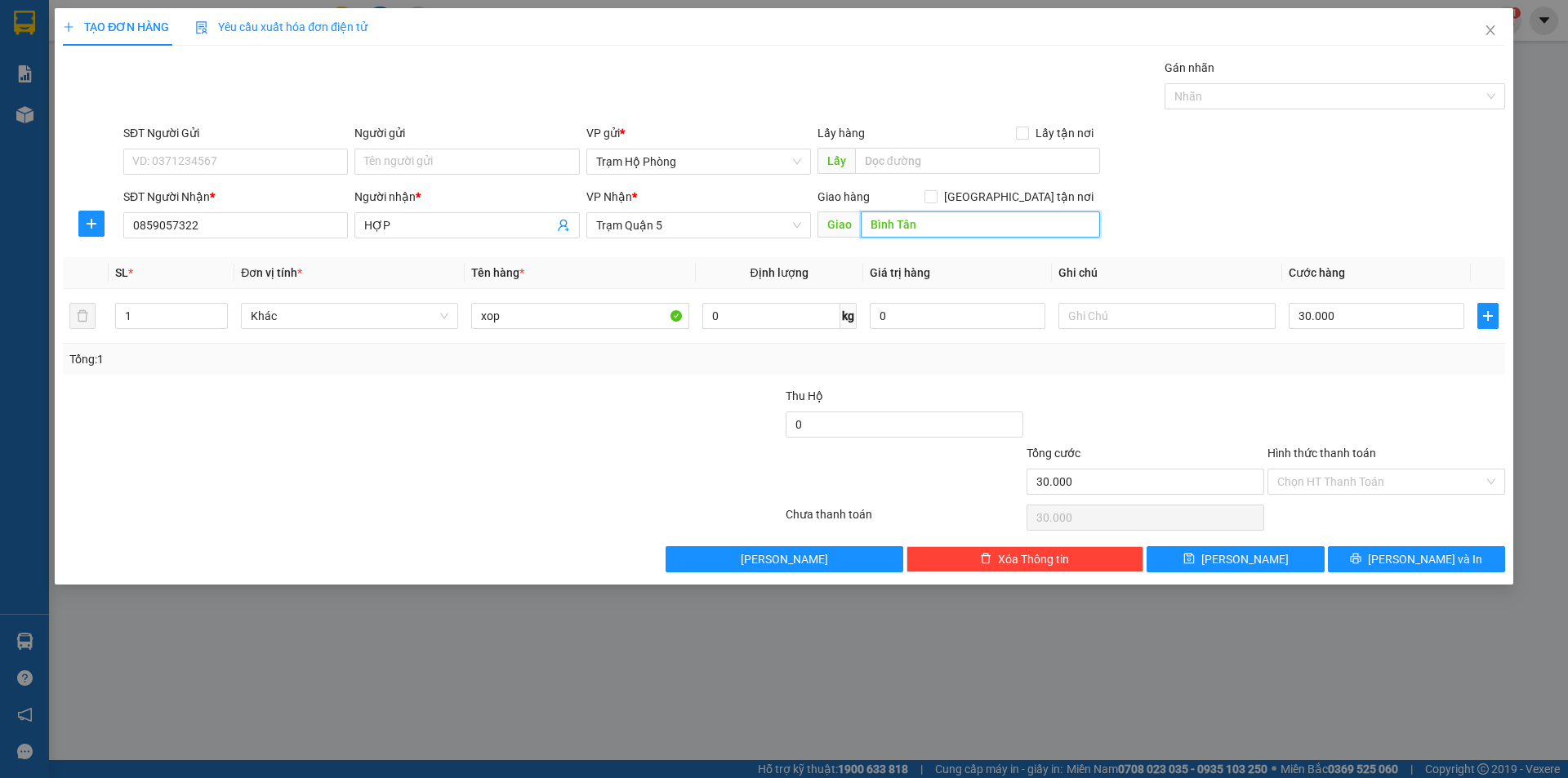
click at [964, 220] on input "Bình Tân" at bounding box center [980, 224] width 239 height 26
click at [1140, 317] on input "text" at bounding box center [1167, 315] width 217 height 26
type input "TỚI GỌI KHÁCH"
click at [1395, 317] on input "30.000" at bounding box center [1377, 315] width 175 height 26
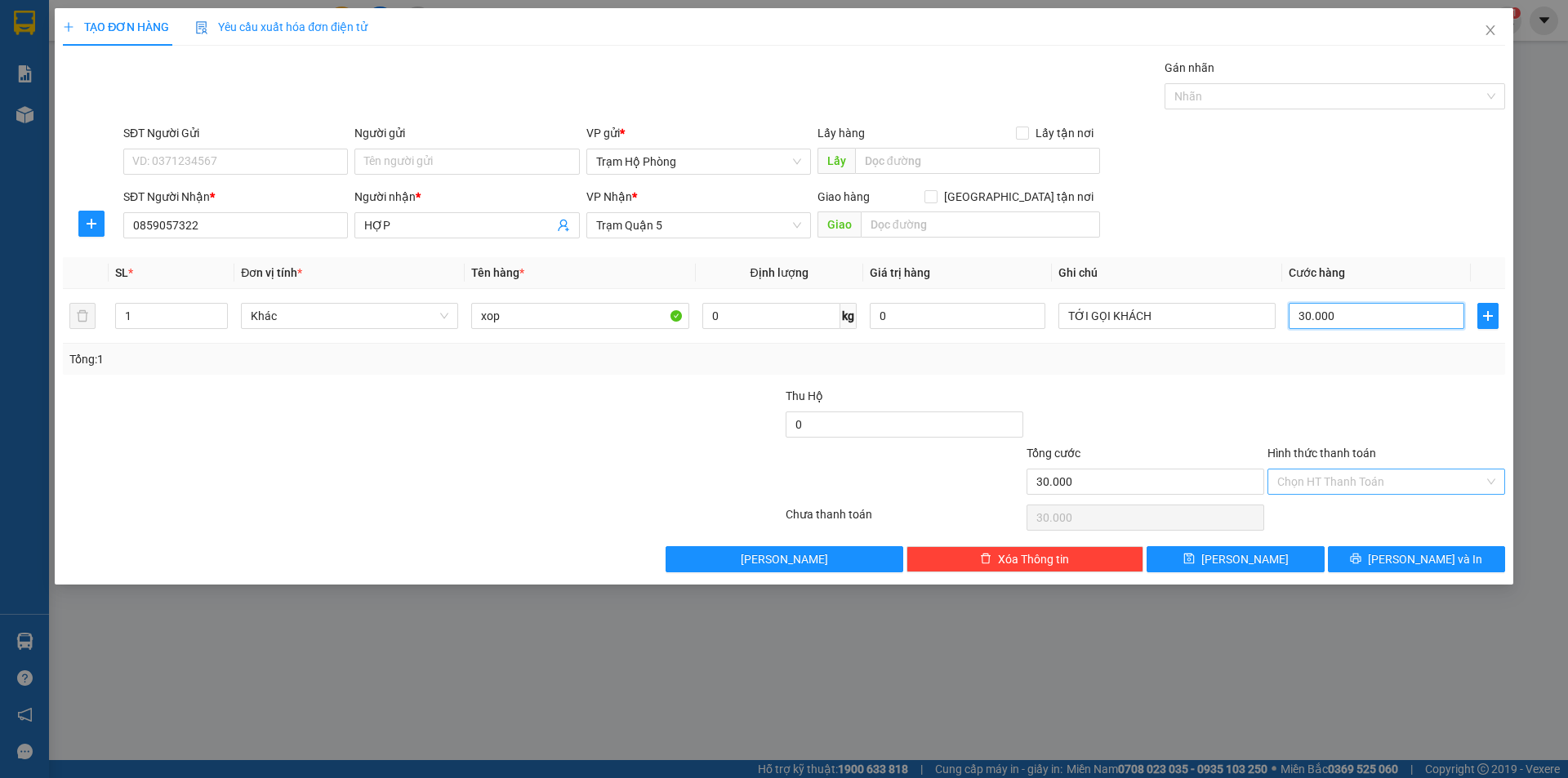
click at [1357, 469] on div "Chọn HT Thanh Toán" at bounding box center [1387, 481] width 238 height 26
click at [595, 315] on input "xop" at bounding box center [580, 315] width 217 height 26
type input "HS"
click at [501, 422] on div at bounding box center [302, 415] width 482 height 57
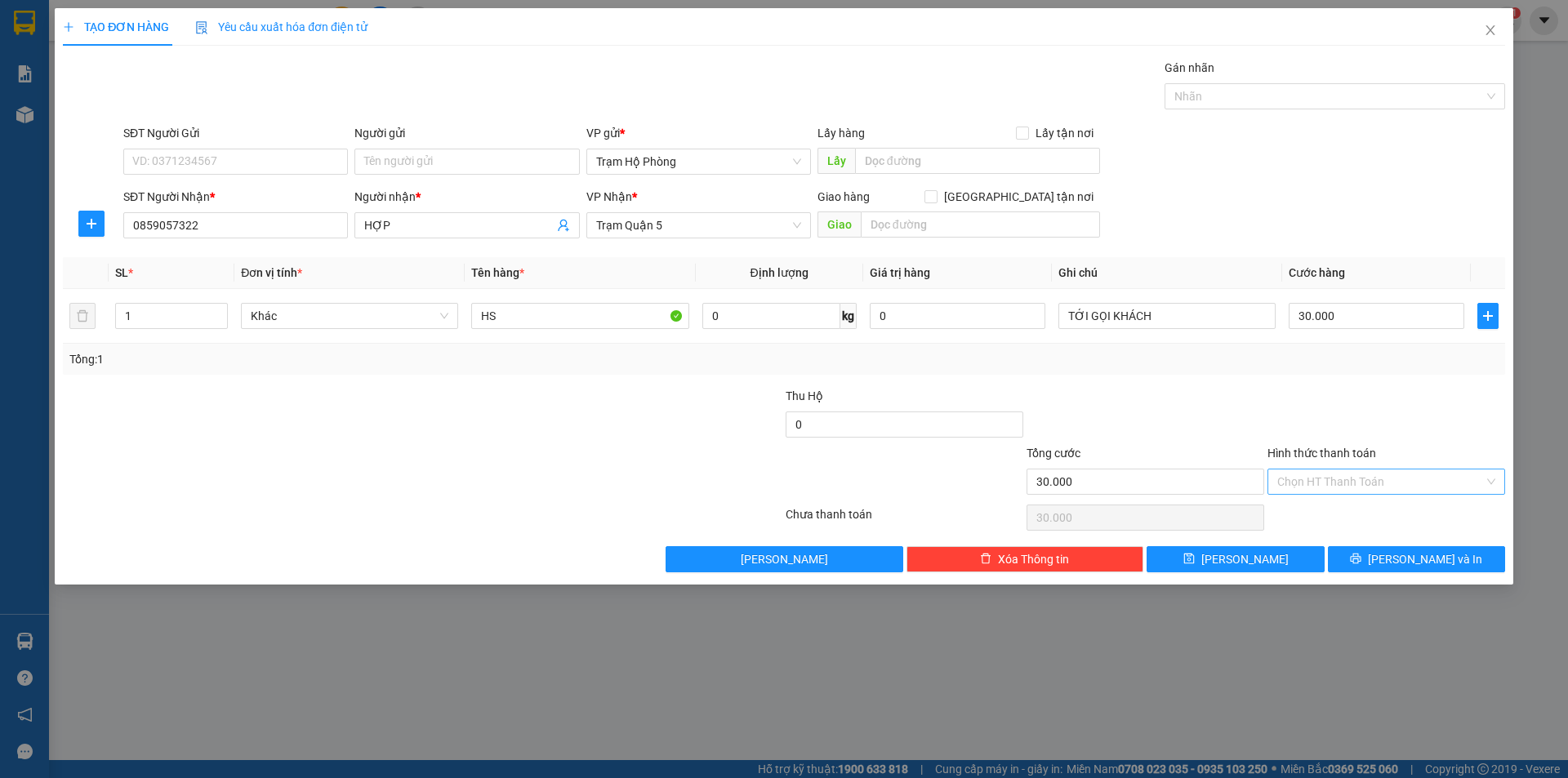
click at [1388, 471] on input "Hình thức thanh toán" at bounding box center [1380, 482] width 207 height 25
click at [1379, 521] on div "Tại văn phòng" at bounding box center [1386, 514] width 218 height 18
type input "0"
click at [1366, 549] on button "[PERSON_NAME] và In" at bounding box center [1417, 559] width 177 height 26
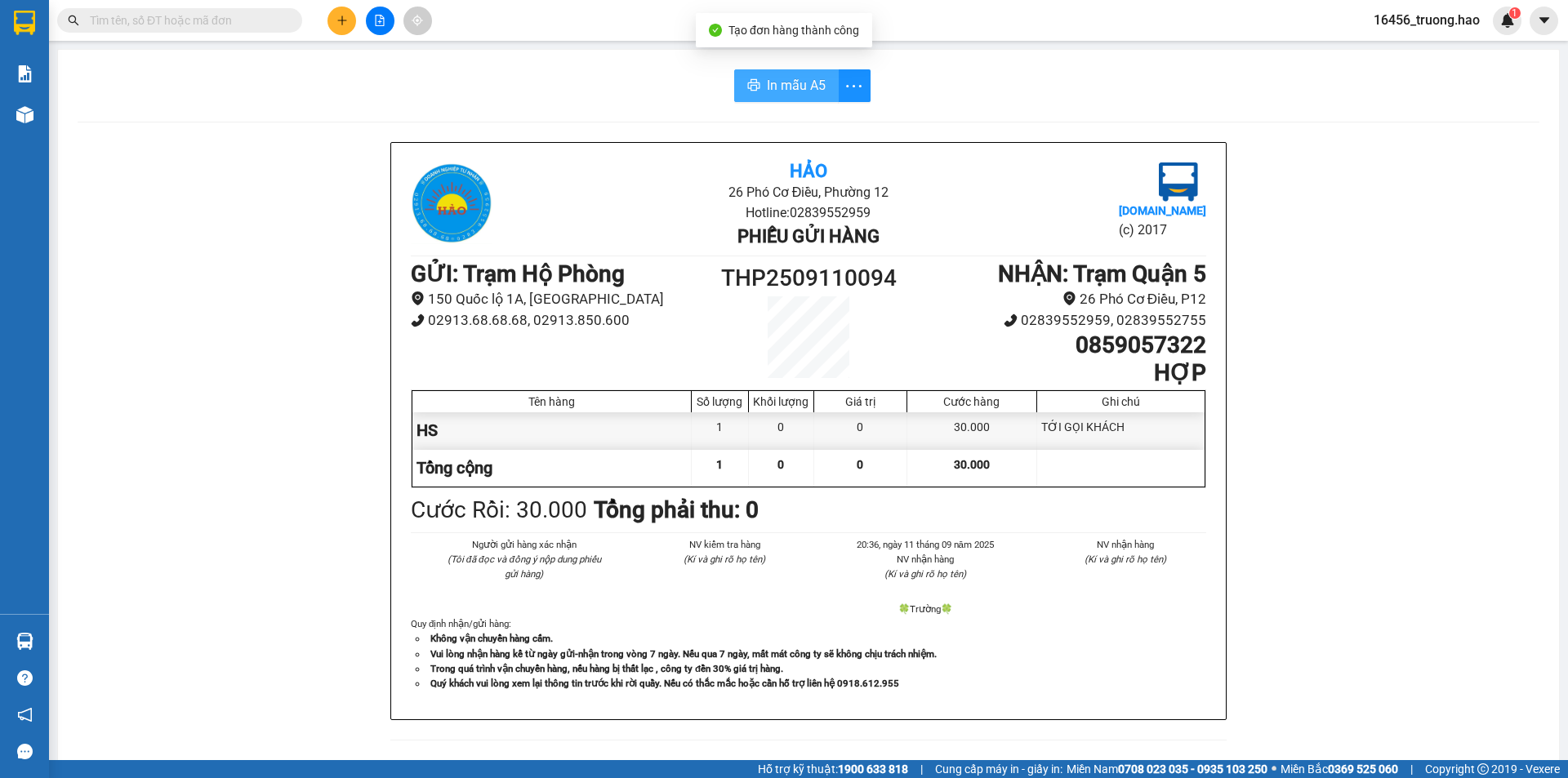
click at [791, 92] on span "In mẫu A5" at bounding box center [796, 85] width 59 height 20
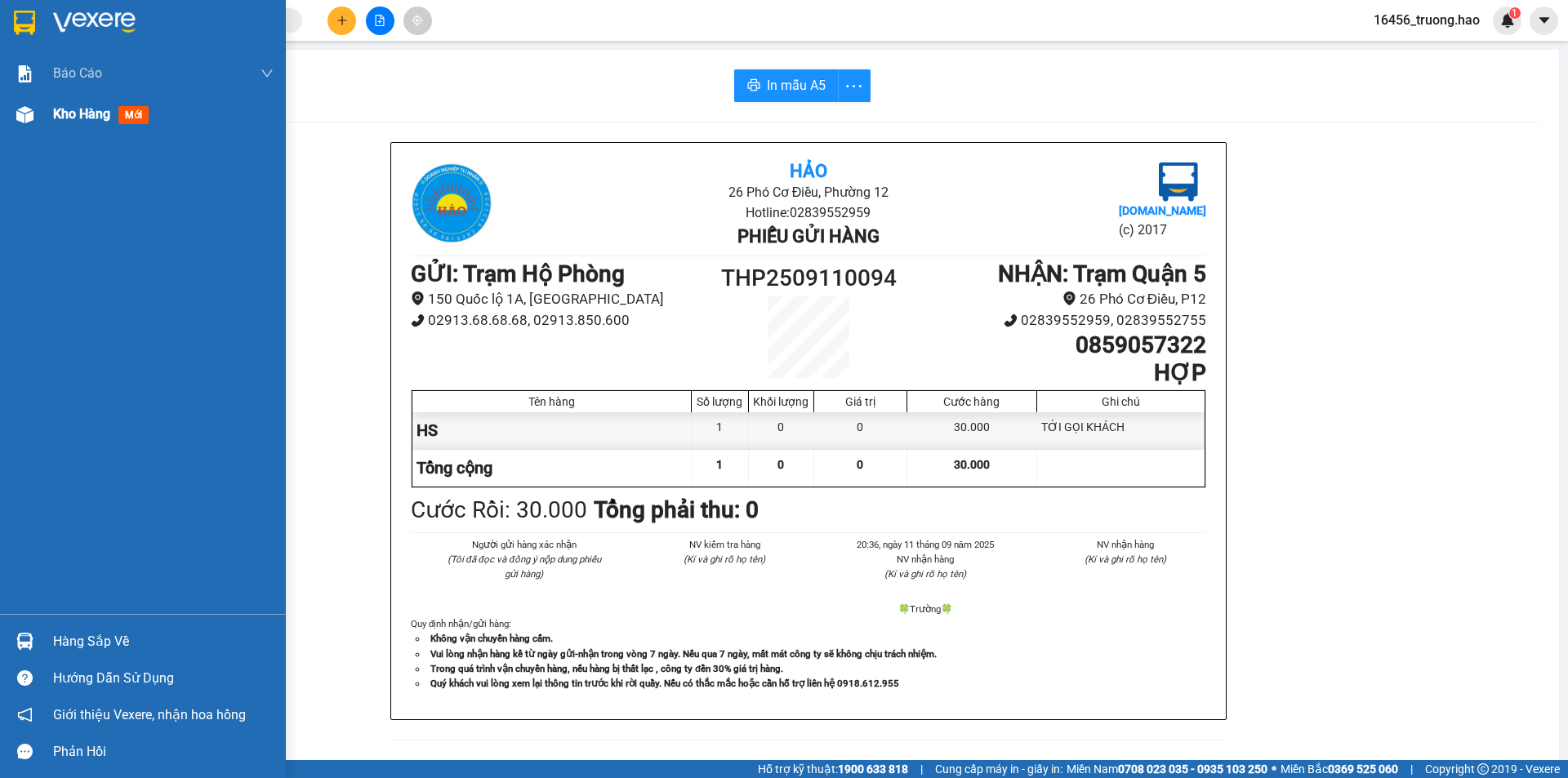
click at [13, 120] on div at bounding box center [25, 114] width 29 height 29
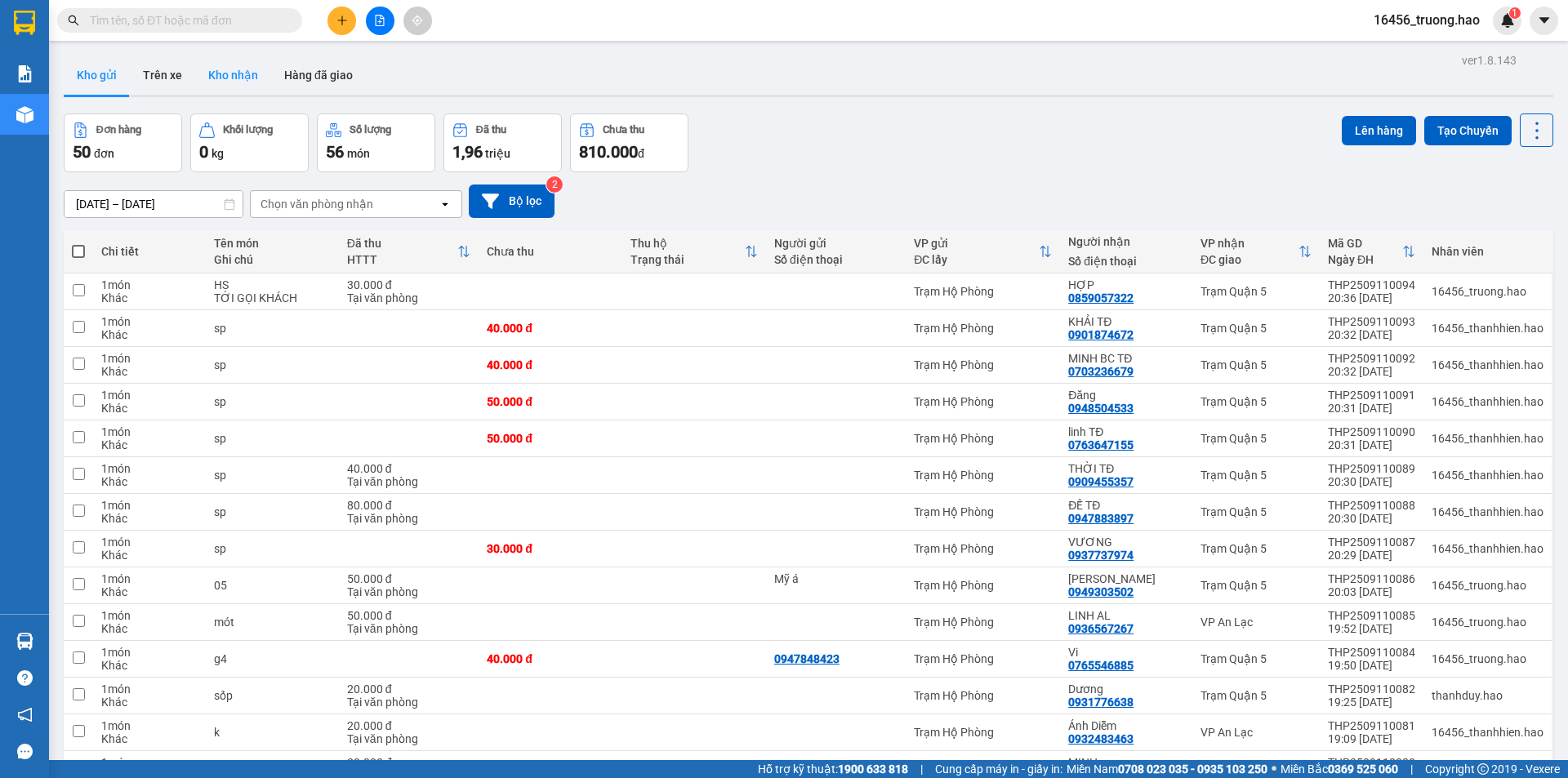
click at [230, 74] on button "Kho nhận" at bounding box center [233, 74] width 76 height 39
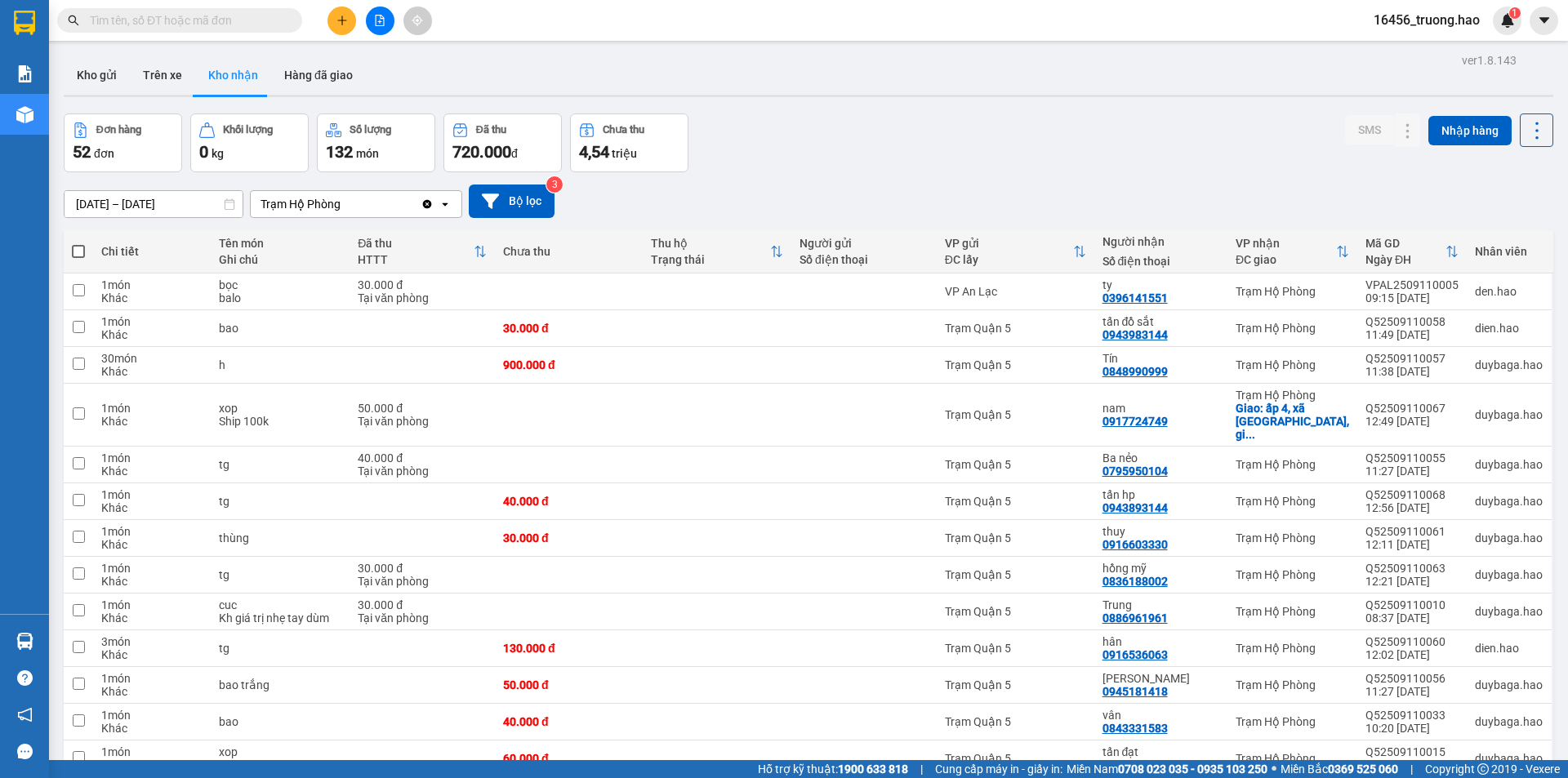
click at [1082, 132] on div "Đơn hàng 52 đơn Khối lượng 0 kg Số lượng 132 món Đã thu 720.000 đ Chưa thu 4,54…" at bounding box center [809, 143] width 1490 height 59
click at [104, 72] on button "Kho gửi" at bounding box center [96, 74] width 66 height 39
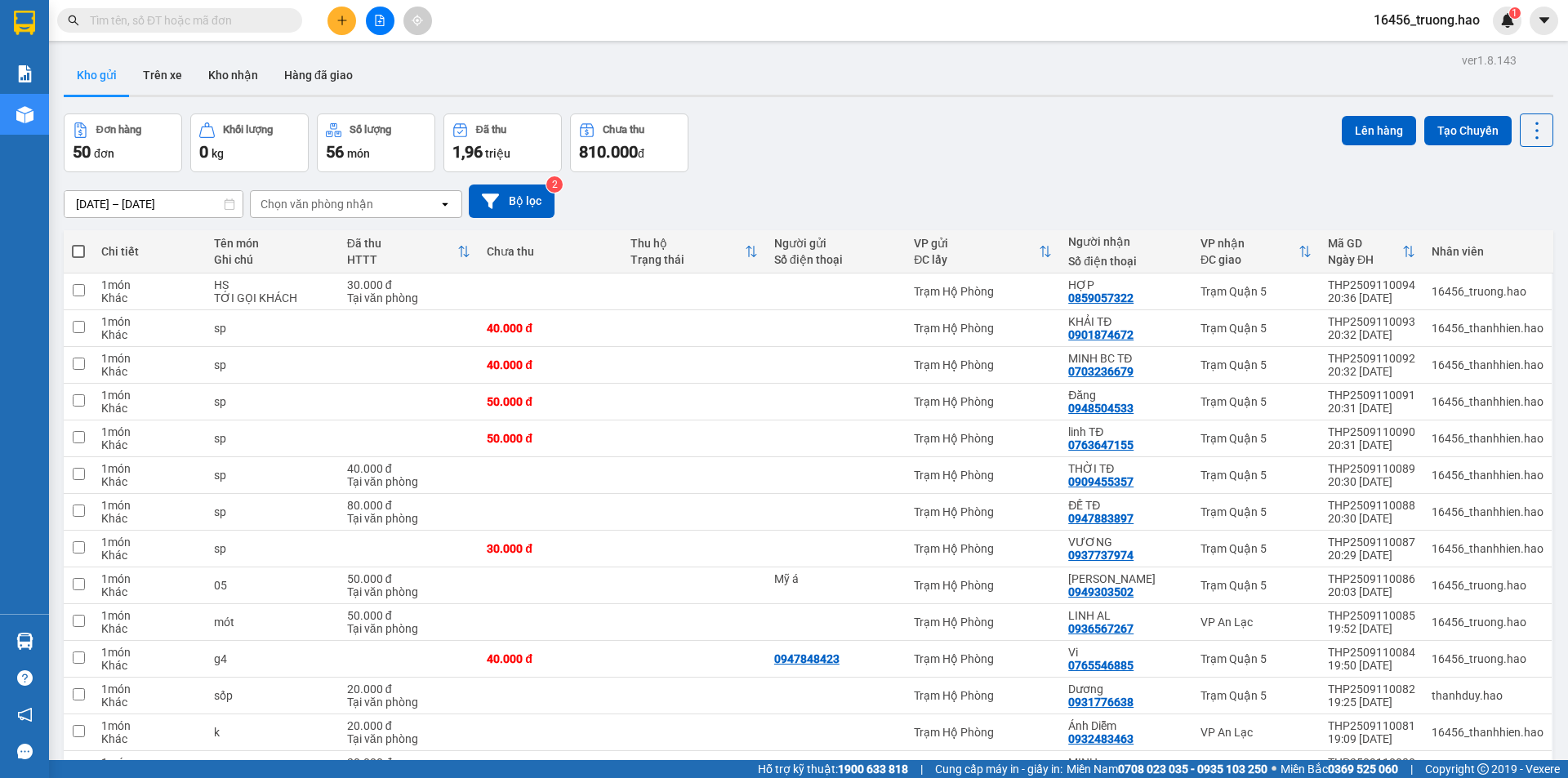
click at [202, 26] on input "text" at bounding box center [186, 20] width 192 height 18
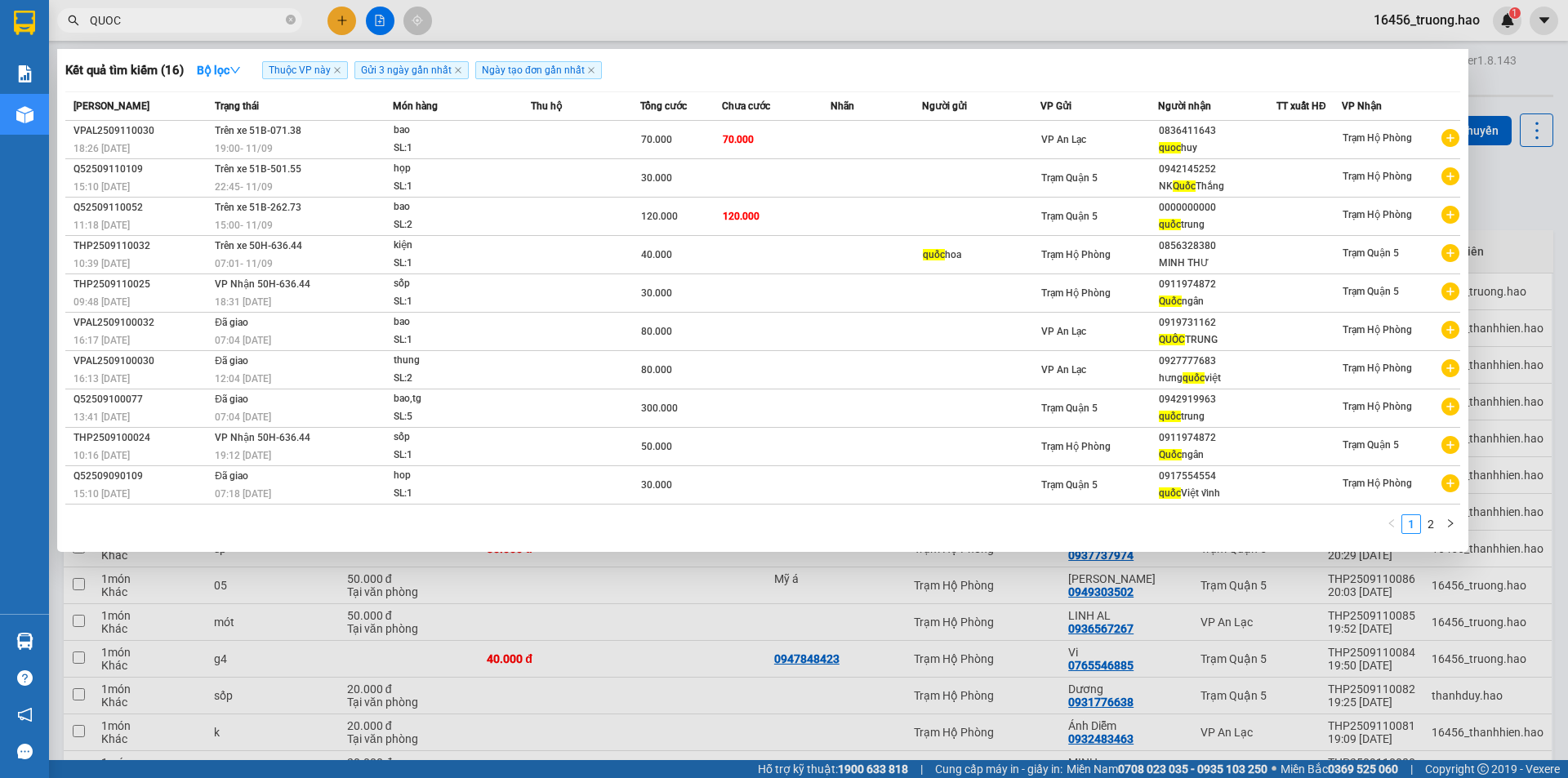
type input "QUOC"
click at [967, 13] on div at bounding box center [784, 389] width 1568 height 778
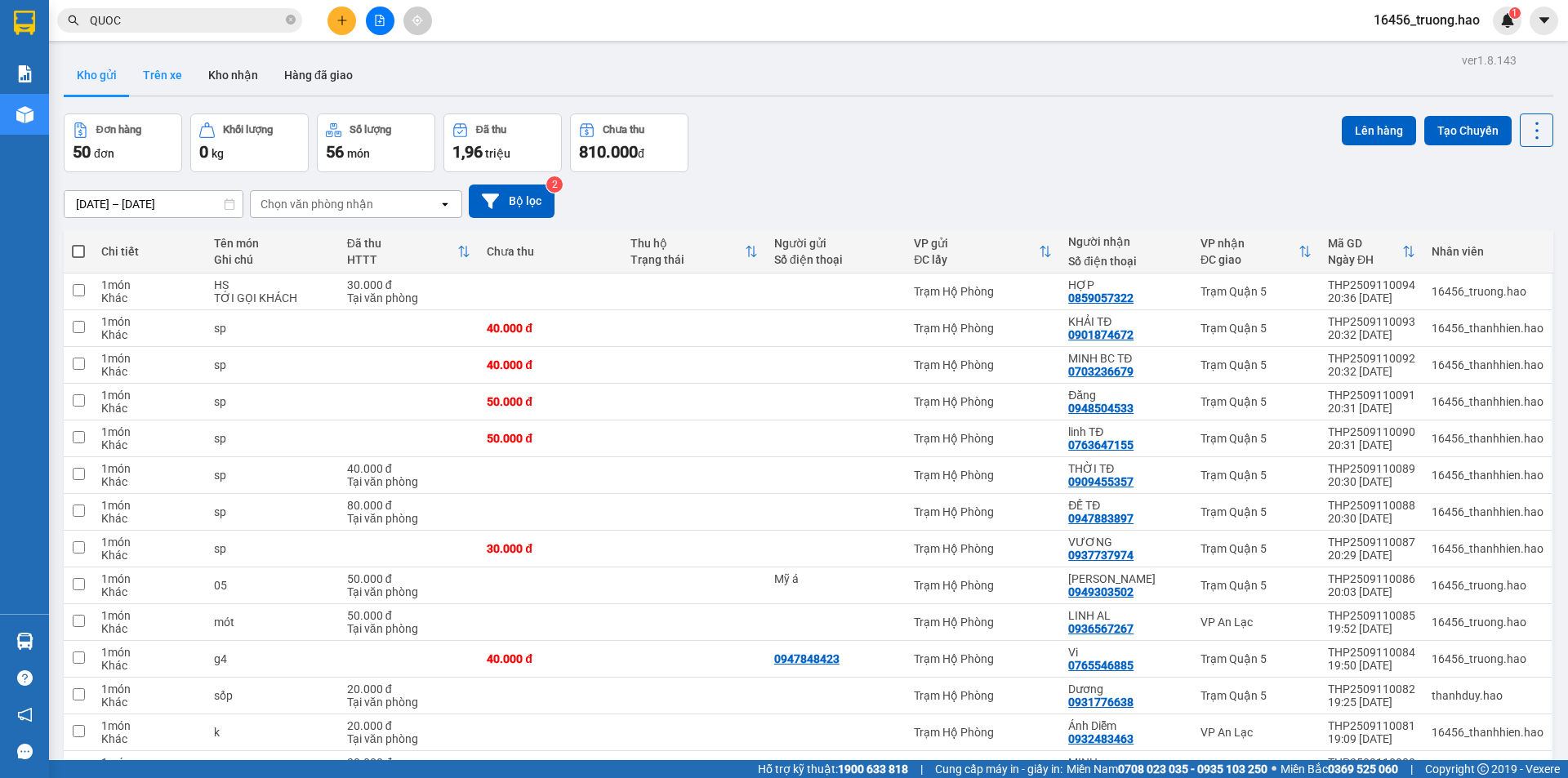
click at [171, 62] on button "Trên xe" at bounding box center [162, 74] width 66 height 39
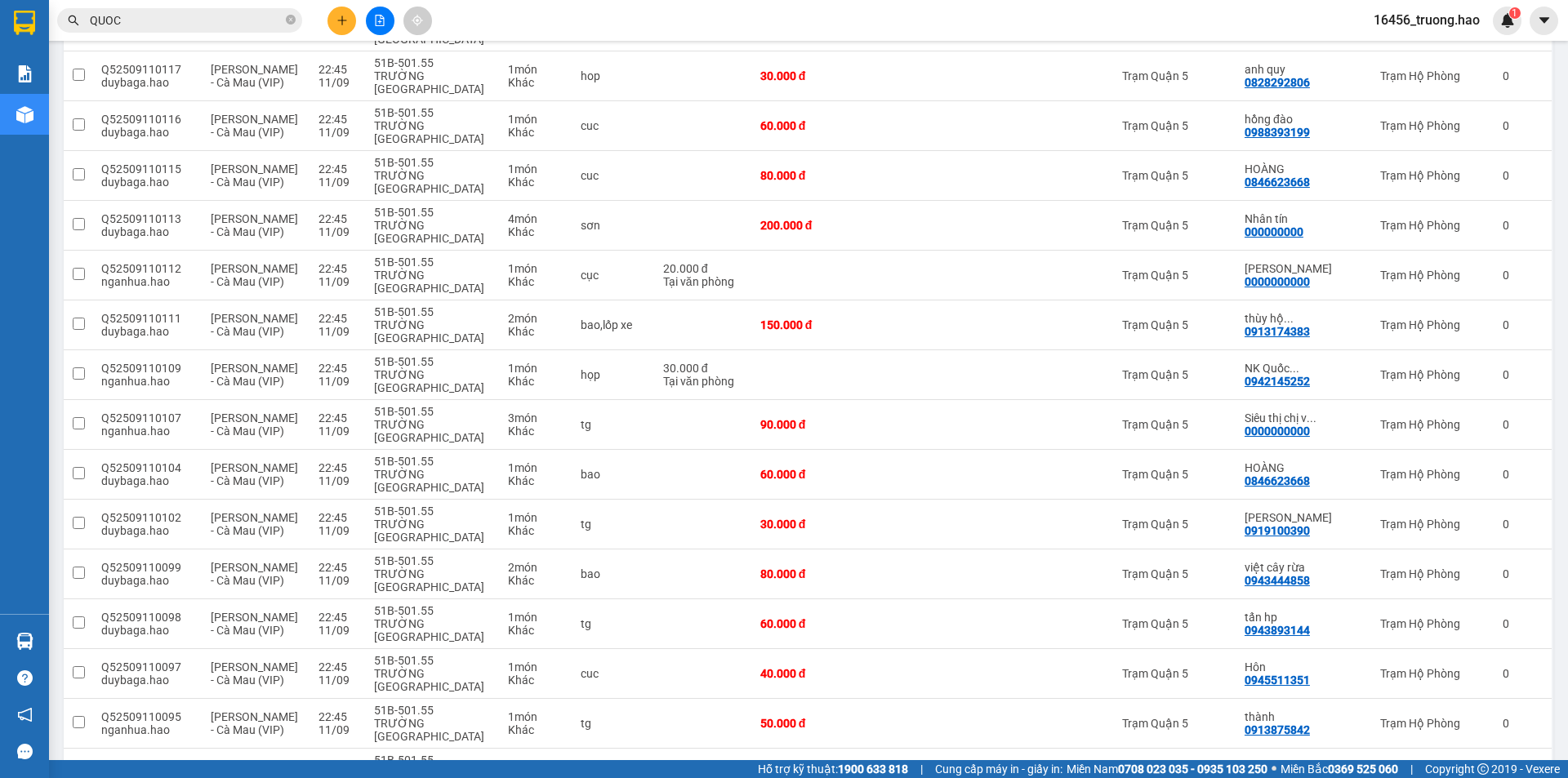
scroll to position [1601, 0]
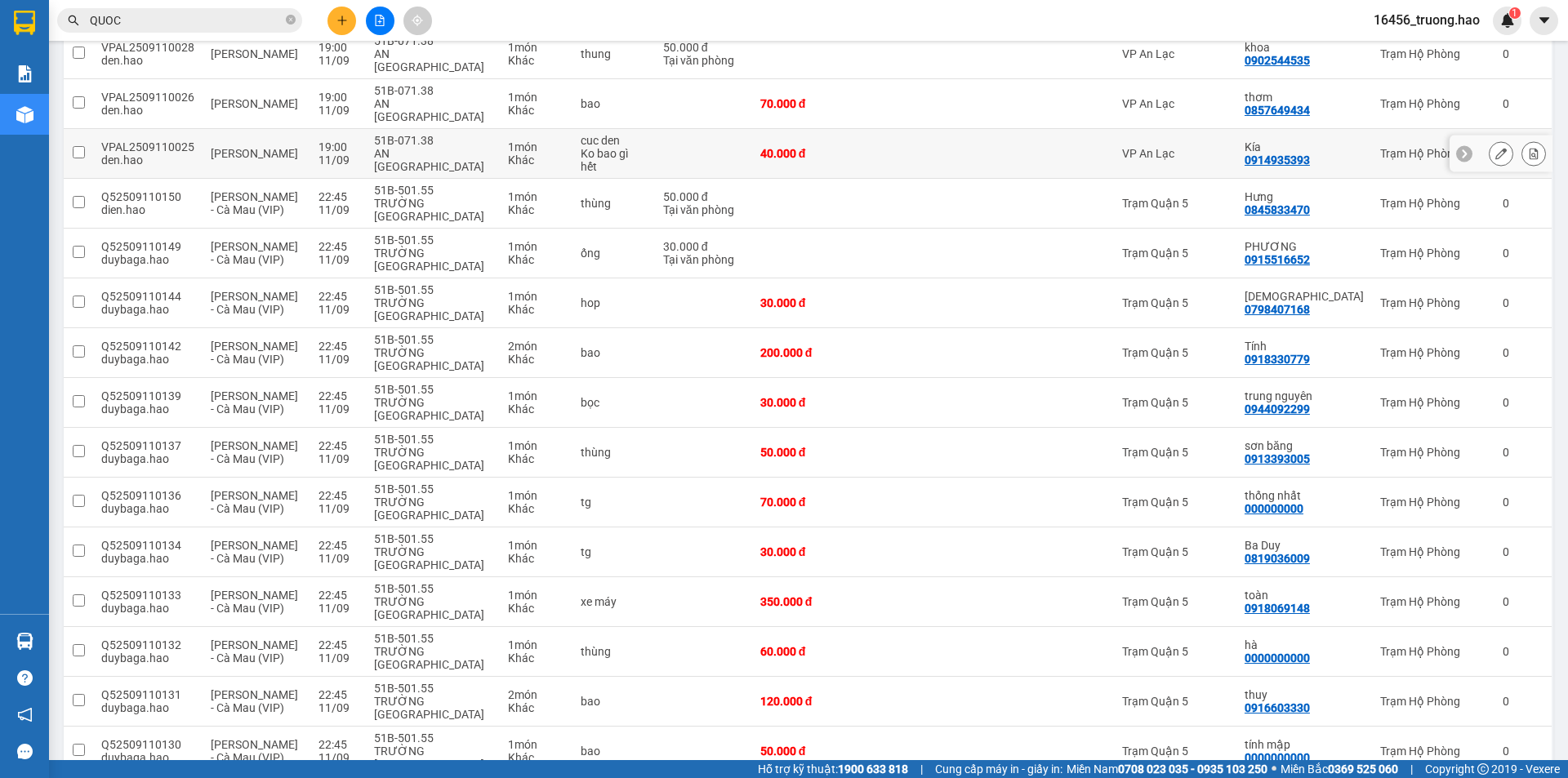
scroll to position [0, 0]
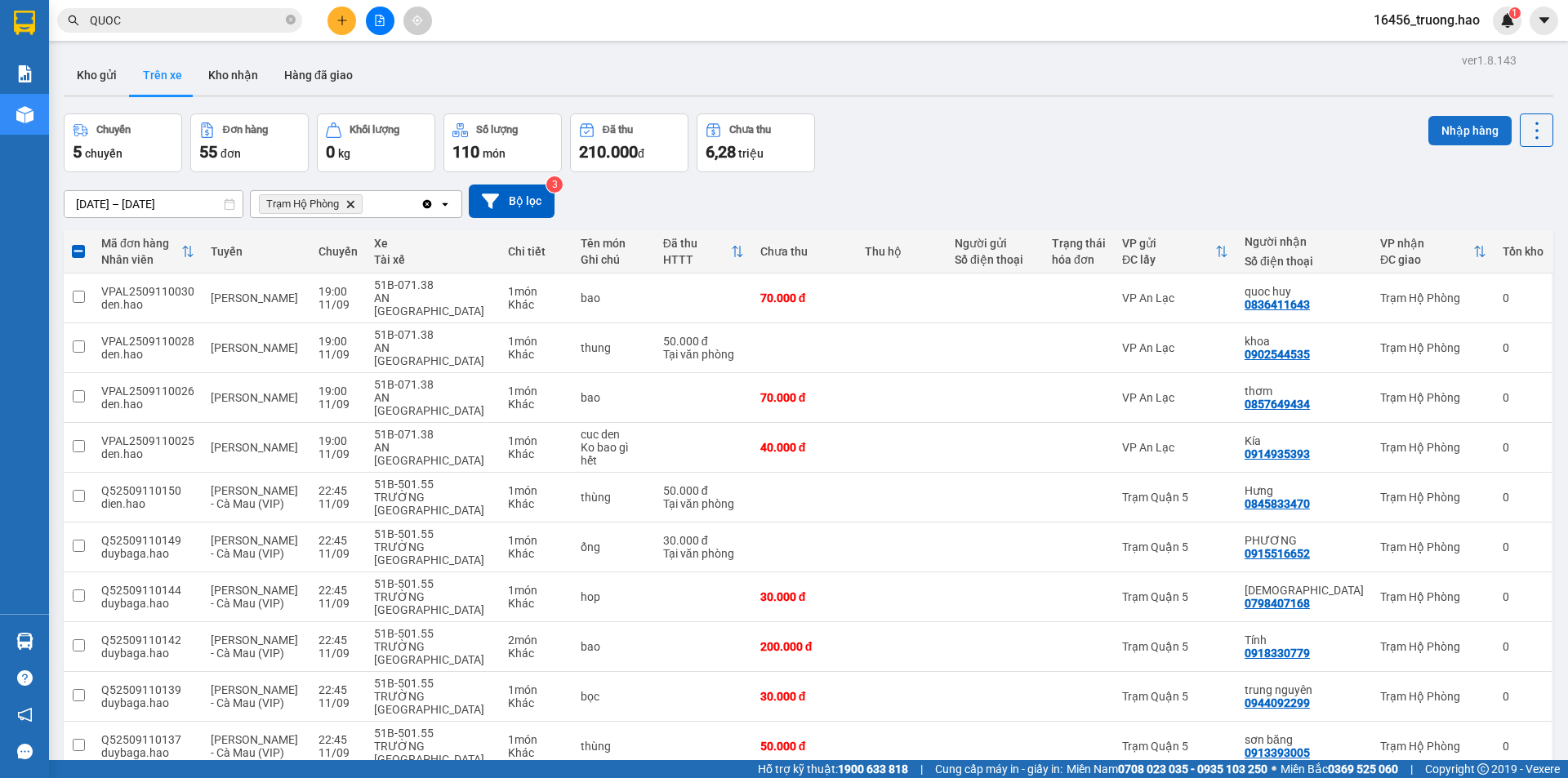
click at [1457, 129] on button "Nhập hàng" at bounding box center [1470, 130] width 83 height 30
checkbox input "false"
click at [290, 23] on icon "close-circle" at bounding box center [291, 19] width 10 height 10
click at [107, 71] on button "Kho gửi" at bounding box center [96, 74] width 66 height 39
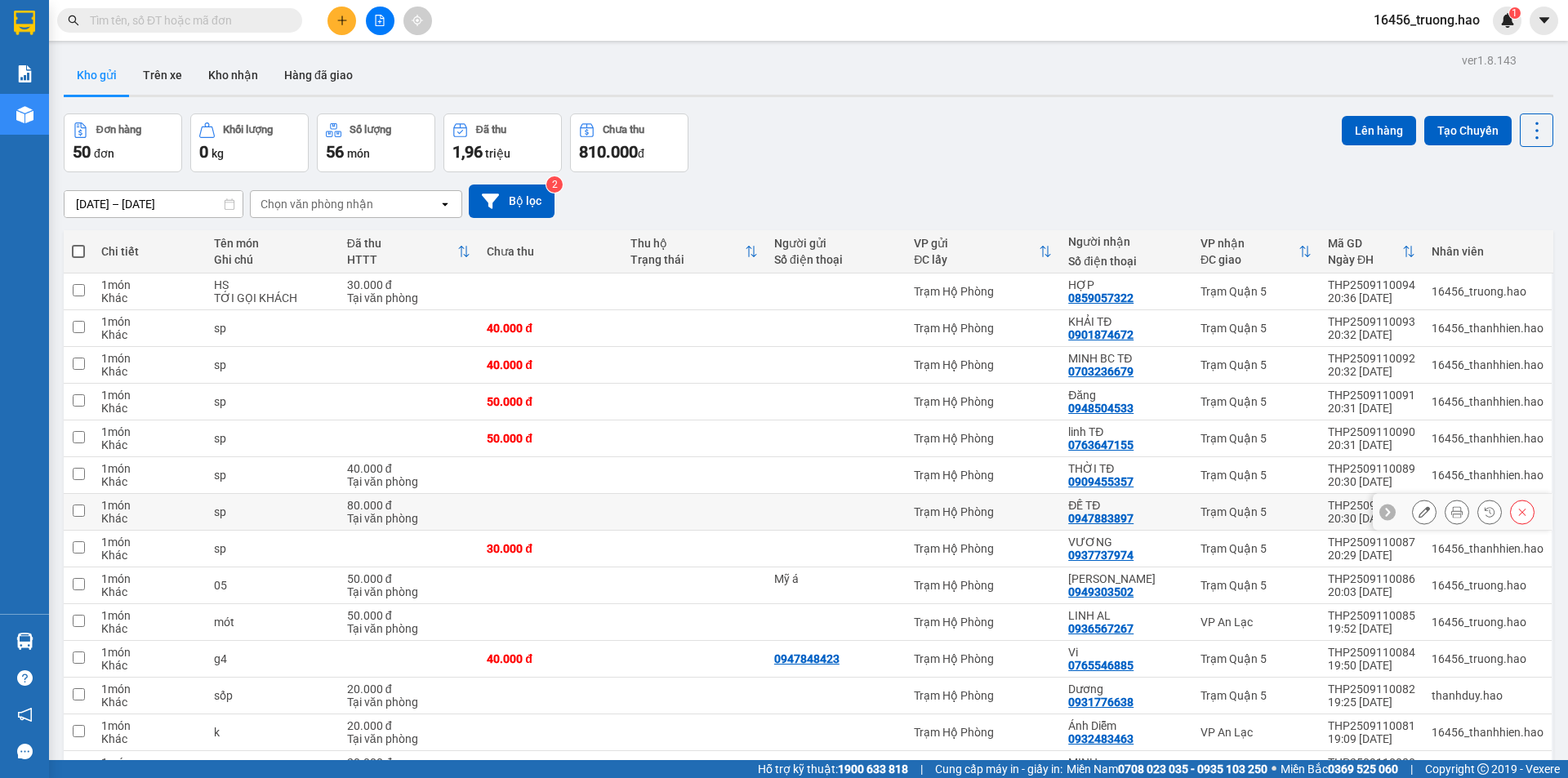
click at [1123, 506] on div "ĐẾ TĐ" at bounding box center [1126, 506] width 116 height 13
checkbox input "true"
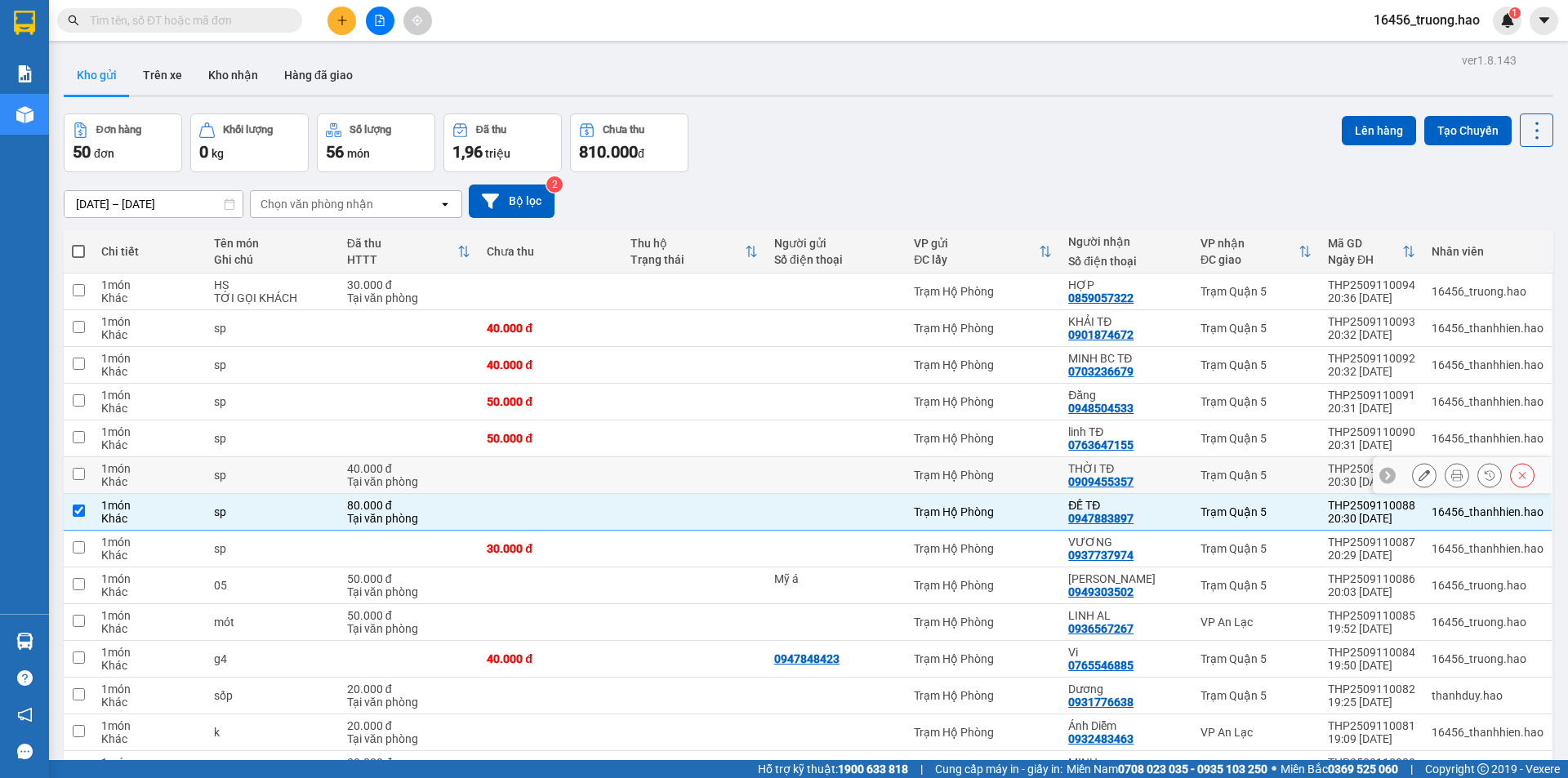
click at [1116, 467] on div "THỜI TĐ" at bounding box center [1126, 469] width 116 height 13
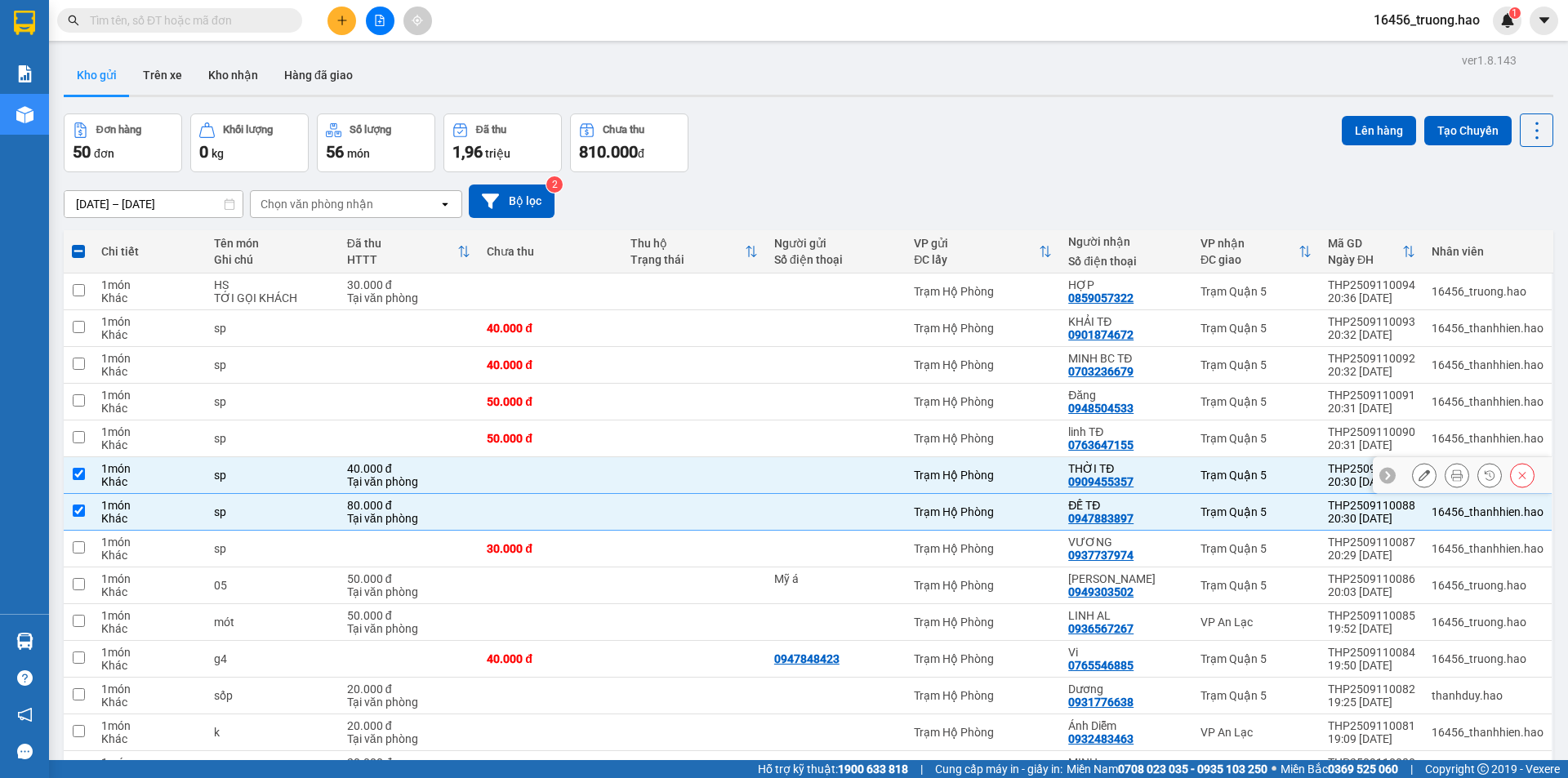
click at [73, 476] on input "checkbox" at bounding box center [78, 473] width 12 height 12
checkbox input "false"
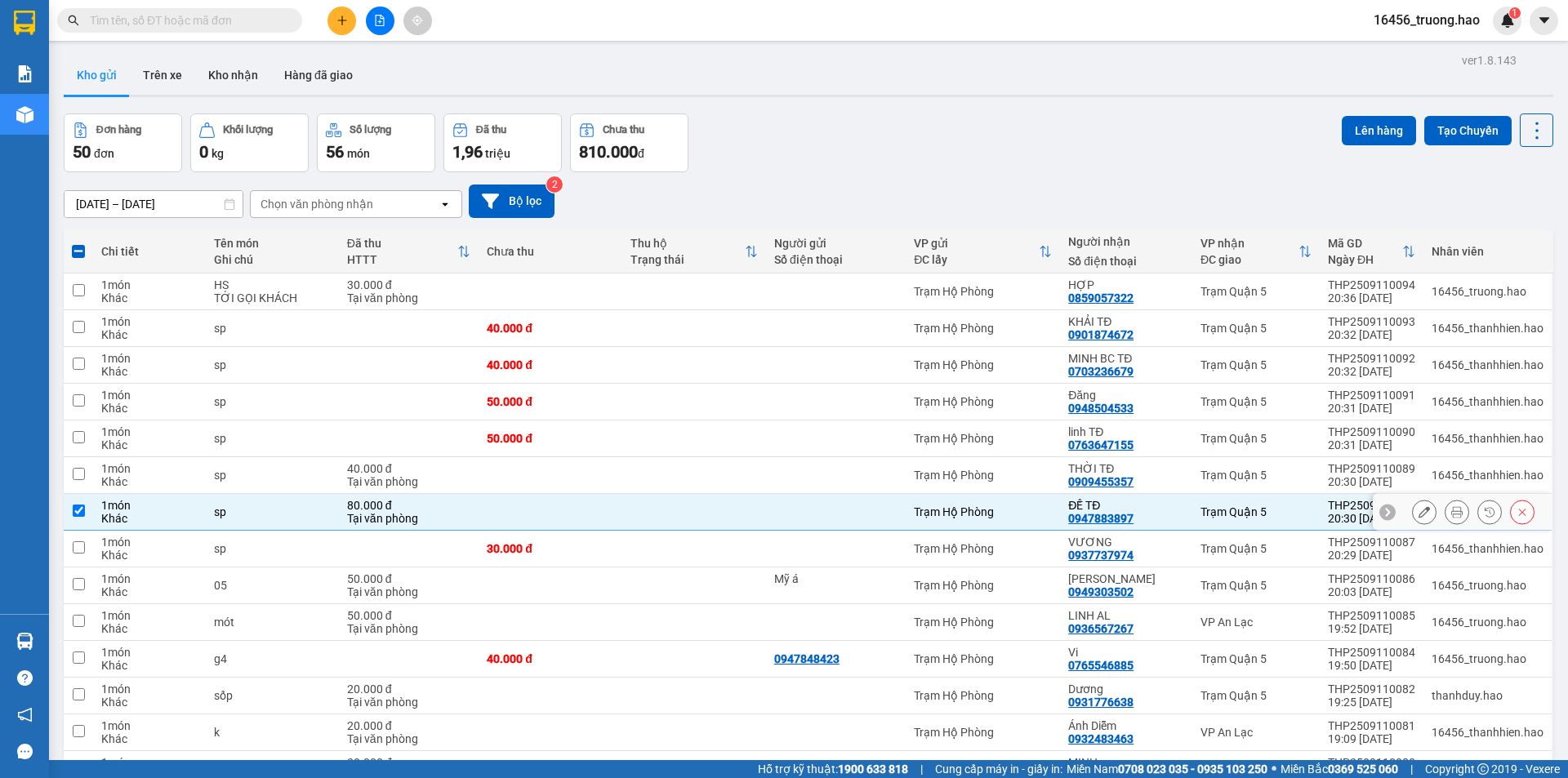
click at [79, 505] on input "checkbox" at bounding box center [78, 510] width 12 height 12
checkbox input "false"
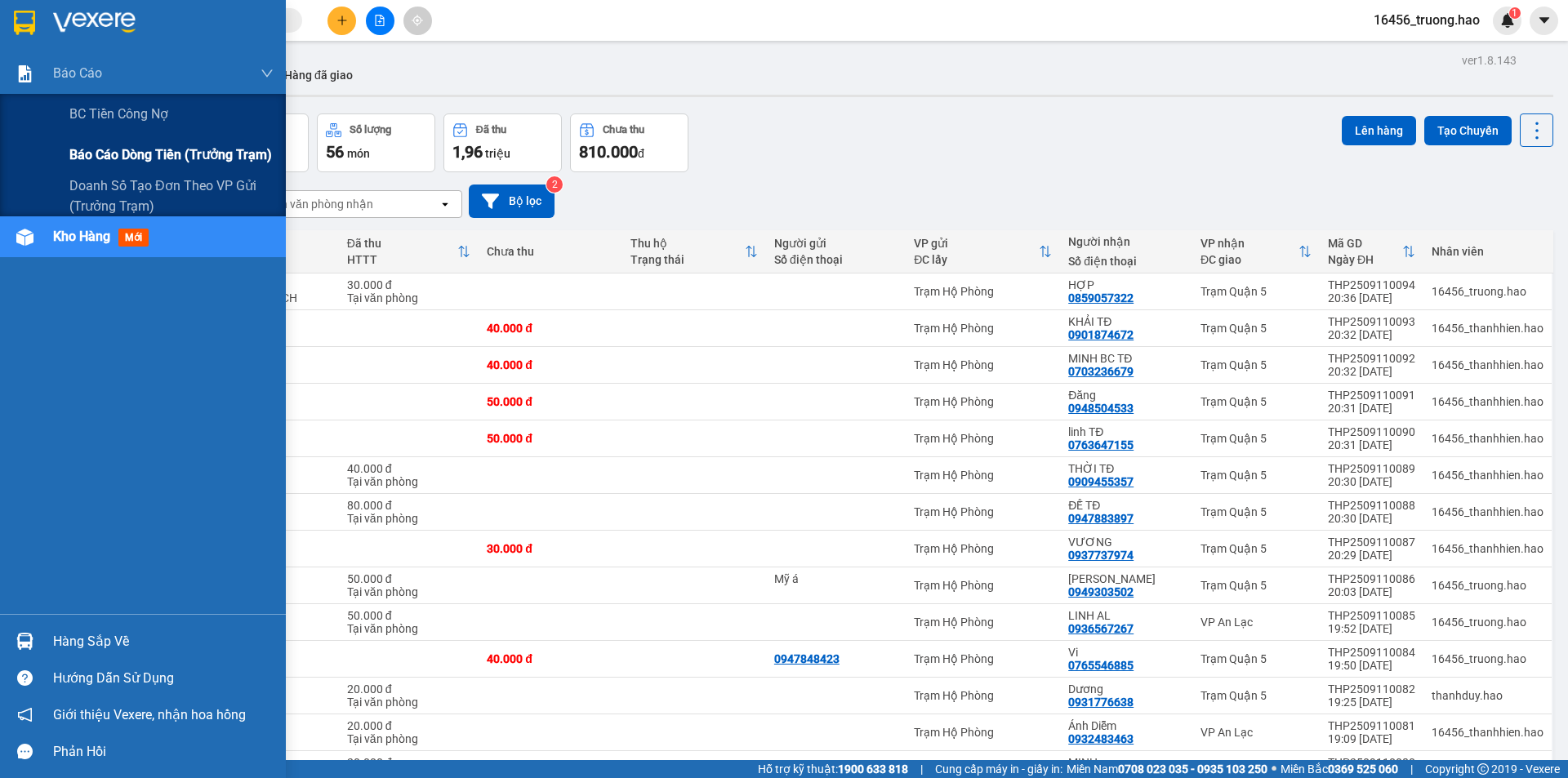
click at [133, 155] on span "Báo cáo dòng tiền (trưởng trạm)" at bounding box center [171, 154] width 203 height 20
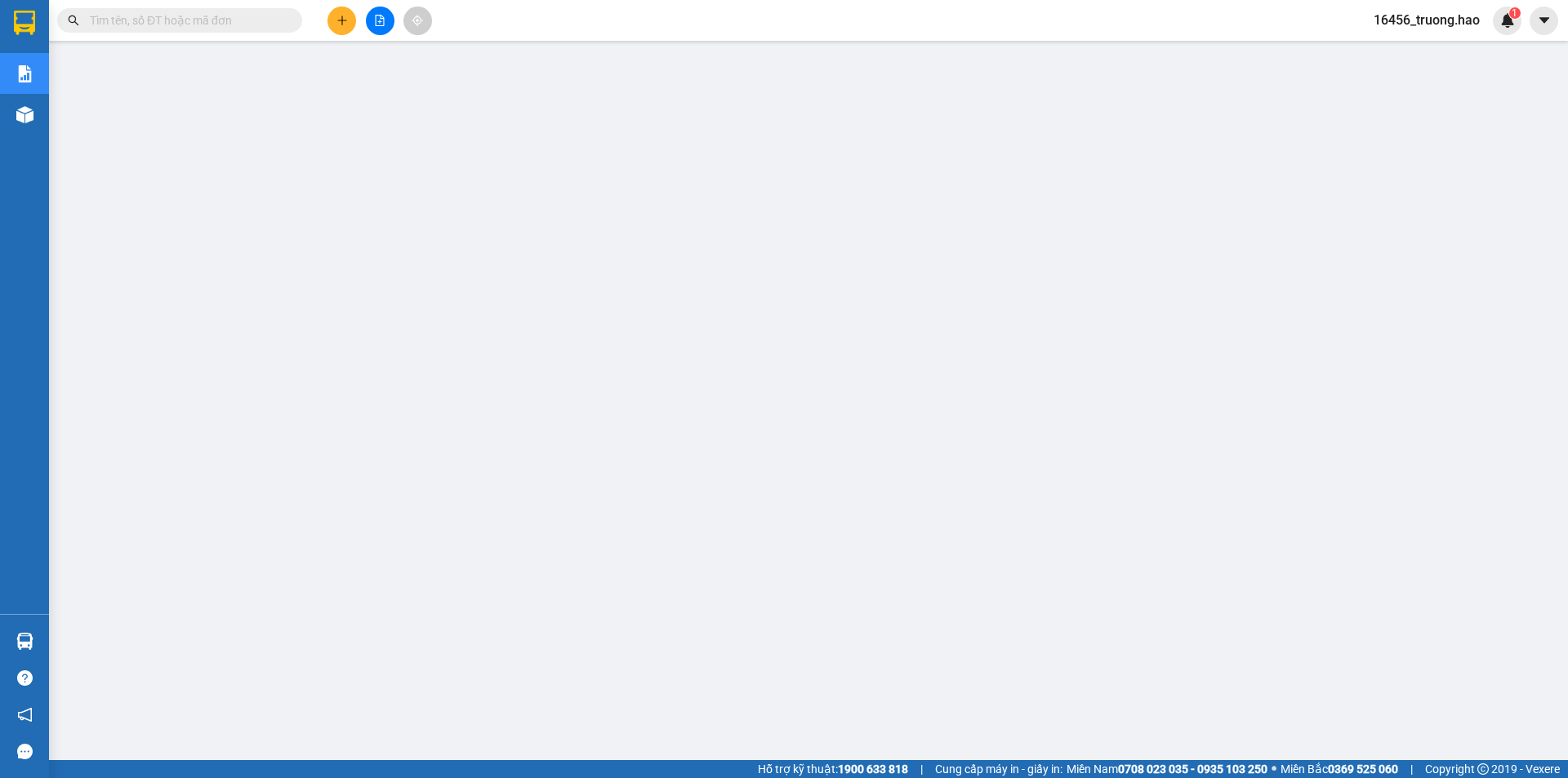
click at [151, 22] on input "text" at bounding box center [186, 20] width 192 height 18
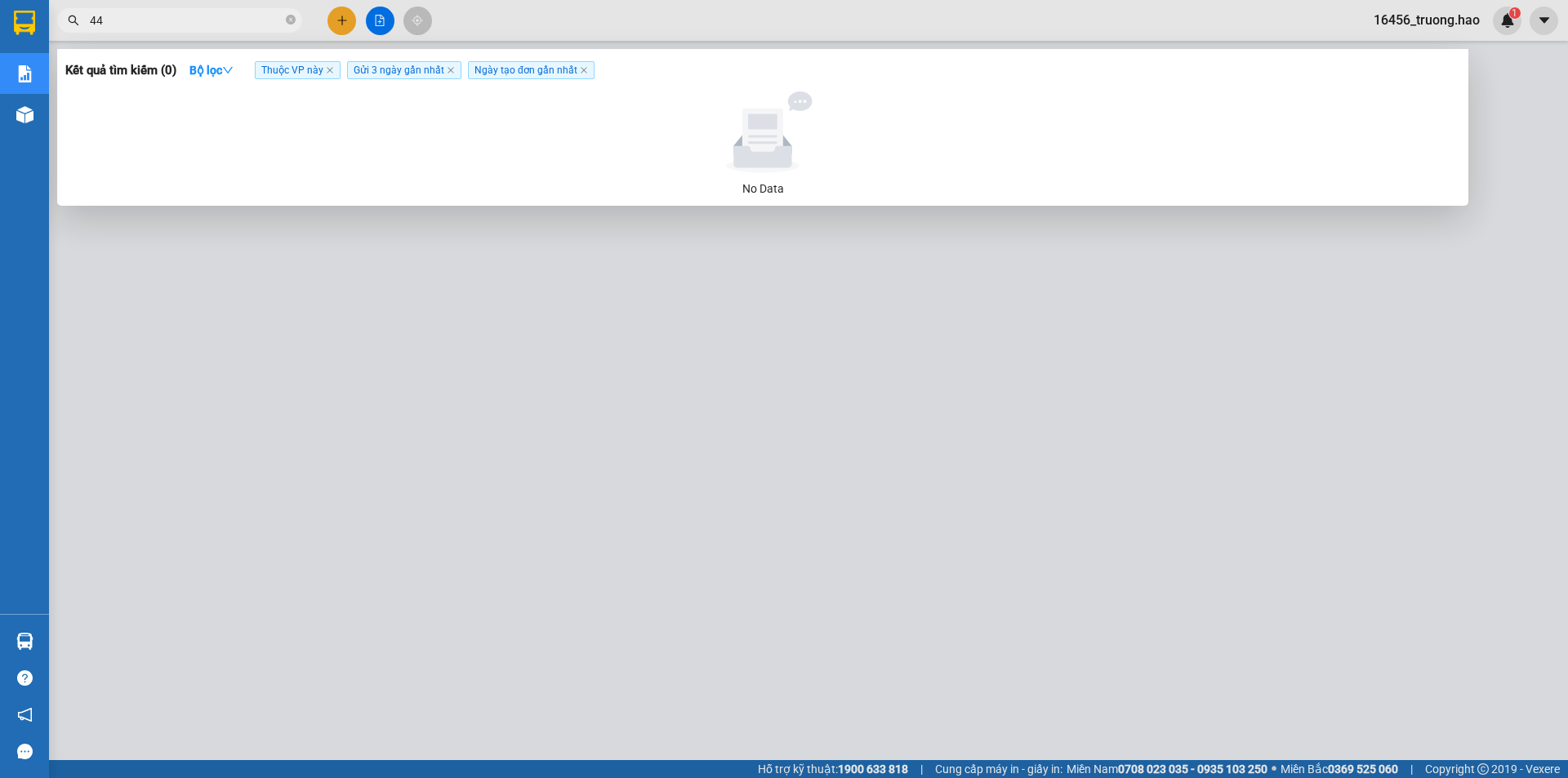
type input "447"
click at [293, 21] on icon "close-circle" at bounding box center [291, 19] width 10 height 10
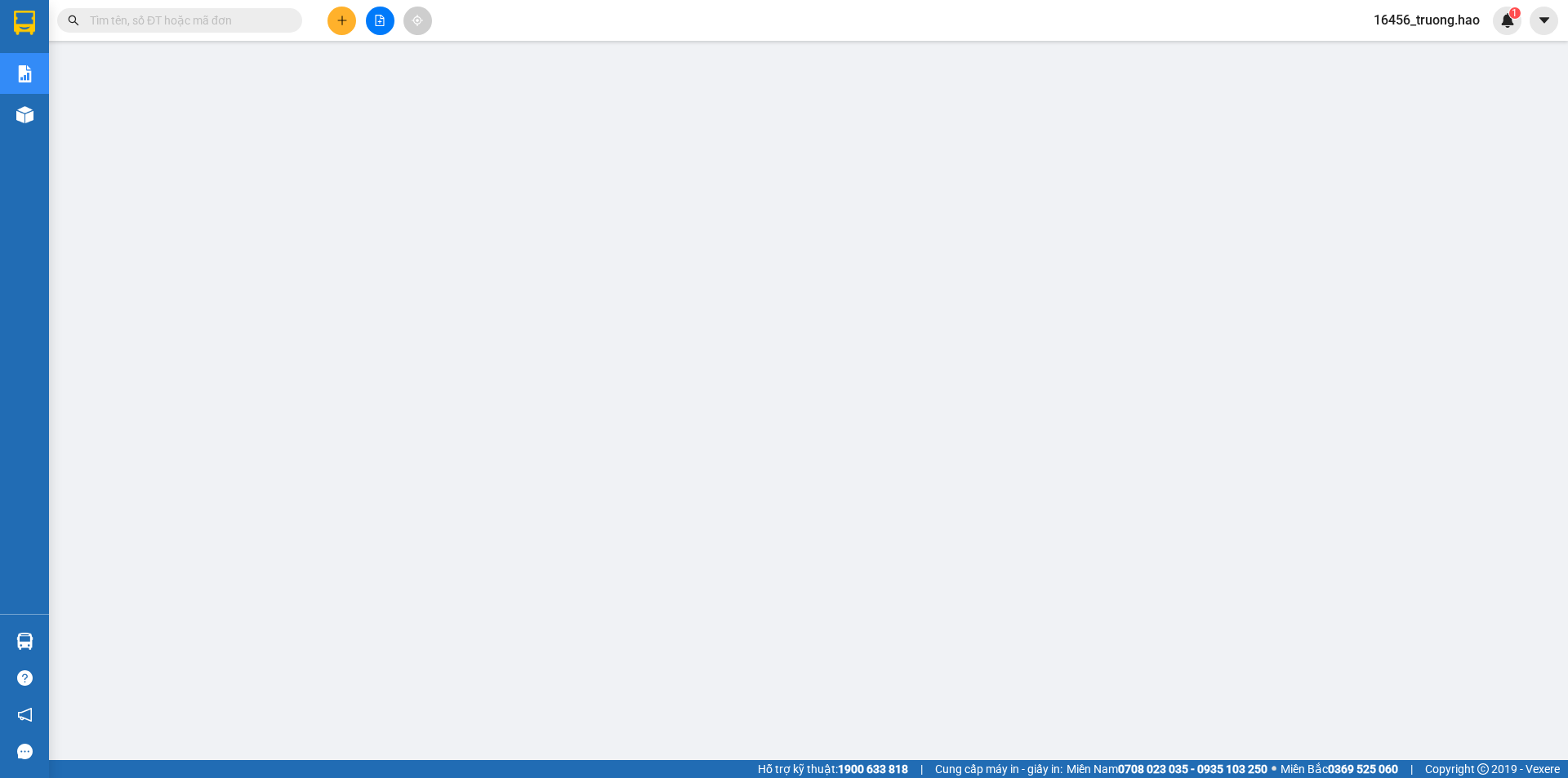
click at [151, 14] on input "text" at bounding box center [186, 20] width 192 height 18
type input "447"
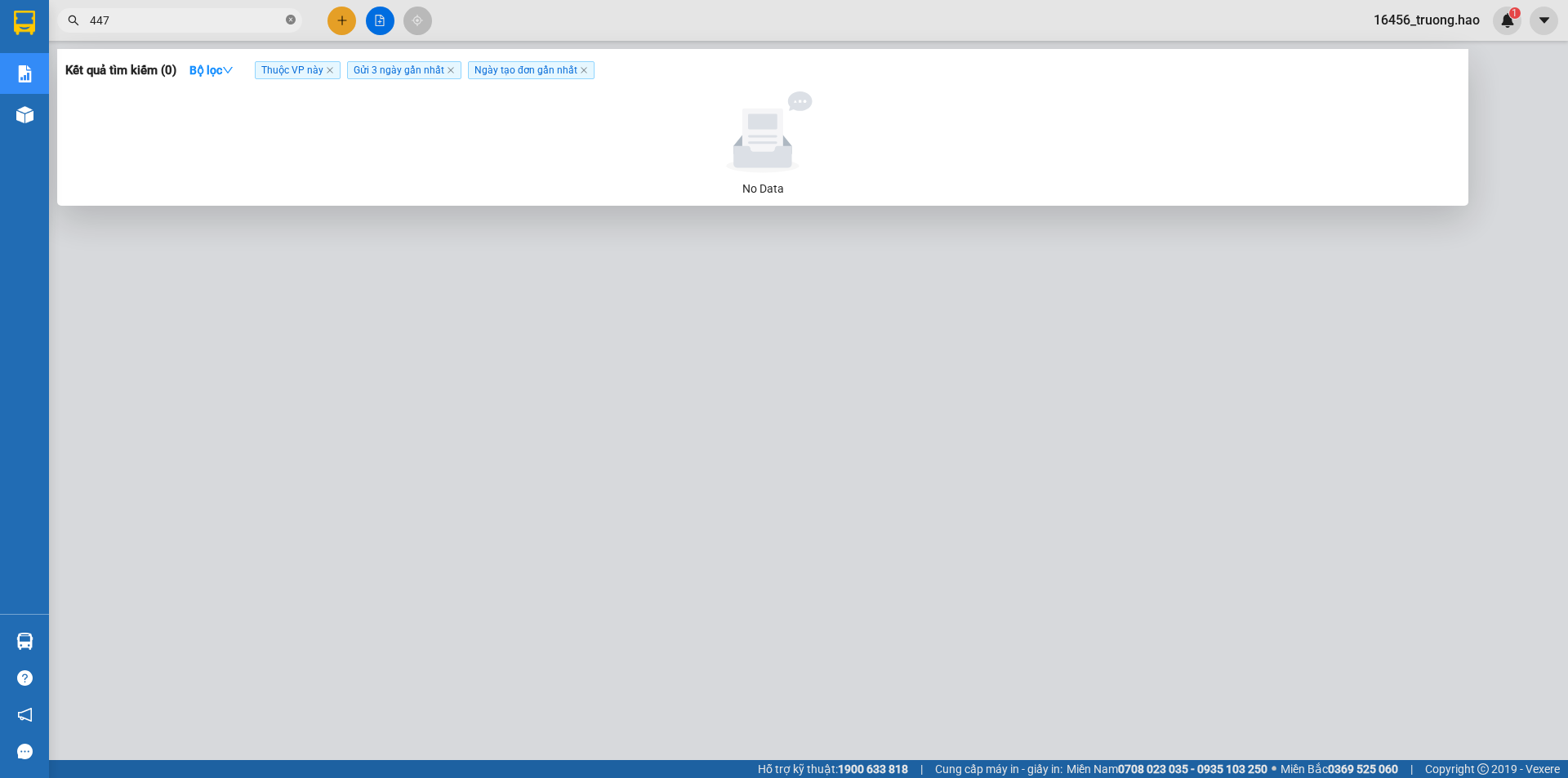
click at [290, 22] on icon "close-circle" at bounding box center [291, 19] width 10 height 10
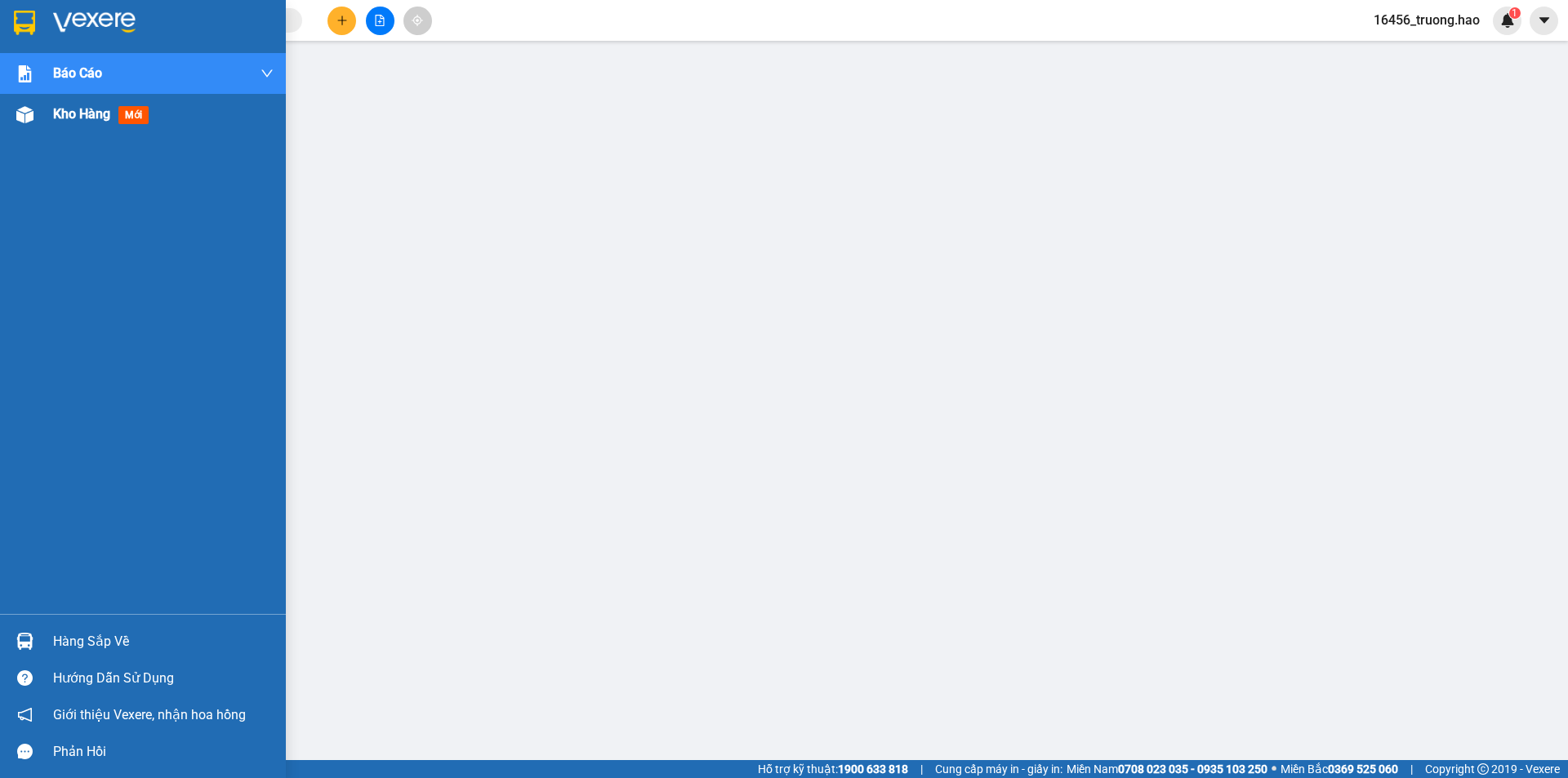
click at [59, 107] on span "Kho hàng" at bounding box center [82, 113] width 57 height 15
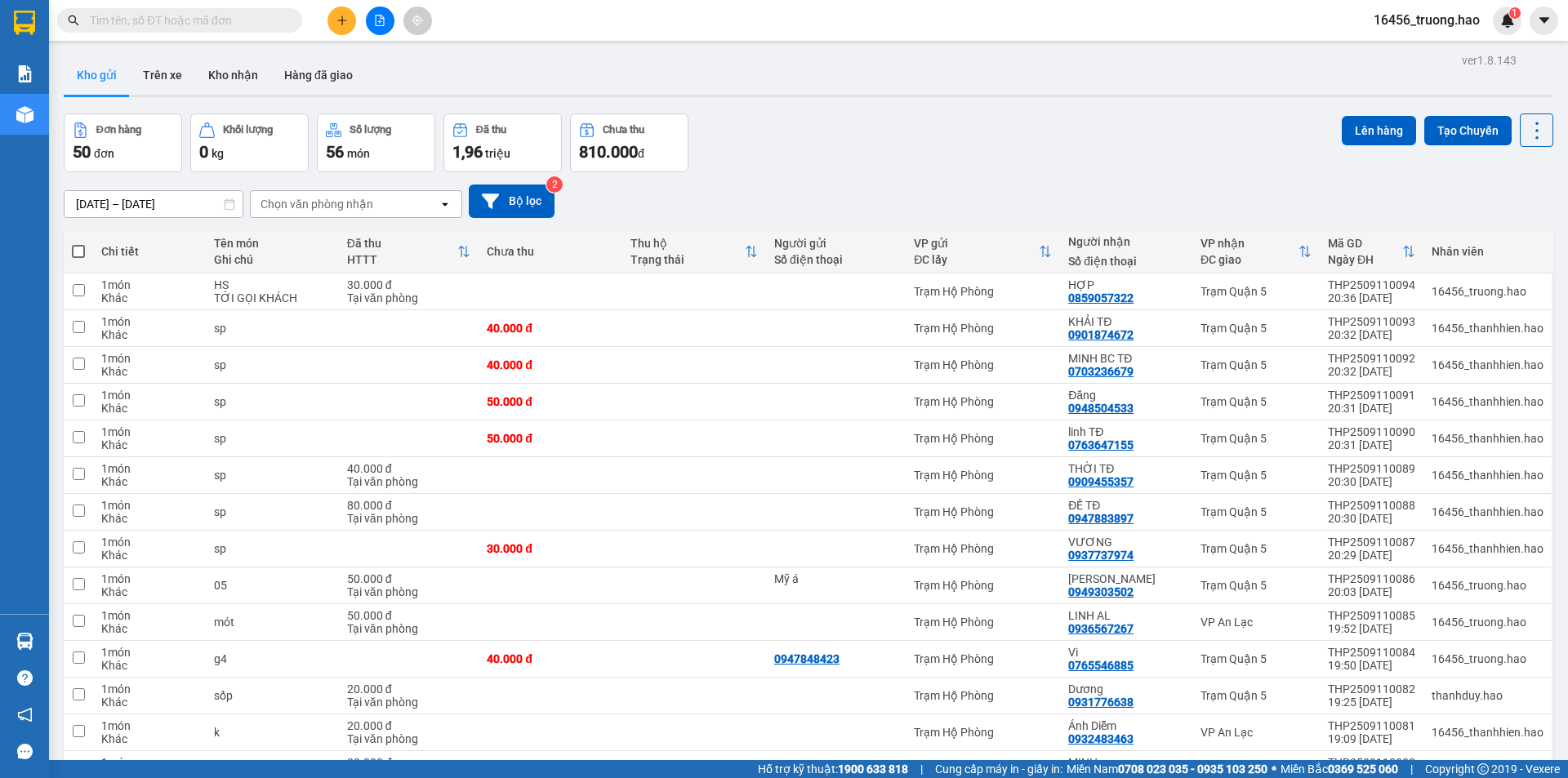
click at [88, 253] on th at bounding box center [78, 251] width 30 height 43
click at [81, 254] on span at bounding box center [78, 251] width 13 height 13
click at [78, 244] on input "checkbox" at bounding box center [78, 244] width 0 height 0
checkbox input "true"
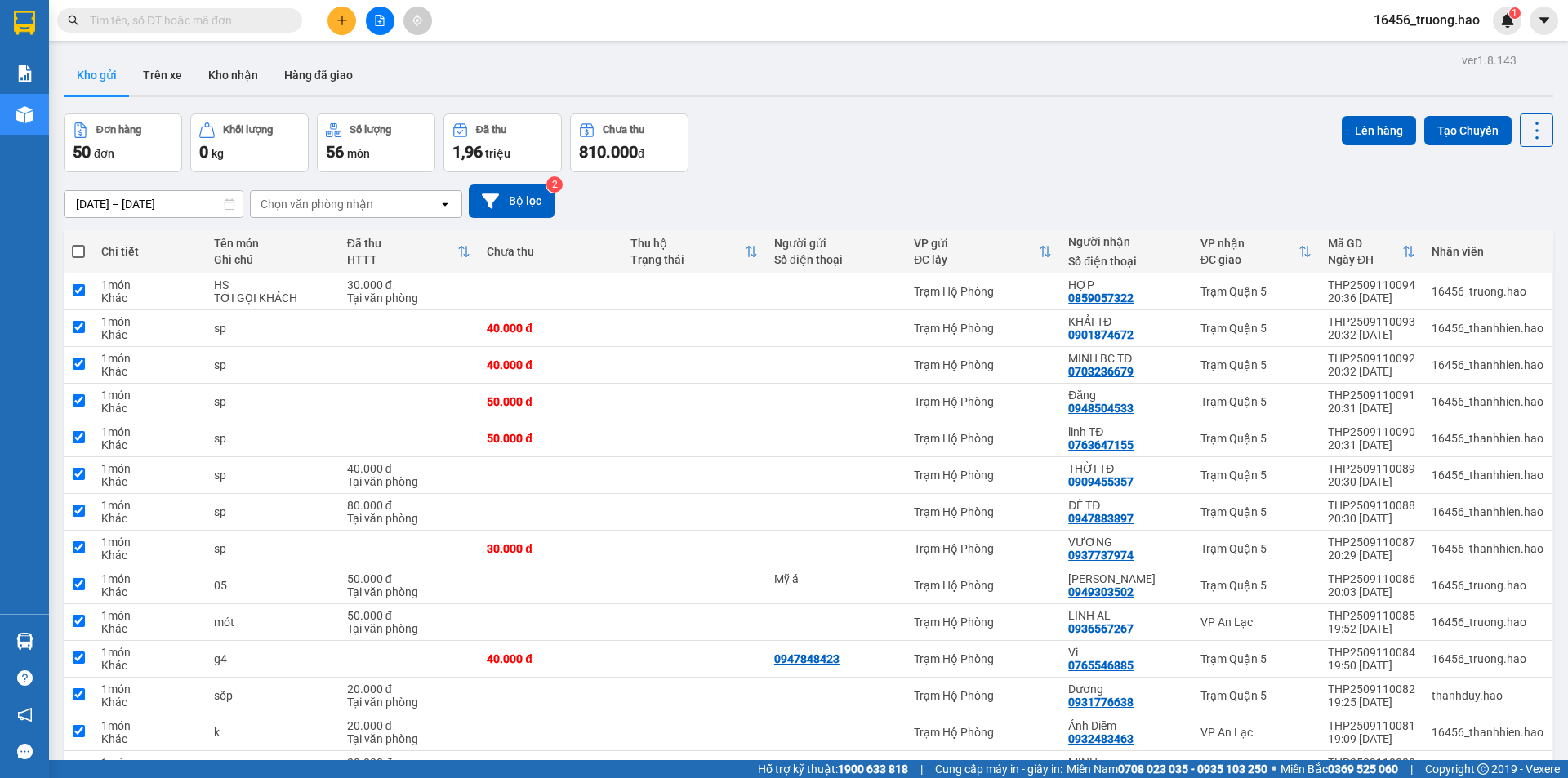
checkbox input "true"
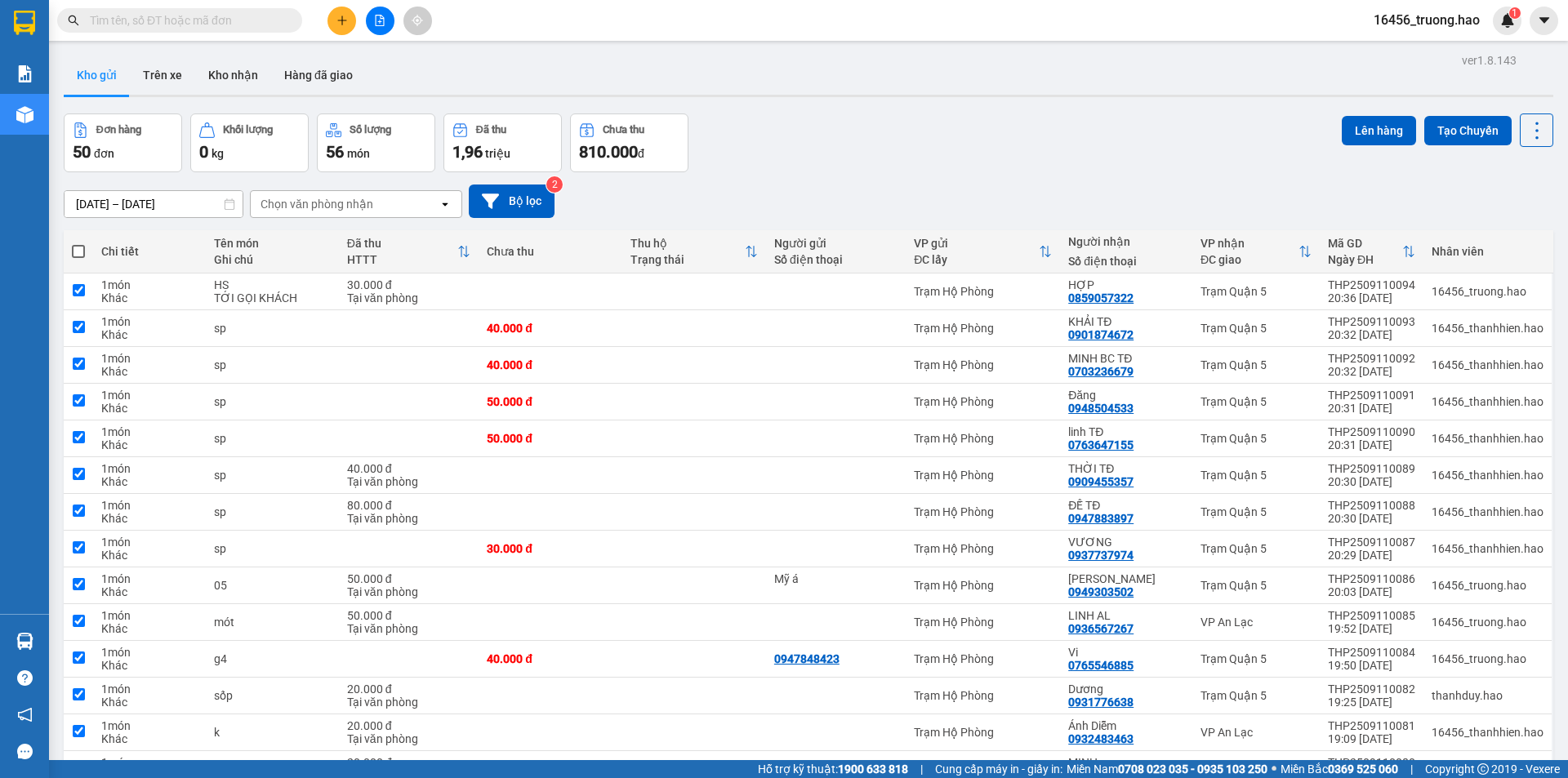
checkbox input "true"
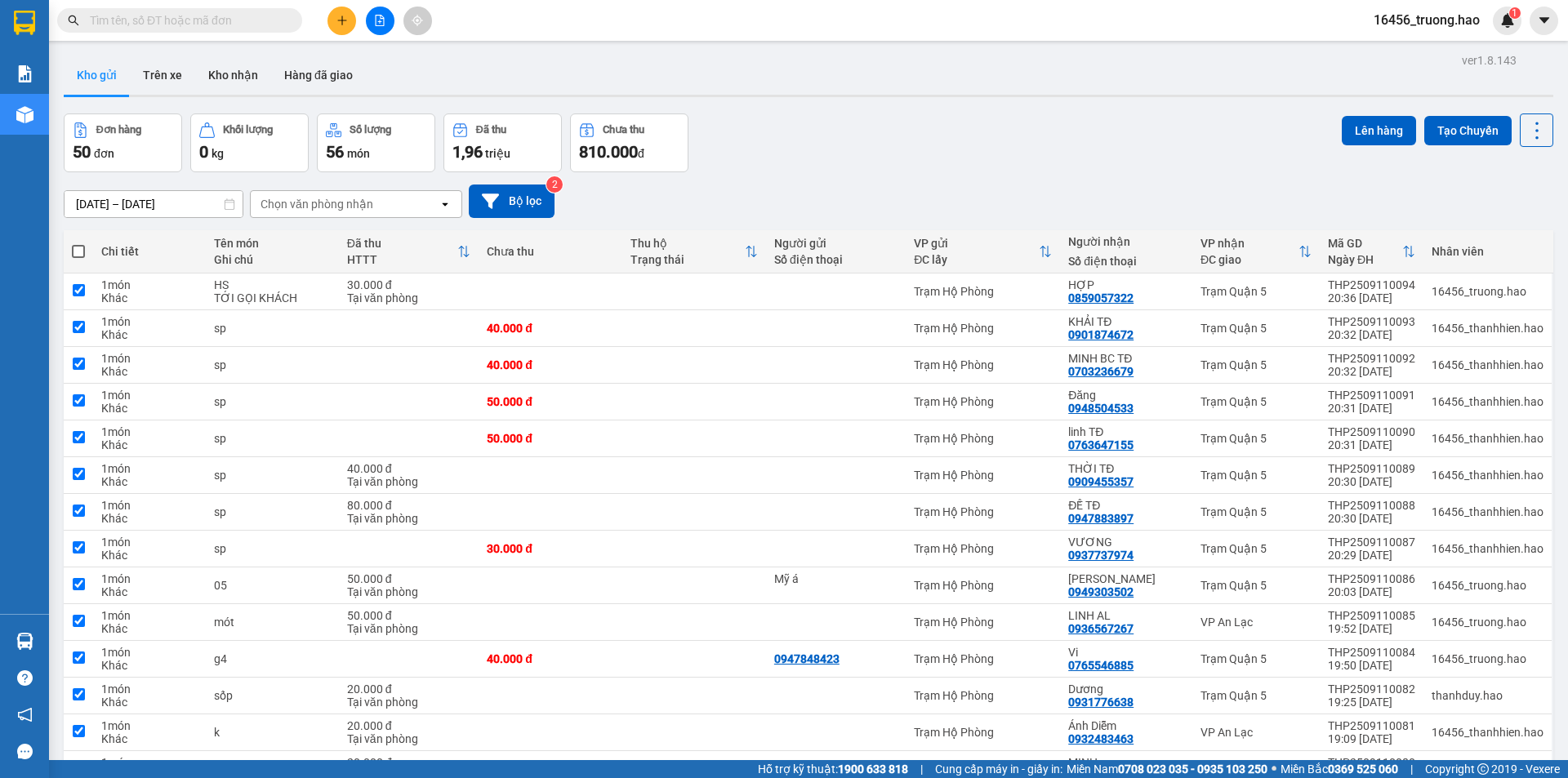
checkbox input "true"
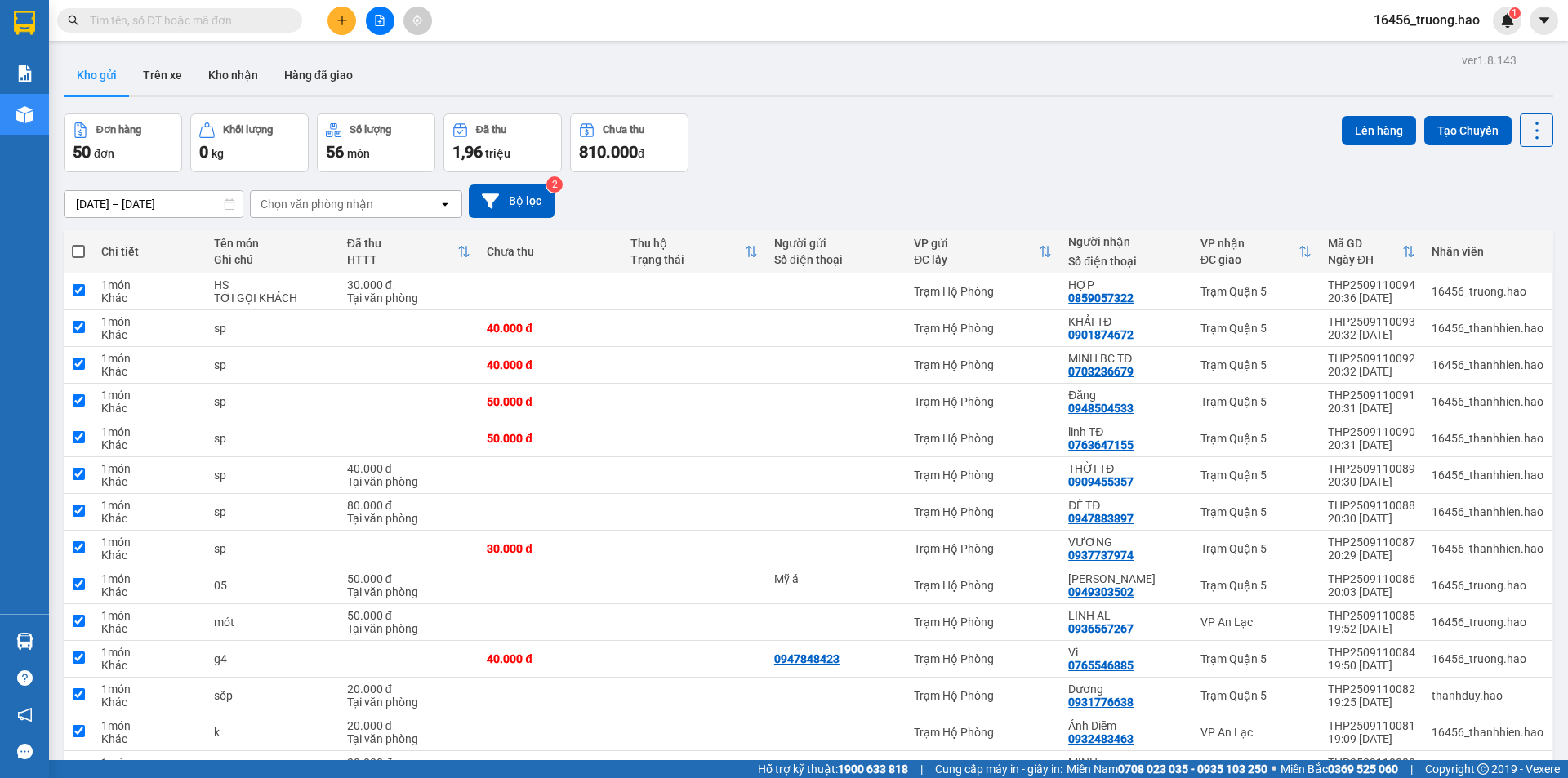
checkbox input "true"
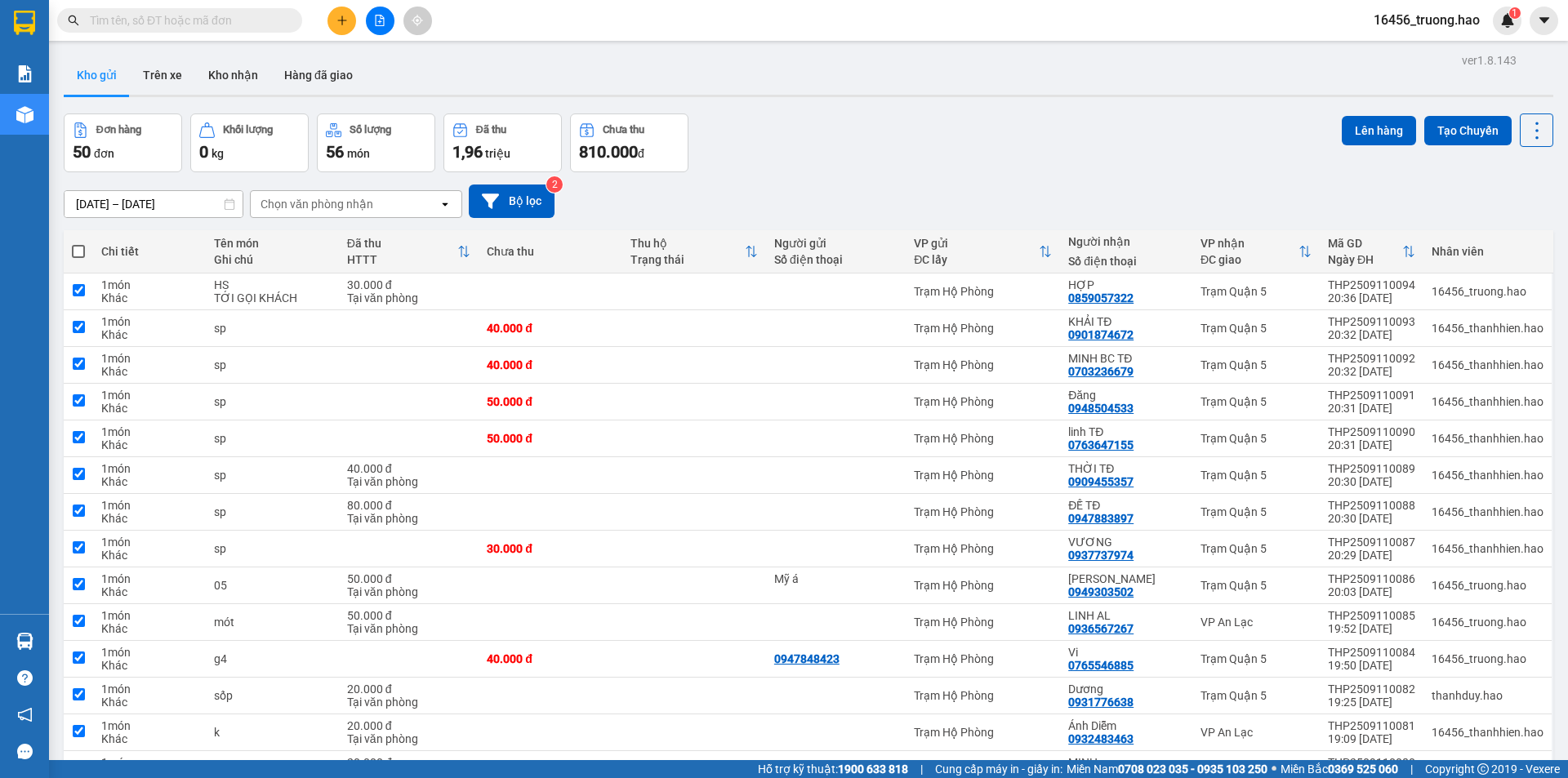
checkbox input "true"
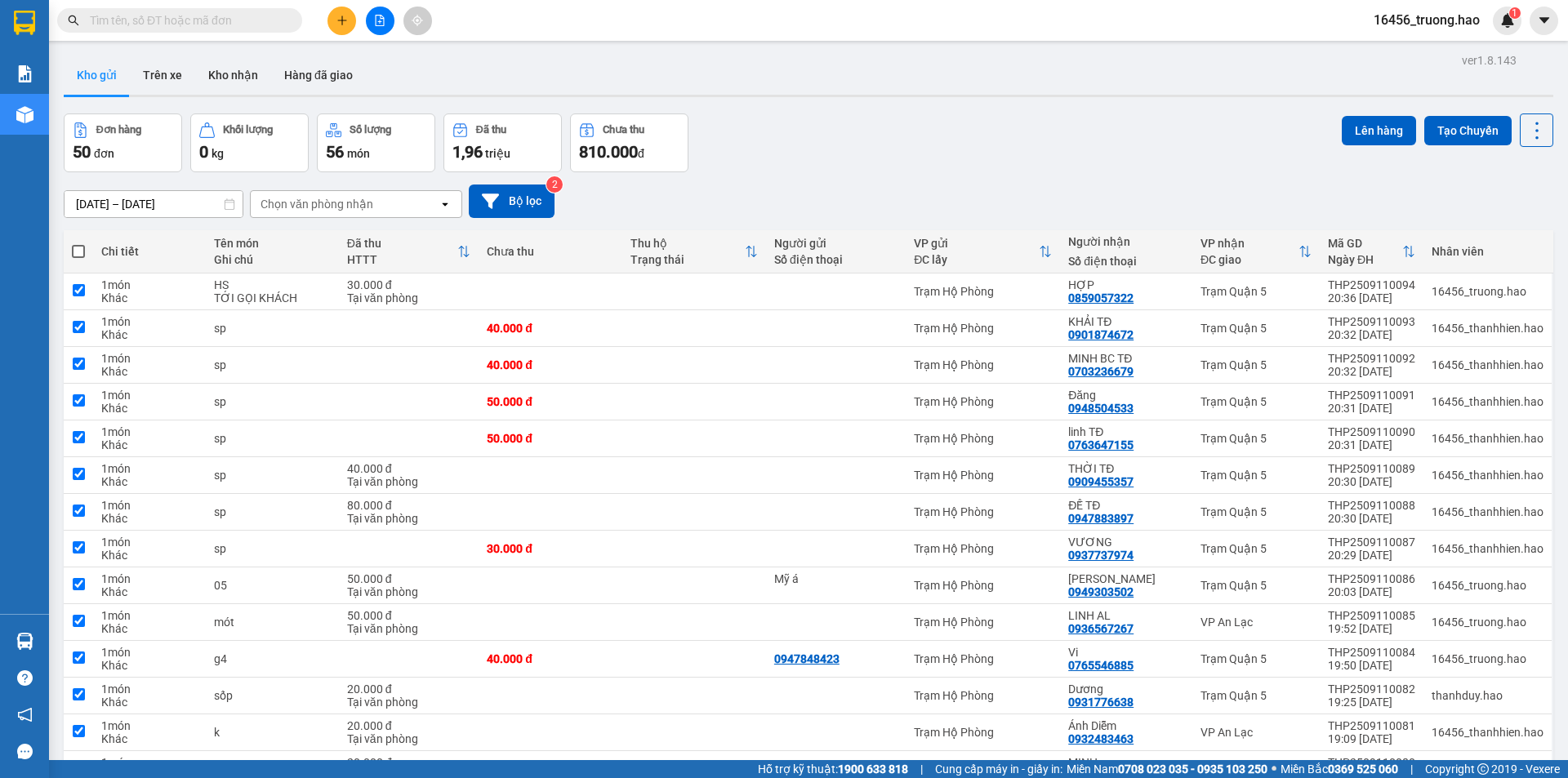
checkbox input "true"
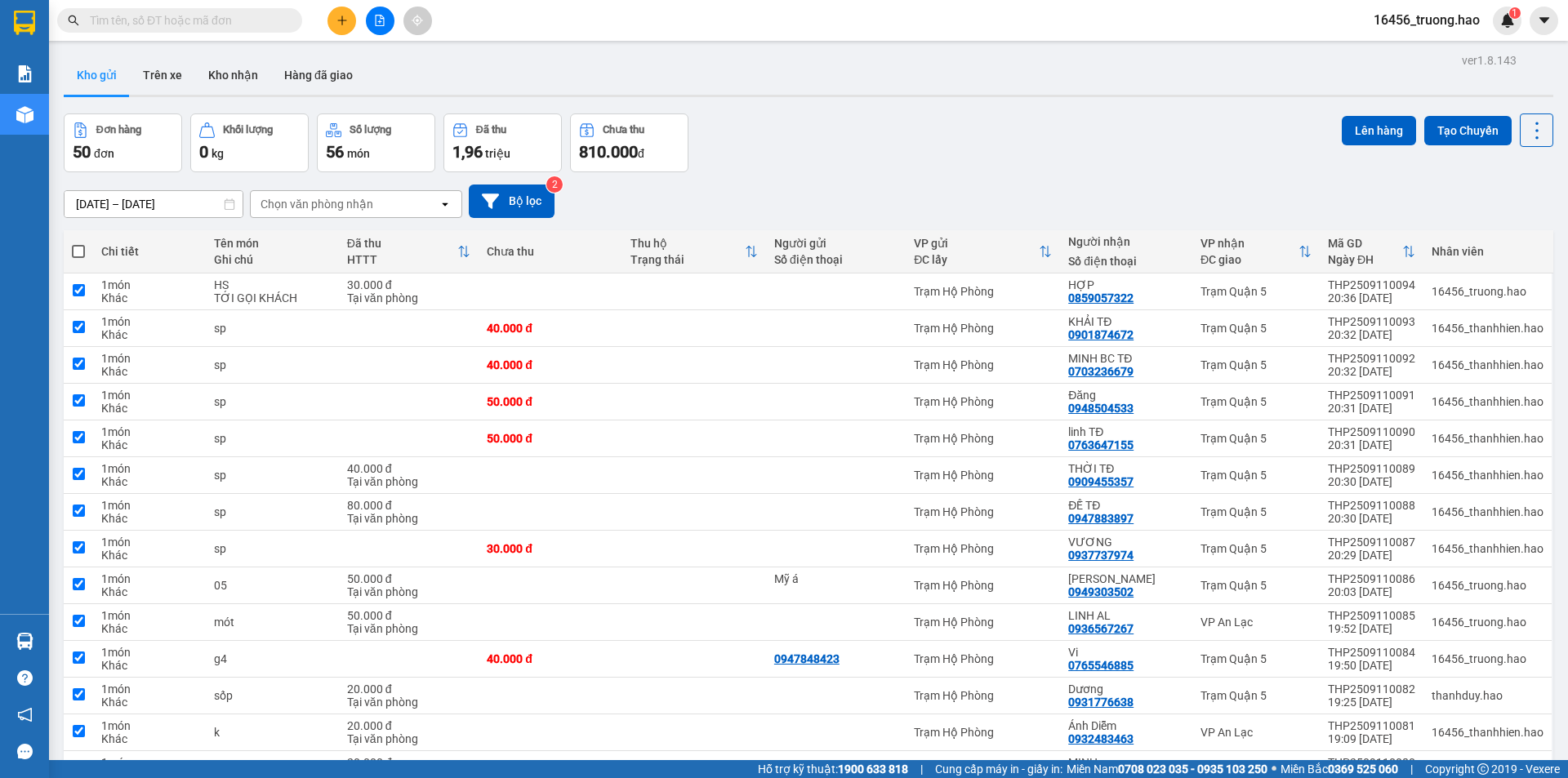
checkbox input "true"
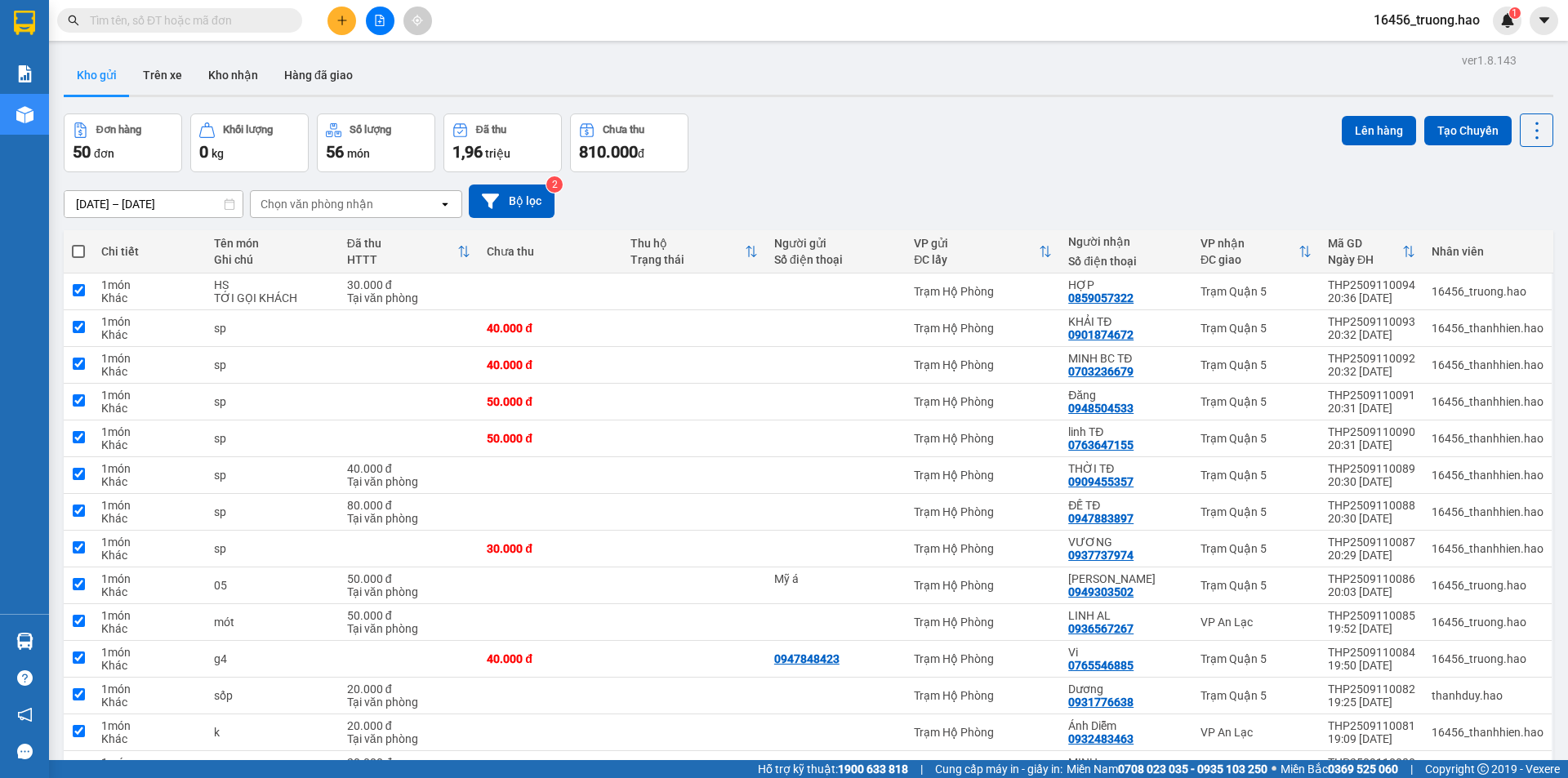
checkbox input "true"
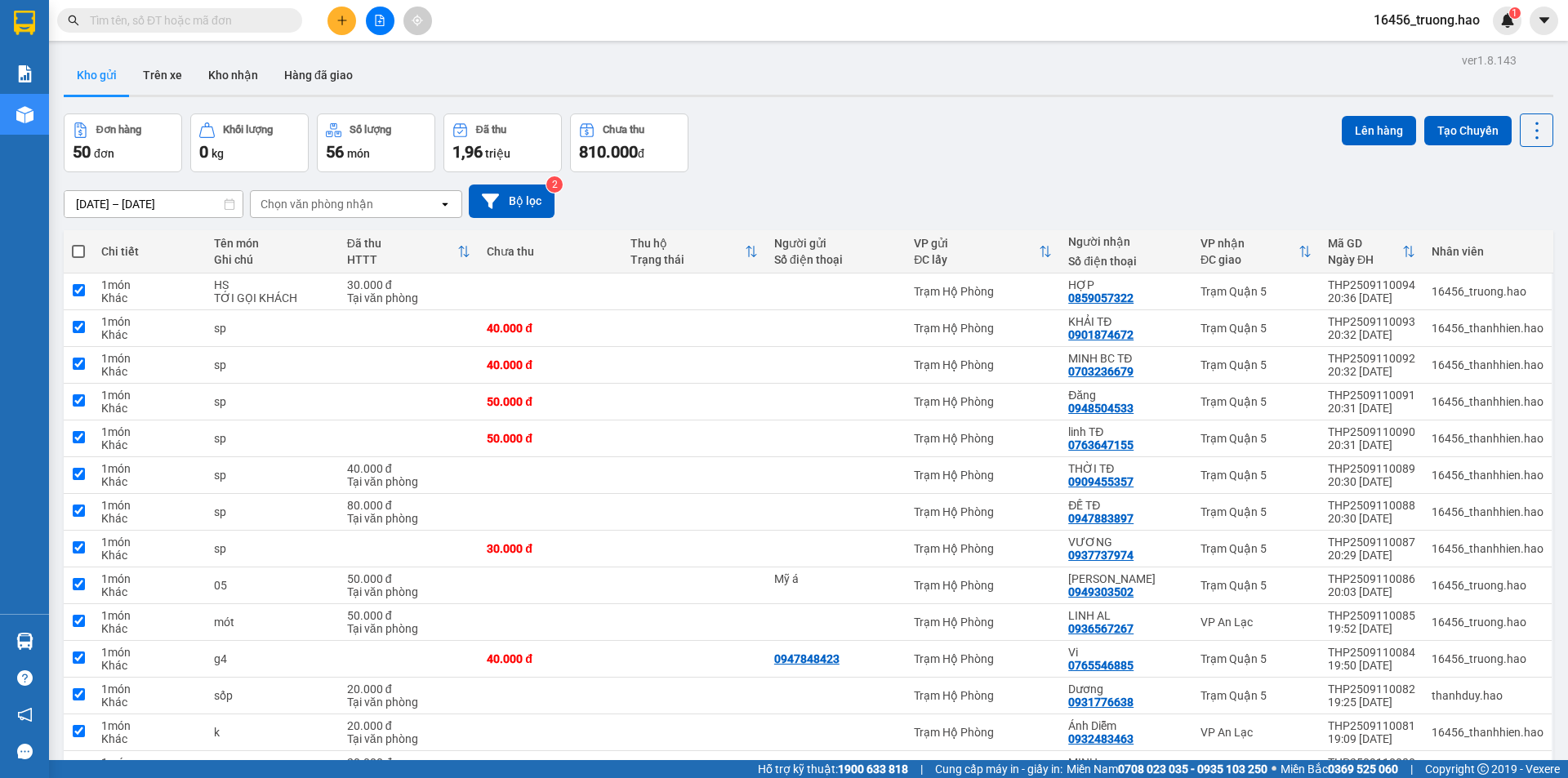
checkbox input "true"
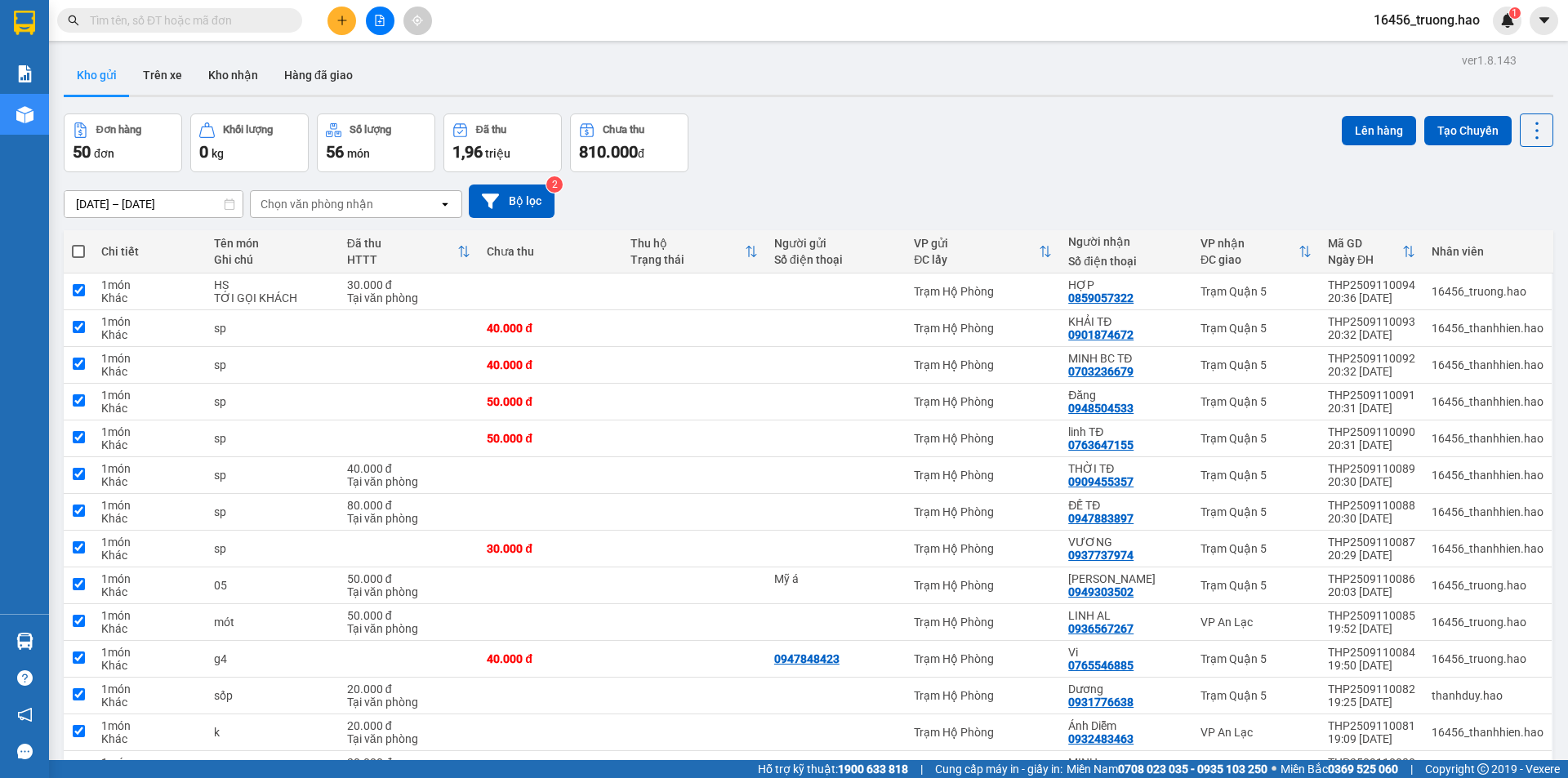
checkbox input "true"
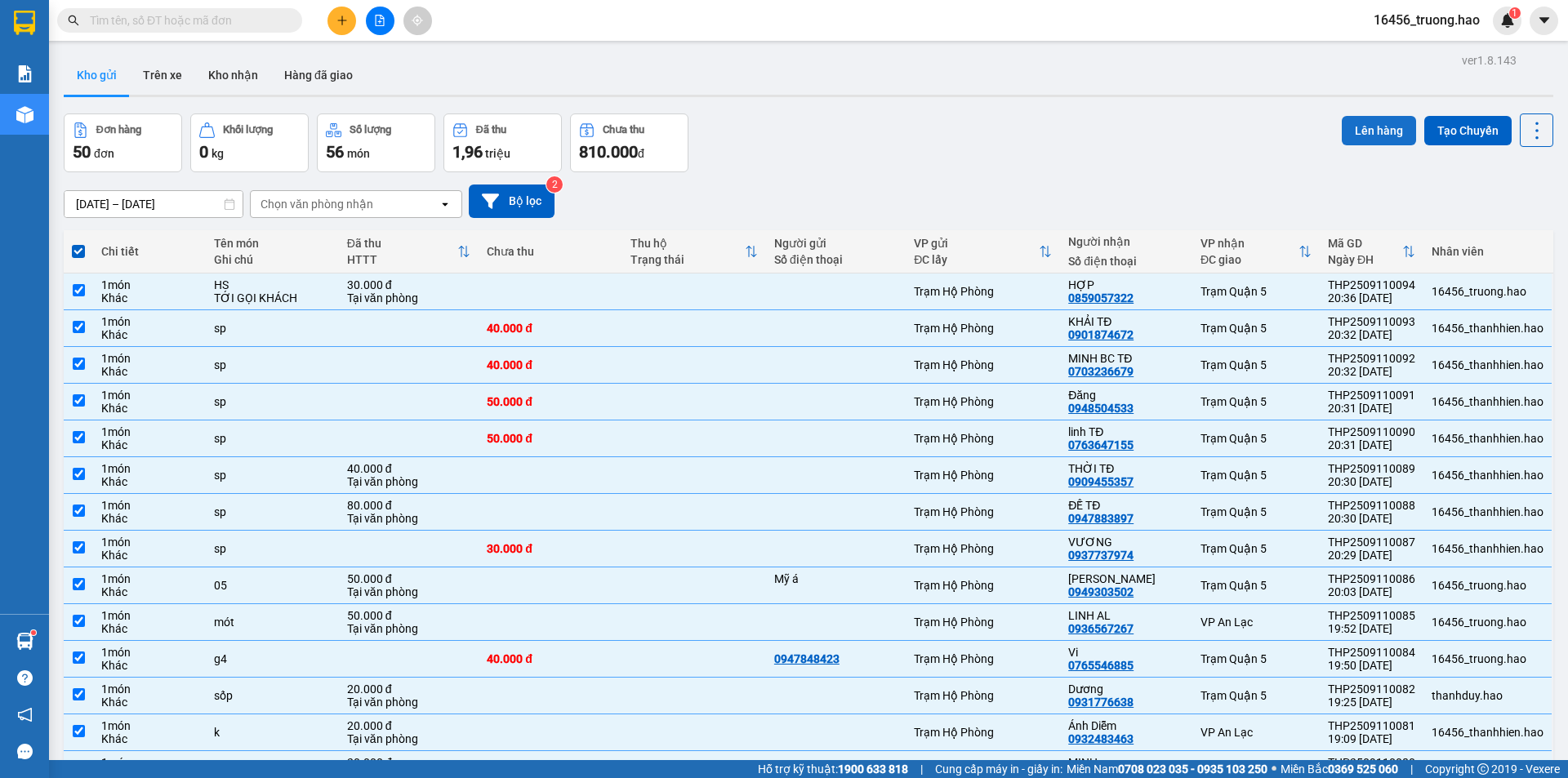
click at [1383, 134] on button "Lên hàng" at bounding box center [1379, 130] width 74 height 30
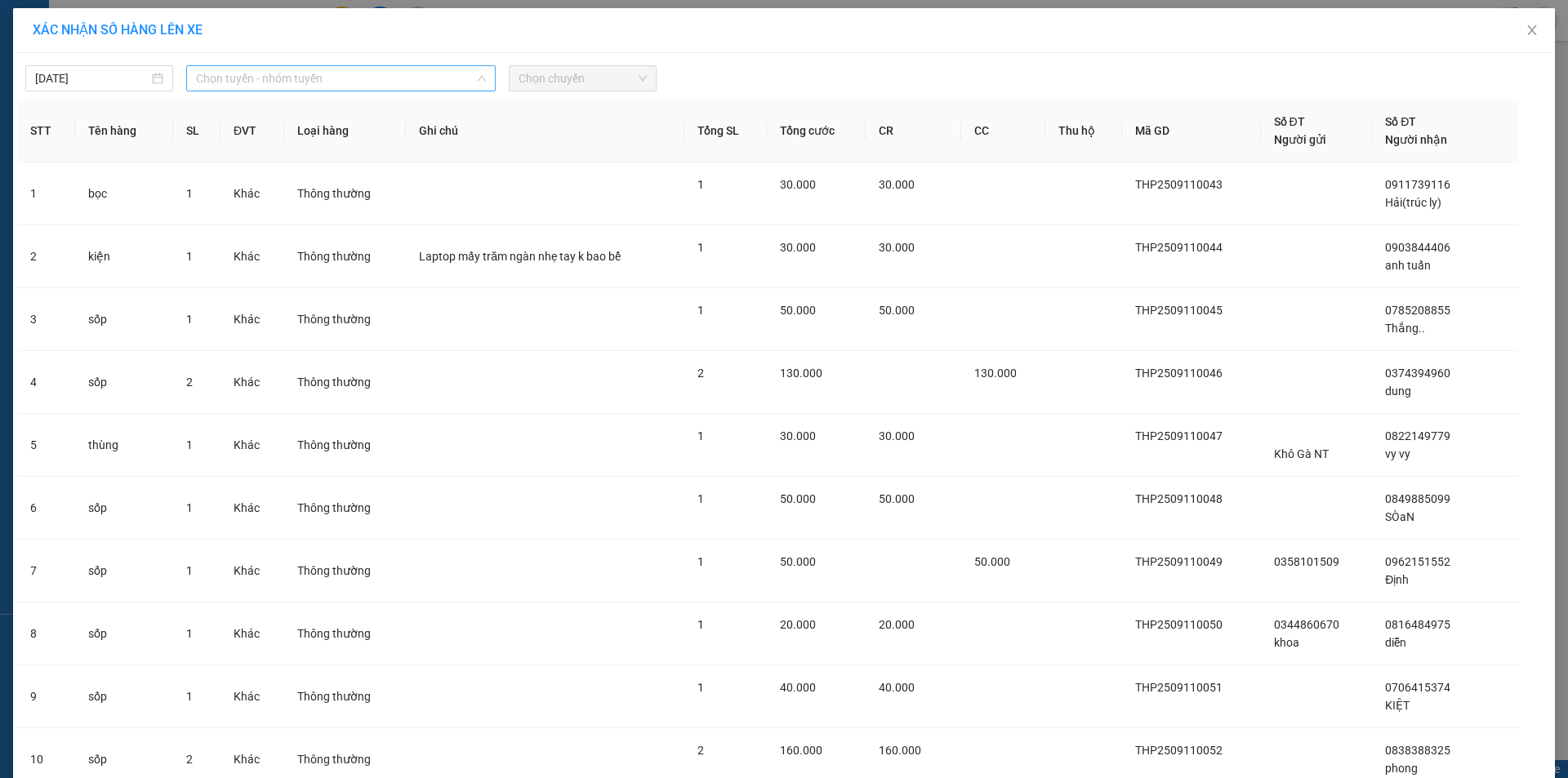
click at [445, 79] on span "Chọn tuyến - nhóm tuyến" at bounding box center [341, 78] width 290 height 25
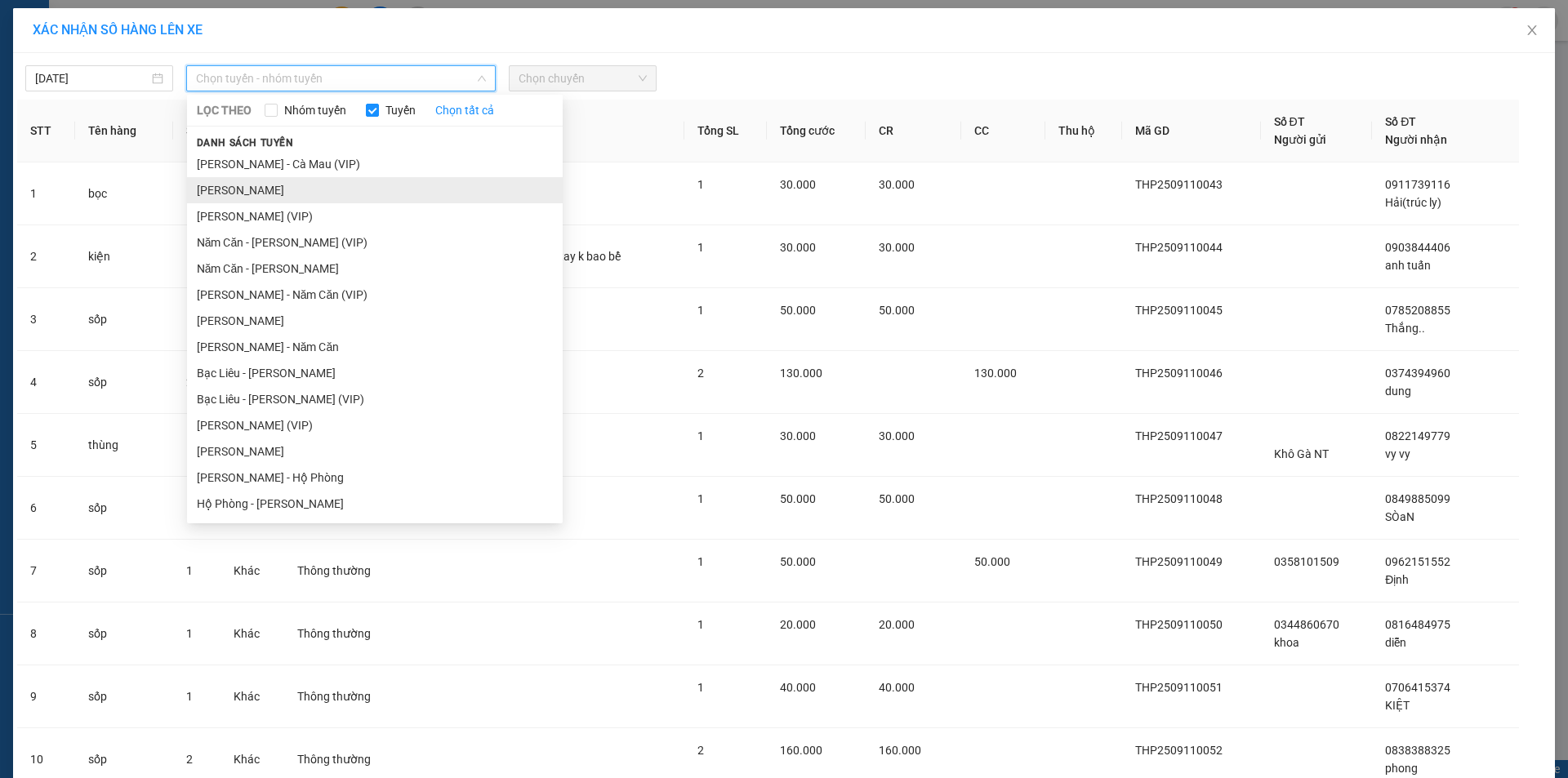
click at [299, 191] on li "Cà [PERSON_NAME] [PERSON_NAME]" at bounding box center [374, 190] width 375 height 26
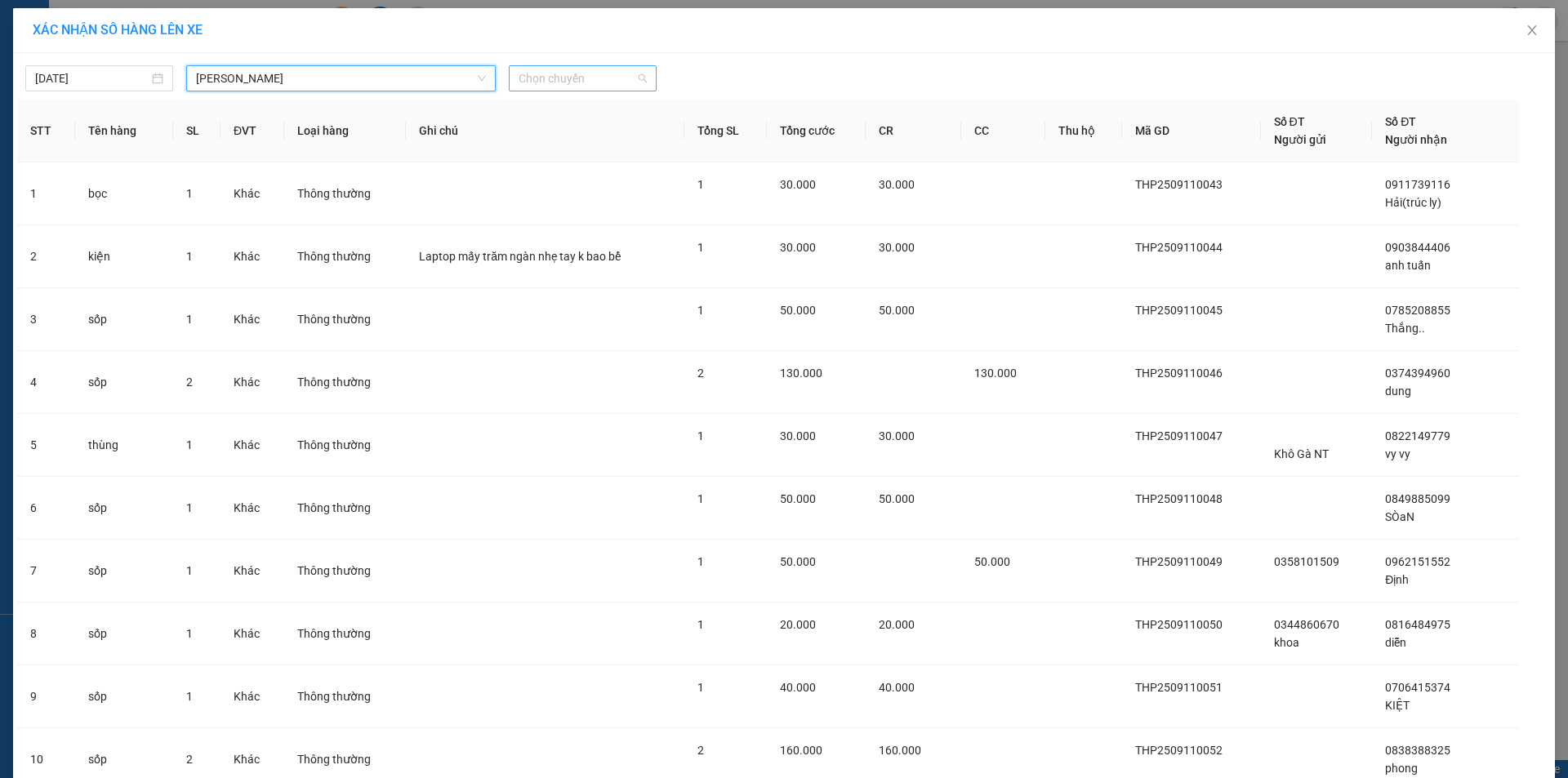
click at [518, 75] on span "Chọn chuyến" at bounding box center [582, 78] width 129 height 25
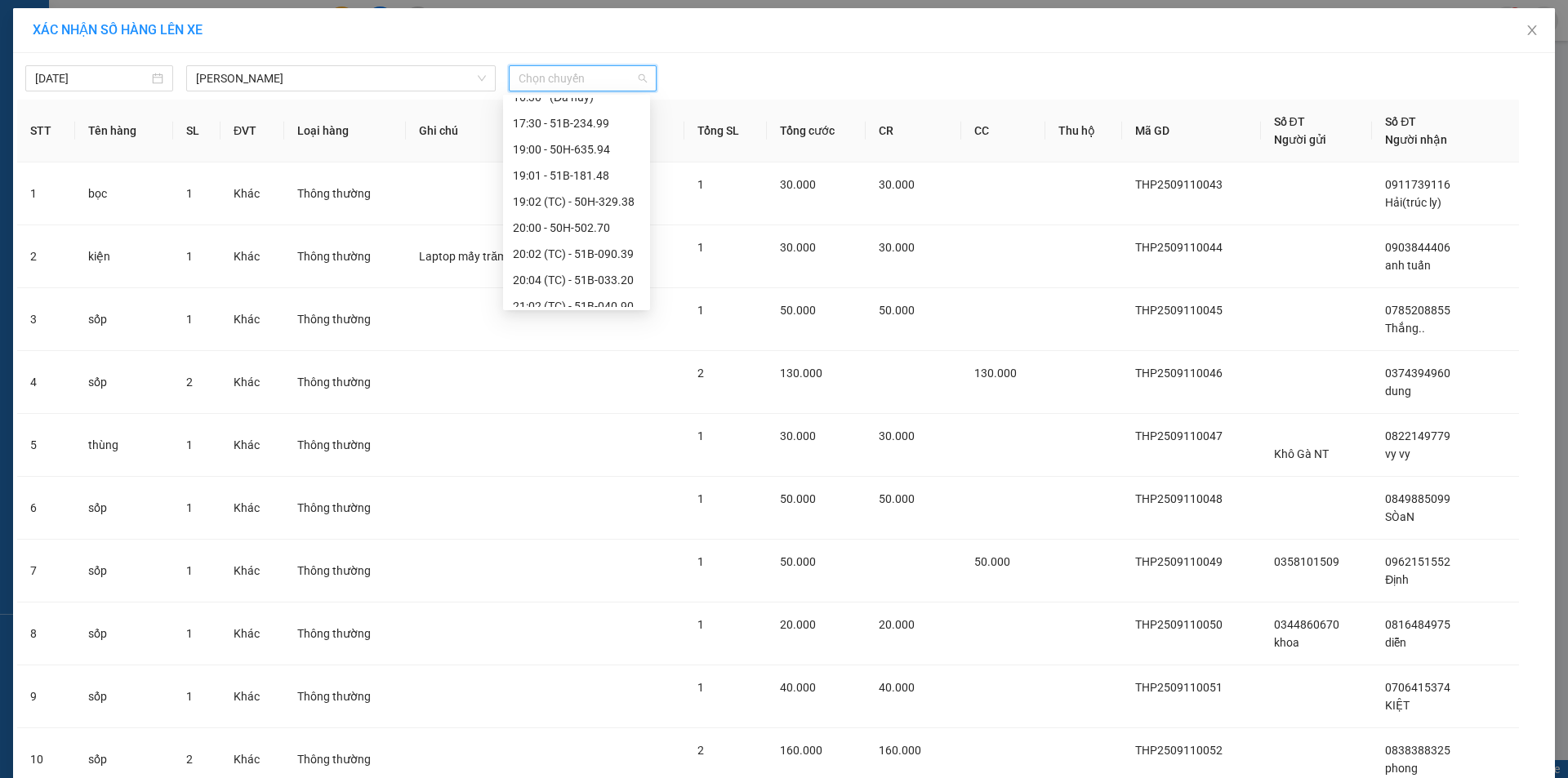
scroll to position [261, 0]
click at [560, 213] on div "22:00 - 50H-635.47" at bounding box center [576, 215] width 128 height 18
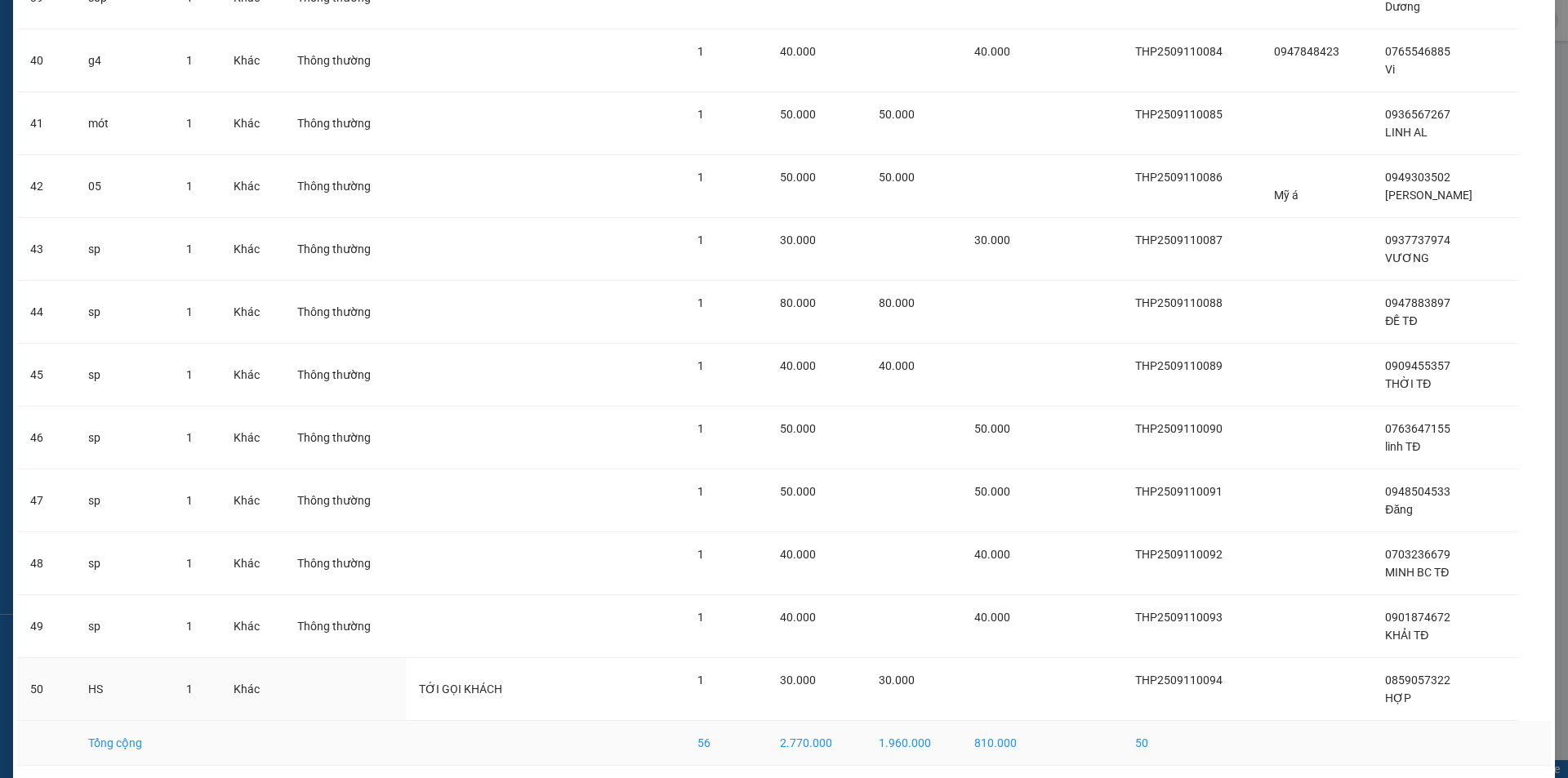
scroll to position [2657, 0]
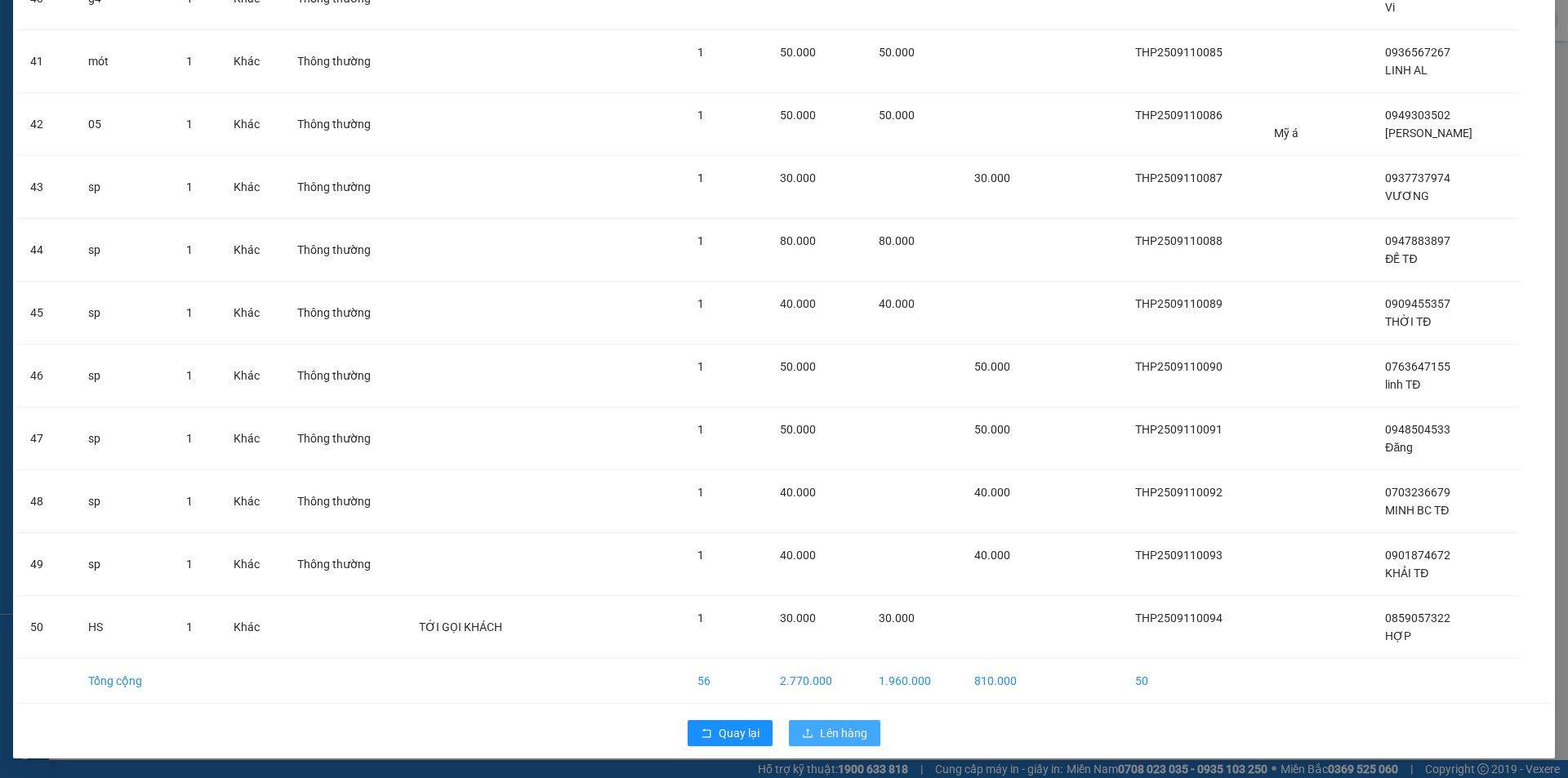
click at [823, 732] on span "Lên hàng" at bounding box center [844, 733] width 48 height 18
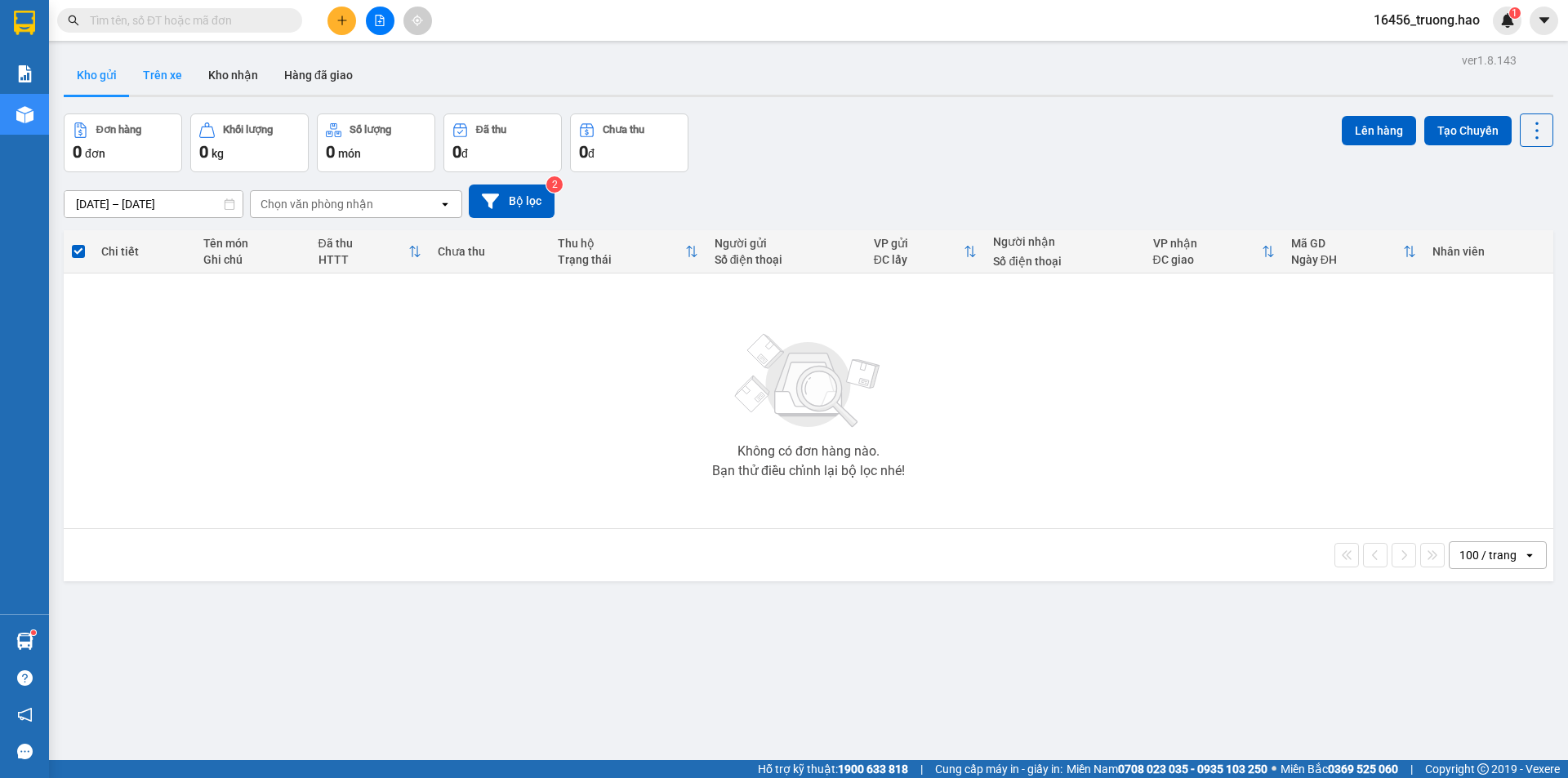
click at [172, 83] on button "Trên xe" at bounding box center [162, 74] width 66 height 39
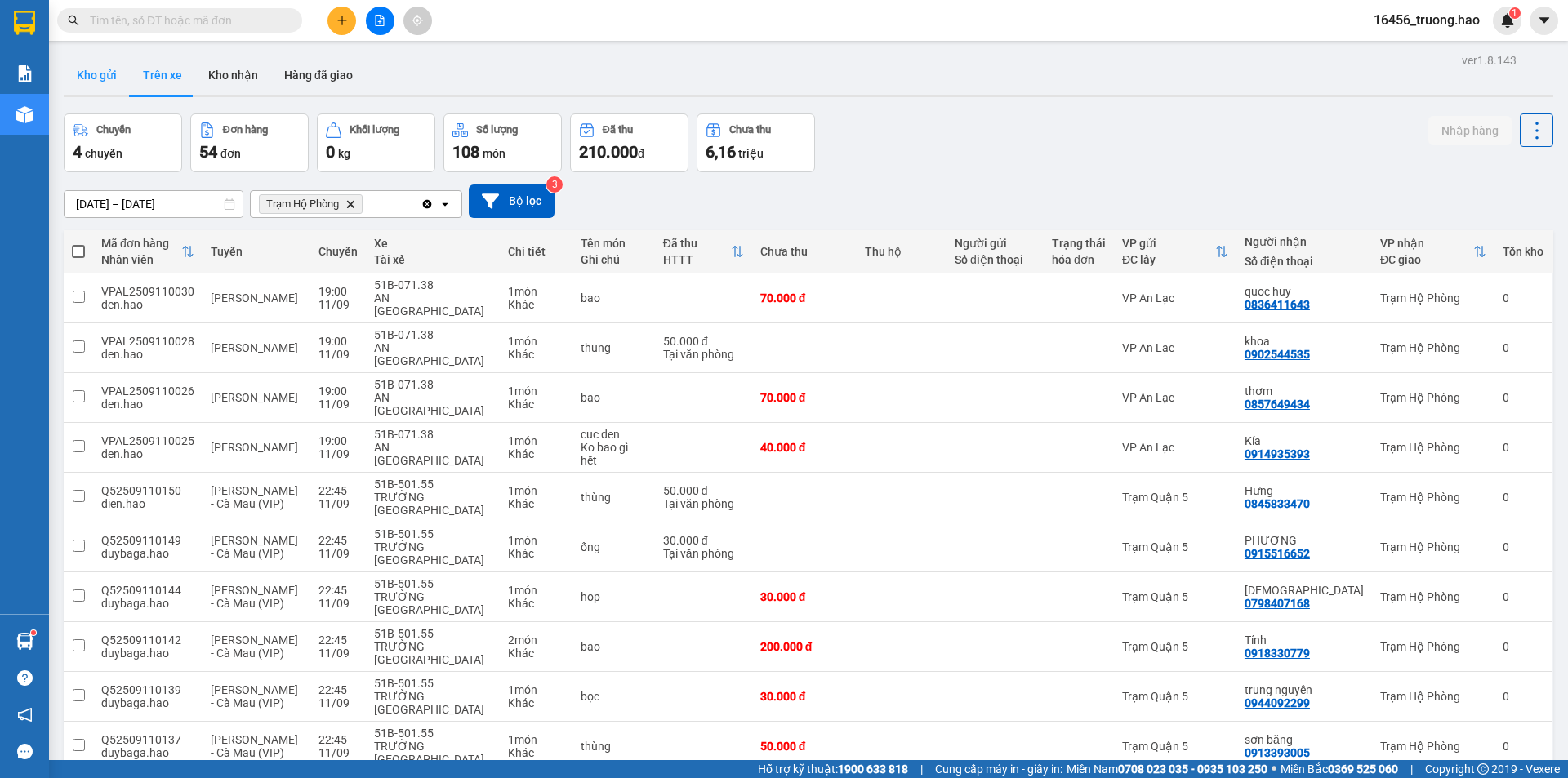
click at [107, 64] on button "Kho gửi" at bounding box center [96, 74] width 66 height 39
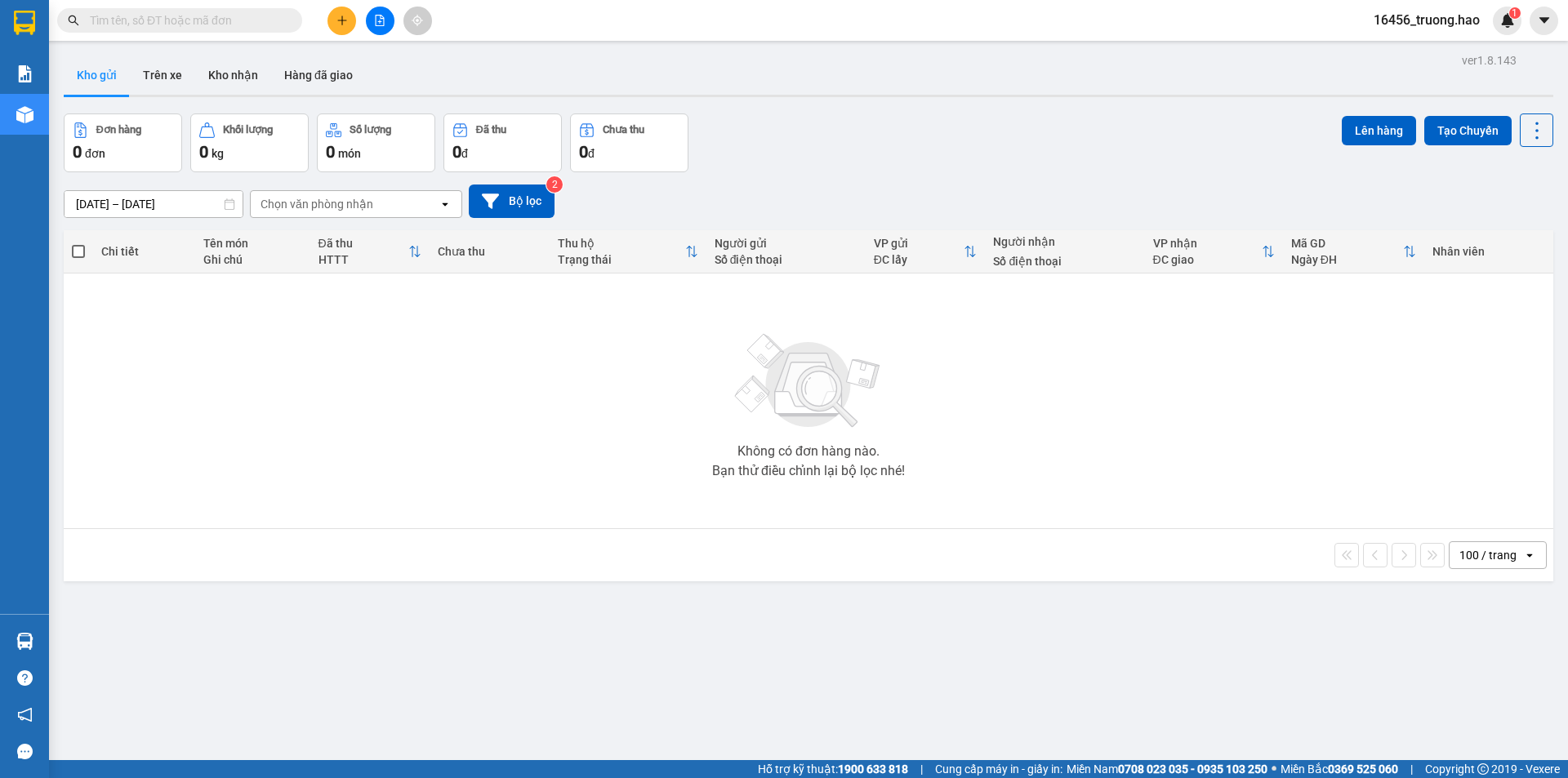
click at [197, 20] on input "text" at bounding box center [186, 20] width 192 height 18
click at [223, 71] on button "Kho nhận" at bounding box center [233, 74] width 76 height 39
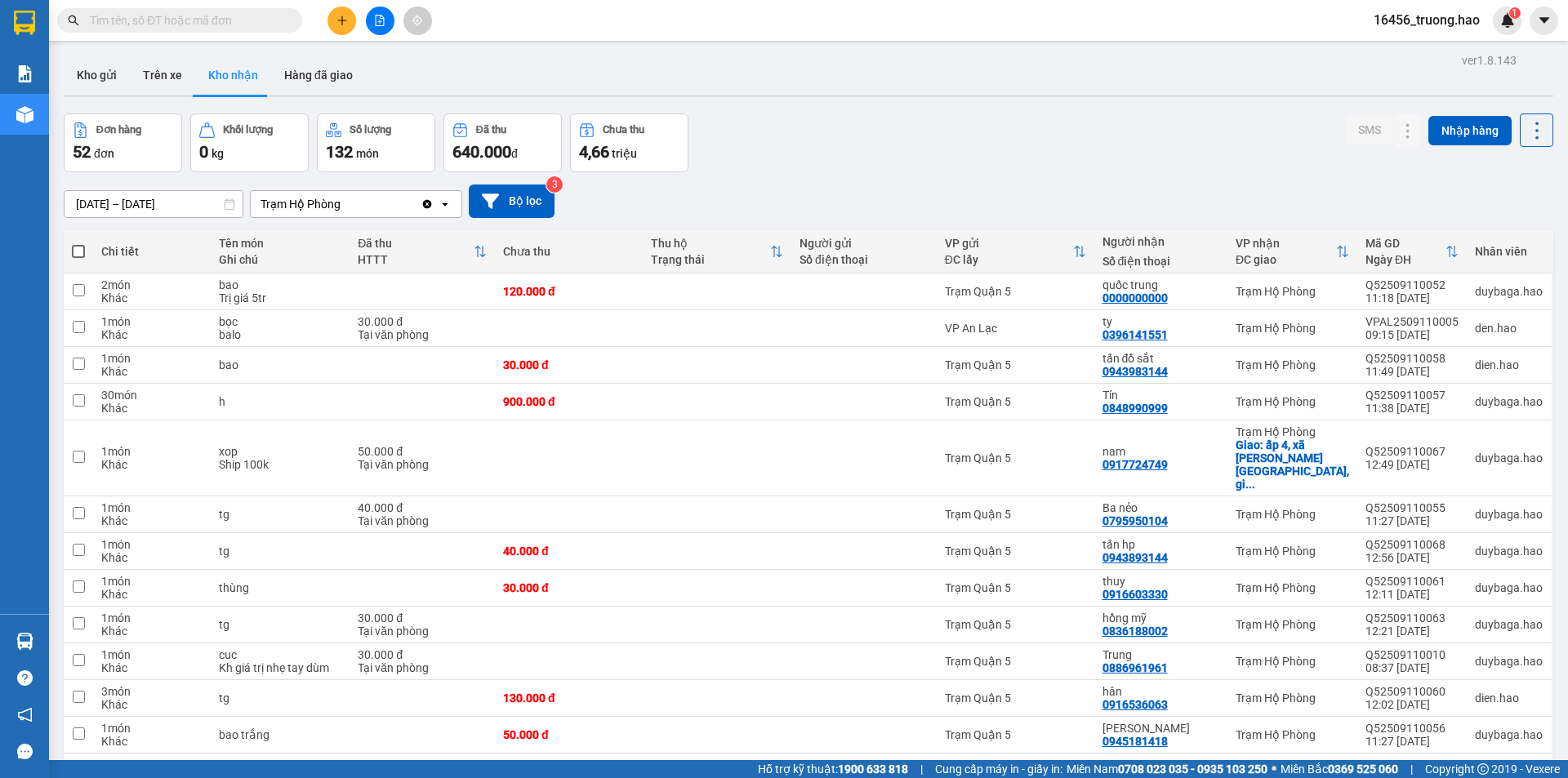
click at [81, 203] on input "[DATE] – [DATE]" at bounding box center [153, 204] width 178 height 26
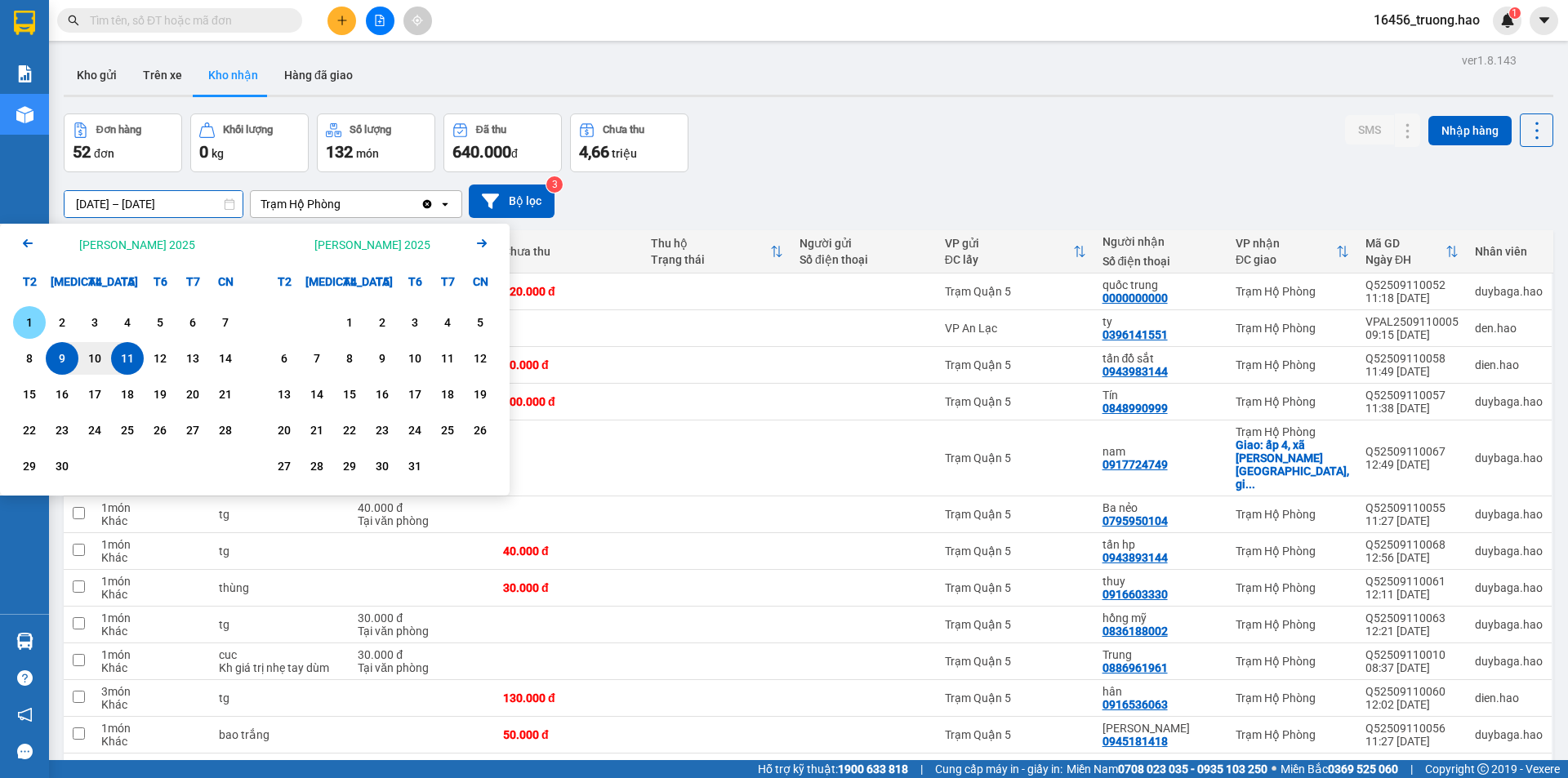
click at [30, 328] on div "1" at bounding box center [30, 322] width 23 height 20
click at [123, 355] on div "11" at bounding box center [128, 358] width 23 height 20
type input "01/09/2025 – 11/09/2025"
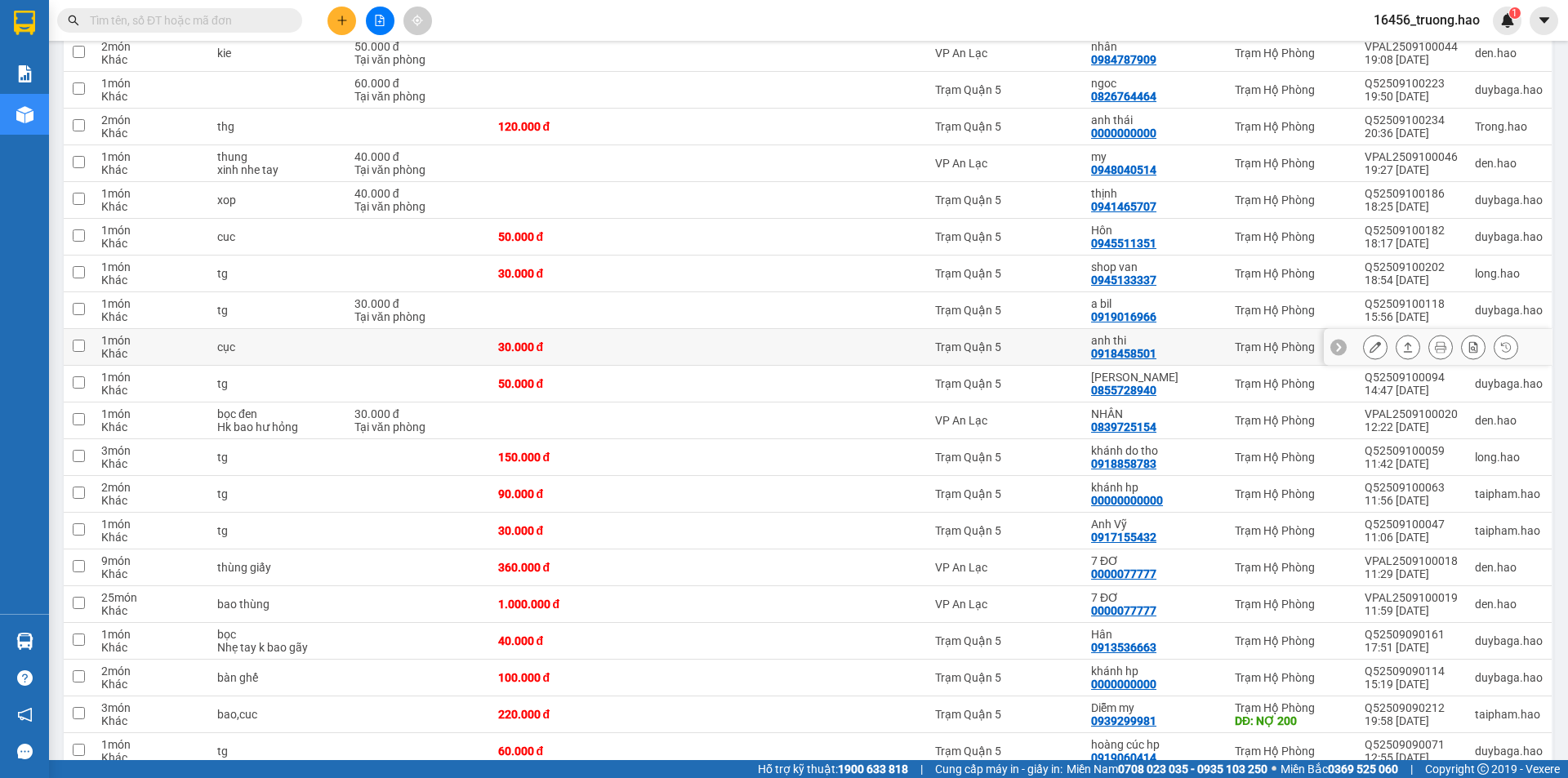
scroll to position [1701, 0]
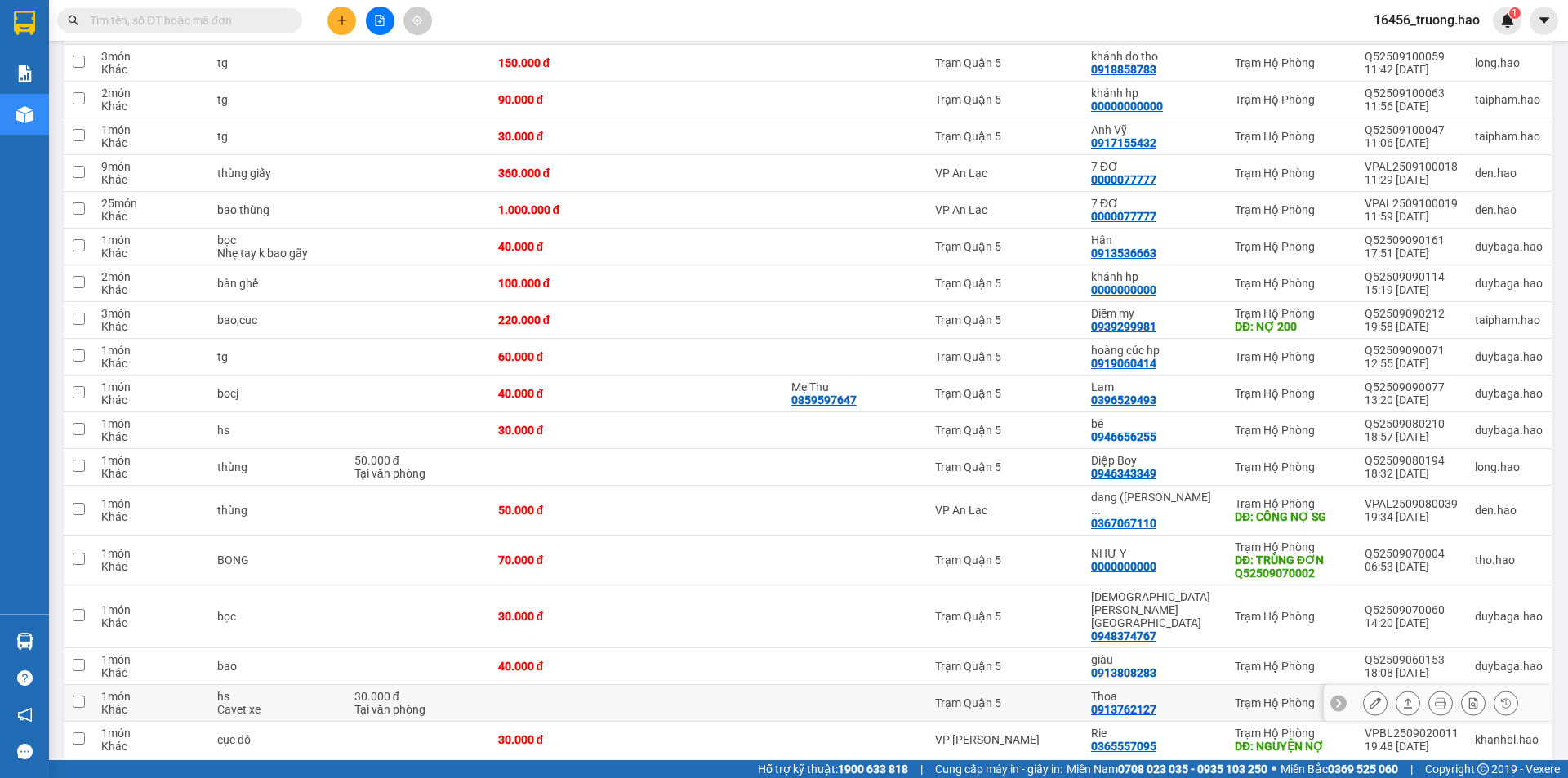
click at [1035, 685] on td "Trạm Quận 5" at bounding box center [1005, 703] width 157 height 37
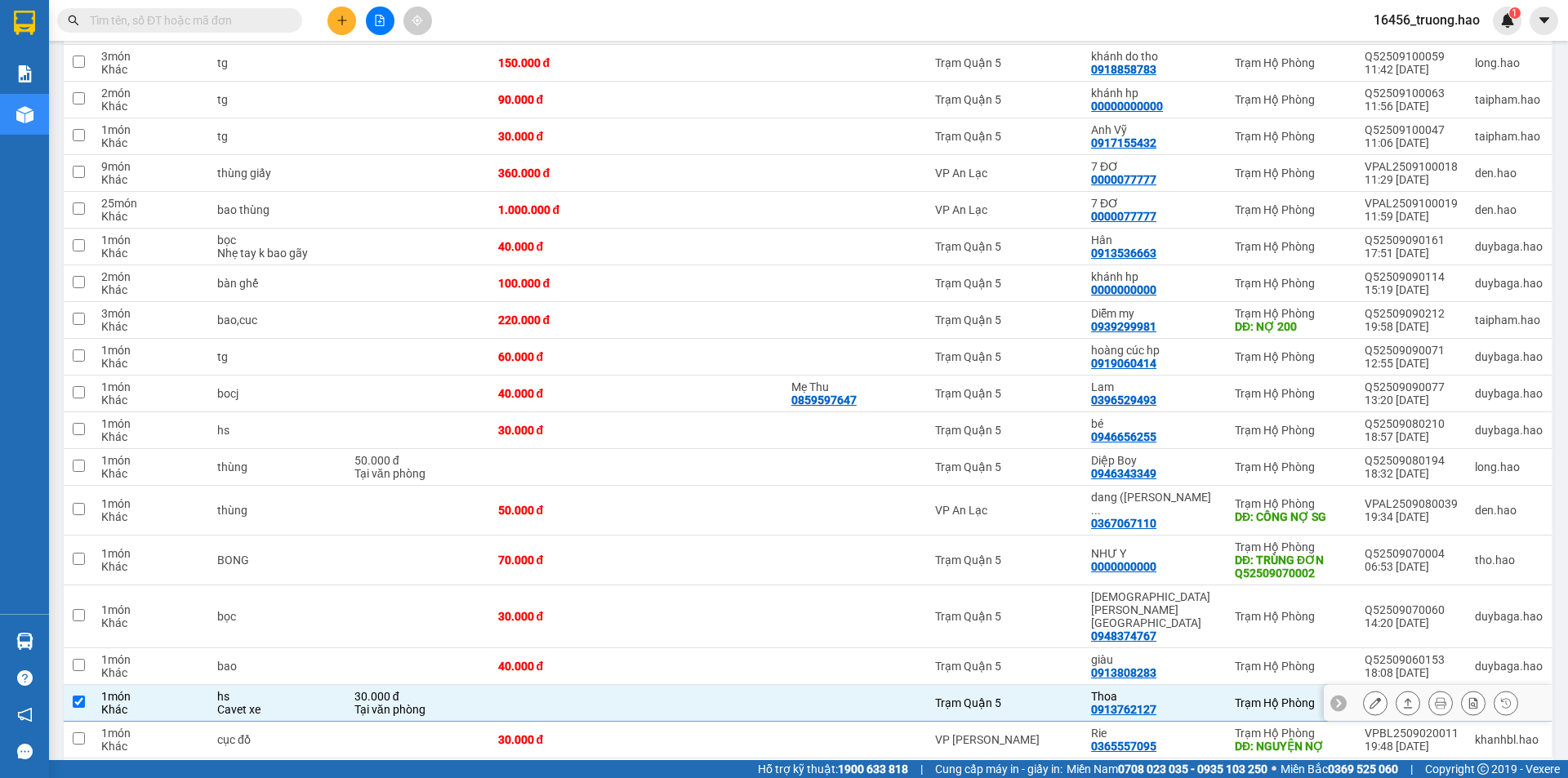
click at [1024, 696] on div "Trạm Quận 5" at bounding box center [1005, 703] width 140 height 13
checkbox input "false"
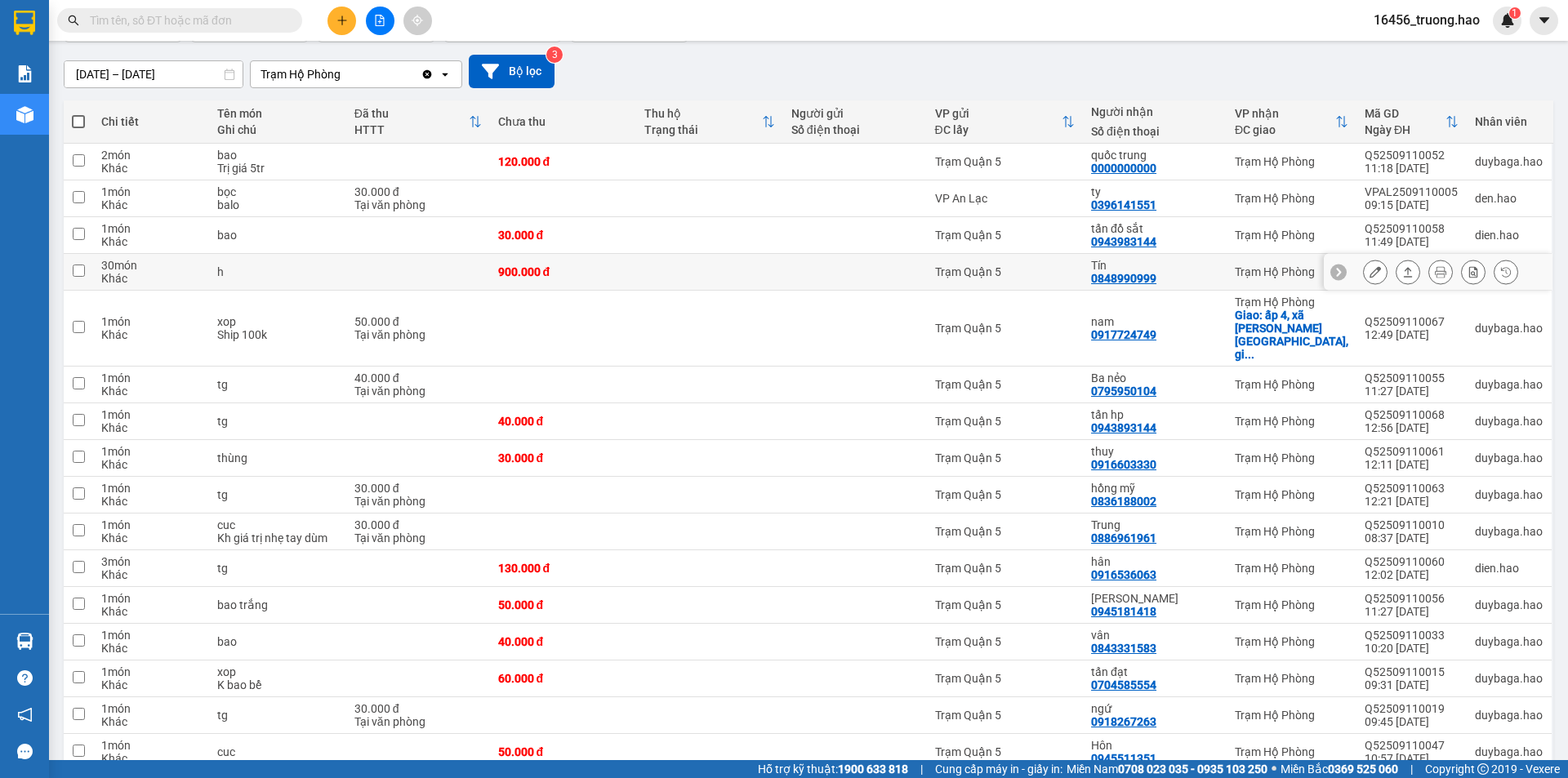
scroll to position [0, 0]
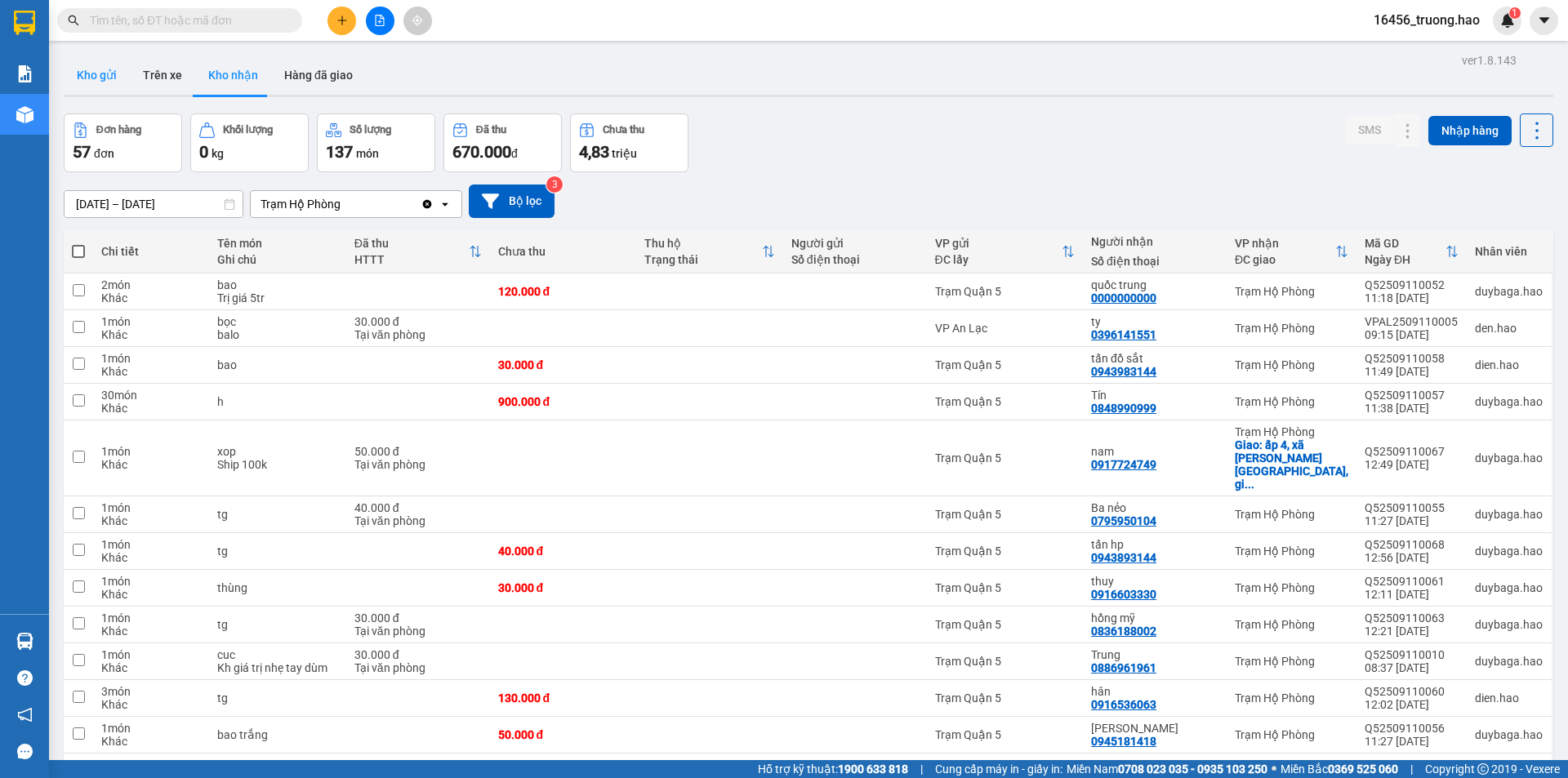
click at [106, 83] on button "Kho gửi" at bounding box center [96, 74] width 66 height 39
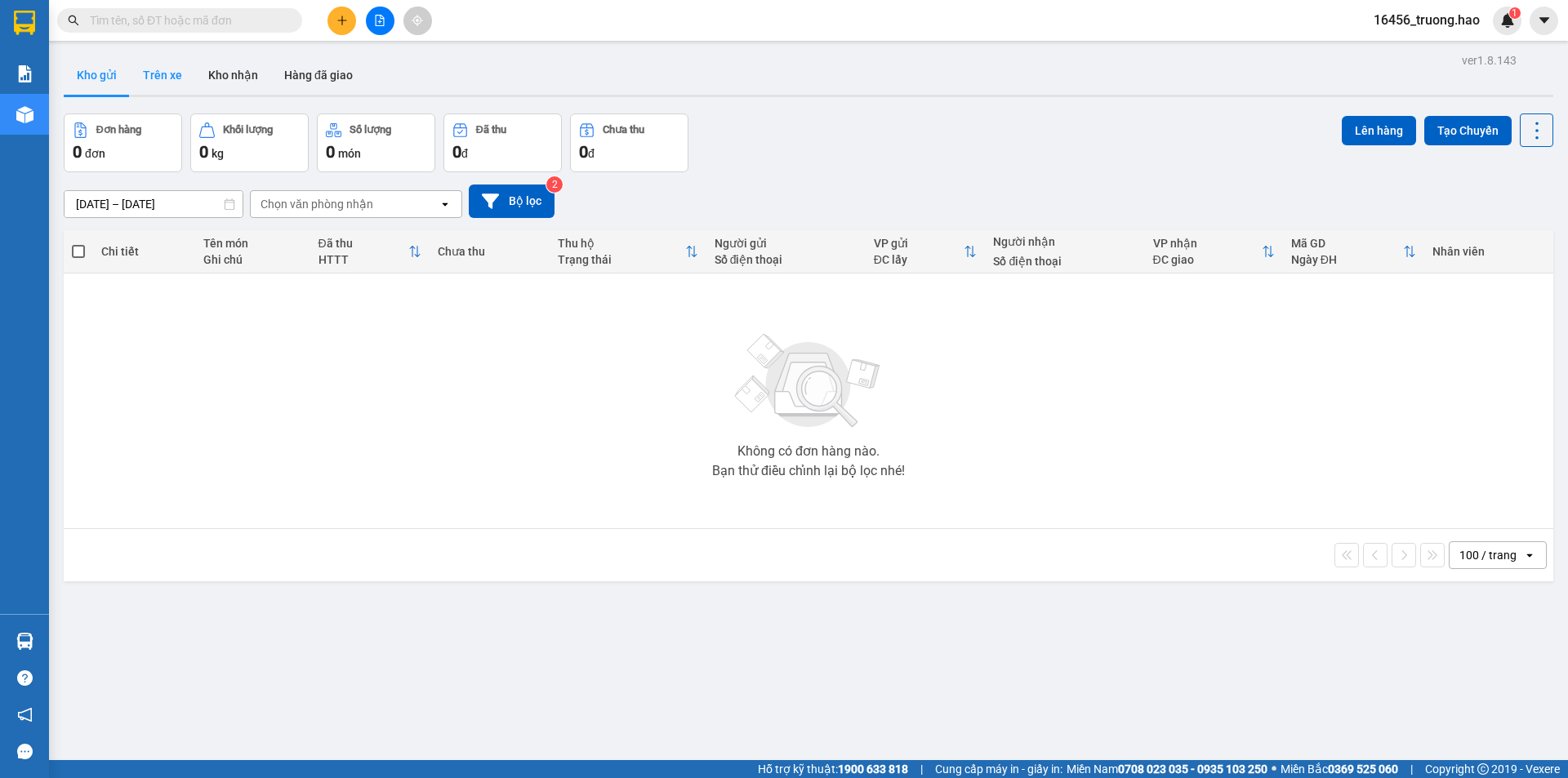
click at [139, 72] on button "Trên xe" at bounding box center [162, 74] width 66 height 39
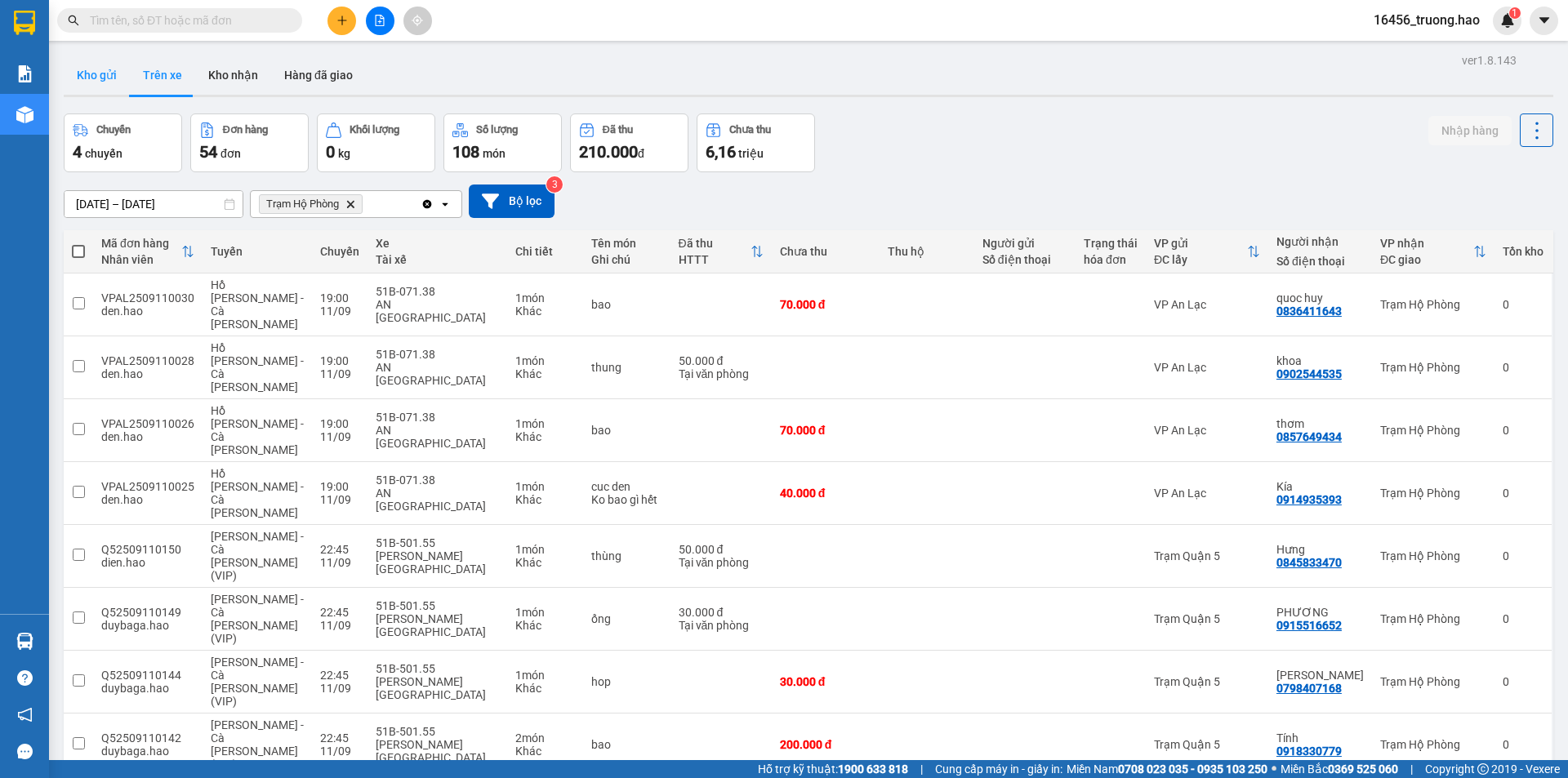
click at [115, 64] on button "Kho gửi" at bounding box center [96, 74] width 66 height 39
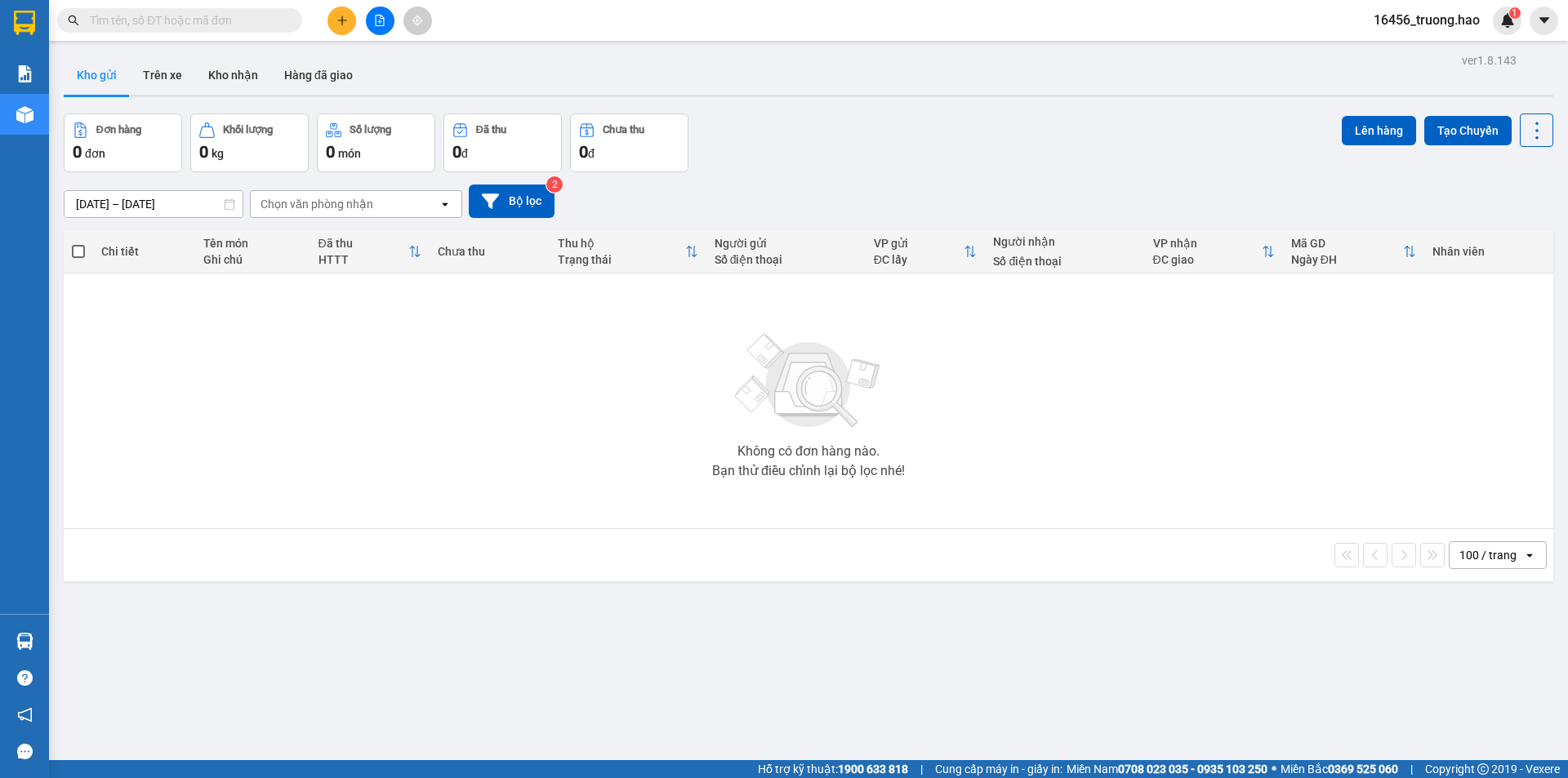
click at [151, 20] on input "text" at bounding box center [186, 20] width 192 height 18
click at [137, 13] on input "text" at bounding box center [186, 20] width 192 height 18
click at [172, 14] on input "text" at bounding box center [186, 20] width 192 height 18
click at [234, 81] on button "Kho nhận" at bounding box center [233, 74] width 76 height 39
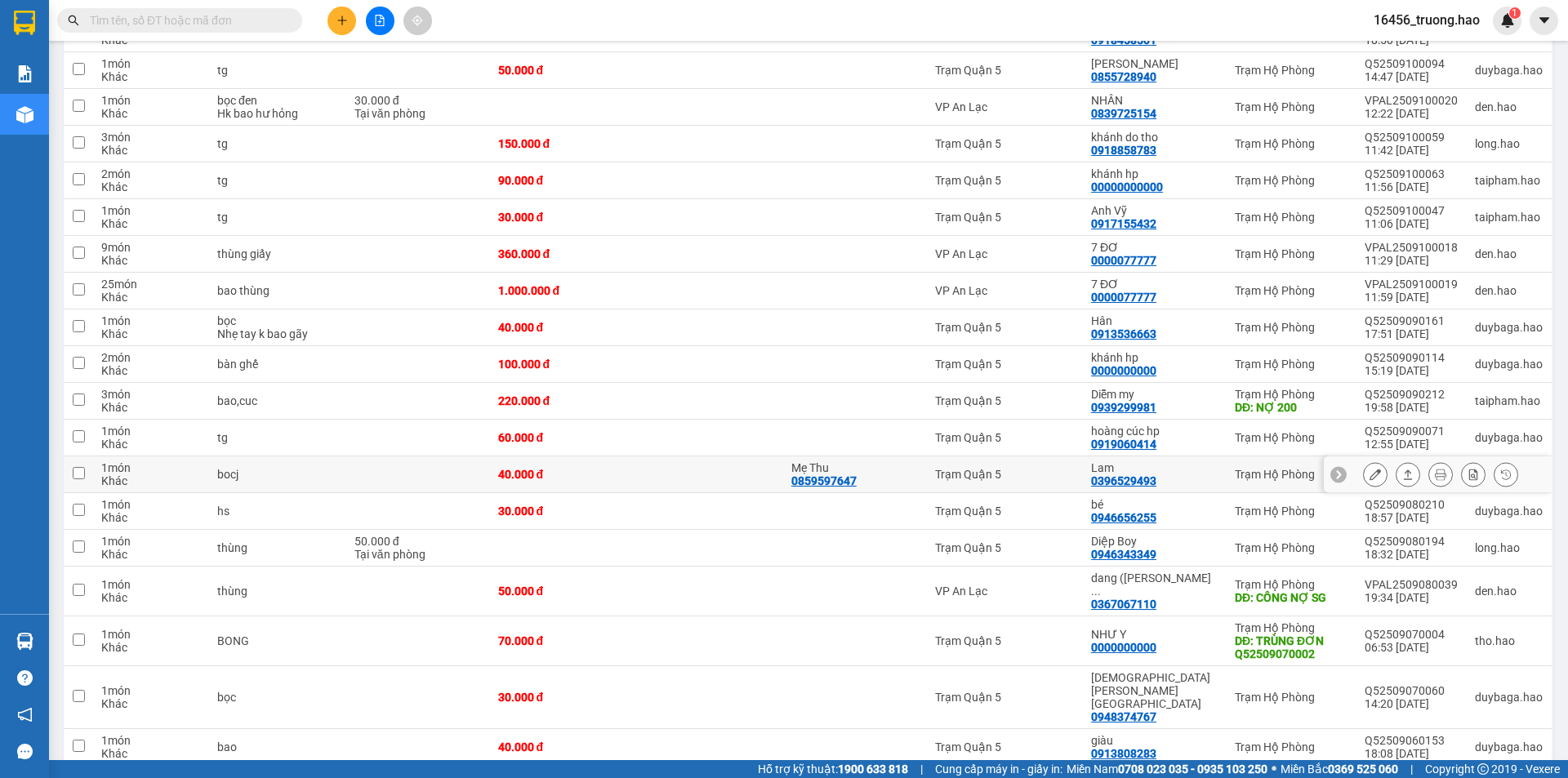
scroll to position [1701, 0]
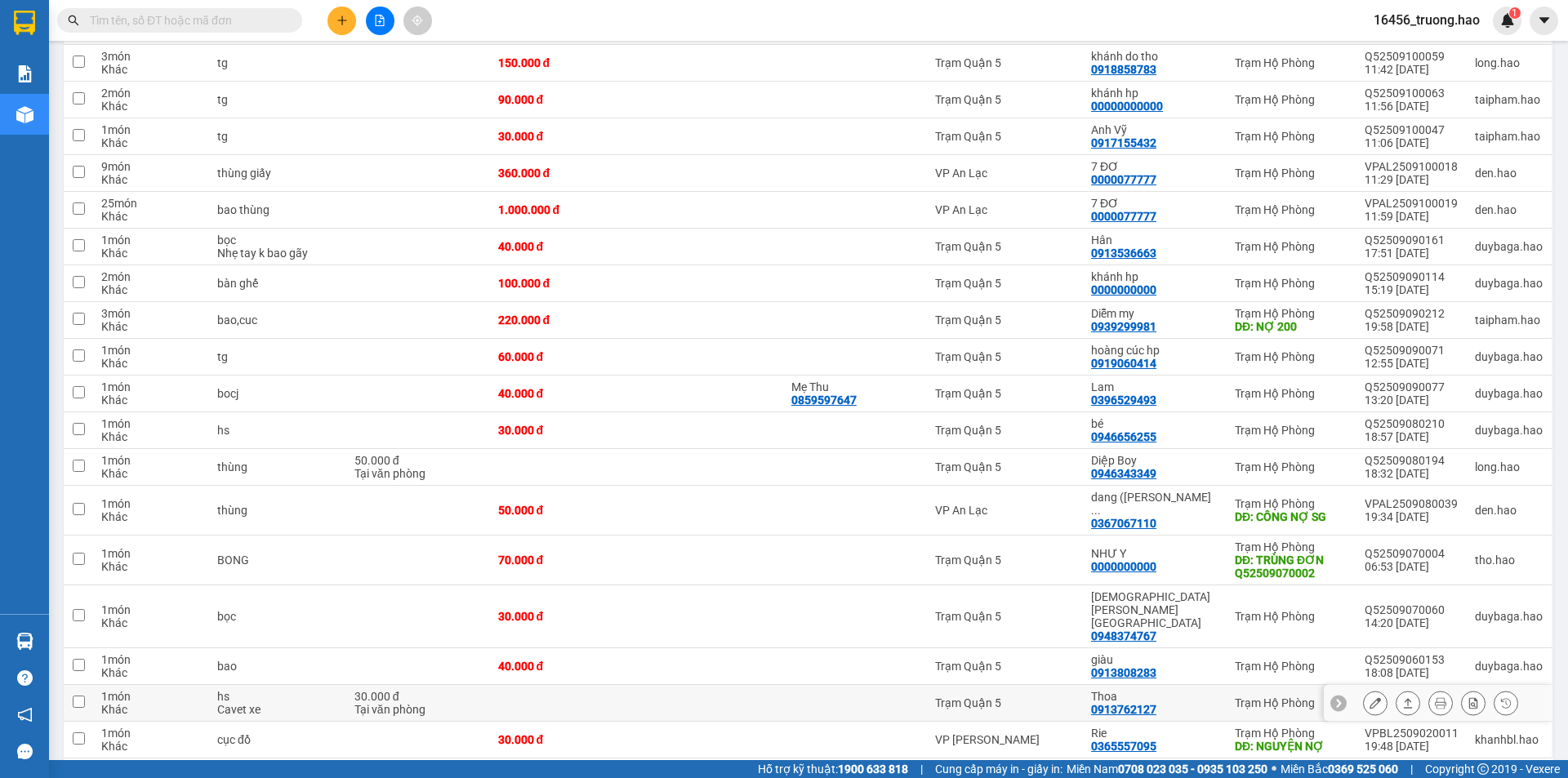
click at [534, 685] on td at bounding box center [563, 703] width 147 height 37
checkbox input "true"
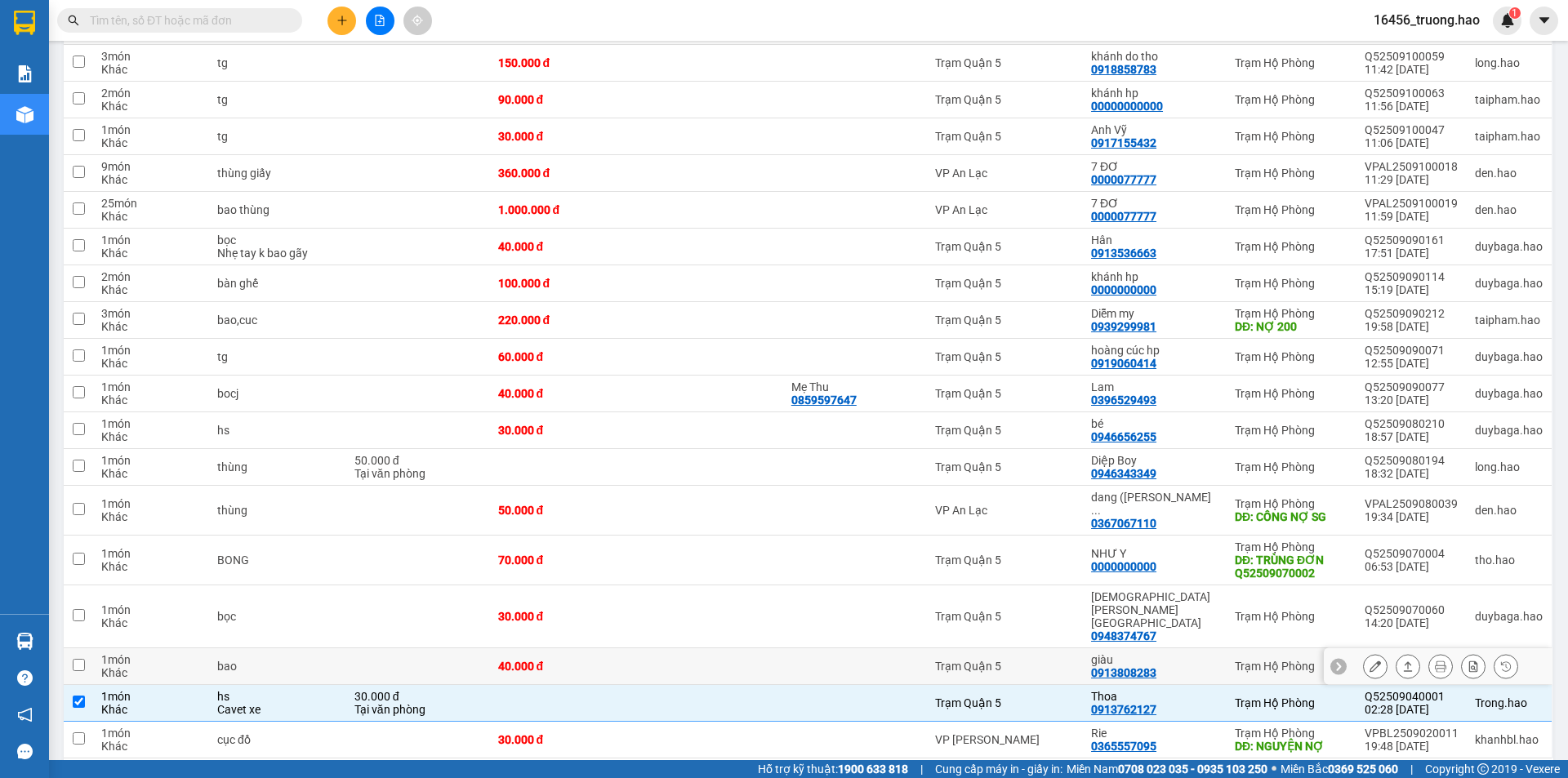
click at [817, 660] on div at bounding box center [855, 667] width 128 height 13
checkbox input "true"
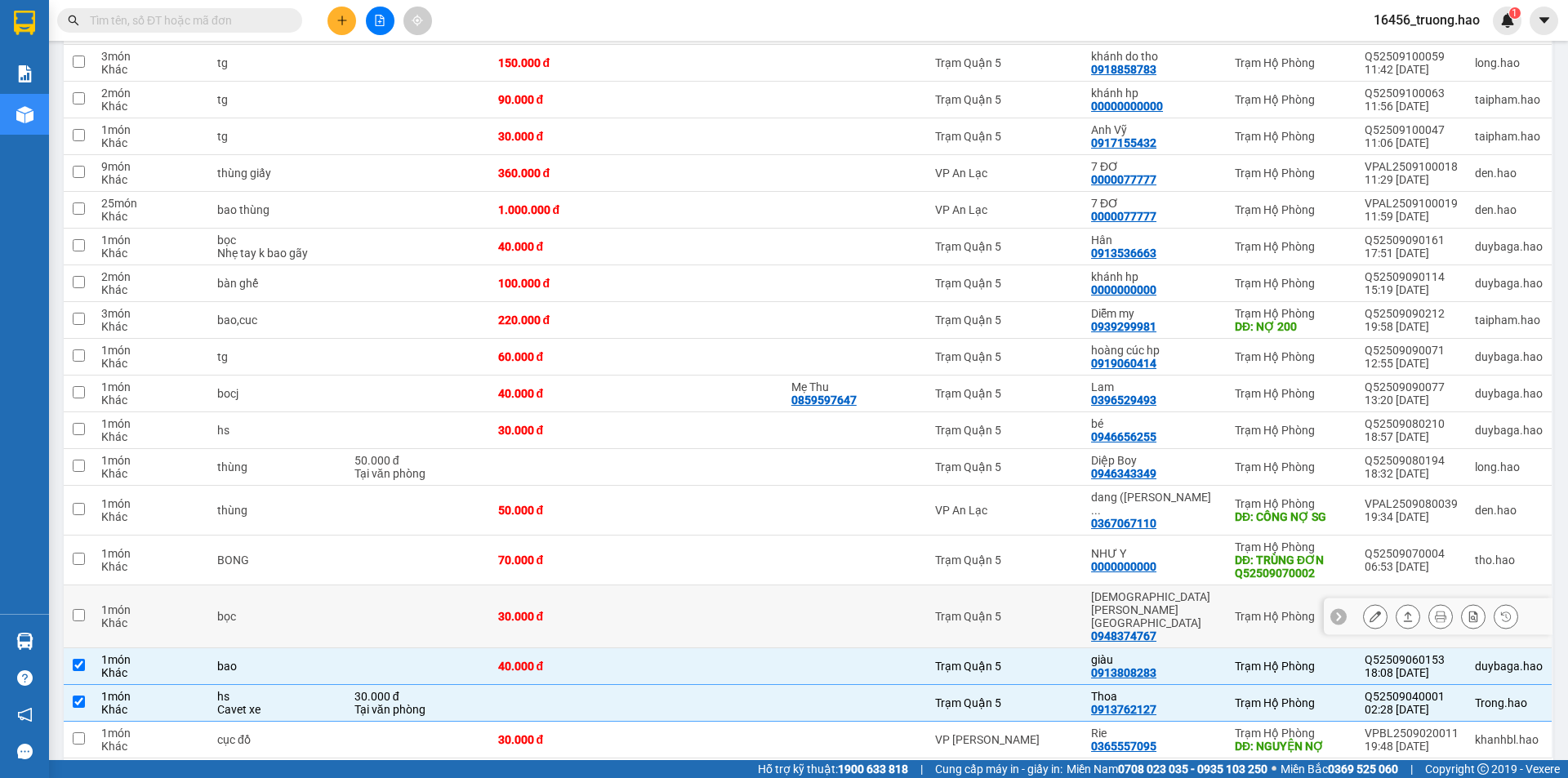
click at [856, 586] on td at bounding box center [854, 617] width 144 height 63
checkbox input "true"
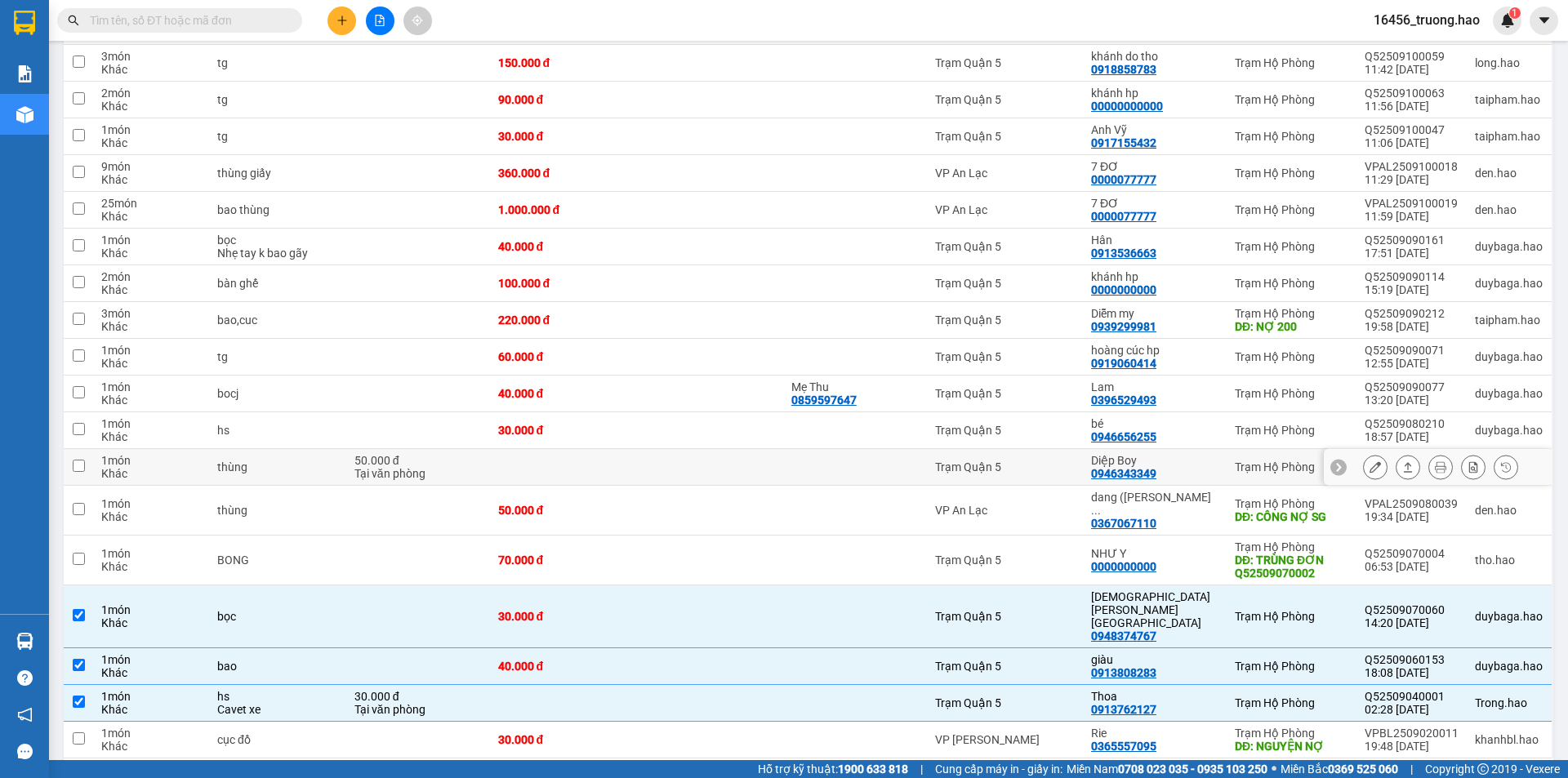
click at [1181, 454] on div "Diệp Boy" at bounding box center [1155, 461] width 128 height 13
checkbox input "true"
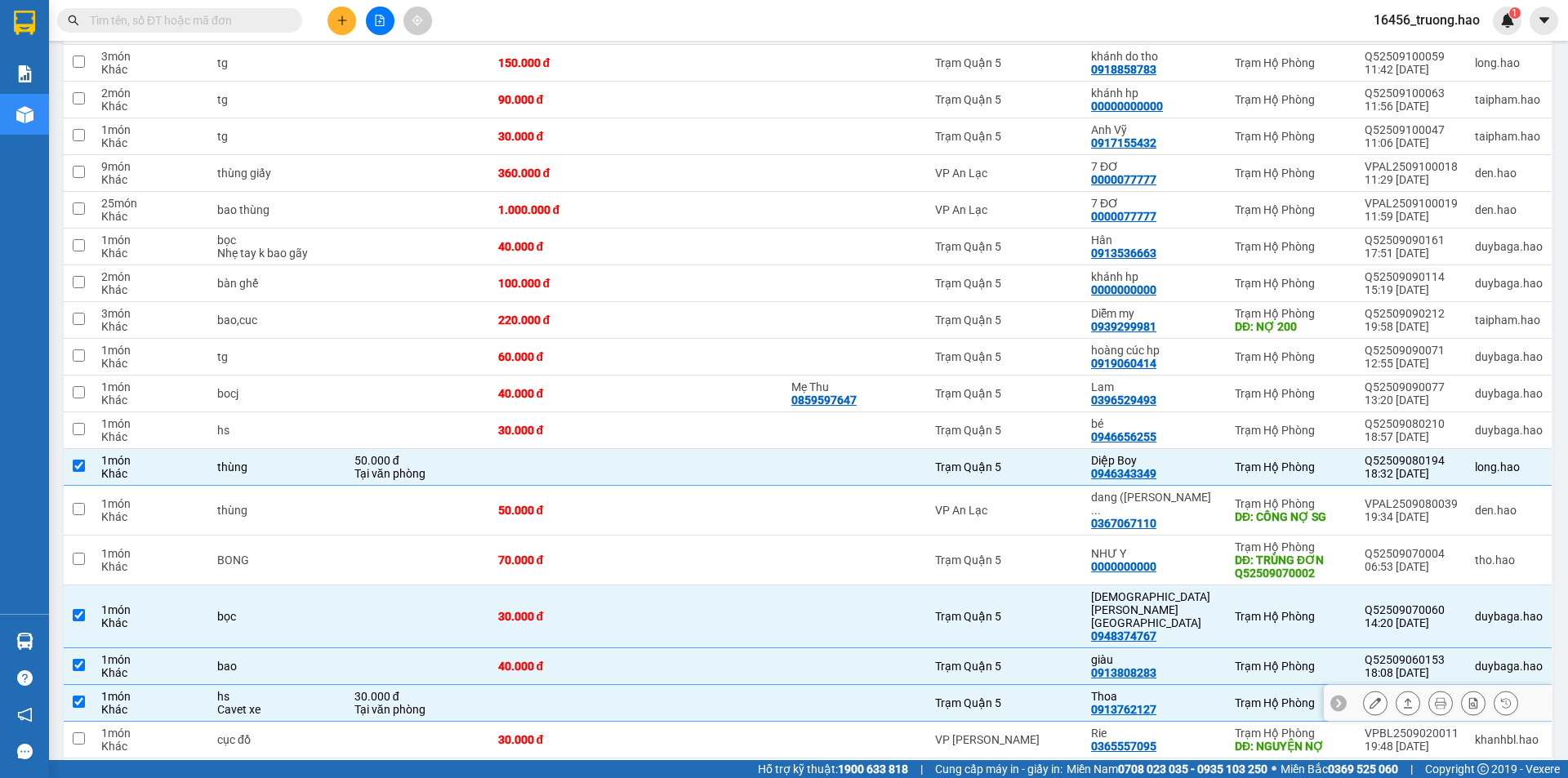
click at [1200, 690] on div "Thoa" at bounding box center [1155, 697] width 128 height 13
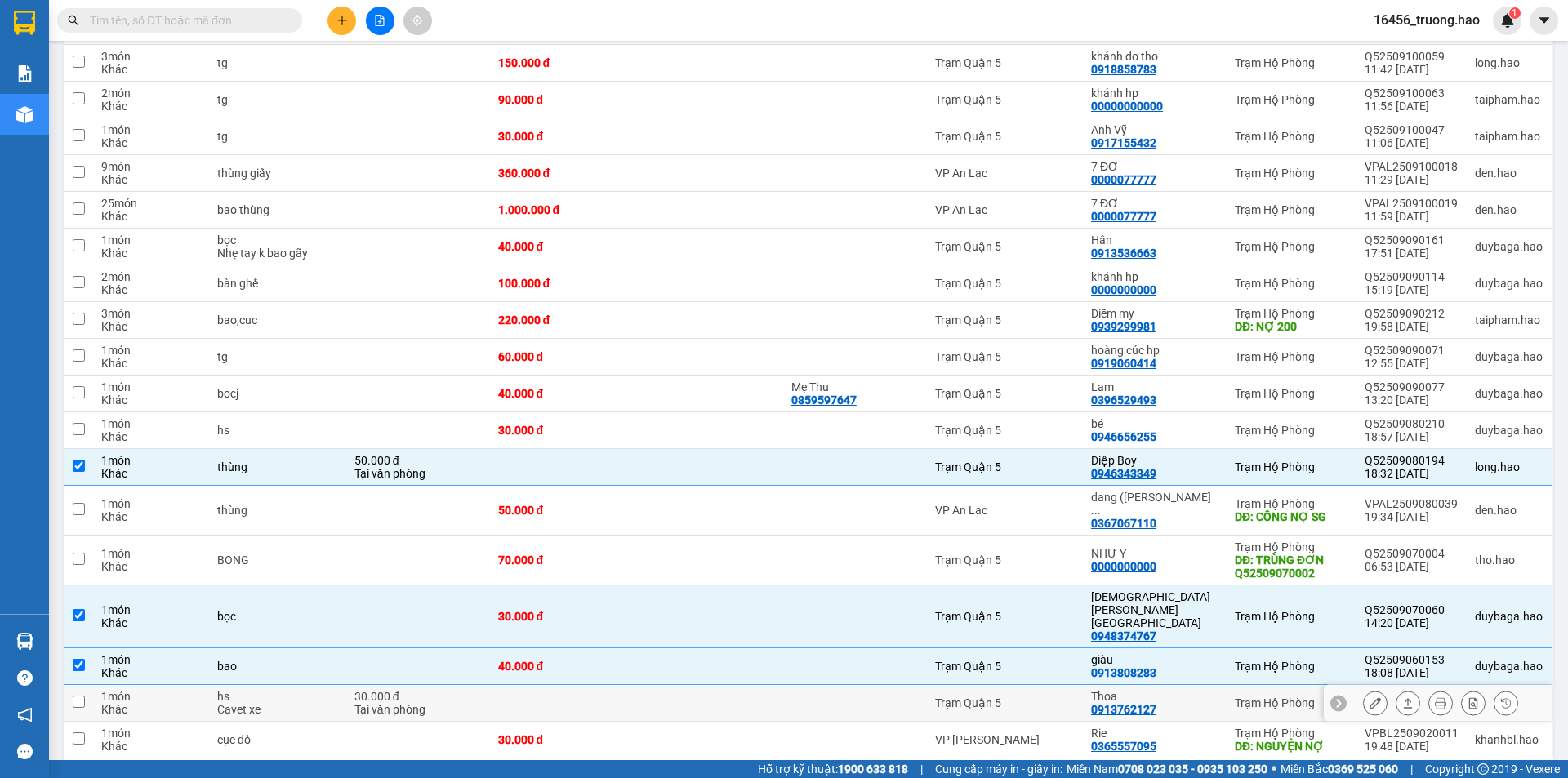
click at [1194, 690] on div "Thoa" at bounding box center [1155, 697] width 128 height 13
checkbox input "true"
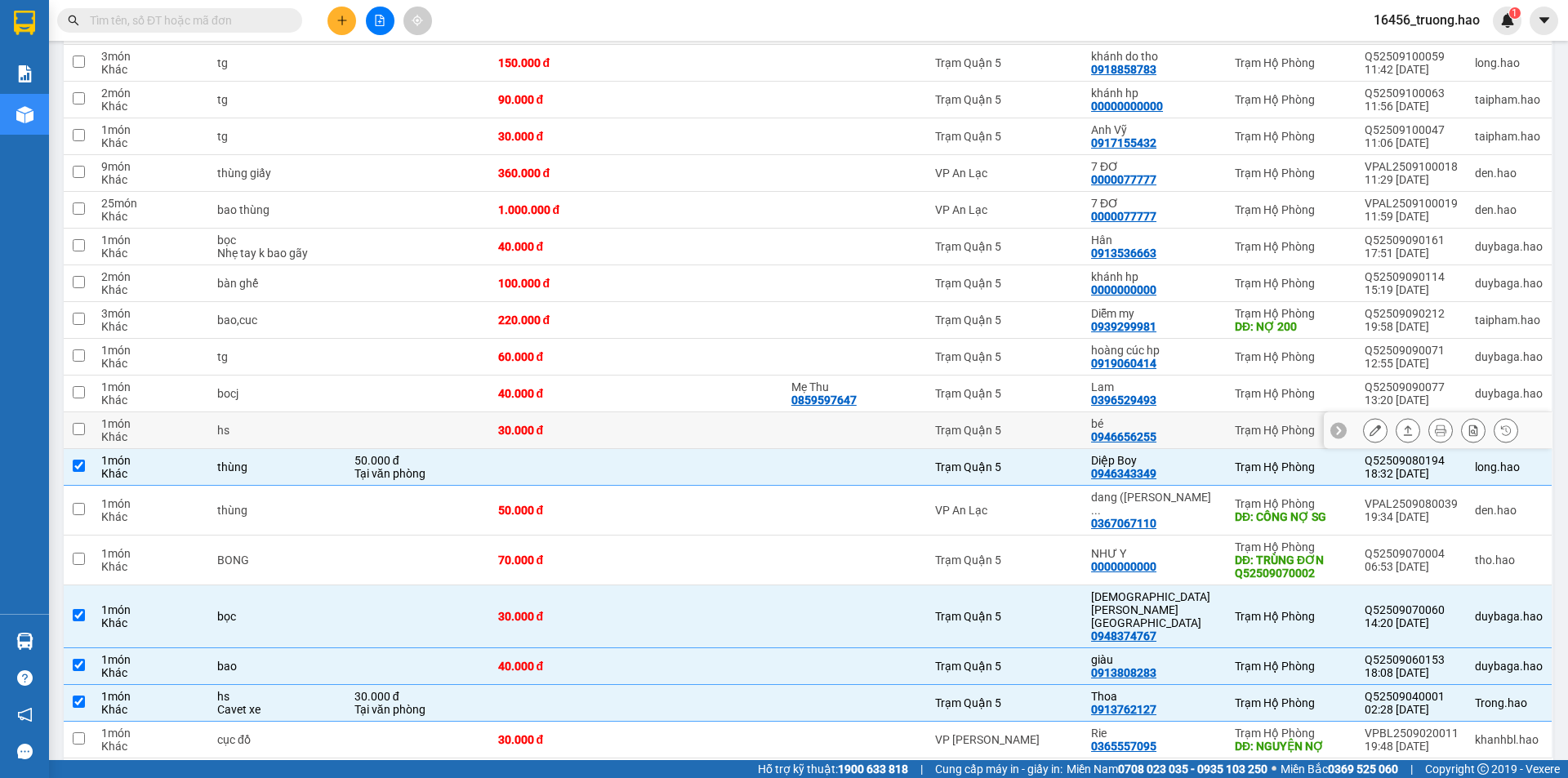
click at [1075, 424] on div "Trạm Quận 5" at bounding box center [1005, 430] width 140 height 13
checkbox input "true"
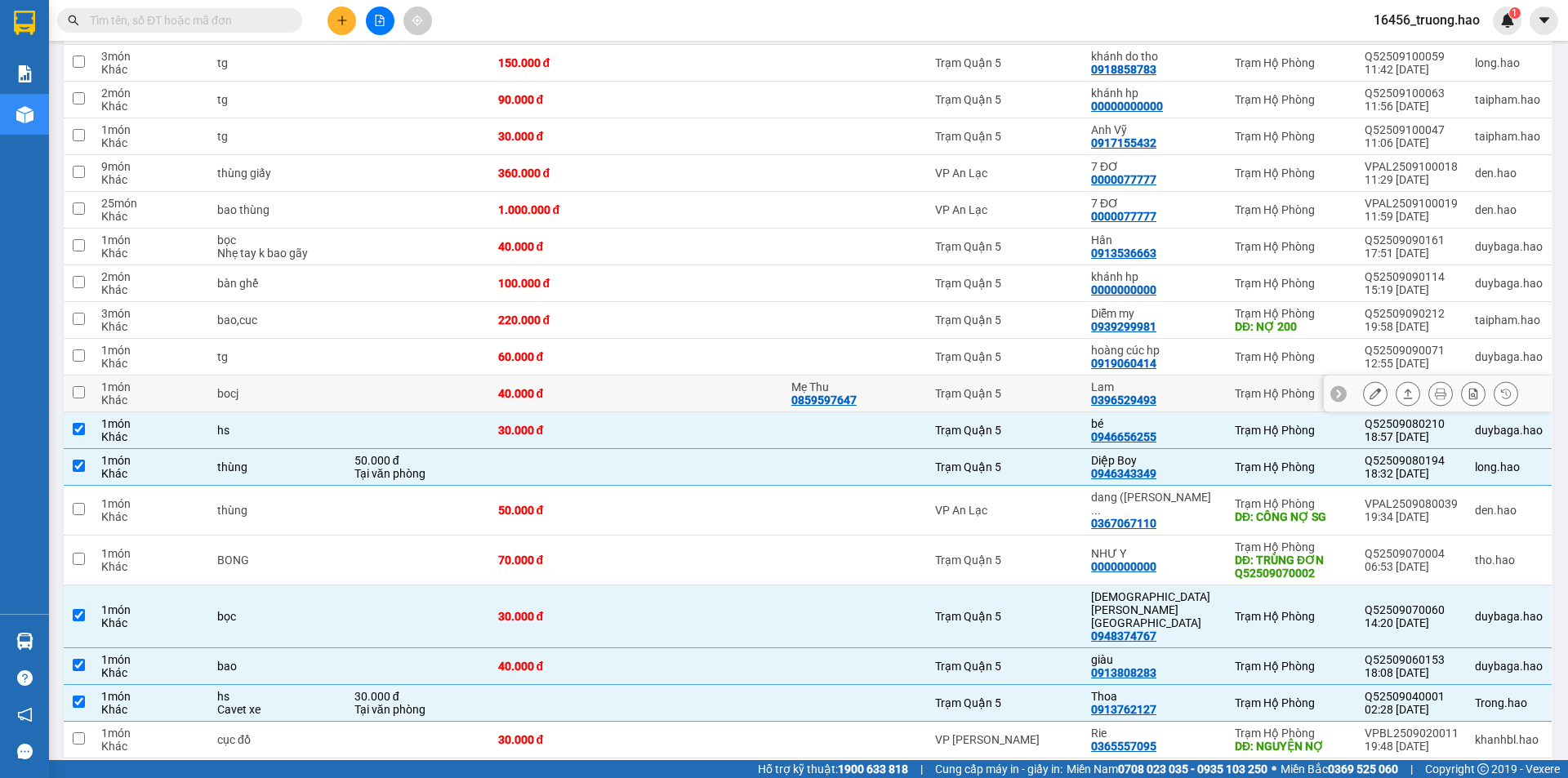
click at [1227, 375] on td "Lam 0396529493" at bounding box center [1155, 393] width 144 height 37
checkbox input "true"
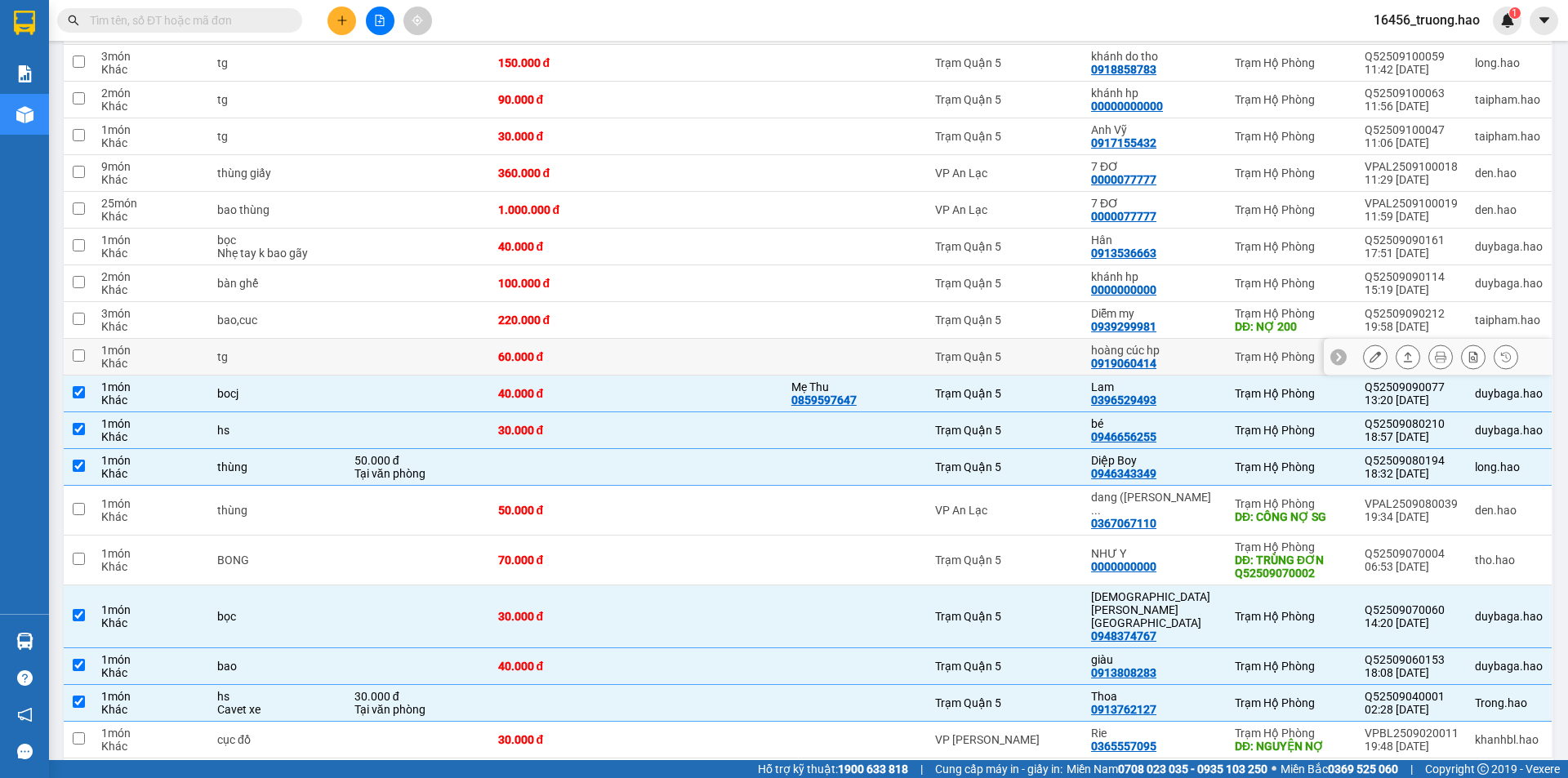
click at [1136, 357] on div "0919060414" at bounding box center [1123, 364] width 66 height 13
click at [385, 339] on td at bounding box center [418, 357] width 144 height 37
checkbox input "true"
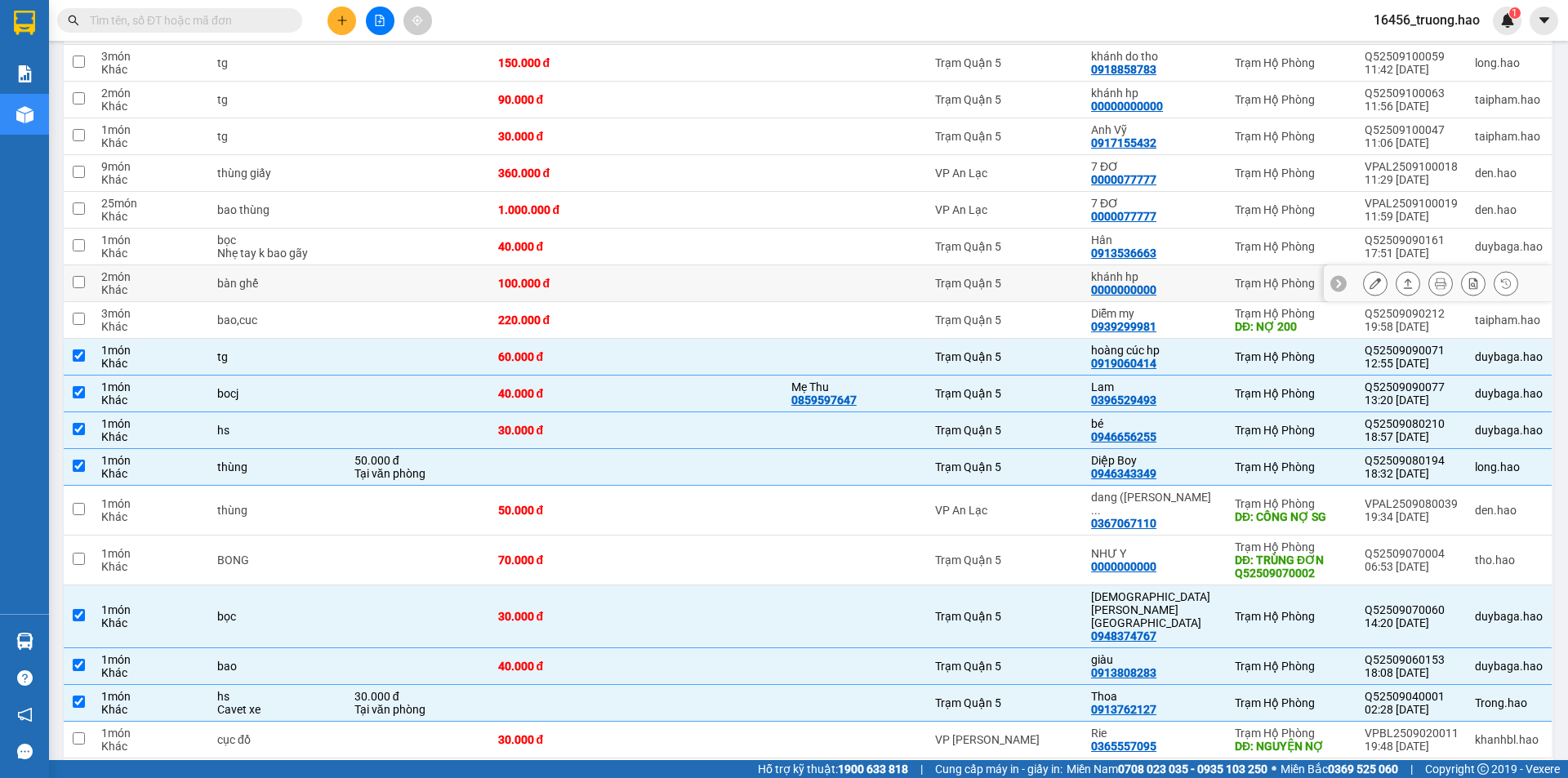
click at [1075, 277] on div "Trạm Quận 5" at bounding box center [1005, 284] width 140 height 13
checkbox input "true"
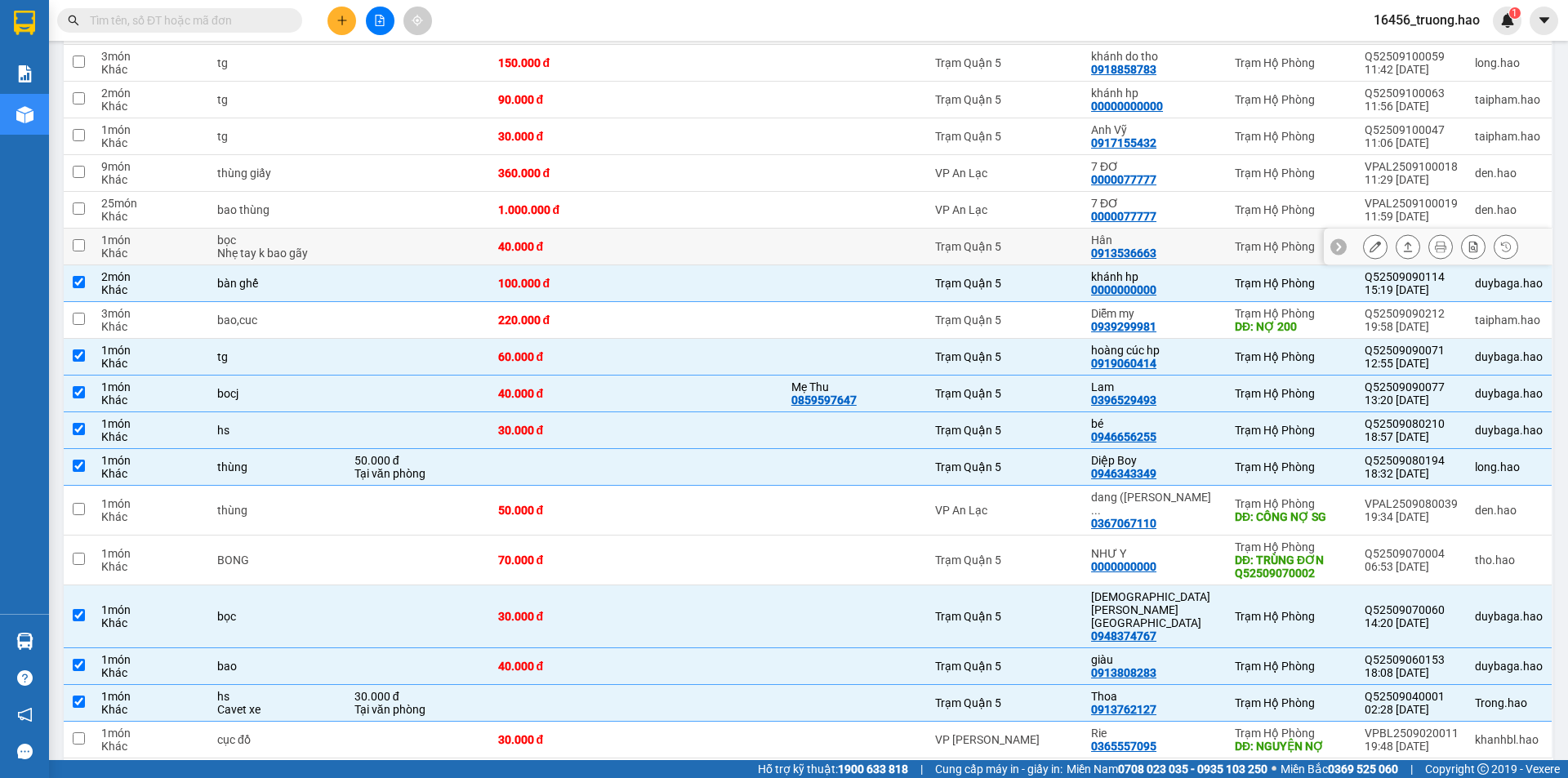
click at [1075, 240] on div "Trạm Quận 5" at bounding box center [1005, 247] width 140 height 13
checkbox input "true"
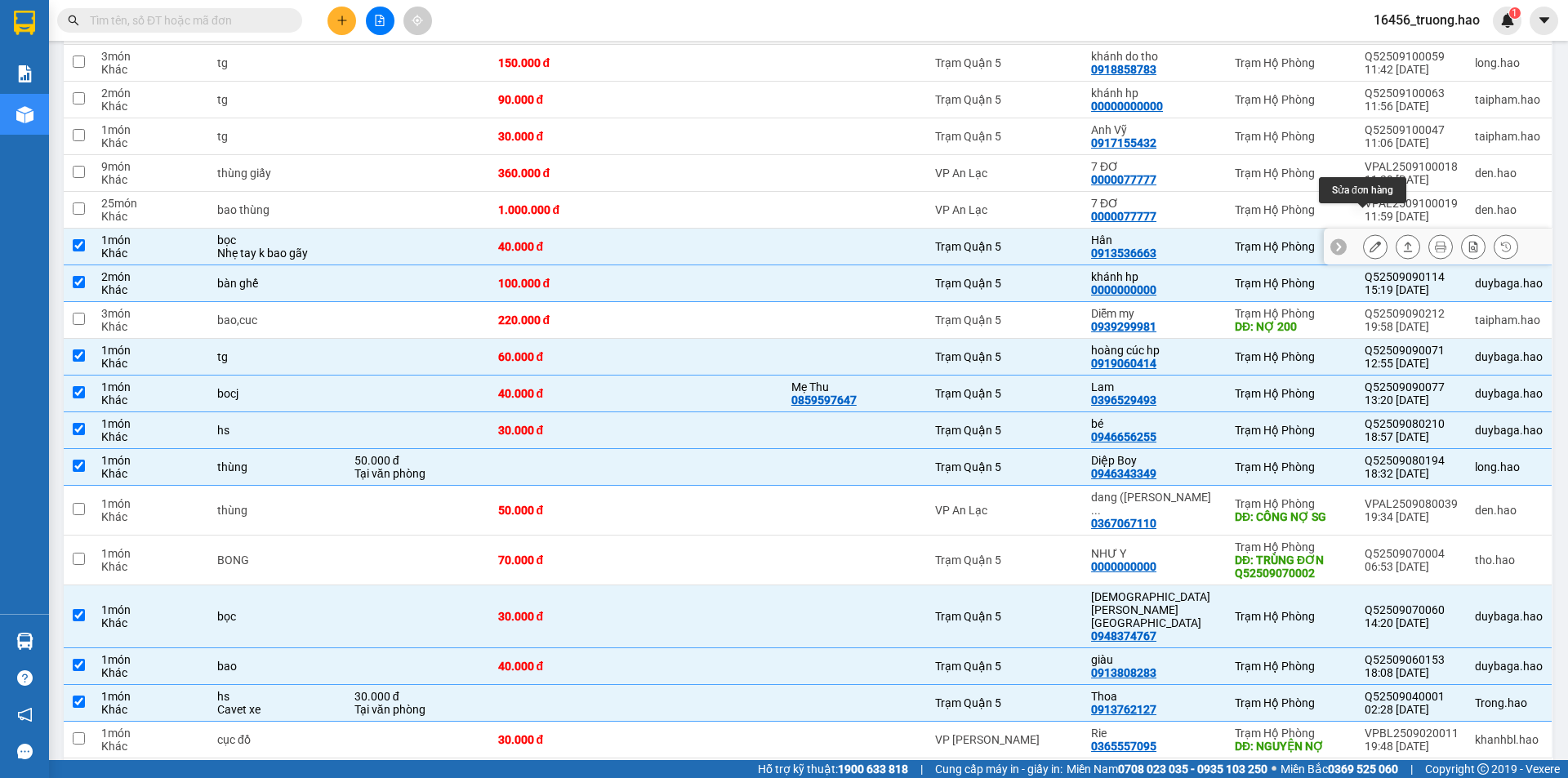
click at [1370, 241] on icon at bounding box center [1376, 247] width 11 height 11
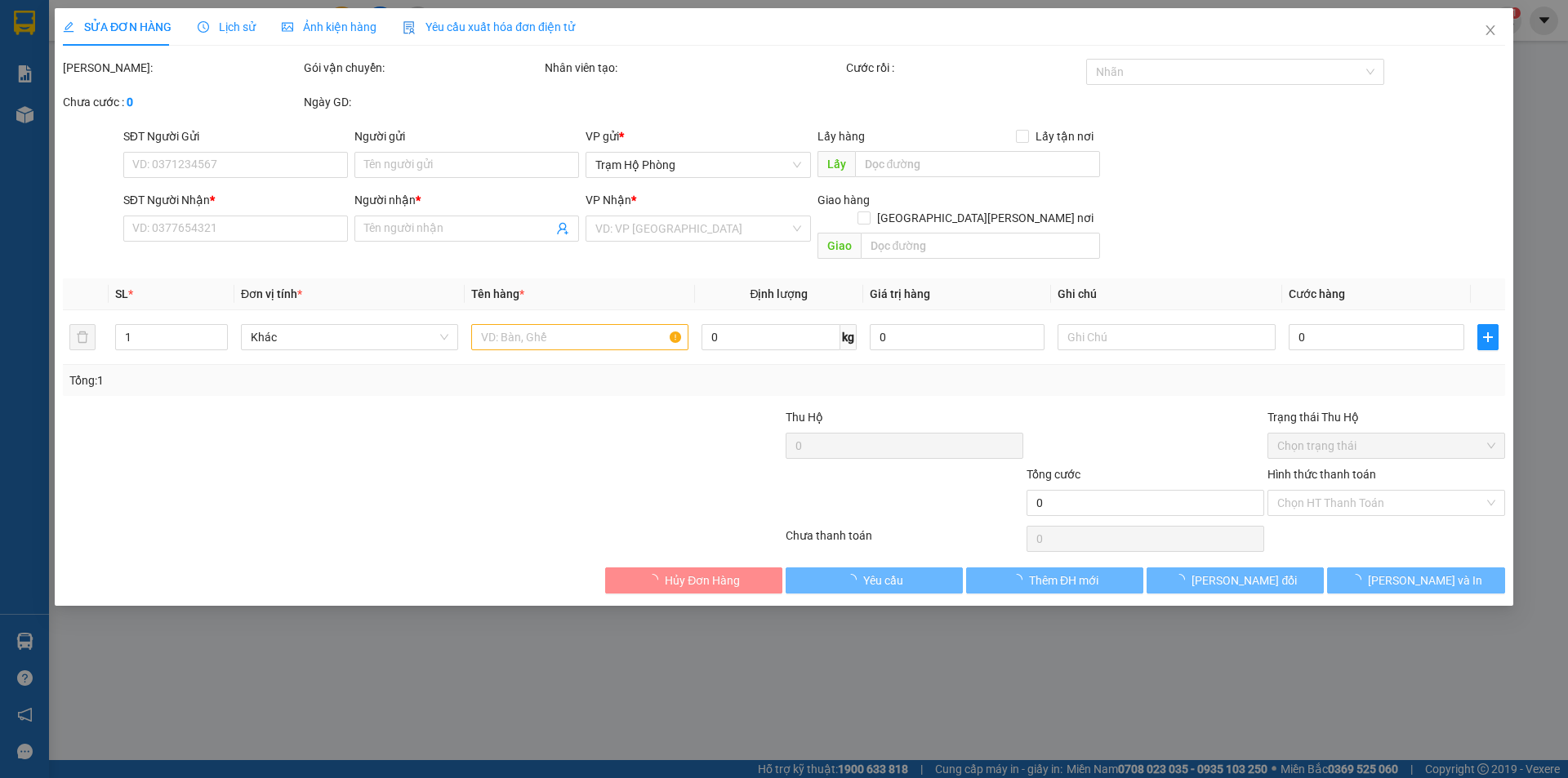
type input "0913536663"
type input "Hân"
type input "40.000"
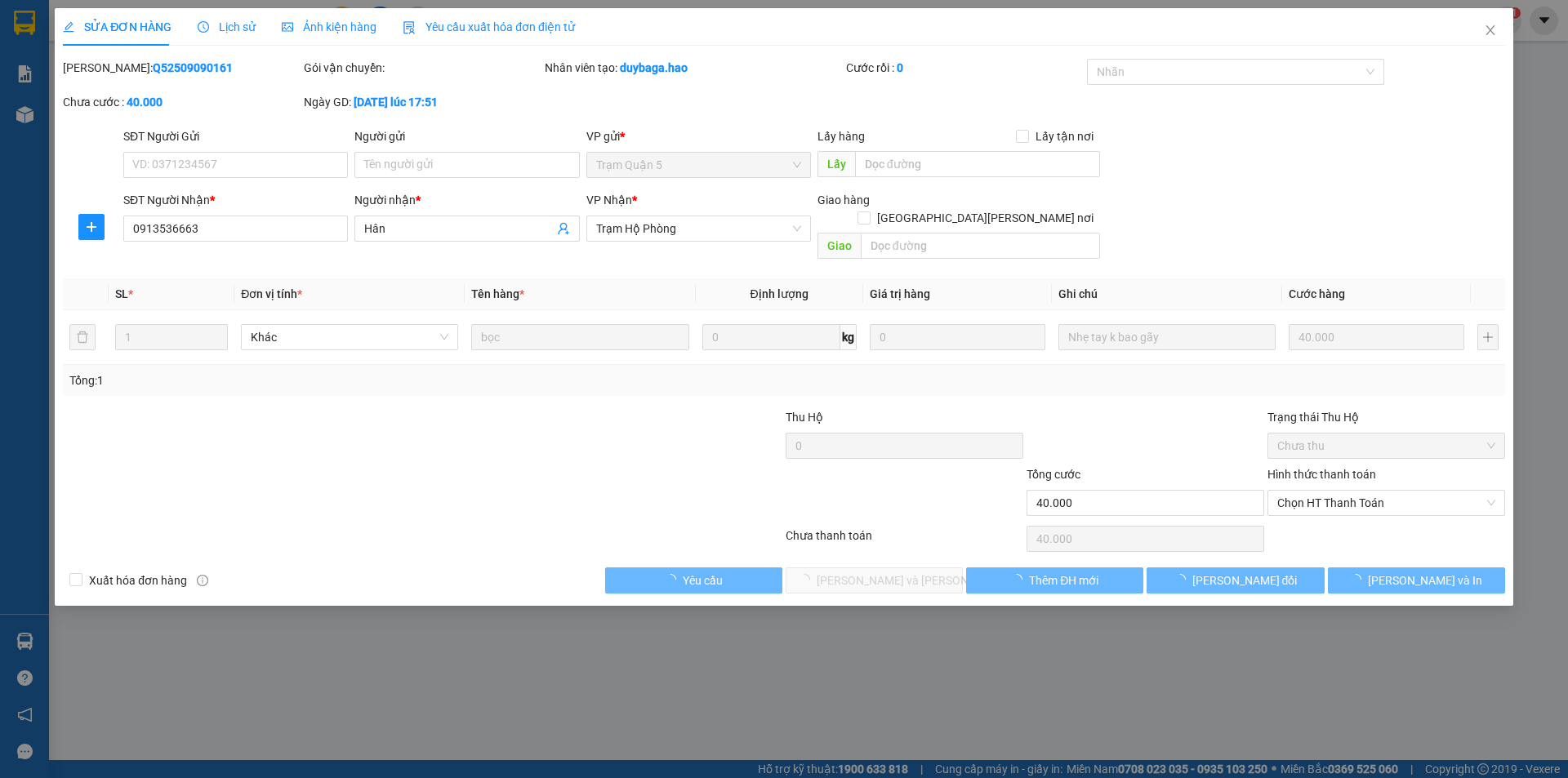
click at [330, 23] on span "Ảnh kiện hàng" at bounding box center [329, 27] width 94 height 13
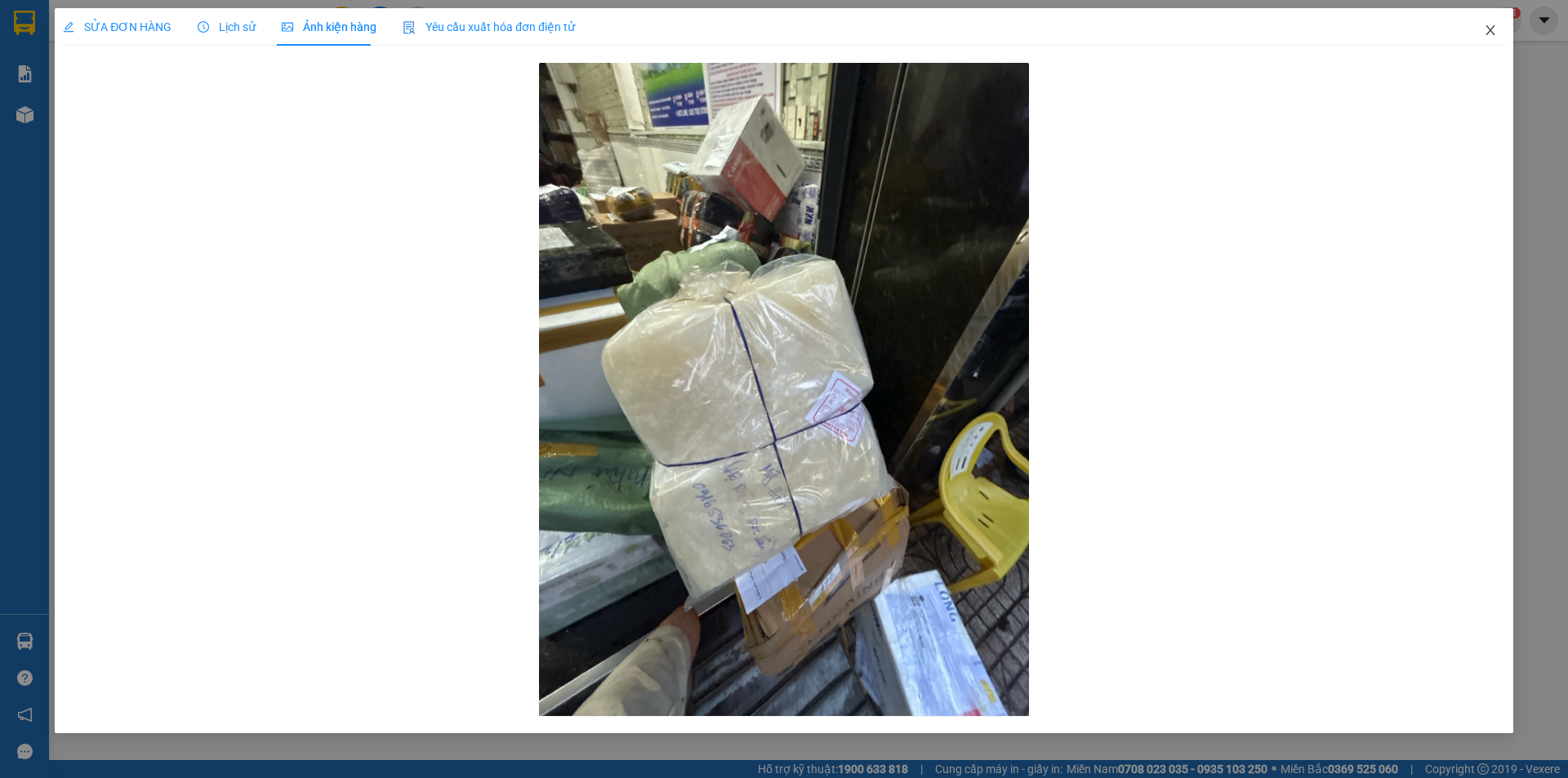
drag, startPoint x: 1495, startPoint y: 31, endPoint x: 1194, endPoint y: 35, distance: 301.0
click at [1494, 32] on icon "close" at bounding box center [1491, 30] width 13 height 13
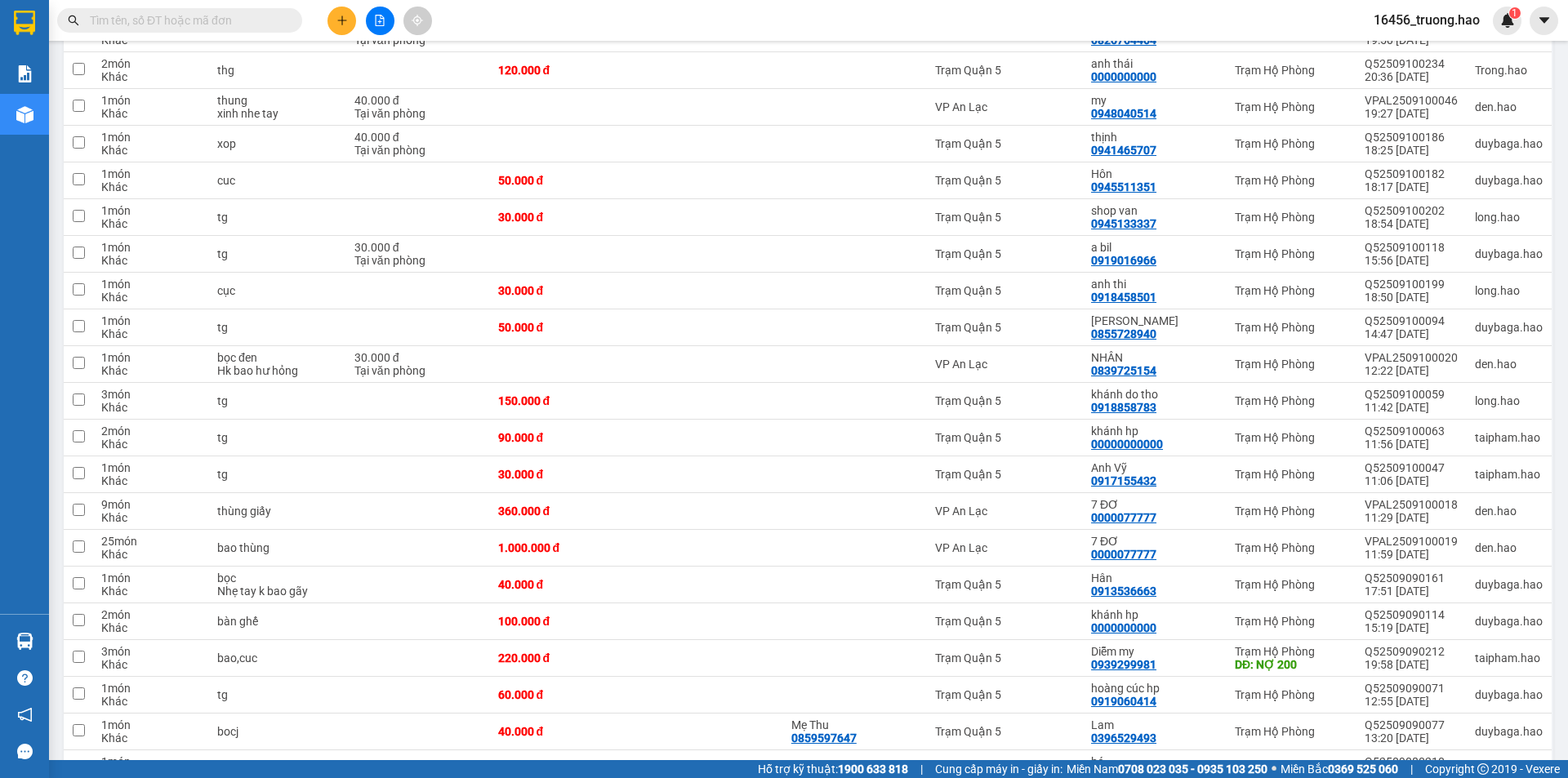
scroll to position [1633, 0]
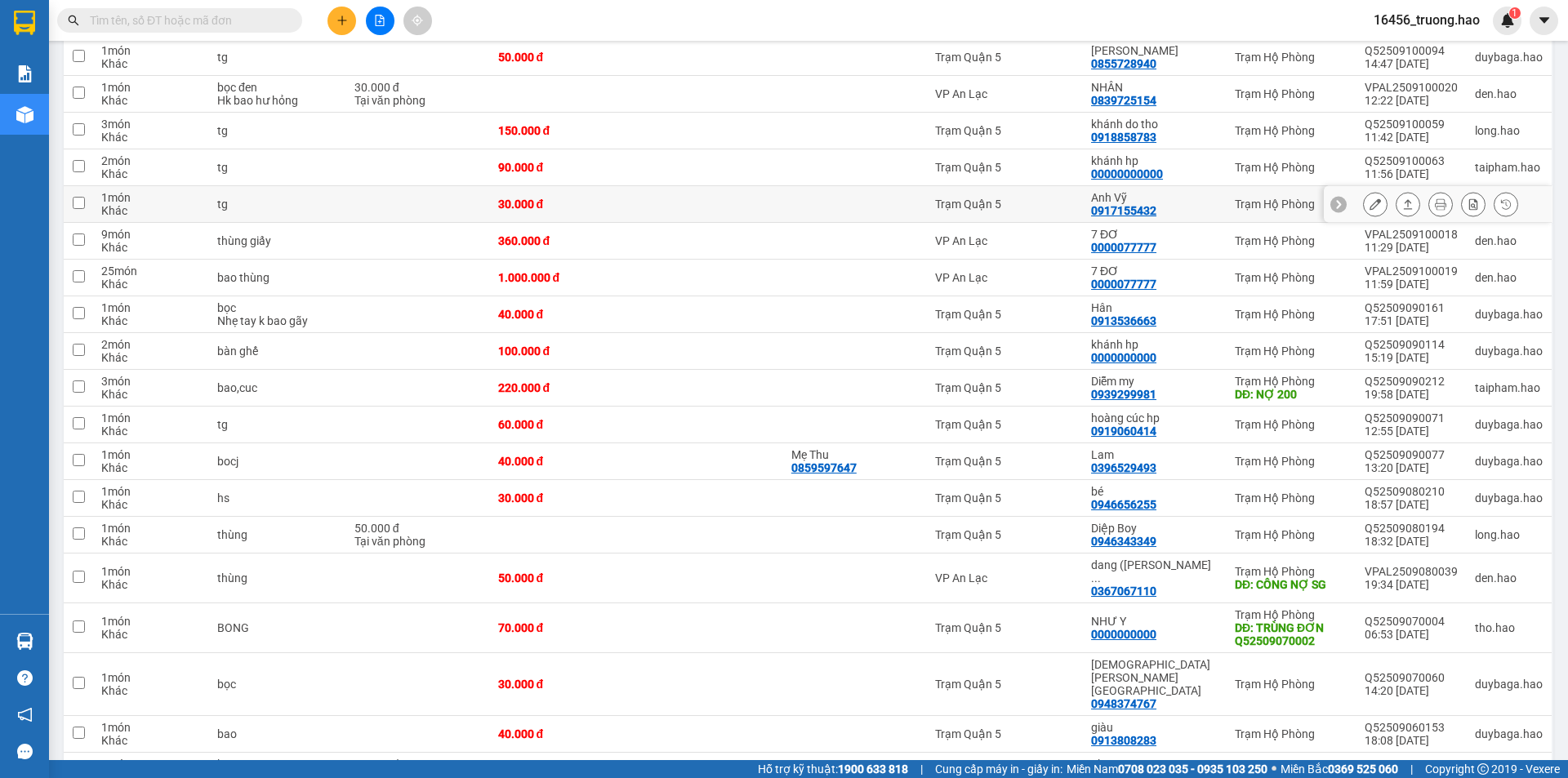
click at [1156, 204] on div "0917155432" at bounding box center [1123, 210] width 66 height 13
click at [1209, 191] on div "Anh Vỹ 0917155432" at bounding box center [1155, 204] width 128 height 26
checkbox input "true"
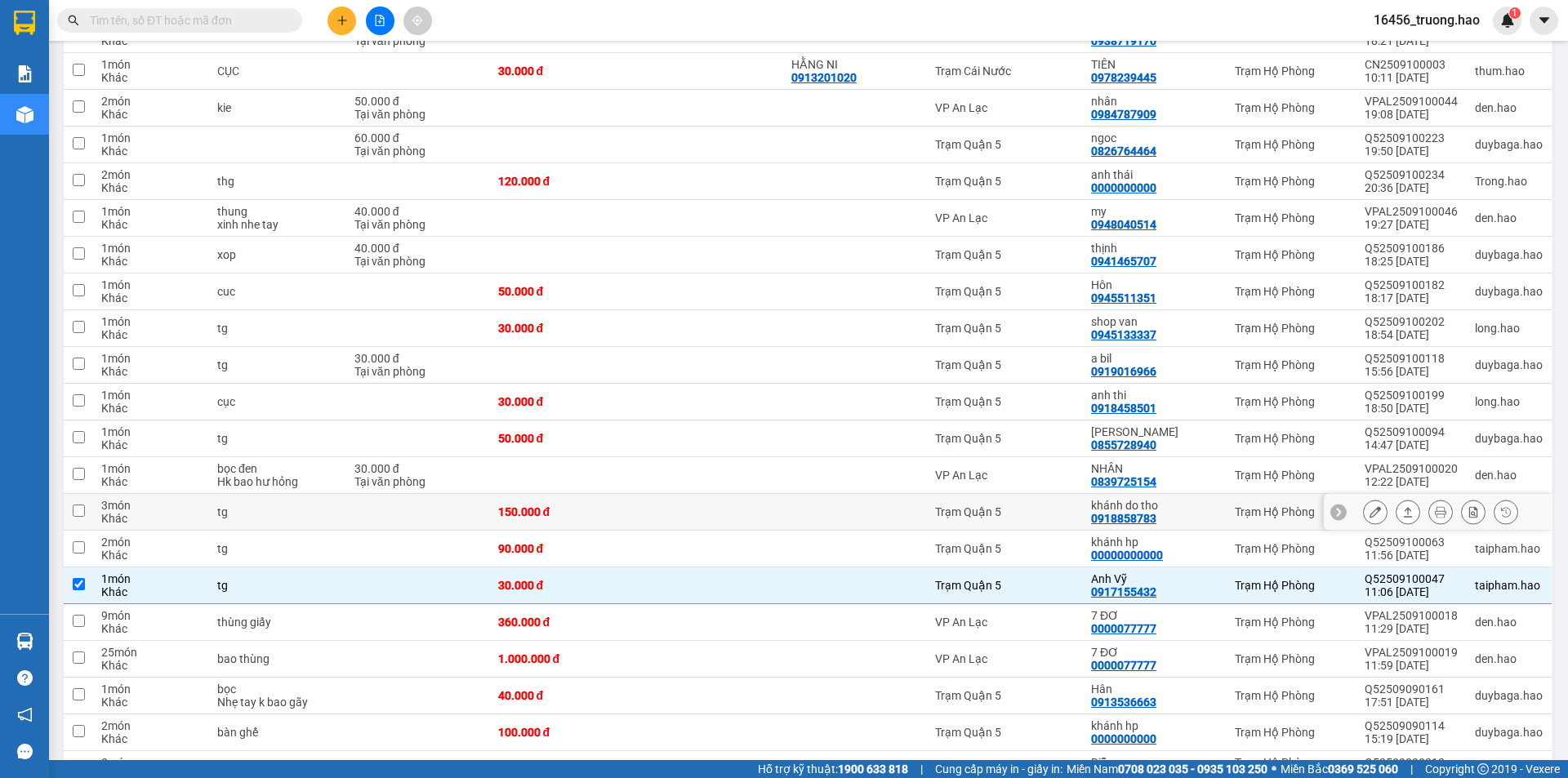
scroll to position [1225, 0]
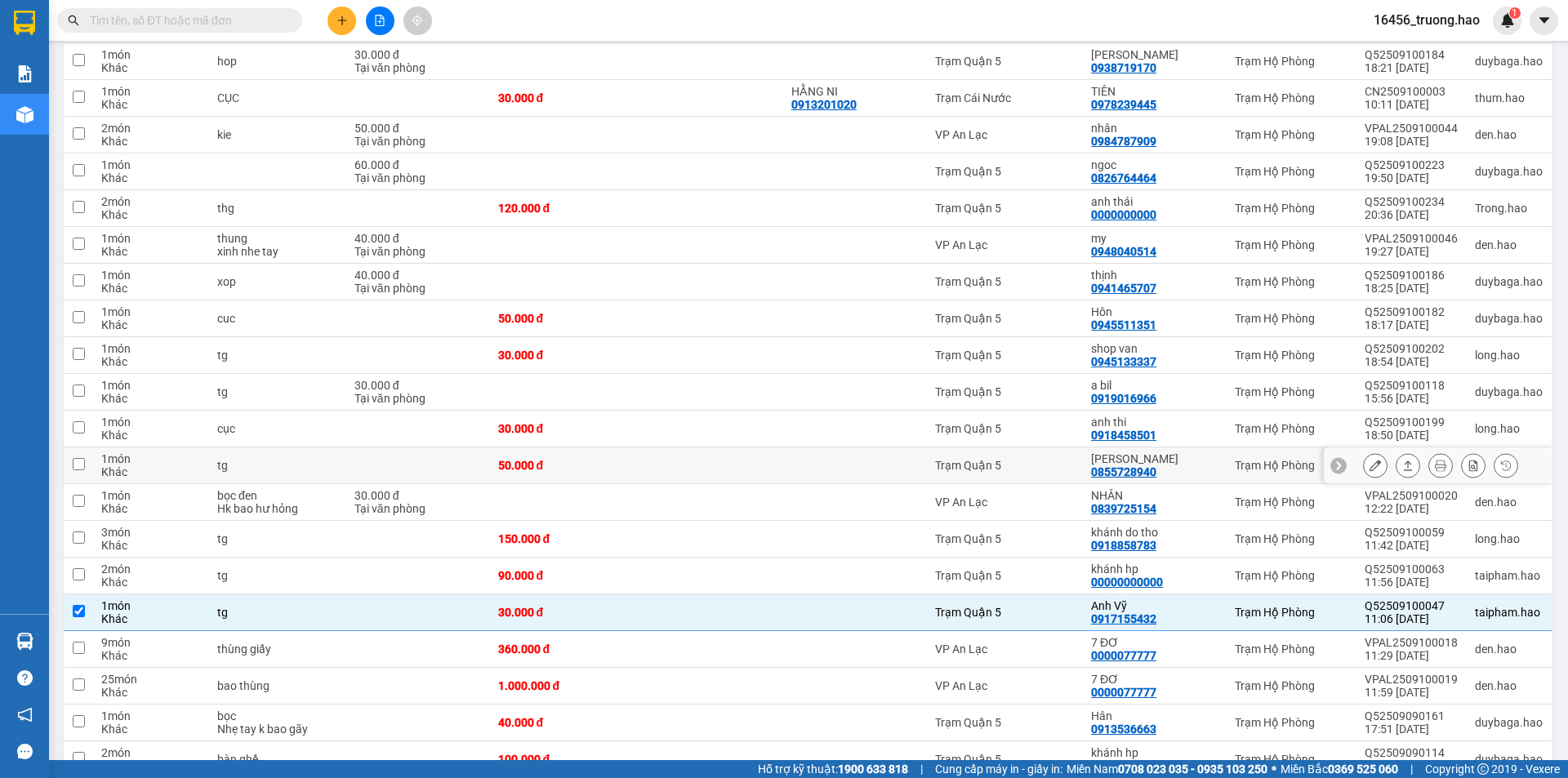
click at [816, 459] on div at bounding box center [855, 466] width 128 height 13
checkbox input "true"
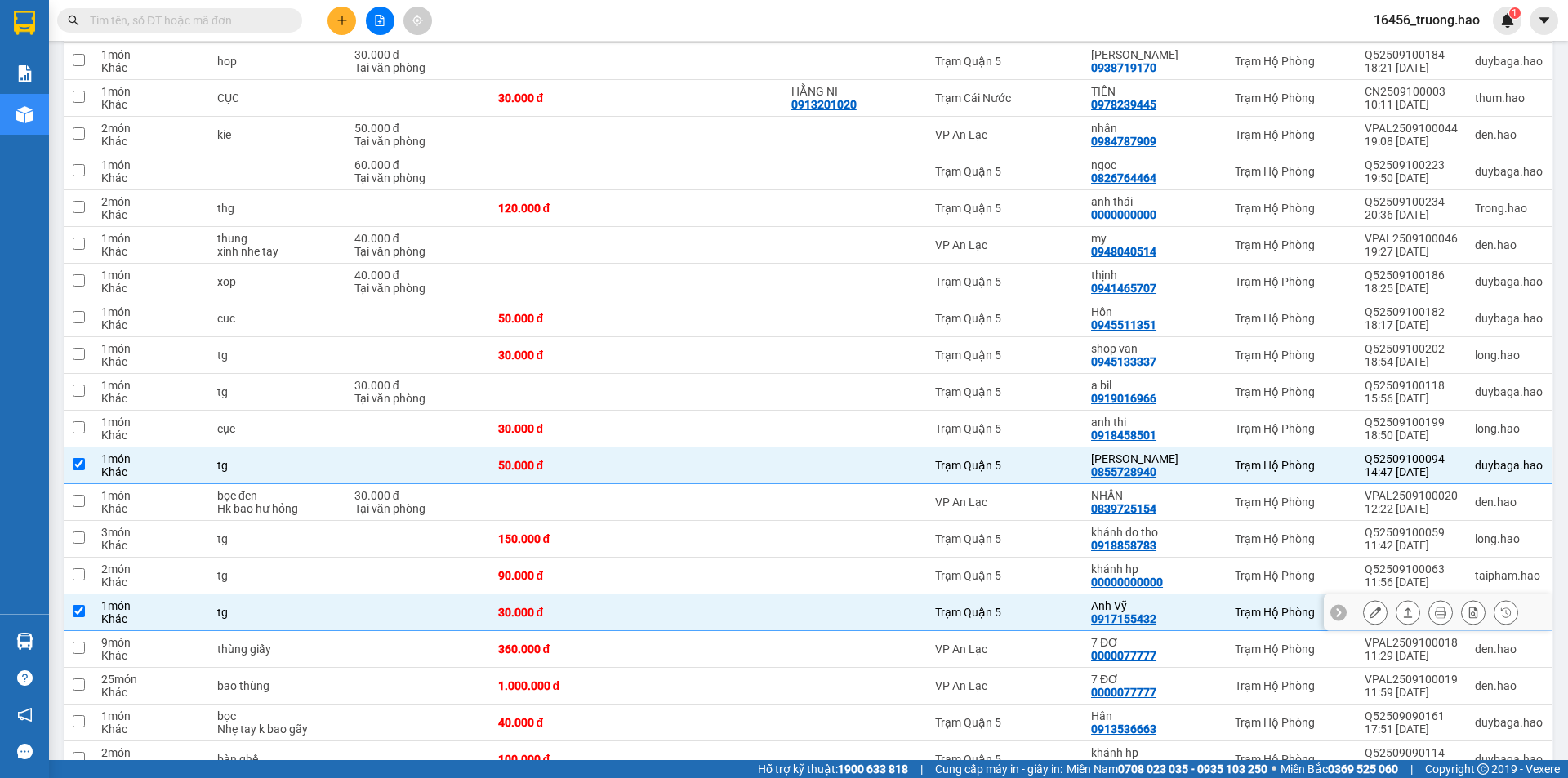
click at [327, 606] on div "tg" at bounding box center [277, 612] width 121 height 13
checkbox input "false"
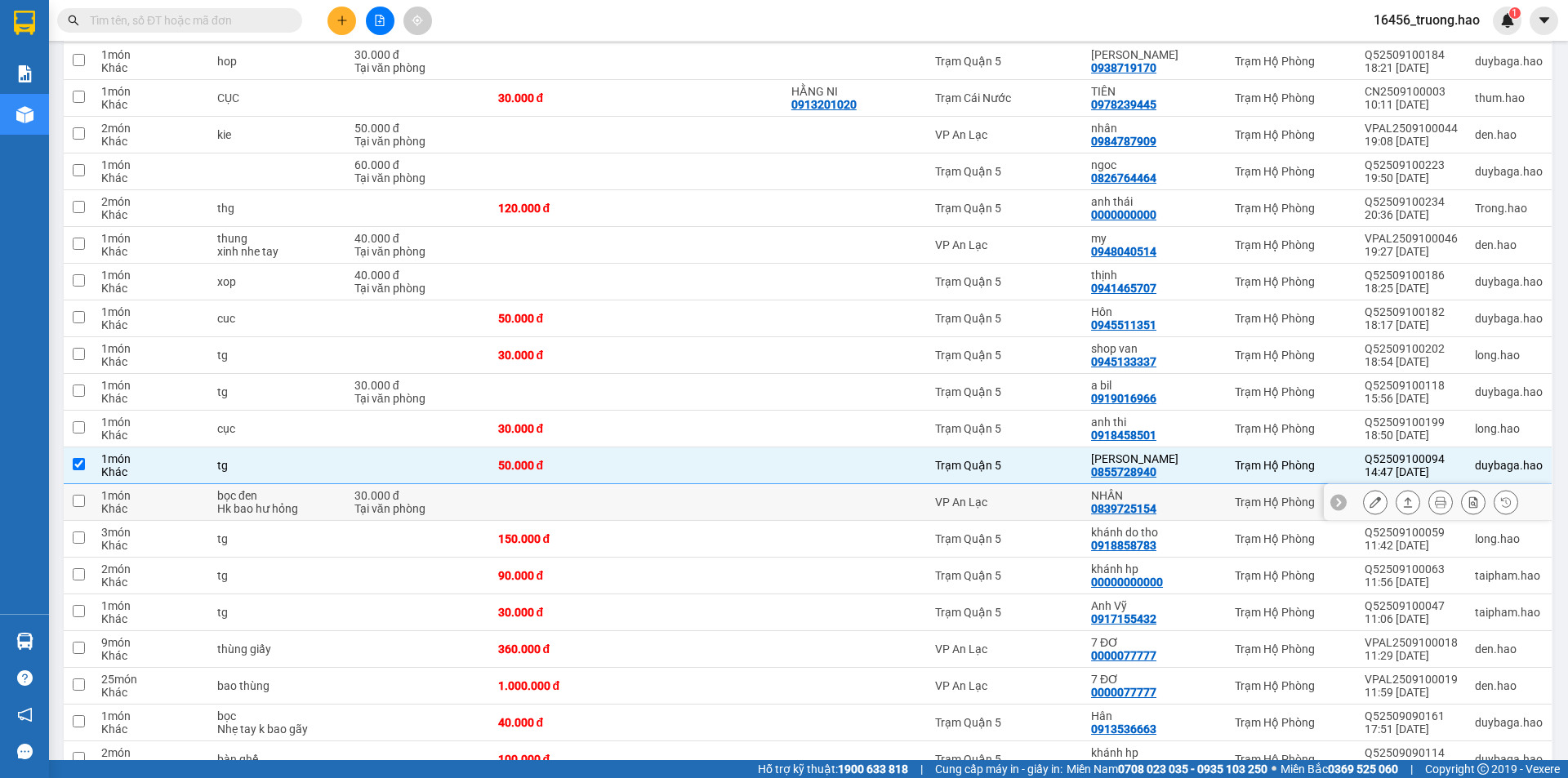
click at [772, 484] on td at bounding box center [710, 502] width 147 height 37
checkbox input "true"
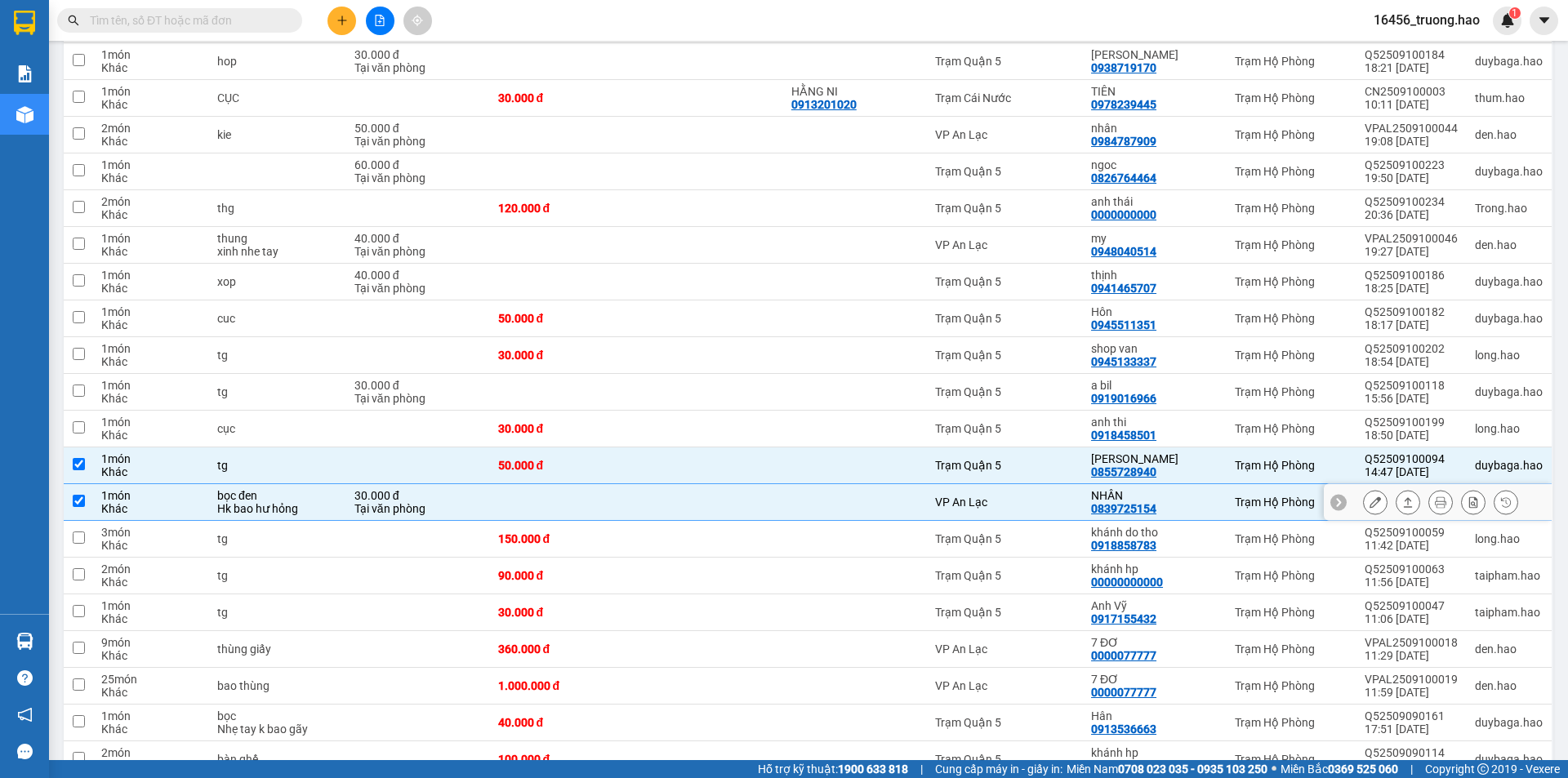
click at [1363, 489] on div at bounding box center [1376, 502] width 25 height 25
click at [1364, 489] on button at bounding box center [1376, 503] width 23 height 29
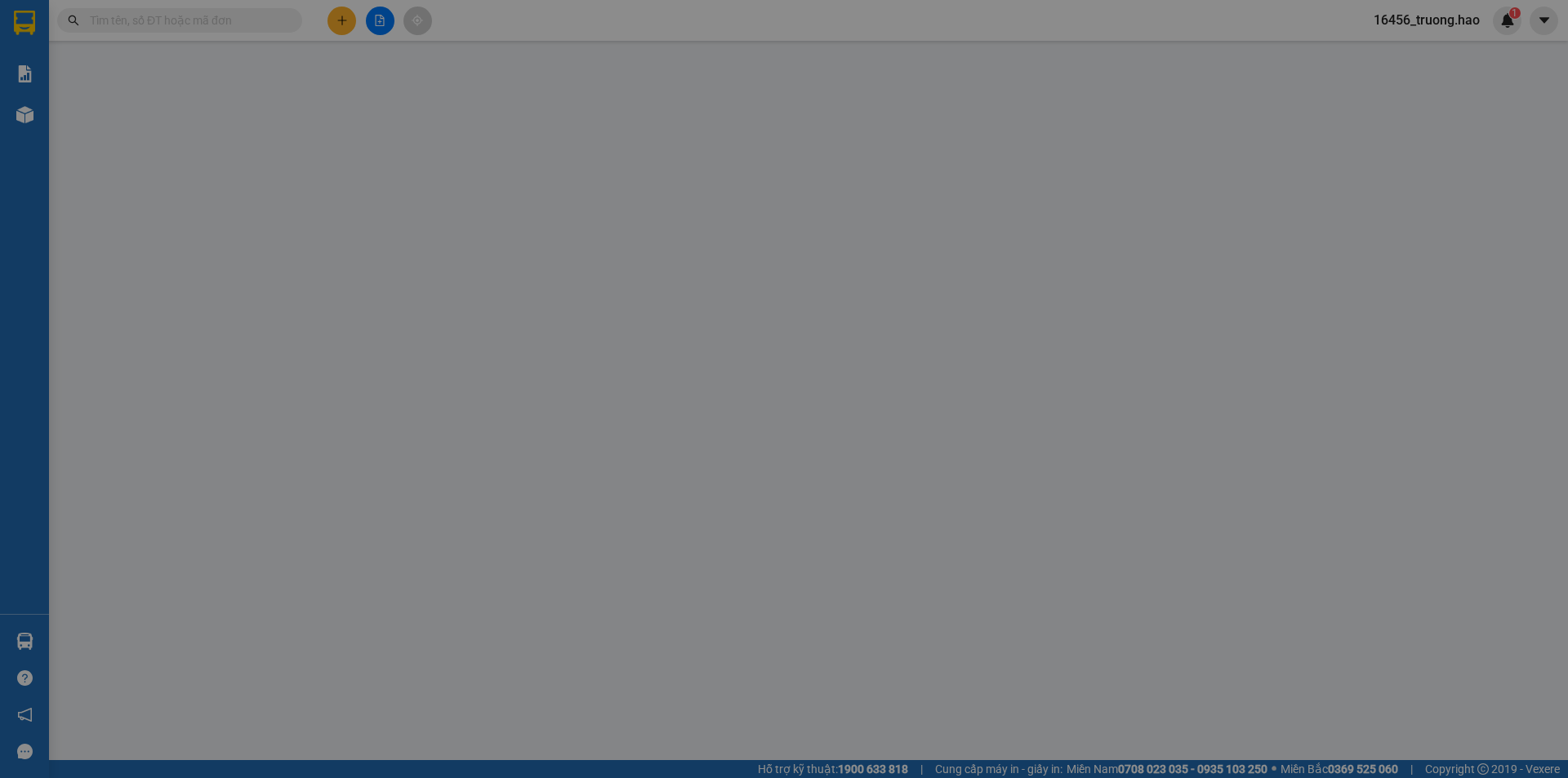
type input "0839725154"
type input "NHÂN"
type input "30.000"
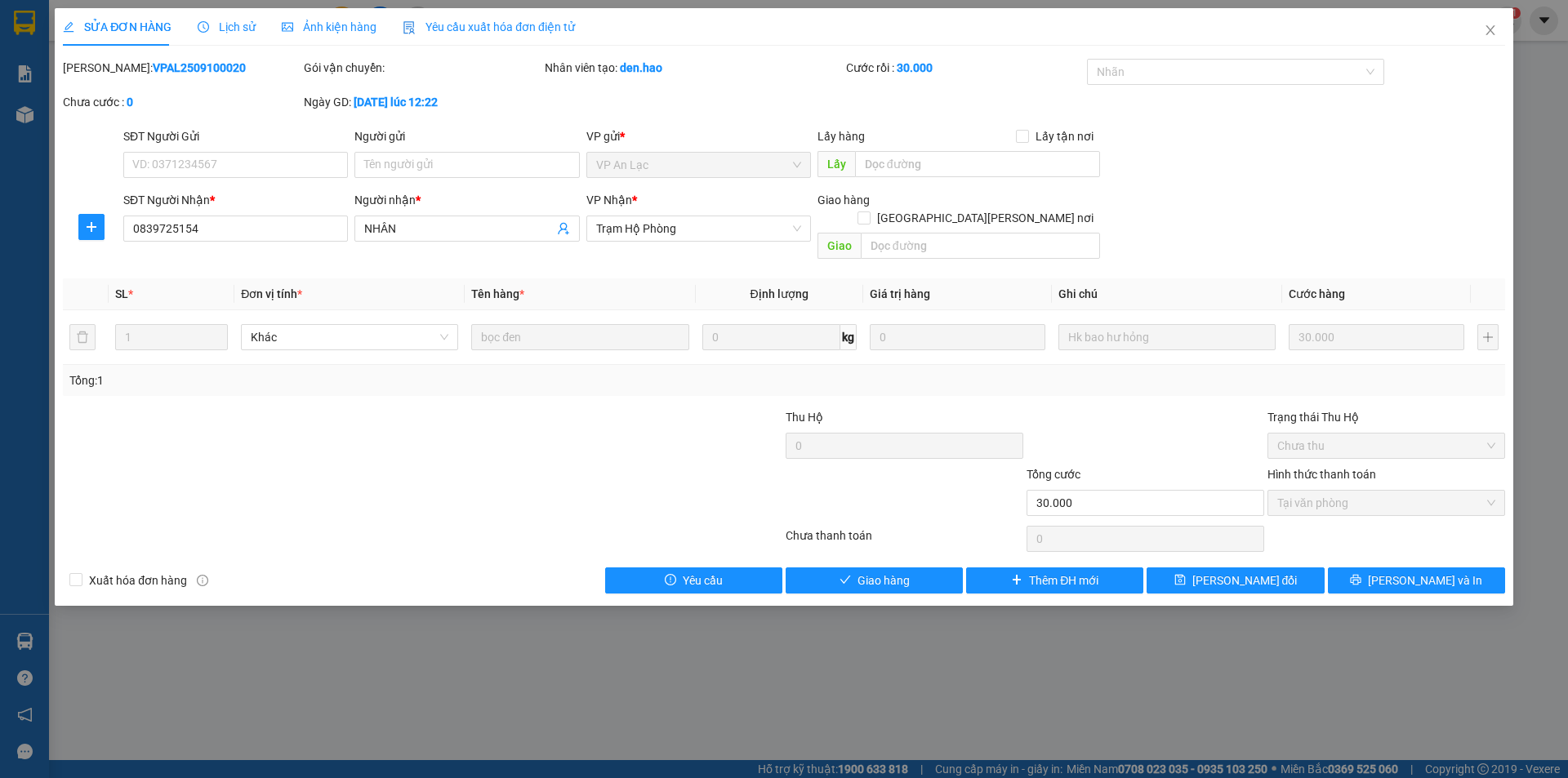
click at [325, 30] on span "Ảnh kiện hàng" at bounding box center [329, 27] width 94 height 13
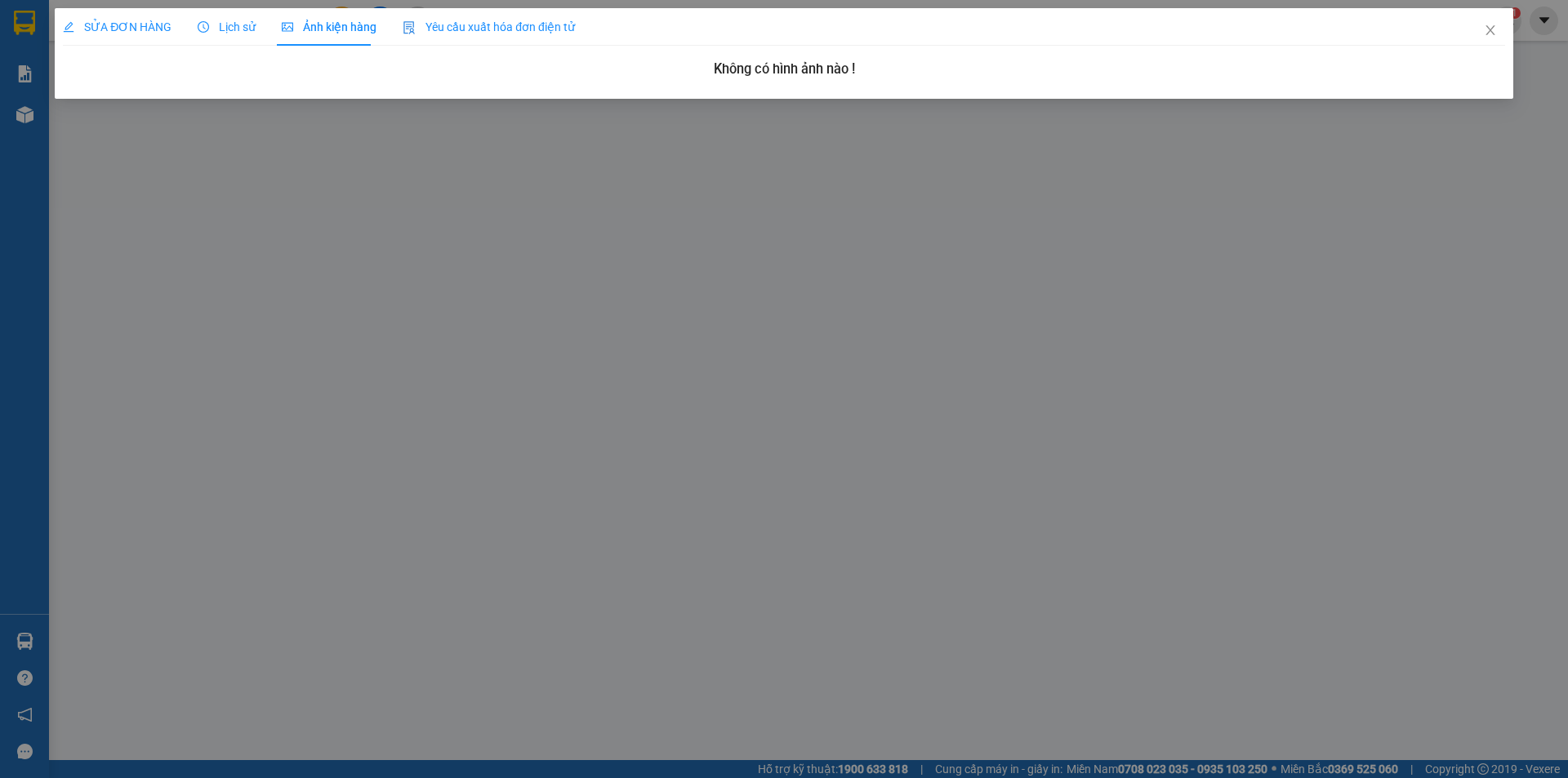
click at [138, 29] on span "SỬA ĐƠN HÀNG" at bounding box center [117, 27] width 109 height 13
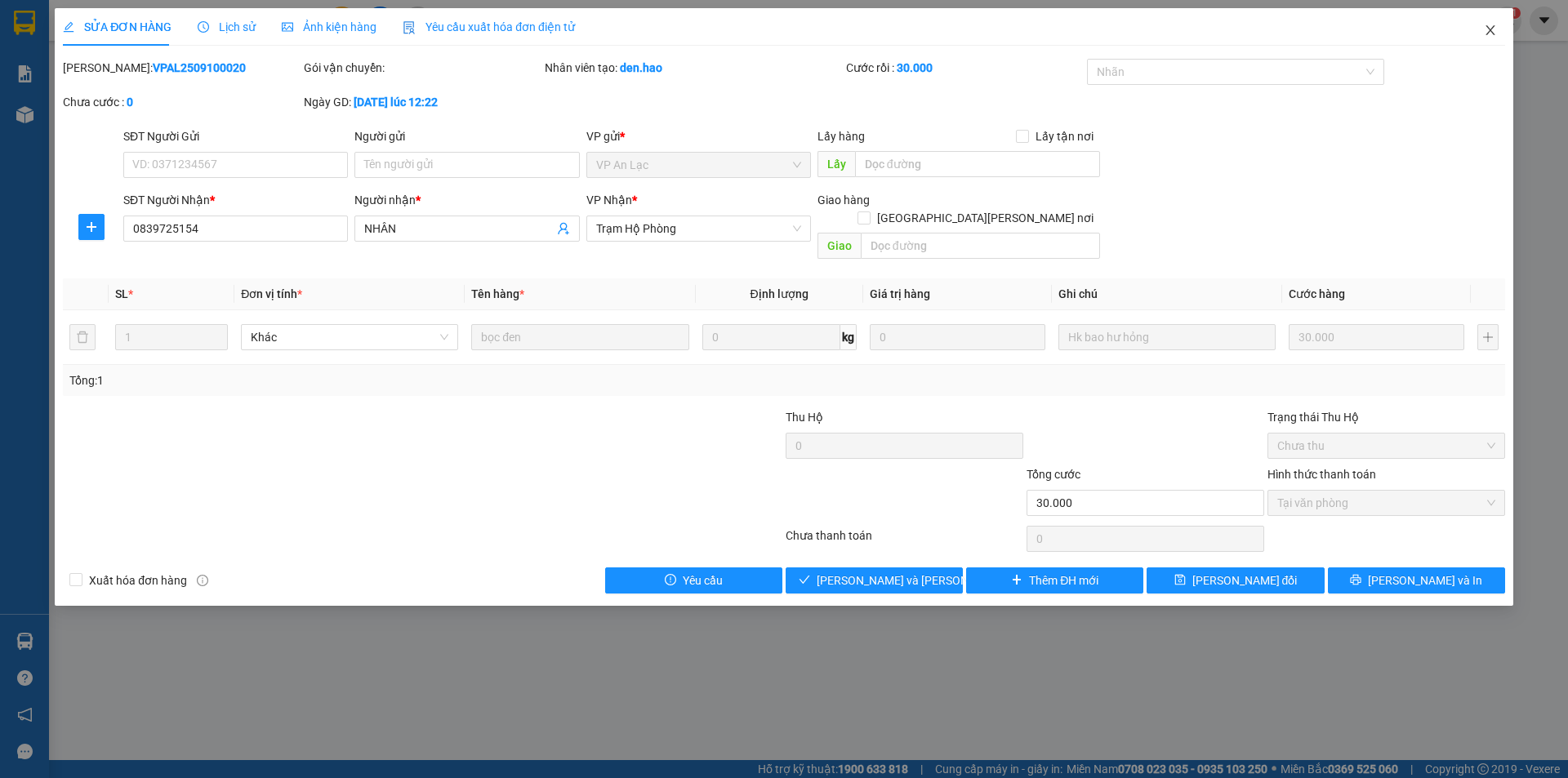
drag, startPoint x: 1493, startPoint y: 34, endPoint x: 1478, endPoint y: 31, distance: 15.3
click at [1492, 33] on icon "close" at bounding box center [1490, 30] width 9 height 10
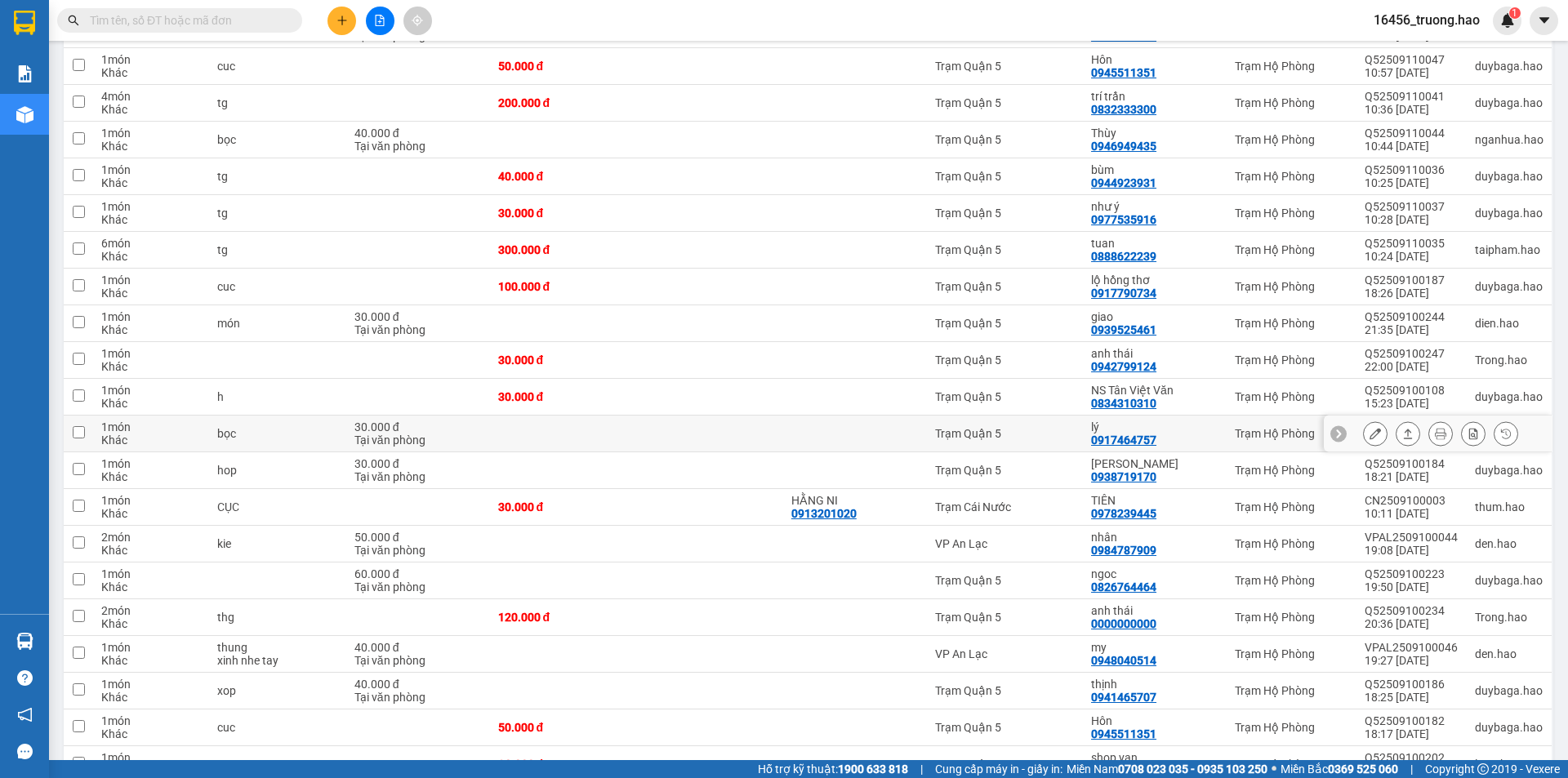
scroll to position [816, 0]
click at [900, 536] on div at bounding box center [855, 543] width 128 height 13
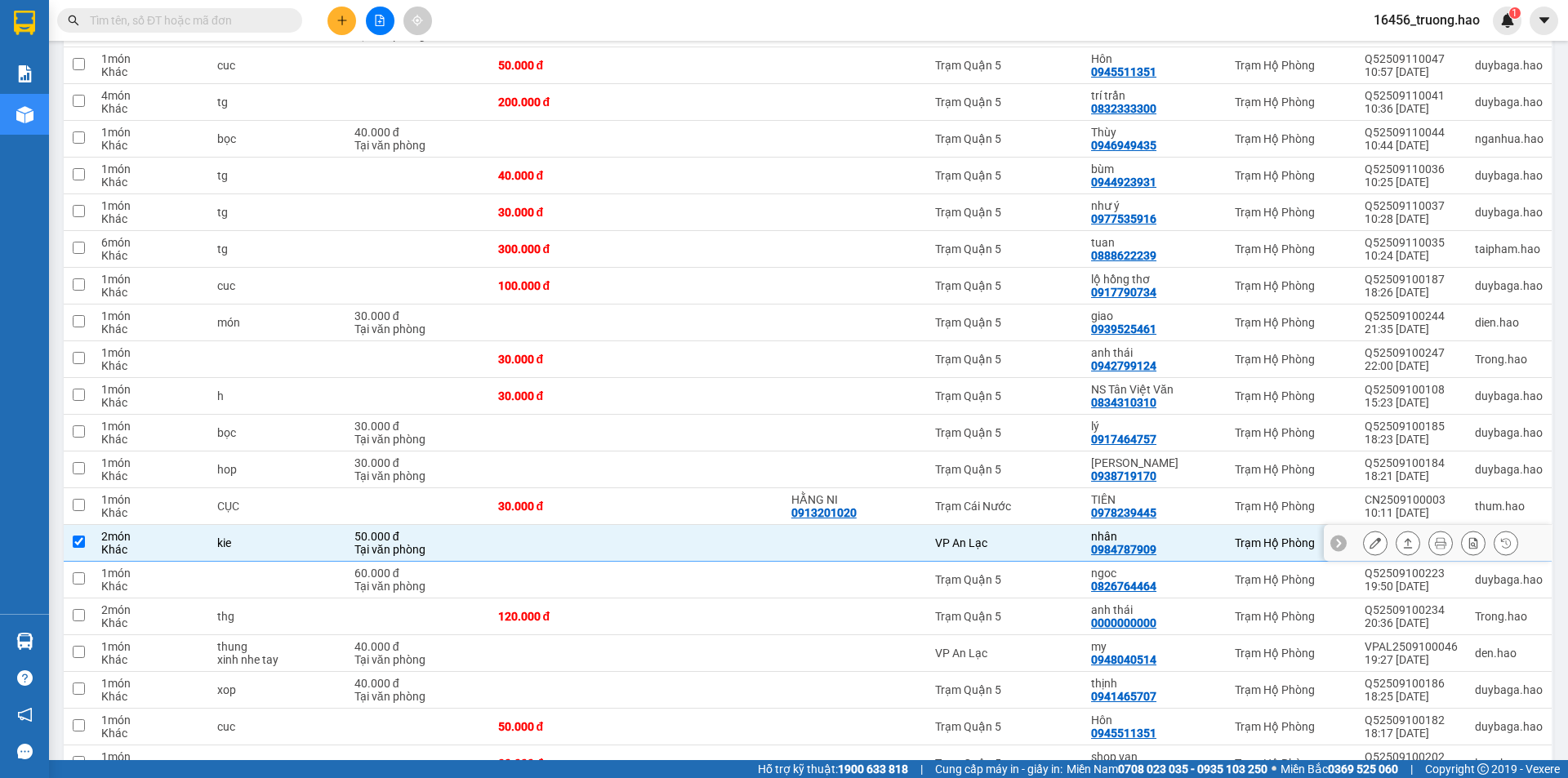
click at [783, 525] on td at bounding box center [710, 543] width 147 height 37
checkbox input "false"
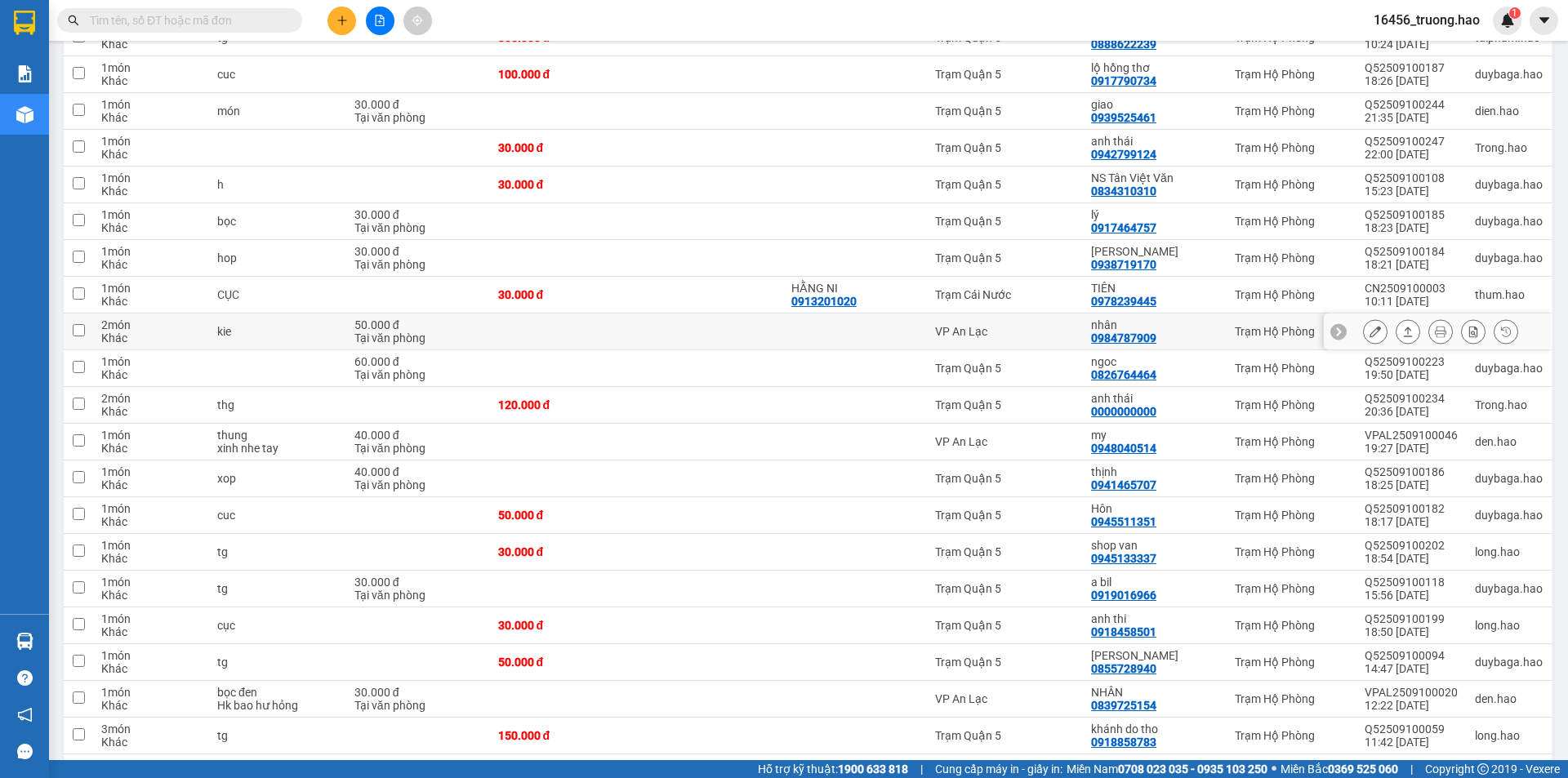
scroll to position [1307, 0]
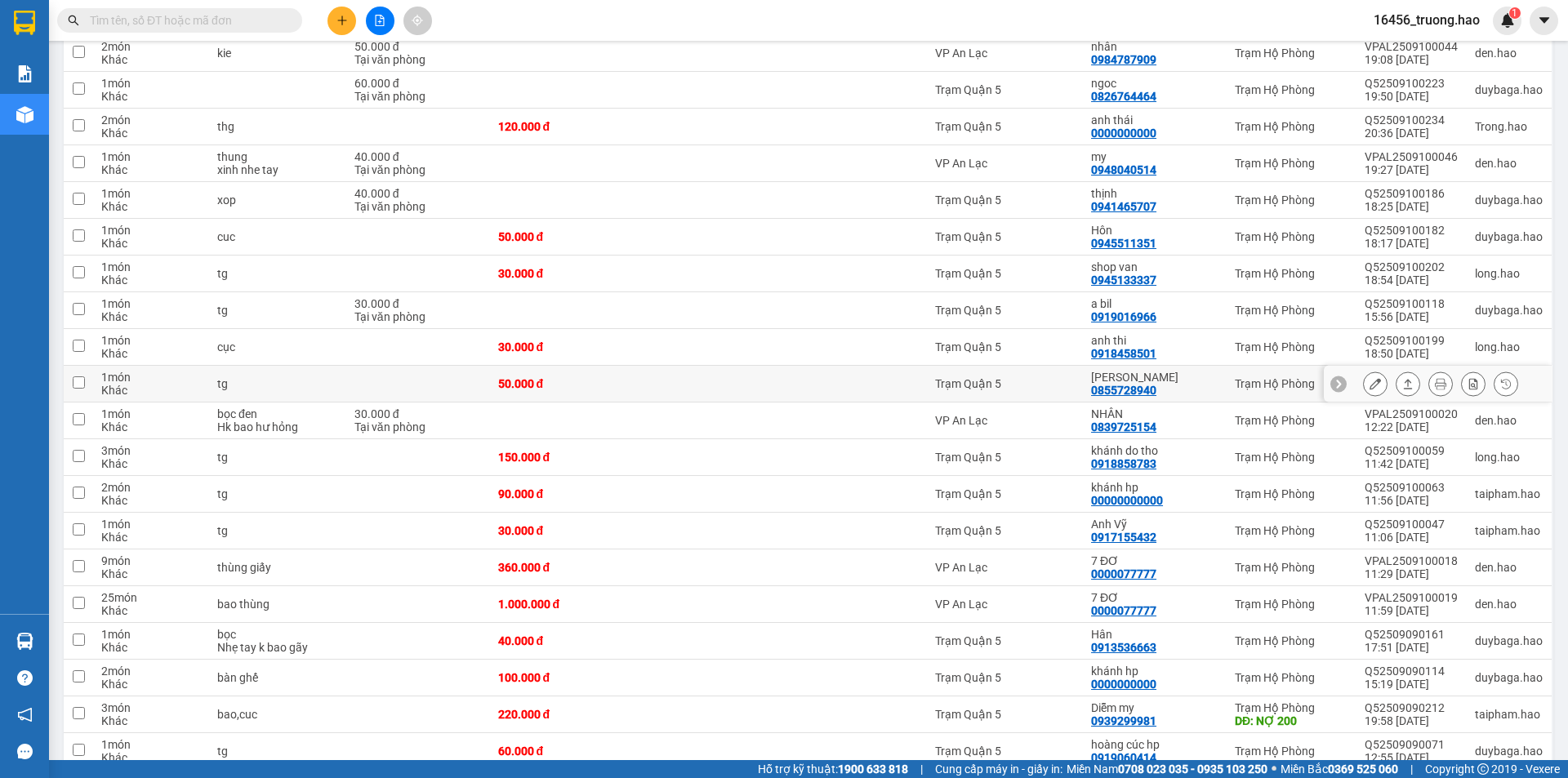
click at [779, 366] on td at bounding box center [710, 384] width 147 height 37
checkbox input "true"
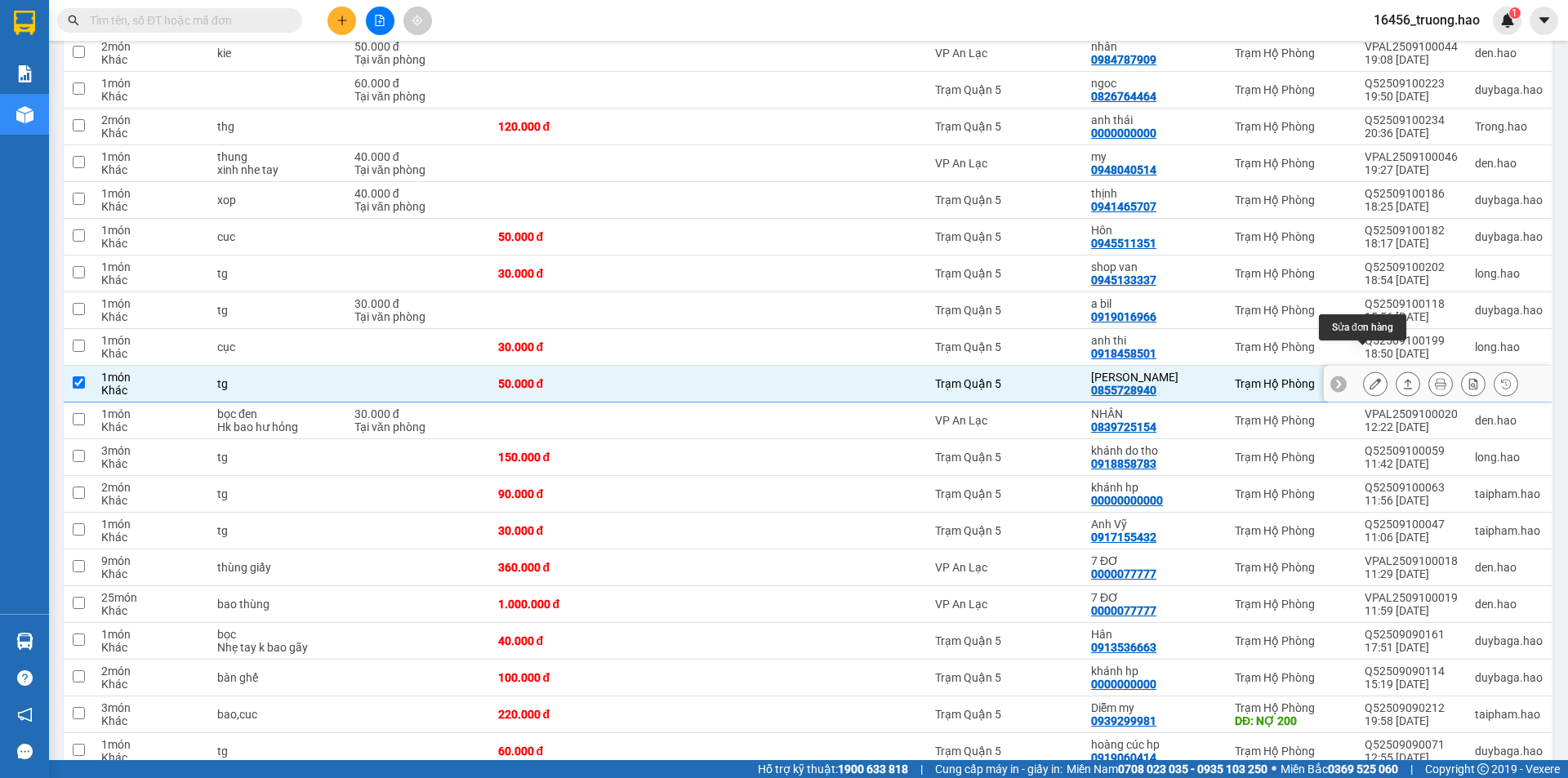
click at [1375, 371] on div at bounding box center [1376, 384] width 25 height 25
click at [1370, 378] on icon at bounding box center [1376, 384] width 11 height 11
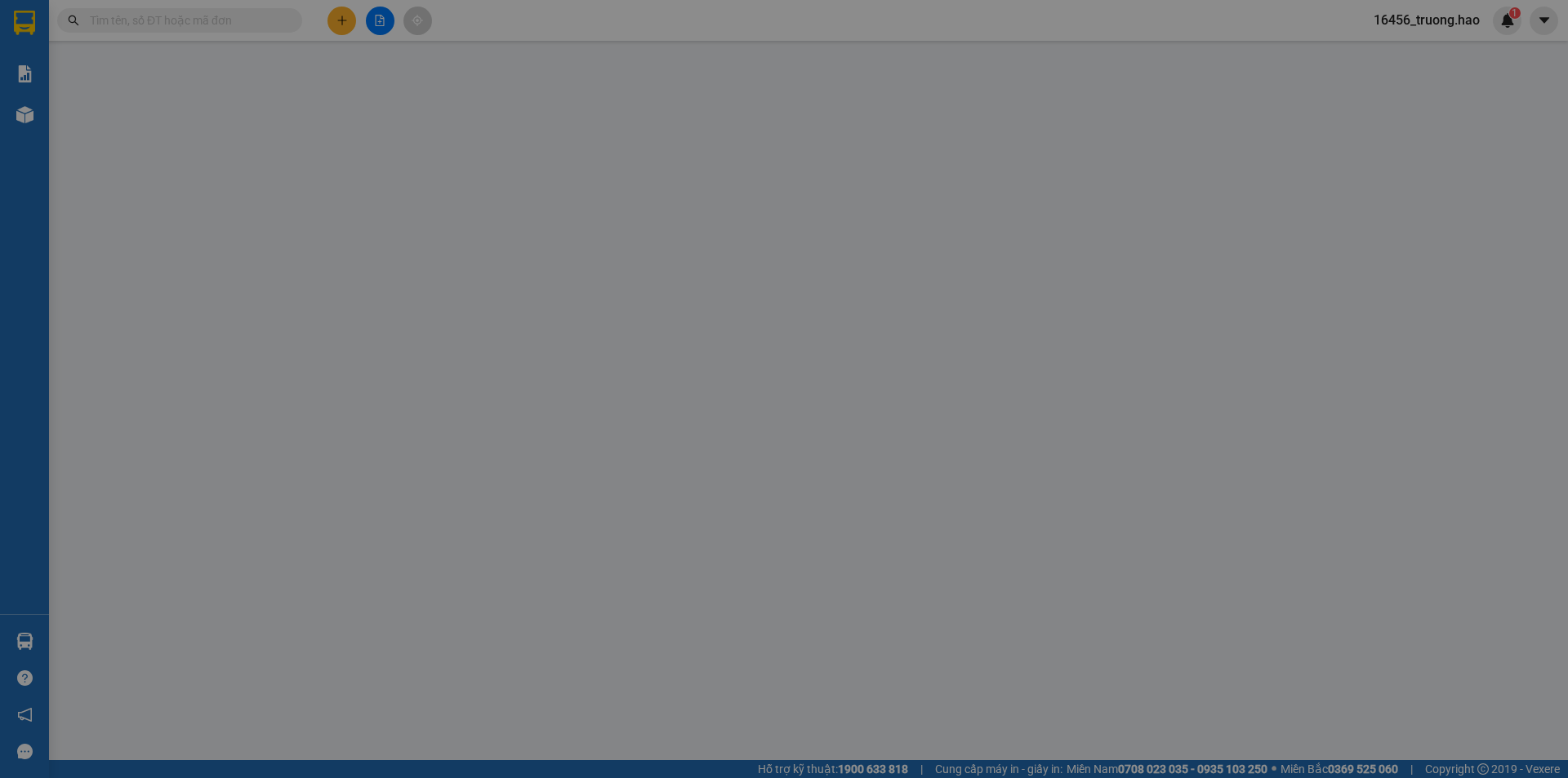
type input "0855728940"
type input "lê trí"
type input "50.000"
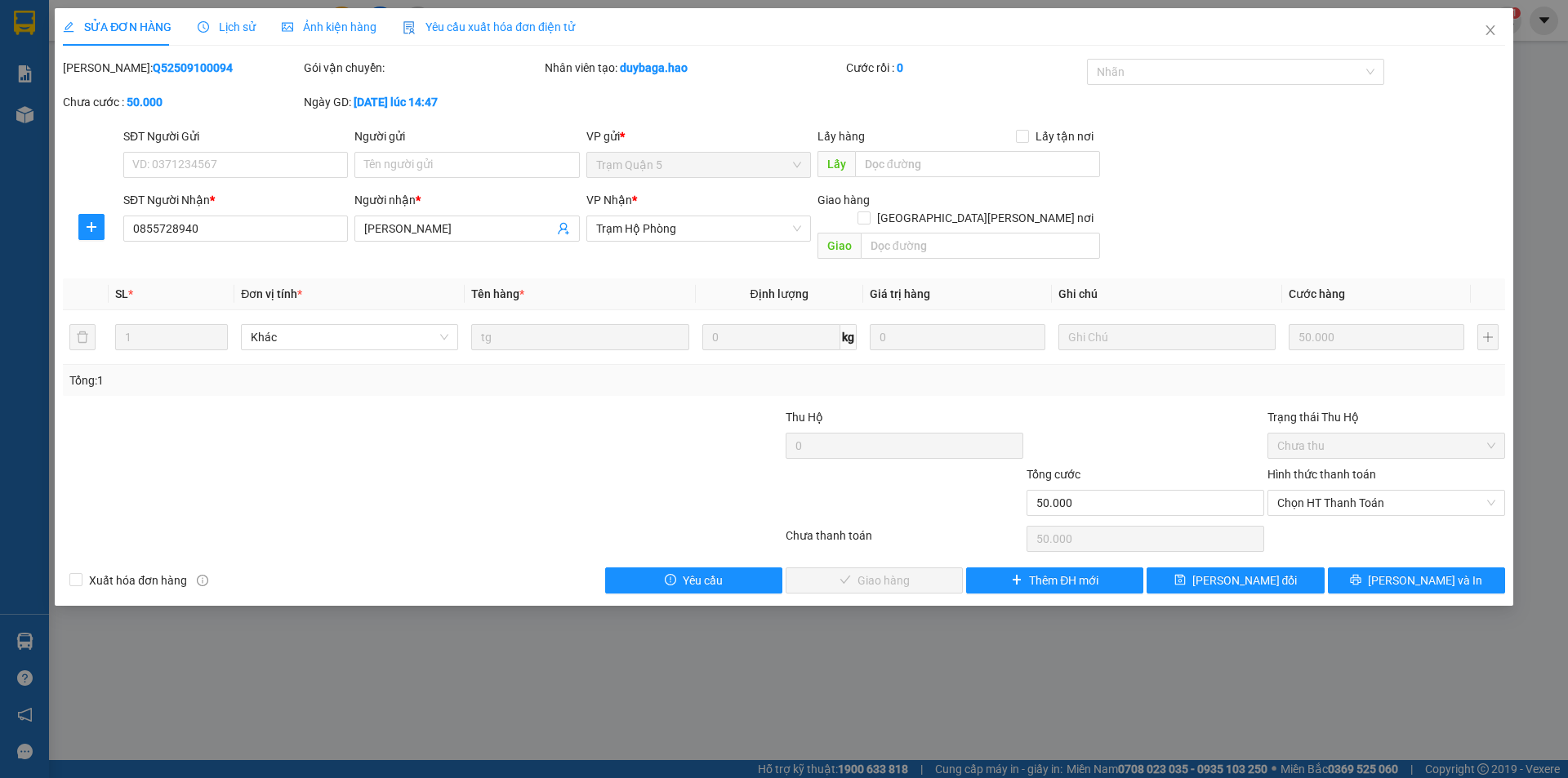
click at [364, 28] on span "Ảnh kiện hàng" at bounding box center [329, 27] width 94 height 13
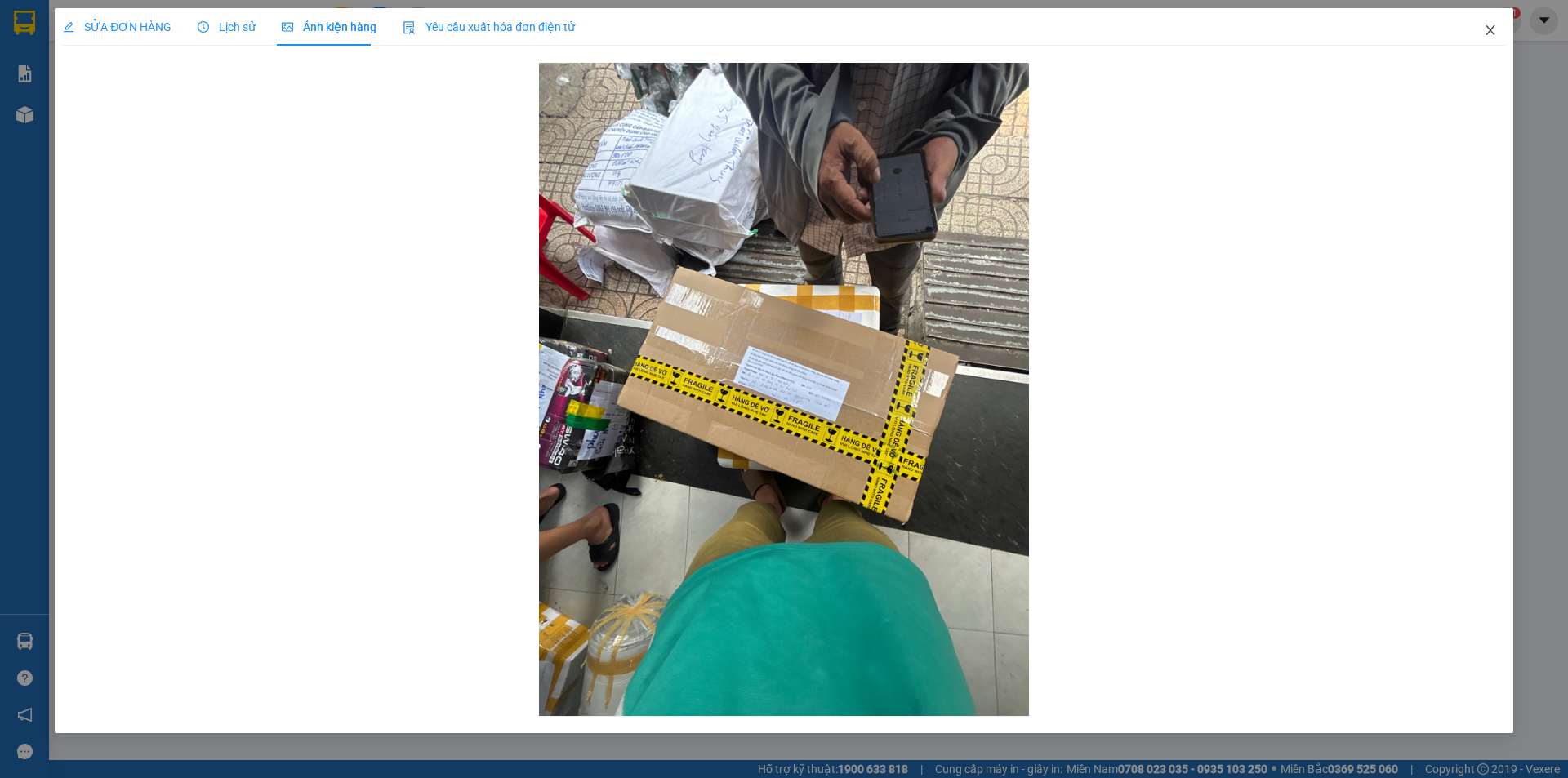
click at [1498, 37] on span "Close" at bounding box center [1491, 31] width 46 height 46
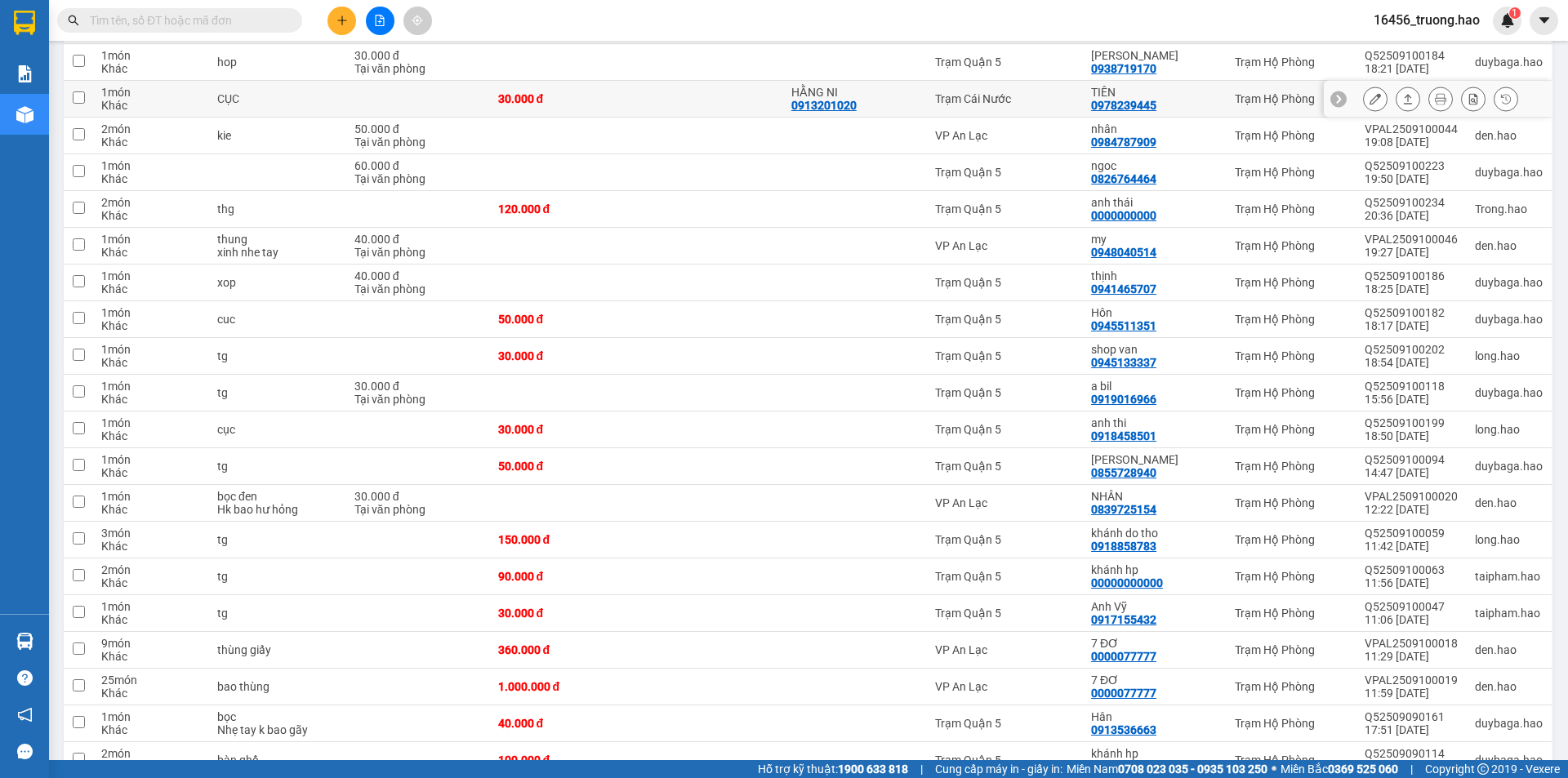
scroll to position [1225, 0]
click at [695, 448] on td at bounding box center [710, 466] width 147 height 37
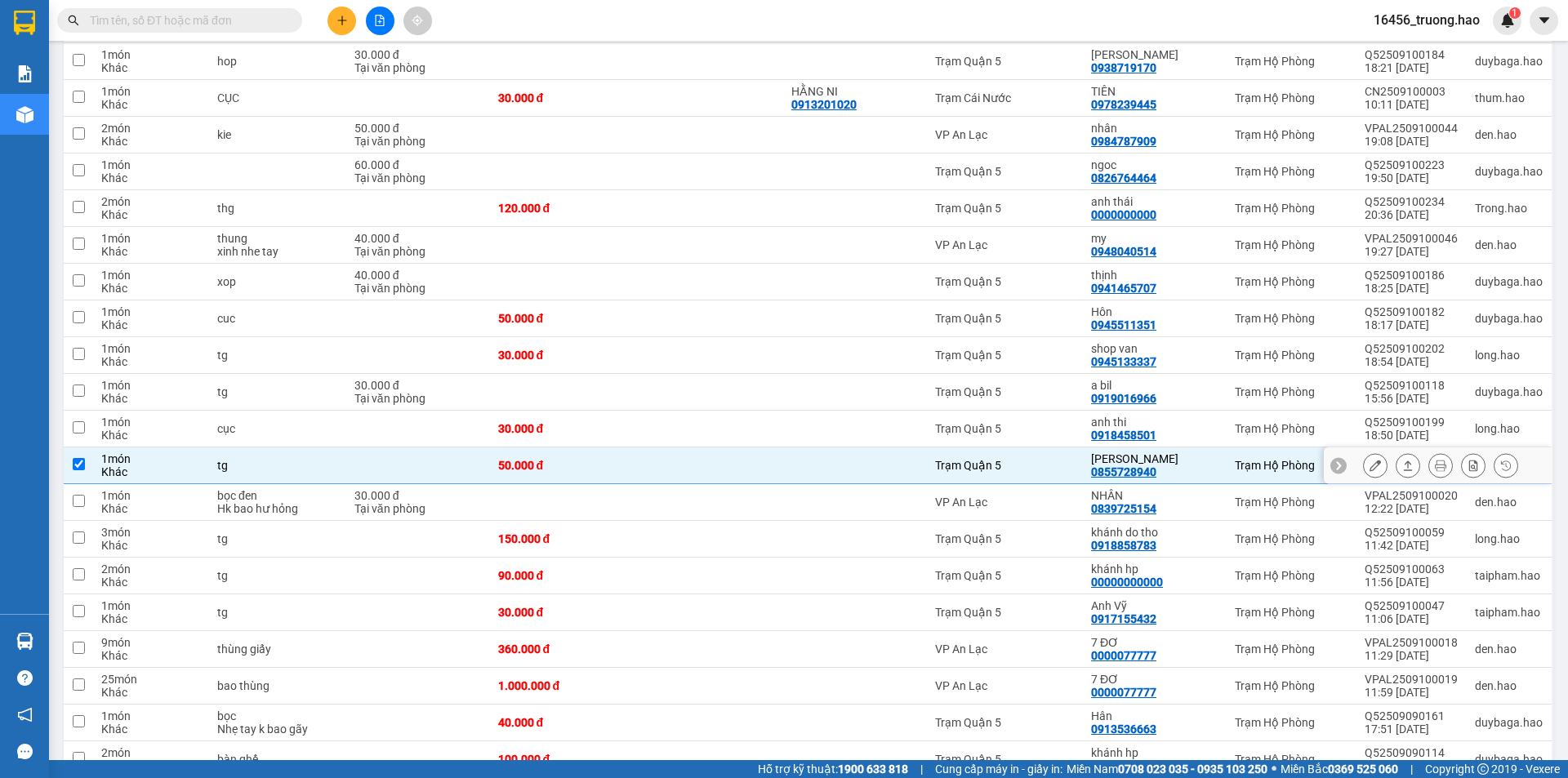
click at [695, 448] on td at bounding box center [710, 466] width 147 height 37
checkbox input "false"
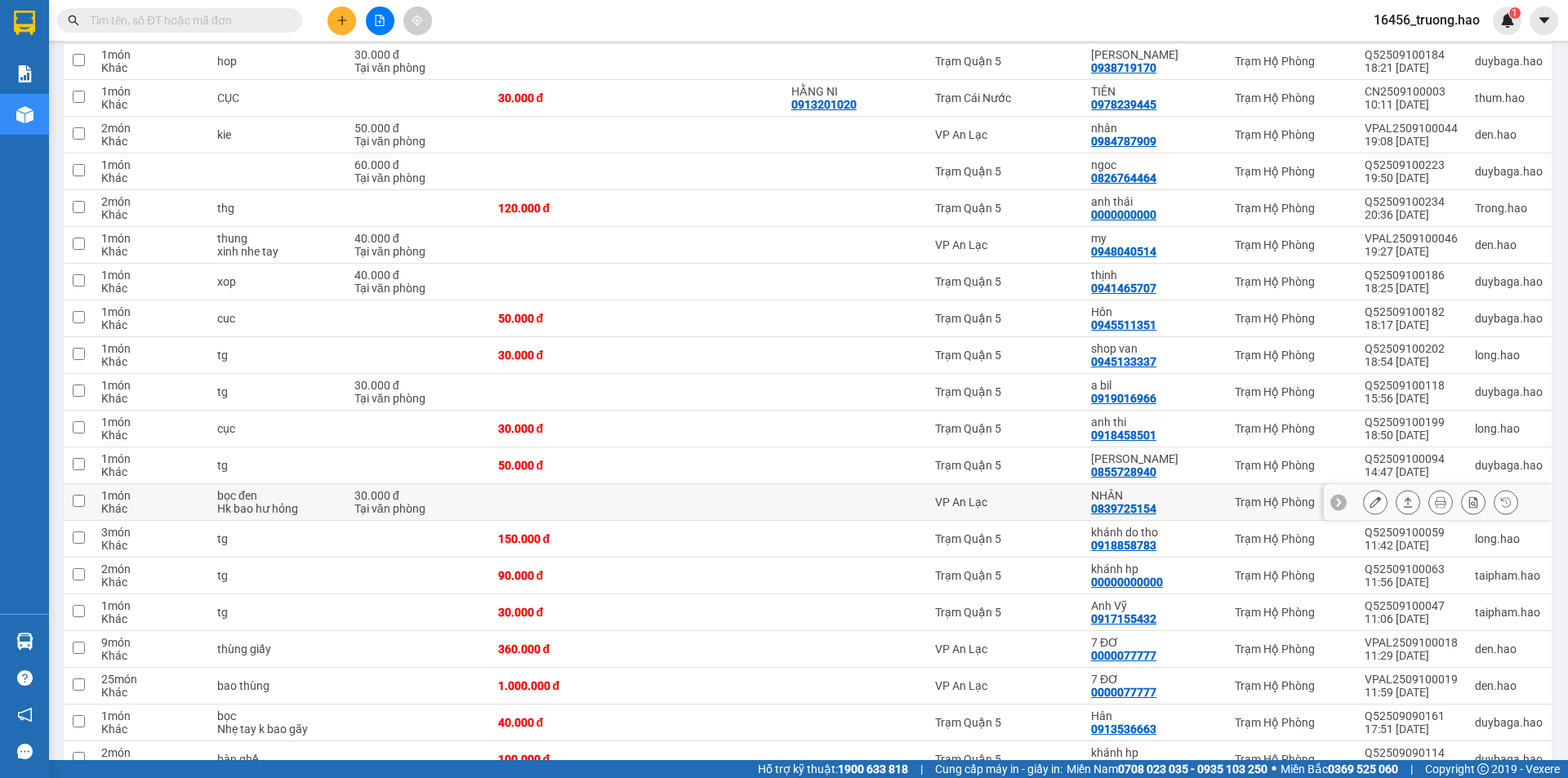
click at [669, 484] on td at bounding box center [710, 502] width 147 height 37
checkbox input "true"
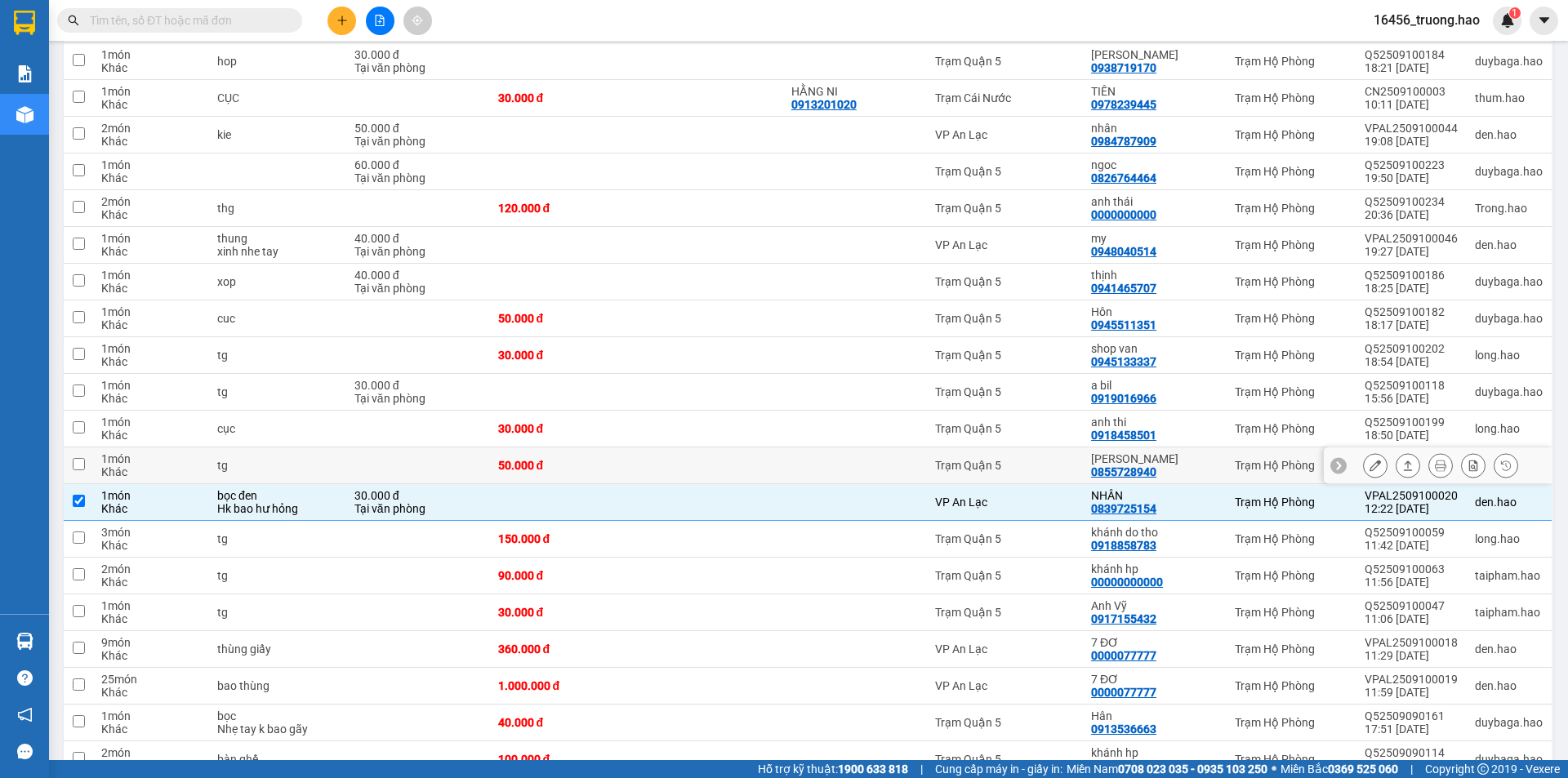
drag, startPoint x: 692, startPoint y: 438, endPoint x: 748, endPoint y: 409, distance: 63.1
click at [692, 448] on td at bounding box center [710, 466] width 147 height 37
checkbox input "true"
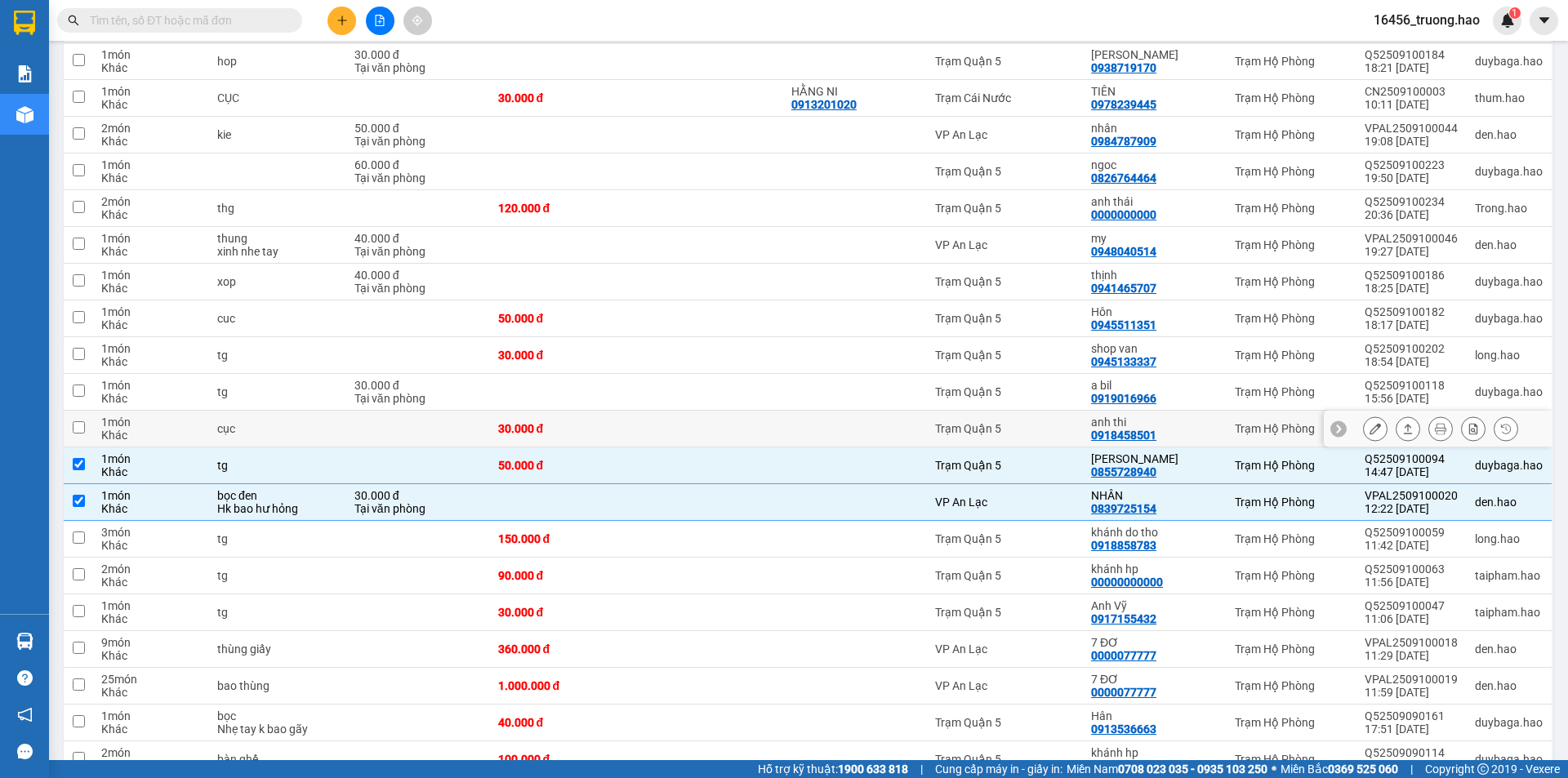
click at [748, 410] on td at bounding box center [710, 429] width 147 height 37
checkbox input "true"
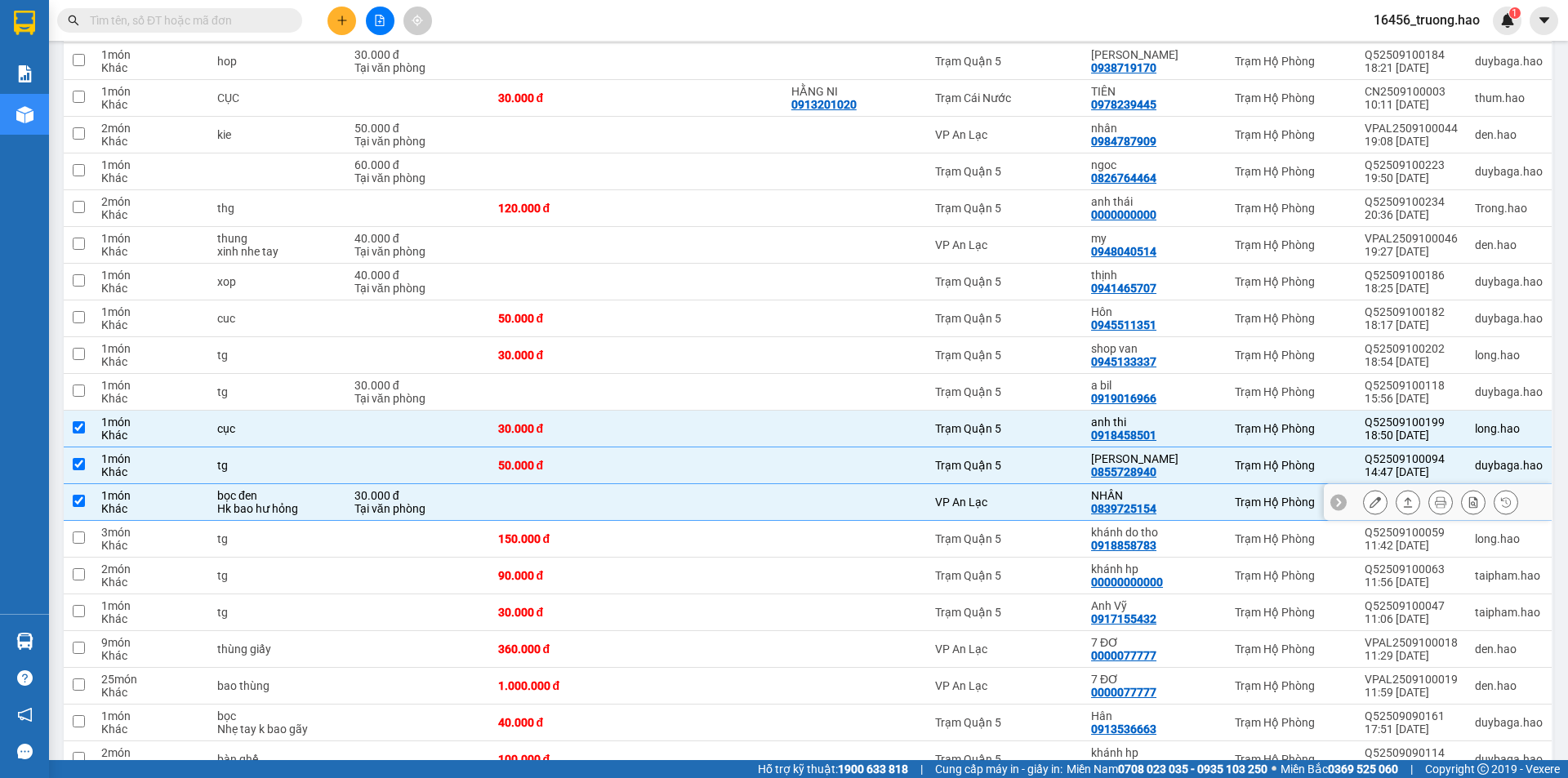
click at [1397, 489] on button at bounding box center [1408, 503] width 23 height 29
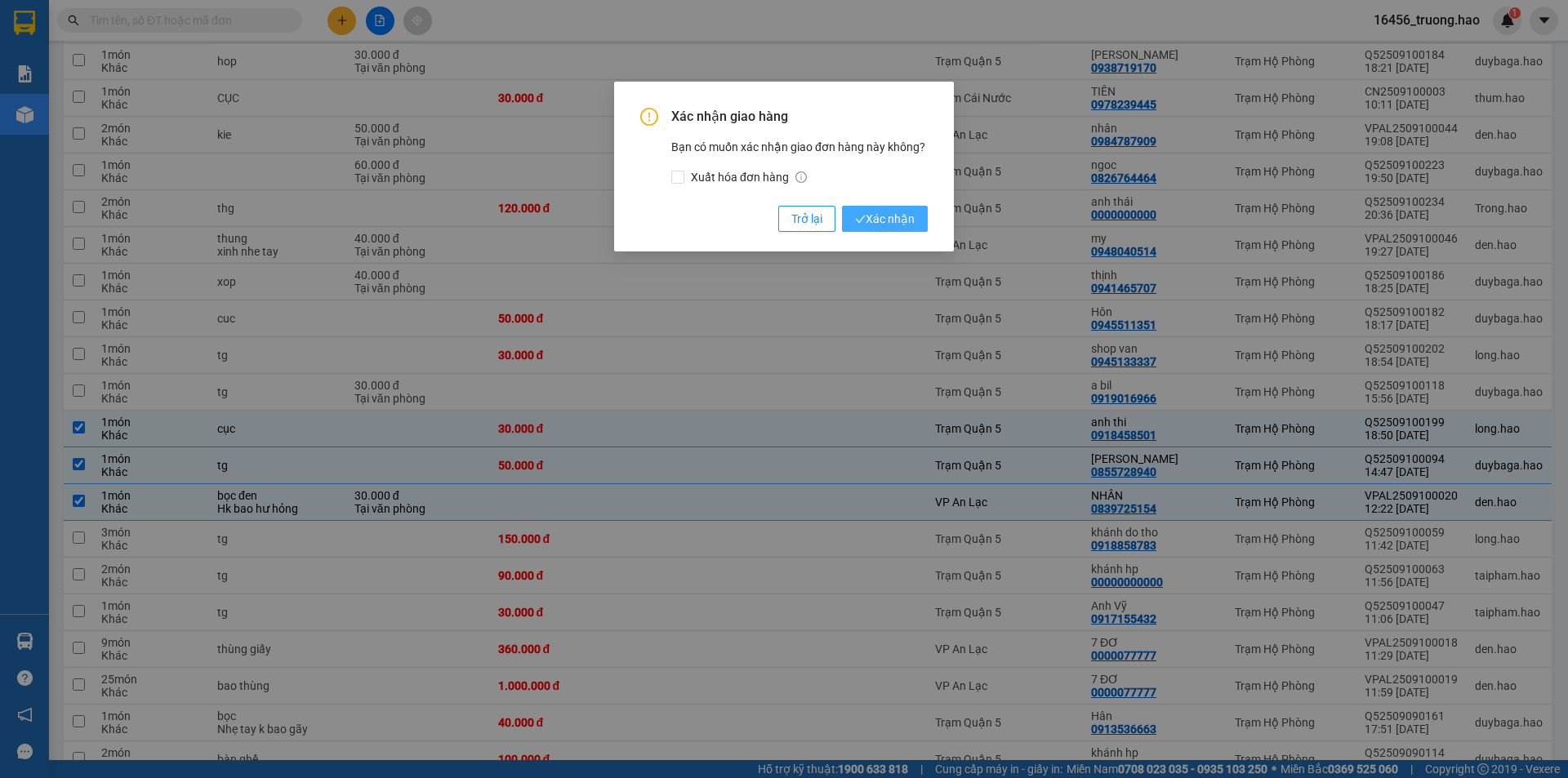
click at [895, 227] on span "Xác nhận" at bounding box center [885, 218] width 60 height 18
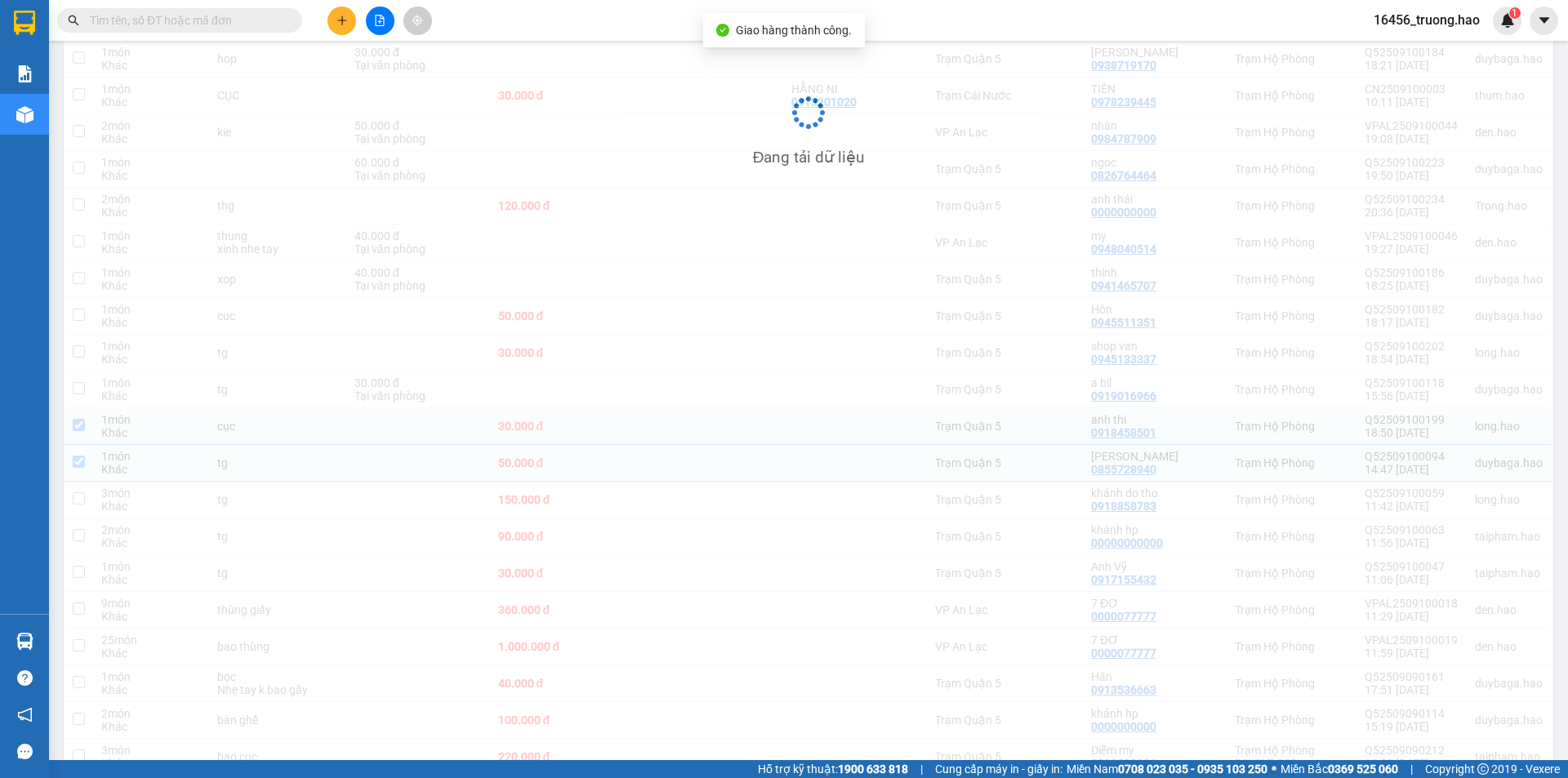
checkbox input "false"
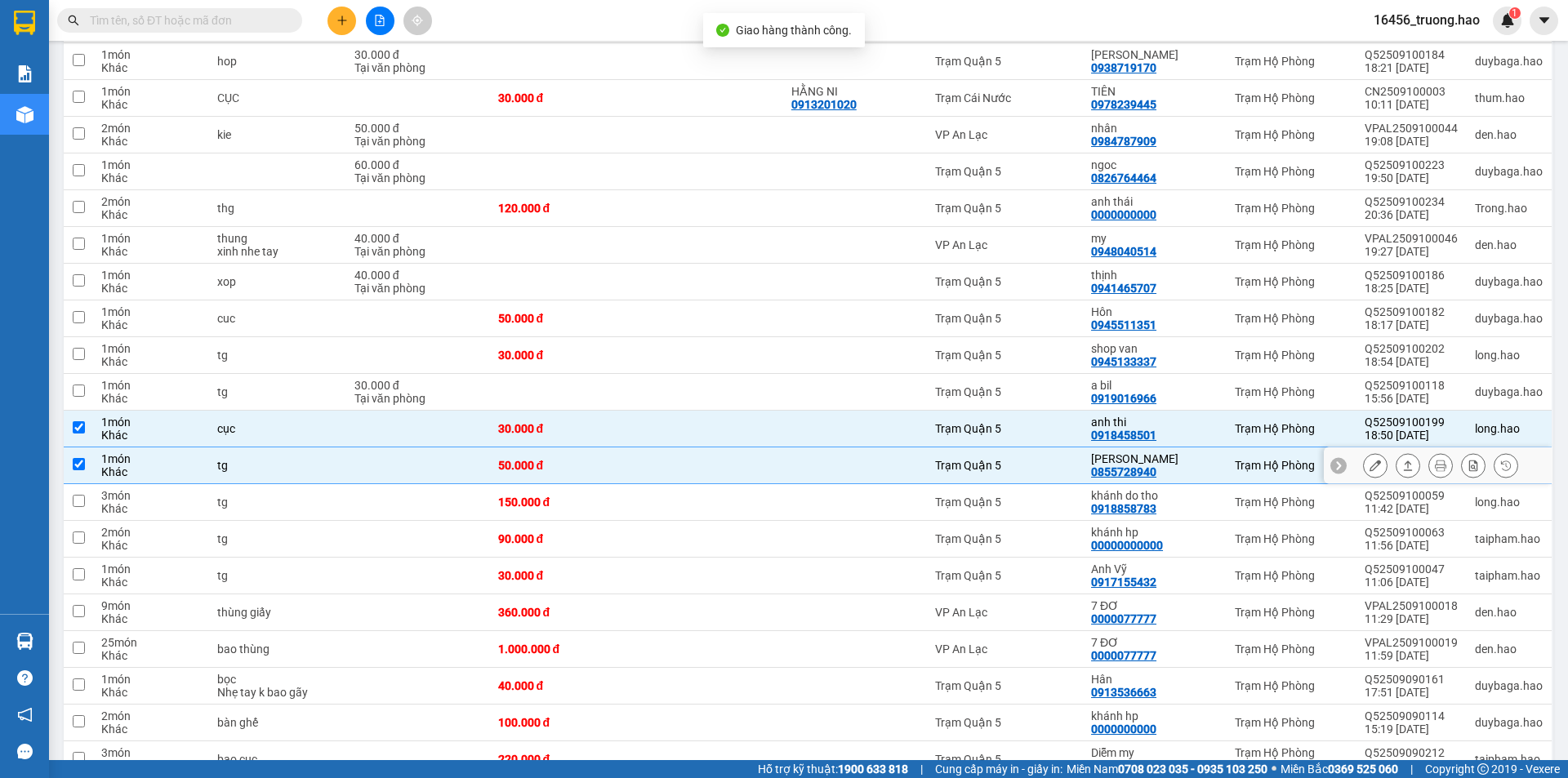
click at [1218, 452] on div "lê trí" at bounding box center [1155, 459] width 128 height 13
checkbox input "false"
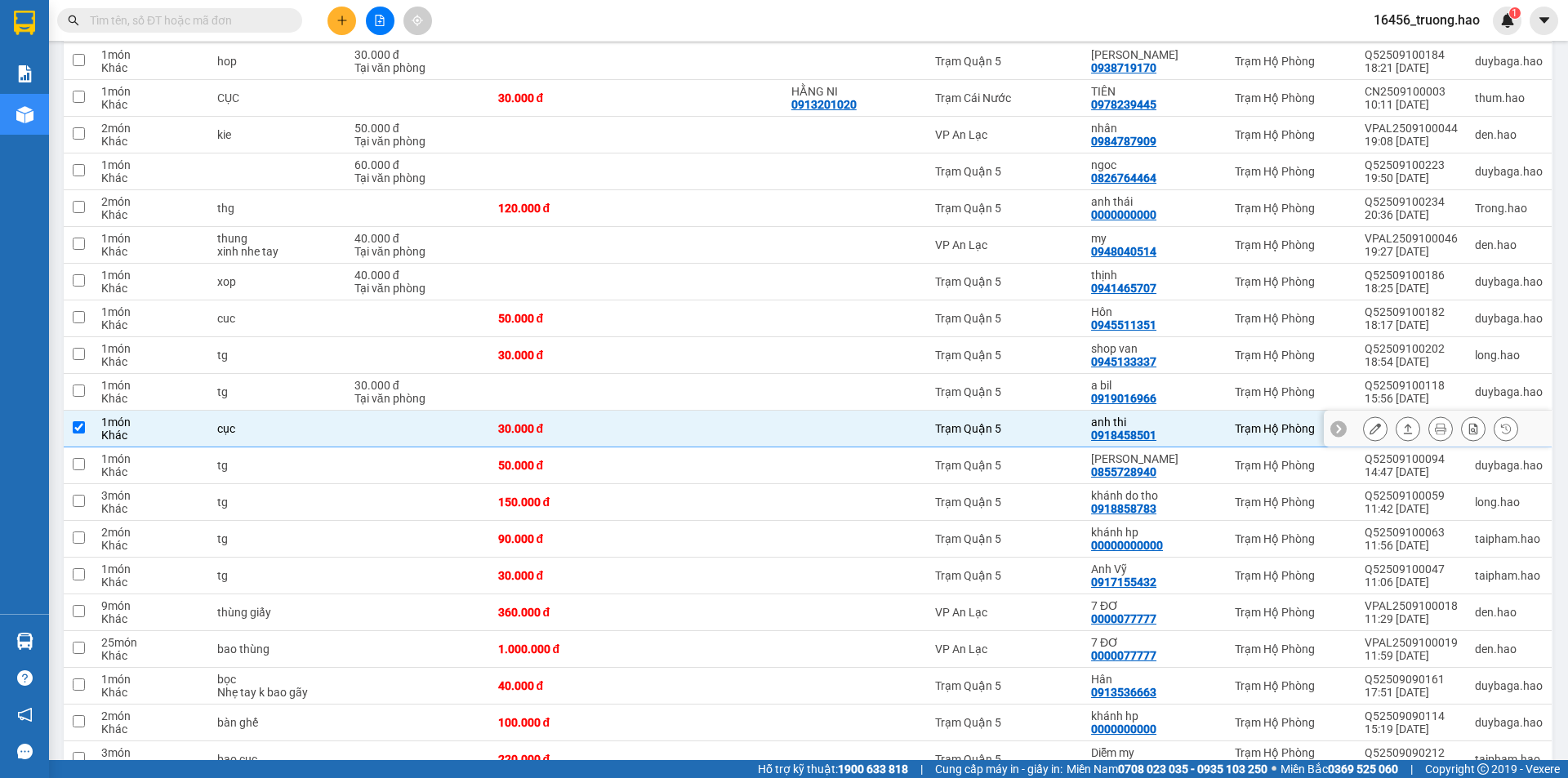
click at [1370, 423] on icon at bounding box center [1376, 429] width 11 height 11
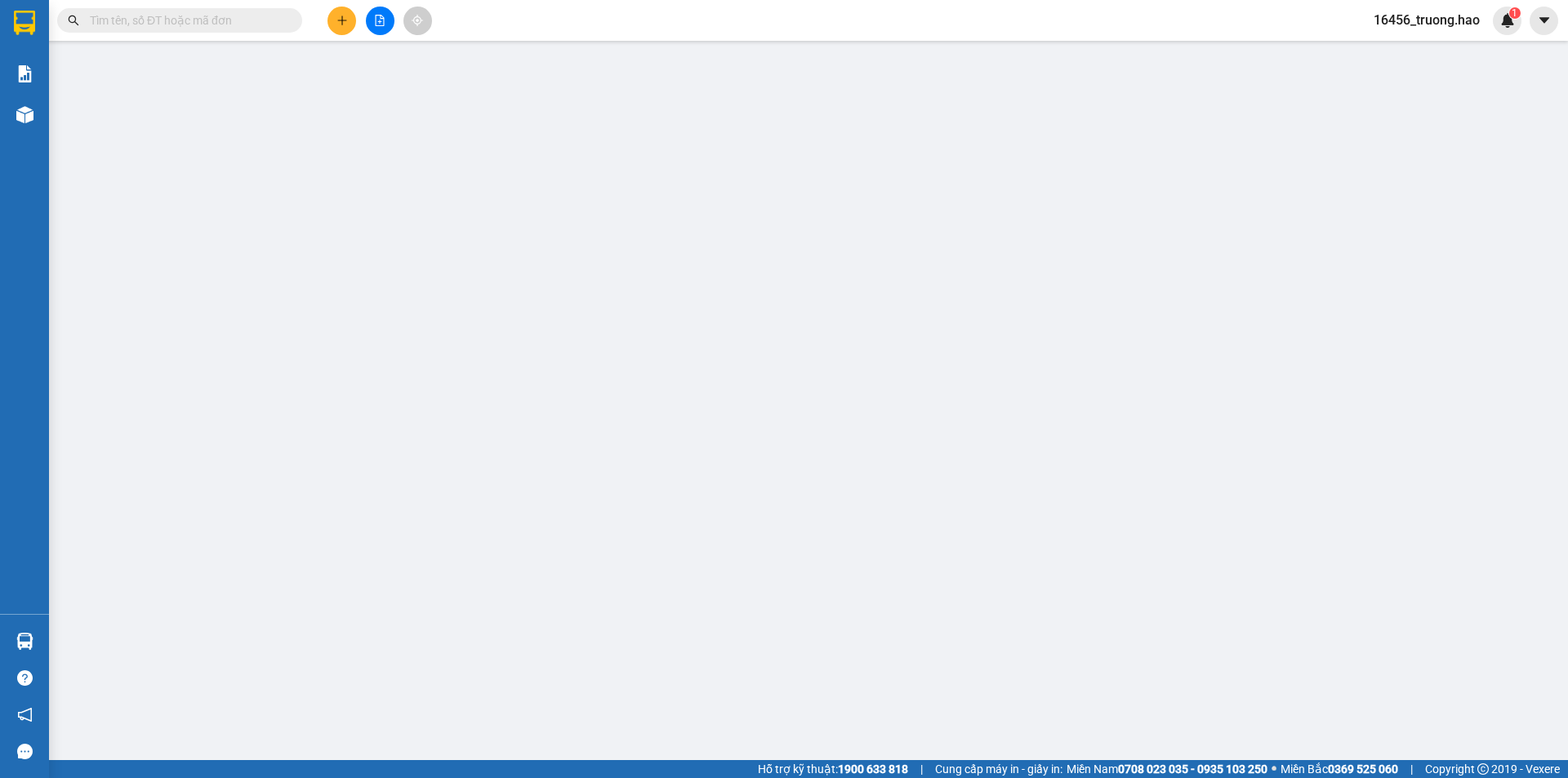
type input "0918458501"
type input "anh thi"
type input "30.000"
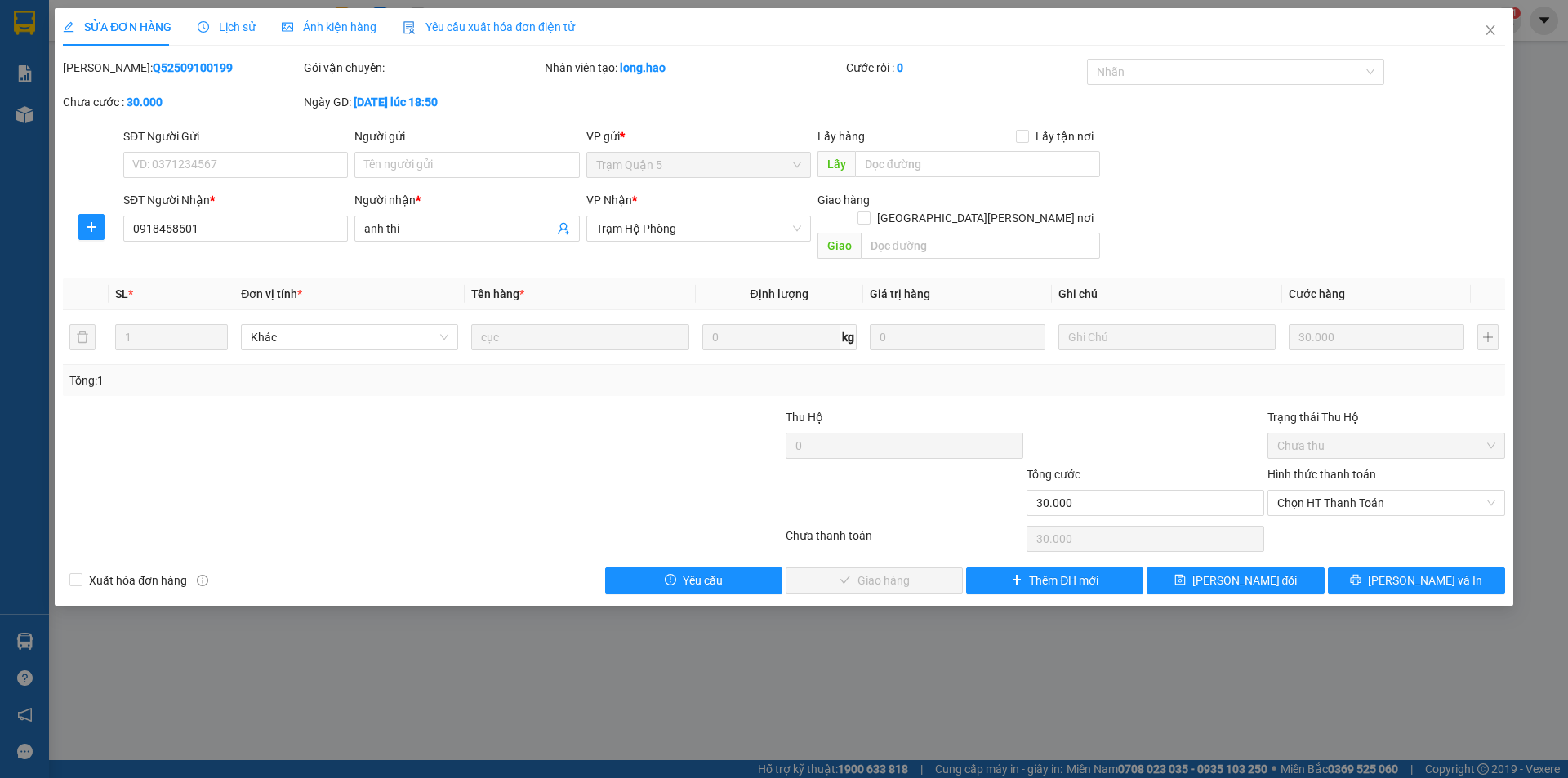
click at [327, 28] on span "Ảnh kiện hàng" at bounding box center [329, 27] width 94 height 13
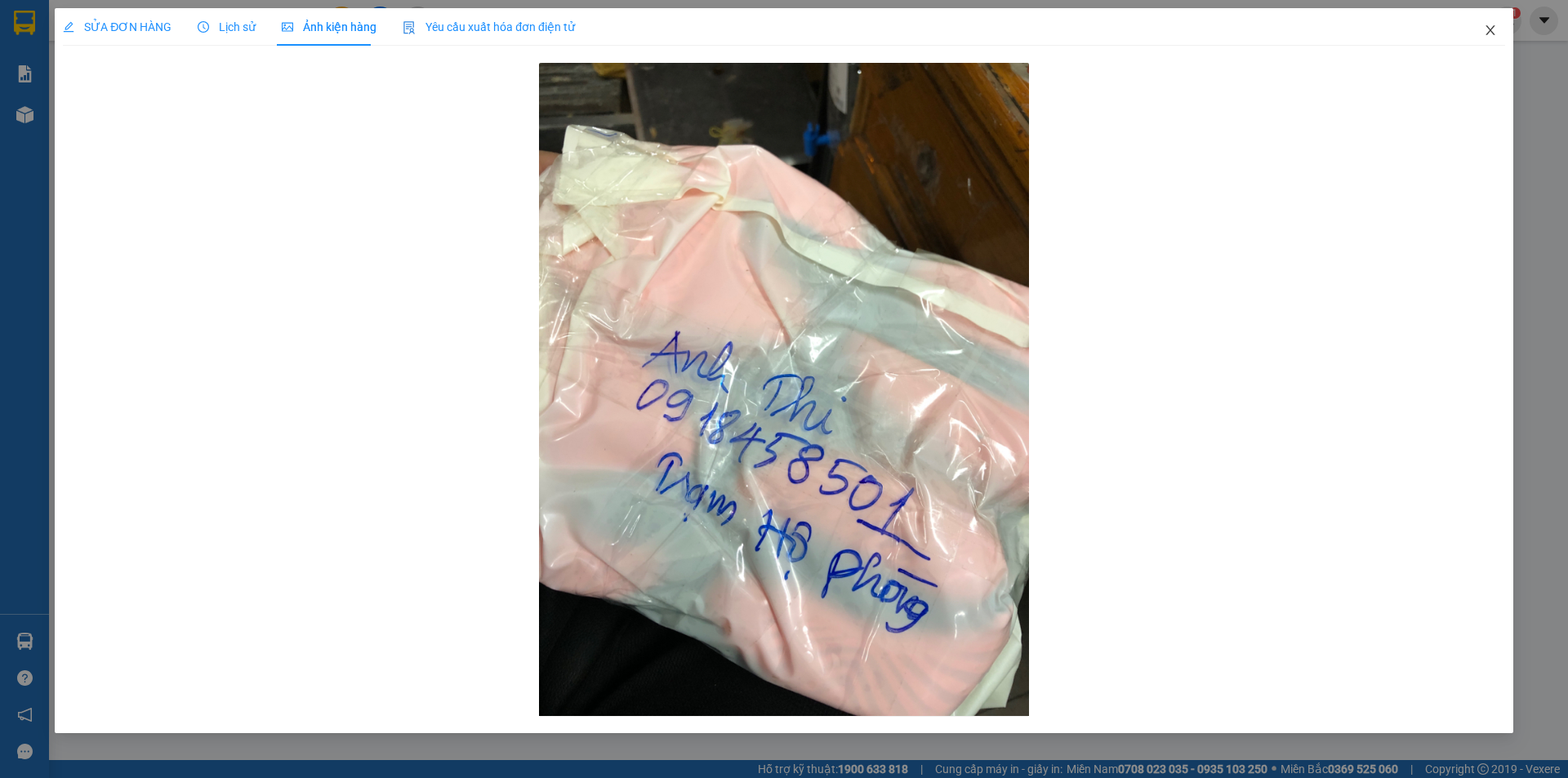
click at [1498, 38] on span "Close" at bounding box center [1491, 31] width 46 height 46
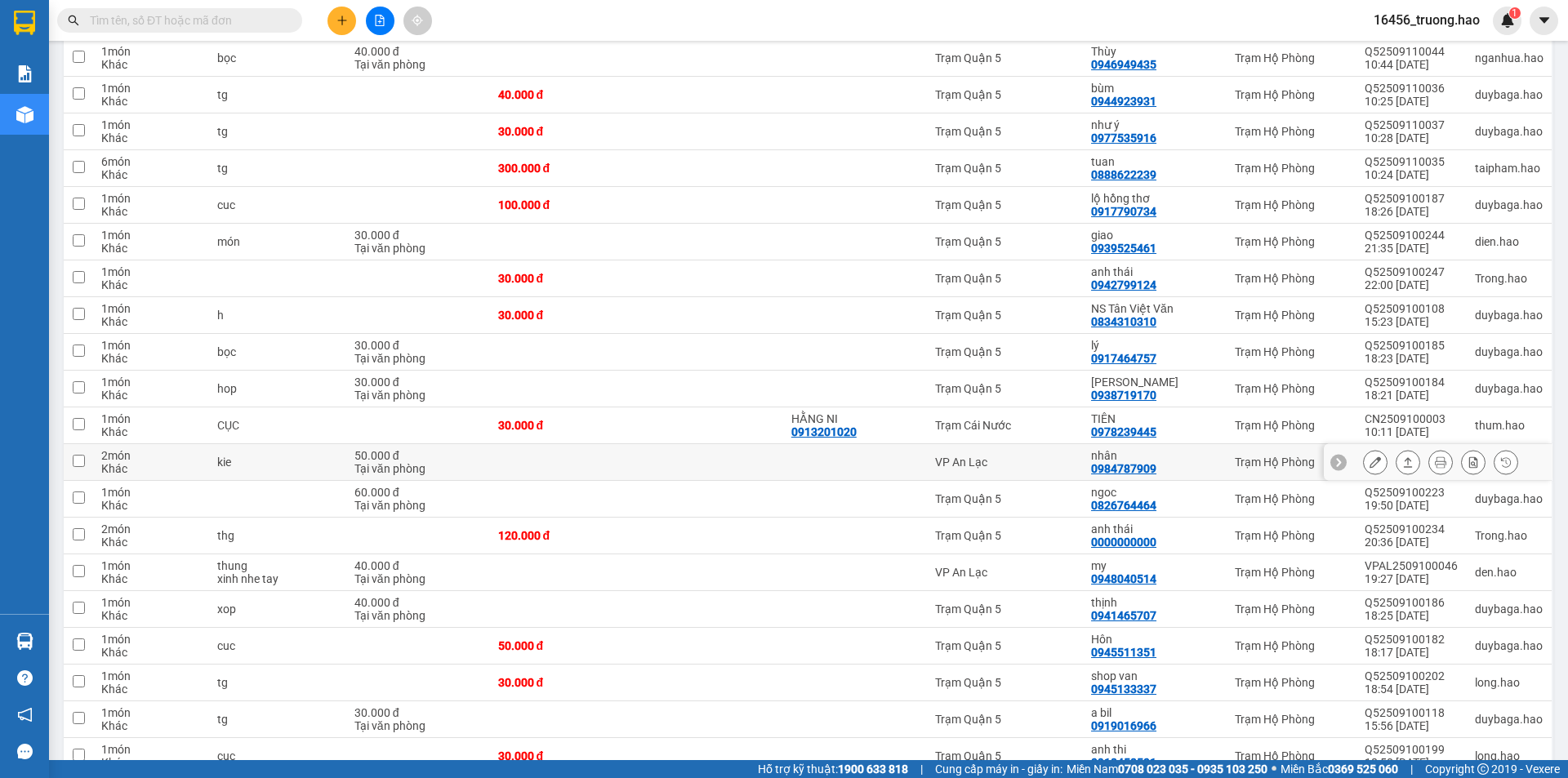
scroll to position [898, 0]
click at [544, 701] on td at bounding box center [563, 719] width 147 height 37
checkbox input "true"
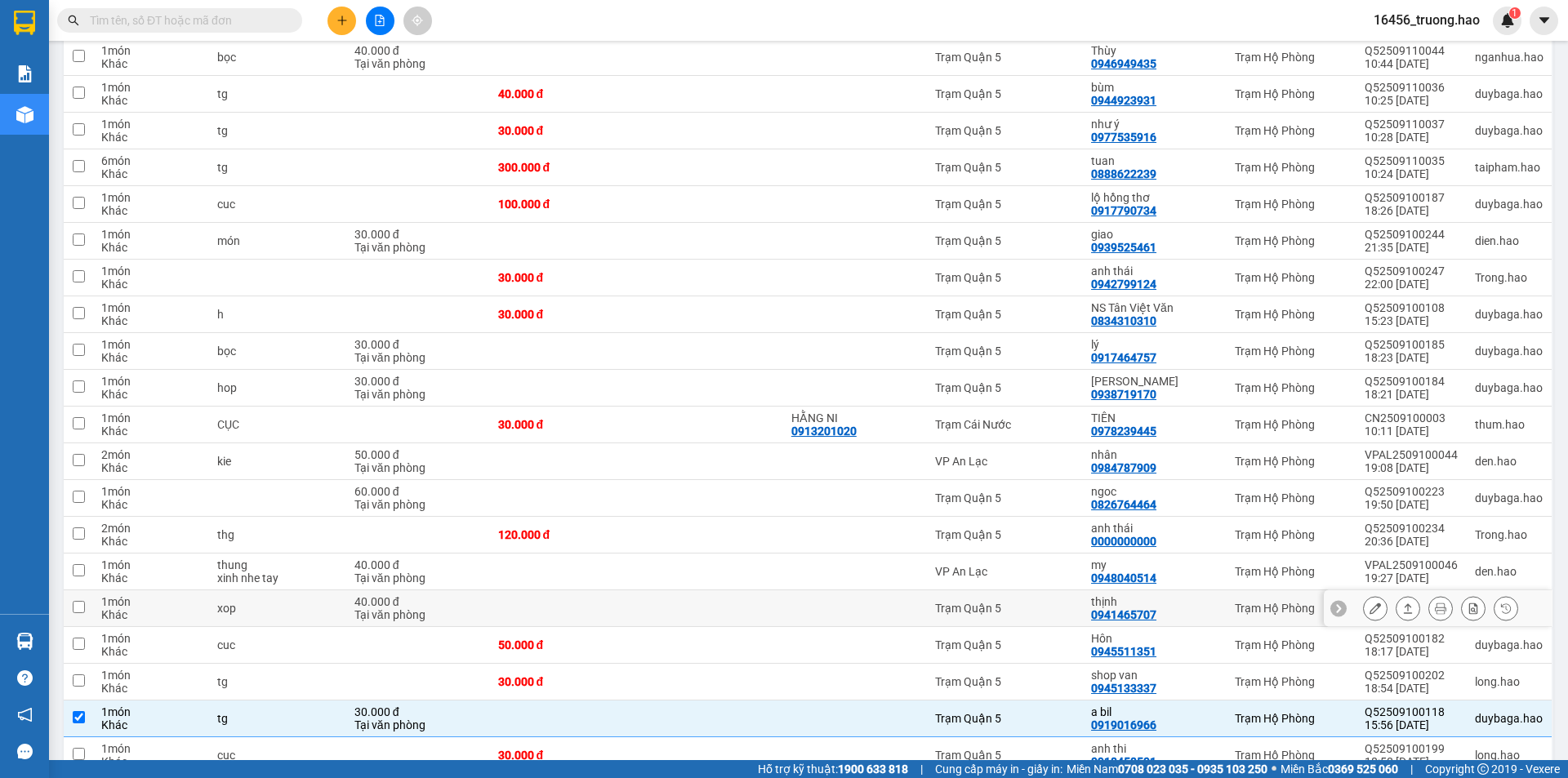
click at [1067, 590] on td "Trạm Quận 5" at bounding box center [1005, 608] width 157 height 37
checkbox input "true"
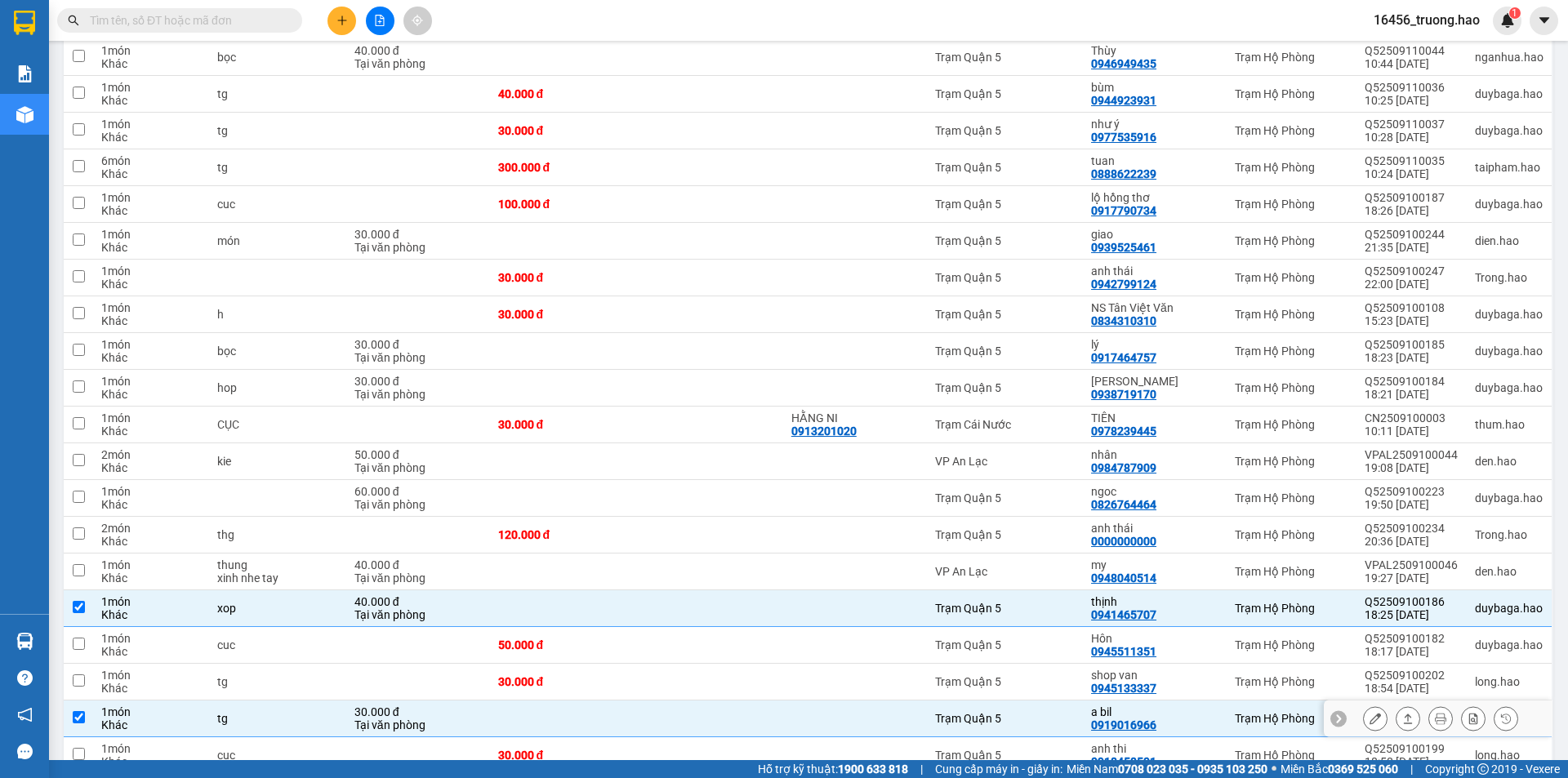
click at [1226, 701] on td "a bil 0919016966" at bounding box center [1155, 719] width 144 height 37
checkbox input "false"
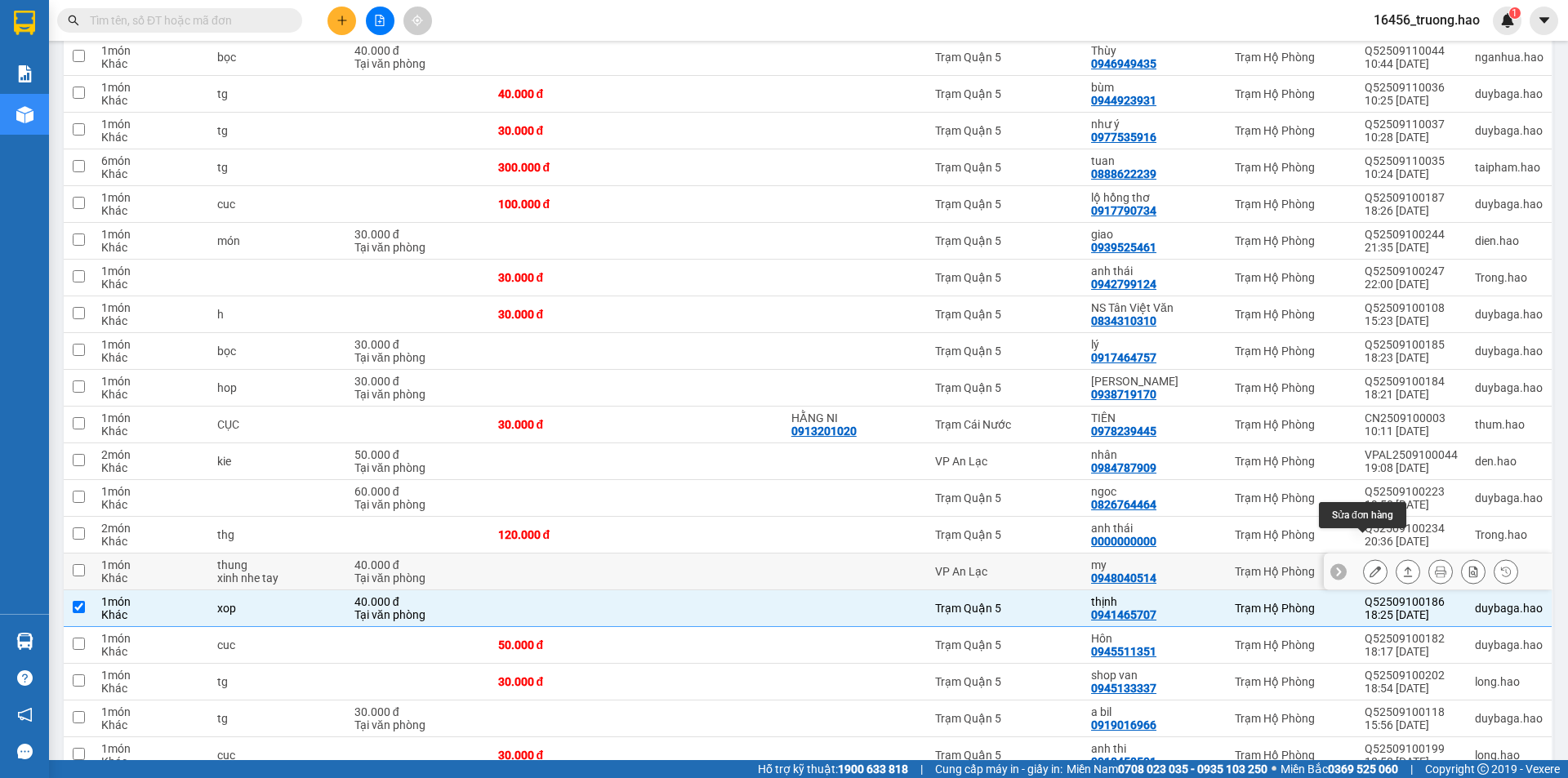
click at [1370, 558] on button at bounding box center [1376, 572] width 23 height 29
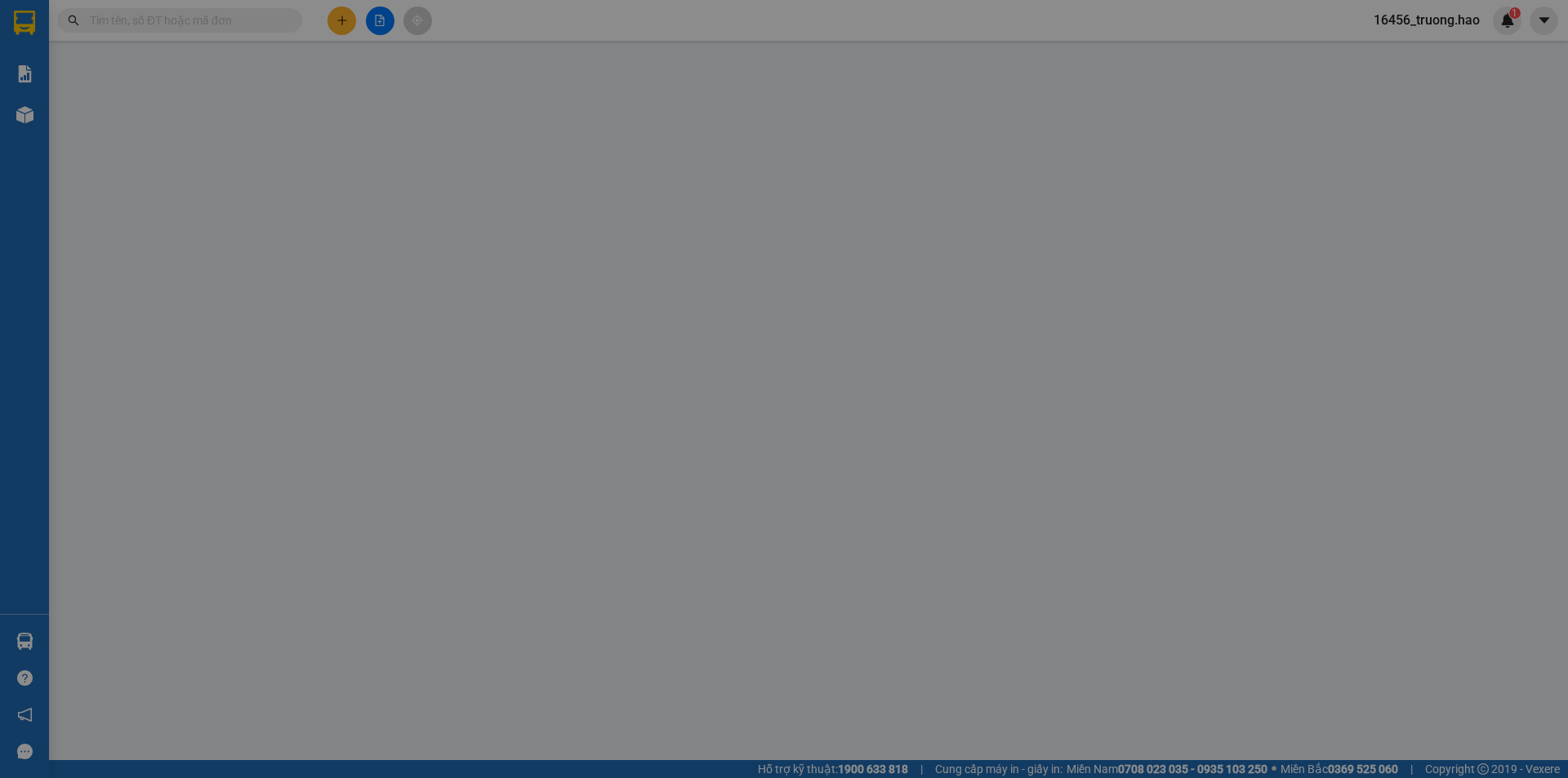
type input "0948040514"
type input "my"
type input "40.000"
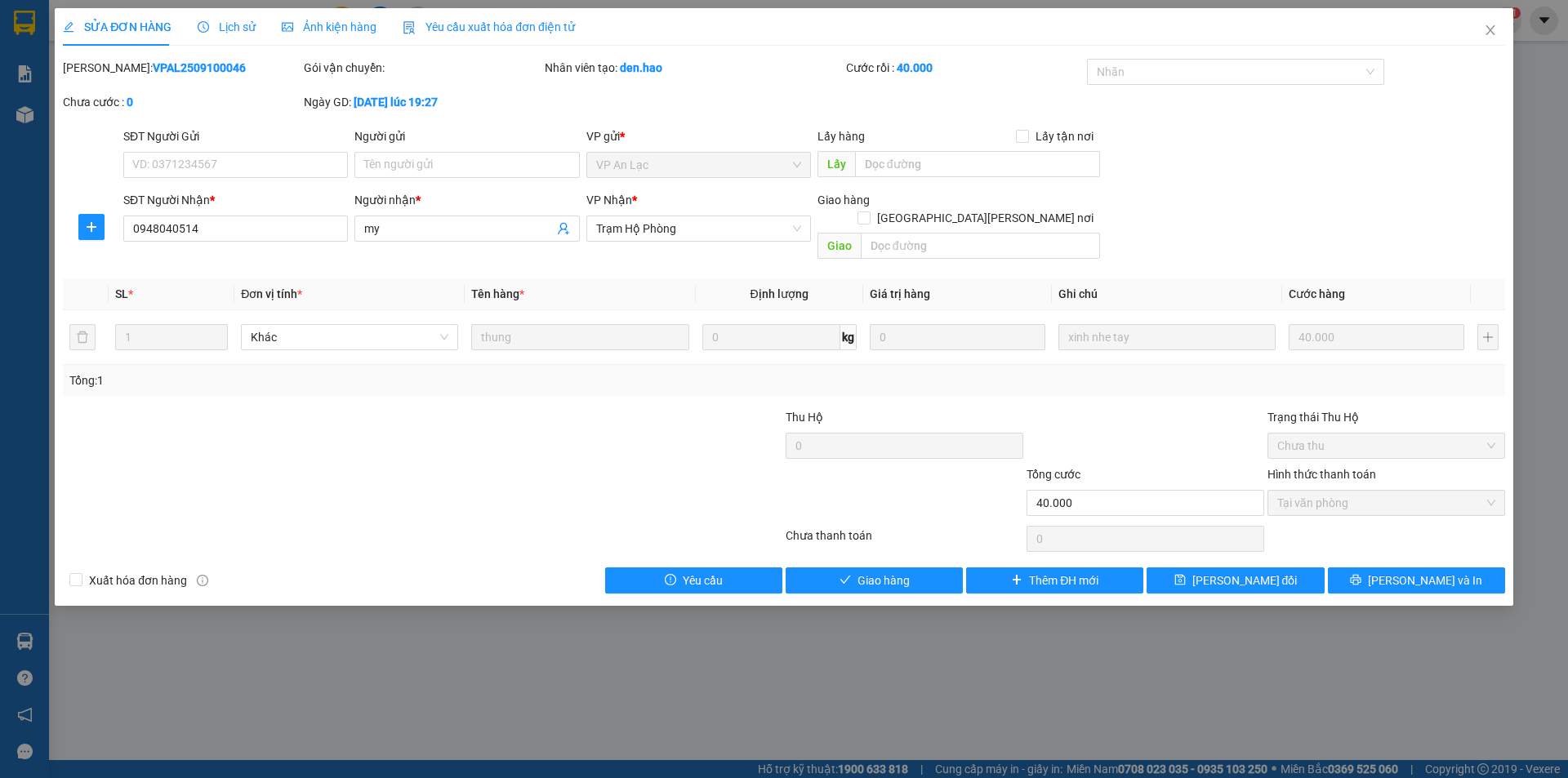
click at [362, 32] on span "Ảnh kiện hàng" at bounding box center [329, 27] width 94 height 13
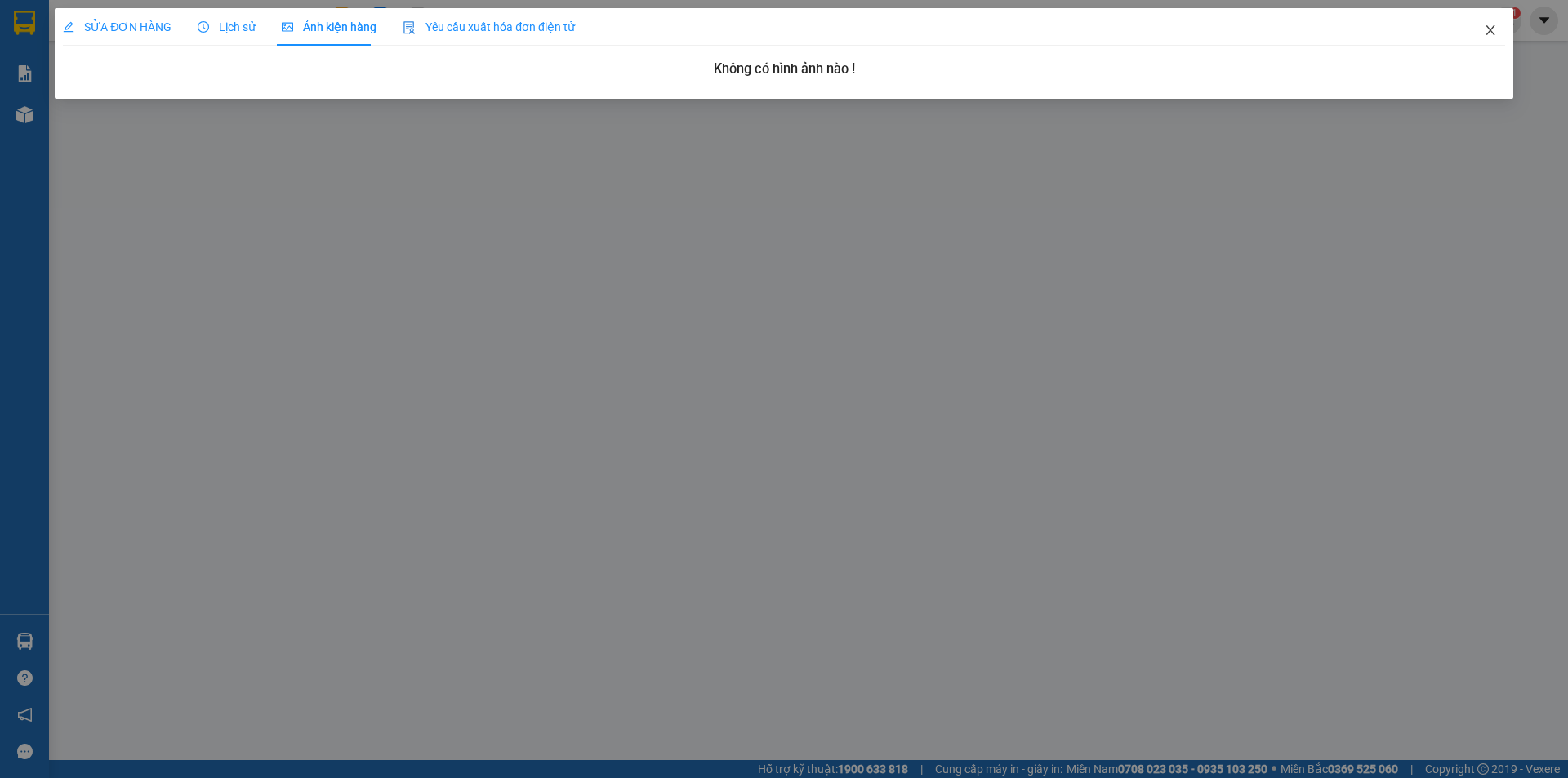
click at [1489, 31] on icon "close" at bounding box center [1491, 30] width 13 height 13
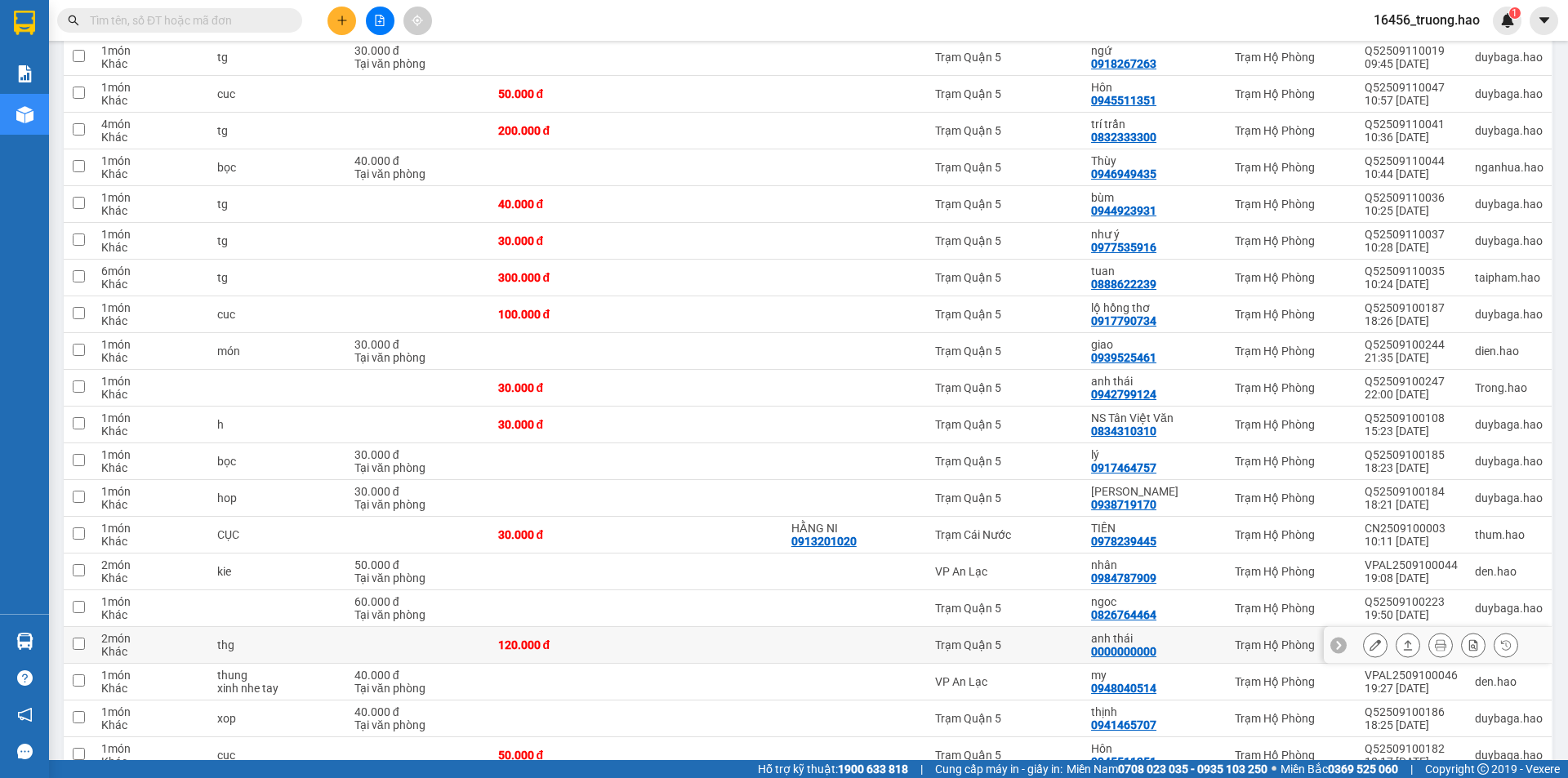
scroll to position [816, 0]
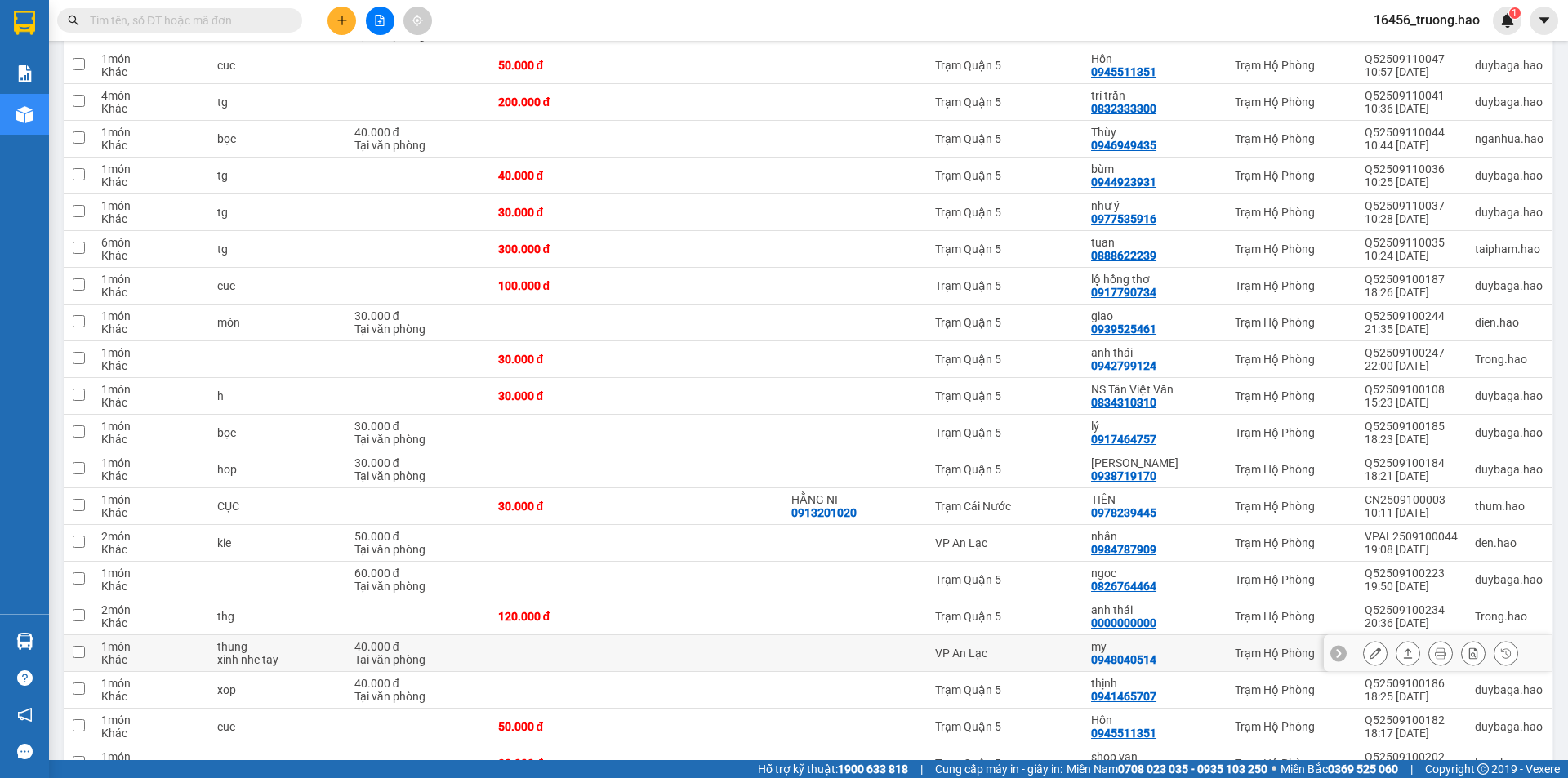
click at [1141, 640] on div "my" at bounding box center [1155, 647] width 128 height 13
checkbox input "true"
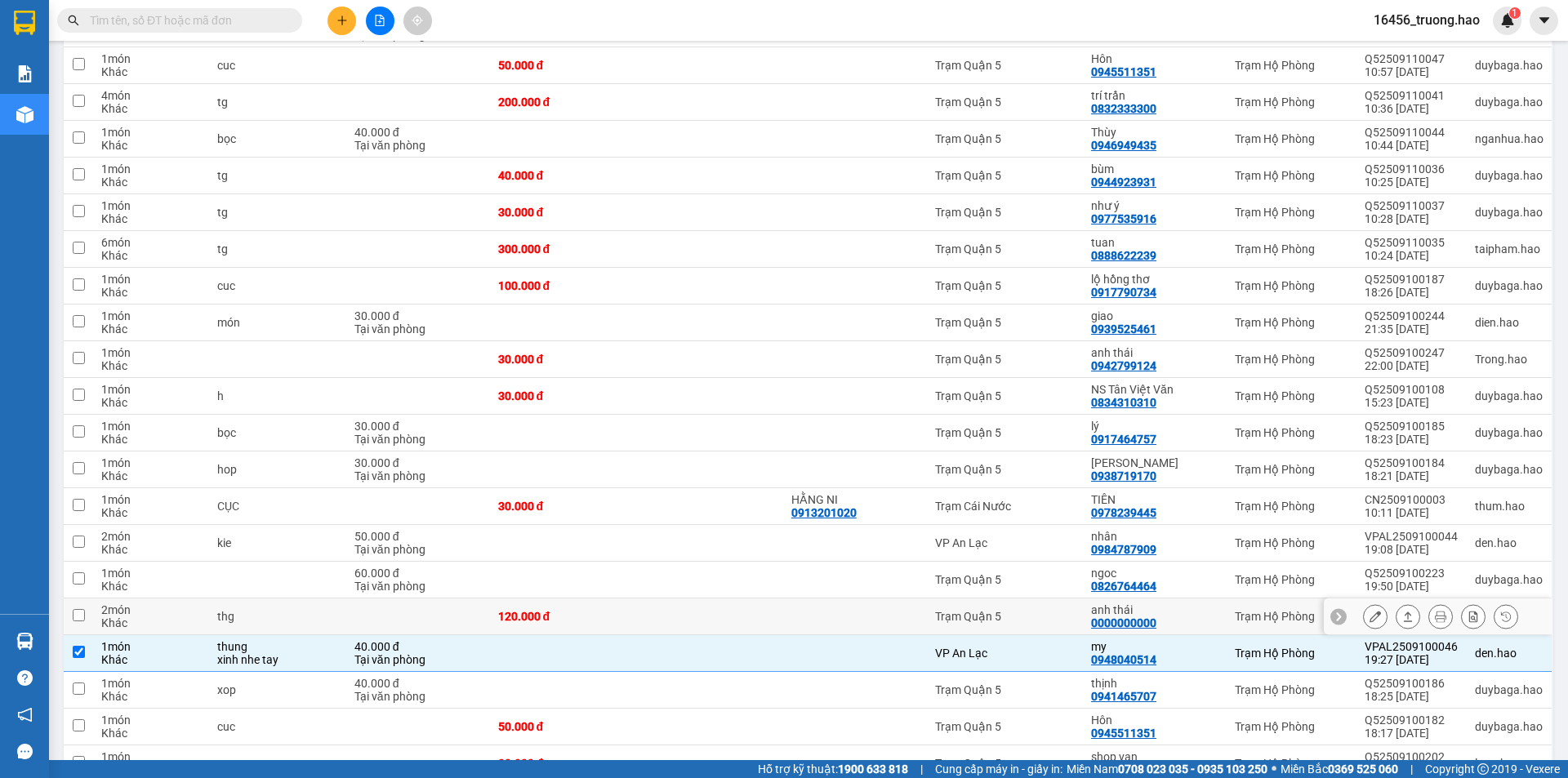
click at [1182, 604] on div "anh thái" at bounding box center [1155, 610] width 128 height 13
checkbox input "true"
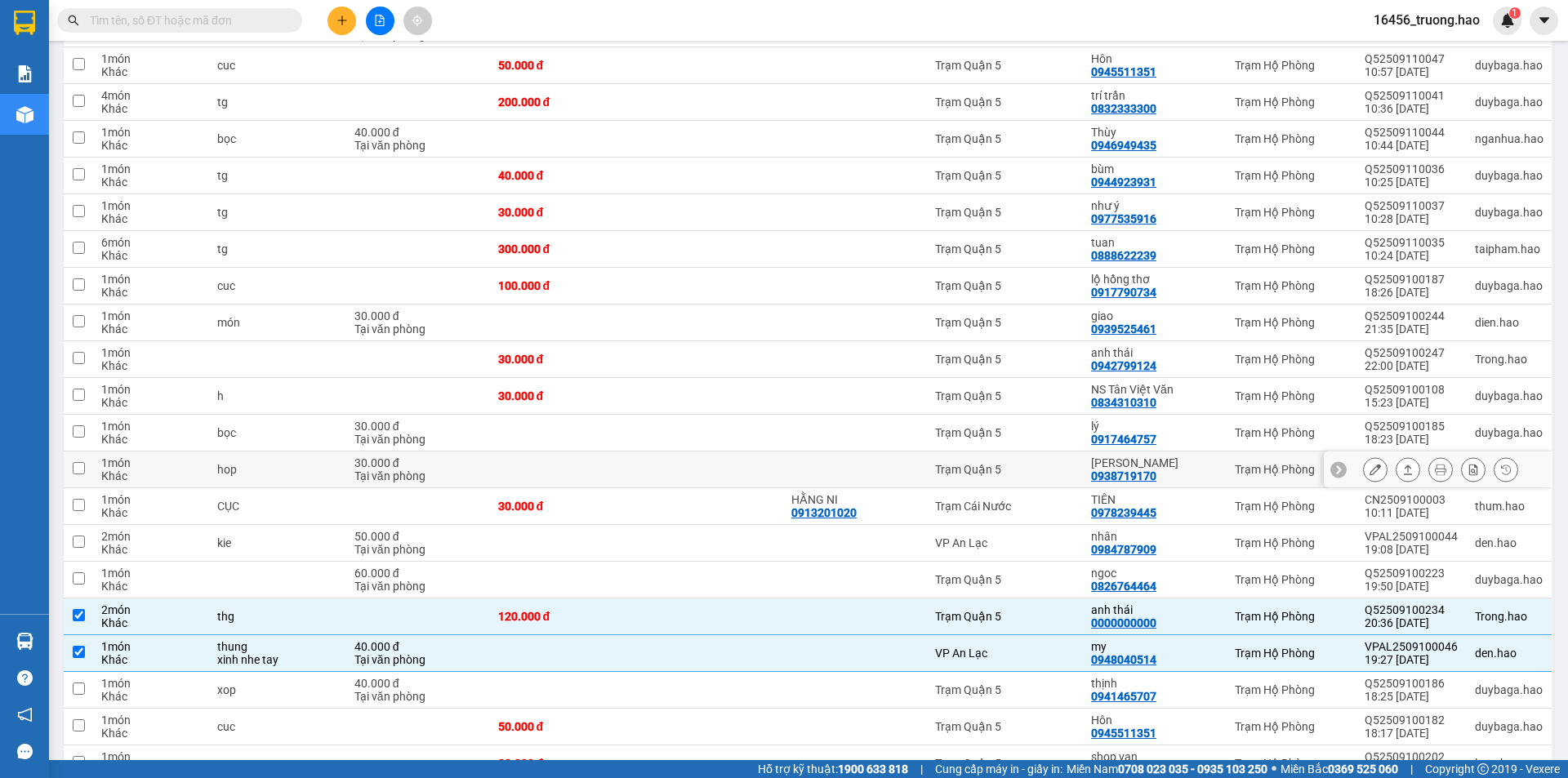
click at [1075, 463] on div "Trạm Quận 5" at bounding box center [1005, 469] width 140 height 13
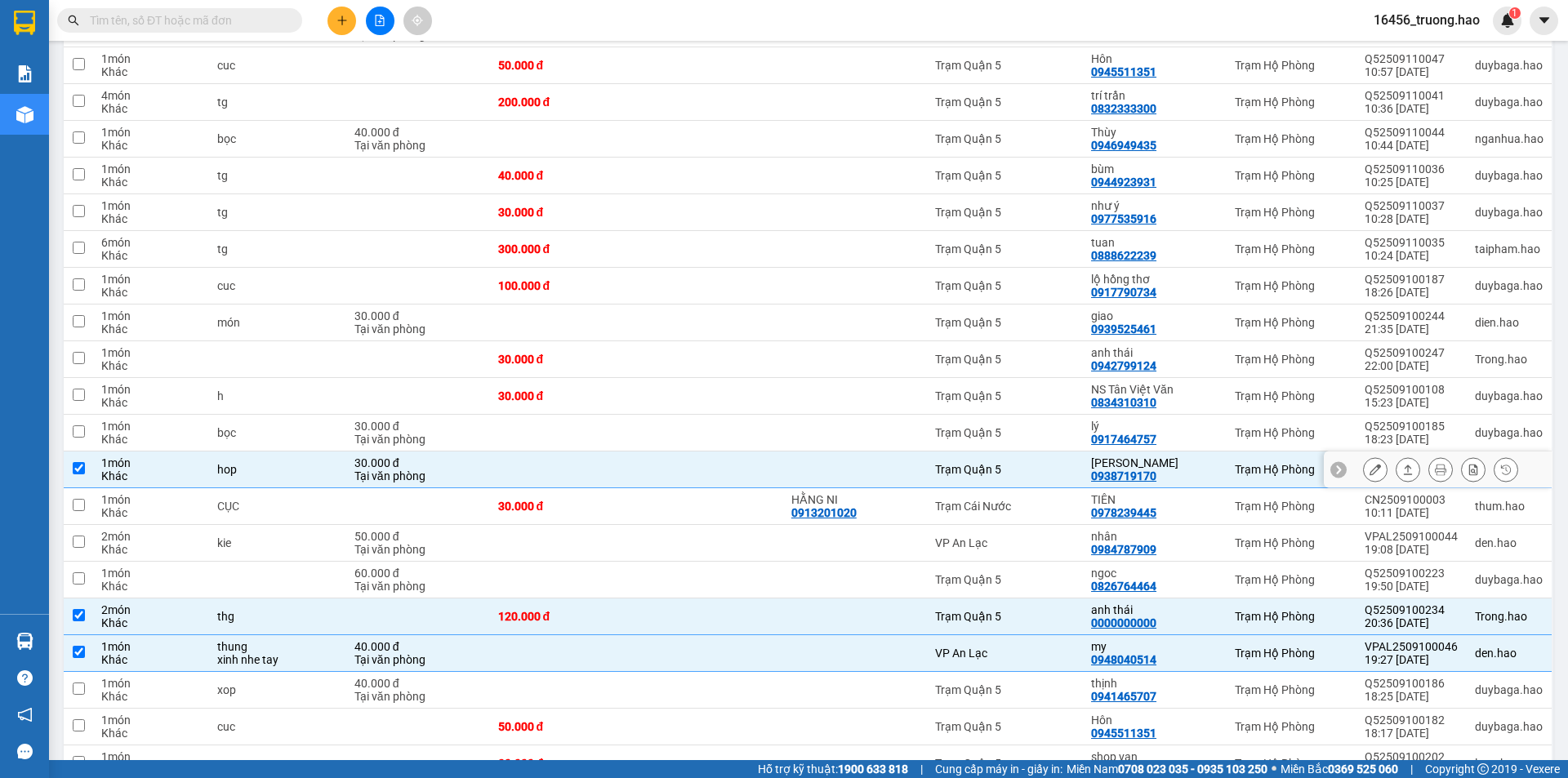
click at [1075, 463] on div "Trạm Quận 5" at bounding box center [1005, 469] width 140 height 13
checkbox input "false"
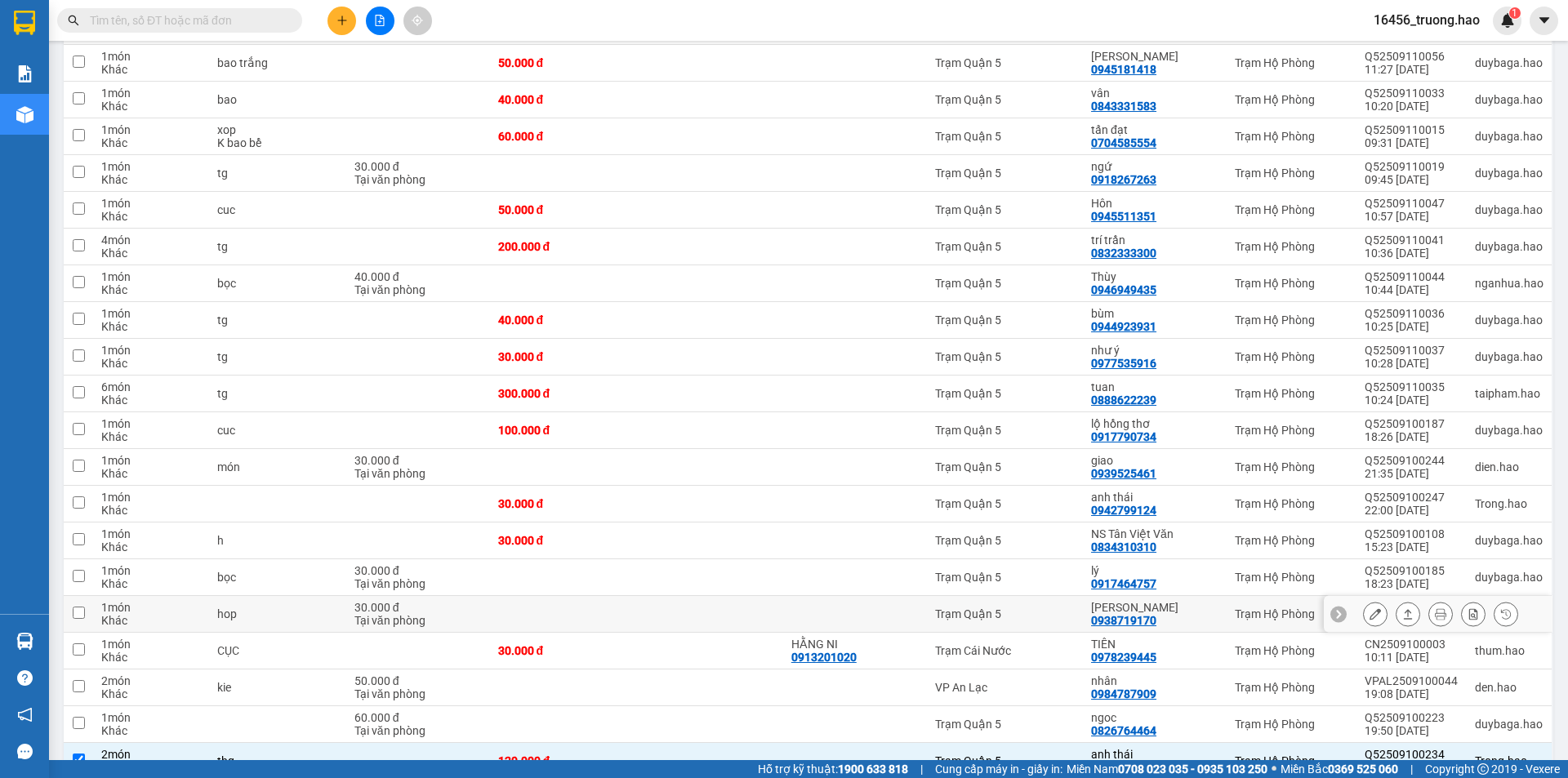
scroll to position [653, 0]
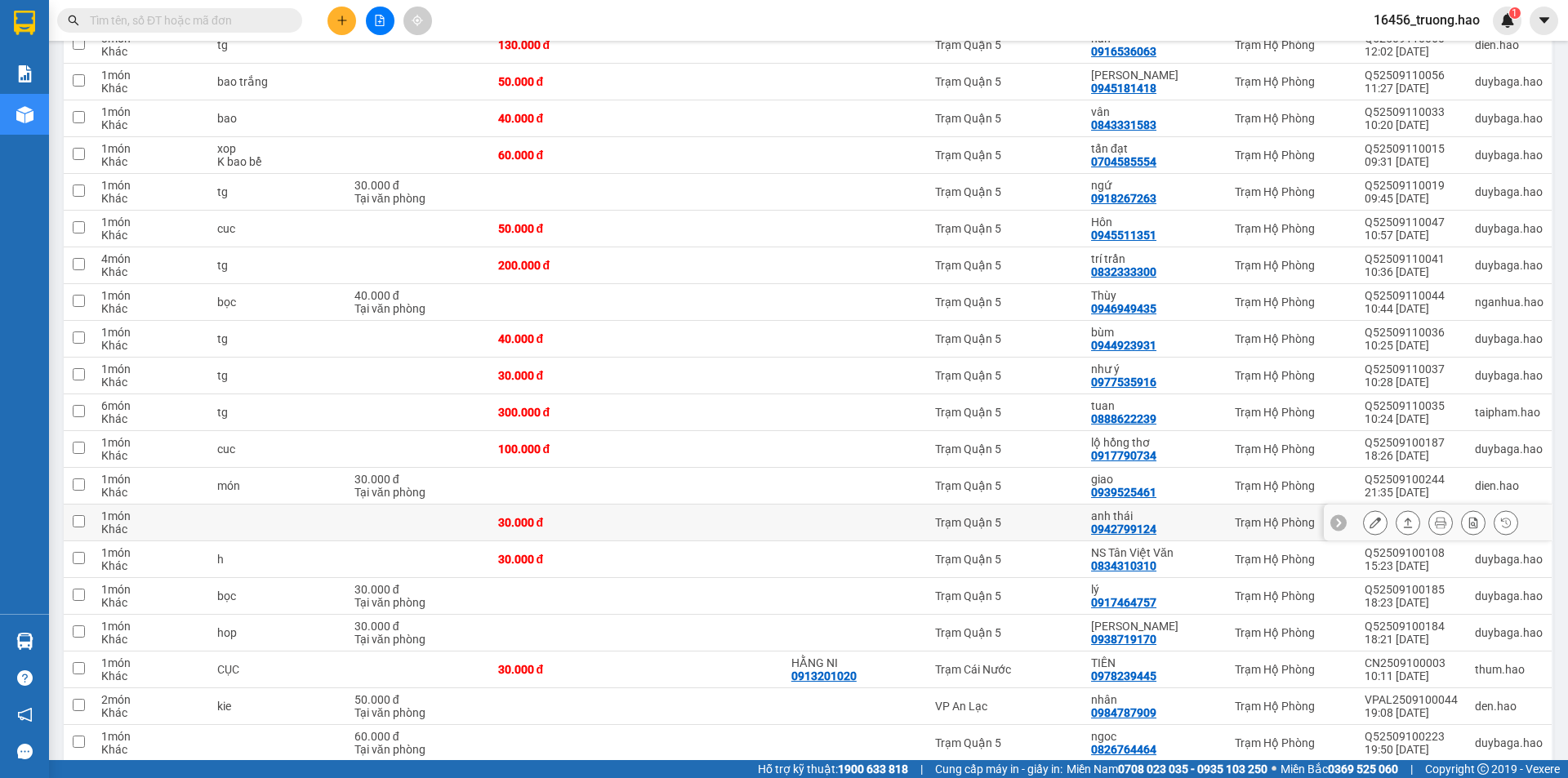
click at [1191, 509] on div "anh thái" at bounding box center [1155, 516] width 128 height 13
checkbox input "true"
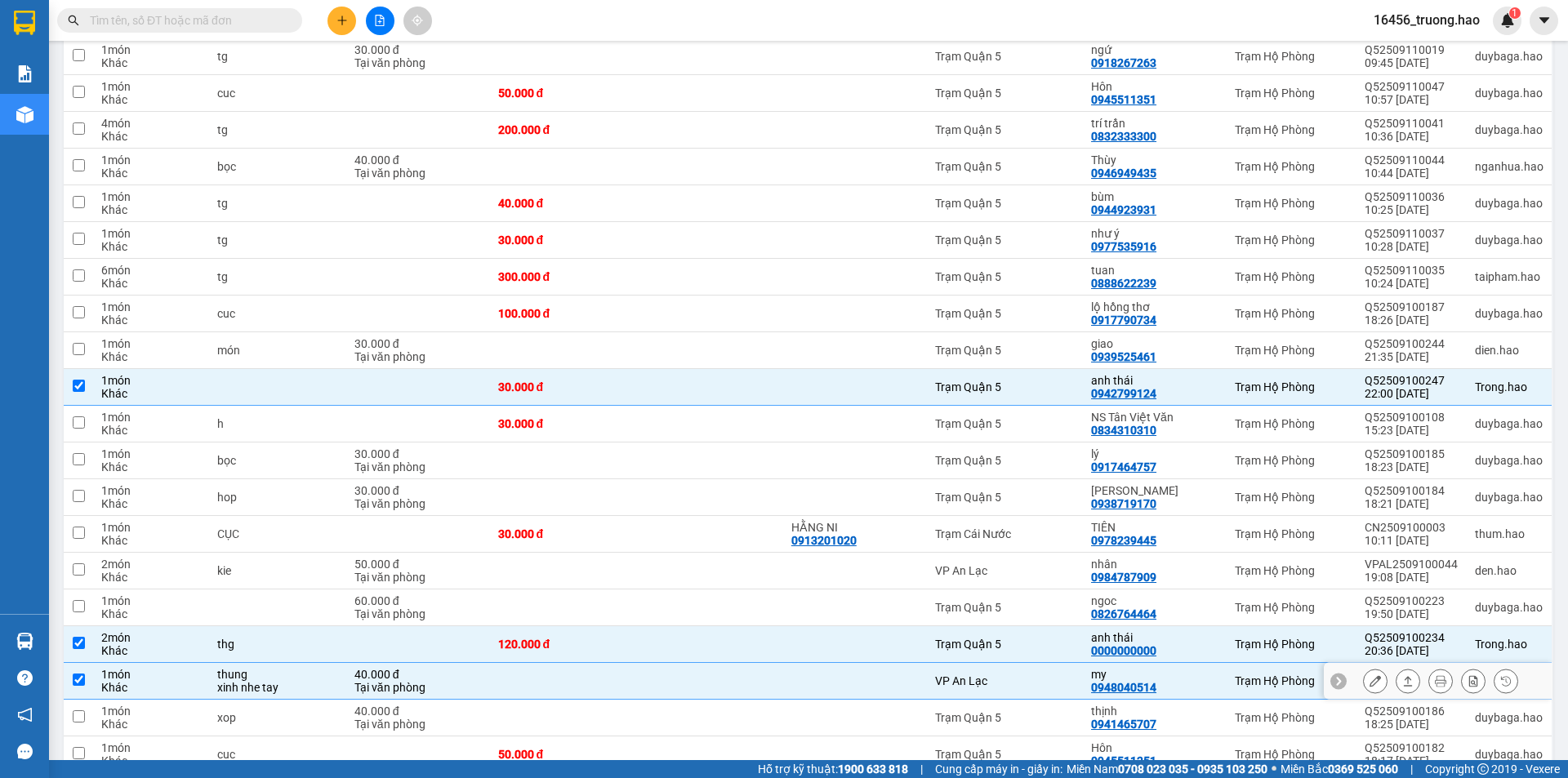
scroll to position [980, 0]
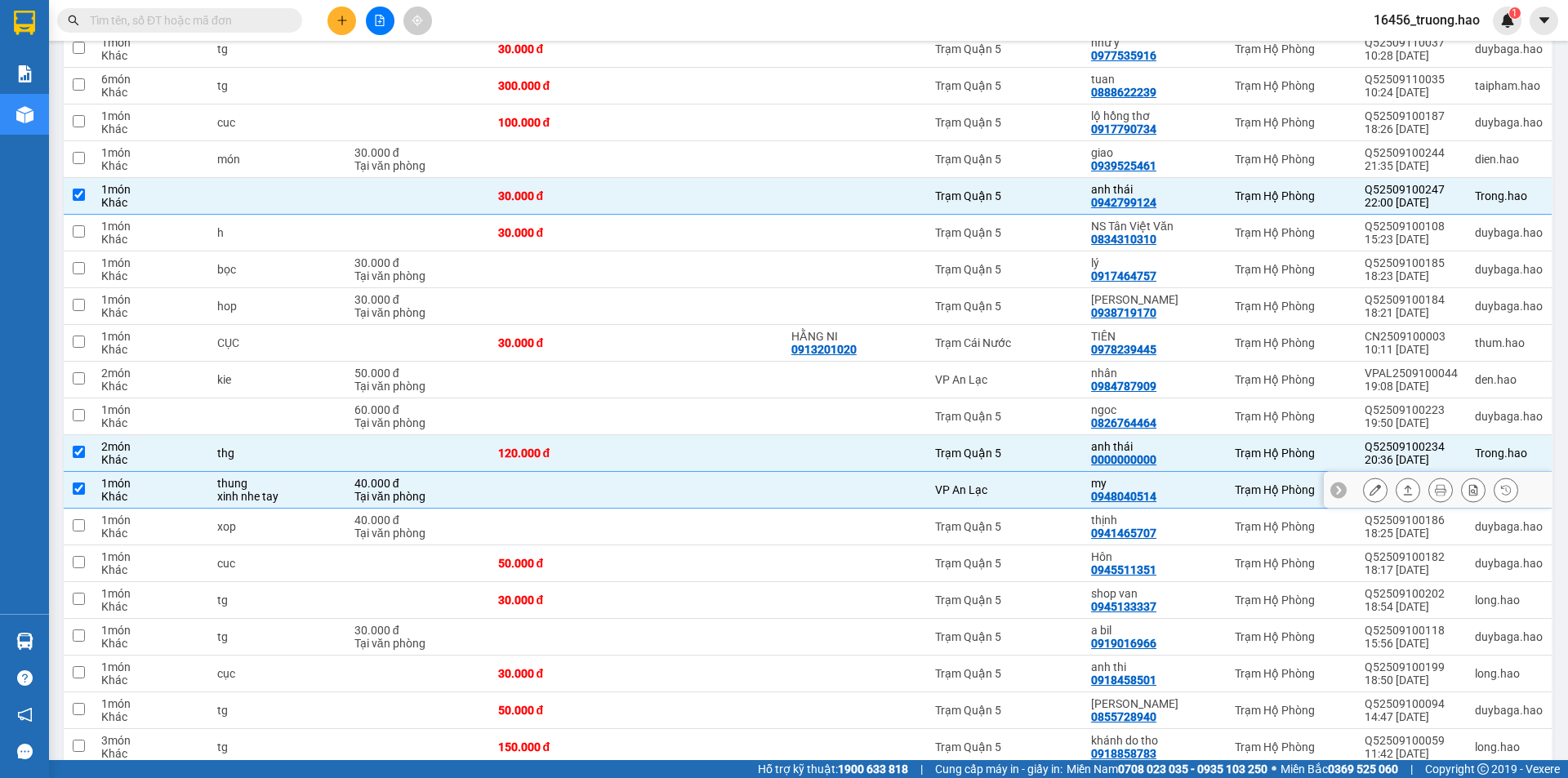
click at [448, 489] on div "Tại văn phòng" at bounding box center [418, 496] width 128 height 13
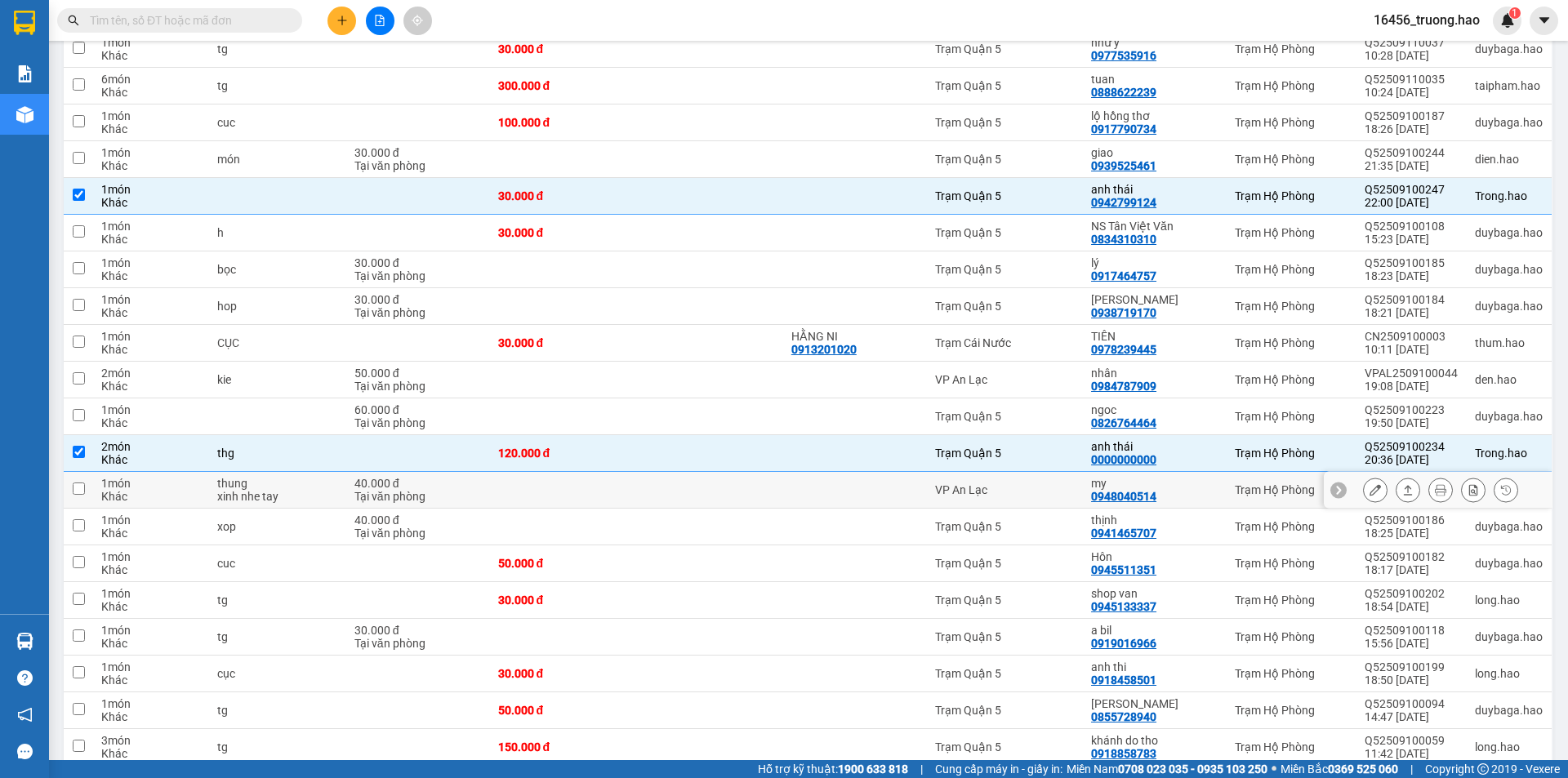
click at [448, 489] on div "Tại văn phòng" at bounding box center [418, 496] width 128 height 13
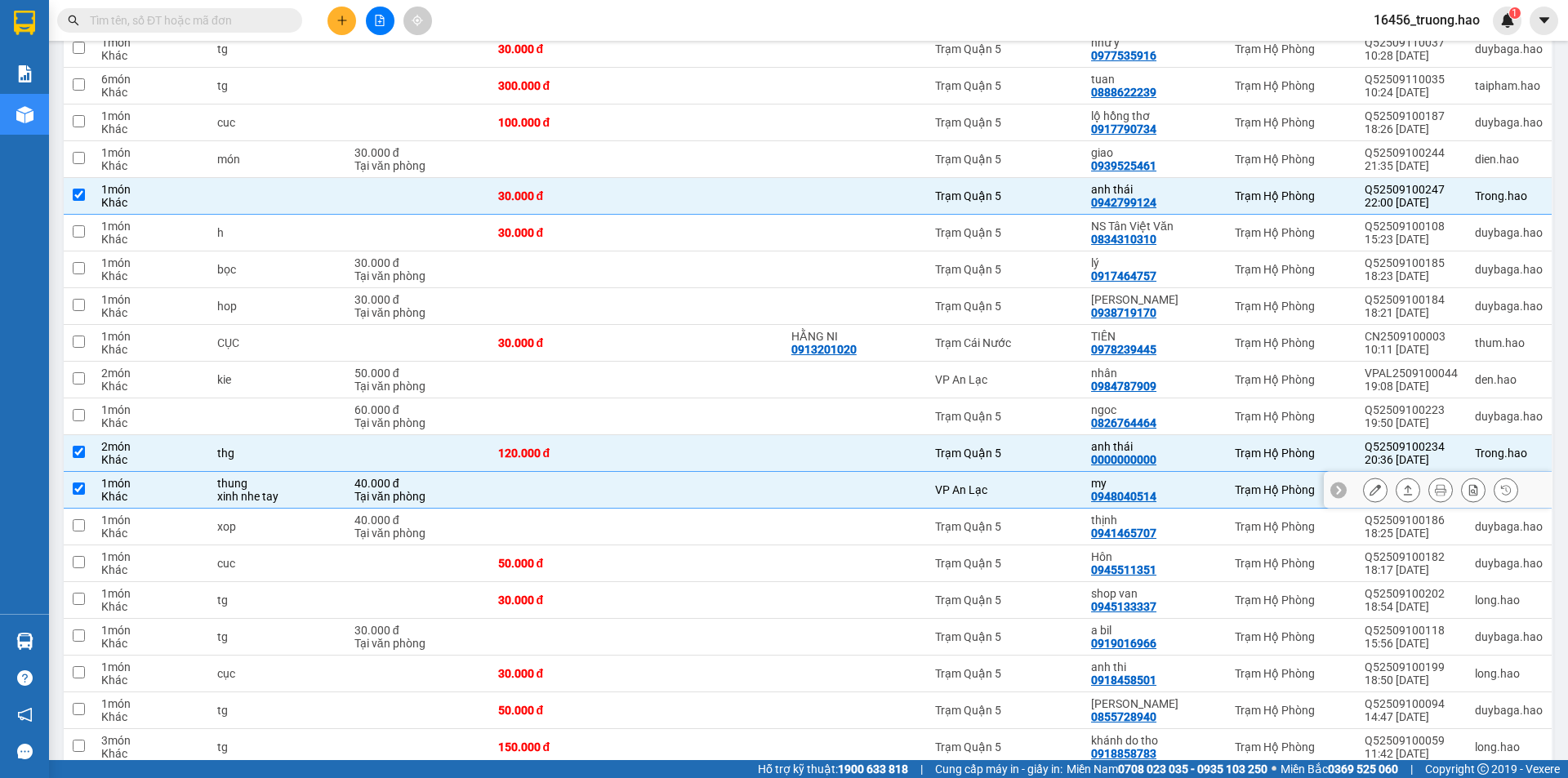
click at [958, 484] on div "VP An Lạc" at bounding box center [1005, 490] width 140 height 13
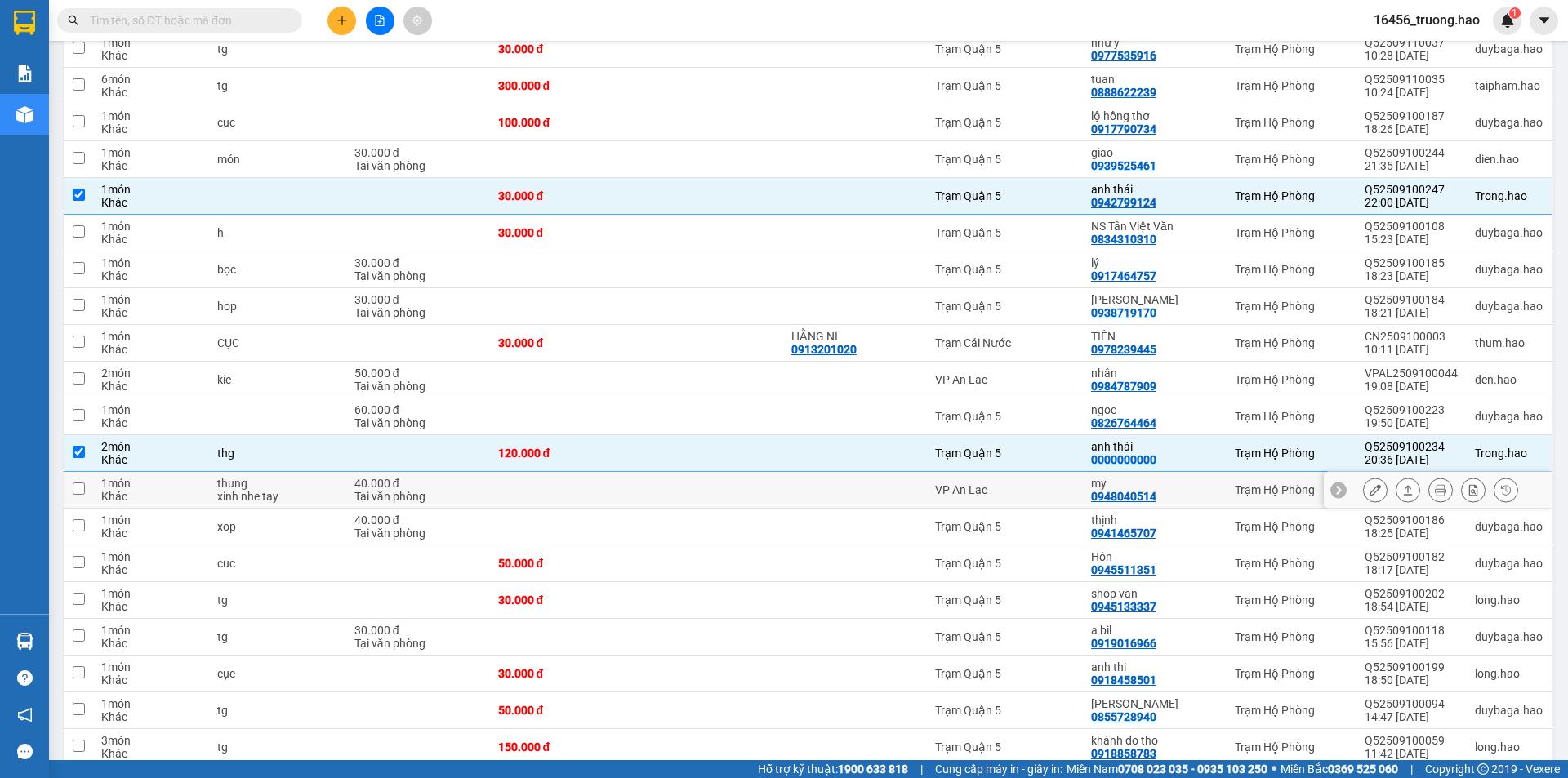
click at [1007, 484] on div "VP An Lạc" at bounding box center [1005, 490] width 140 height 13
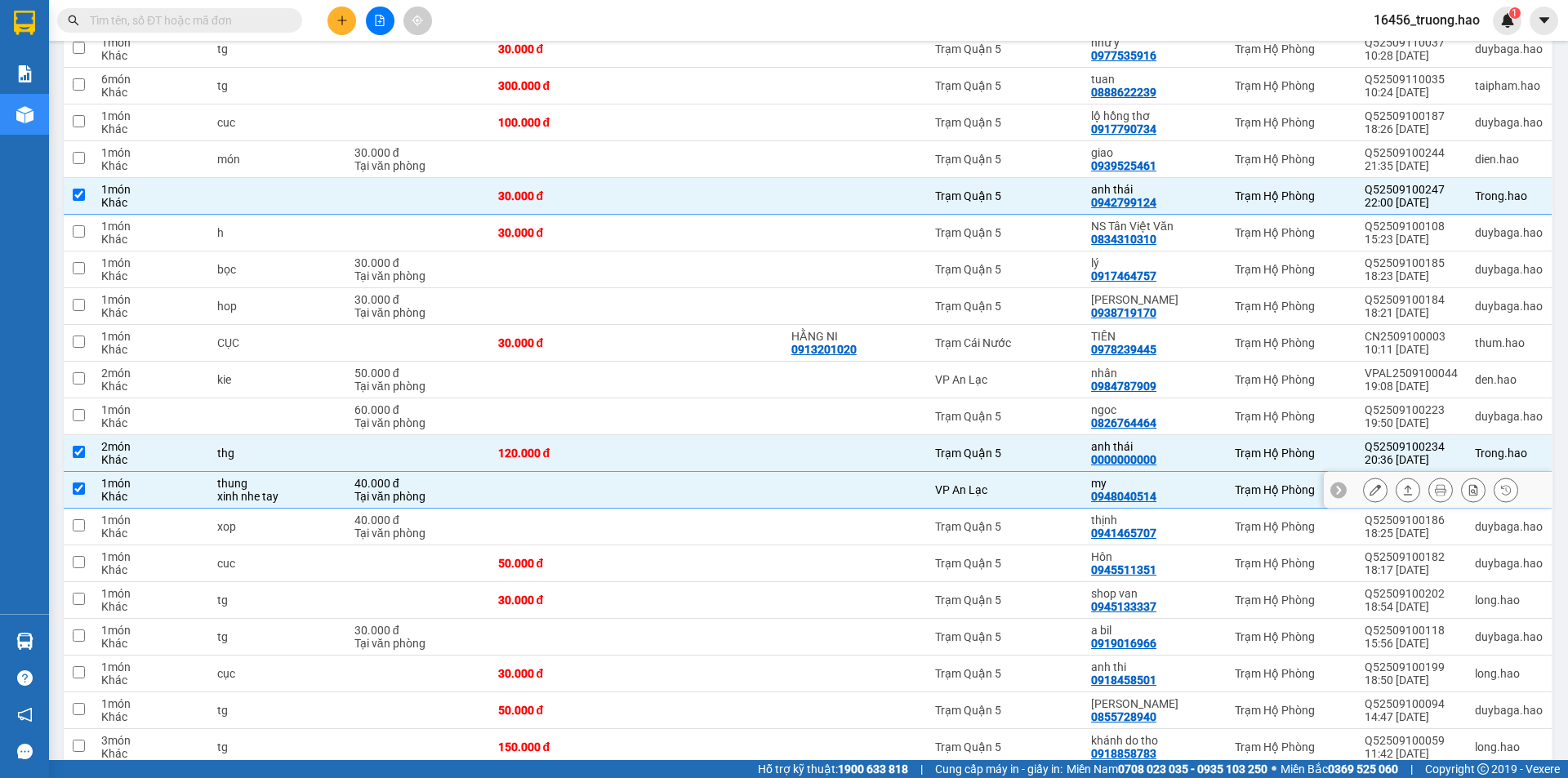
click at [812, 472] on td at bounding box center [854, 490] width 144 height 37
checkbox input "false"
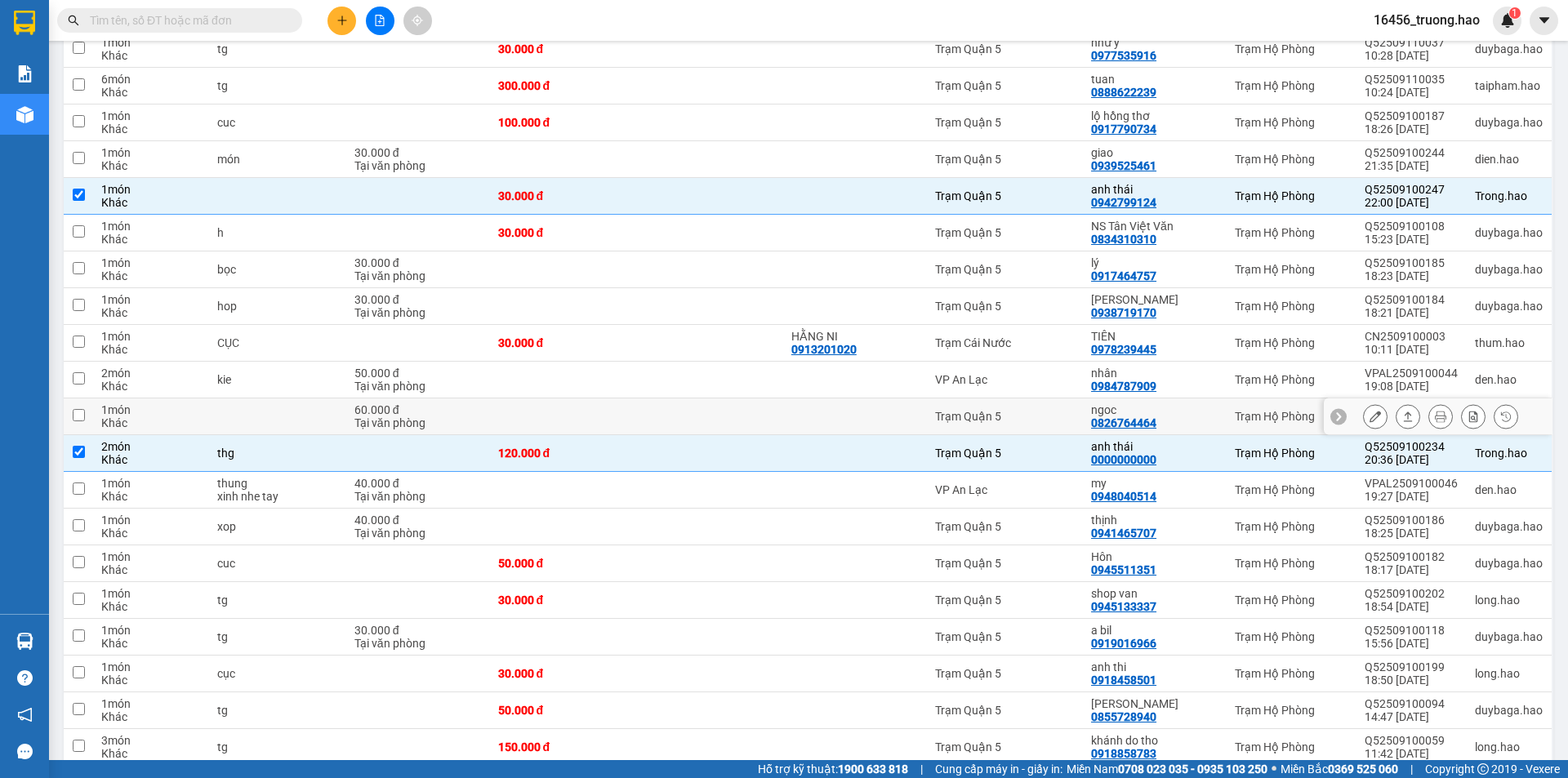
click at [1156, 404] on div "ngoc" at bounding box center [1155, 410] width 128 height 13
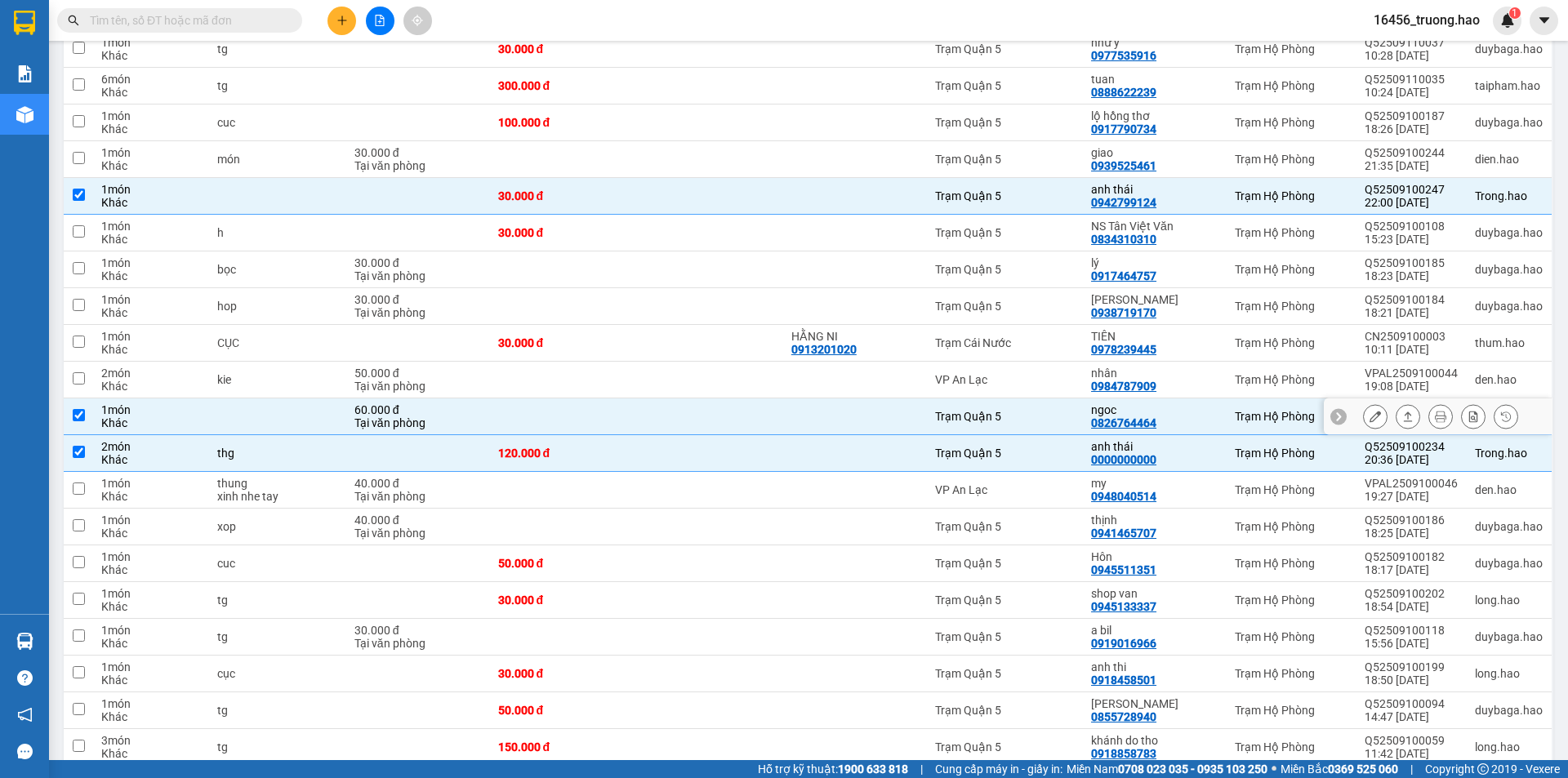
click at [1147, 404] on div "ngoc" at bounding box center [1155, 410] width 128 height 13
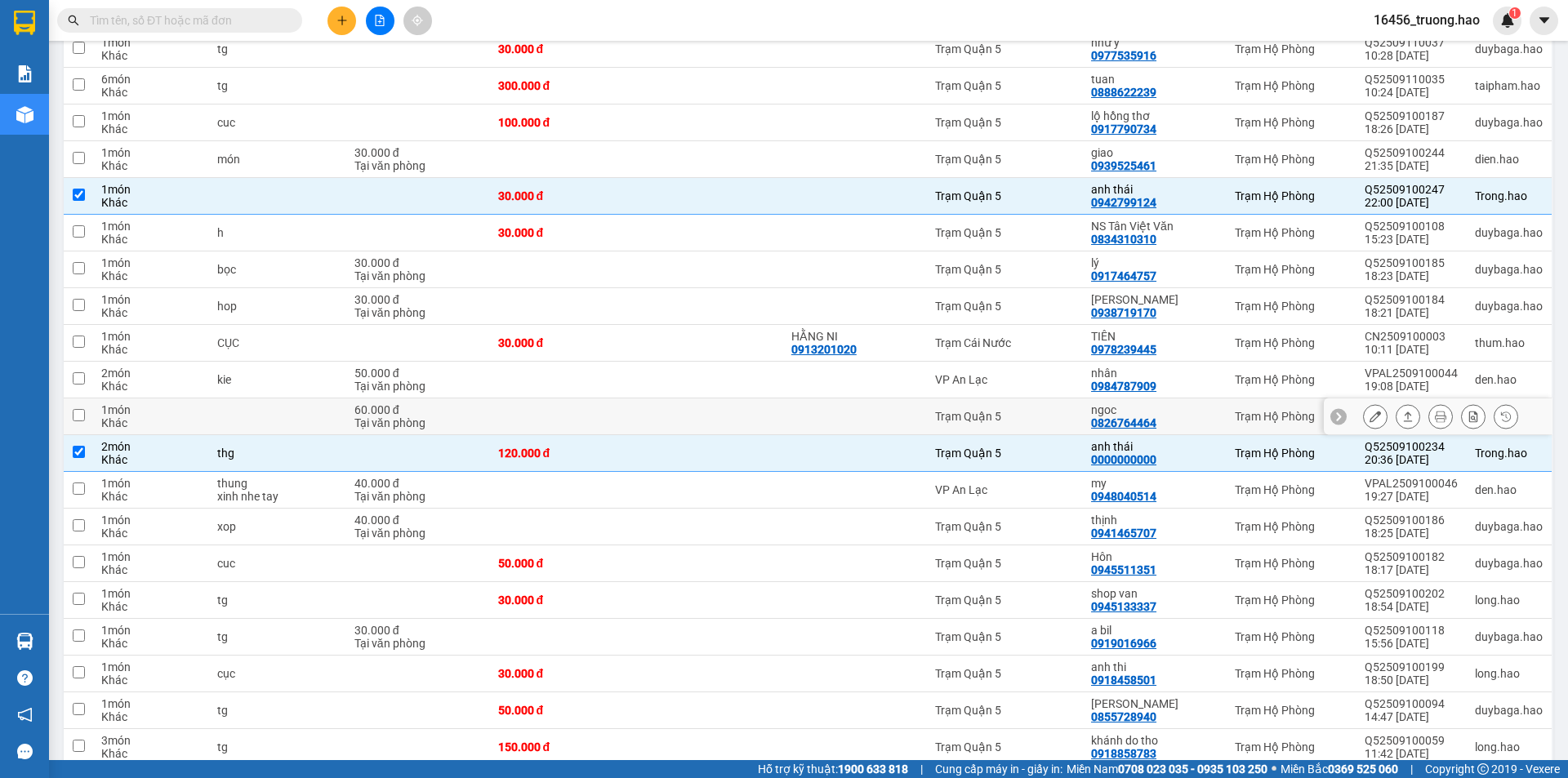
click at [1200, 398] on td "ngoc 0826764464" at bounding box center [1155, 416] width 144 height 37
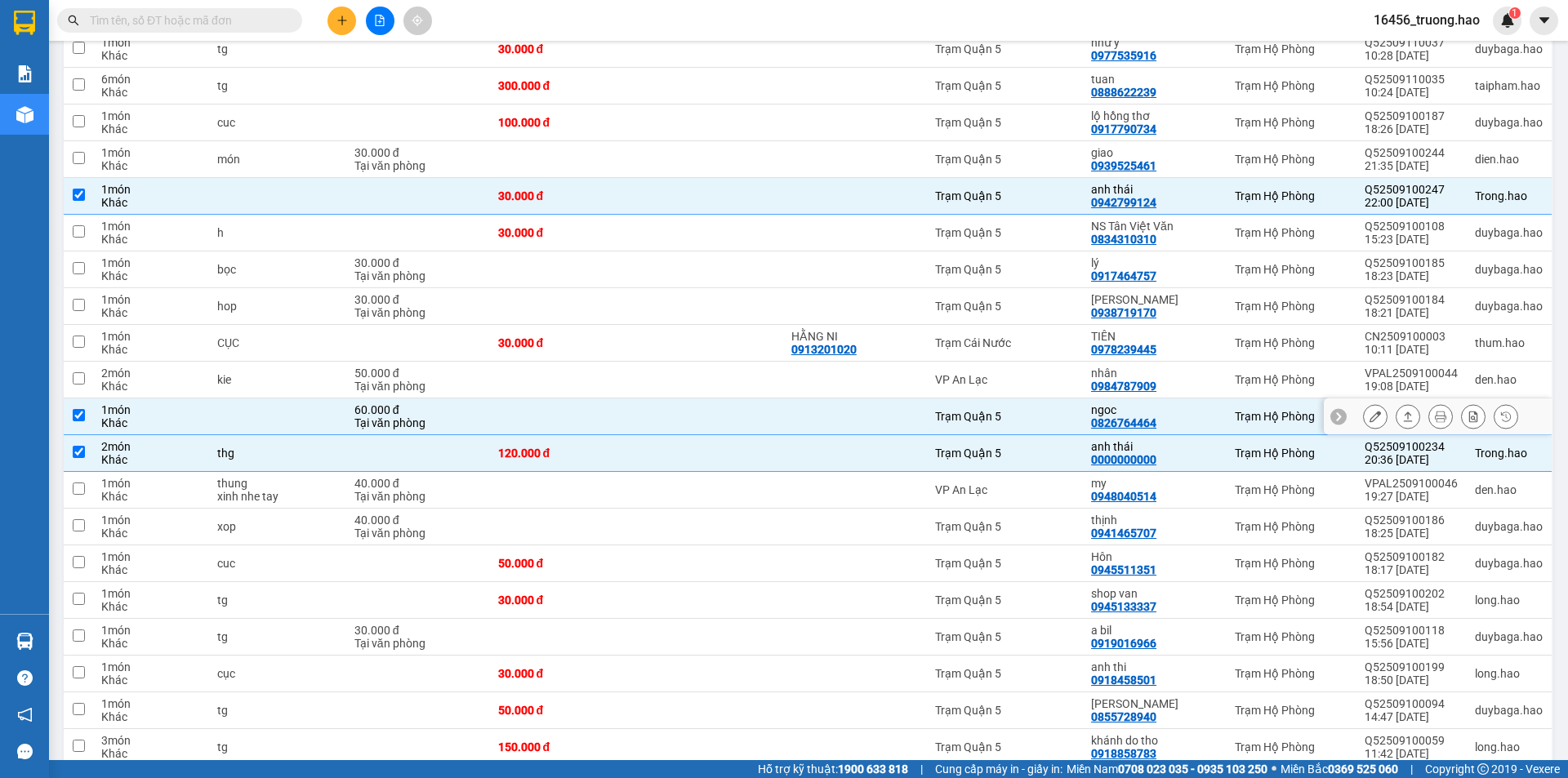
click at [1215, 404] on div "ngoc" at bounding box center [1155, 410] width 128 height 13
checkbox input "false"
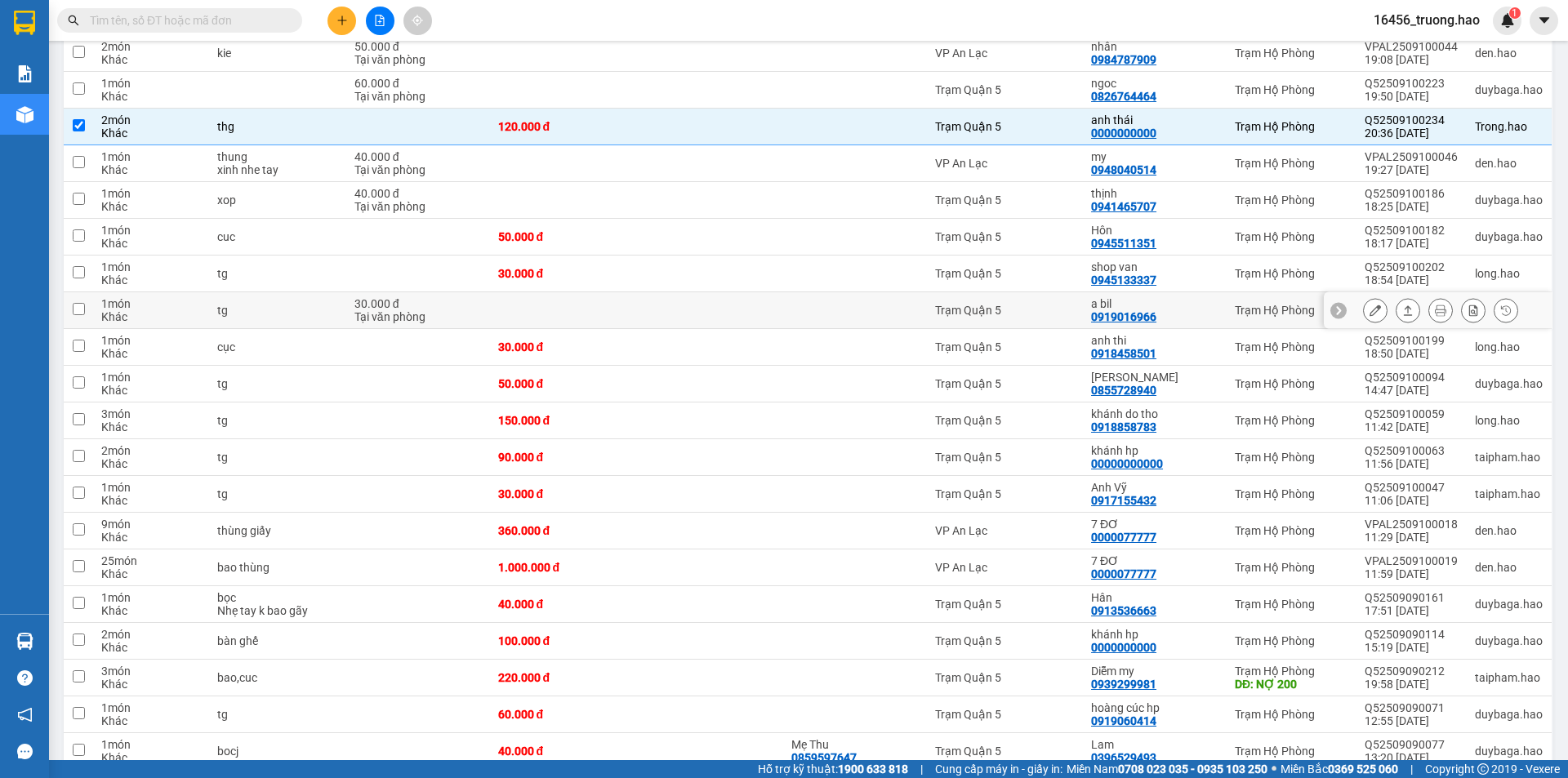
scroll to position [816, 0]
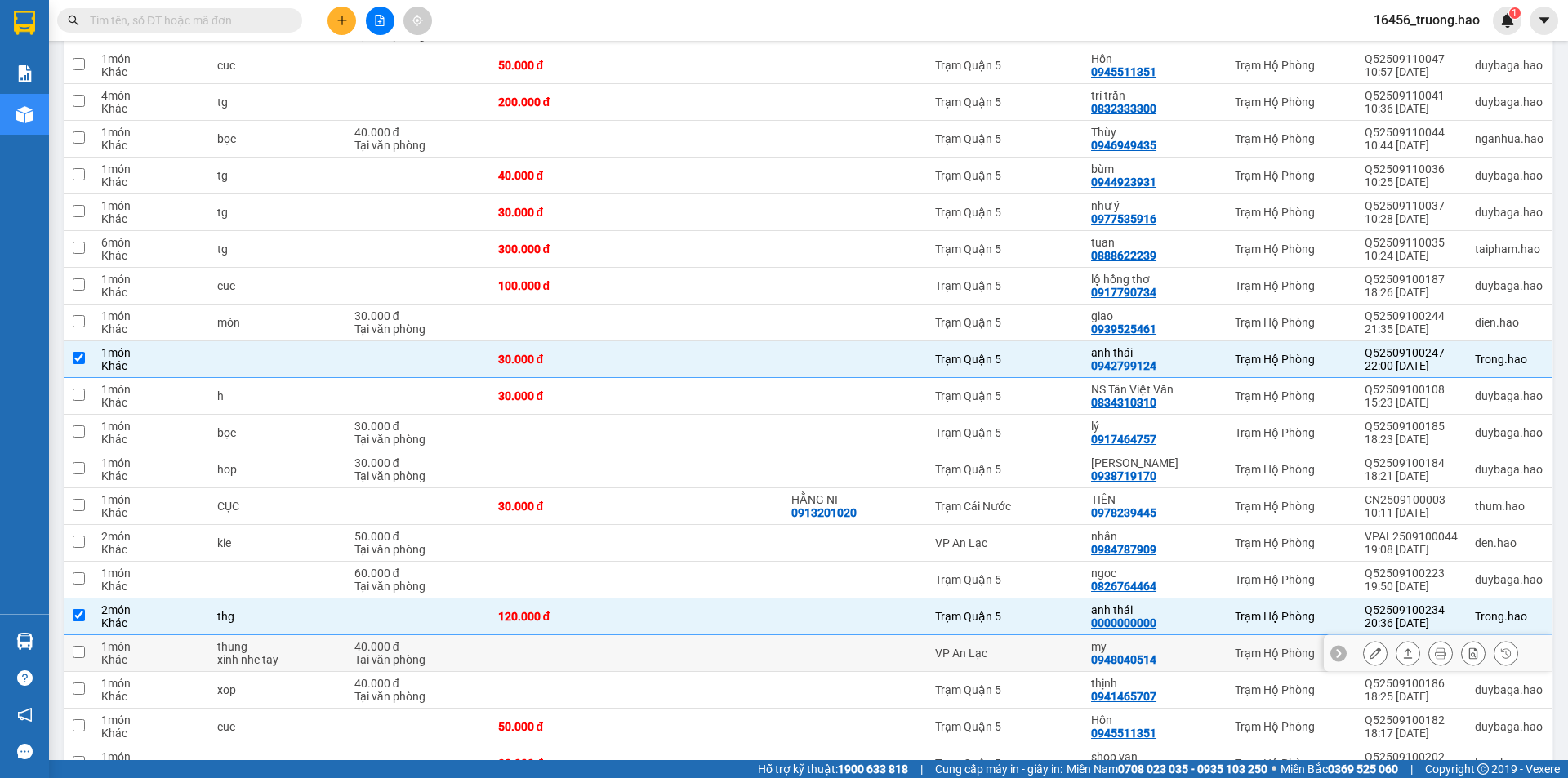
click at [1218, 640] on div "my" at bounding box center [1155, 647] width 128 height 13
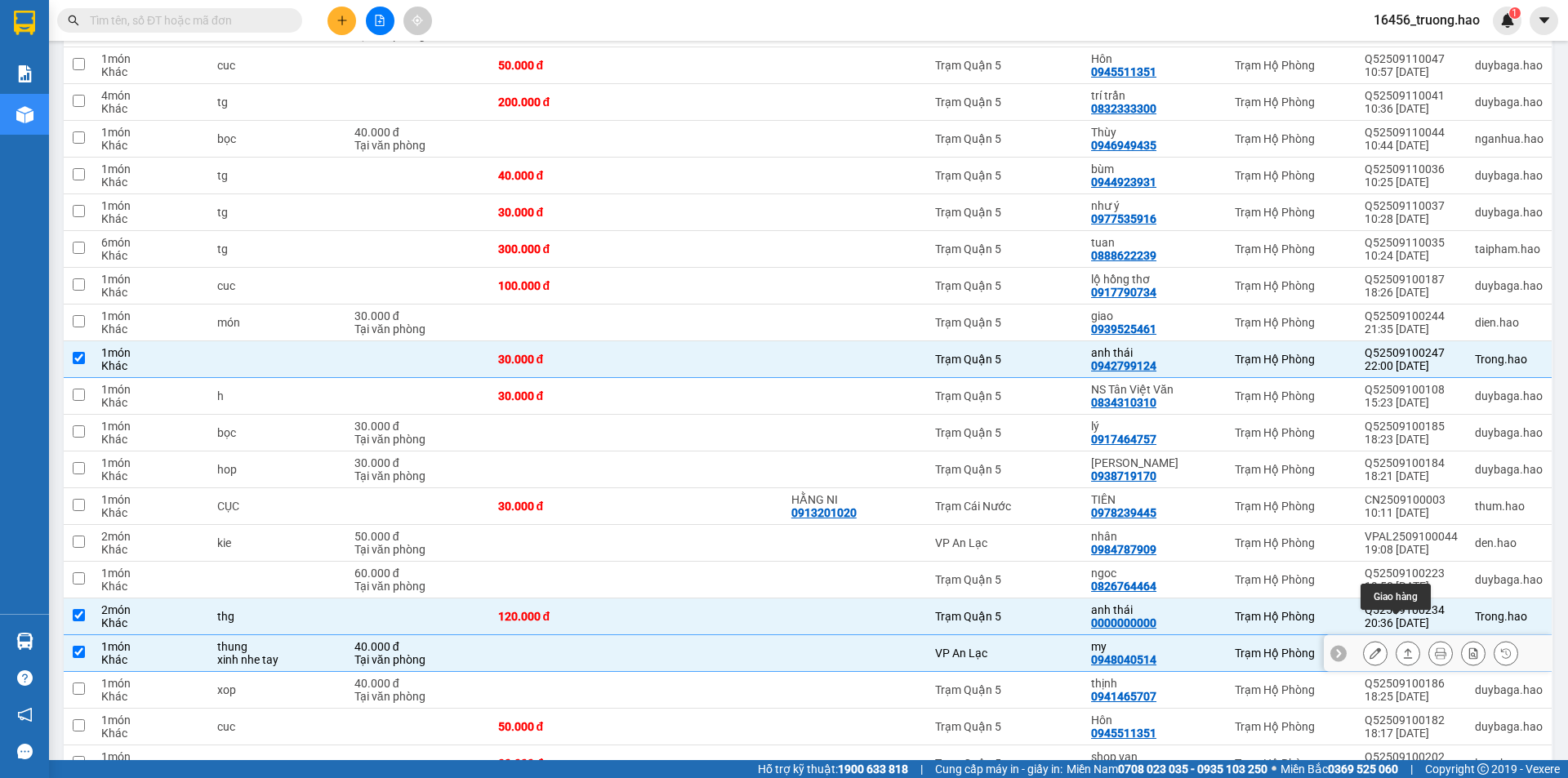
click at [1402, 648] on icon at bounding box center [1408, 653] width 11 height 11
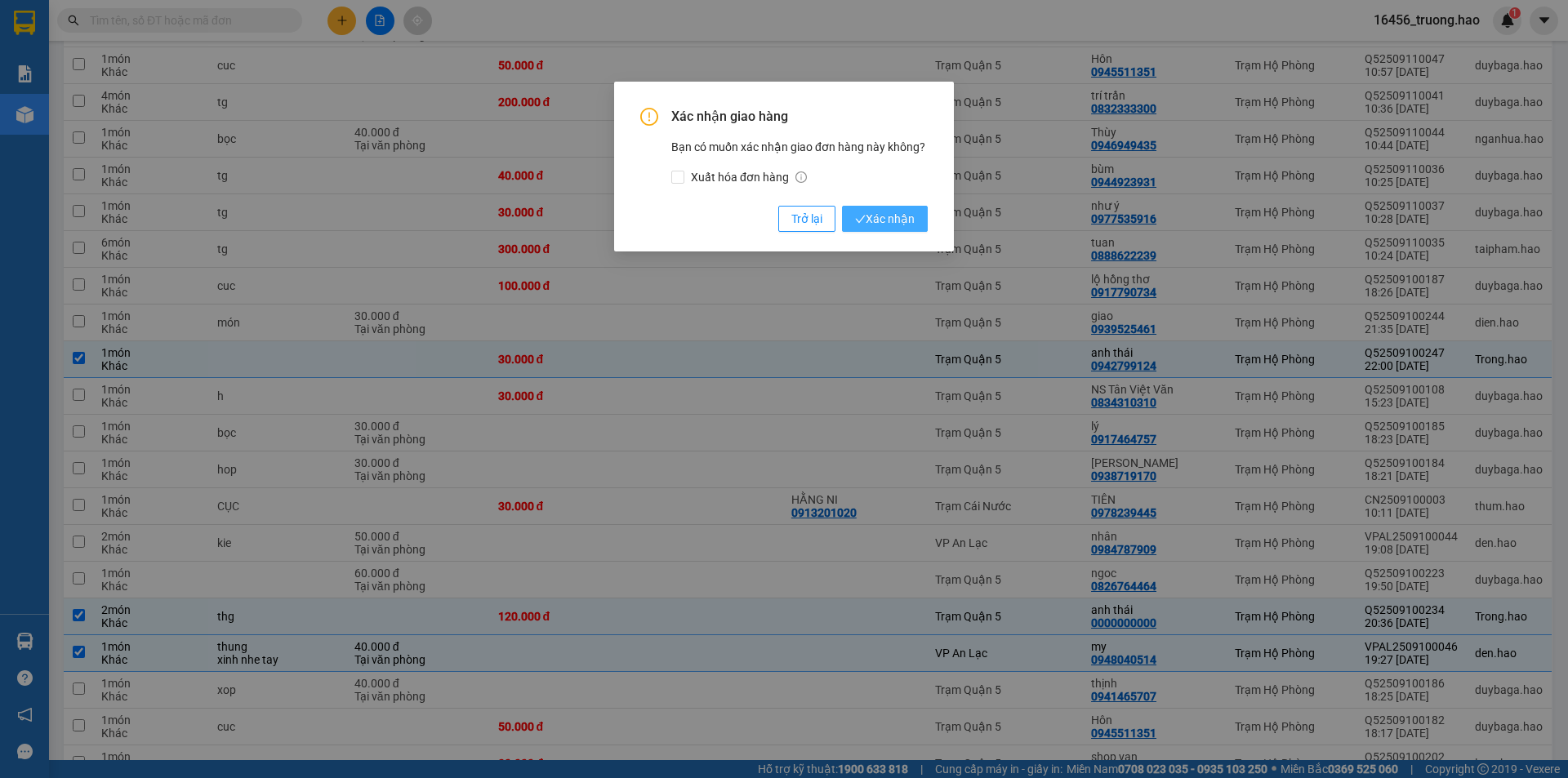
click at [862, 216] on icon "check" at bounding box center [860, 219] width 10 height 10
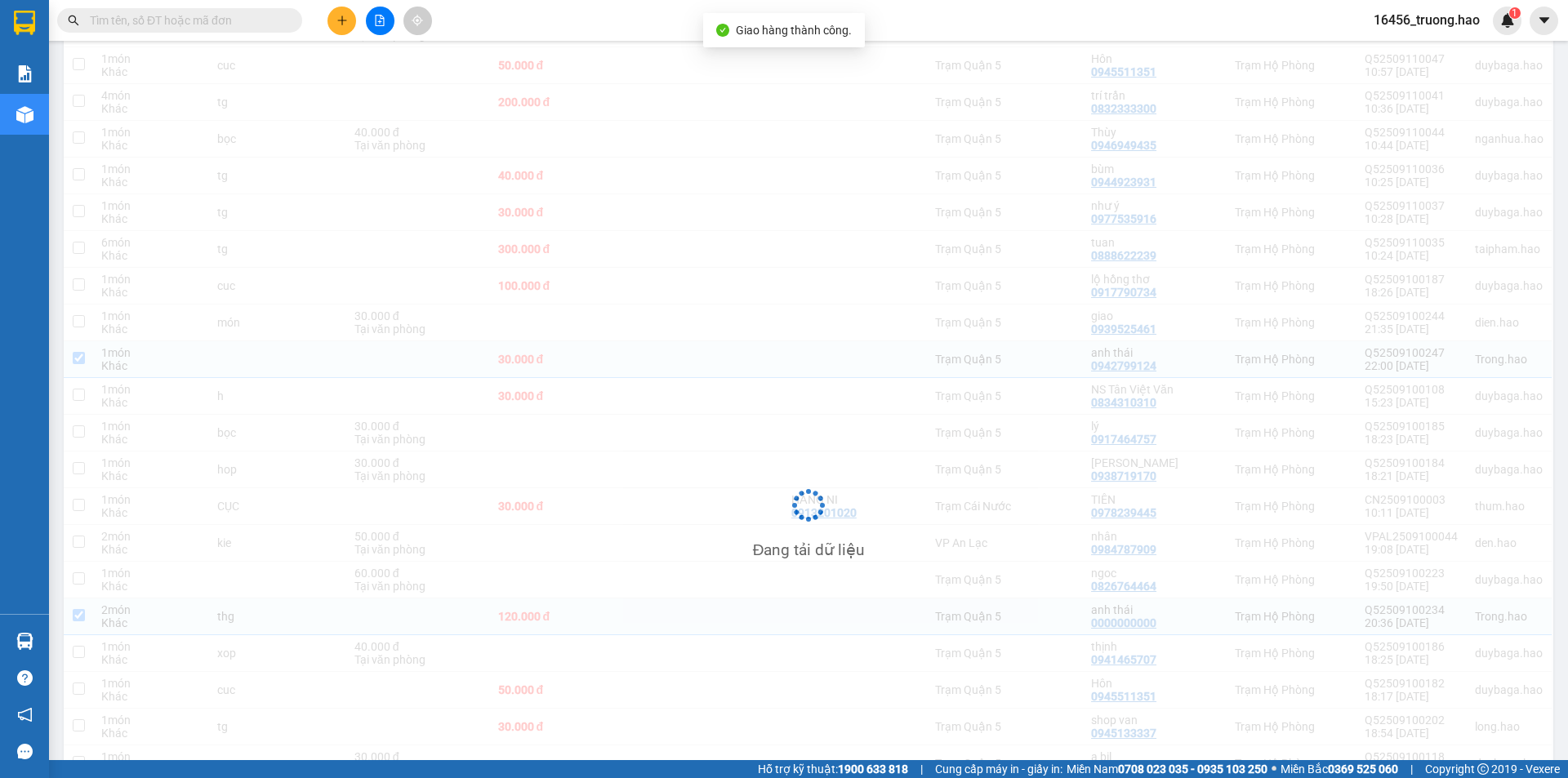
checkbox input "false"
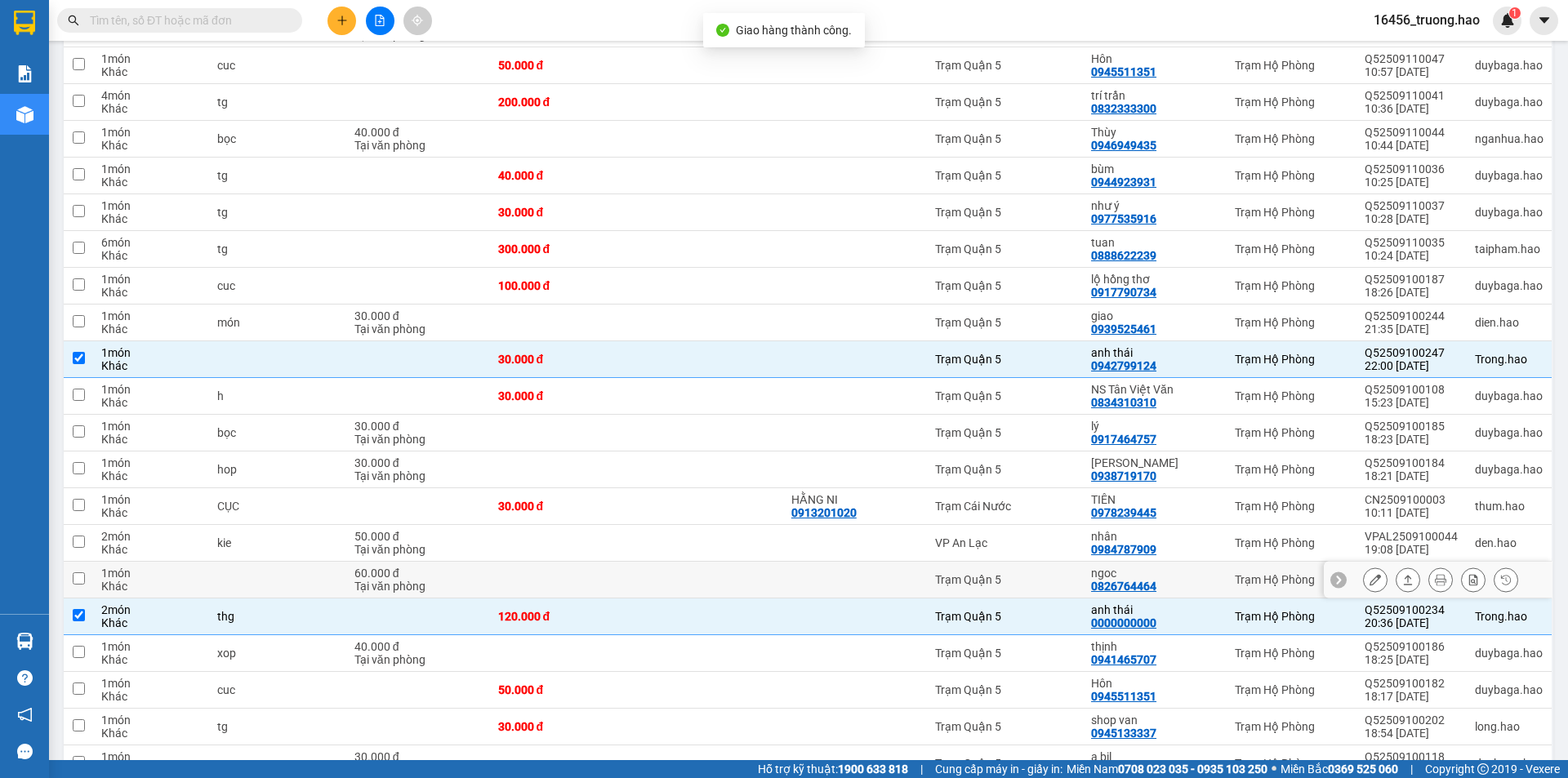
drag, startPoint x: 1263, startPoint y: 552, endPoint x: 1361, endPoint y: 551, distance: 98.0
click at [1266, 573] on div "Trạm Hộ Phòng" at bounding box center [1291, 580] width 113 height 13
checkbox input "true"
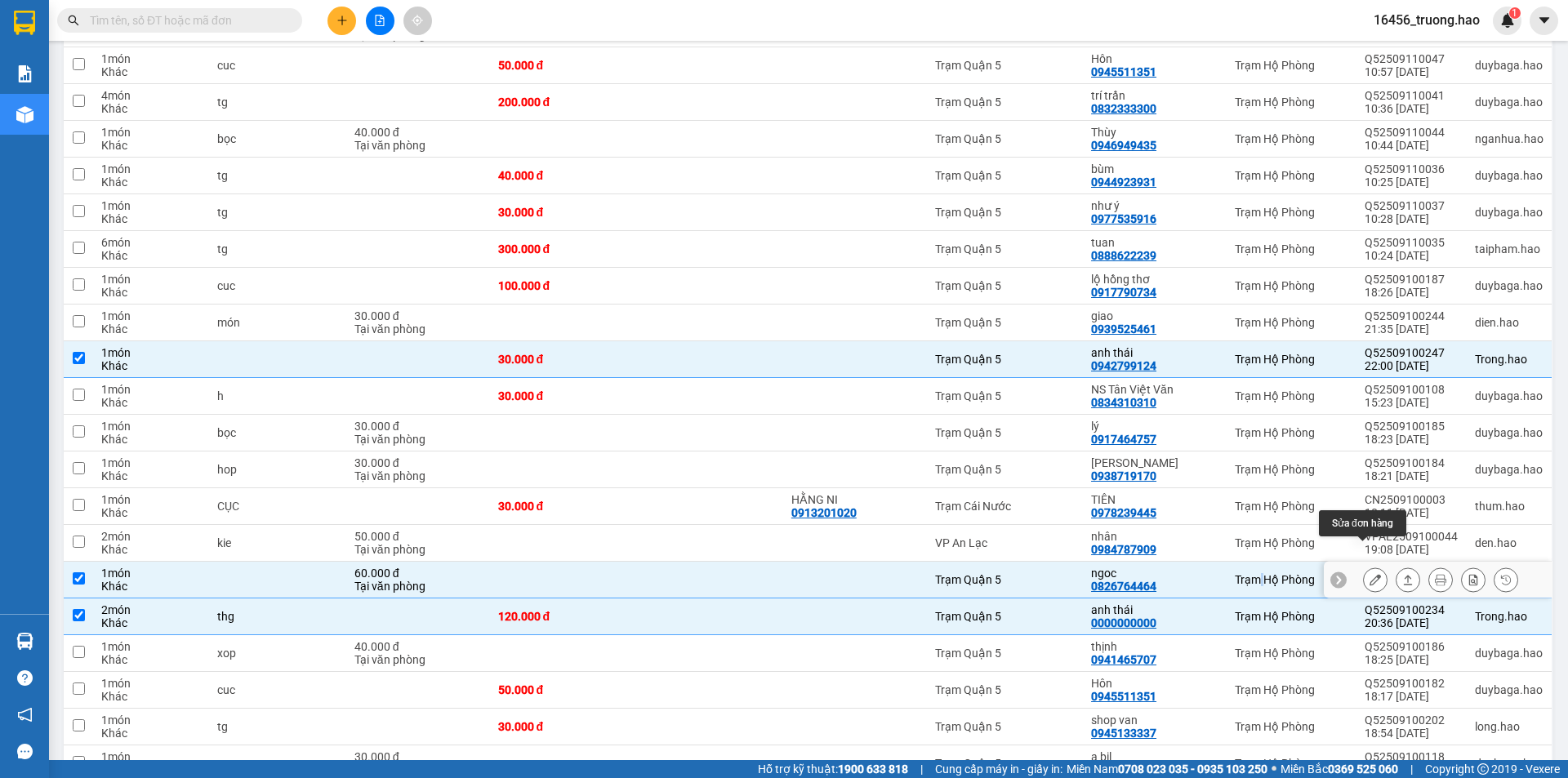
click at [1369, 566] on button at bounding box center [1376, 580] width 23 height 29
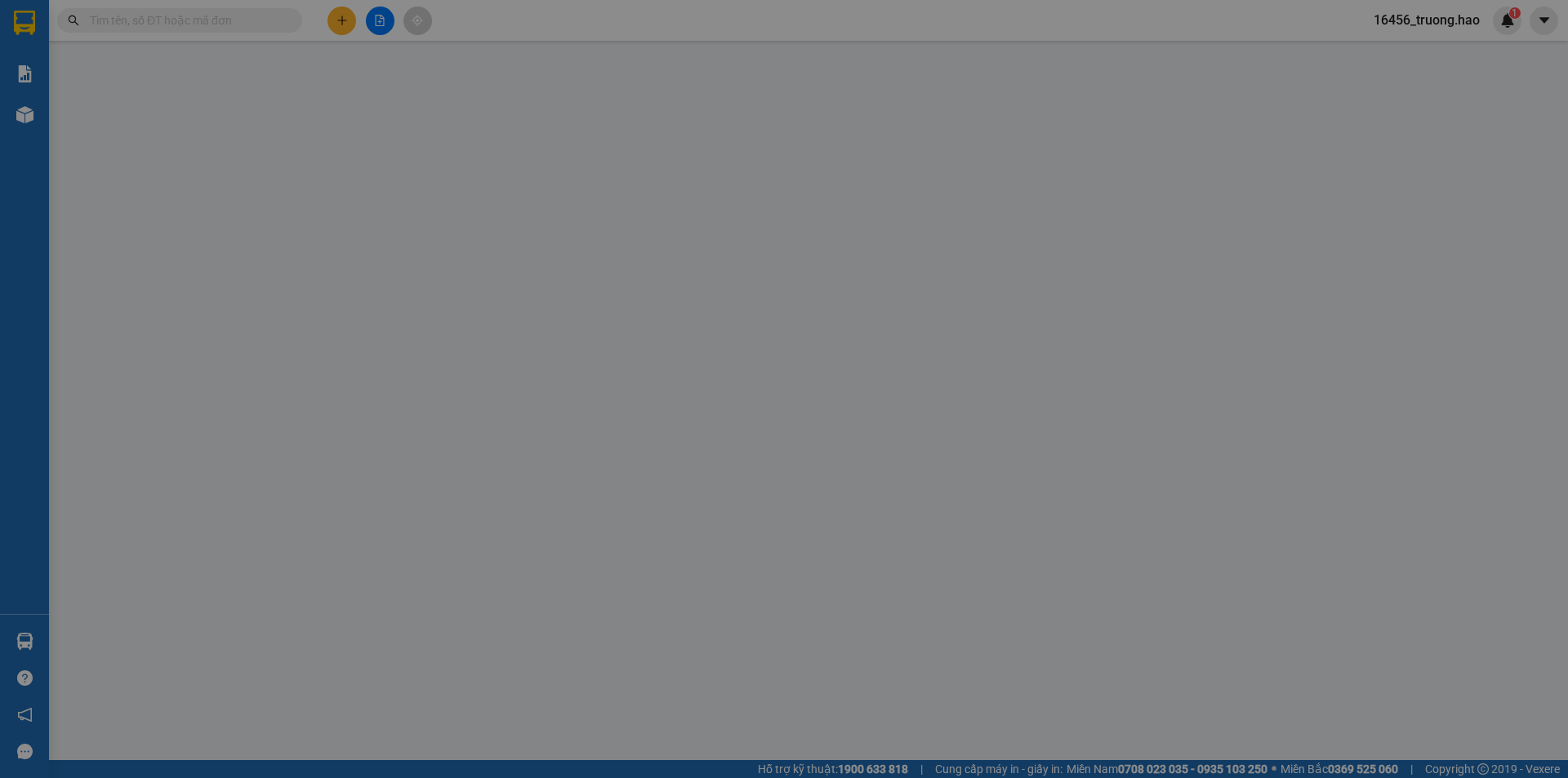
type input "0826764464"
type input "ngoc"
type input "60.000"
type input "0"
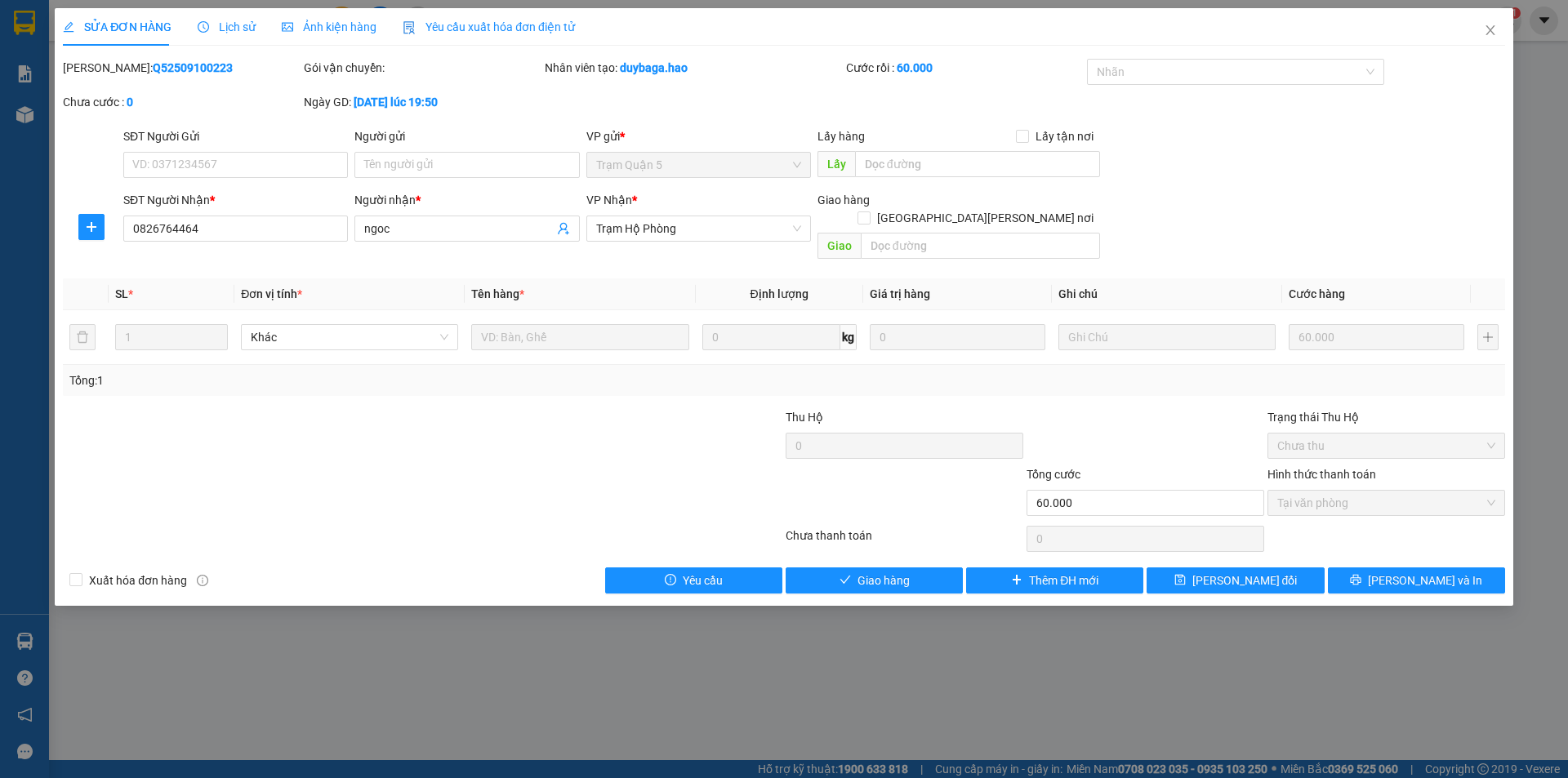
click at [324, 34] on div "Ảnh kiện hàng" at bounding box center [329, 27] width 94 height 37
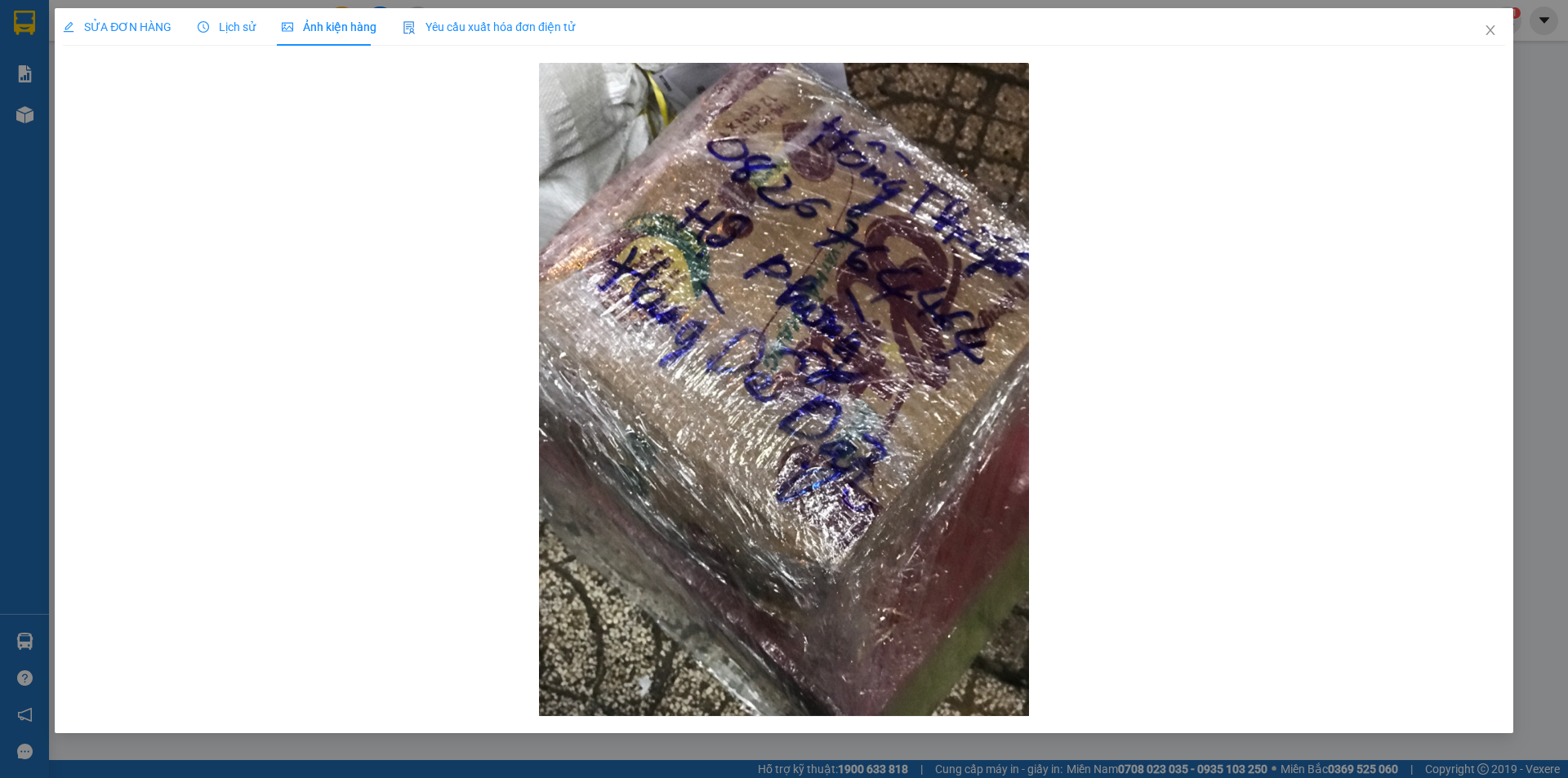
click at [84, 14] on div "SỬA ĐƠN HÀNG" at bounding box center [117, 27] width 109 height 37
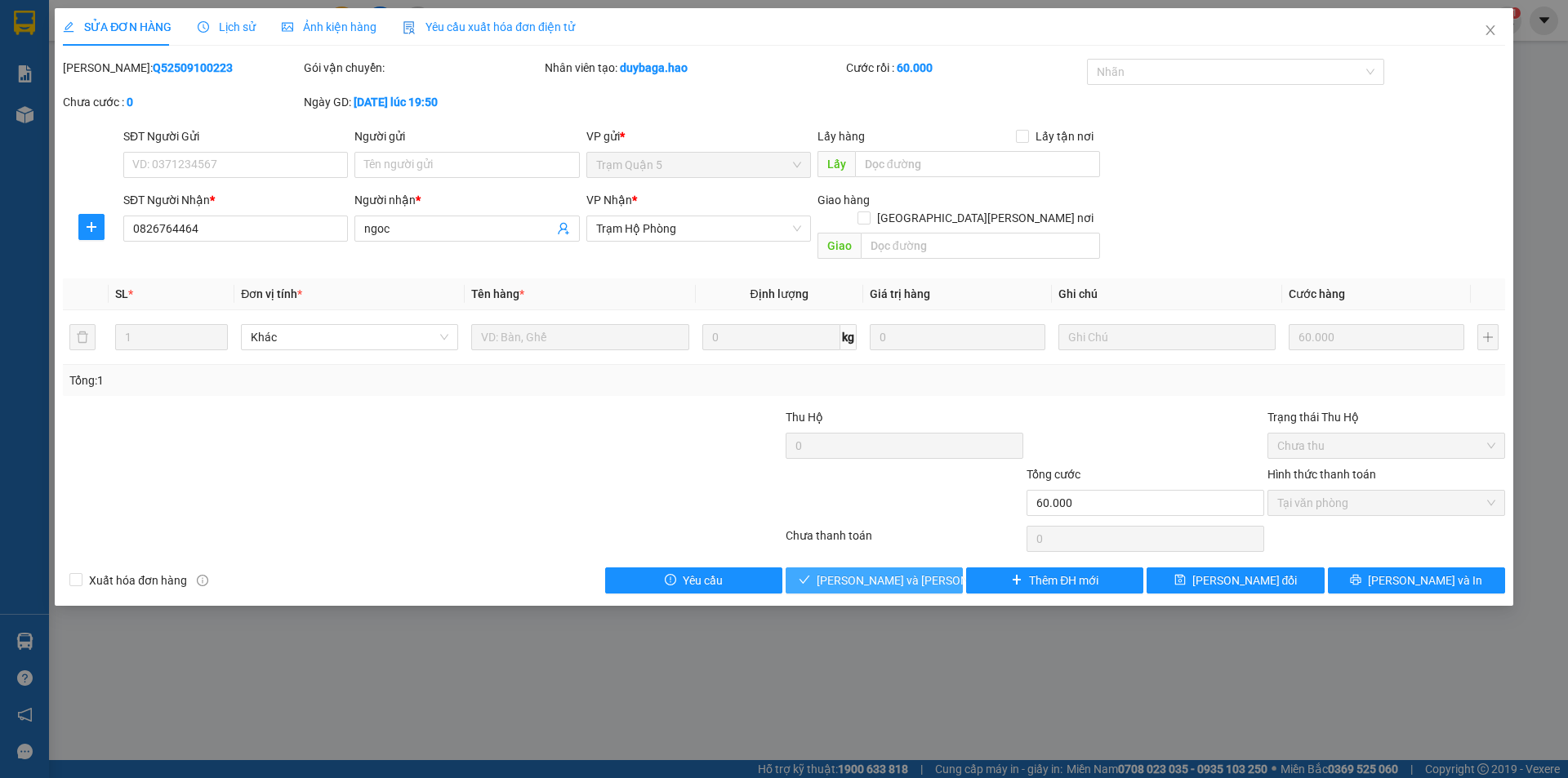
click at [896, 571] on span "Lưu và Giao hàng" at bounding box center [926, 580] width 220 height 18
click at [1526, 39] on icon "close" at bounding box center [1524, 41] width 9 height 9
click at [1492, 24] on span "Close" at bounding box center [1491, 31] width 46 height 46
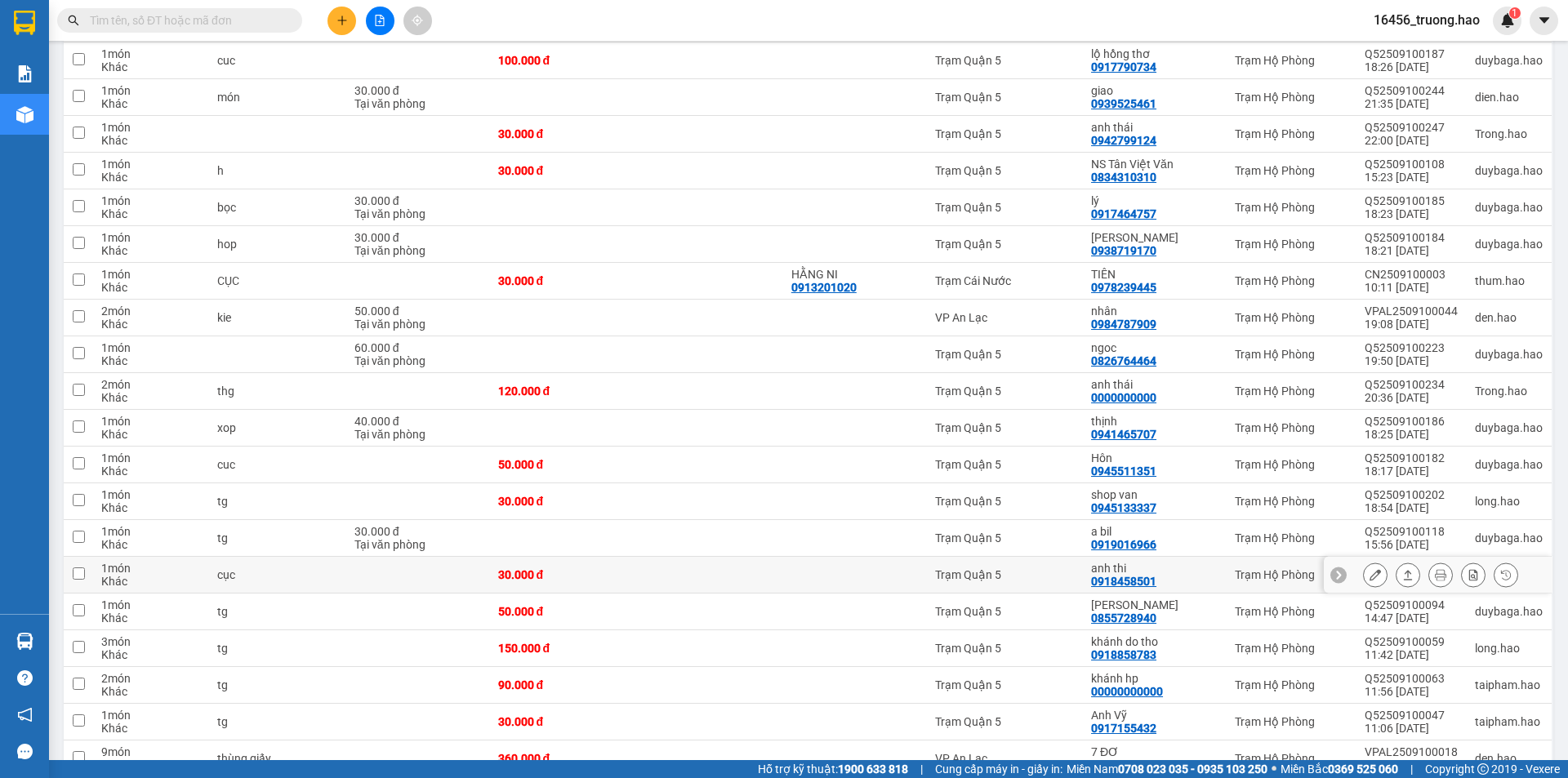
scroll to position [1146, 0]
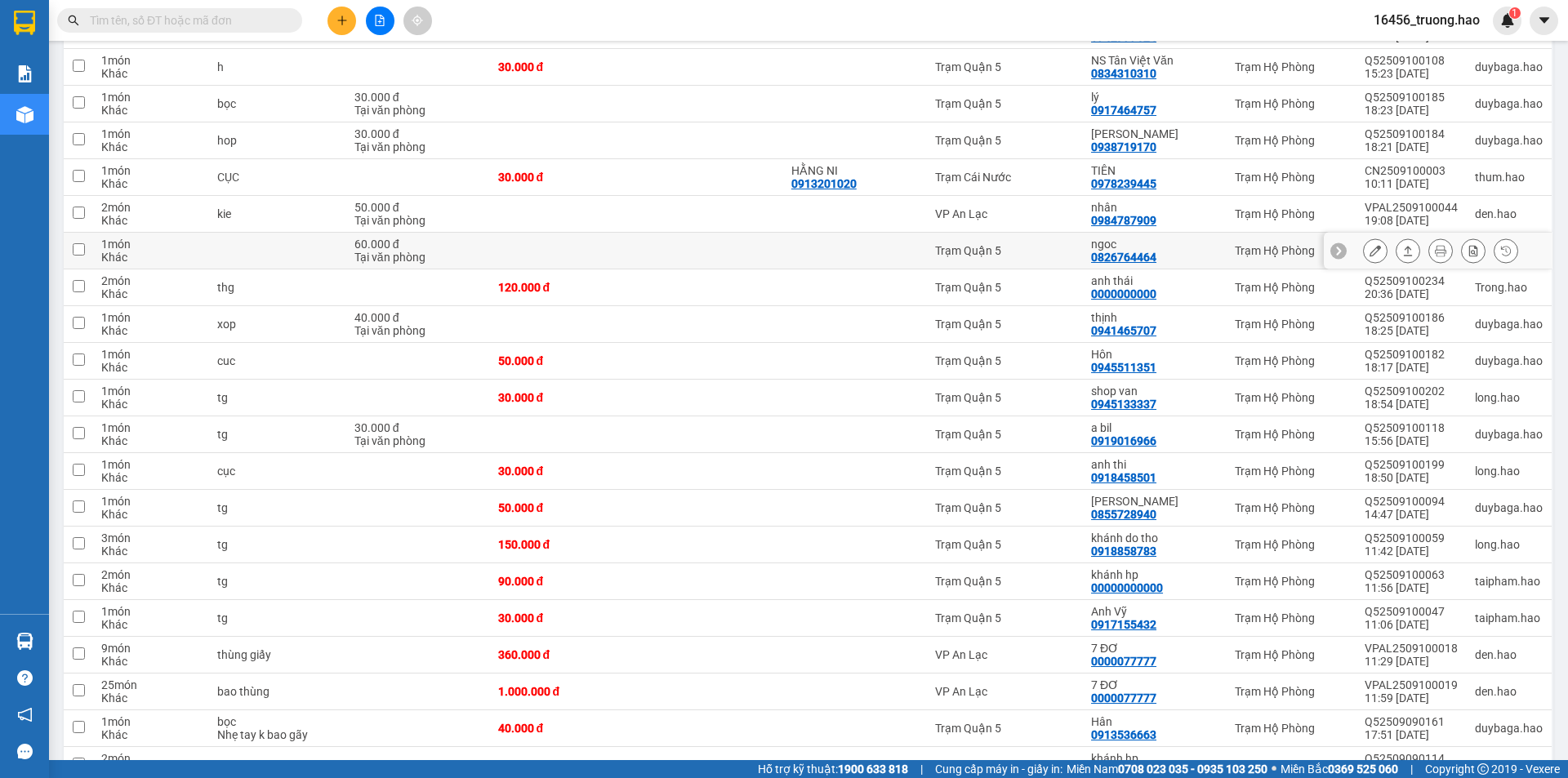
click at [1177, 238] on div "ngoc" at bounding box center [1155, 245] width 128 height 13
checkbox input "true"
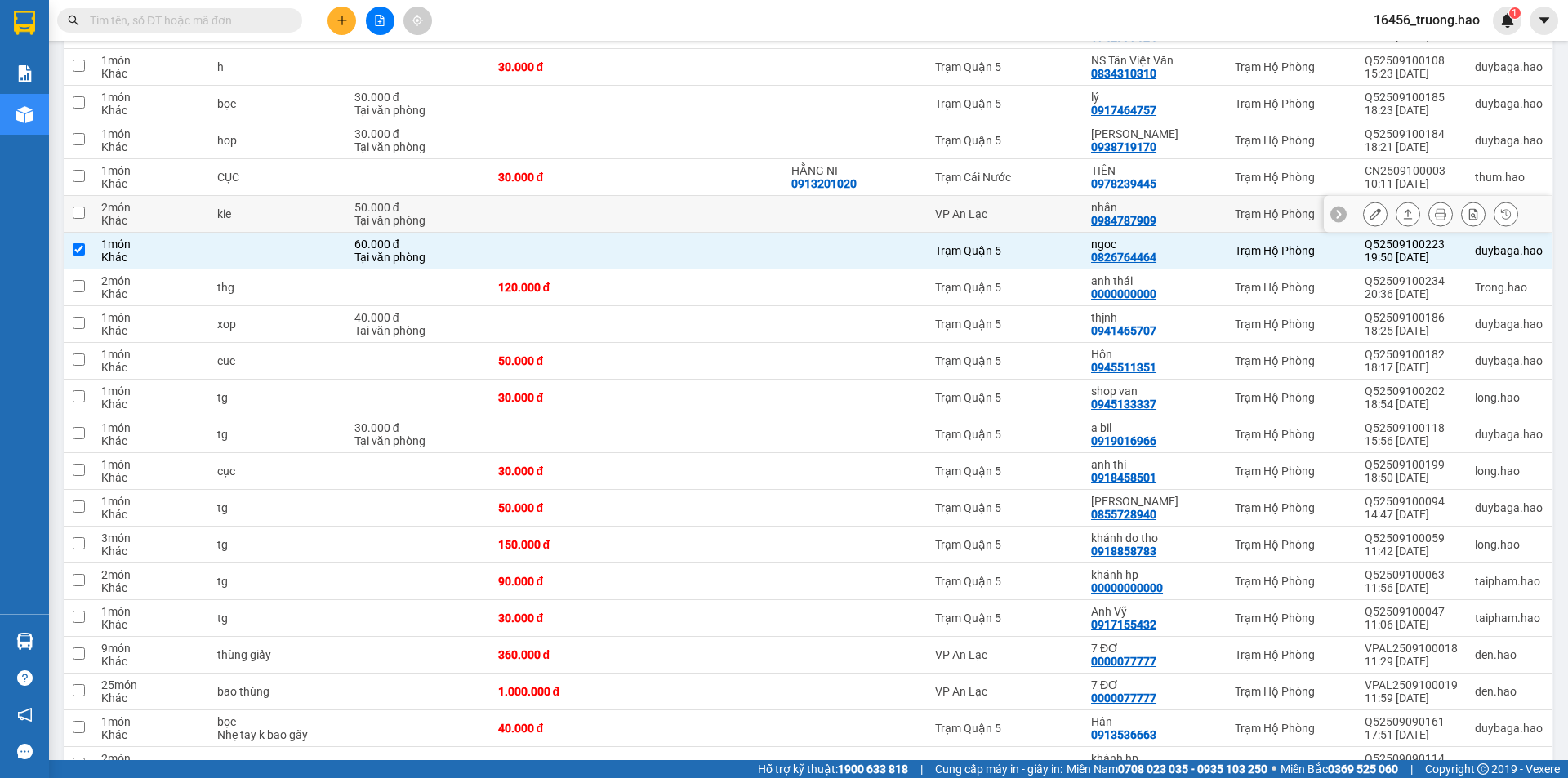
click at [1240, 208] on div "Trạm Hộ Phòng" at bounding box center [1291, 214] width 113 height 13
checkbox input "true"
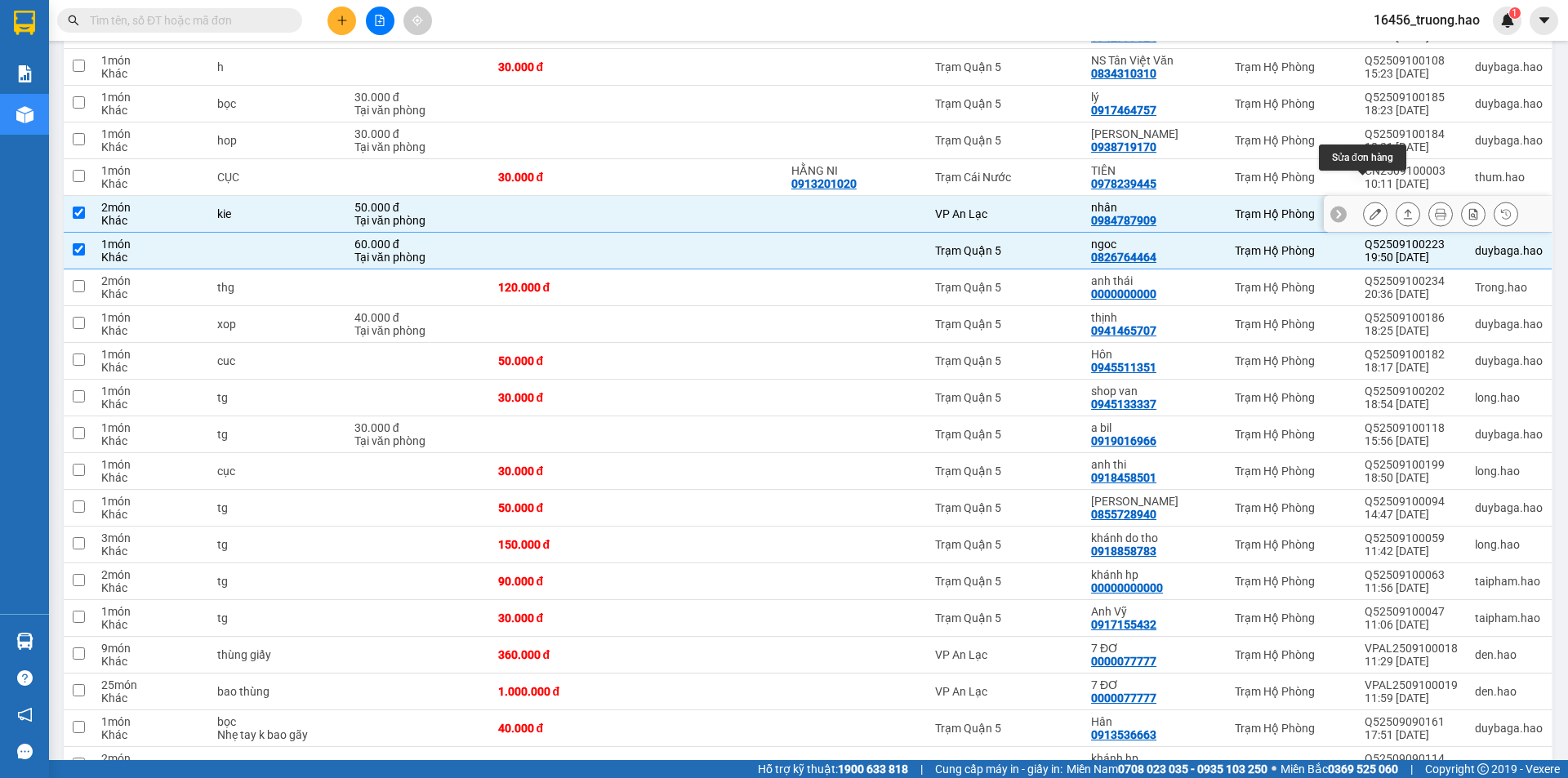
click at [1370, 209] on icon at bounding box center [1376, 214] width 11 height 11
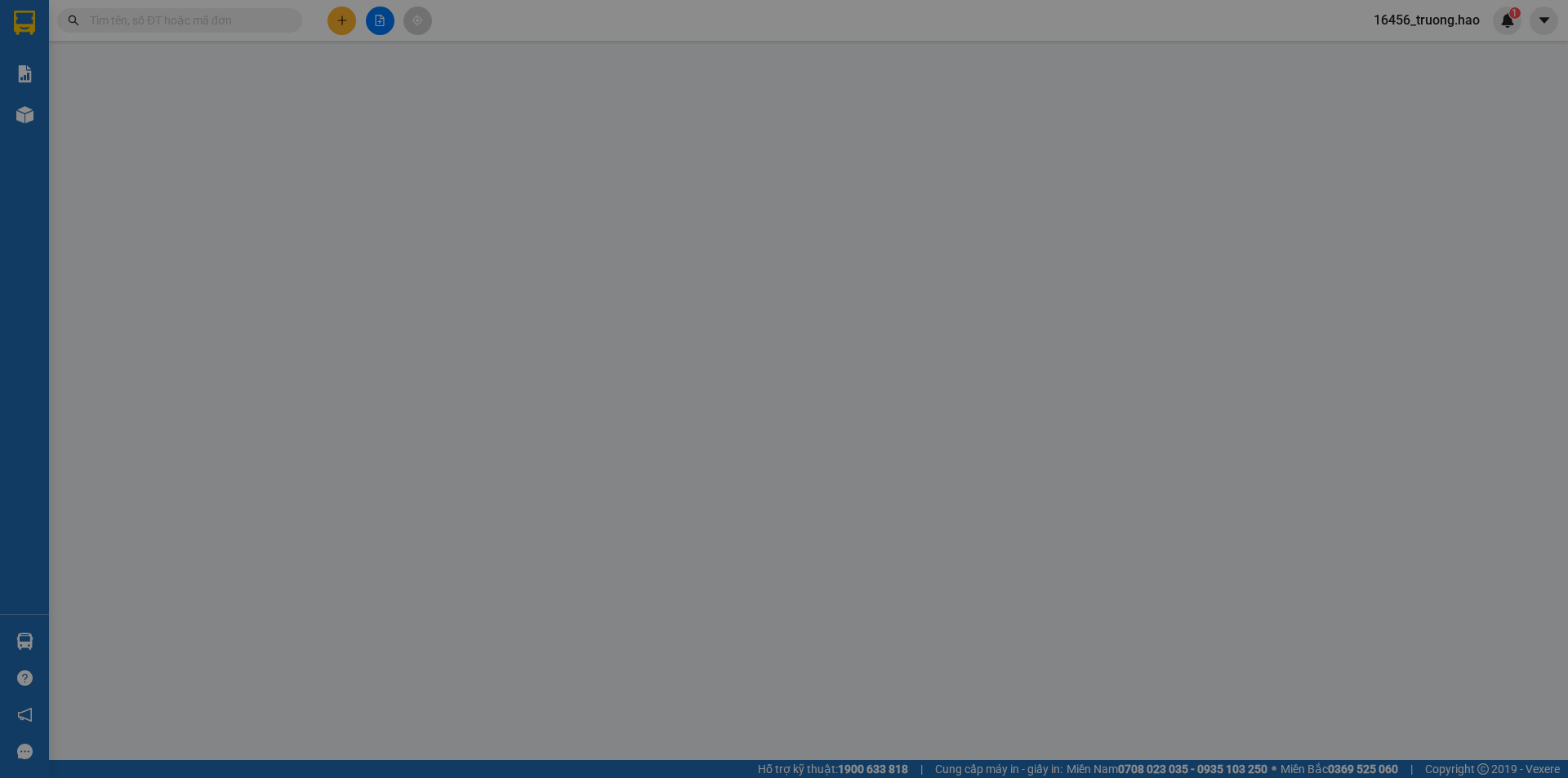
type input "0984787909"
type input "nhân"
type input "50.000"
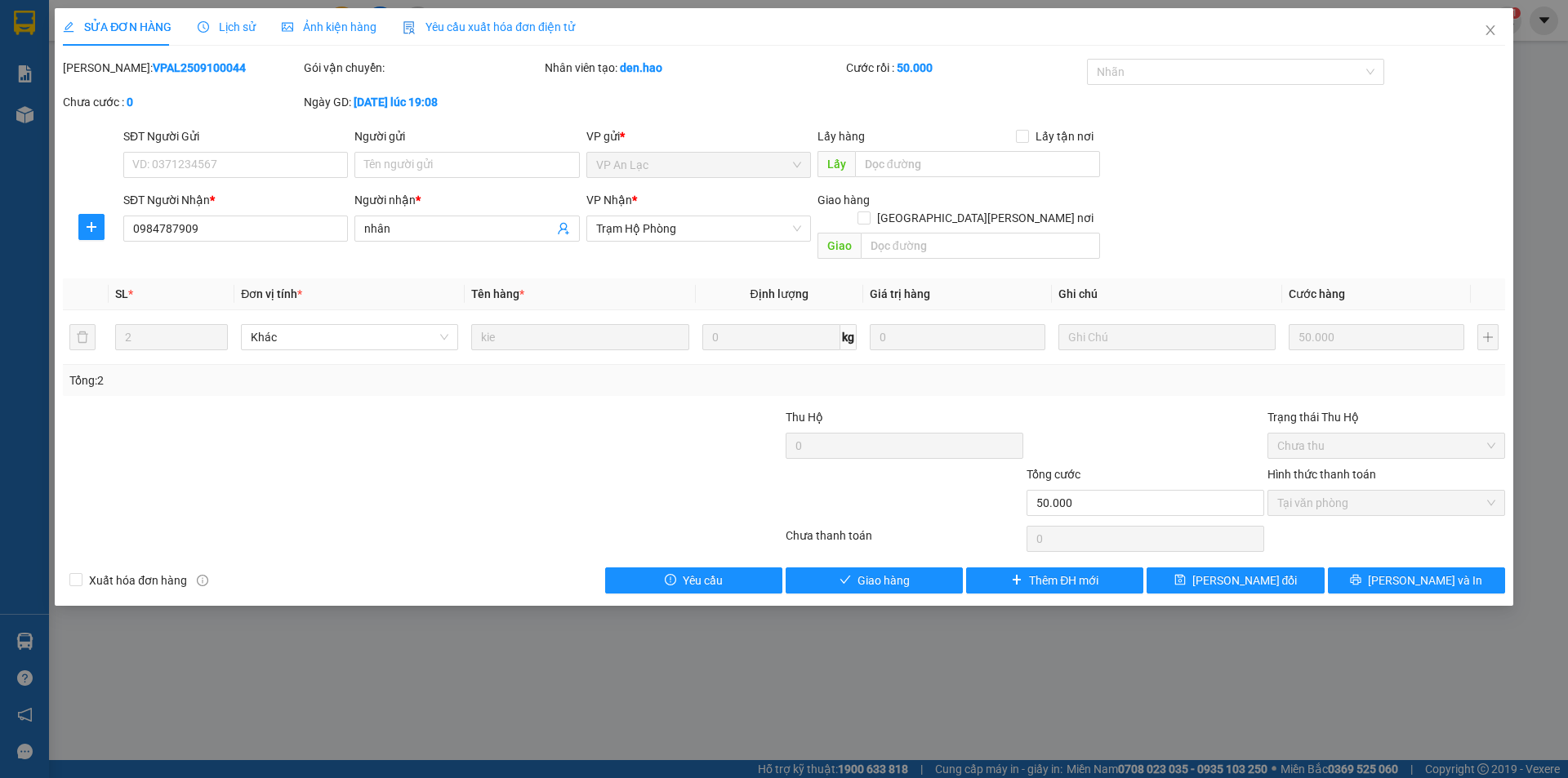
click at [312, 30] on span "Ảnh kiện hàng" at bounding box center [329, 27] width 94 height 13
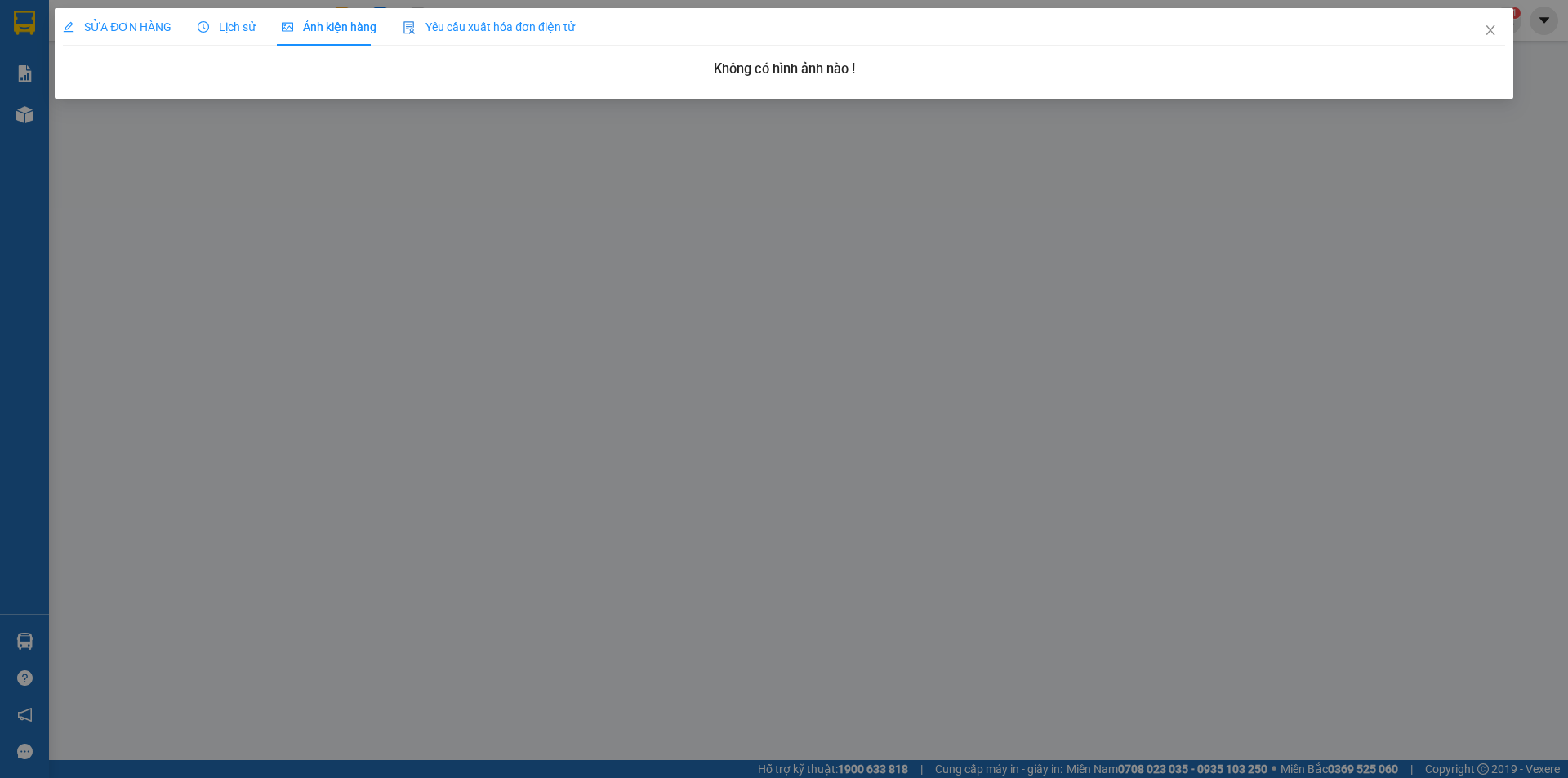
click at [111, 21] on span "SỬA ĐƠN HÀNG" at bounding box center [117, 27] width 109 height 13
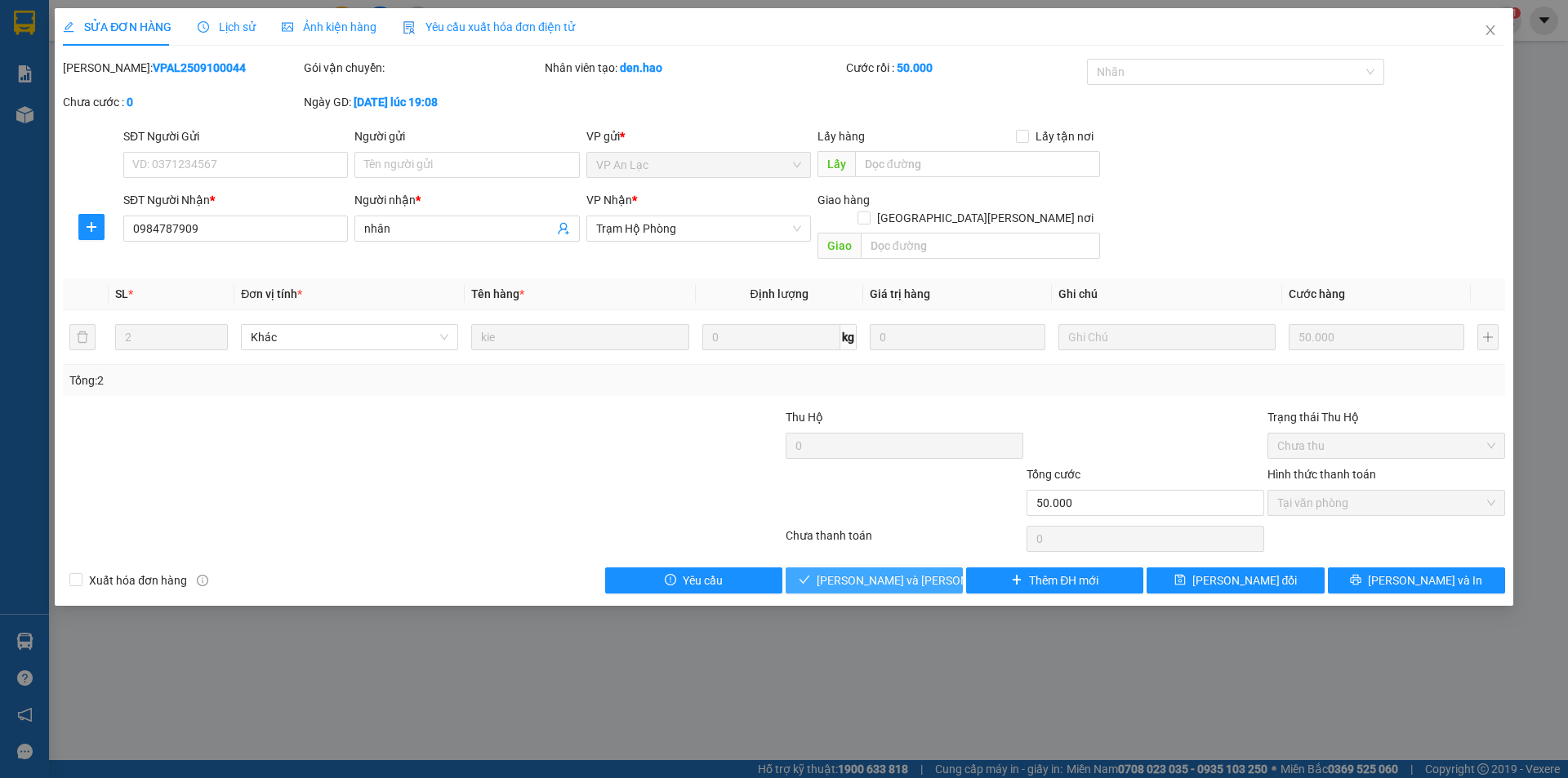
click at [874, 571] on span "Lưu và Giao hàng" at bounding box center [926, 580] width 220 height 18
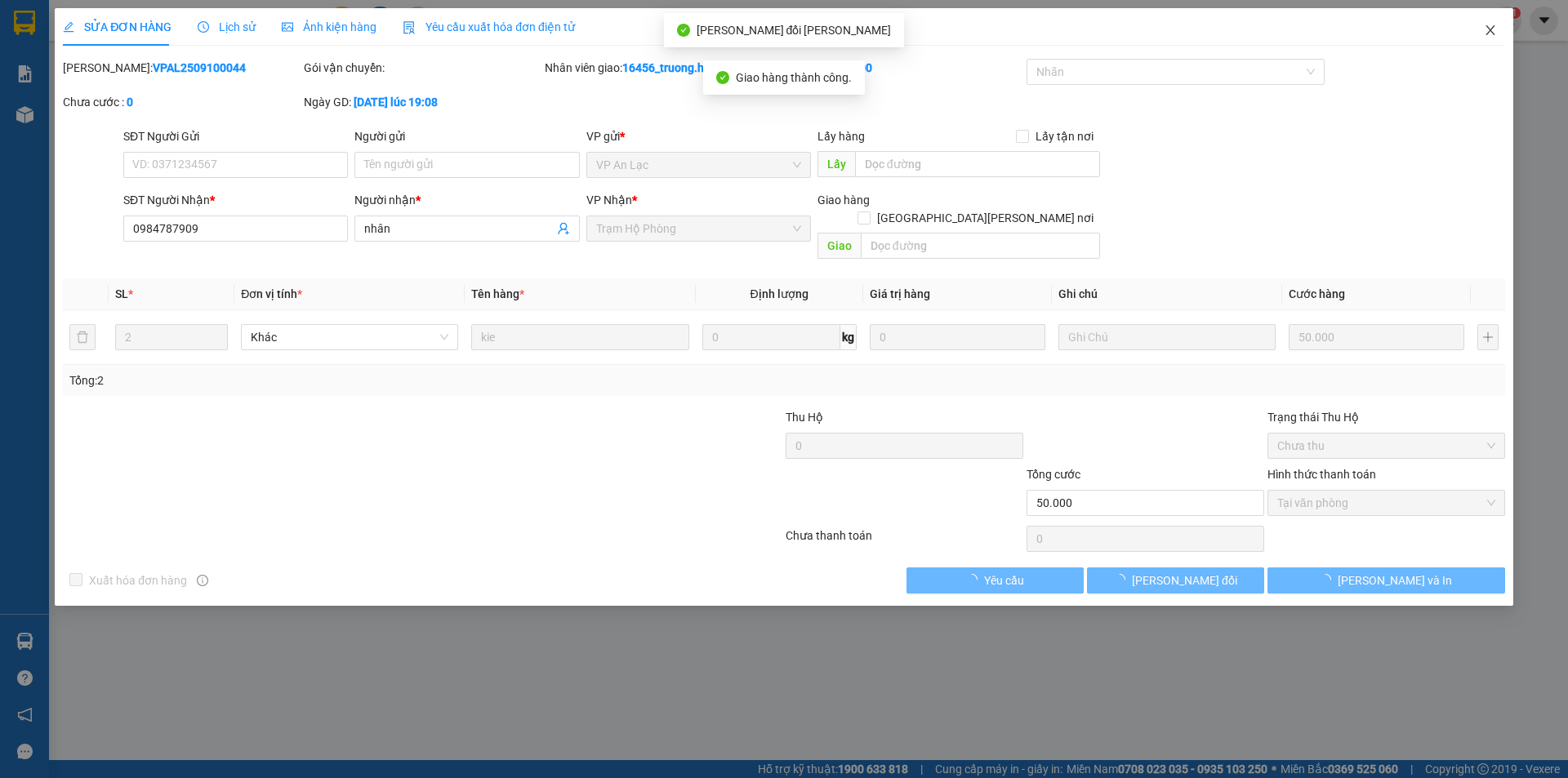
click at [1486, 30] on icon "close" at bounding box center [1491, 30] width 13 height 13
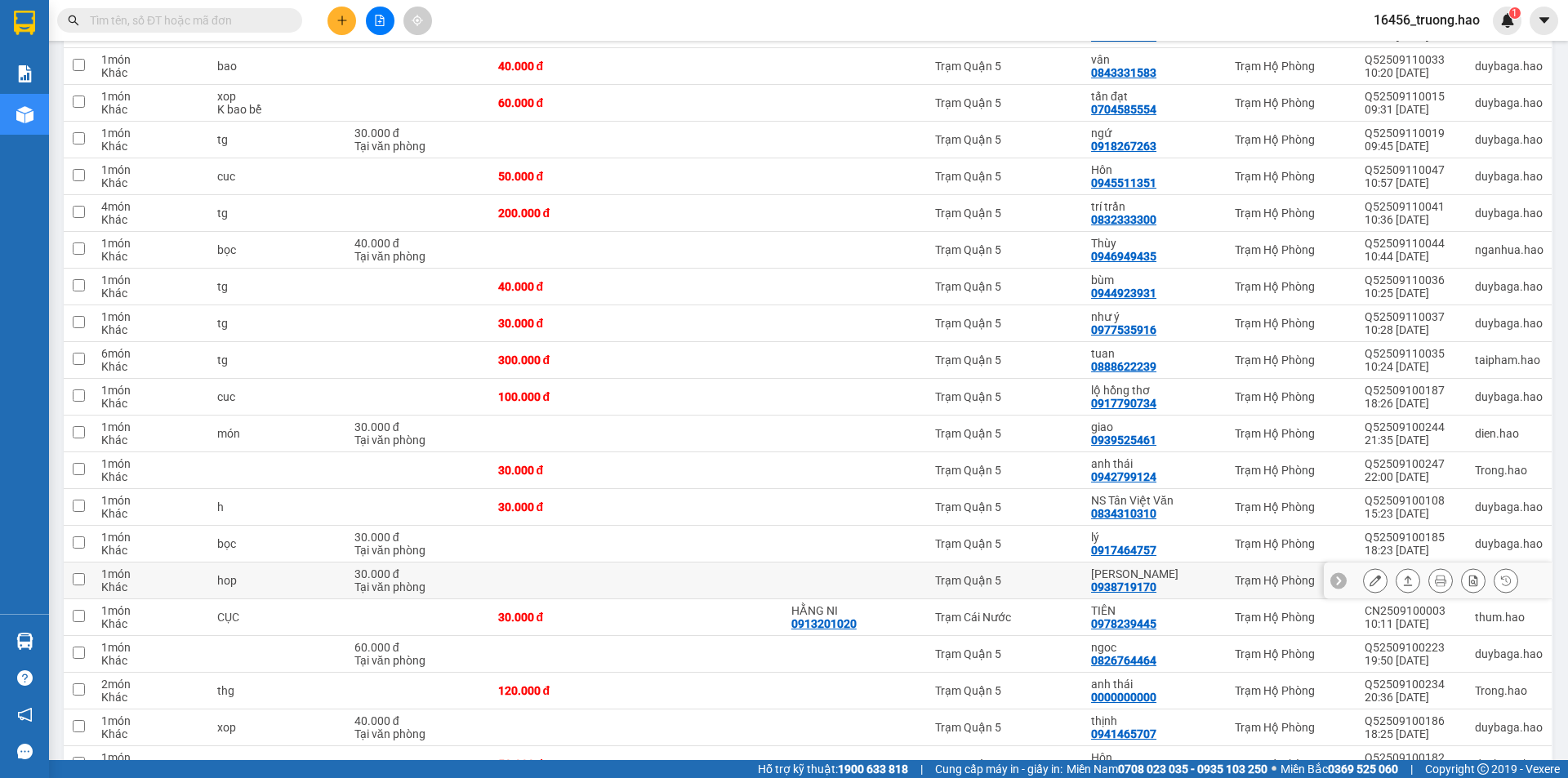
scroll to position [735, 0]
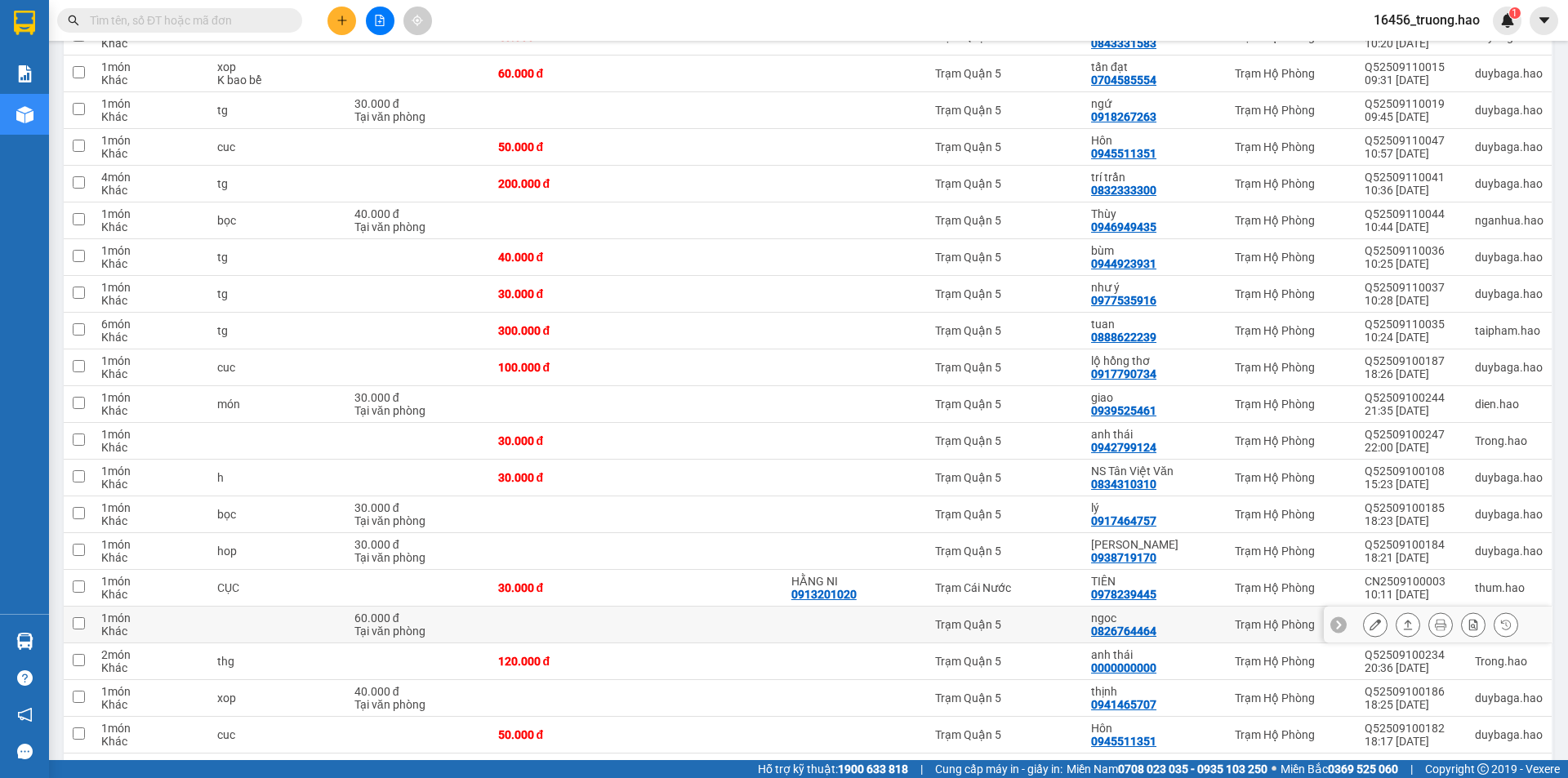
click at [1156, 625] on div "0826764464" at bounding box center [1123, 631] width 66 height 13
click at [1158, 538] on div "minh thái" at bounding box center [1155, 545] width 128 height 13
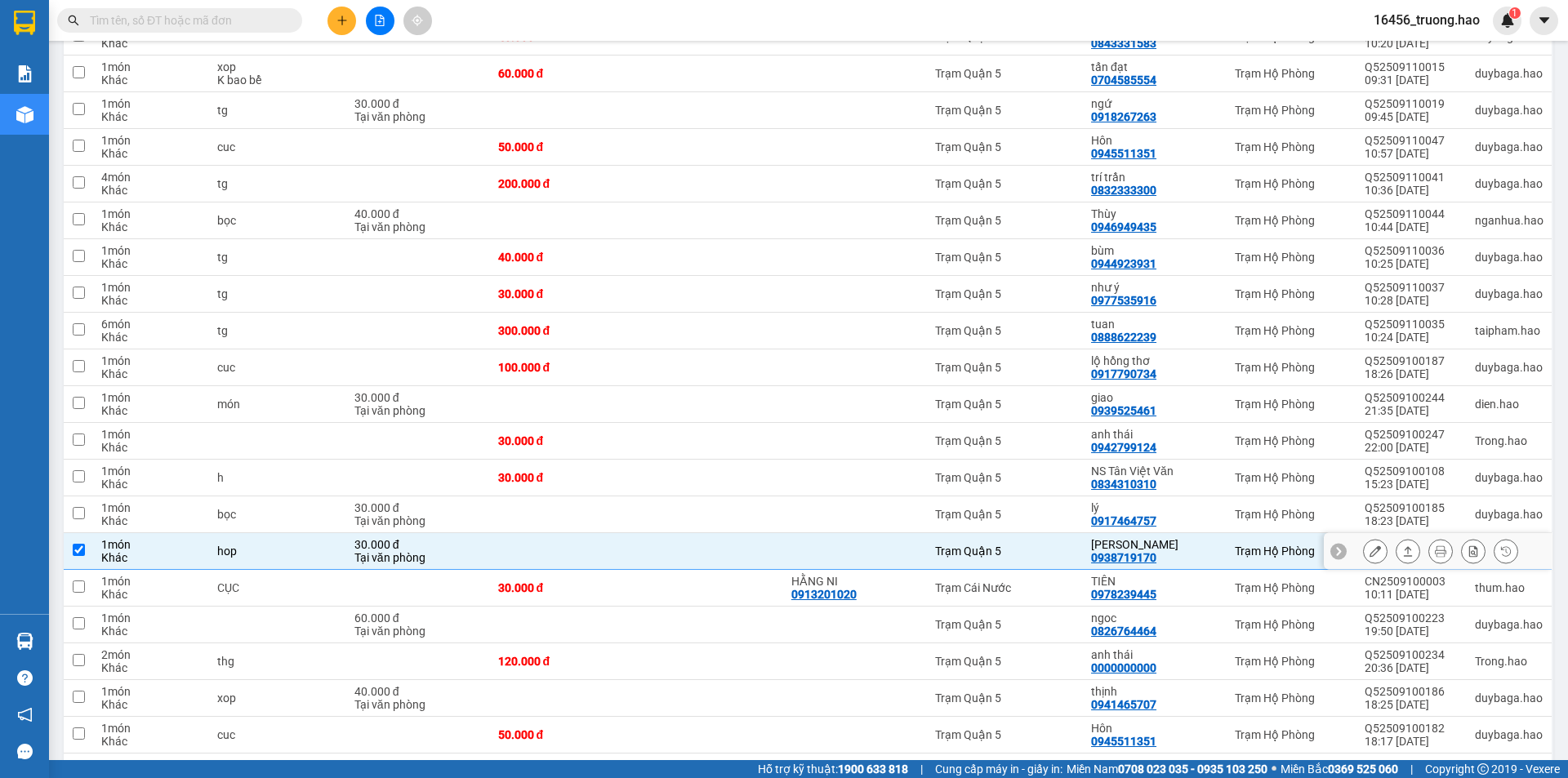
checkbox input "true"
click at [1174, 501] on div "lý" at bounding box center [1155, 508] width 128 height 13
checkbox input "true"
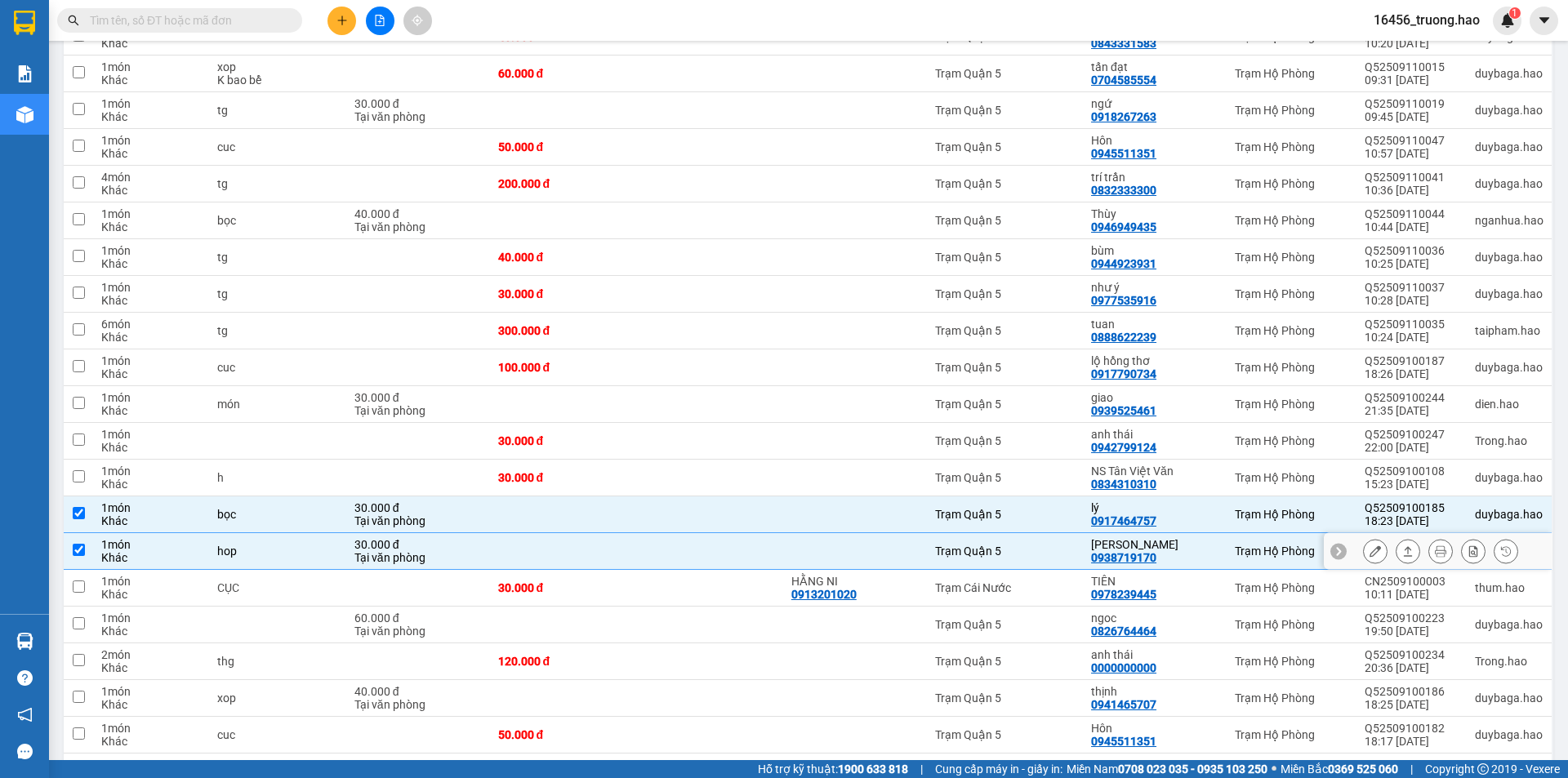
click at [782, 533] on td at bounding box center [710, 551] width 147 height 37
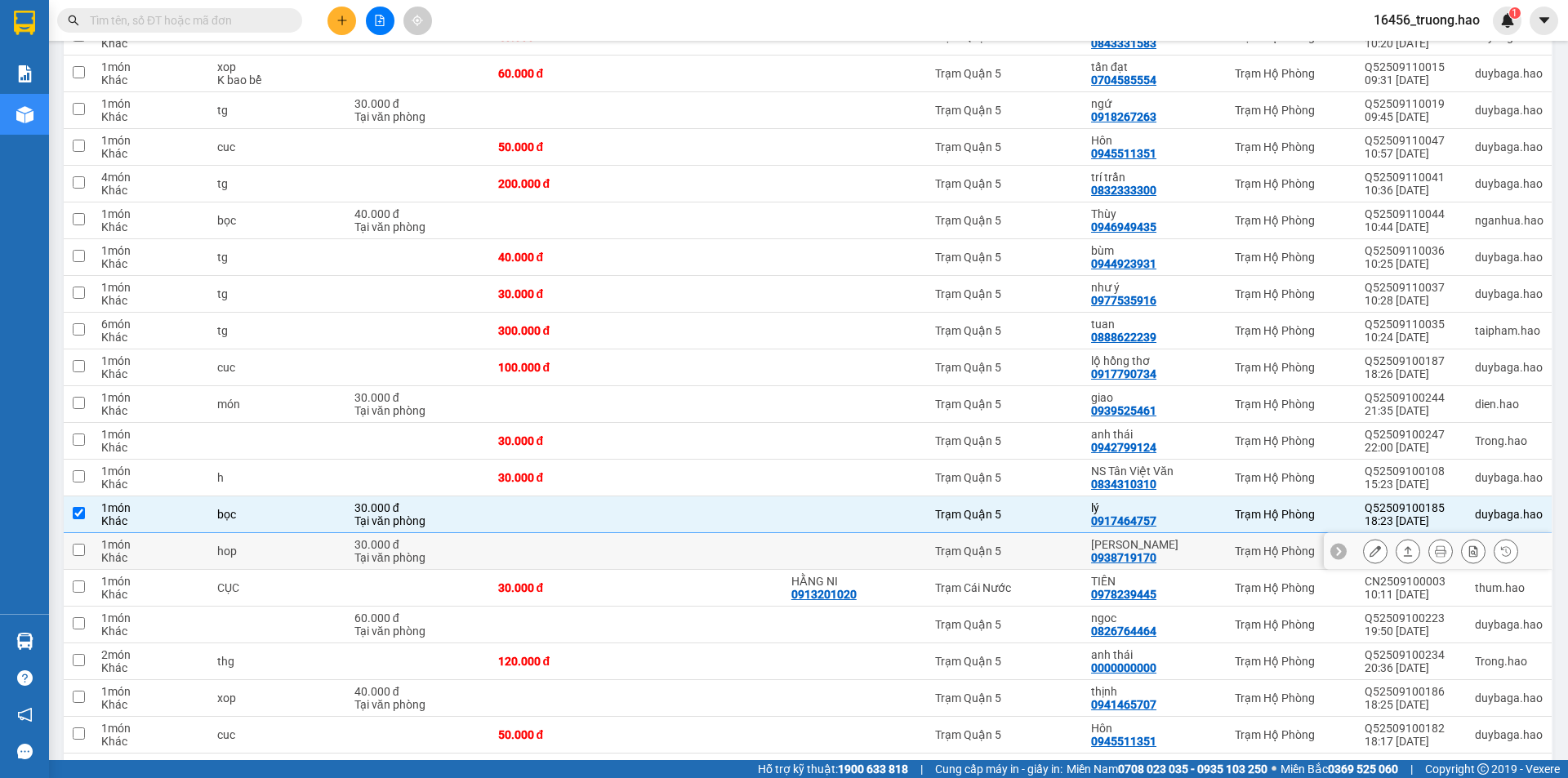
click at [1022, 545] on div "Trạm Quận 5" at bounding box center [1005, 551] width 140 height 13
checkbox input "true"
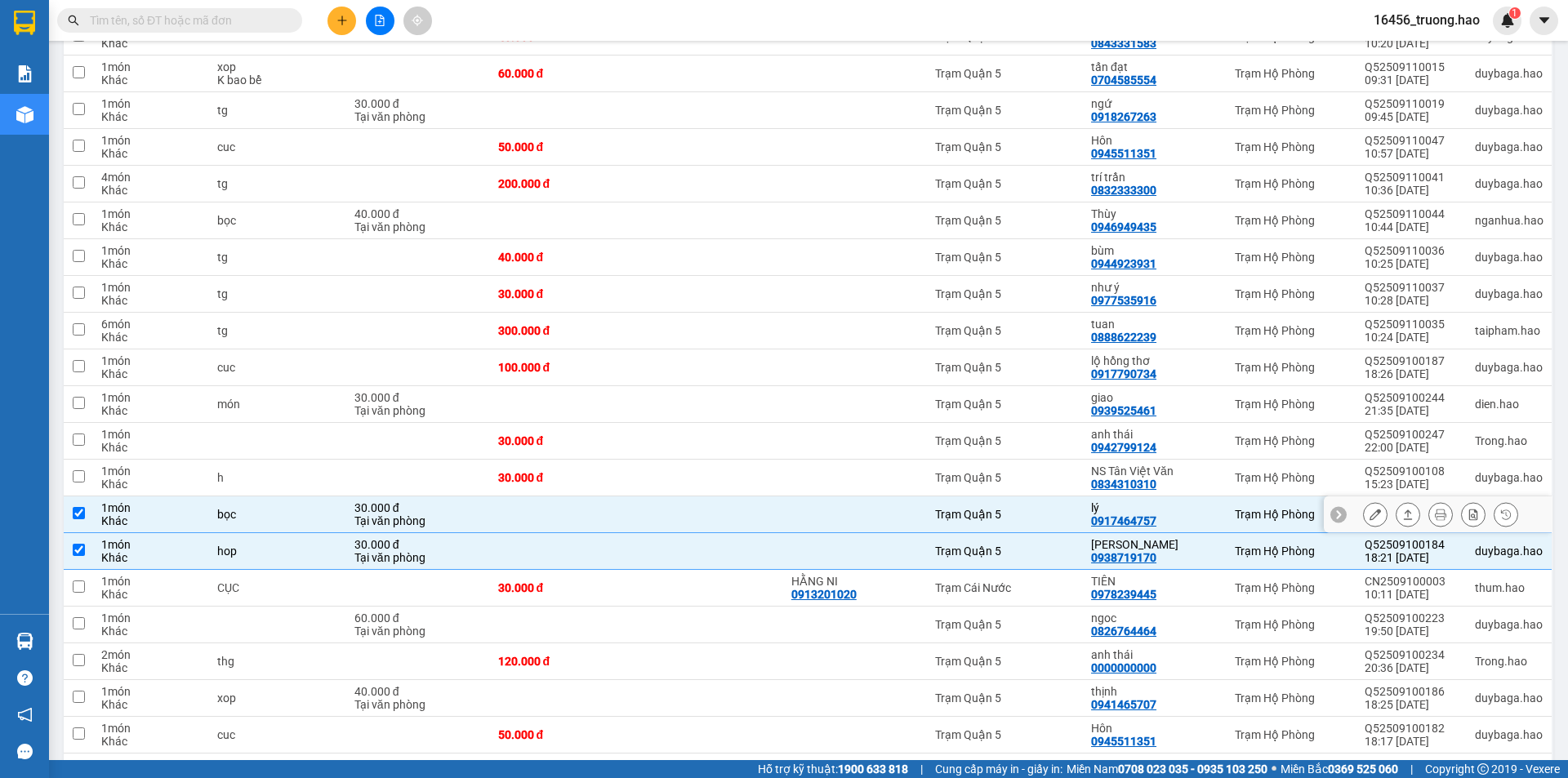
click at [1185, 501] on div "lý 0917464757" at bounding box center [1155, 513] width 128 height 26
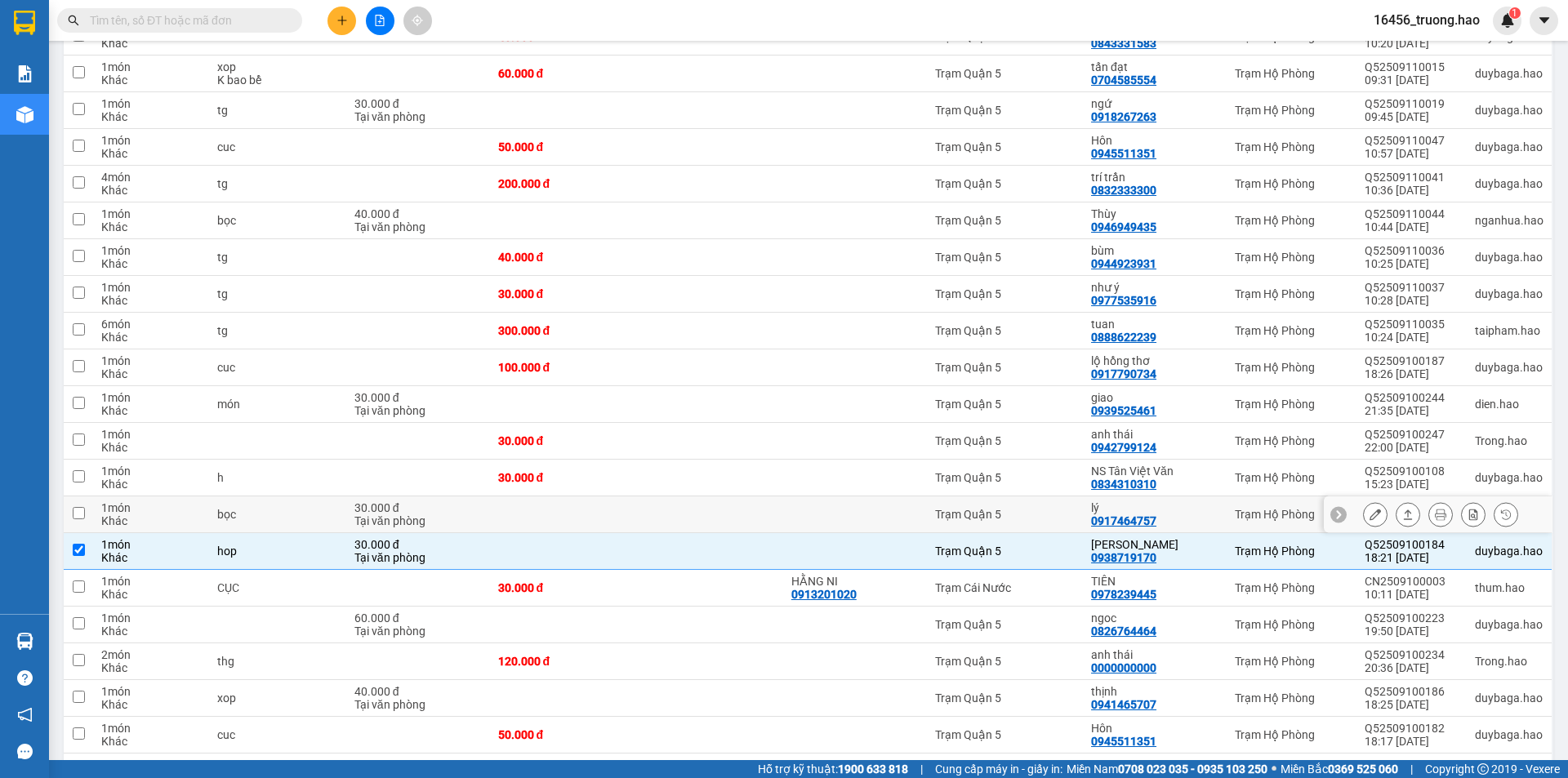
click at [1180, 501] on div "lý" at bounding box center [1155, 508] width 128 height 13
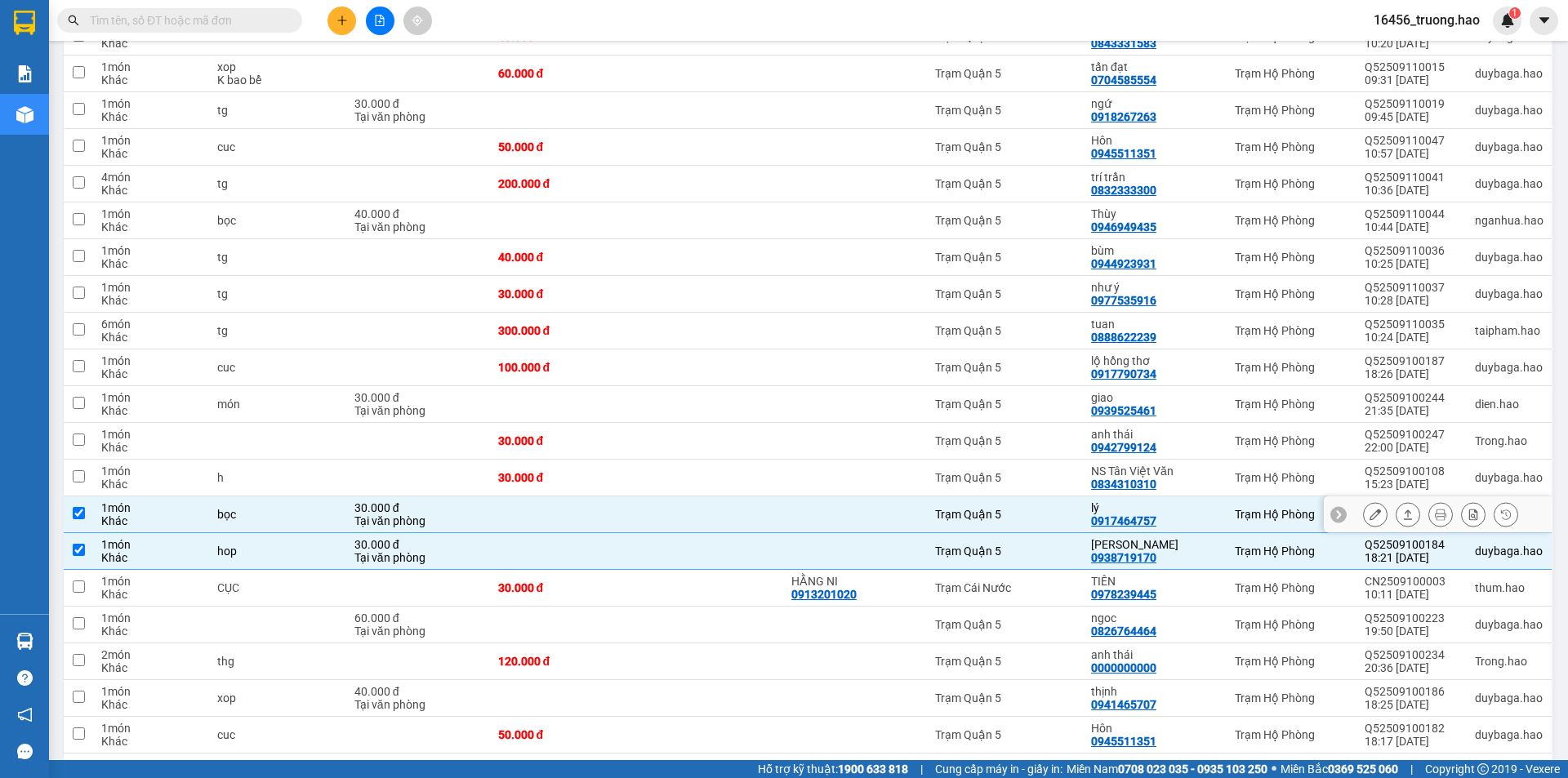
click at [1178, 501] on div "lý" at bounding box center [1155, 508] width 128 height 13
checkbox input "false"
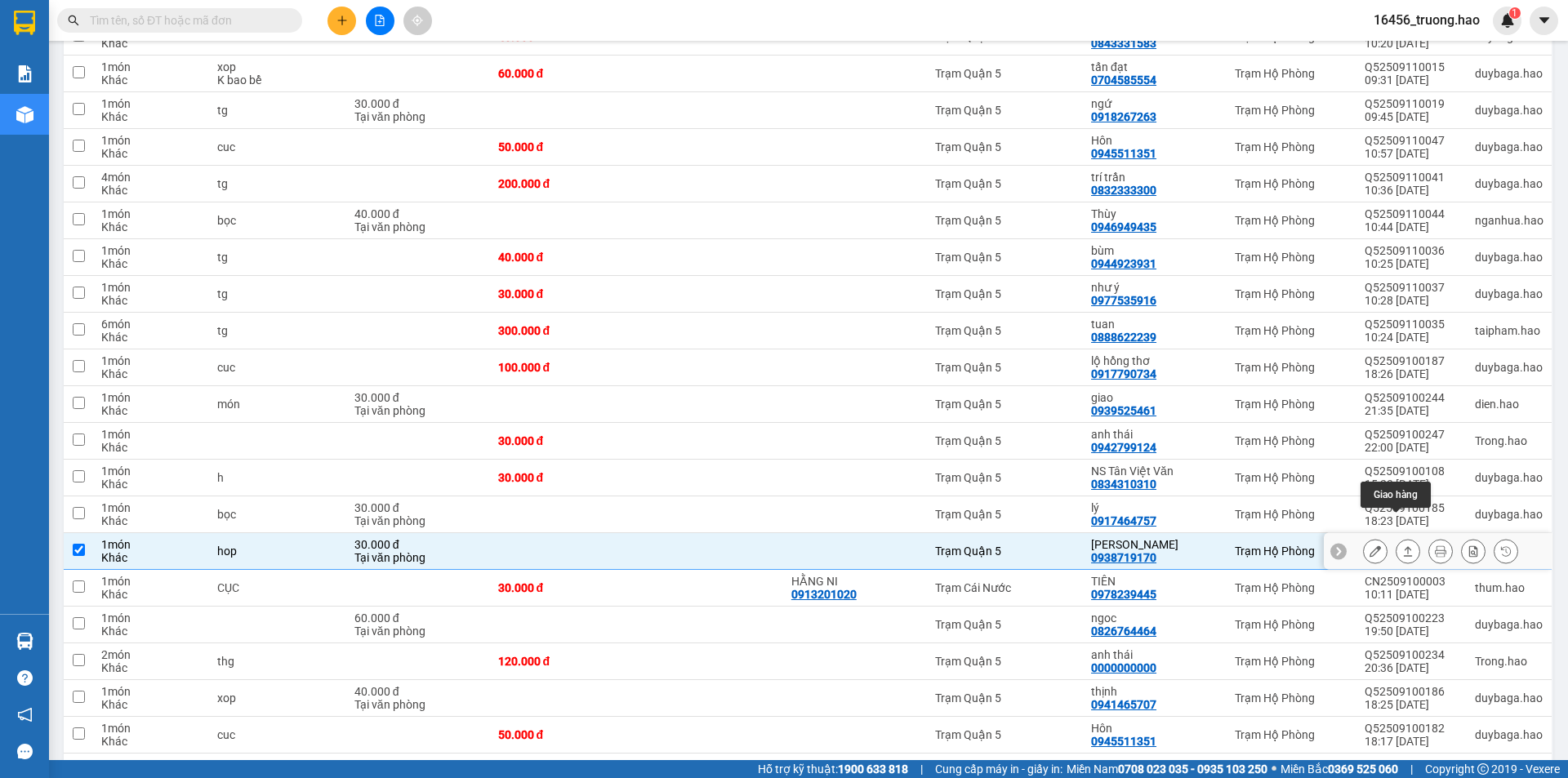
click at [1404, 537] on button at bounding box center [1408, 551] width 23 height 29
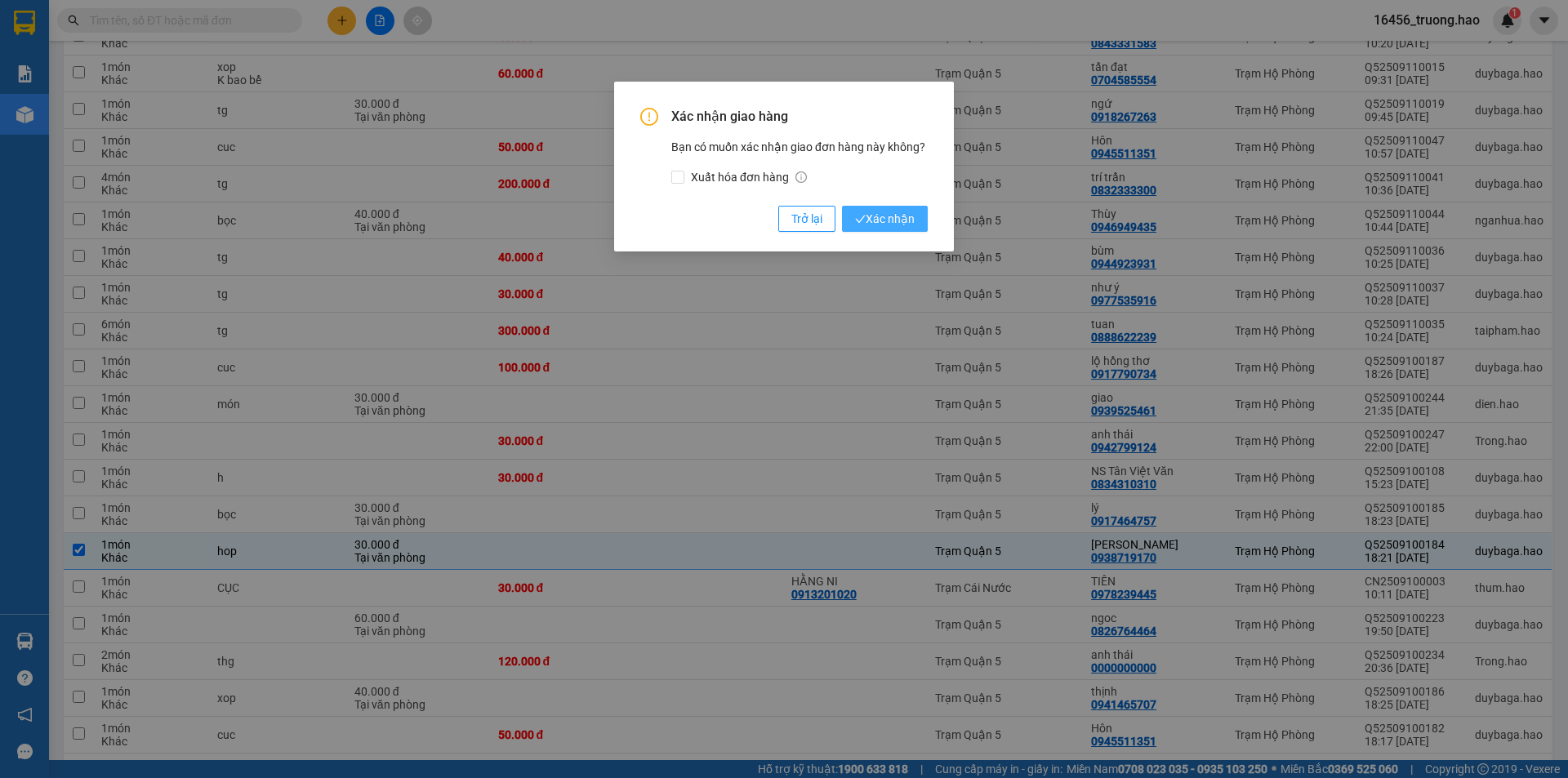
click at [899, 210] on span "Xác nhận" at bounding box center [885, 218] width 60 height 18
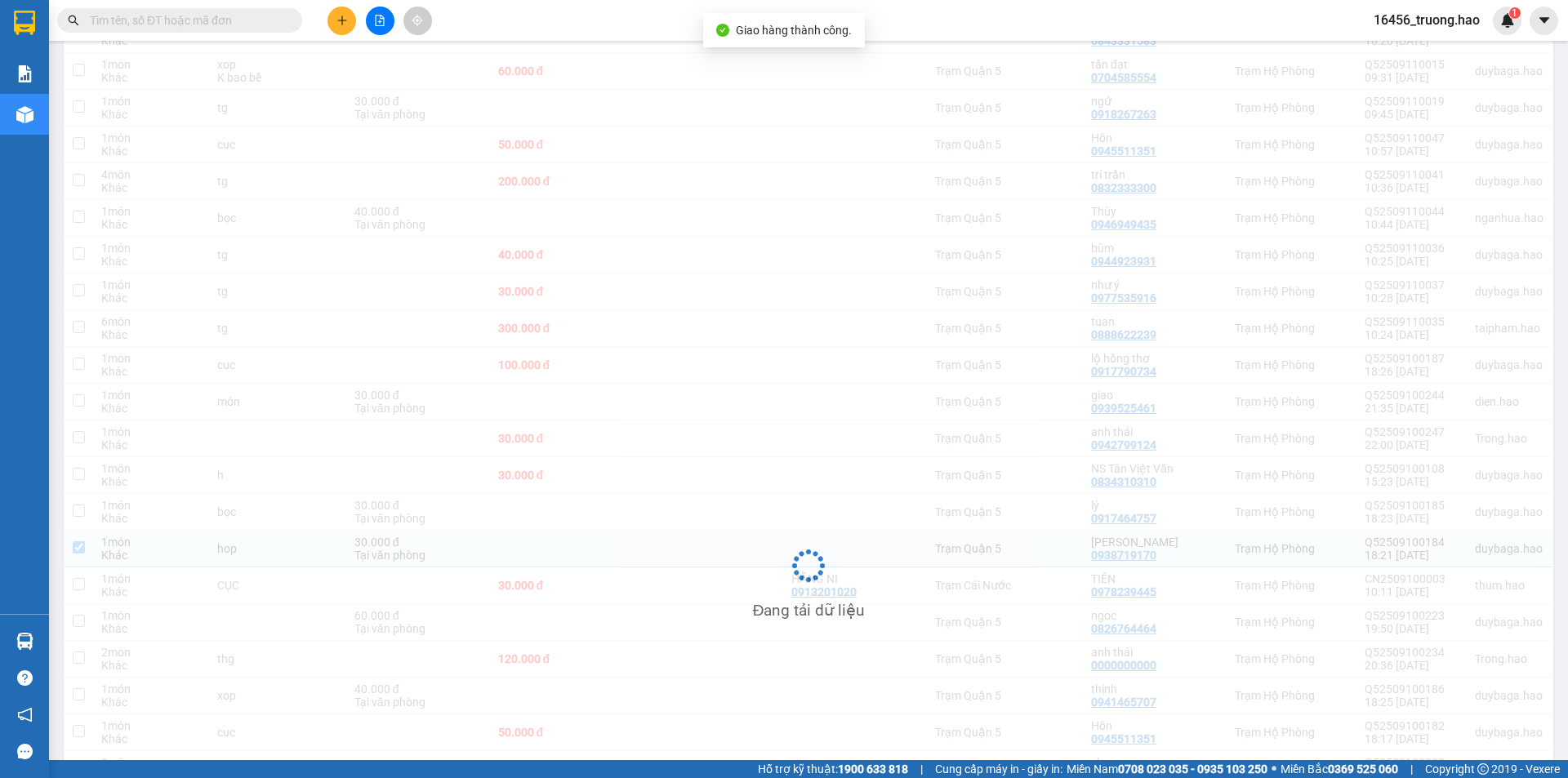
scroll to position [732, 0]
checkbox input "false"
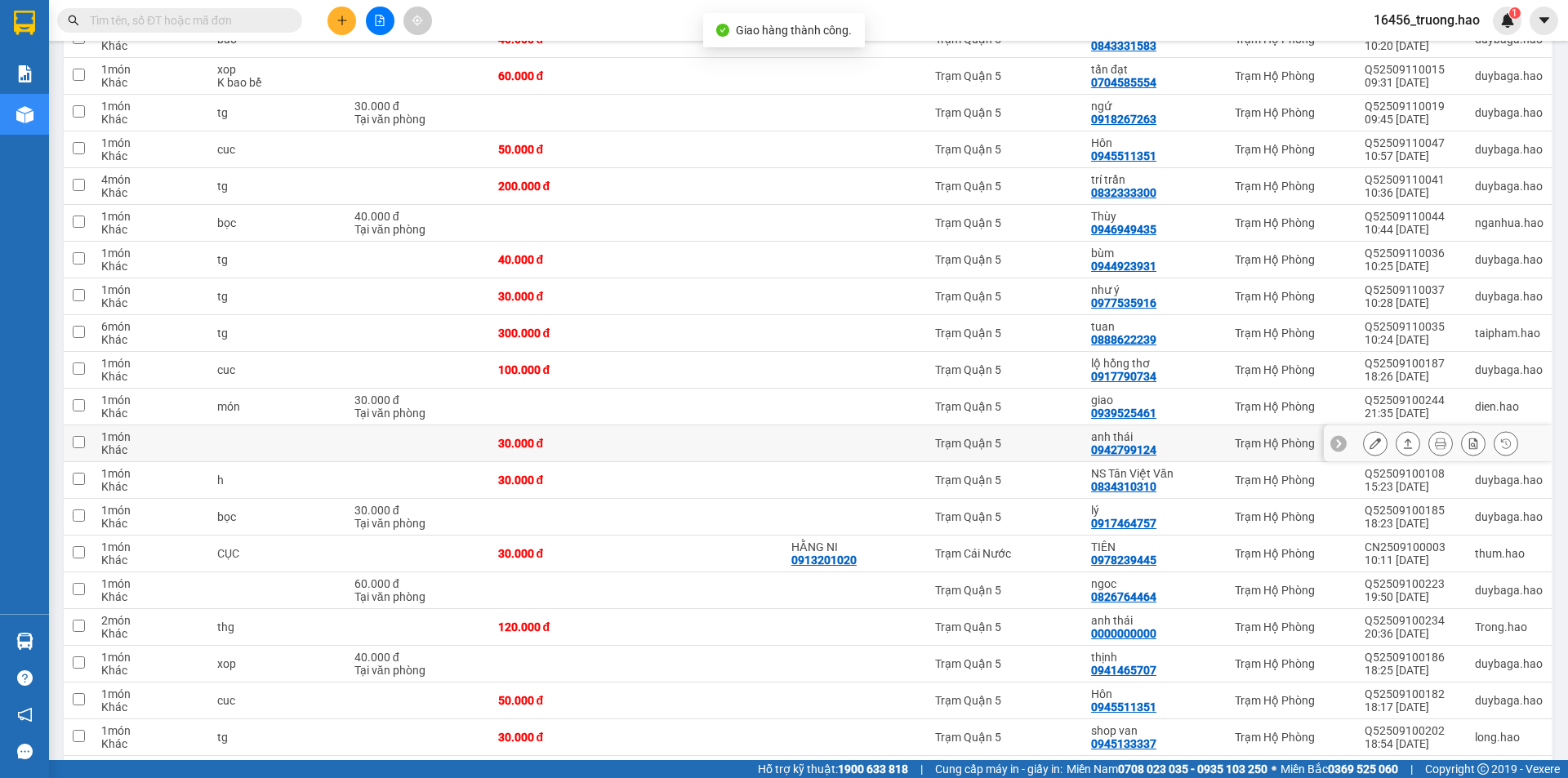
scroll to position [735, 0]
click at [593, 434] on div "30.000 đ" at bounding box center [563, 441] width 131 height 13
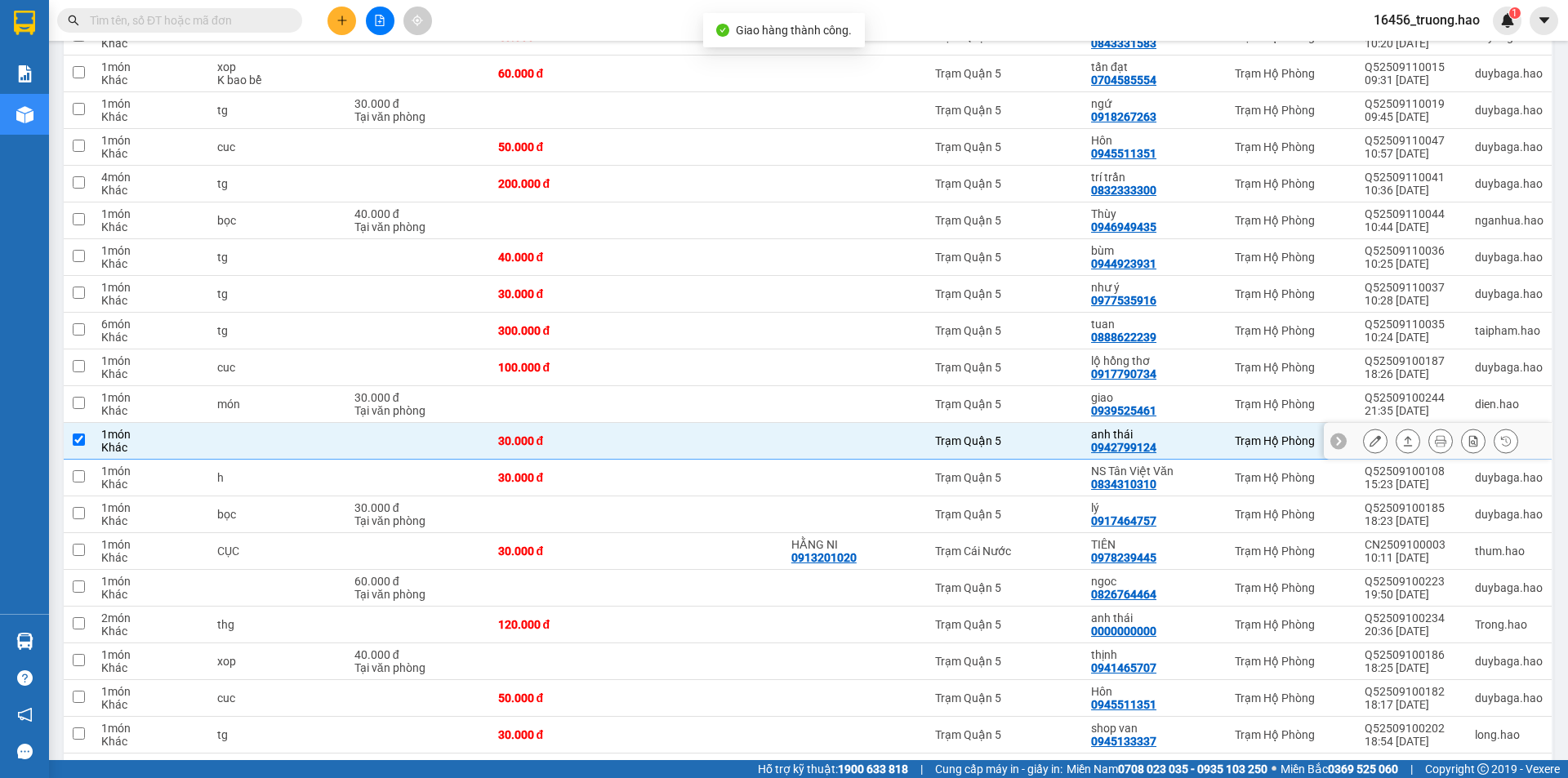
click at [593, 434] on div "30.000 đ" at bounding box center [563, 441] width 131 height 13
checkbox input "false"
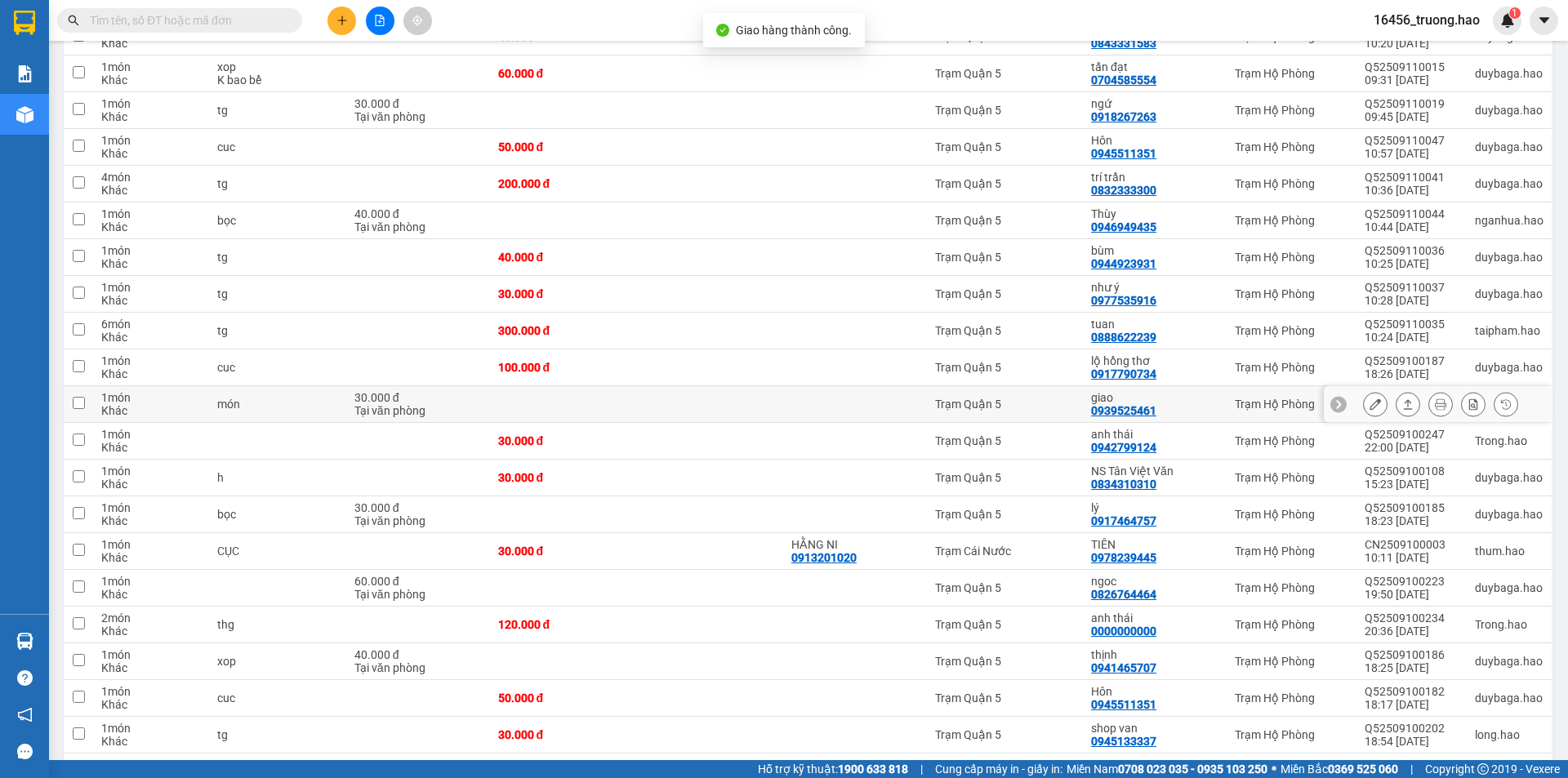
click at [532, 387] on td at bounding box center [563, 405] width 147 height 37
checkbox input "true"
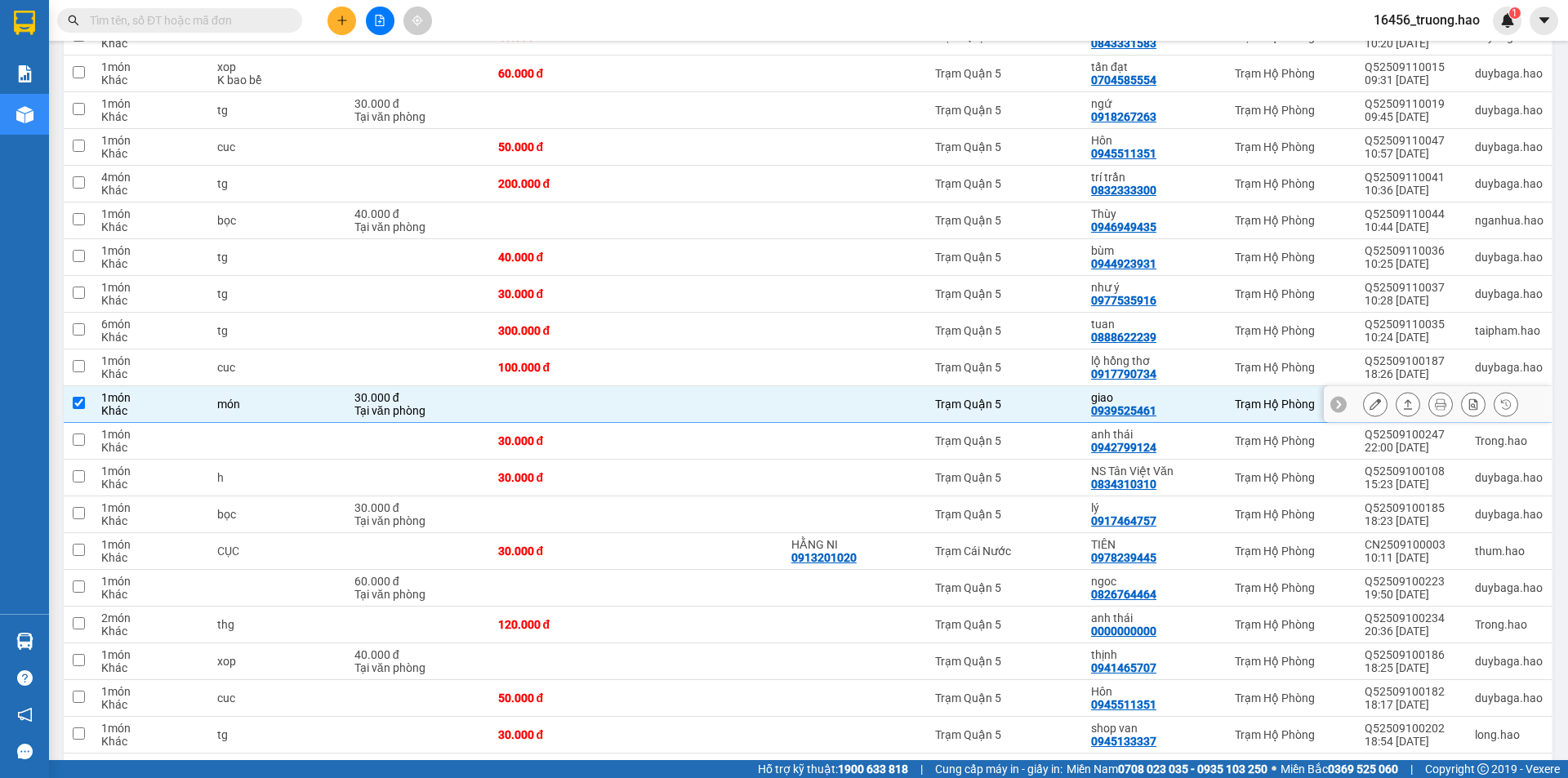
click at [1370, 398] on icon at bounding box center [1376, 404] width 11 height 11
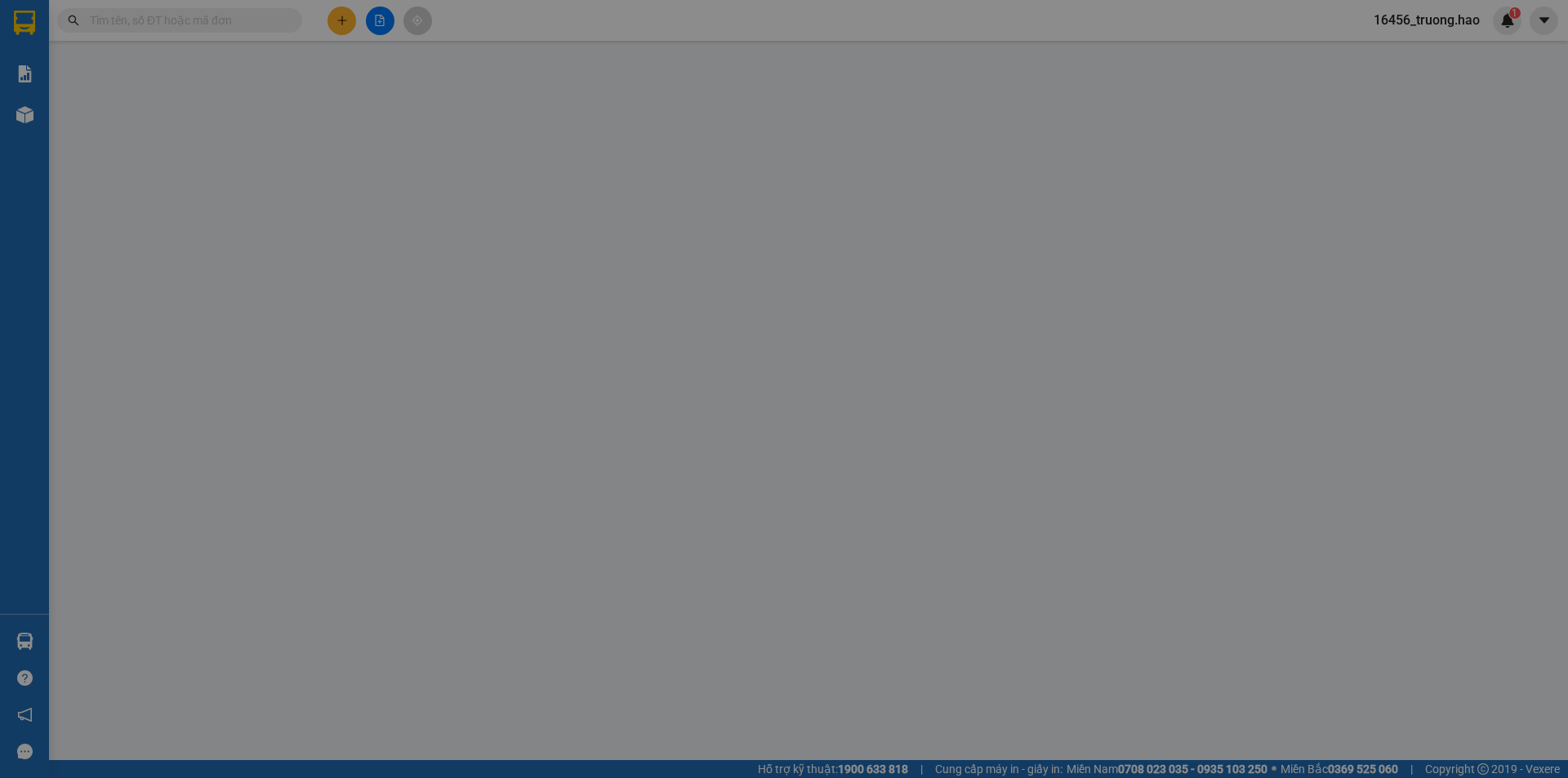
type input "0939525461"
type input "giao"
type input "30.000"
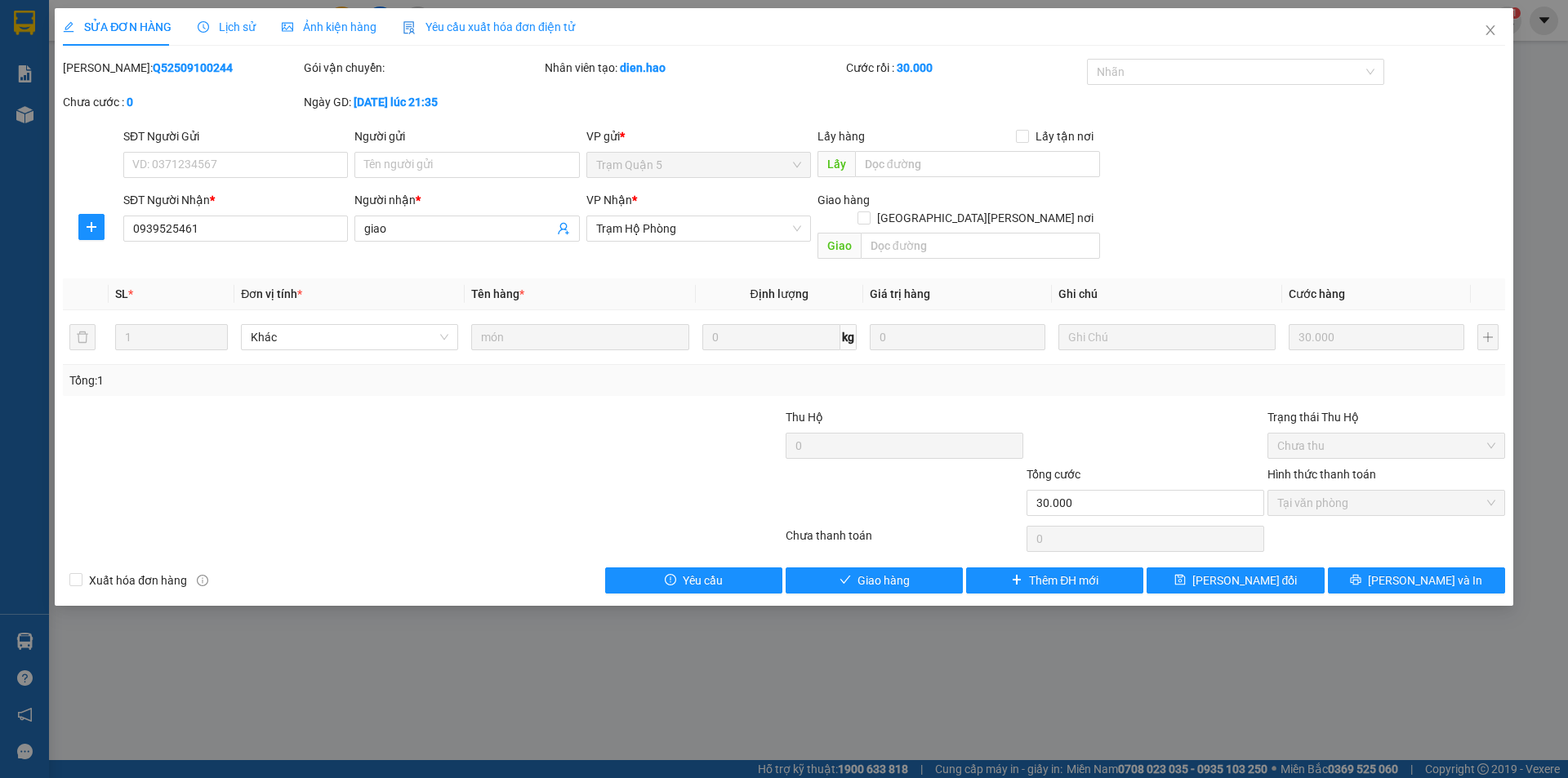
drag, startPoint x: 314, startPoint y: 38, endPoint x: 304, endPoint y: 30, distance: 12.8
click at [315, 38] on div "Ảnh kiện hàng" at bounding box center [329, 27] width 94 height 37
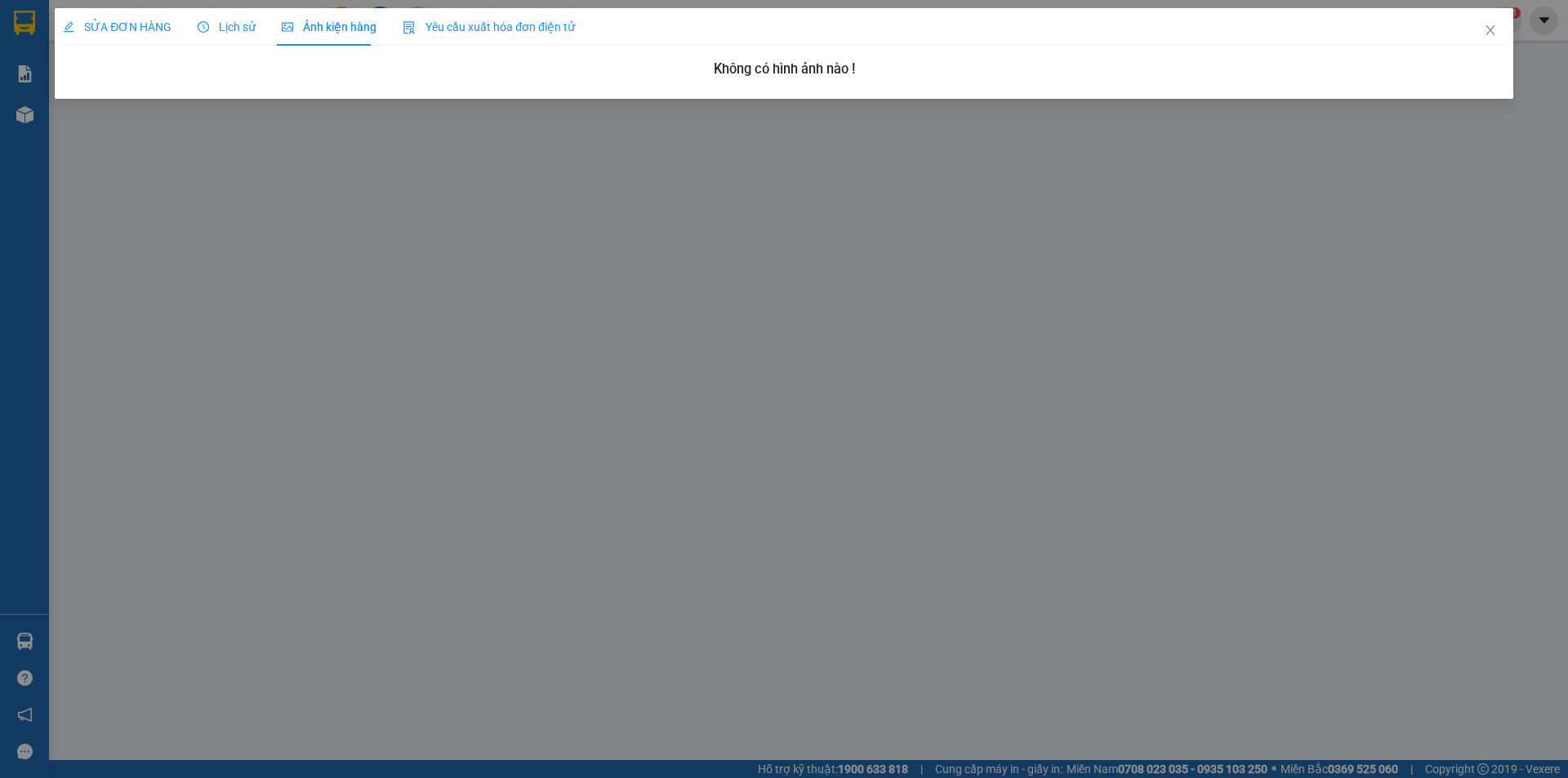
click at [134, 23] on span "SỬA ĐƠN HÀNG" at bounding box center [117, 27] width 109 height 13
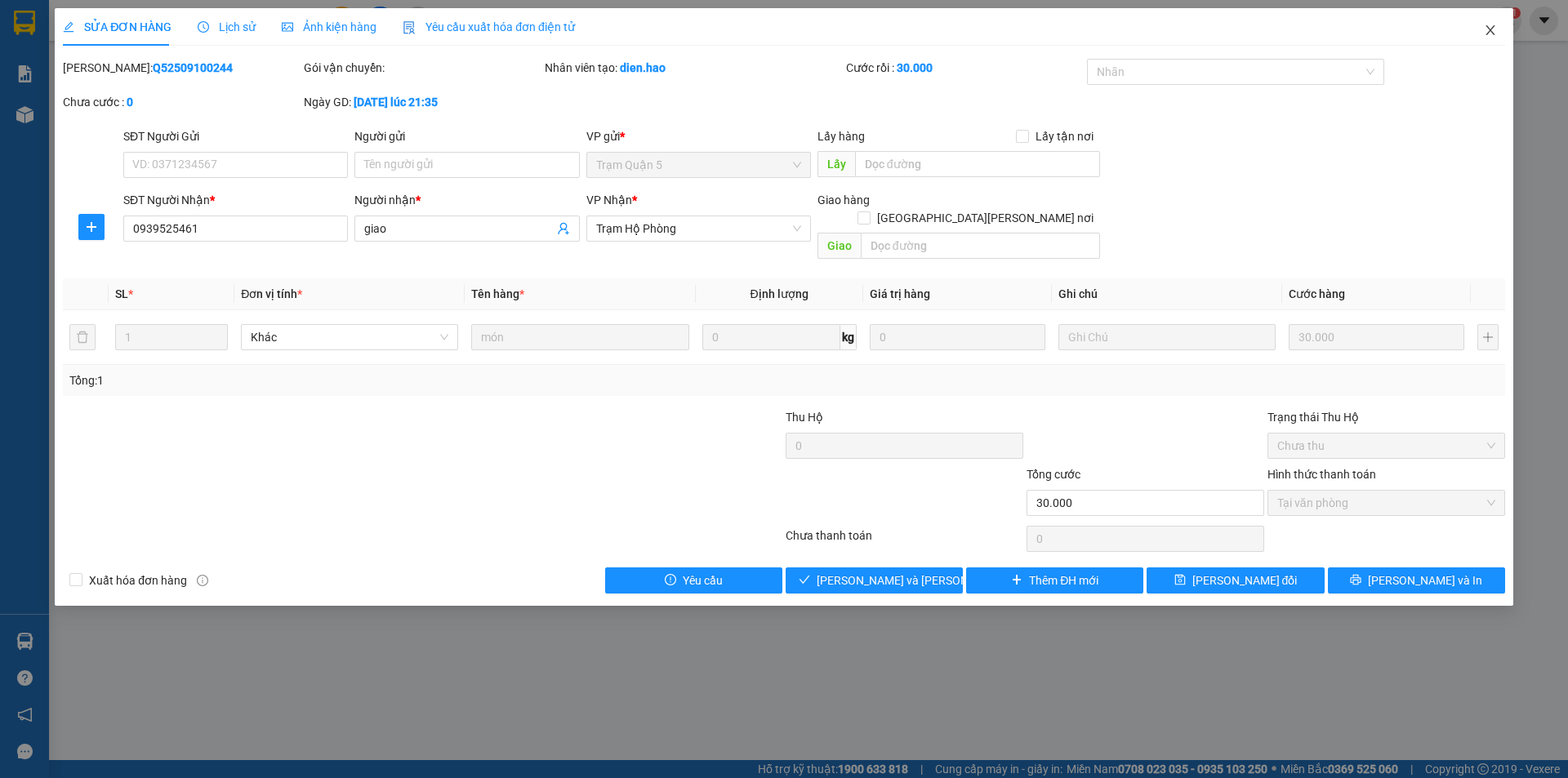
drag, startPoint x: 1494, startPoint y: 24, endPoint x: 163, endPoint y: 0, distance: 1331.2
click at [1493, 24] on span "Close" at bounding box center [1491, 31] width 46 height 46
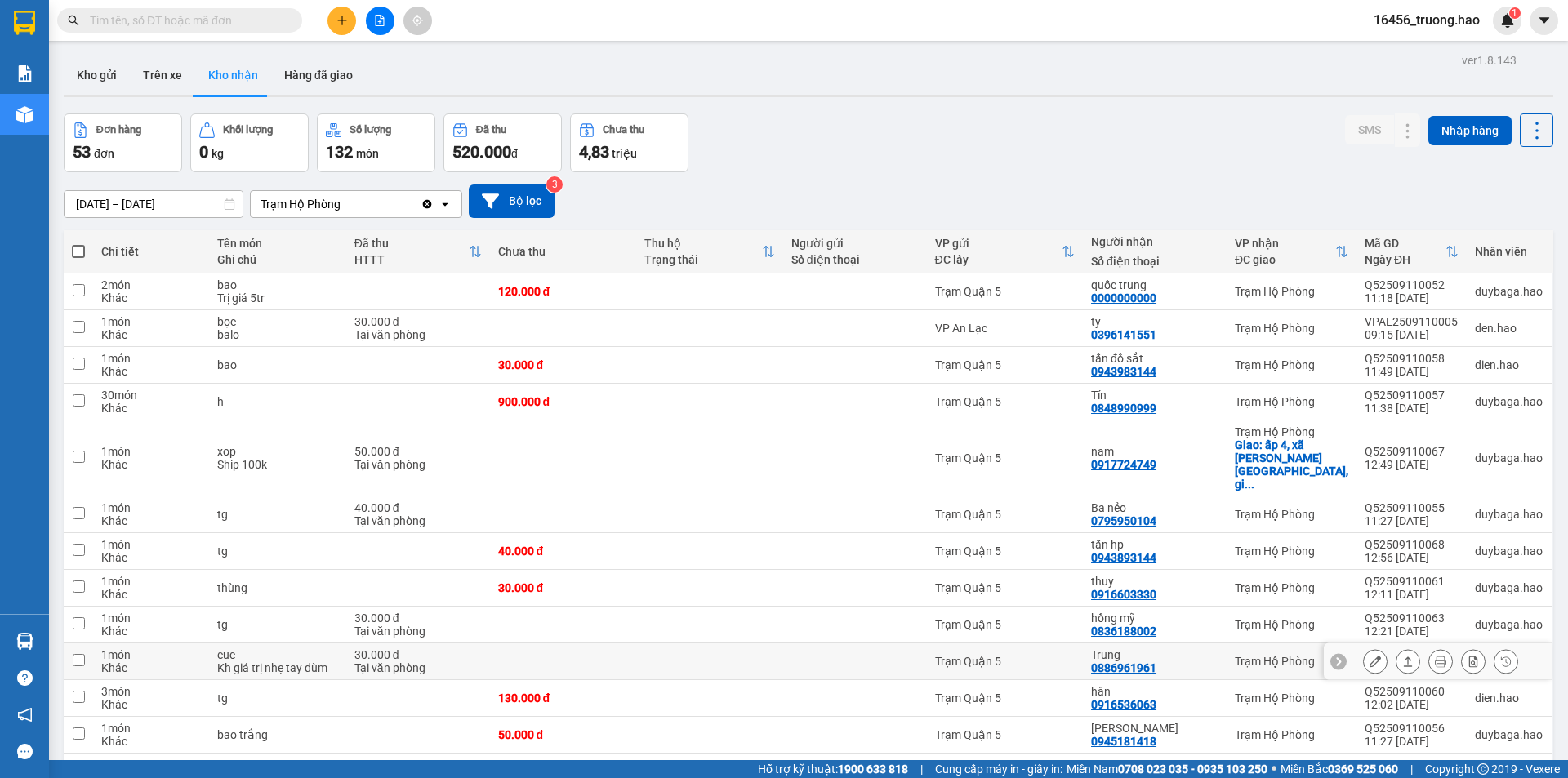
scroll to position [489, 0]
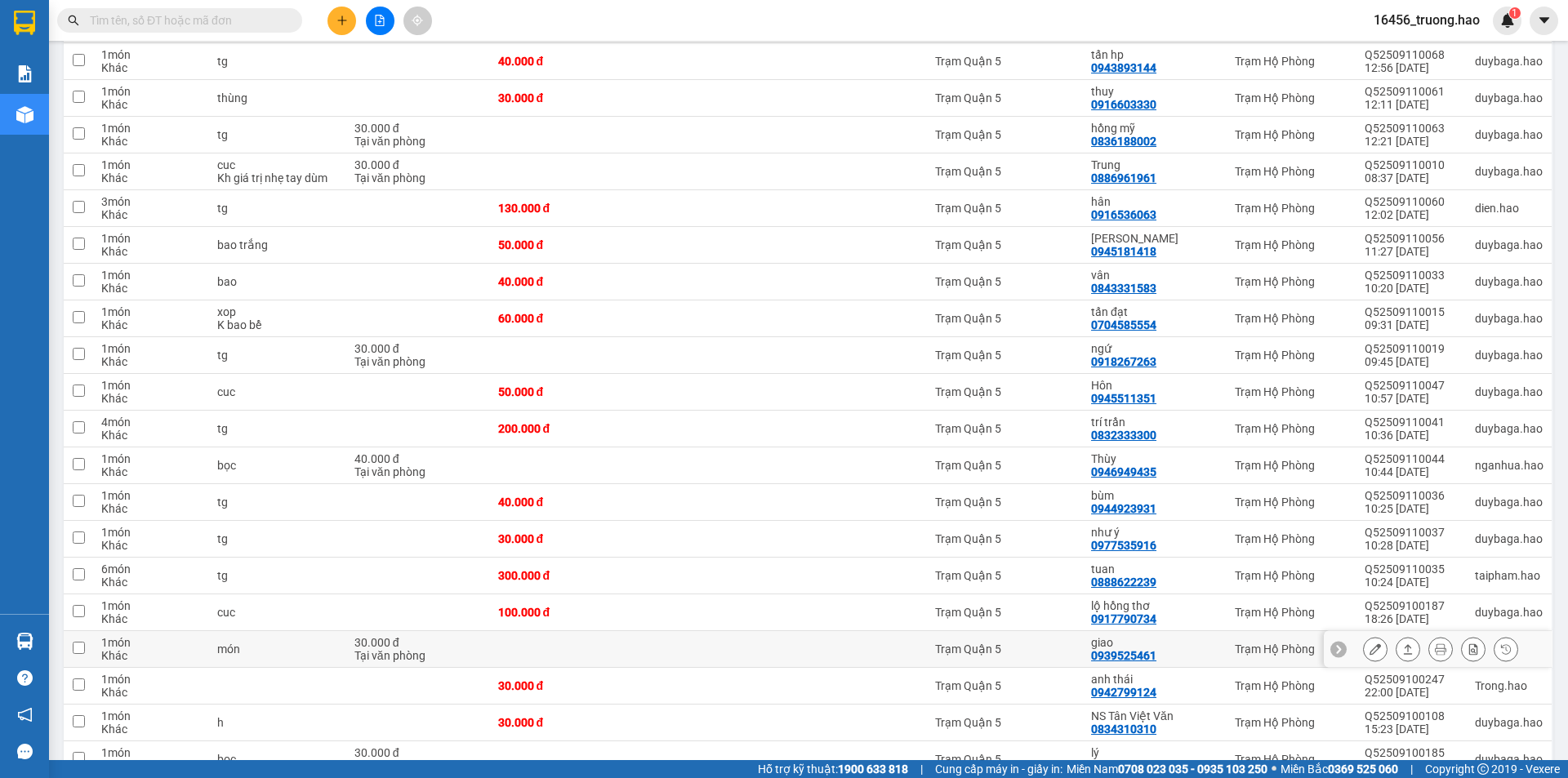
click at [1189, 636] on div "giao 0939525461" at bounding box center [1155, 648] width 128 height 26
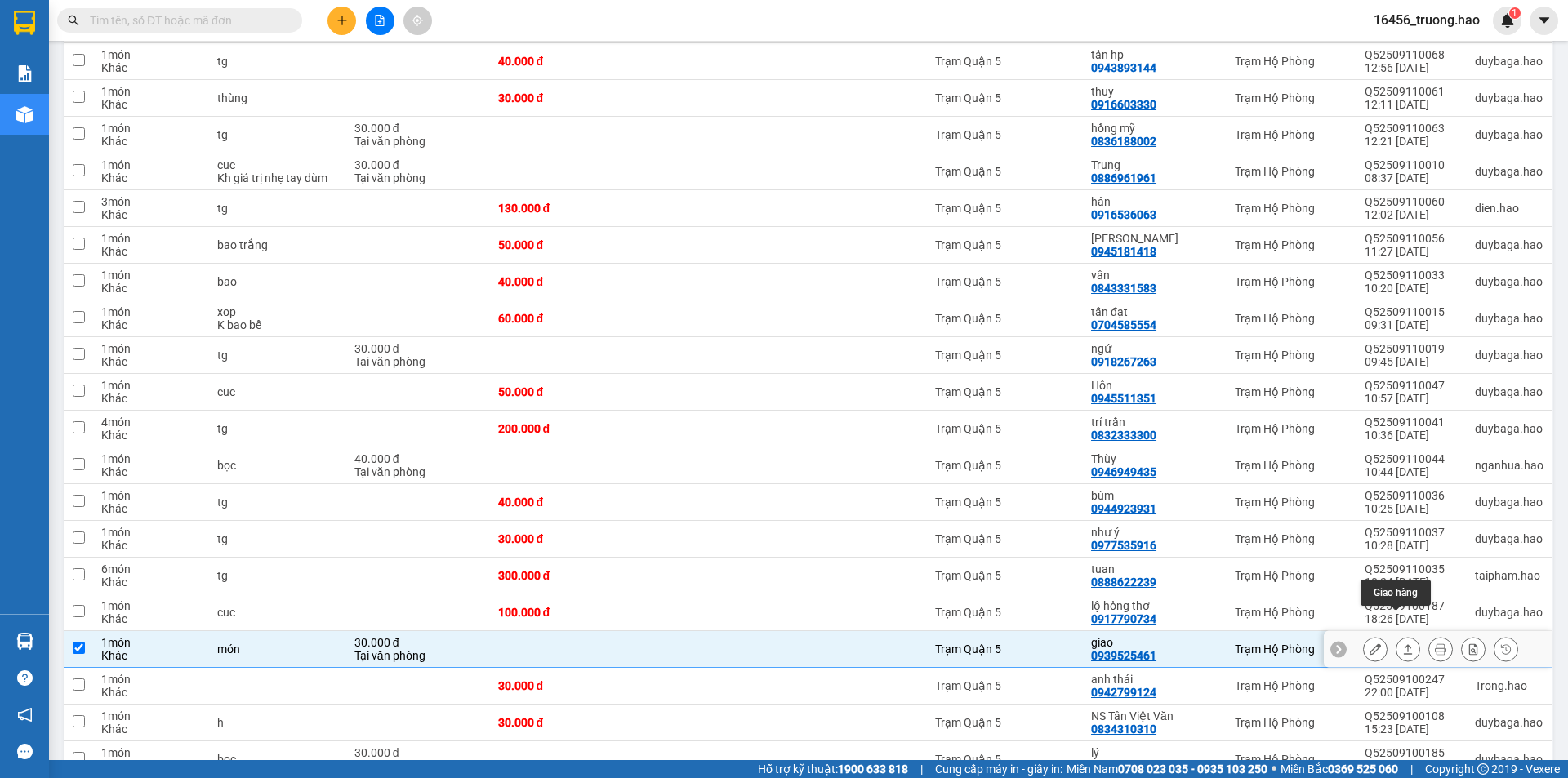
click at [1397, 635] on button at bounding box center [1408, 649] width 23 height 29
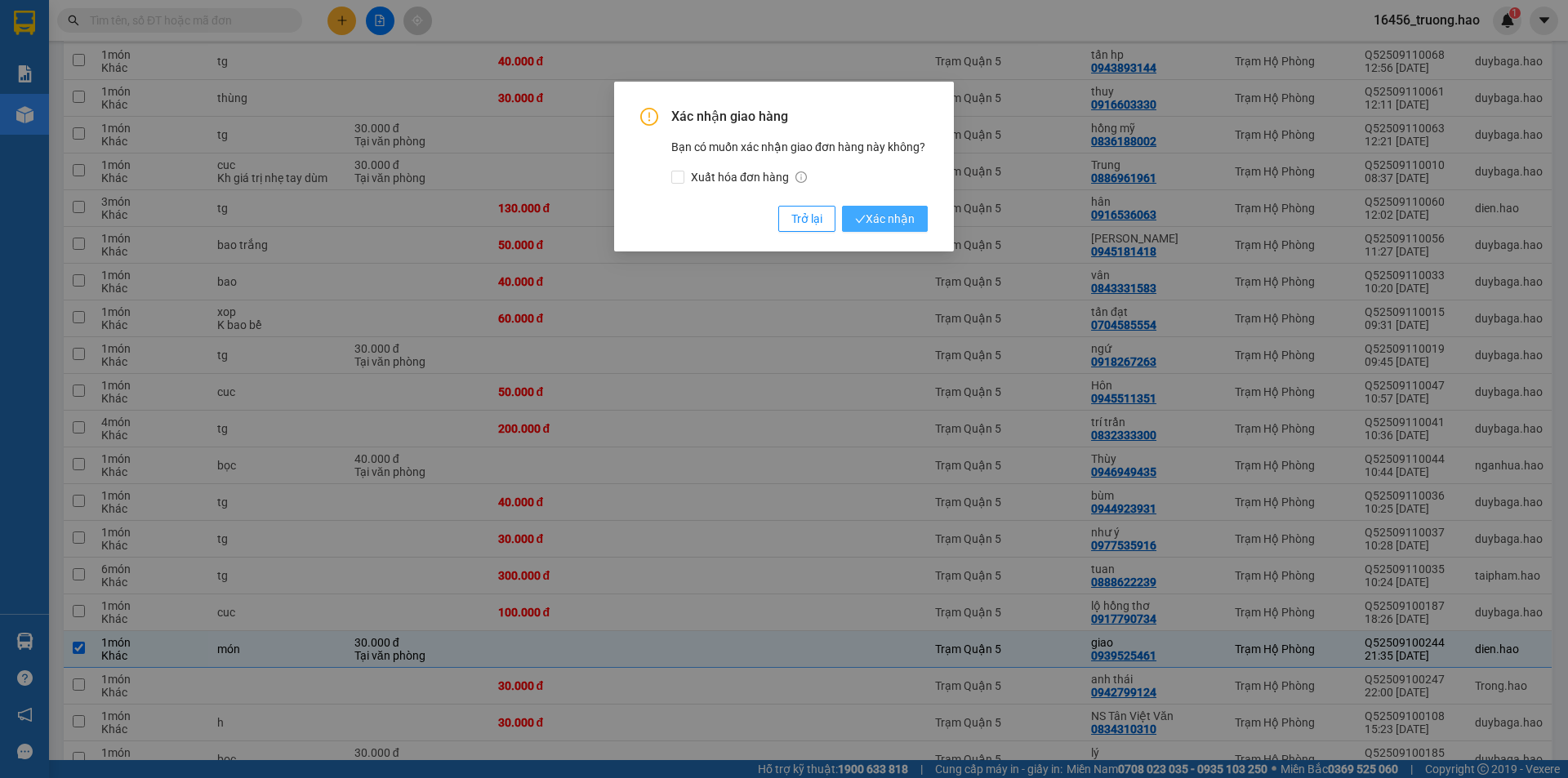
click at [892, 217] on span "Xác nhận" at bounding box center [885, 218] width 60 height 18
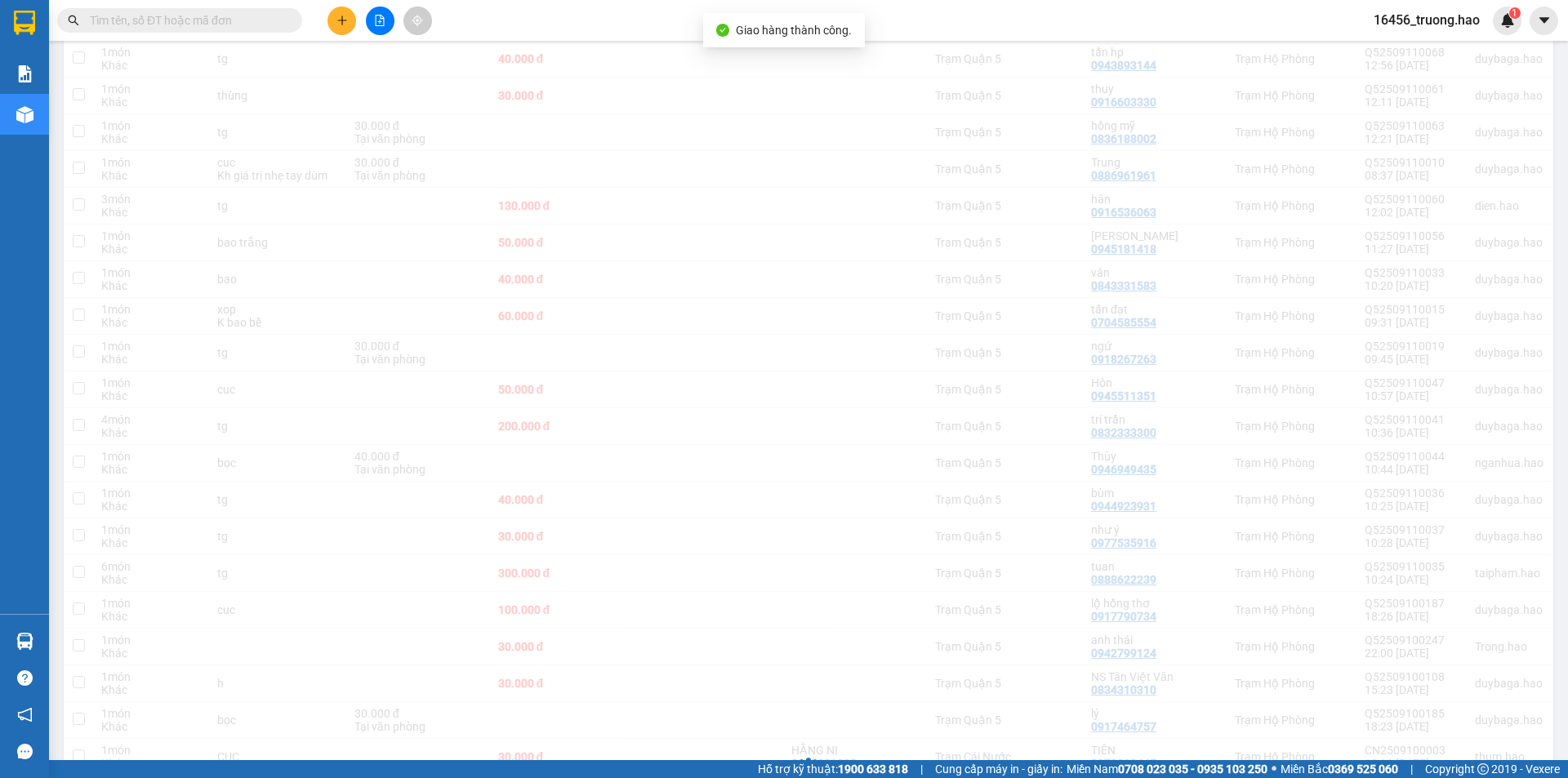
checkbox input "false"
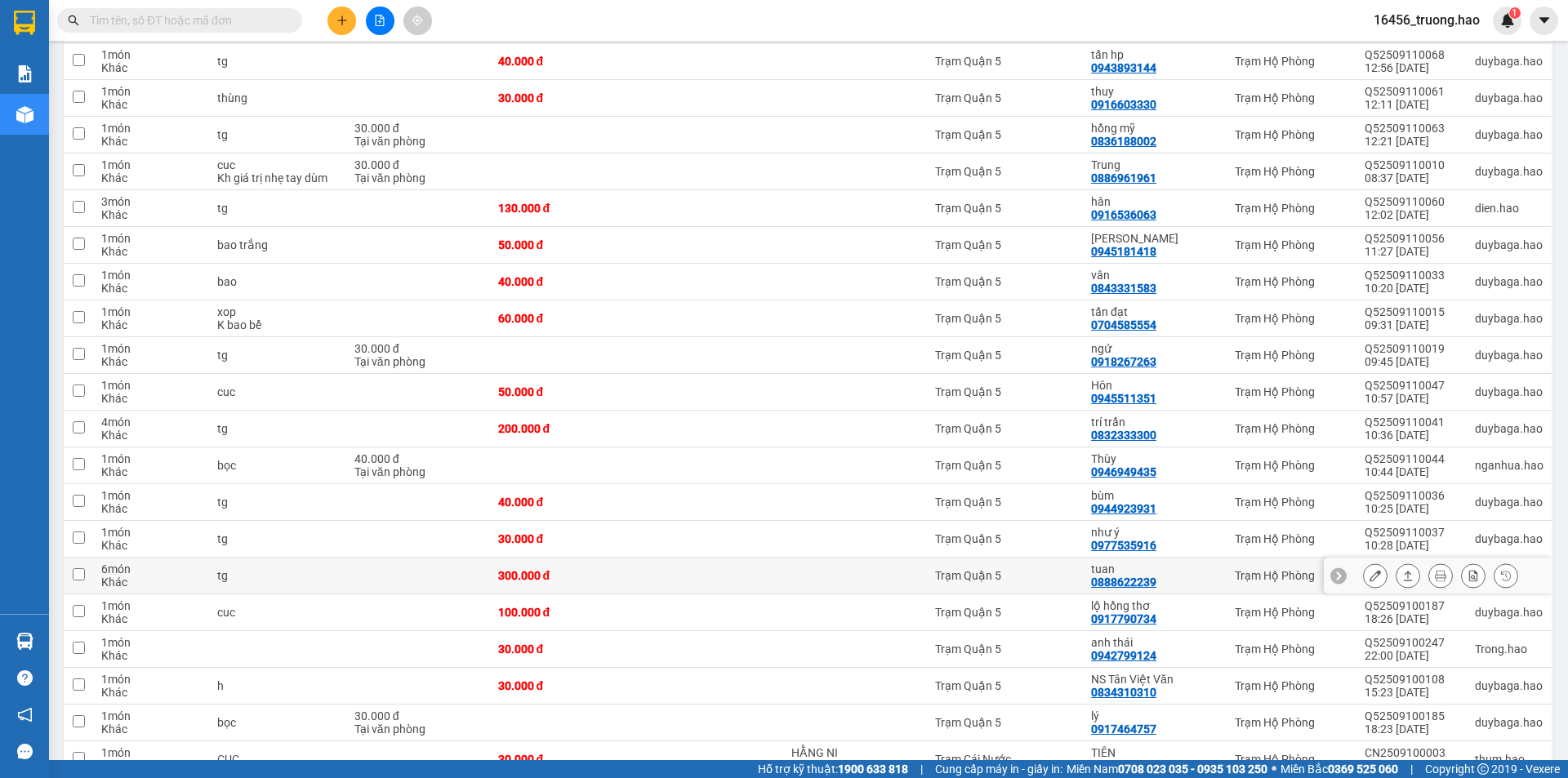
click at [637, 558] on td "300.000 đ" at bounding box center [563, 576] width 147 height 37
checkbox input "true"
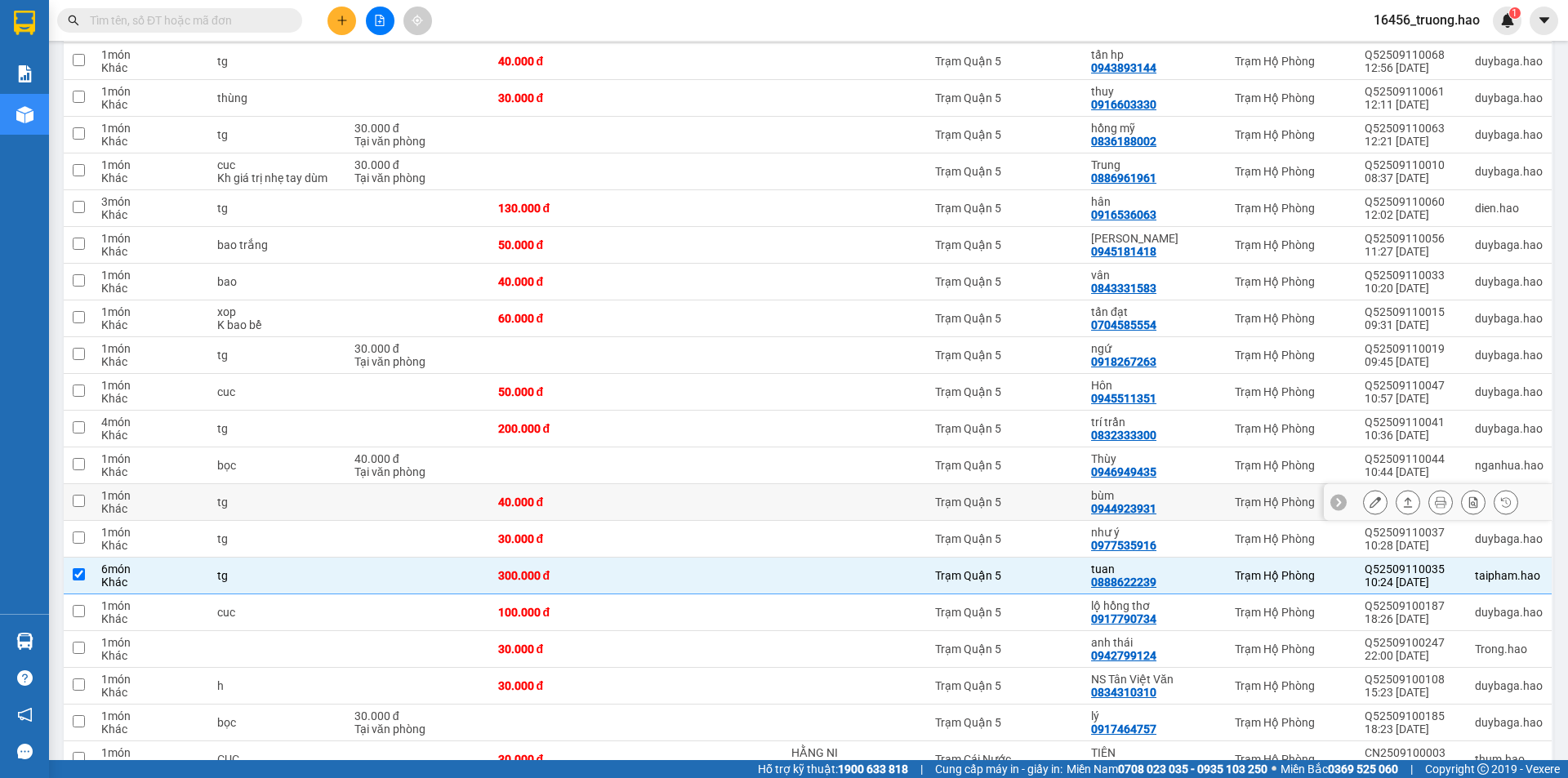
click at [1154, 490] on td "bùm 0944923931" at bounding box center [1155, 502] width 144 height 37
checkbox input "true"
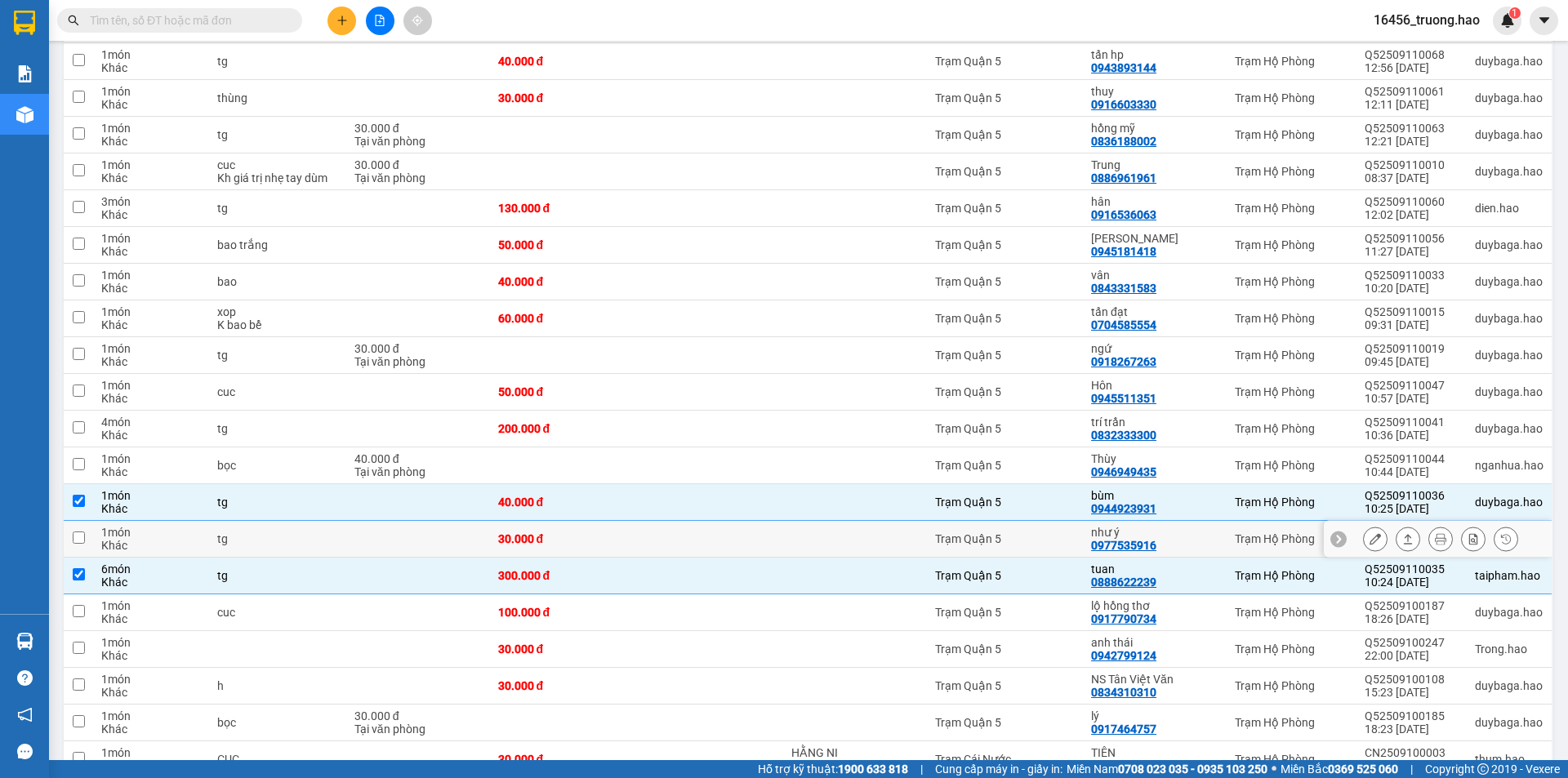
click at [650, 521] on tr "1 món Khác tg 30.000 đ Trạm Quận 5 như ý 0977535916 Trạm Hộ Phòng Q52509110037 …" at bounding box center [809, 539] width 1490 height 37
checkbox input "true"
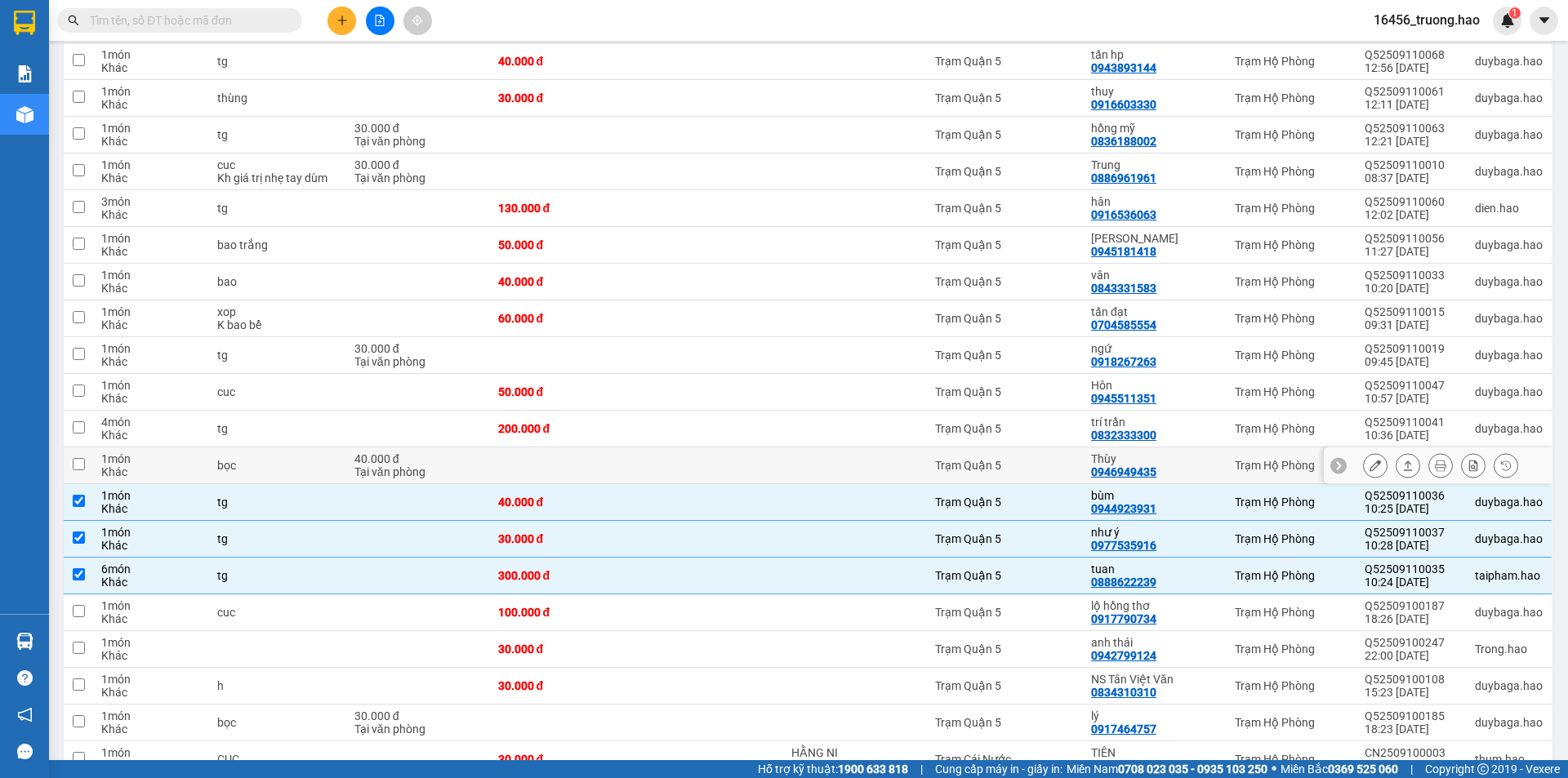
click at [723, 448] on td at bounding box center [710, 466] width 147 height 37
checkbox input "true"
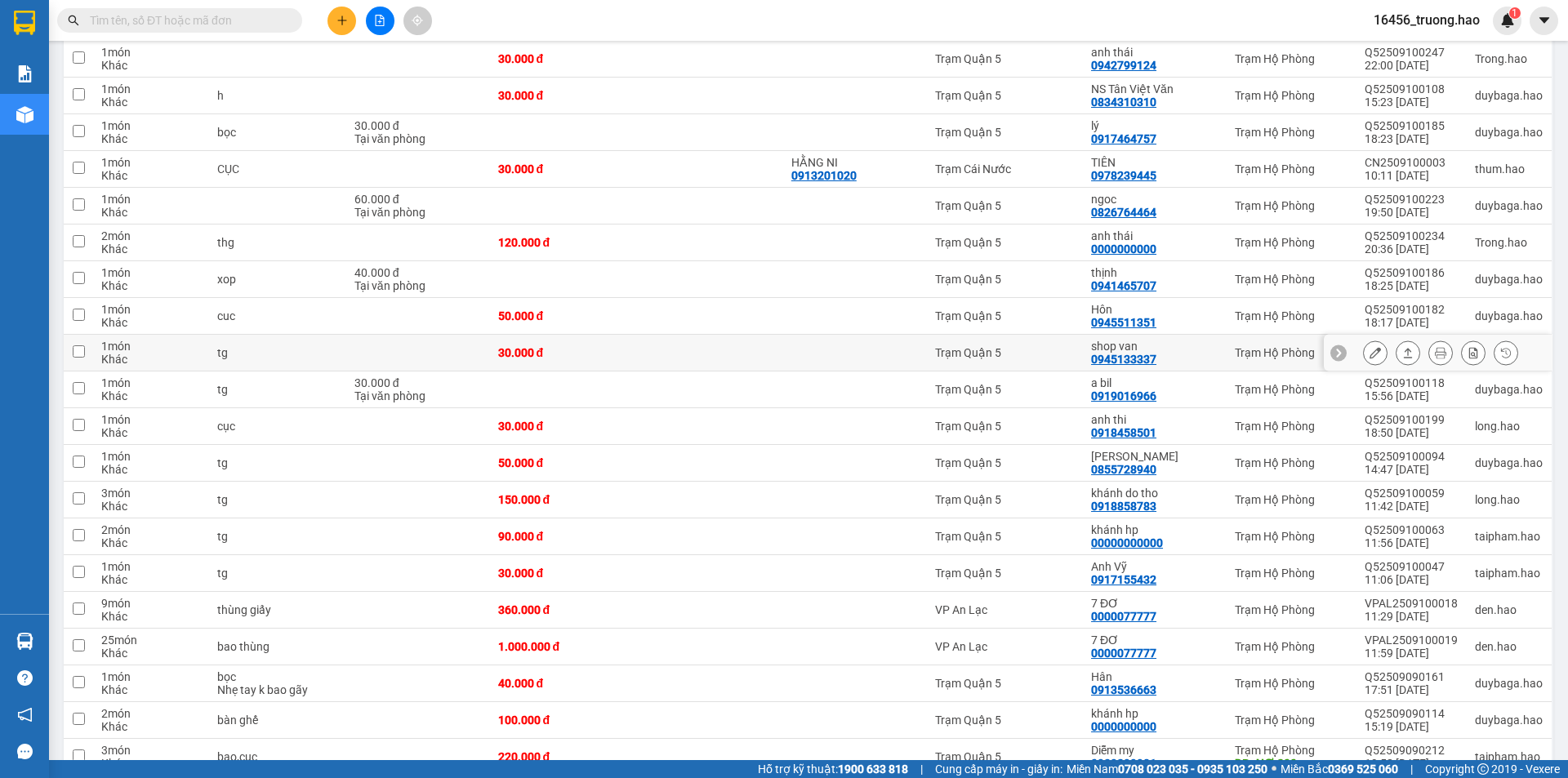
scroll to position [1108, 0]
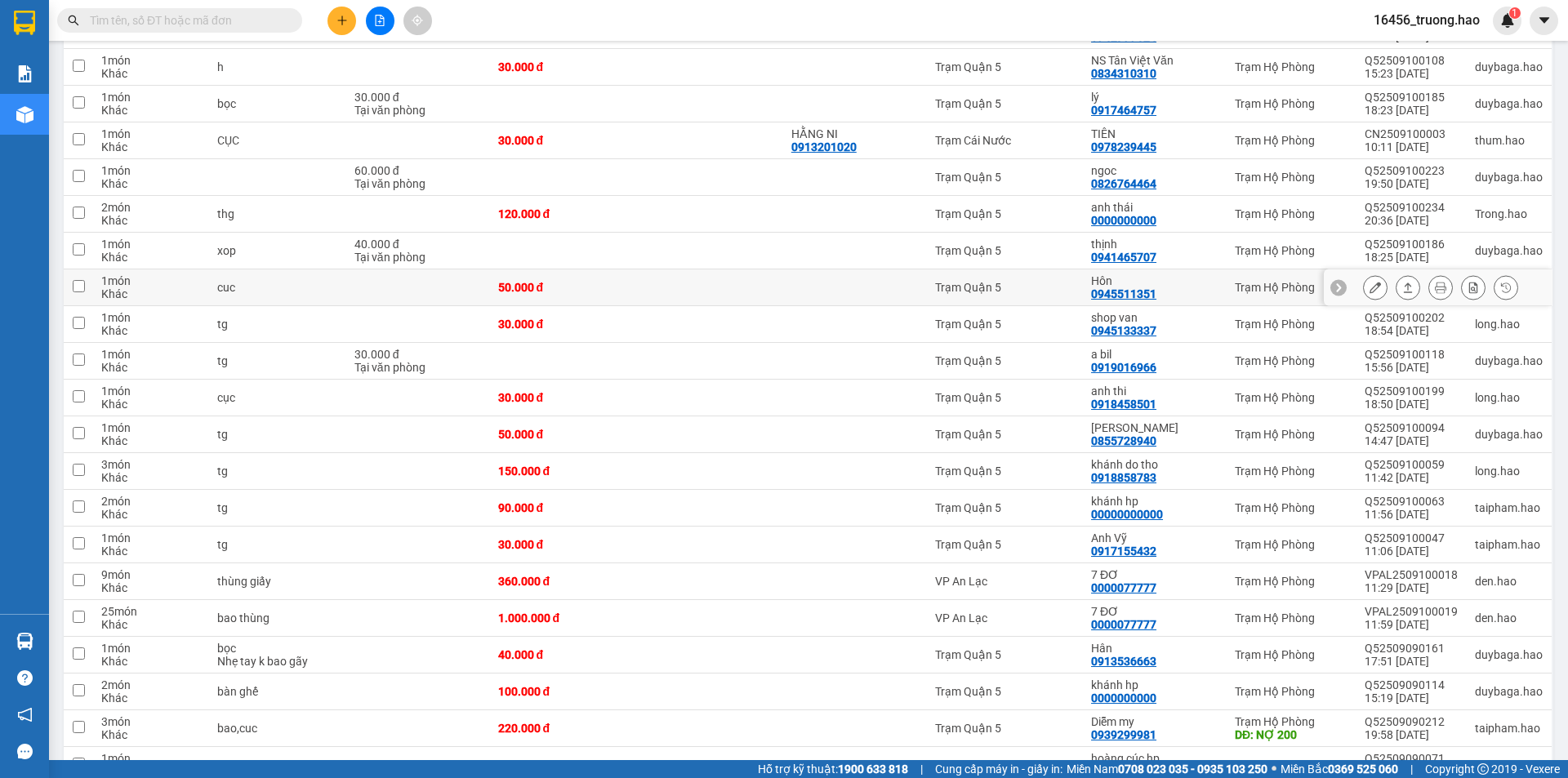
click at [812, 281] on div at bounding box center [855, 288] width 128 height 13
checkbox input "true"
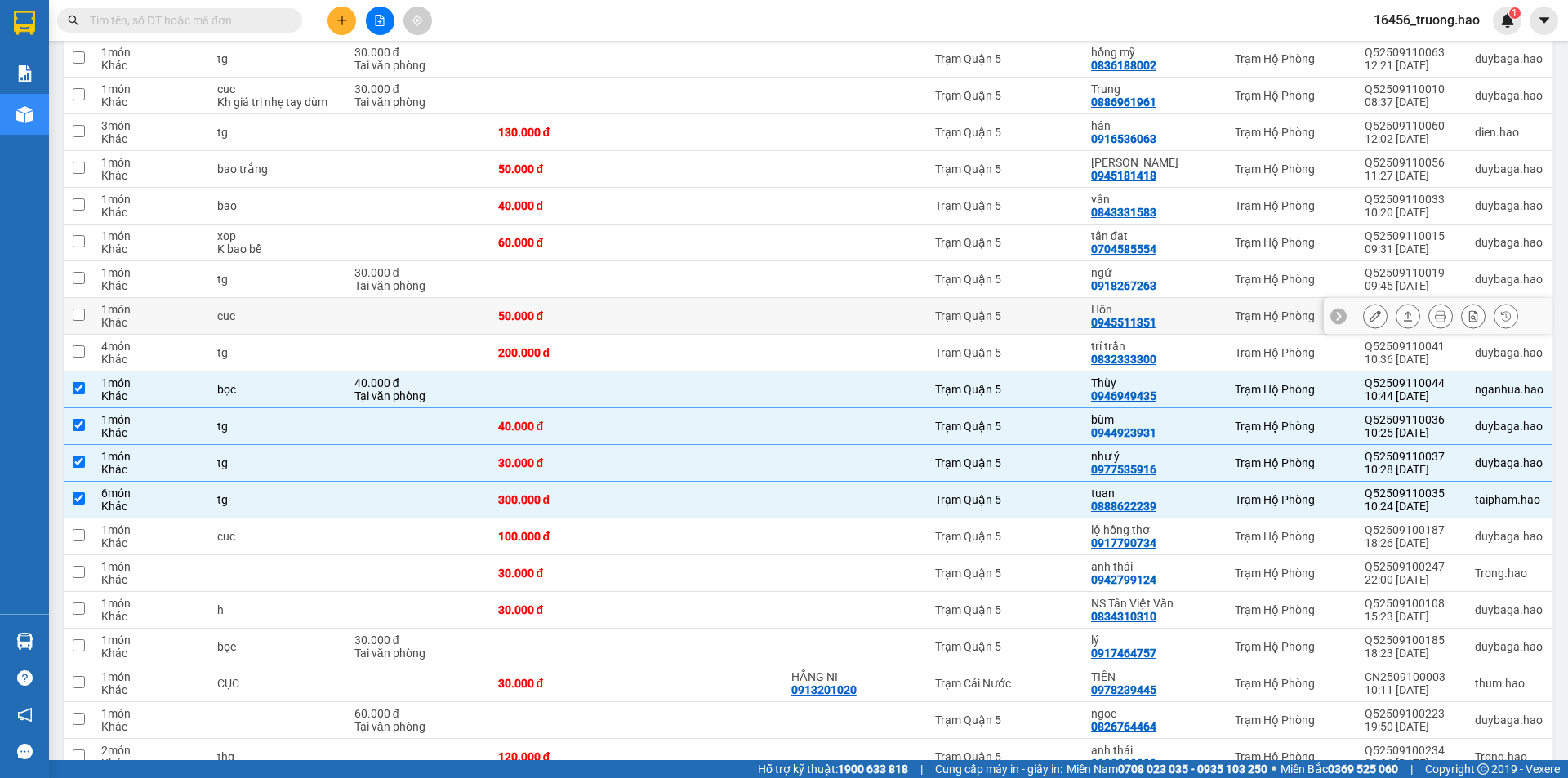
scroll to position [537, 0]
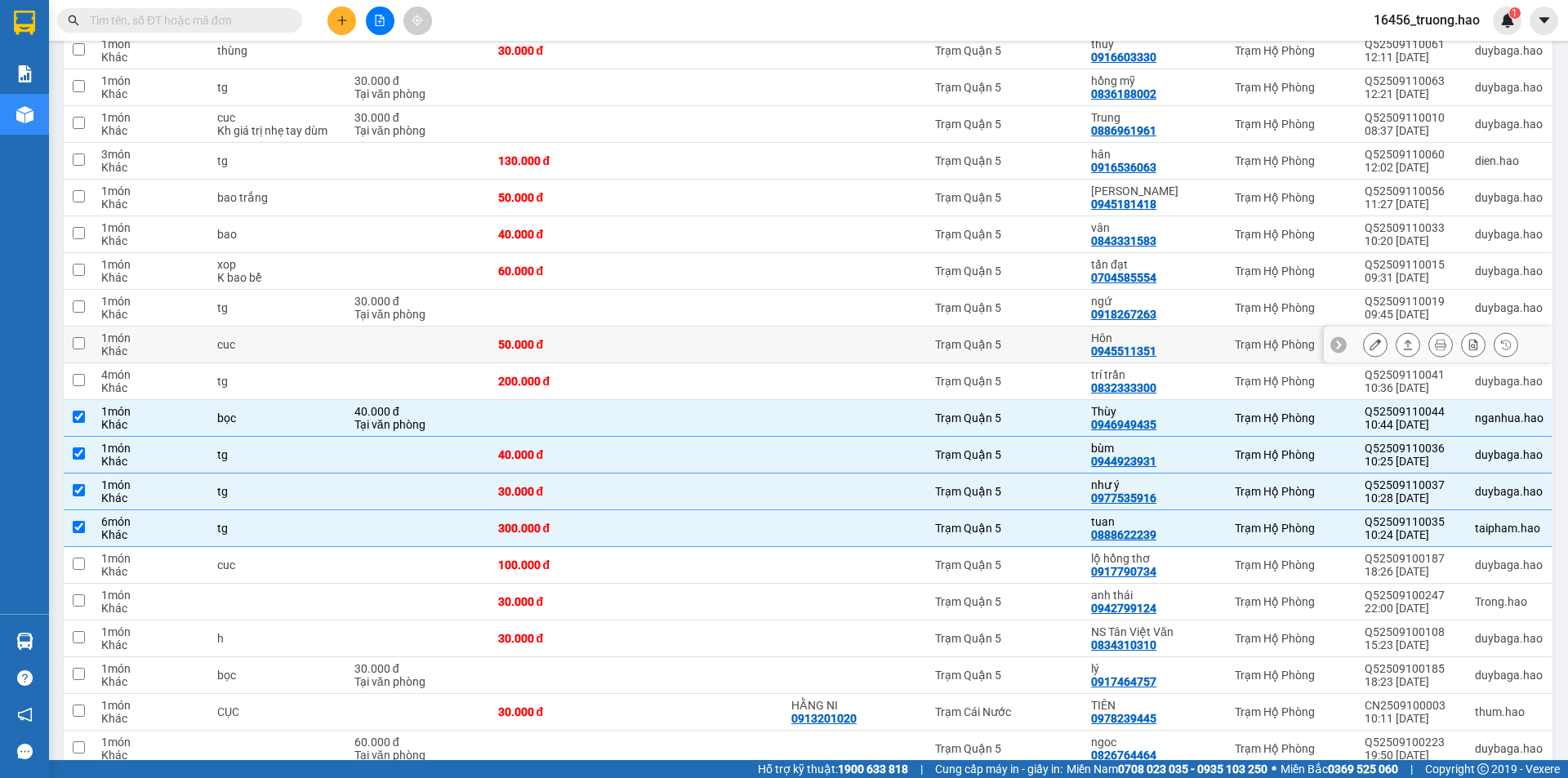
click at [847, 329] on td at bounding box center [854, 345] width 144 height 37
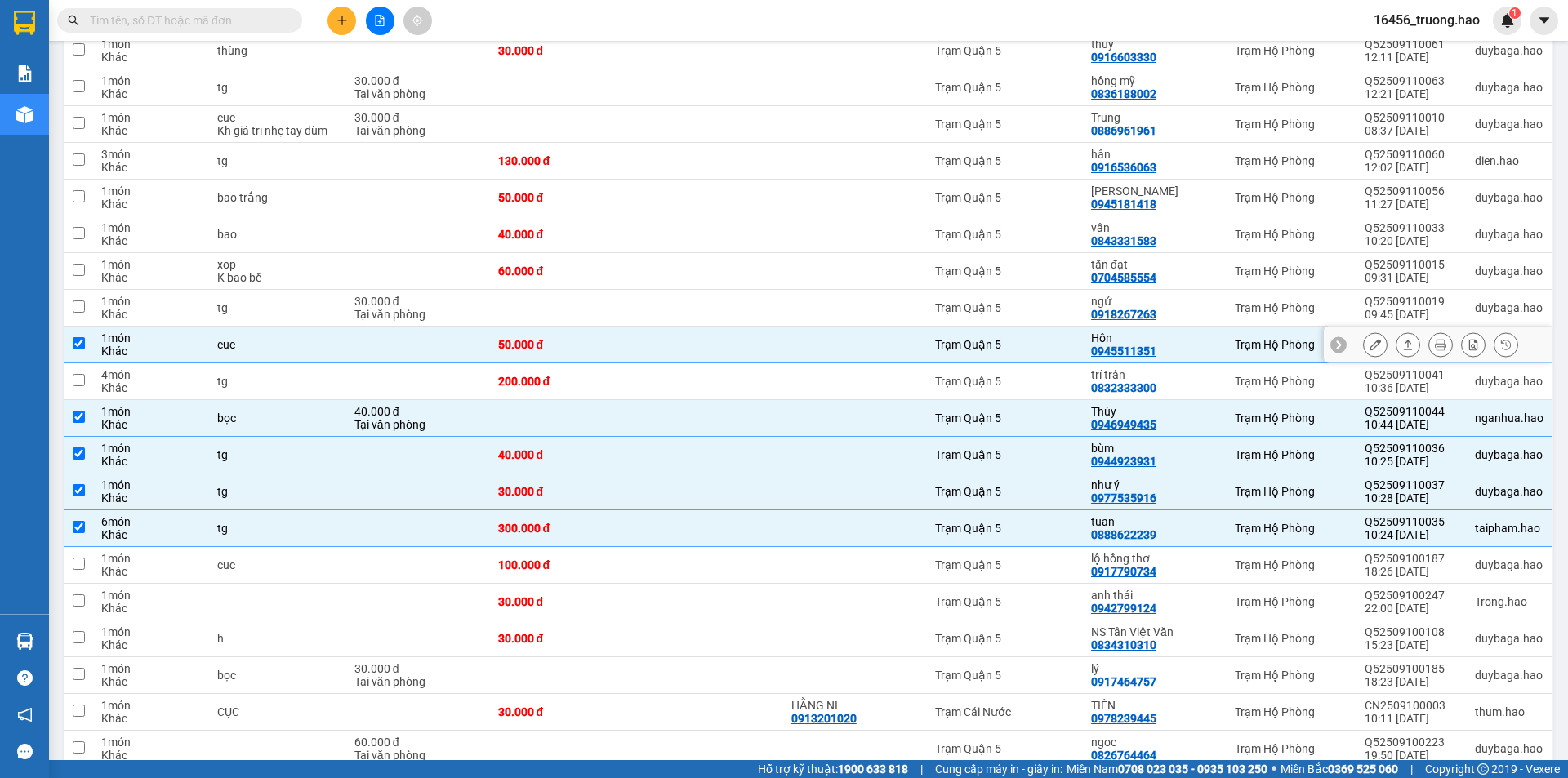
checkbox input "true"
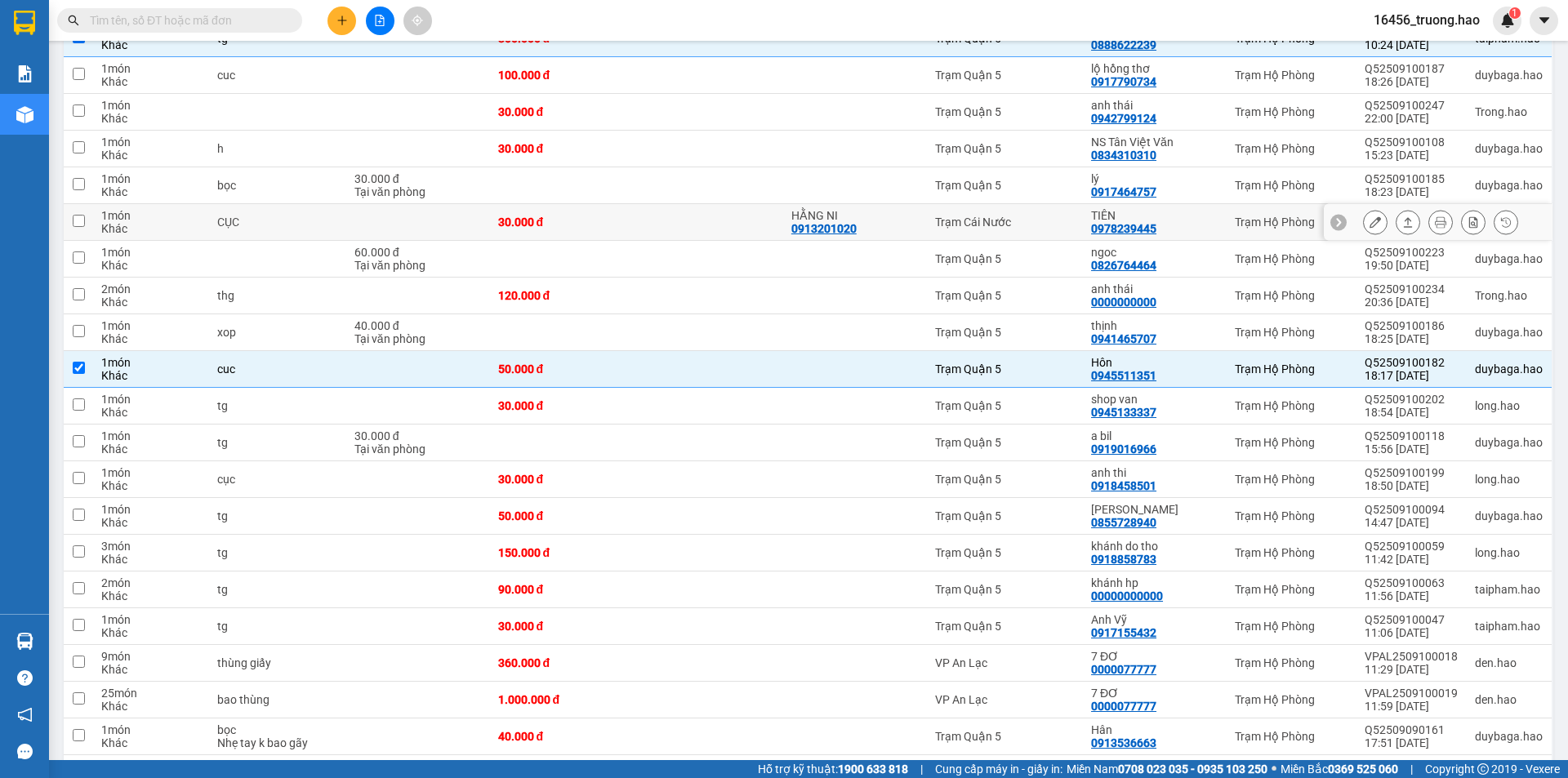
scroll to position [619, 0]
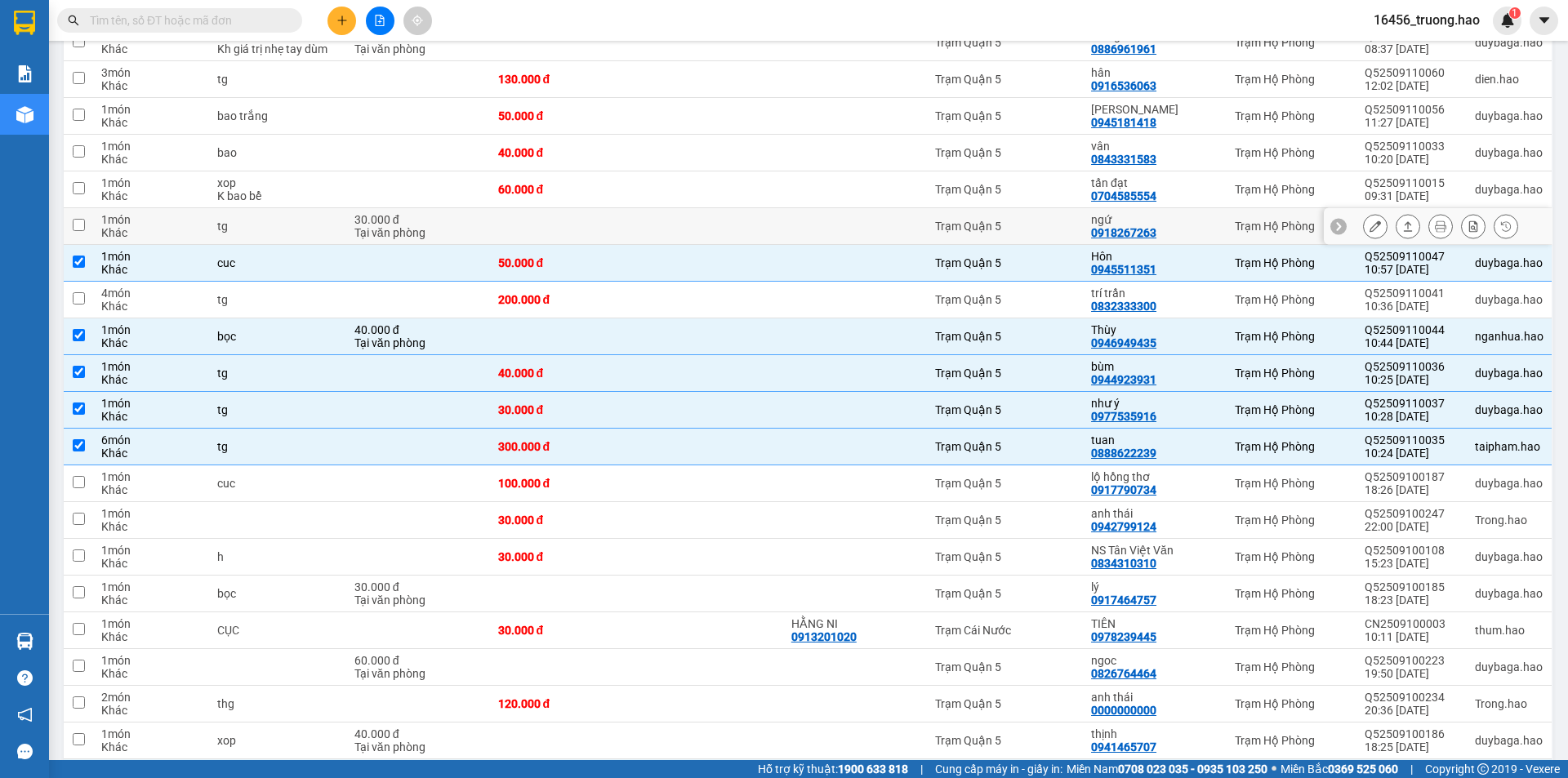
click at [482, 213] on div "30.000 đ" at bounding box center [418, 220] width 128 height 13
checkbox input "true"
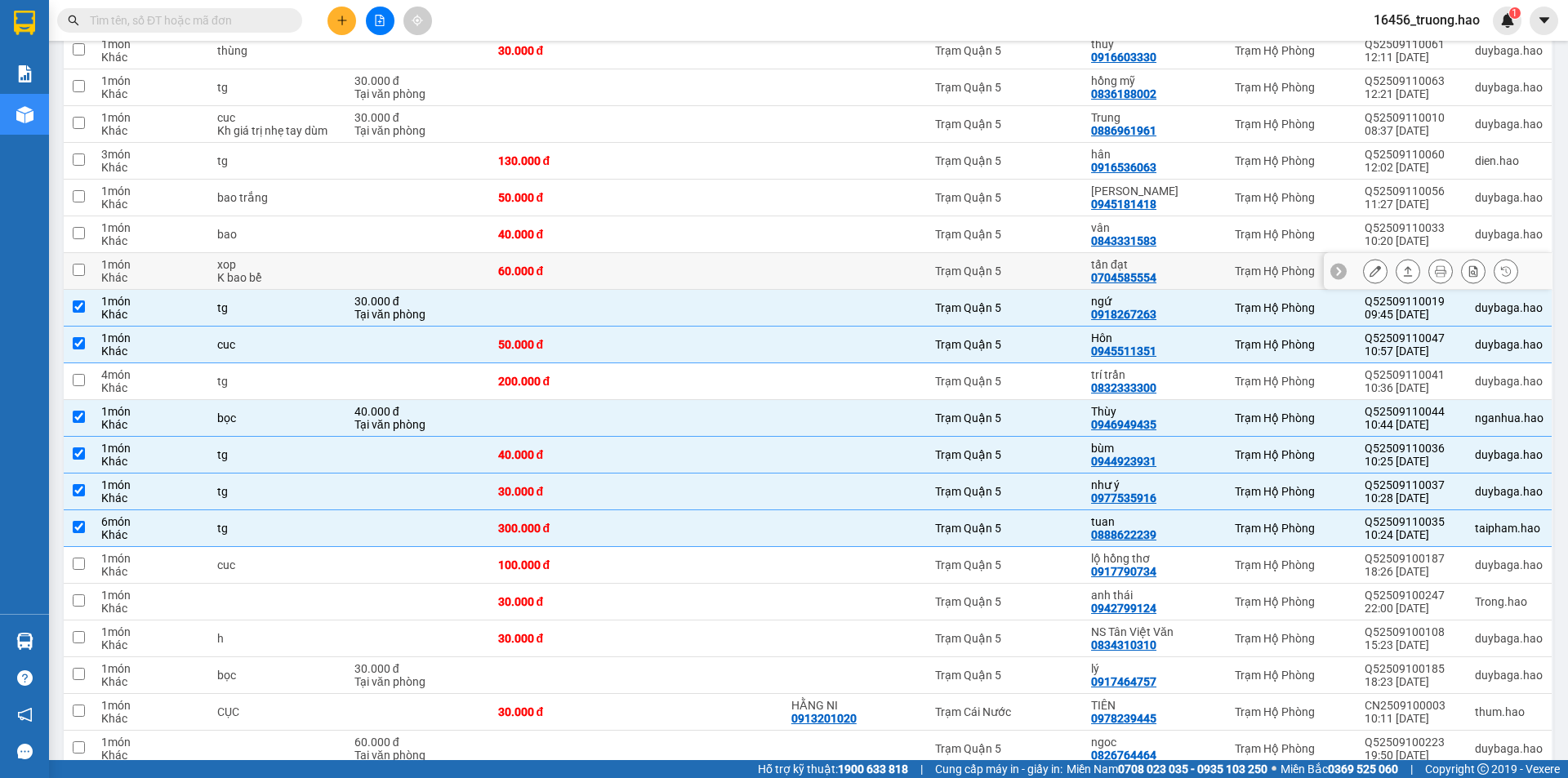
scroll to position [455, 0]
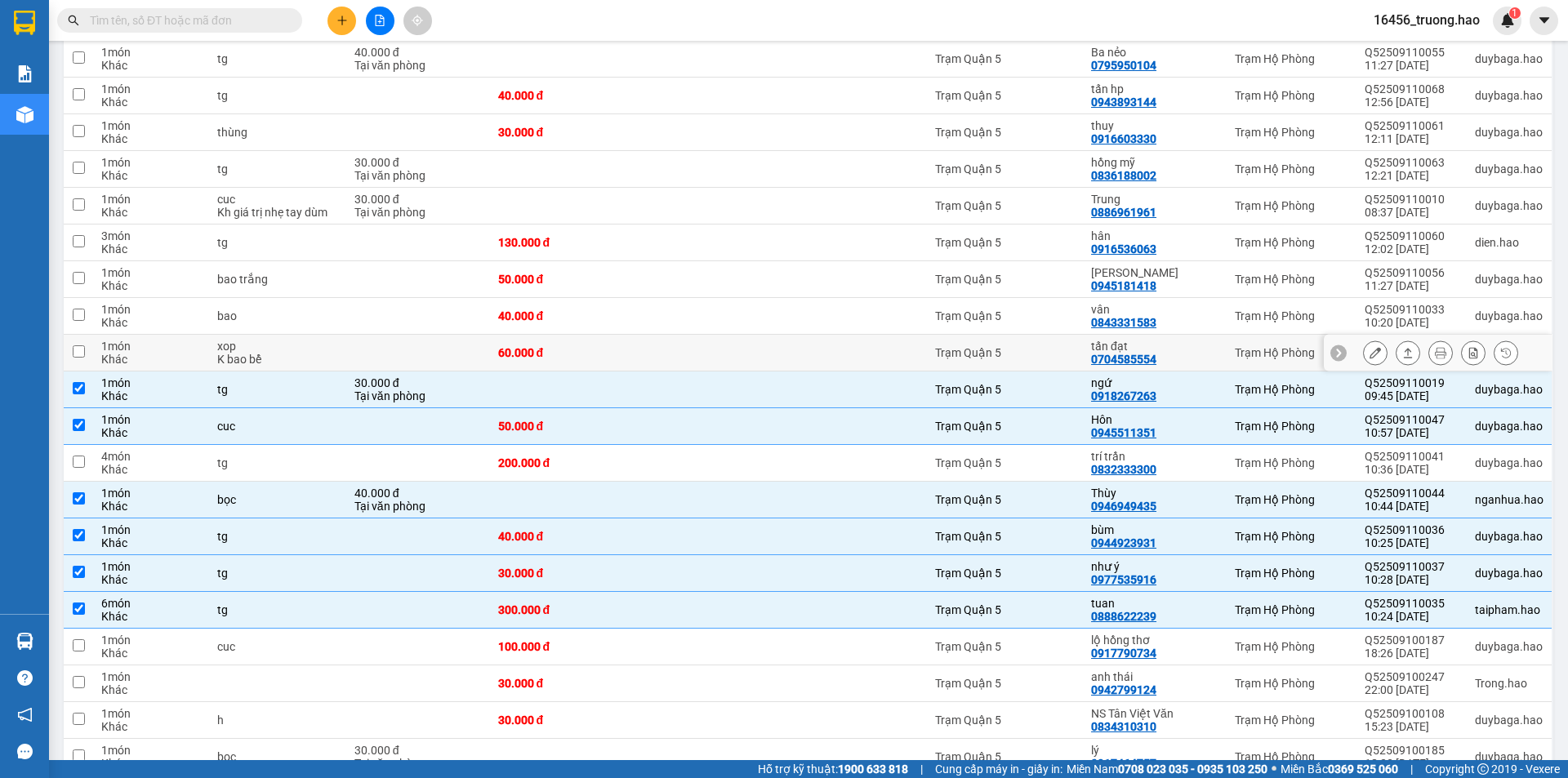
click at [1169, 340] on div "tấn đạt" at bounding box center [1155, 347] width 128 height 13
checkbox input "true"
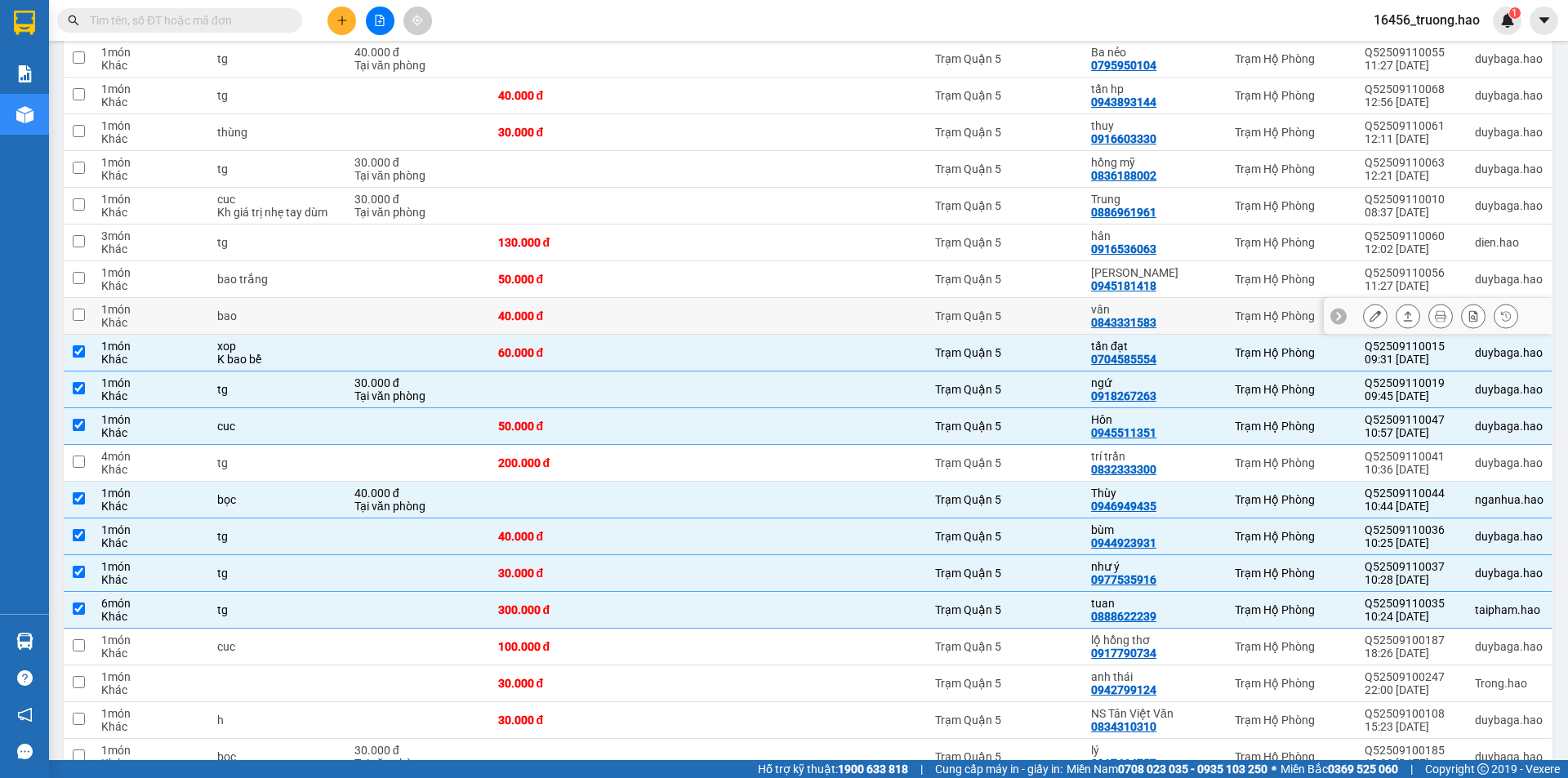
click at [874, 309] on div at bounding box center [855, 316] width 128 height 13
checkbox input "true"
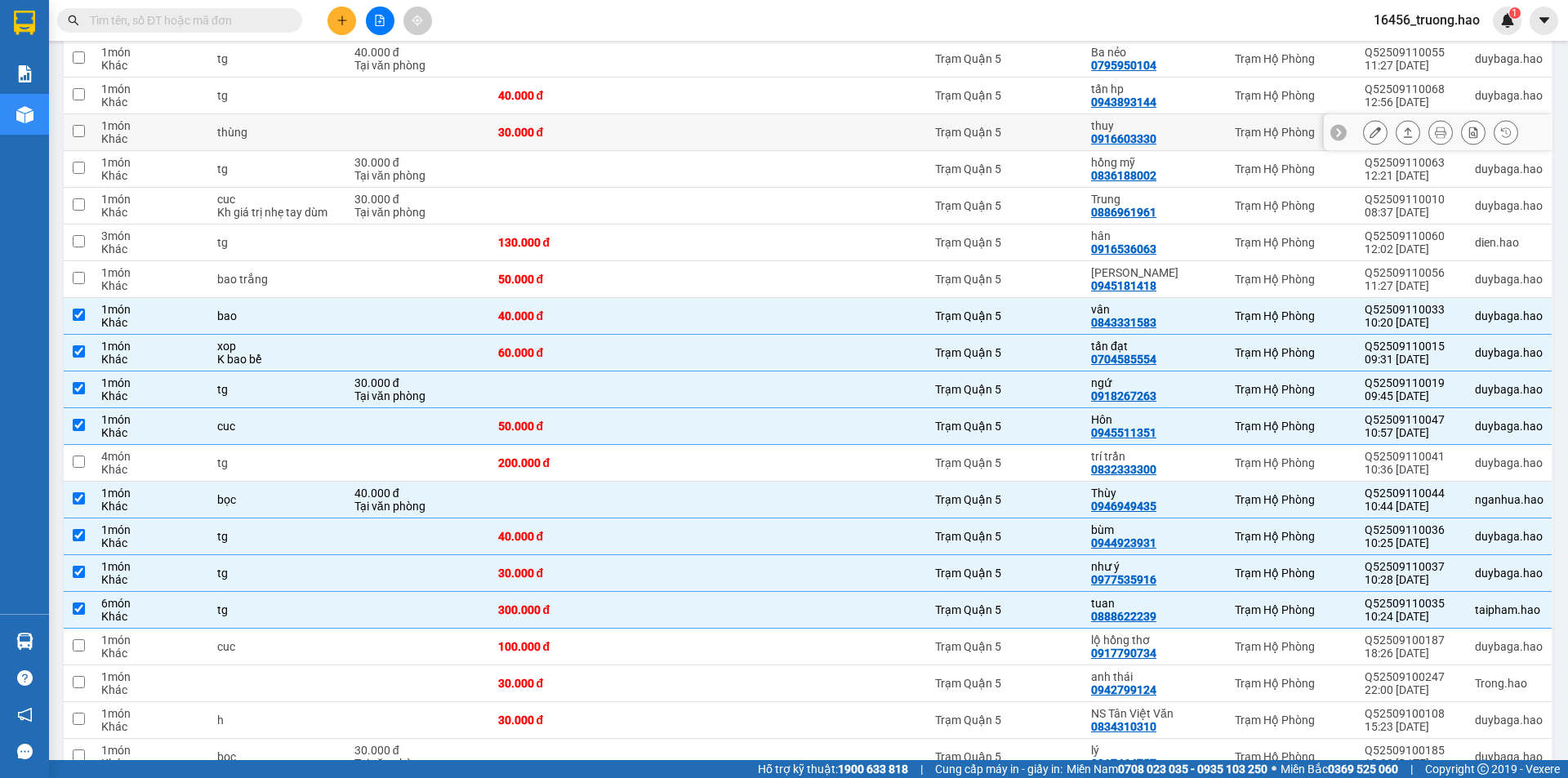
scroll to position [292, 0]
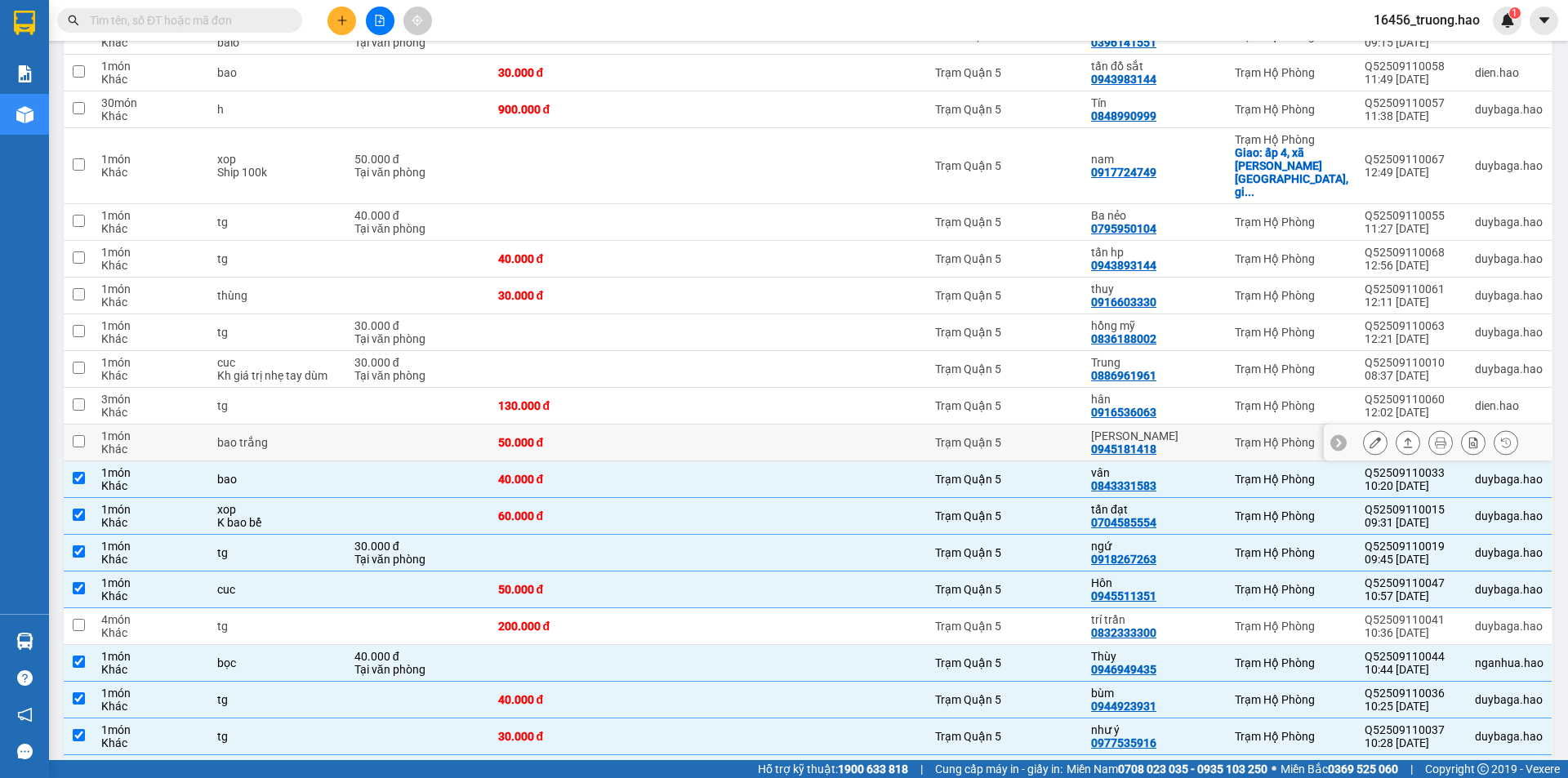
click at [1075, 436] on div "Trạm Quận 5" at bounding box center [1005, 443] width 140 height 13
checkbox input "true"
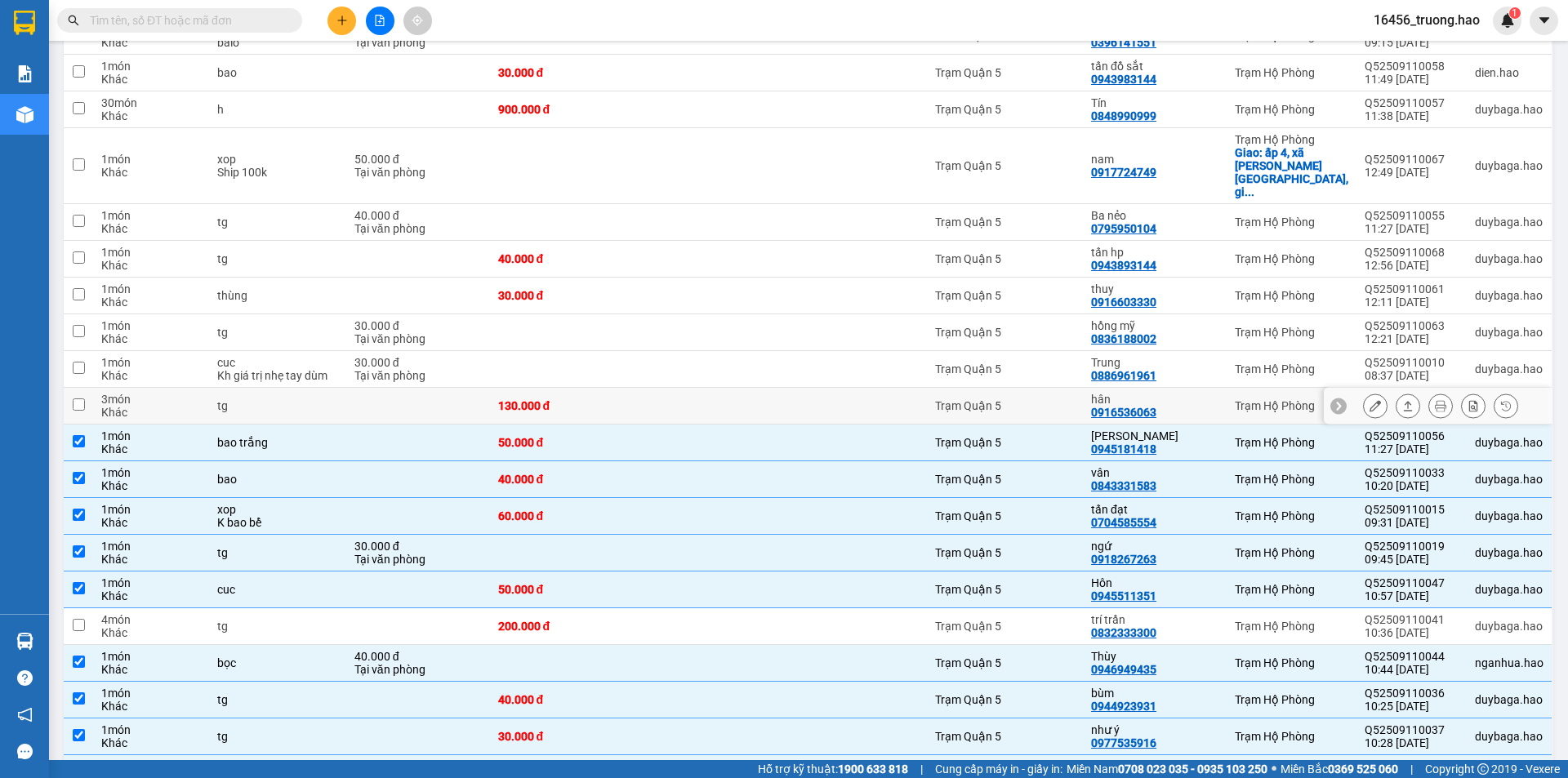
click at [1084, 392] on td "Trạm Quận 5" at bounding box center [1005, 406] width 157 height 37
checkbox input "true"
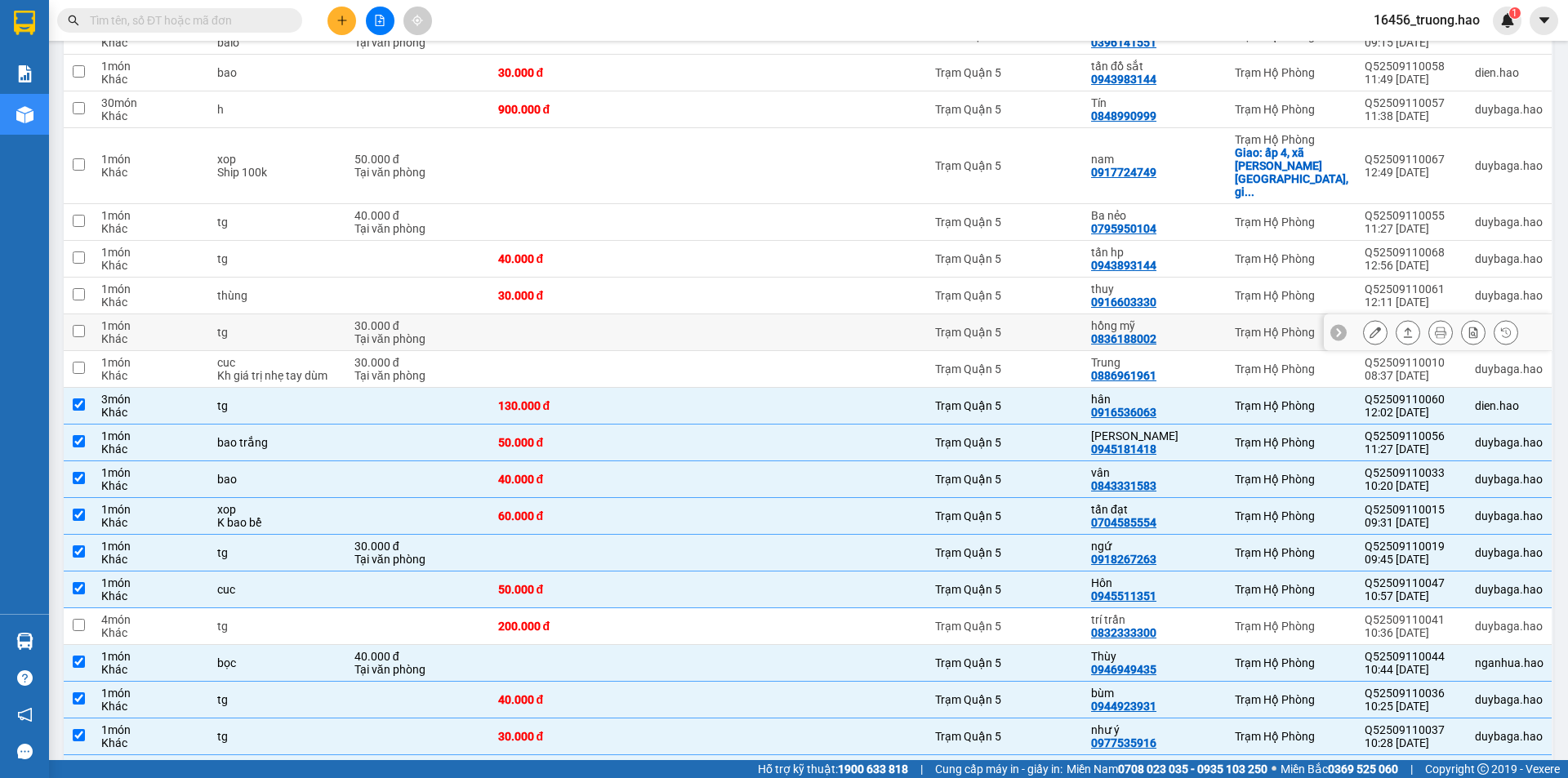
click at [805, 314] on td at bounding box center [854, 332] width 144 height 37
checkbox input "true"
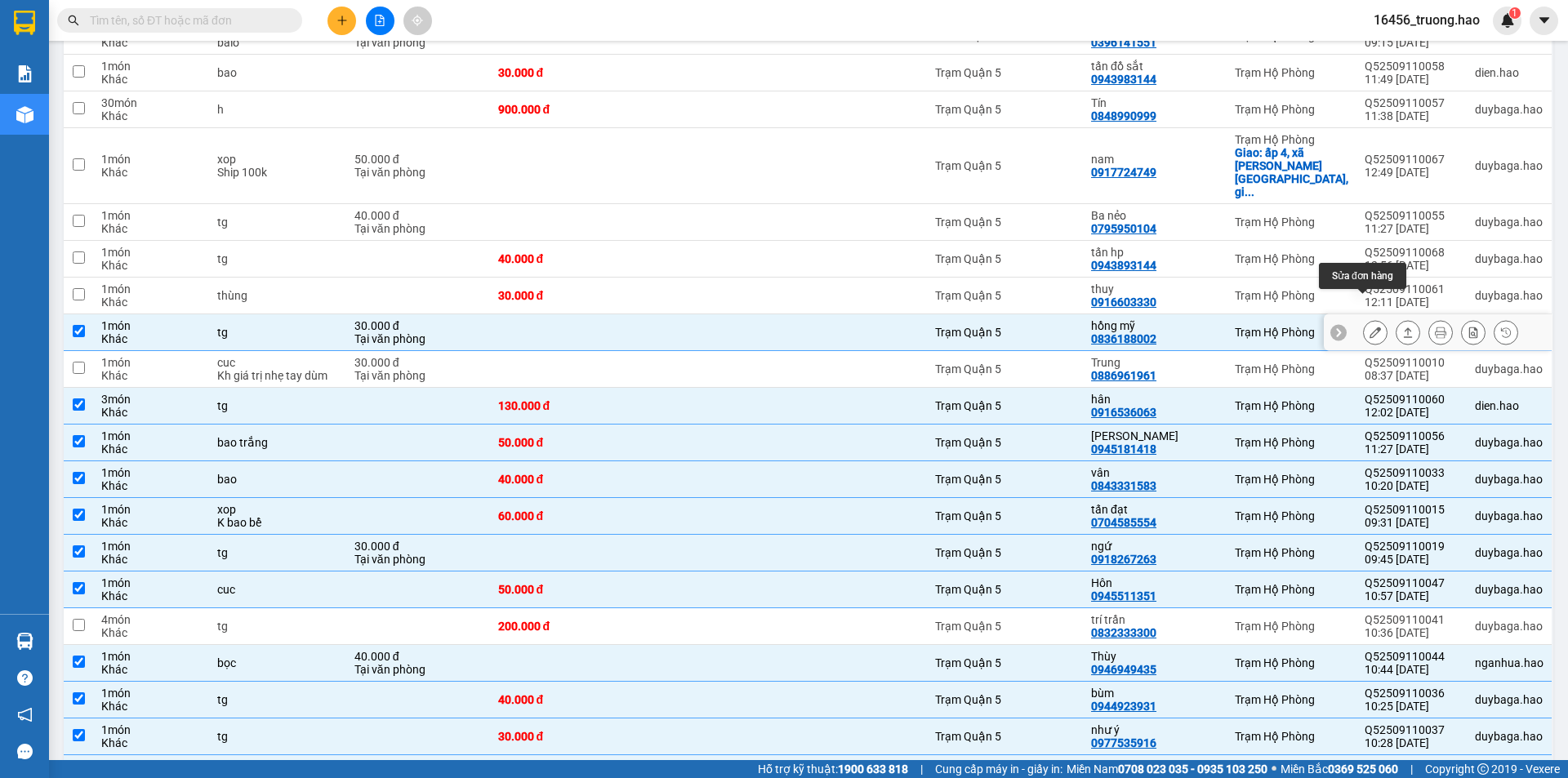
click at [1370, 327] on icon at bounding box center [1376, 332] width 11 height 11
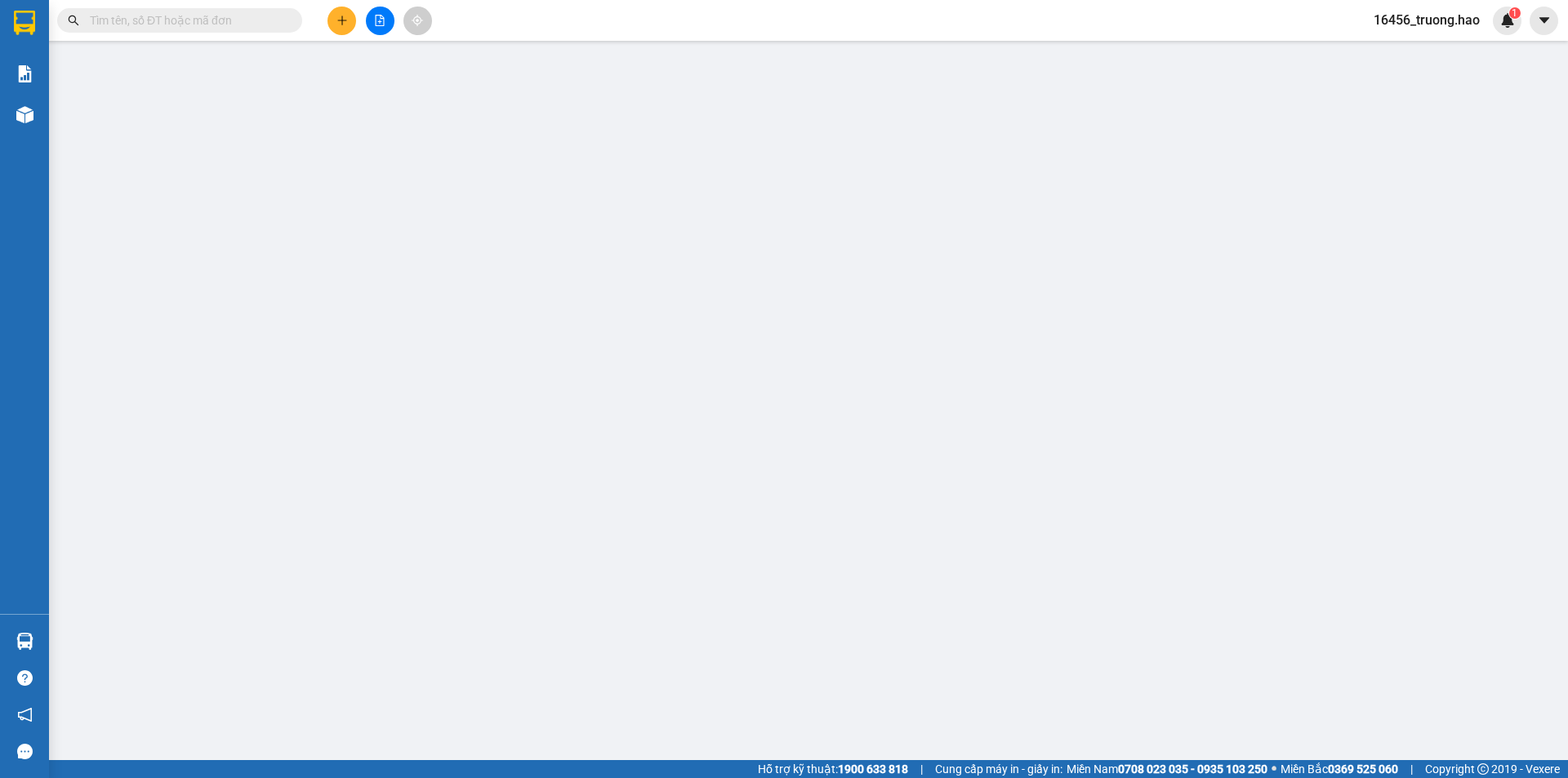
type input "0836188002"
type input "hồng mỹ"
type input "30.000"
type input "0"
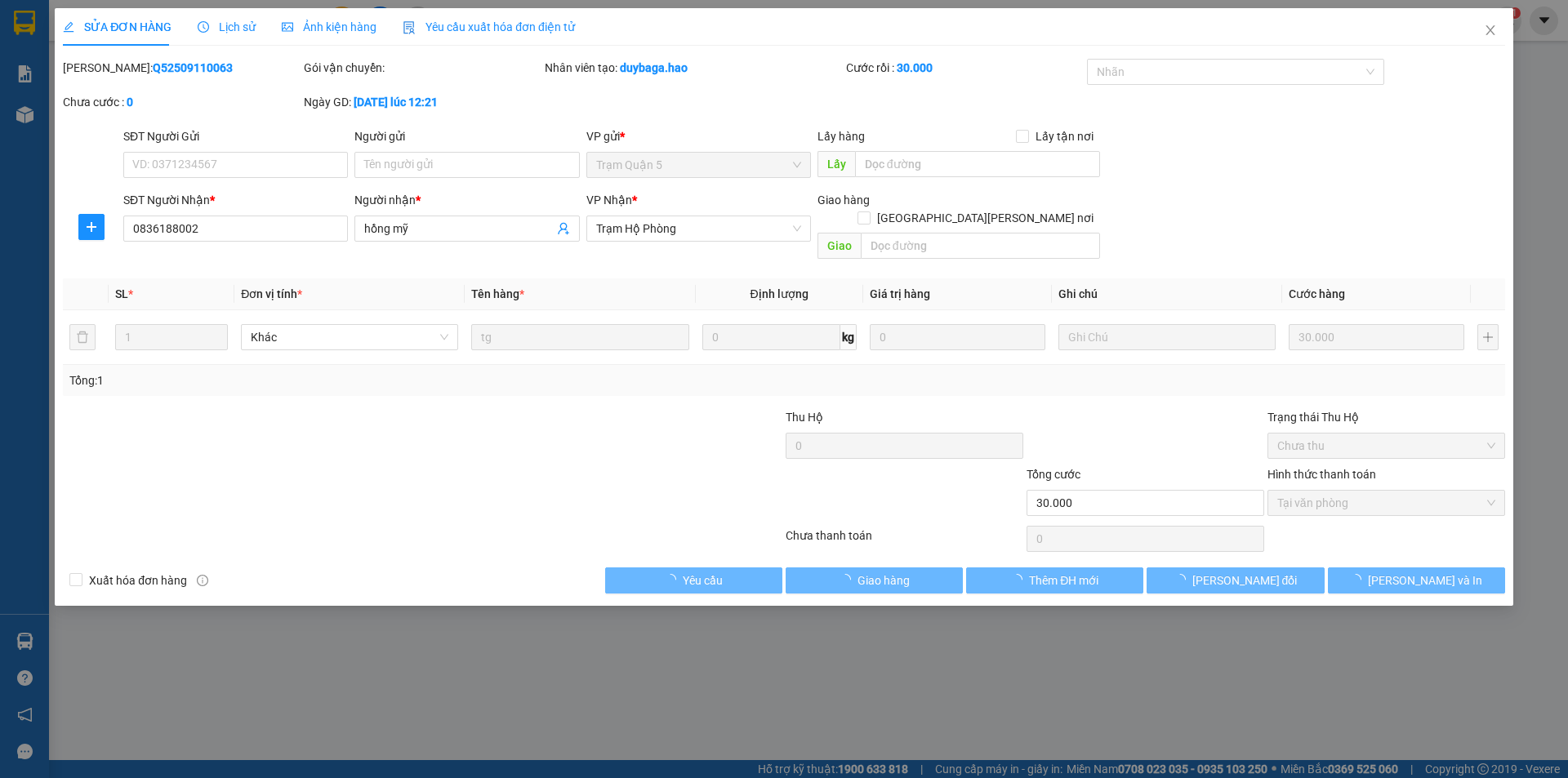
click at [365, 35] on div "Ảnh kiện hàng" at bounding box center [329, 27] width 94 height 18
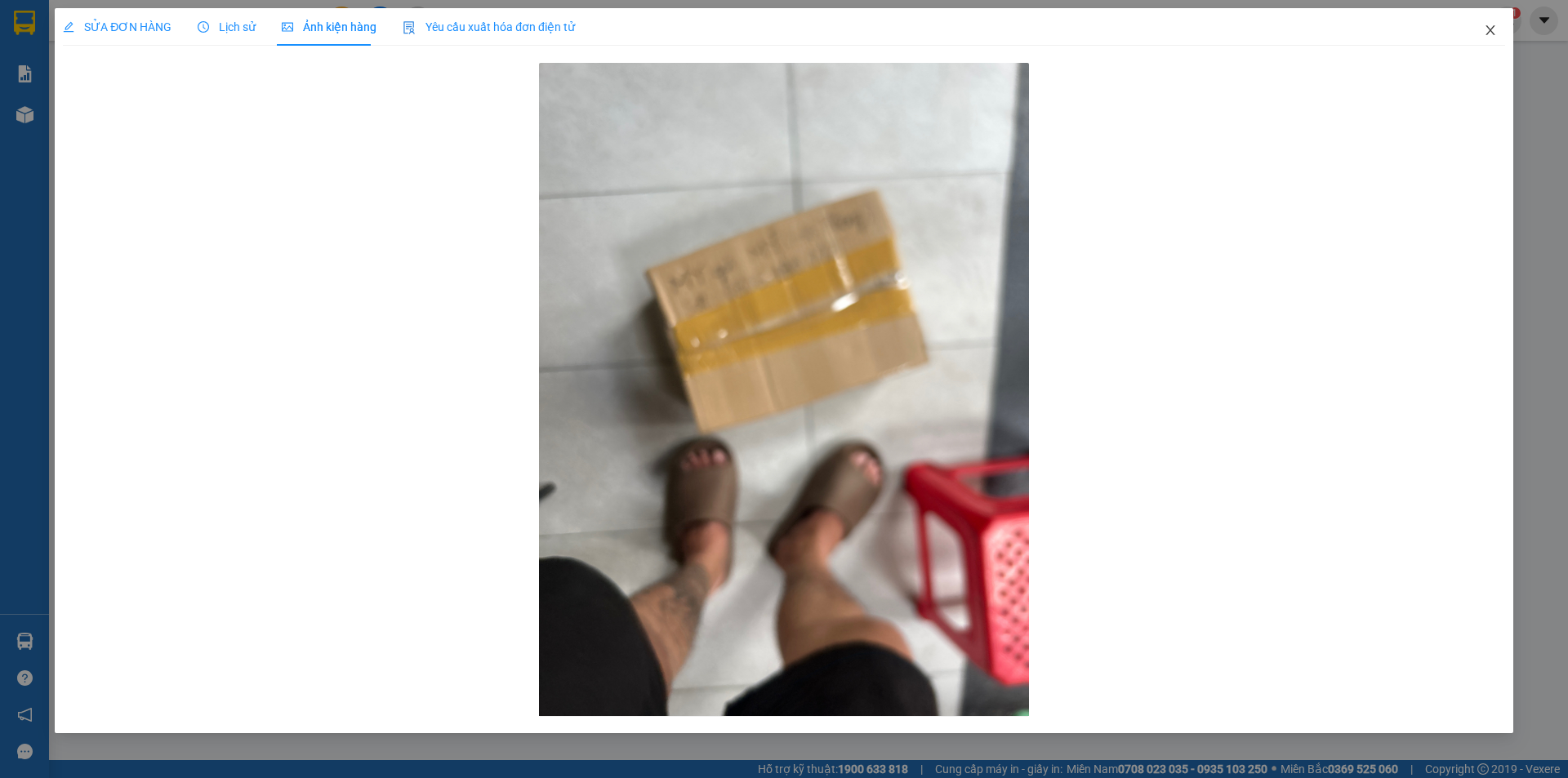
click at [1489, 33] on icon "close" at bounding box center [1490, 30] width 9 height 10
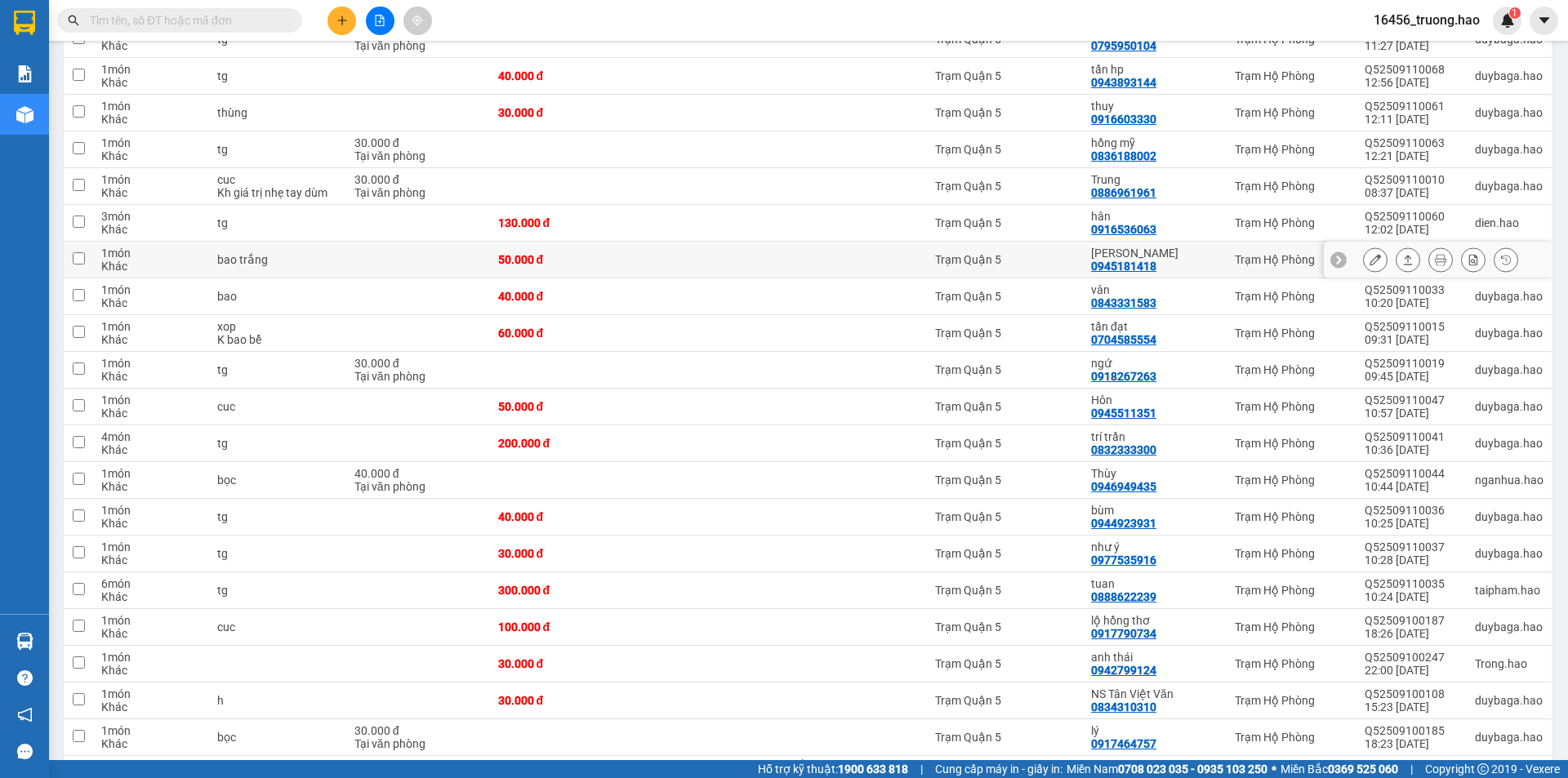
scroll to position [489, 0]
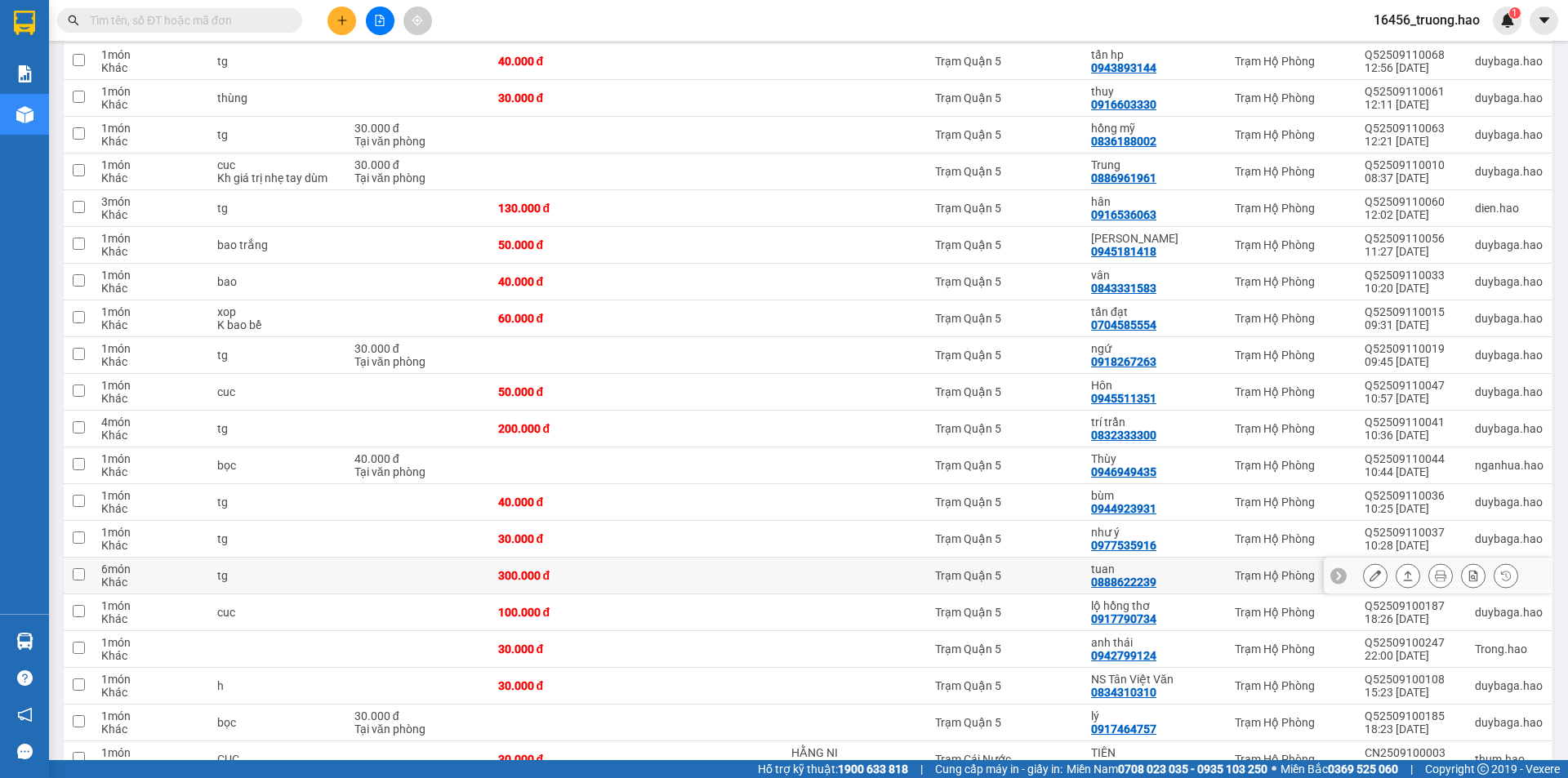
click at [1153, 575] on div "0888622239" at bounding box center [1123, 582] width 66 height 13
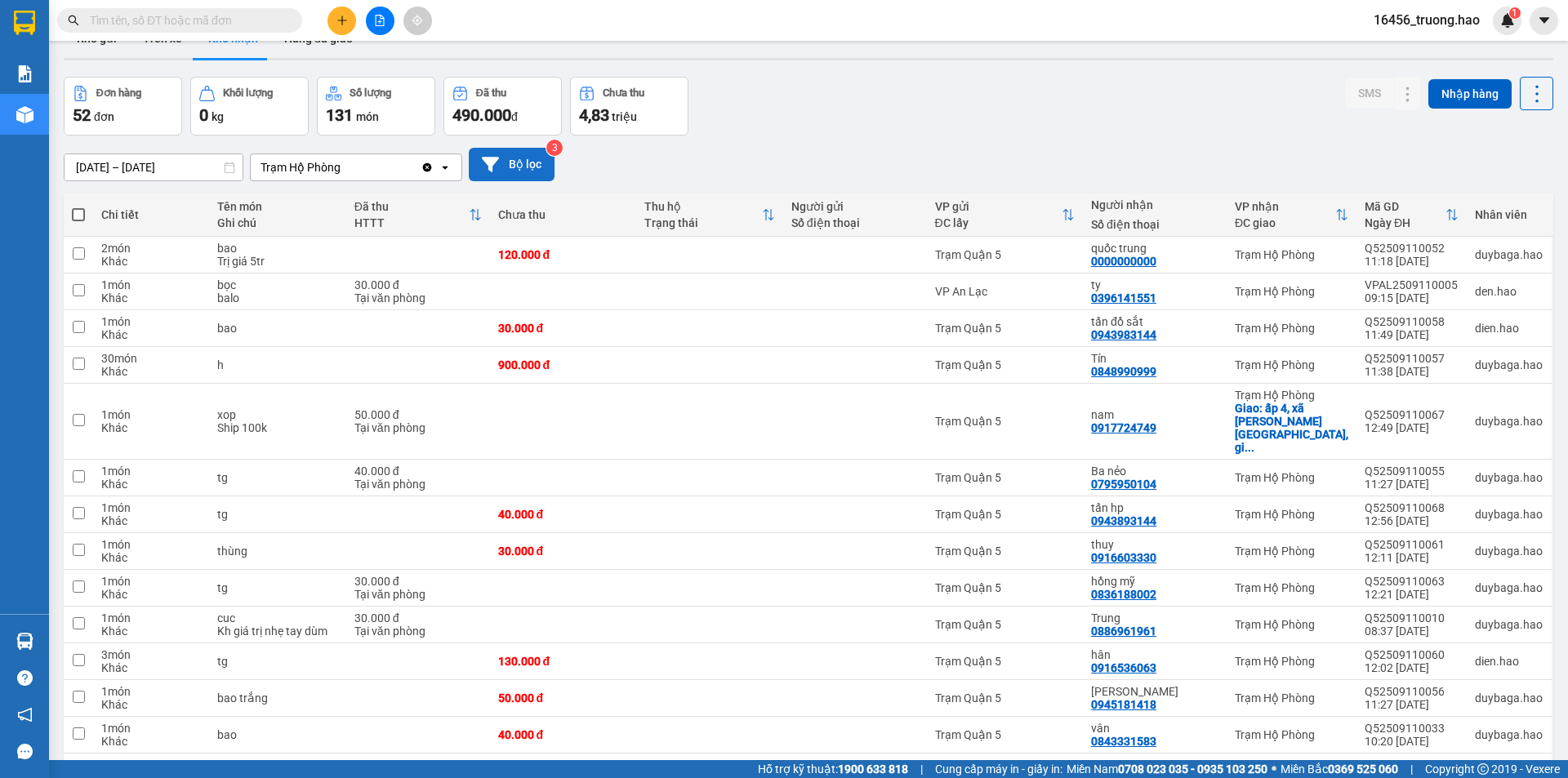
scroll to position [0, 0]
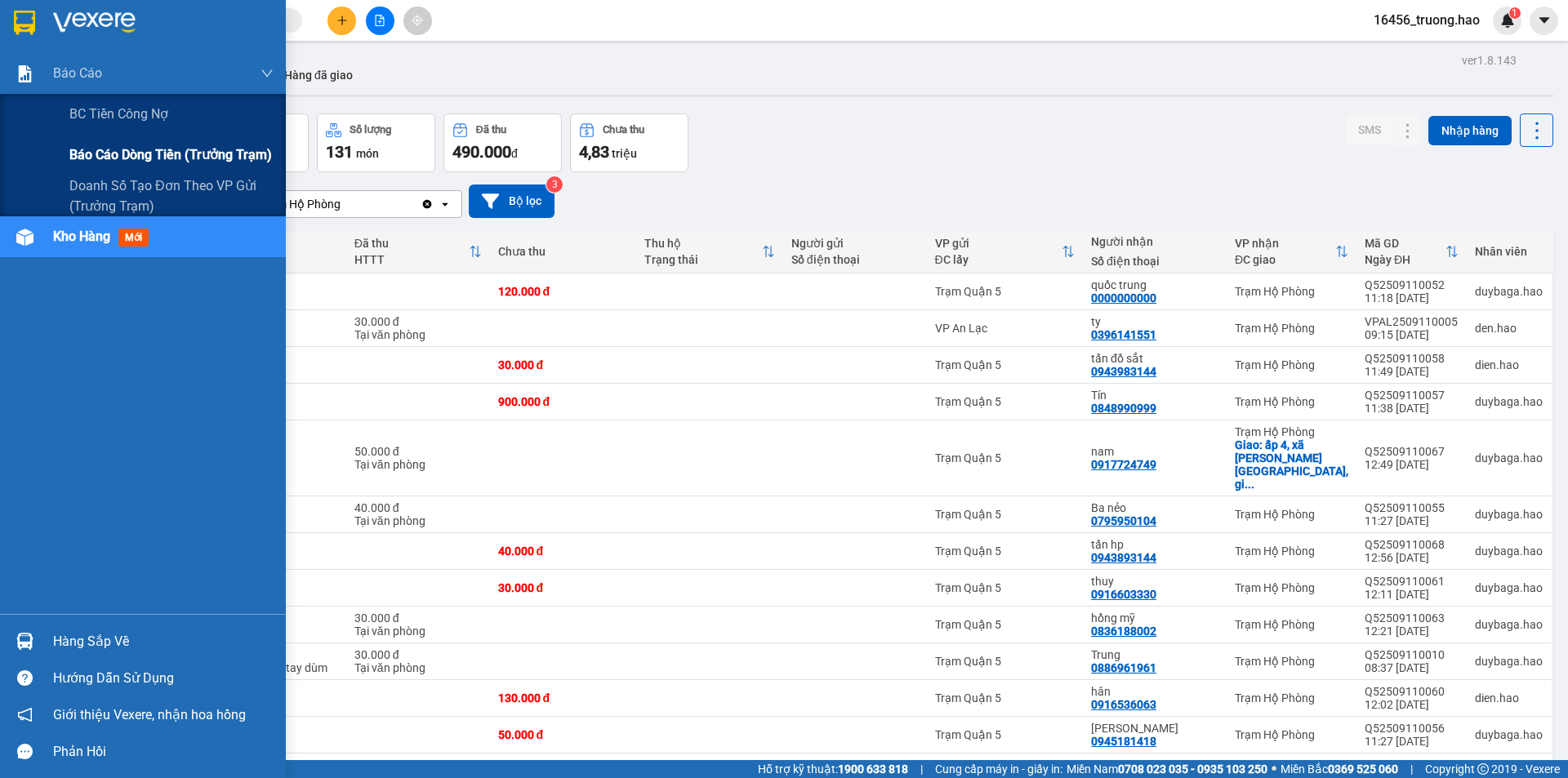
click at [125, 146] on span "Báo cáo dòng tiền (trưởng trạm)" at bounding box center [171, 154] width 203 height 20
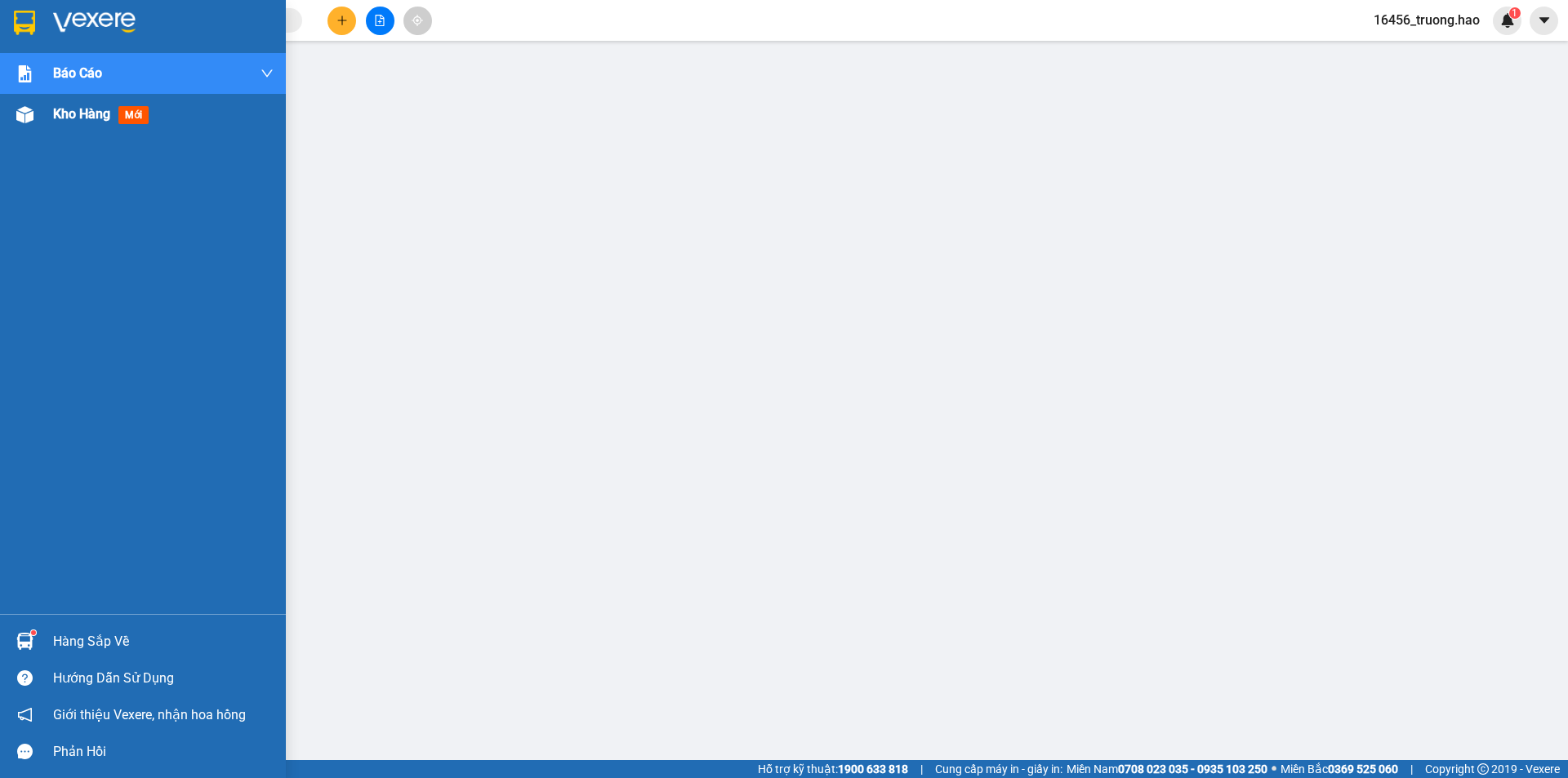
click at [77, 112] on span "Kho hàng" at bounding box center [82, 113] width 57 height 15
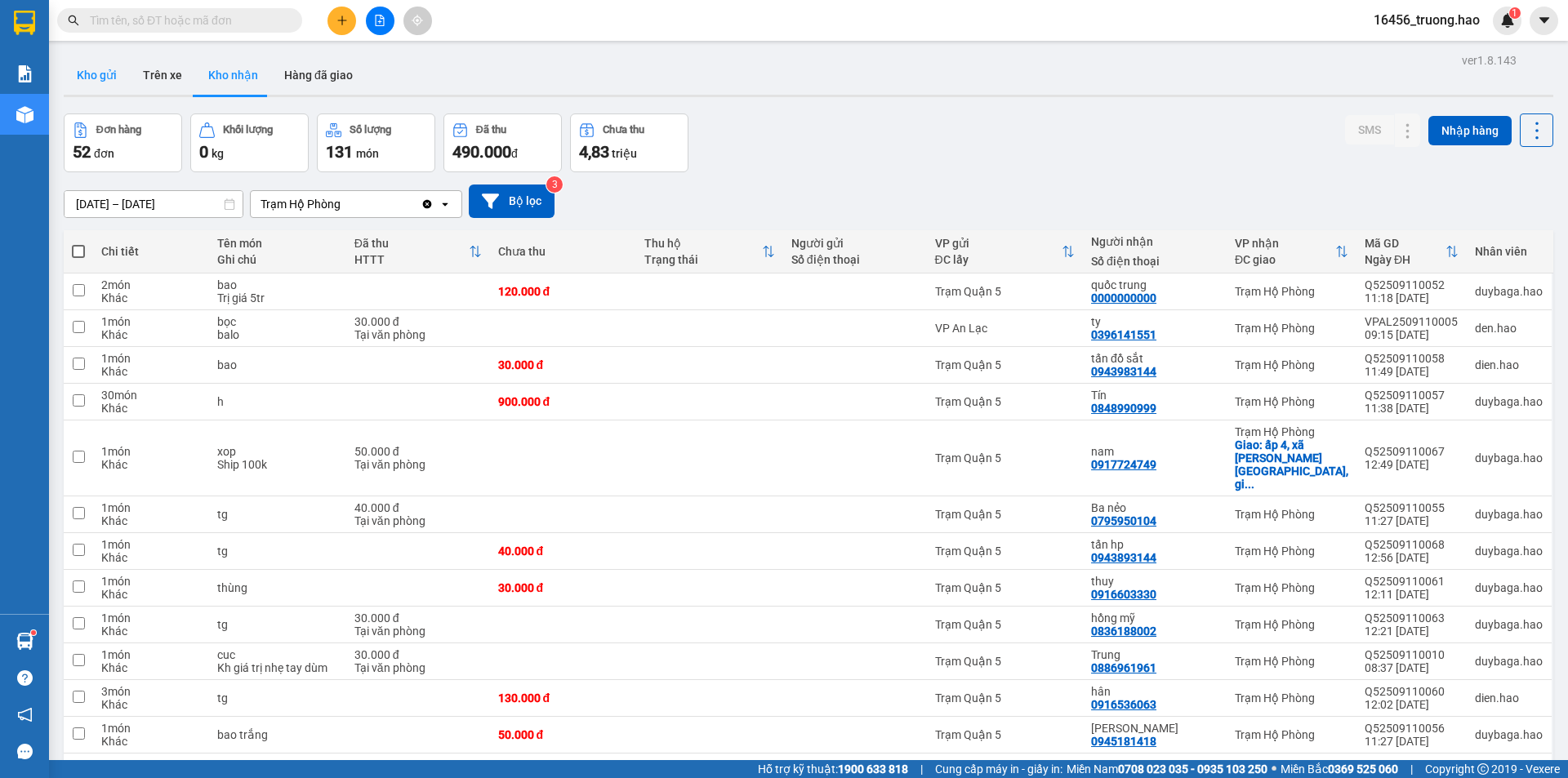
click at [102, 71] on button "Kho gửi" at bounding box center [96, 74] width 66 height 39
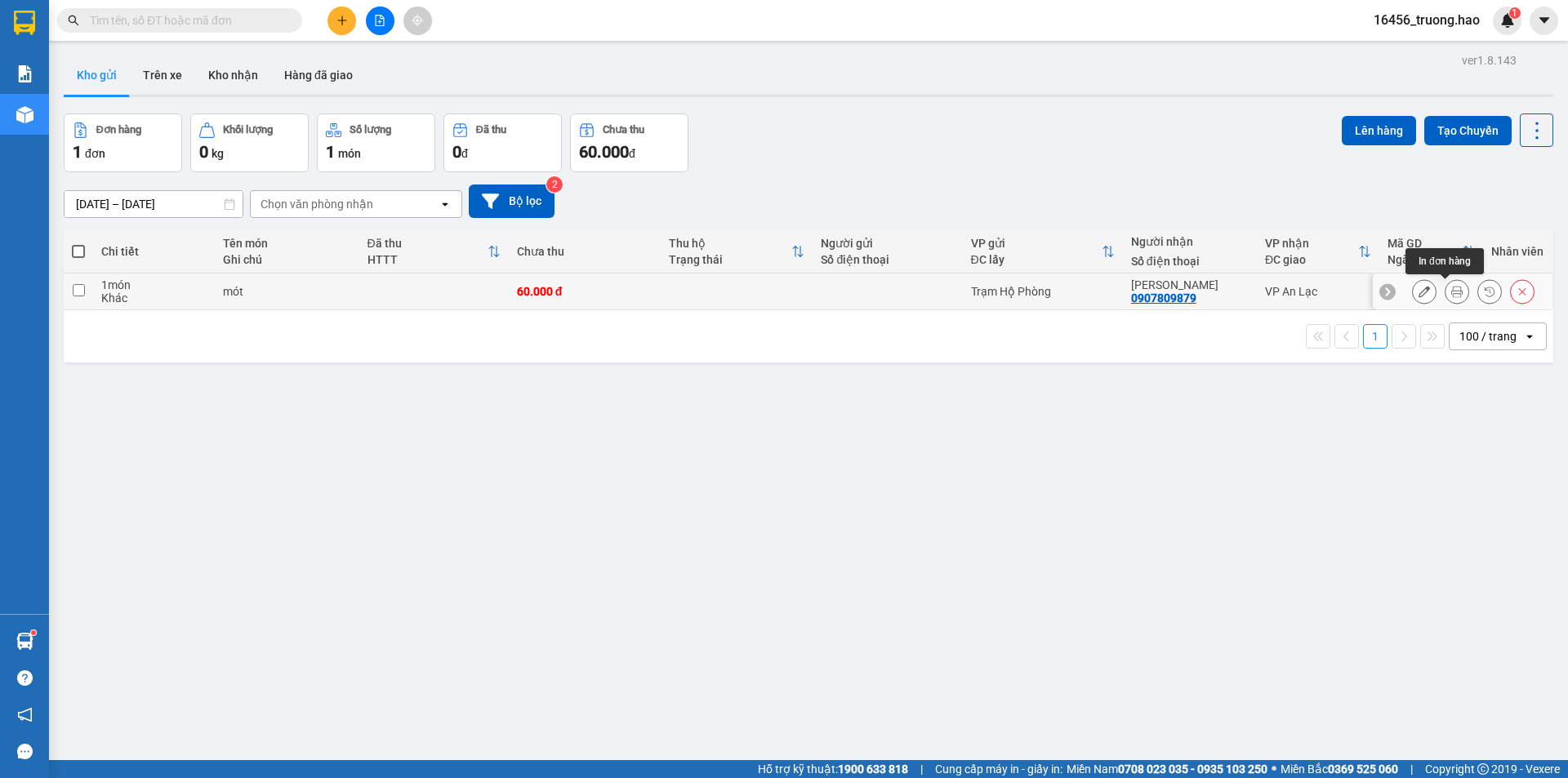
click at [1452, 289] on icon at bounding box center [1457, 291] width 11 height 11
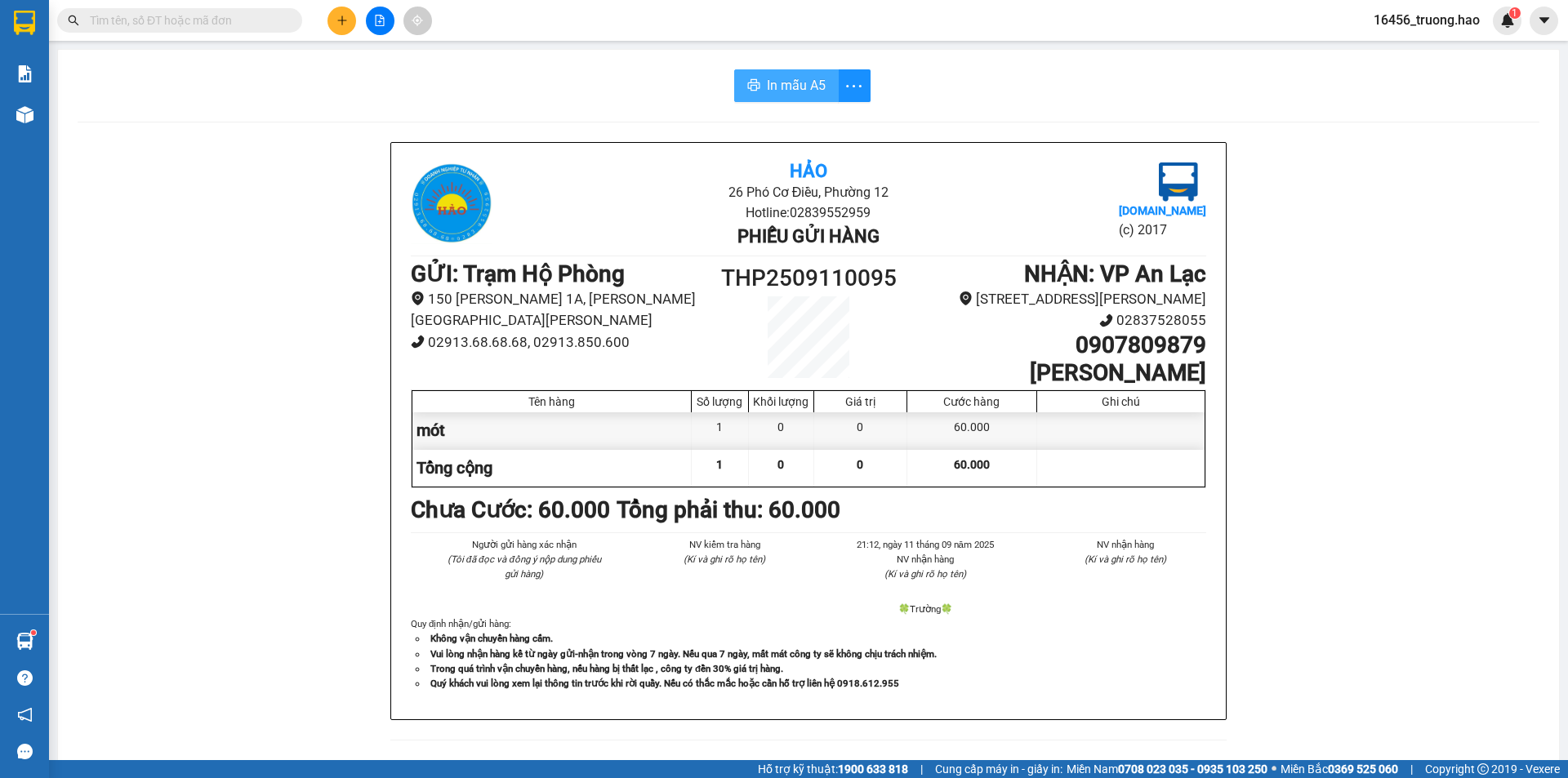
click at [782, 88] on span "In mẫu A5" at bounding box center [796, 85] width 59 height 20
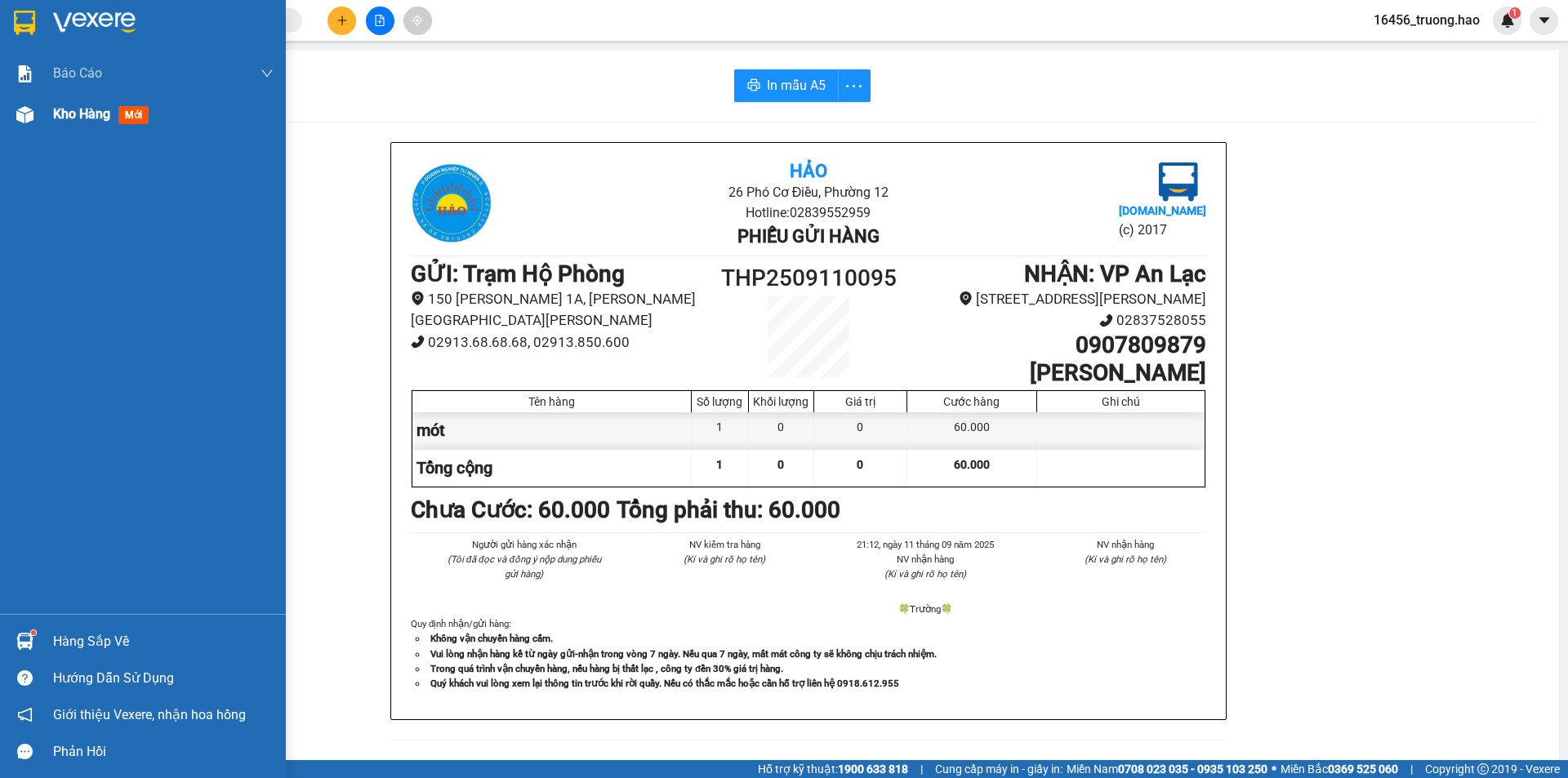
click at [41, 122] on div "Kho hàng mới" at bounding box center [143, 114] width 286 height 41
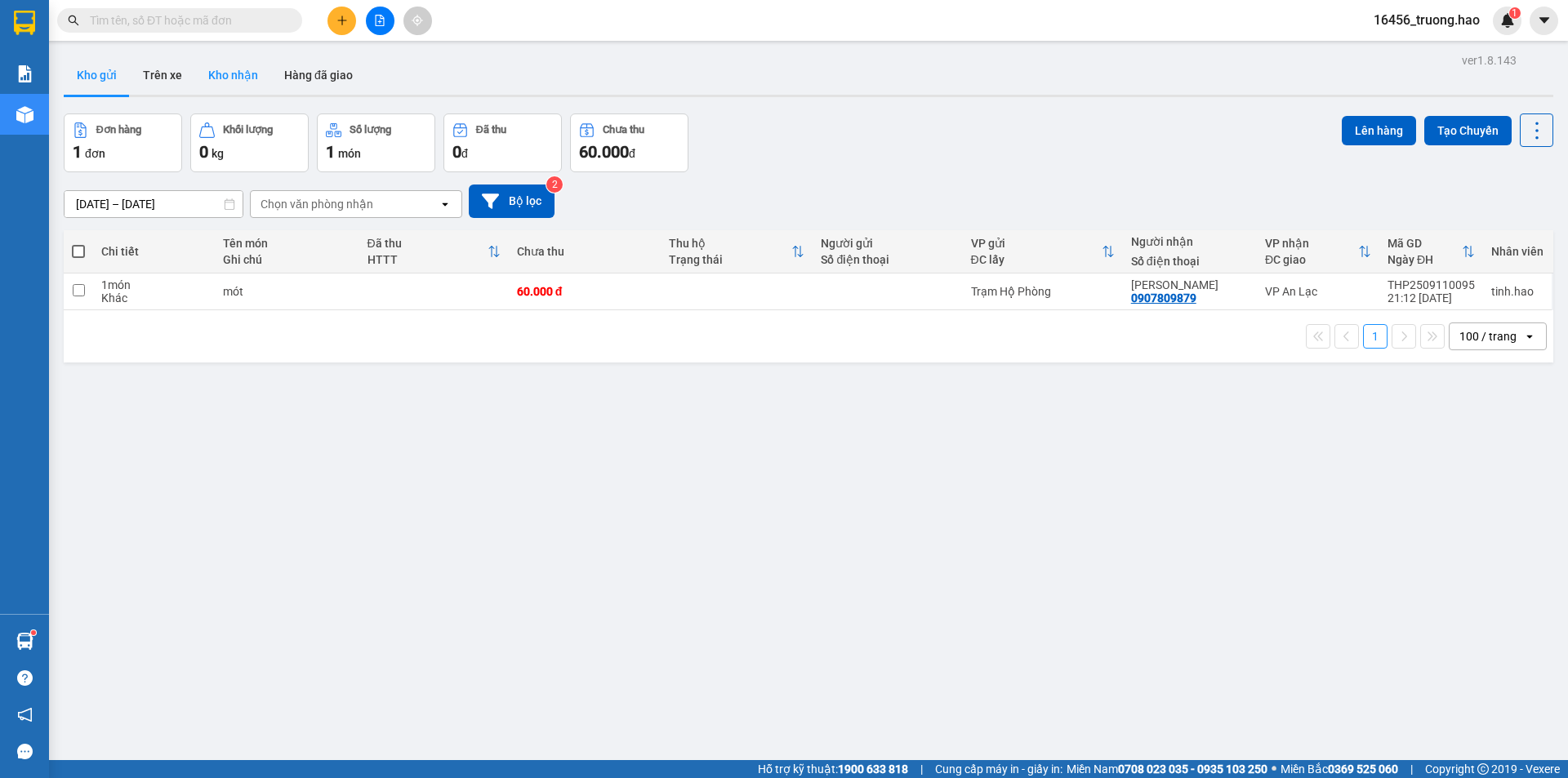
click at [255, 72] on button "Kho nhận" at bounding box center [233, 74] width 76 height 39
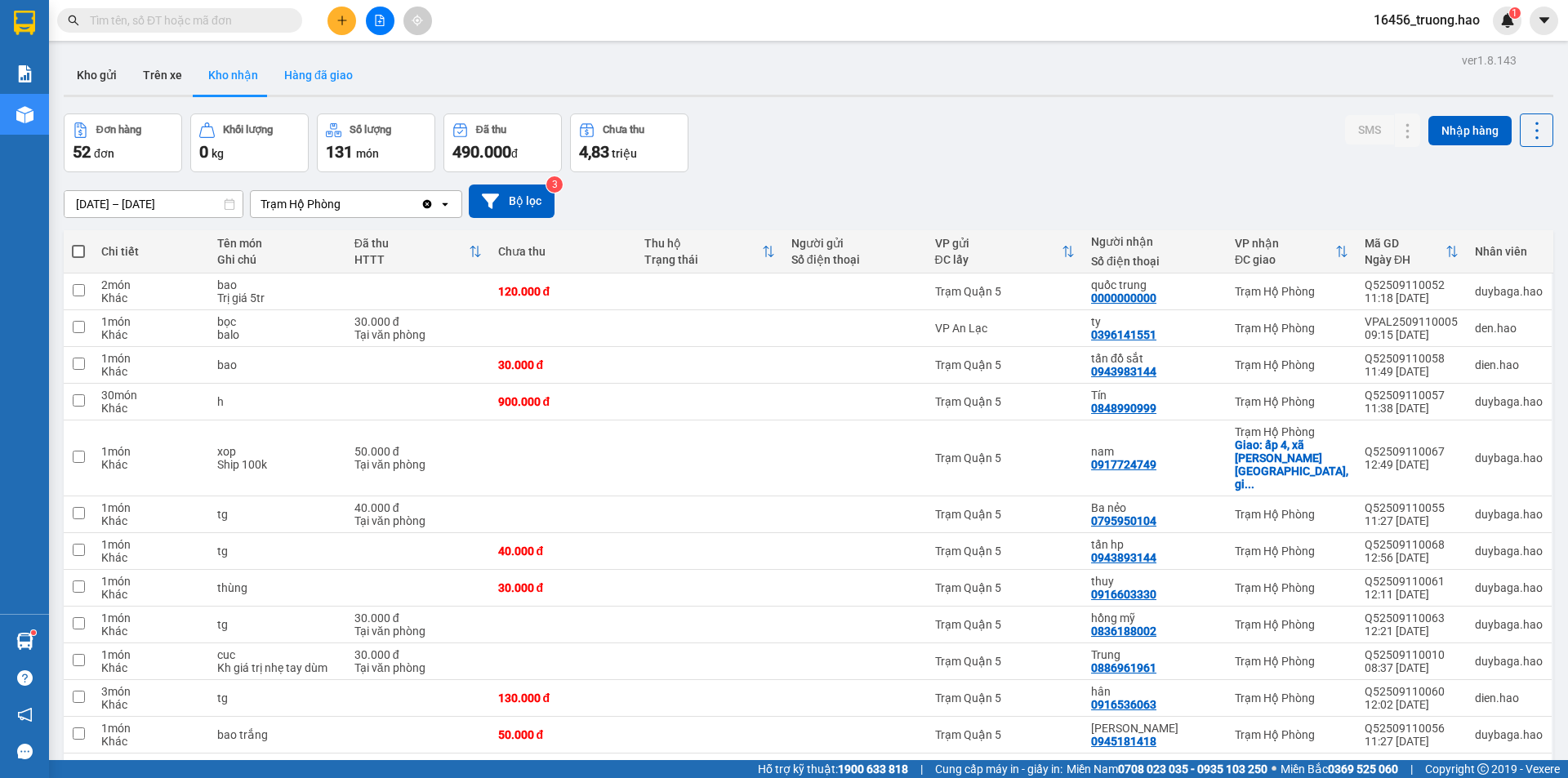
click at [304, 60] on button "Hàng đã giao" at bounding box center [318, 74] width 94 height 39
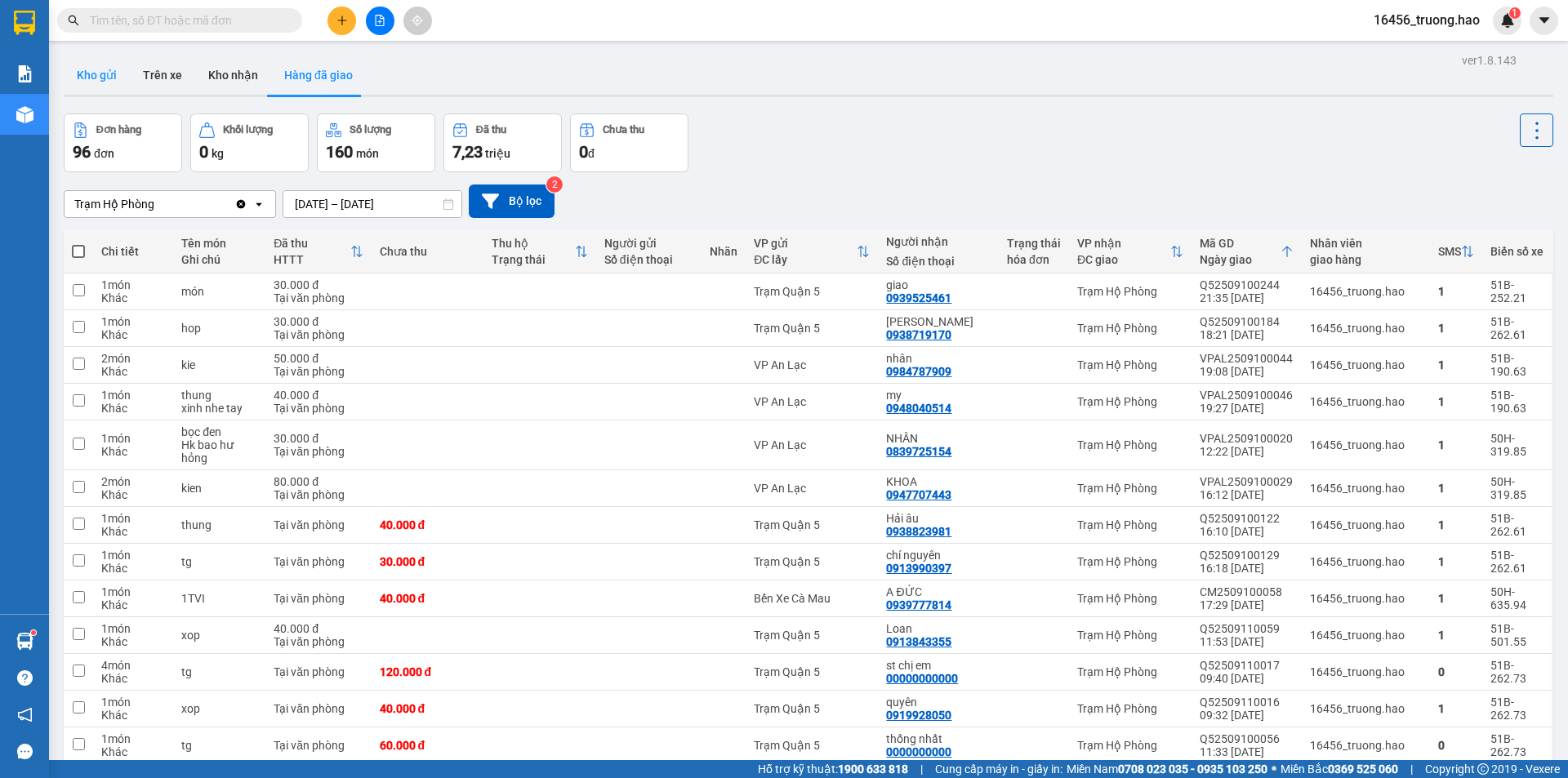
click at [99, 70] on button "Kho gửi" at bounding box center [96, 74] width 66 height 39
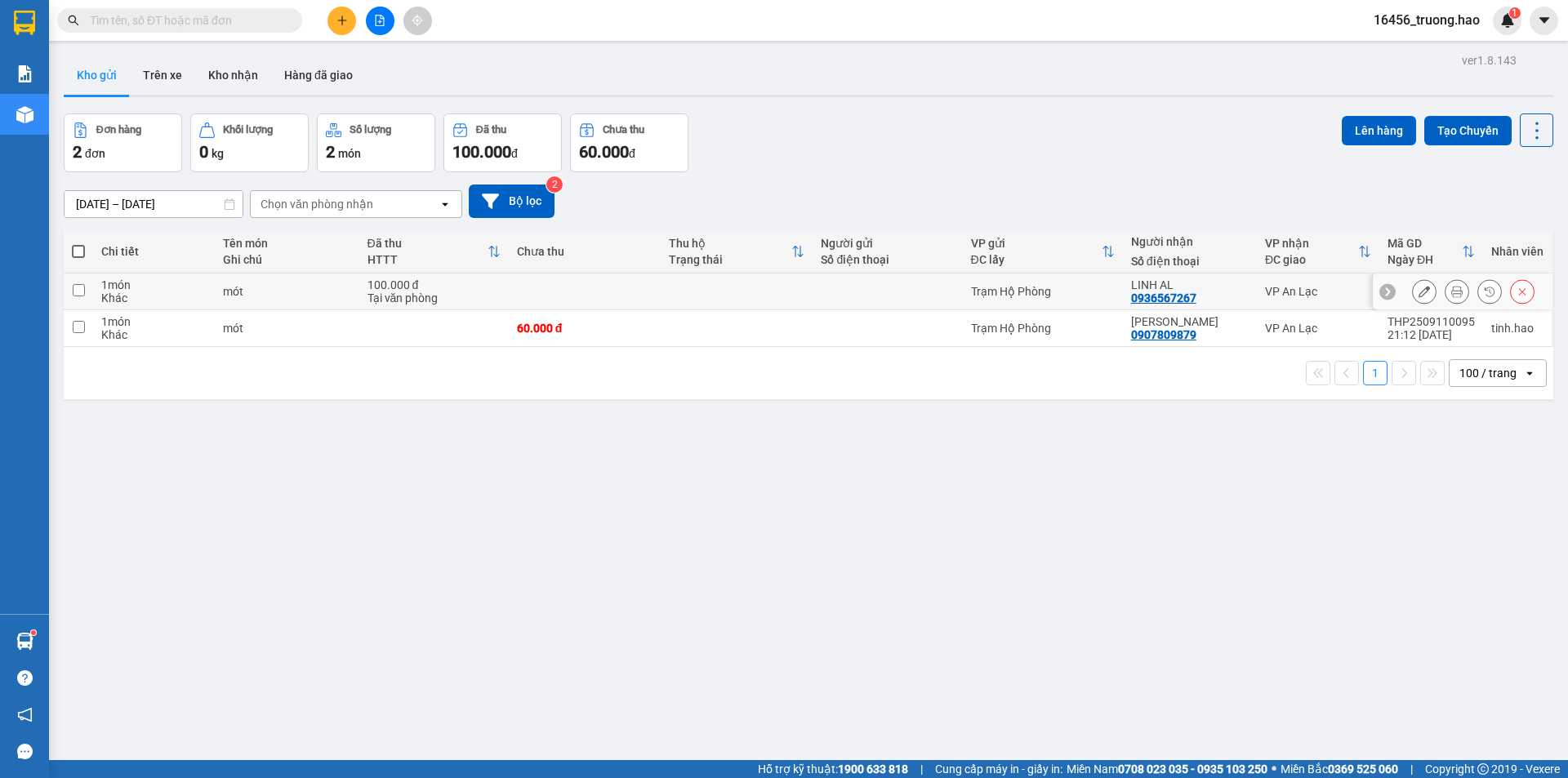
click at [1446, 293] on button at bounding box center [1457, 292] width 23 height 29
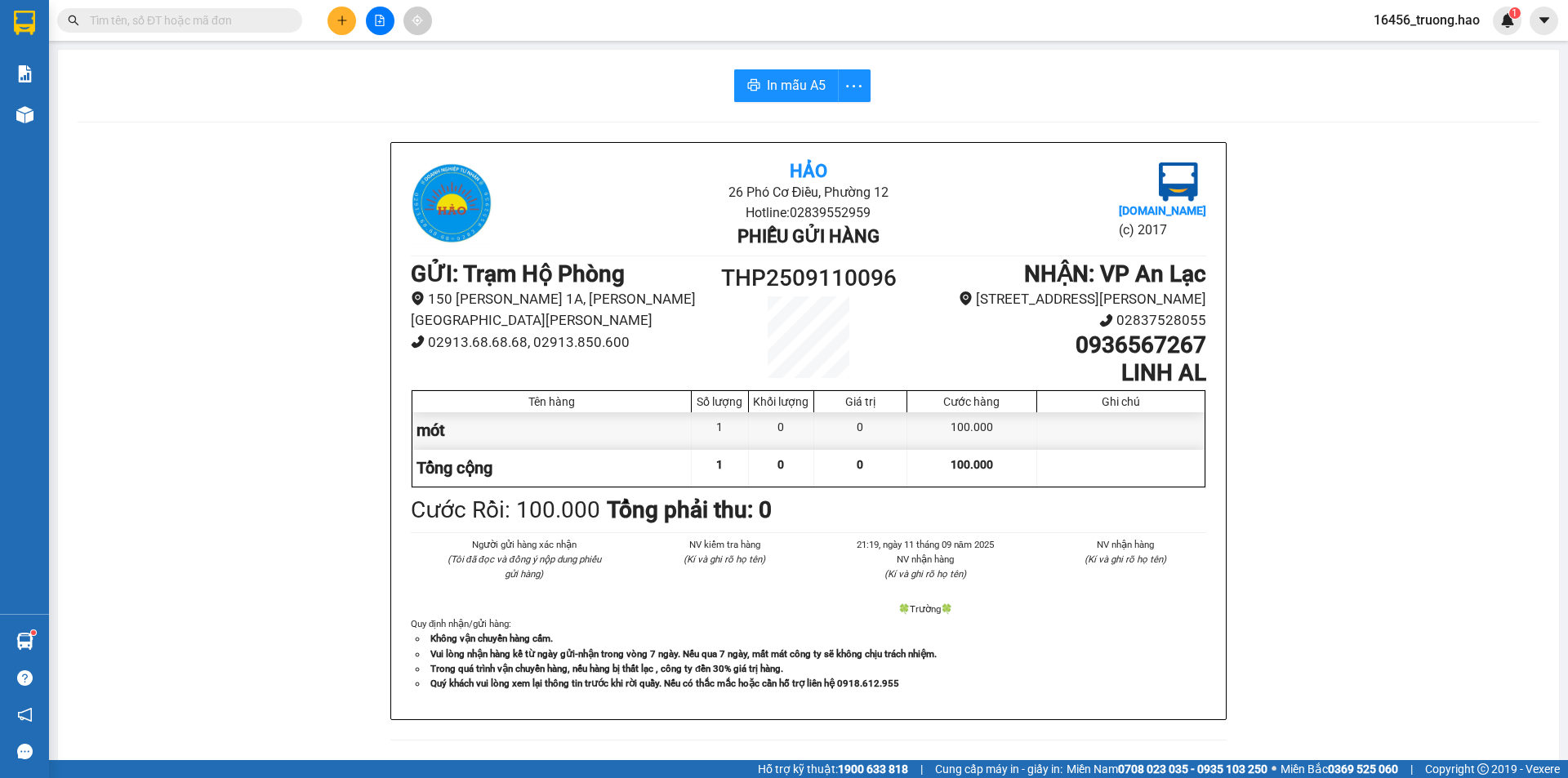
click at [781, 69] on div "In mẫu A5 Hảo 26 Phó Cơ Điều, Phường 12 Hotline: 02839552959 Phiếu gửi hàng Vex…" at bounding box center [809, 680] width 1501 height 1261
click at [794, 85] on span "In mẫu A5" at bounding box center [796, 85] width 59 height 20
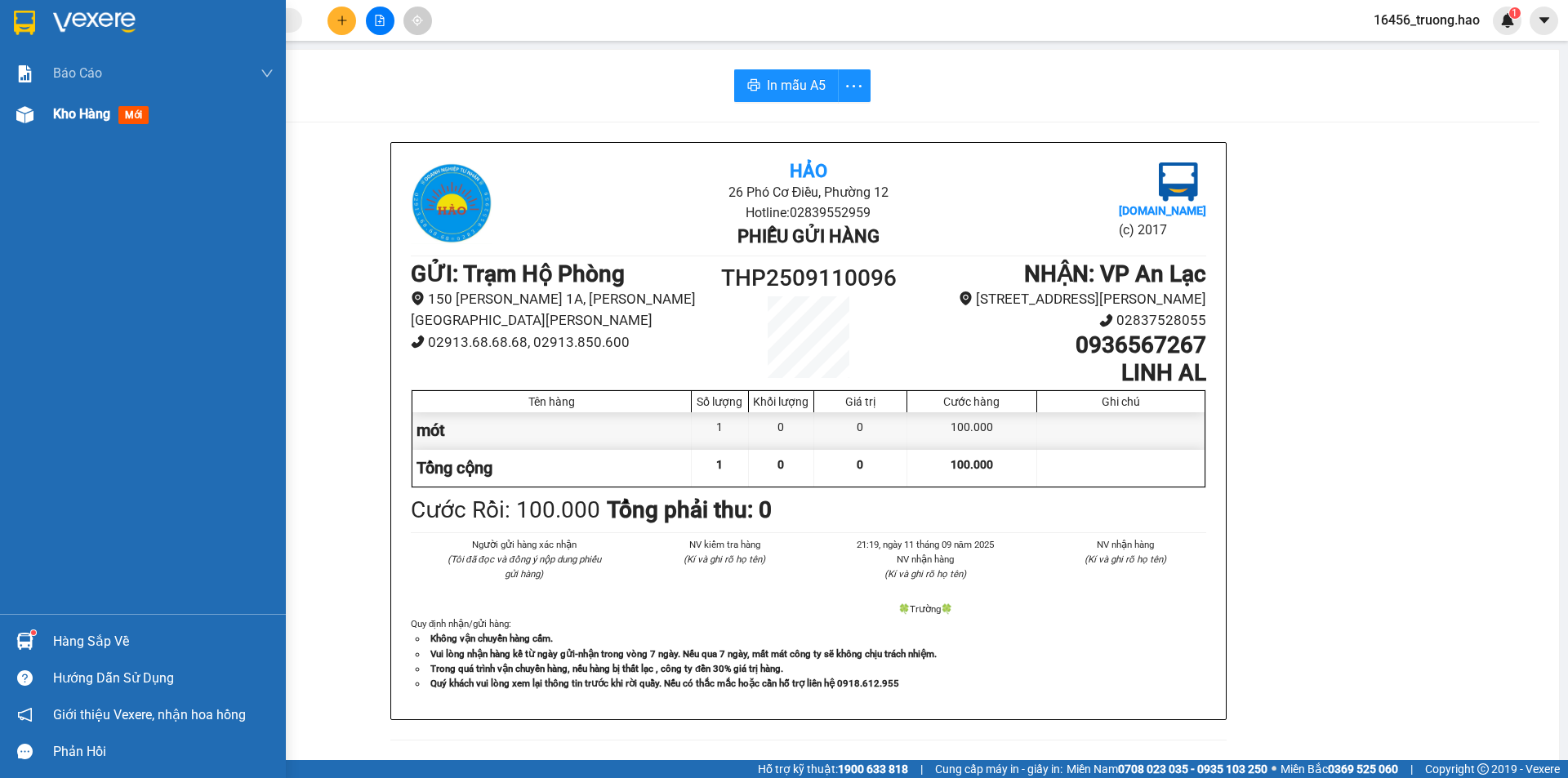
click at [87, 108] on span "Kho hàng" at bounding box center [82, 113] width 57 height 15
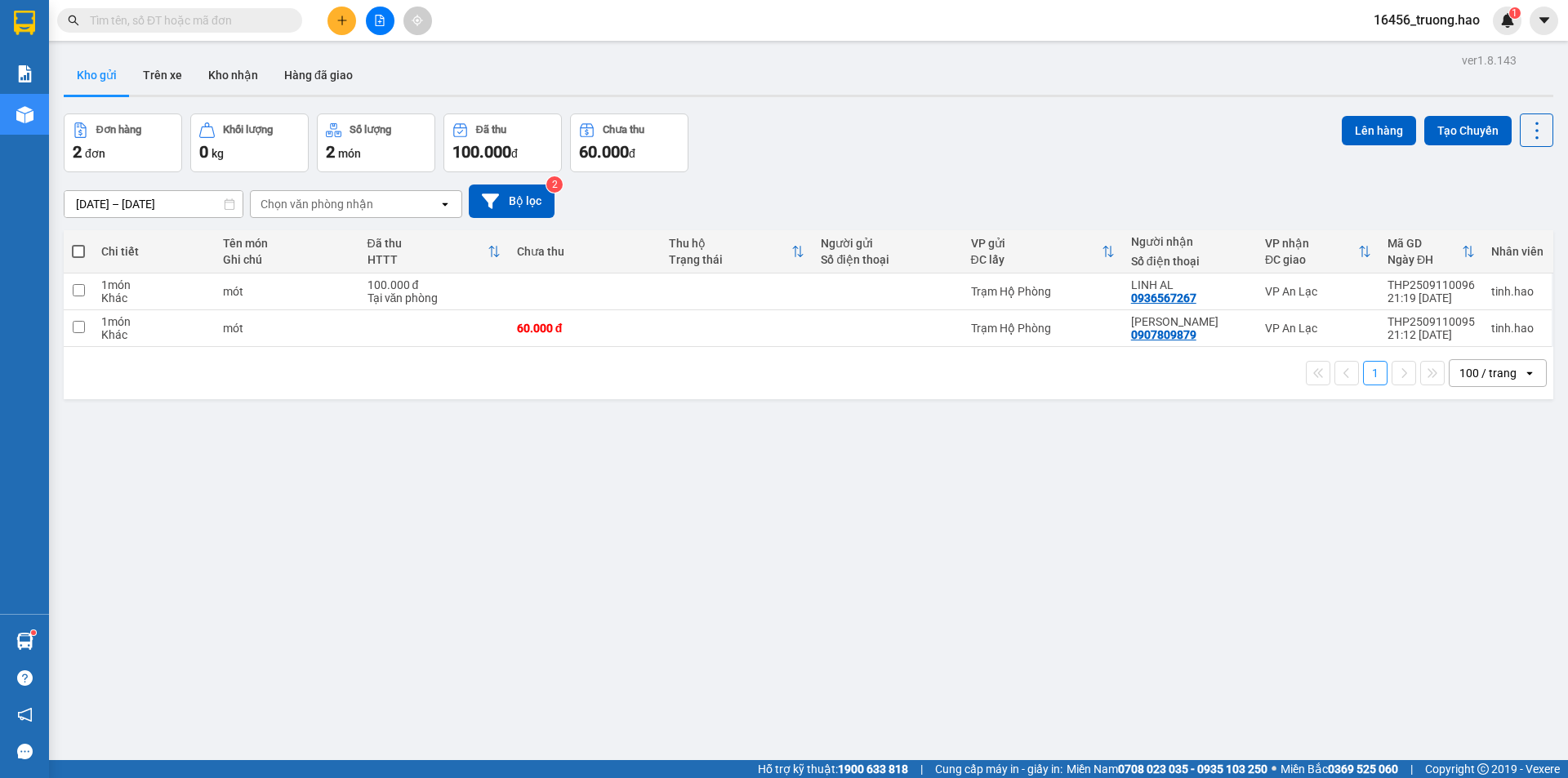
click at [79, 251] on span at bounding box center [78, 251] width 13 height 13
click at [78, 244] on input "checkbox" at bounding box center [78, 244] width 0 height 0
checkbox input "true"
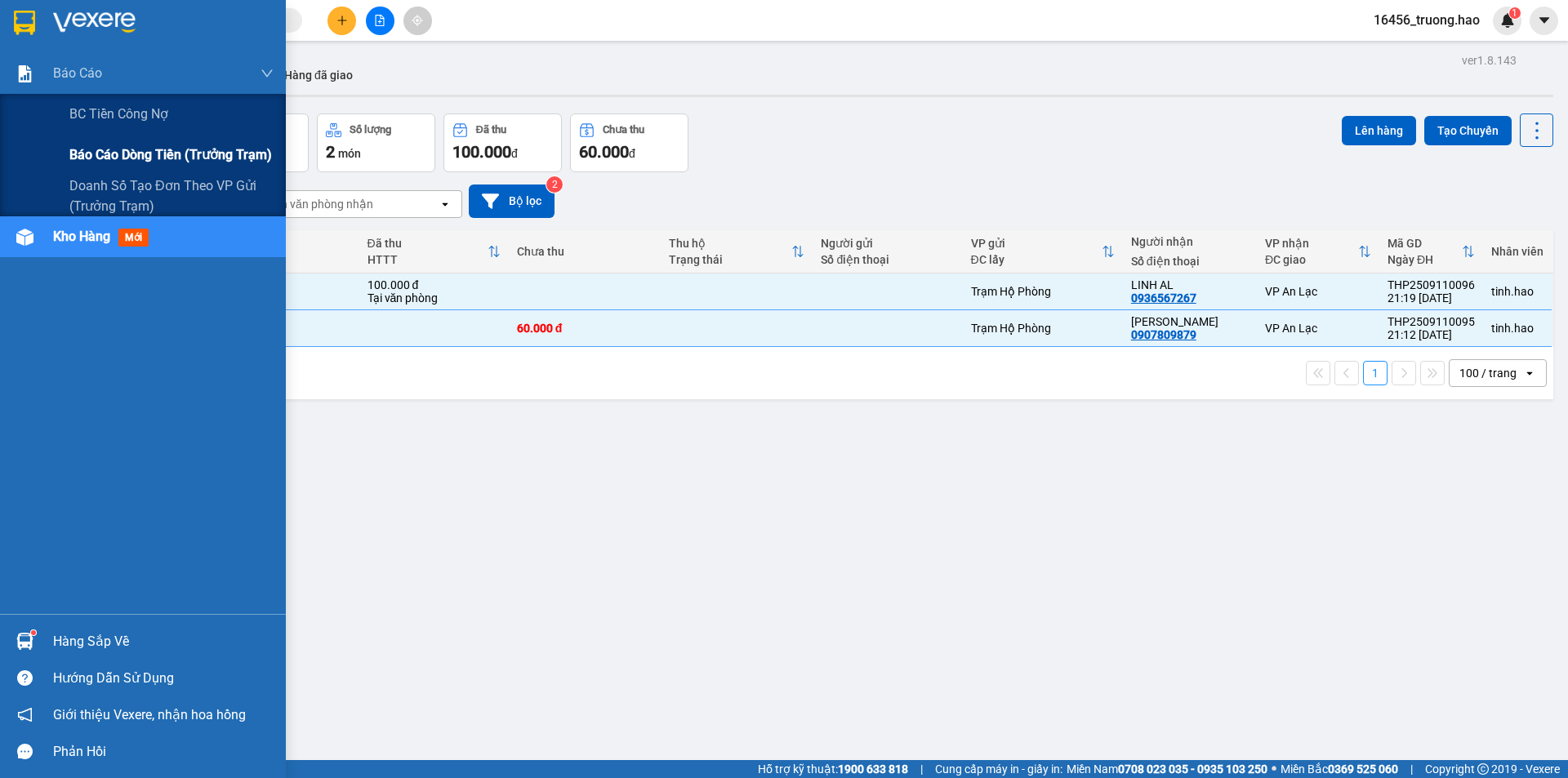
click at [162, 149] on span "Báo cáo dòng tiền (trưởng trạm)" at bounding box center [171, 154] width 203 height 20
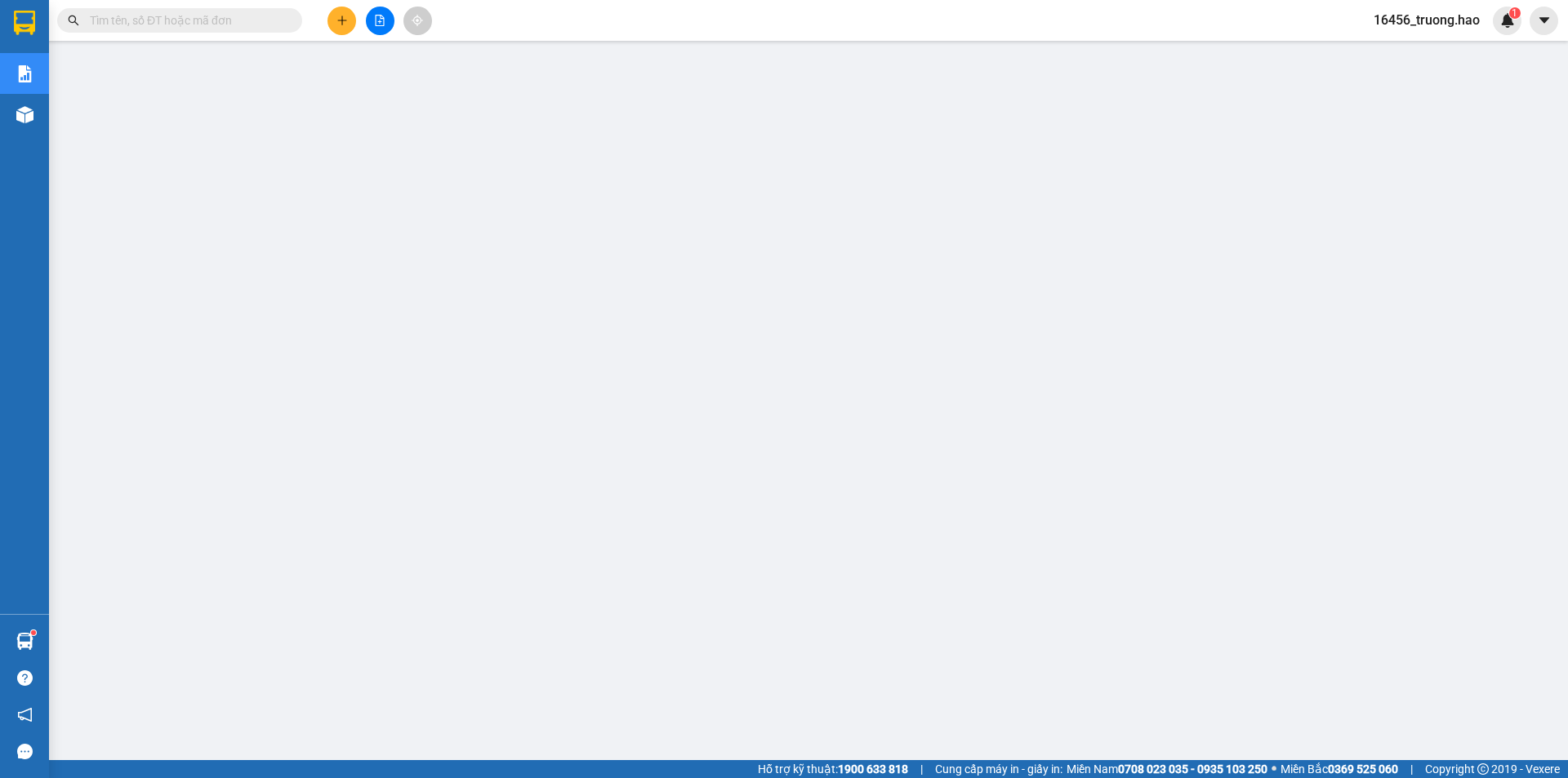
click at [260, 30] on span at bounding box center [179, 21] width 245 height 25
click at [259, 26] on input "text" at bounding box center [186, 20] width 192 height 18
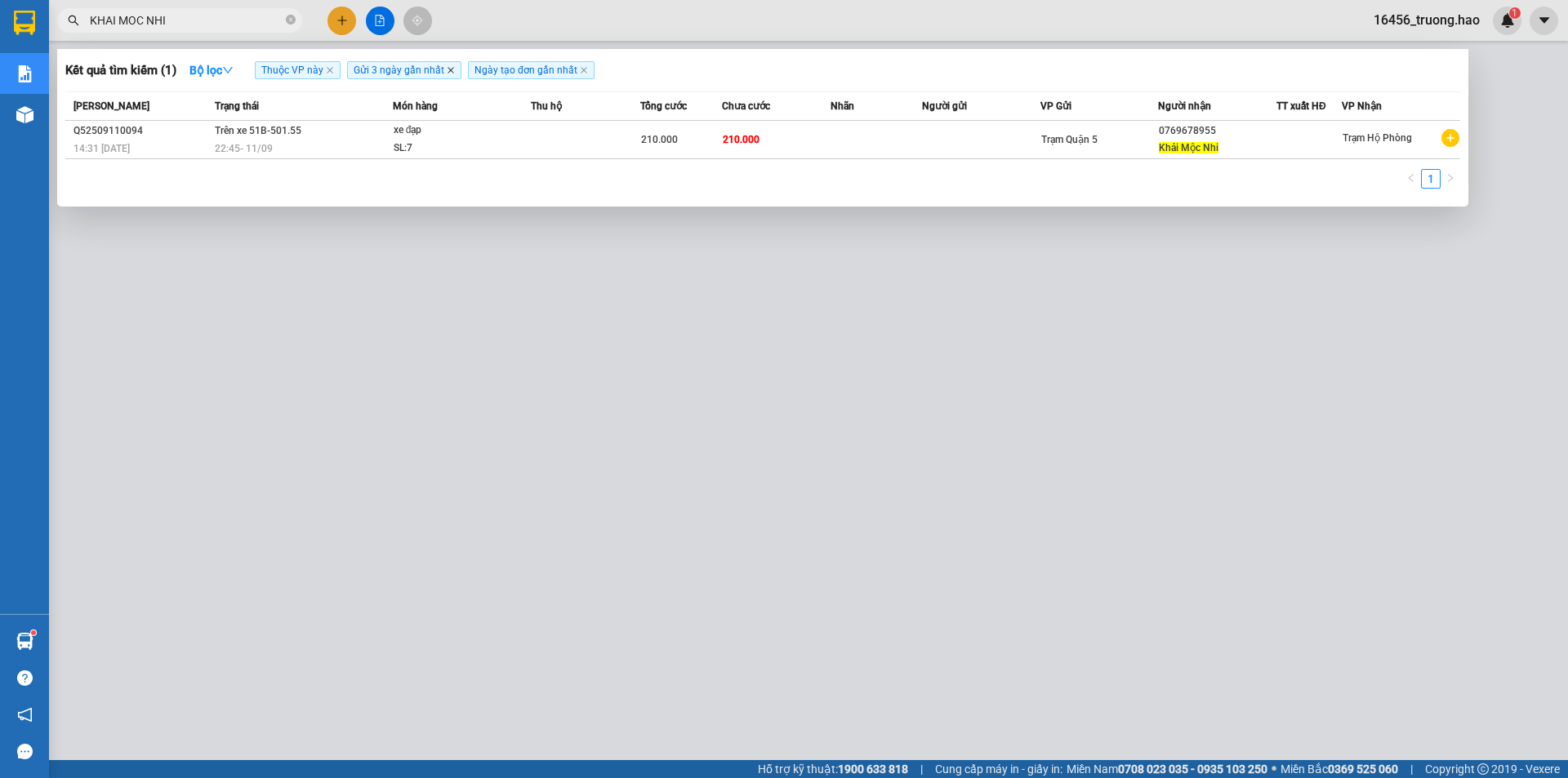
type input "KHAI MOC NHI"
click at [451, 70] on icon "close" at bounding box center [451, 70] width 7 height 7
click at [465, 74] on icon "close" at bounding box center [463, 70] width 9 height 9
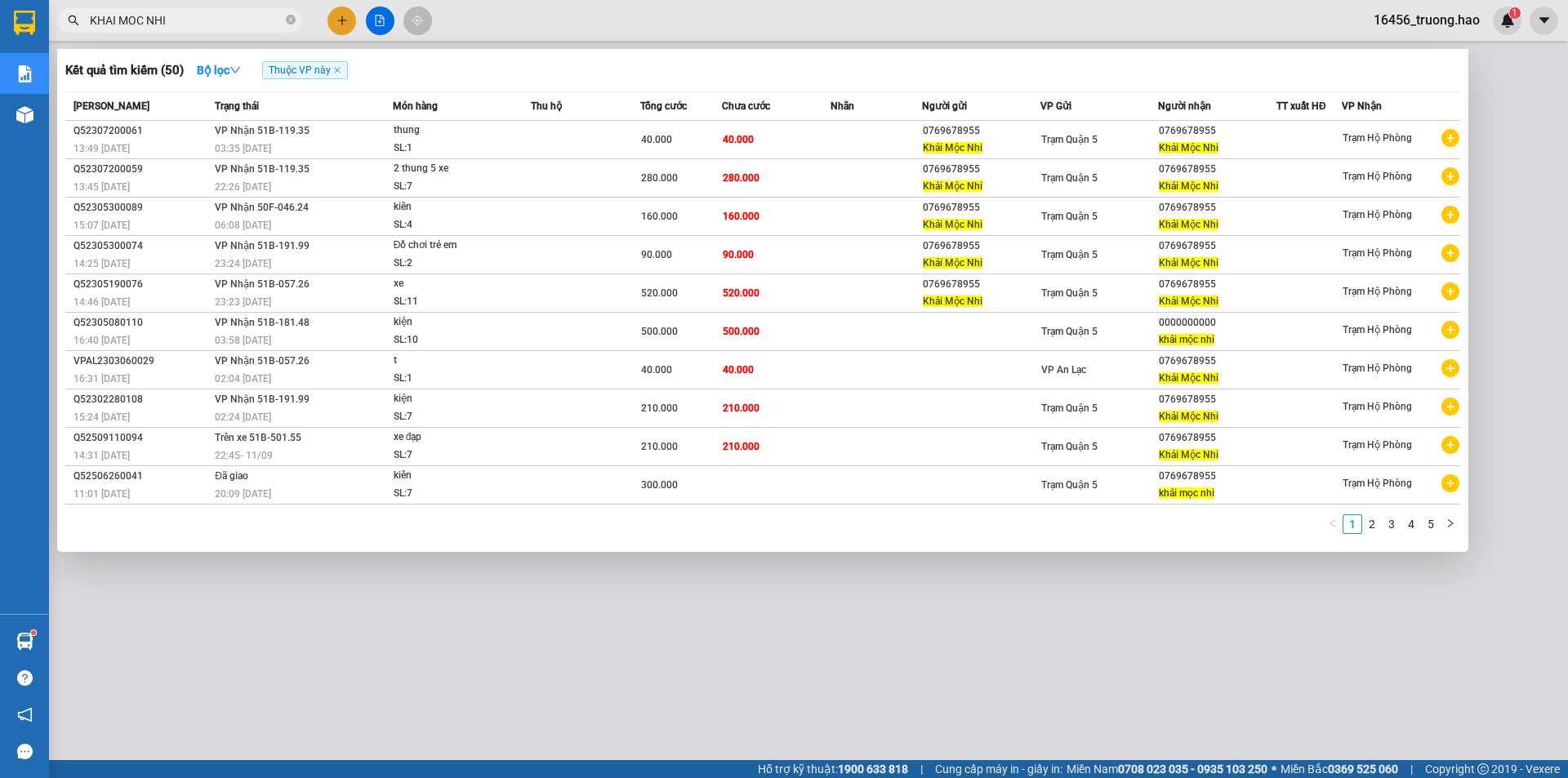
click at [1530, 82] on div at bounding box center [784, 389] width 1568 height 778
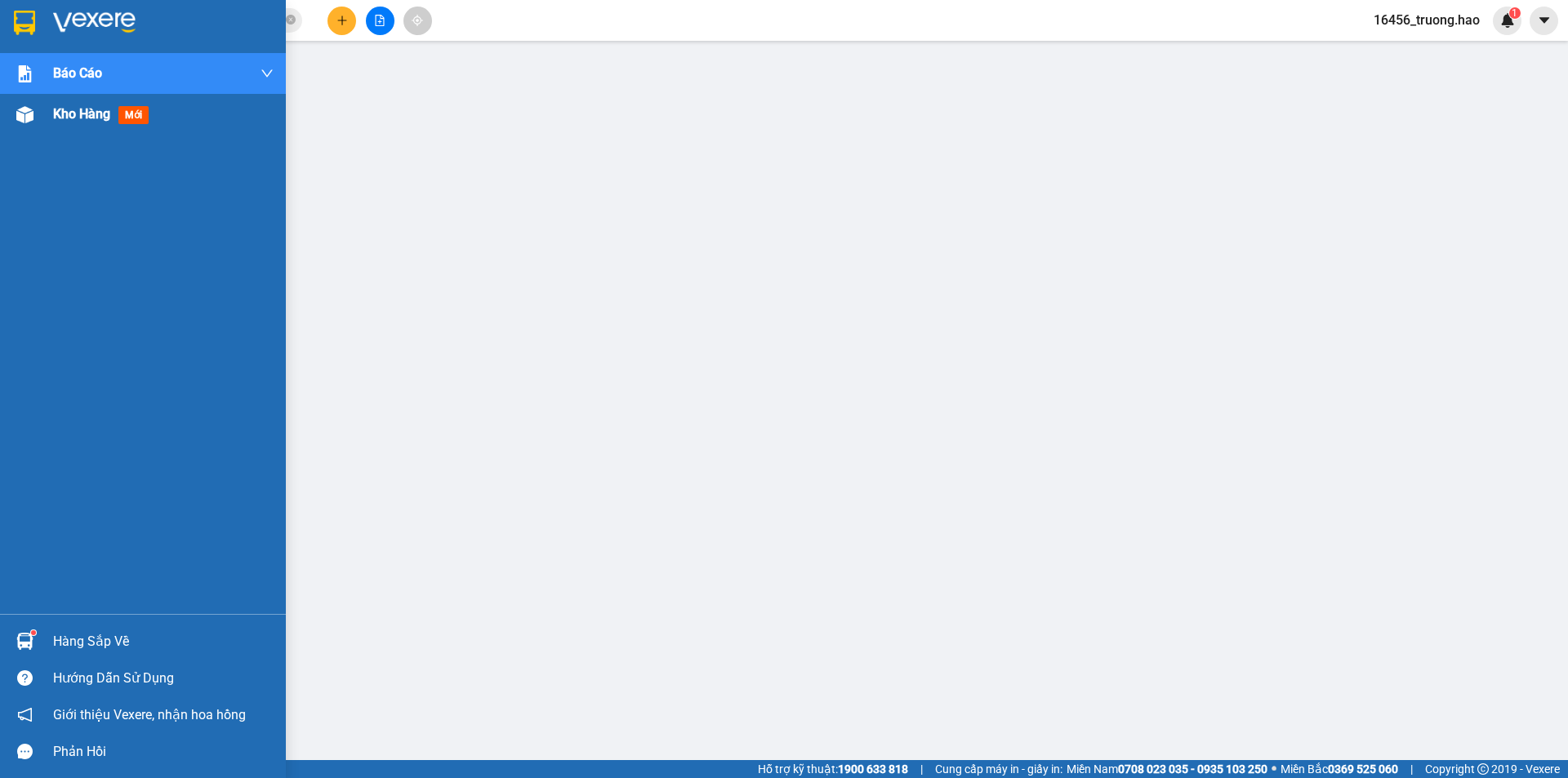
click at [71, 111] on span "Kho hàng" at bounding box center [82, 113] width 57 height 15
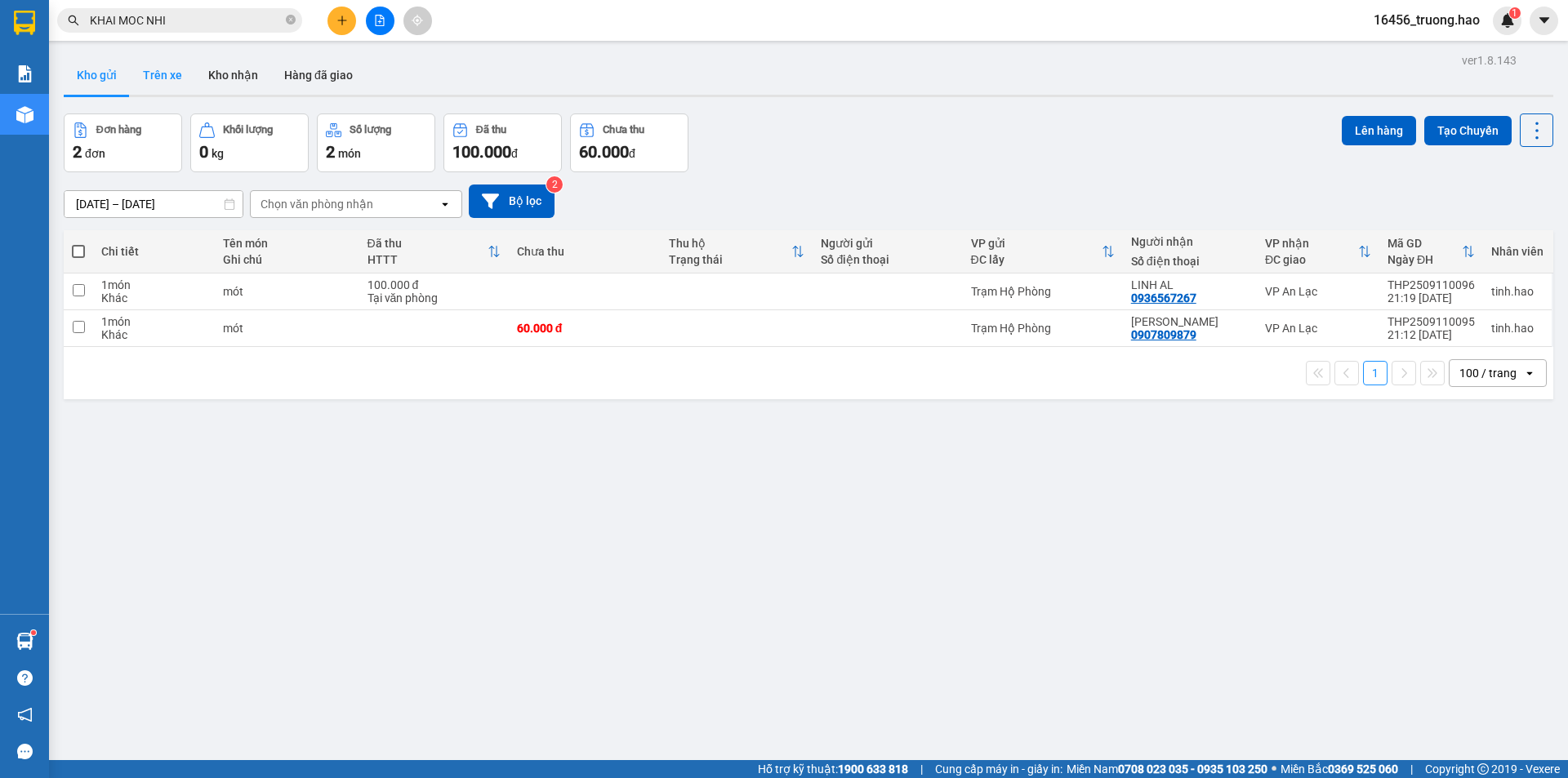
click at [169, 64] on button "Trên xe" at bounding box center [162, 74] width 66 height 39
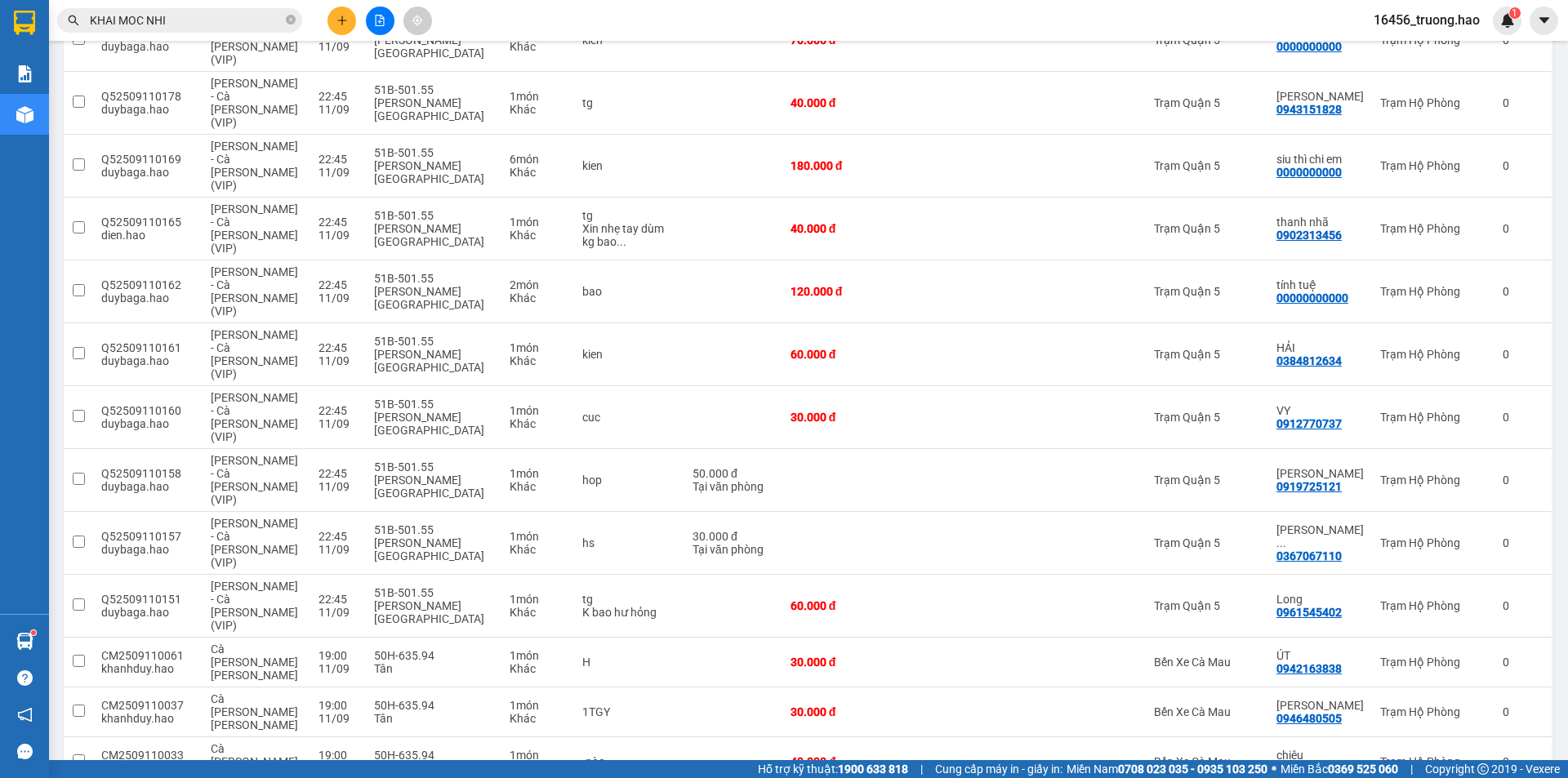
scroll to position [1052, 0]
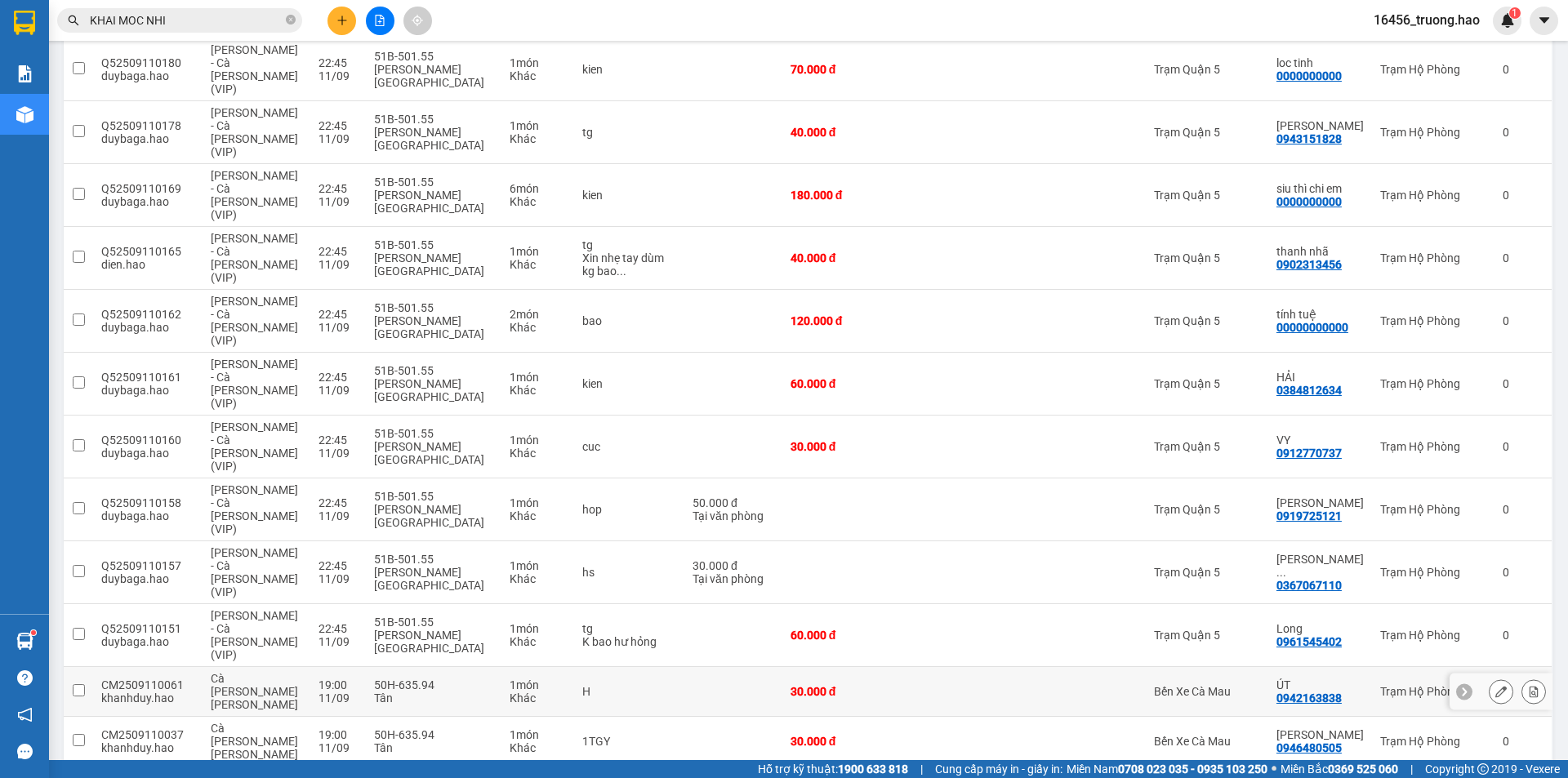
click at [1186, 667] on td "Bến Xe Cà Mau" at bounding box center [1207, 691] width 123 height 50
checkbox input "true"
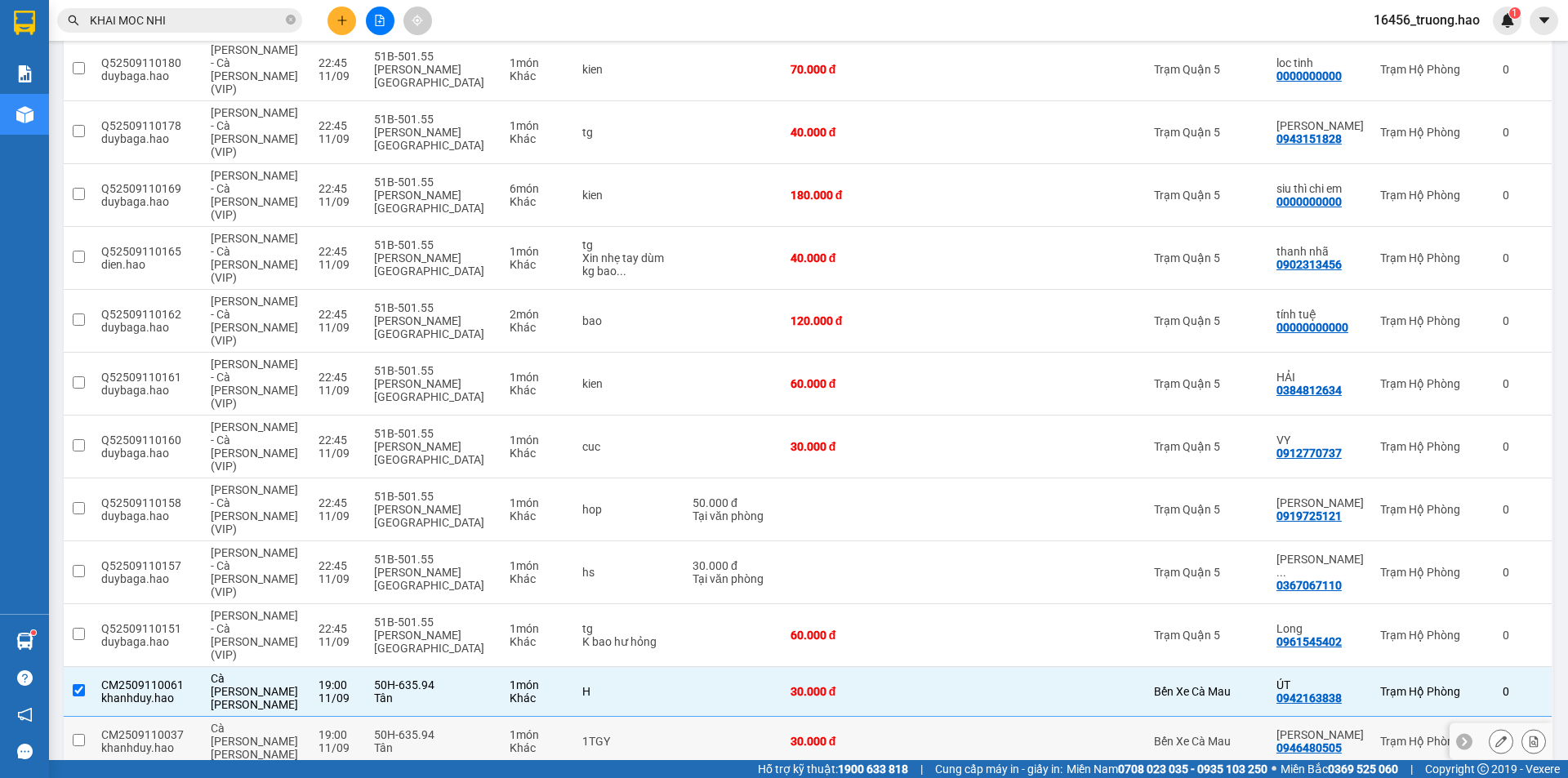
click at [1198, 735] on div "Bến Xe Cà Mau" at bounding box center [1207, 742] width 106 height 13
checkbox input "true"
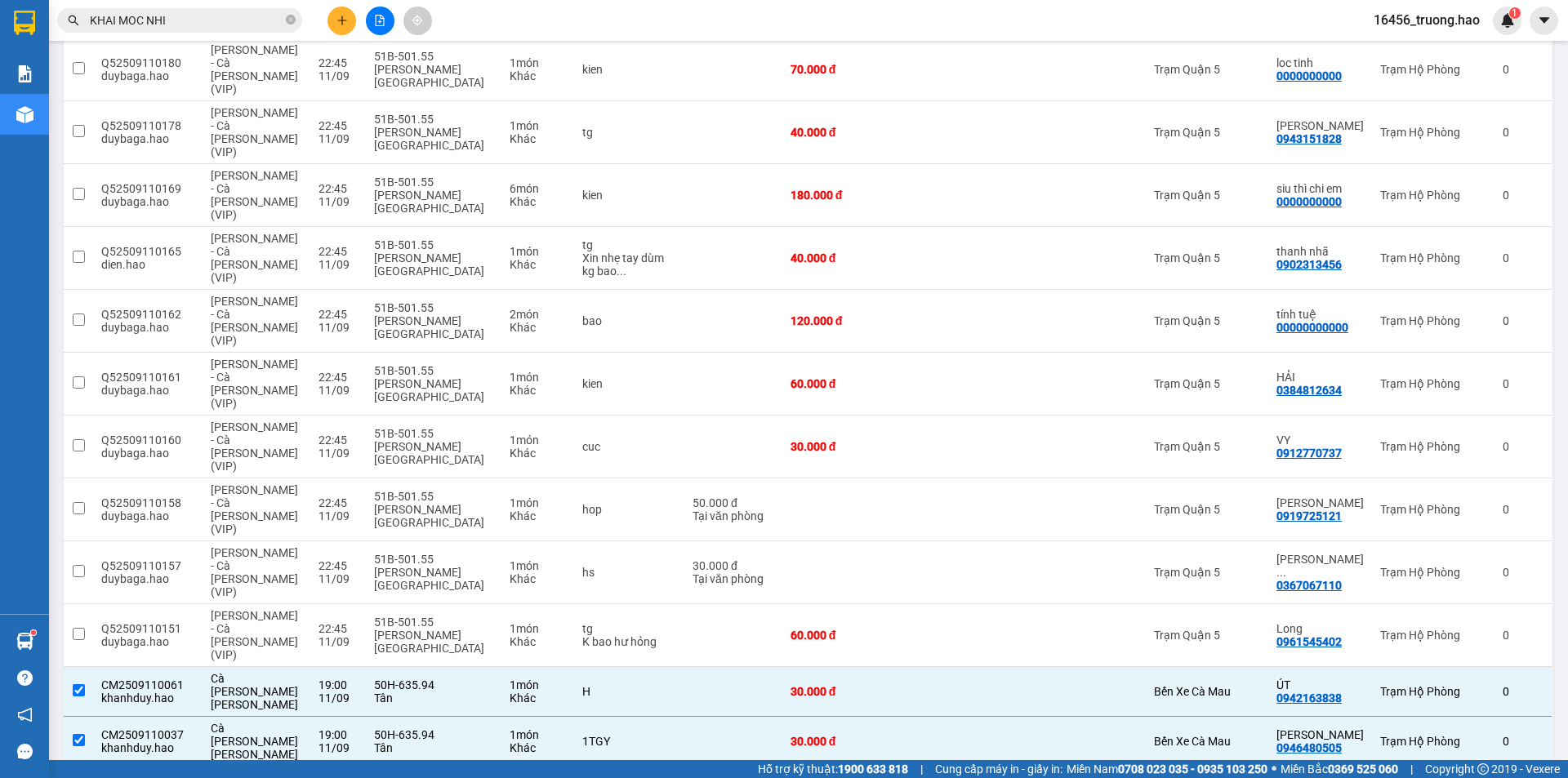
click at [1201, 767] on td "Bến Xe Cà Mau" at bounding box center [1207, 791] width 123 height 50
checkbox input "true"
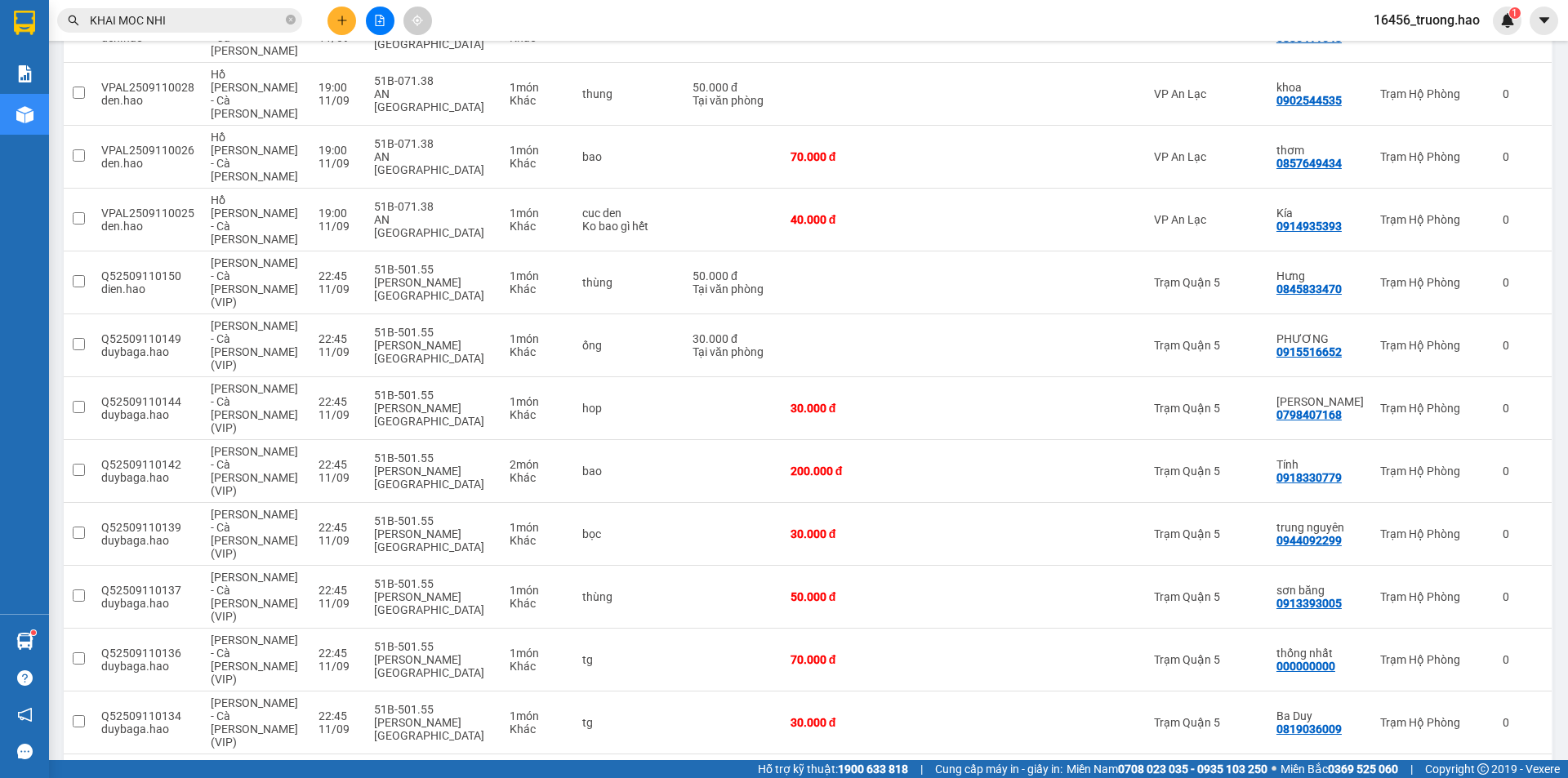
scroll to position [2032, 0]
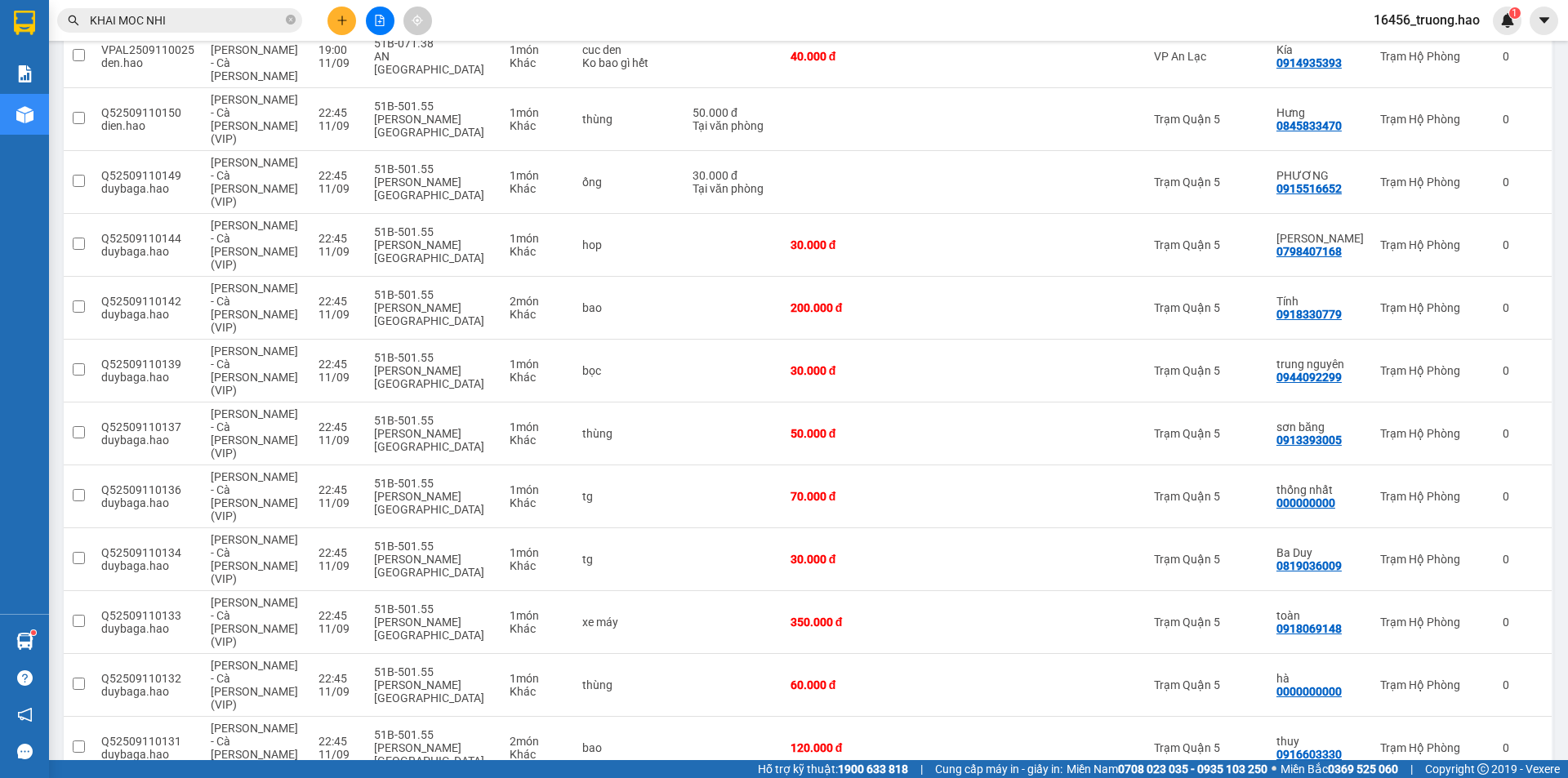
checkbox input "true"
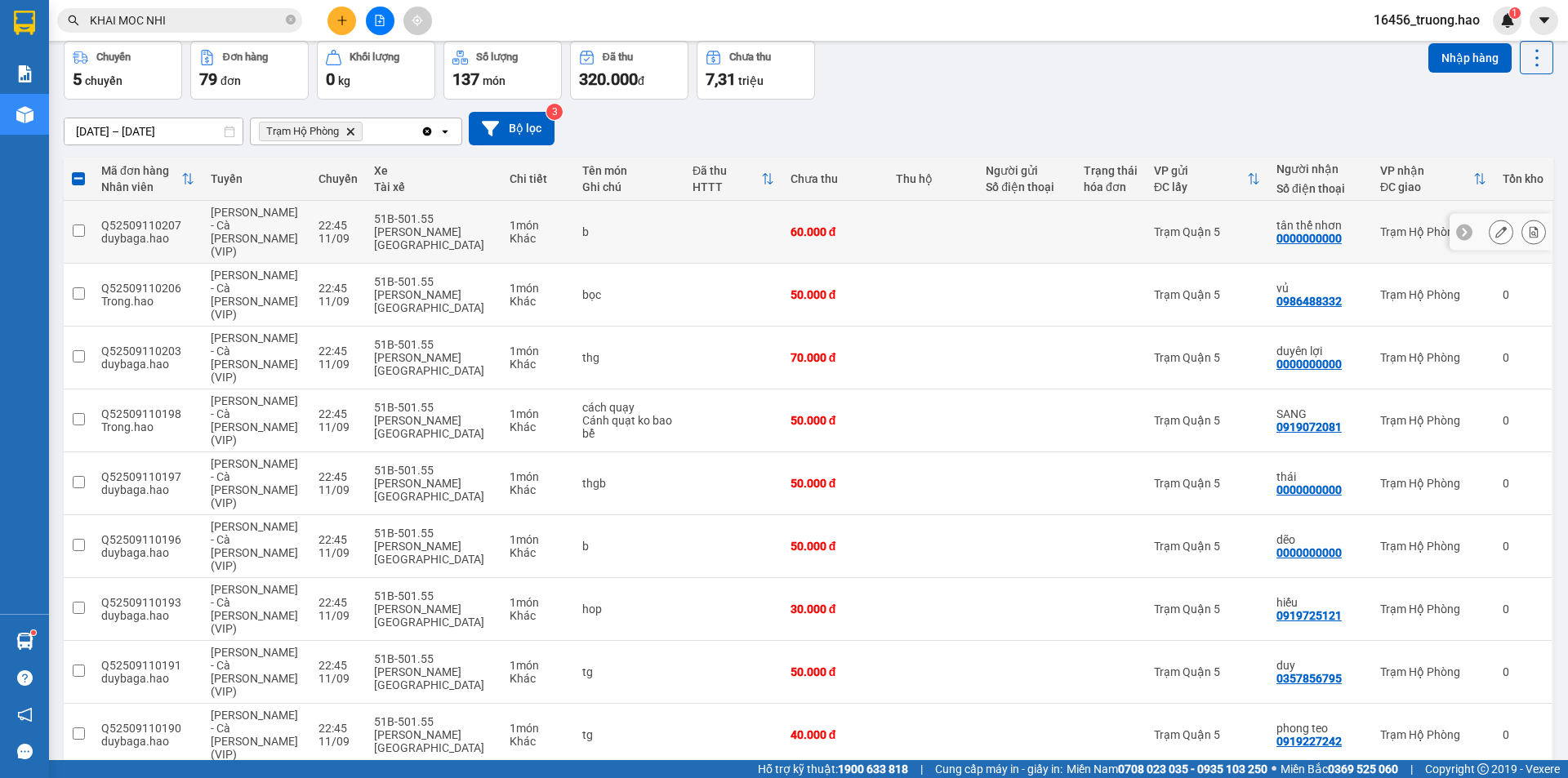
scroll to position [0, 0]
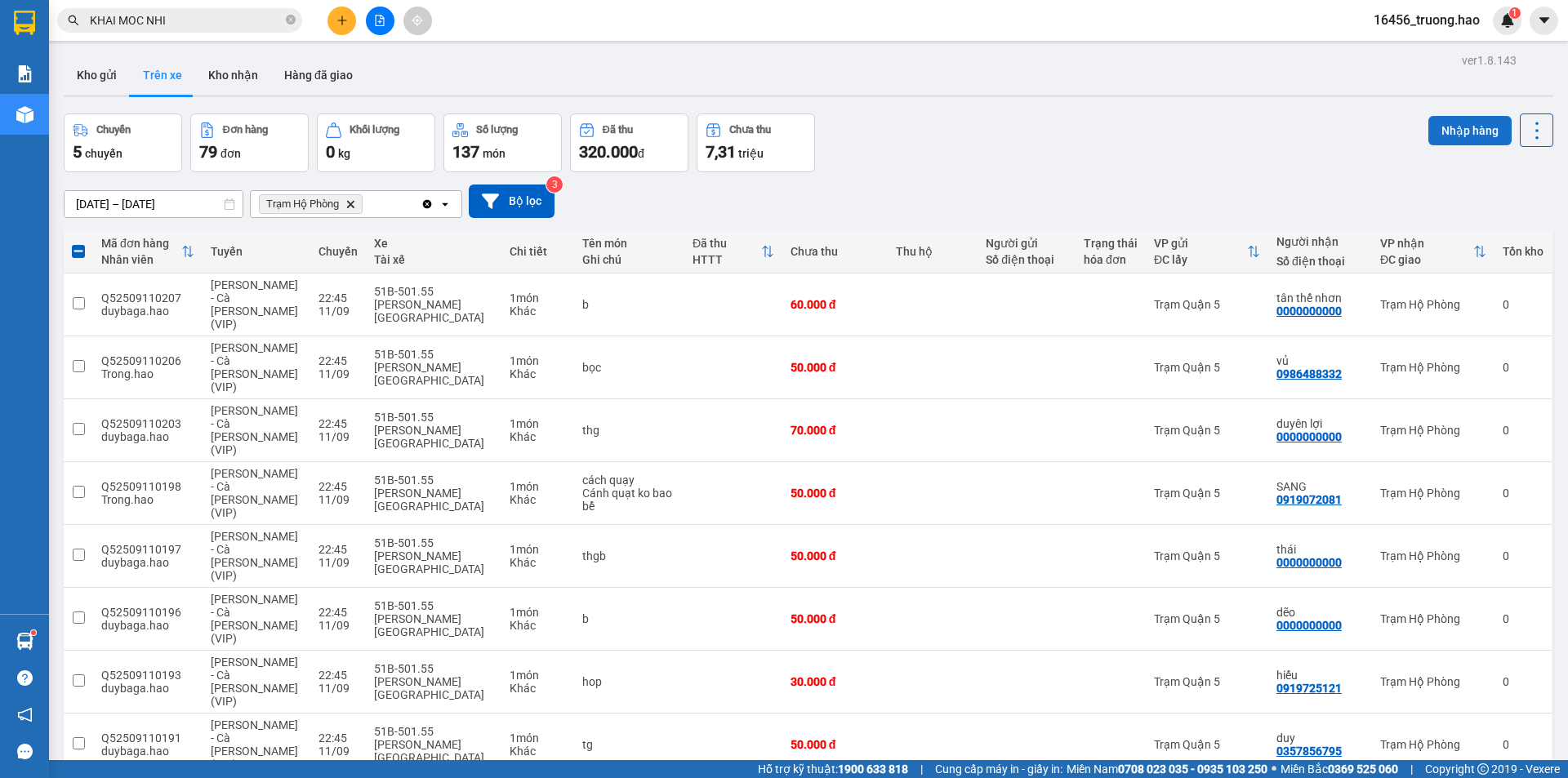
click at [1436, 121] on button "Nhập hàng" at bounding box center [1470, 130] width 83 height 30
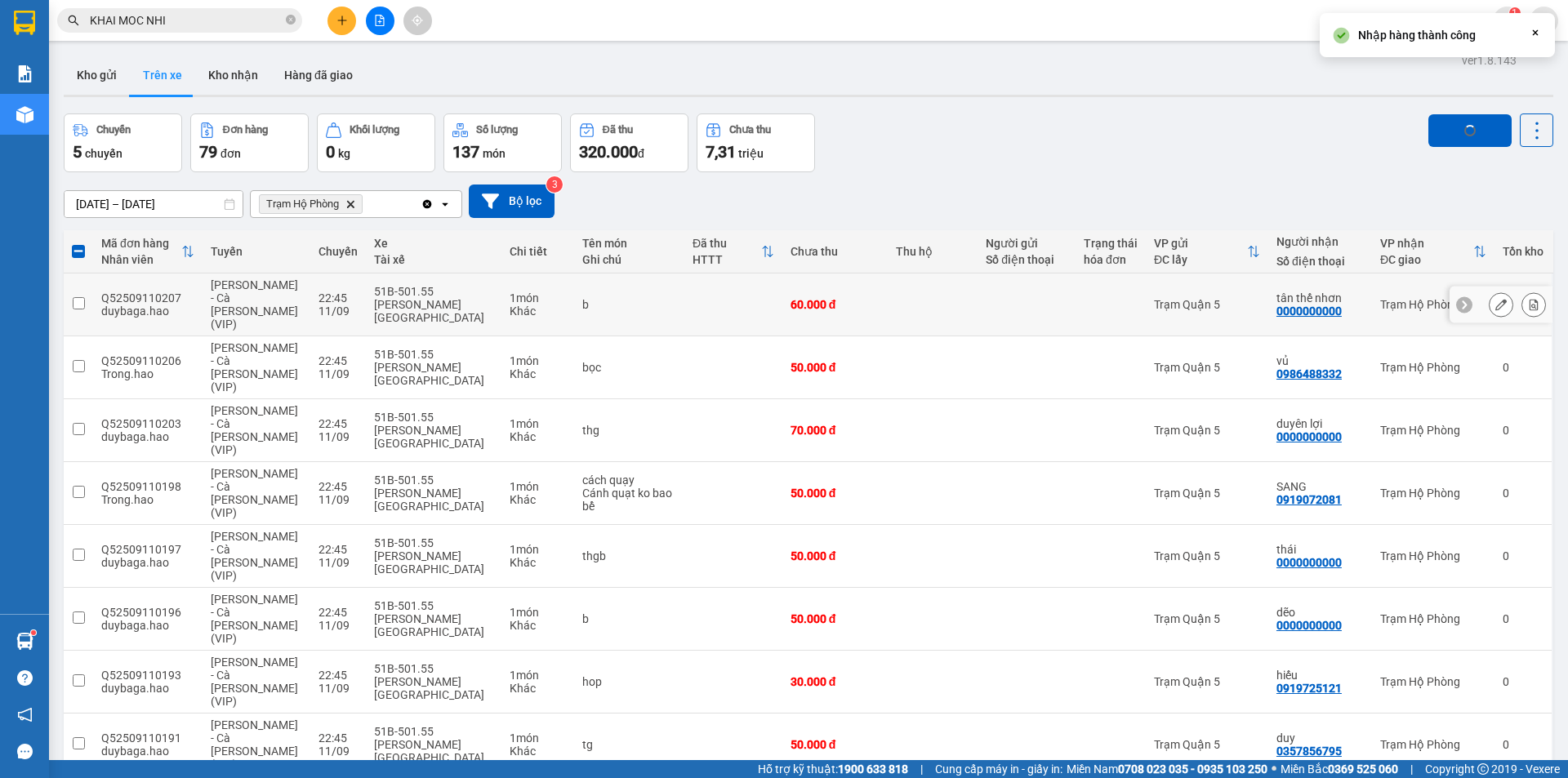
checkbox input "false"
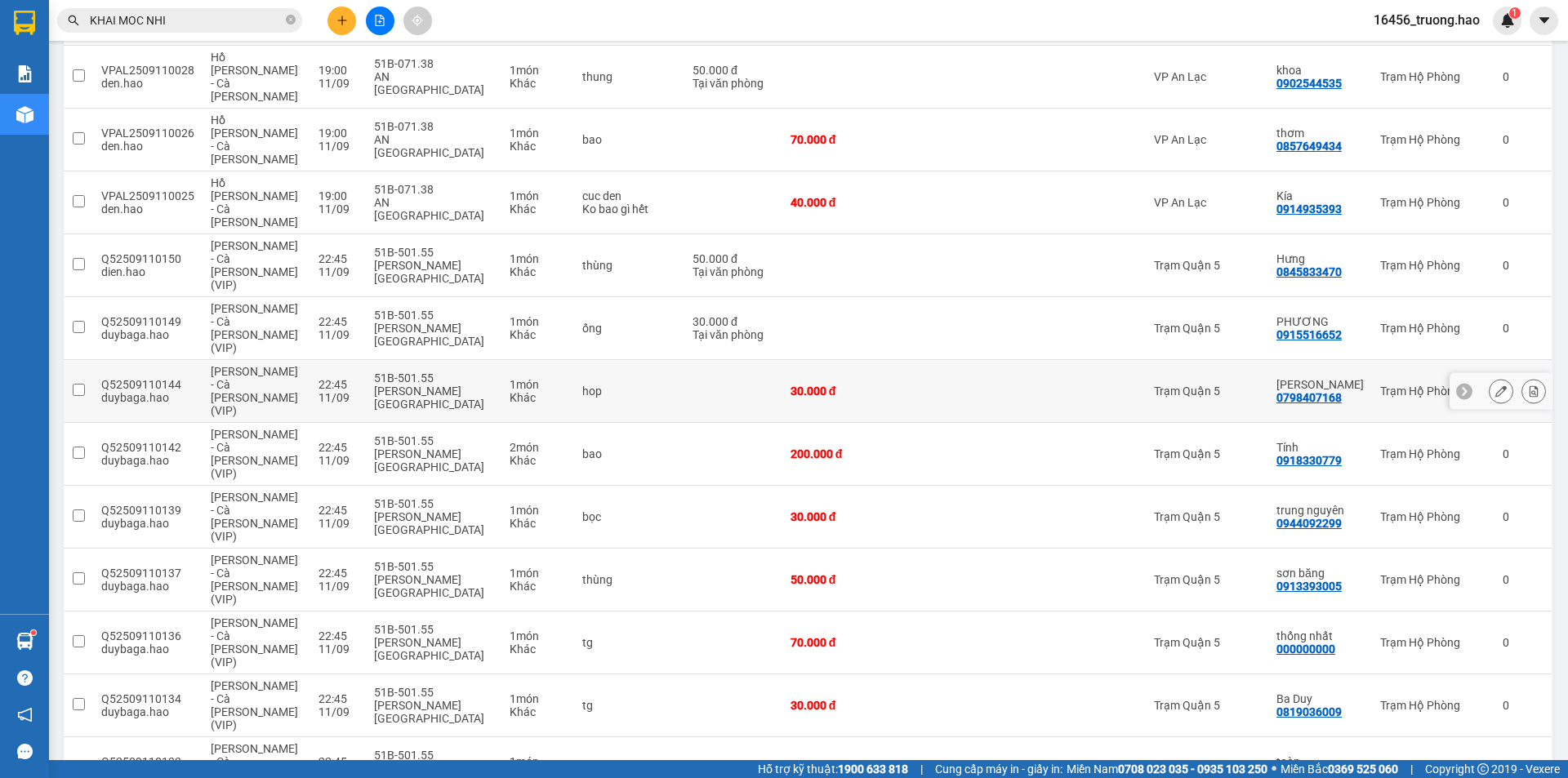
scroll to position [2044, 0]
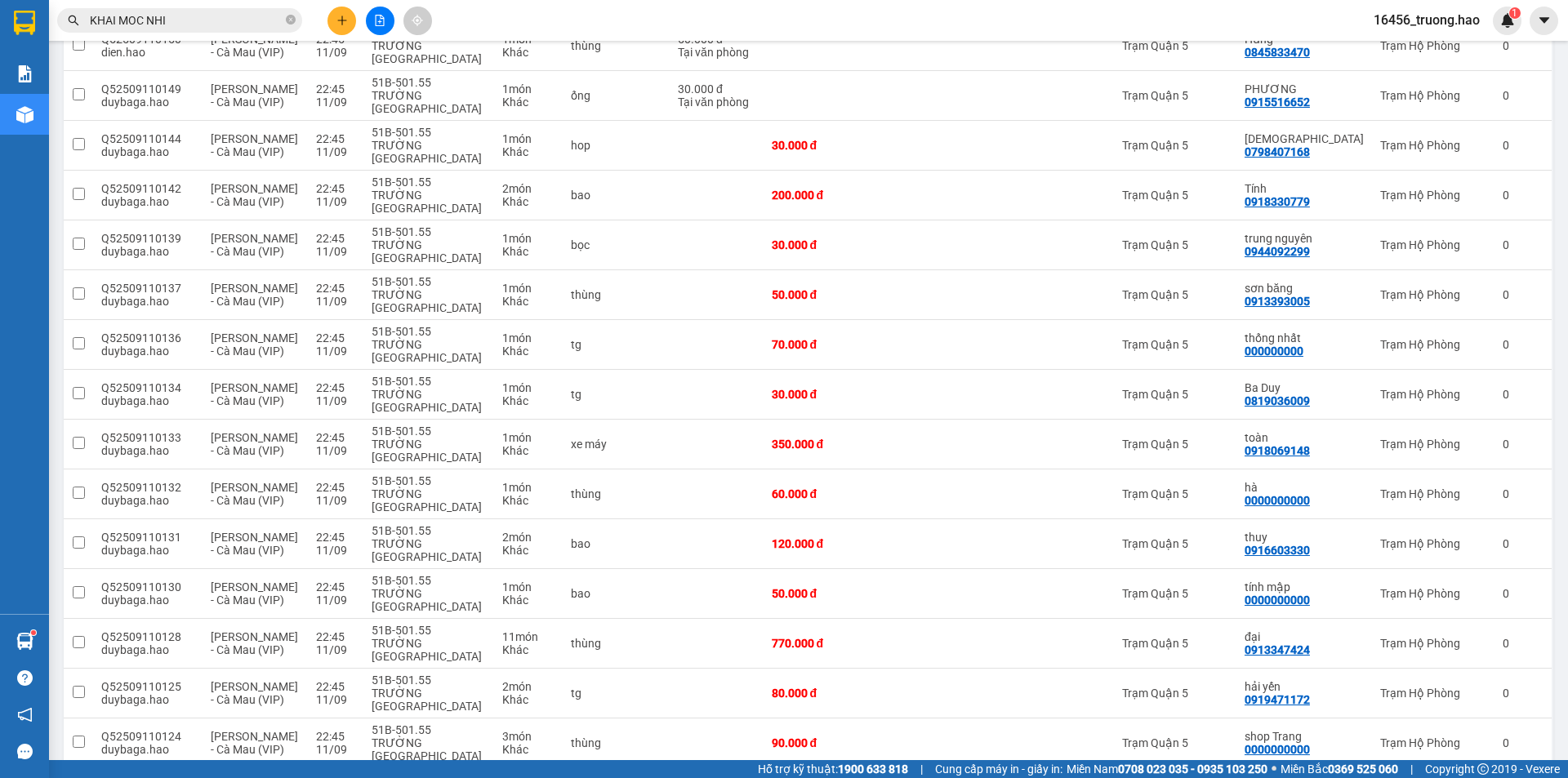
scroll to position [1559, 0]
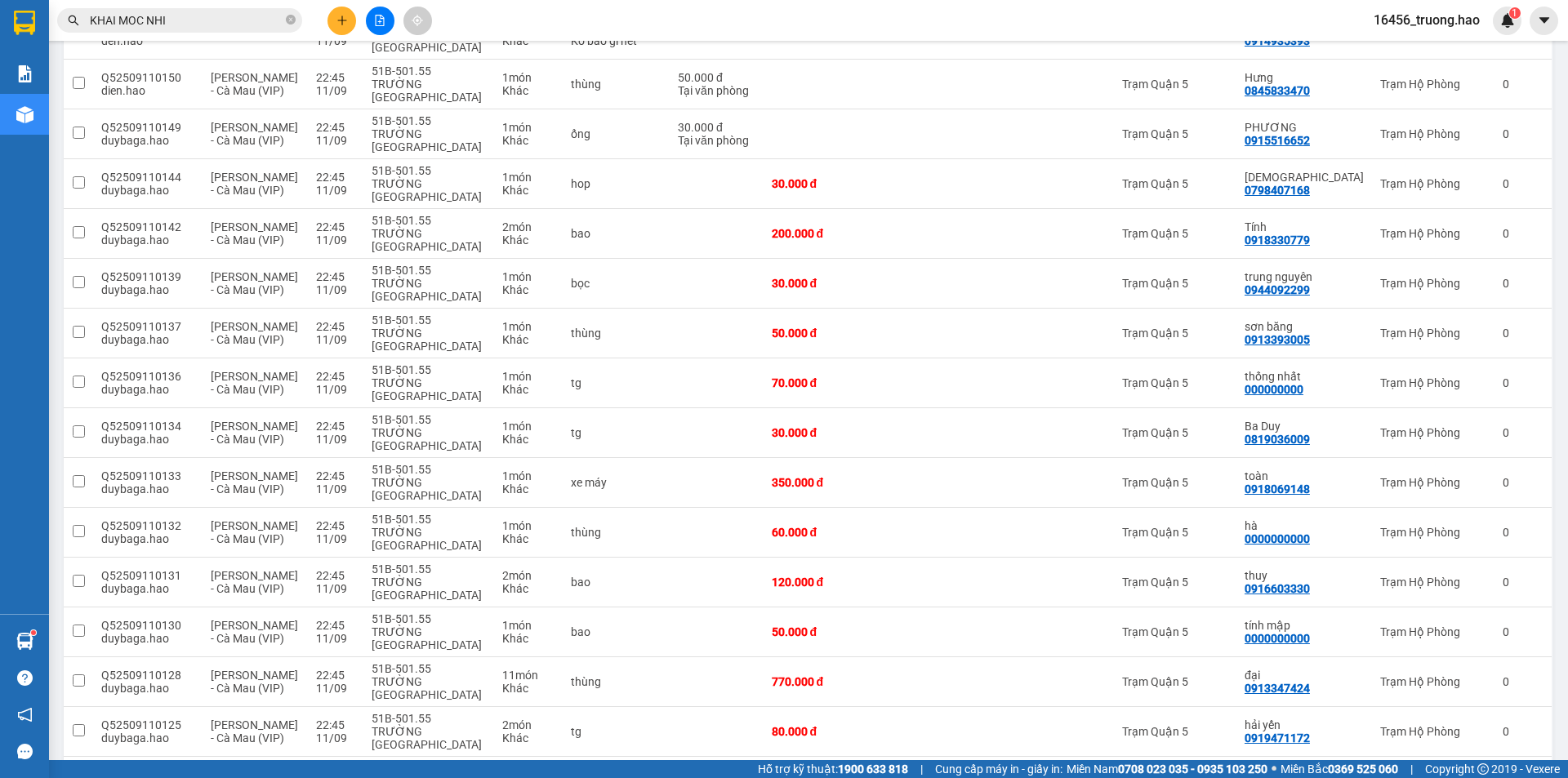
checkbox input "true"
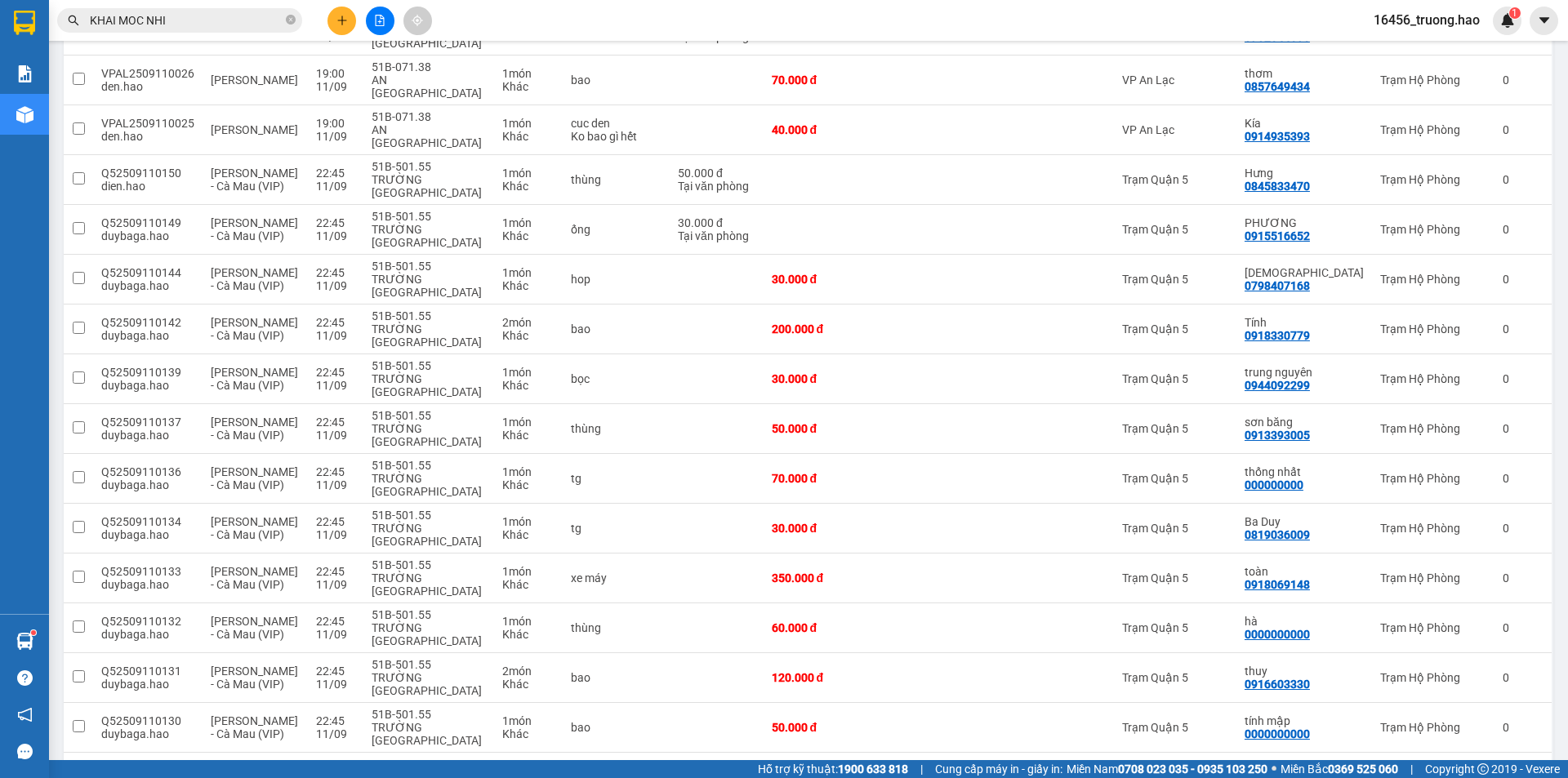
scroll to position [1395, 0]
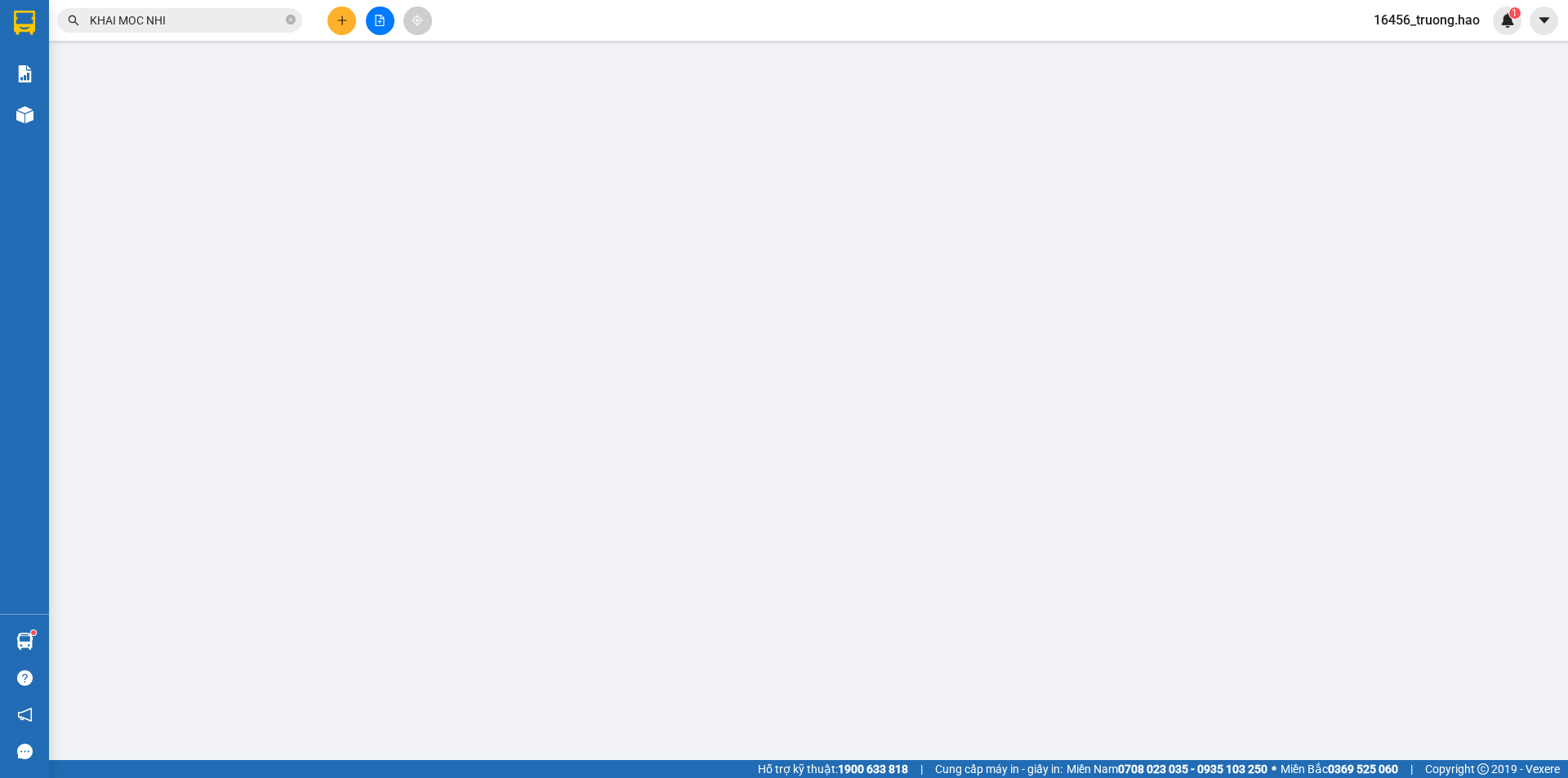
type input "0832362828"
type input "TỶ LƯỚI"
type input "1.000.000"
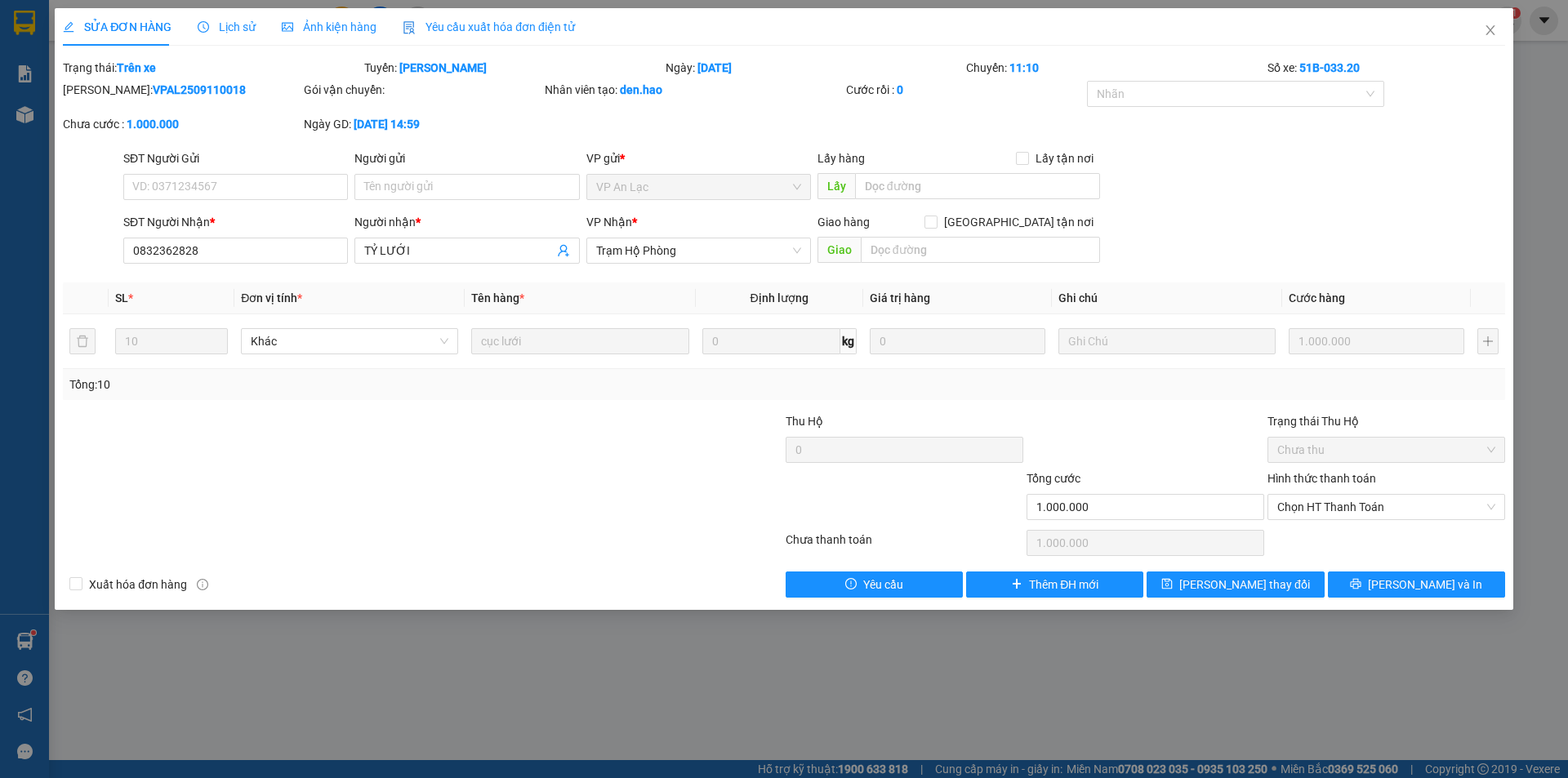
click at [293, 22] on span "Ảnh kiện hàng" at bounding box center [329, 27] width 94 height 13
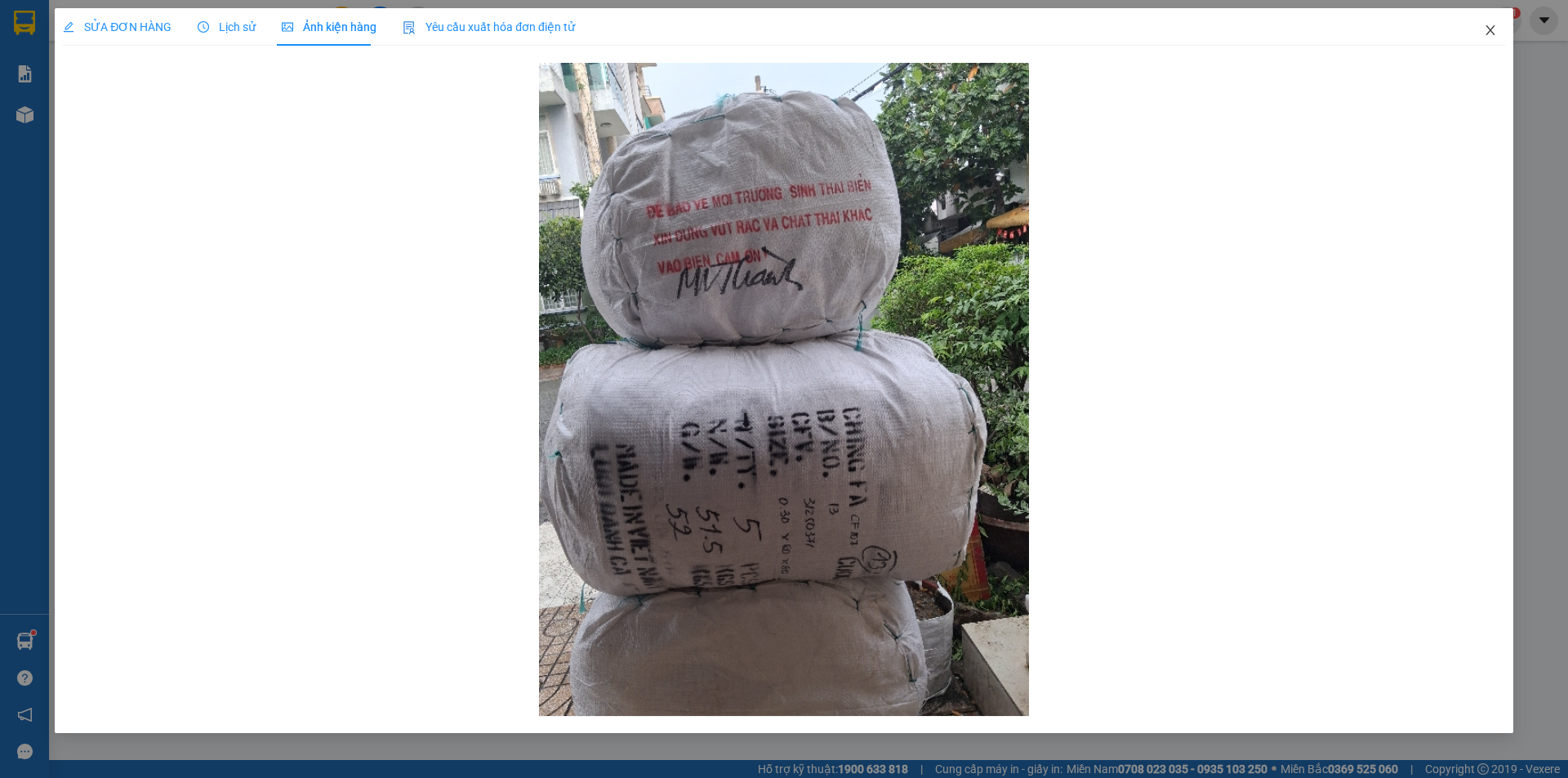
click at [1486, 28] on icon "close" at bounding box center [1491, 30] width 13 height 13
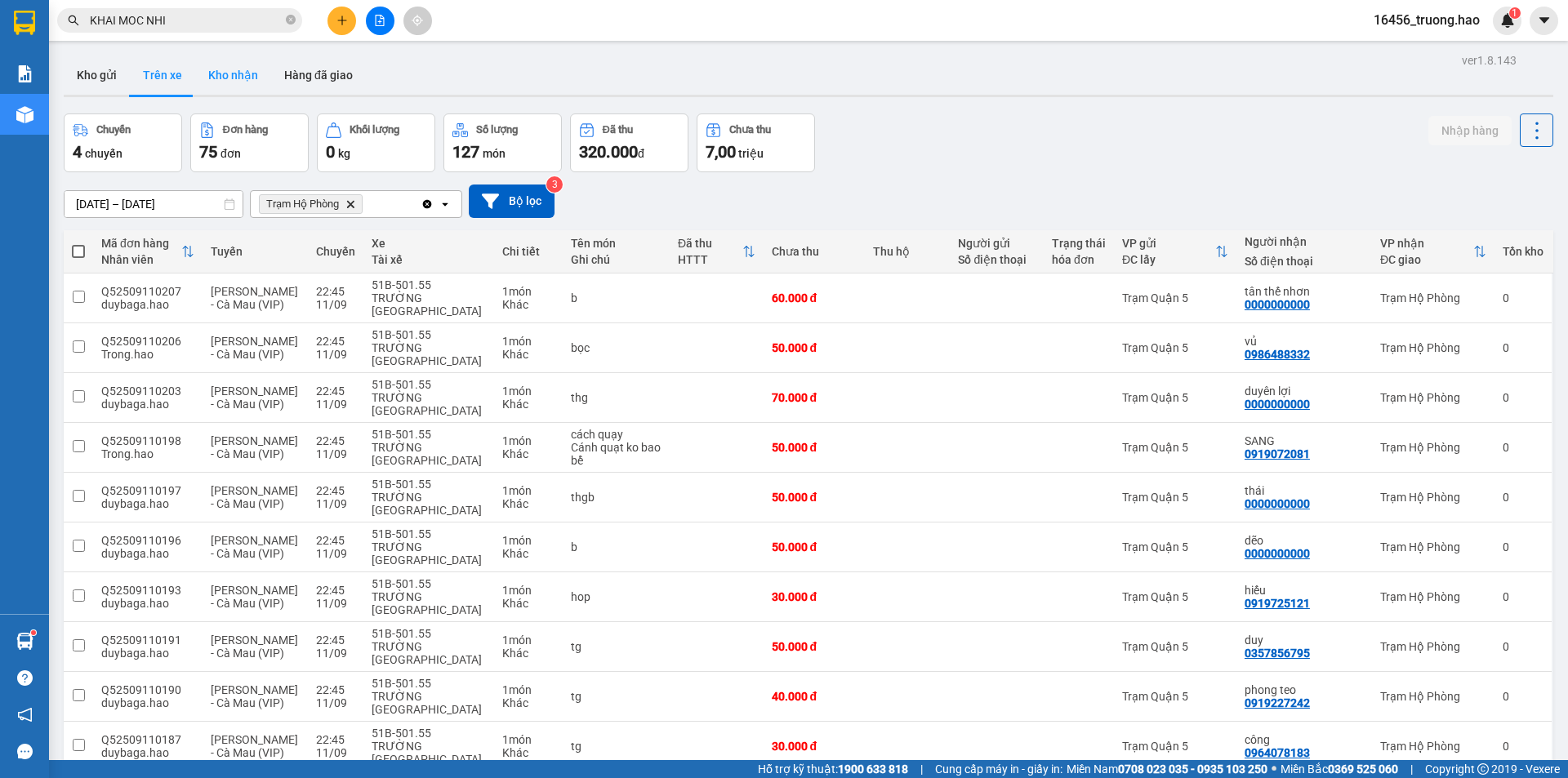
click at [231, 70] on button "Kho nhận" at bounding box center [233, 74] width 76 height 39
type input "01/09/2025 – 11/09/2025"
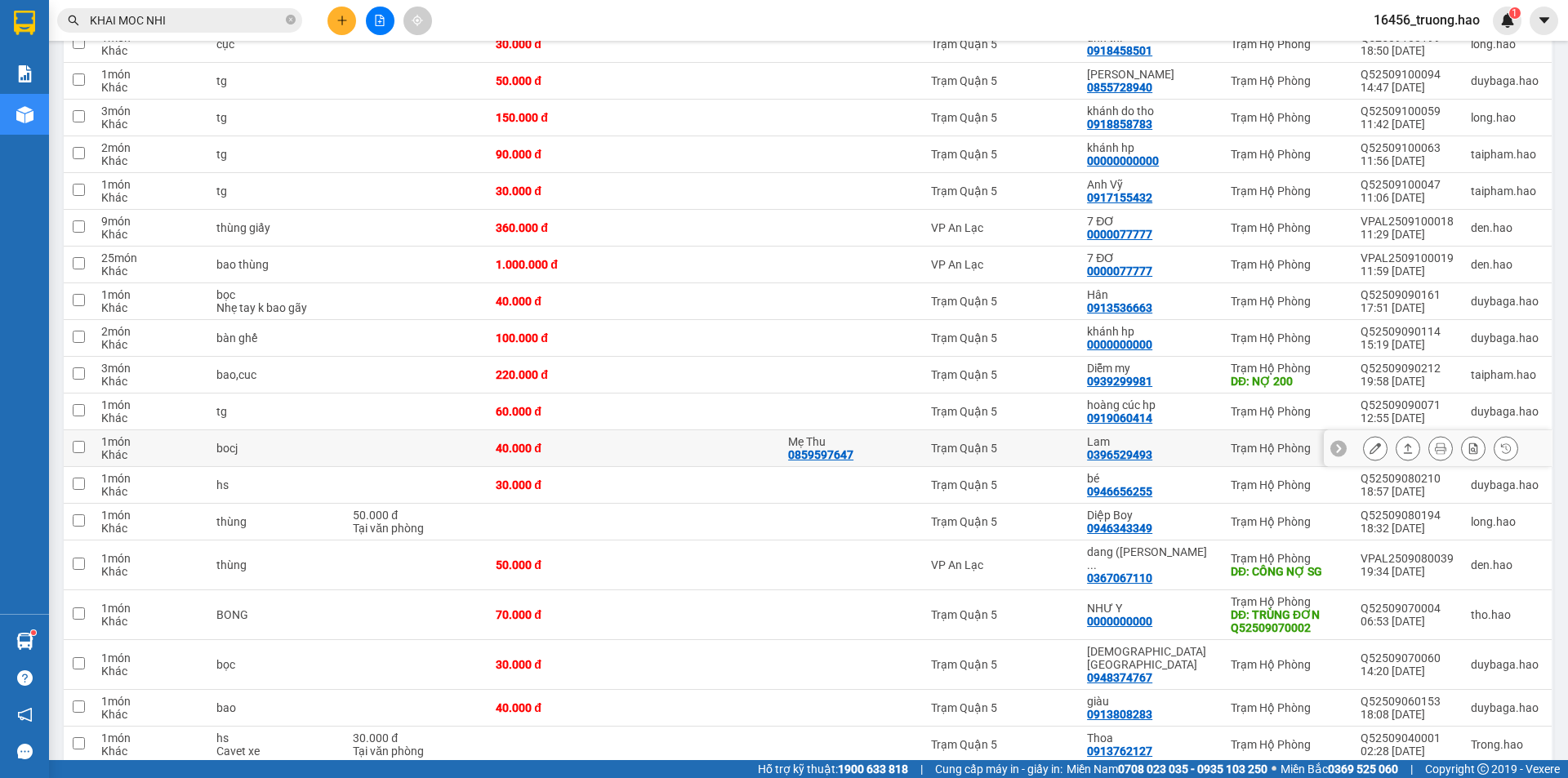
scroll to position [1701, 0]
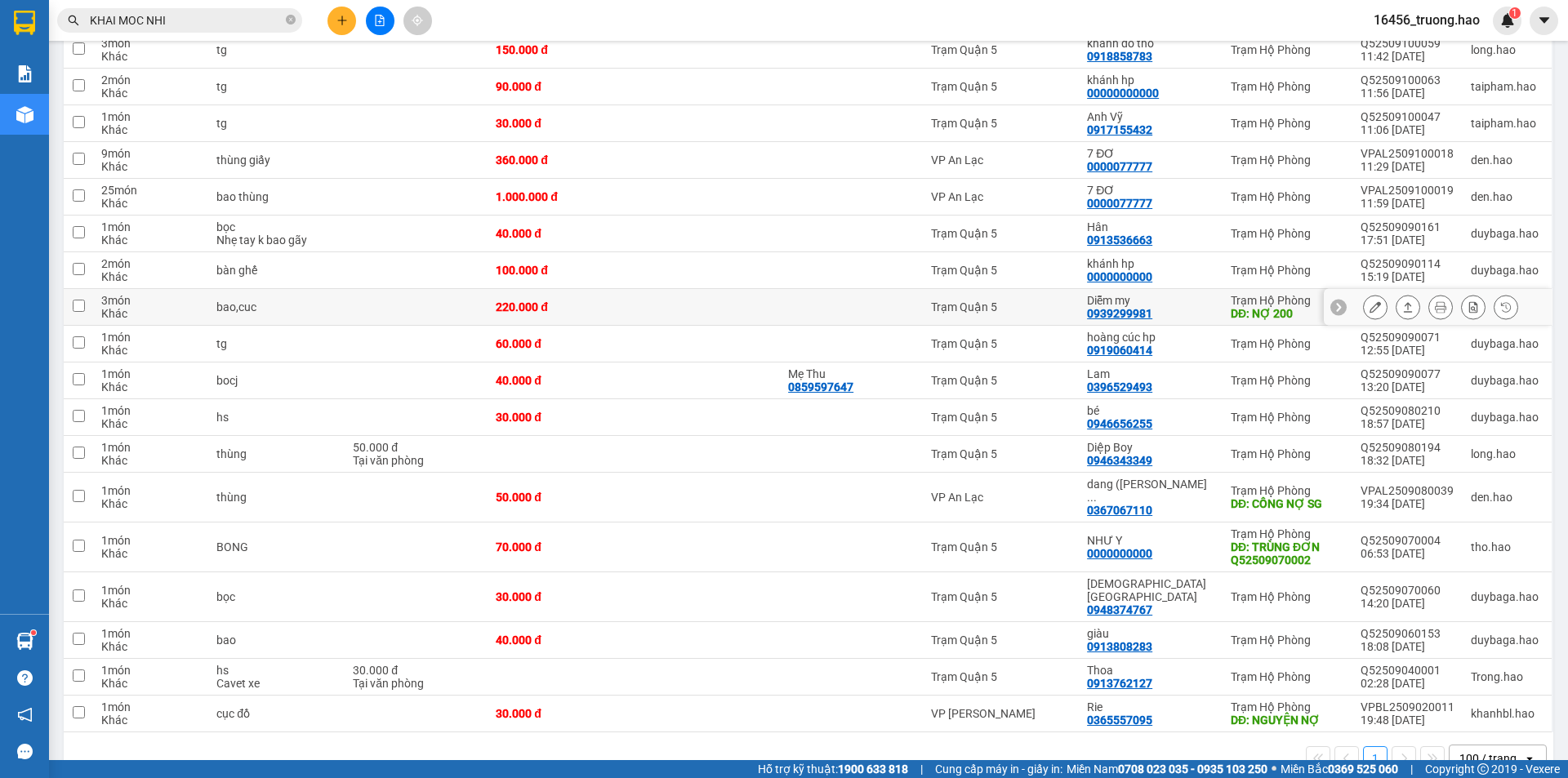
click at [1206, 294] on div "Diễm my" at bounding box center [1151, 301] width 128 height 13
checkbox input "true"
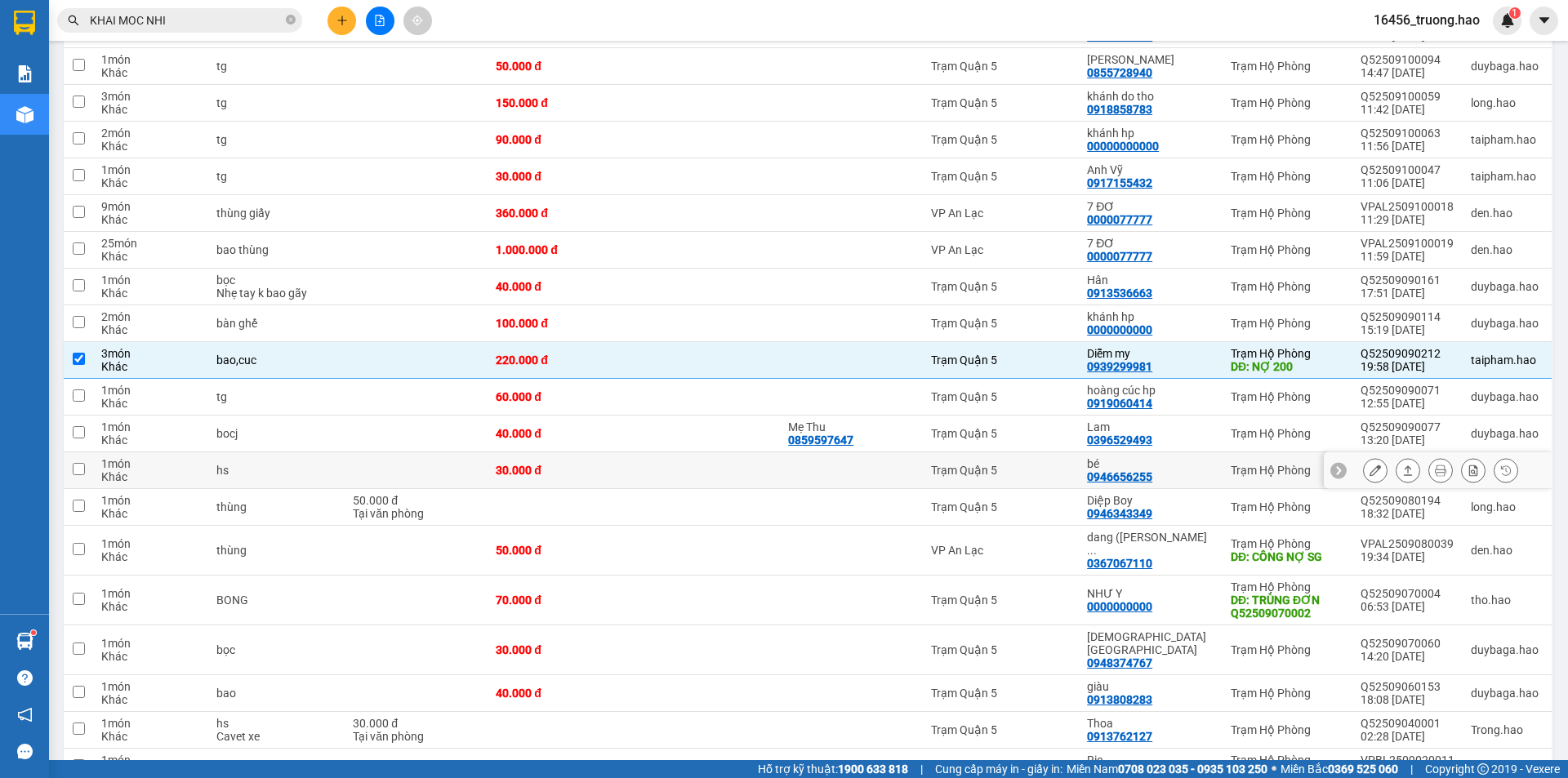
scroll to position [1619, 0]
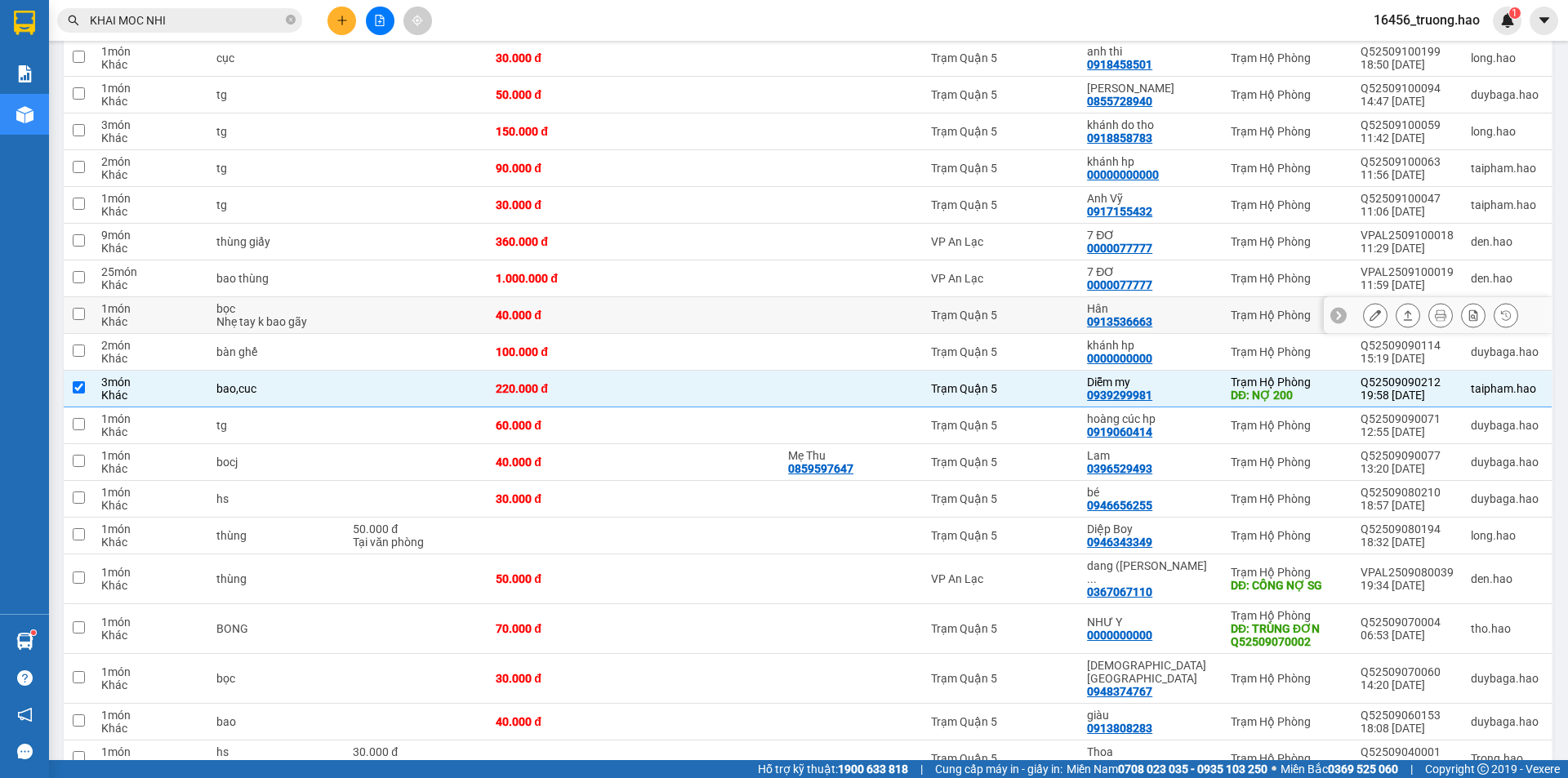
click at [780, 298] on td at bounding box center [706, 315] width 146 height 37
checkbox input "true"
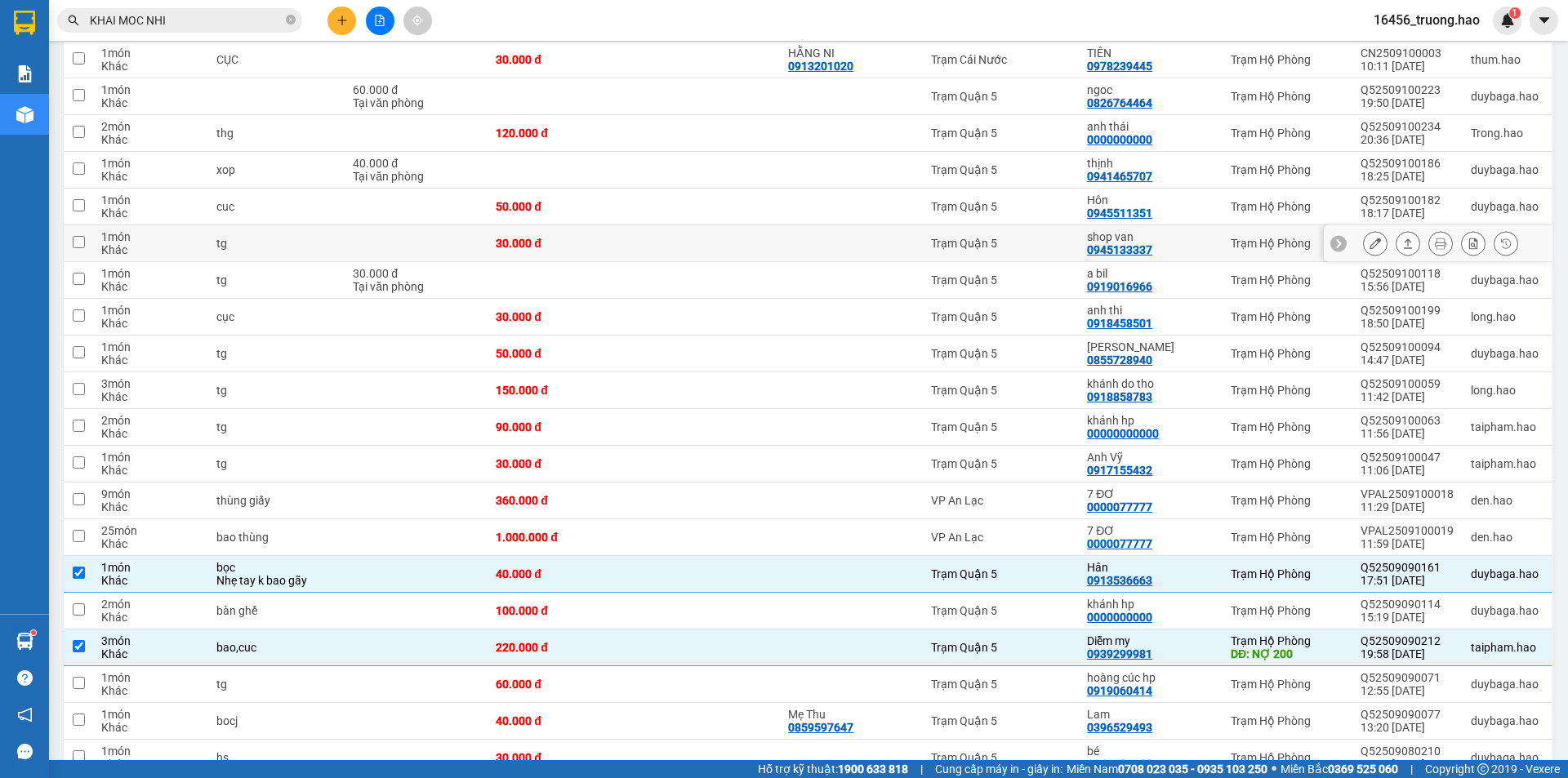
scroll to position [1292, 0]
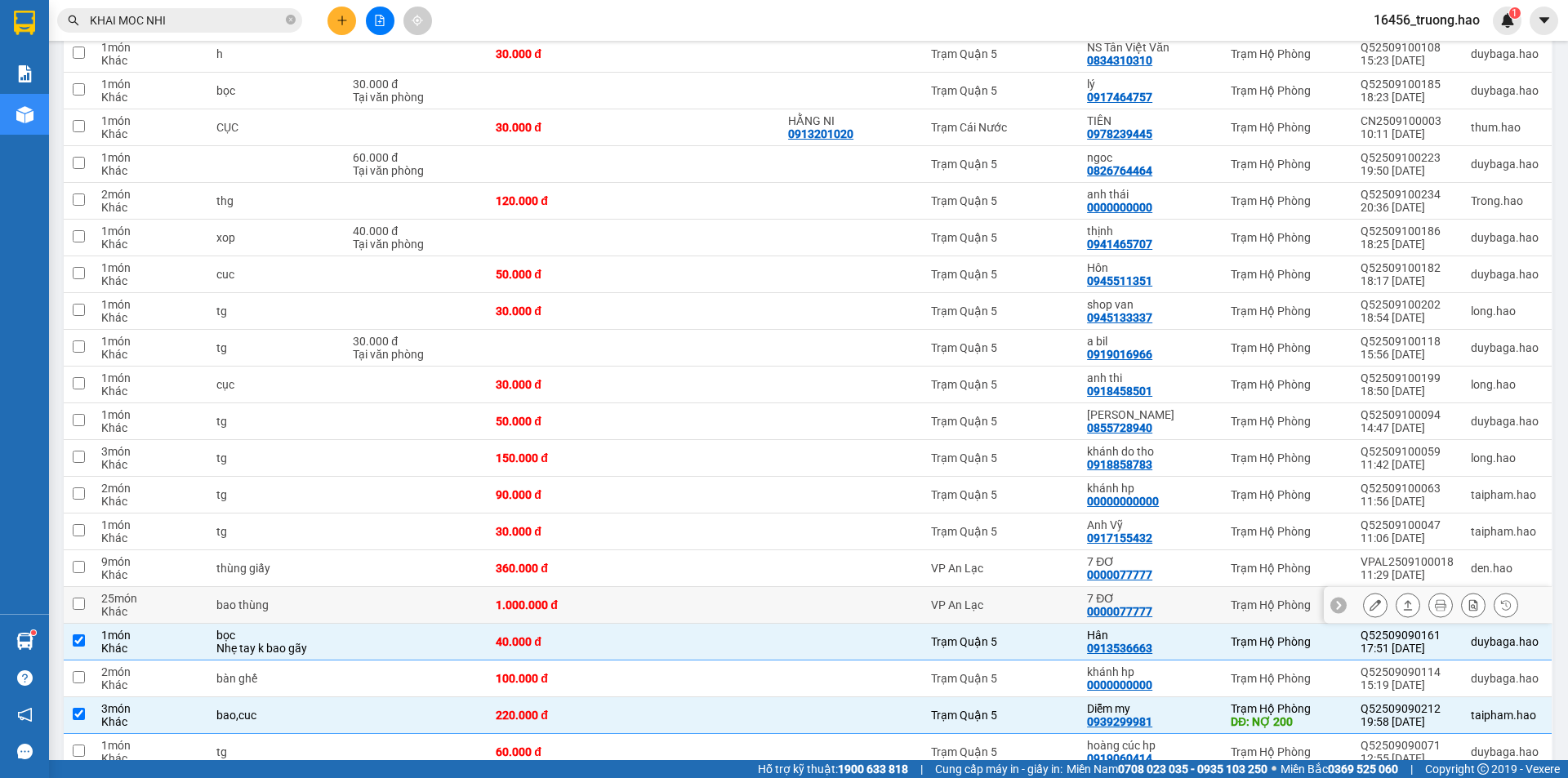
click at [586, 598] on div "1.000.000 đ" at bounding box center [560, 605] width 130 height 13
checkbox input "true"
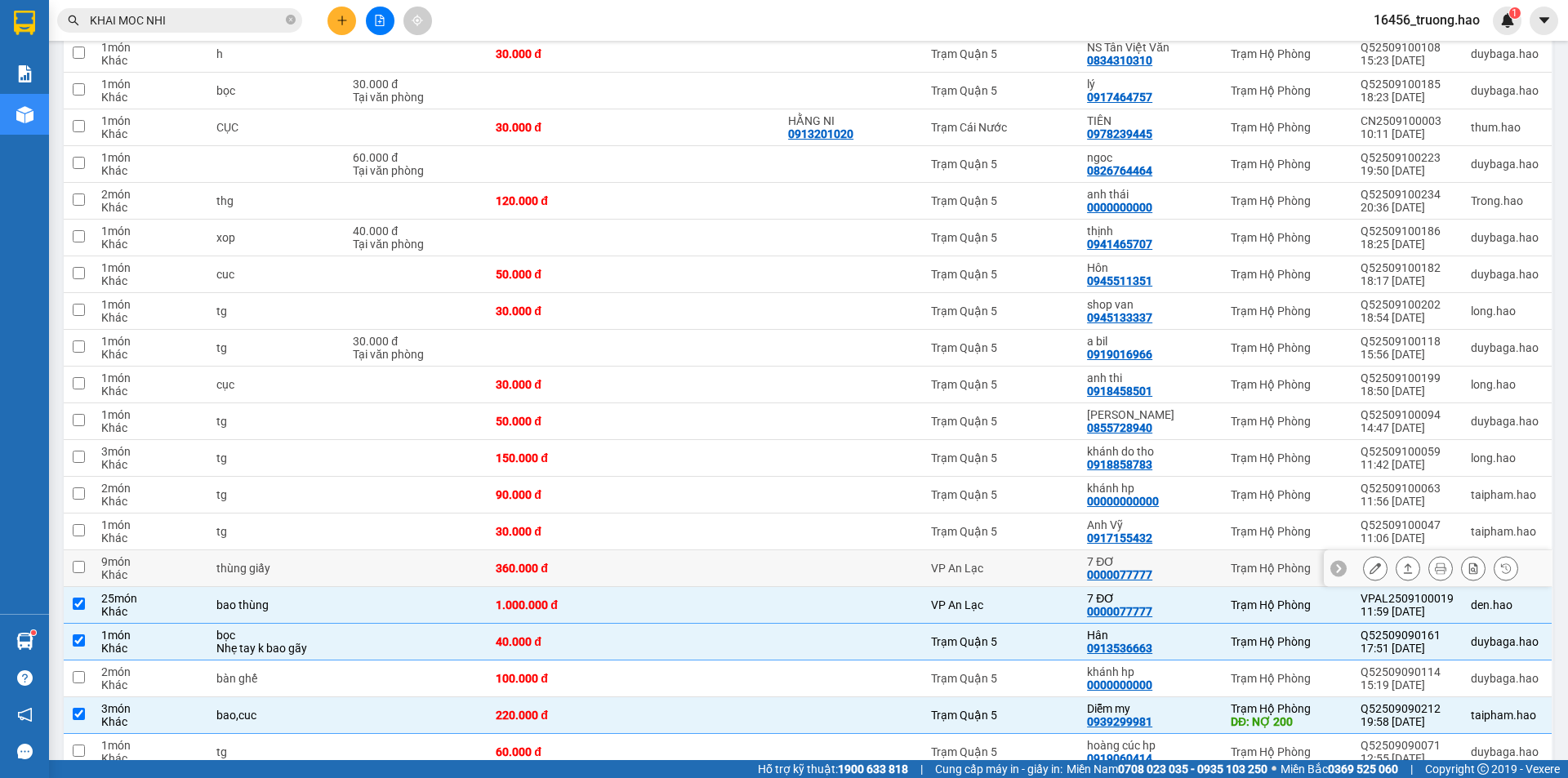
click at [633, 563] on td "360.000 đ" at bounding box center [560, 569] width 146 height 37
checkbox input "true"
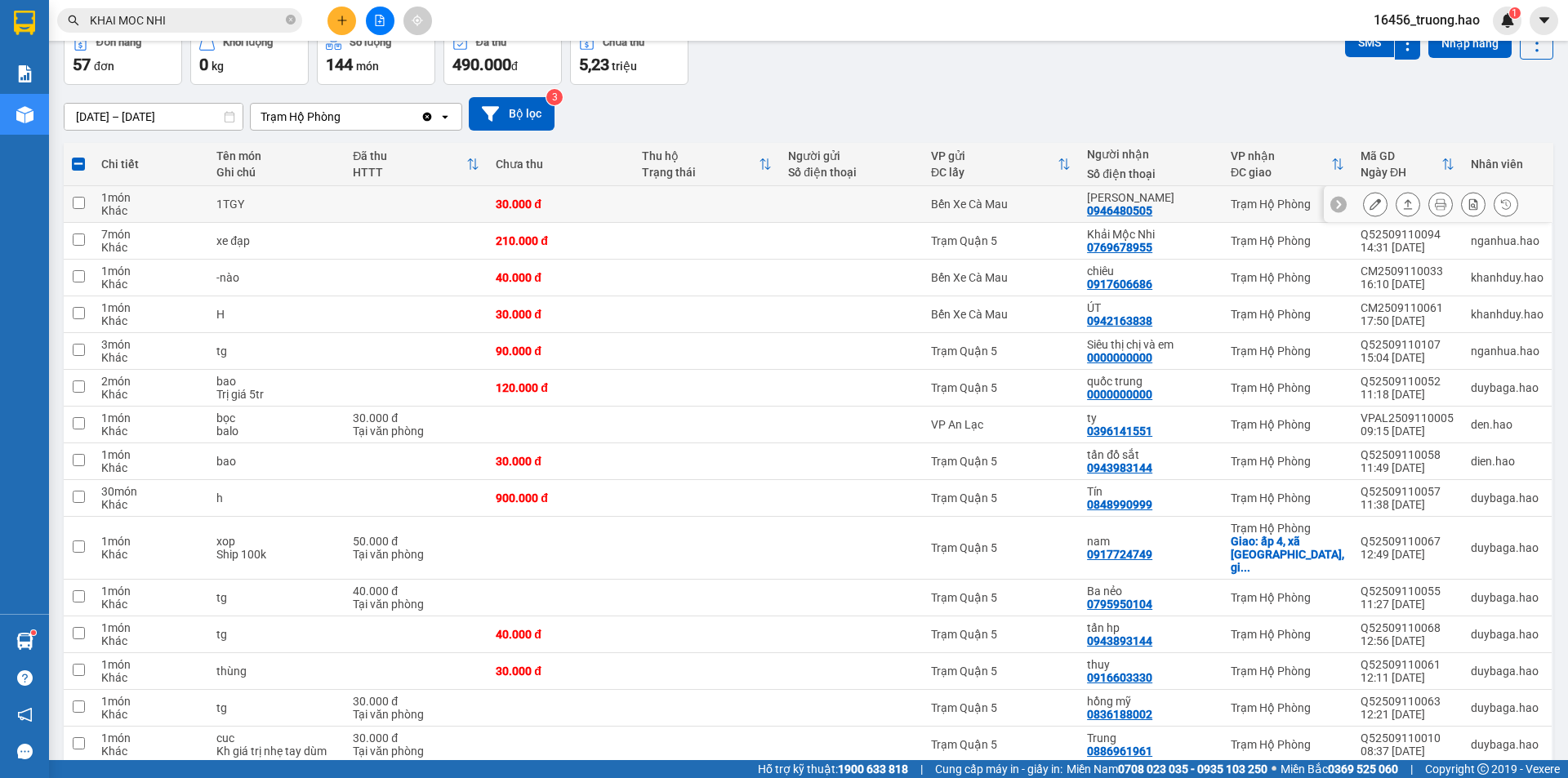
scroll to position [0, 0]
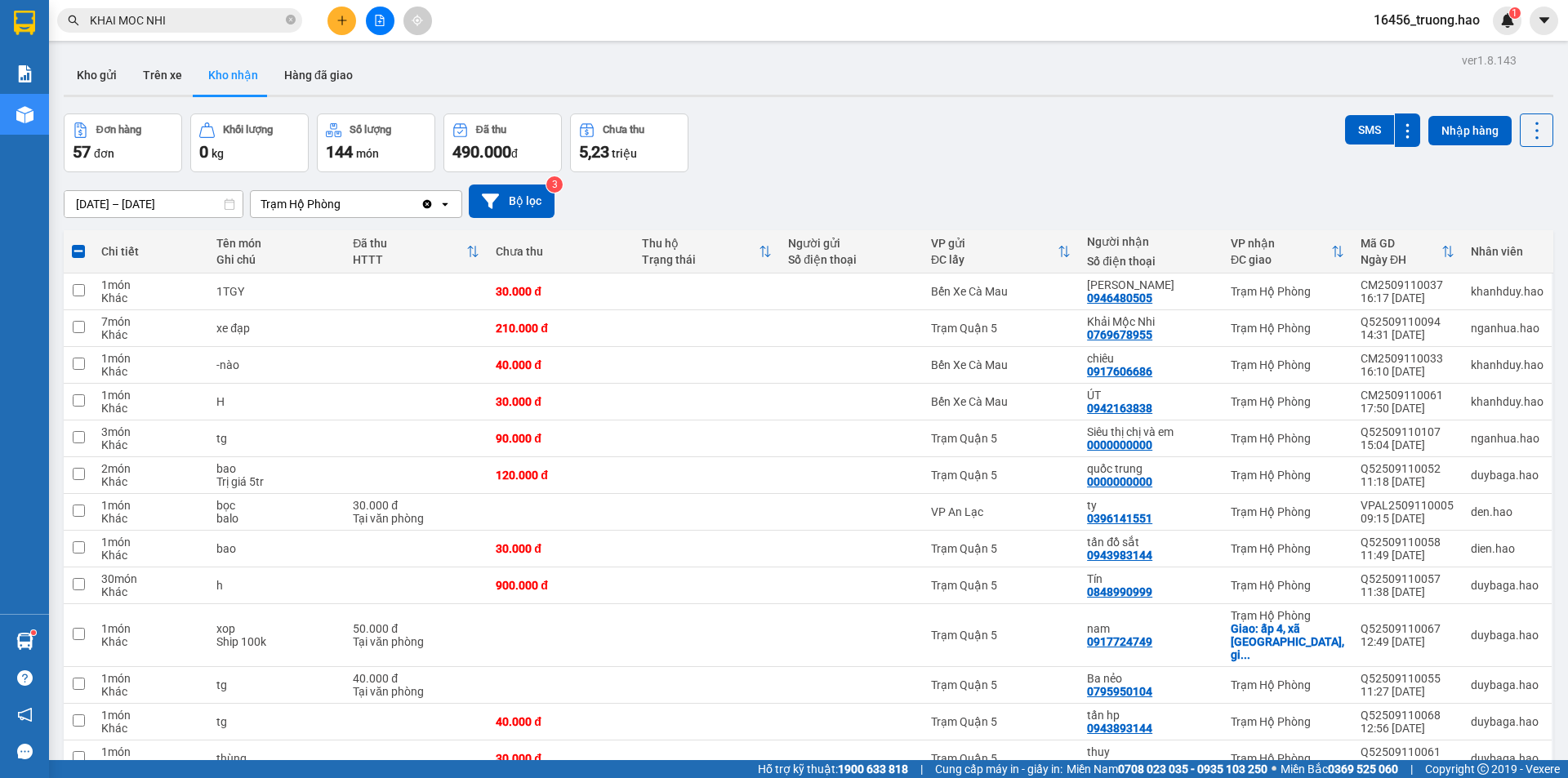
click at [295, 21] on span "KHAI MOC NHI" at bounding box center [179, 21] width 245 height 25
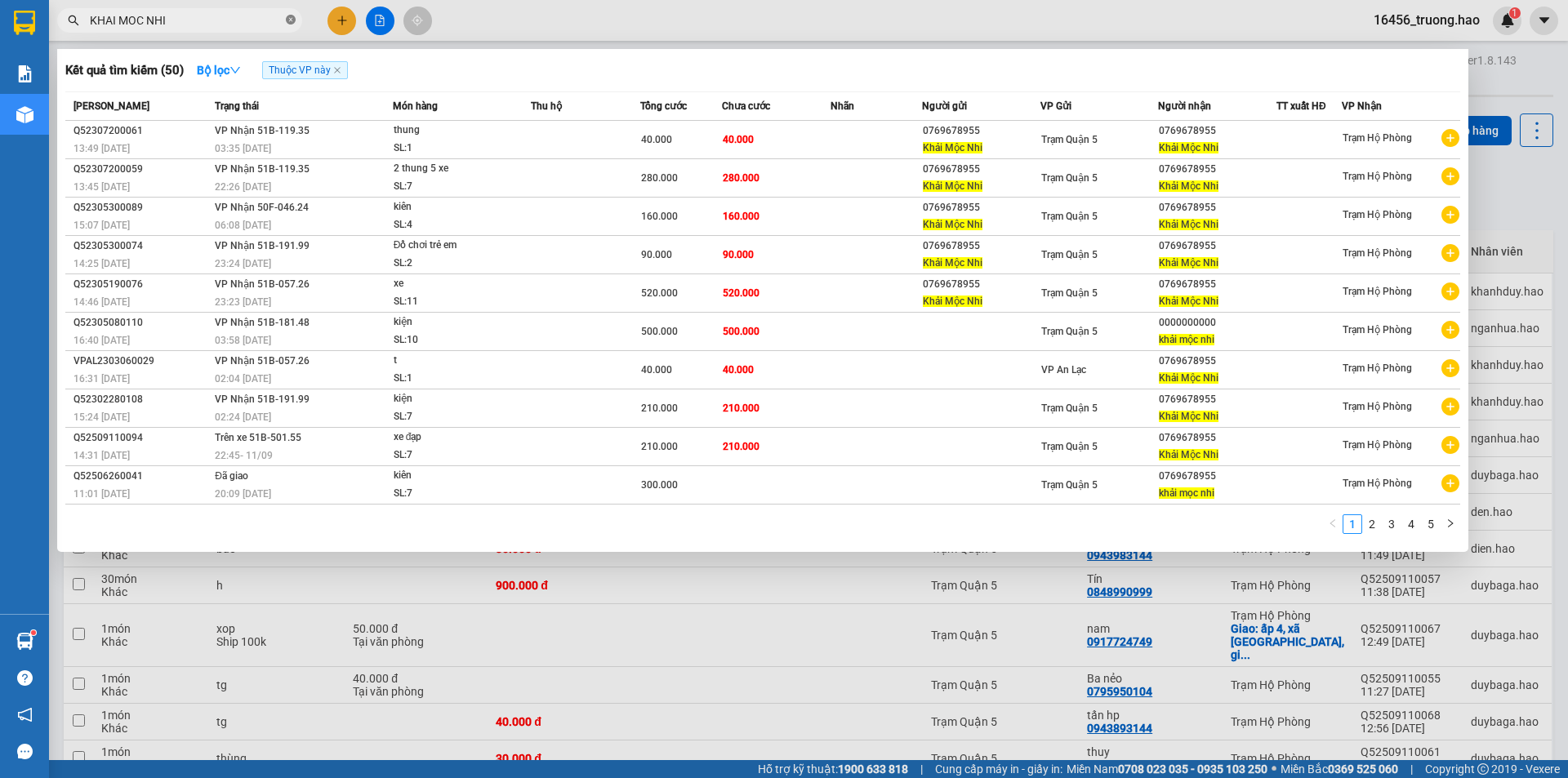
click at [290, 21] on icon "close-circle" at bounding box center [291, 19] width 10 height 10
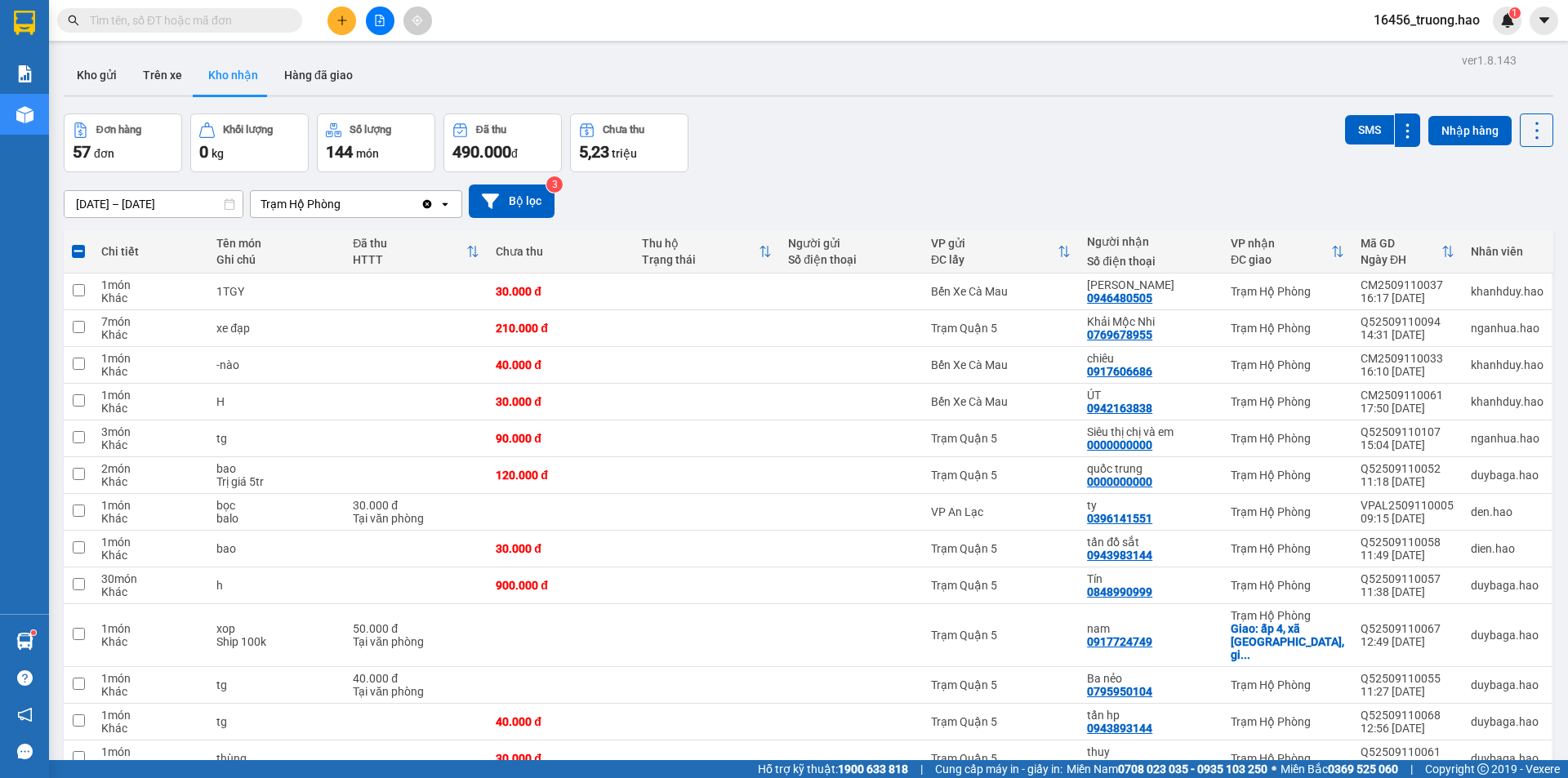
click at [267, 22] on input "text" at bounding box center [186, 20] width 192 height 18
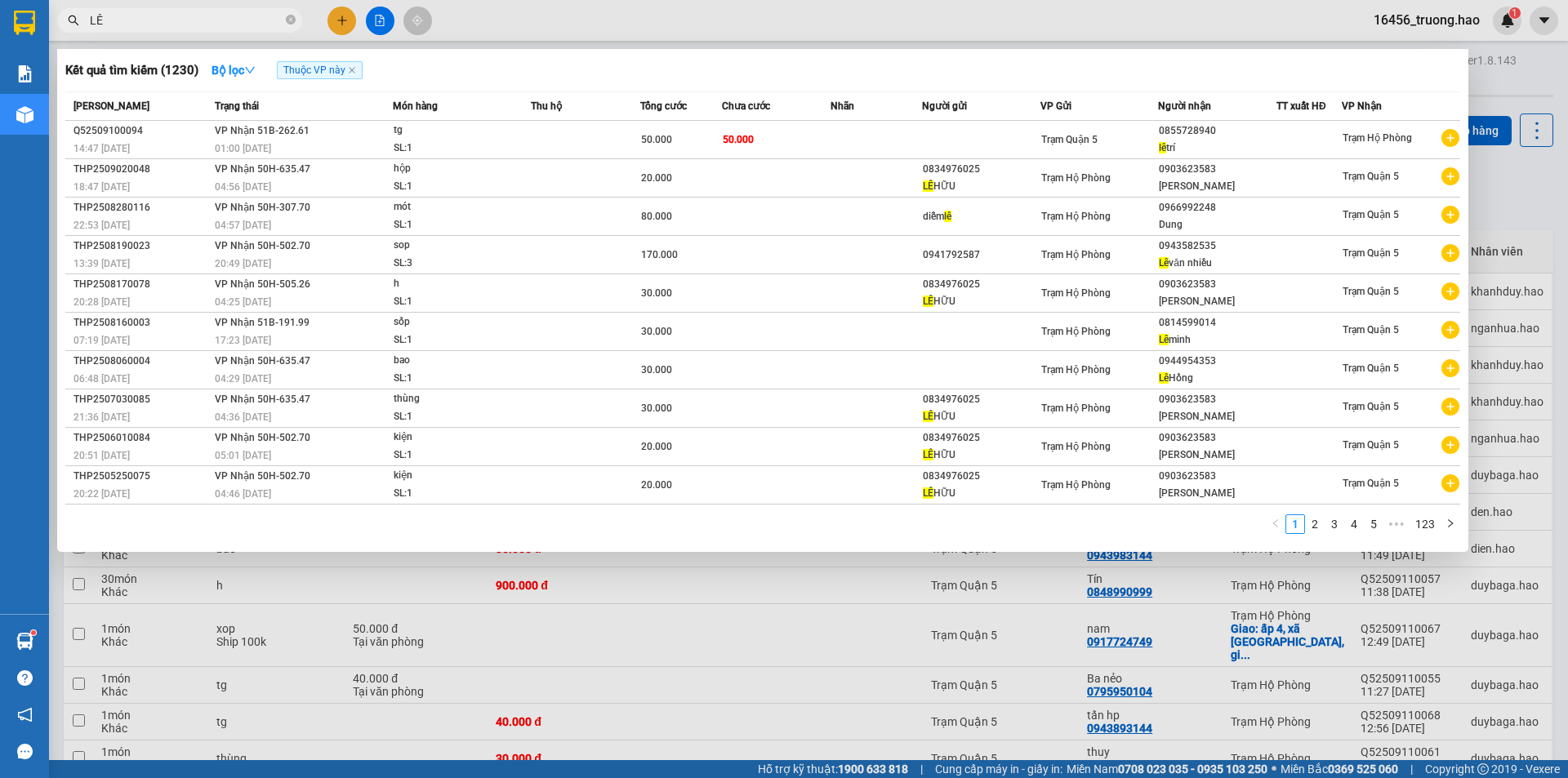
type input "LÊ"
click at [1512, 186] on div at bounding box center [784, 389] width 1568 height 778
click at [292, 20] on icon "close-circle" at bounding box center [291, 19] width 10 height 10
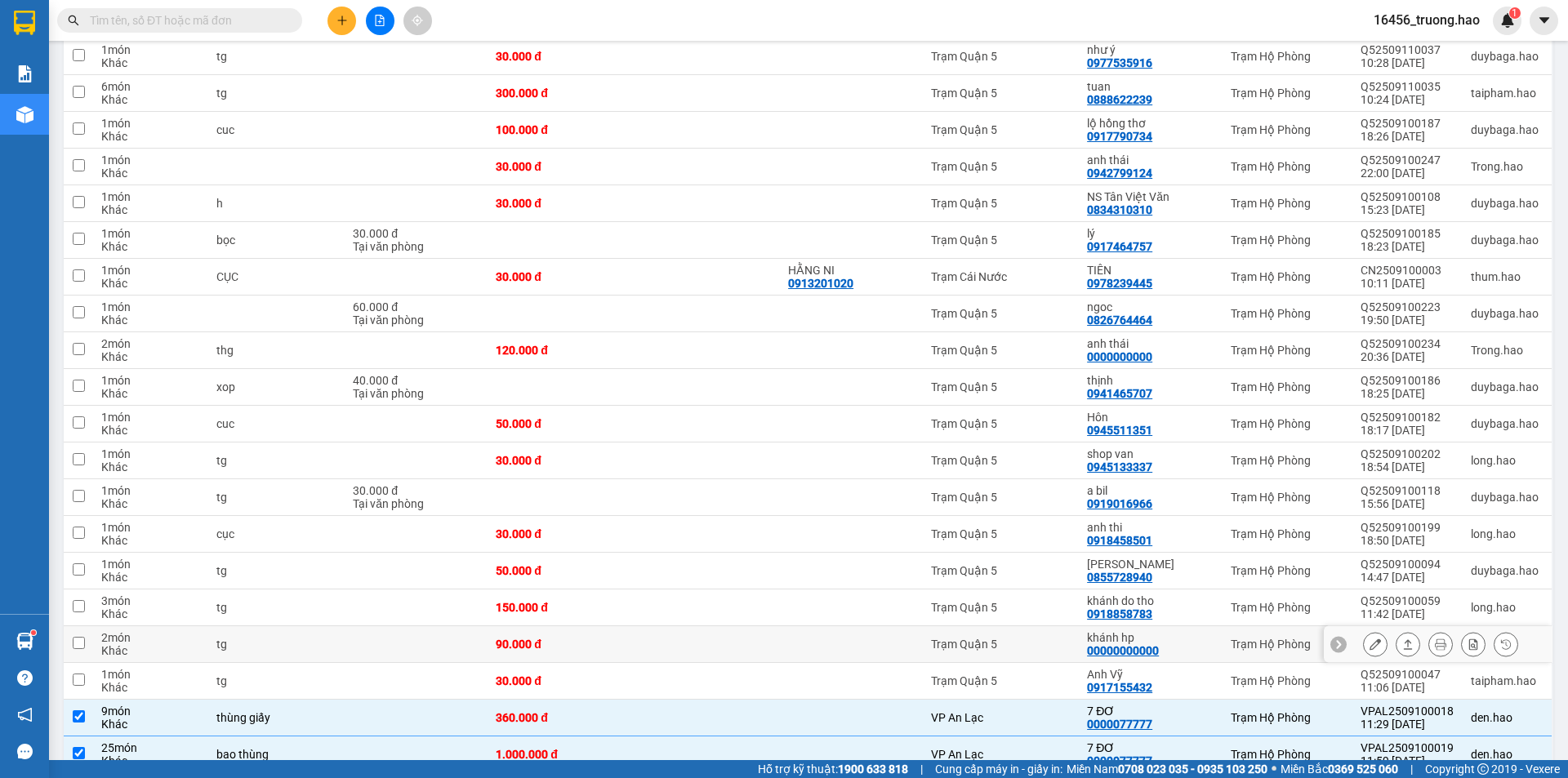
scroll to position [1388, 0]
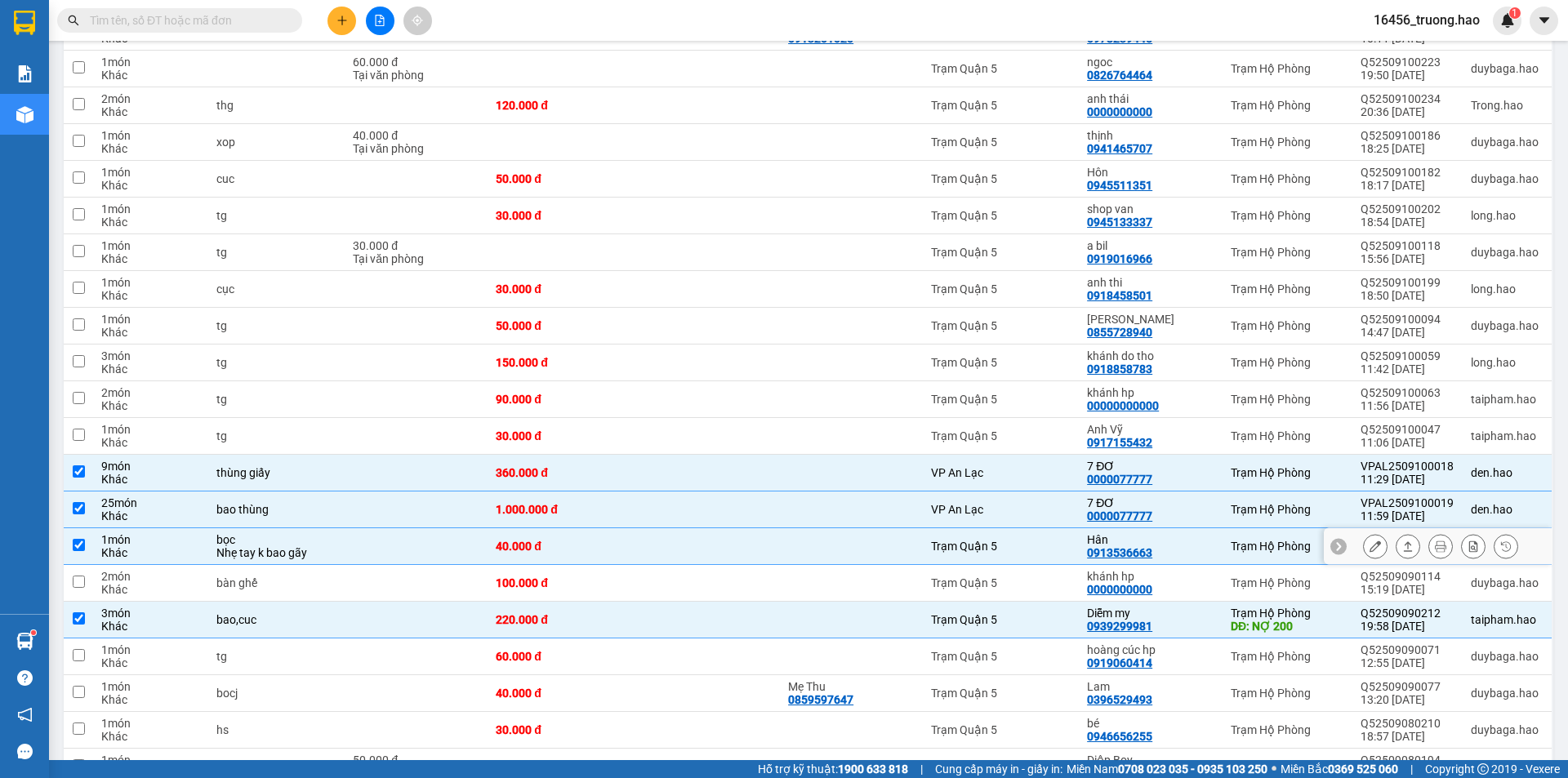
click at [862, 529] on td at bounding box center [852, 547] width 143 height 37
checkbox input "false"
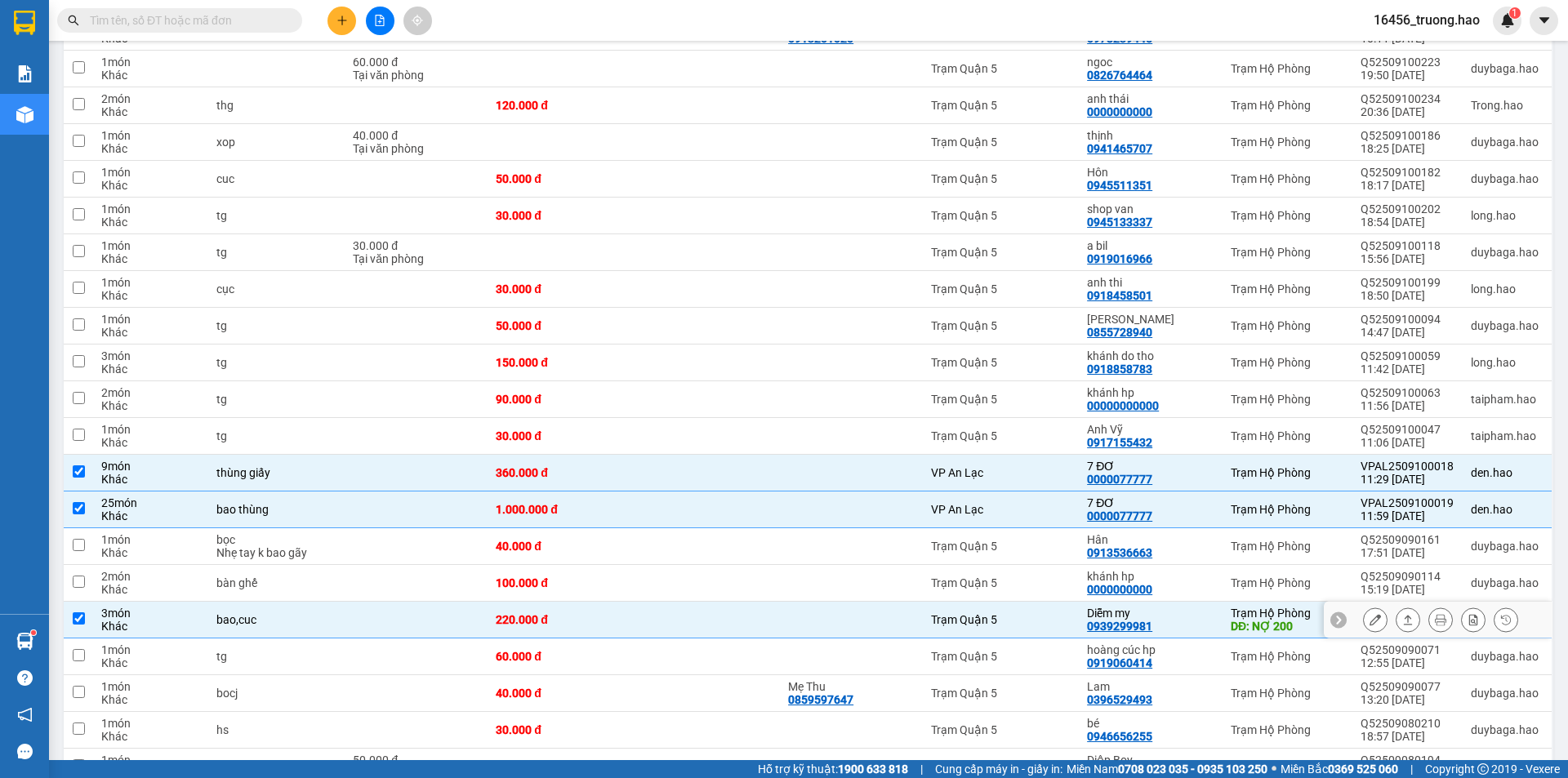
click at [886, 602] on td at bounding box center [852, 620] width 143 height 37
checkbox input "false"
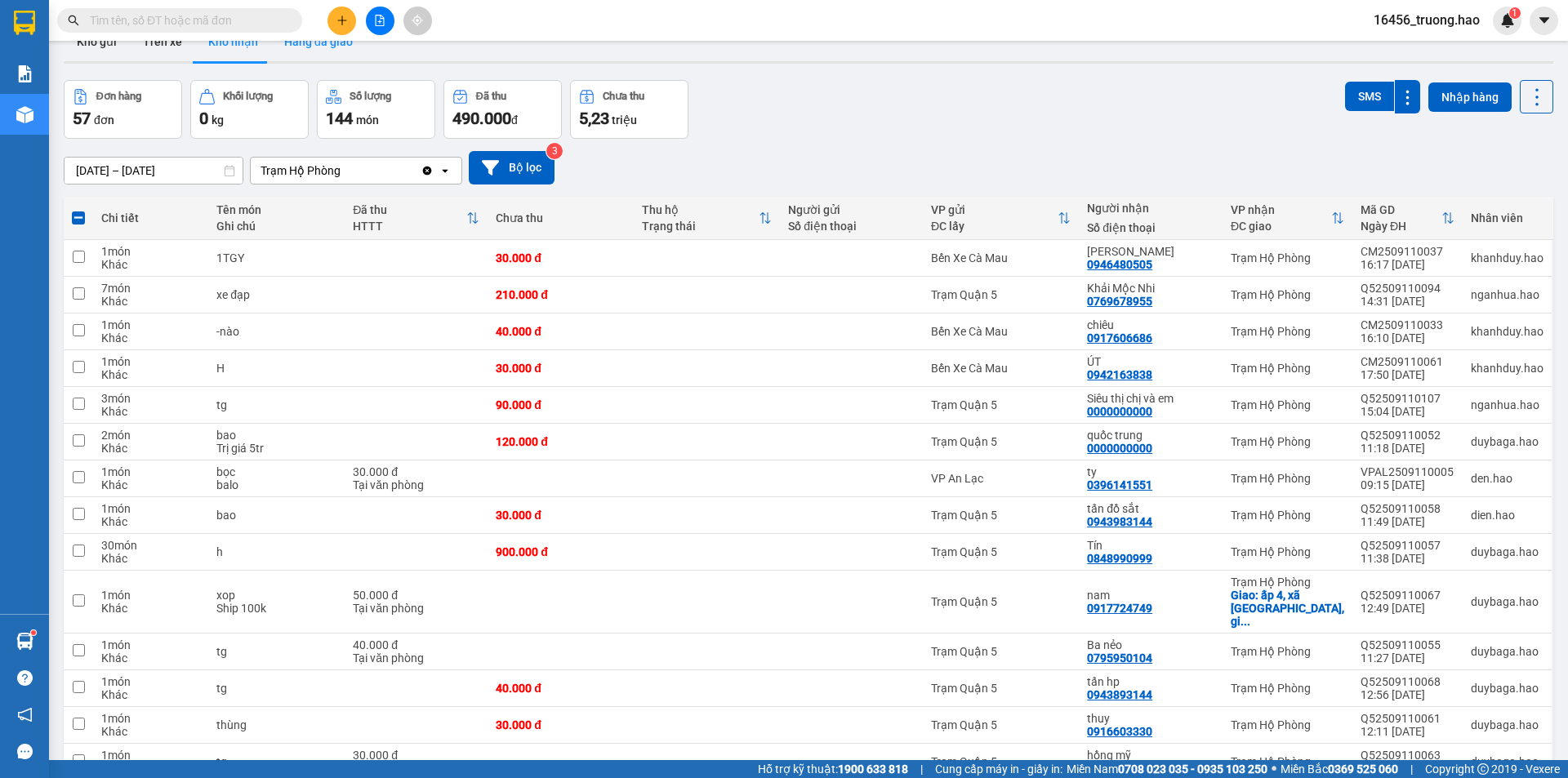
scroll to position [0, 0]
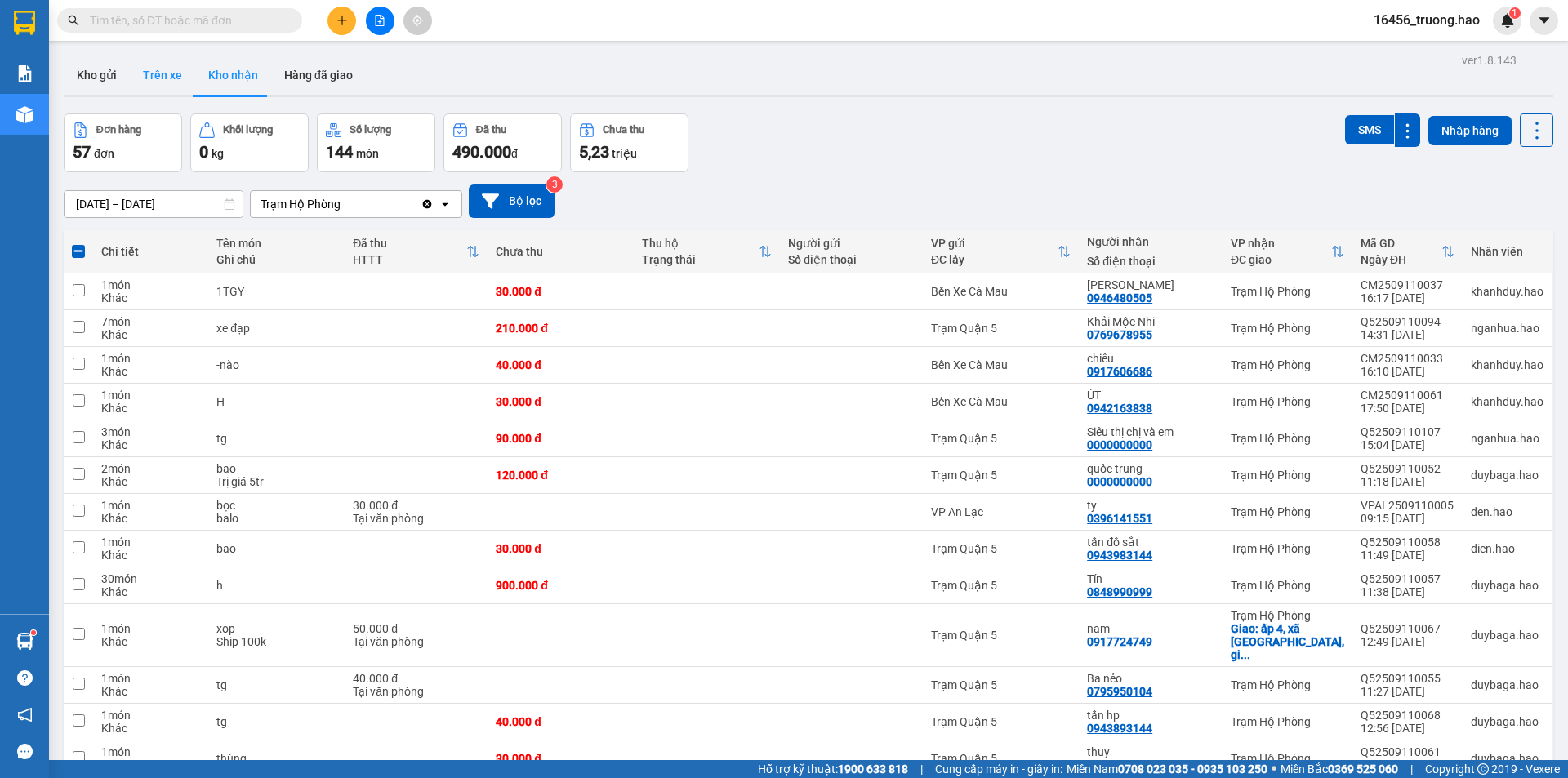
click at [170, 73] on button "Trên xe" at bounding box center [162, 74] width 66 height 39
type input "[DATE] – [DATE]"
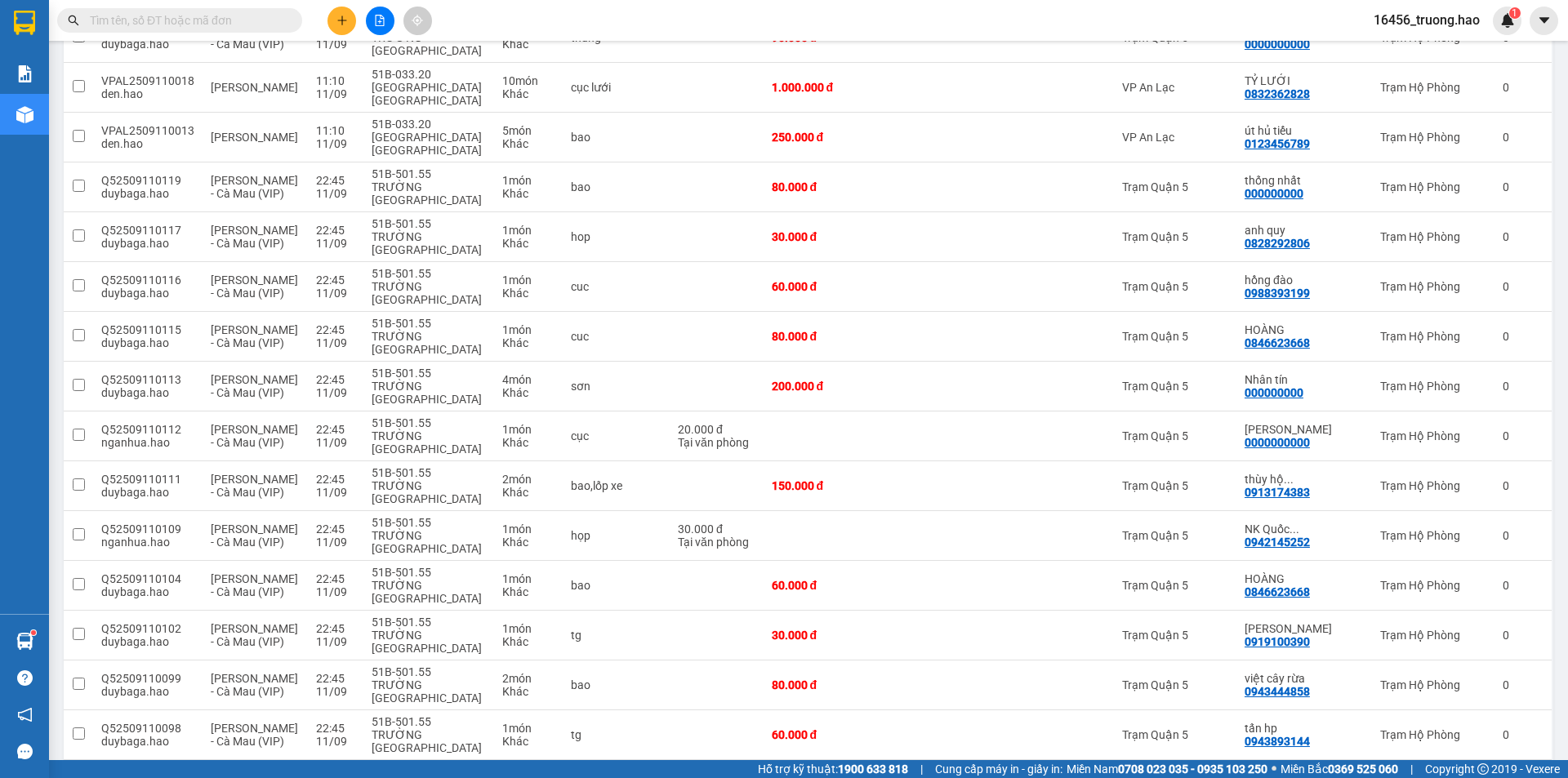
scroll to position [2293, 0]
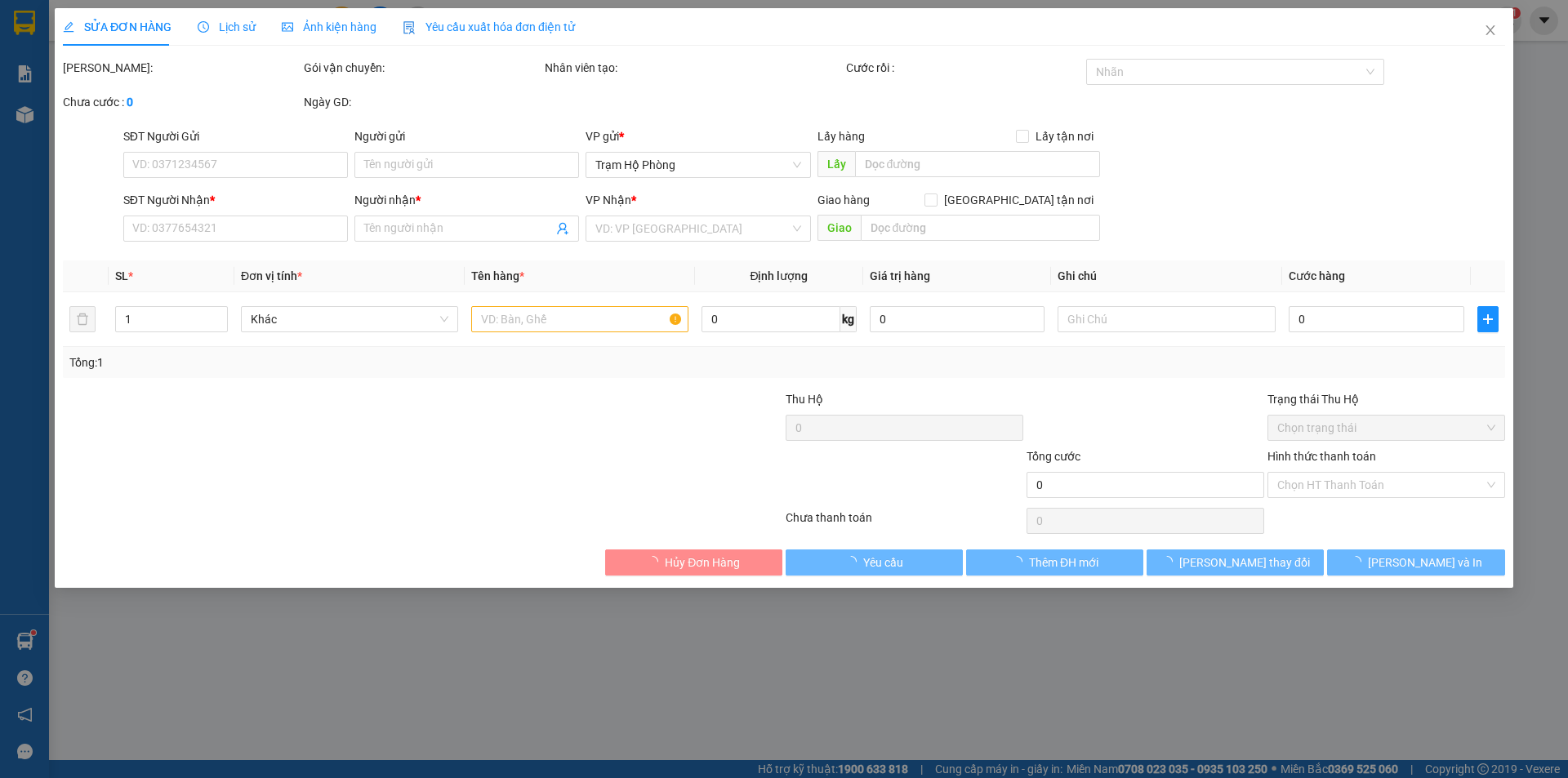
type input "000000000"
type input "tín M"
type input "160.000"
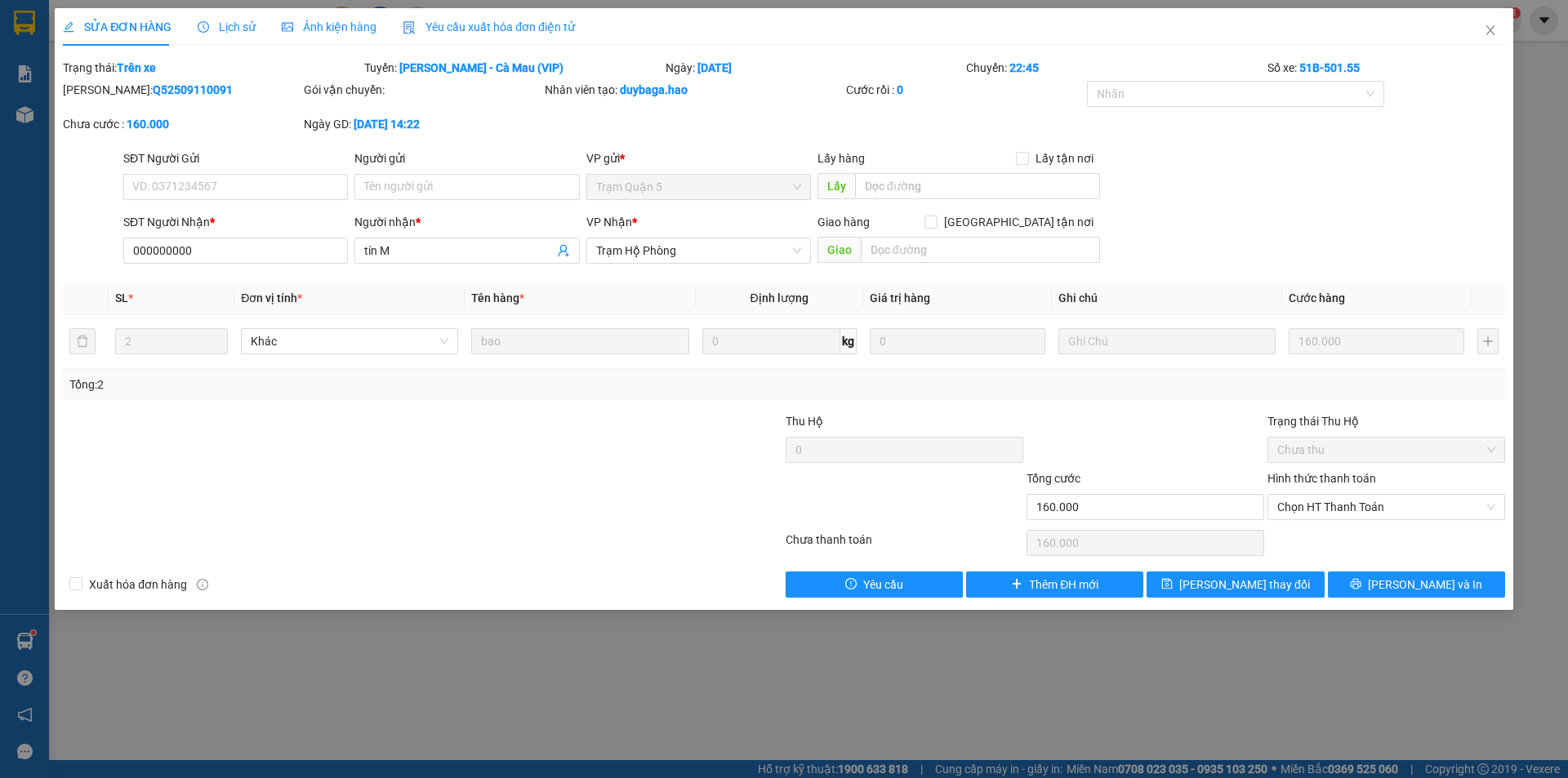
click at [331, 14] on div "Ảnh kiện hàng" at bounding box center [329, 27] width 94 height 37
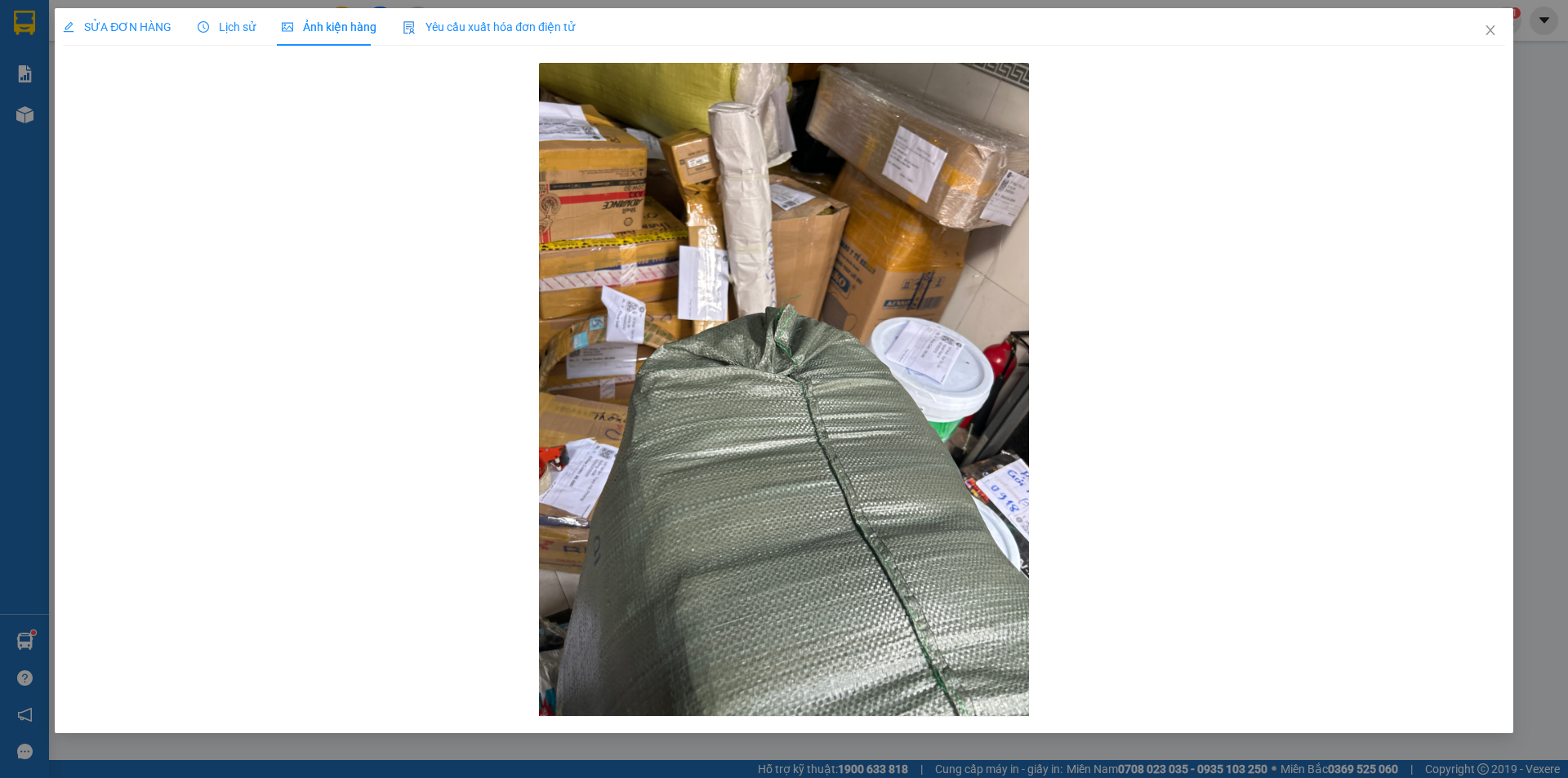
click at [100, 31] on span "SỬA ĐƠN HÀNG" at bounding box center [117, 27] width 109 height 13
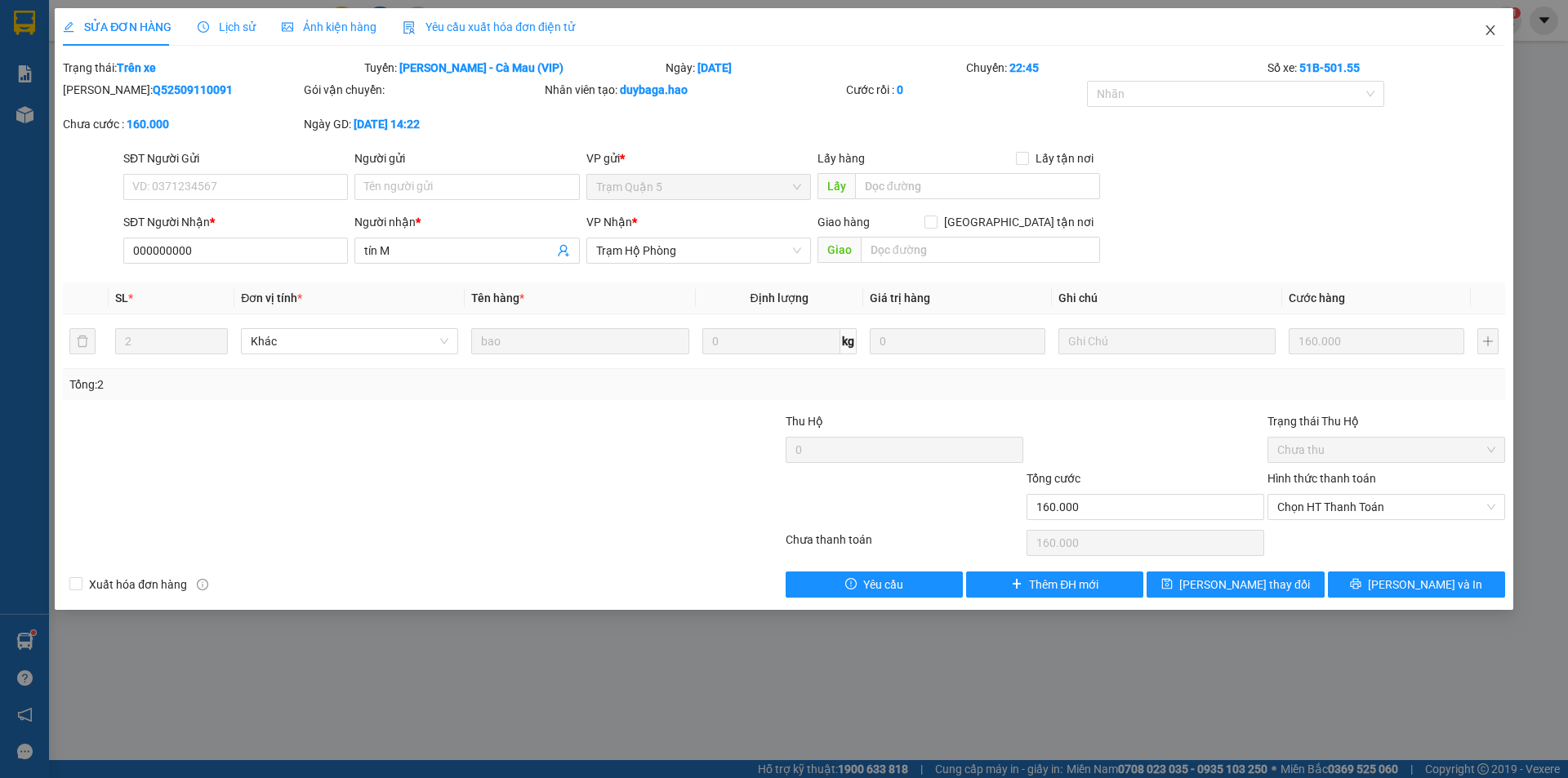
click at [1488, 28] on icon "close" at bounding box center [1490, 30] width 9 height 10
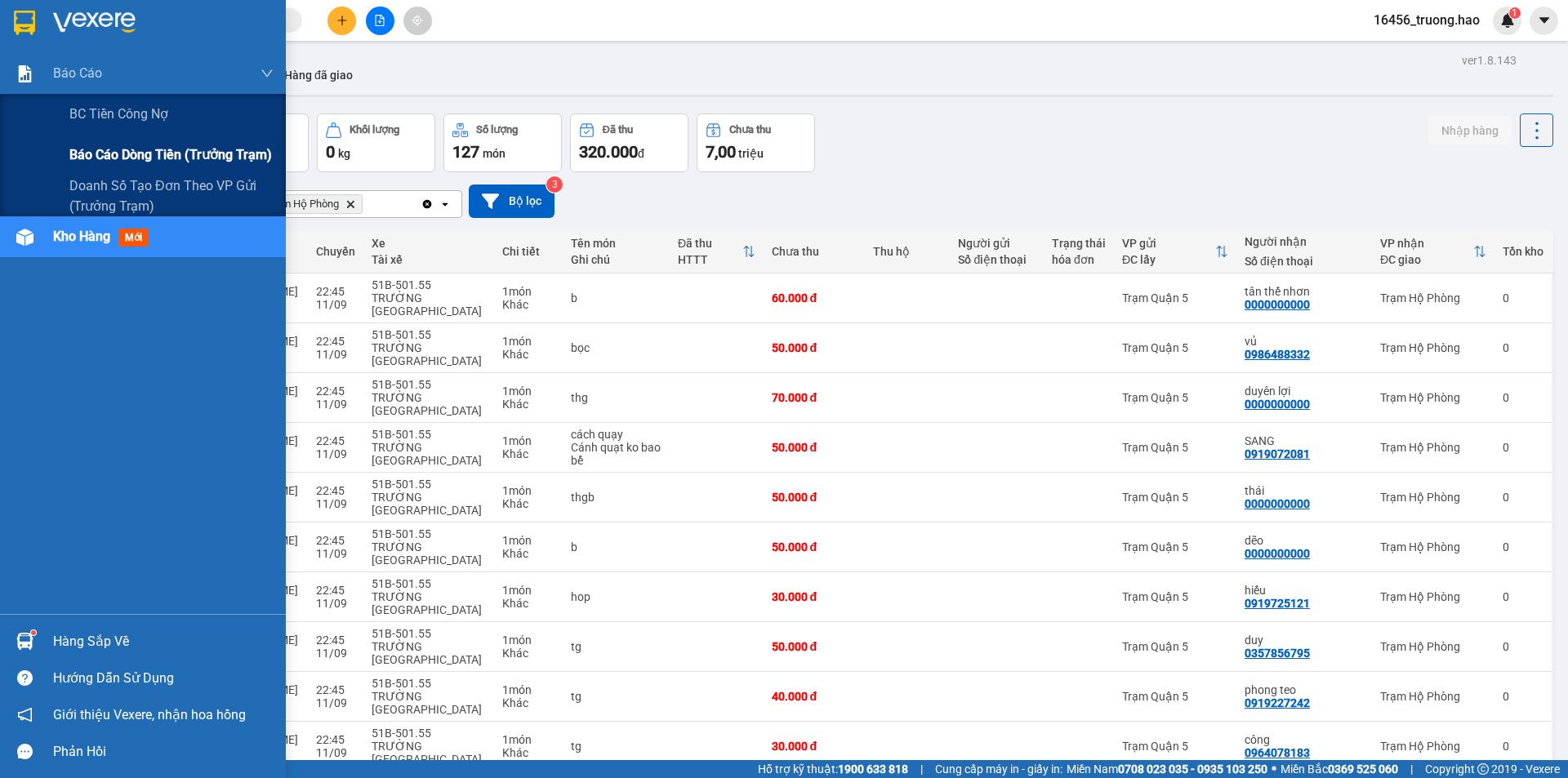
click at [106, 150] on span "Báo cáo dòng tiền (trưởng trạm)" at bounding box center [171, 154] width 203 height 20
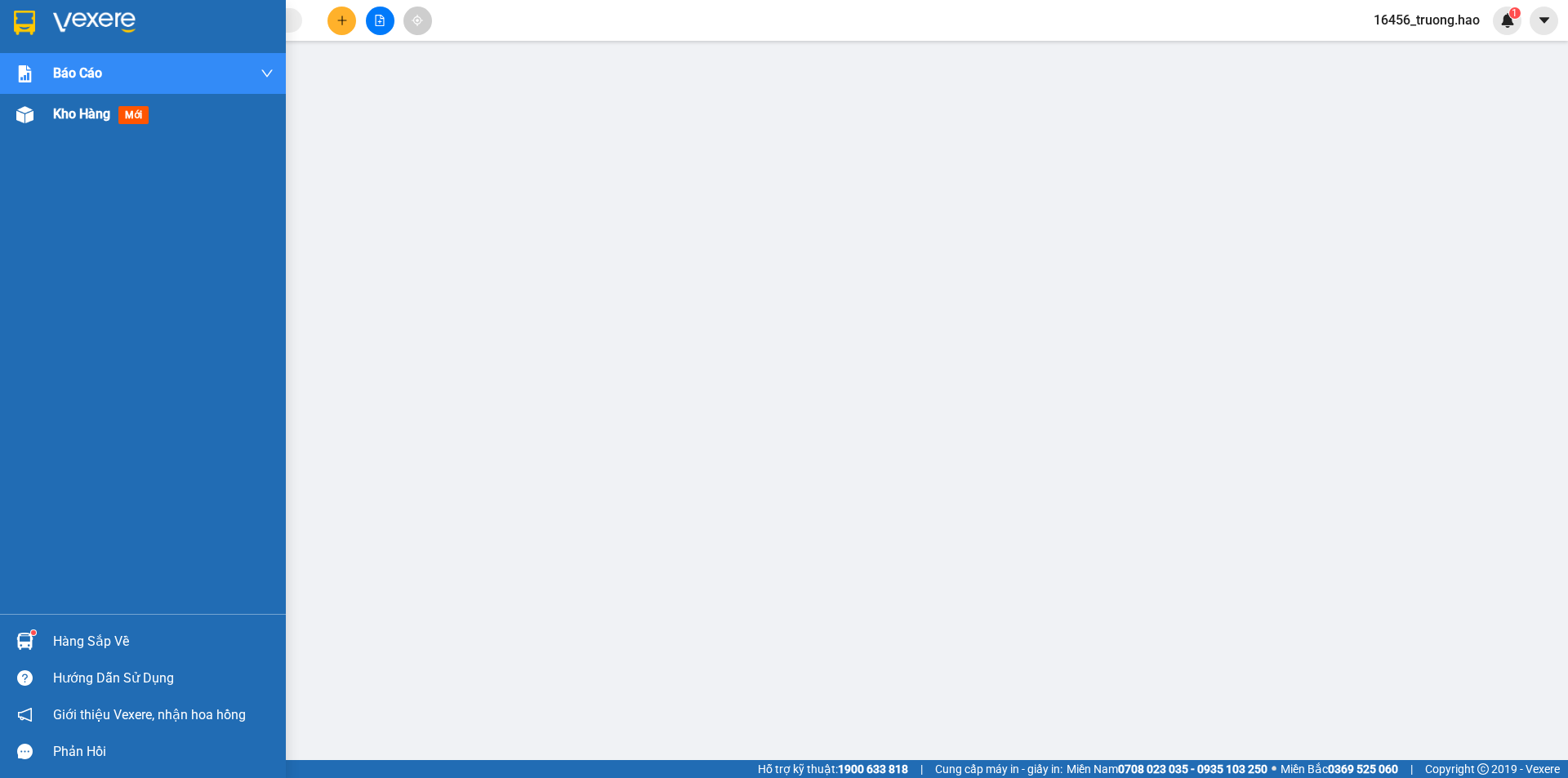
click at [72, 112] on span "Kho hàng" at bounding box center [82, 113] width 57 height 15
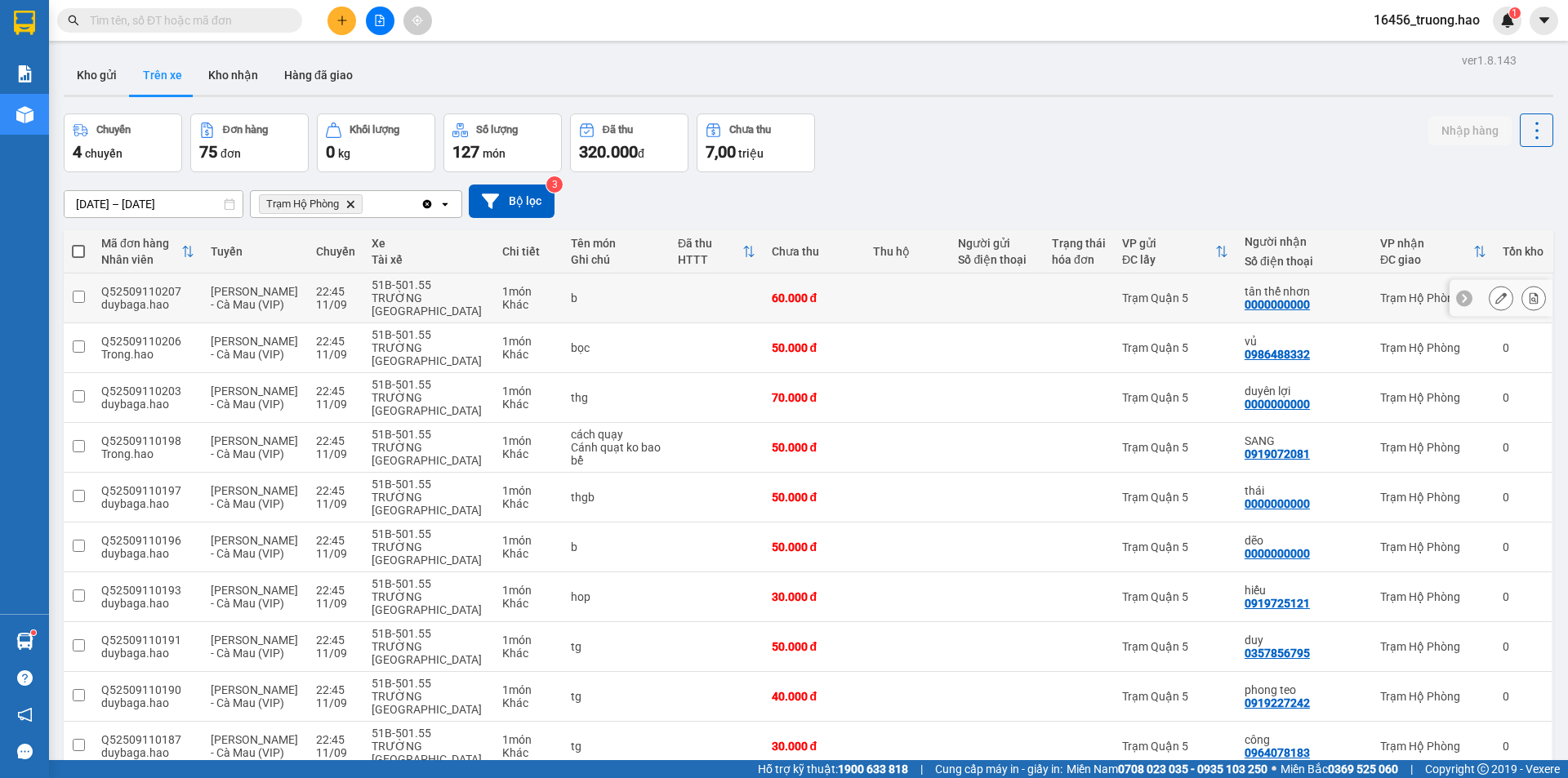
click at [1490, 289] on button at bounding box center [1501, 298] width 23 height 29
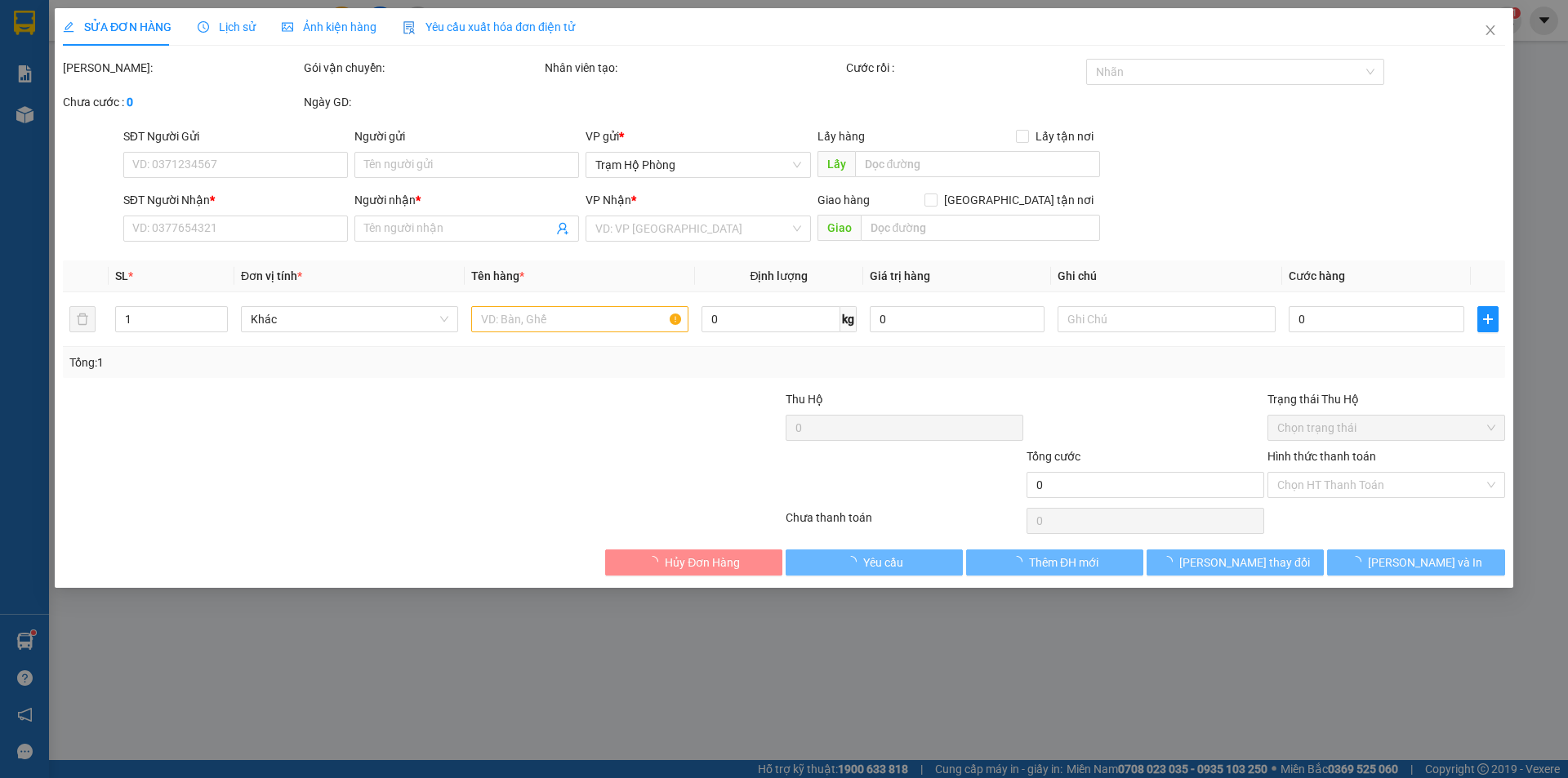
type input "0000000000"
type input "tân thế nhơn"
type input "60.000"
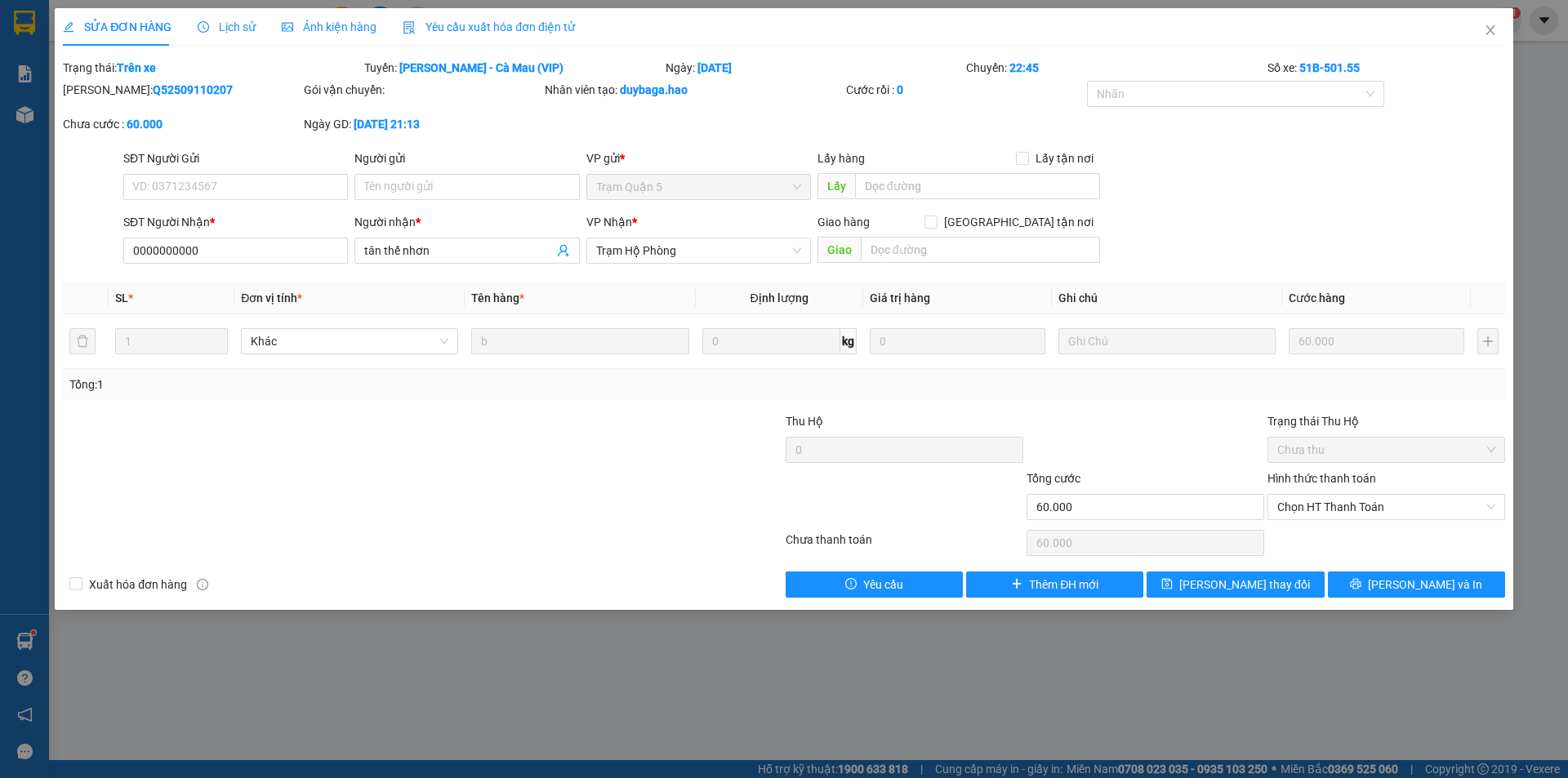
click at [229, 26] on span "Lịch sử" at bounding box center [226, 27] width 58 height 13
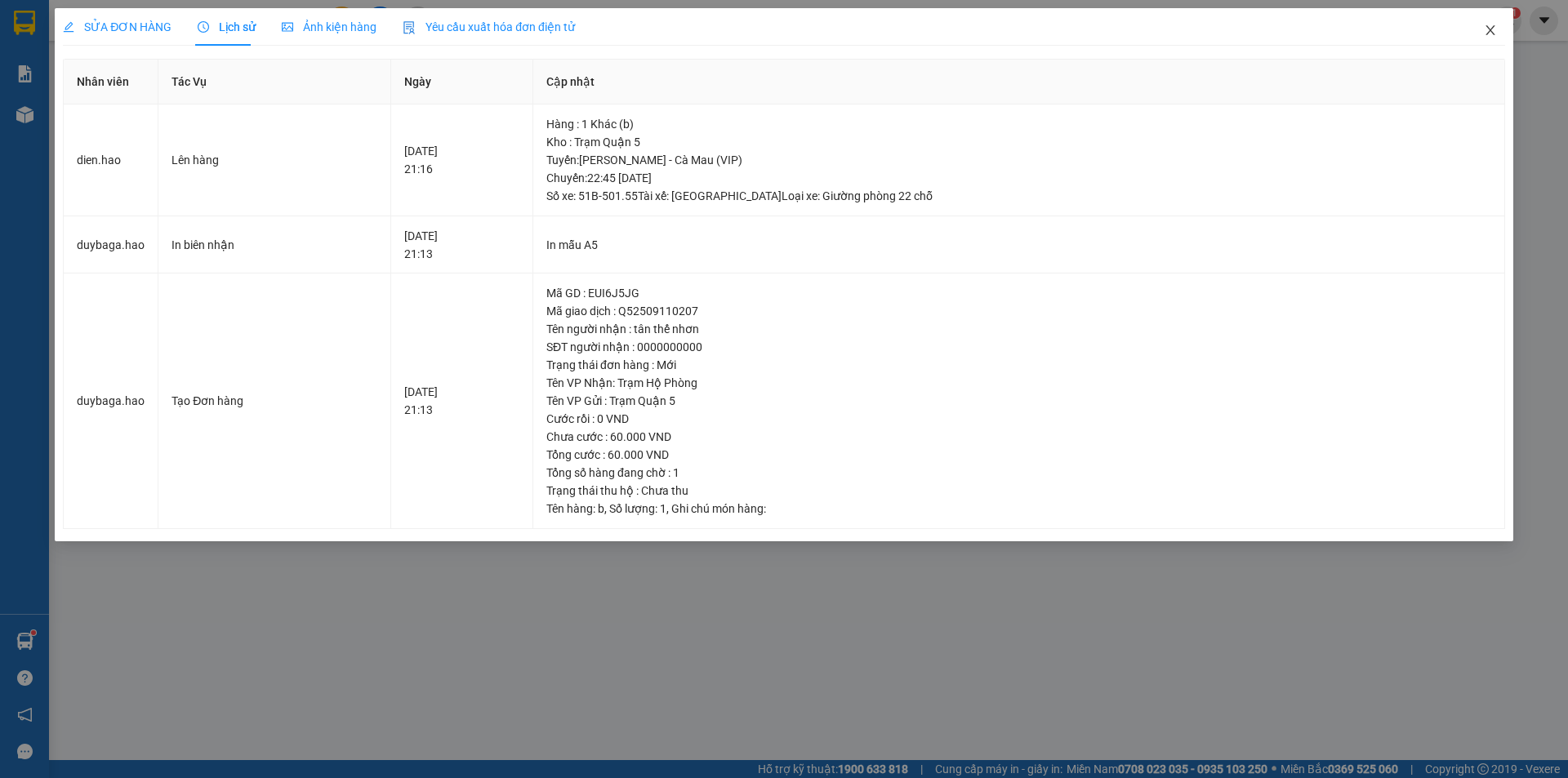
click at [1487, 30] on icon "close" at bounding box center [1491, 30] width 13 height 13
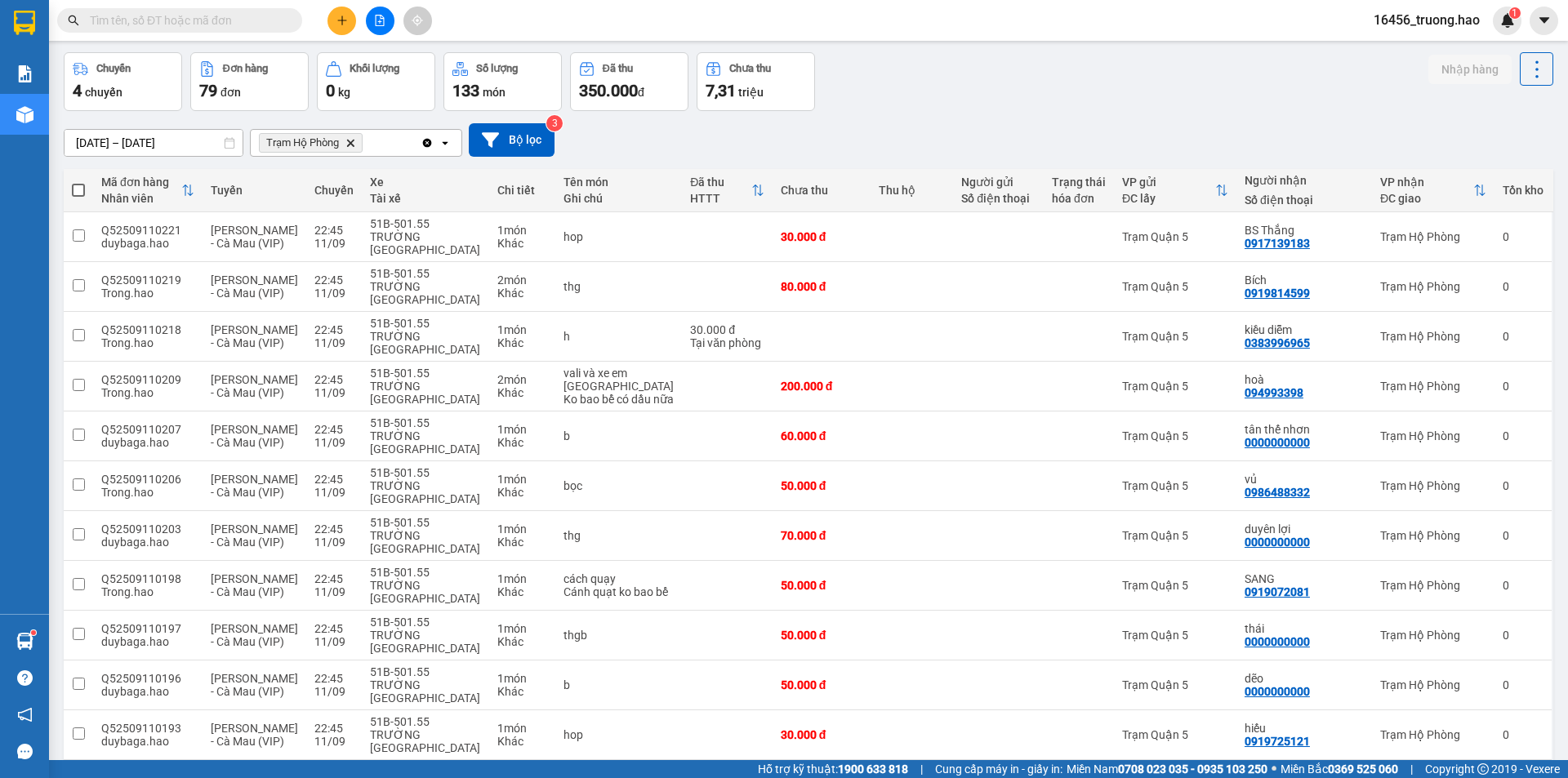
scroll to position [66, 0]
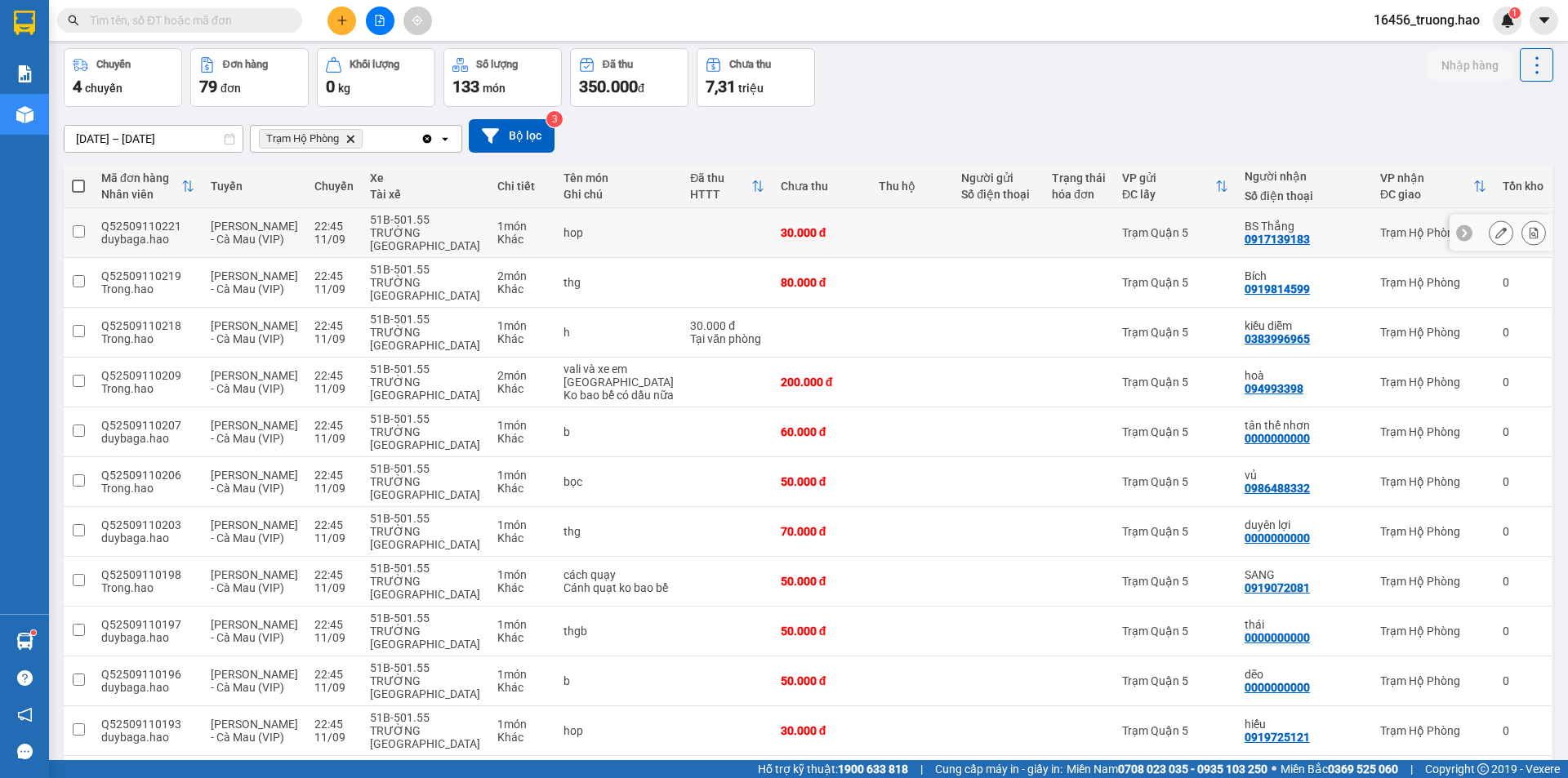
click at [1490, 228] on button at bounding box center [1501, 233] width 23 height 29
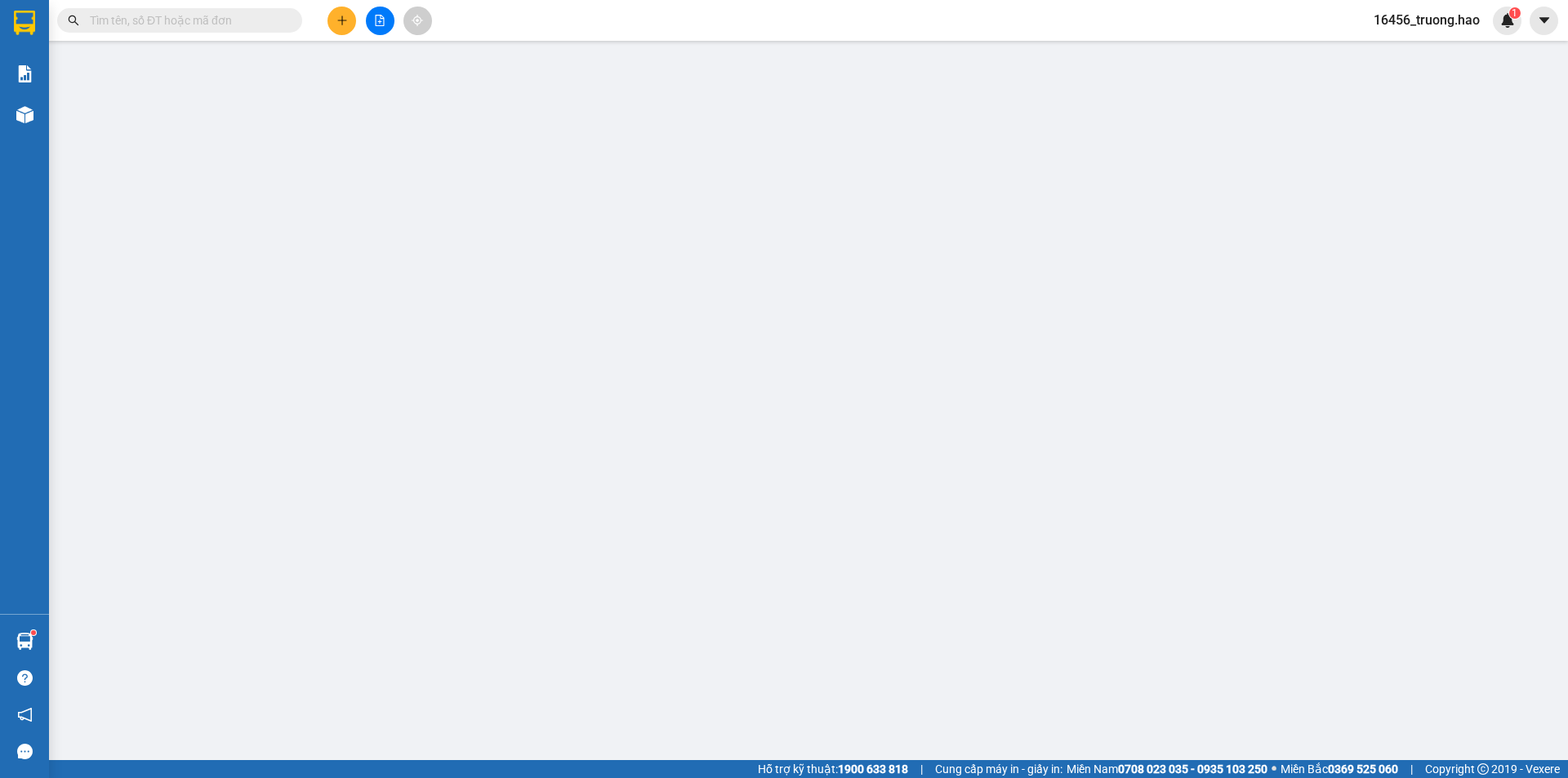
type input "0917139183"
type input "BS Thắng"
type input "30.000"
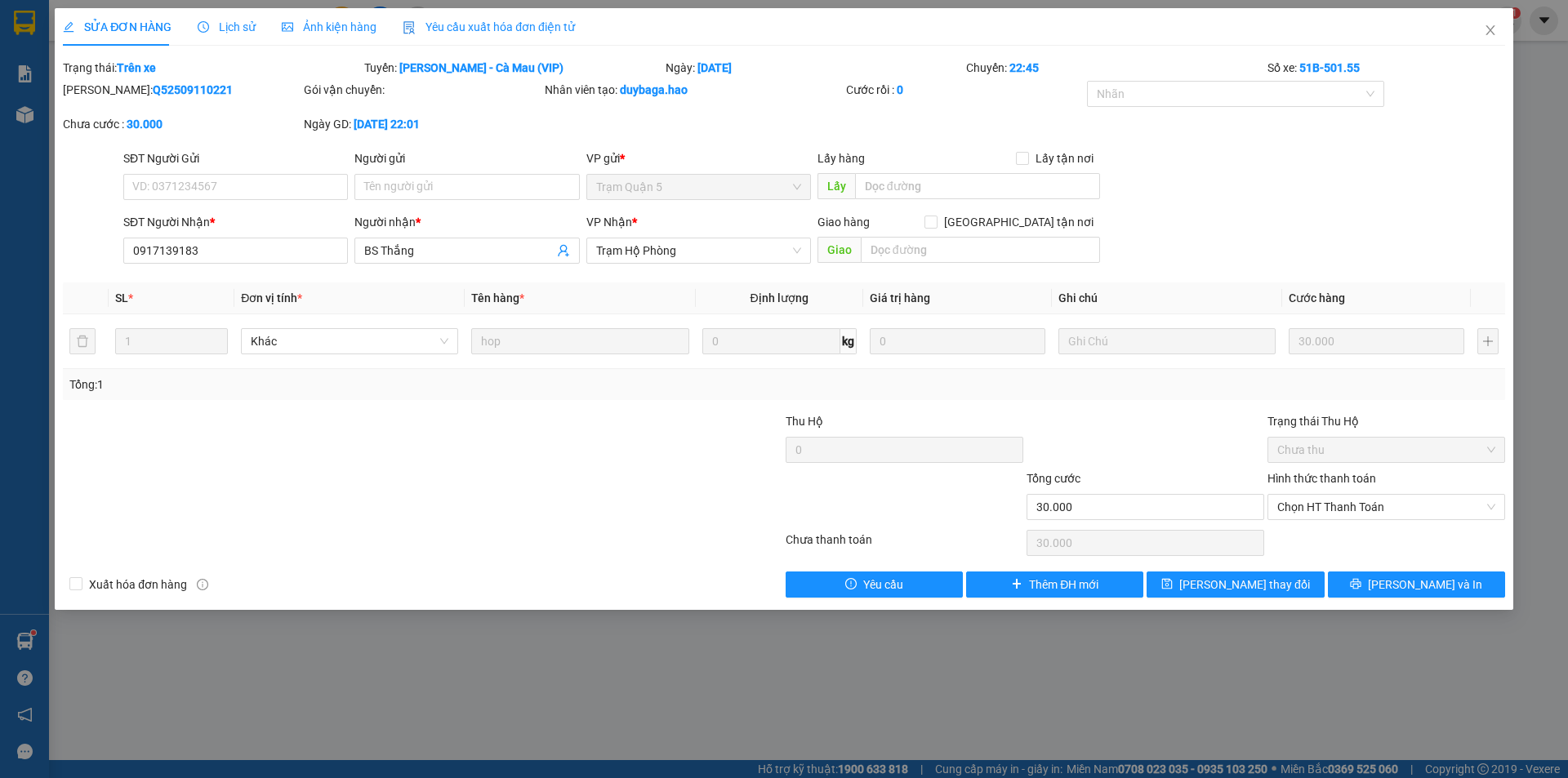
click at [222, 24] on span "Lịch sử" at bounding box center [226, 27] width 58 height 13
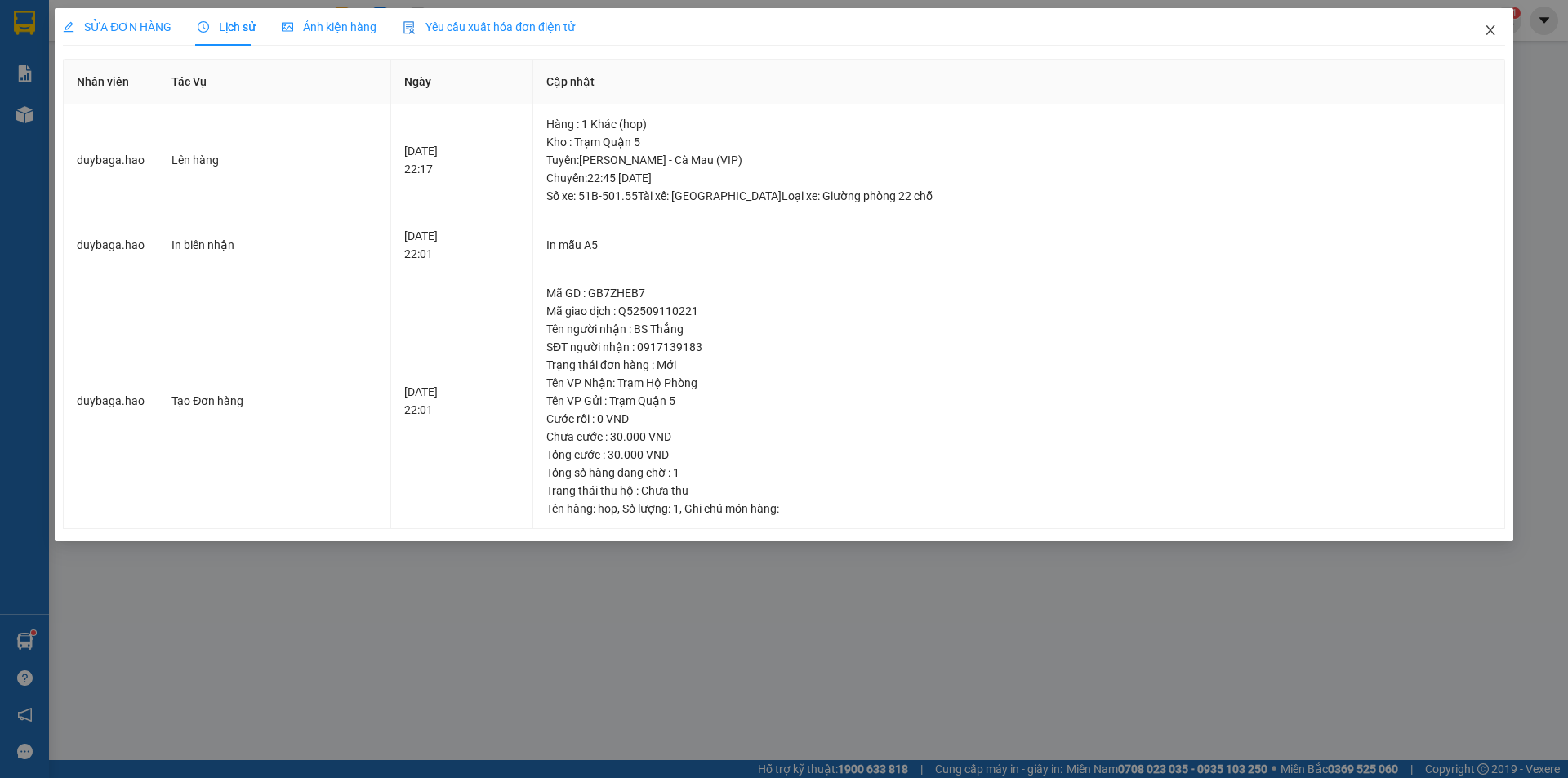
click at [1487, 31] on icon "close" at bounding box center [1491, 30] width 13 height 13
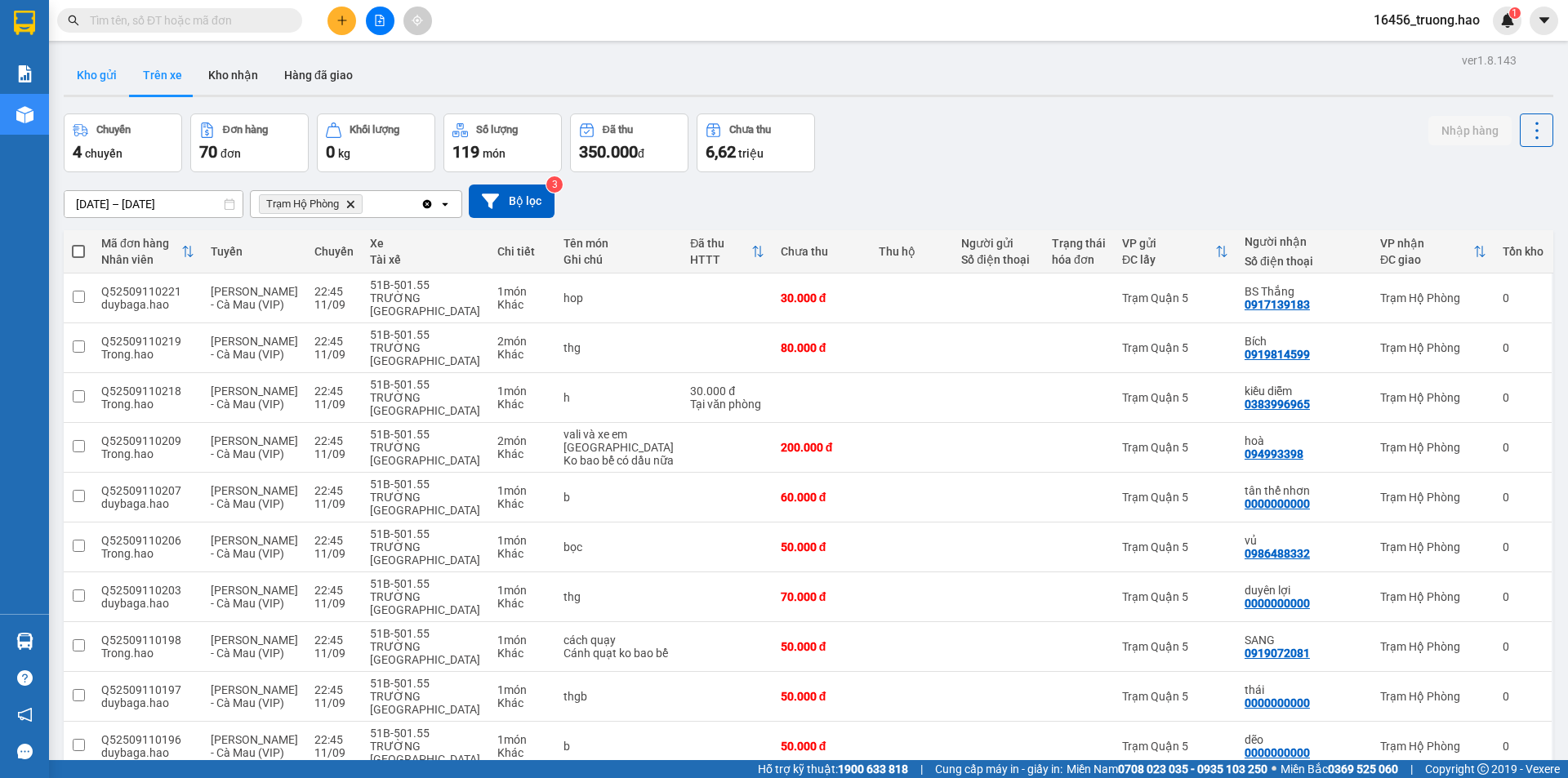
click at [87, 74] on button "Kho gửi" at bounding box center [96, 74] width 66 height 39
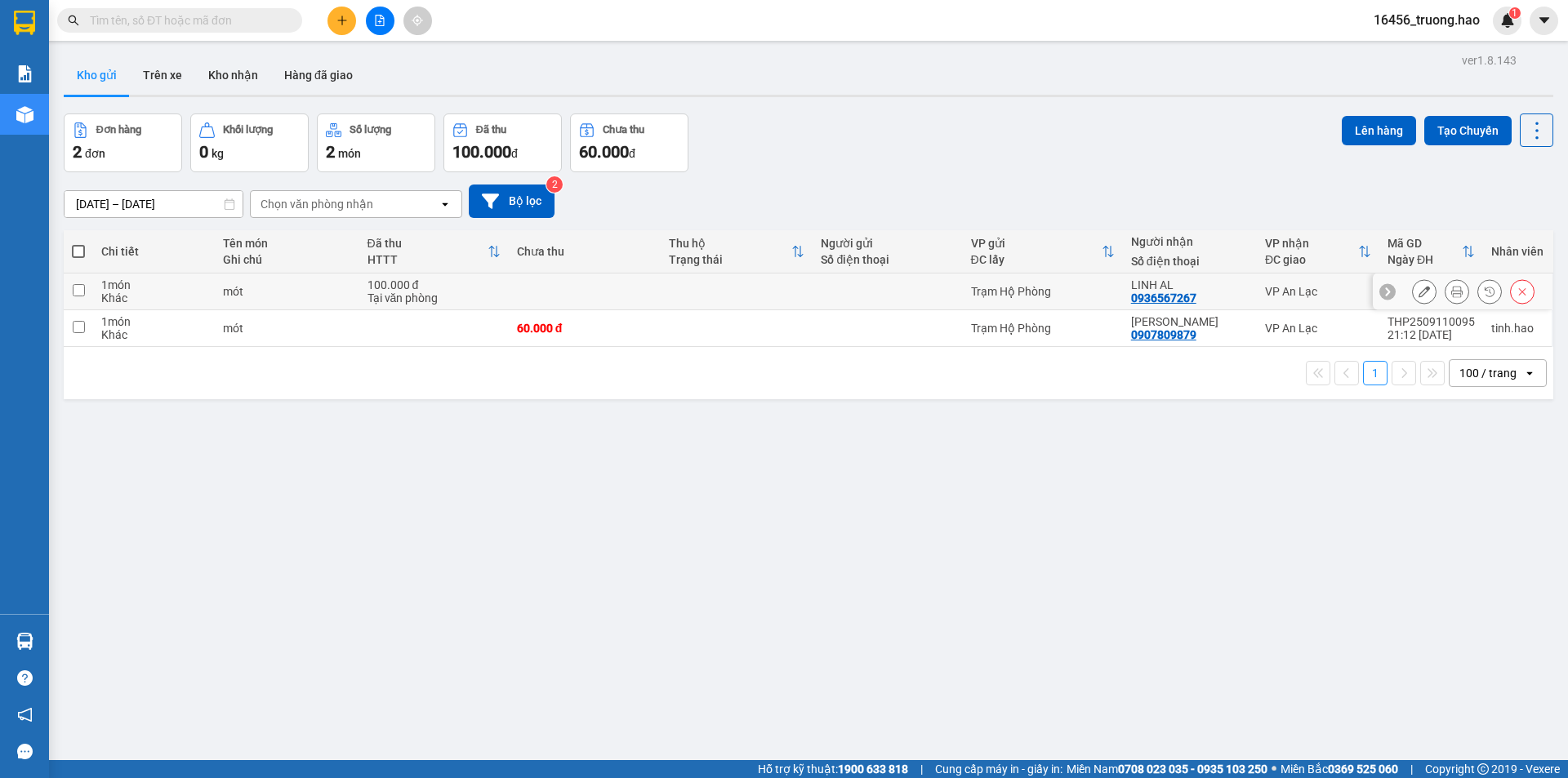
click at [422, 291] on div "Tại văn phòng" at bounding box center [434, 298] width 133 height 13
checkbox input "true"
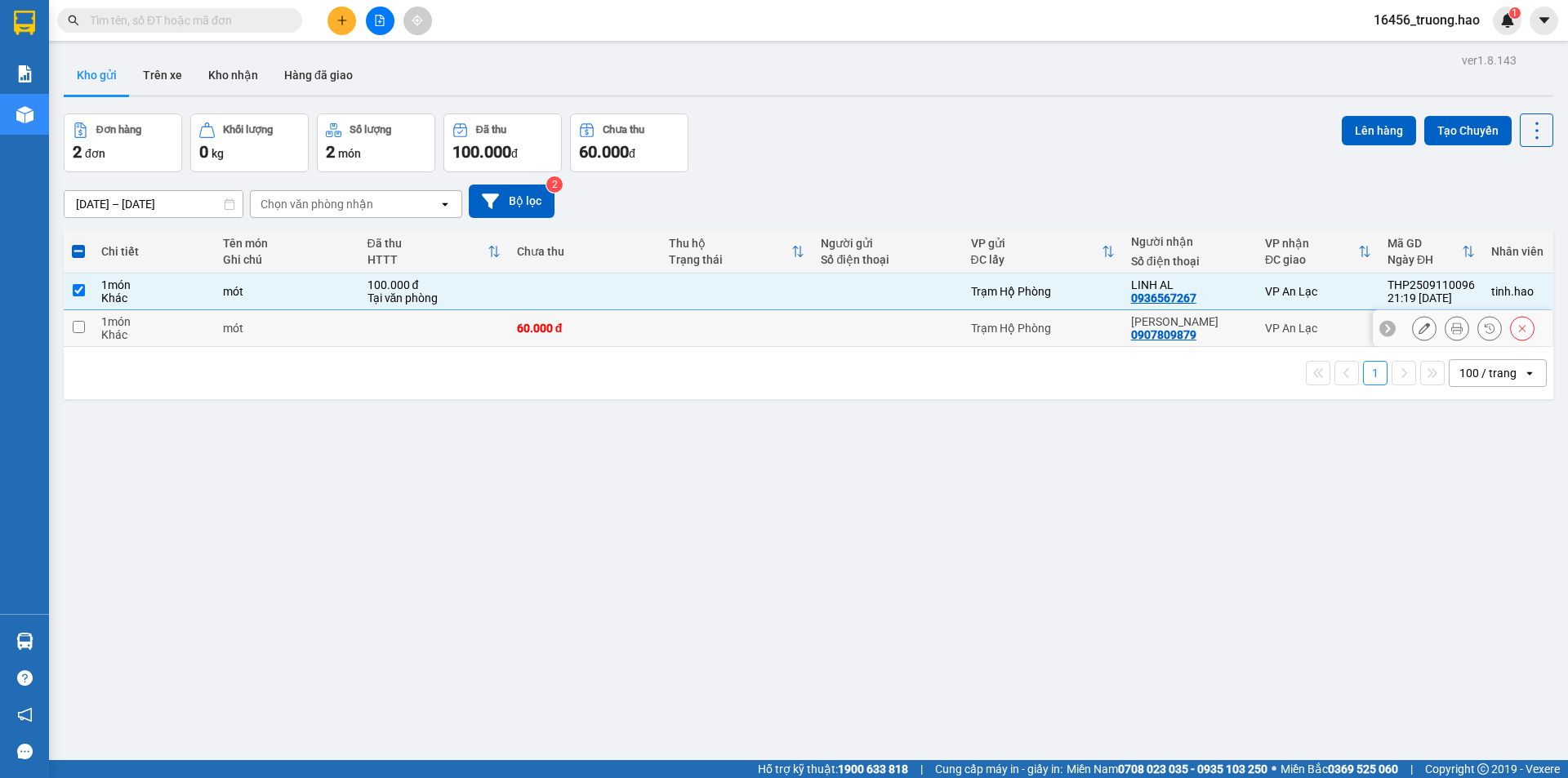
click at [486, 339] on td at bounding box center [433, 329] width 150 height 37
checkbox input "true"
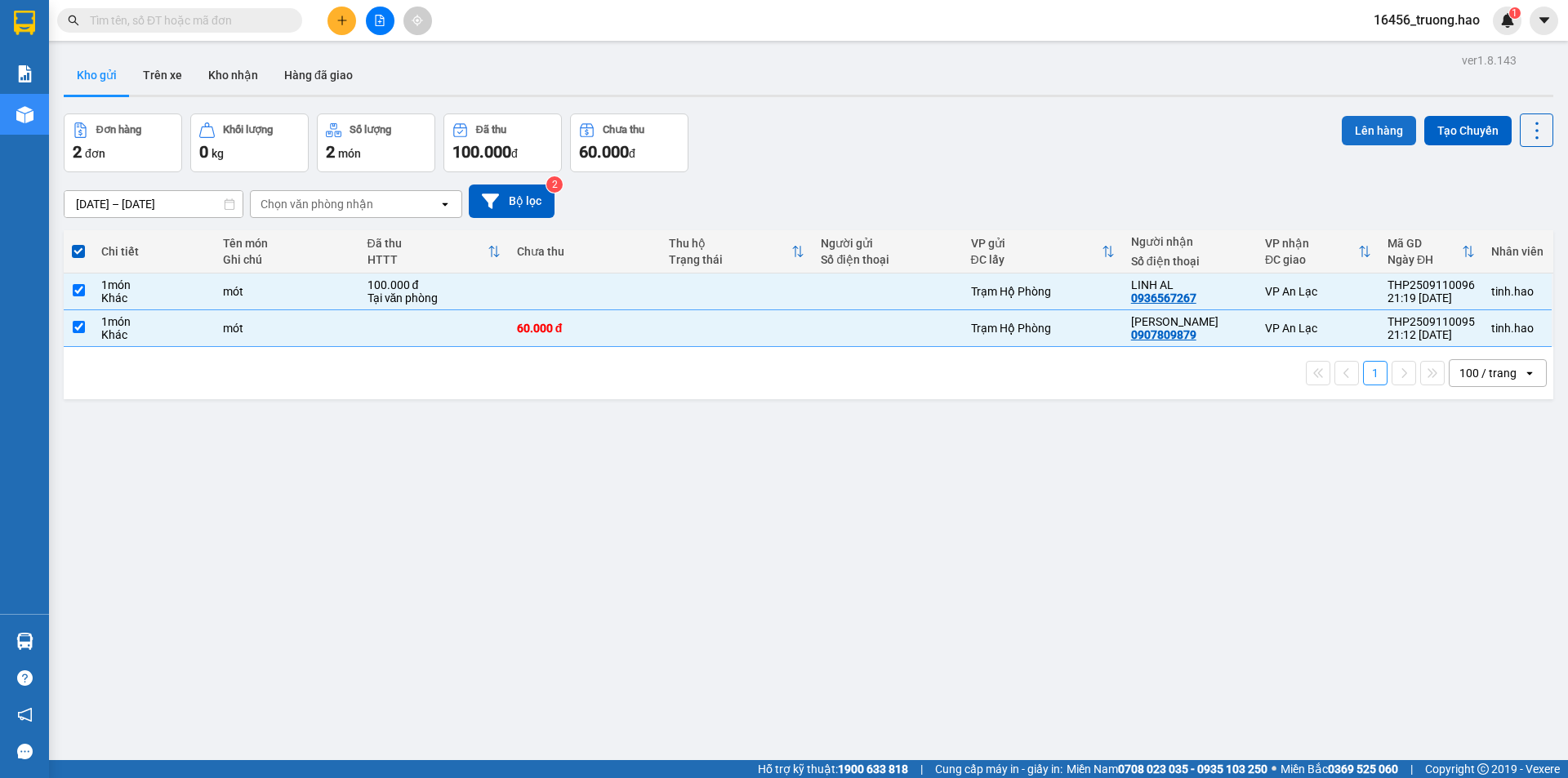
click at [1372, 123] on button "Lên hàng" at bounding box center [1379, 130] width 74 height 30
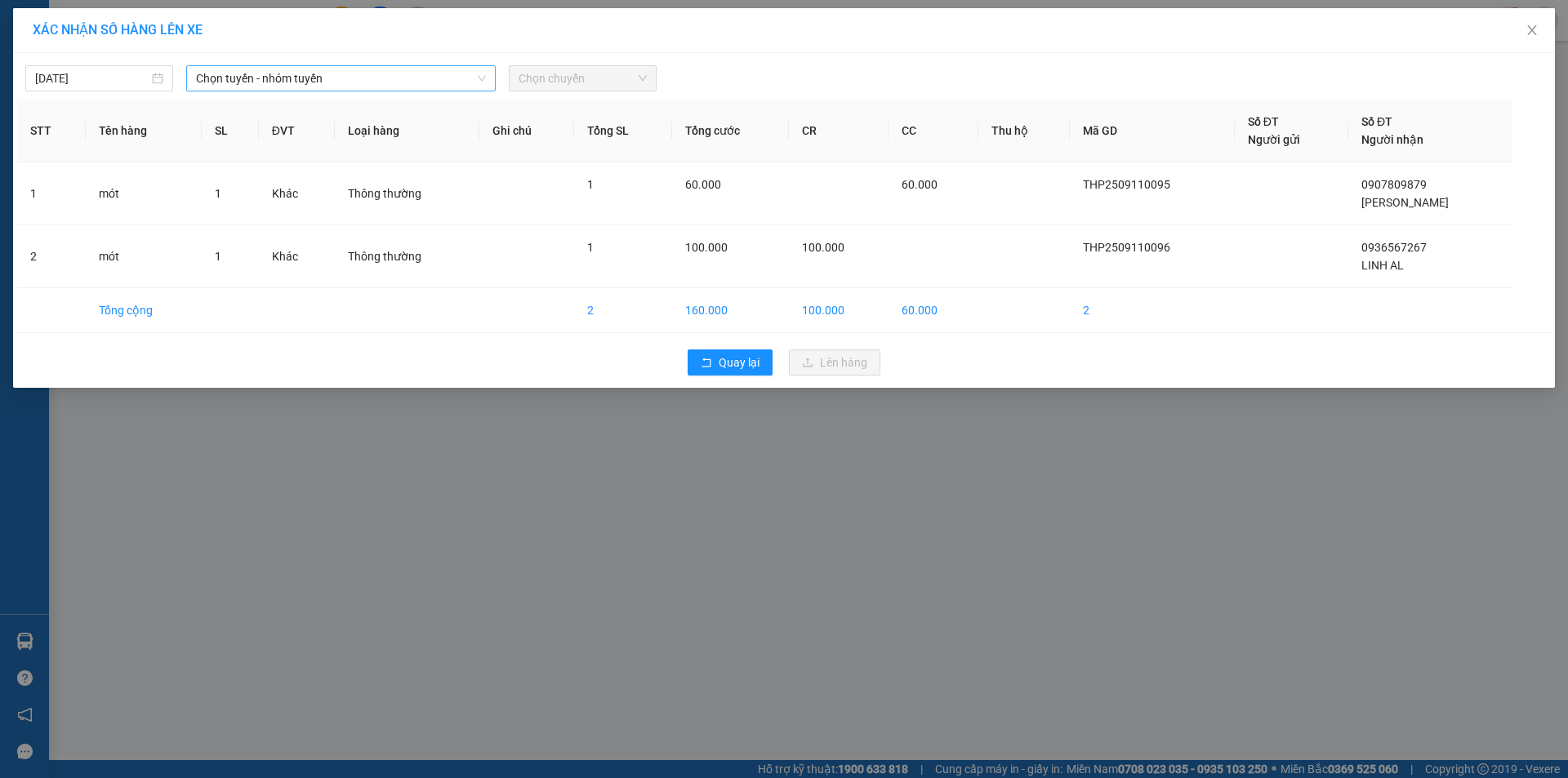
click at [276, 78] on span "Chọn tuyến - nhóm tuyến" at bounding box center [341, 78] width 290 height 25
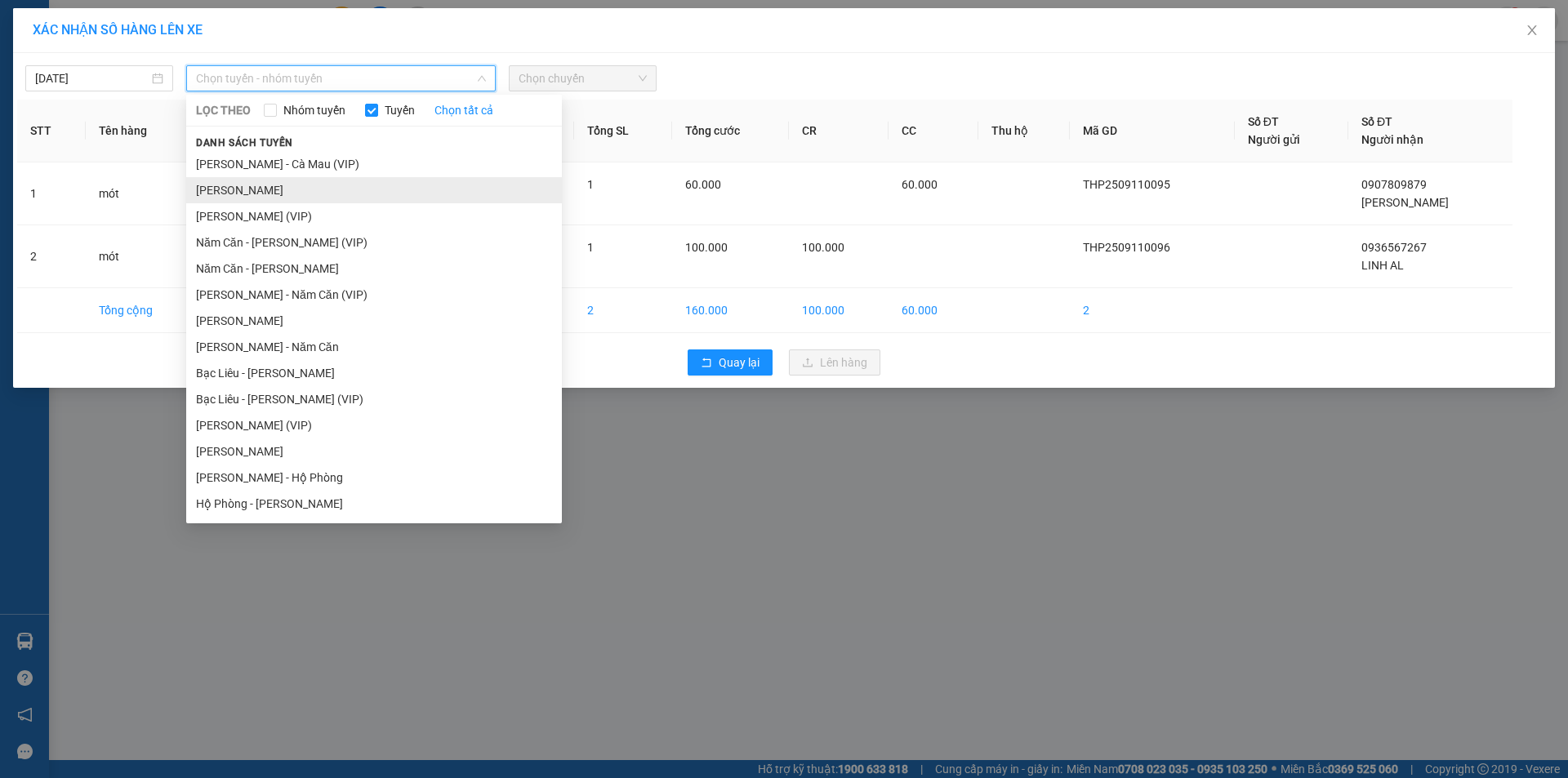
click at [296, 190] on li "[PERSON_NAME]" at bounding box center [373, 190] width 375 height 26
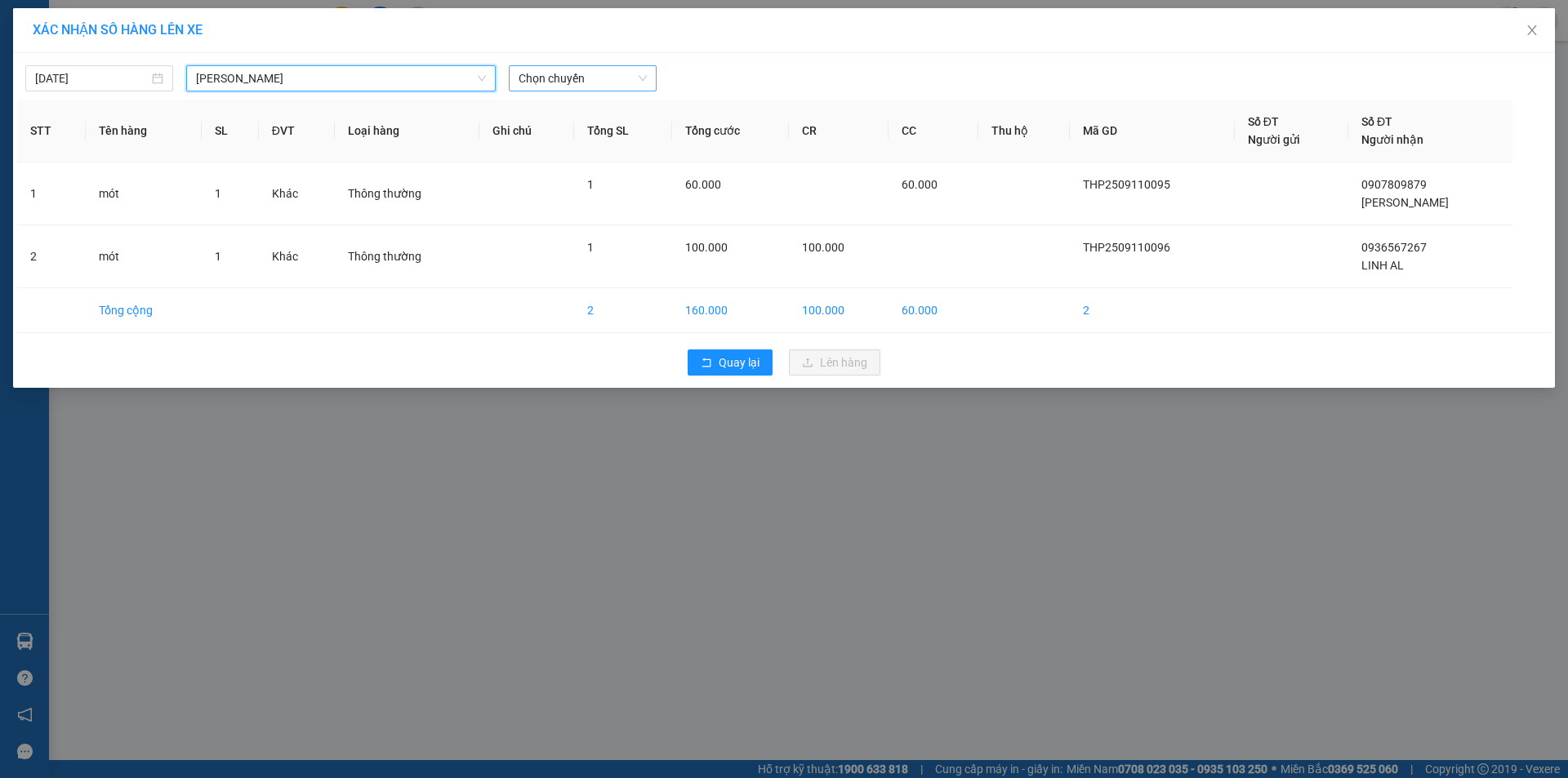
click at [548, 77] on span "Chọn chuyến" at bounding box center [582, 78] width 129 height 25
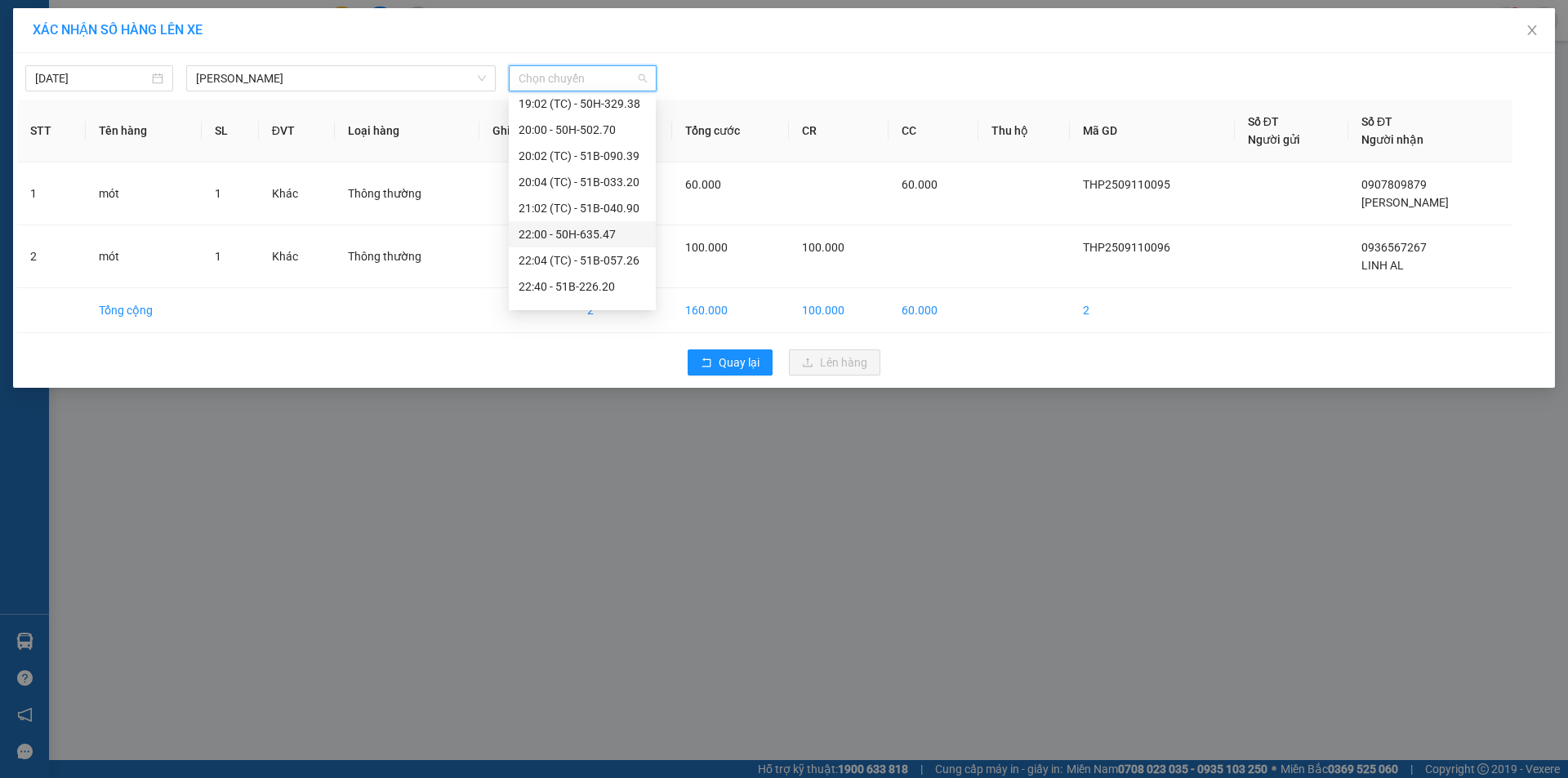
scroll to position [261, 0]
click at [571, 282] on div "22:41 - 50H-505.26" at bounding box center [582, 293] width 147 height 26
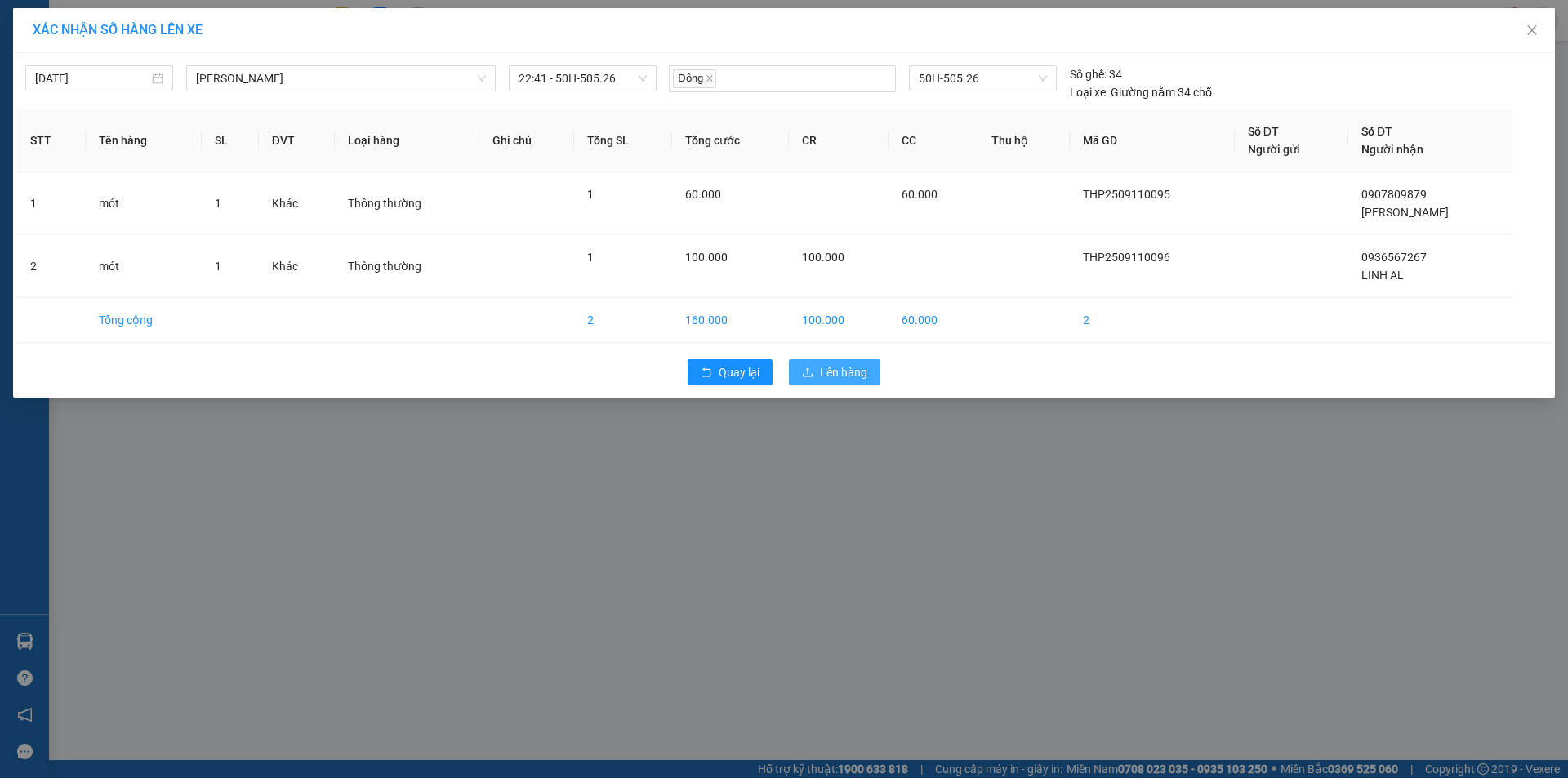
click at [856, 364] on span "Lên hàng" at bounding box center [844, 372] width 48 height 18
